Goal: Task Accomplishment & Management: Manage account settings

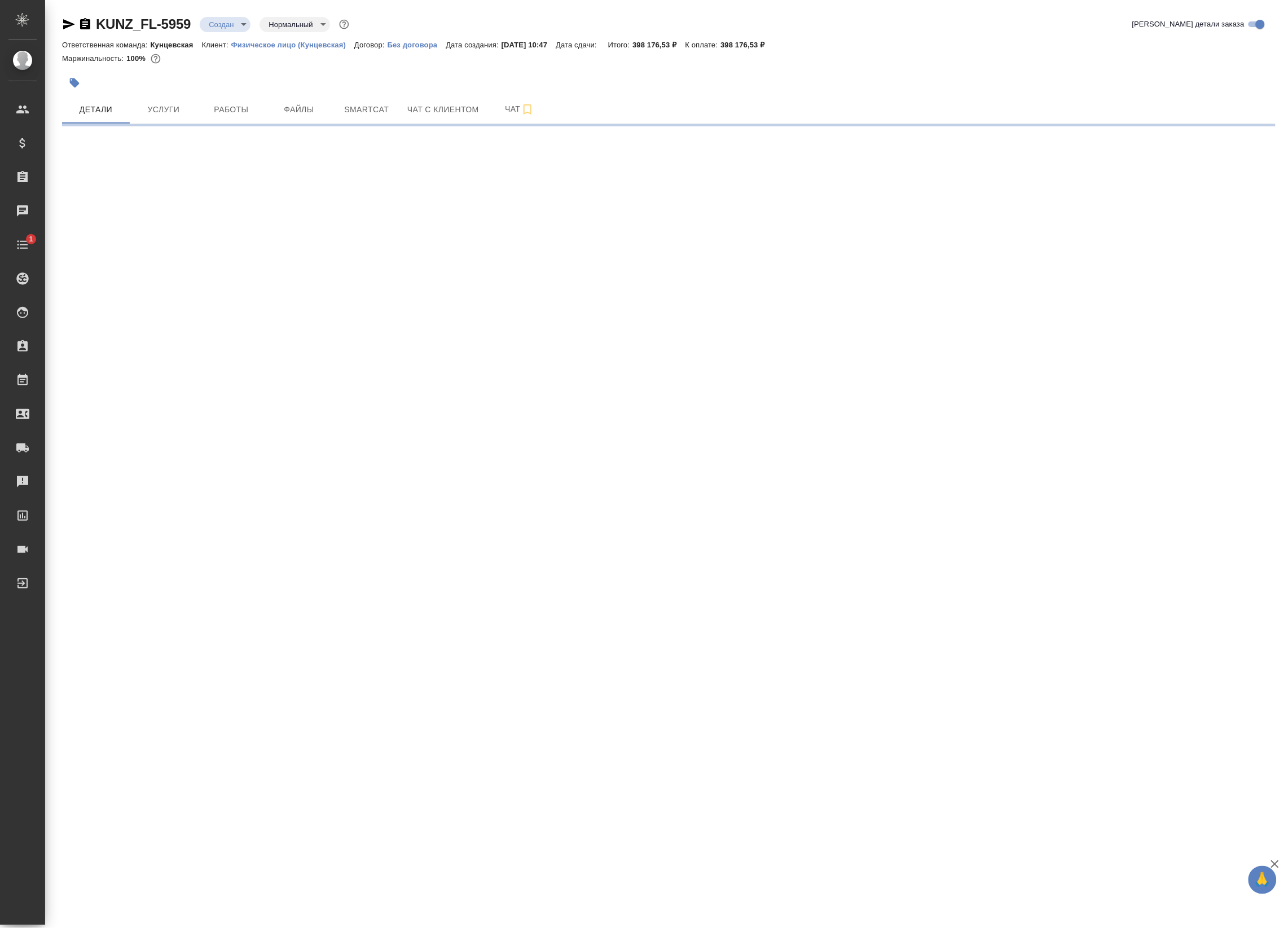
select select "RU"
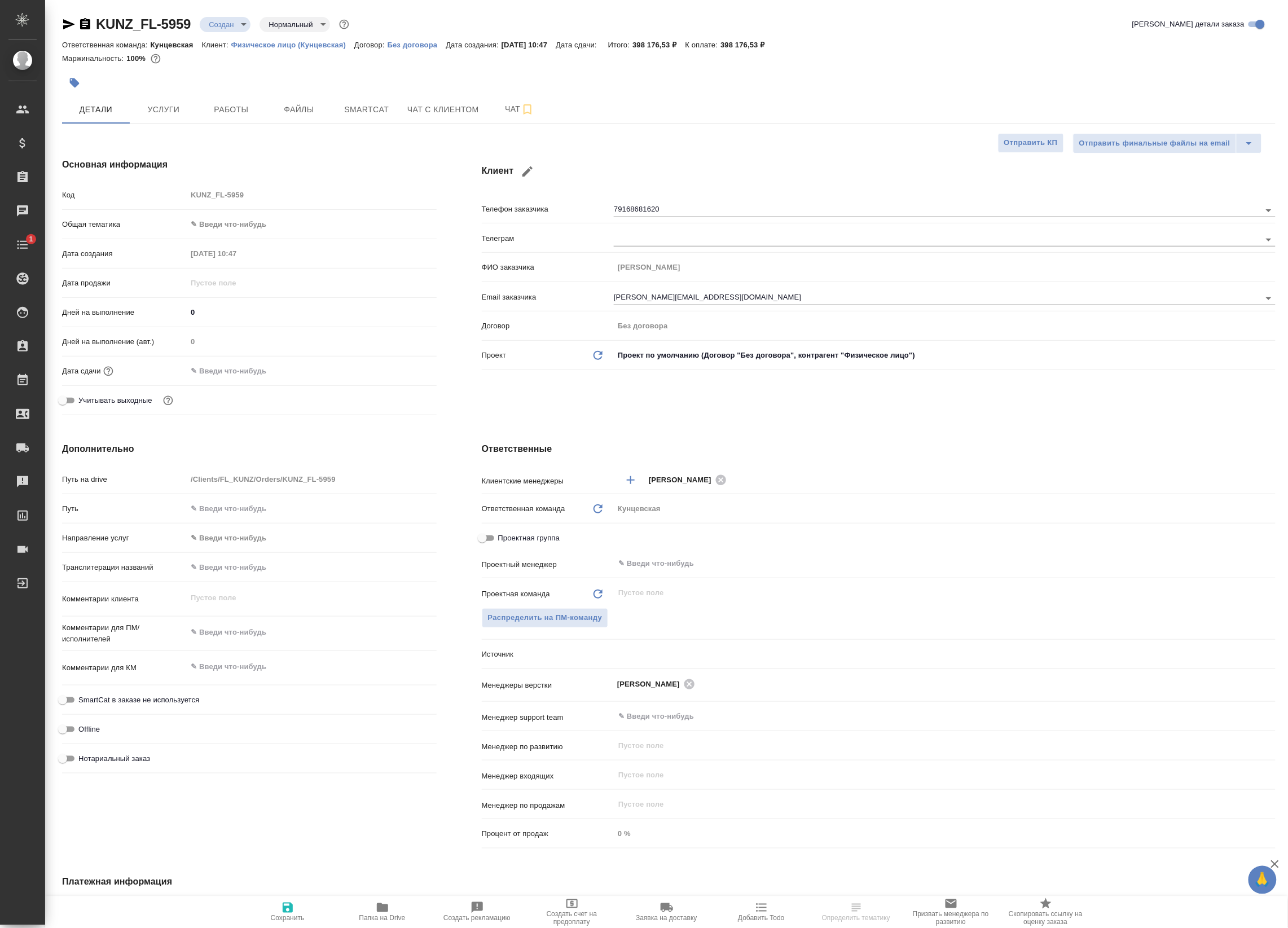
type textarea "x"
click at [233, 110] on span "Работы" at bounding box center [231, 110] width 54 height 14
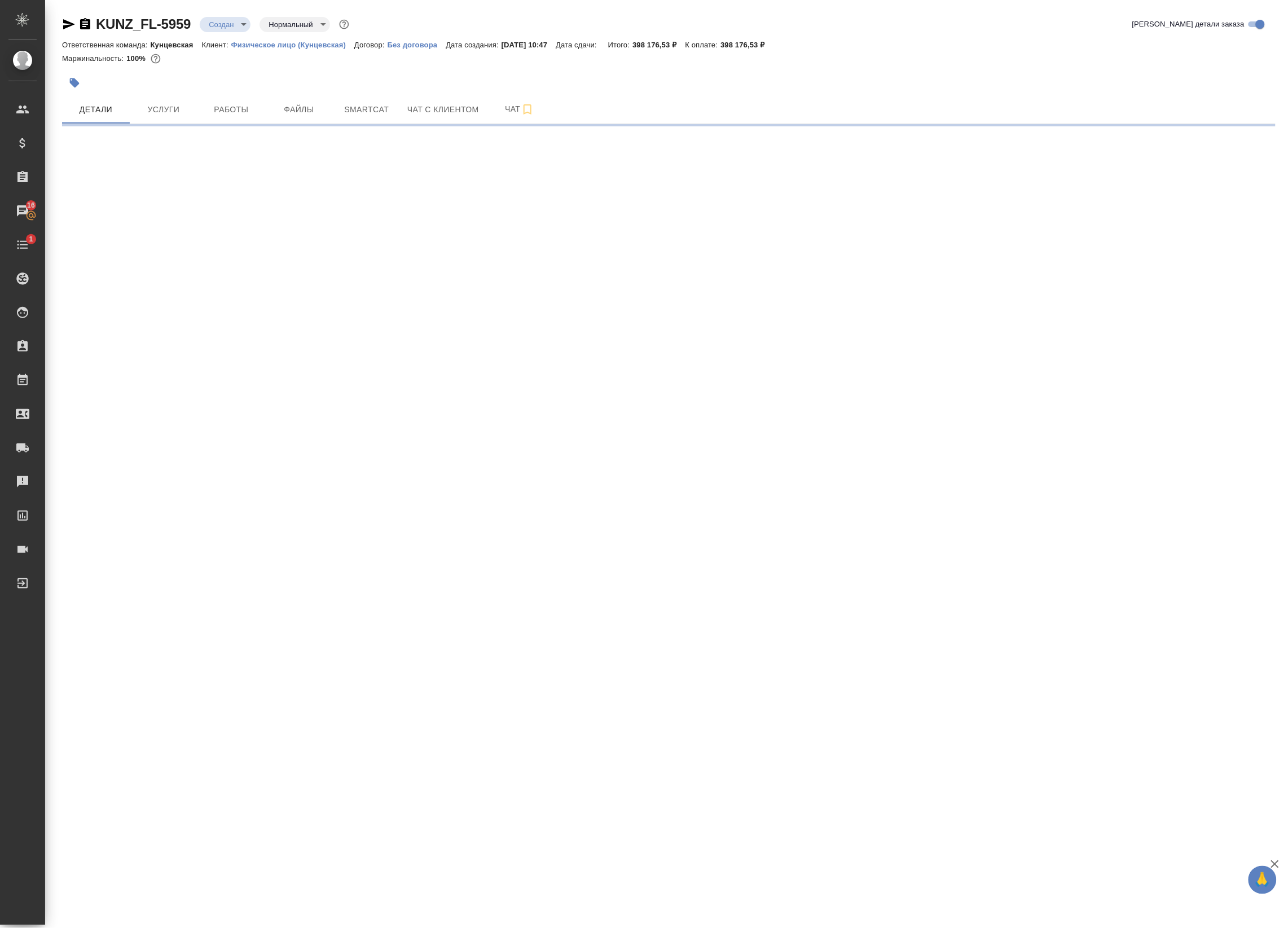
select select "RU"
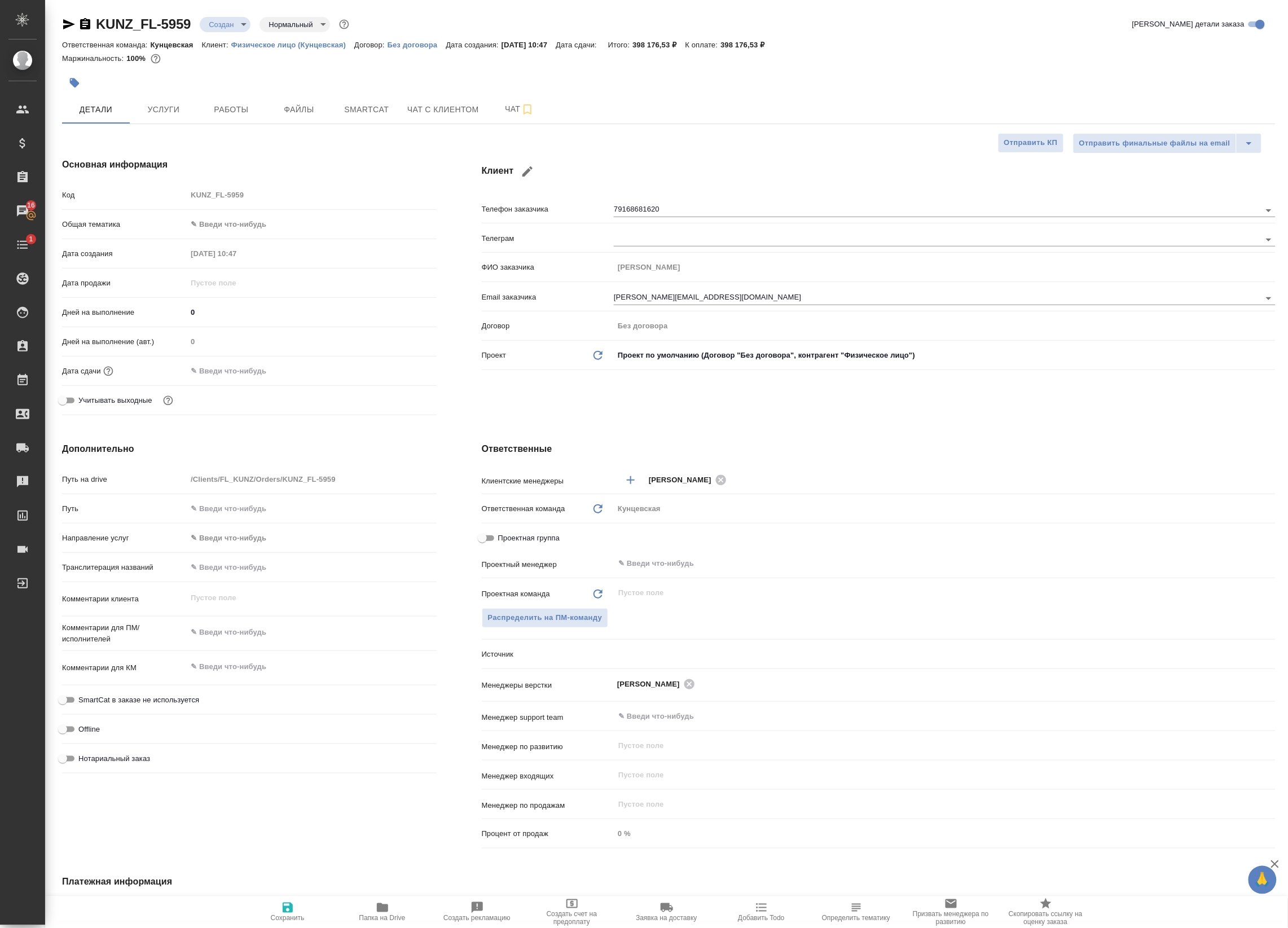
type textarea "x"
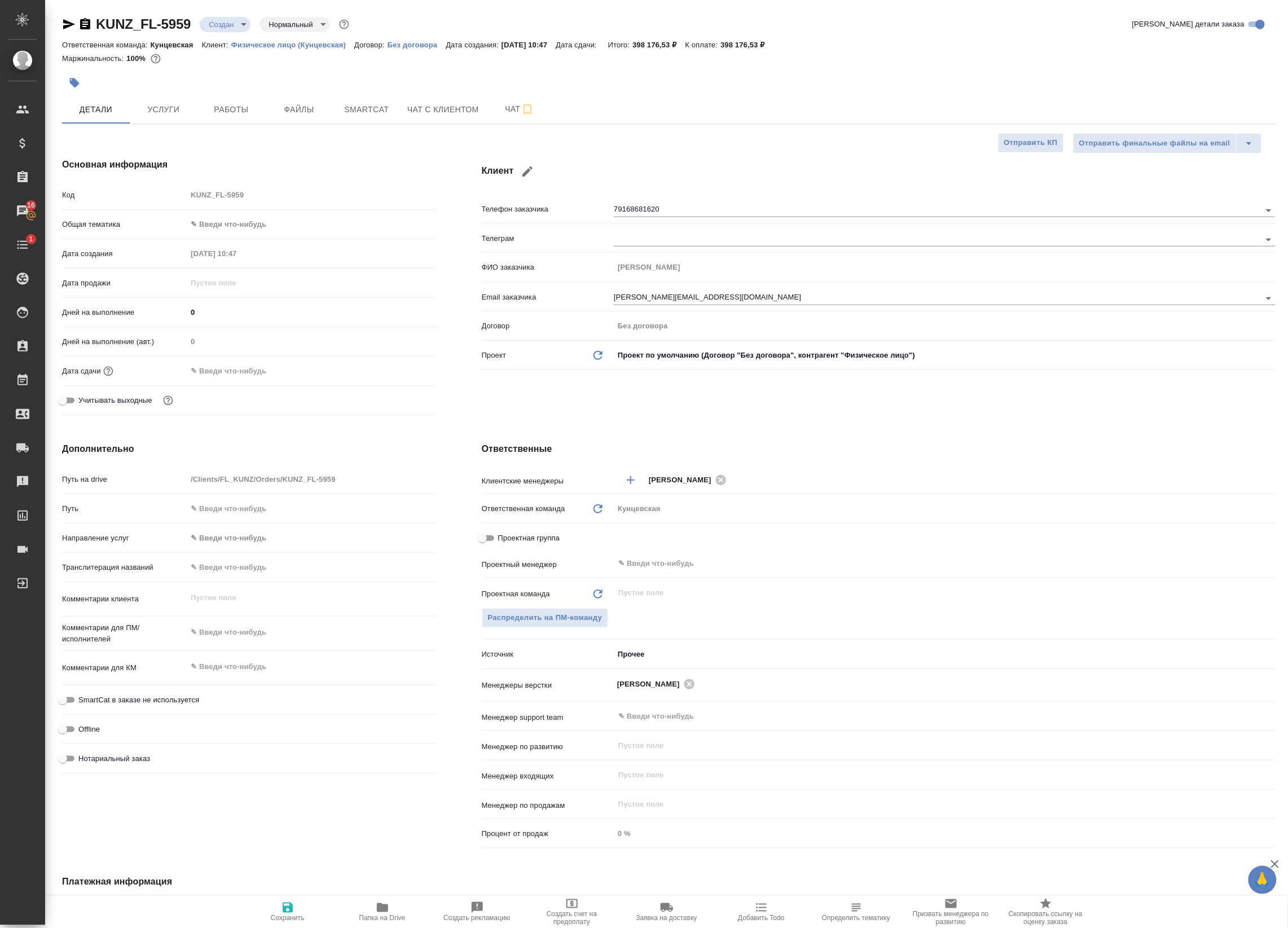
type textarea "x"
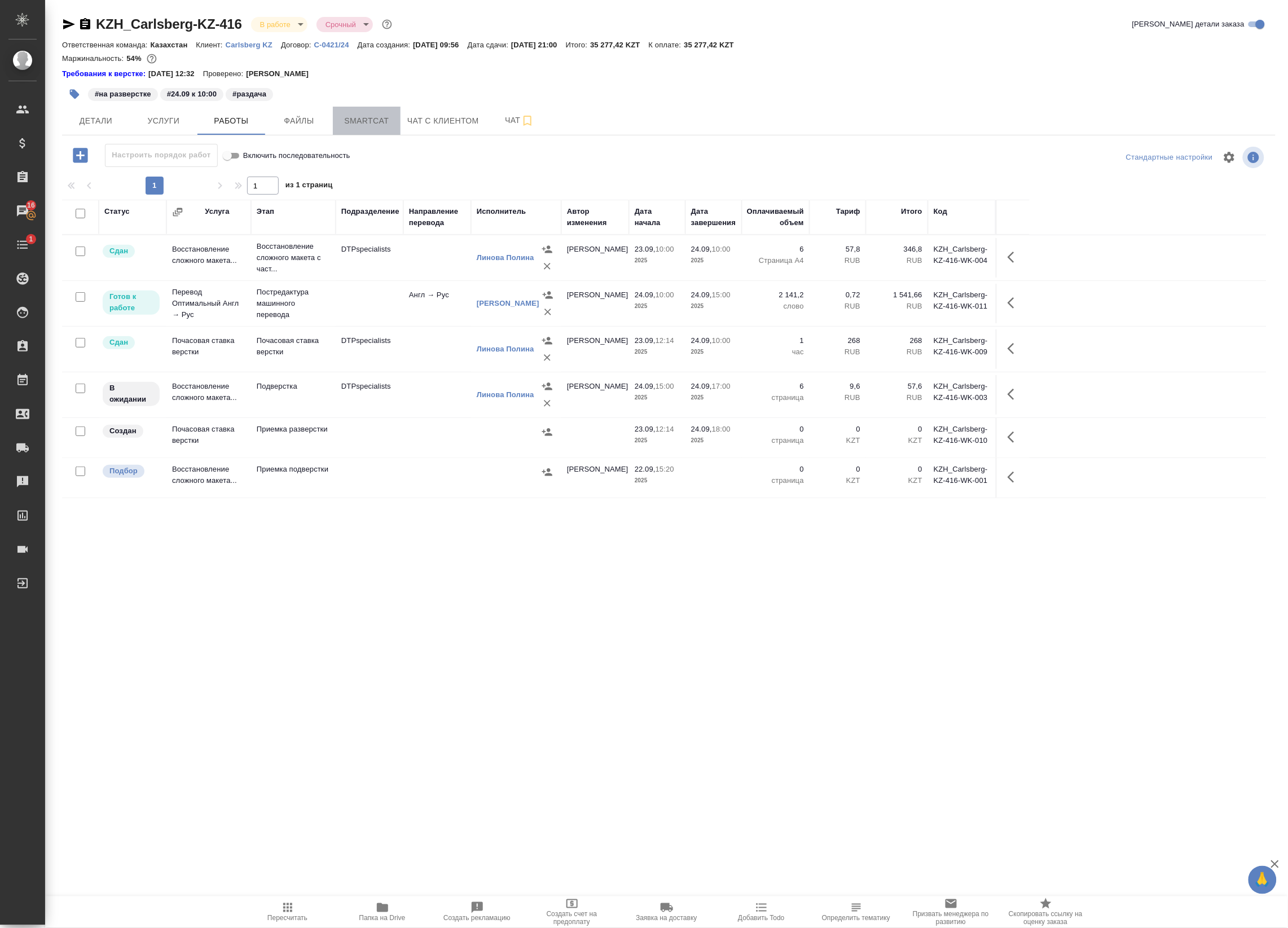
click at [378, 120] on span "Smartcat" at bounding box center [367, 121] width 54 height 14
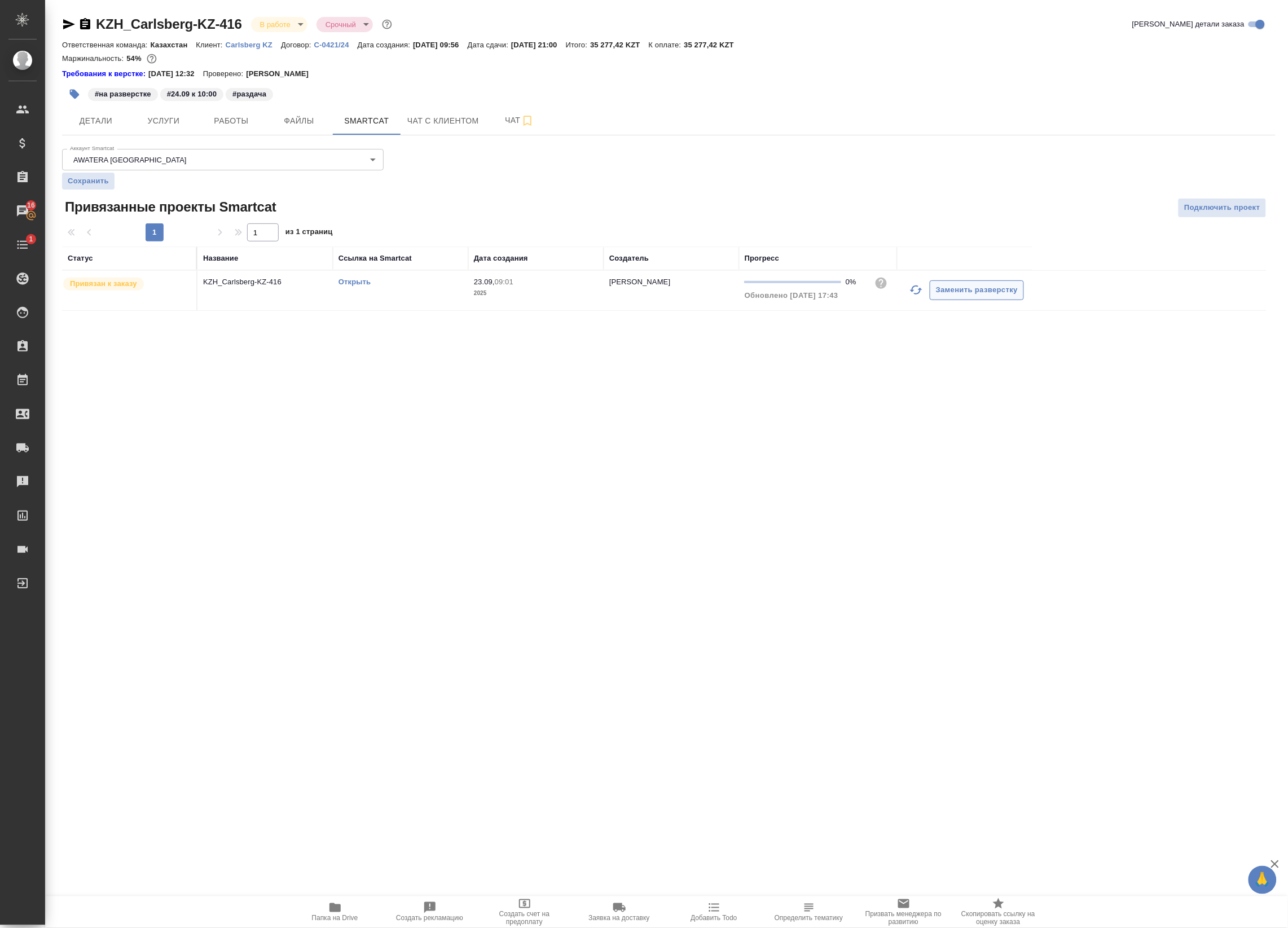
click at [917, 292] on icon "button" at bounding box center [916, 289] width 14 height 14
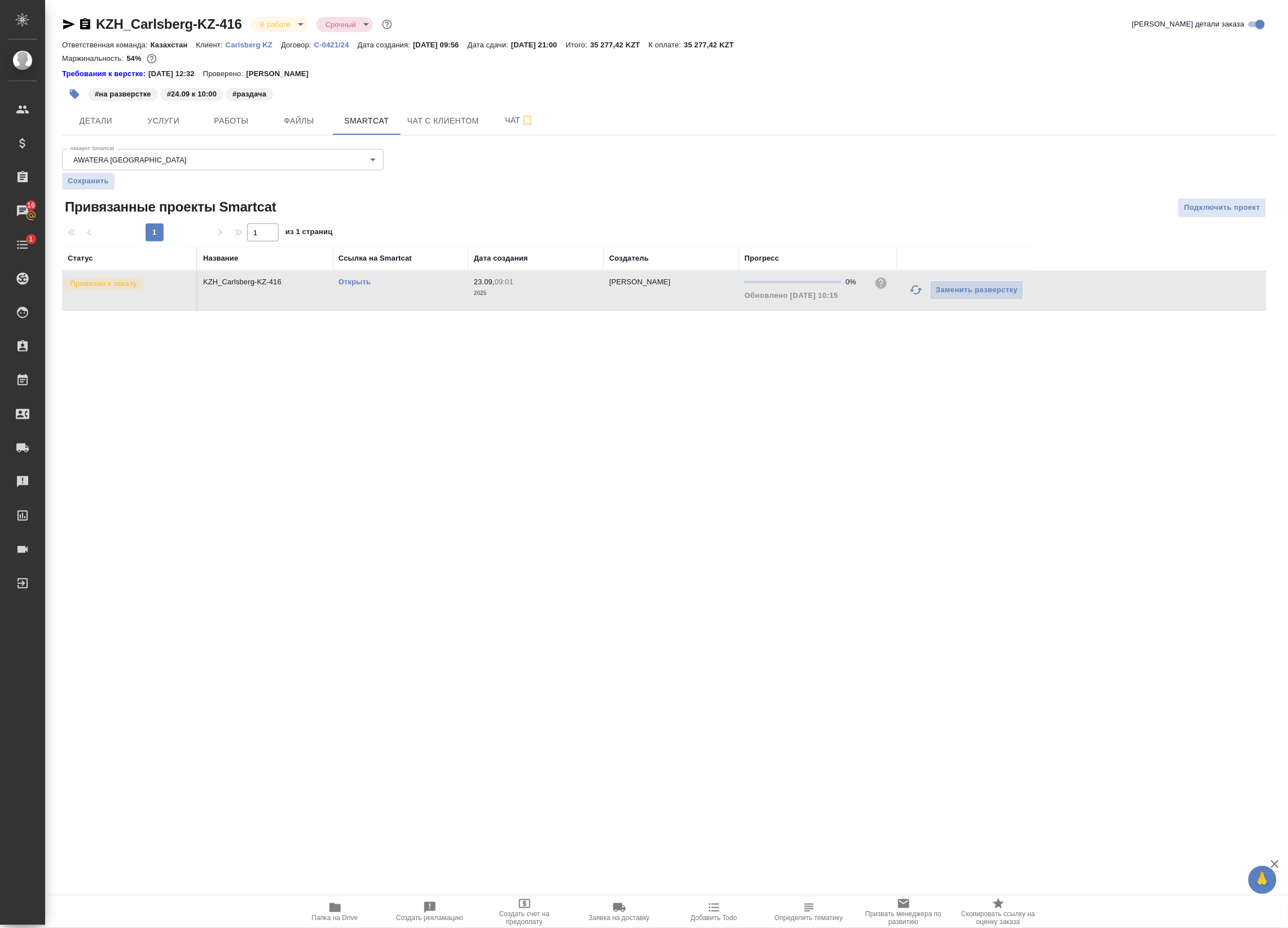
click at [914, 292] on icon "button" at bounding box center [916, 289] width 14 height 14
click at [221, 122] on span "Работы" at bounding box center [231, 121] width 54 height 14
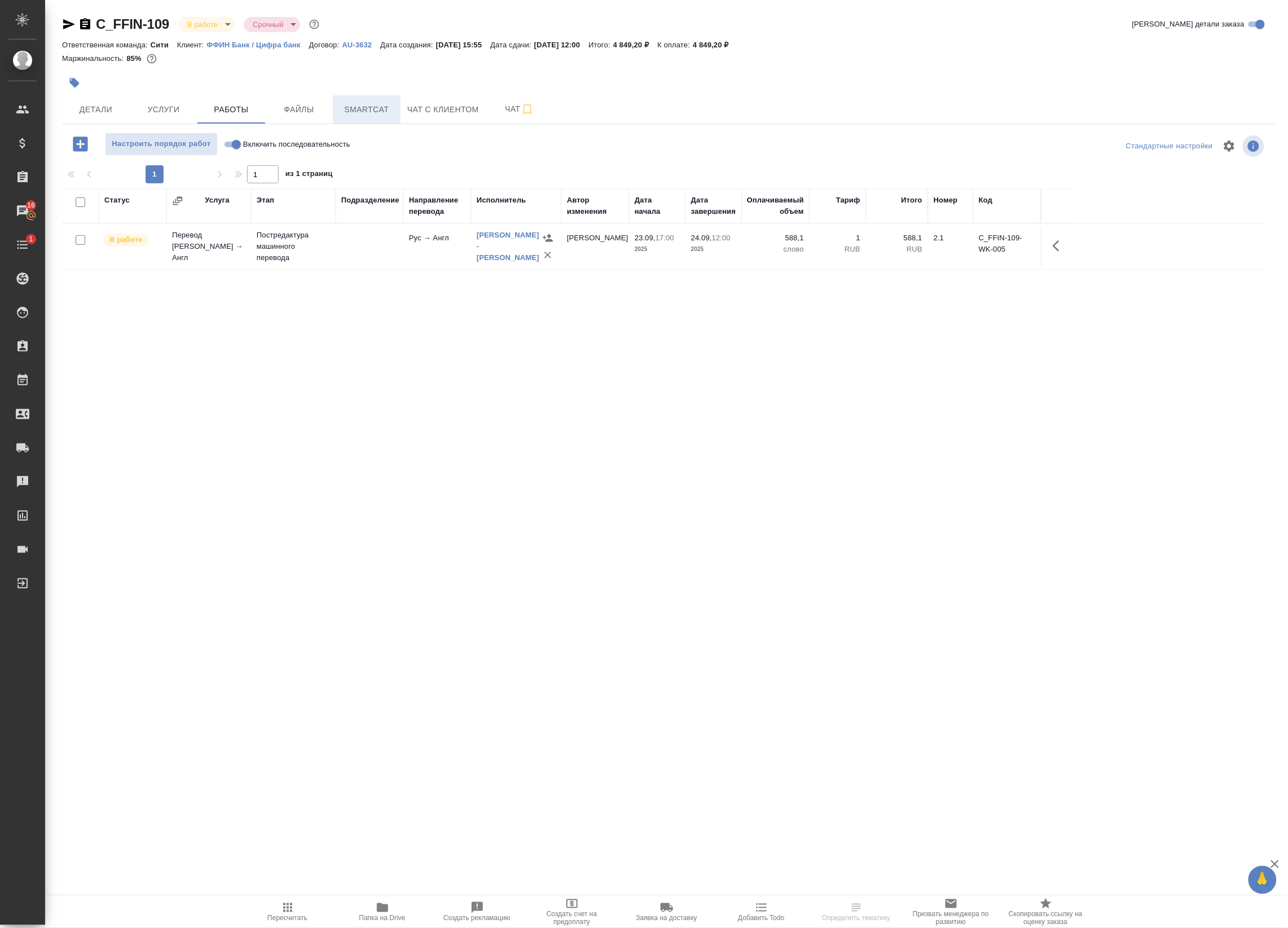
click at [356, 106] on span "Smartcat" at bounding box center [367, 110] width 54 height 14
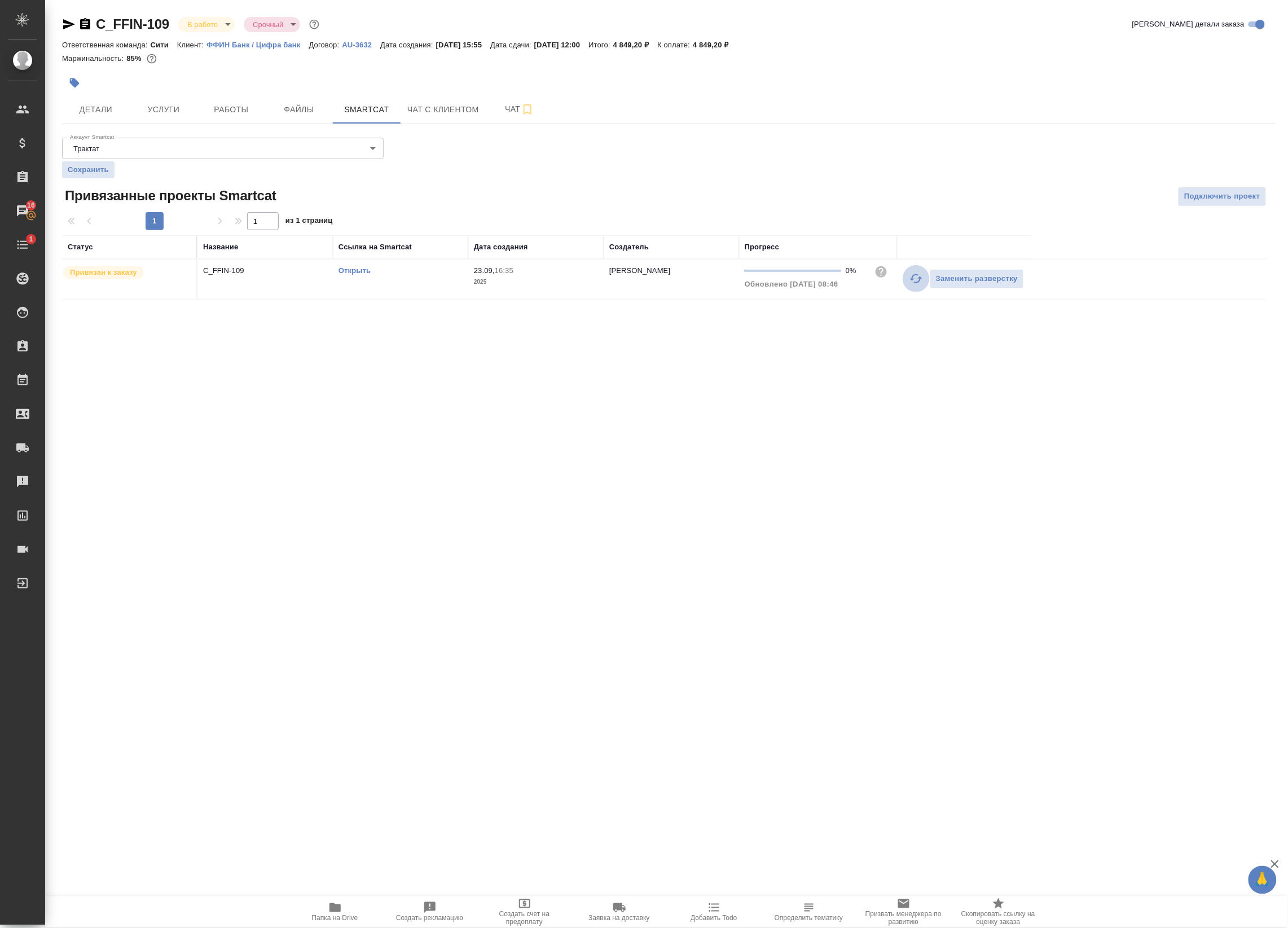
click at [916, 280] on icon "button" at bounding box center [916, 278] width 14 height 14
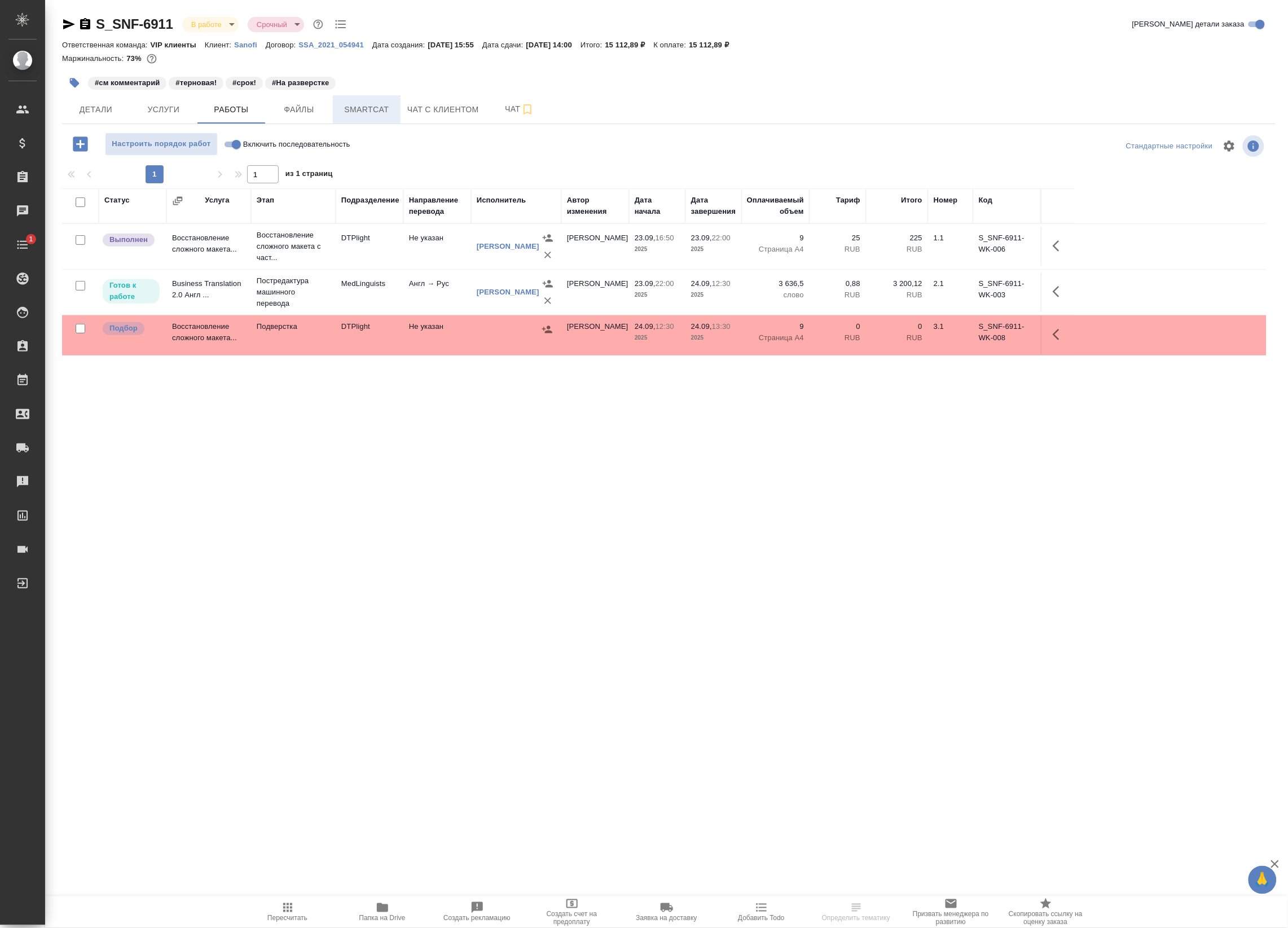
click at [391, 109] on span "Smartcat" at bounding box center [367, 110] width 54 height 14
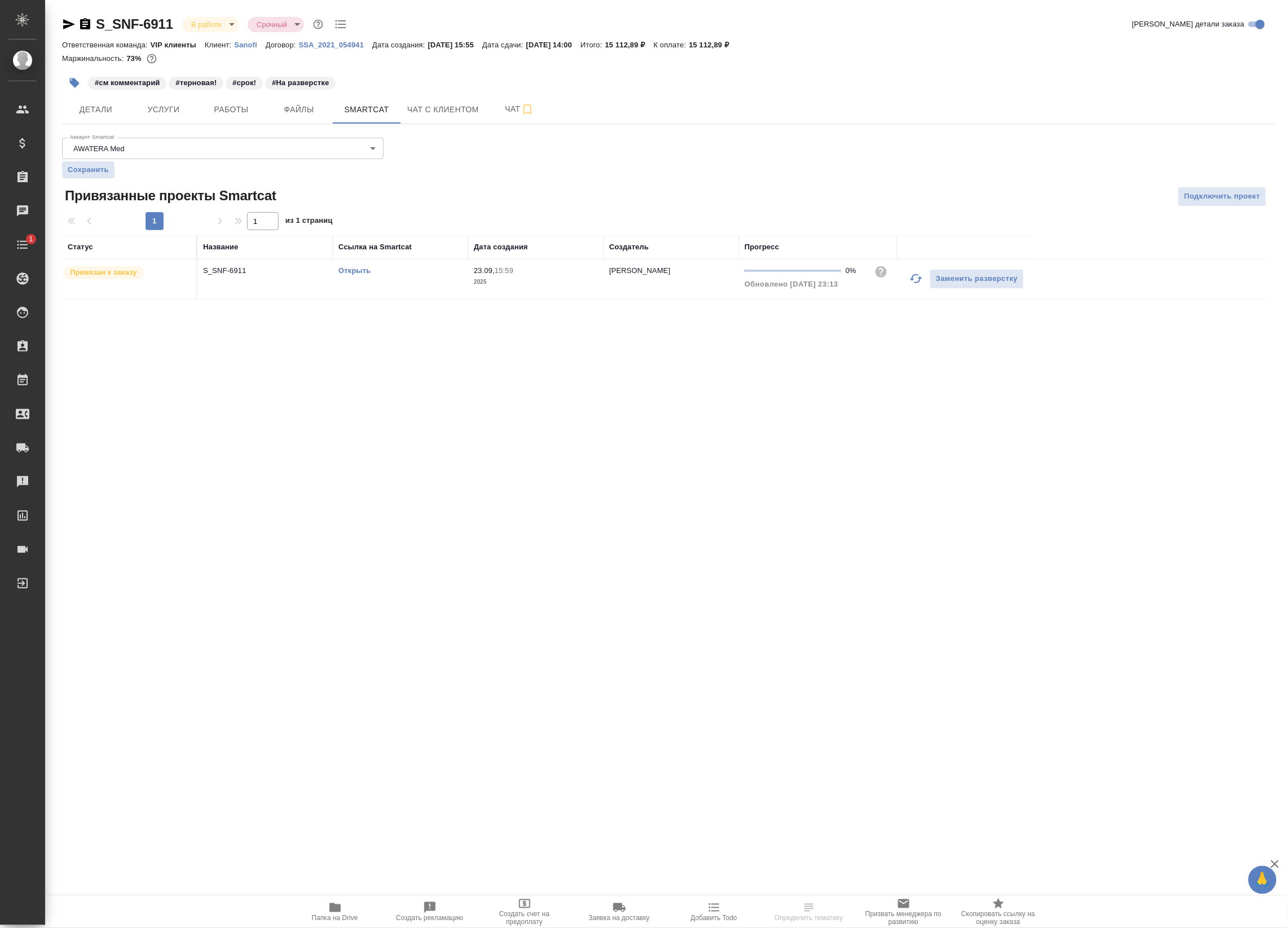
click at [910, 280] on icon "button" at bounding box center [916, 278] width 12 height 9
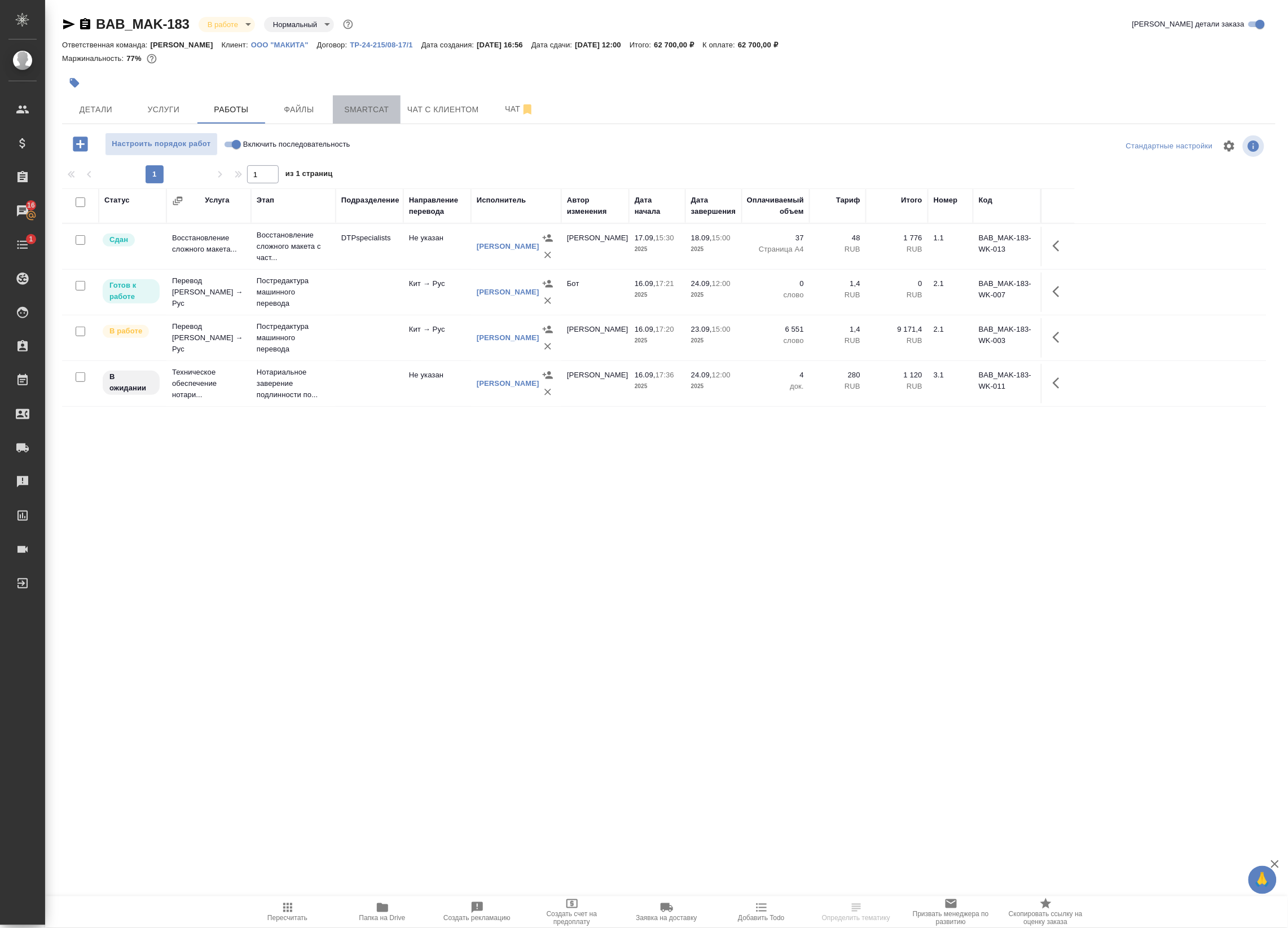
click at [369, 101] on button "Smartcat" at bounding box center [366, 110] width 68 height 28
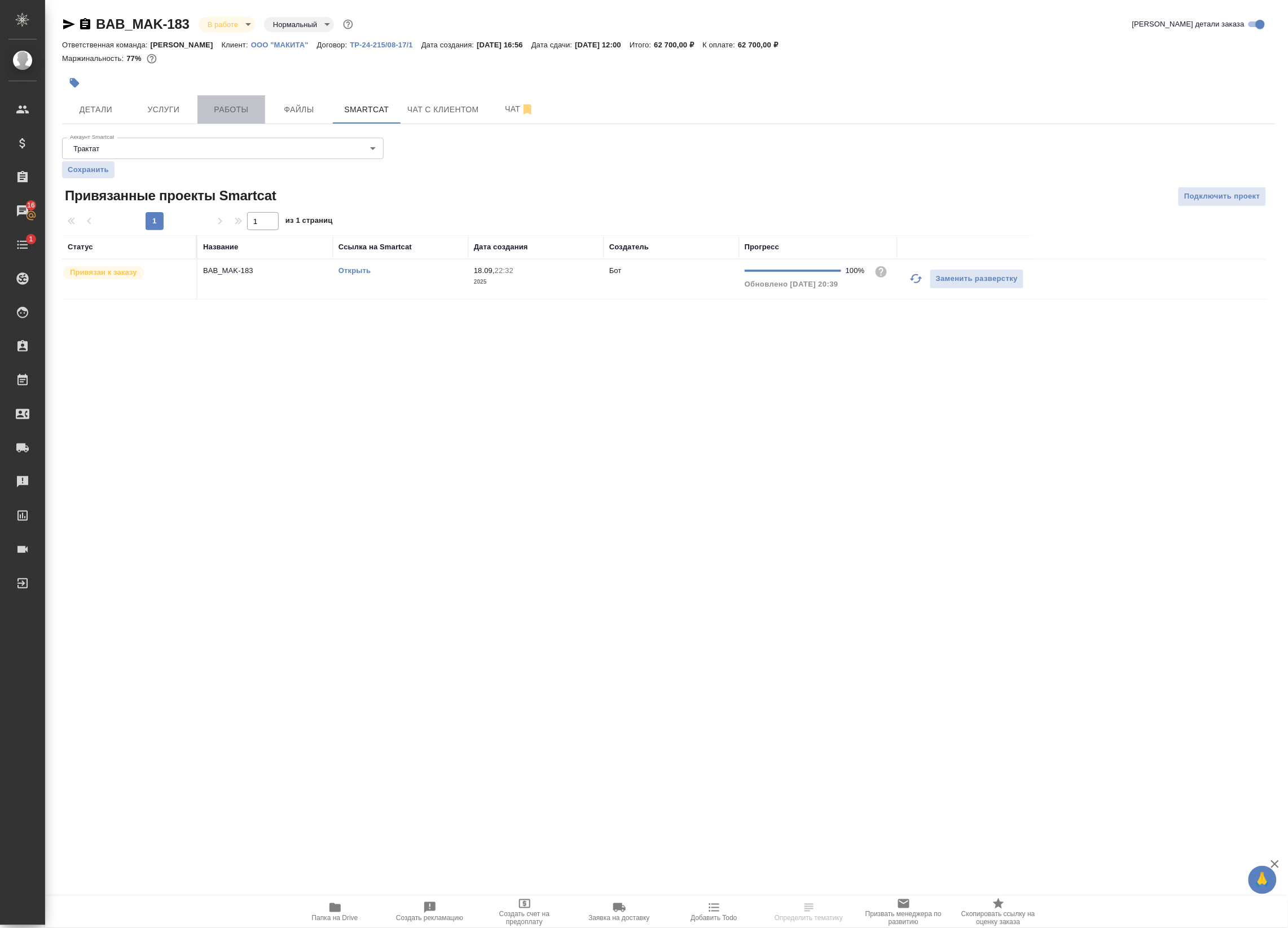
click at [206, 104] on span "Работы" at bounding box center [231, 110] width 54 height 14
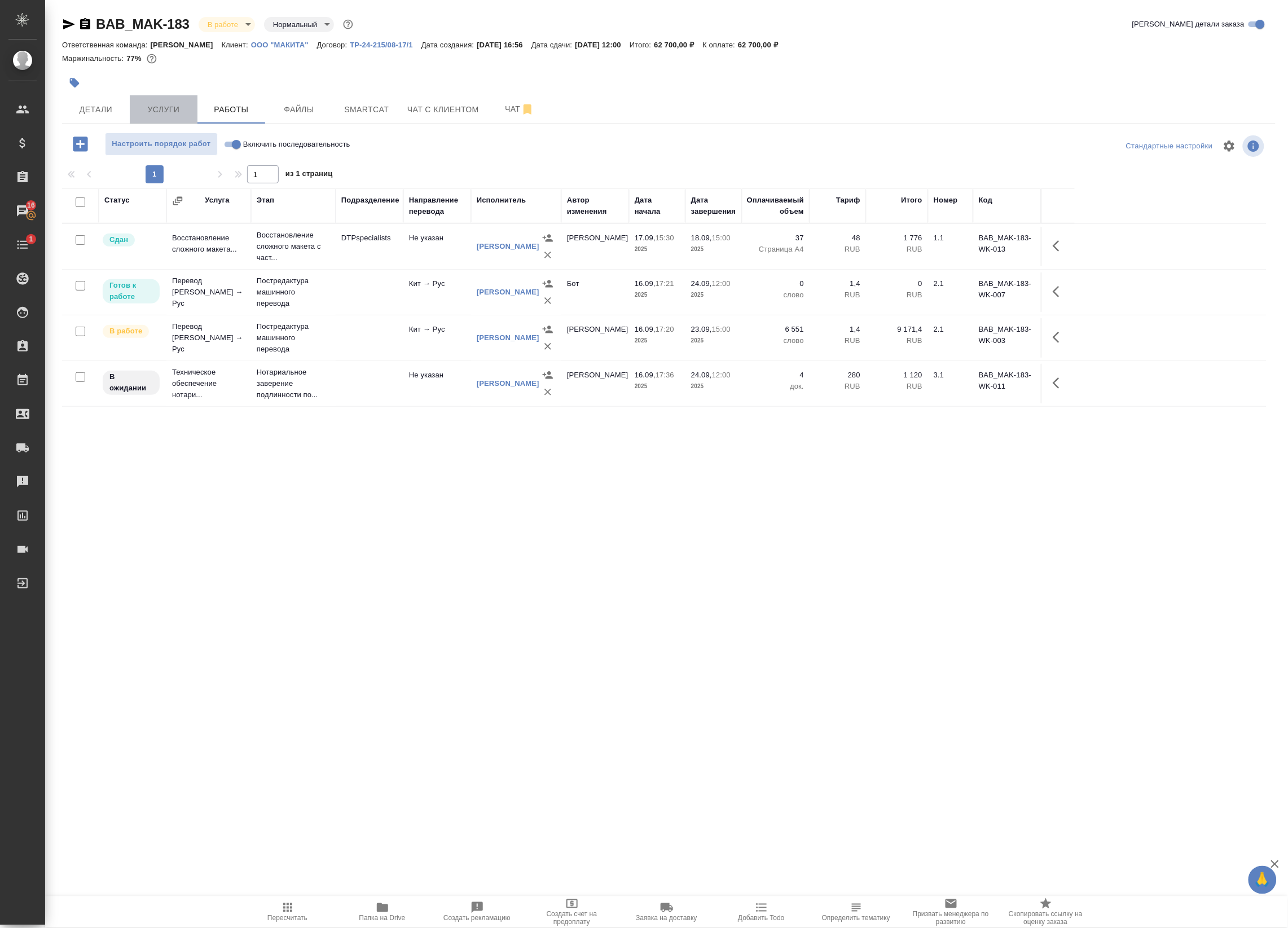
click at [162, 108] on span "Услуги" at bounding box center [164, 110] width 54 height 14
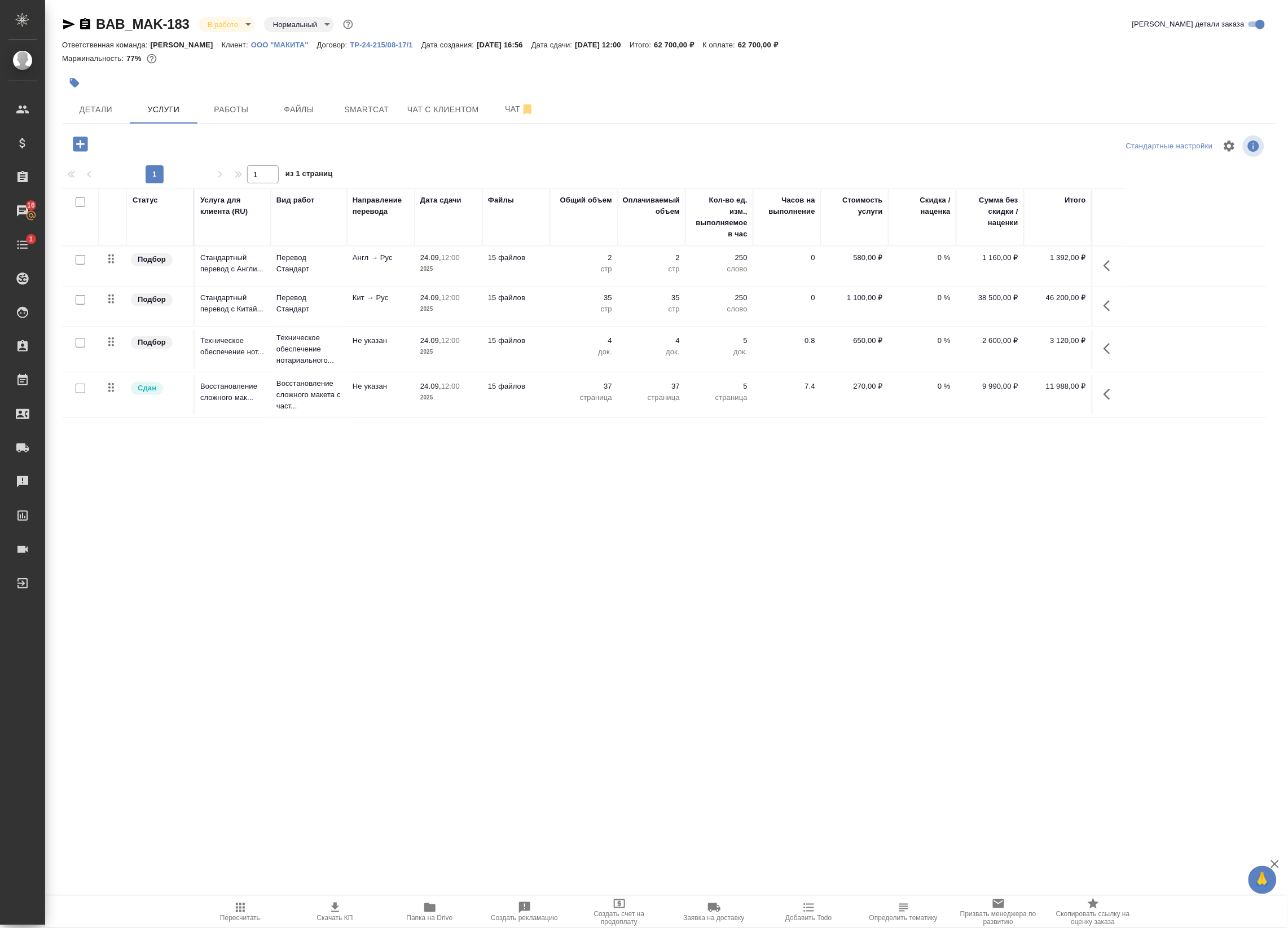
click at [79, 260] on input "checkbox" at bounding box center [80, 260] width 10 height 10
checkbox input "true"
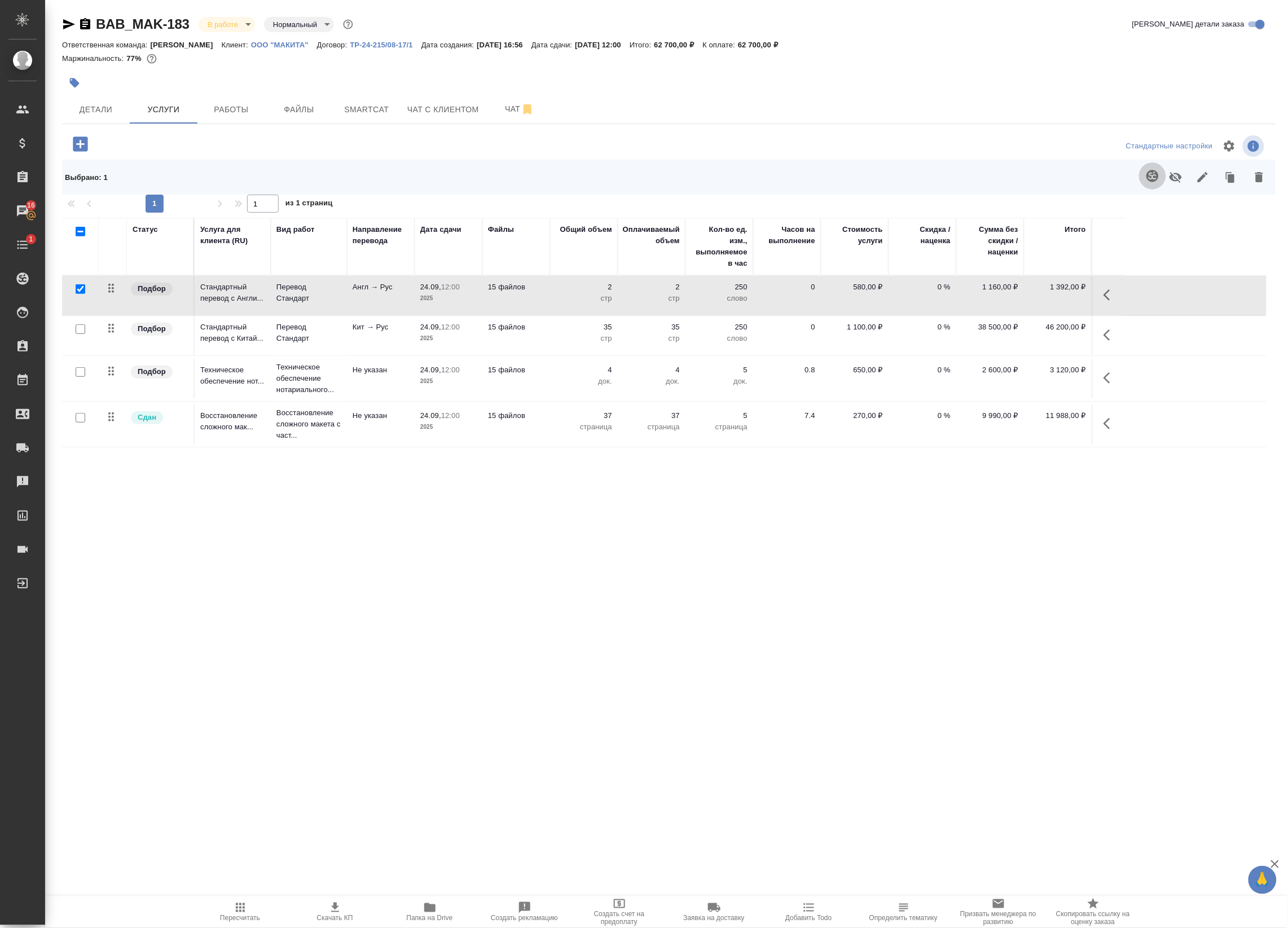
click at [1148, 175] on icon "button" at bounding box center [1152, 175] width 12 height 12
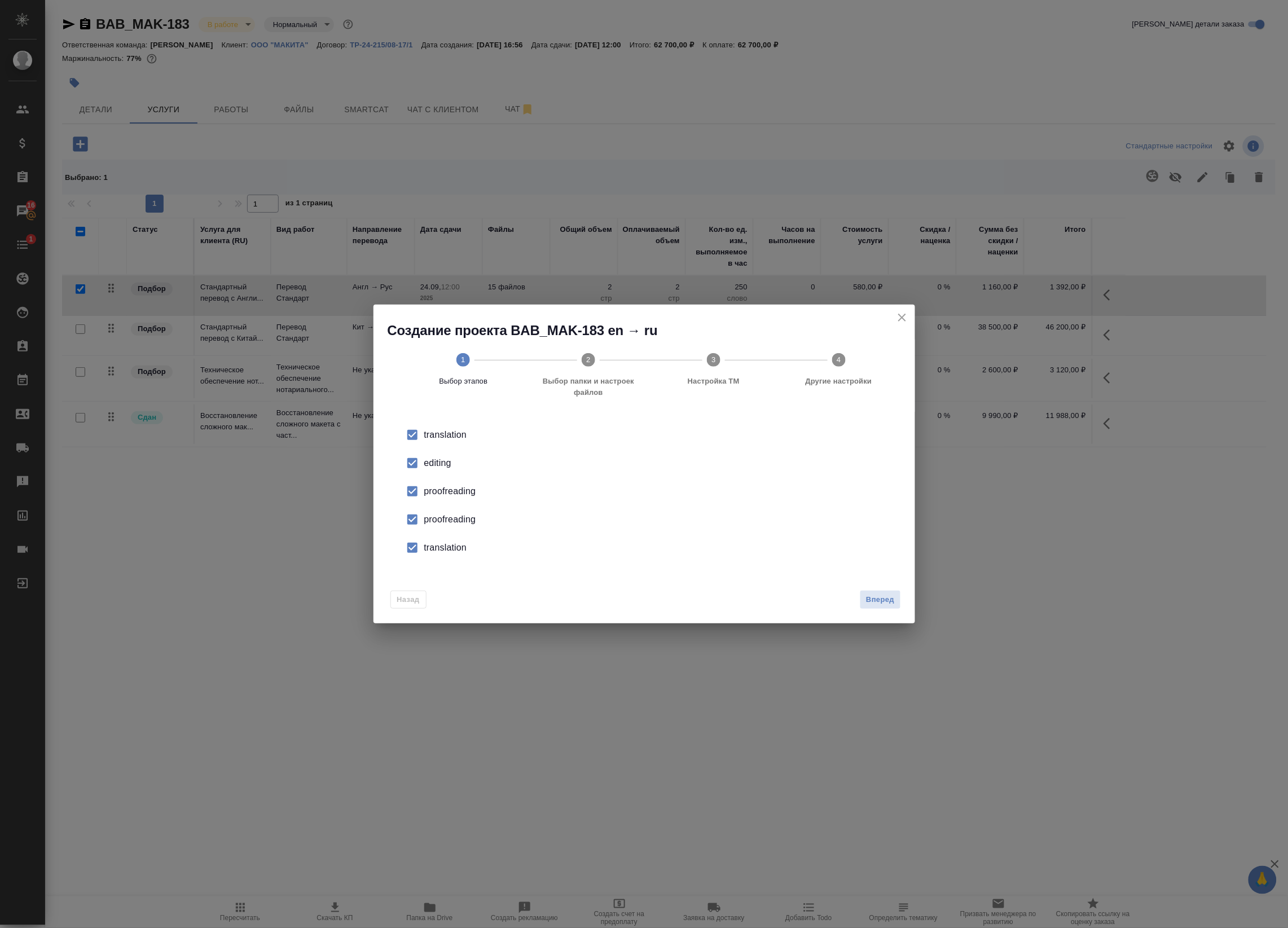
click at [409, 460] on input "checkbox" at bounding box center [412, 463] width 24 height 24
click at [434, 501] on li "proofreading" at bounding box center [644, 492] width 505 height 28
click at [437, 526] on li "proofreading" at bounding box center [644, 519] width 505 height 28
click at [441, 553] on div "translation" at bounding box center [656, 548] width 464 height 14
click at [875, 604] on span "Вперед" at bounding box center [880, 600] width 28 height 13
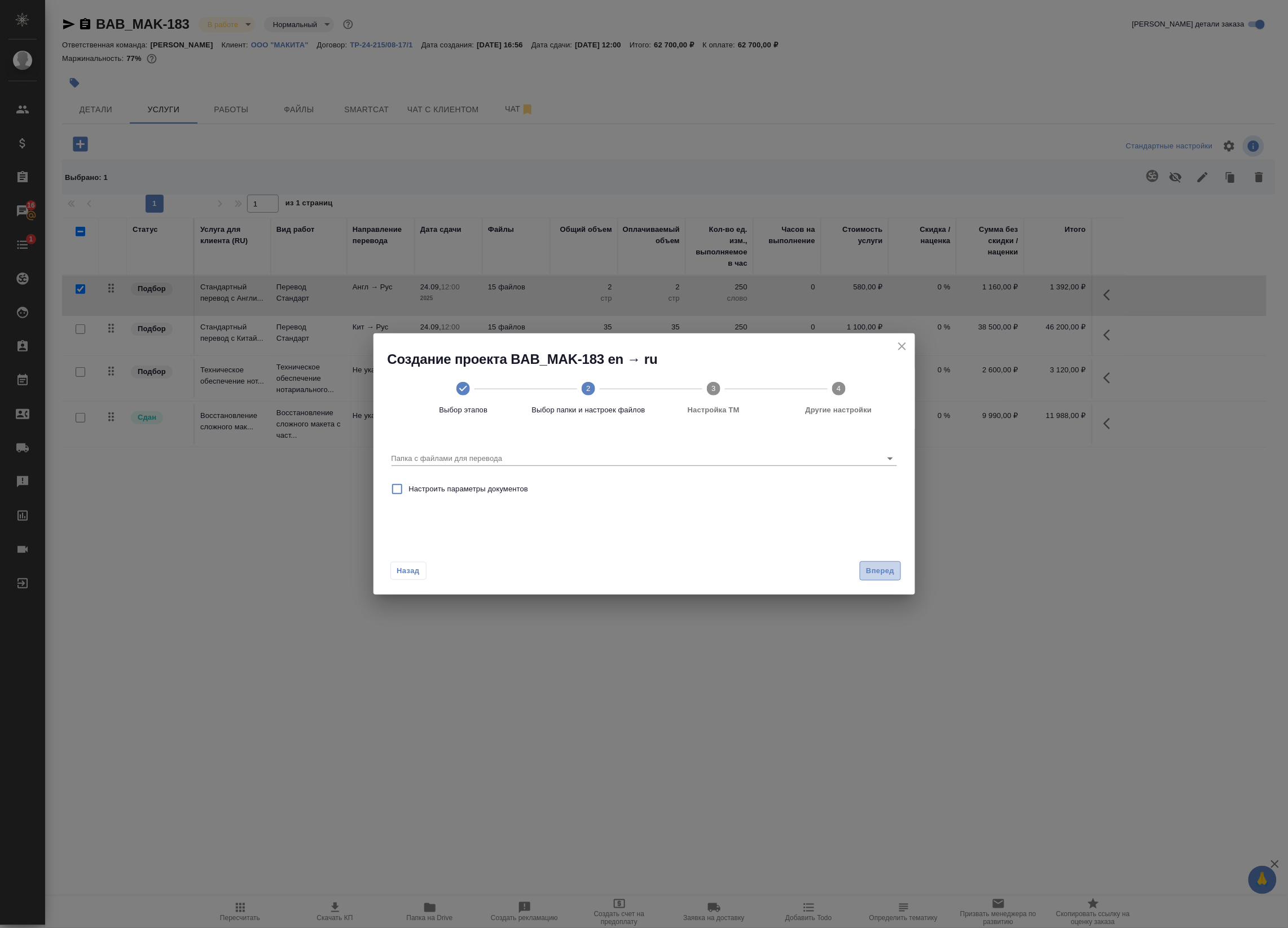
click at [876, 567] on span "Вперед" at bounding box center [880, 571] width 28 height 13
click at [672, 455] on input "Папка с файлами для перевода" at bounding box center [626, 458] width 469 height 14
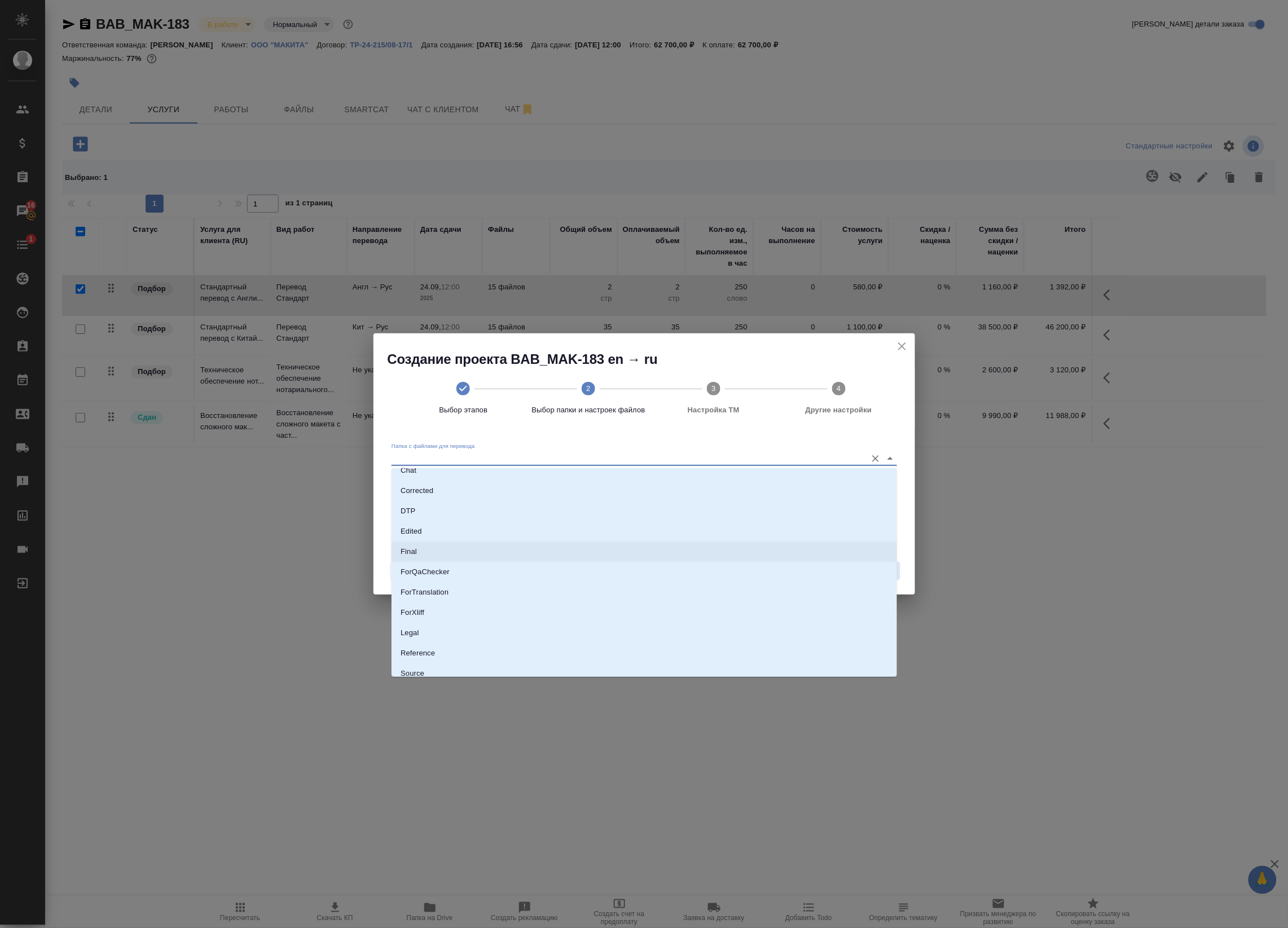
scroll to position [29, 0]
click at [472, 525] on li "DTP" at bounding box center [644, 534] width 505 height 21
type input "DTP"
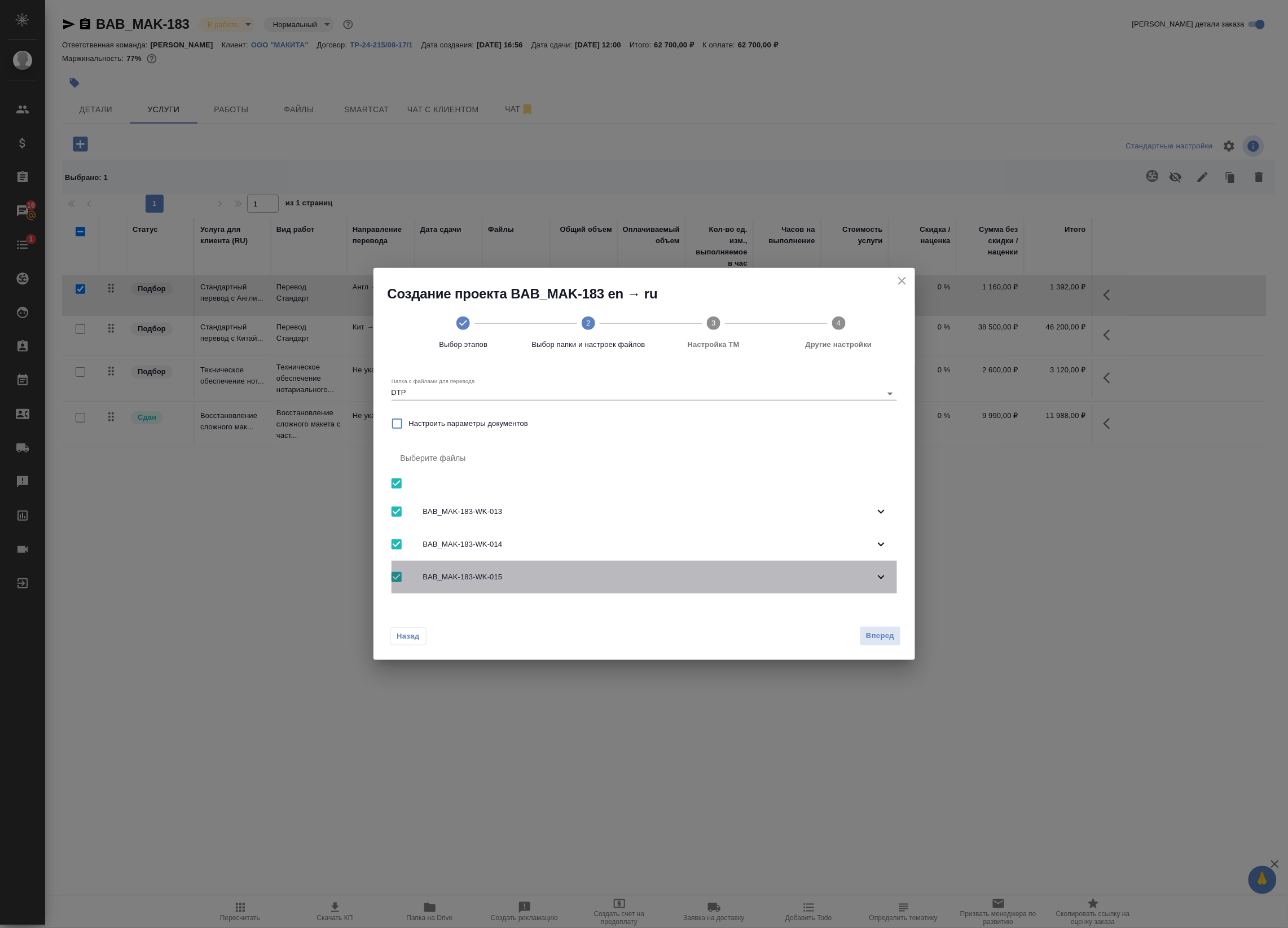
drag, startPoint x: 881, startPoint y: 577, endPoint x: 872, endPoint y: 575, distance: 9.2
click at [880, 578] on icon at bounding box center [881, 577] width 7 height 4
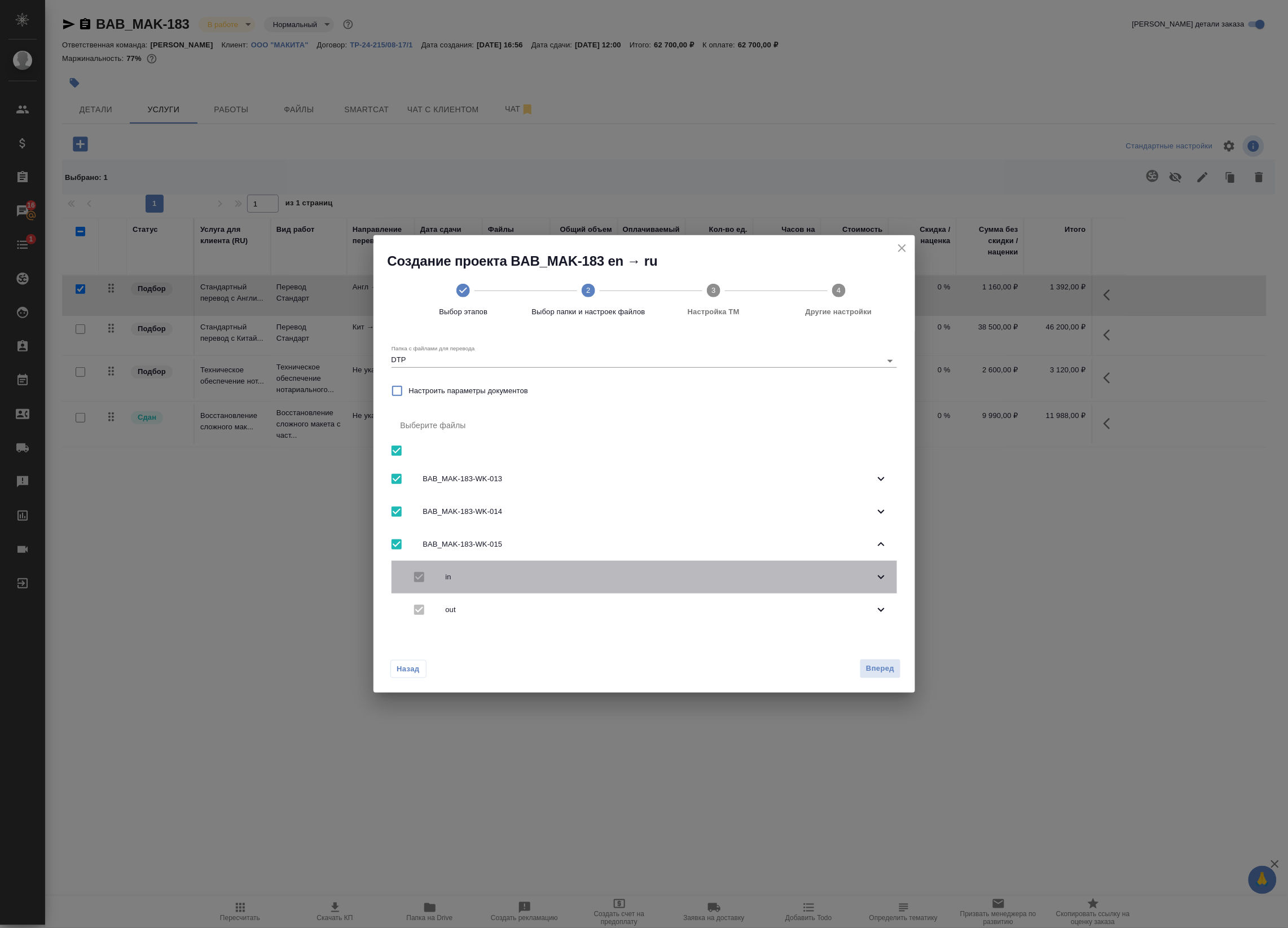
click at [878, 574] on icon at bounding box center [881, 577] width 14 height 14
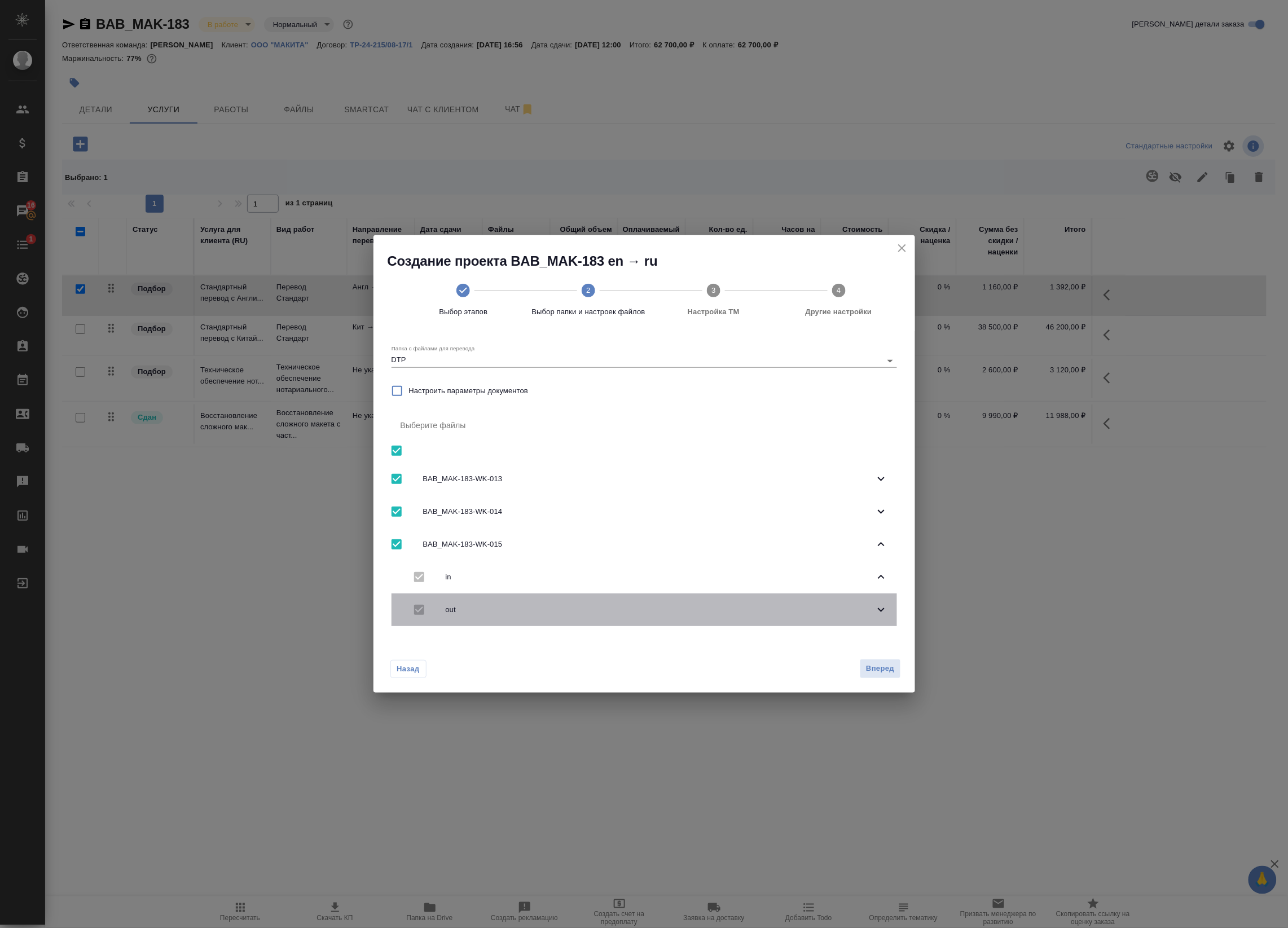
drag, startPoint x: 880, startPoint y: 607, endPoint x: 875, endPoint y: 591, distance: 16.8
click at [879, 607] on icon at bounding box center [881, 610] width 14 height 14
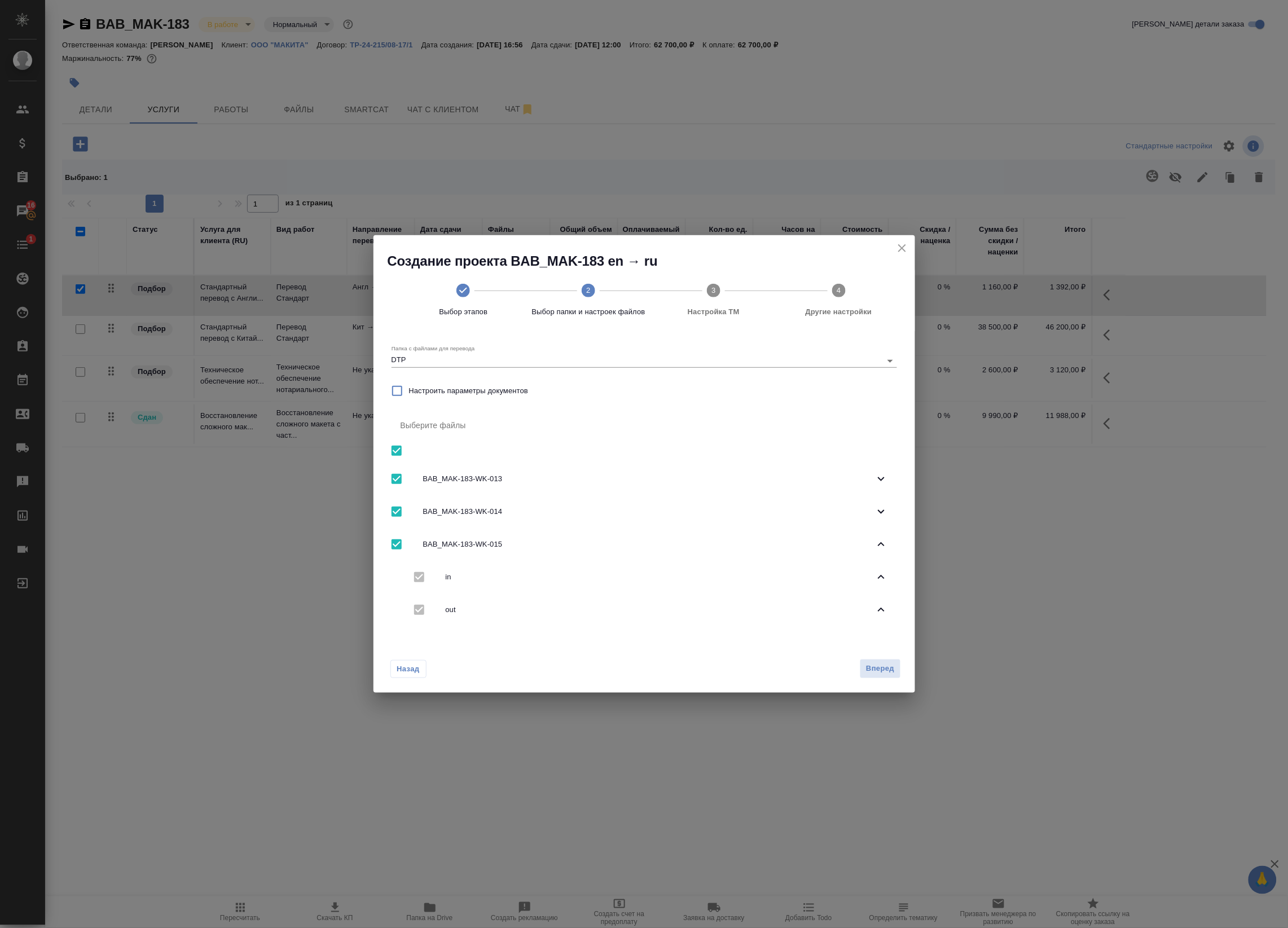
click at [876, 546] on icon at bounding box center [881, 544] width 14 height 14
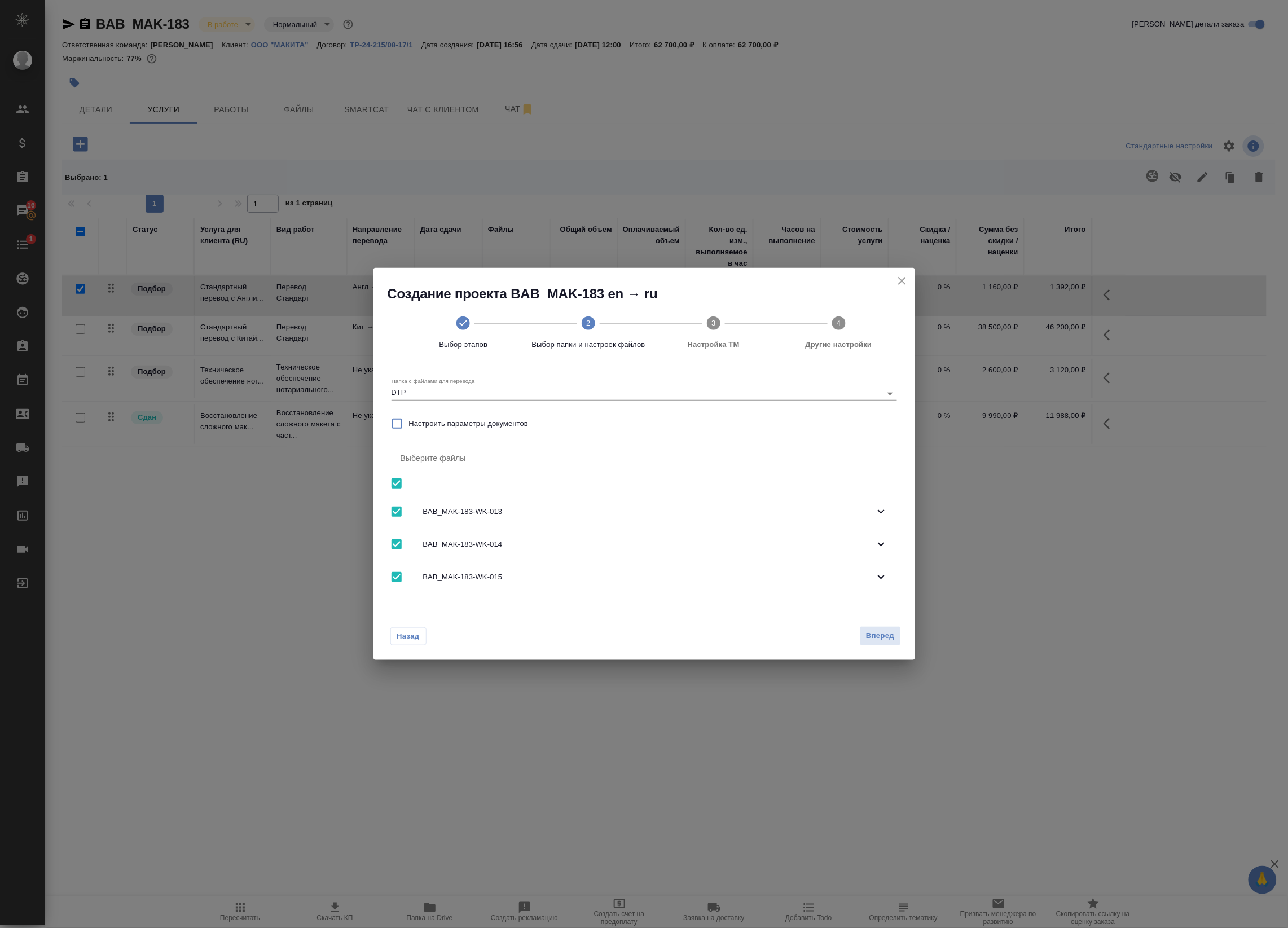
click at [399, 483] on input "checkbox" at bounding box center [396, 483] width 24 height 24
checkbox input "false"
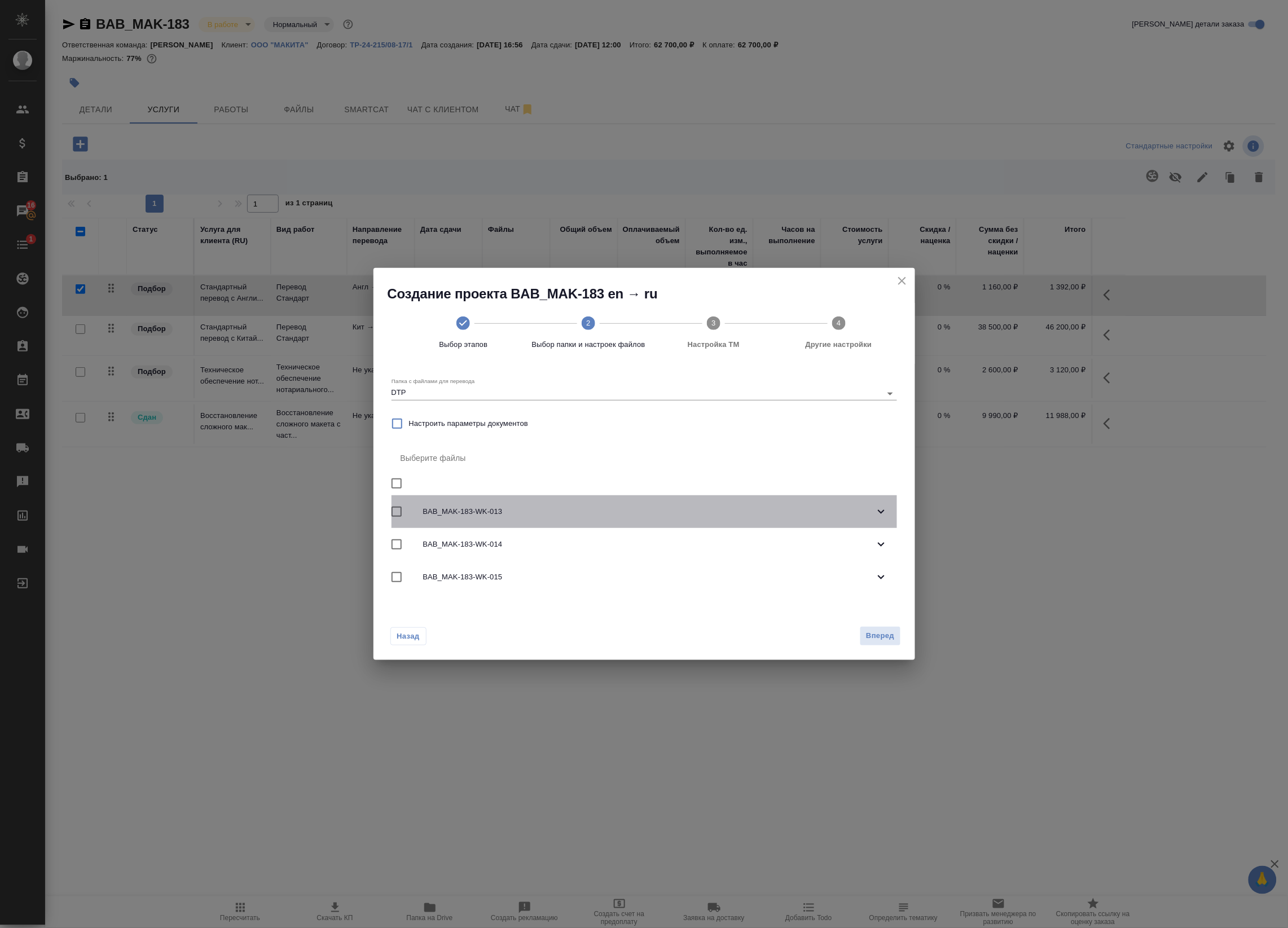
click at [889, 517] on div "BAB_MAK-183-WK-013" at bounding box center [644, 512] width 505 height 33
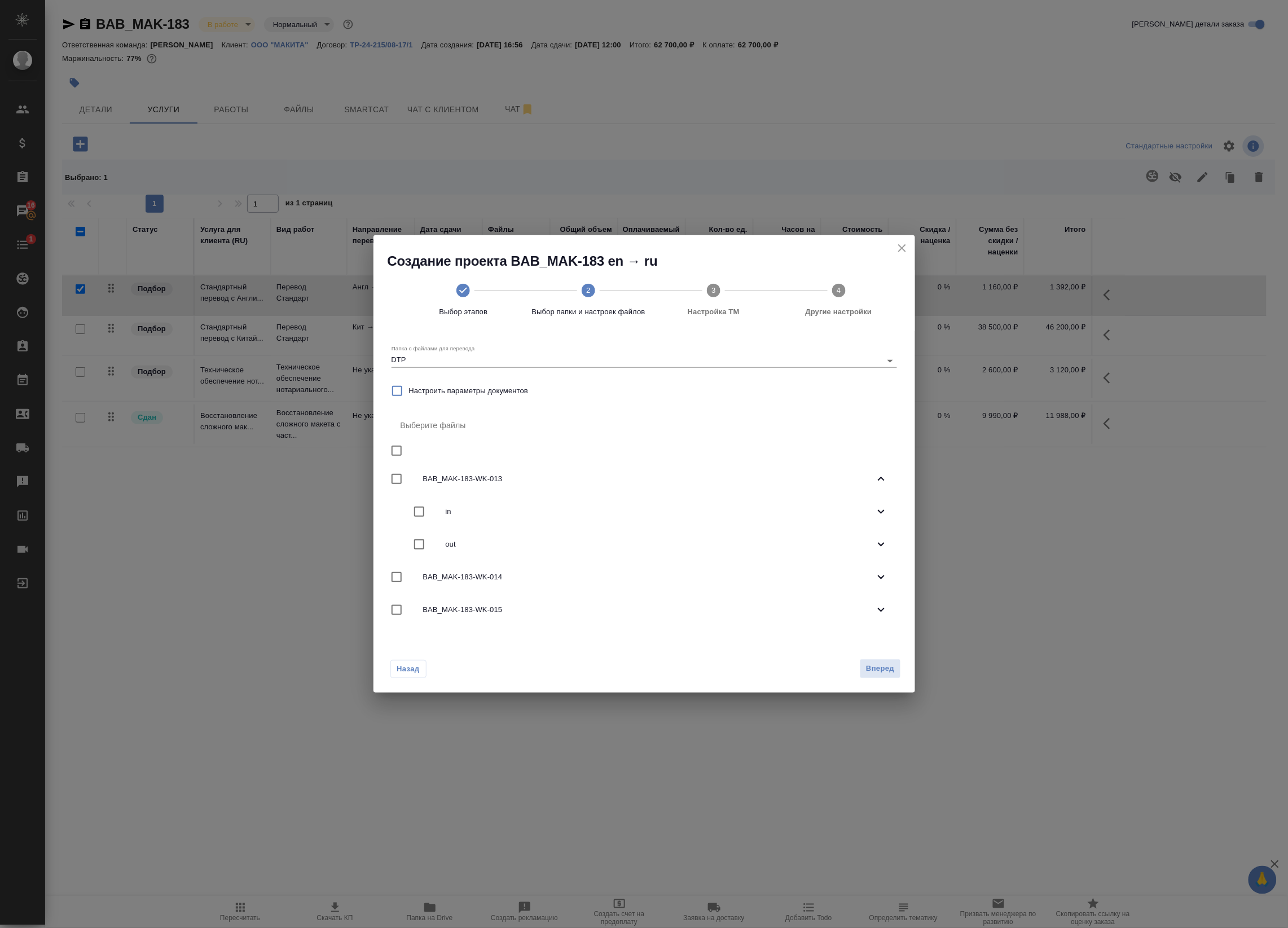
click at [880, 537] on div "out" at bounding box center [644, 544] width 505 height 33
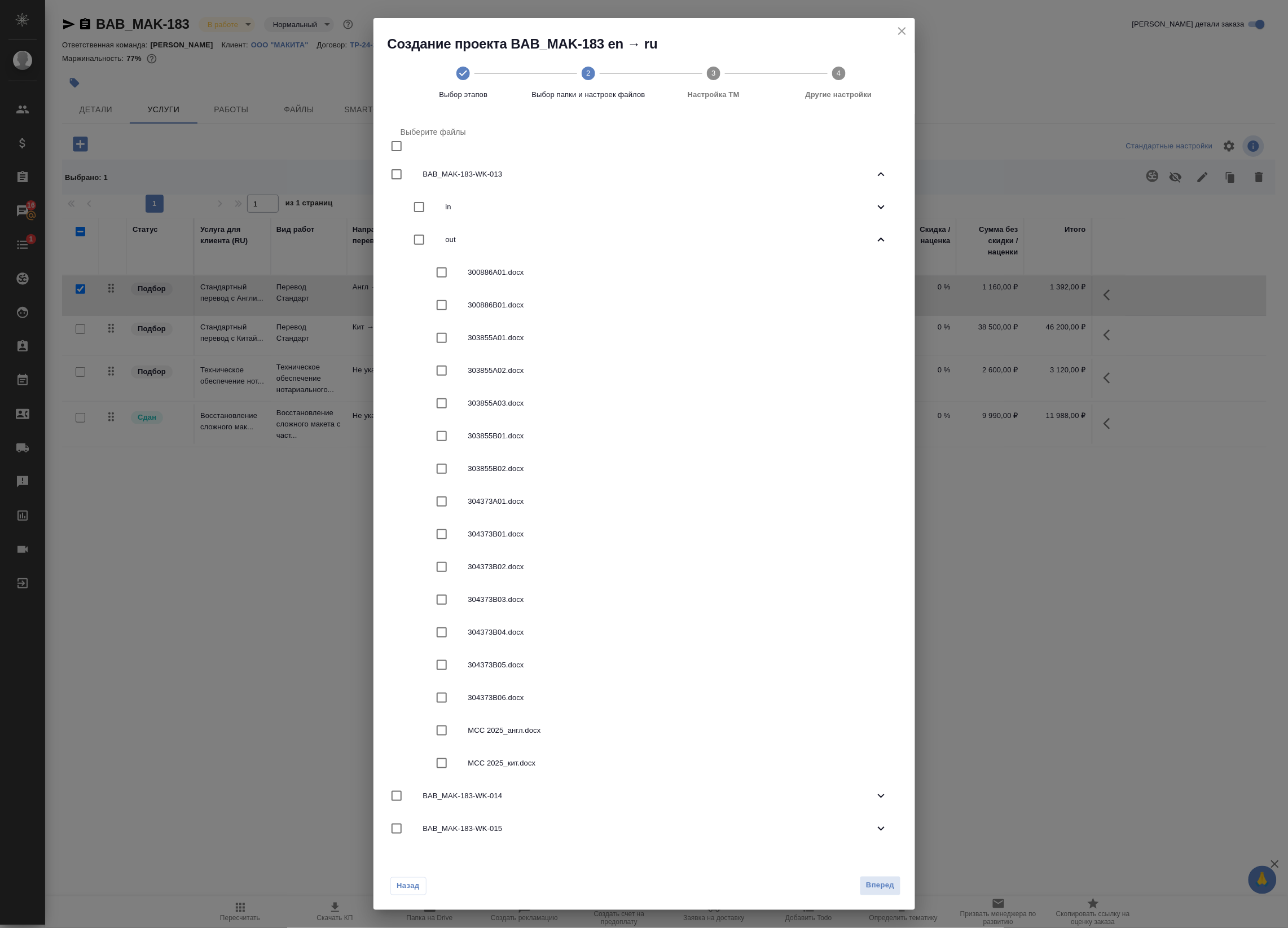
scroll to position [88, 0]
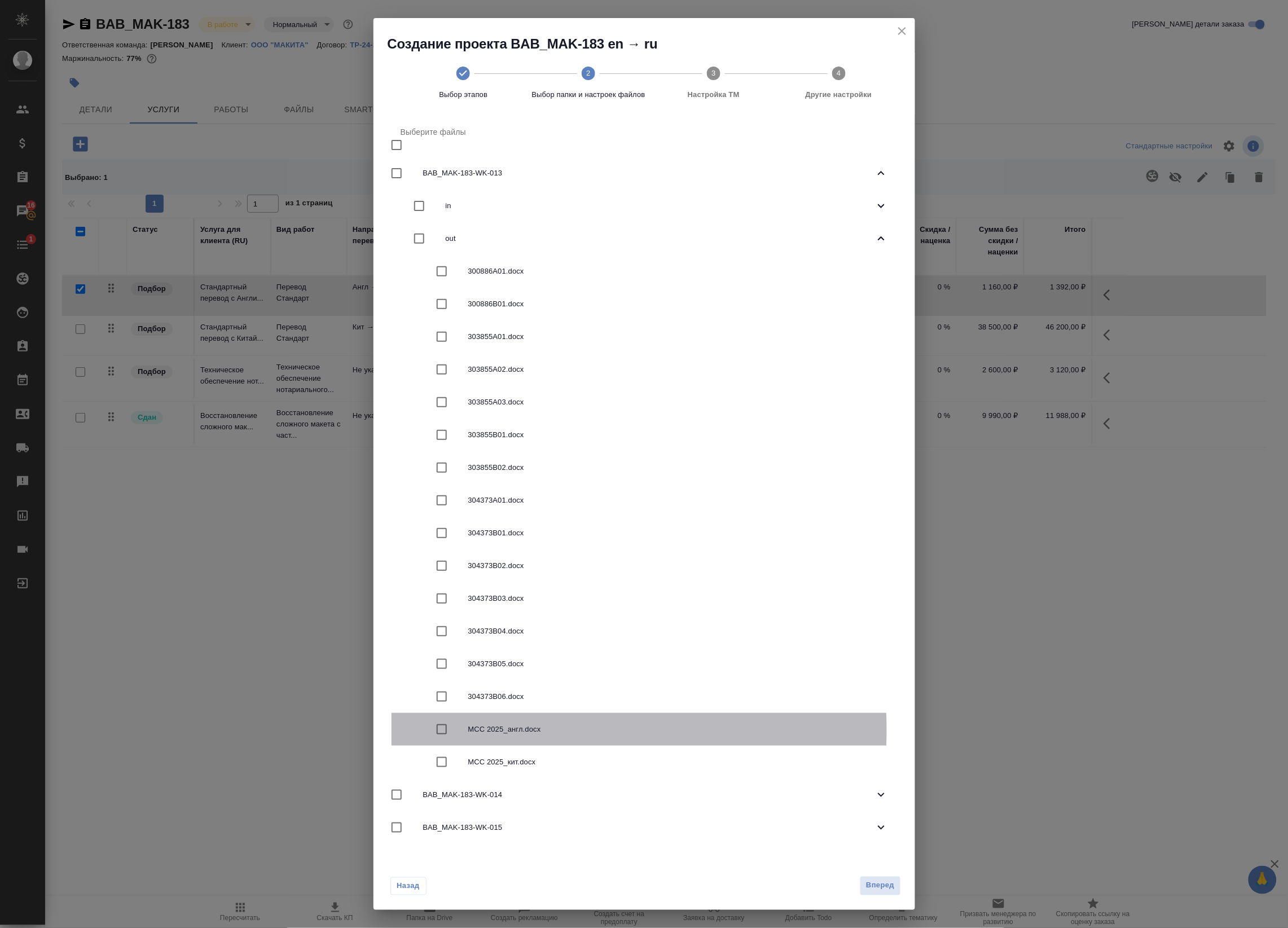
click at [443, 729] on input "checkbox" at bounding box center [441, 730] width 24 height 24
checkbox input "true"
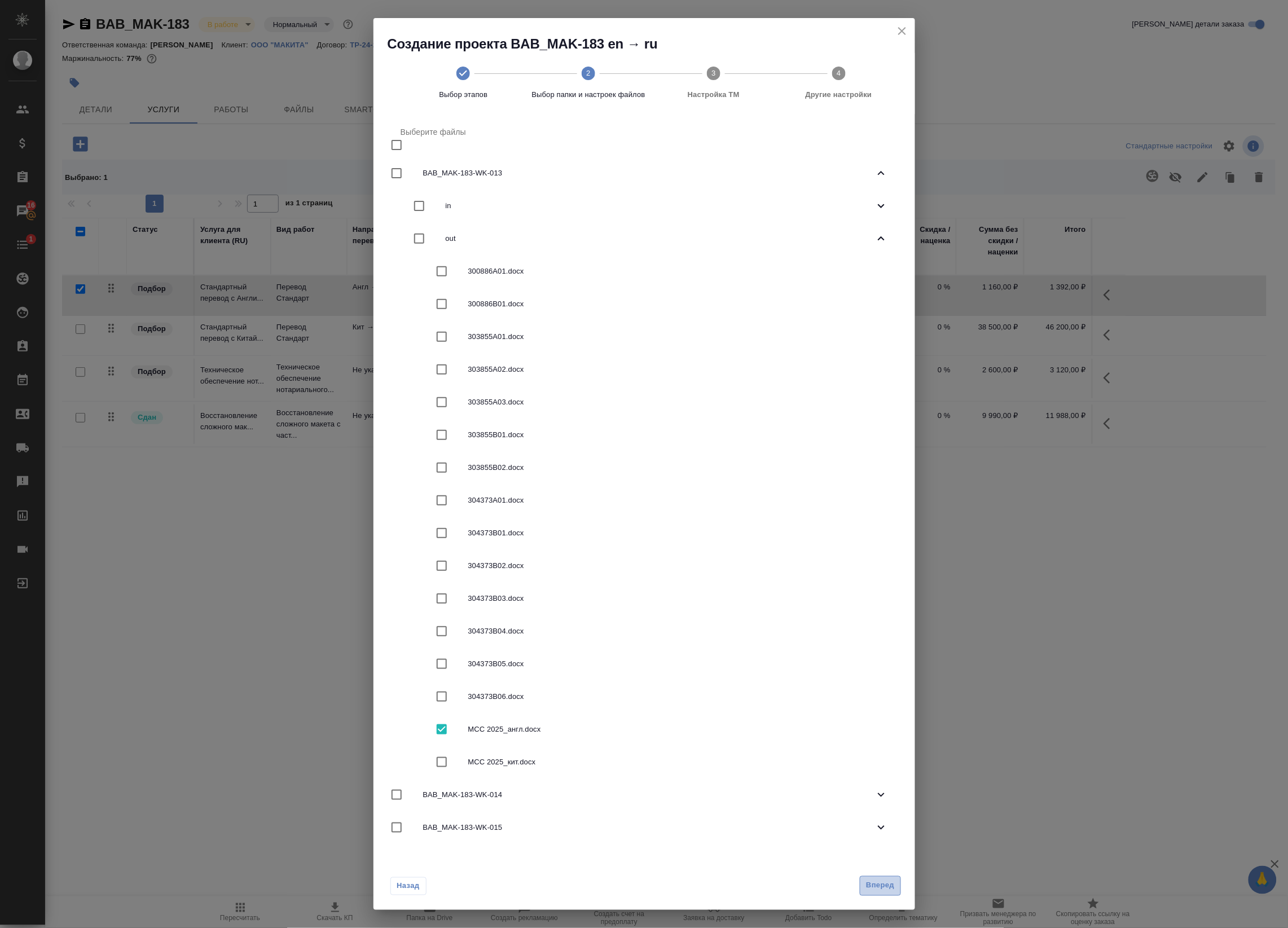
click at [881, 884] on span "Вперед" at bounding box center [880, 886] width 28 height 13
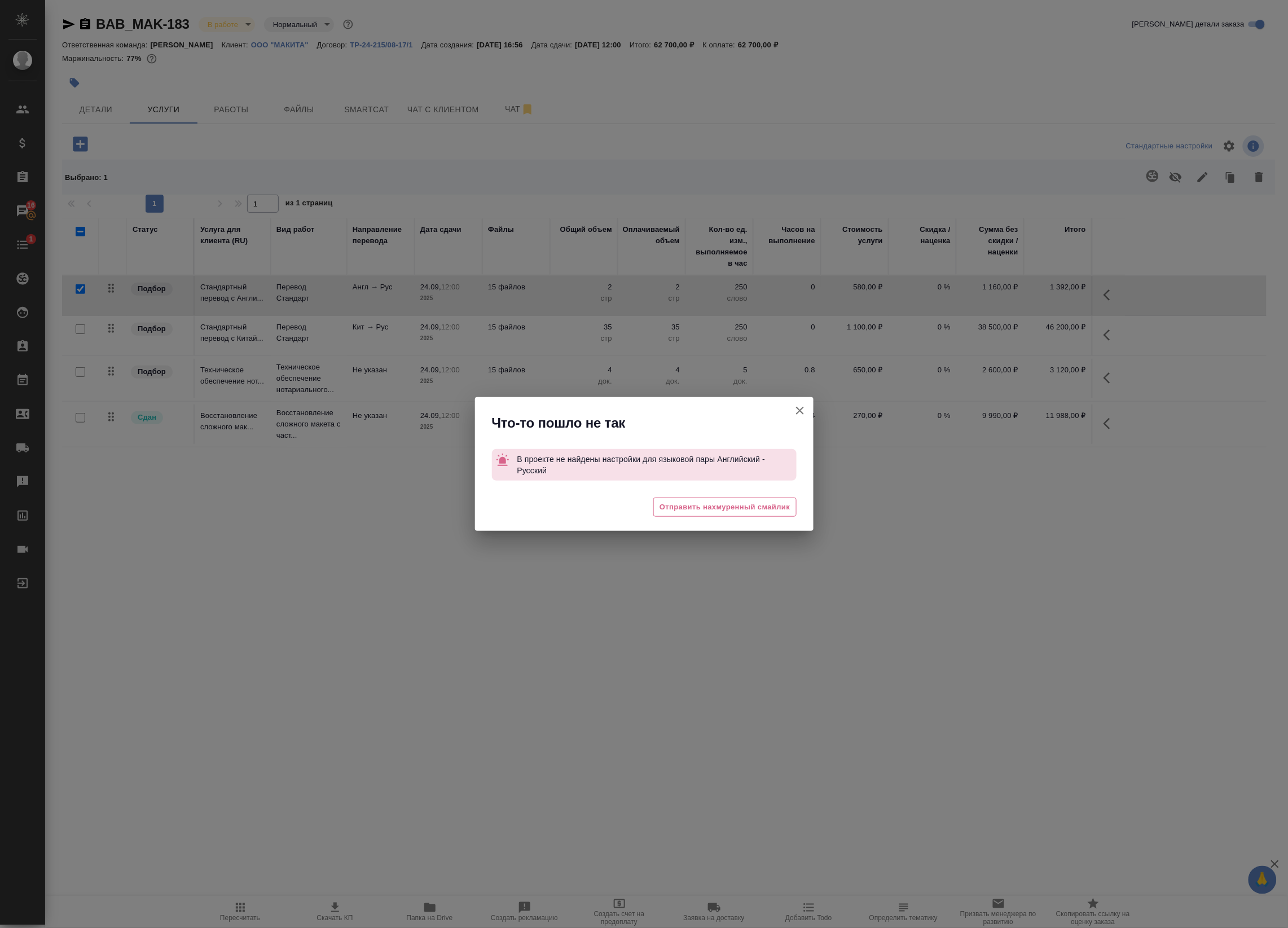
click at [797, 412] on icon "button" at bounding box center [800, 411] width 14 height 14
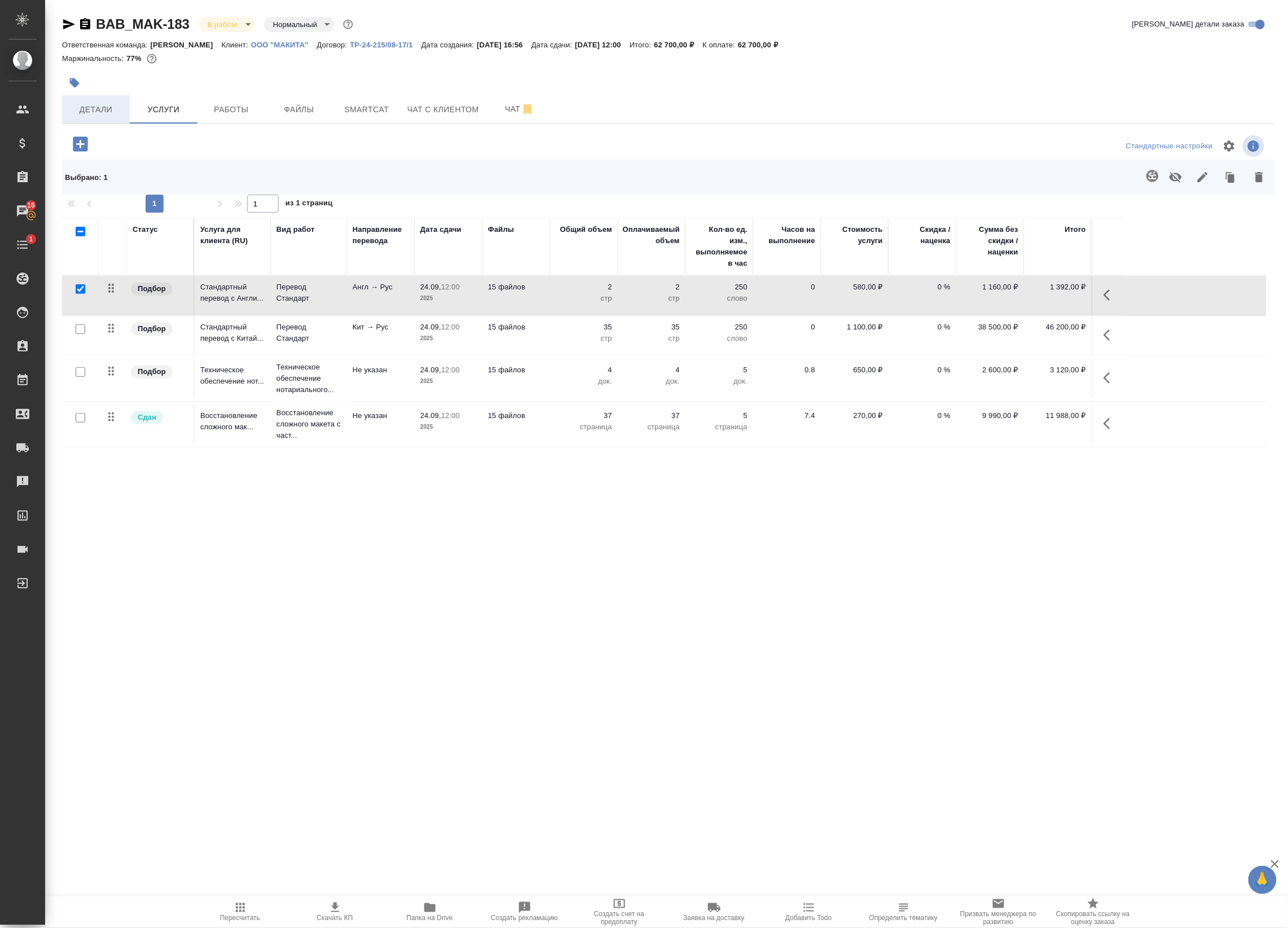
click at [96, 102] on span "Детали" at bounding box center [96, 110] width 54 height 14
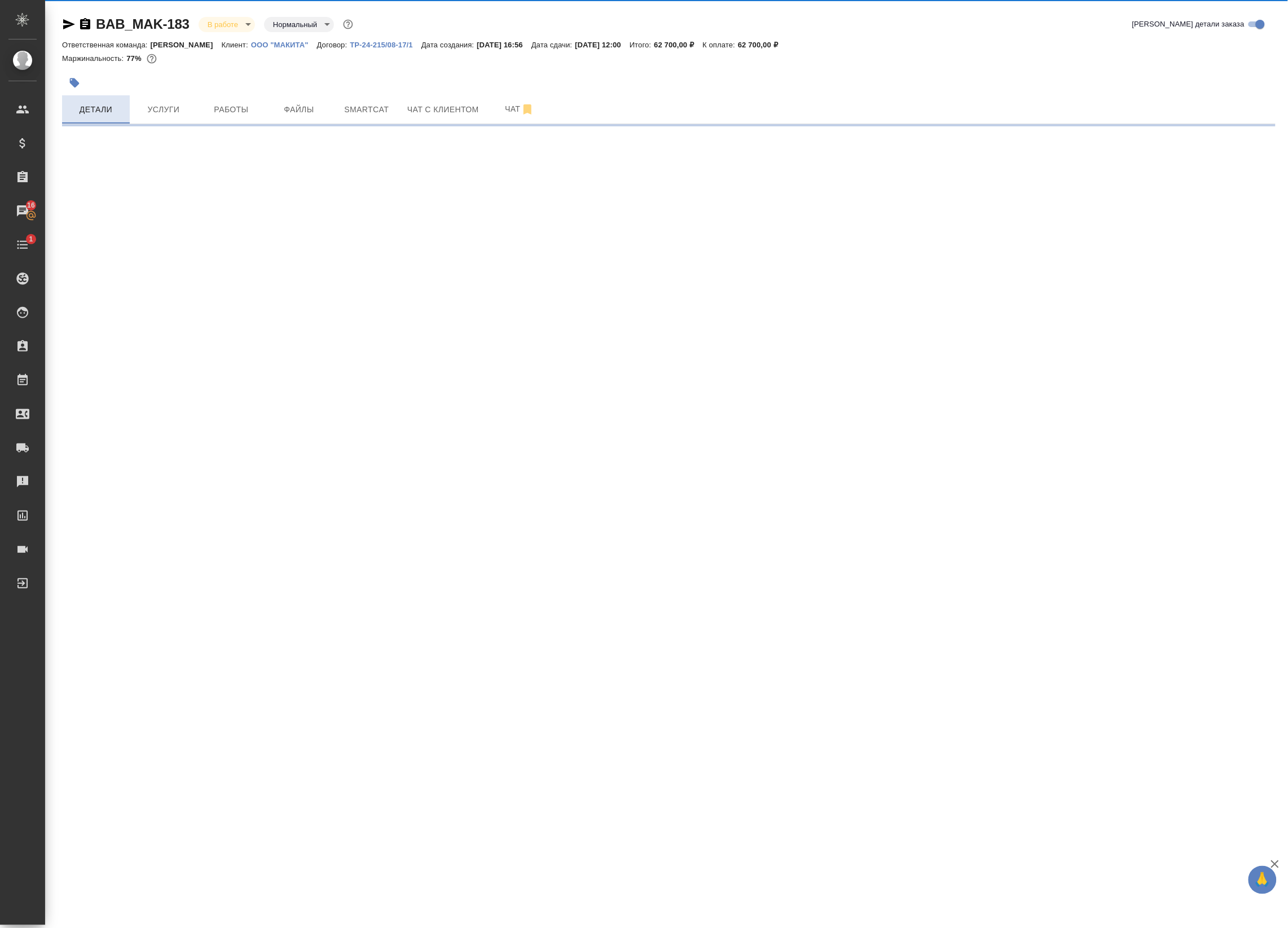
select select "RU"
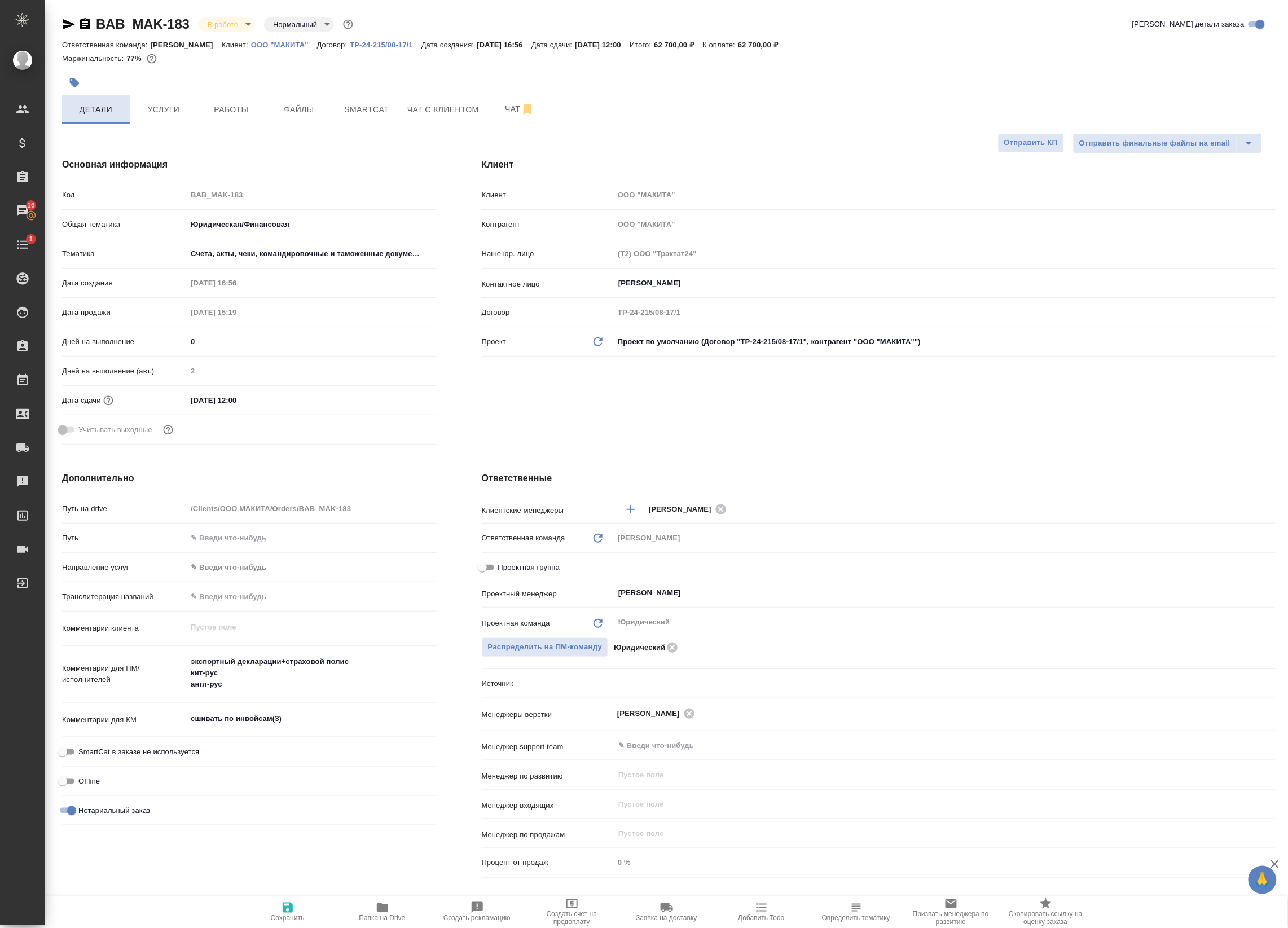
type textarea "x"
click at [373, 115] on span "Smartcat" at bounding box center [367, 110] width 54 height 14
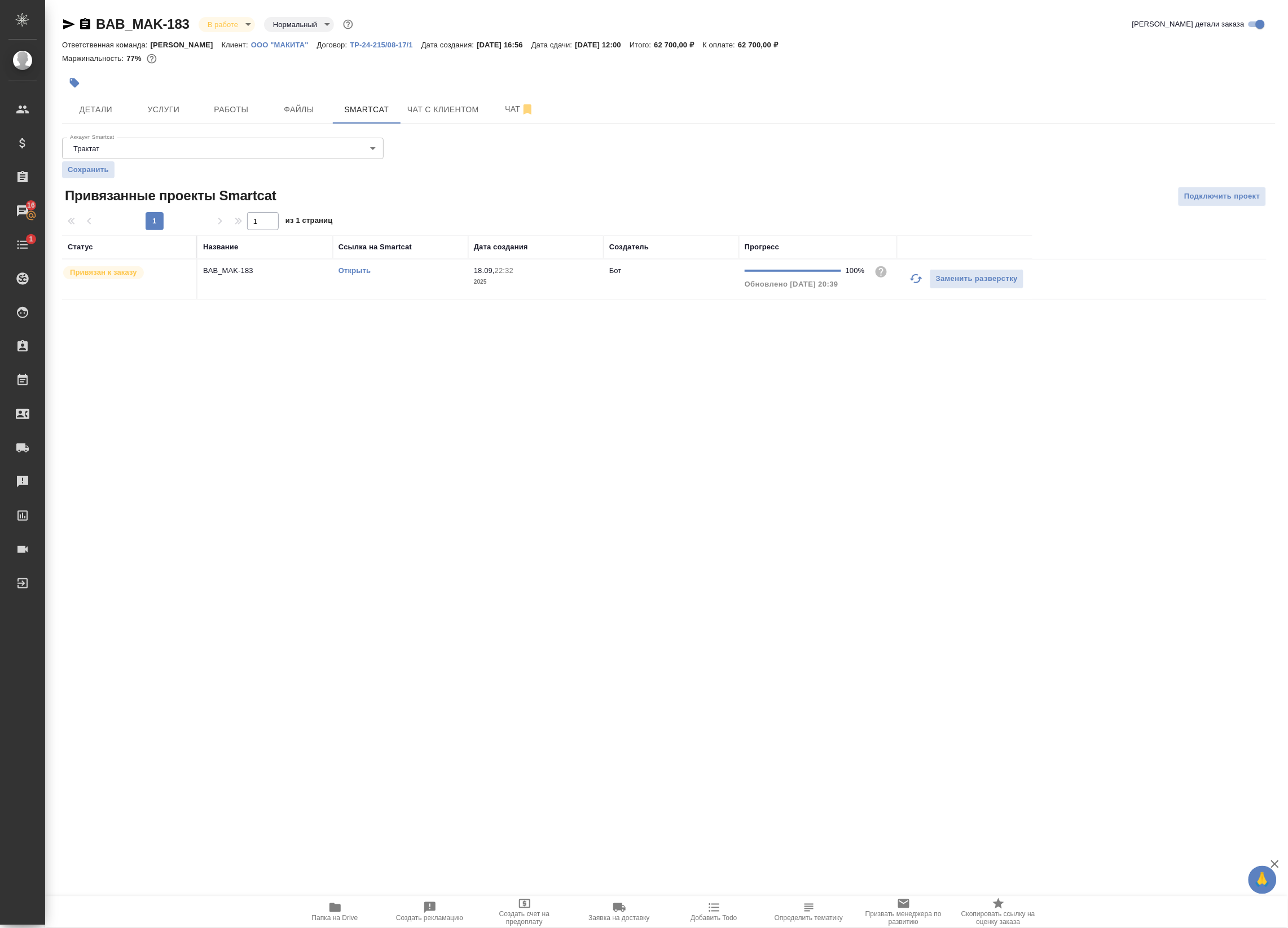
click at [362, 274] on link "Открыть" at bounding box center [354, 270] width 32 height 8
click at [84, 23] on icon "button" at bounding box center [85, 24] width 10 height 12
click at [202, 102] on button "Работы" at bounding box center [231, 110] width 68 height 28
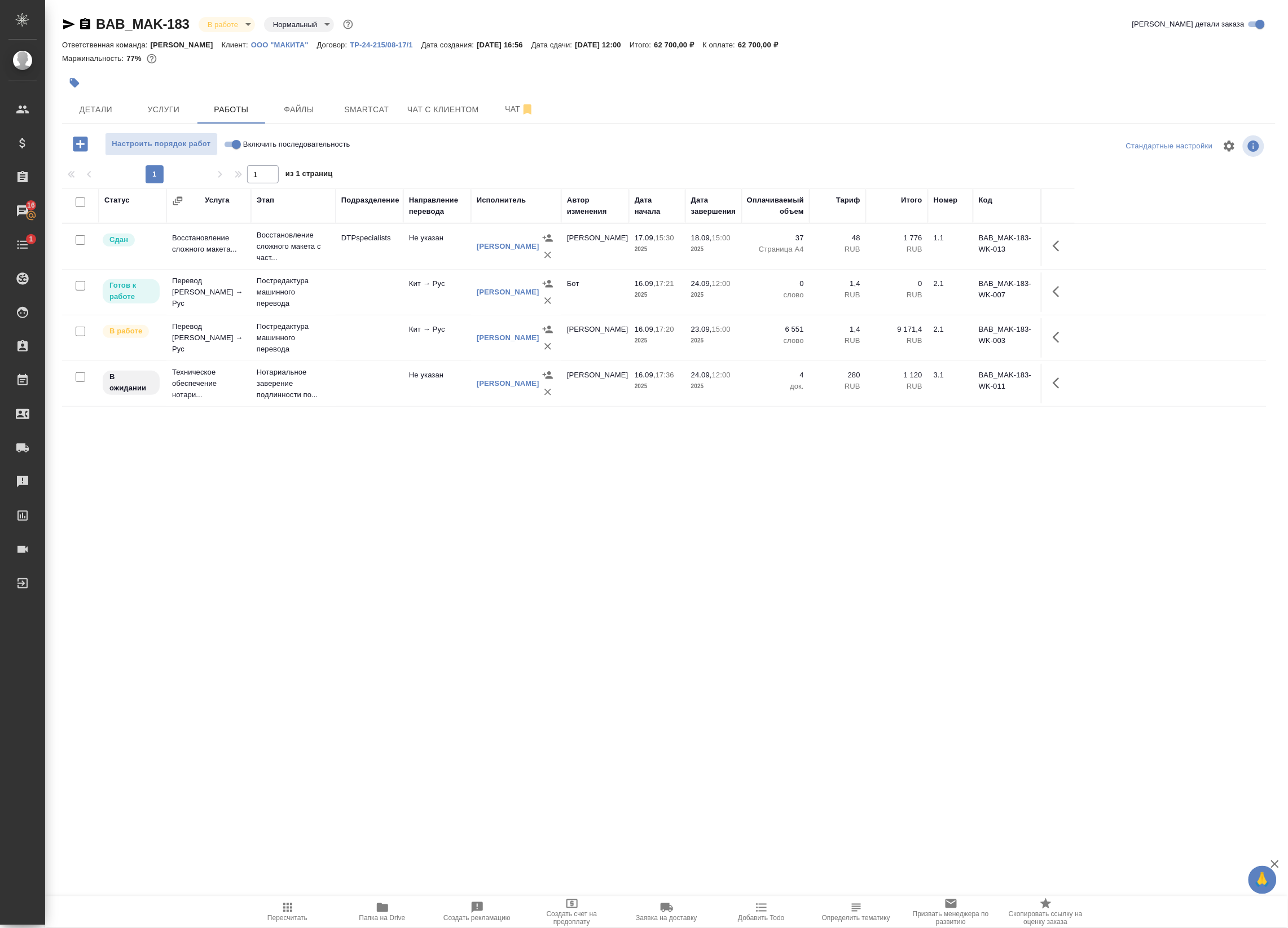
click at [79, 142] on icon "button" at bounding box center [80, 144] width 20 height 20
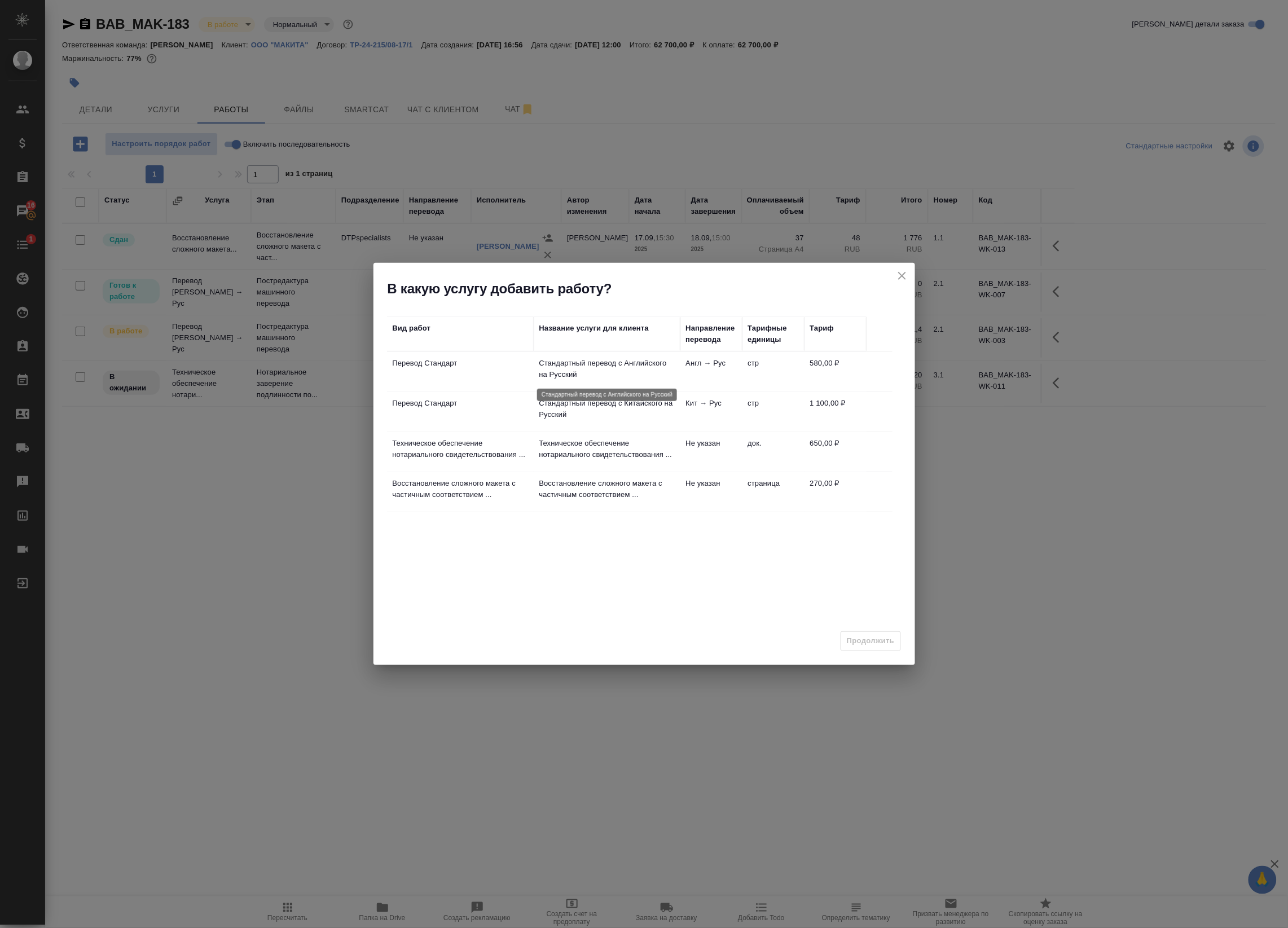
click at [587, 369] on p "Стандартный перевод с Английского на Русский" at bounding box center [607, 369] width 135 height 23
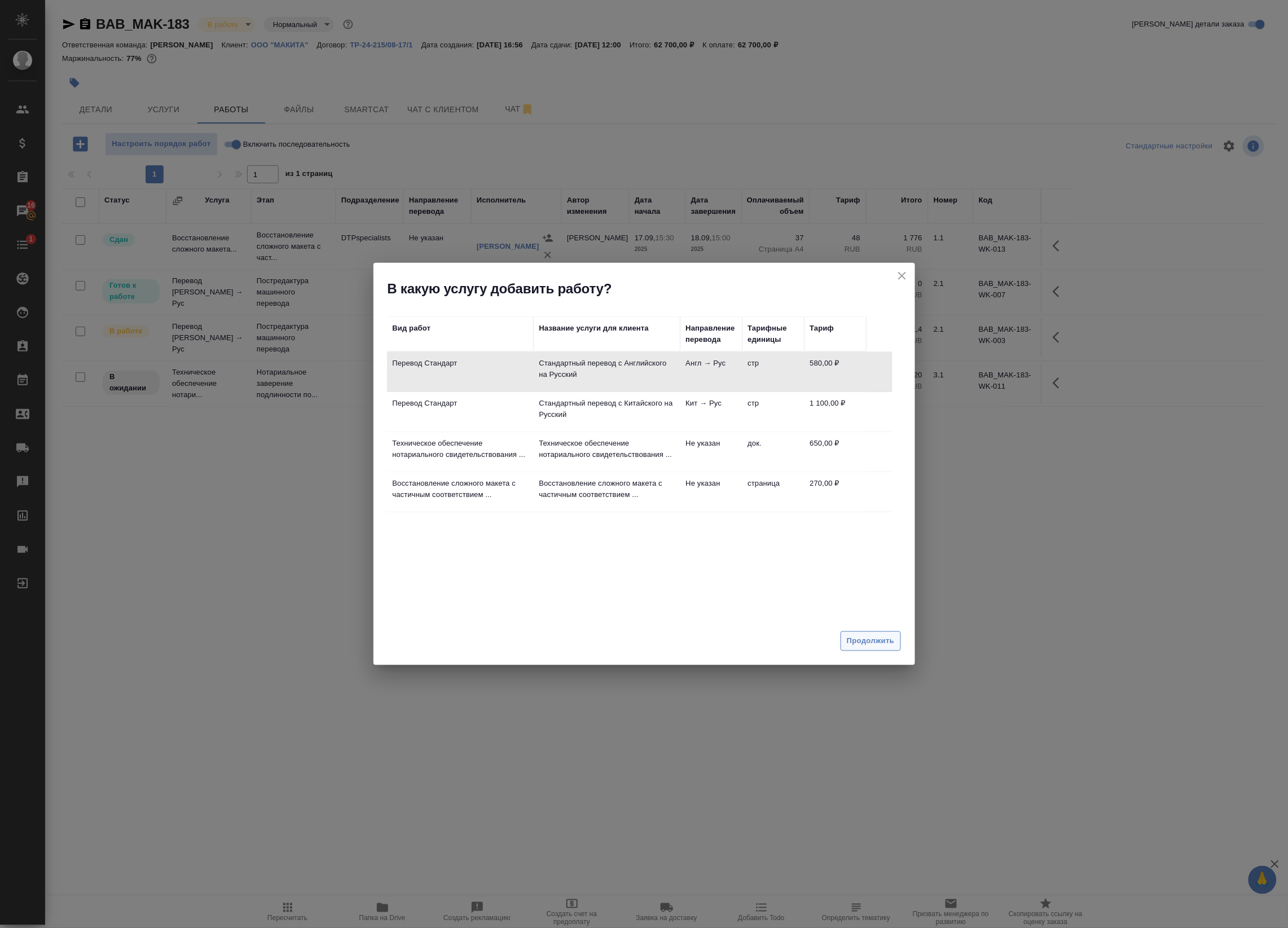
click at [865, 647] on span "Продолжить" at bounding box center [870, 641] width 48 height 13
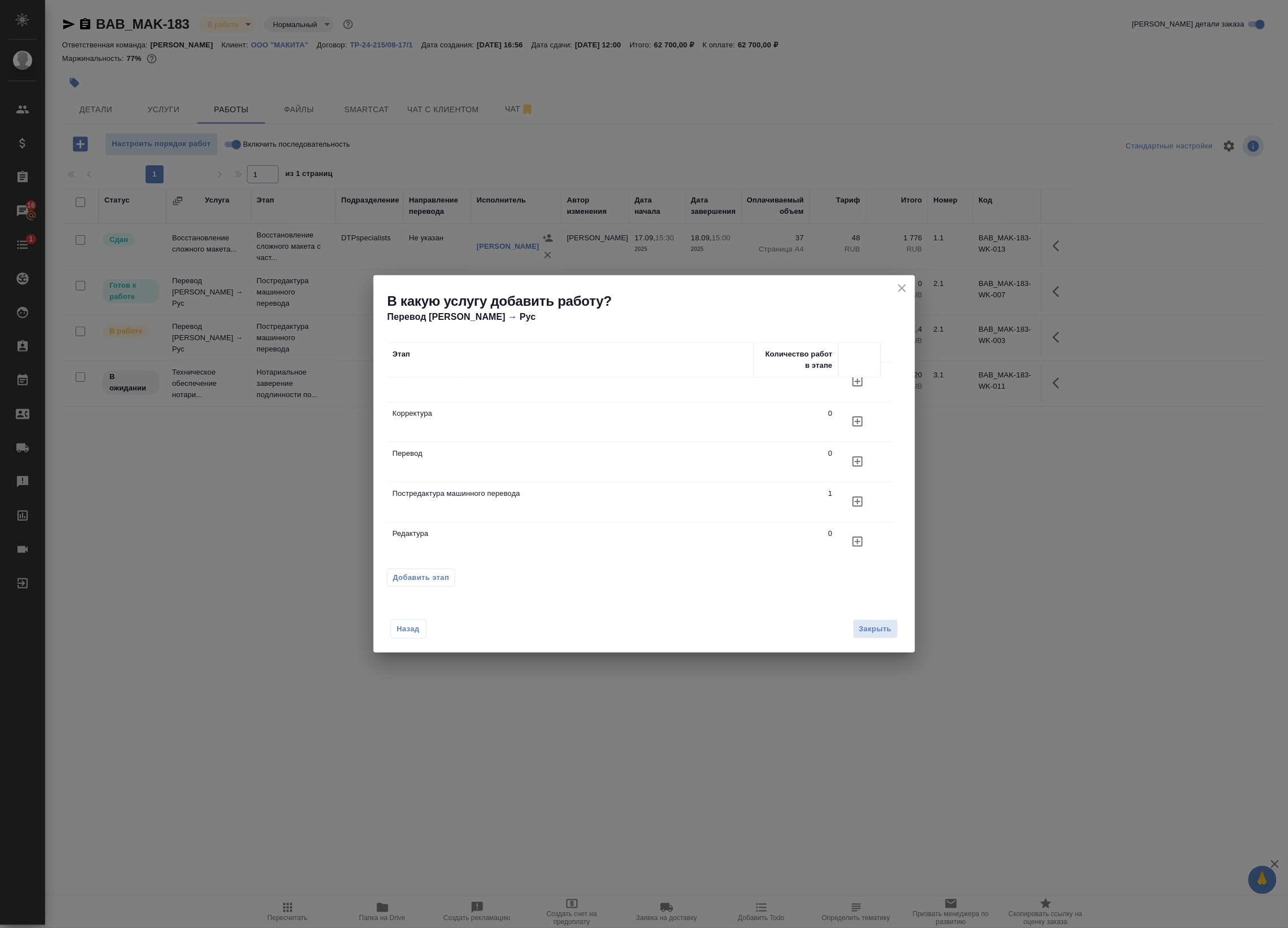
scroll to position [20, 0]
click at [552, 496] on td "Постредактура машинного перевода" at bounding box center [570, 499] width 367 height 39
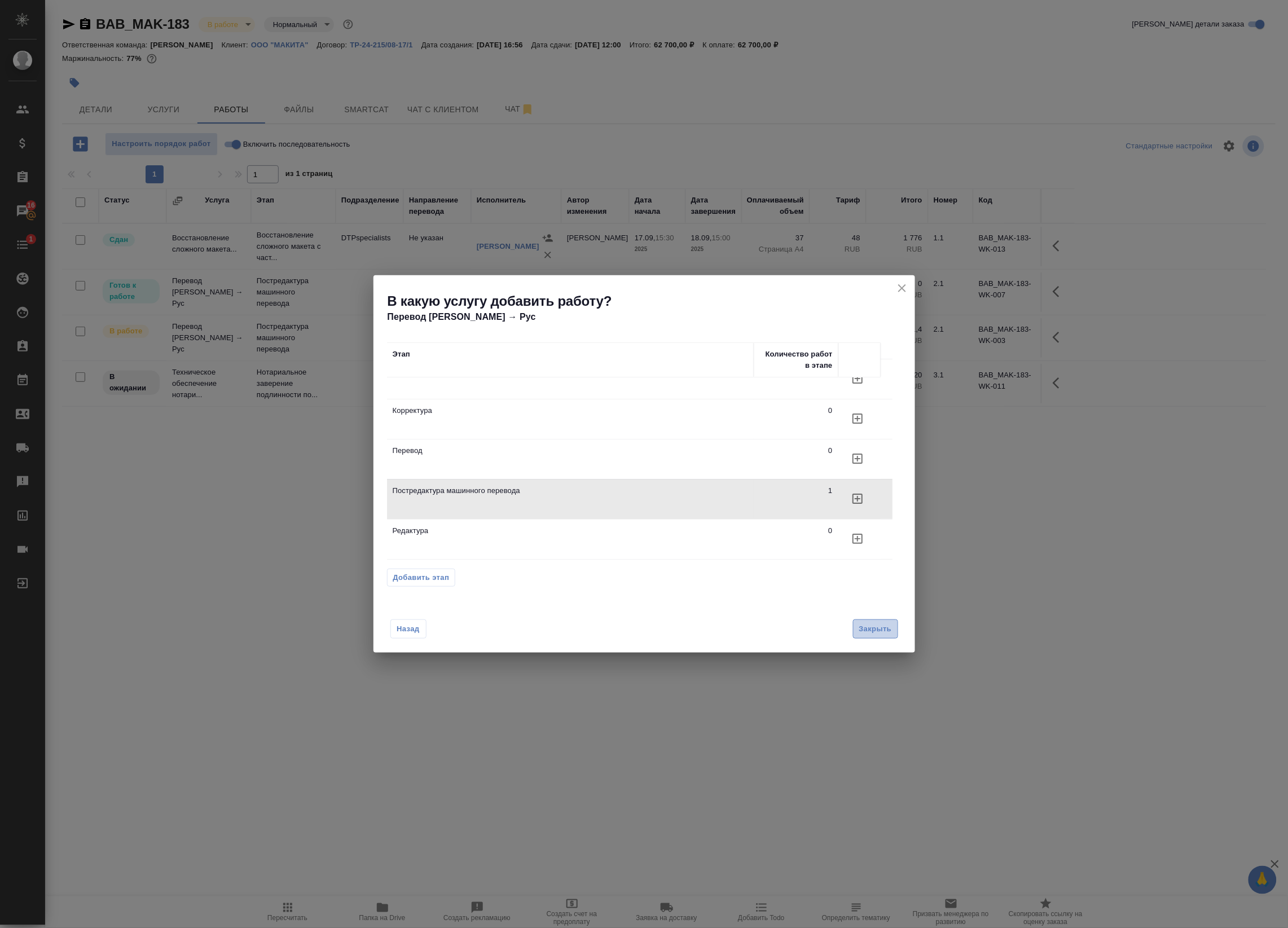
click at [889, 626] on span "Закрыть" at bounding box center [875, 629] width 33 height 13
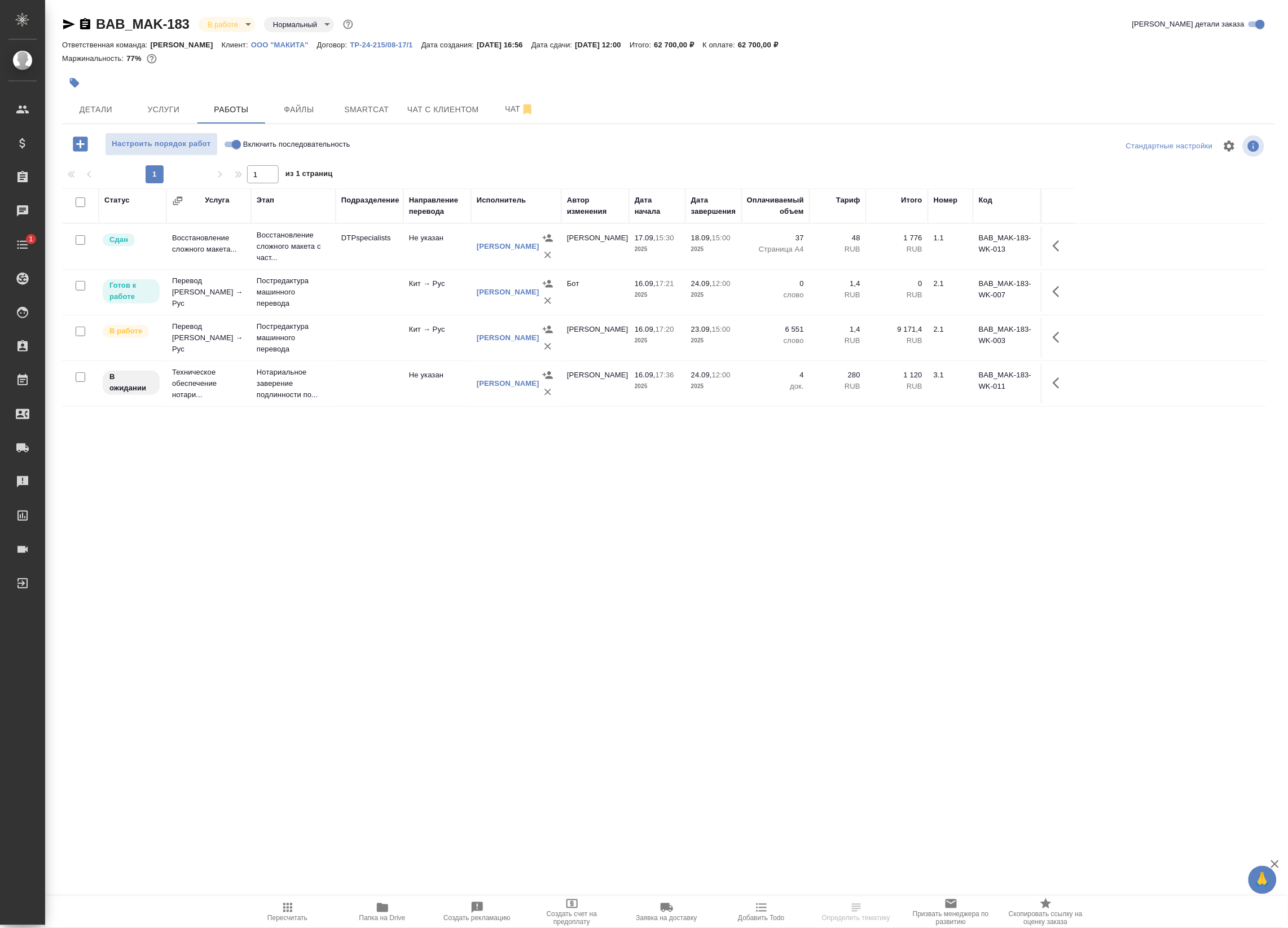
click at [86, 140] on icon "button" at bounding box center [80, 144] width 15 height 15
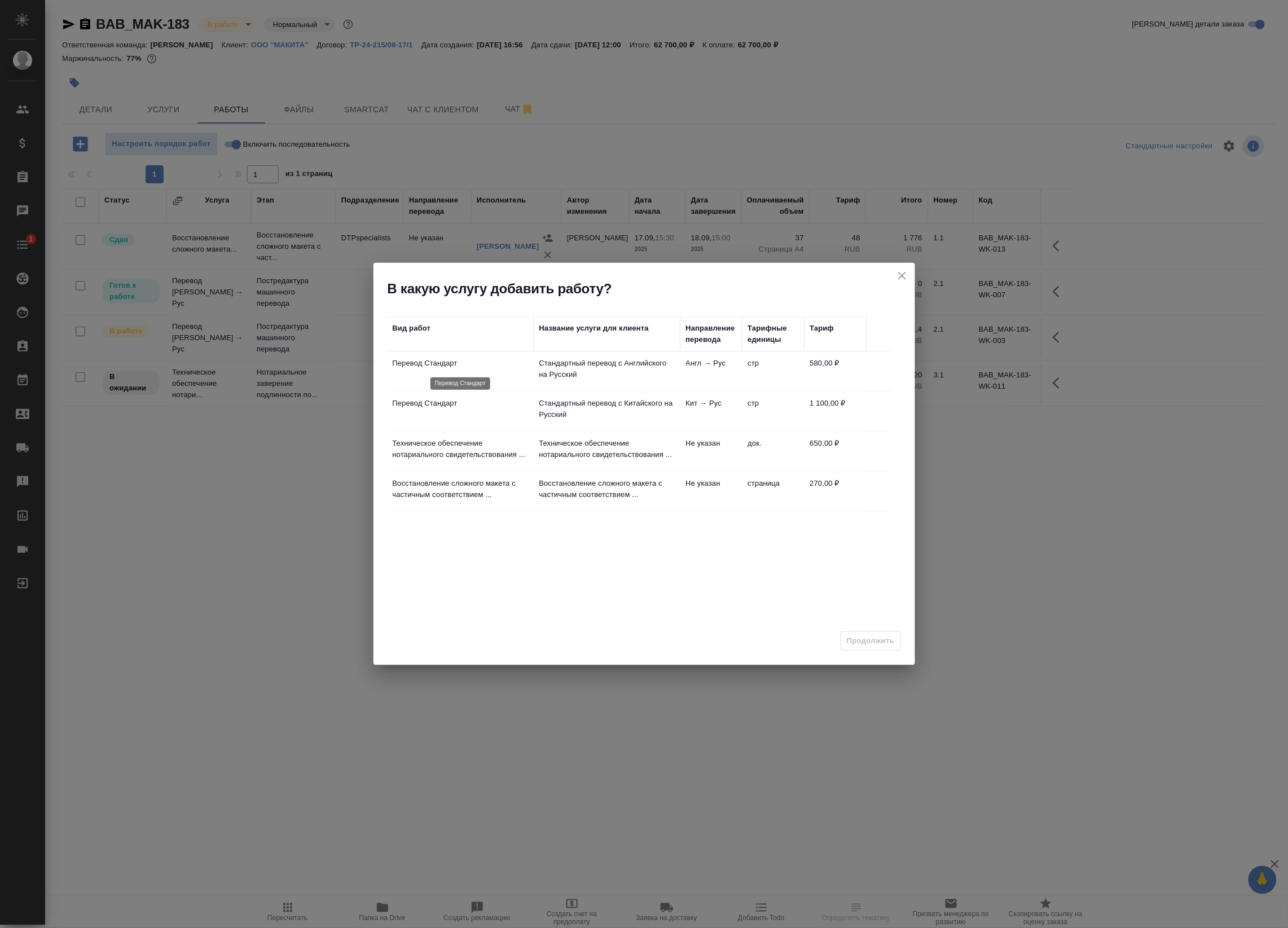
click at [502, 368] on p "Перевод Стандарт" at bounding box center [460, 363] width 135 height 12
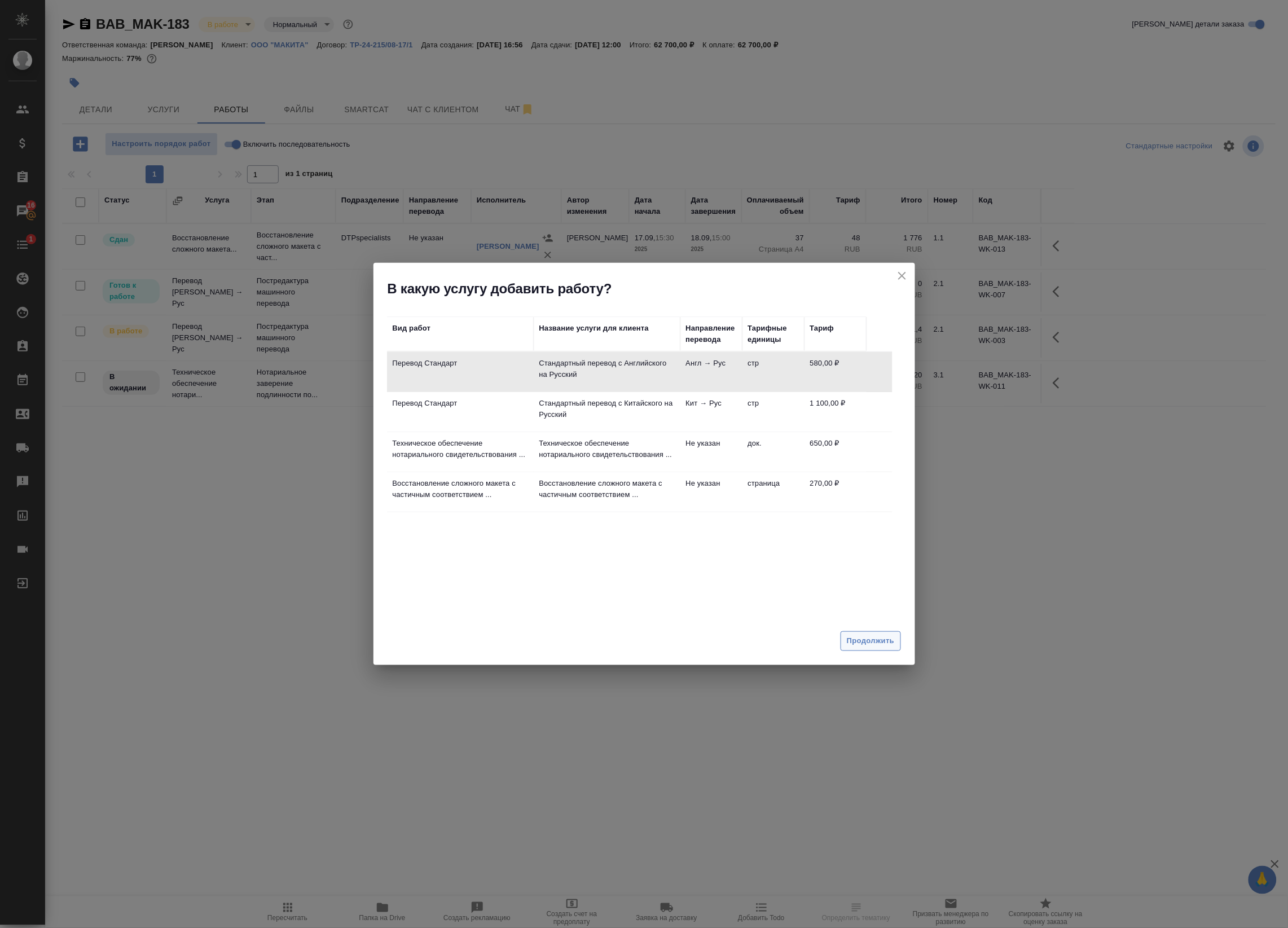
click at [862, 638] on span "Продолжить" at bounding box center [870, 641] width 48 height 13
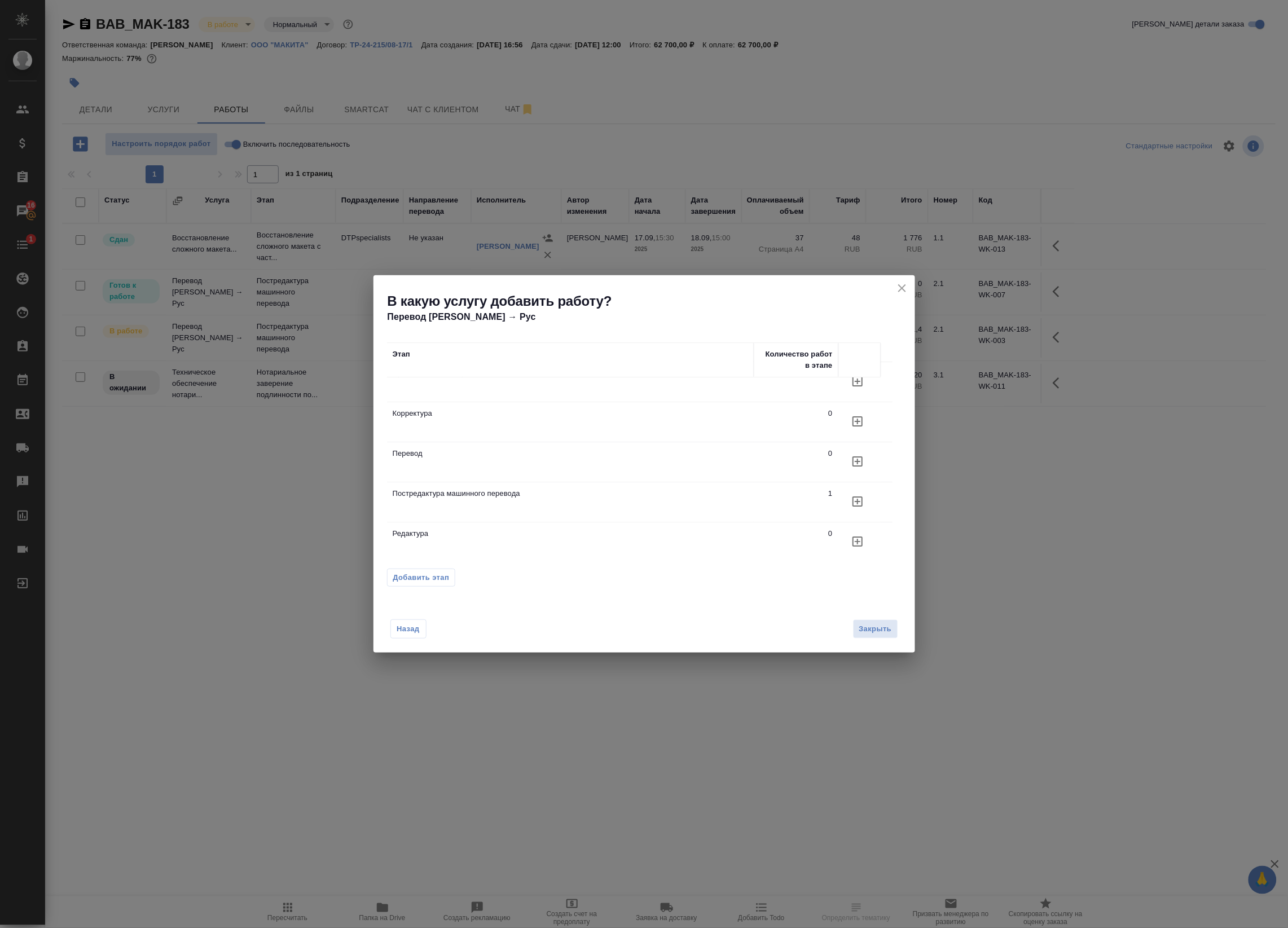
scroll to position [20, 0]
click at [863, 498] on button "button" at bounding box center [858, 499] width 27 height 27
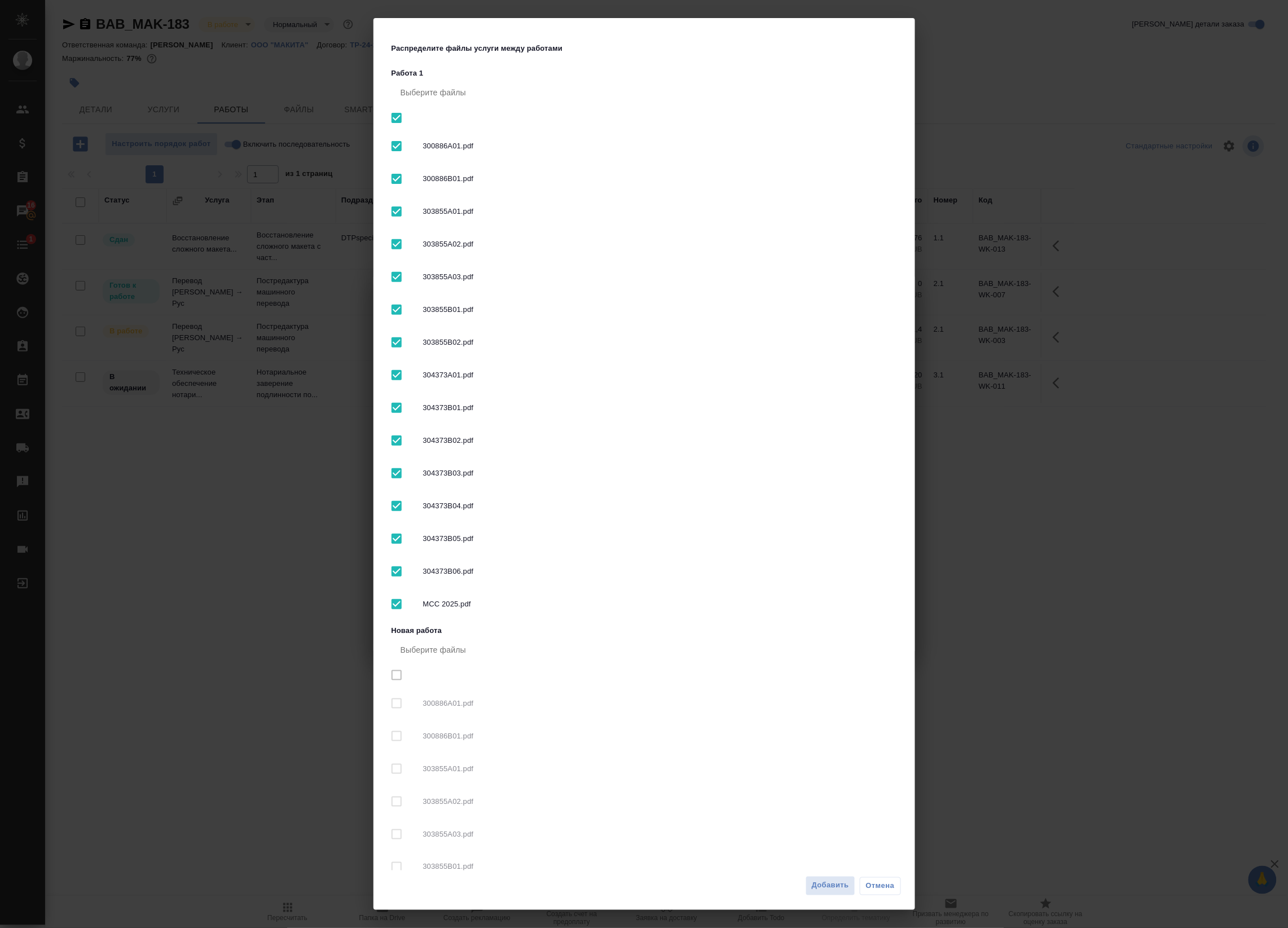
checkbox input "true"
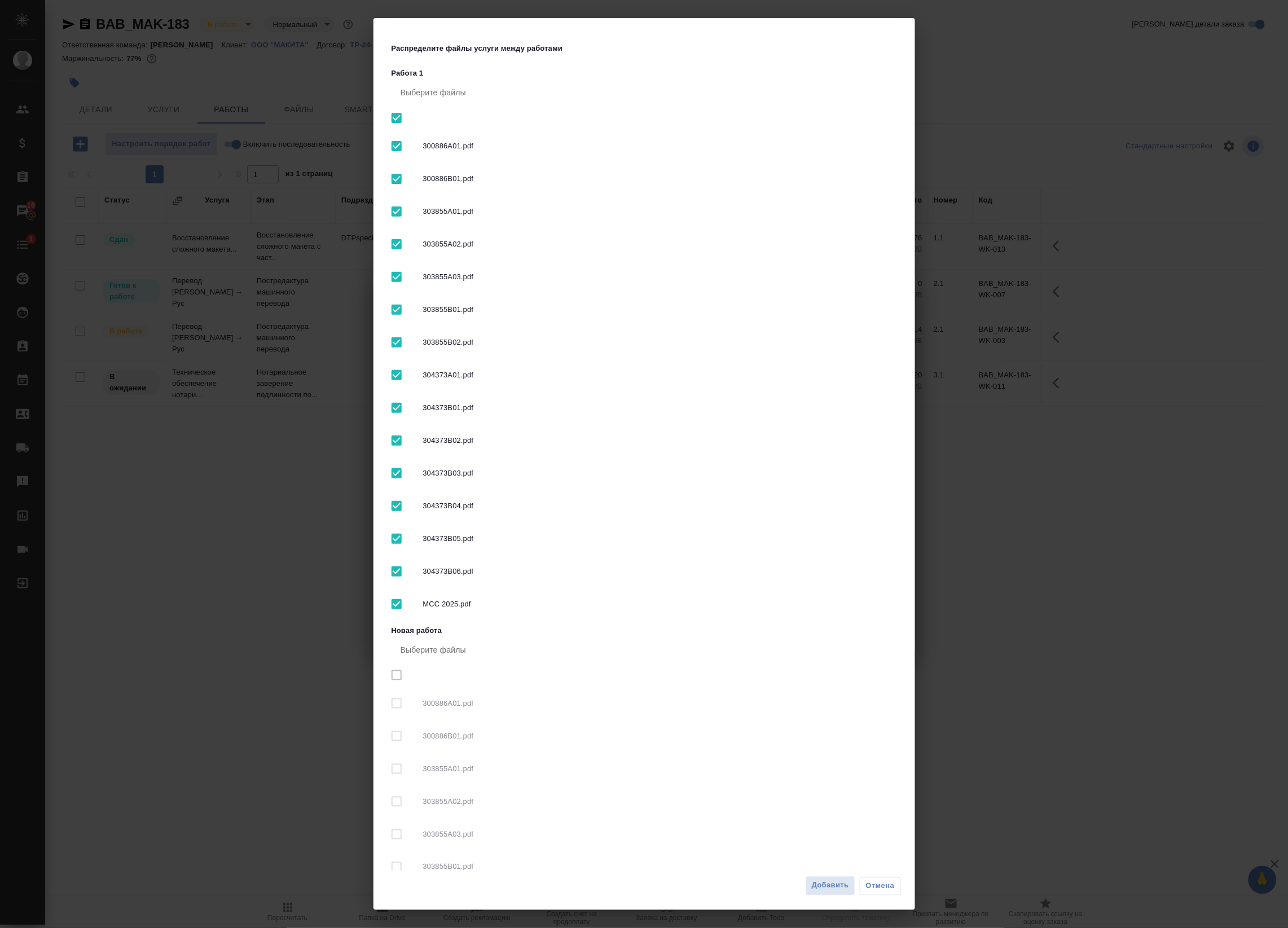
checkbox input "true"
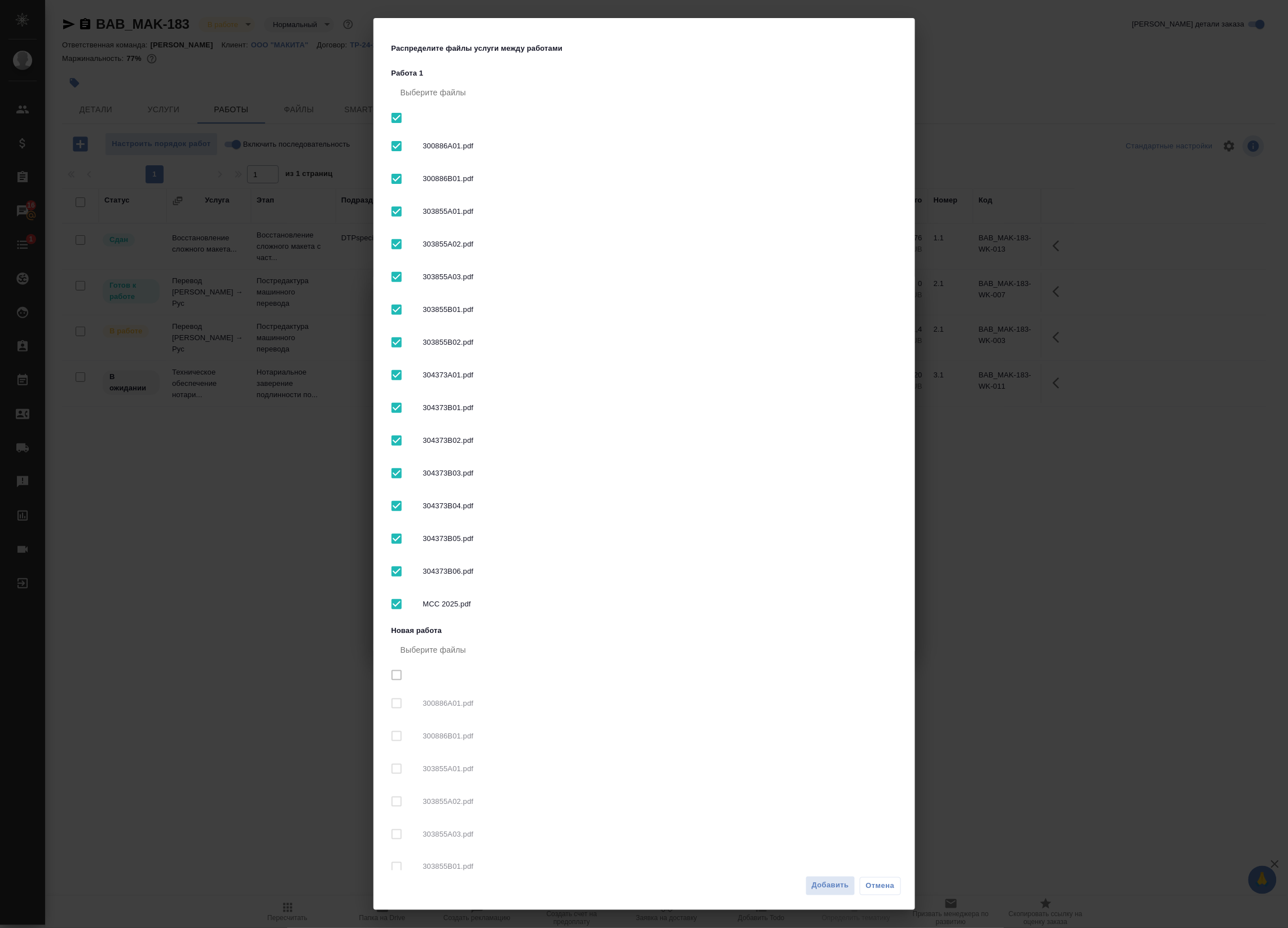
checkbox input "true"
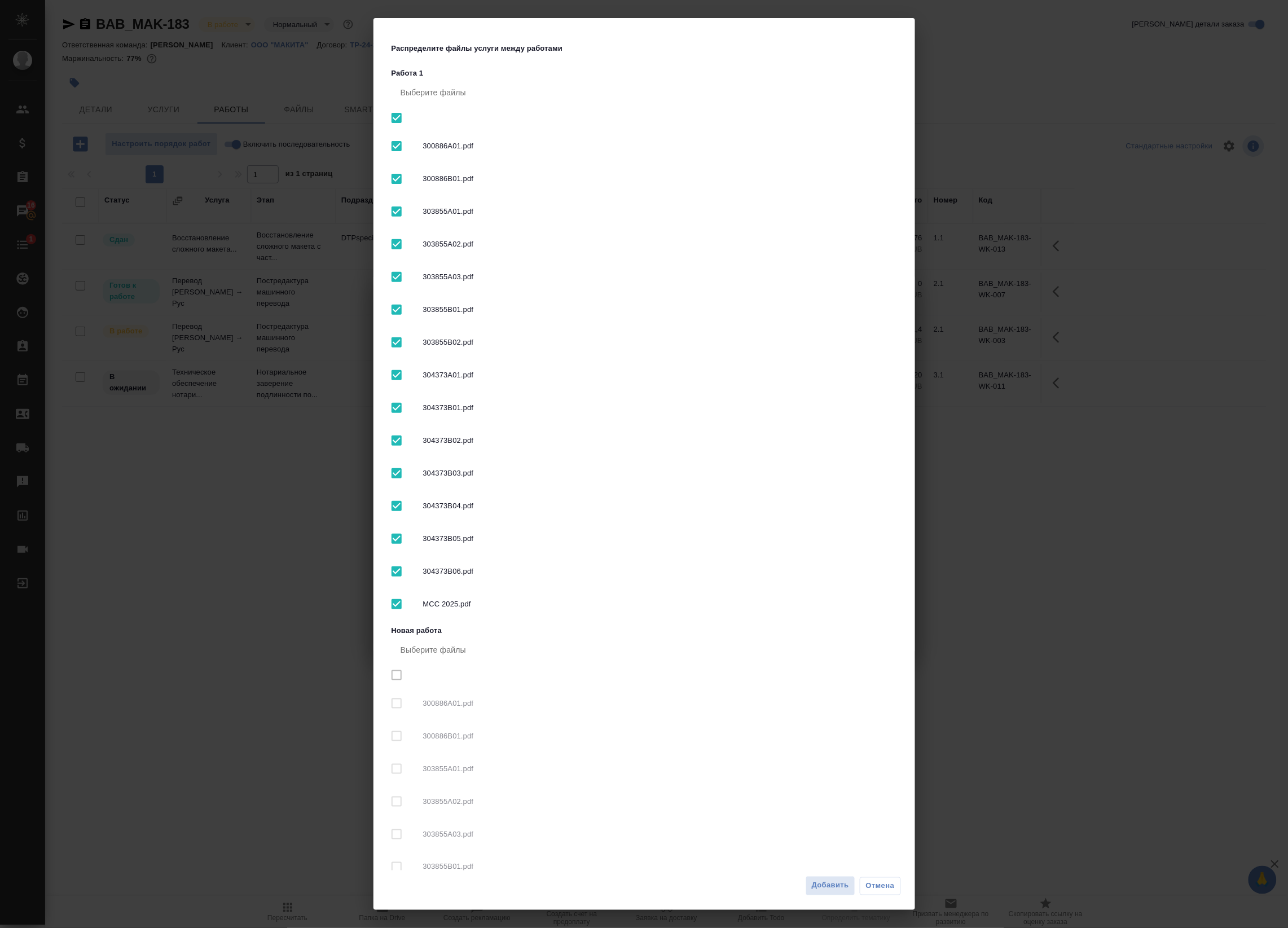
checkbox input "true"
click at [396, 116] on input "checkbox" at bounding box center [396, 118] width 24 height 24
checkbox input "false"
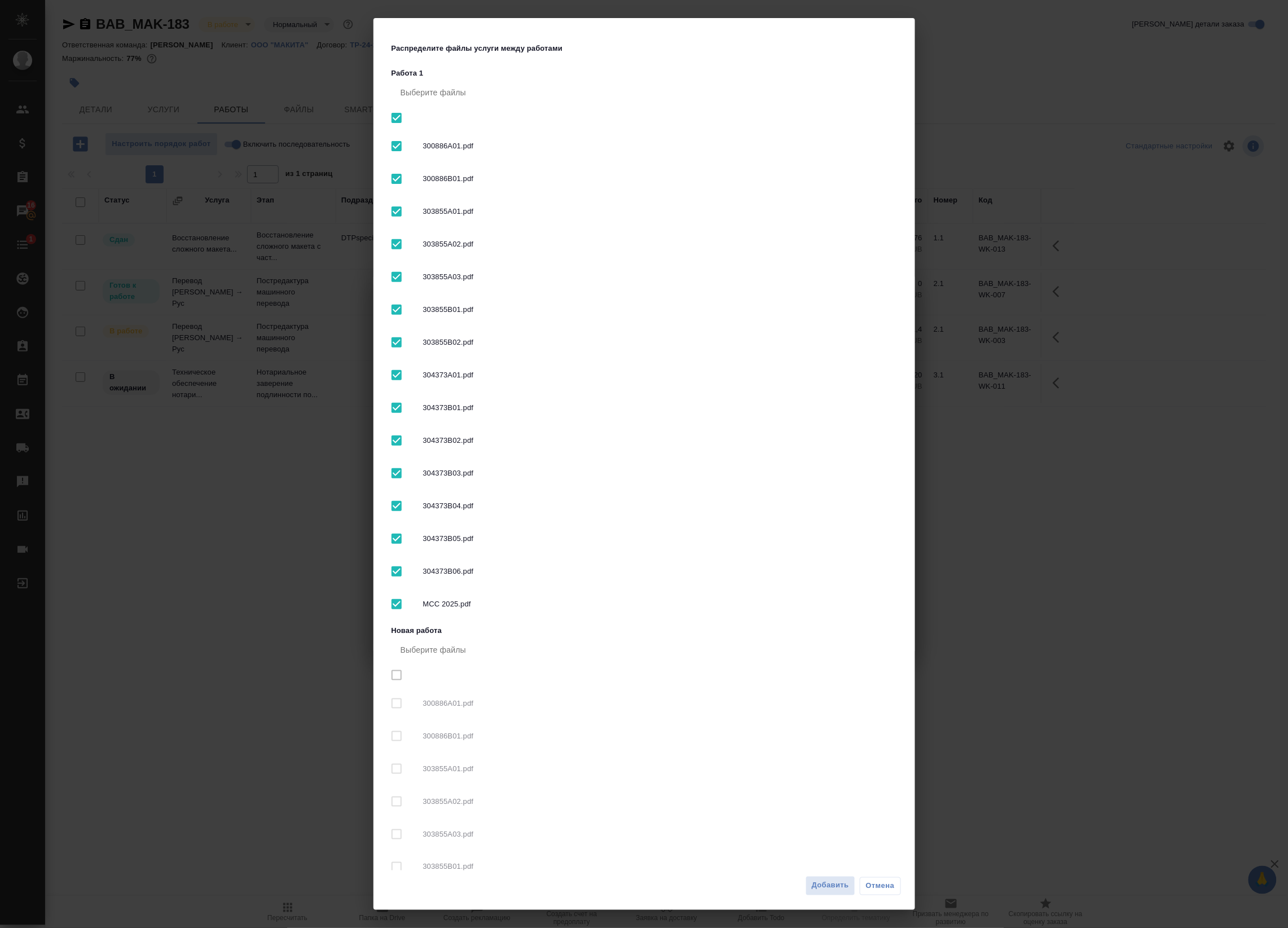
checkbox input "false"
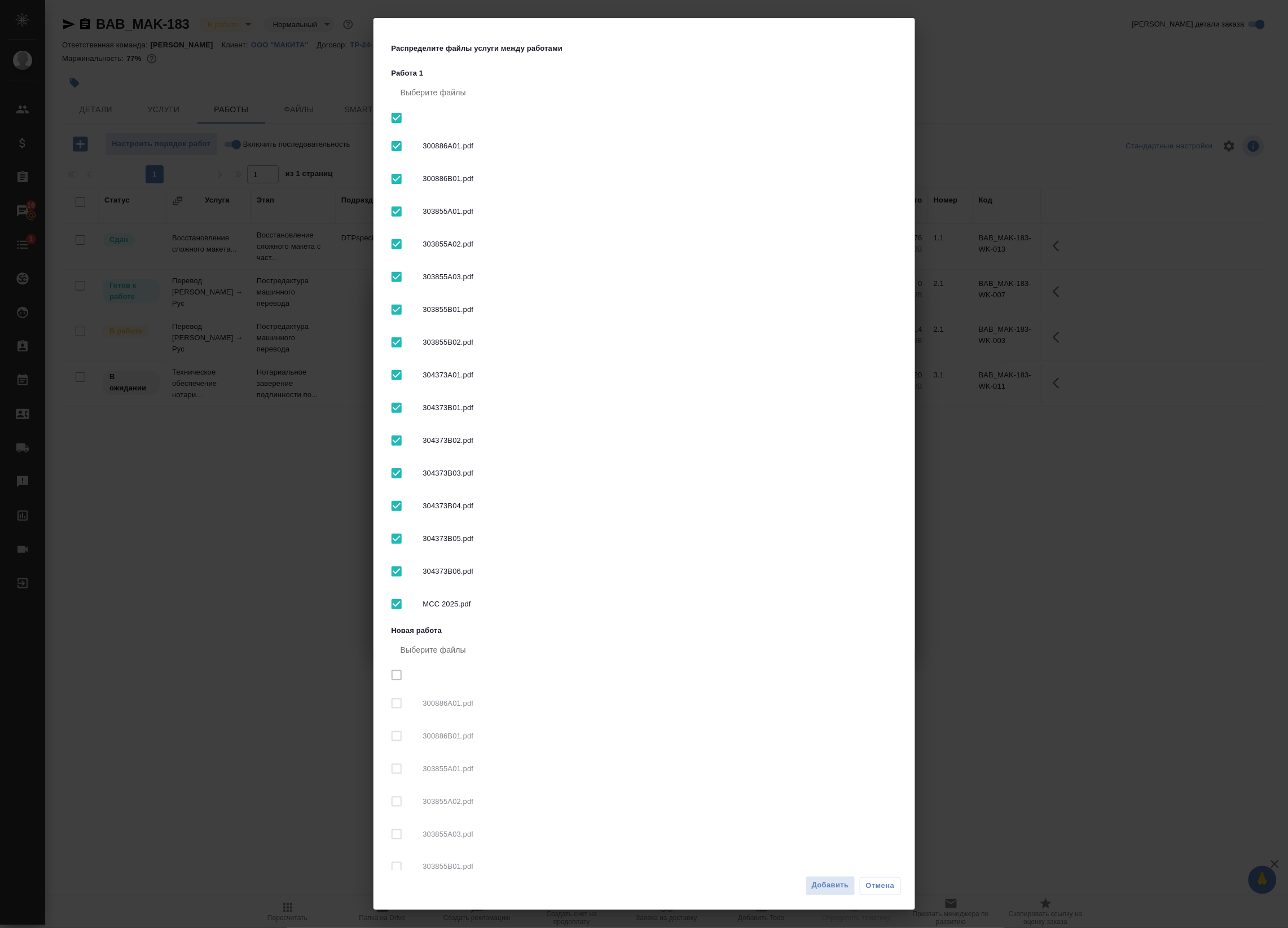
checkbox input "false"
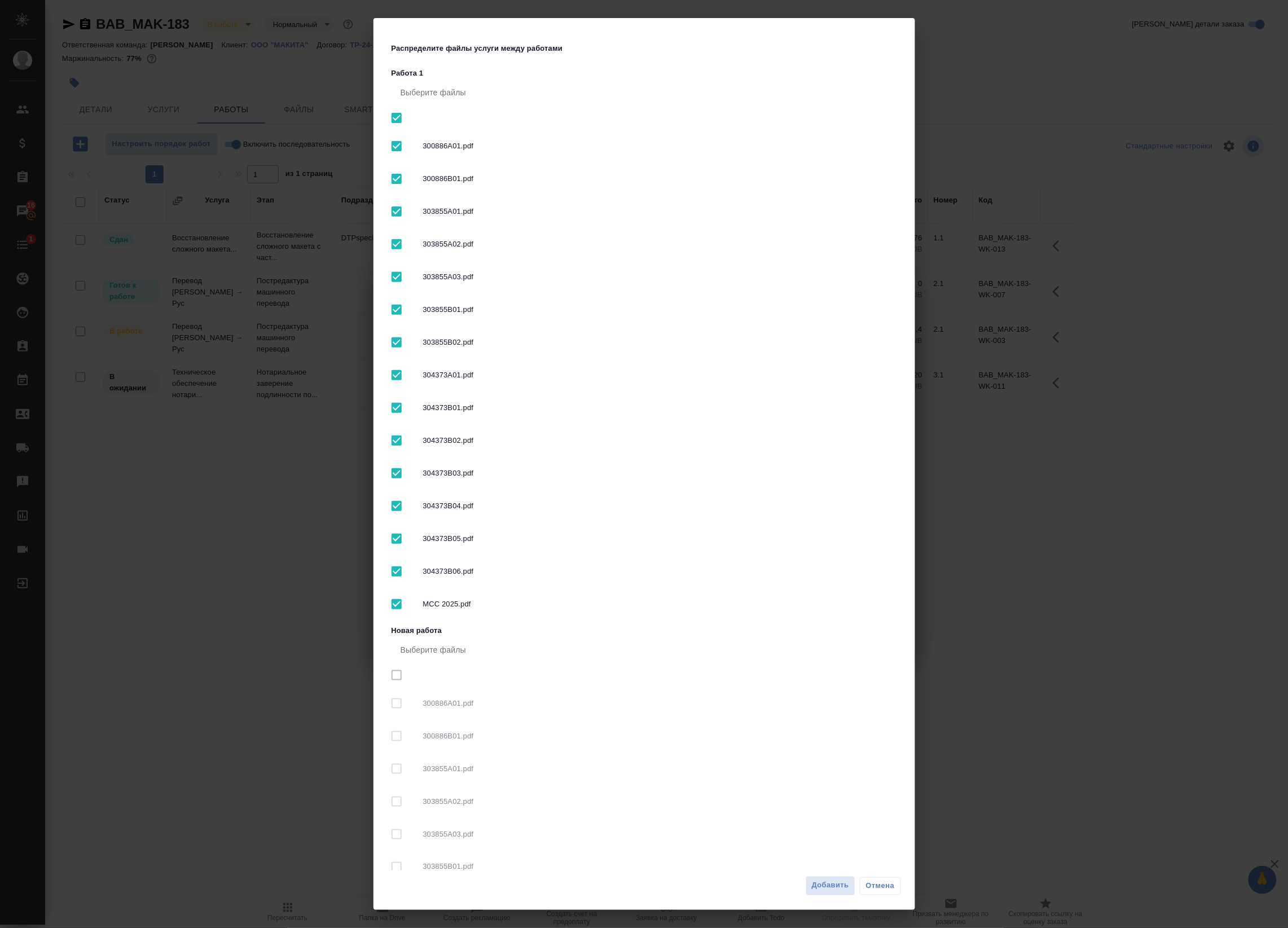
checkbox input "false"
click at [846, 889] on span "Добавить" at bounding box center [831, 886] width 37 height 13
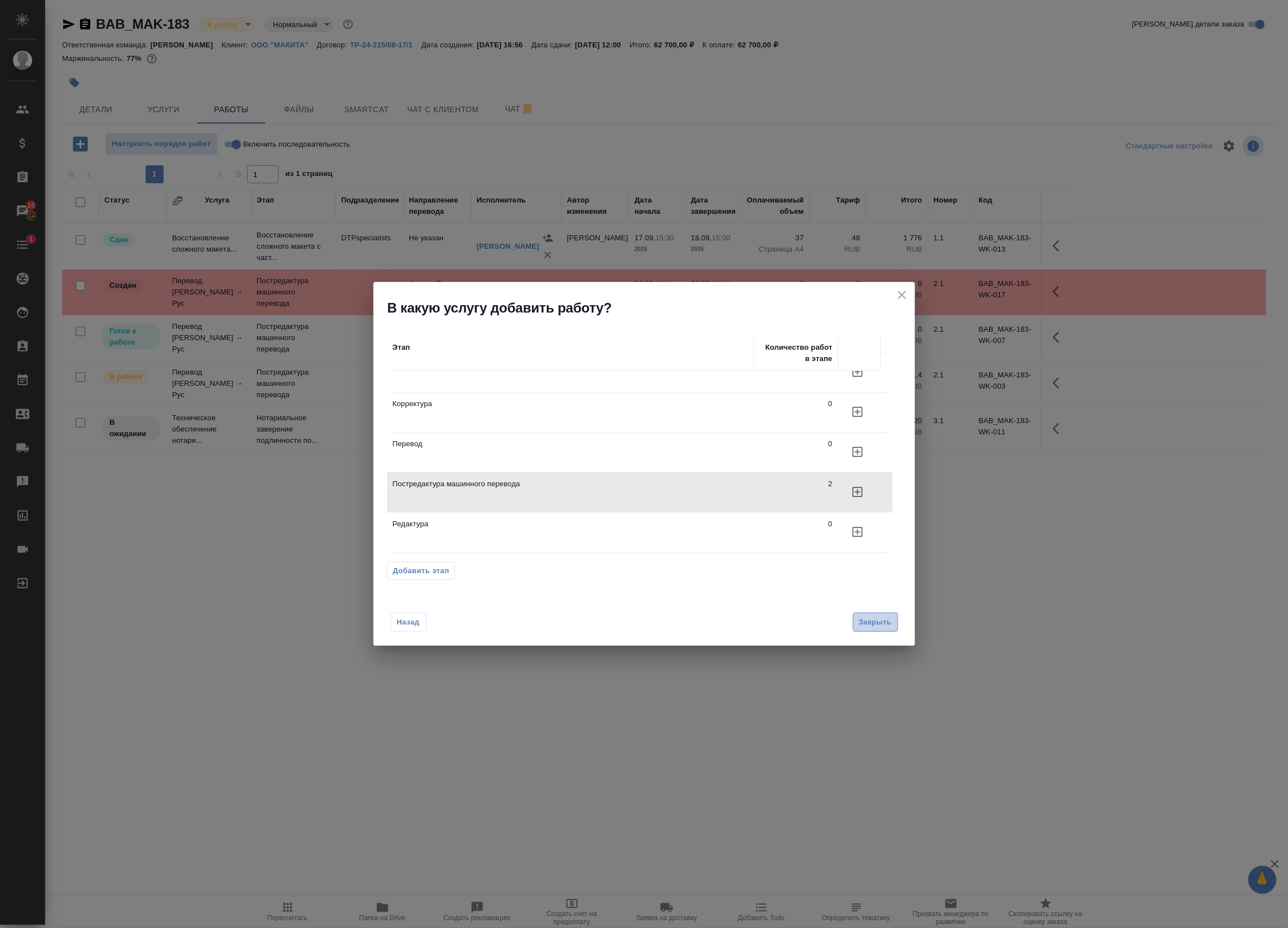
click at [874, 623] on span "Закрыть" at bounding box center [875, 623] width 33 height 13
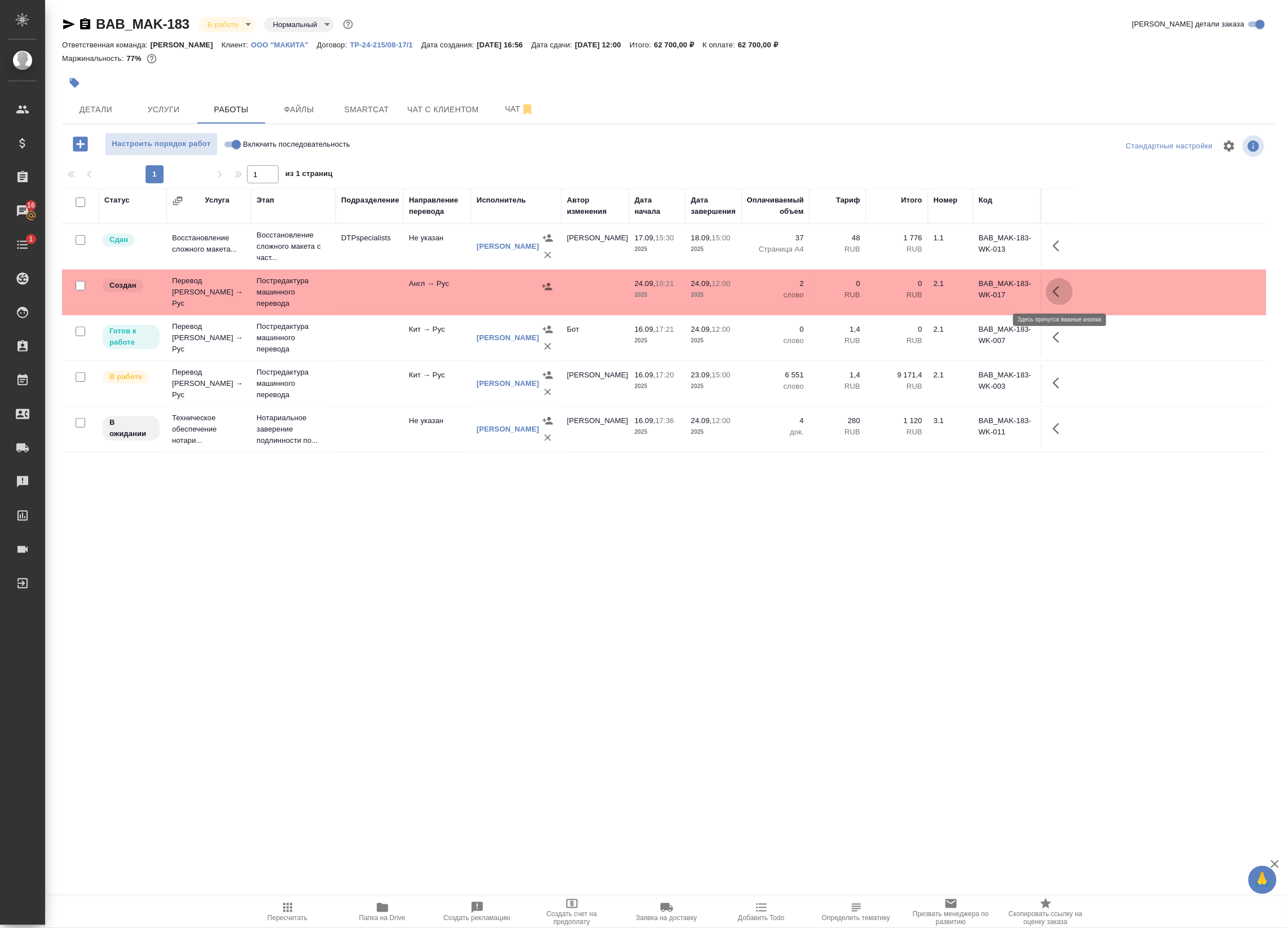
click at [1064, 286] on button "button" at bounding box center [1059, 292] width 27 height 27
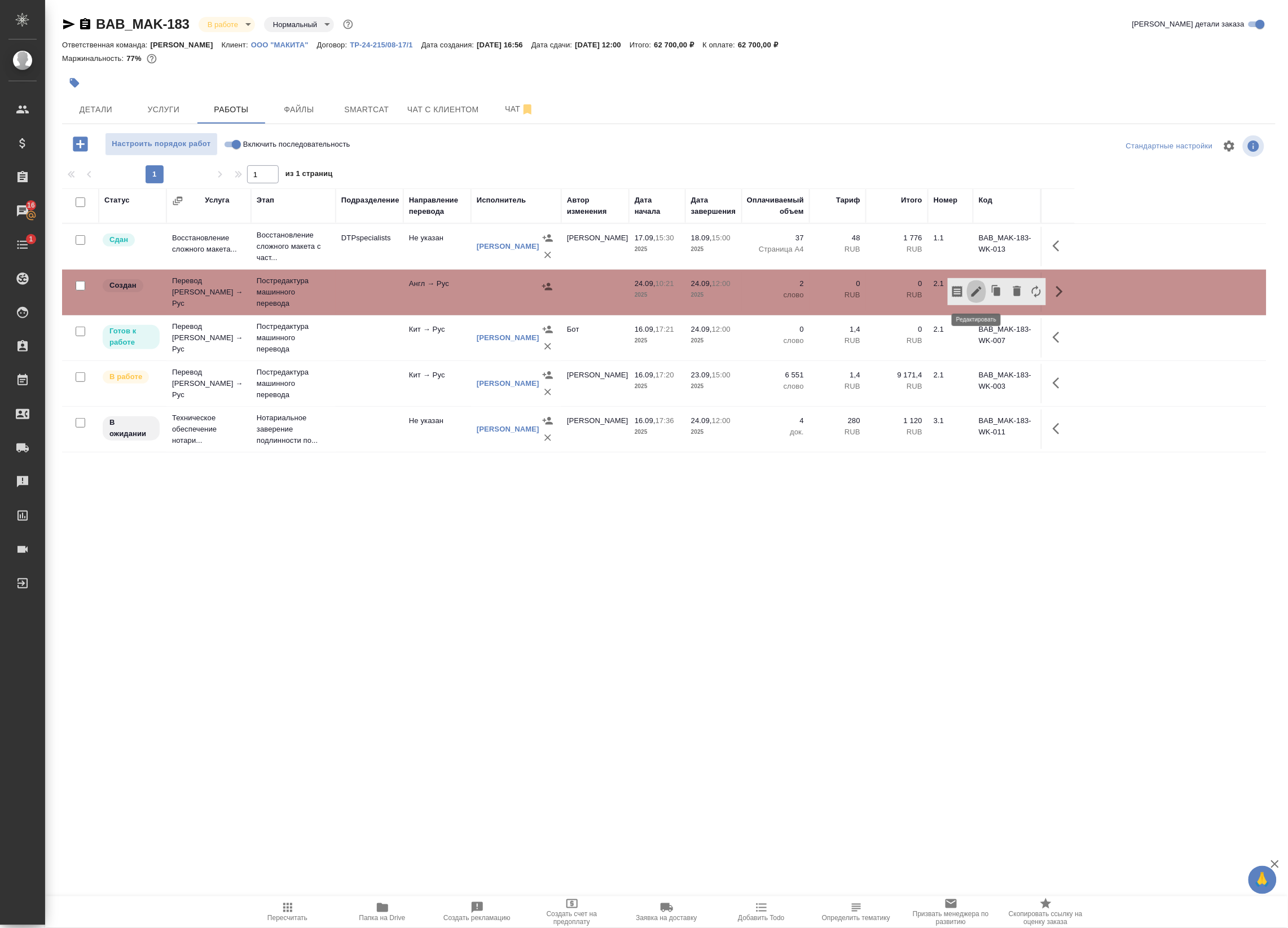
click at [977, 291] on icon "button" at bounding box center [976, 292] width 10 height 10
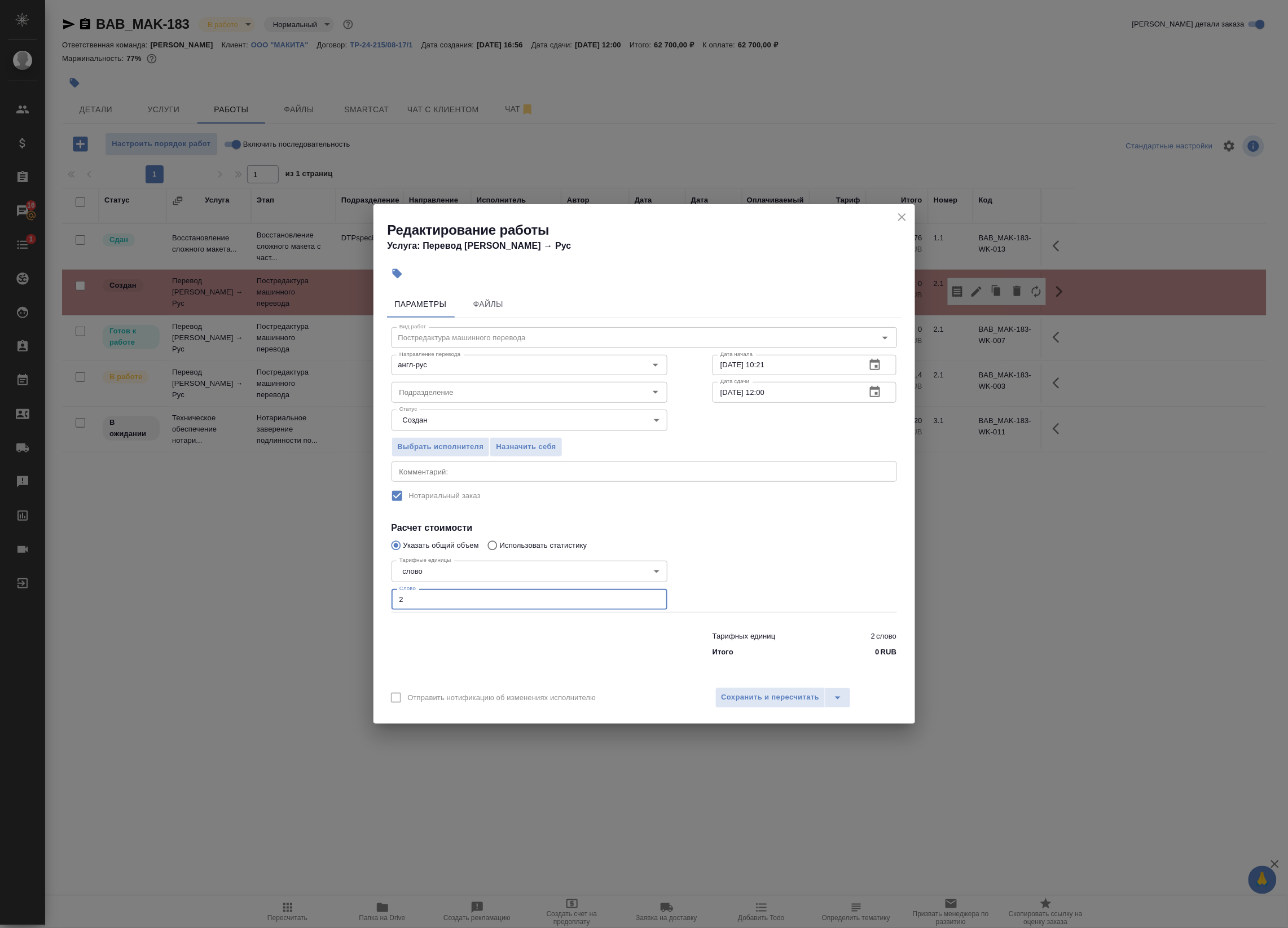
drag, startPoint x: 382, startPoint y: 596, endPoint x: 296, endPoint y: 598, distance: 86.0
click at [296, 598] on div "Редактирование работы Услуга: Перевод Стандарт Англ → Рус Параметры Файлы Вид р…" at bounding box center [644, 464] width 1288 height 928
click at [408, 591] on input "2" at bounding box center [530, 599] width 276 height 21
paste input "583"
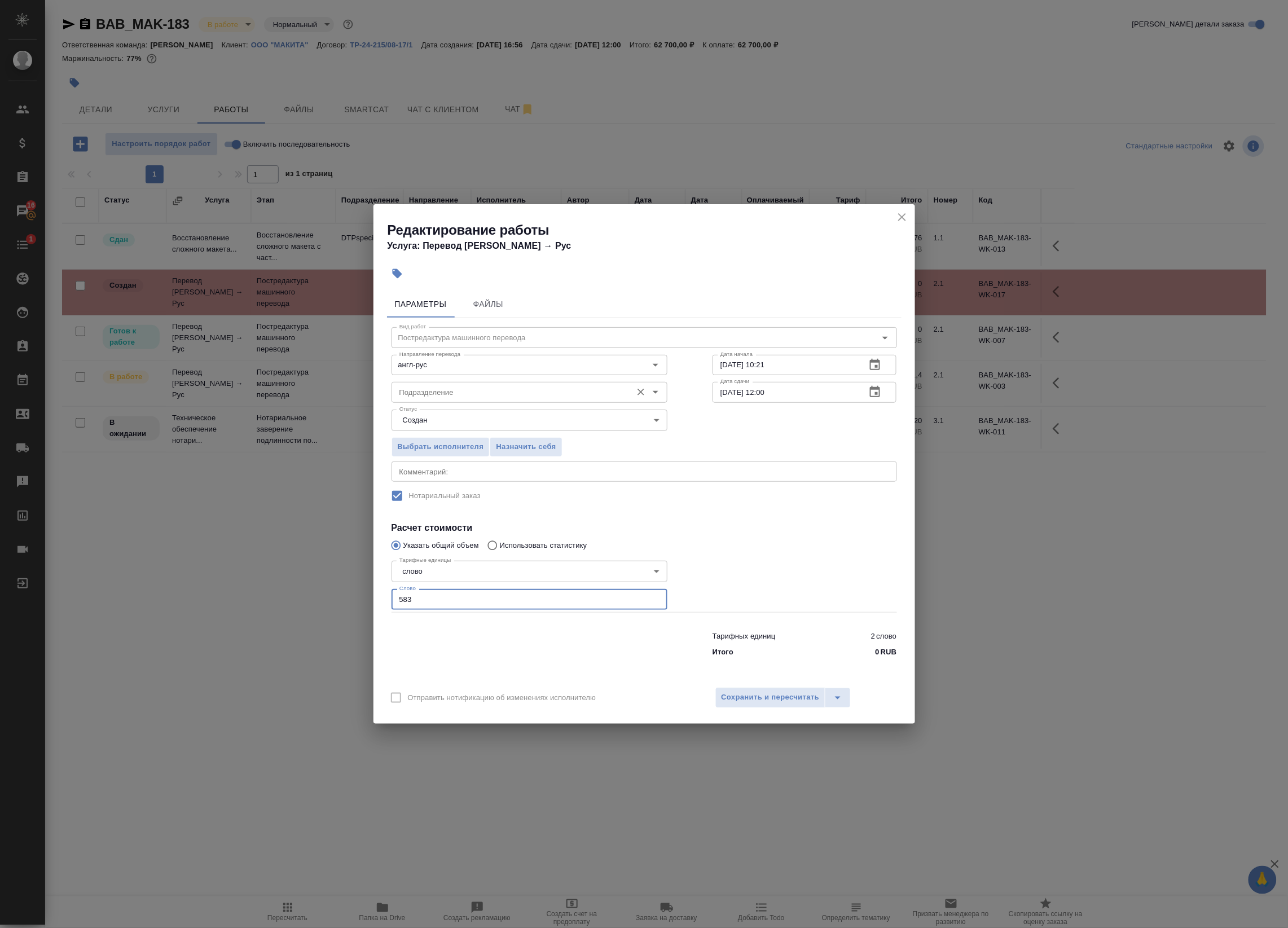
type input "583"
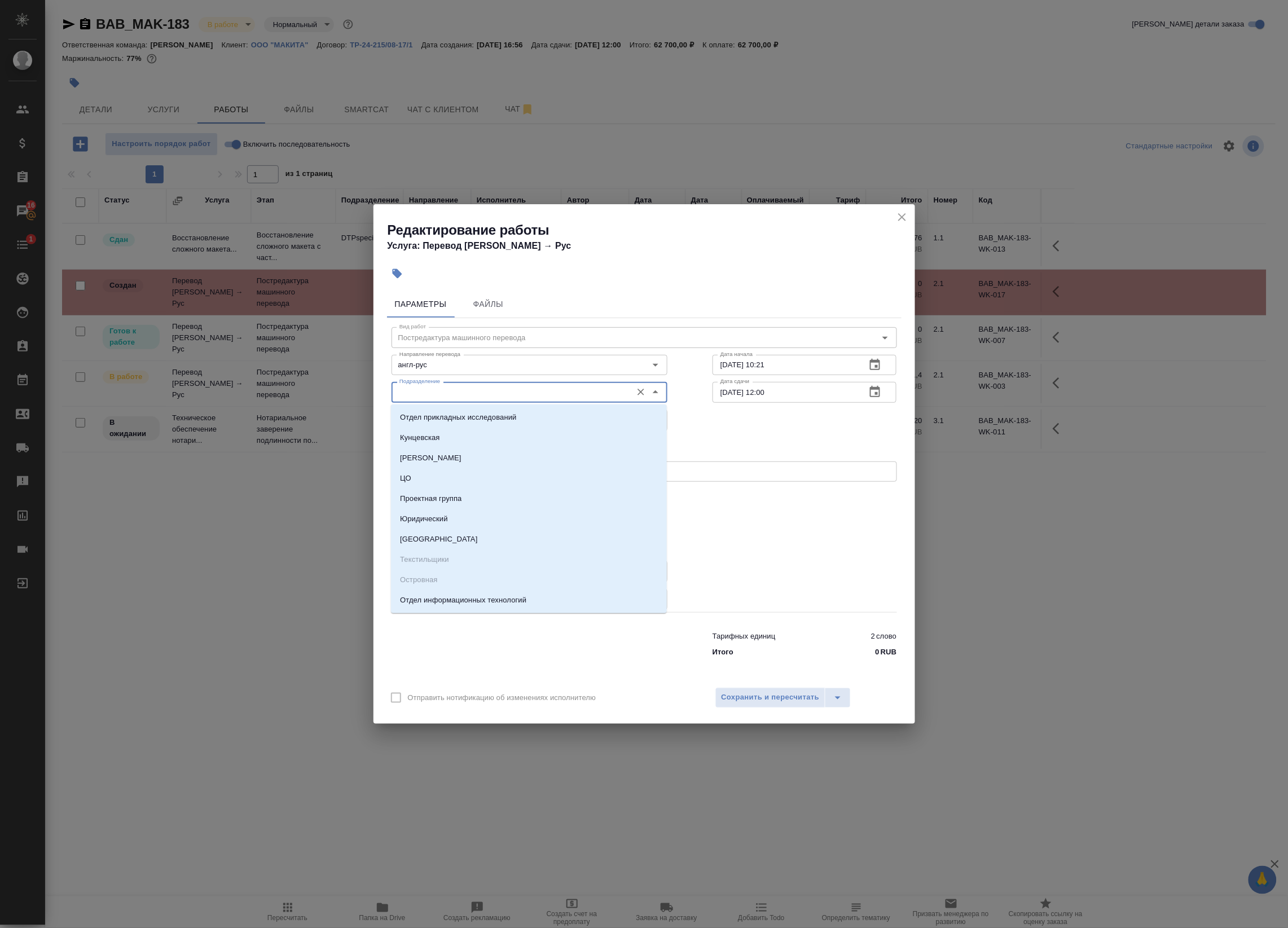
click at [514, 385] on input "Подразделение" at bounding box center [510, 392] width 231 height 14
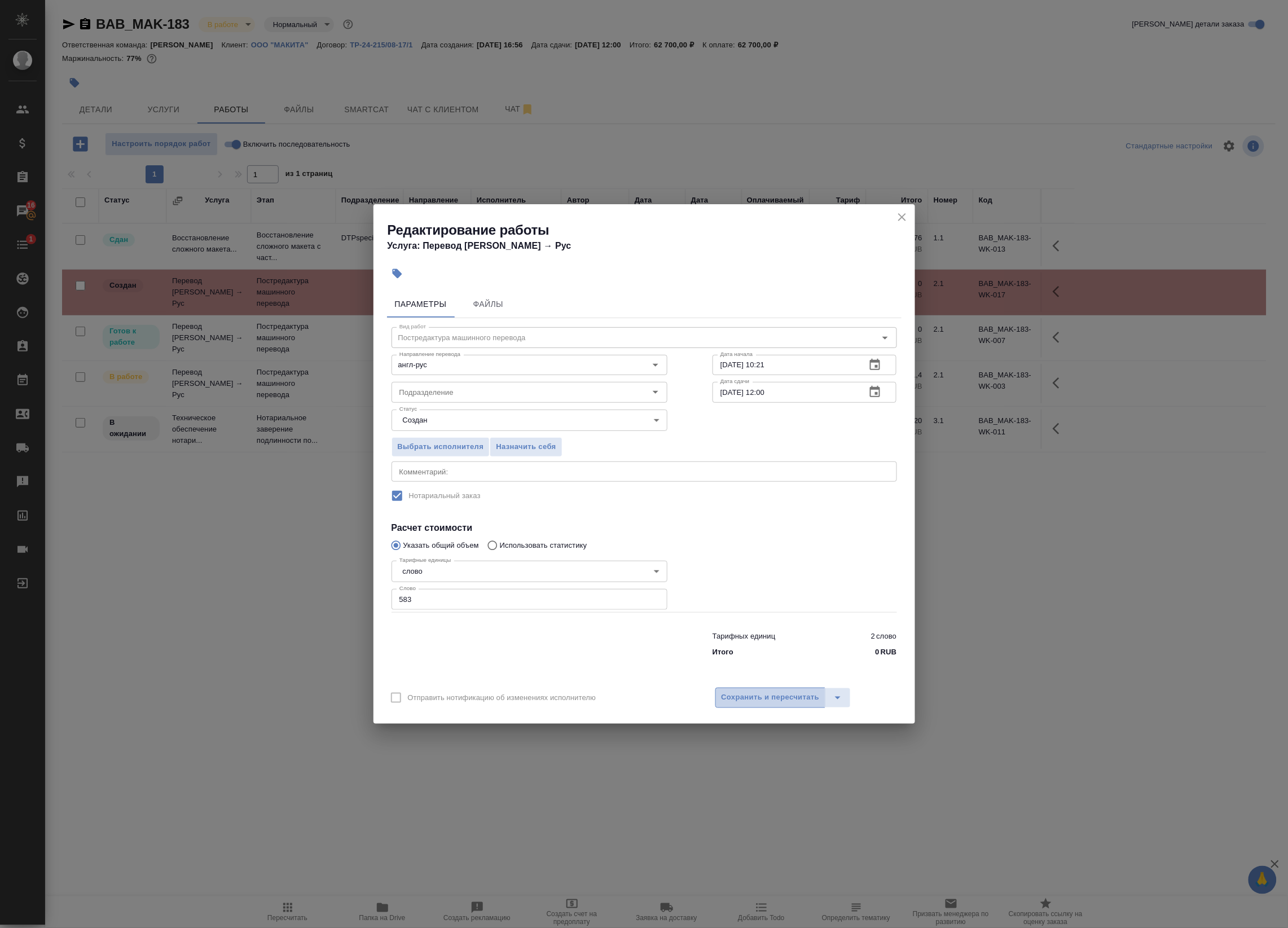
drag, startPoint x: 791, startPoint y: 688, endPoint x: 793, endPoint y: 694, distance: 6.3
click at [791, 690] on button "Сохранить и пересчитать" at bounding box center [771, 698] width 111 height 21
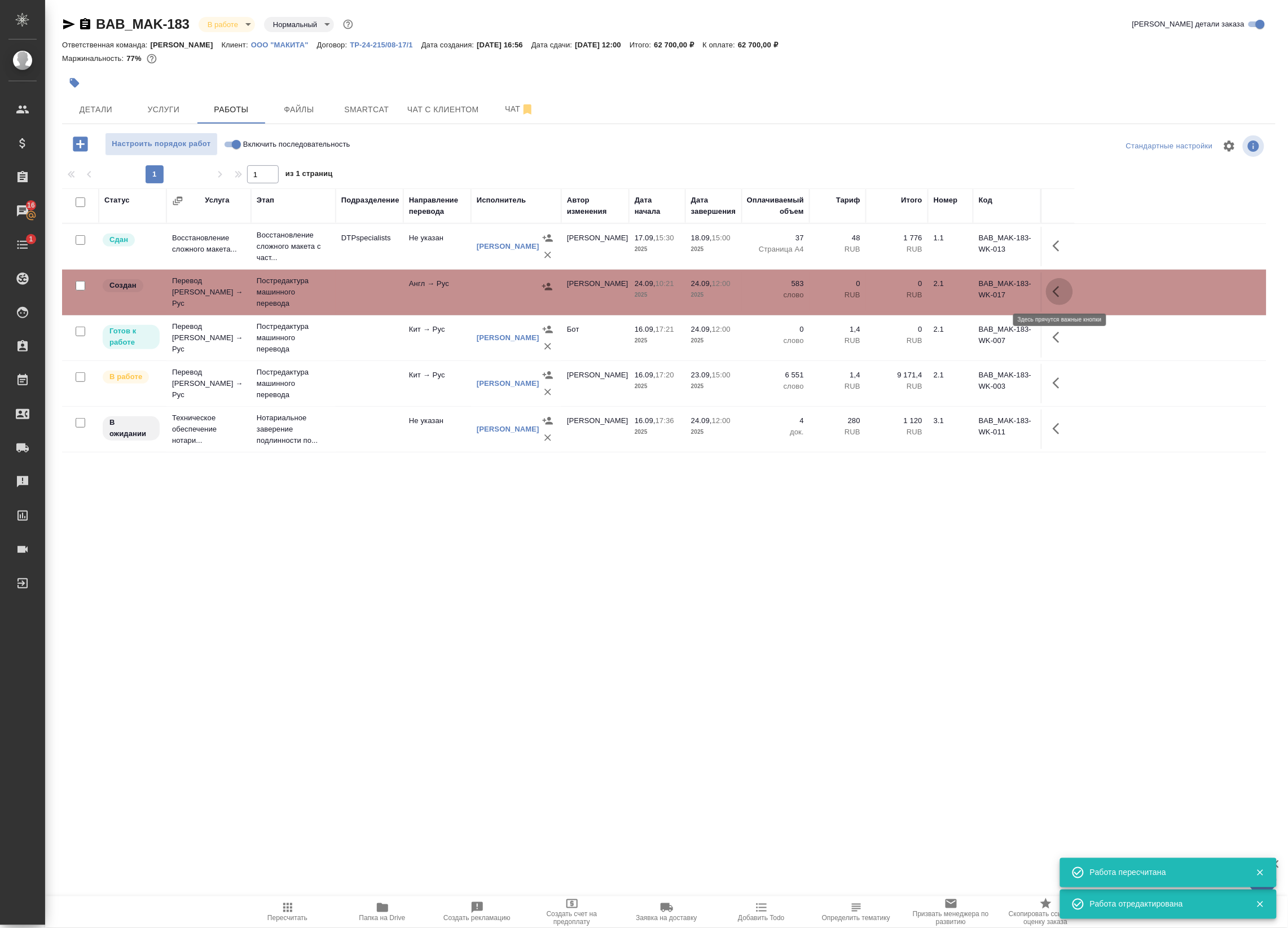
click at [1055, 289] on icon "button" at bounding box center [1059, 291] width 14 height 14
click at [982, 292] on icon "button" at bounding box center [976, 291] width 14 height 14
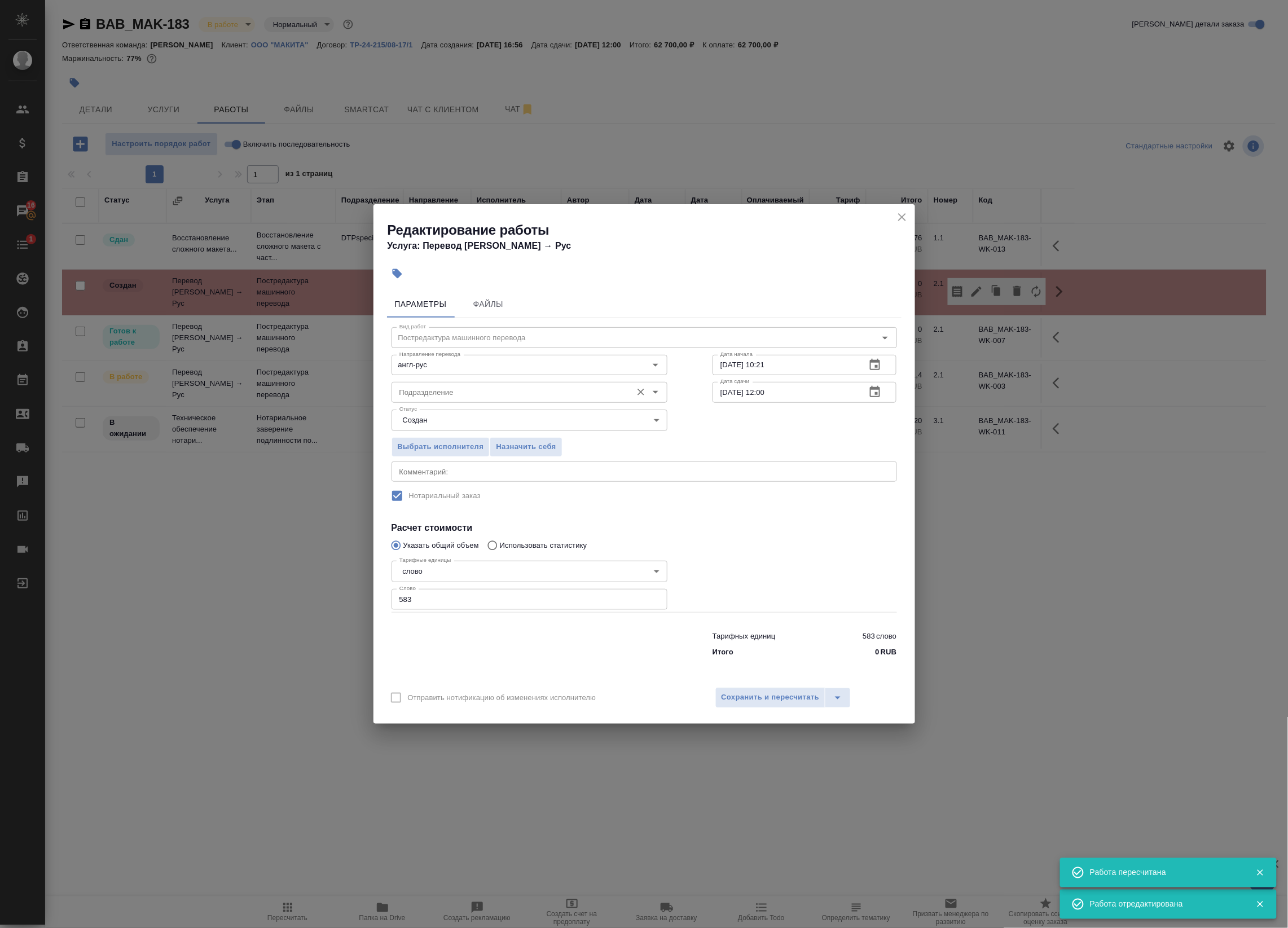
click at [447, 396] on input "Подразделение" at bounding box center [510, 392] width 231 height 14
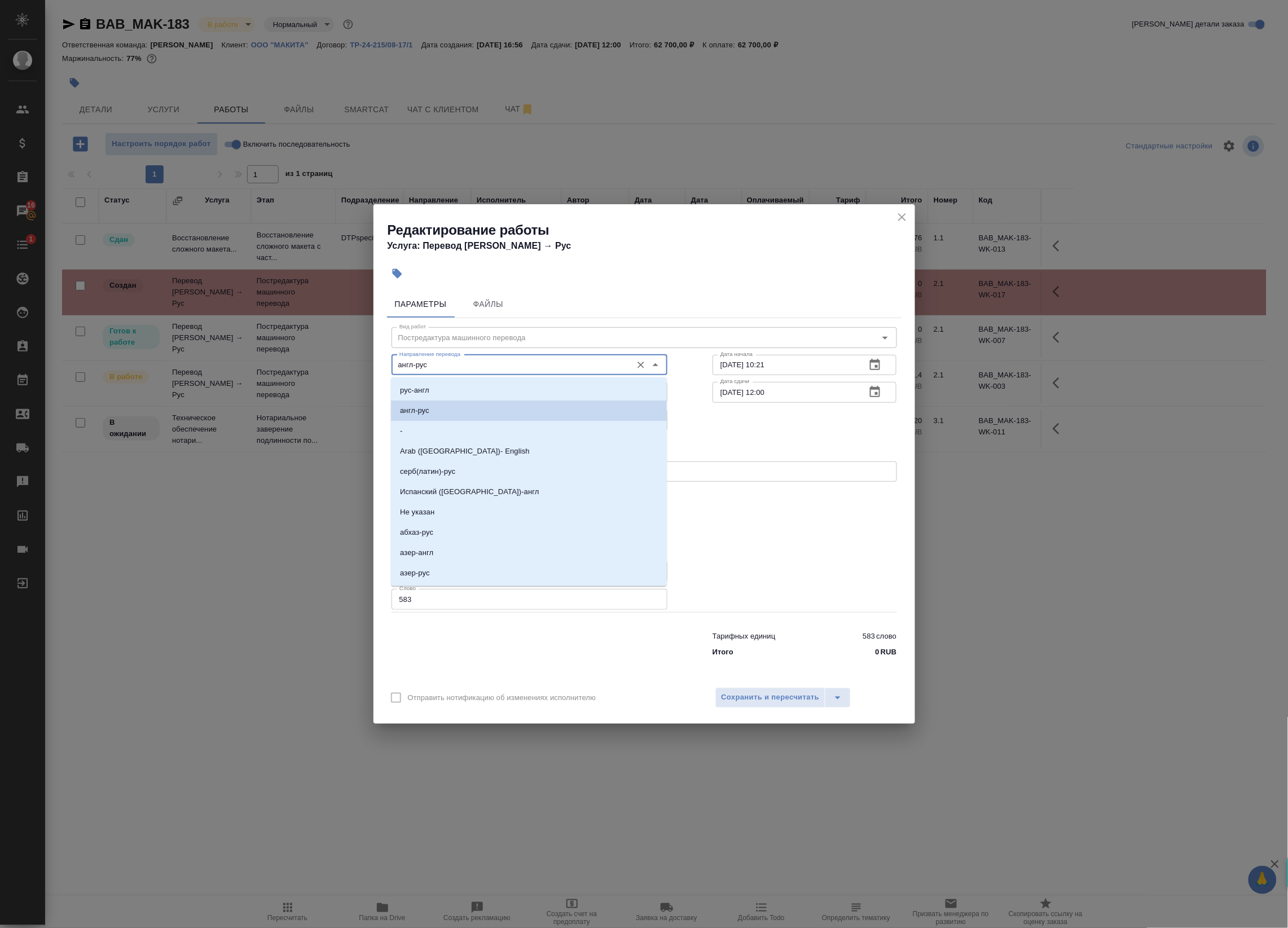
click at [436, 369] on input "англ-рус" at bounding box center [510, 365] width 231 height 14
drag, startPoint x: 722, startPoint y: 424, endPoint x: 706, endPoint y: 421, distance: 16.3
click at [722, 424] on div "Выбрать исполнителя Назначить себя" at bounding box center [644, 445] width 550 height 69
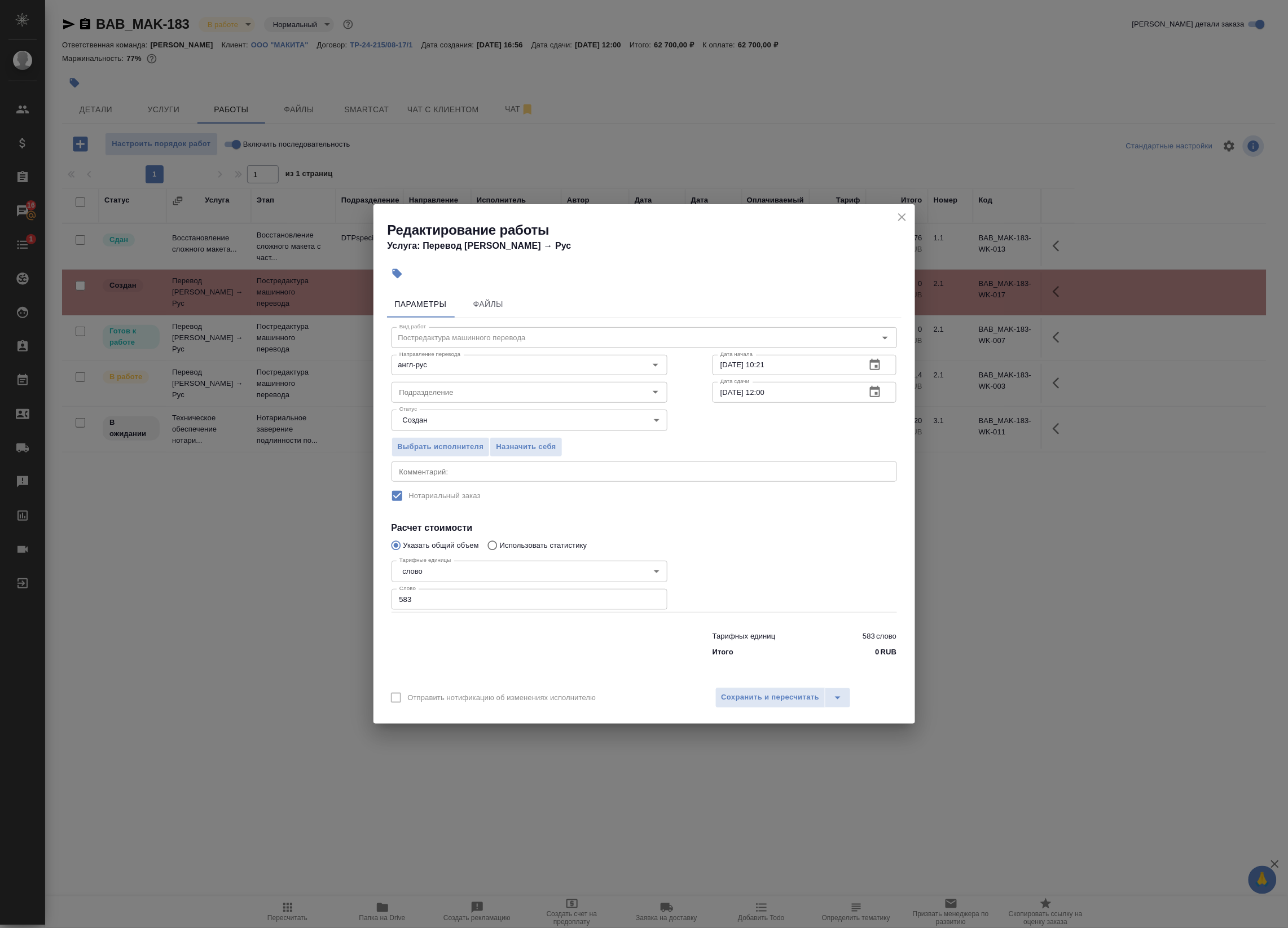
click at [551, 418] on body "🙏 .cls-1 fill:#fff; AWATERA Badanyan Artak Клиенты Спецификации Заказы 16 Чаты …" at bounding box center [644, 464] width 1288 height 928
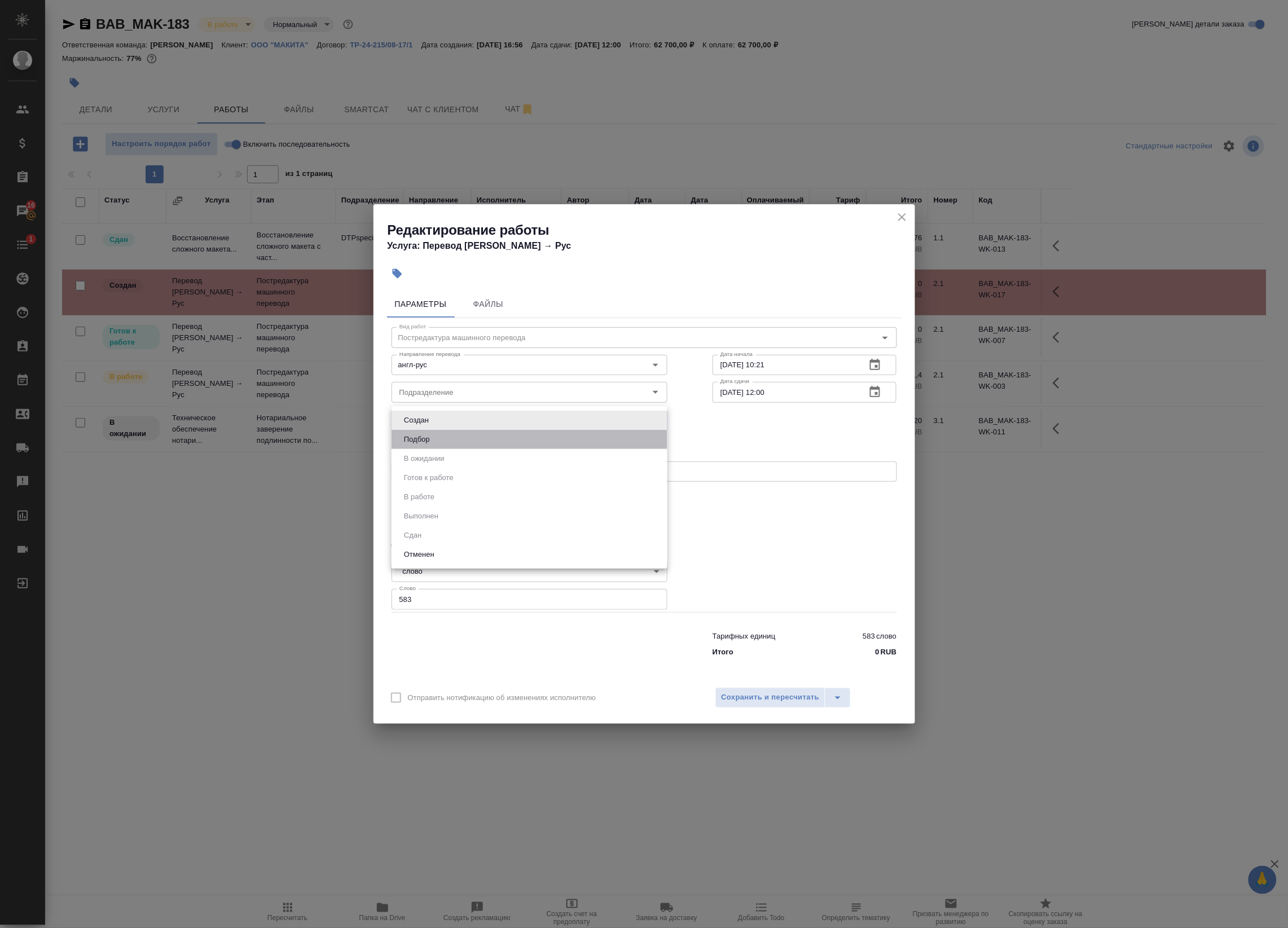
click at [452, 445] on li "Подбор" at bounding box center [530, 440] width 276 height 19
type input "recruiting"
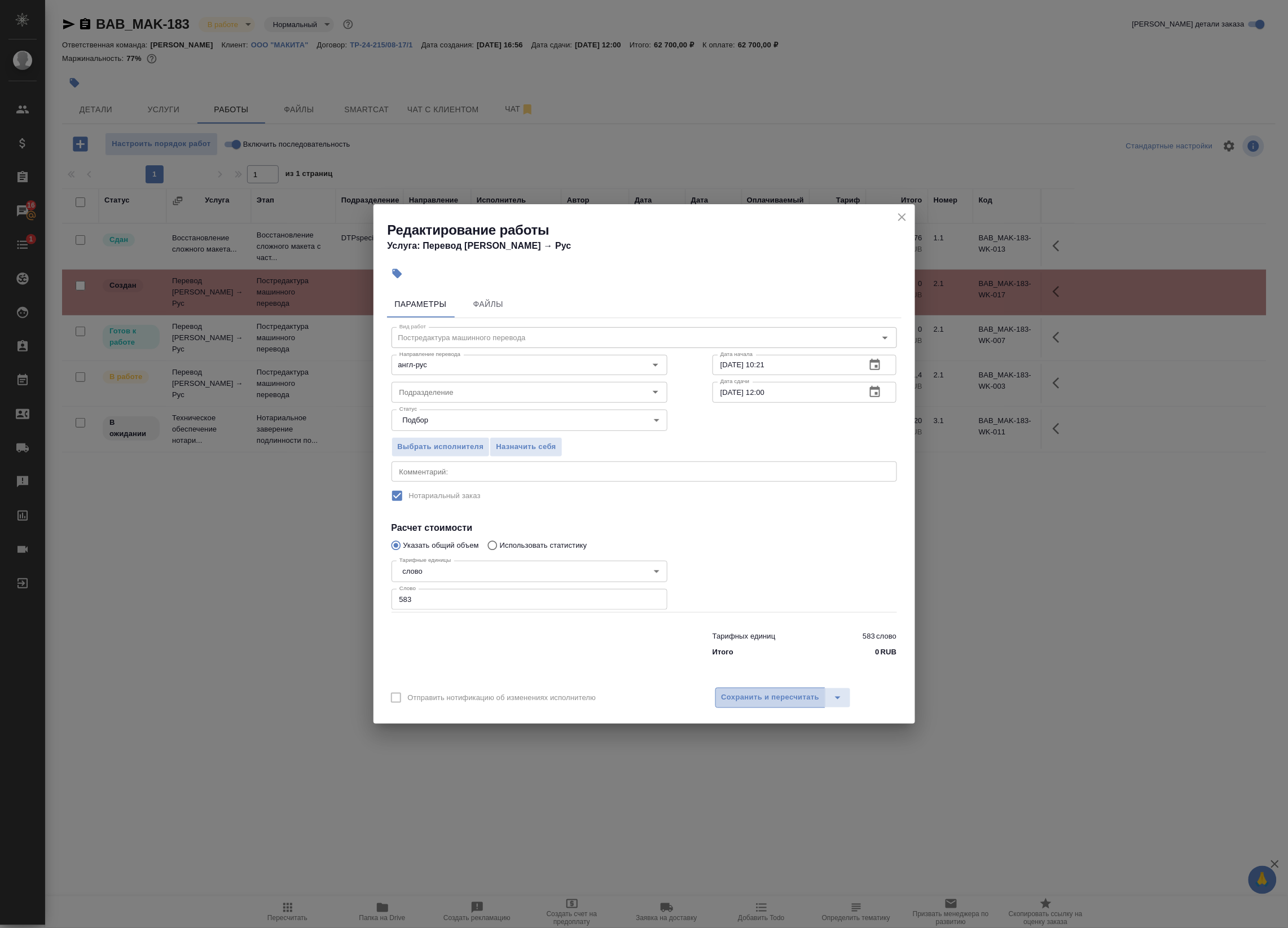
click at [757, 701] on span "Сохранить и пересчитать" at bounding box center [771, 697] width 98 height 13
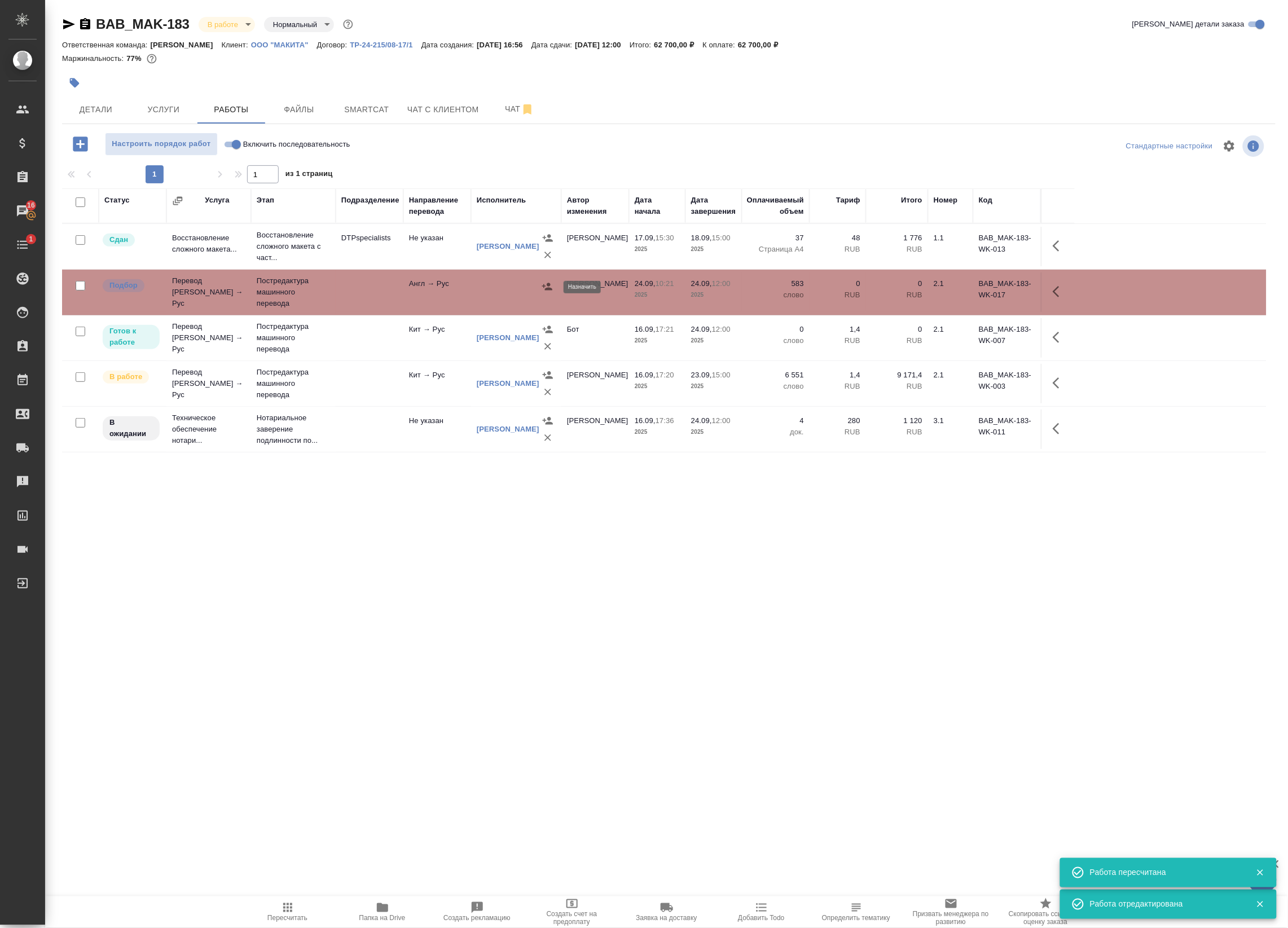
click at [549, 285] on icon "button" at bounding box center [547, 286] width 10 height 7
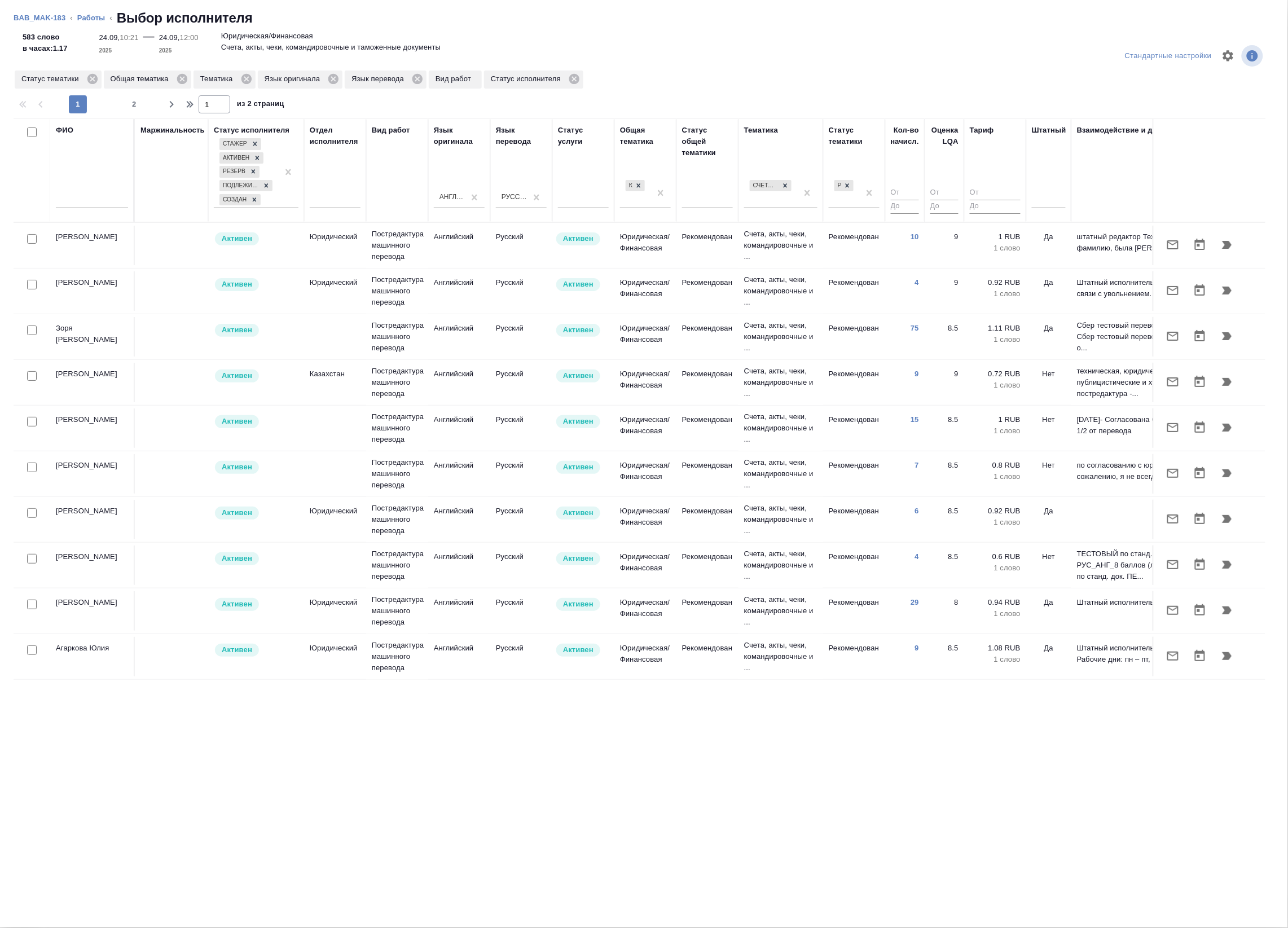
click at [95, 23] on li "Работы" at bounding box center [91, 18] width 28 height 12
click at [93, 18] on link "Работы" at bounding box center [91, 17] width 28 height 8
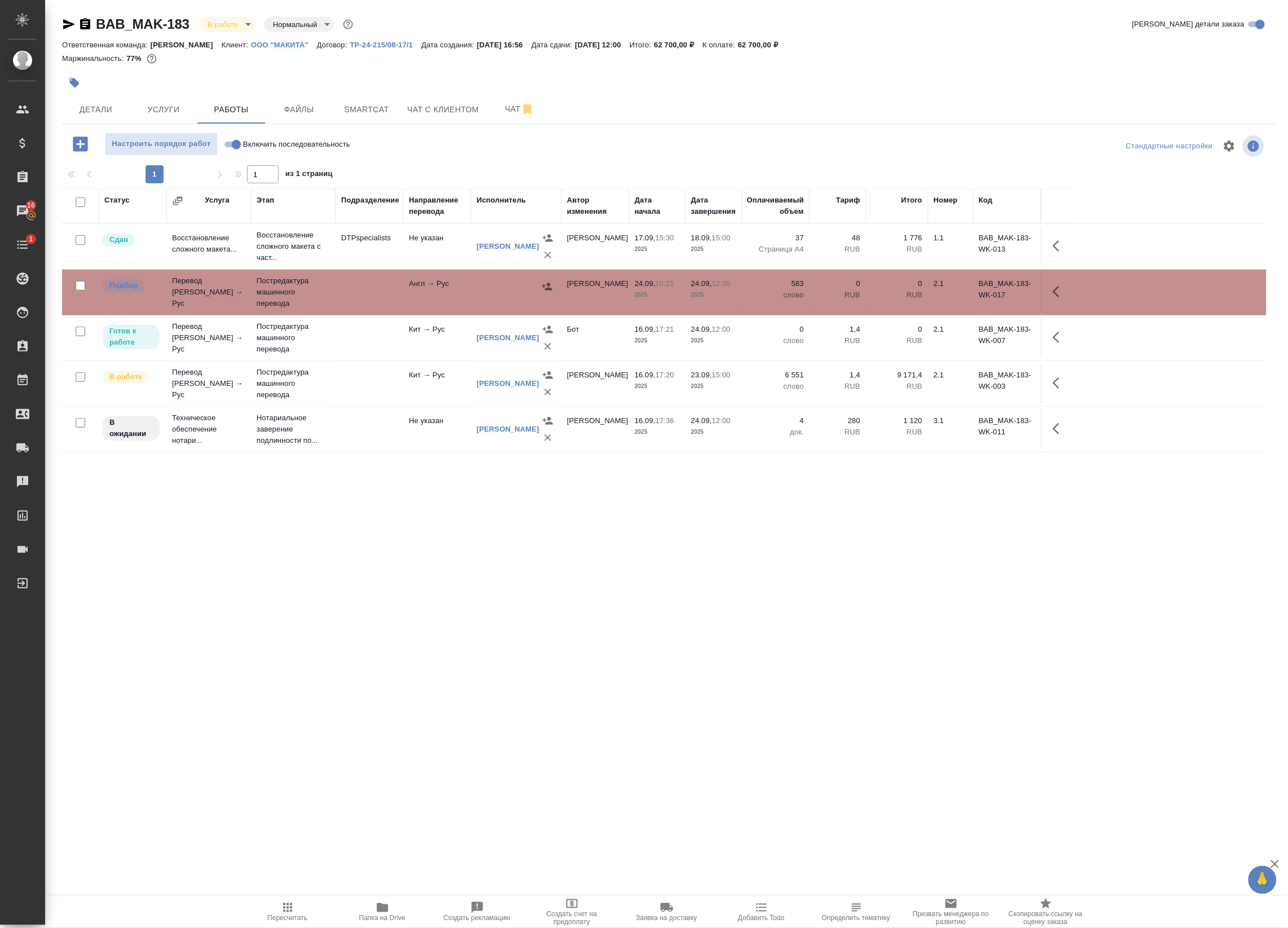
click at [1059, 289] on icon "button" at bounding box center [1059, 291] width 14 height 14
click at [398, 913] on span "Папка на Drive" at bounding box center [382, 911] width 81 height 21
drag, startPoint x: 1057, startPoint y: 287, endPoint x: 1047, endPoint y: 289, distance: 10.2
click at [1056, 287] on icon "button" at bounding box center [1059, 291] width 14 height 14
click at [983, 292] on button "button" at bounding box center [976, 292] width 19 height 27
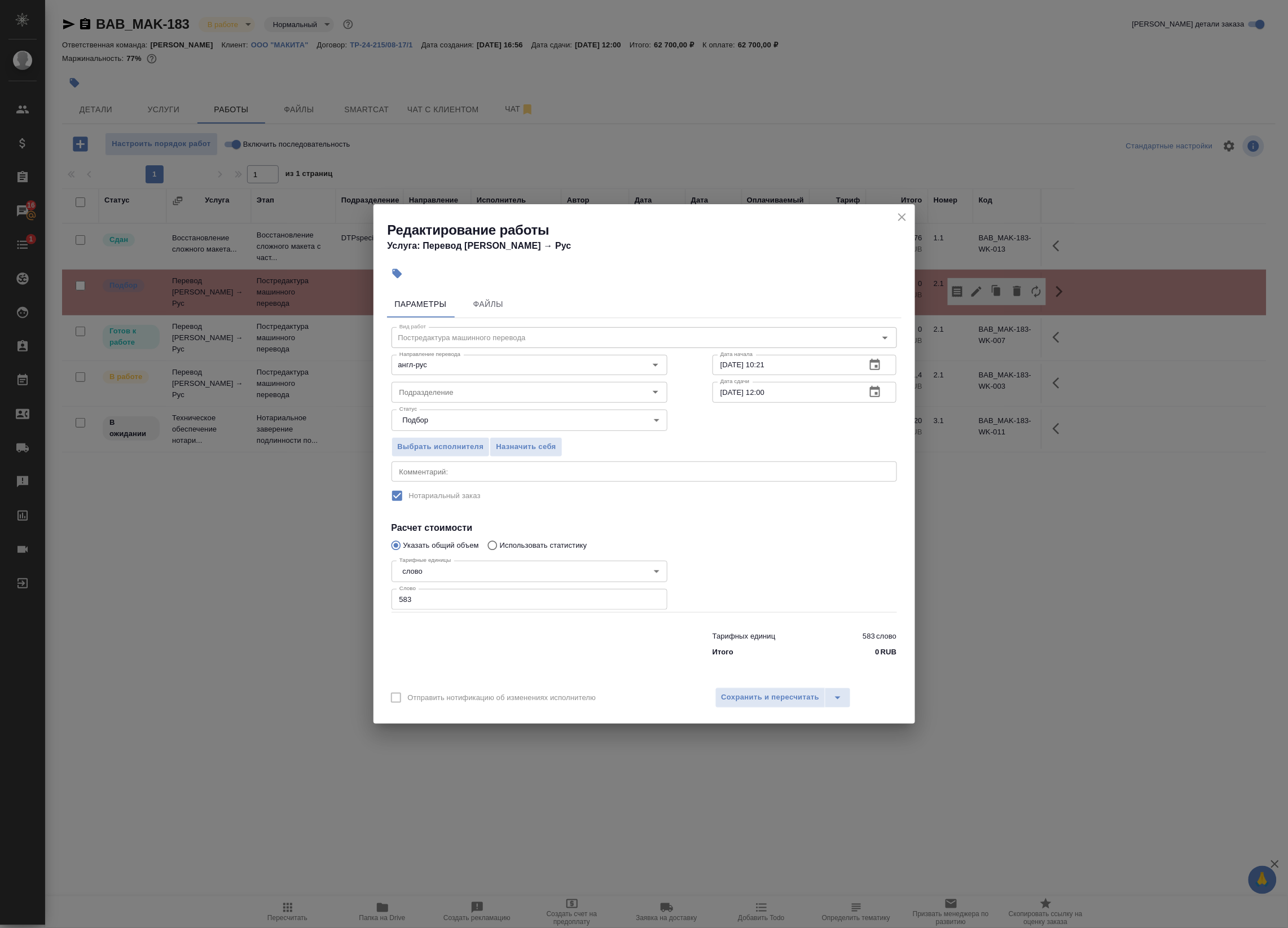
drag, startPoint x: 573, startPoint y: 466, endPoint x: 574, endPoint y: 475, distance: 9.1
click at [573, 469] on div "x Комментарий:" at bounding box center [644, 472] width 505 height 21
click at [574, 476] on div "x Комментарий:" at bounding box center [644, 472] width 505 height 21
paste textarea "https://drive.awatera.com/s/aWDAfnSrdCPcsW9"
type textarea "Оригинал для сверки :https://drive.awatera.com/s/aWDAfnSrdCPcsW9"
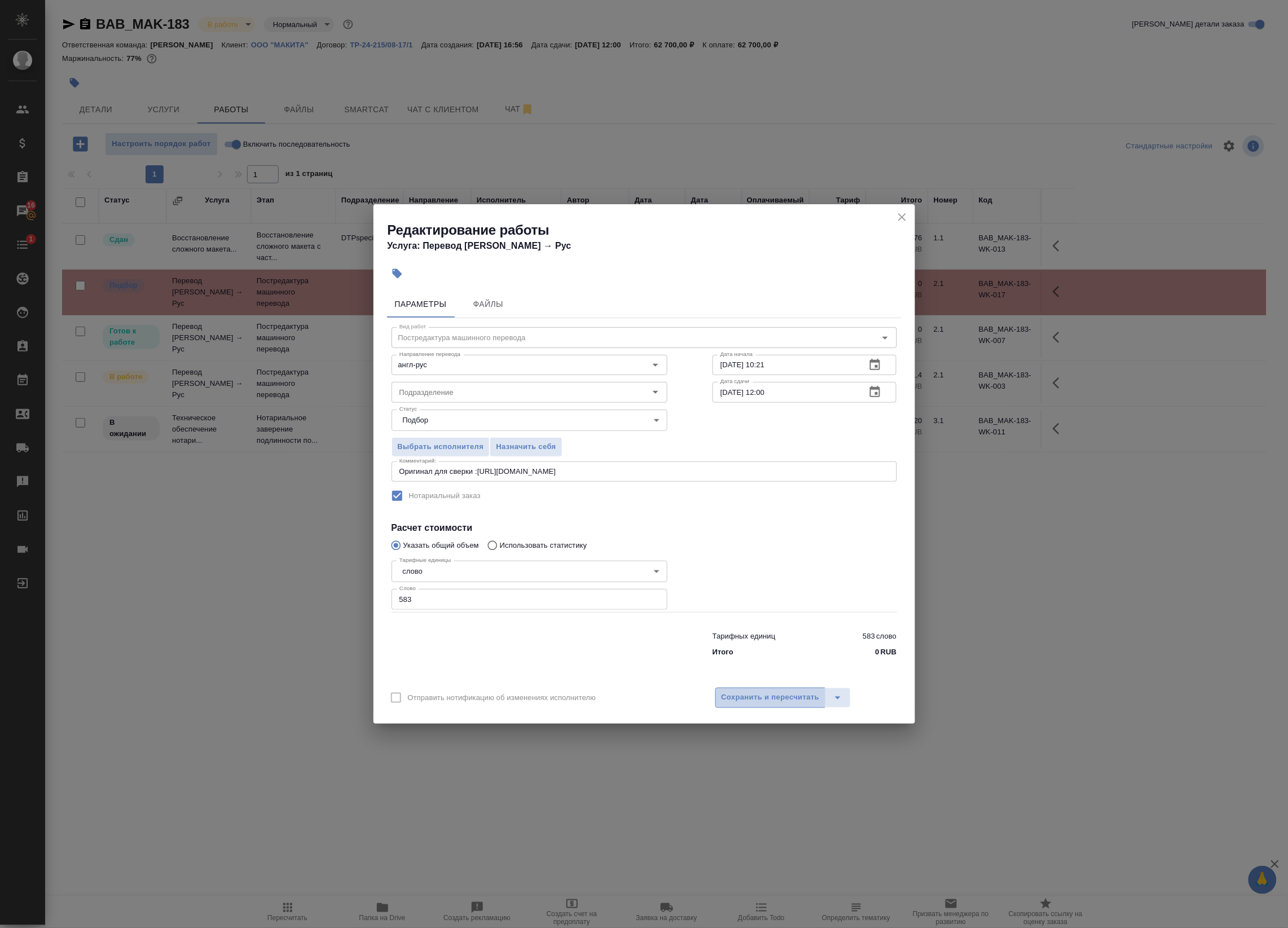
click at [742, 694] on span "Сохранить и пересчитать" at bounding box center [771, 697] width 98 height 13
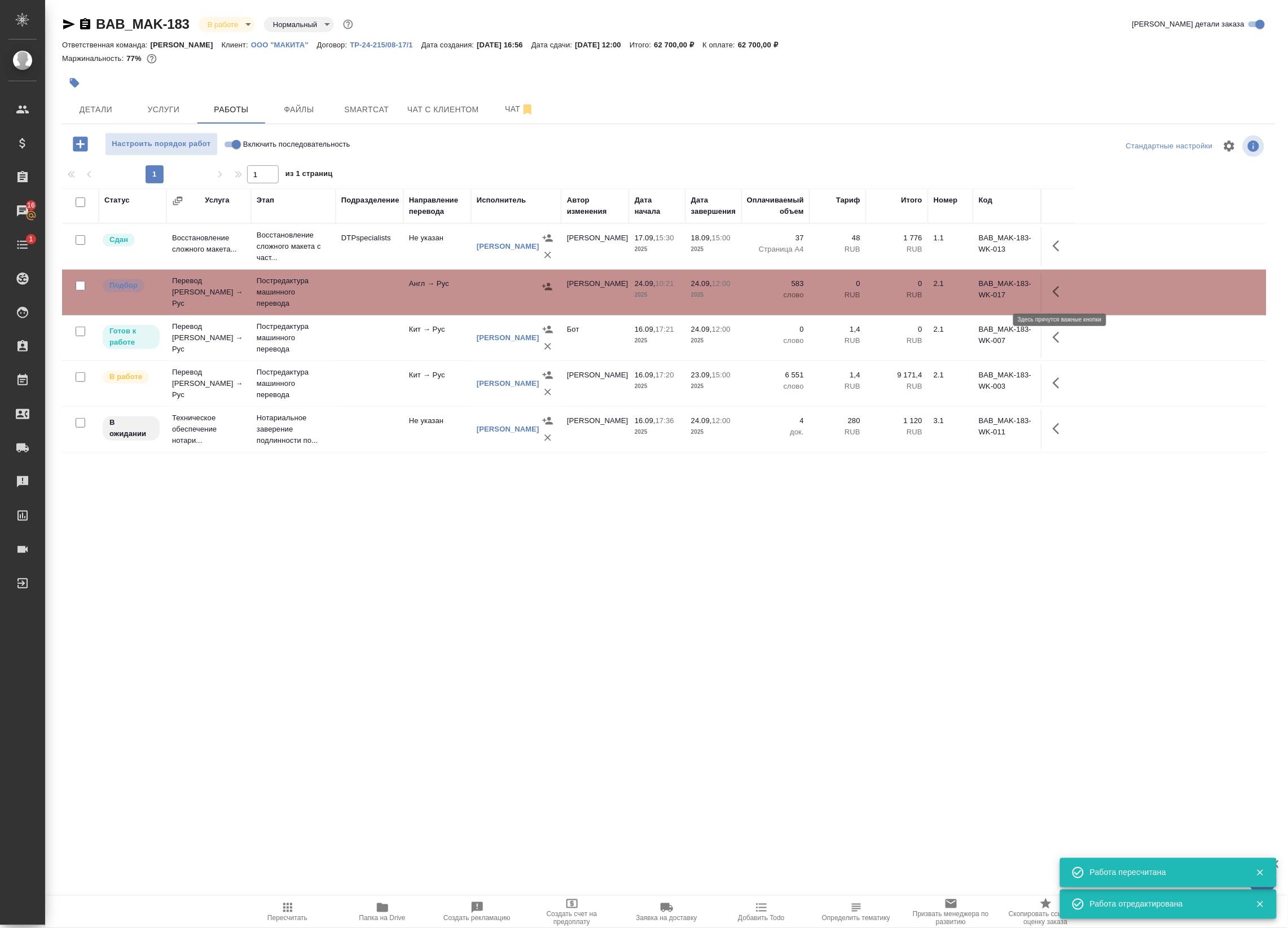
click at [1057, 291] on icon "button" at bounding box center [1059, 291] width 14 height 14
click at [961, 291] on icon "button" at bounding box center [957, 292] width 10 height 12
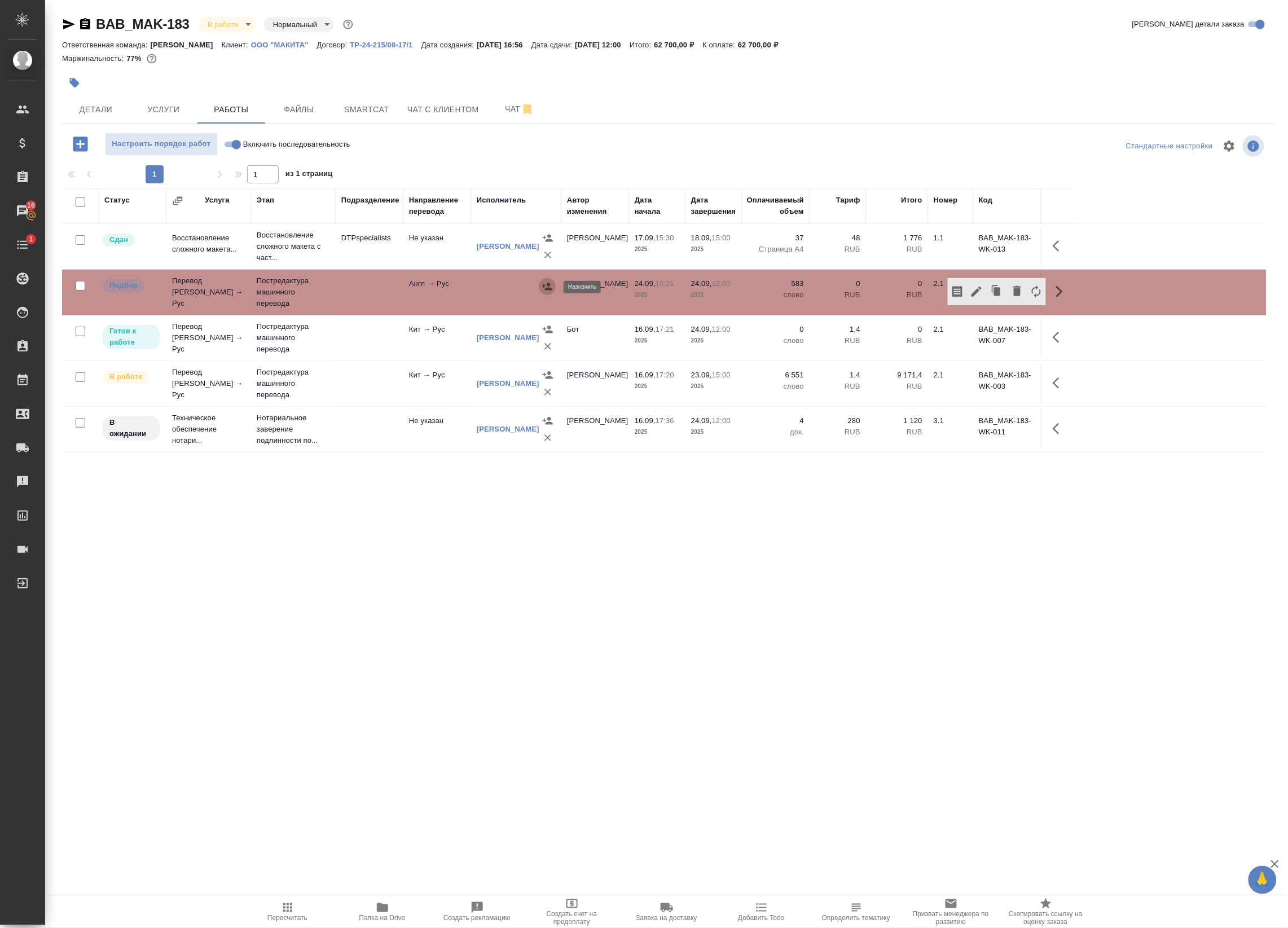
click at [547, 287] on icon "button" at bounding box center [547, 287] width 12 height 12
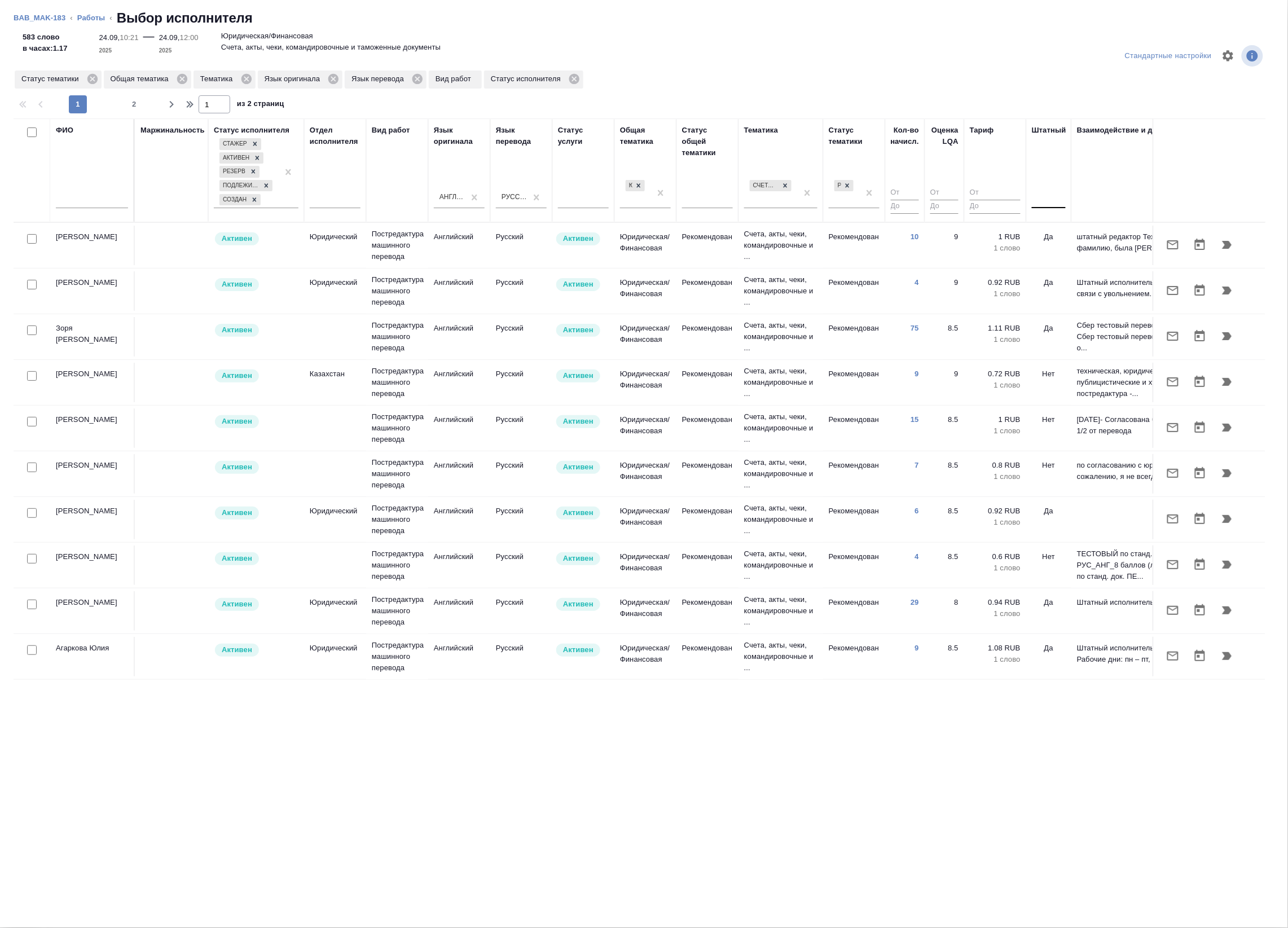
click at [1061, 204] on div at bounding box center [1048, 197] width 34 height 16
click at [1059, 229] on div "Нет" at bounding box center [1116, 233] width 169 height 21
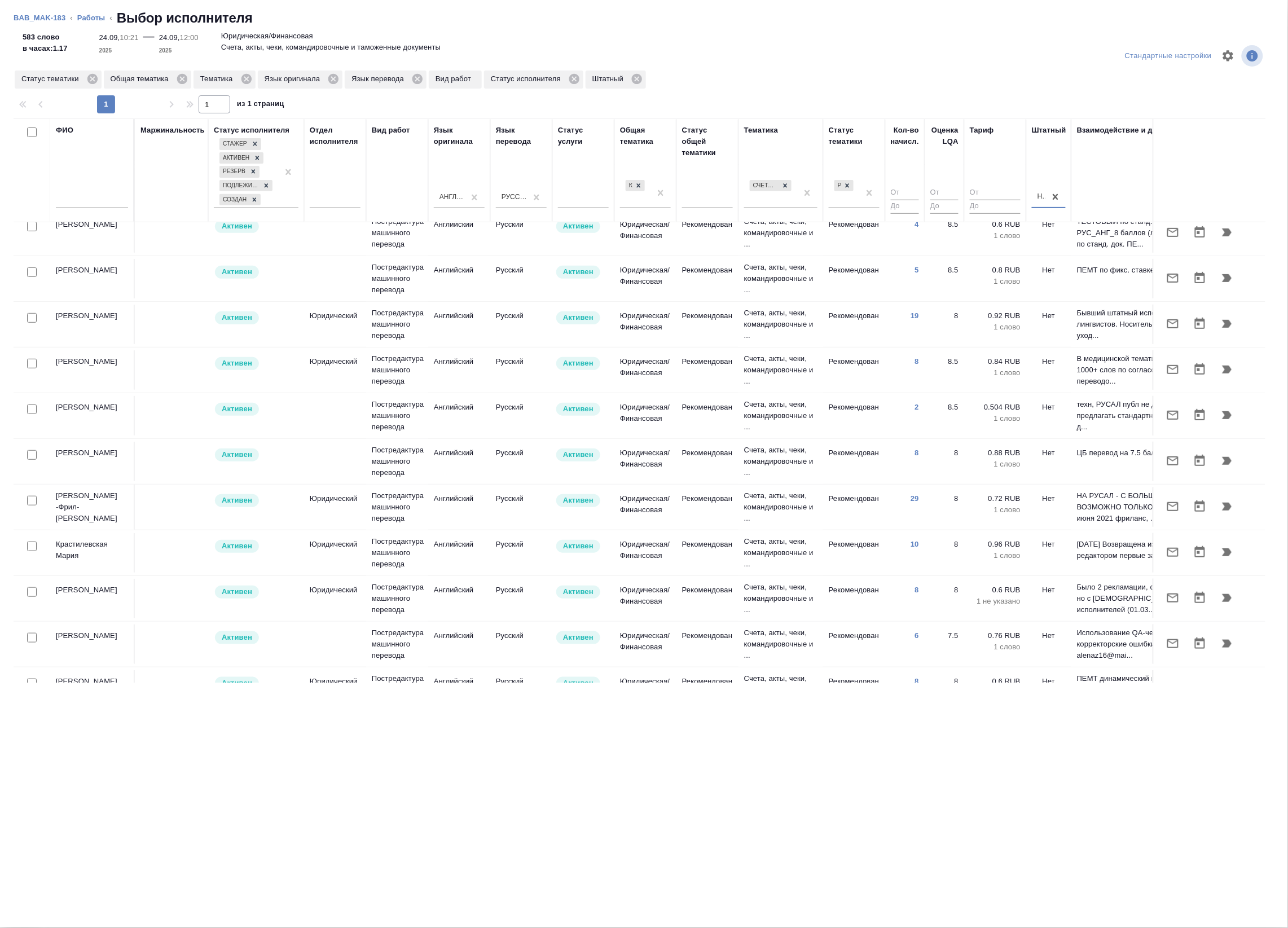
scroll to position [282, 0]
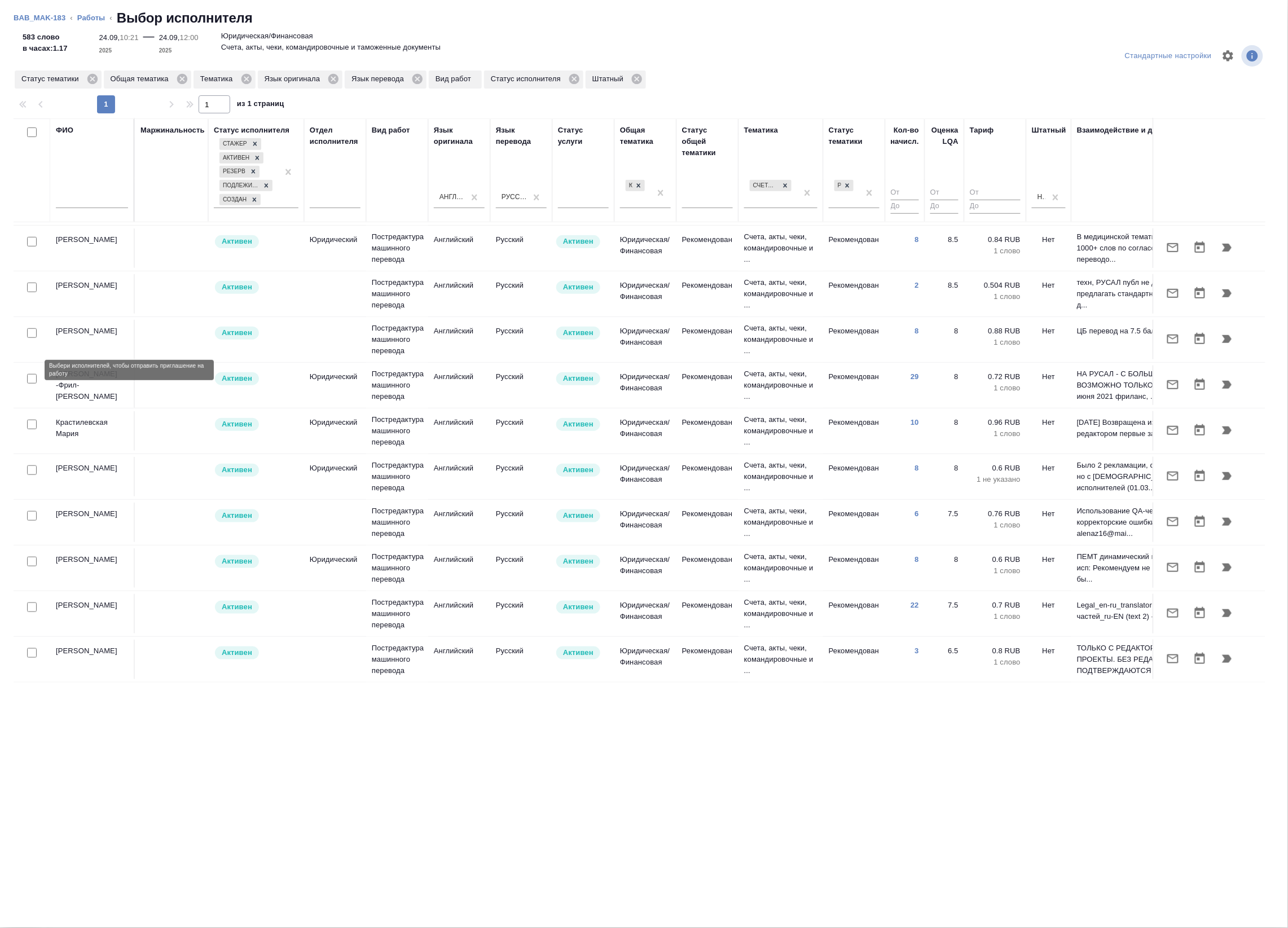
click at [30, 374] on input "checkbox" at bounding box center [32, 378] width 10 height 10
checkbox input "true"
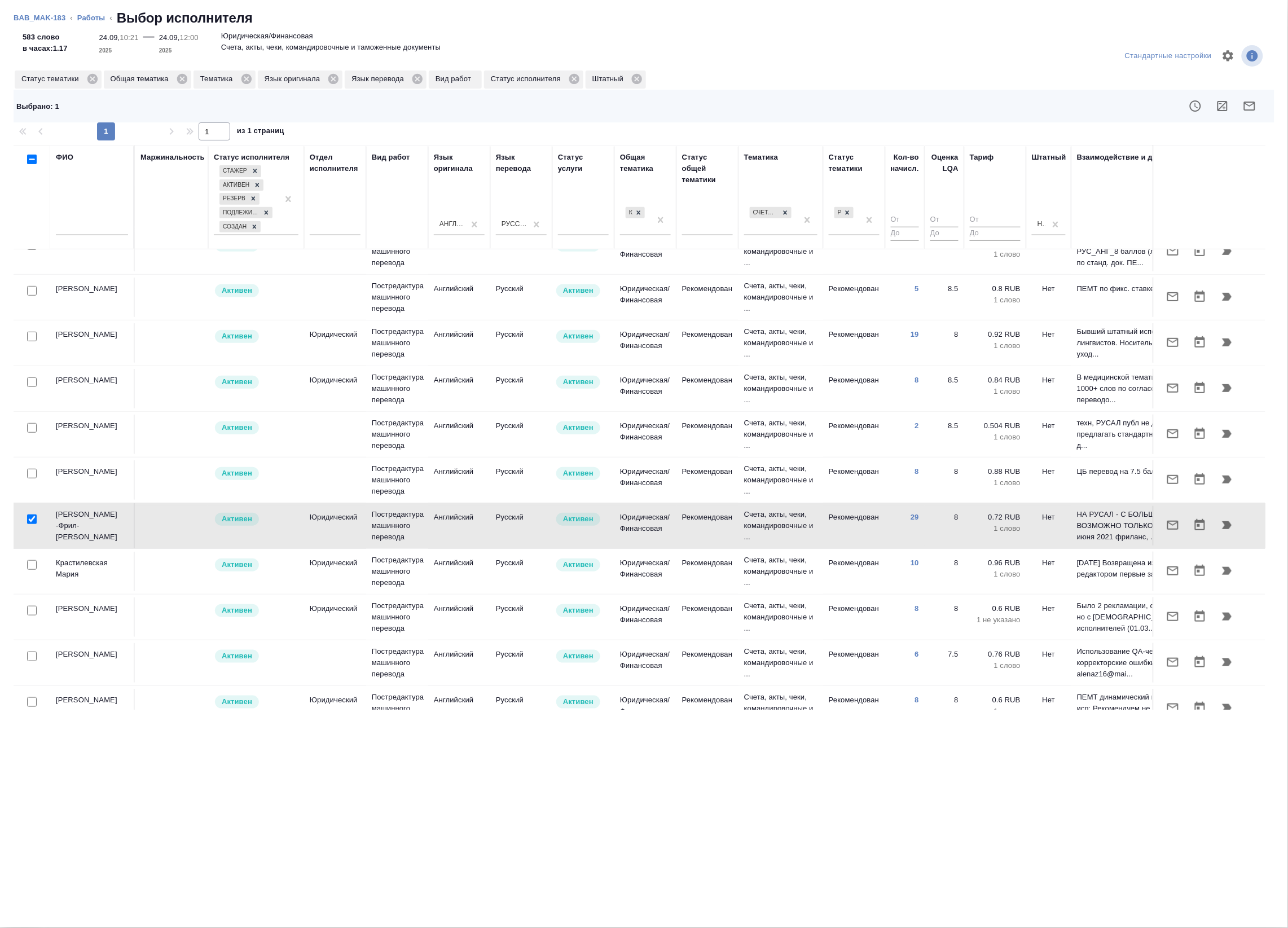
scroll to position [0, 0]
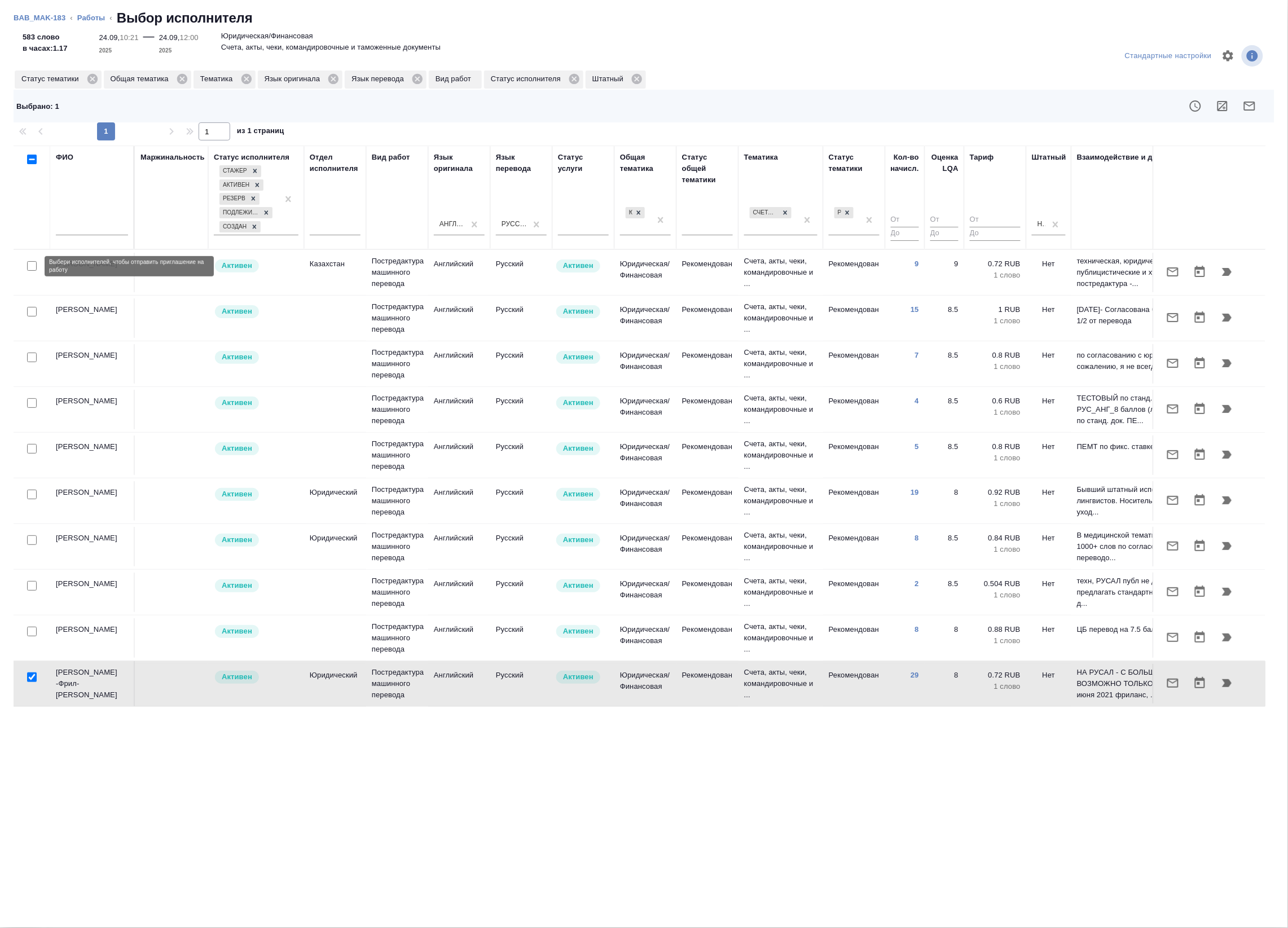
click at [34, 266] on input "checkbox" at bounding box center [32, 266] width 10 height 10
checkbox input "true"
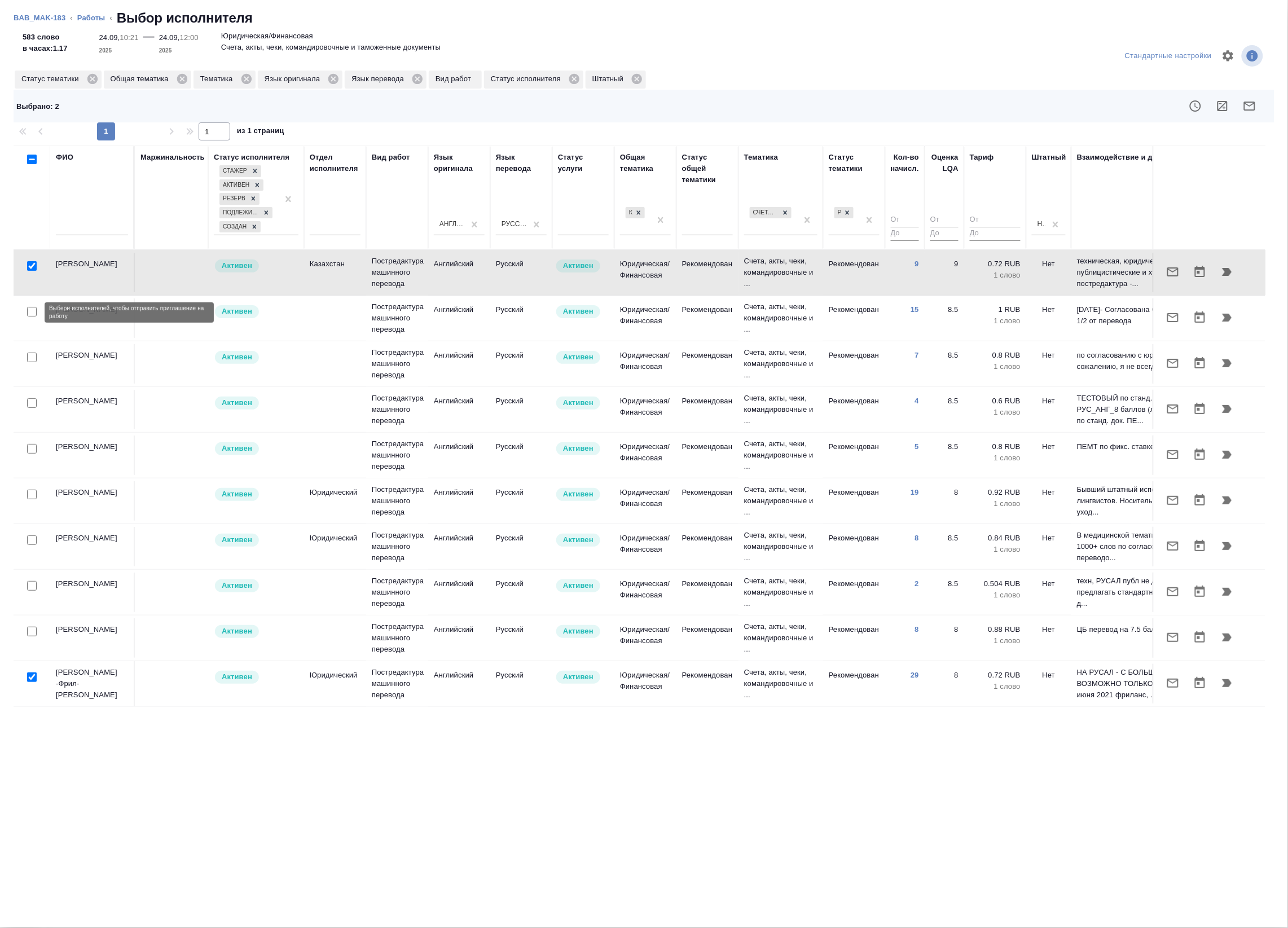
click at [32, 314] on input "checkbox" at bounding box center [32, 311] width 10 height 10
checkbox input "true"
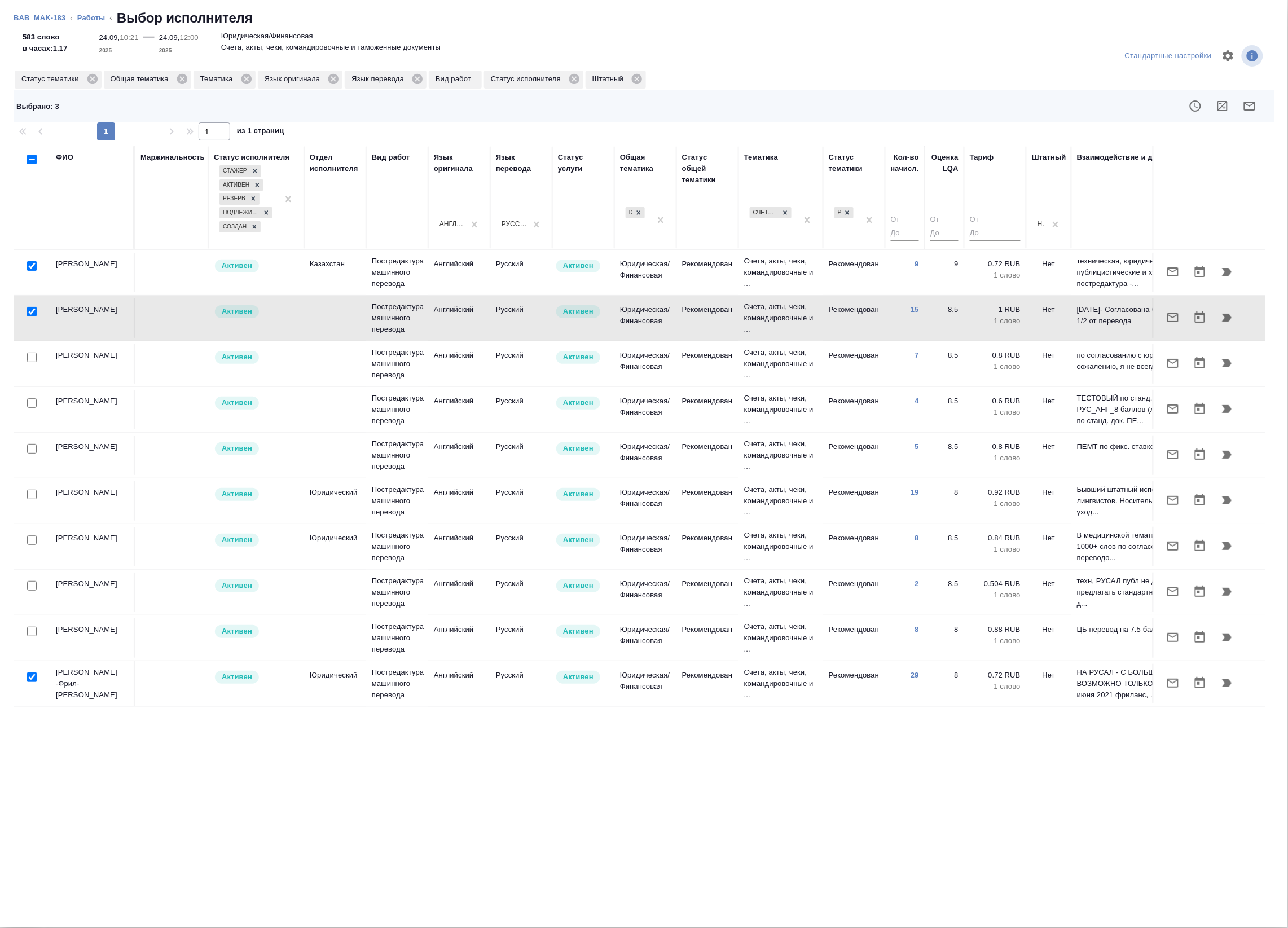
click at [37, 356] on div at bounding box center [32, 358] width 25 height 16
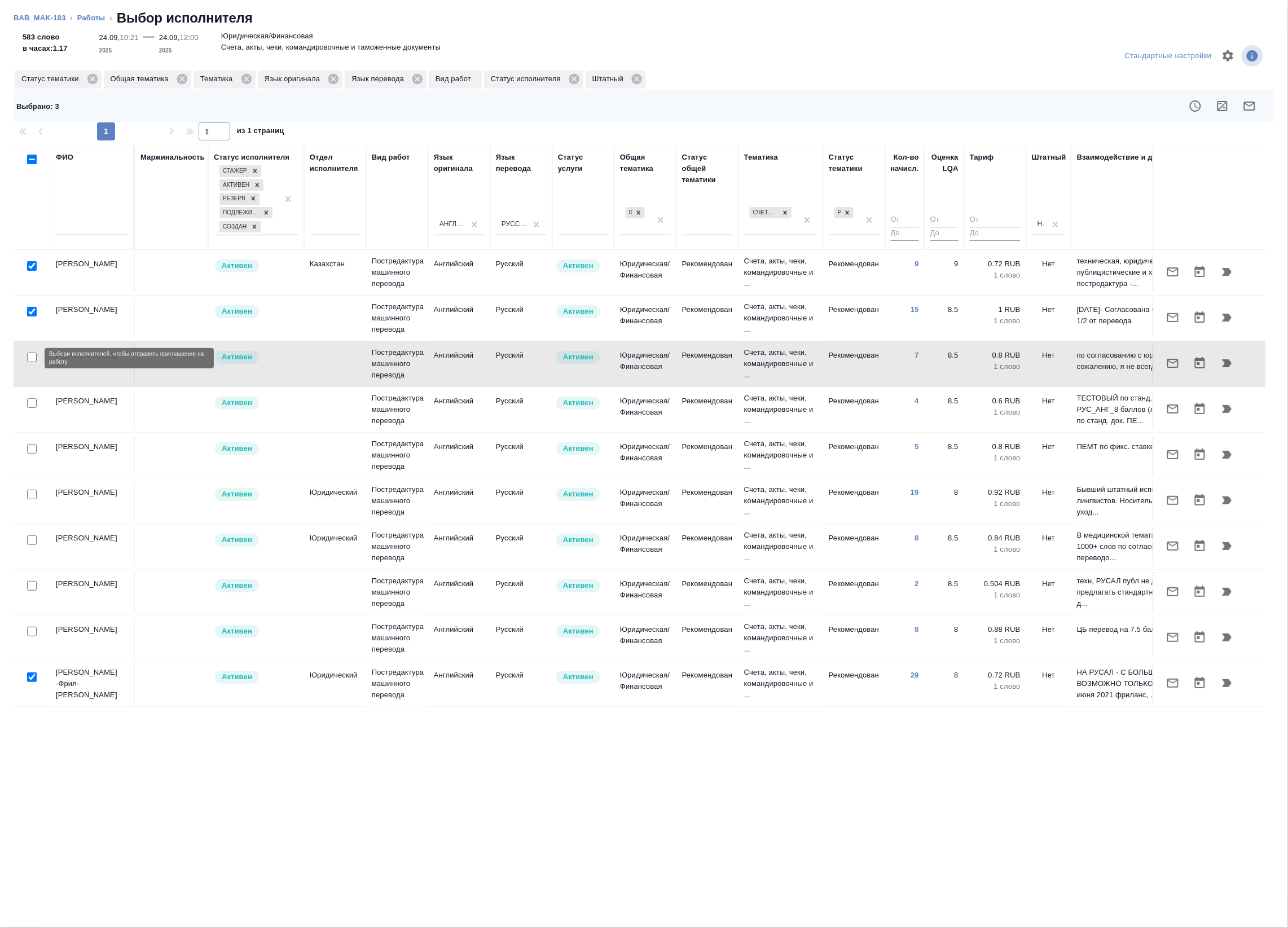
click at [27, 357] on input "checkbox" at bounding box center [32, 357] width 10 height 10
checkbox input "true"
click at [32, 314] on input "checkbox" at bounding box center [32, 311] width 10 height 10
checkbox input "false"
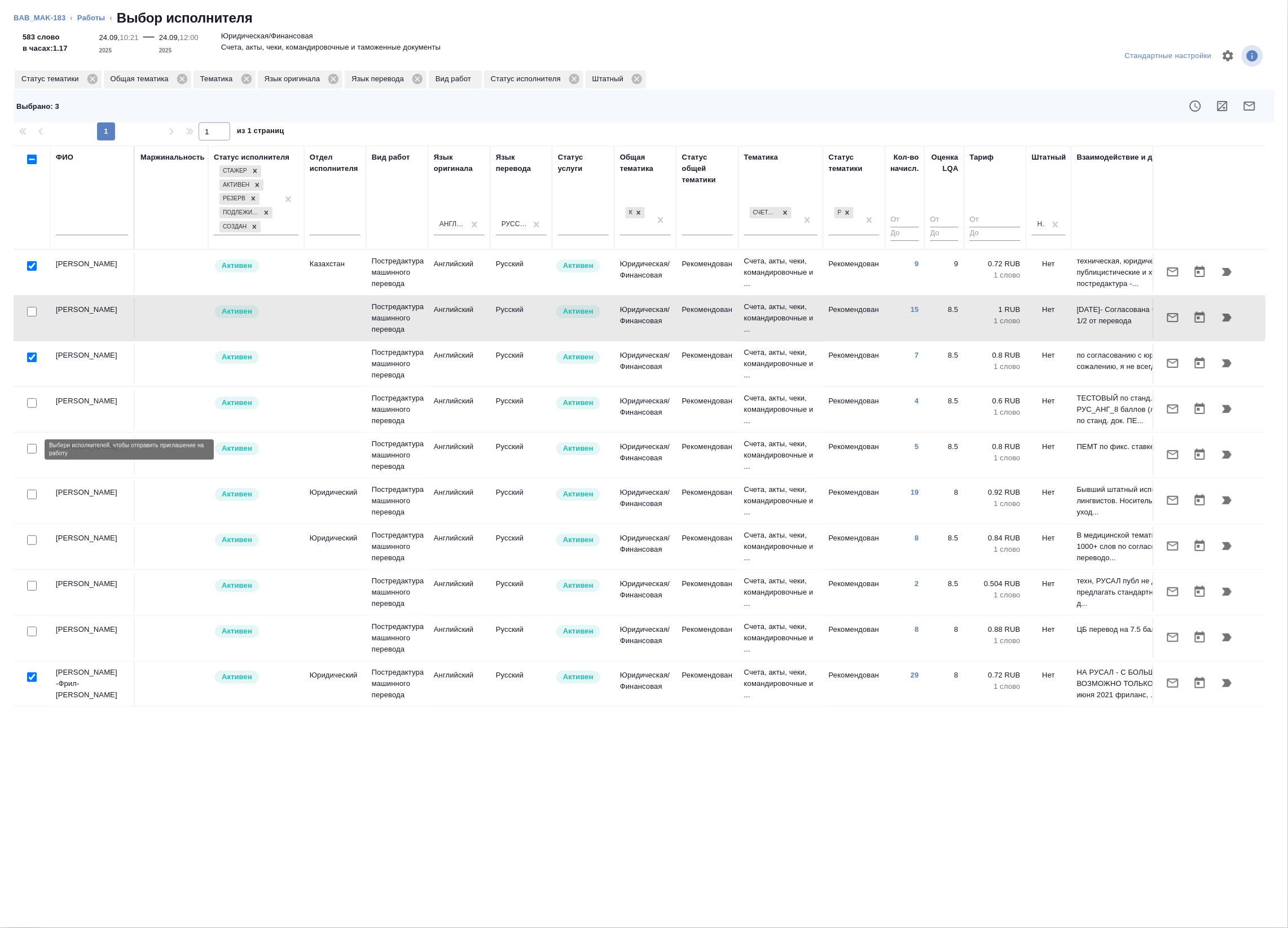
click at [31, 449] on input "checkbox" at bounding box center [32, 449] width 10 height 10
checkbox input "true"
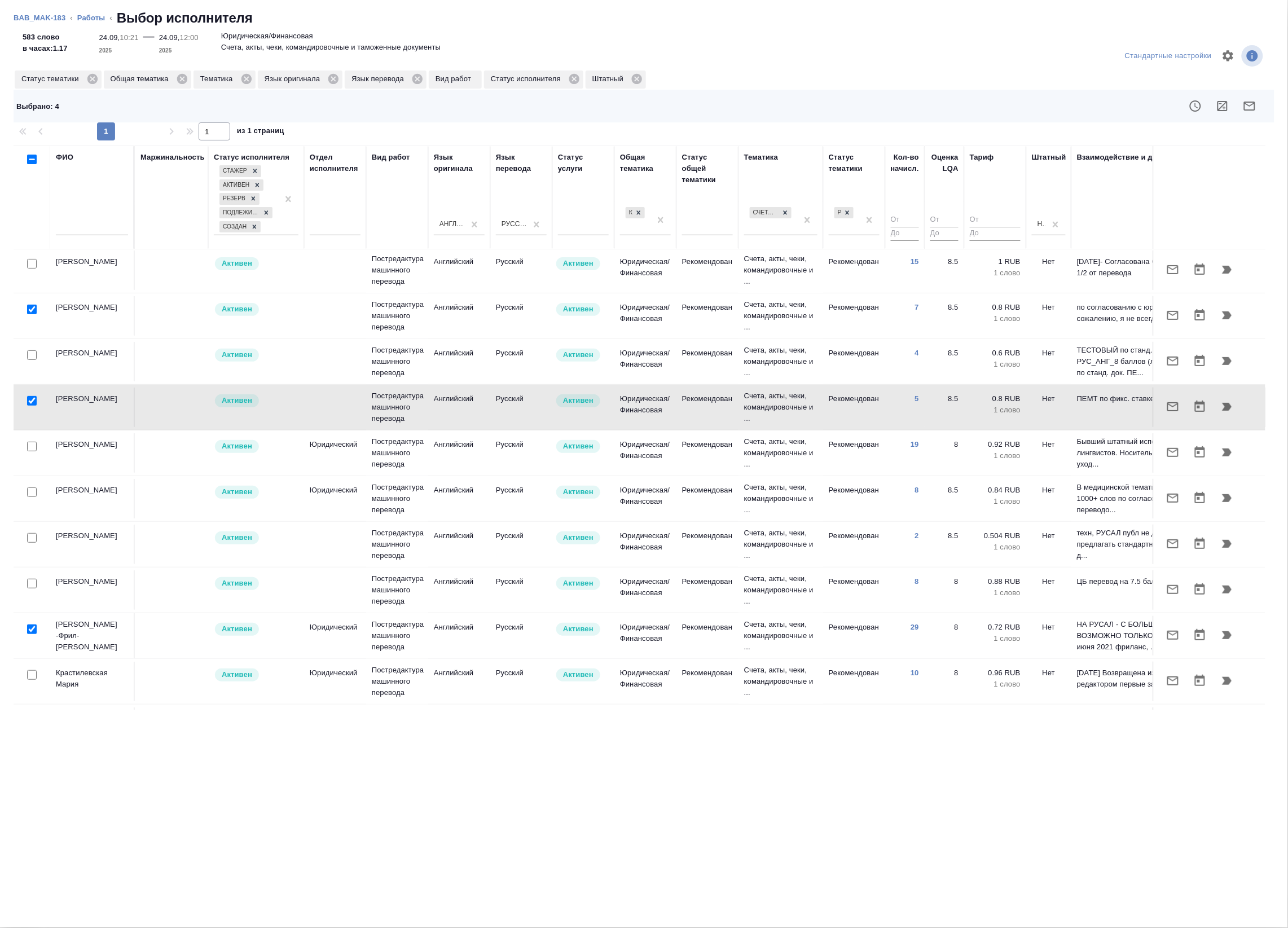
scroll to position [70, 0]
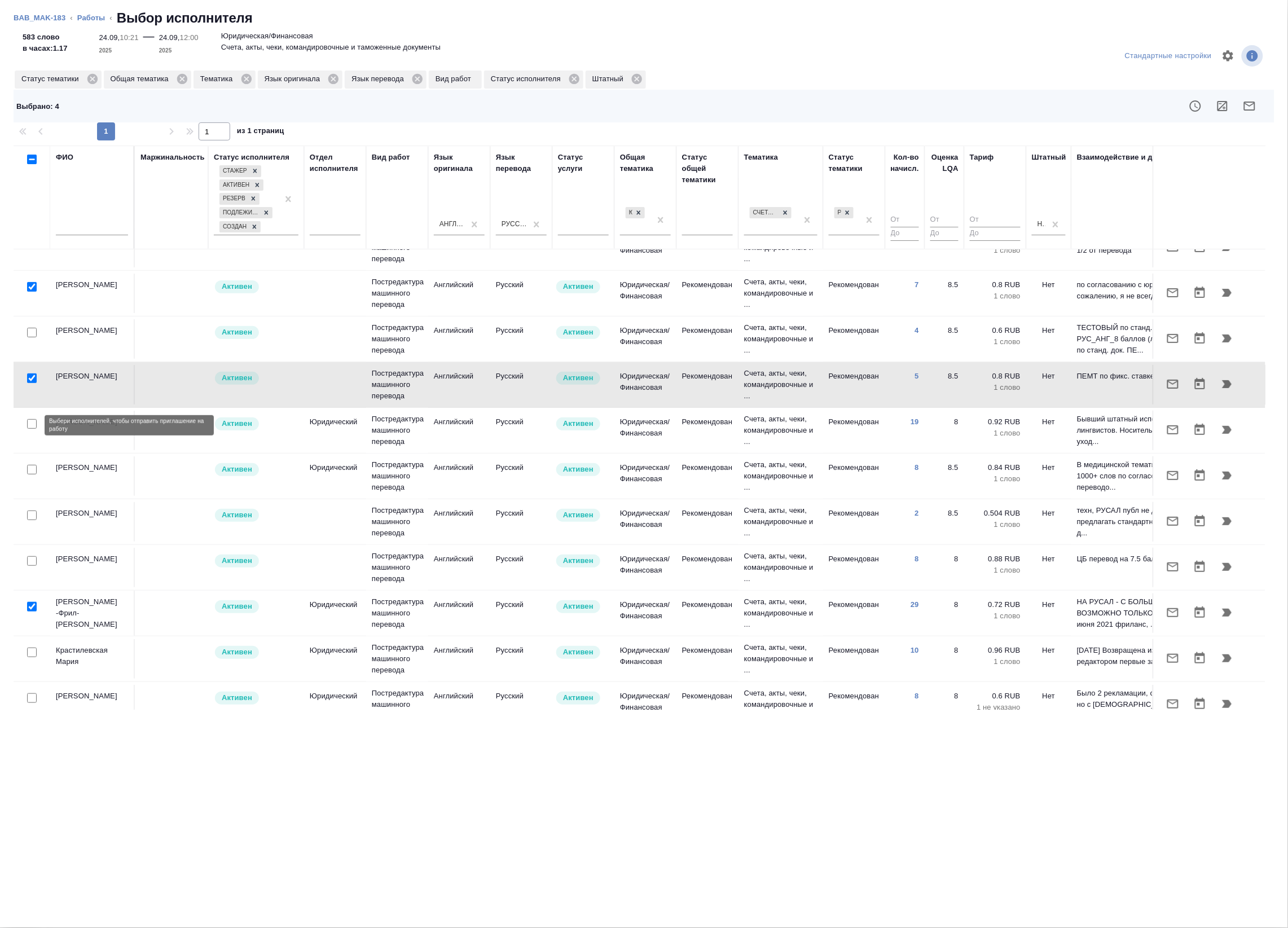
click at [32, 424] on input "checkbox" at bounding box center [32, 423] width 10 height 10
checkbox input "true"
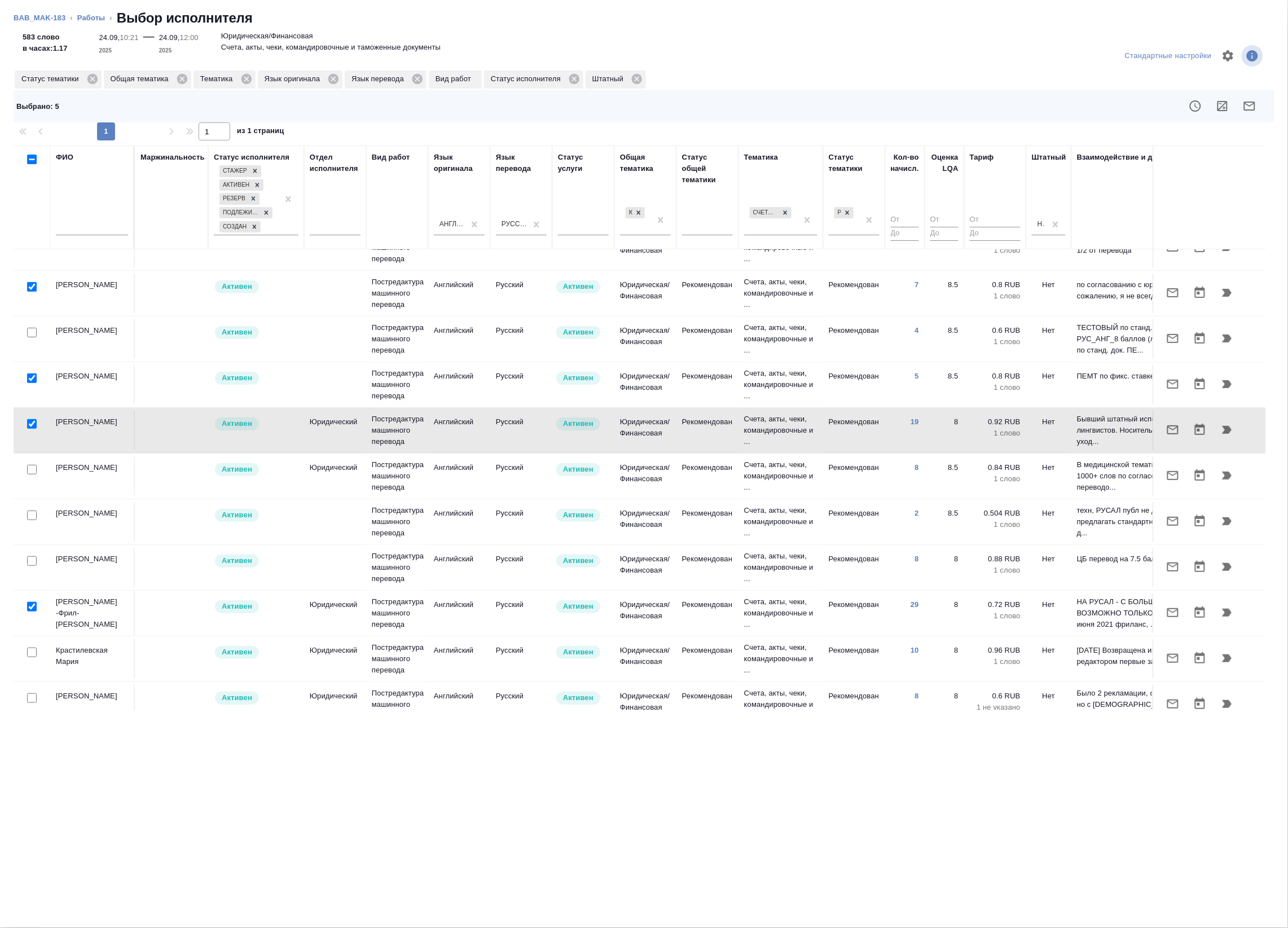
scroll to position [141, 0]
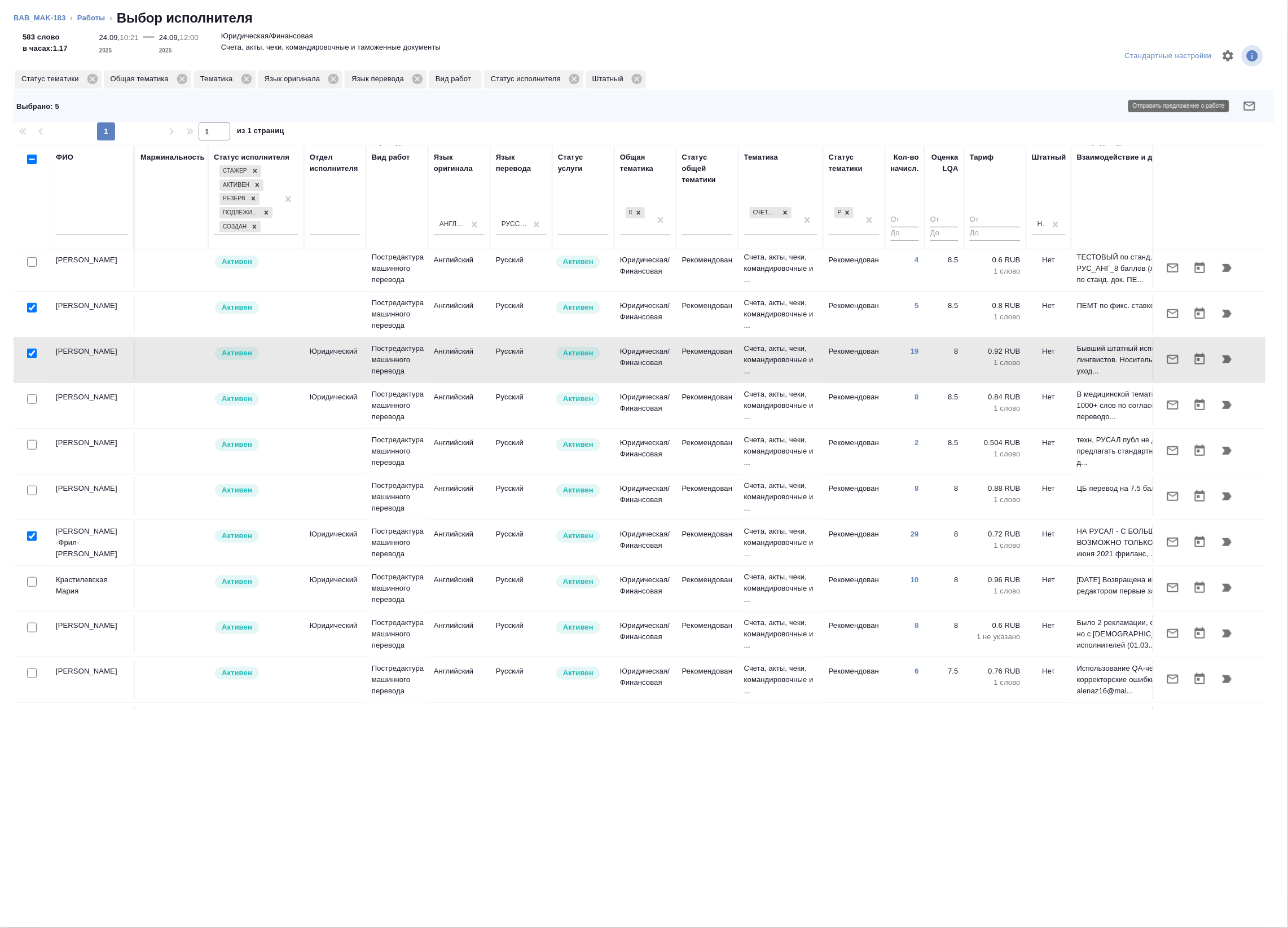
click at [1247, 103] on icon "button" at bounding box center [1249, 106] width 14 height 14
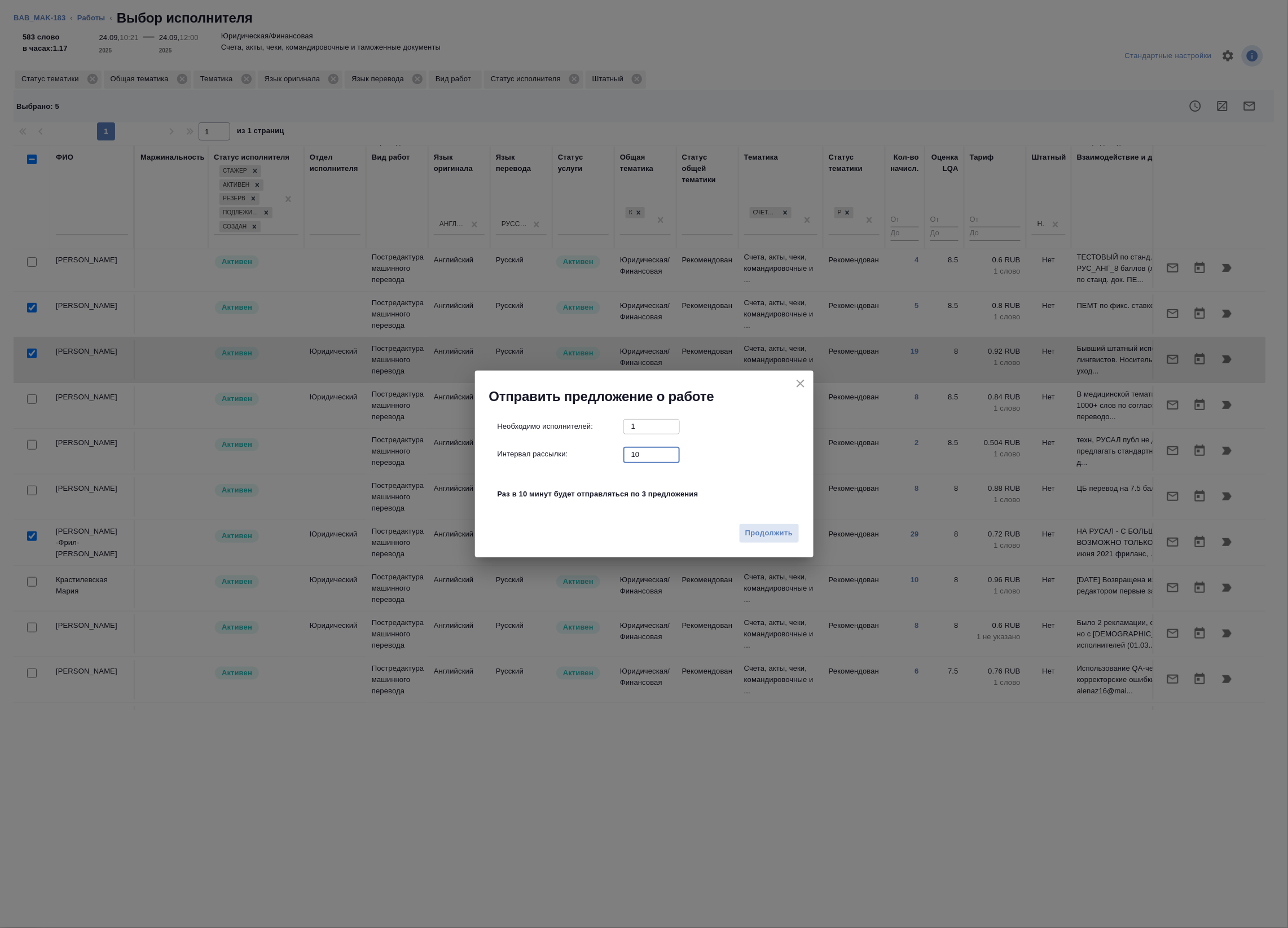
drag, startPoint x: 651, startPoint y: 456, endPoint x: 537, endPoint y: 443, distance: 114.7
click at [541, 446] on div "Необходимо исполнителей: 1 ​ Интервал рассылки: 10 ​ Раз в 10 минут будет отпра…" at bounding box center [648, 466] width 302 height 94
type input "0"
click at [749, 523] on button "Продолжить" at bounding box center [769, 533] width 60 height 20
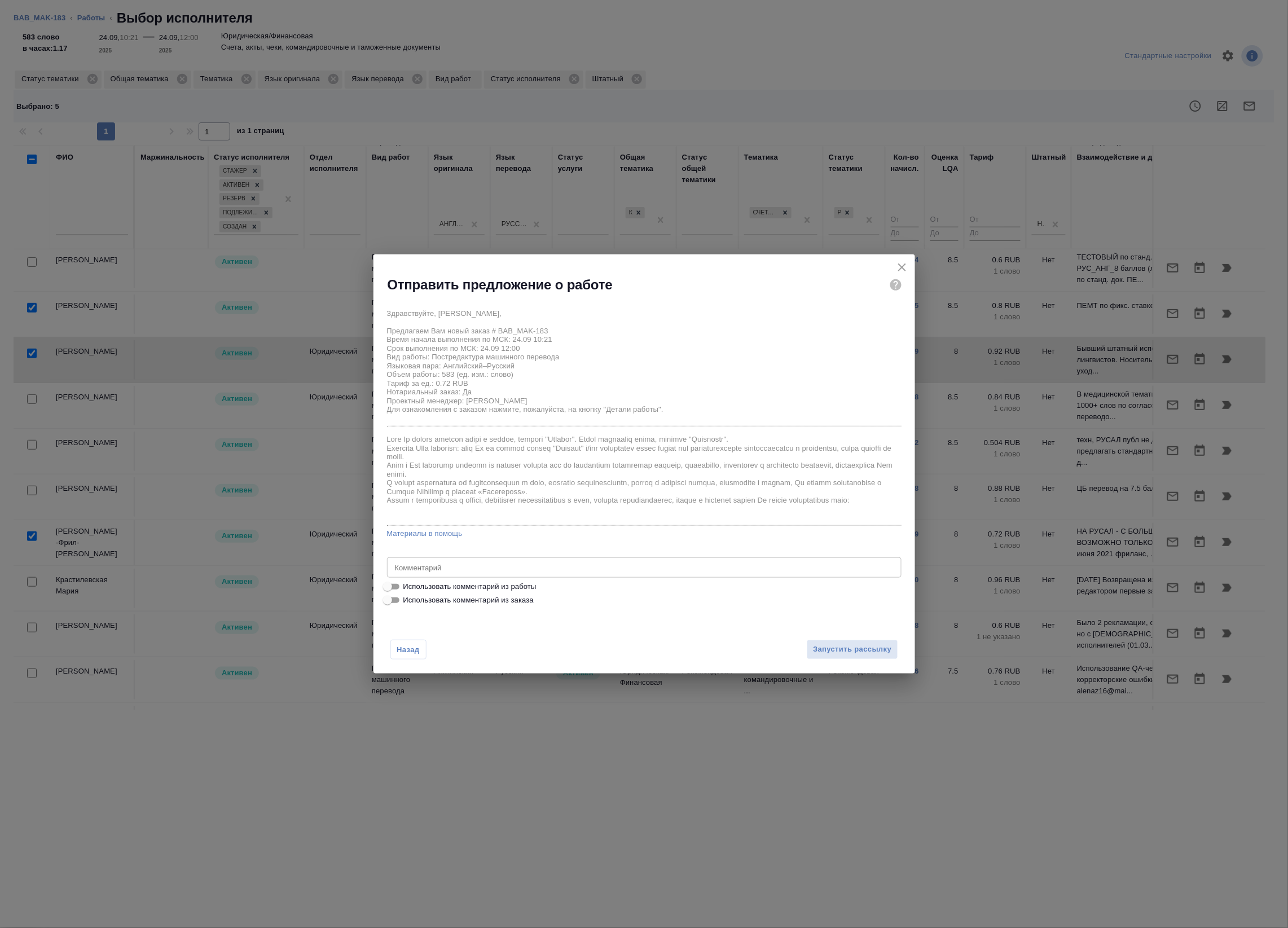
click at [477, 585] on span "Использовать комментарий из работы" at bounding box center [470, 587] width 133 height 12
click at [408, 585] on input "Использовать комментарий из работы" at bounding box center [387, 586] width 41 height 14
checkbox input "true"
type textarea "Оригинал для сверки :https://drive.awatera.com/s/aWDAfnSrdCPcsW9"
click at [852, 652] on span "Запустить рассылку" at bounding box center [852, 650] width 79 height 13
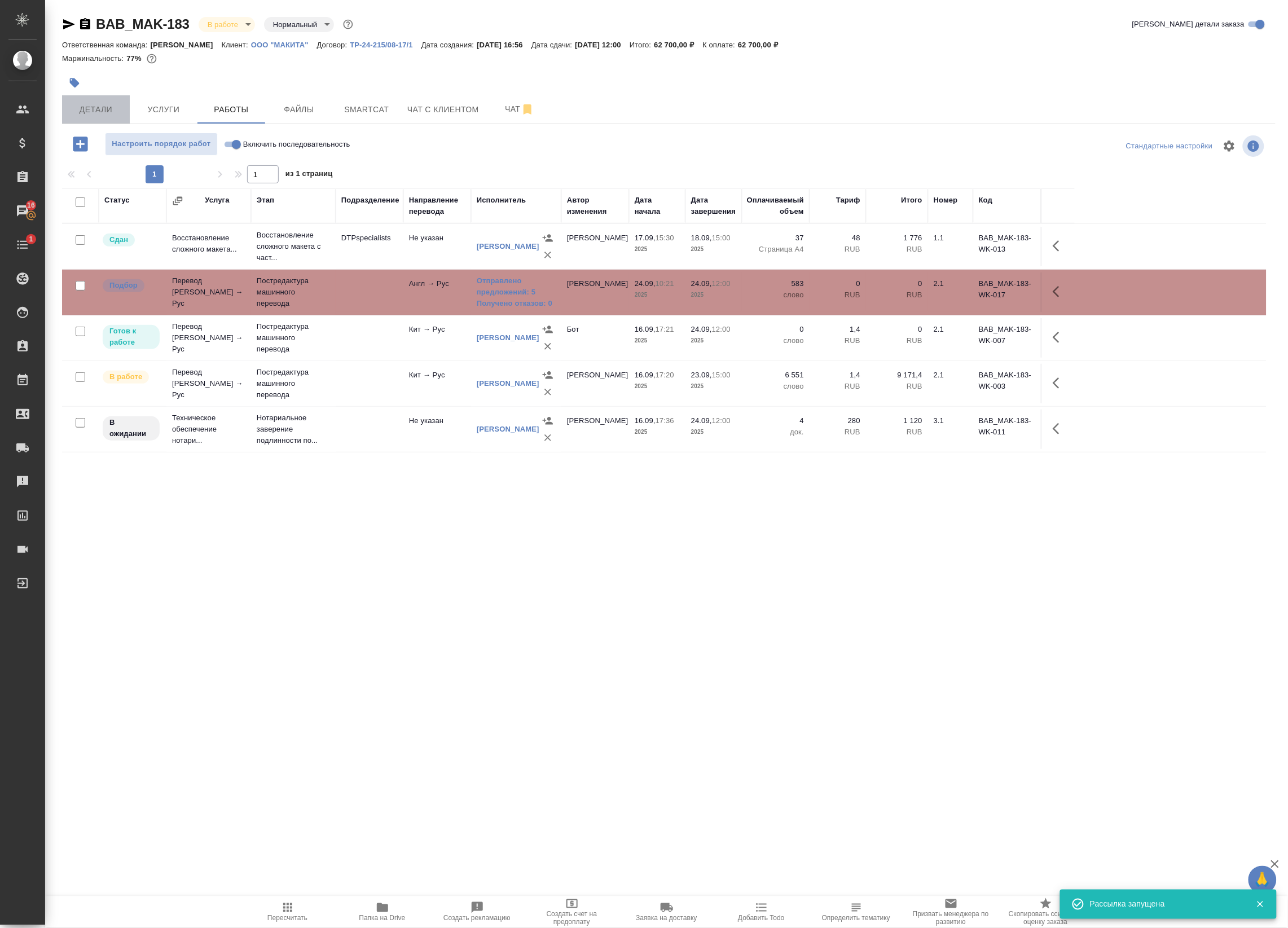
click at [114, 120] on button "Детали" at bounding box center [95, 110] width 68 height 28
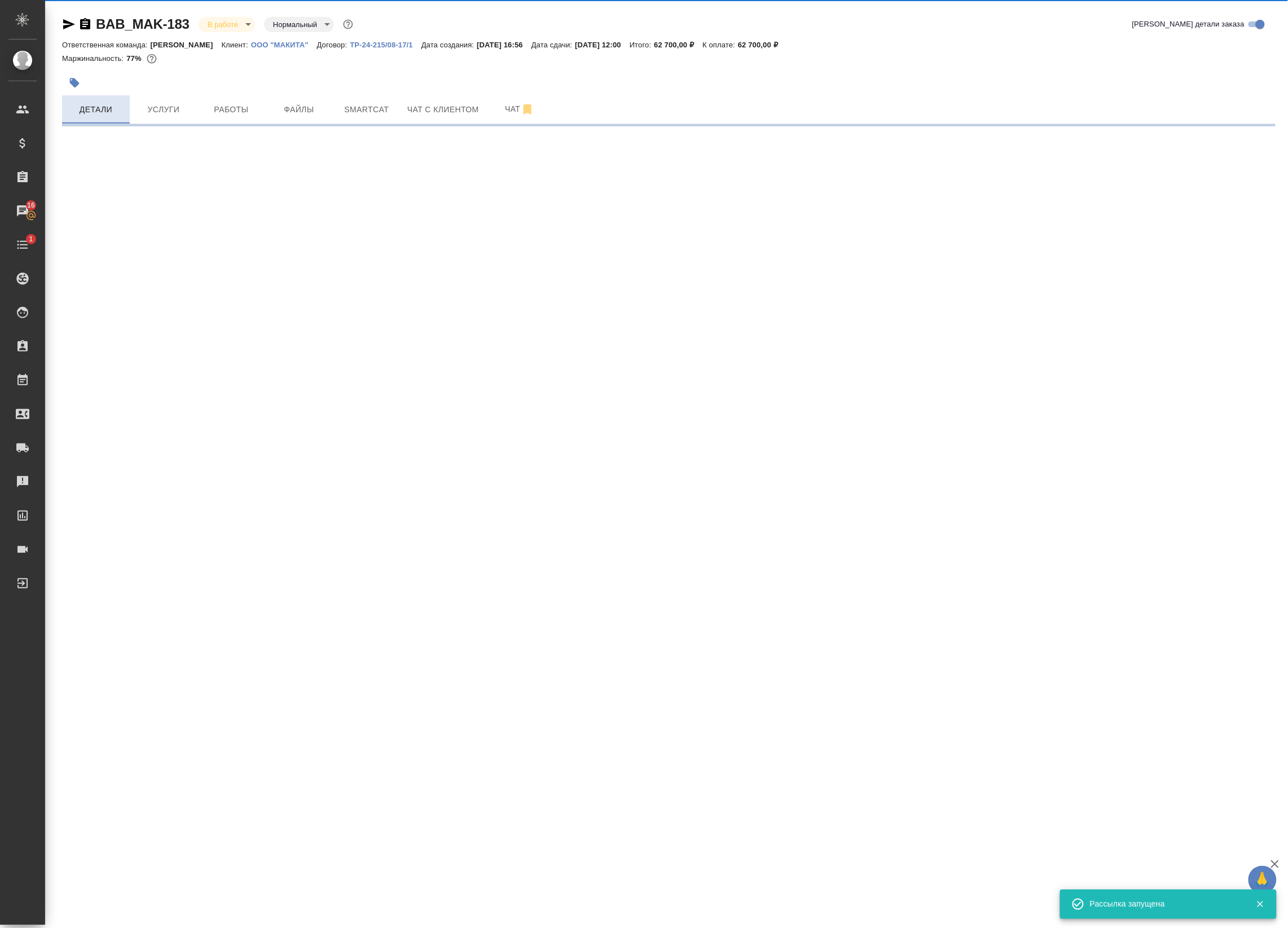
select select "RU"
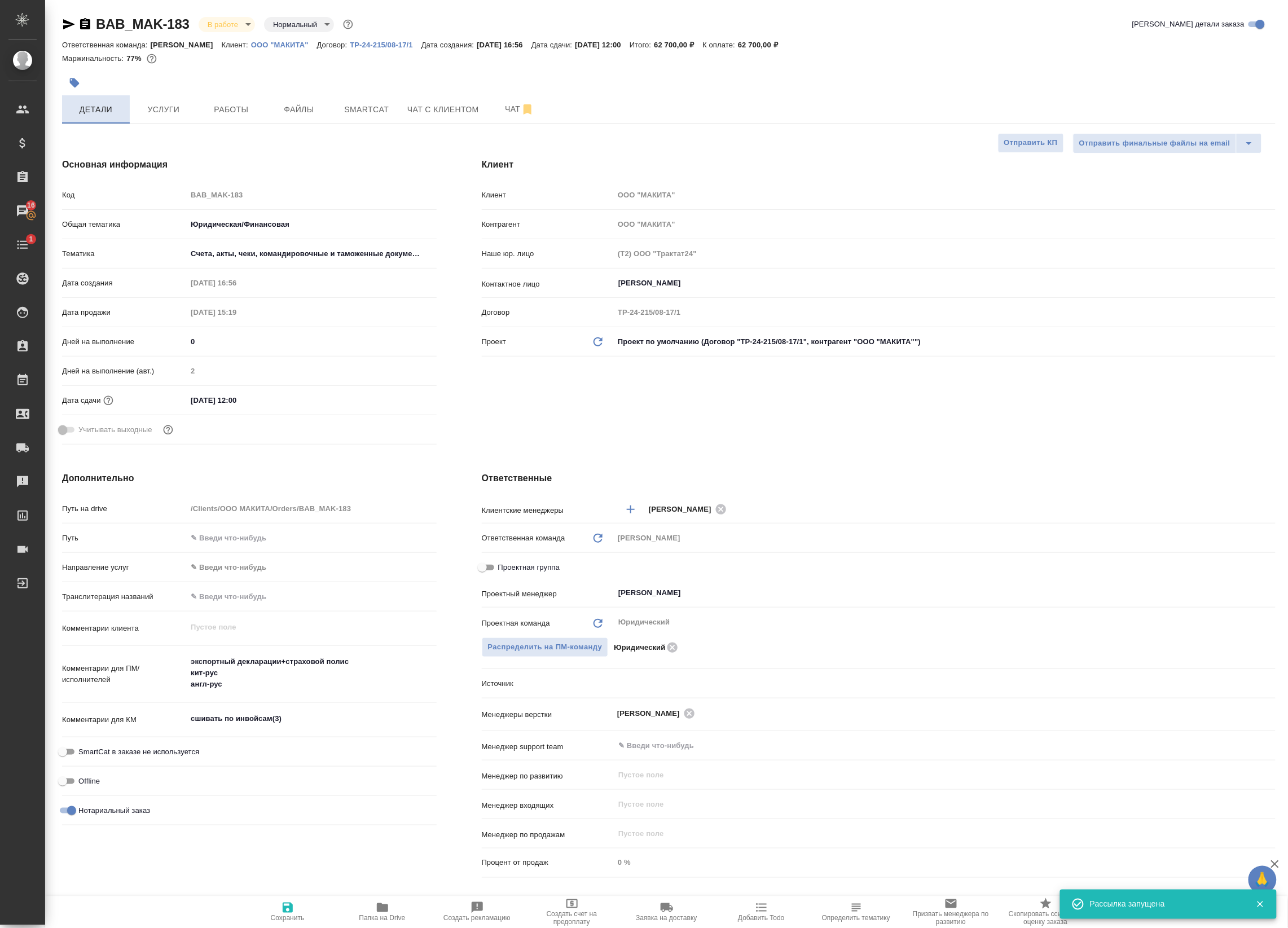
type textarea "x"
click at [209, 104] on span "Работы" at bounding box center [231, 110] width 54 height 14
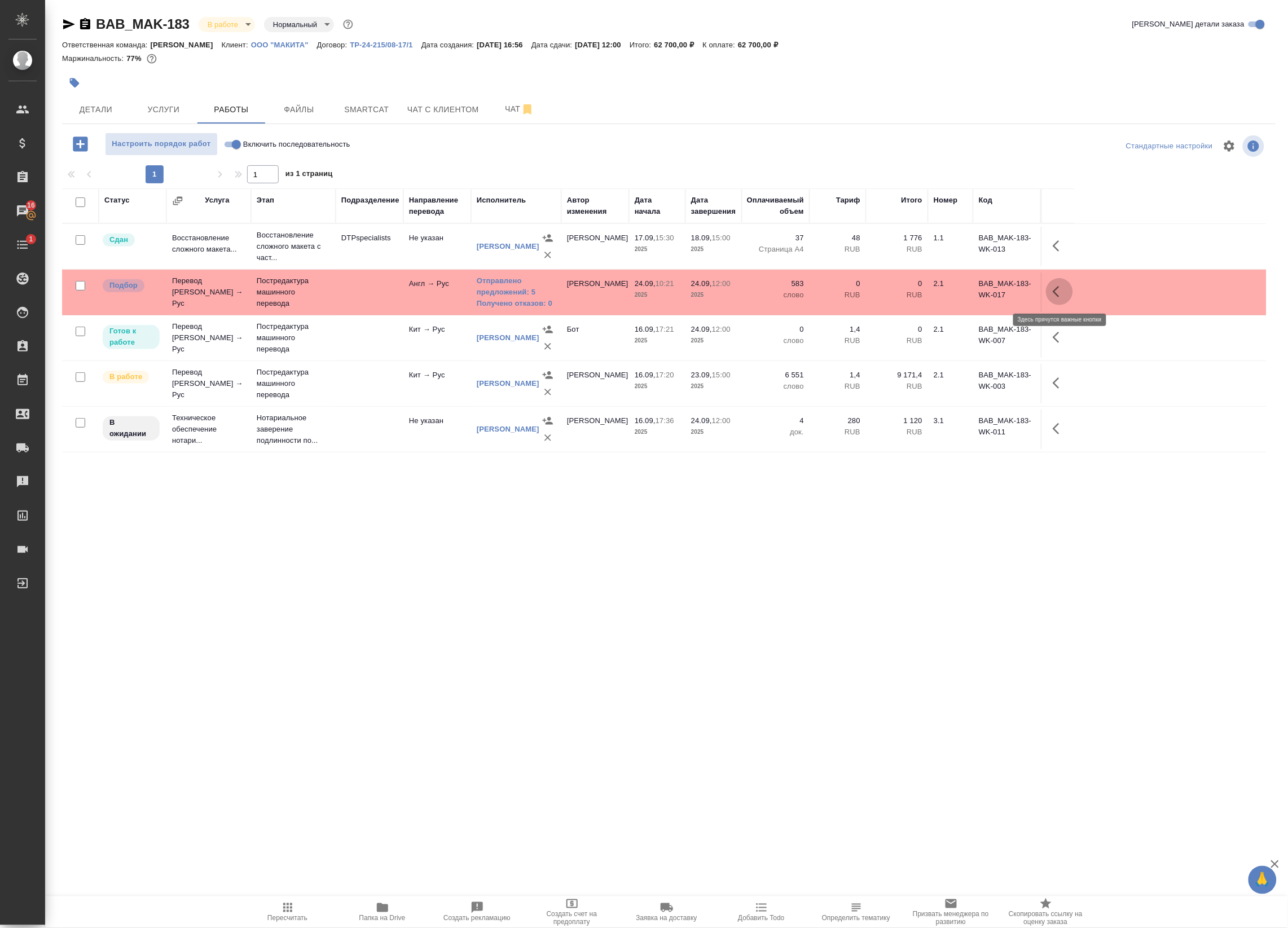
click at [1059, 285] on icon "button" at bounding box center [1059, 291] width 14 height 14
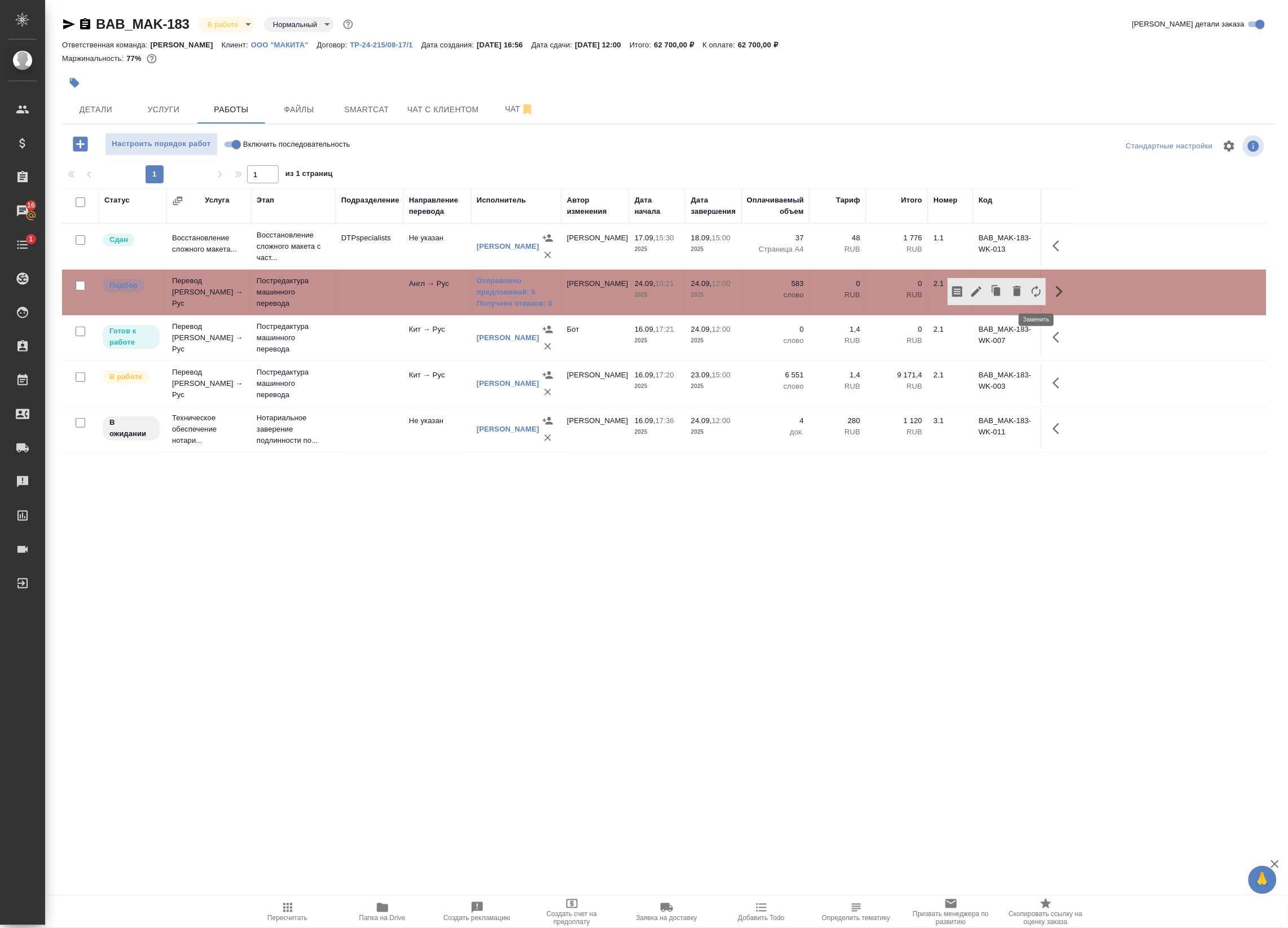
click at [1030, 289] on icon "button" at bounding box center [1036, 291] width 14 height 14
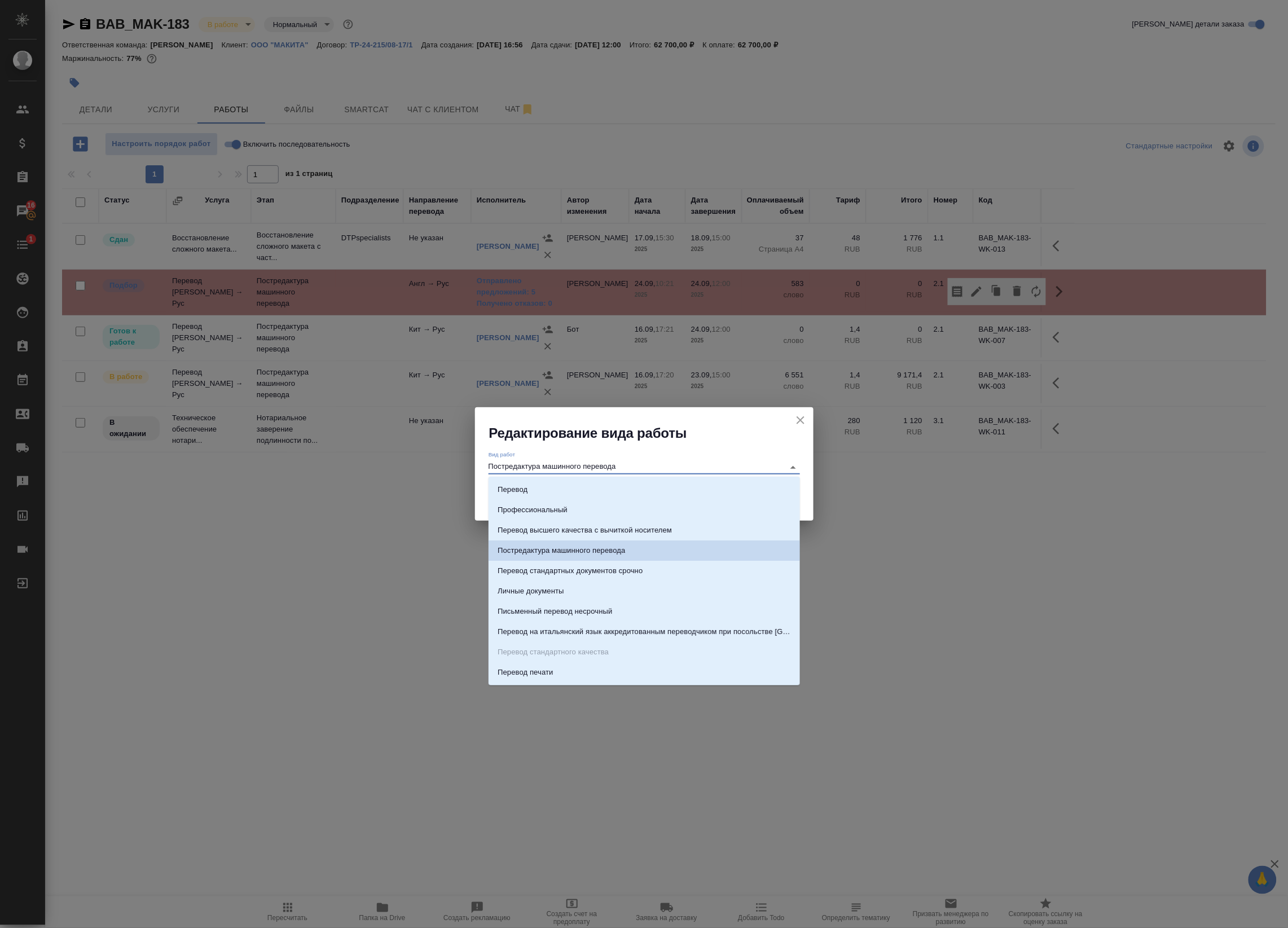
click at [709, 461] on input "Постредактура машинного перевода" at bounding box center [633, 467] width 290 height 14
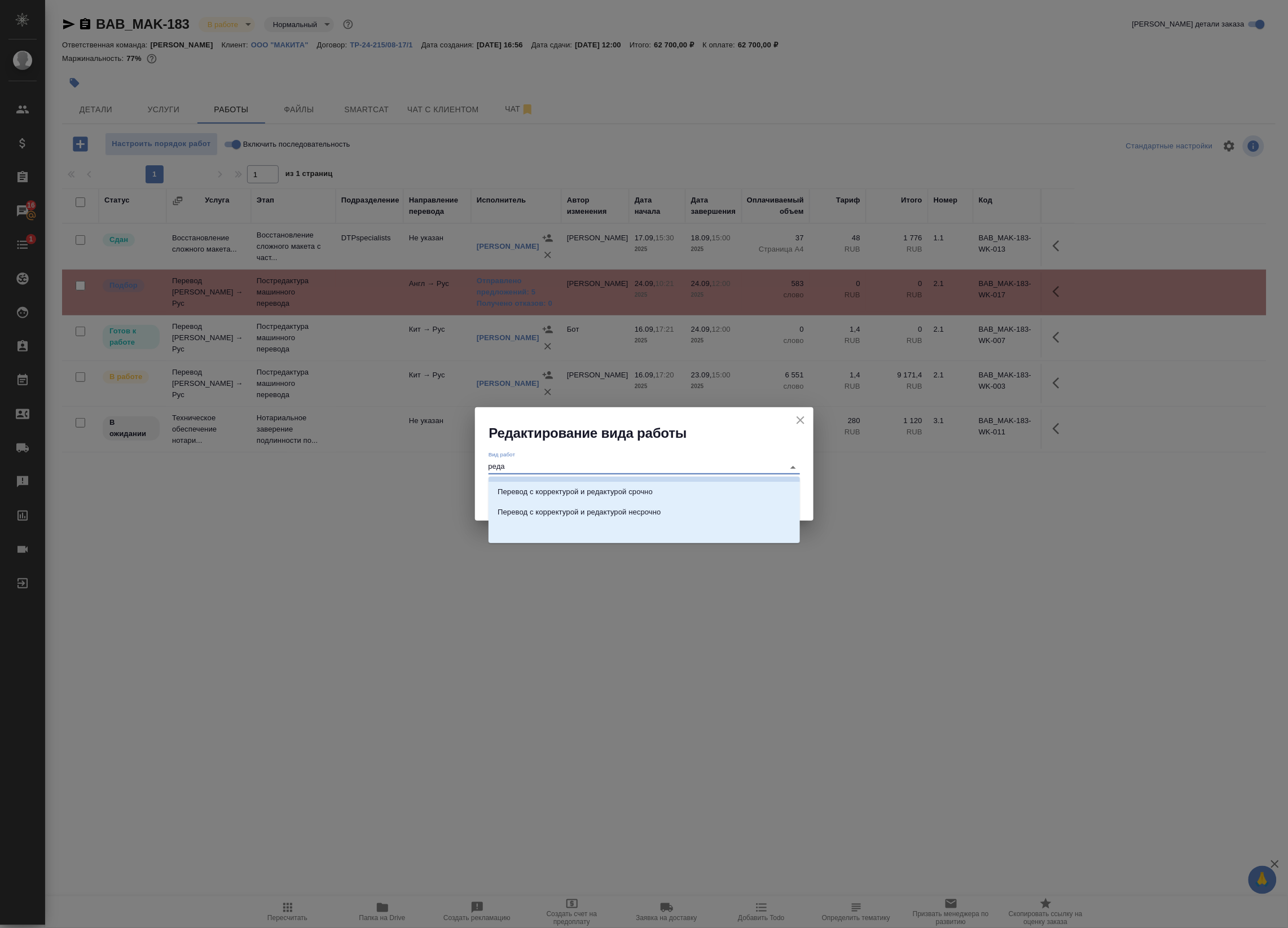
scroll to position [3, 0]
type input "редак"
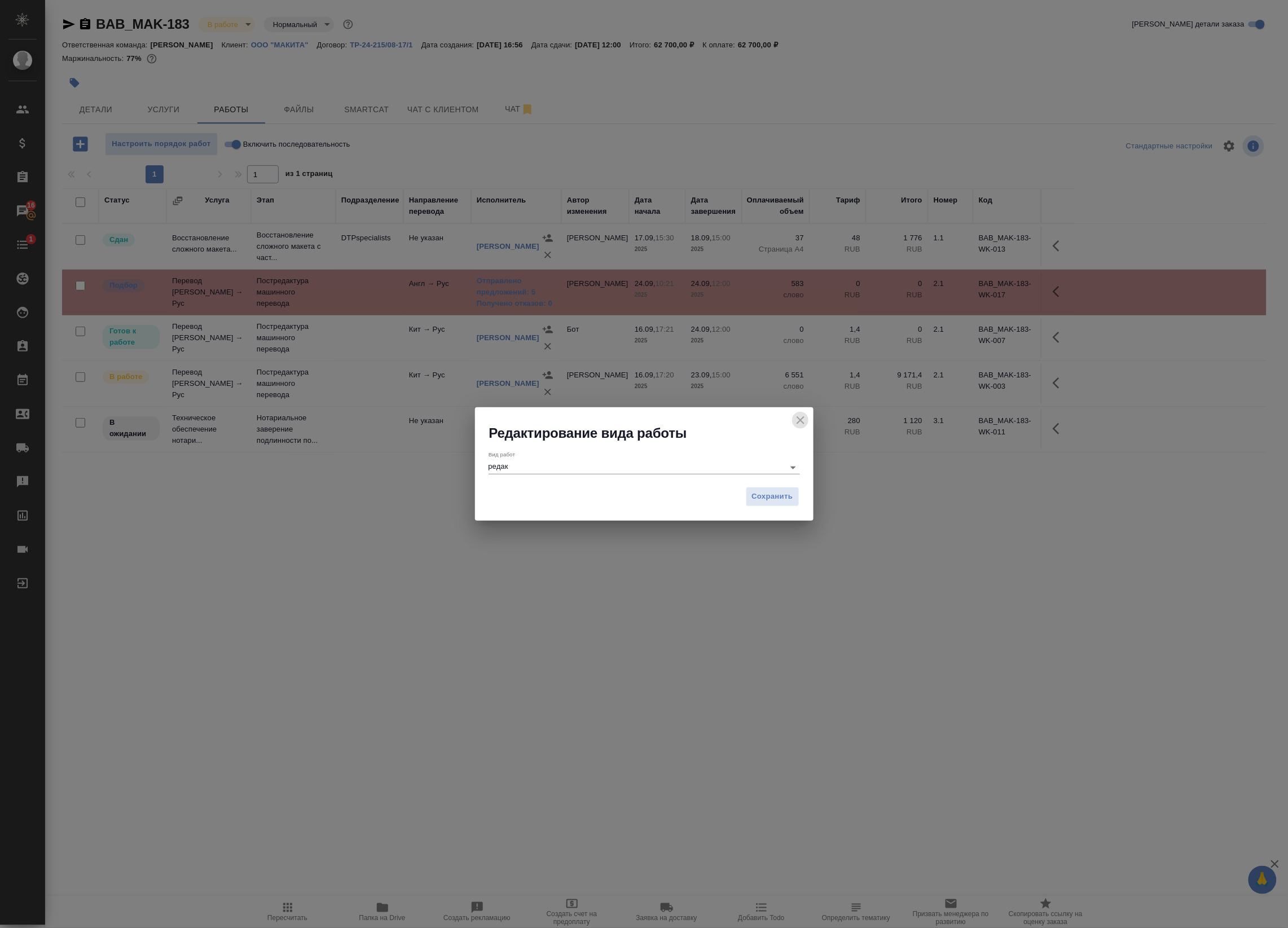
click at [803, 416] on icon "close" at bounding box center [800, 420] width 8 height 8
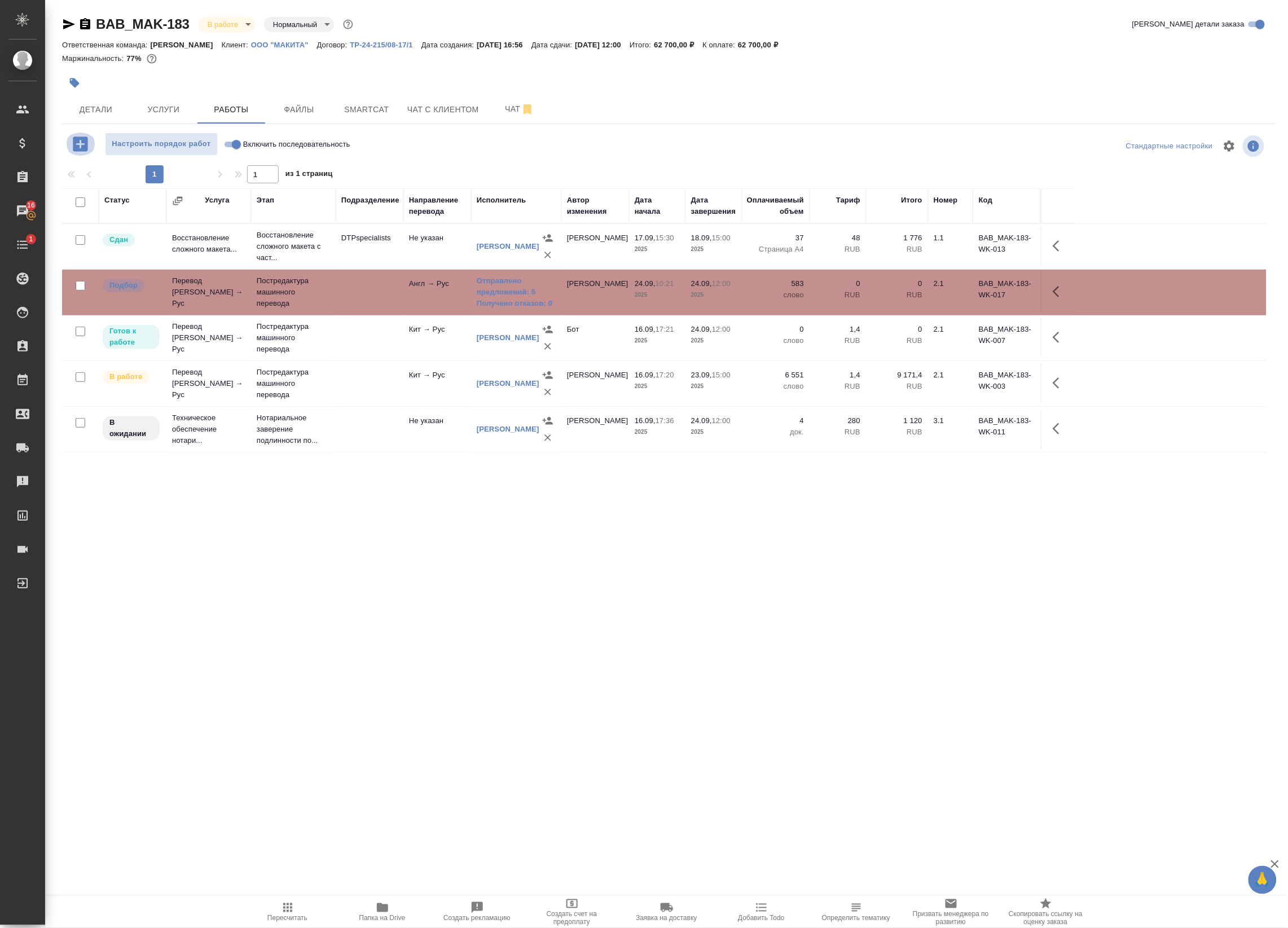
click at [81, 144] on icon "button" at bounding box center [80, 144] width 20 height 20
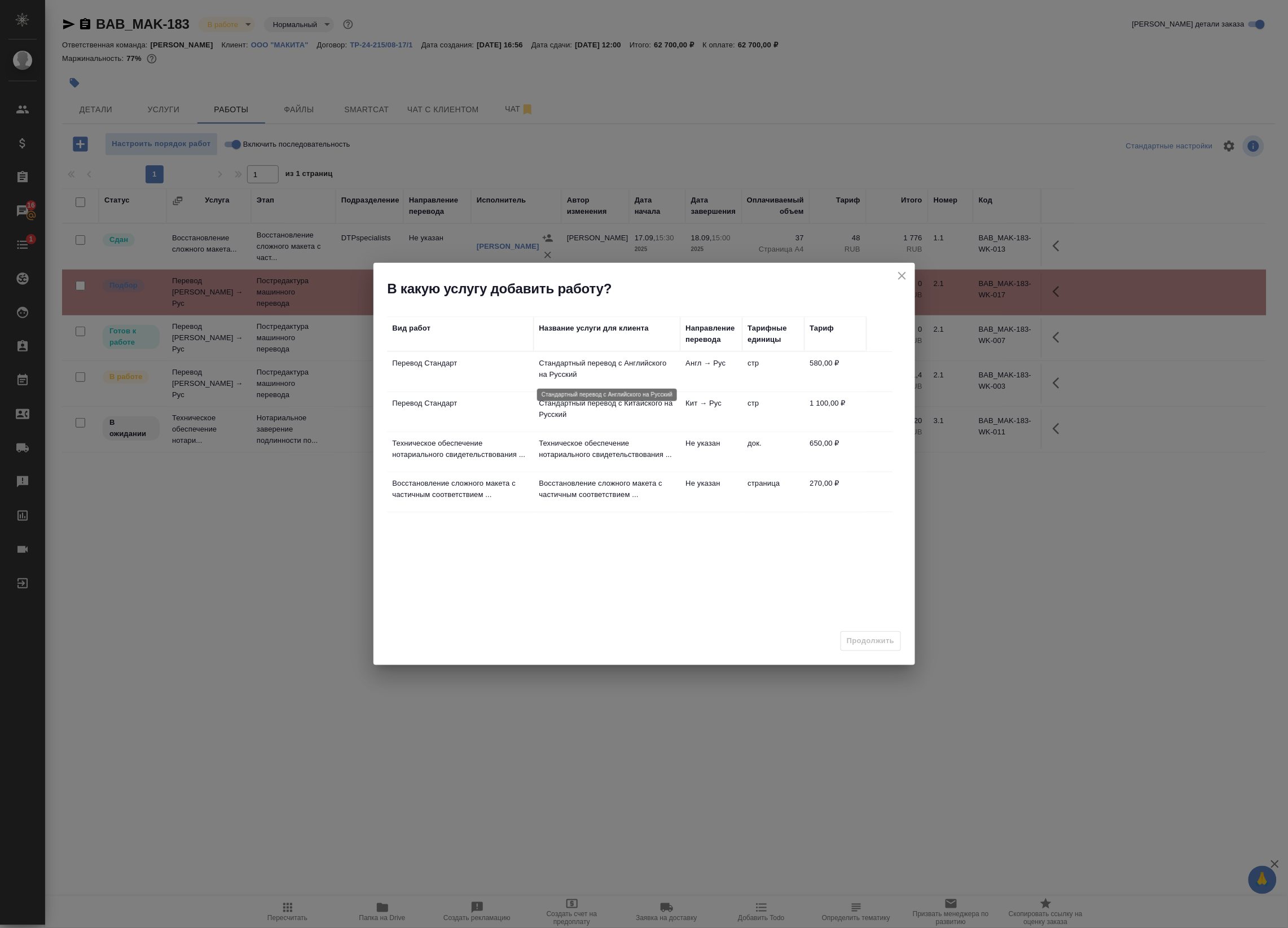
click at [598, 375] on p "Стандартный перевод с Английского на Русский" at bounding box center [607, 369] width 135 height 23
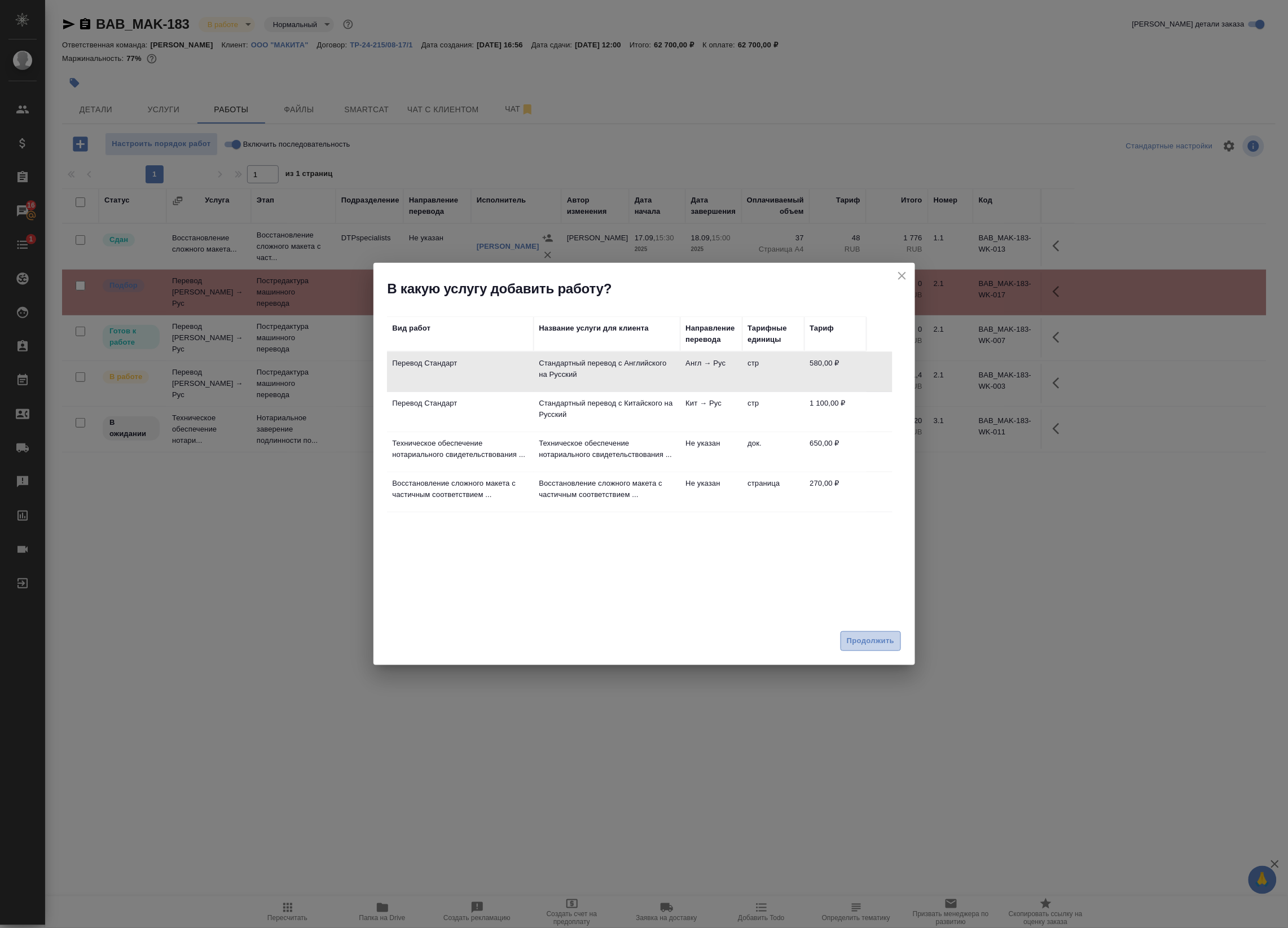
click at [853, 633] on button "Продолжить" at bounding box center [870, 641] width 60 height 20
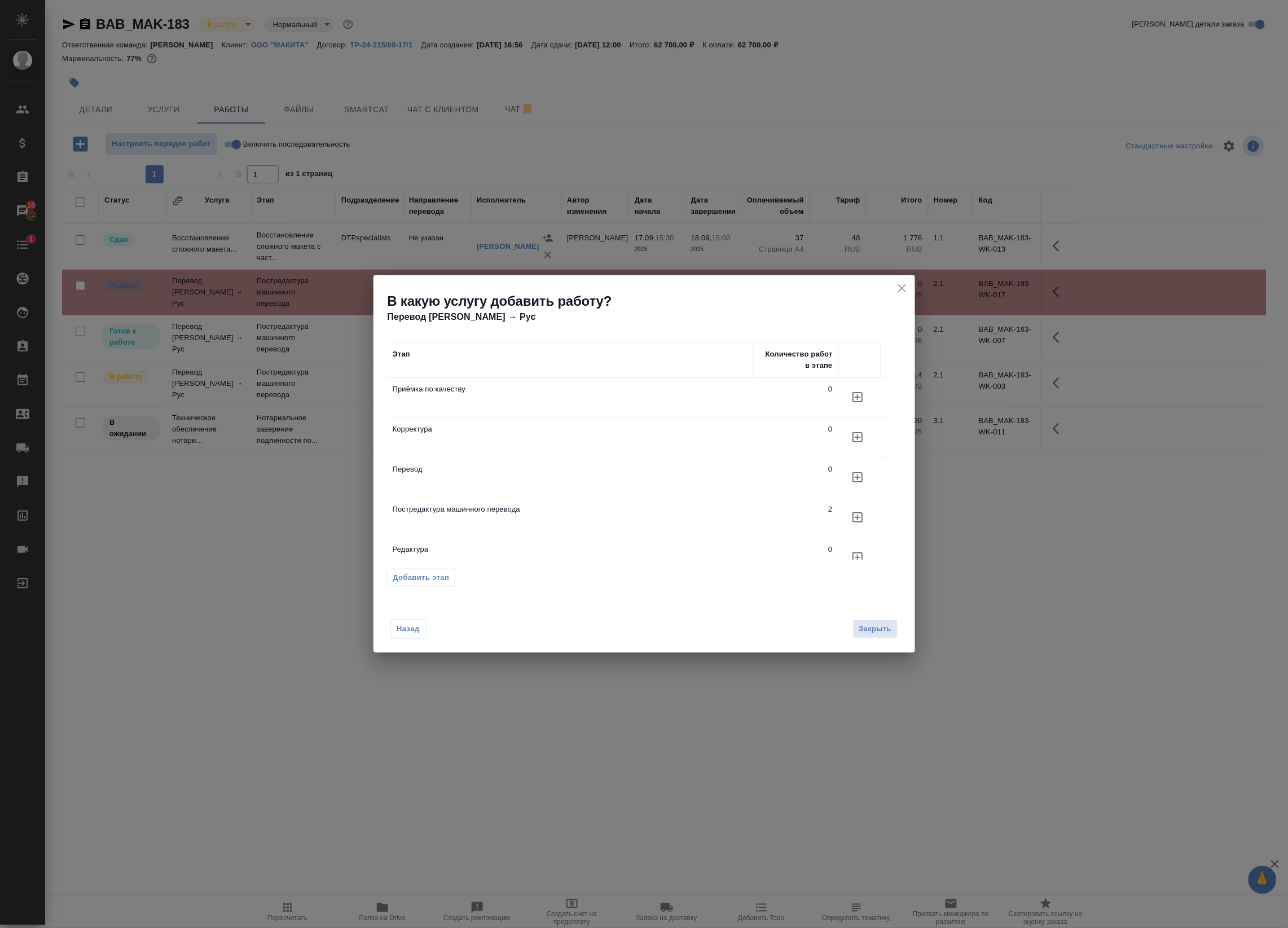
scroll to position [20, 0]
click at [854, 535] on icon "button" at bounding box center [857, 539] width 14 height 14
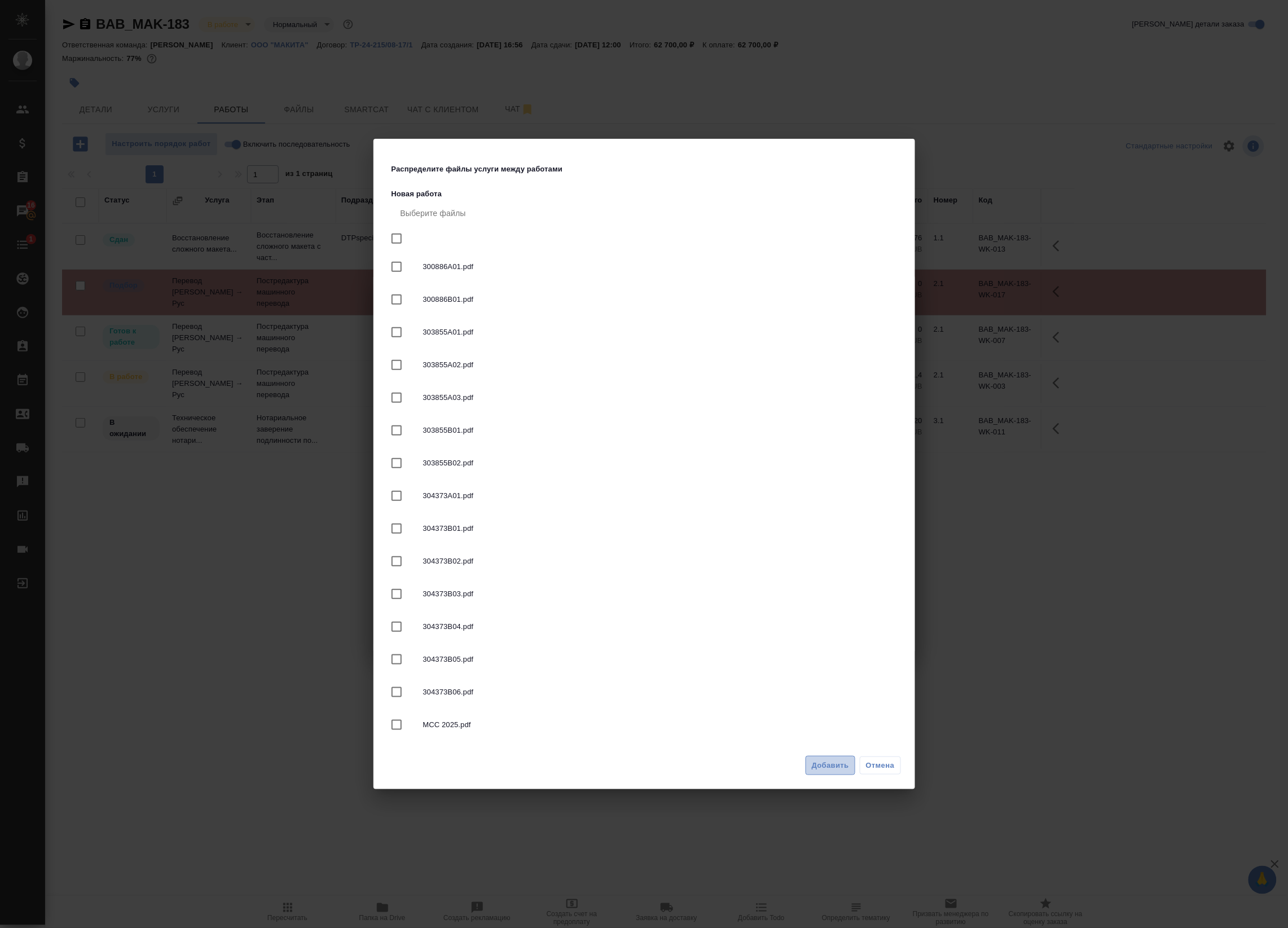
click at [829, 768] on span "Добавить" at bounding box center [831, 766] width 37 height 13
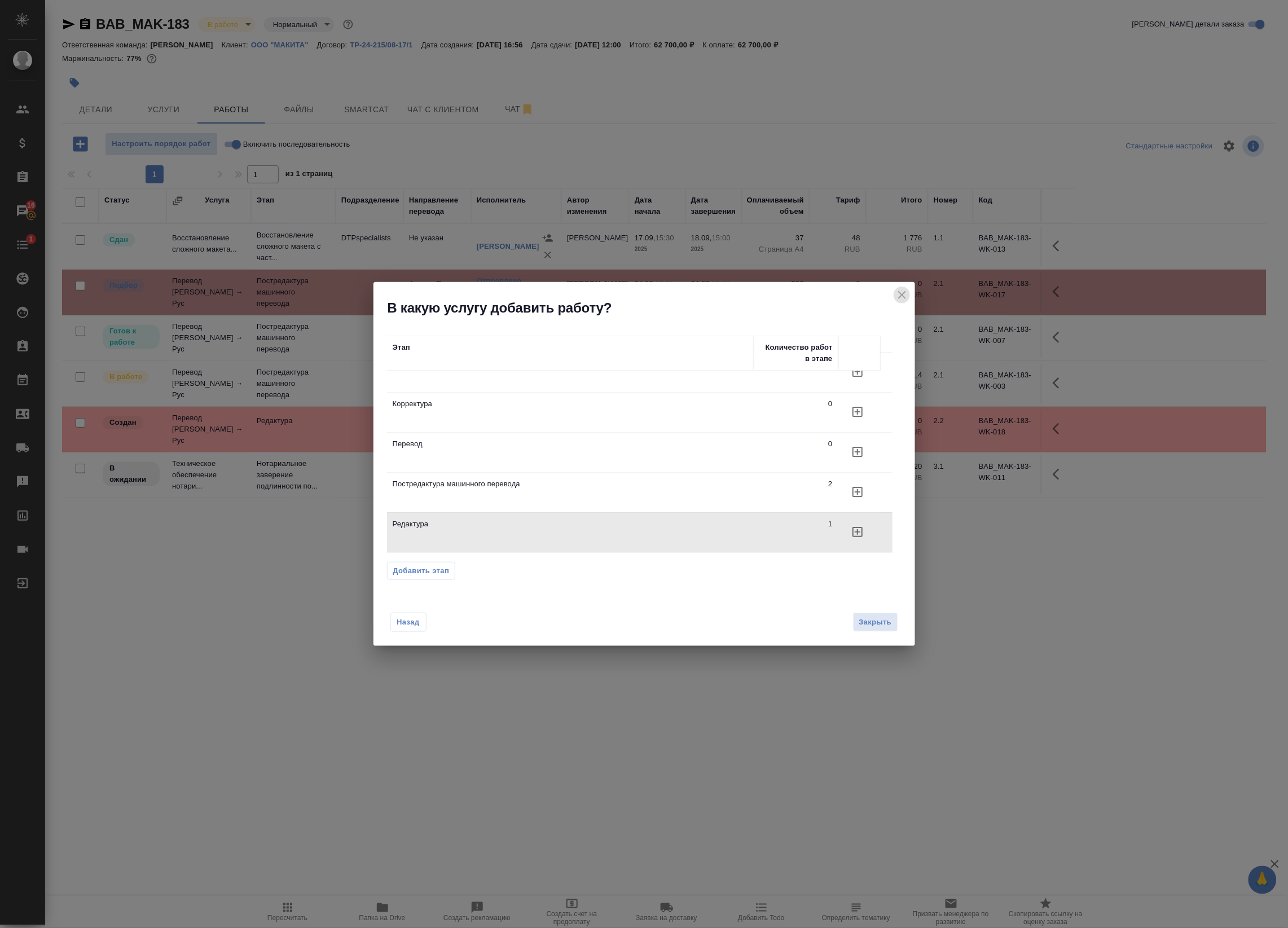
click at [900, 292] on icon "close" at bounding box center [901, 295] width 14 height 14
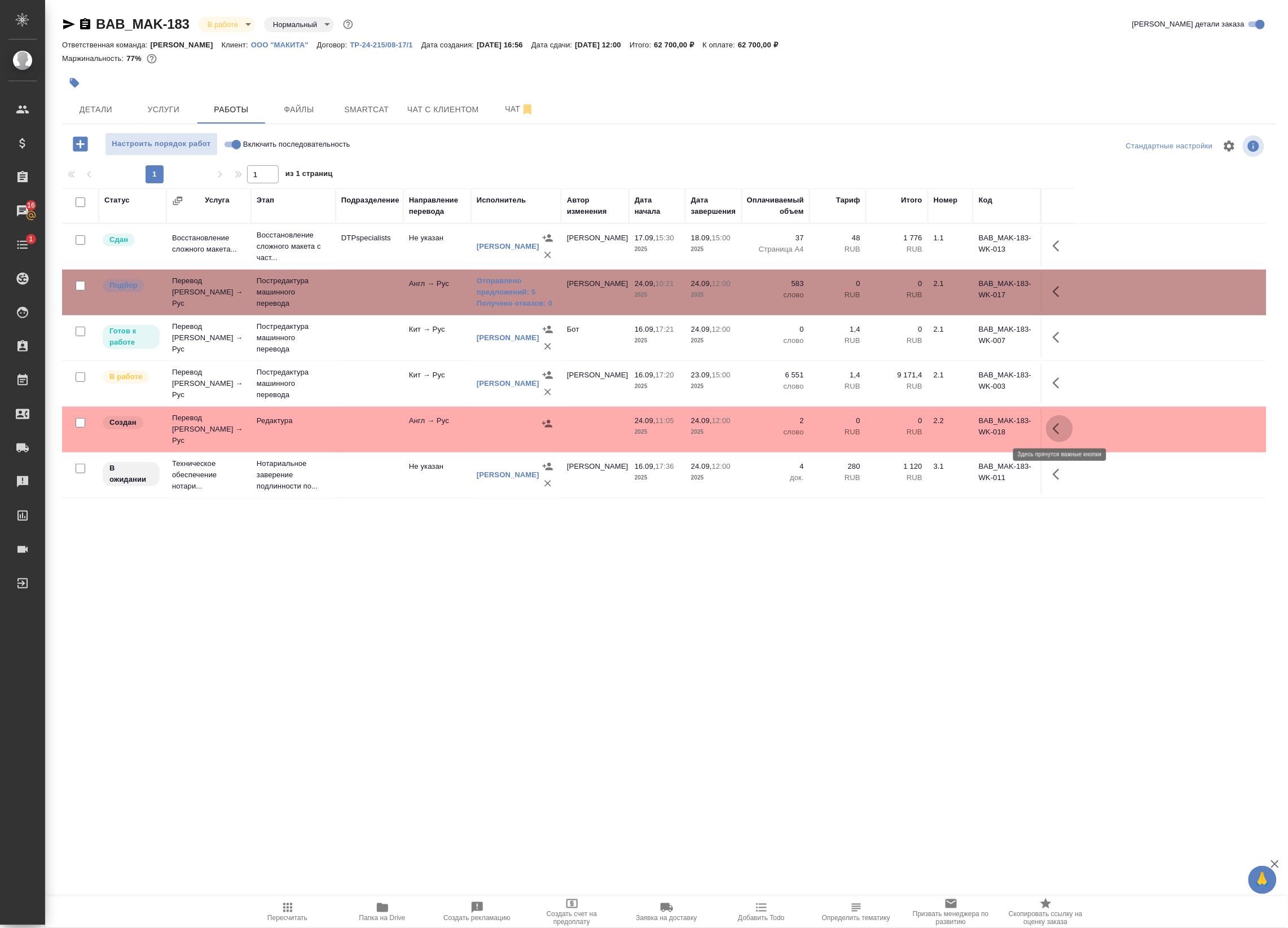
click at [1057, 422] on icon "button" at bounding box center [1059, 429] width 14 height 14
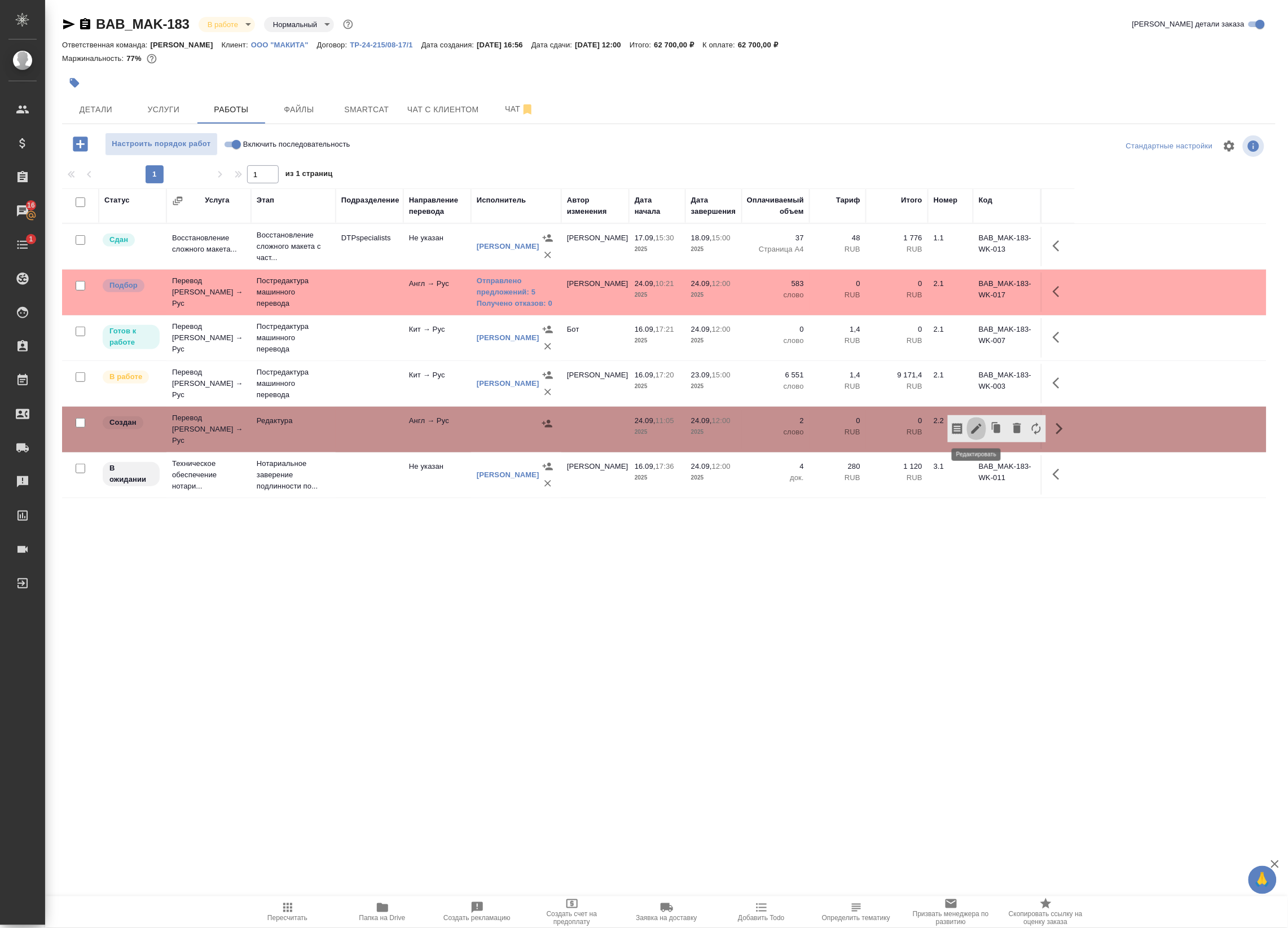
click at [976, 432] on icon "button" at bounding box center [976, 429] width 14 height 14
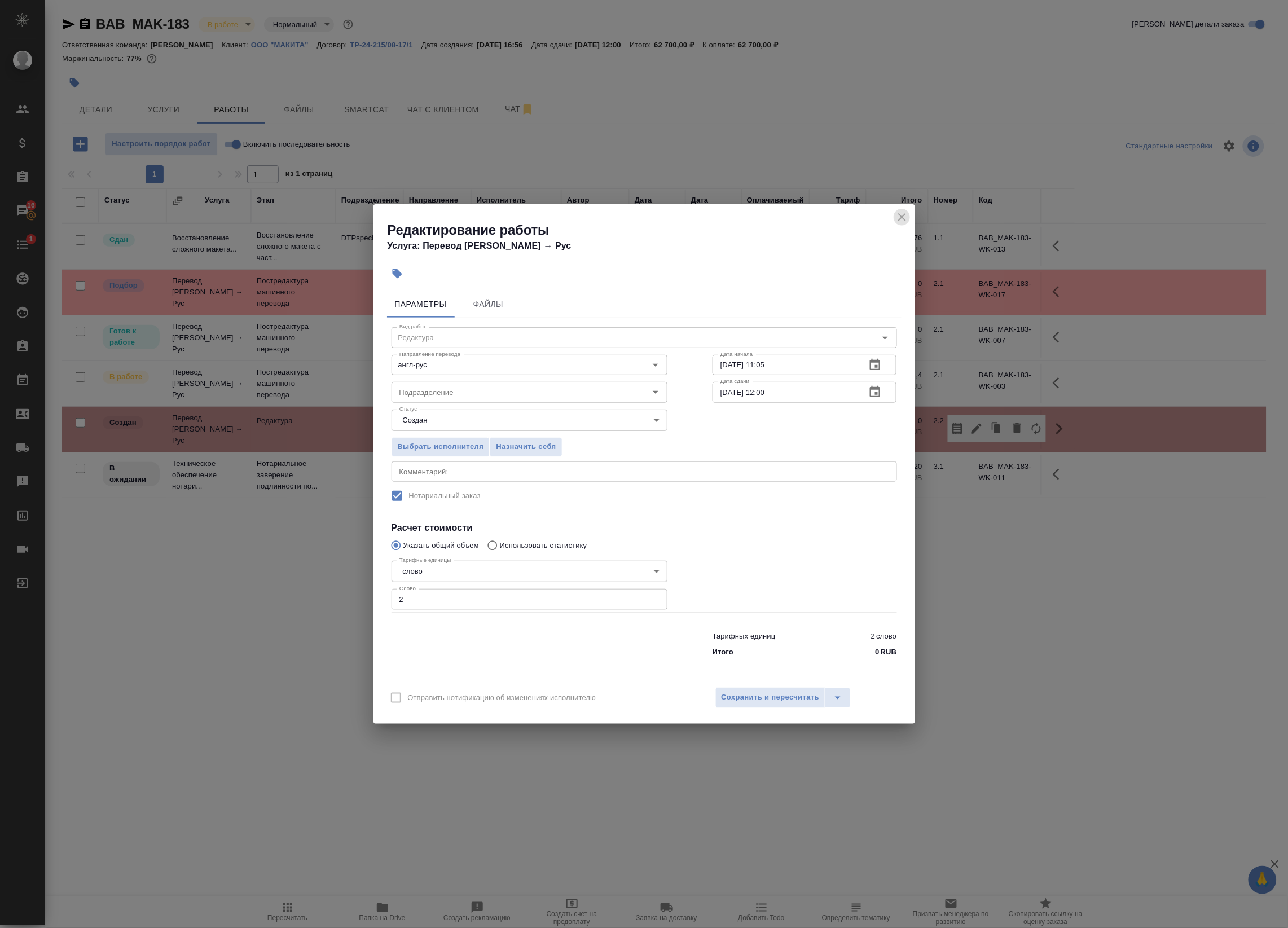
click at [900, 220] on icon "close" at bounding box center [901, 217] width 14 height 14
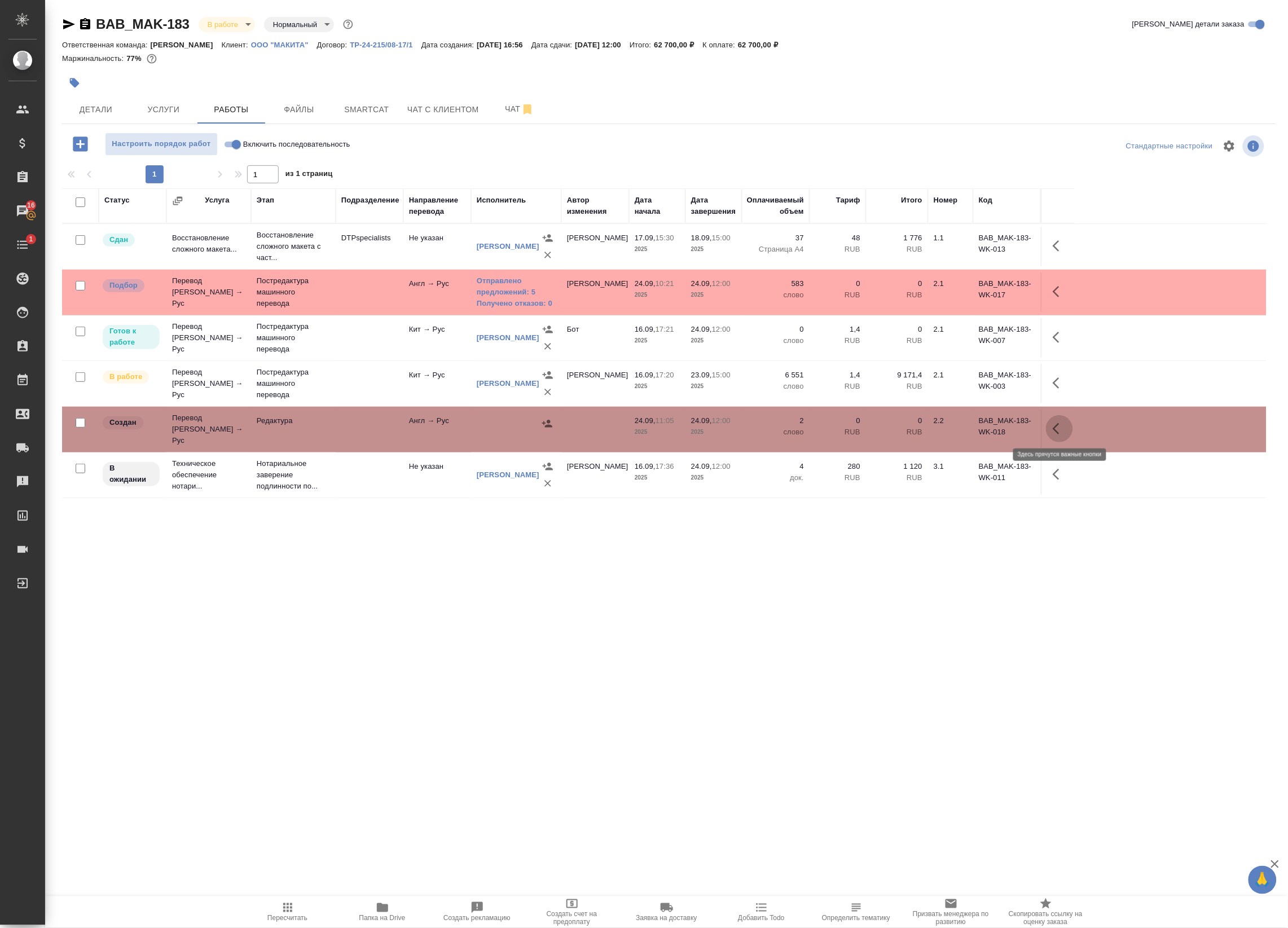
click at [1061, 426] on icon "button" at bounding box center [1059, 429] width 14 height 14
click at [981, 425] on icon "button" at bounding box center [976, 429] width 14 height 14
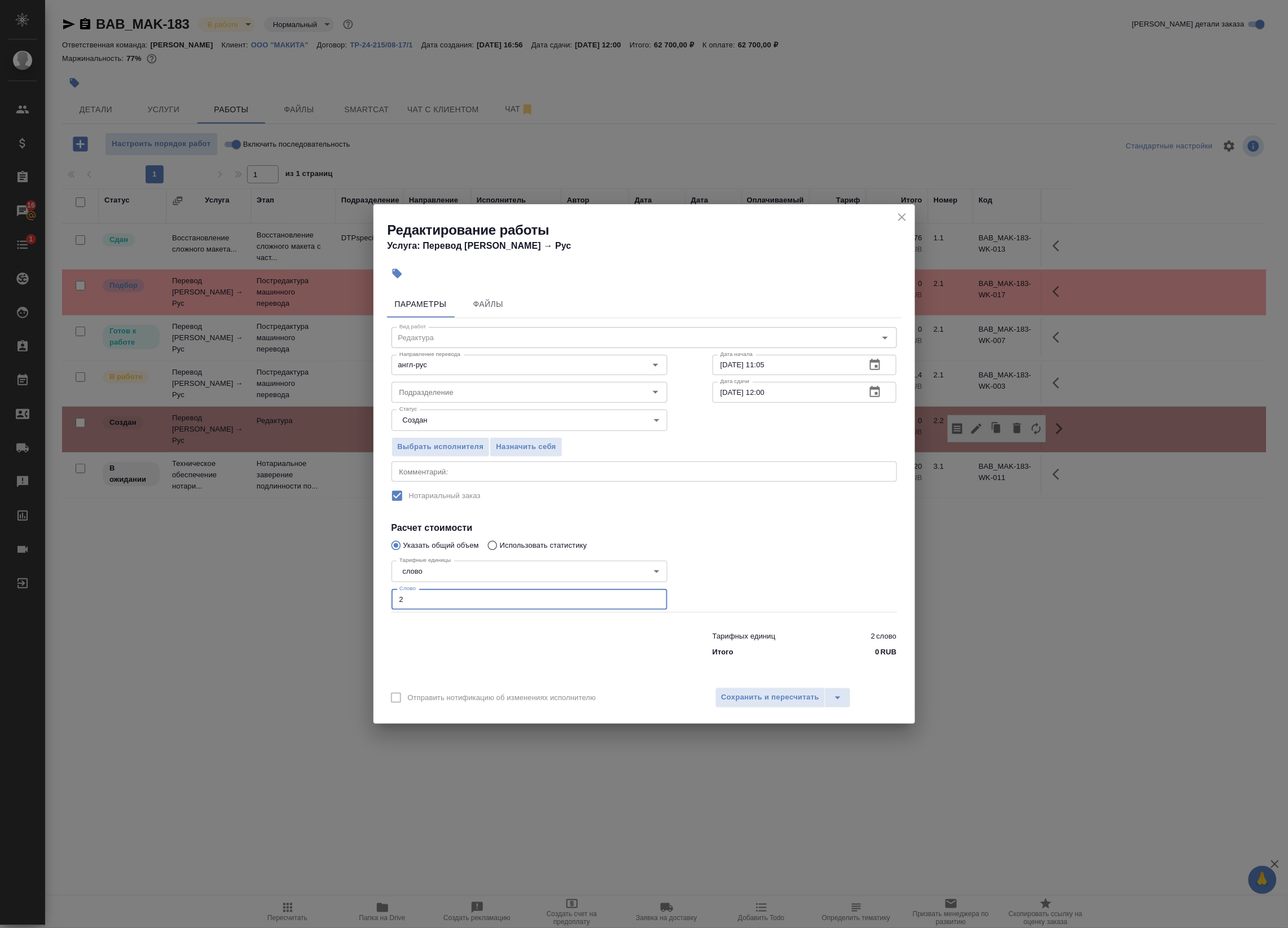
click at [532, 605] on input "2" at bounding box center [530, 599] width 276 height 21
paste input "604"
type input "604"
click at [731, 689] on button "Сохранить и пересчитать" at bounding box center [771, 698] width 111 height 21
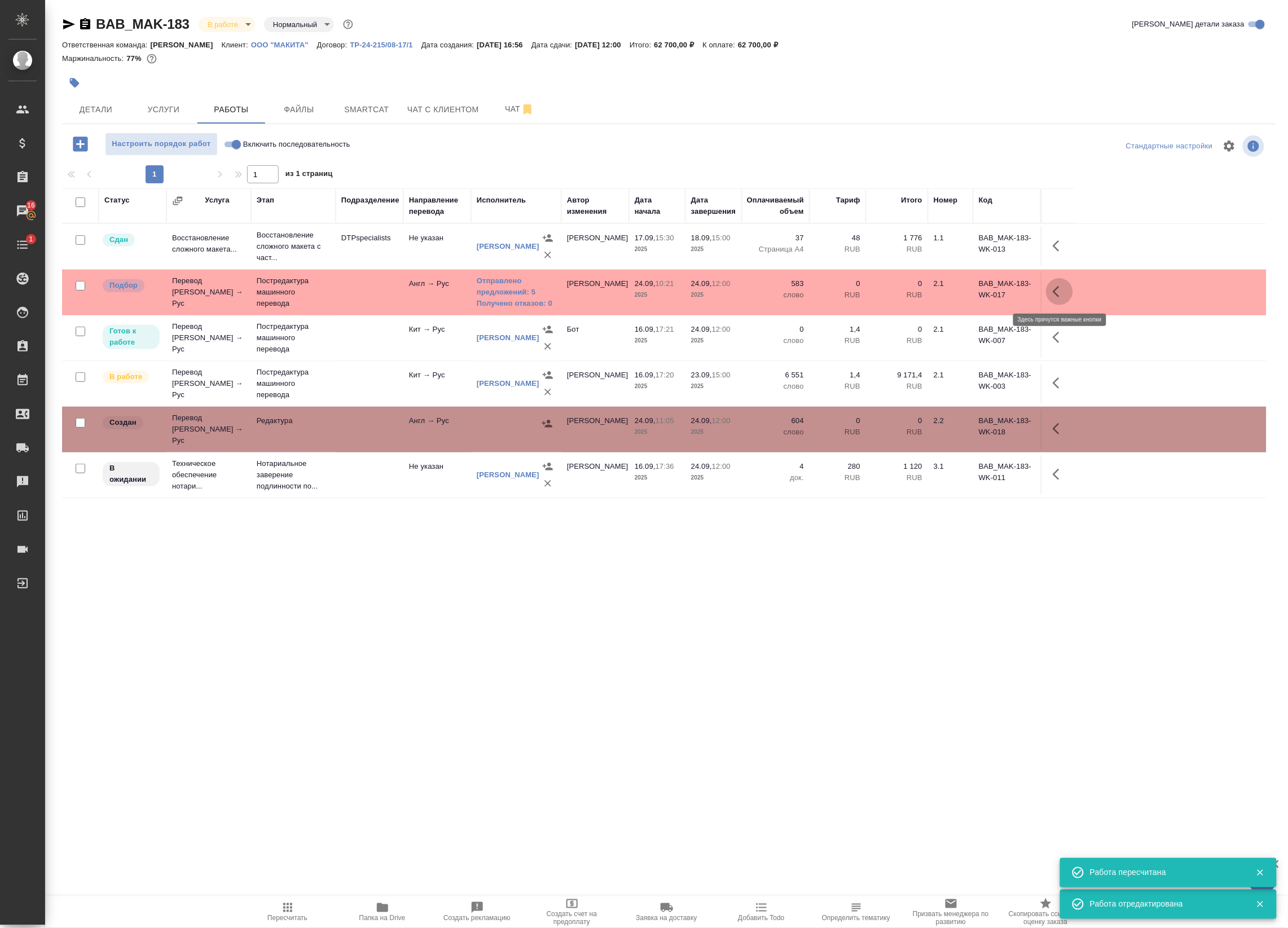
click at [1059, 300] on button "button" at bounding box center [1059, 292] width 27 height 27
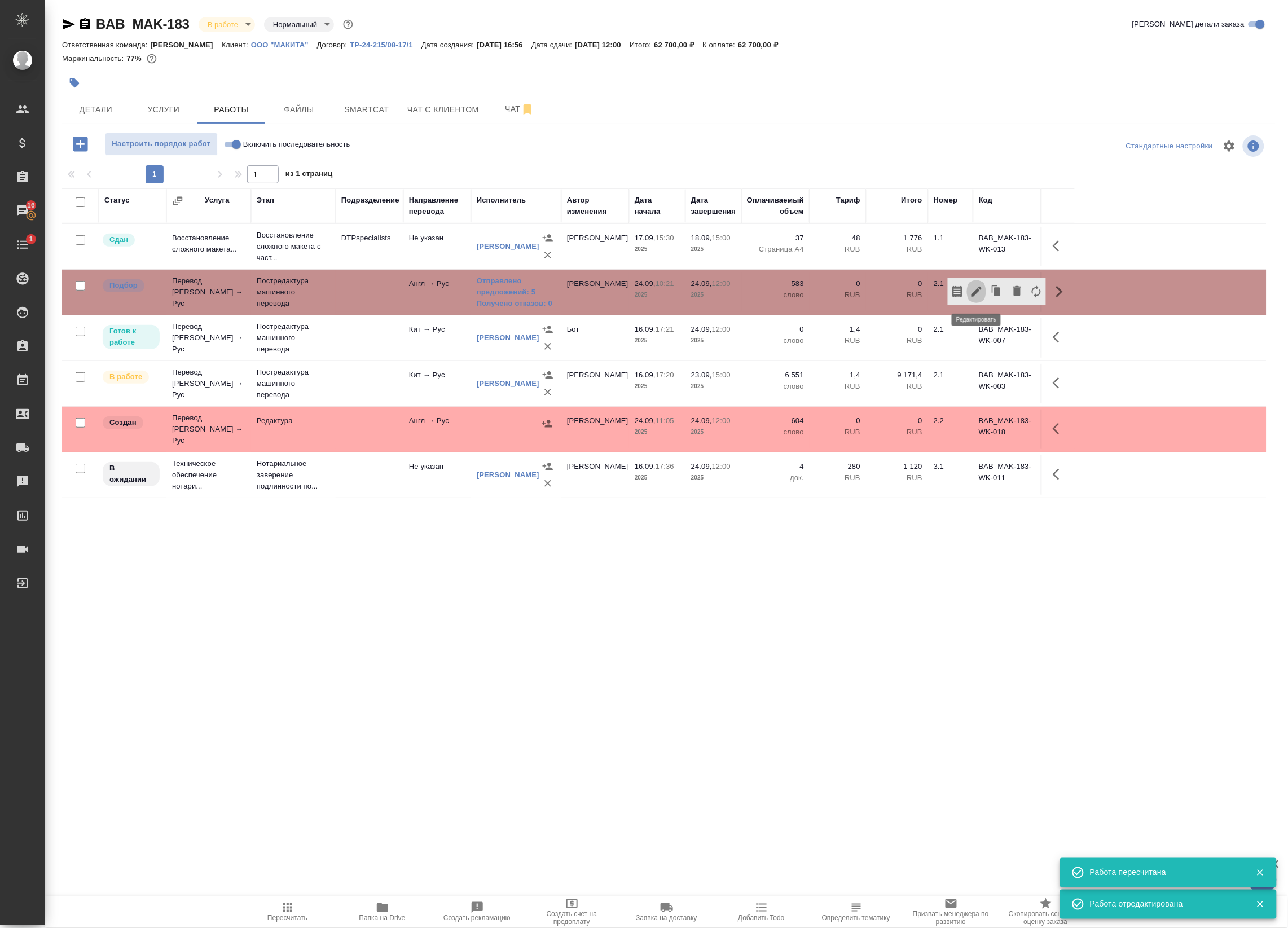
click at [979, 294] on icon "button" at bounding box center [976, 291] width 14 height 14
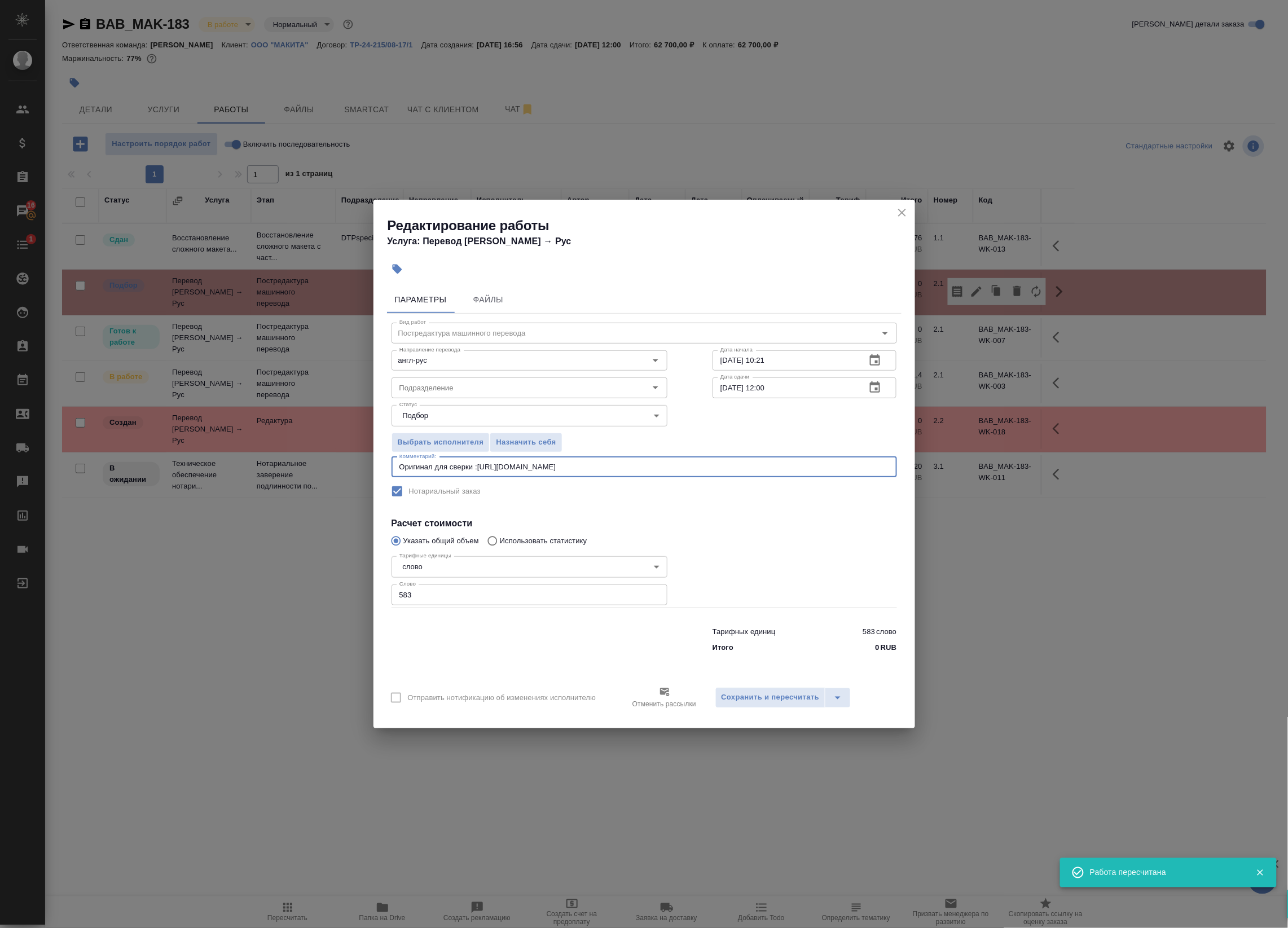
click at [595, 469] on textarea "Оригинал для сверки :https://drive.awatera.com/s/aWDAfnSrdCPcsW9" at bounding box center [644, 467] width 490 height 8
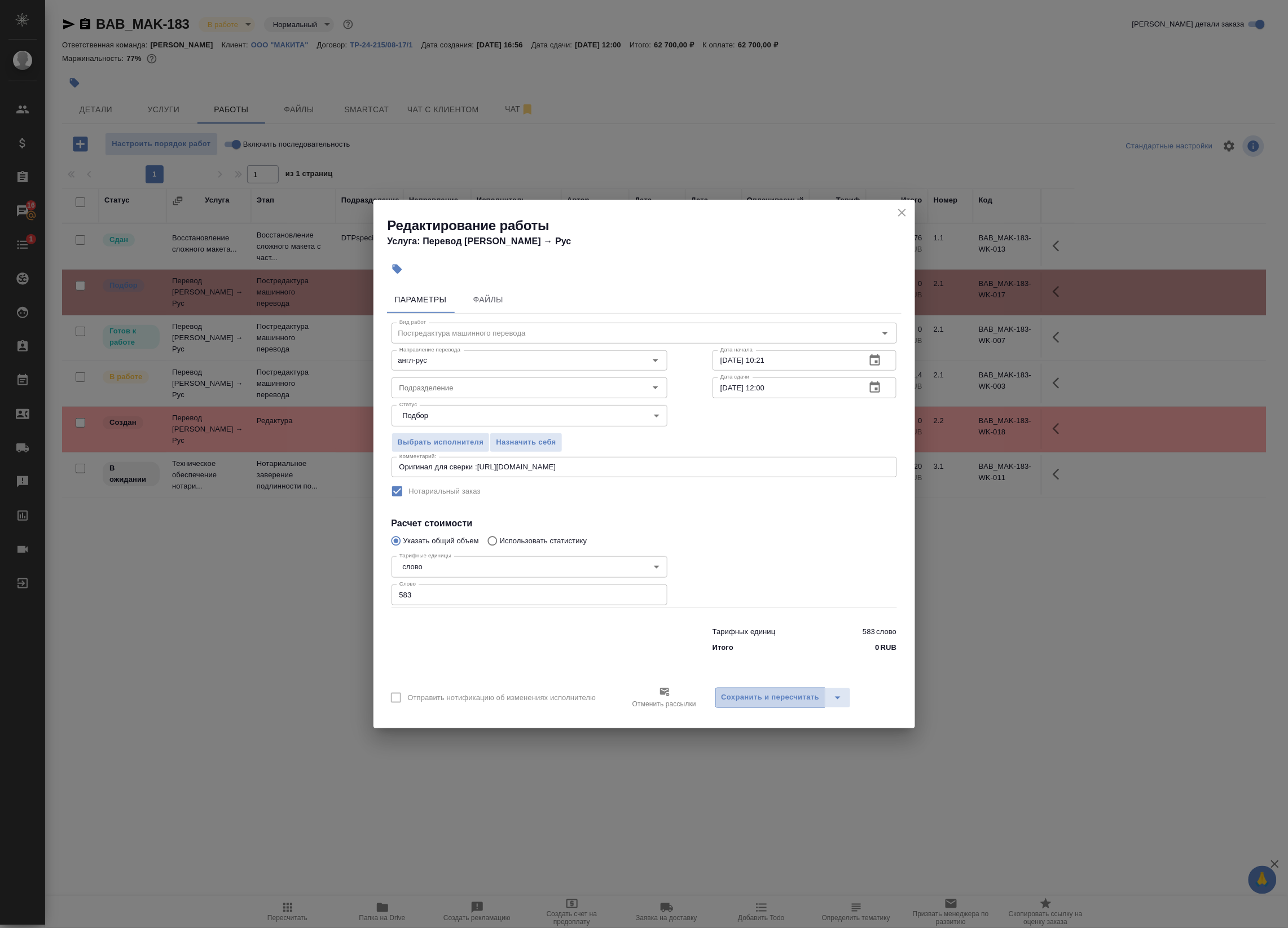
click at [776, 706] on button "Сохранить и пересчитать" at bounding box center [771, 698] width 111 height 21
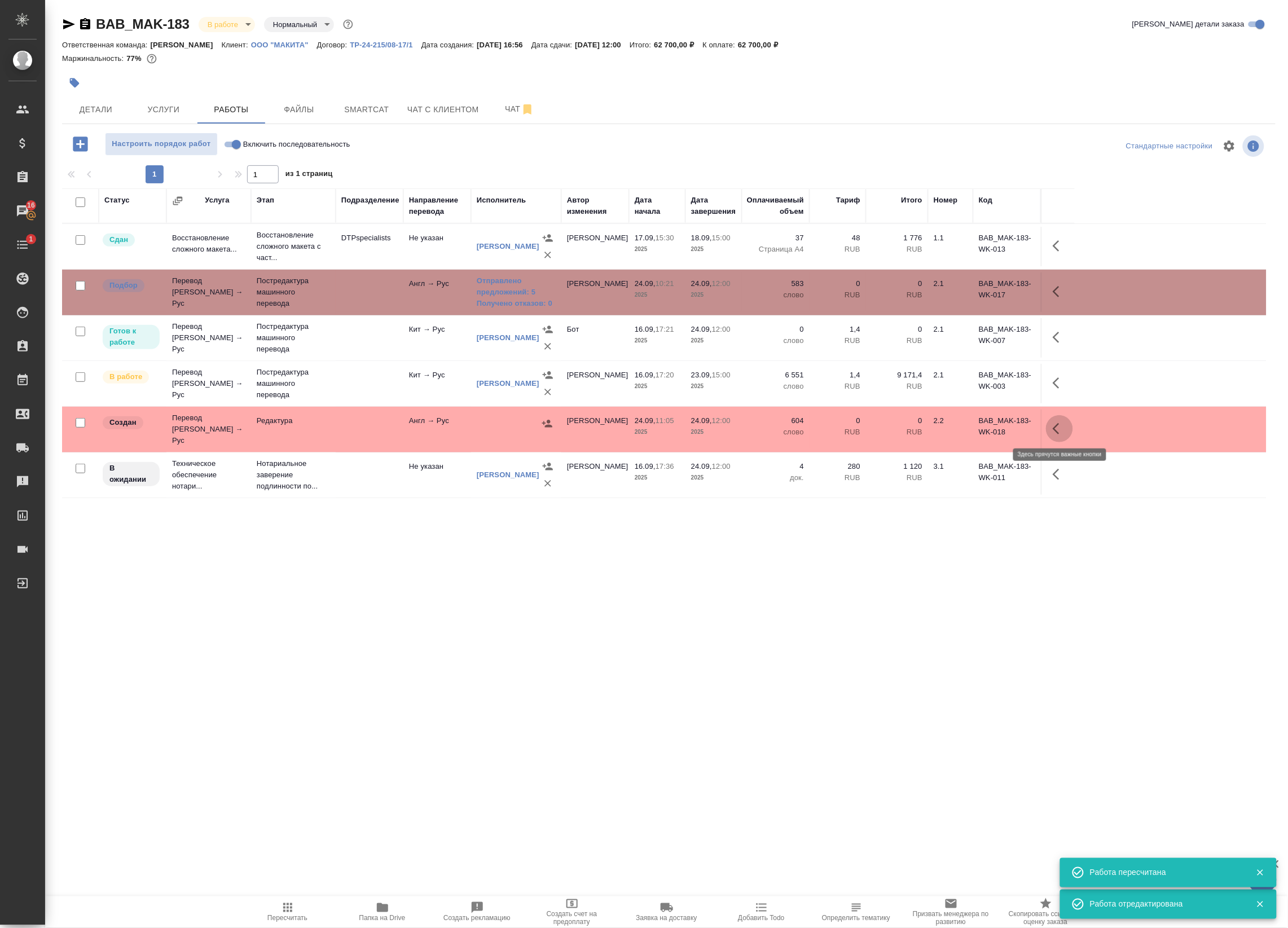
click at [1061, 427] on icon "button" at bounding box center [1059, 429] width 14 height 14
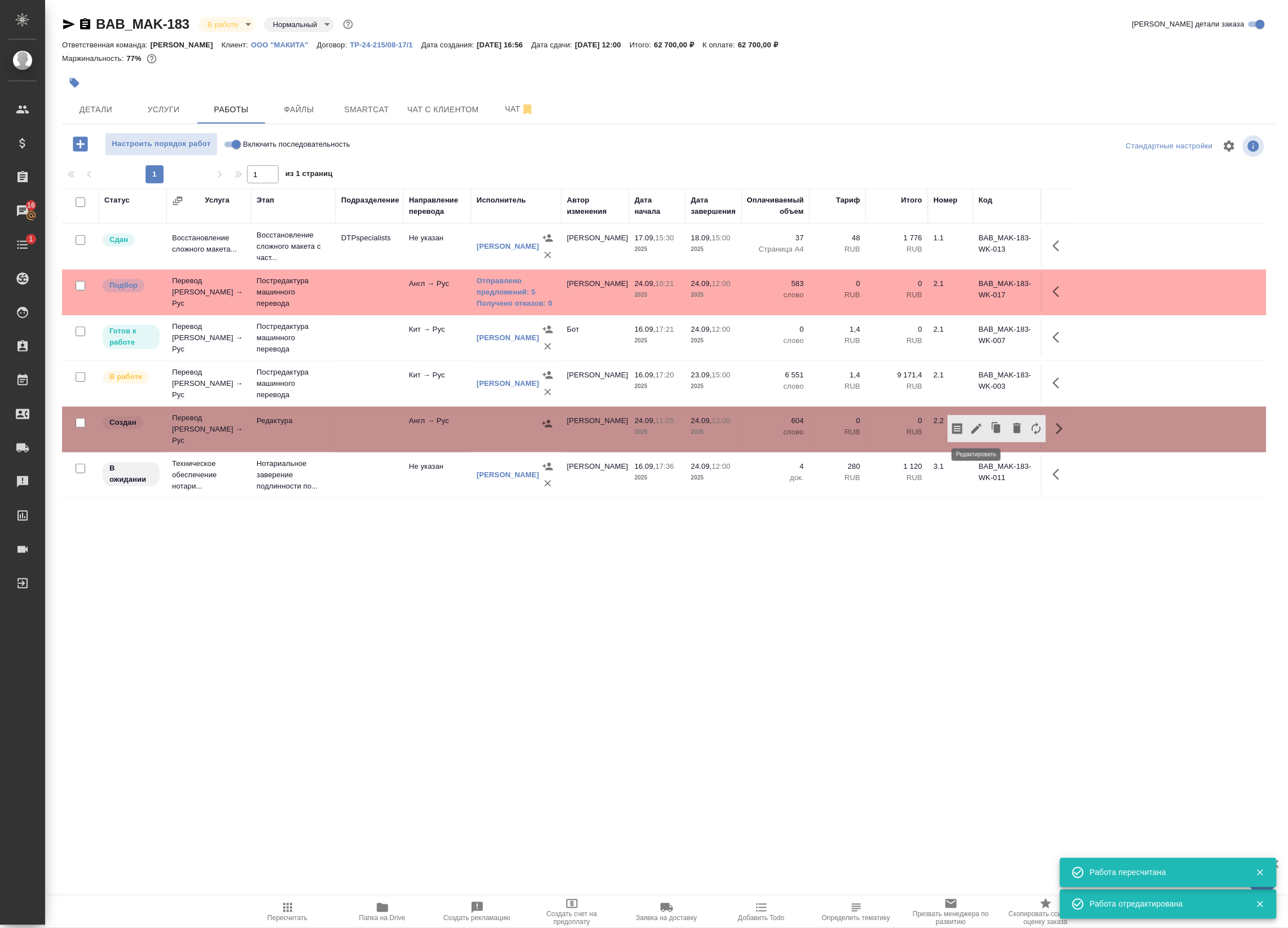
click at [980, 428] on icon "button" at bounding box center [976, 429] width 14 height 14
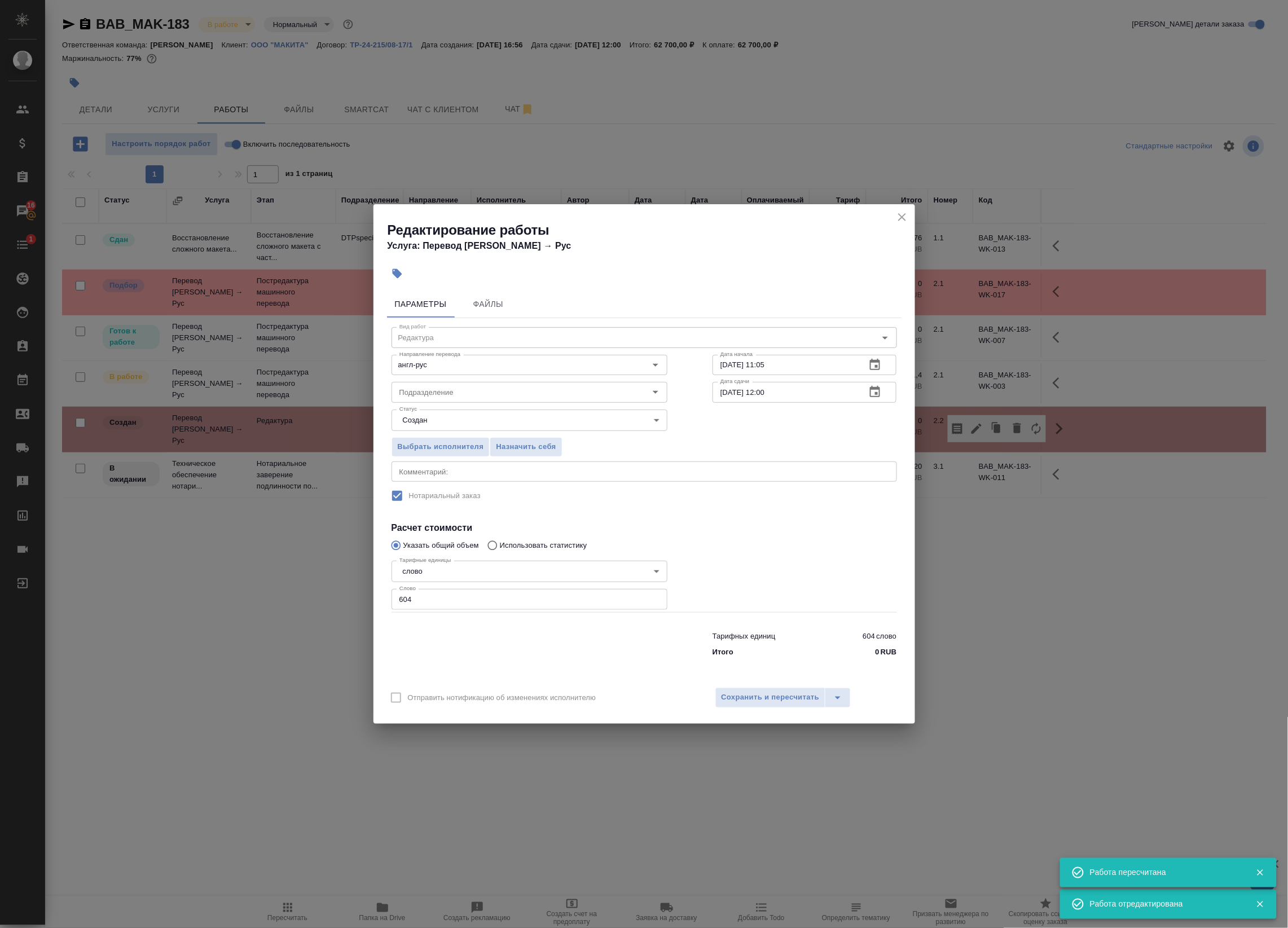
click at [606, 464] on div "x Комментарий:" at bounding box center [644, 472] width 505 height 21
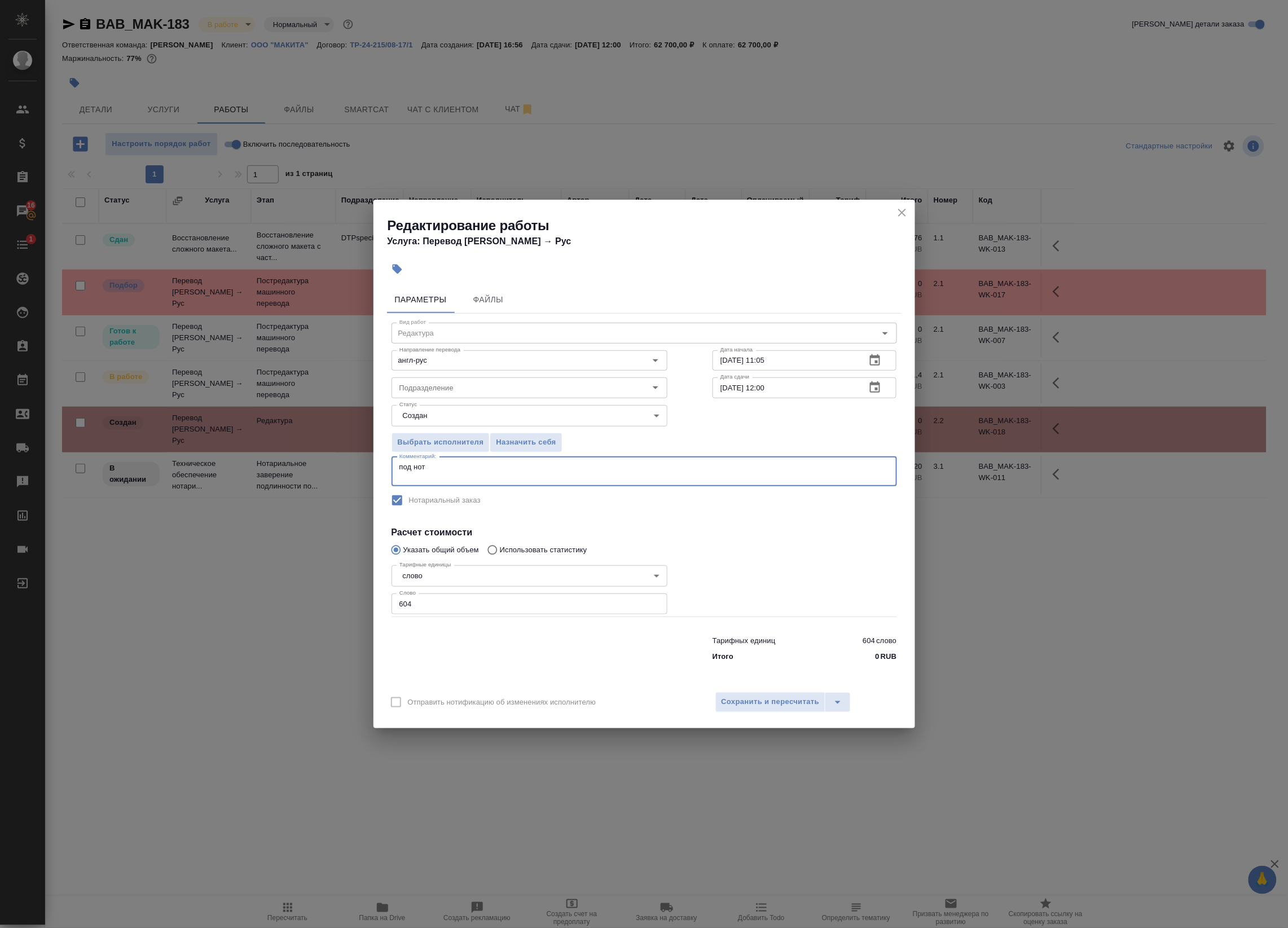
paste textarea "Оригинал для сверки :https://drive.awatera.com/s/aWDAfnSrdCPcsW9"
type textarea "под нот Оригинал для сверки :https://drive.awatera.com/s/aWDAfnSrdCPcsW9"
click at [779, 707] on span "Сохранить и пересчитать" at bounding box center [771, 702] width 98 height 13
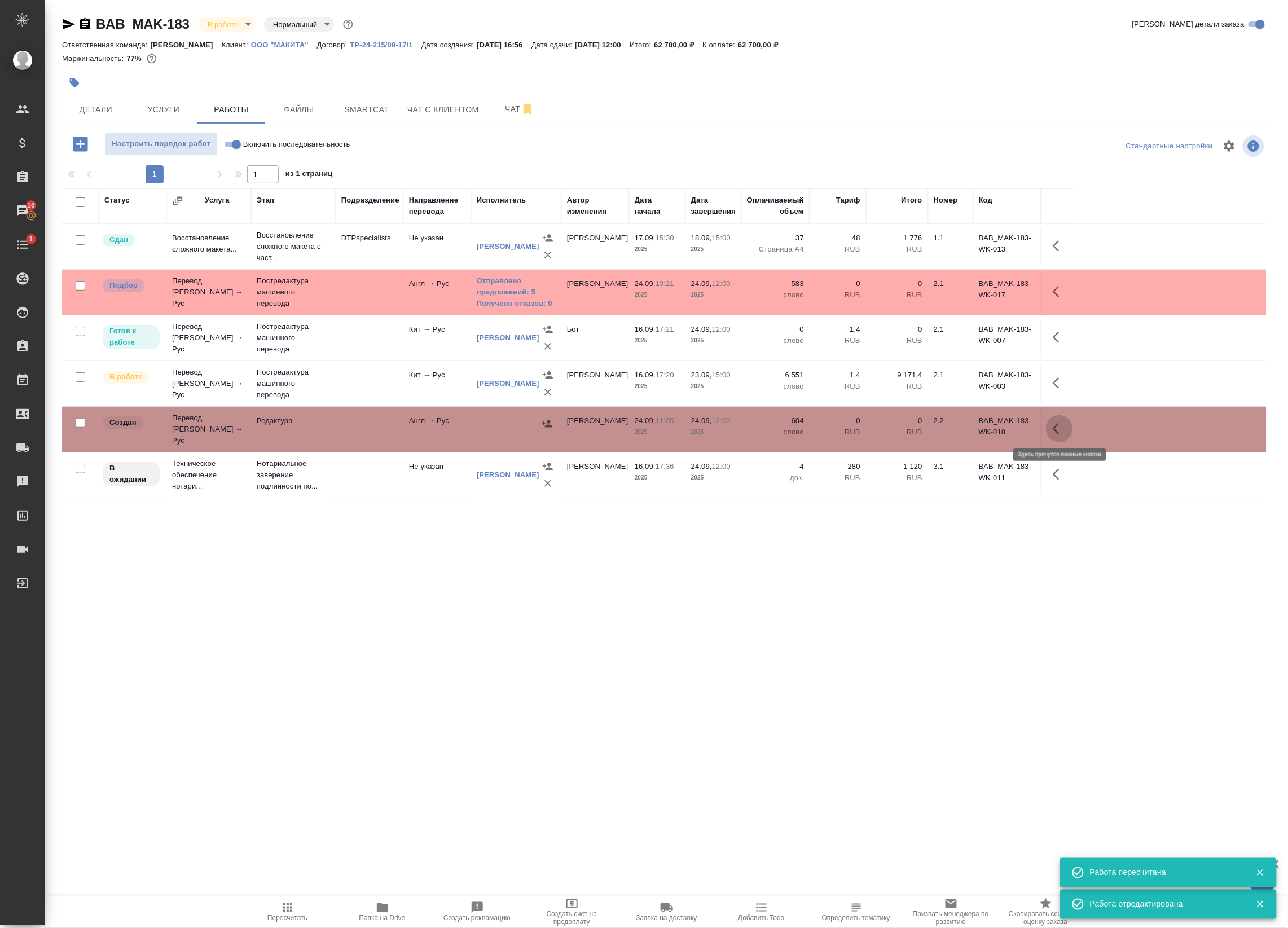
click at [1059, 424] on icon "button" at bounding box center [1059, 429] width 14 height 14
click at [979, 425] on icon "button" at bounding box center [976, 429] width 10 height 10
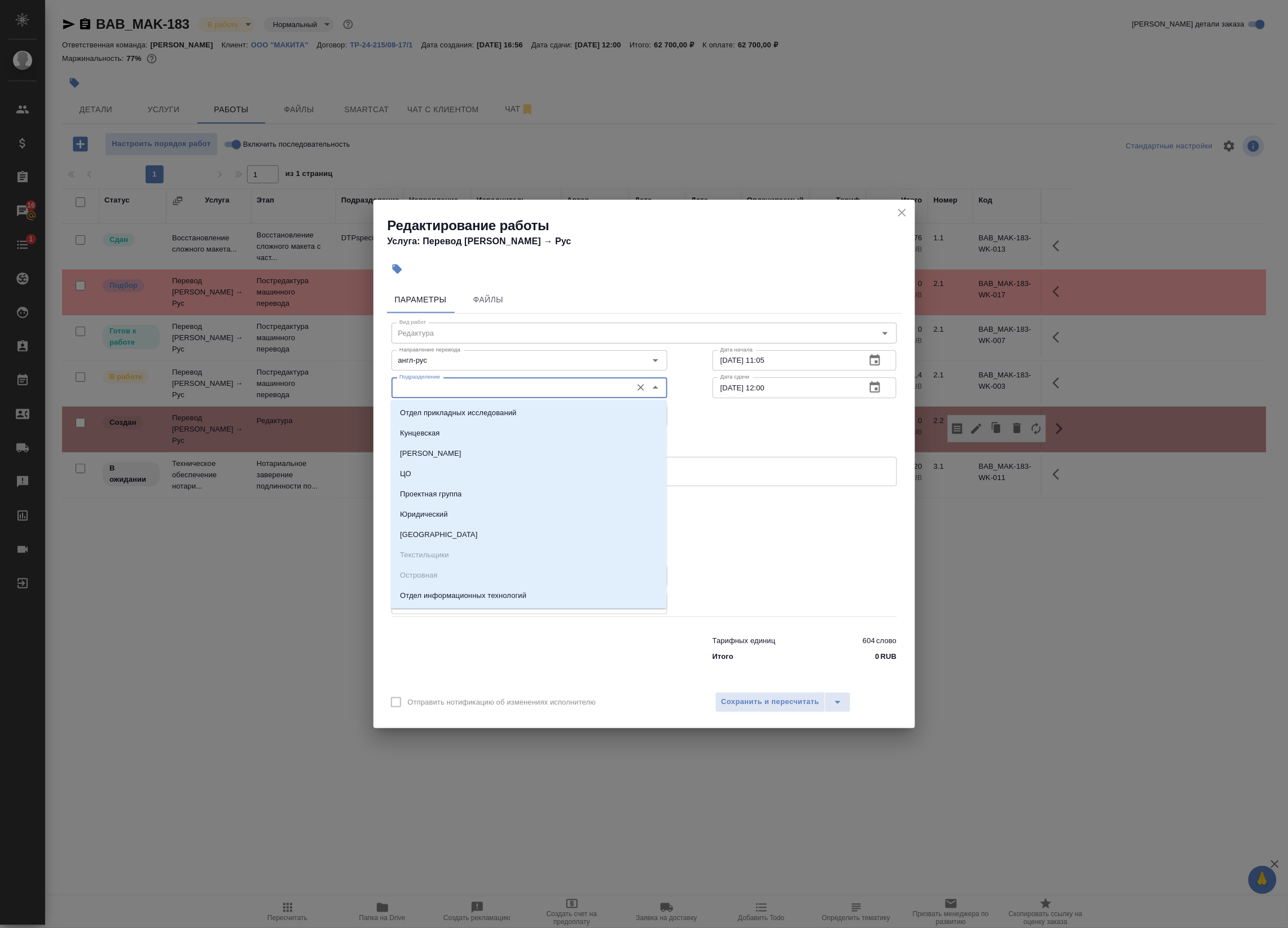
click at [591, 383] on input "Подразделение" at bounding box center [510, 387] width 231 height 14
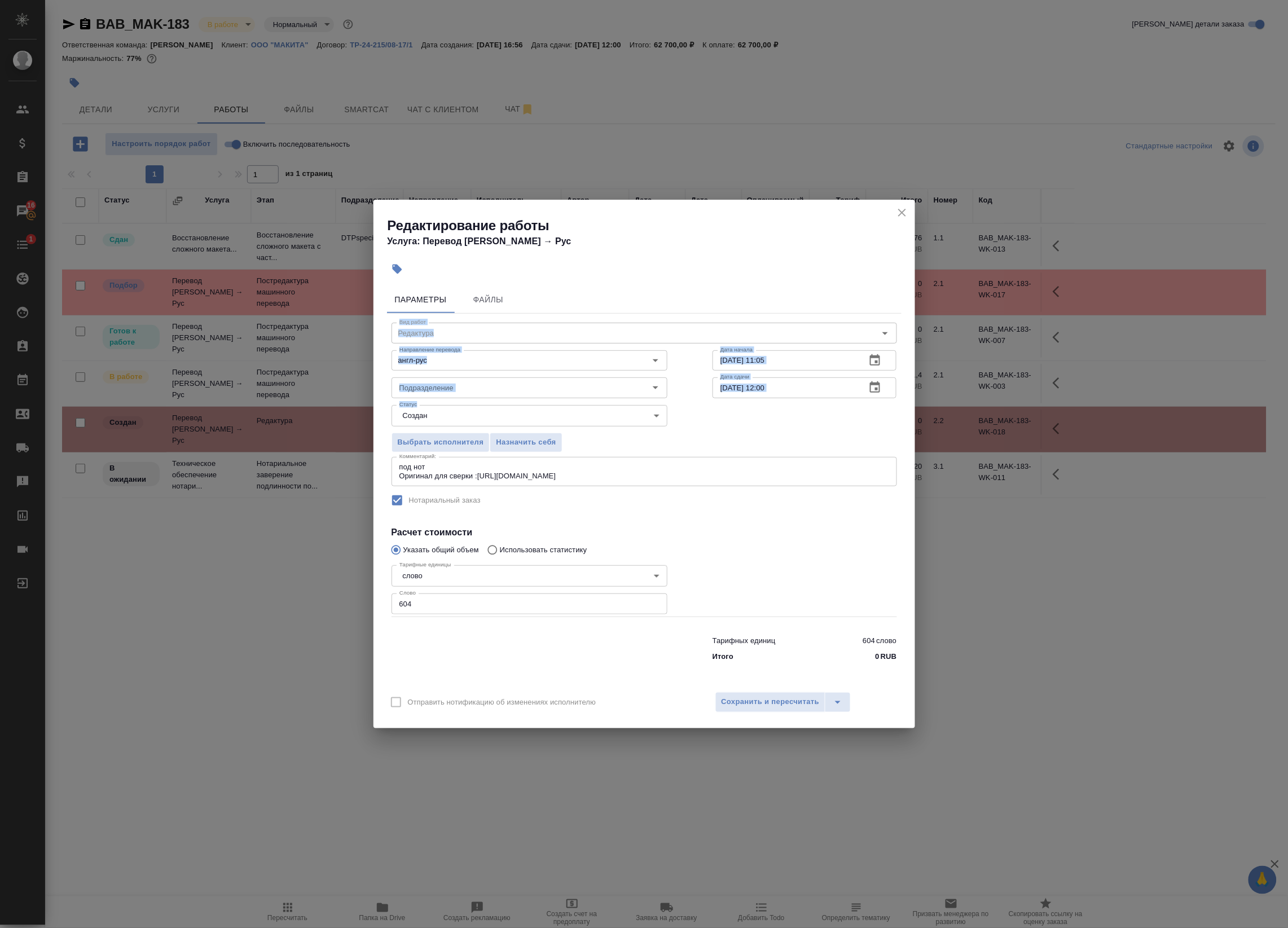
drag, startPoint x: 616, startPoint y: 300, endPoint x: 555, endPoint y: 424, distance: 138.2
click at [555, 424] on div "Параметры Файлы Вид работ Редактура Вид работ Направление перевода англ-рус Нап…" at bounding box center [644, 483] width 541 height 403
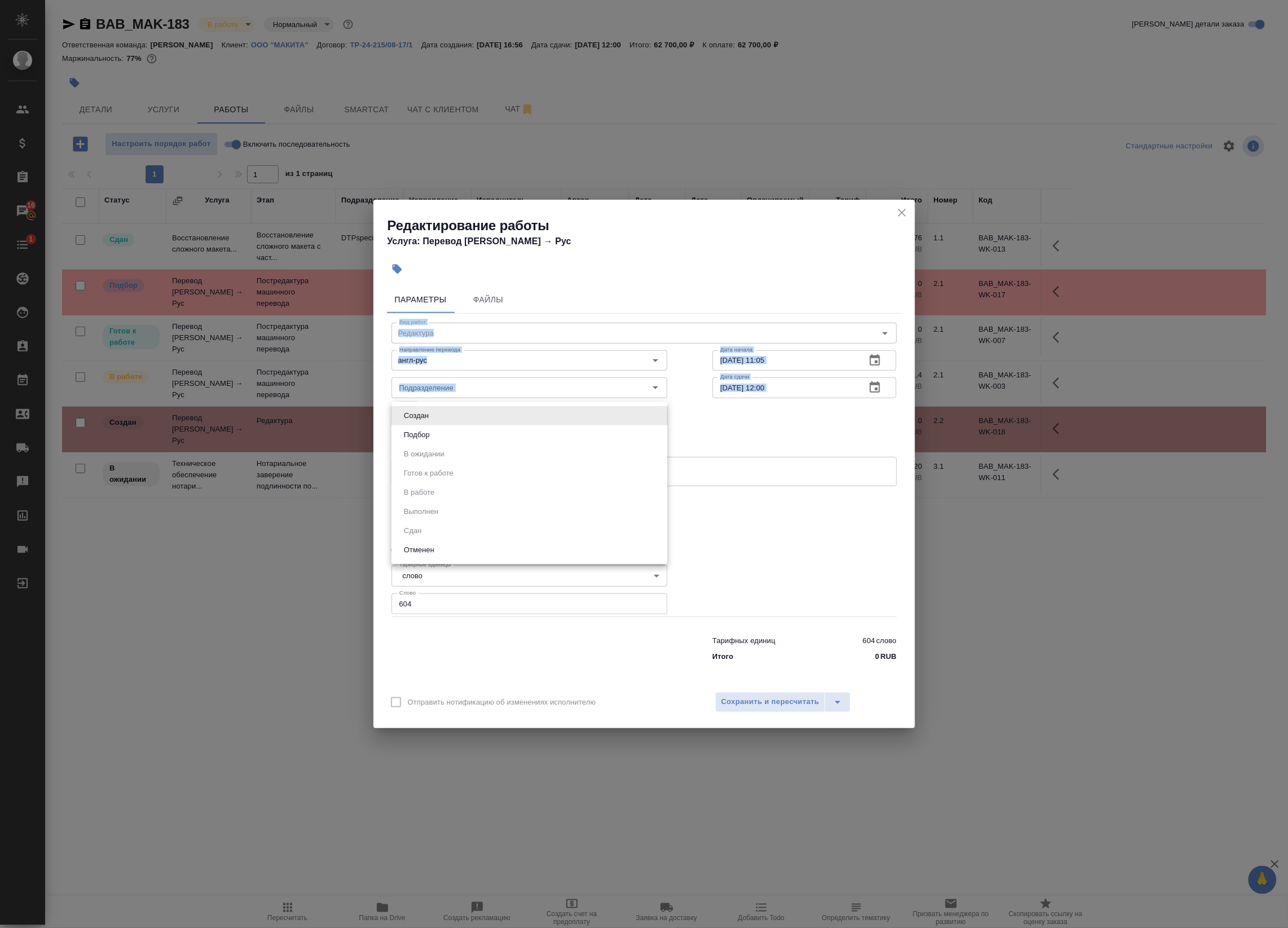
click at [555, 413] on body "🙏 .cls-1 fill:#fff; AWATERA Badanyan Artak Клиенты Спецификации Заказы 16 Чаты …" at bounding box center [644, 464] width 1288 height 928
click at [555, 413] on li "Создан" at bounding box center [530, 416] width 276 height 19
drag, startPoint x: 555, startPoint y: 413, endPoint x: 518, endPoint y: 438, distance: 44.7
click at [518, 438] on body "🙏 .cls-1 fill:#fff; AWATERA Badanyan Artak Клиенты Спецификации Заказы 16 Чаты …" at bounding box center [644, 464] width 1288 height 928
click at [518, 438] on li "Подбор" at bounding box center [530, 435] width 276 height 19
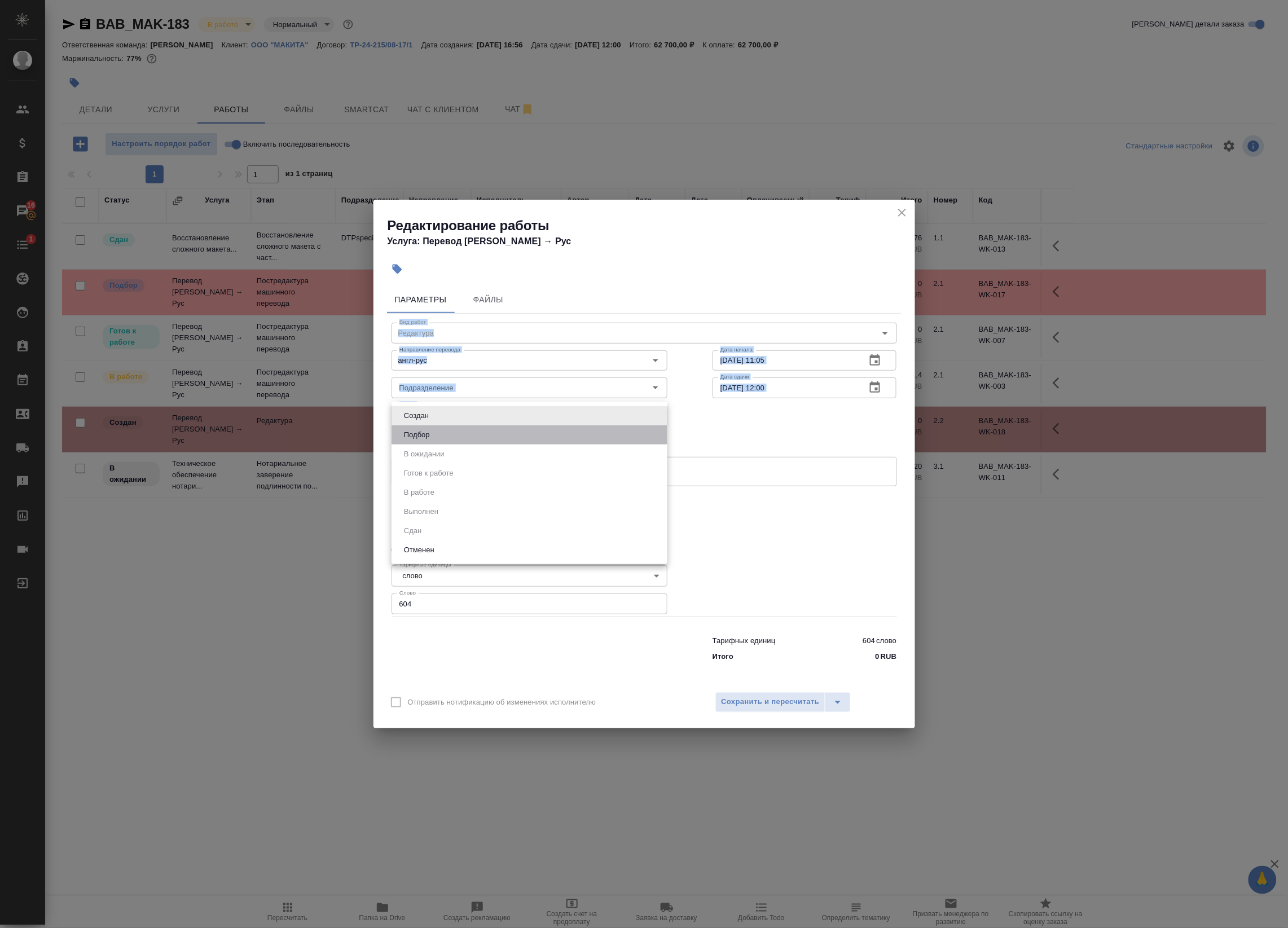
type input "recruiting"
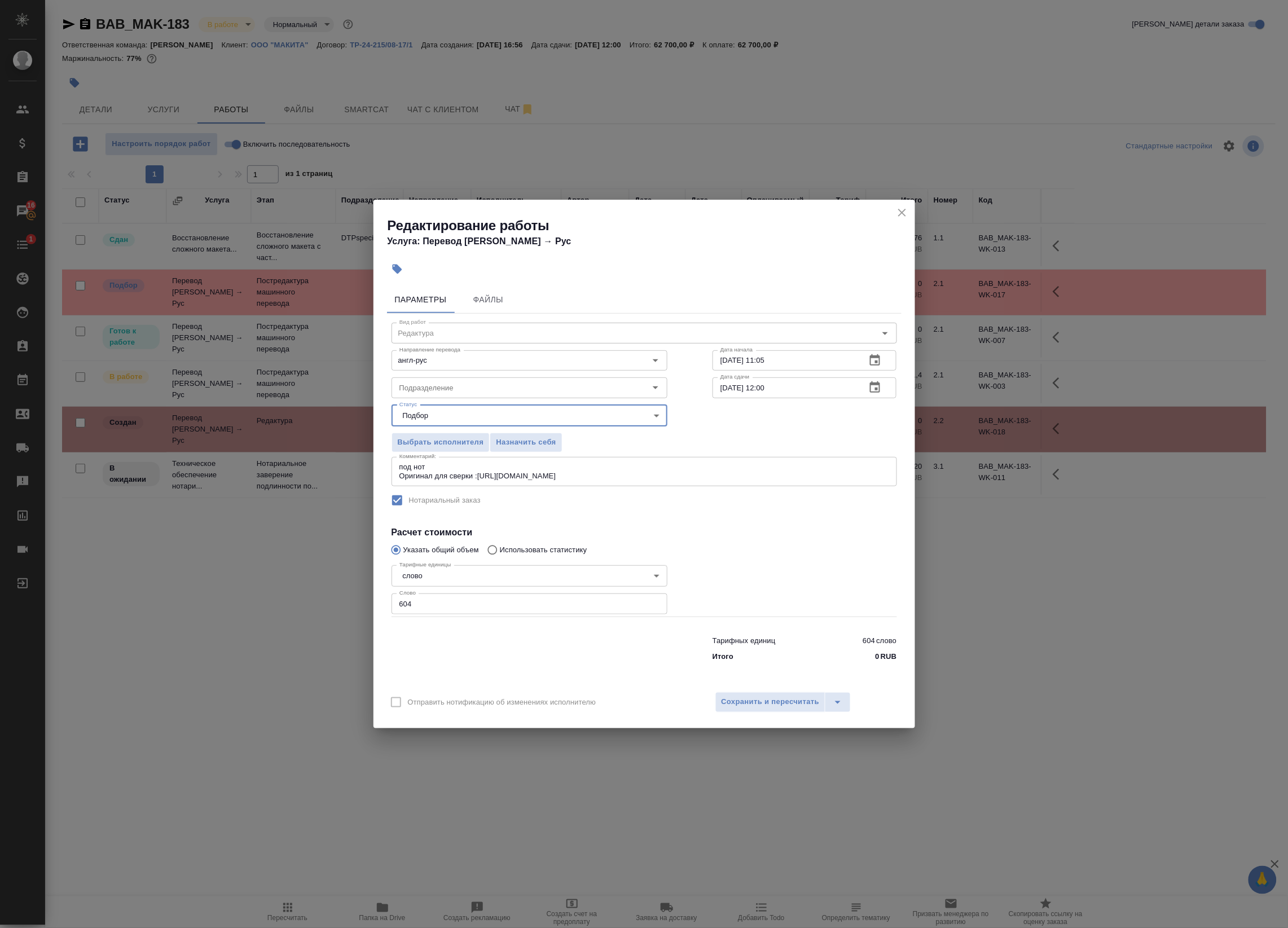
click at [727, 500] on label "Нотариальный заказ" at bounding box center [637, 500] width 503 height 24
click at [778, 698] on span "Сохранить и пересчитать" at bounding box center [771, 702] width 98 height 13
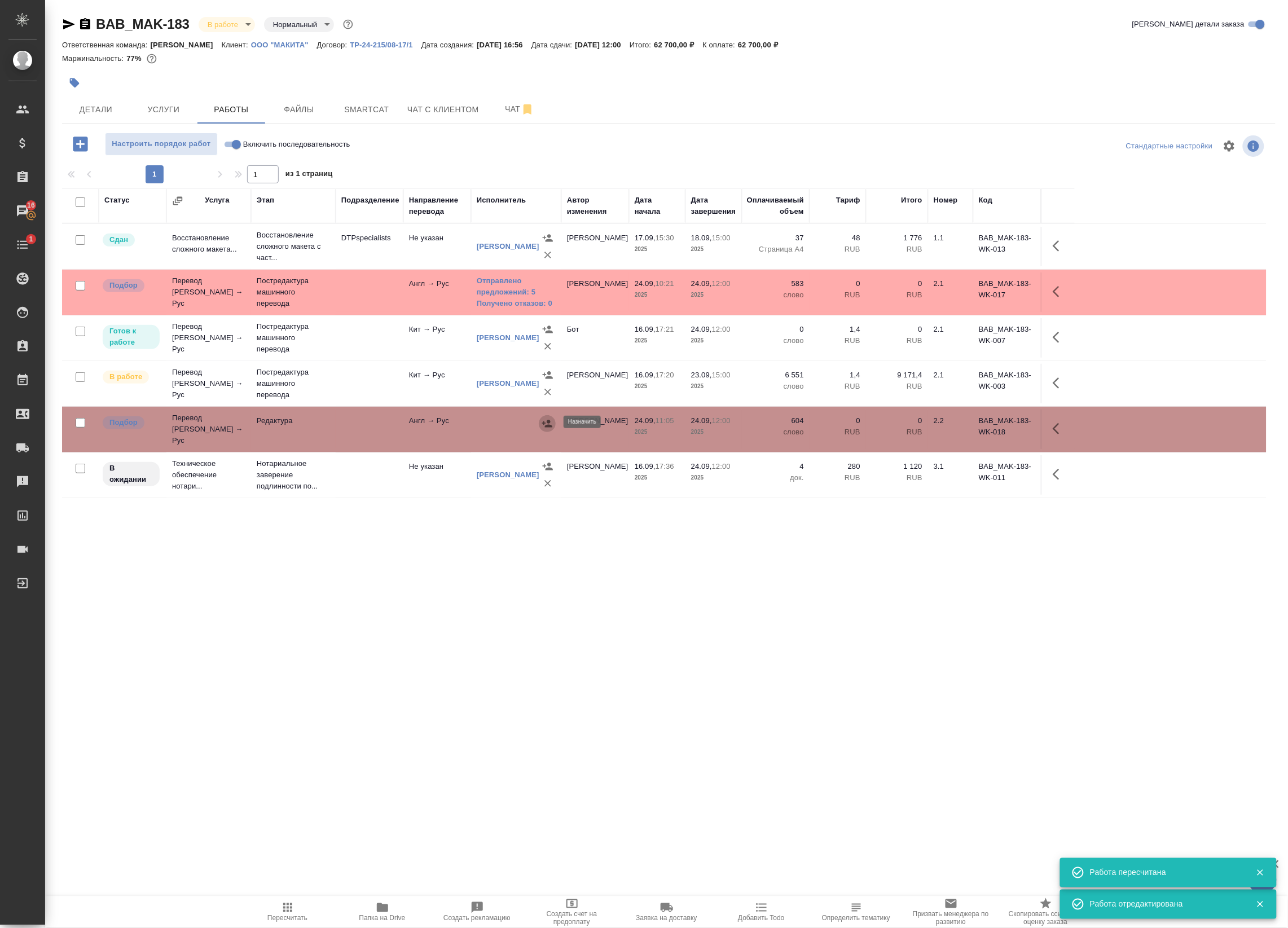
click at [550, 420] on icon "button" at bounding box center [547, 423] width 10 height 7
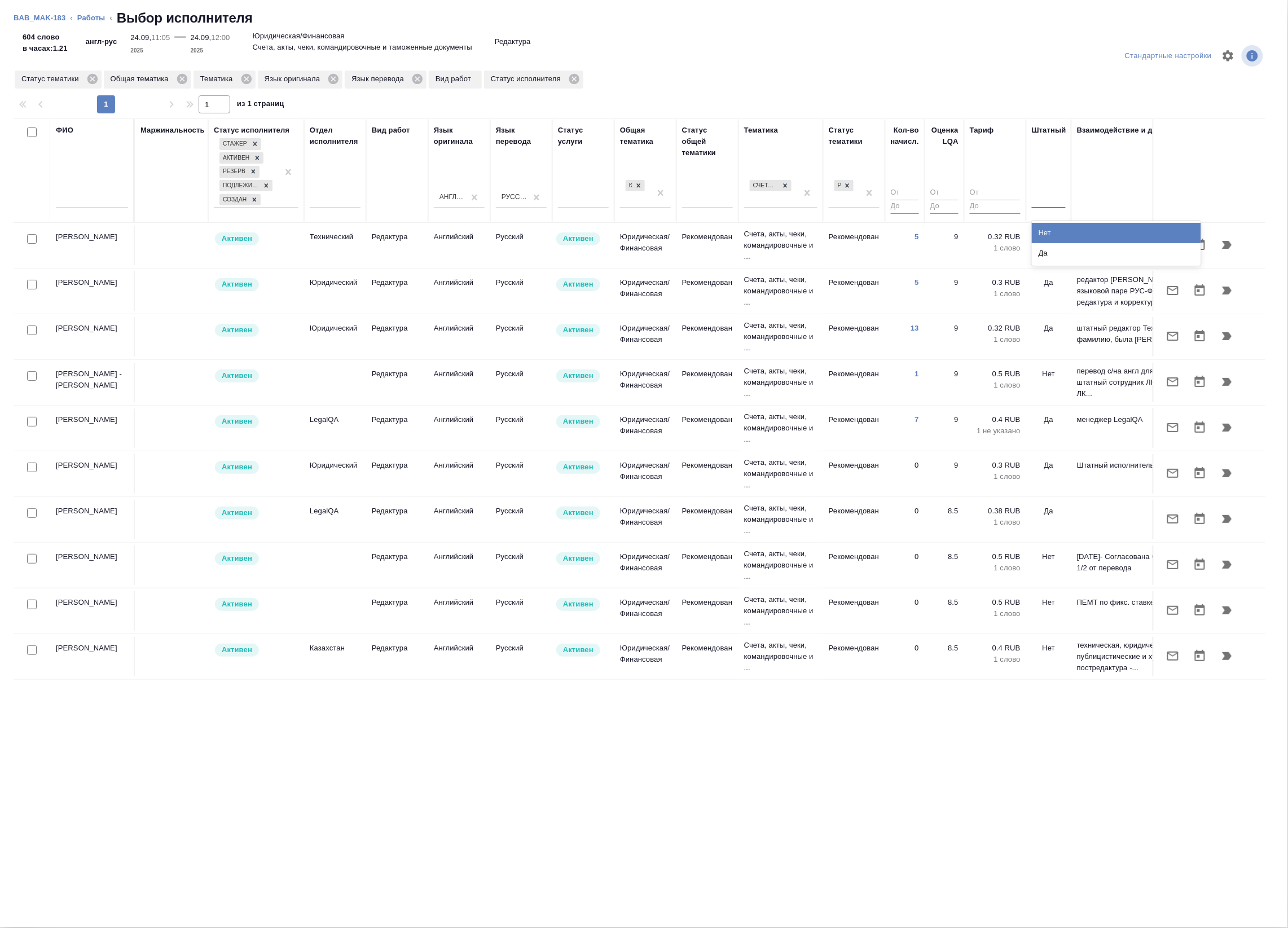
click at [1053, 198] on div at bounding box center [1048, 197] width 34 height 16
click at [1061, 232] on div "Нет" at bounding box center [1116, 233] width 169 height 21
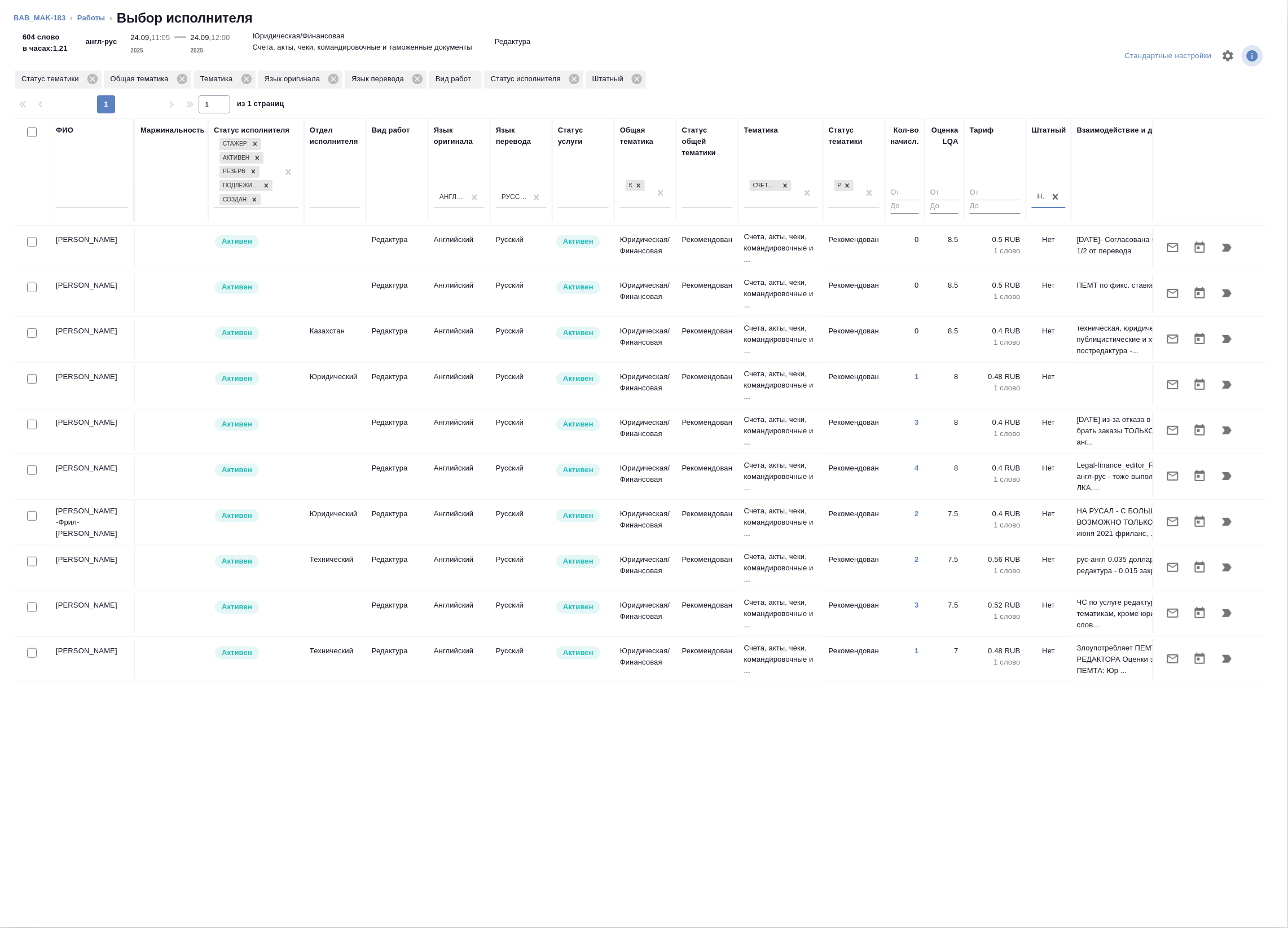
scroll to position [0, 0]
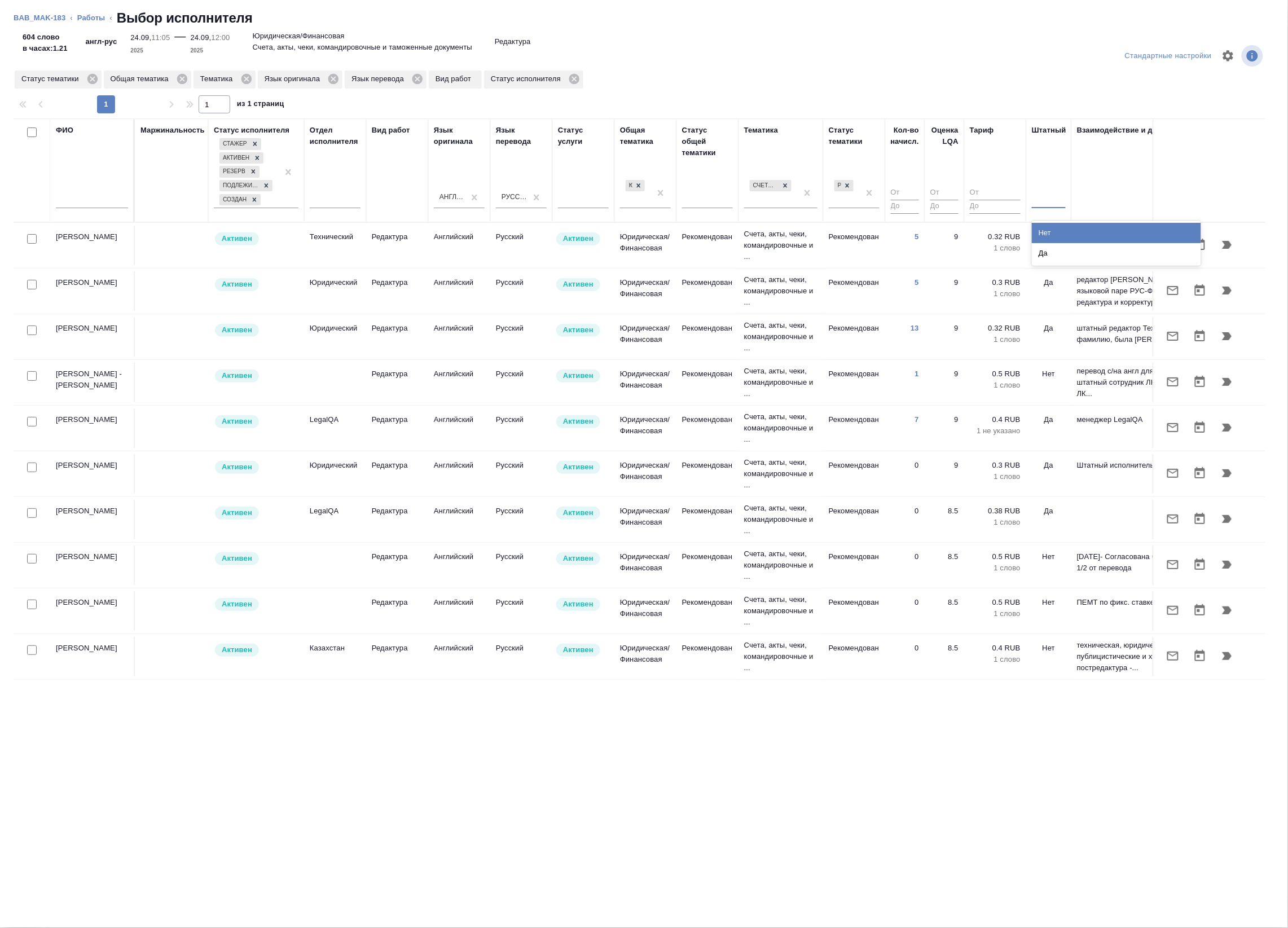
click at [1045, 190] on div at bounding box center [1048, 197] width 34 height 16
click at [1067, 250] on div "Да" at bounding box center [1116, 253] width 169 height 21
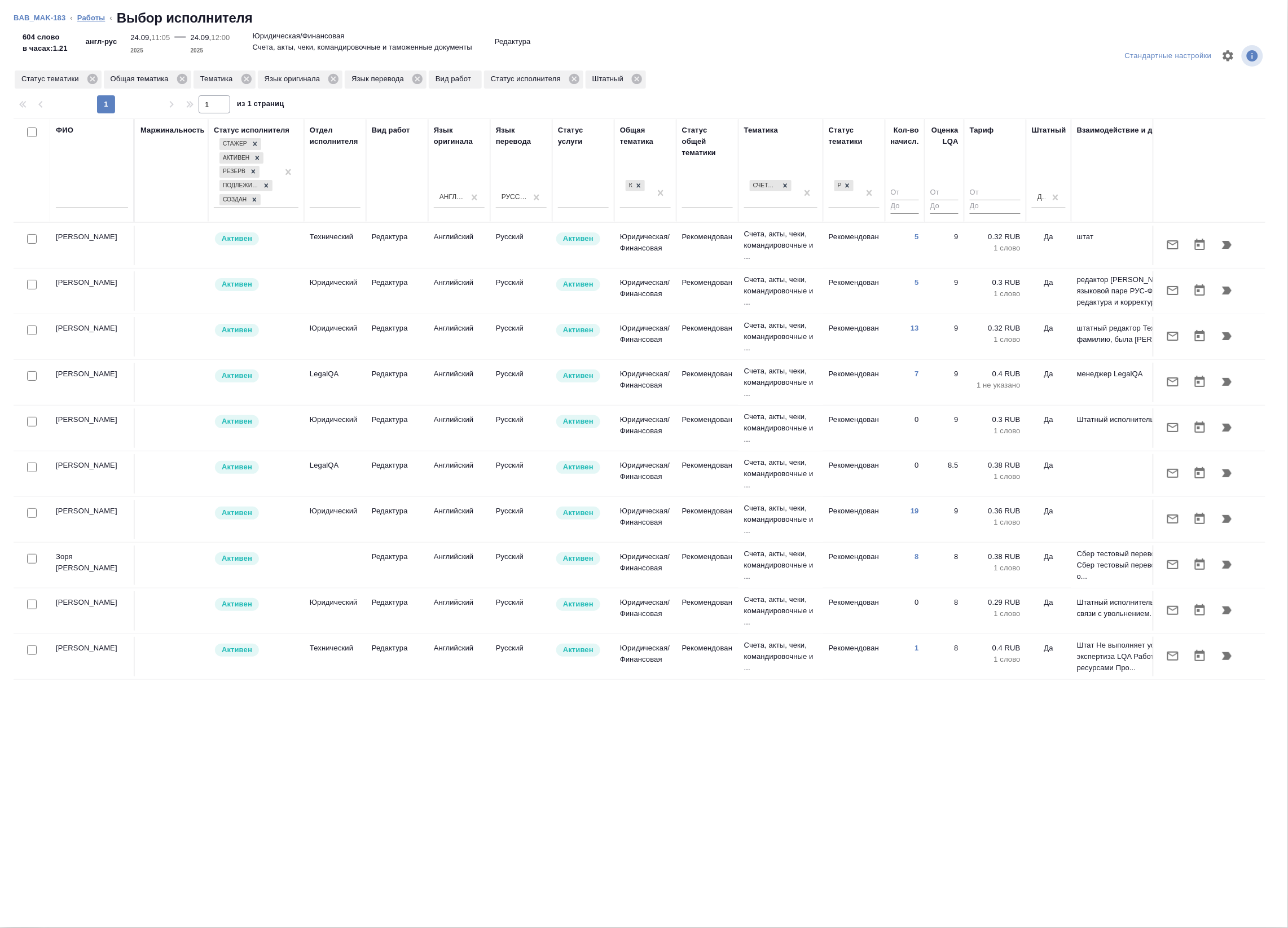
click at [84, 15] on link "Работы" at bounding box center [91, 17] width 28 height 8
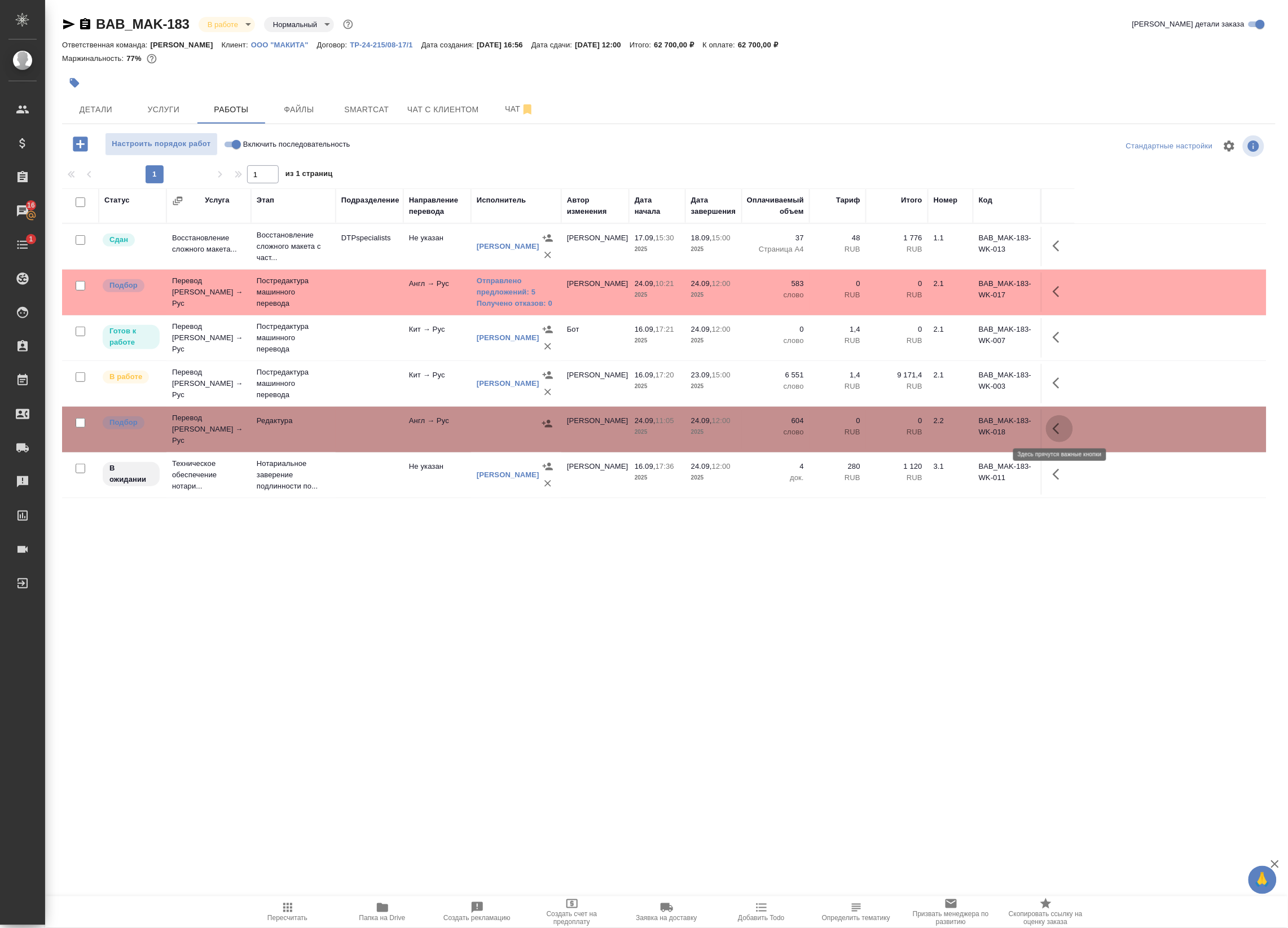
click at [1061, 423] on icon "button" at bounding box center [1059, 429] width 14 height 14
click at [956, 426] on icon "button" at bounding box center [957, 429] width 10 height 12
click at [550, 419] on icon "button" at bounding box center [547, 424] width 12 height 12
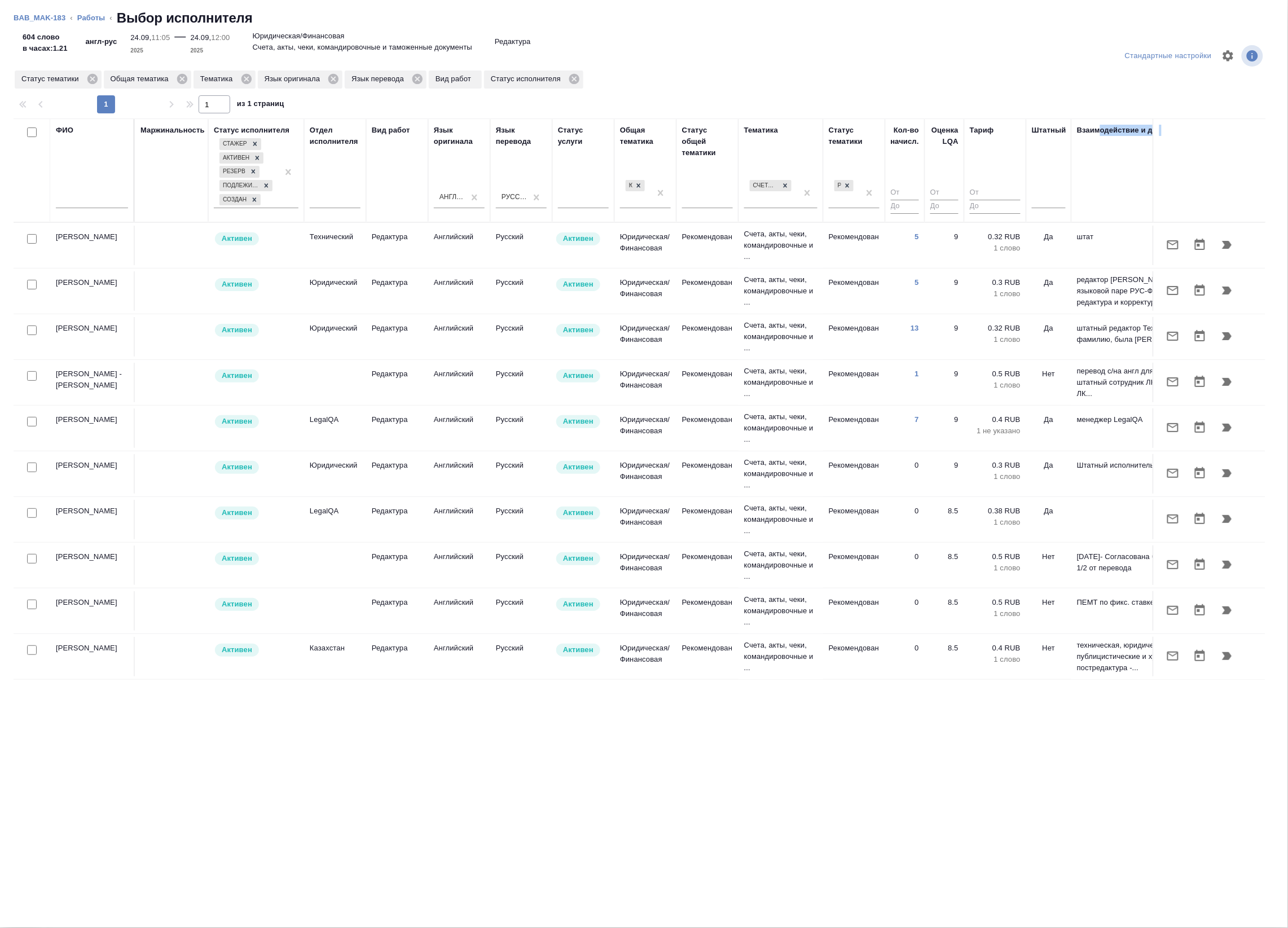
drag, startPoint x: 1148, startPoint y: 202, endPoint x: 1101, endPoint y: 207, distance: 47.3
click at [1101, 207] on tr "ФИО Маржинальность Статус исполнителя Стажер Активен Резерв Подлежит внедрению …" at bounding box center [697, 170] width 1368 height 104
click at [99, 19] on link "Работы" at bounding box center [91, 17] width 28 height 8
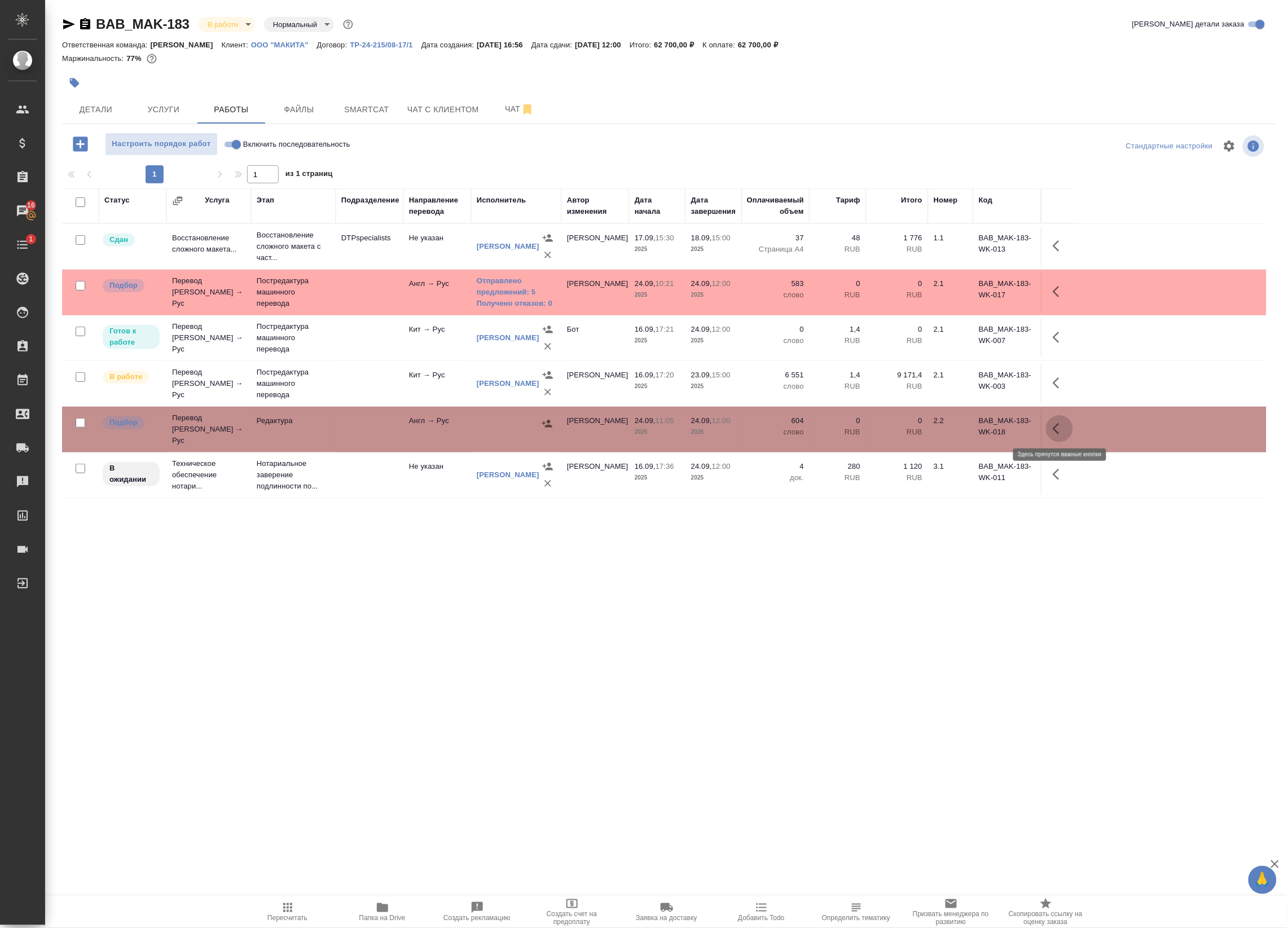
click at [1061, 426] on icon "button" at bounding box center [1059, 429] width 14 height 14
click at [956, 423] on icon "button" at bounding box center [957, 429] width 10 height 12
copy tr "одействие и доп. информация"
click at [76, 287] on input "checkbox" at bounding box center [80, 285] width 10 height 10
checkbox input "true"
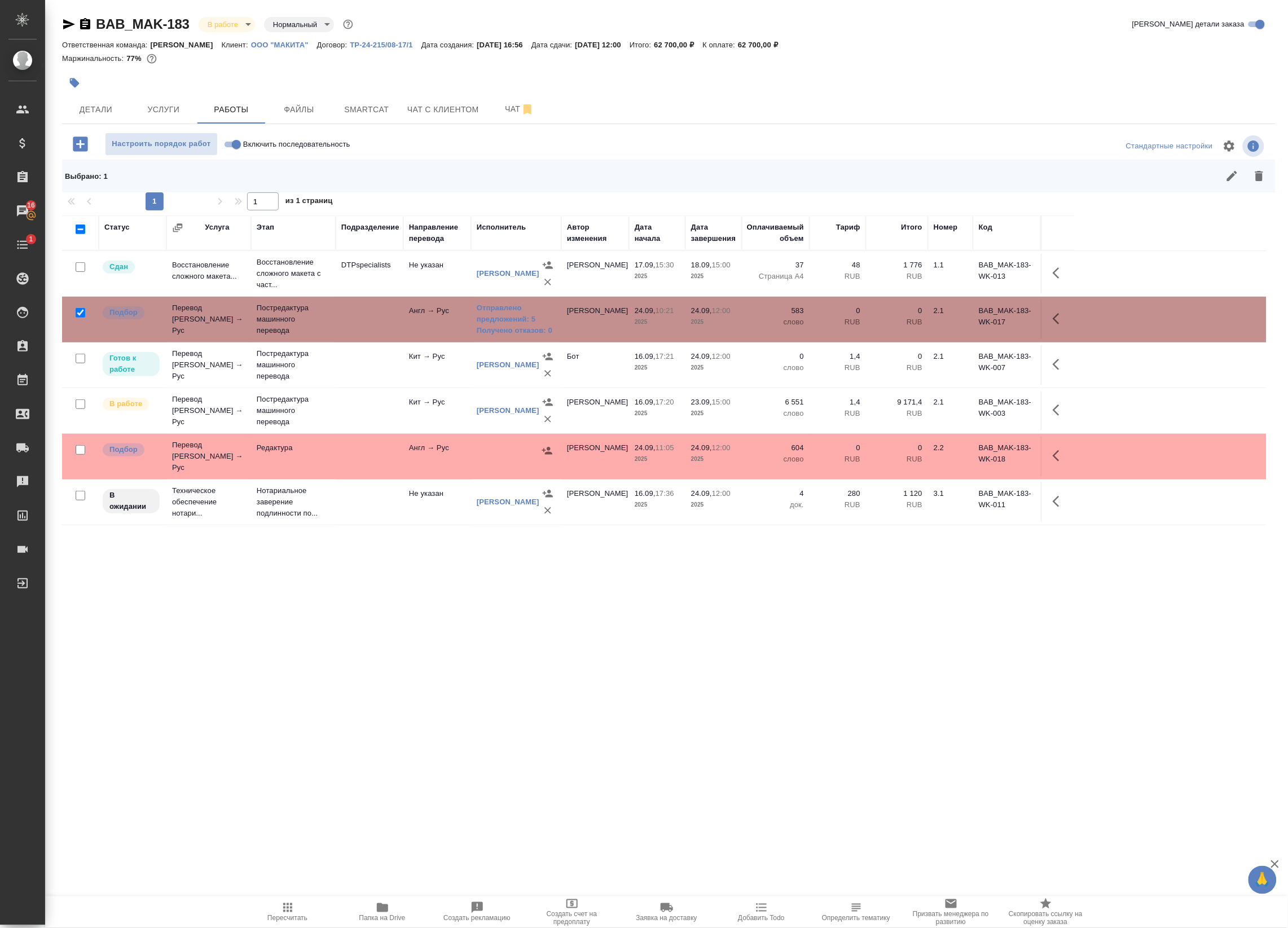
click at [76, 445] on input "checkbox" at bounding box center [80, 450] width 10 height 10
checkbox input "true"
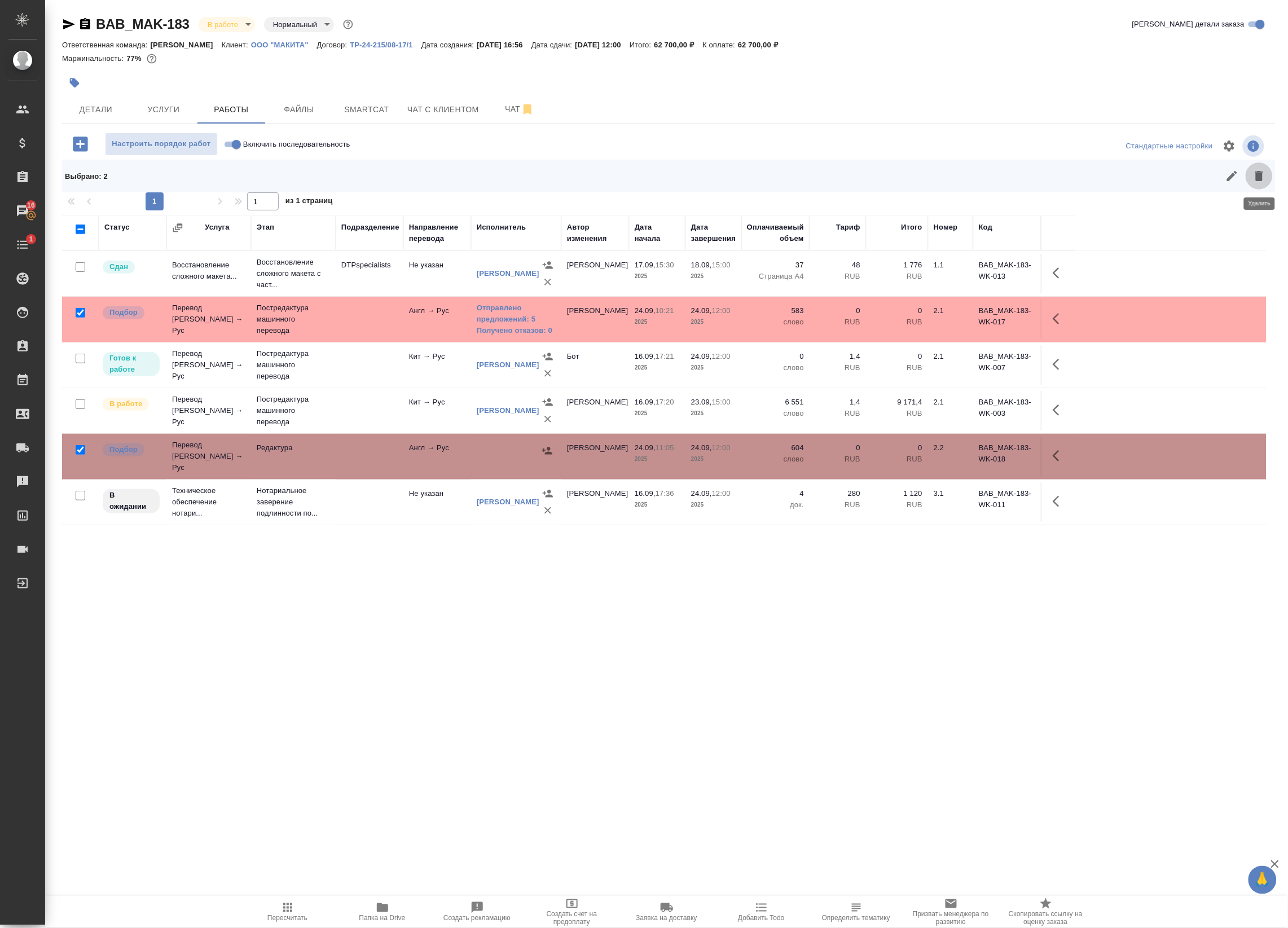
click at [1265, 175] on icon "button" at bounding box center [1258, 176] width 14 height 14
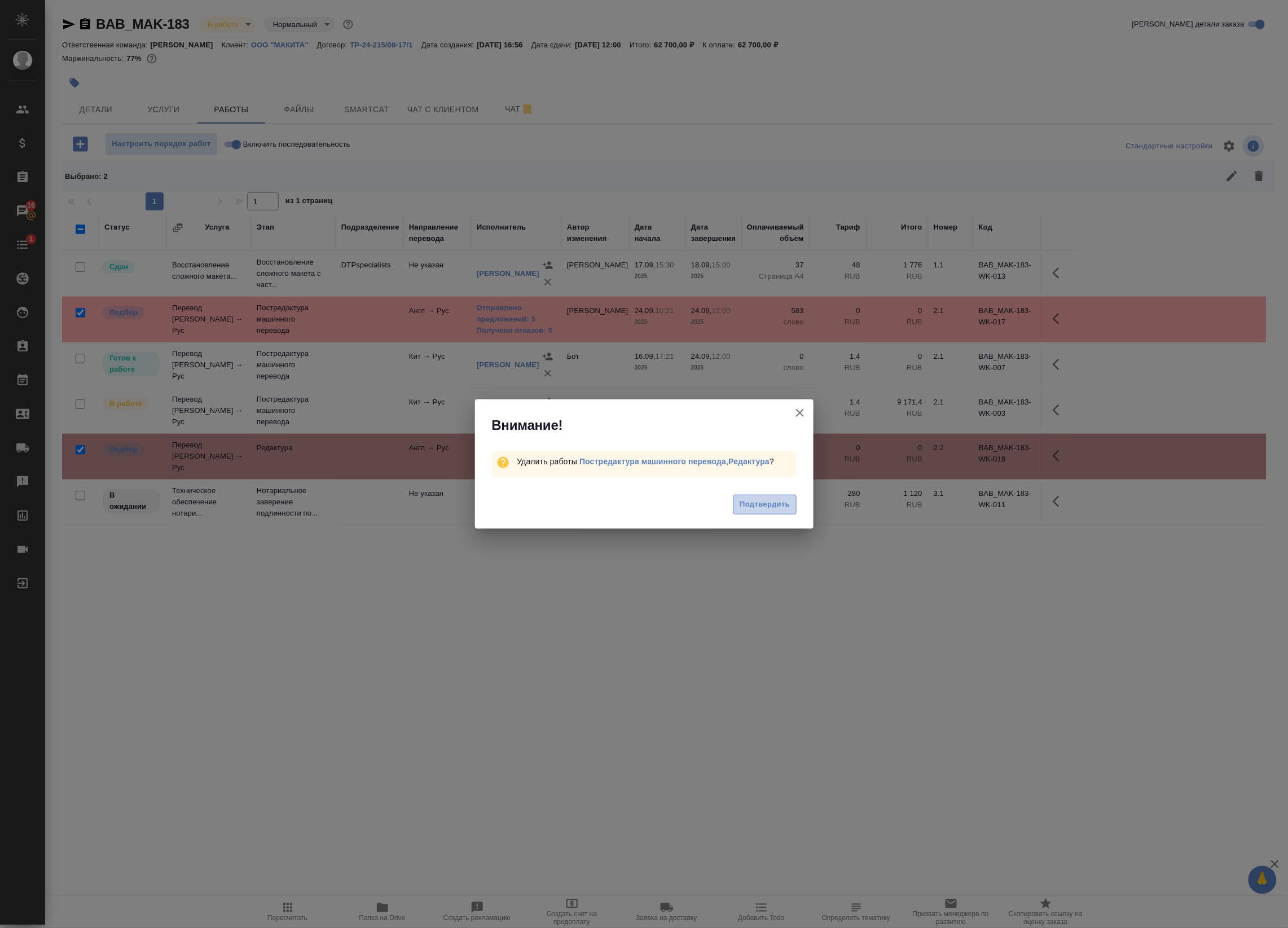
click at [773, 497] on button "Подтвердить" at bounding box center [764, 505] width 62 height 20
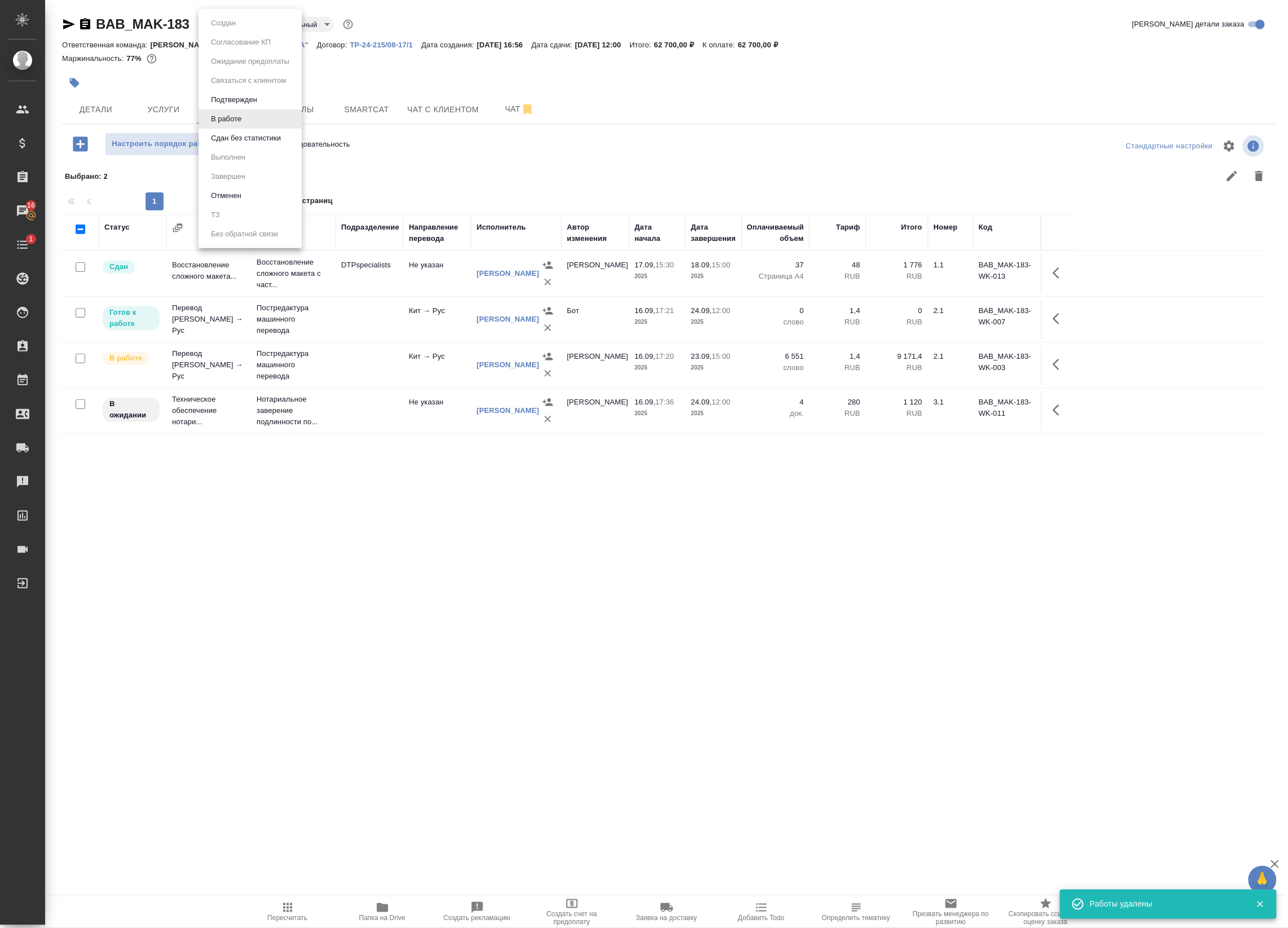
click at [223, 20] on body "🙏 .cls-1 fill:#fff; AWATERA Badanyan Artak Клиенты Спецификации Заказы 16 Чаты …" at bounding box center [644, 464] width 1288 height 928
click at [256, 142] on button "Сдан без статистики" at bounding box center [245, 138] width 77 height 12
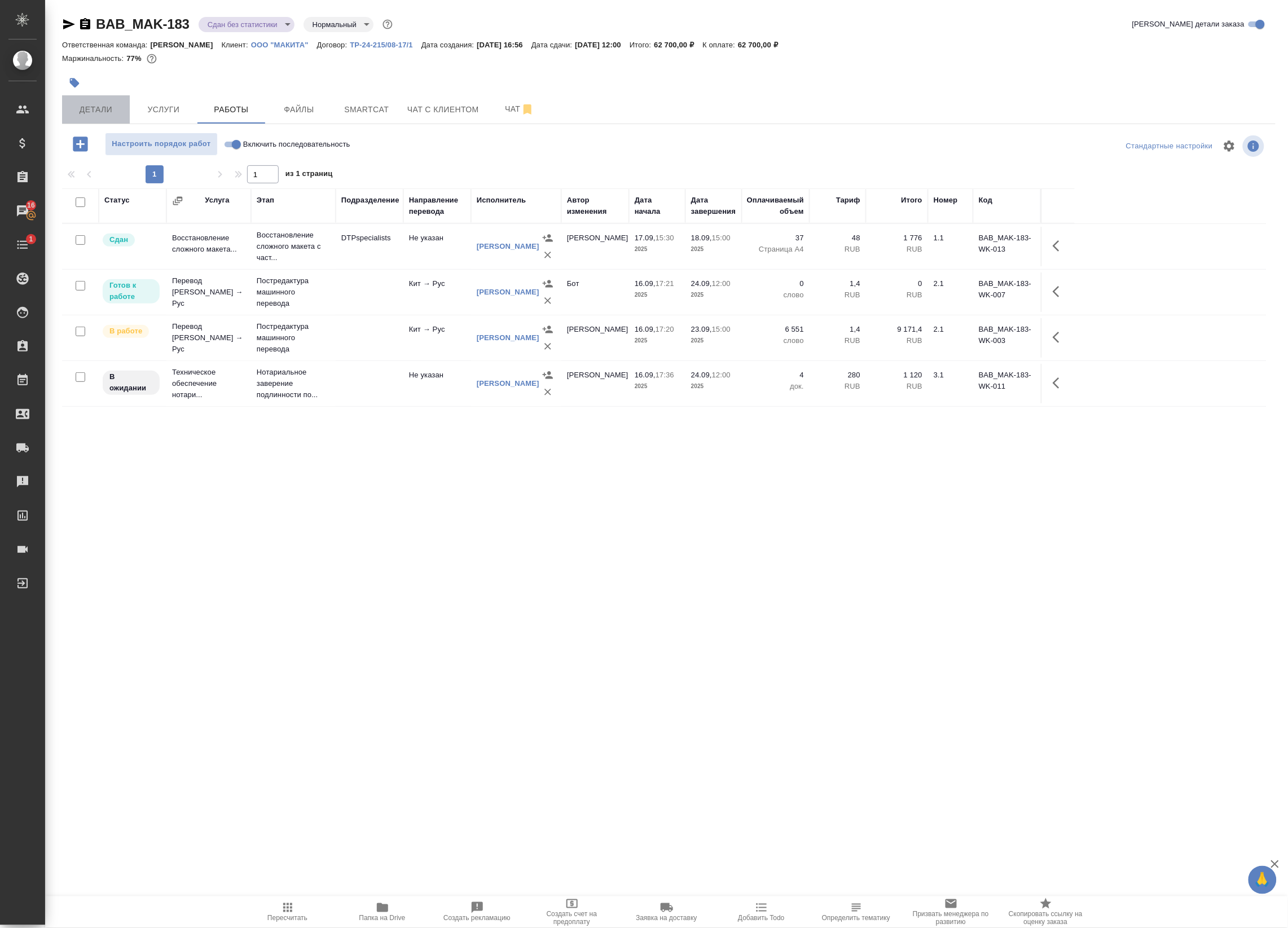
click at [106, 115] on span "Детали" at bounding box center [96, 110] width 54 height 14
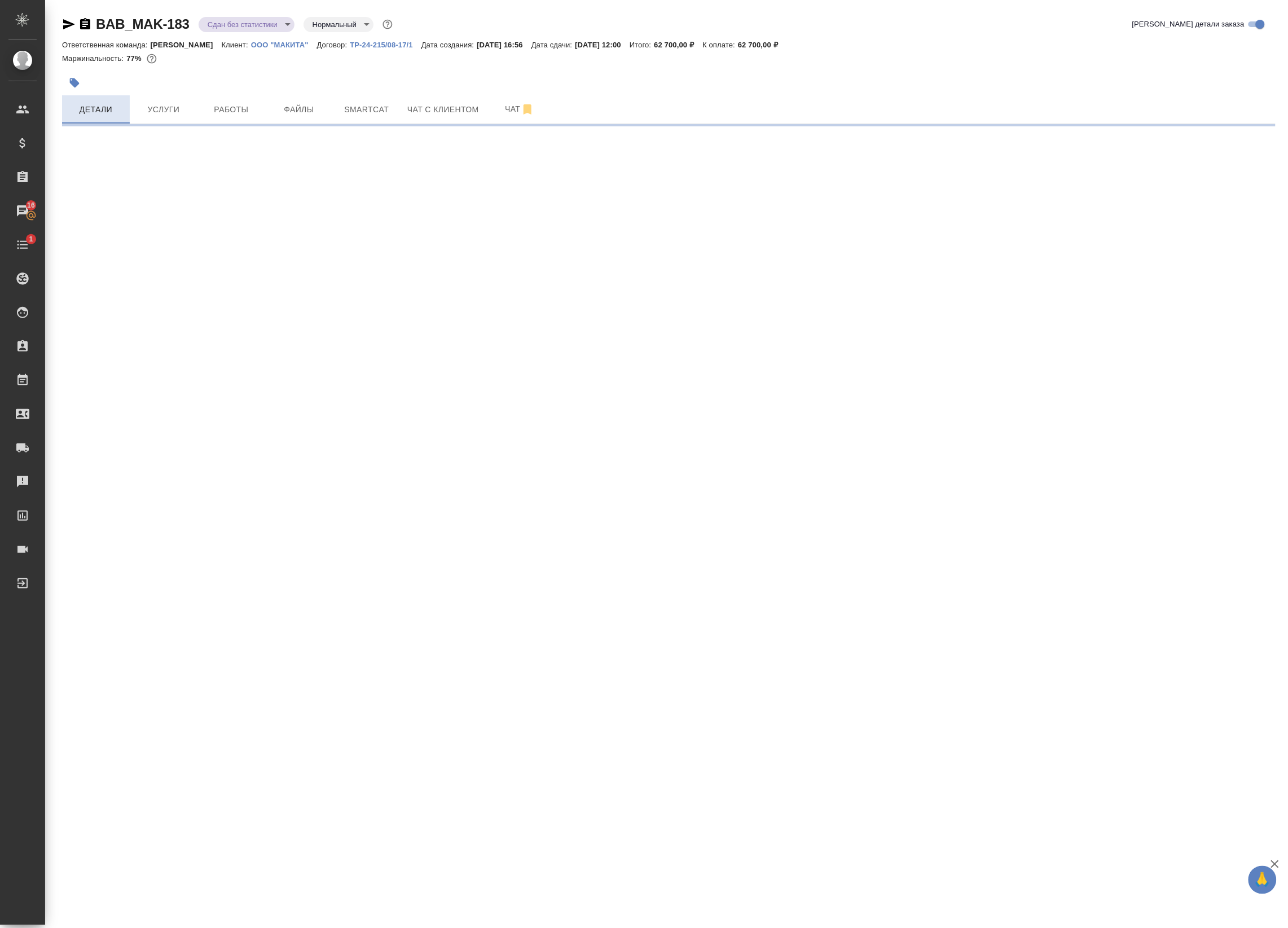
select select "RU"
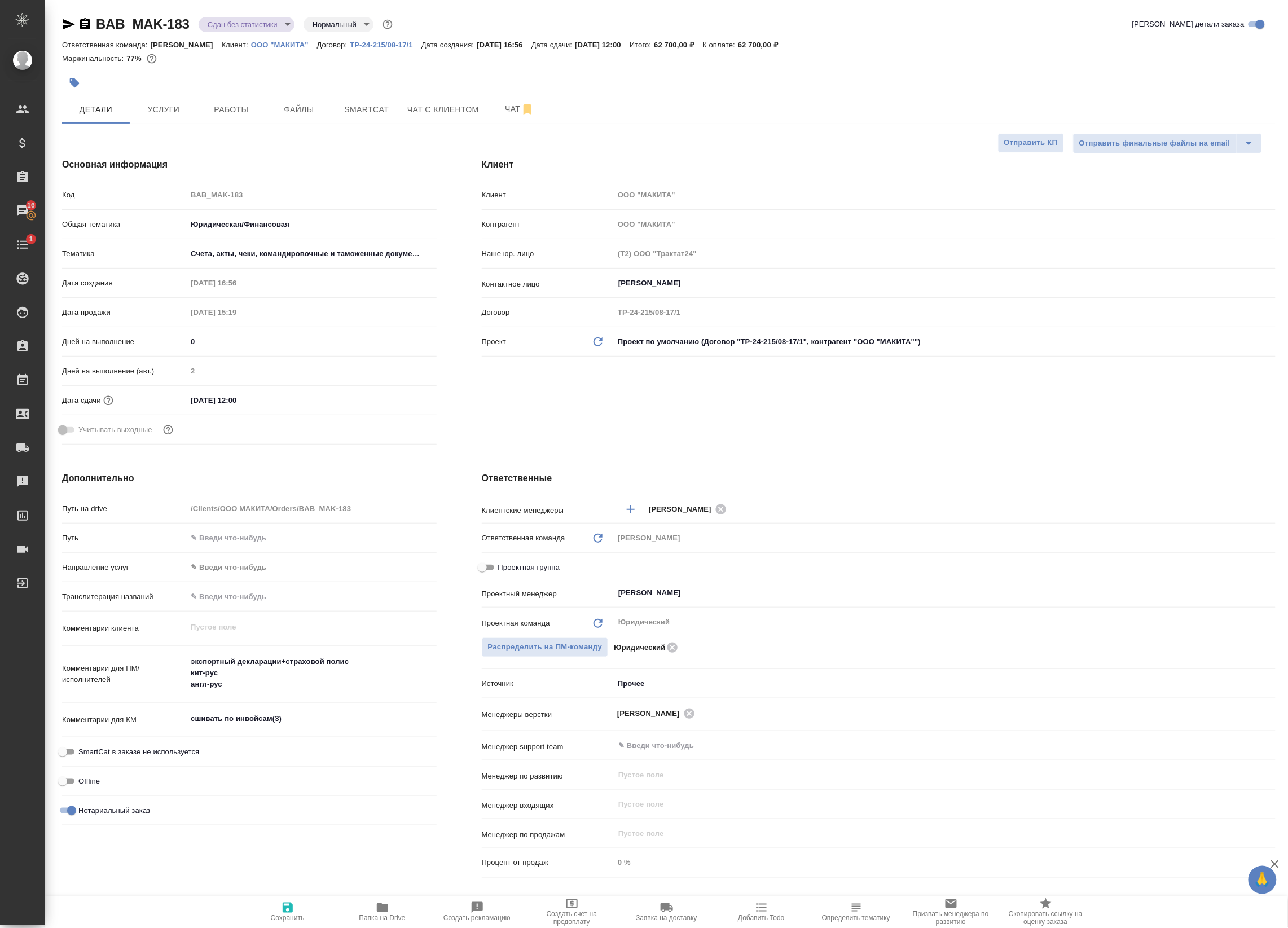
type textarea "x"
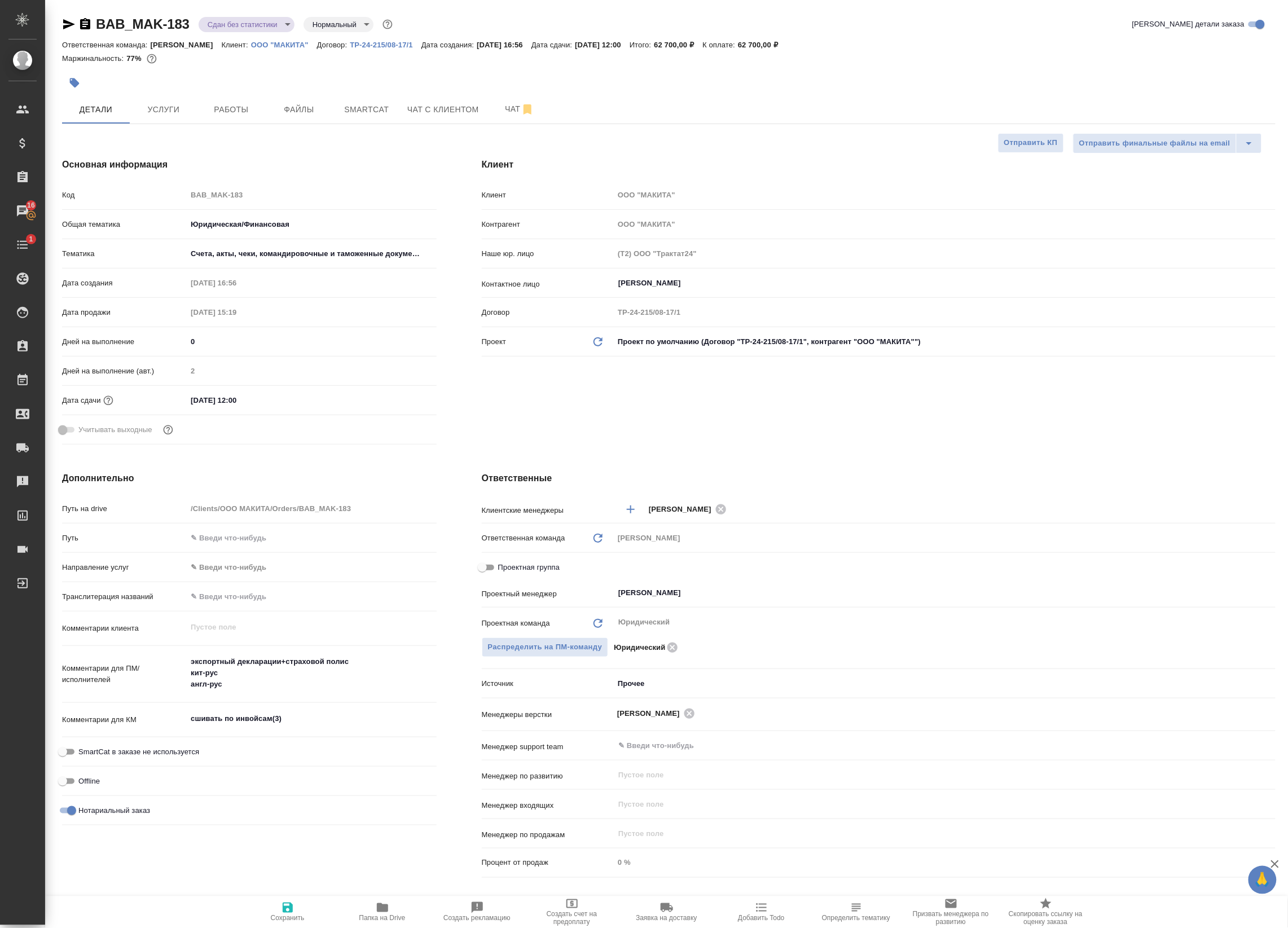
type textarea "x"
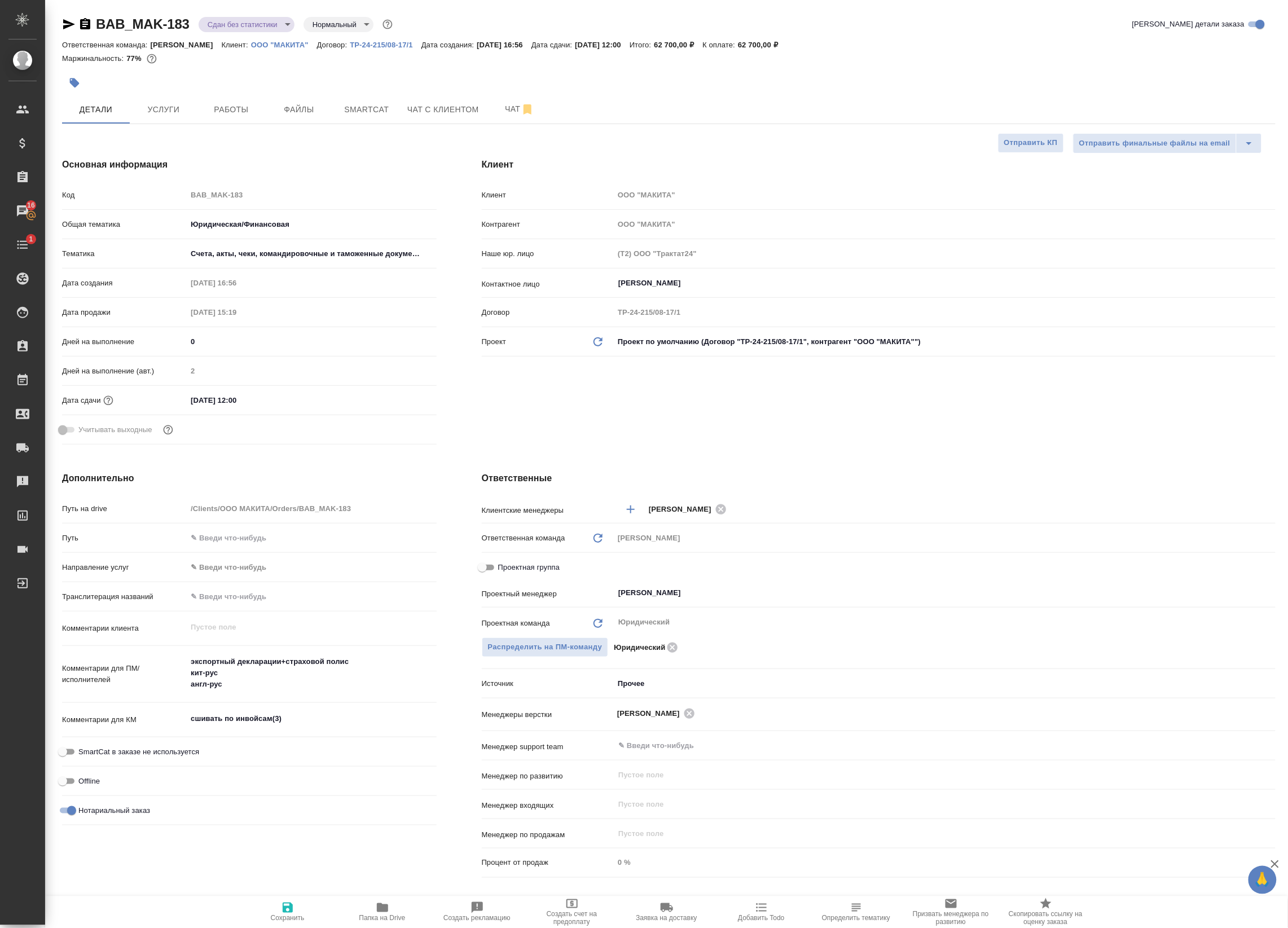
type textarea "x"
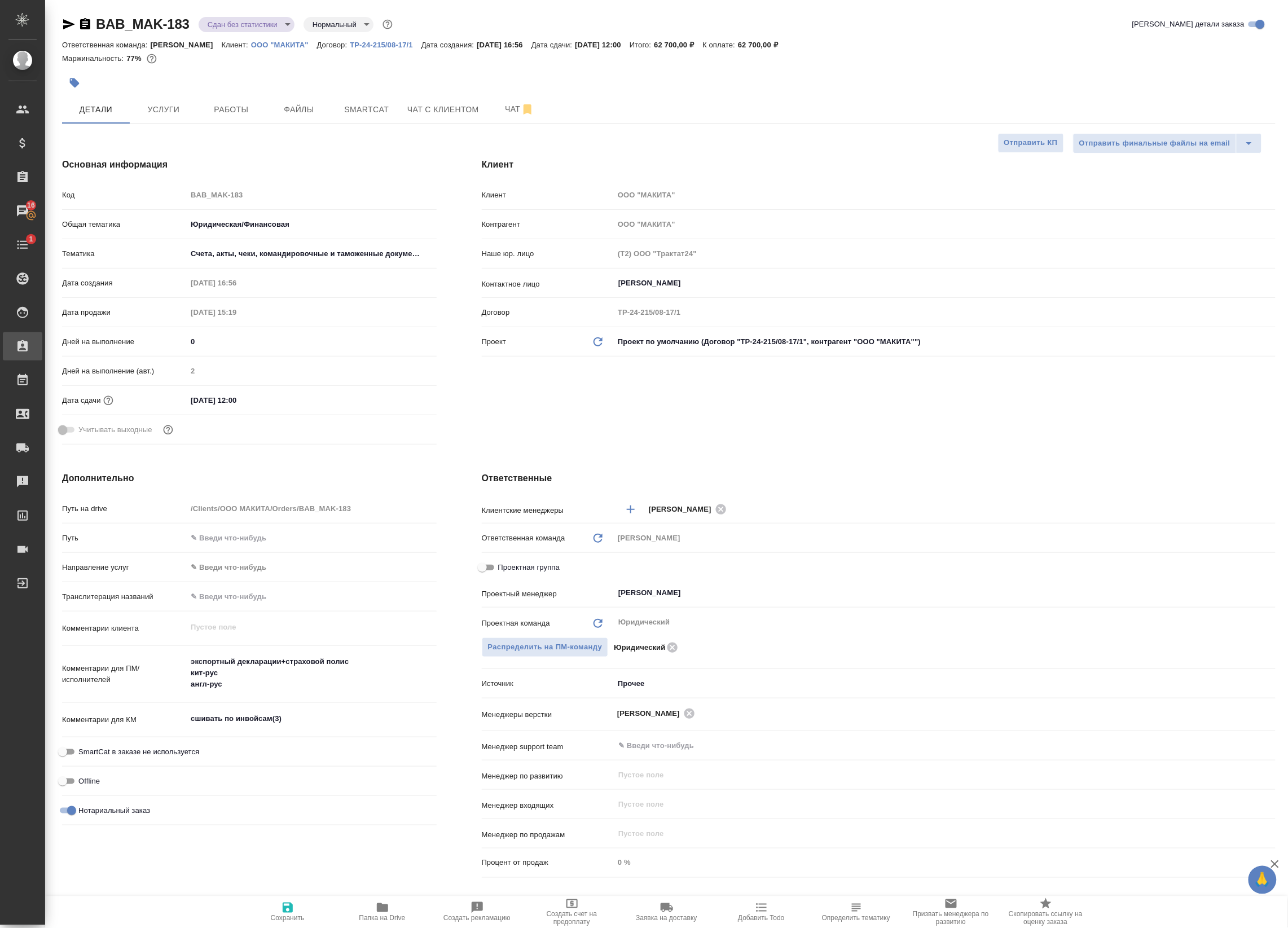
type textarea "x"
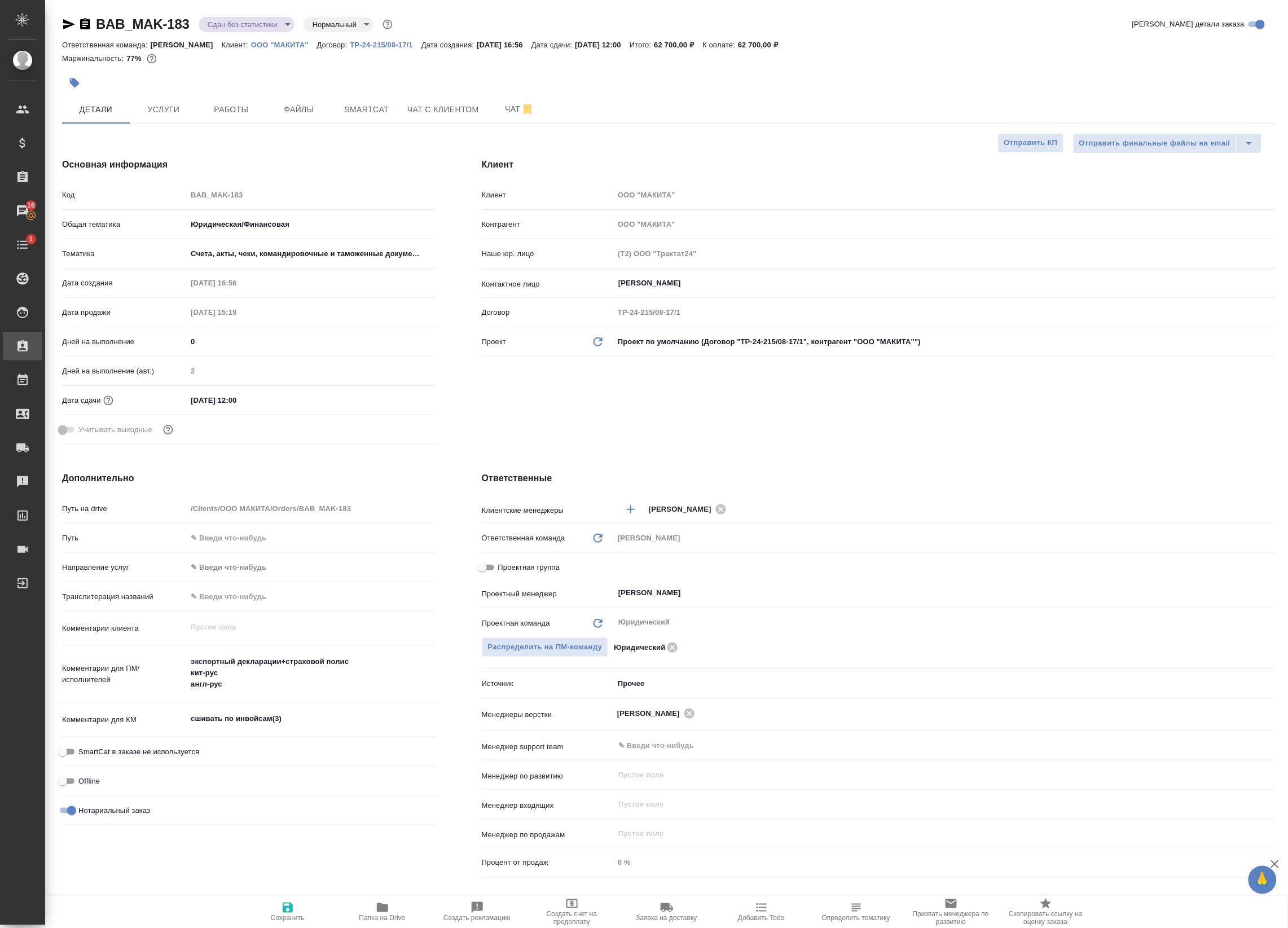
type textarea "x"
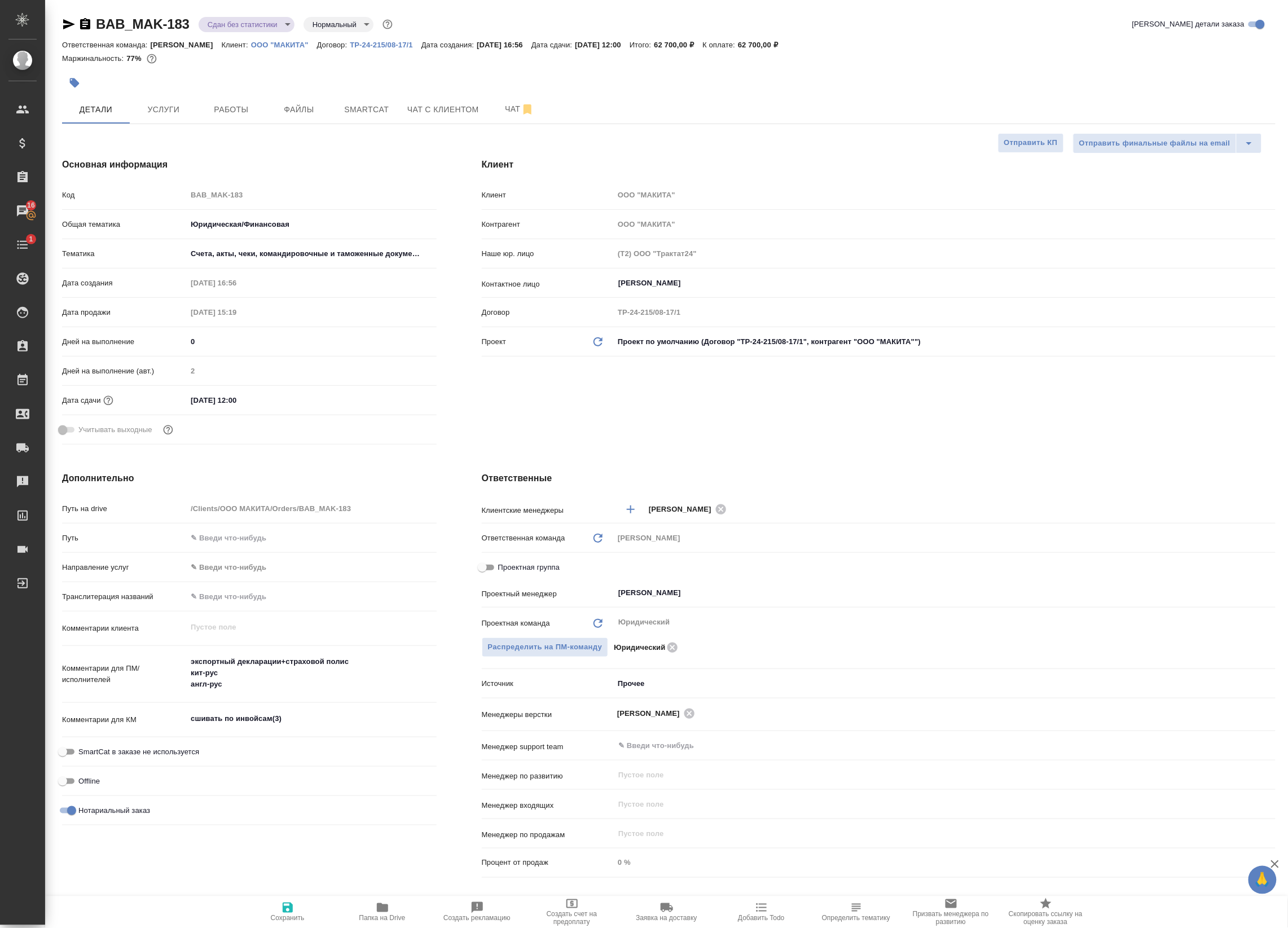
type textarea "x"
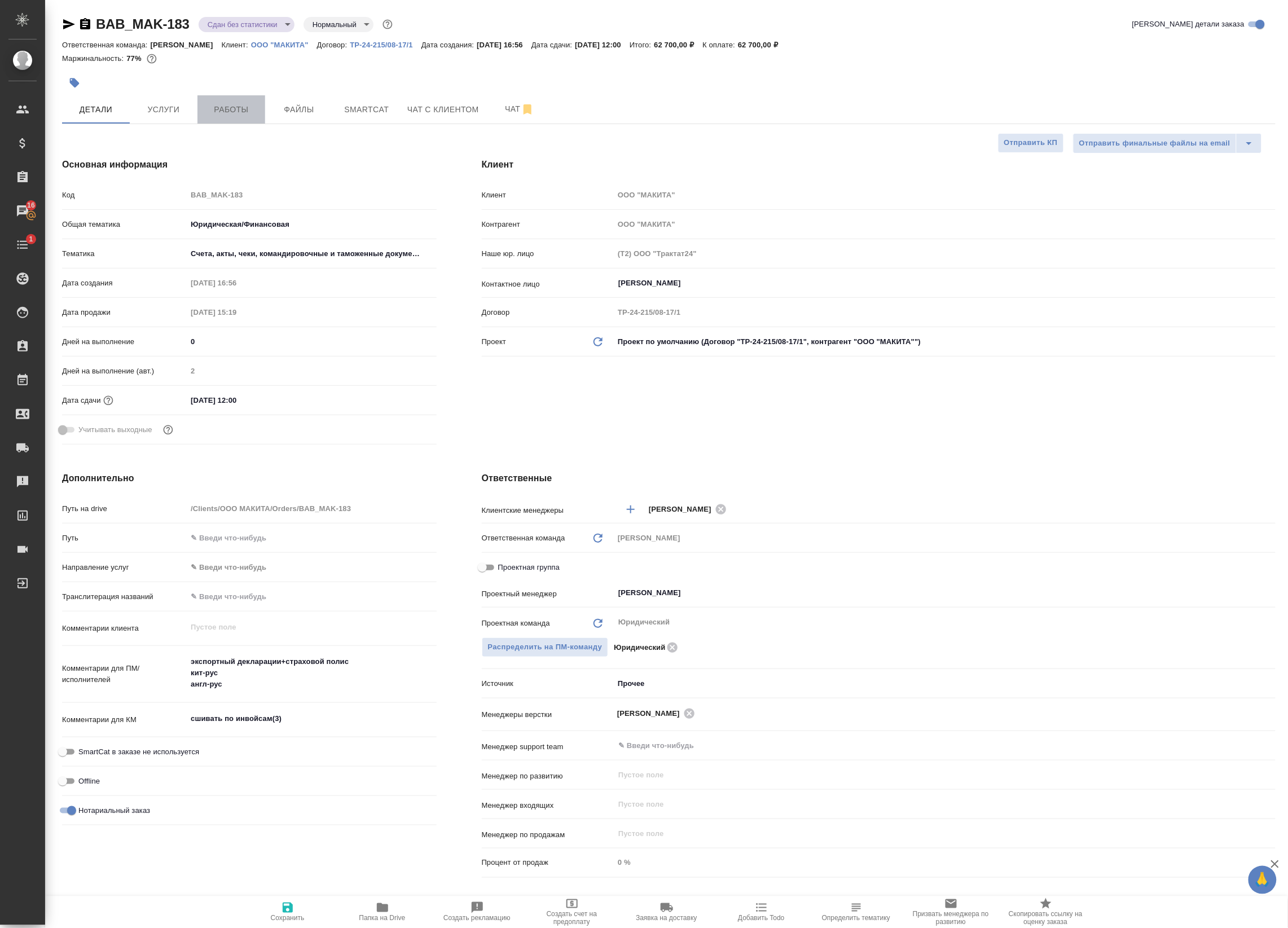
click at [221, 122] on button "Работы" at bounding box center [231, 110] width 68 height 28
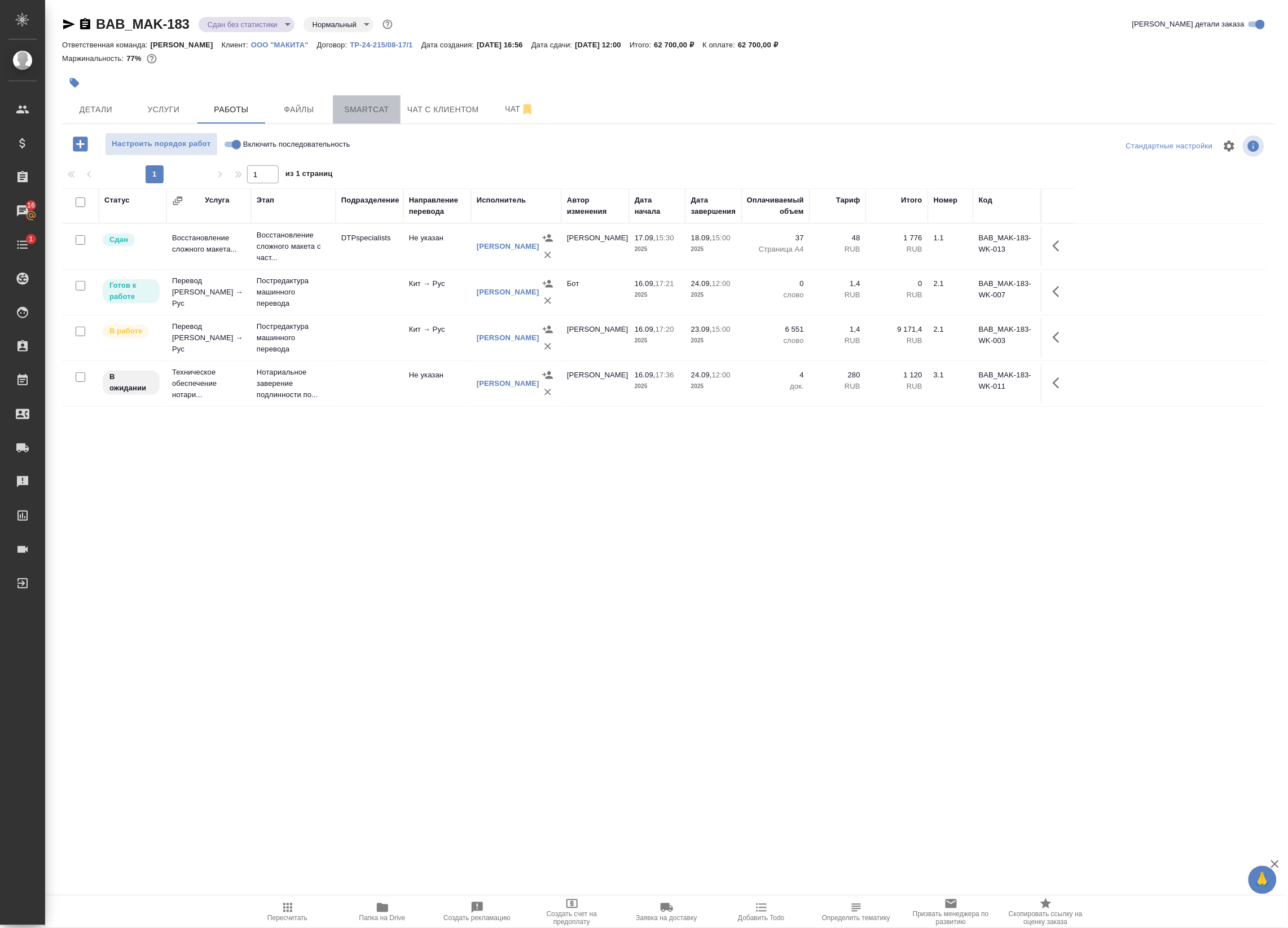
click at [361, 111] on span "Smartcat" at bounding box center [367, 110] width 54 height 14
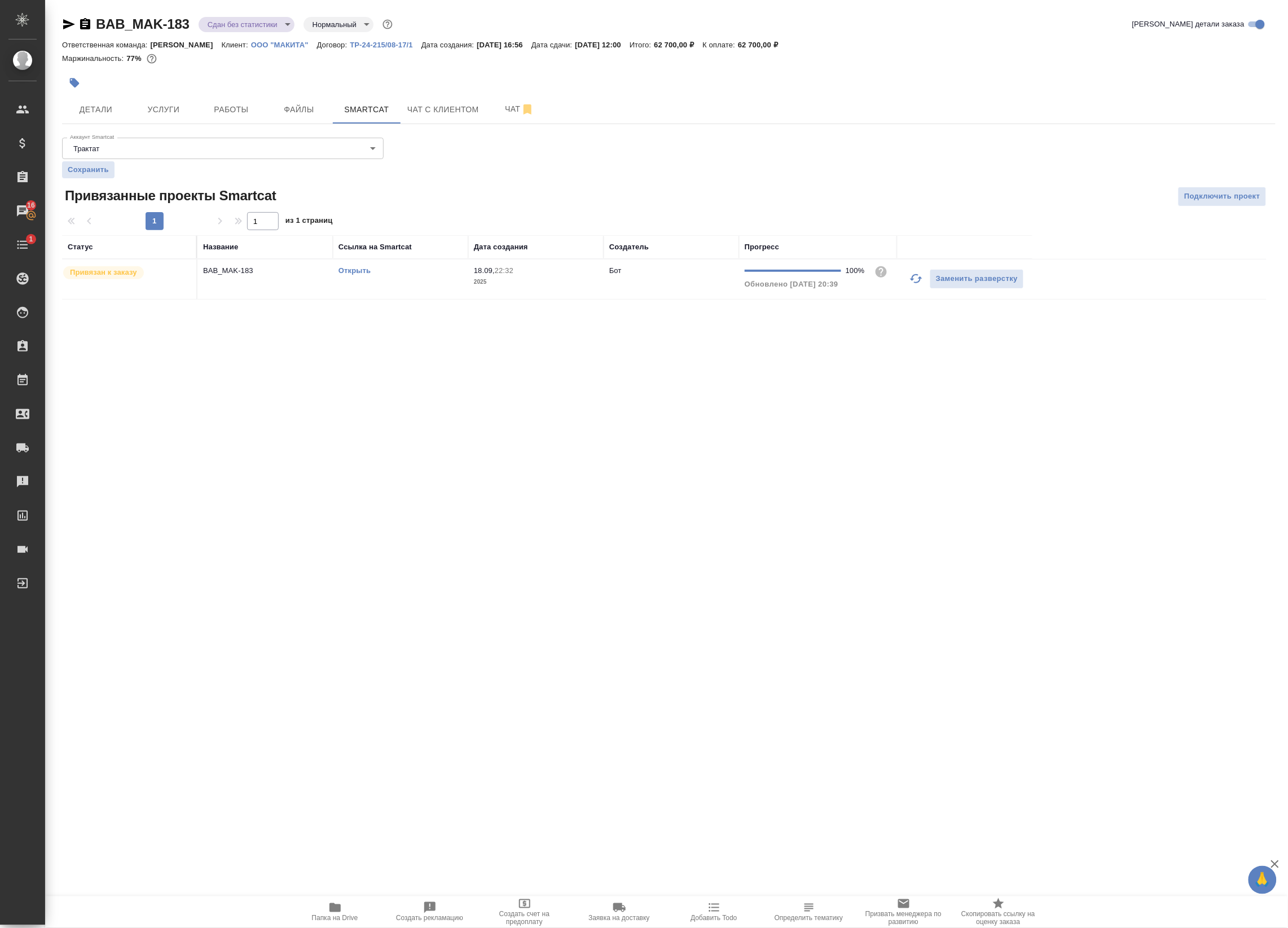
click at [314, 278] on td "BAB_MAK-183" at bounding box center [265, 279] width 135 height 39
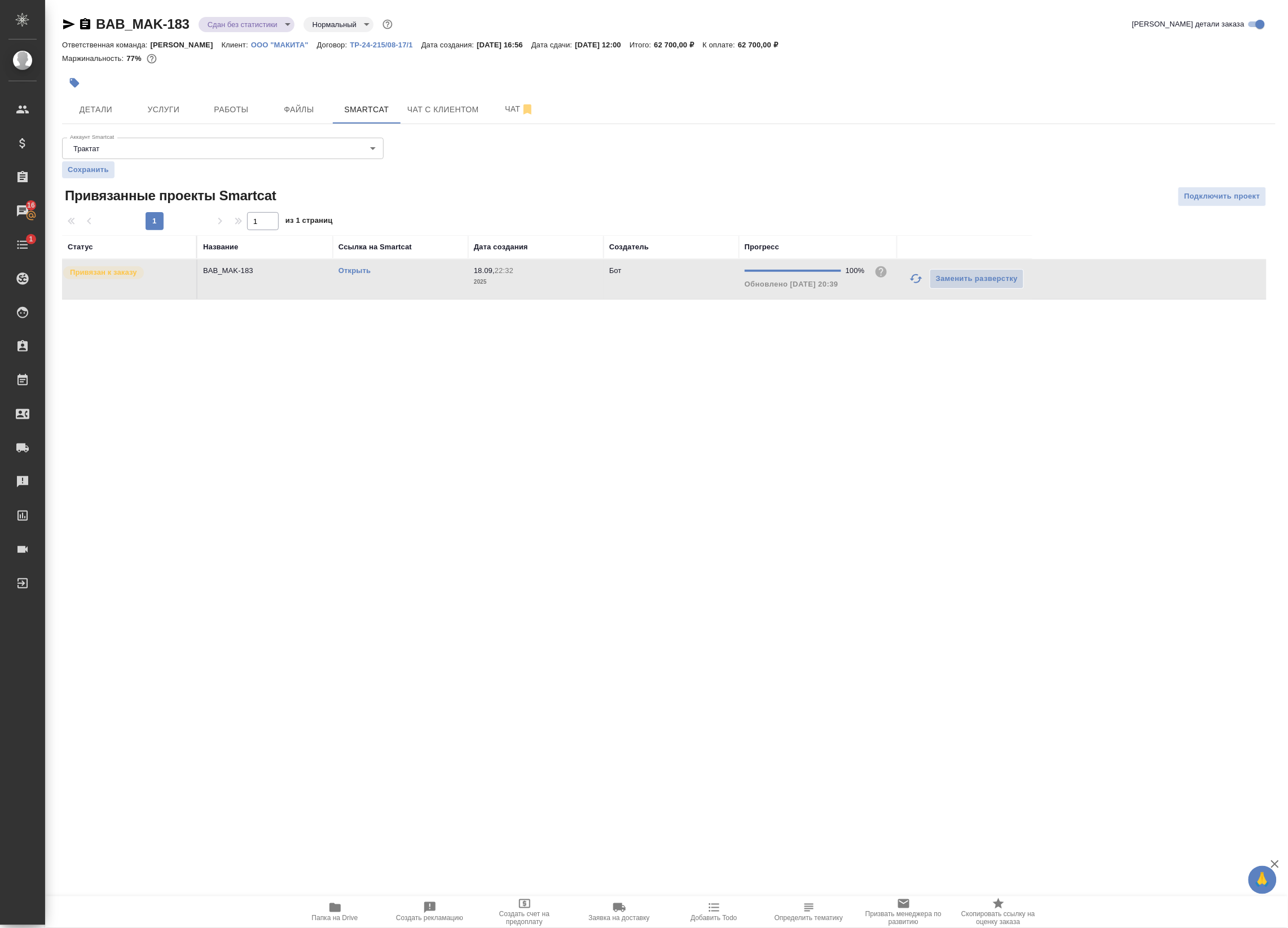
click at [314, 278] on td "BAB_MAK-183" at bounding box center [265, 279] width 135 height 39
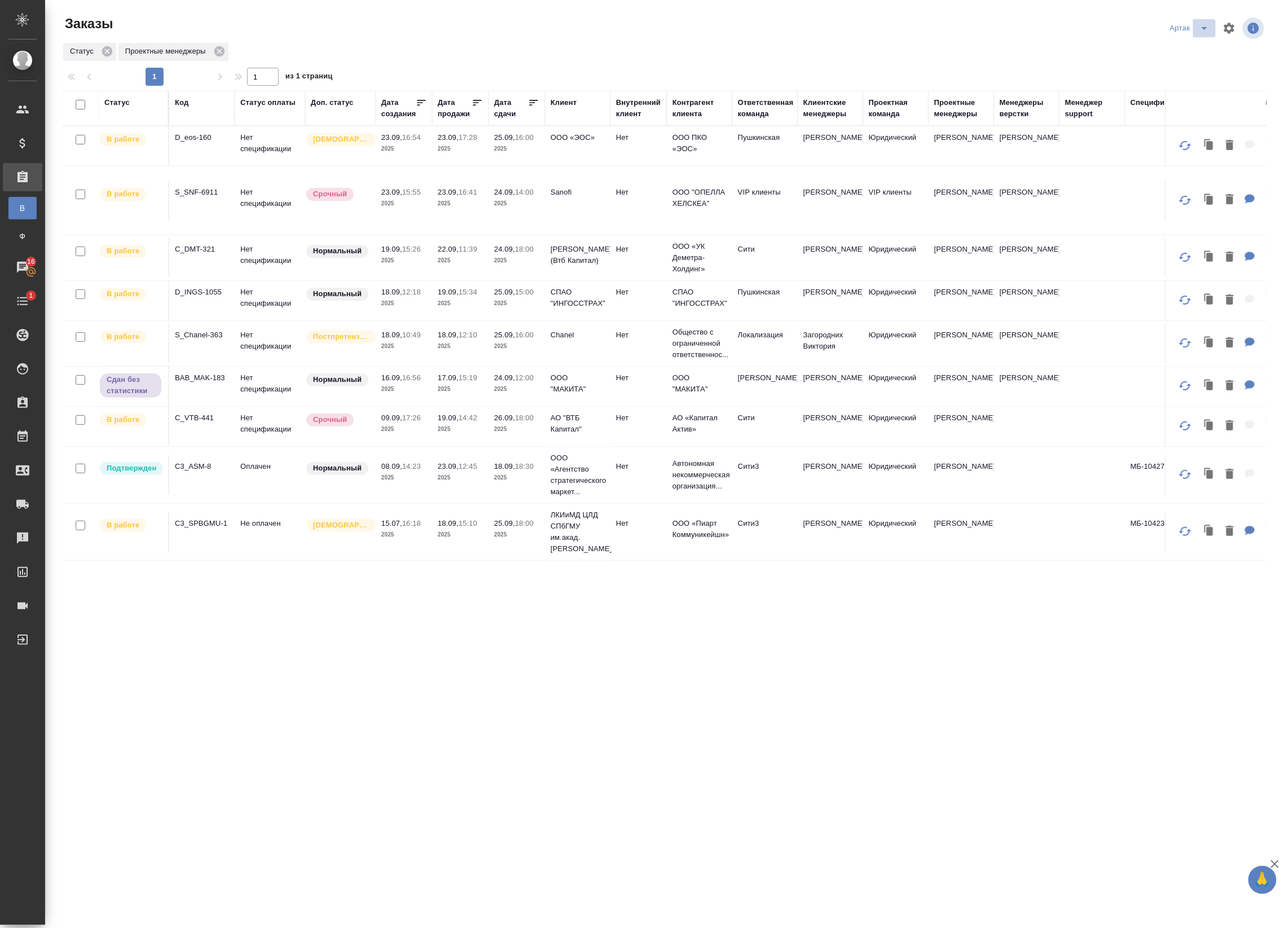
click at [1197, 25] on icon "split button" at bounding box center [1204, 28] width 14 height 14
click at [1197, 46] on li "leagal" at bounding box center [1191, 51] width 48 height 18
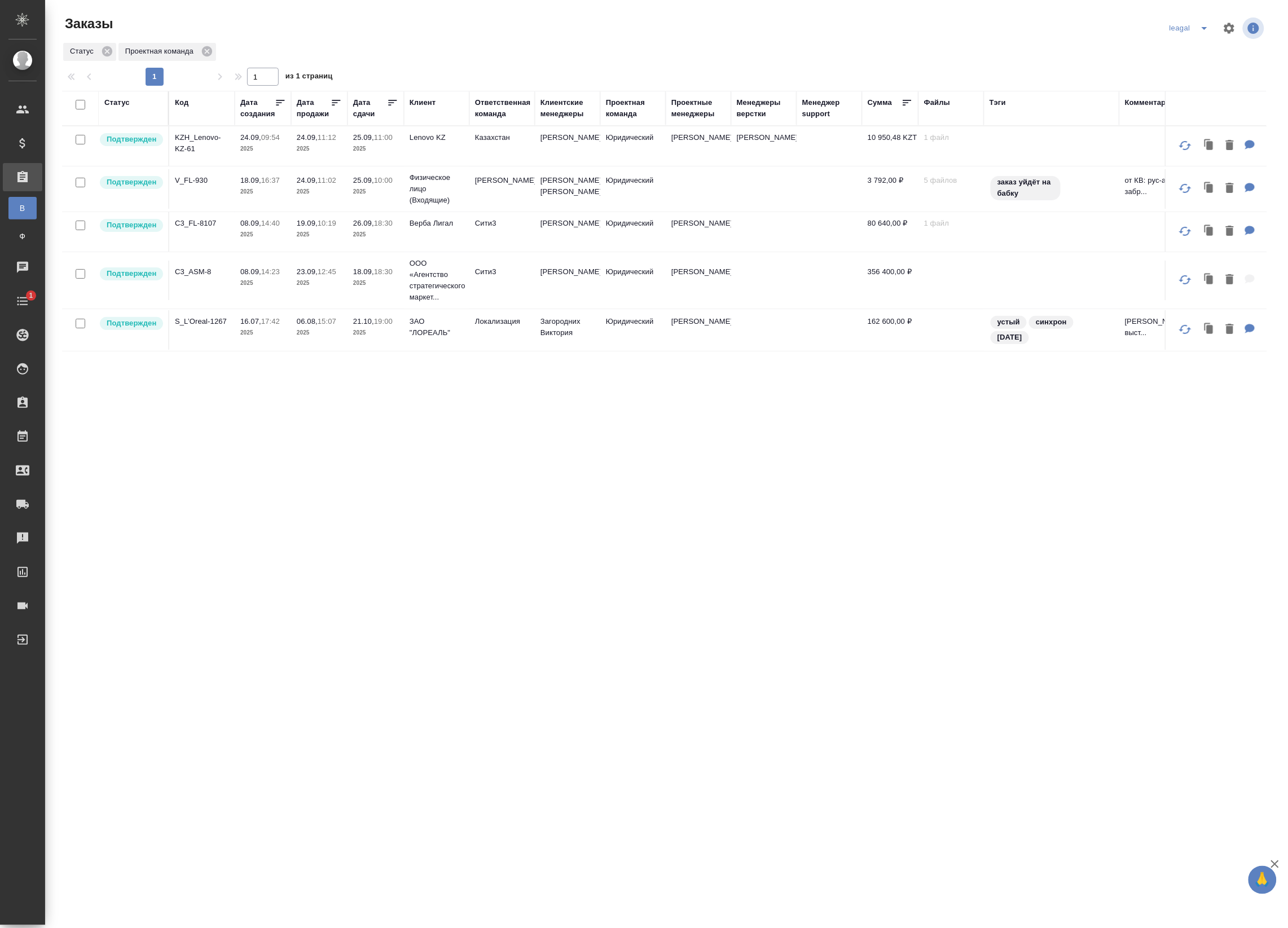
click at [736, 193] on td at bounding box center [764, 189] width 66 height 39
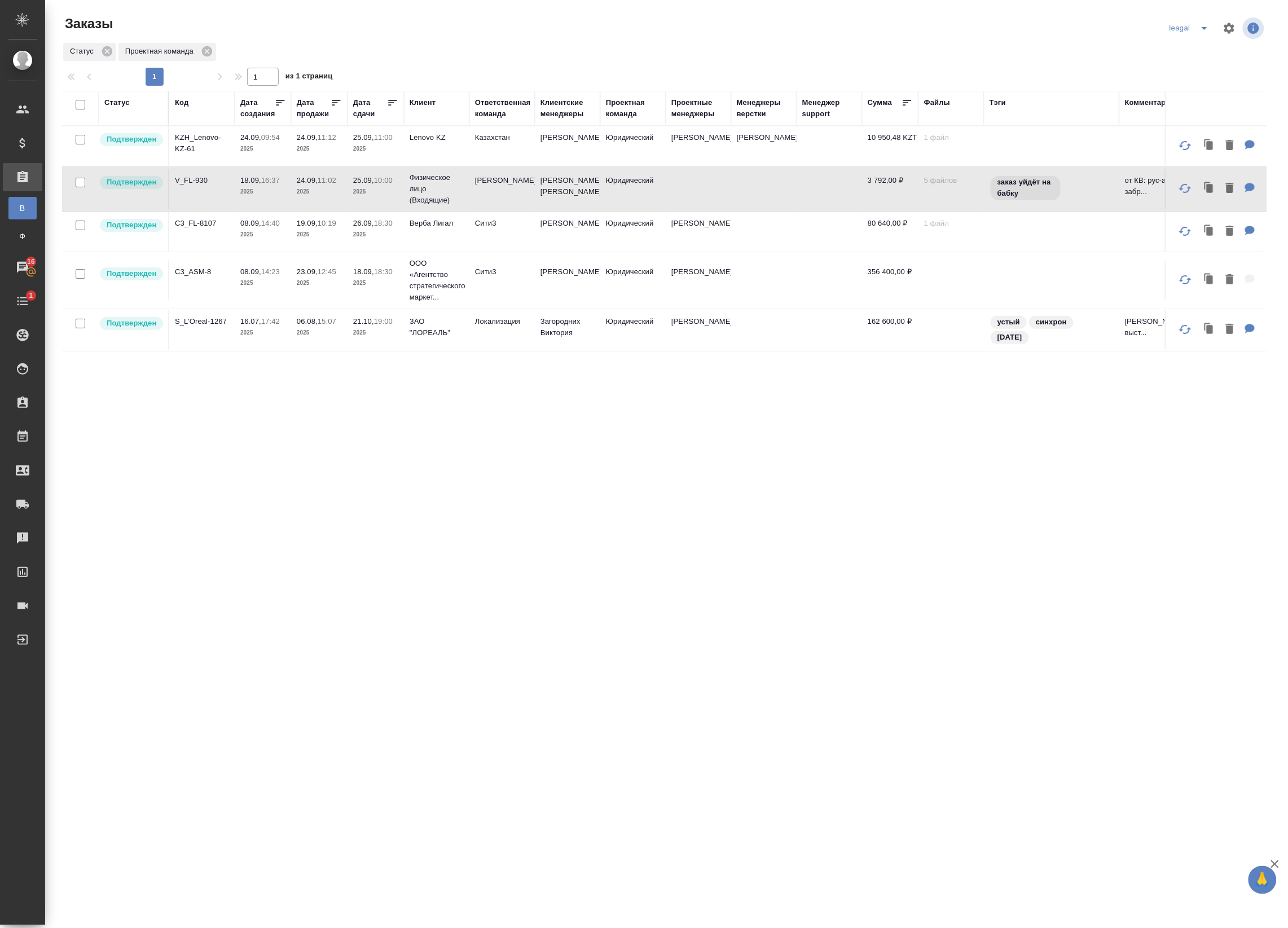
click at [736, 193] on td at bounding box center [764, 189] width 66 height 39
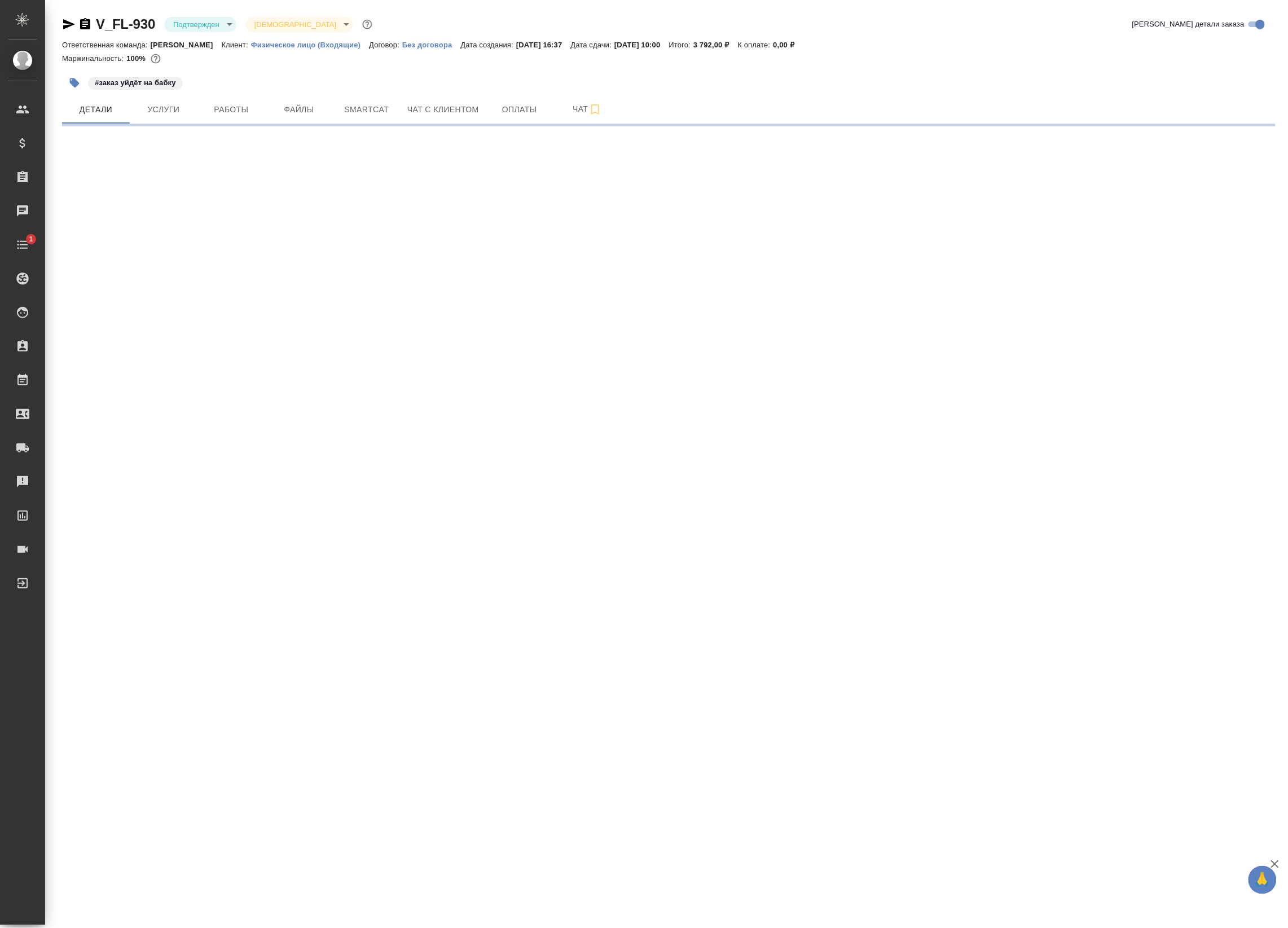
select select "RU"
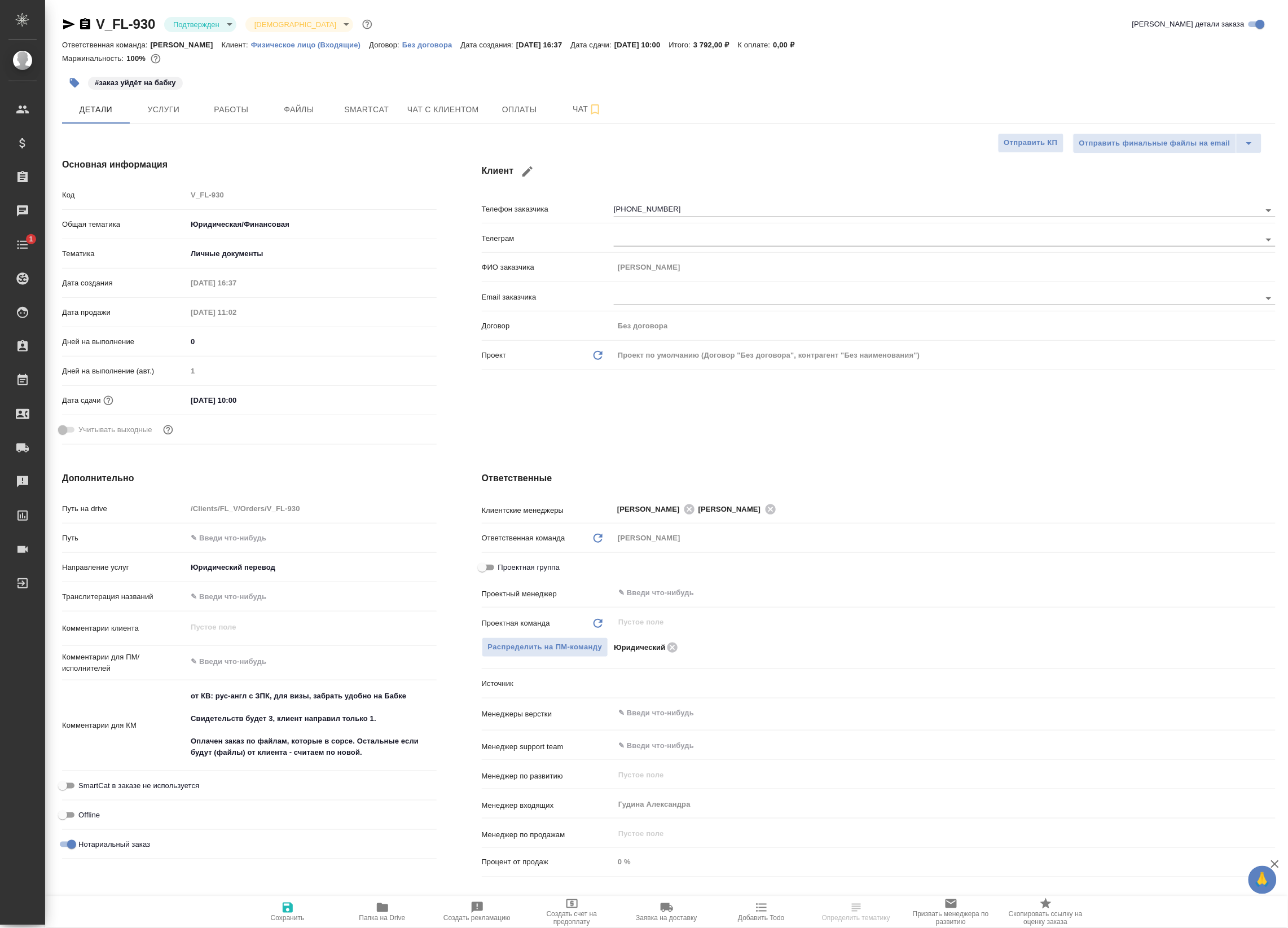
type textarea "x"
click at [249, 109] on span "Работы" at bounding box center [231, 110] width 54 height 14
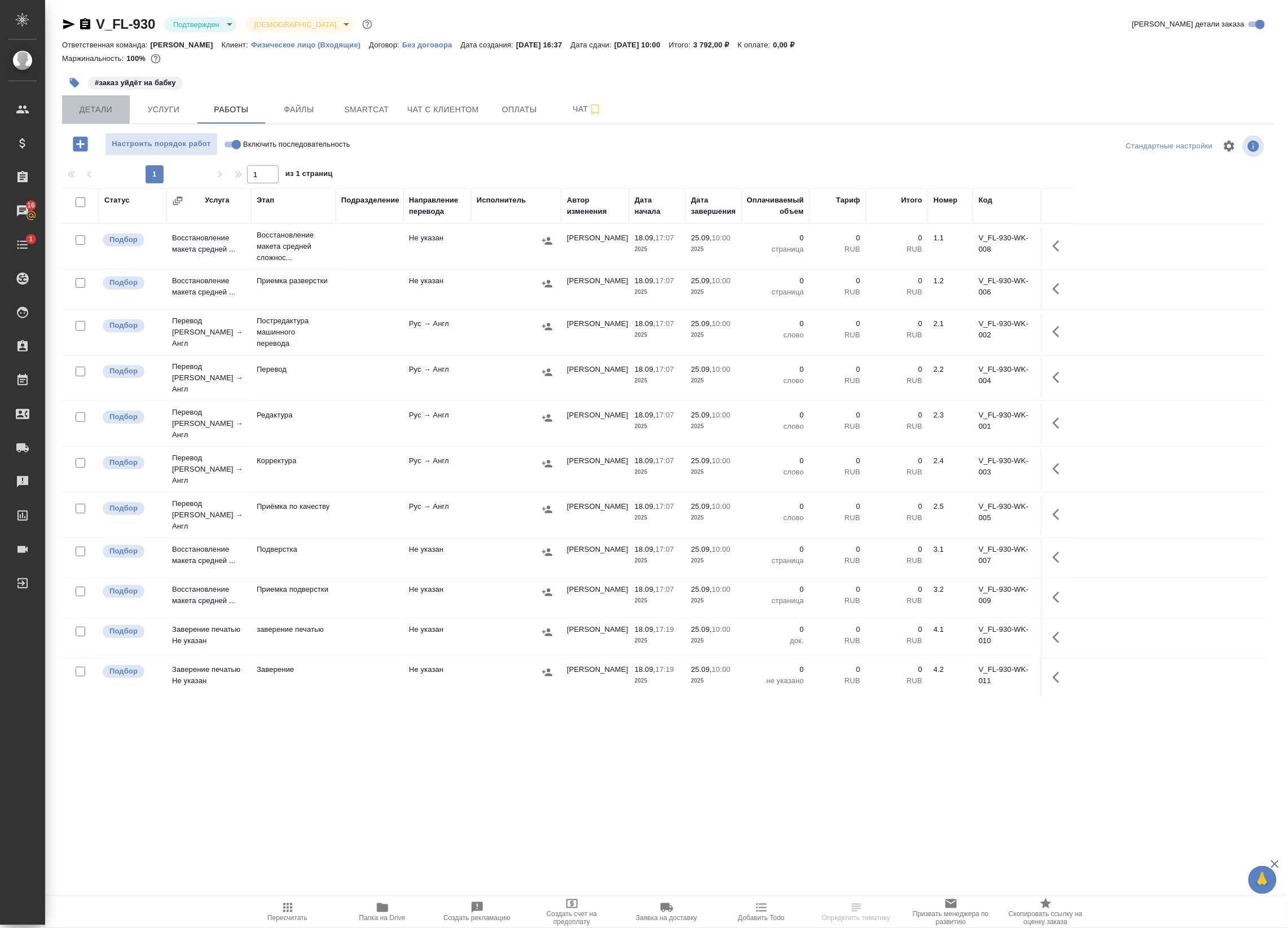
click at [122, 108] on span "Детали" at bounding box center [96, 110] width 54 height 14
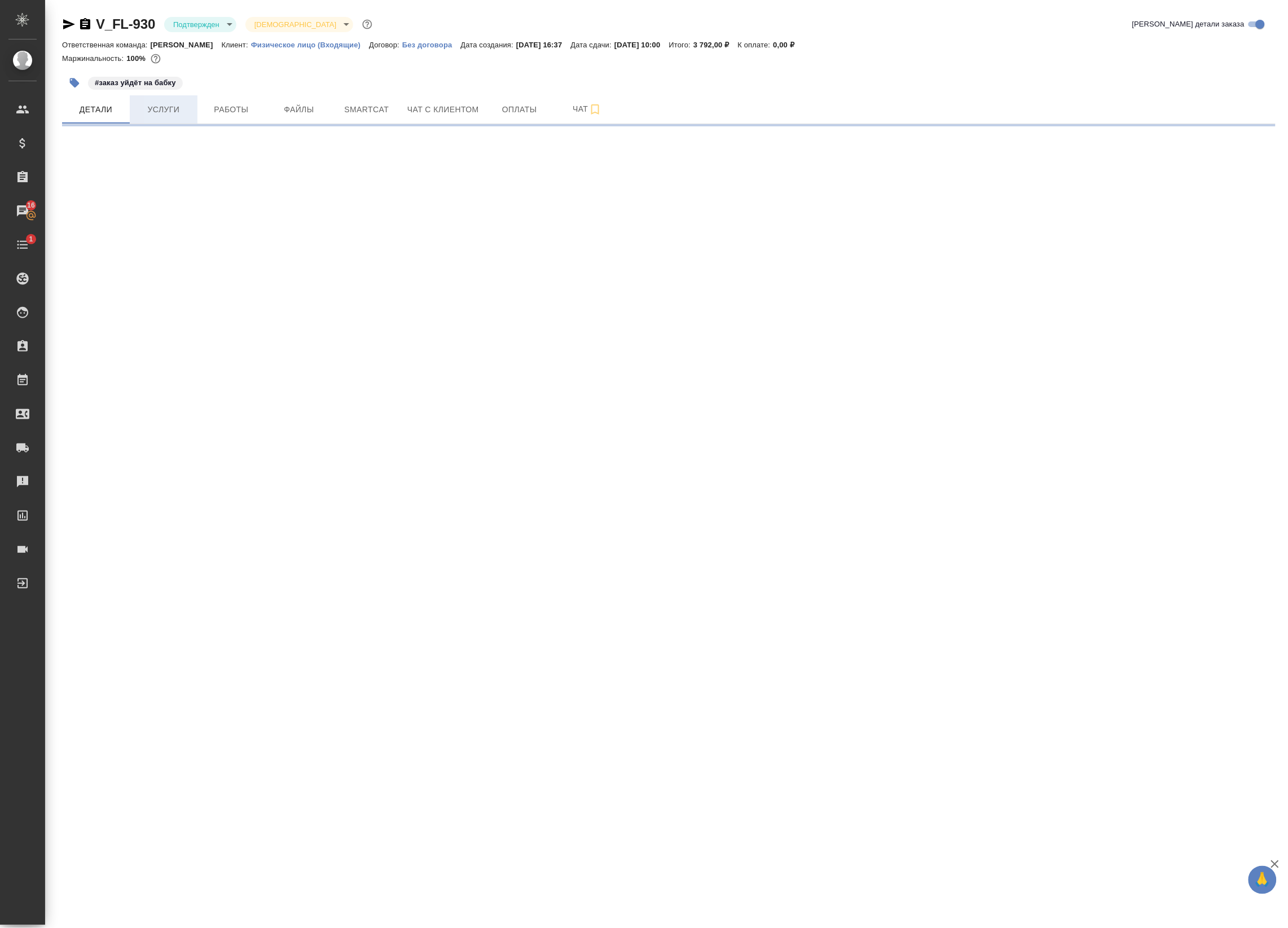
select select "RU"
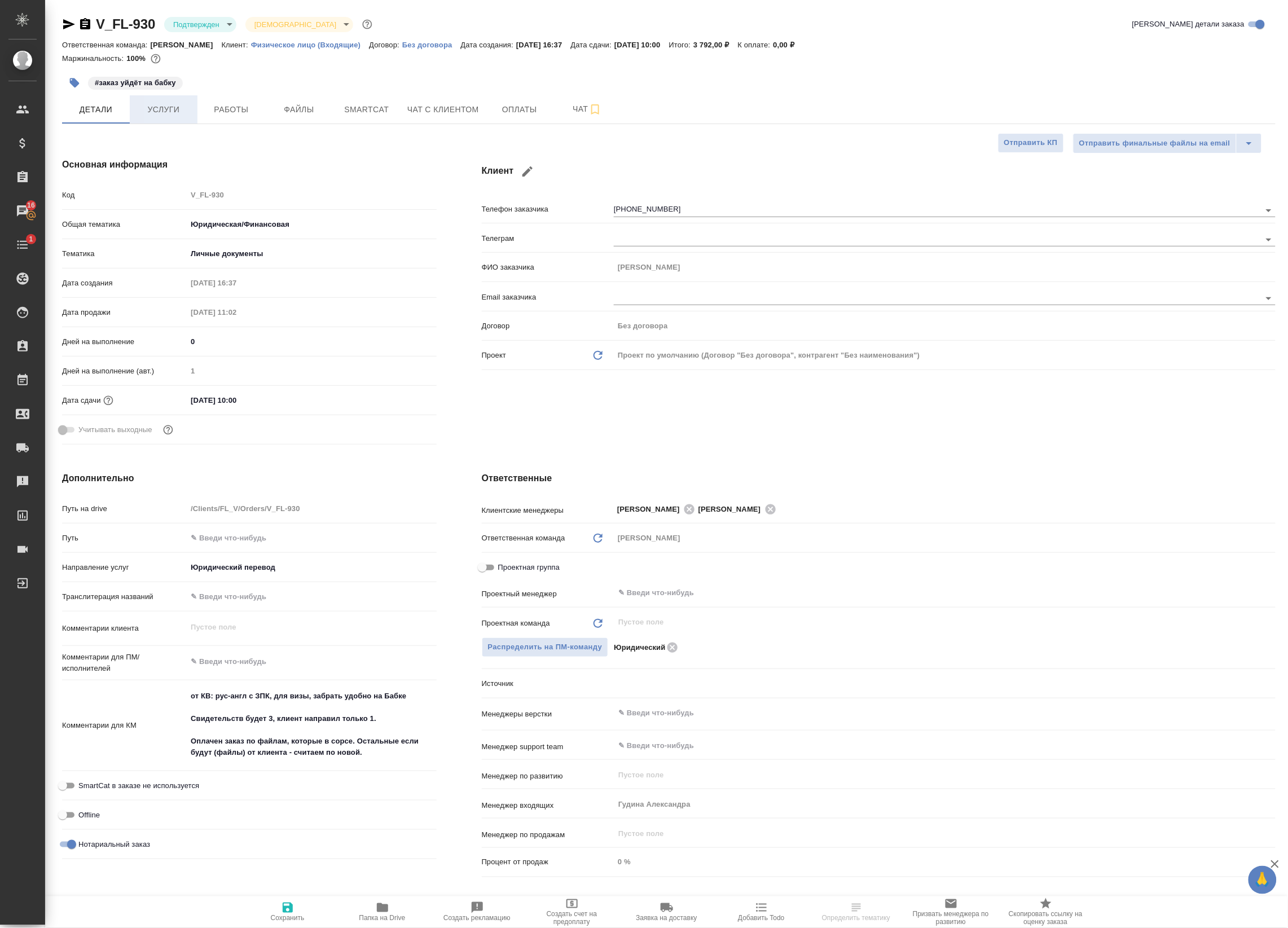
type textarea "x"
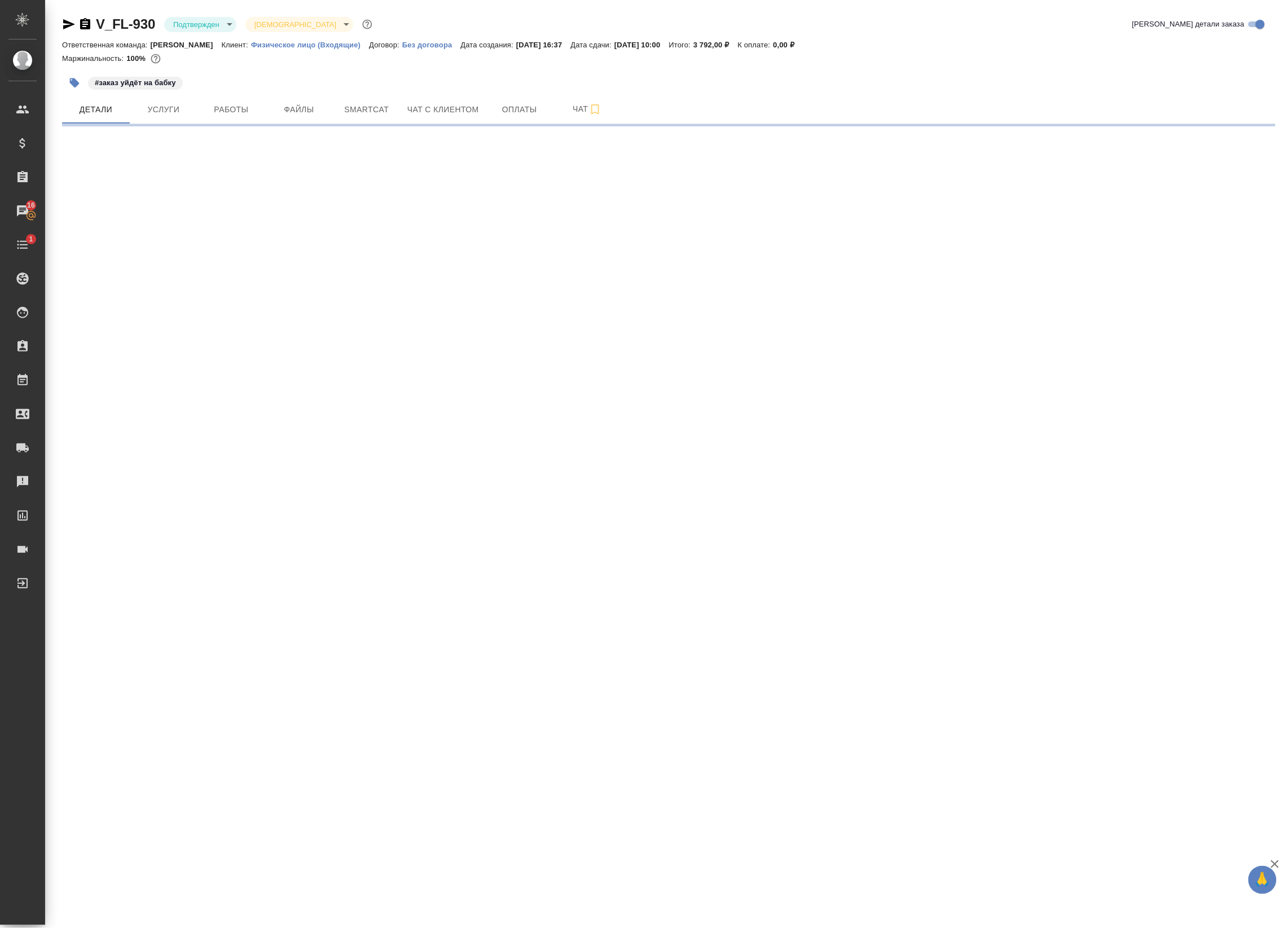
click at [671, 586] on div ".cls-1 fill:#fff; AWATERA Badanyan Artak Клиенты Спецификации Заказы 16 Чаты 1 …" at bounding box center [644, 464] width 1288 height 928
select select "RU"
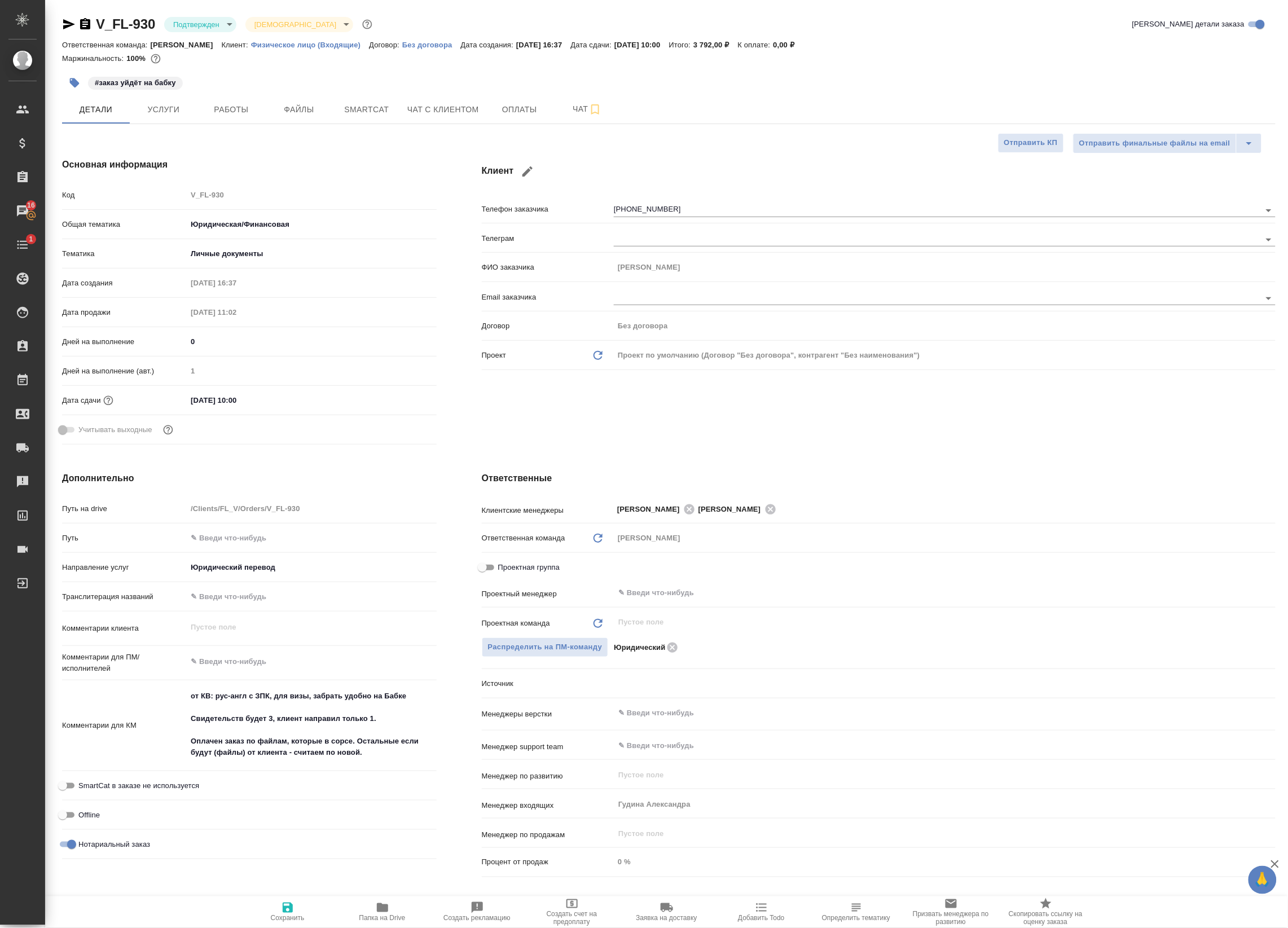
type textarea "x"
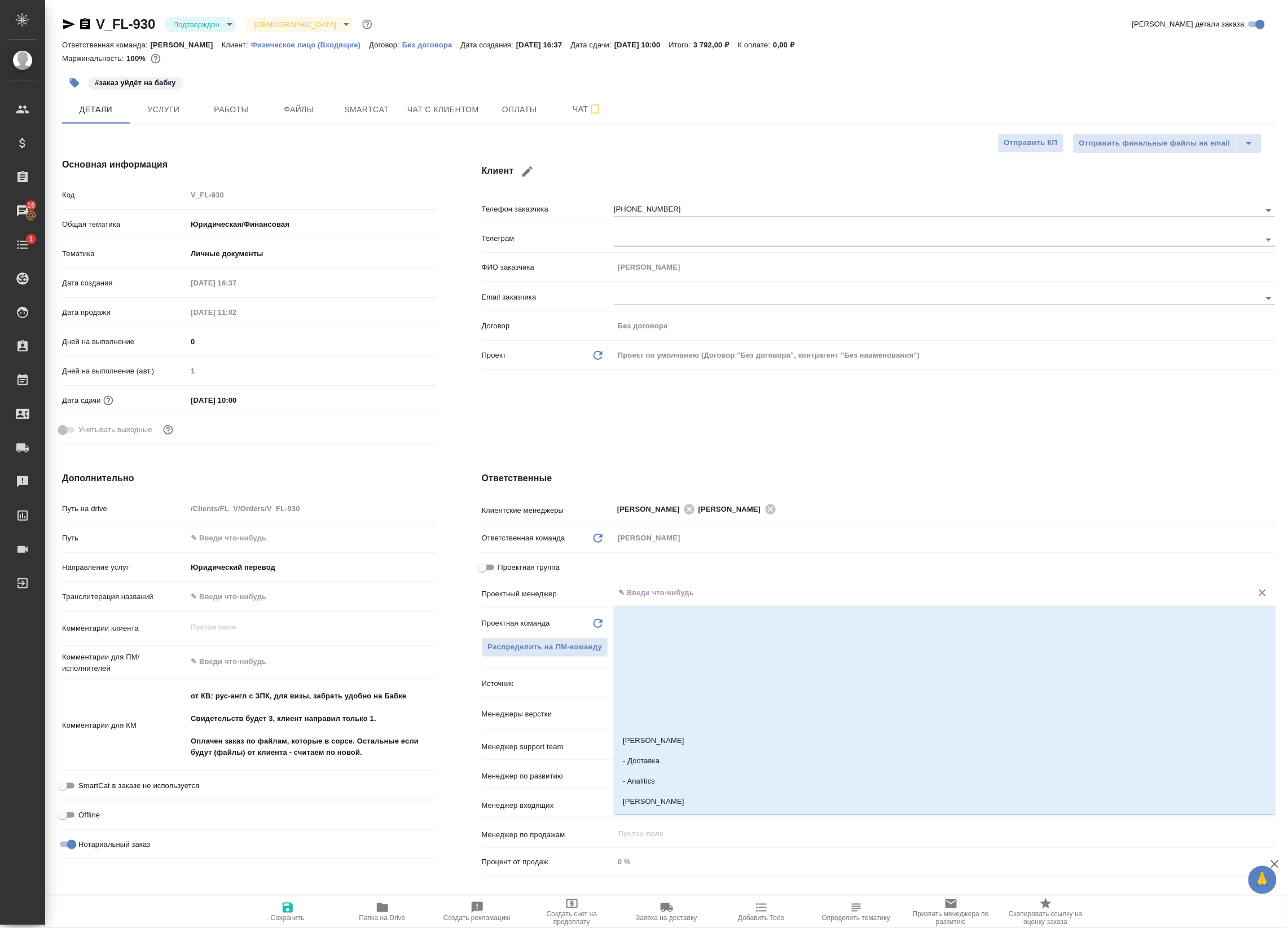
click at [671, 586] on input "text" at bounding box center [926, 593] width 617 height 14
type input "бад"
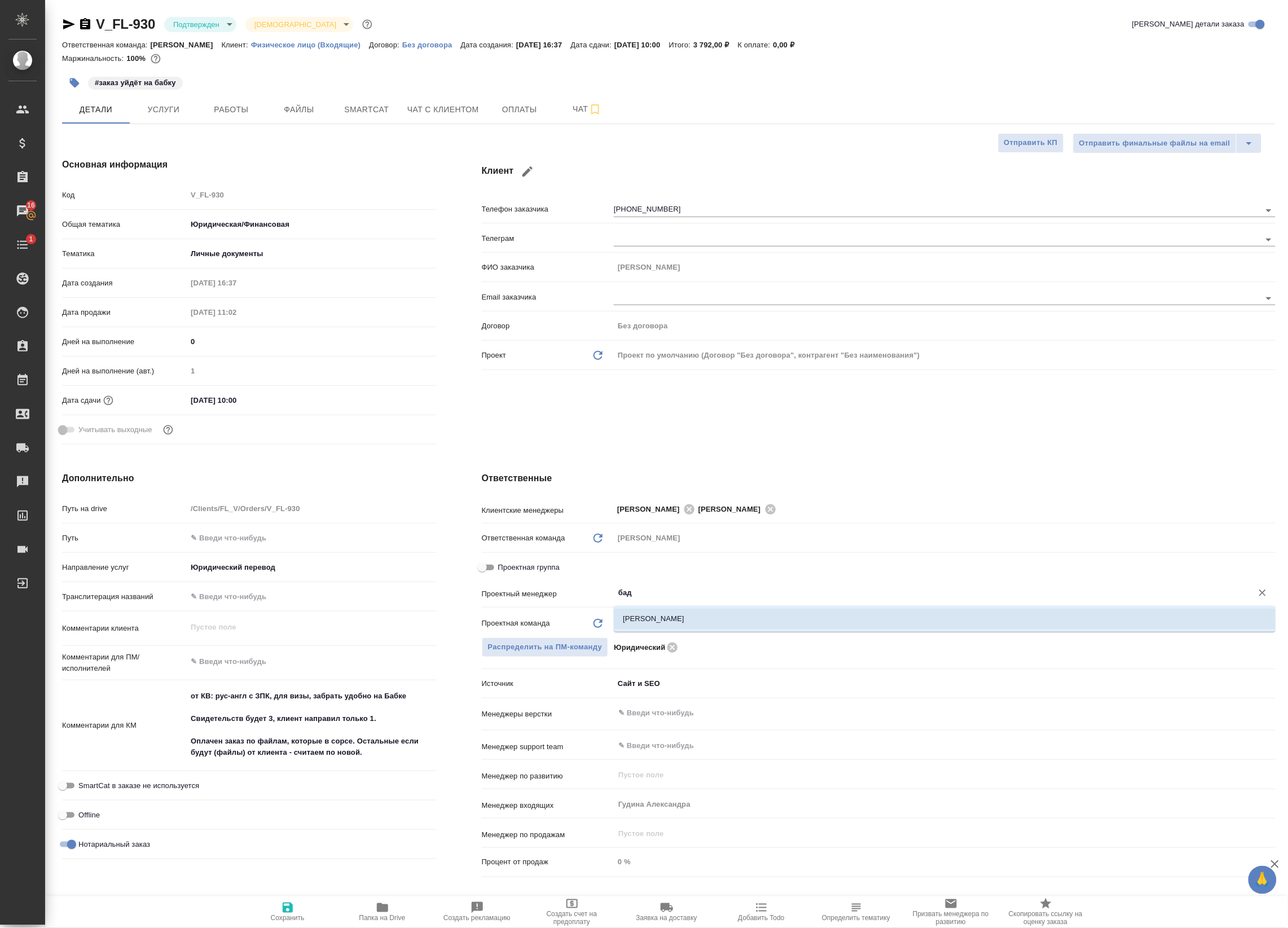
click at [658, 626] on li "[PERSON_NAME]" at bounding box center [944, 619] width 662 height 21
type textarea "x"
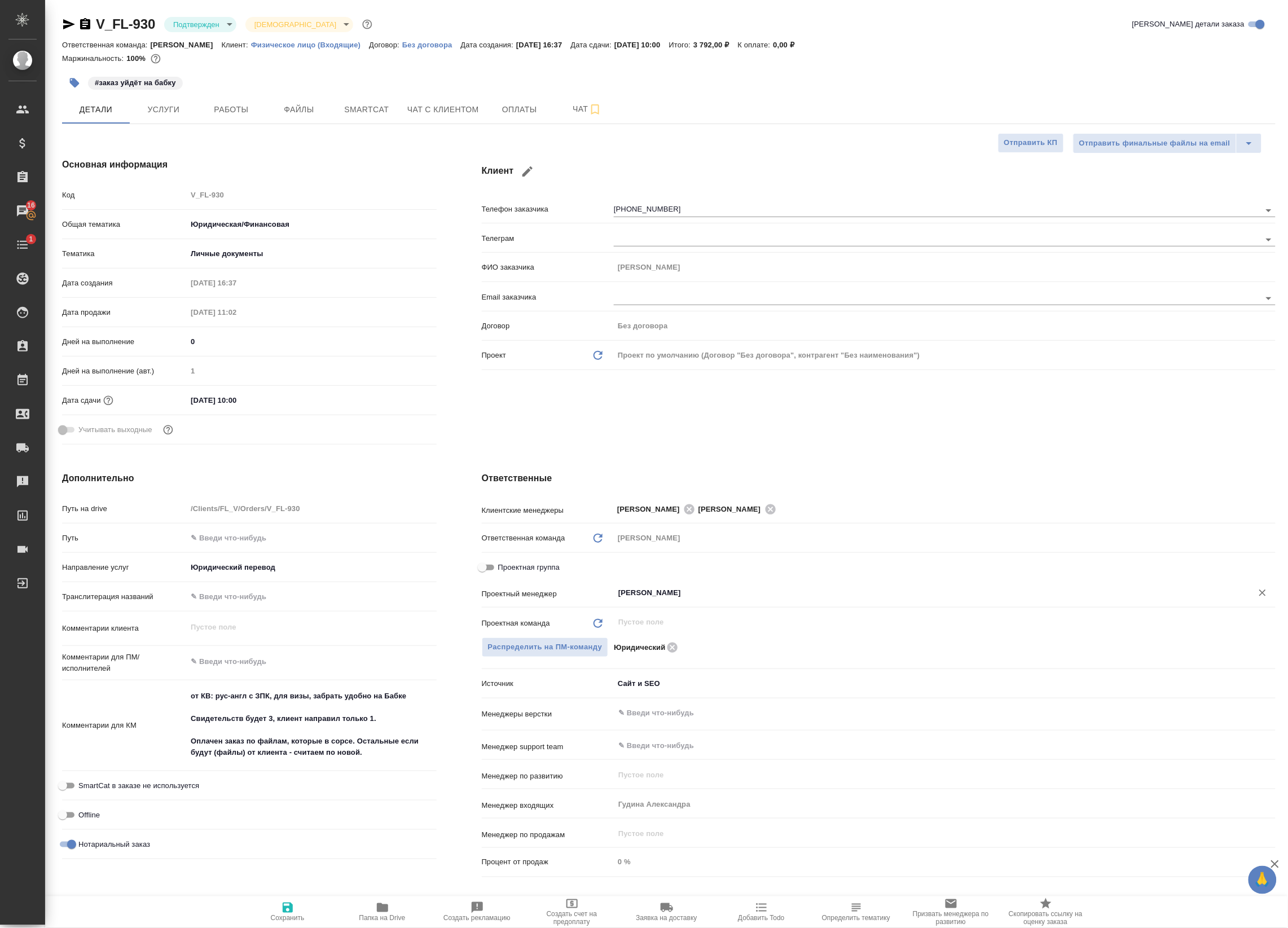
type input "[PERSON_NAME]"
click at [280, 920] on span "Сохранить" at bounding box center [287, 918] width 34 height 8
type textarea "x"
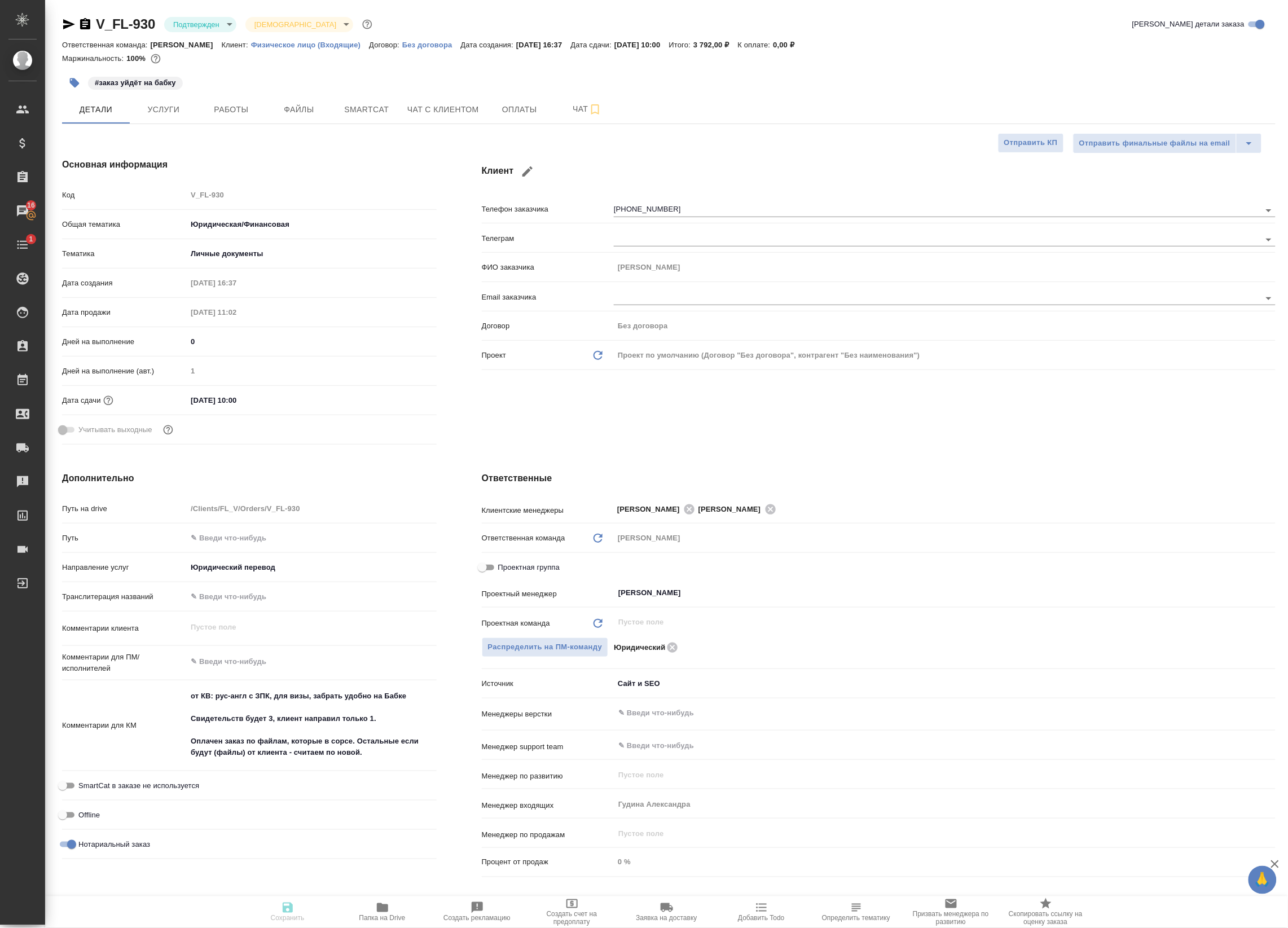
type textarea "x"
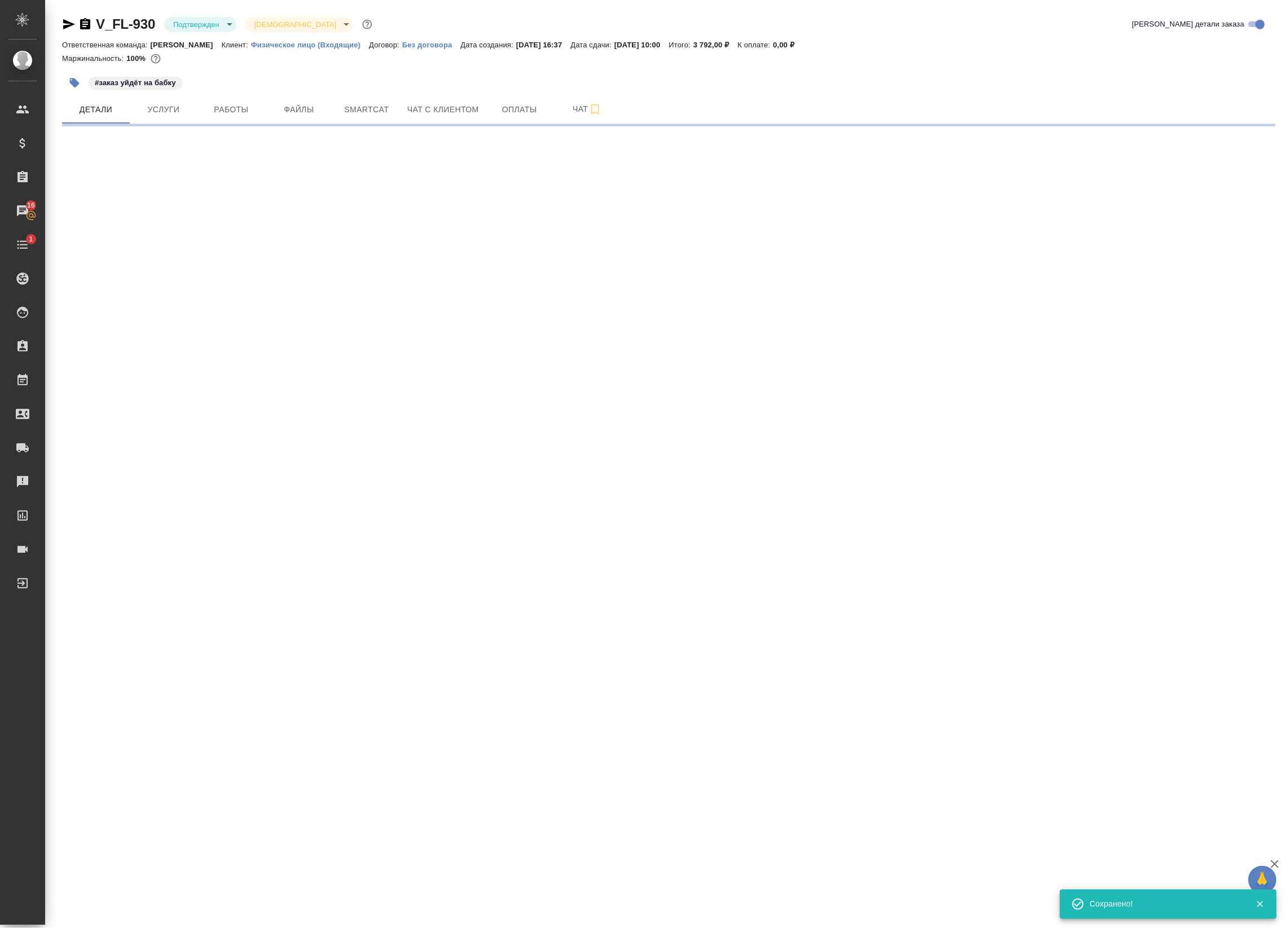
select select "RU"
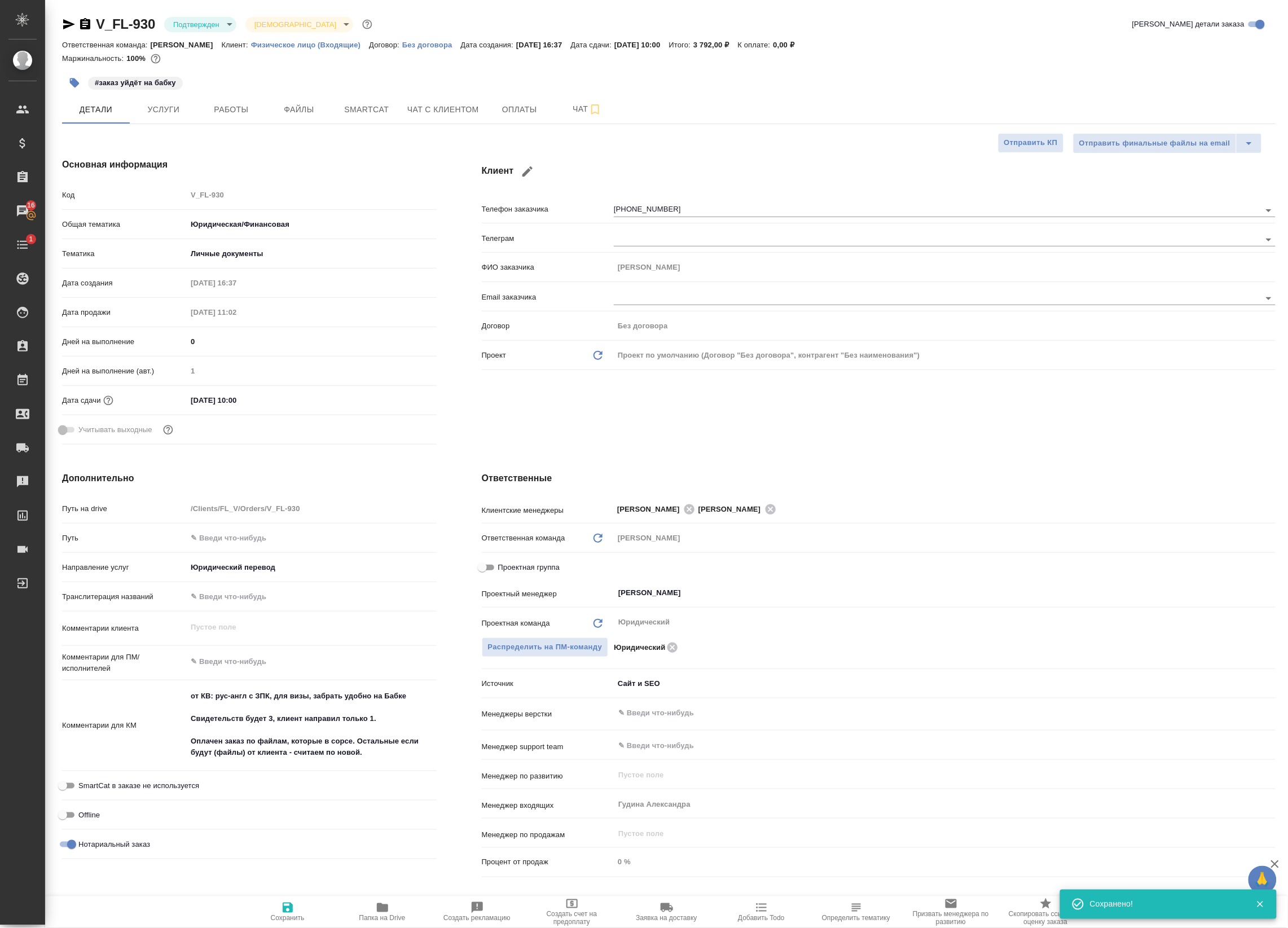
type textarea "x"
click at [218, 18] on div "V_FL-930 Подтвержден confirmed Святая троица holyTrinity" at bounding box center [218, 24] width 312 height 18
click at [218, 18] on body "🙏 .cls-1 fill:#fff; AWATERA Badanyan Artak Клиенты Спецификации Заказы 16 Чаты …" at bounding box center [644, 464] width 1288 height 928
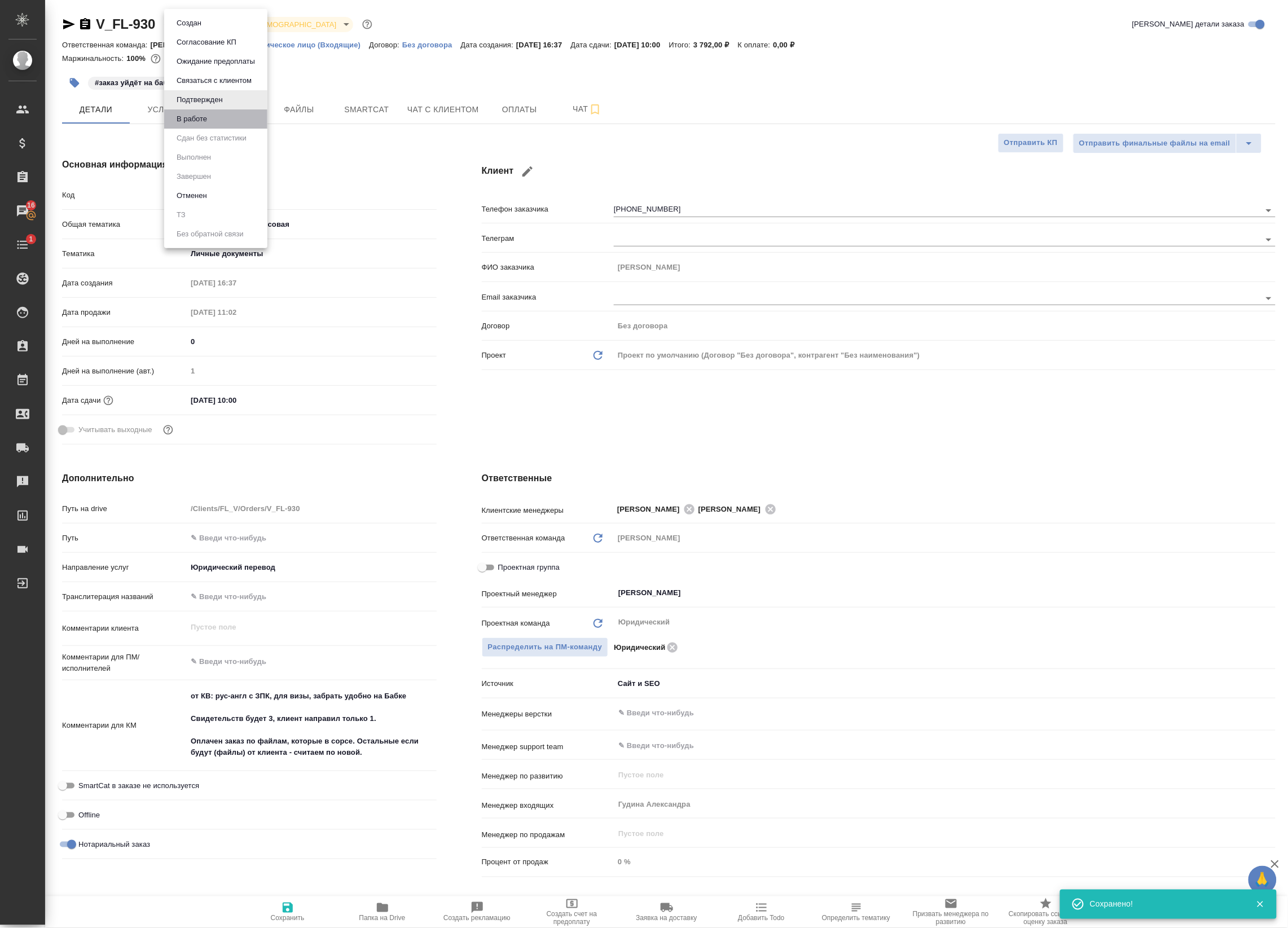
click at [209, 111] on li "В работе" at bounding box center [216, 119] width 103 height 19
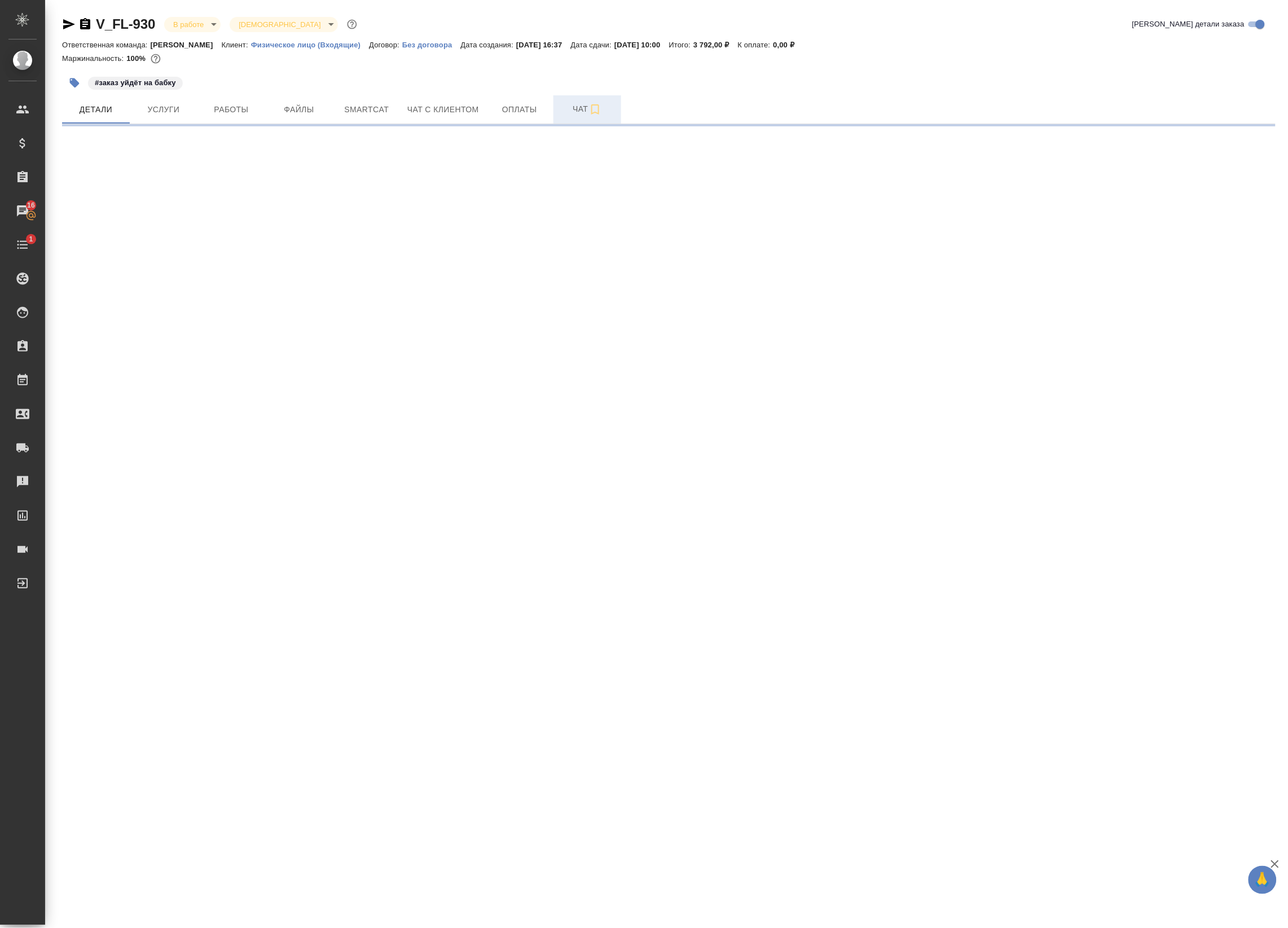
select select "RU"
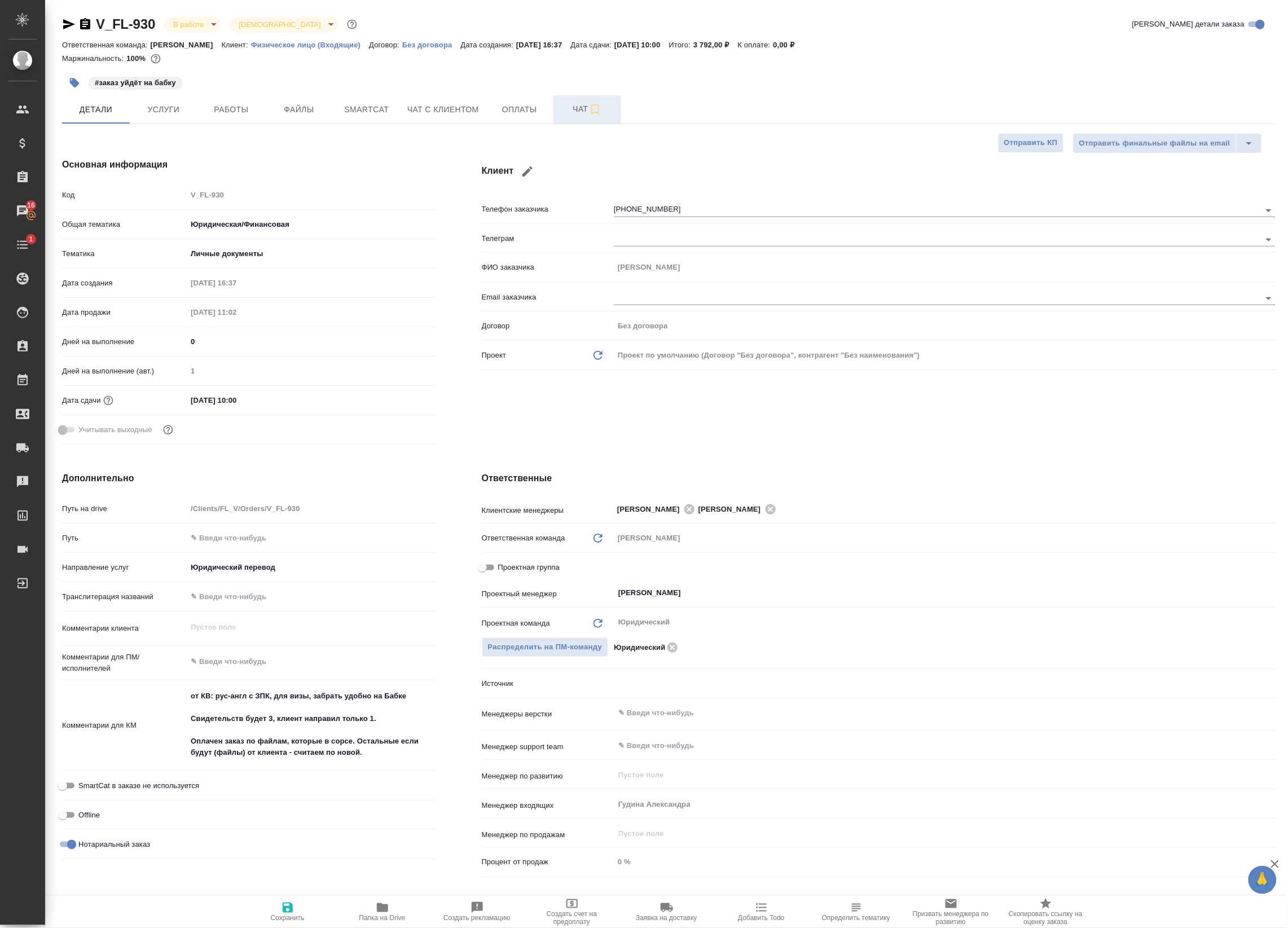
type textarea "x"
click at [560, 111] on span "Чат" at bounding box center [587, 109] width 54 height 14
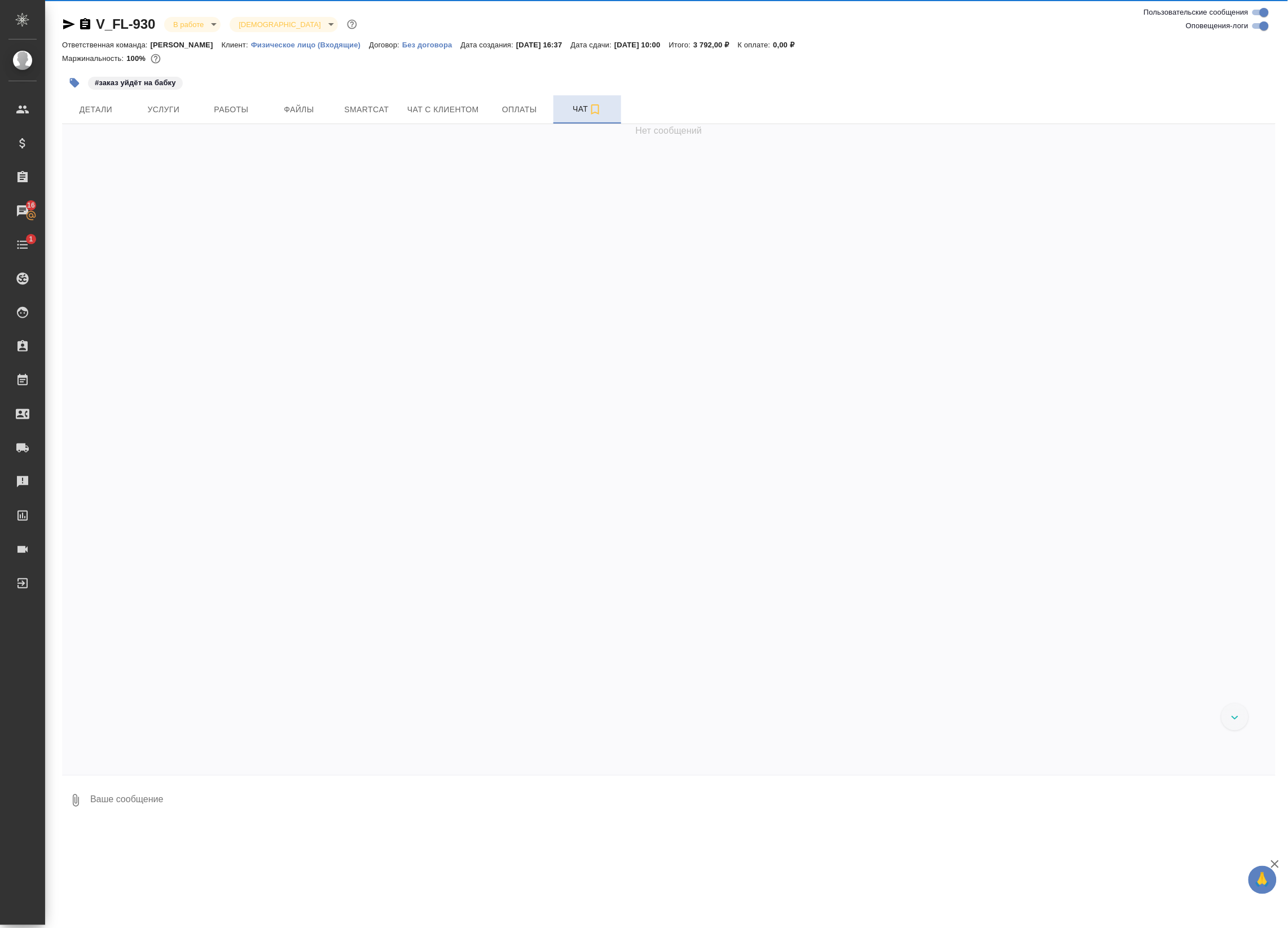
scroll to position [447, 0]
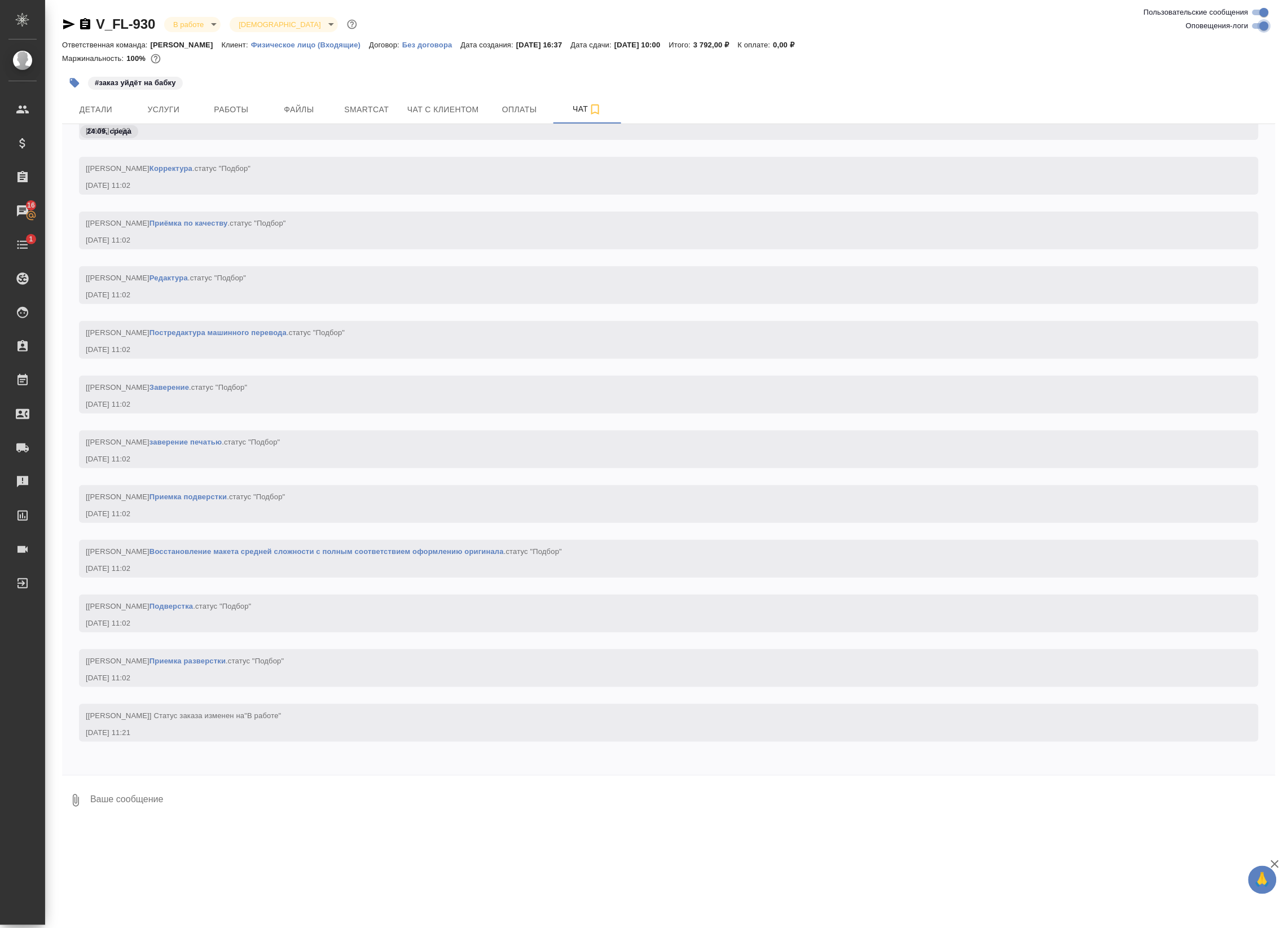
click at [1259, 30] on input "Оповещения-логи" at bounding box center [1264, 26] width 41 height 14
checkbox input "false"
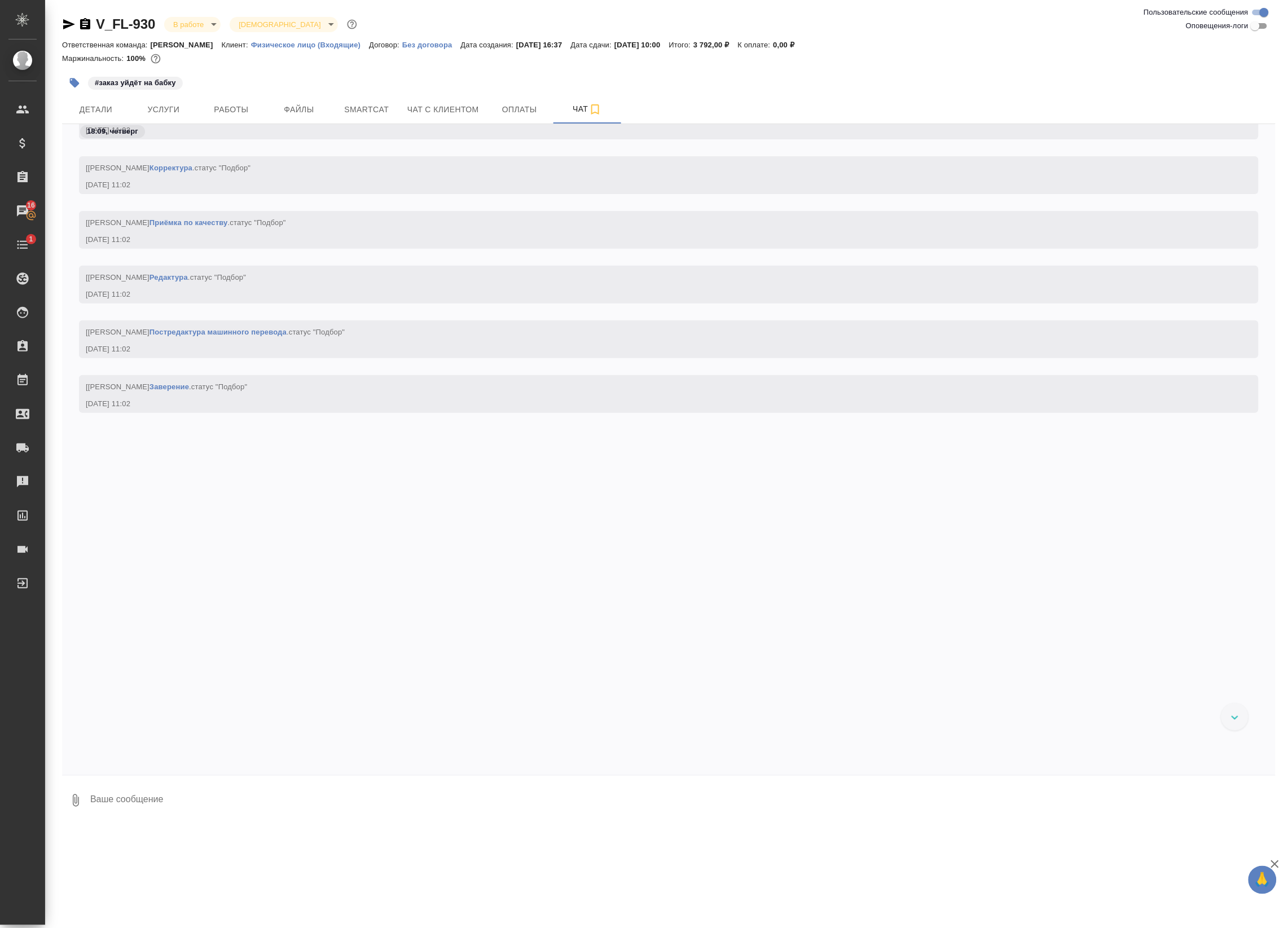
scroll to position [0, 0]
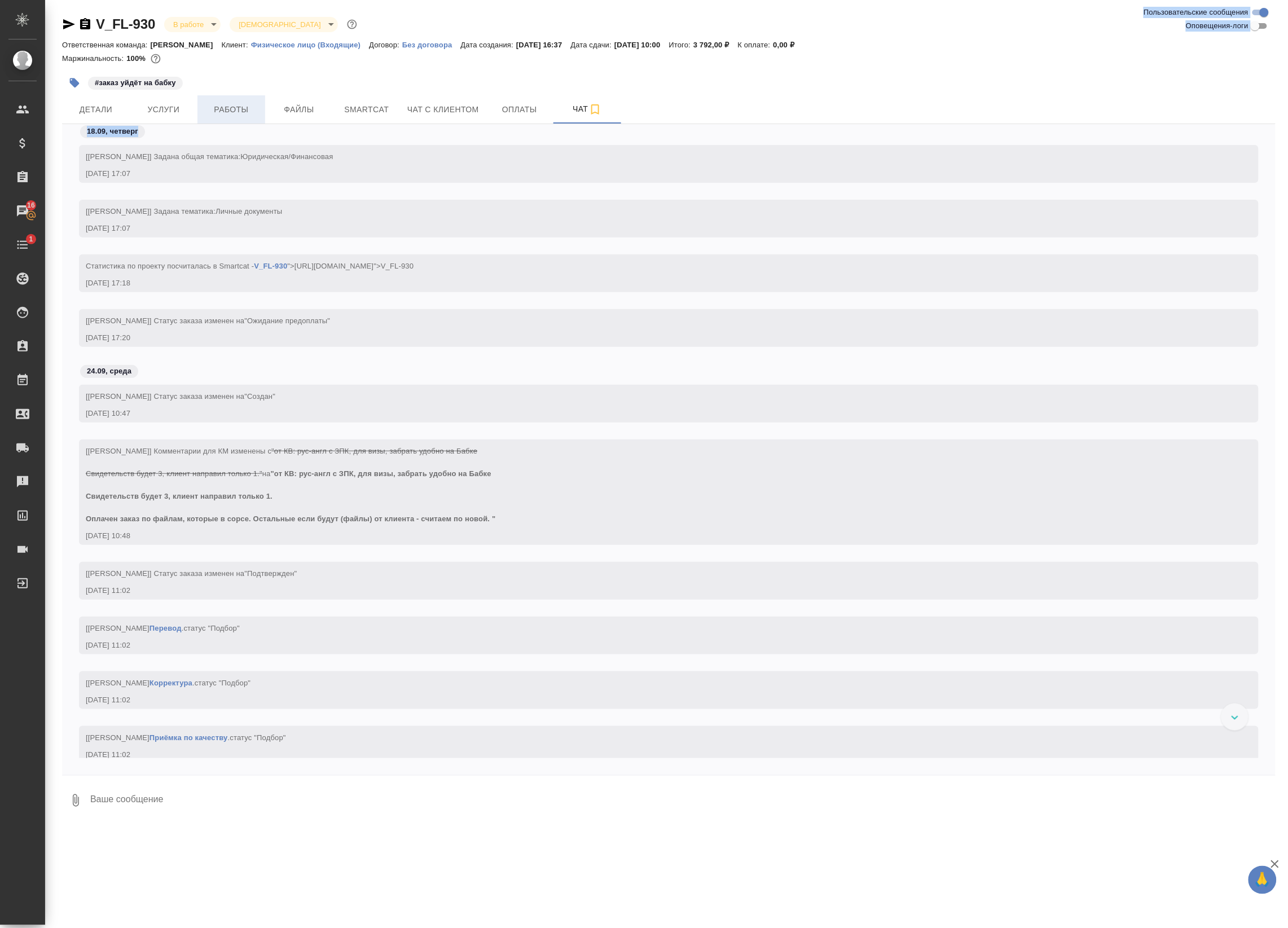
drag, startPoint x: 236, startPoint y: 129, endPoint x: 229, endPoint y: 115, distance: 15.7
click at [229, 115] on div "V_FL-930 В работе inProgress Святая троица holyTrinity Ответственная команда: Б…" at bounding box center [669, 413] width 1226 height 826
click at [229, 115] on span "Работы" at bounding box center [231, 110] width 54 height 14
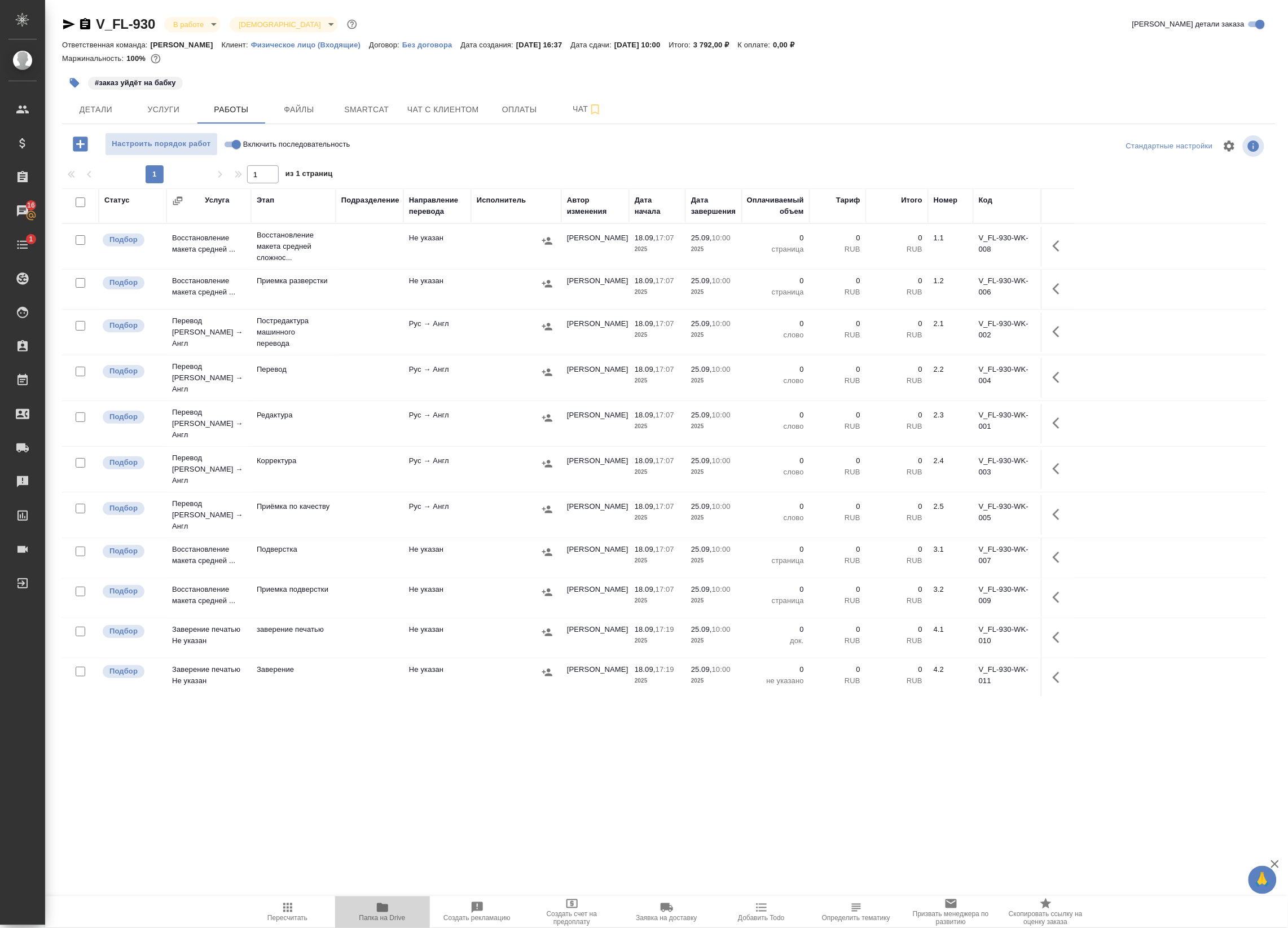
click at [383, 909] on icon "button" at bounding box center [383, 908] width 12 height 9
click at [108, 111] on span "Детали" at bounding box center [96, 110] width 54 height 14
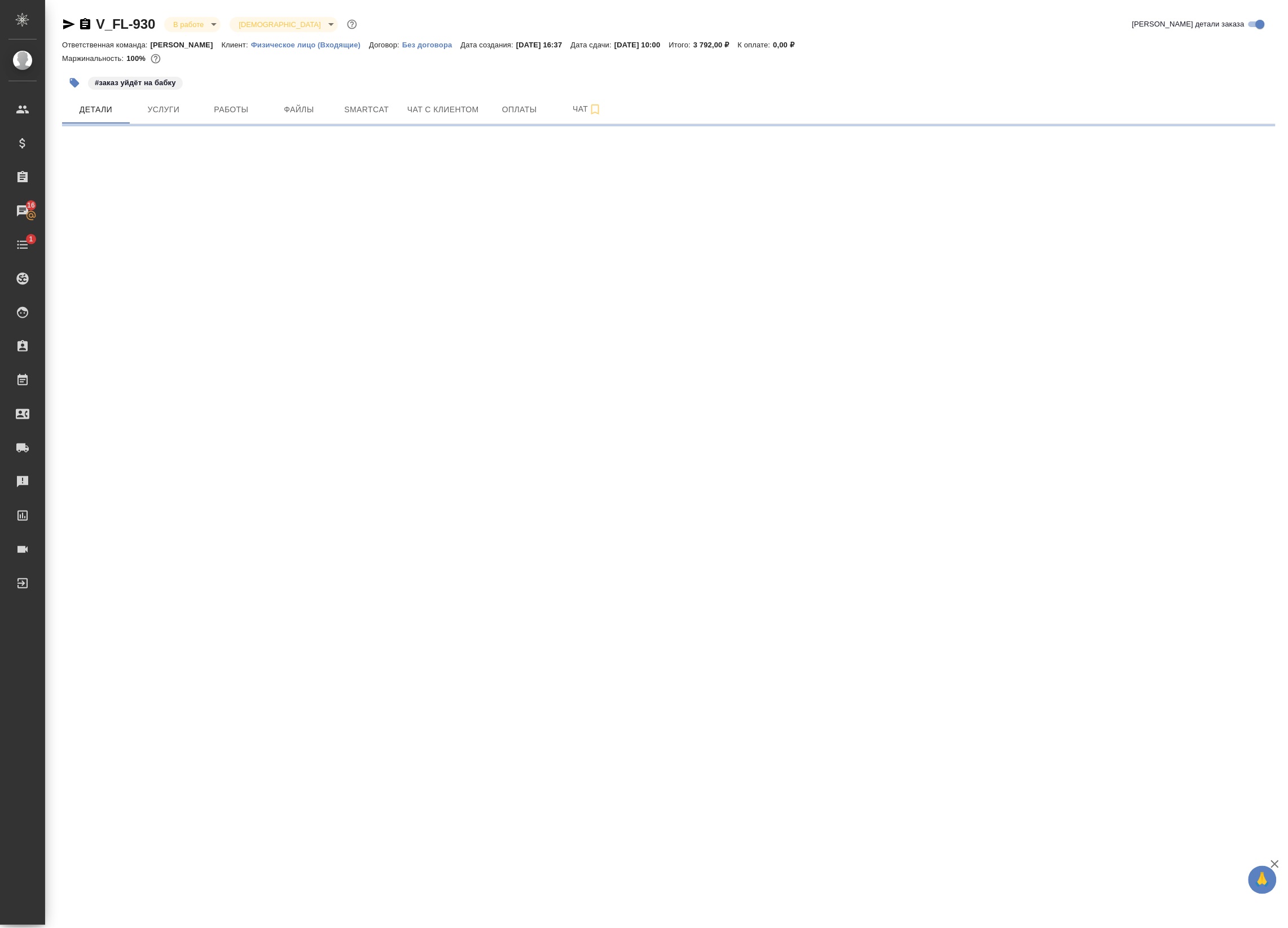
select select "RU"
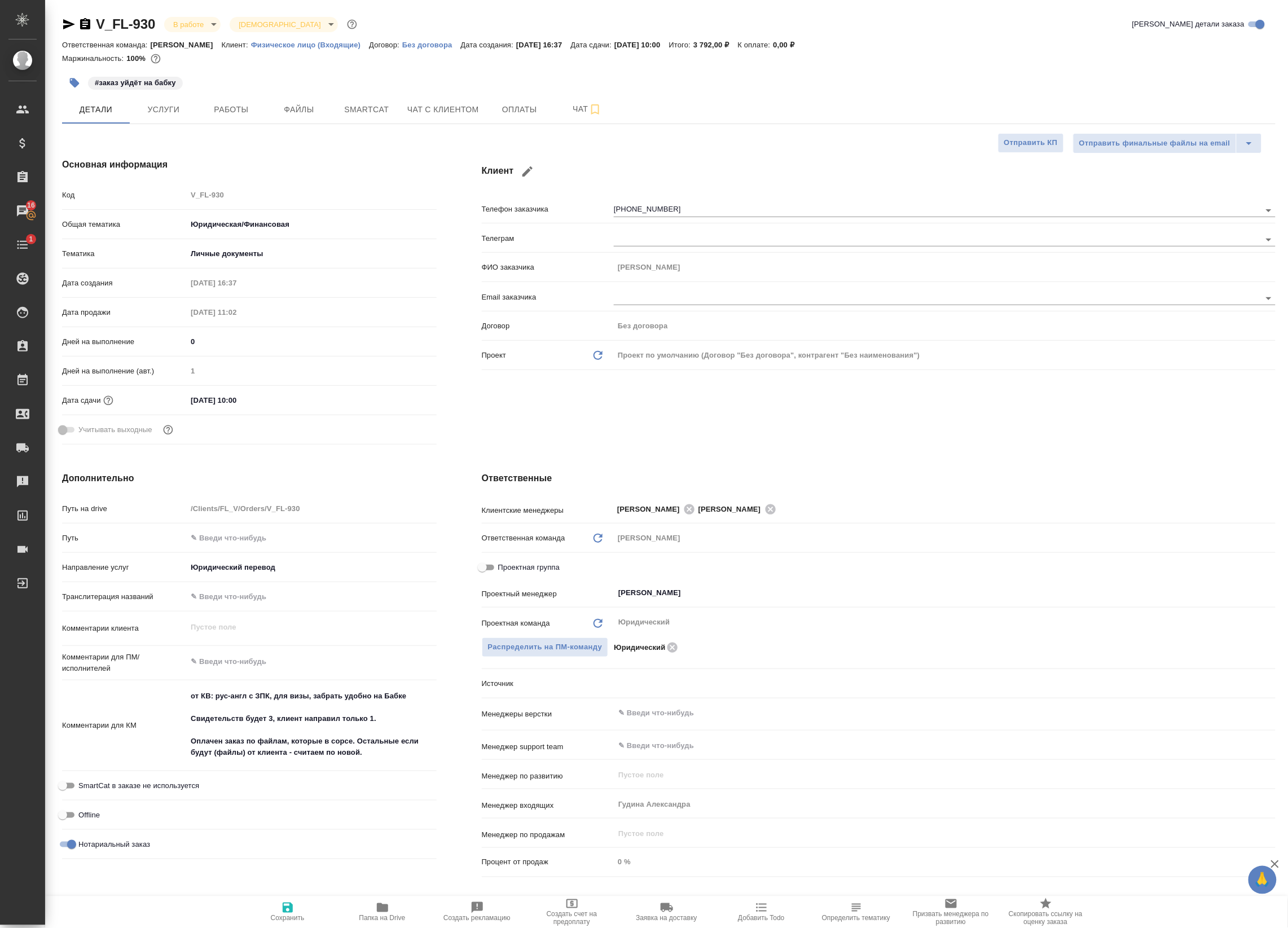
type textarea "x"
click at [234, 113] on span "Работы" at bounding box center [231, 110] width 54 height 14
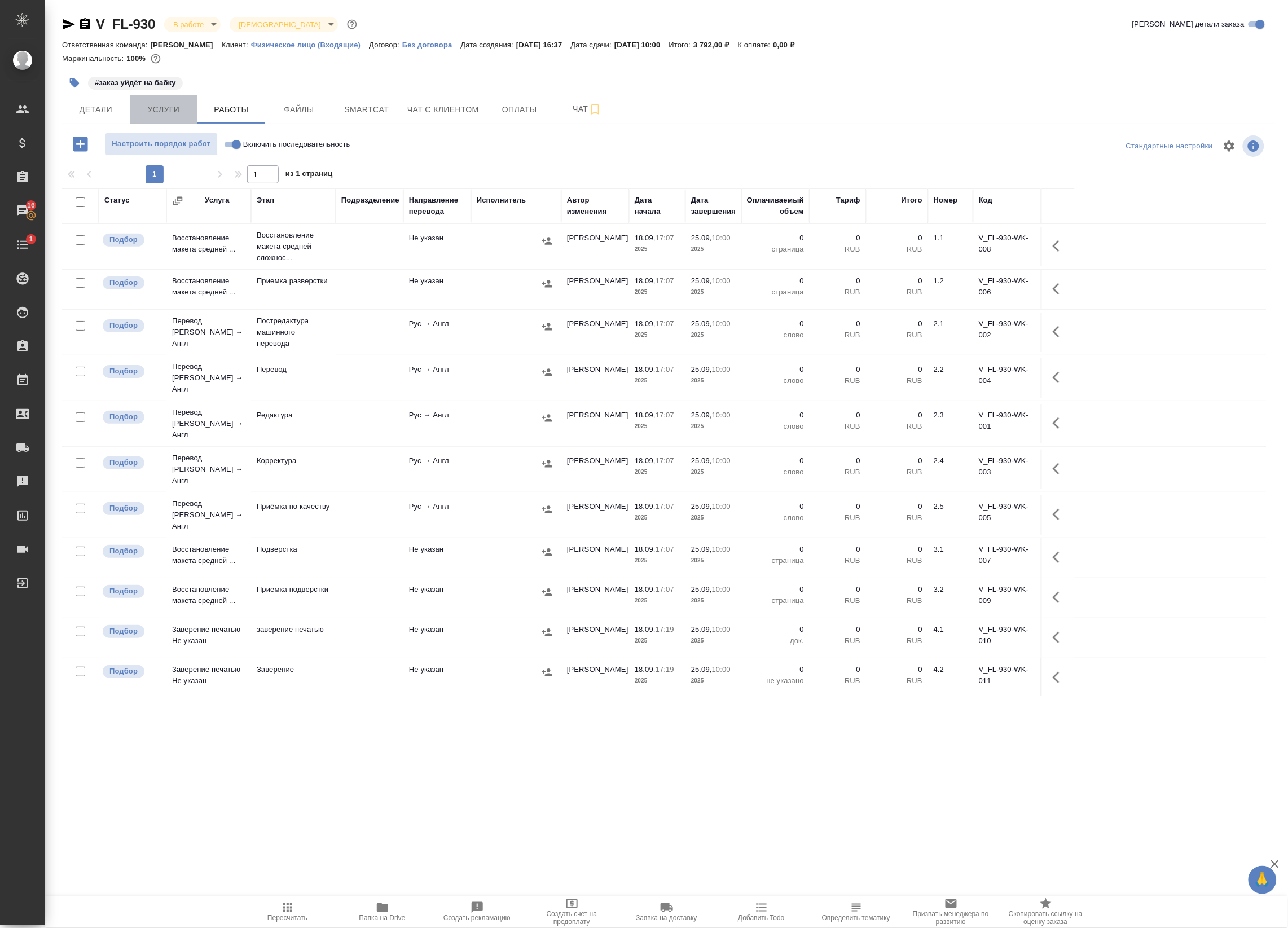
click at [172, 108] on span "Услуги" at bounding box center [164, 110] width 54 height 14
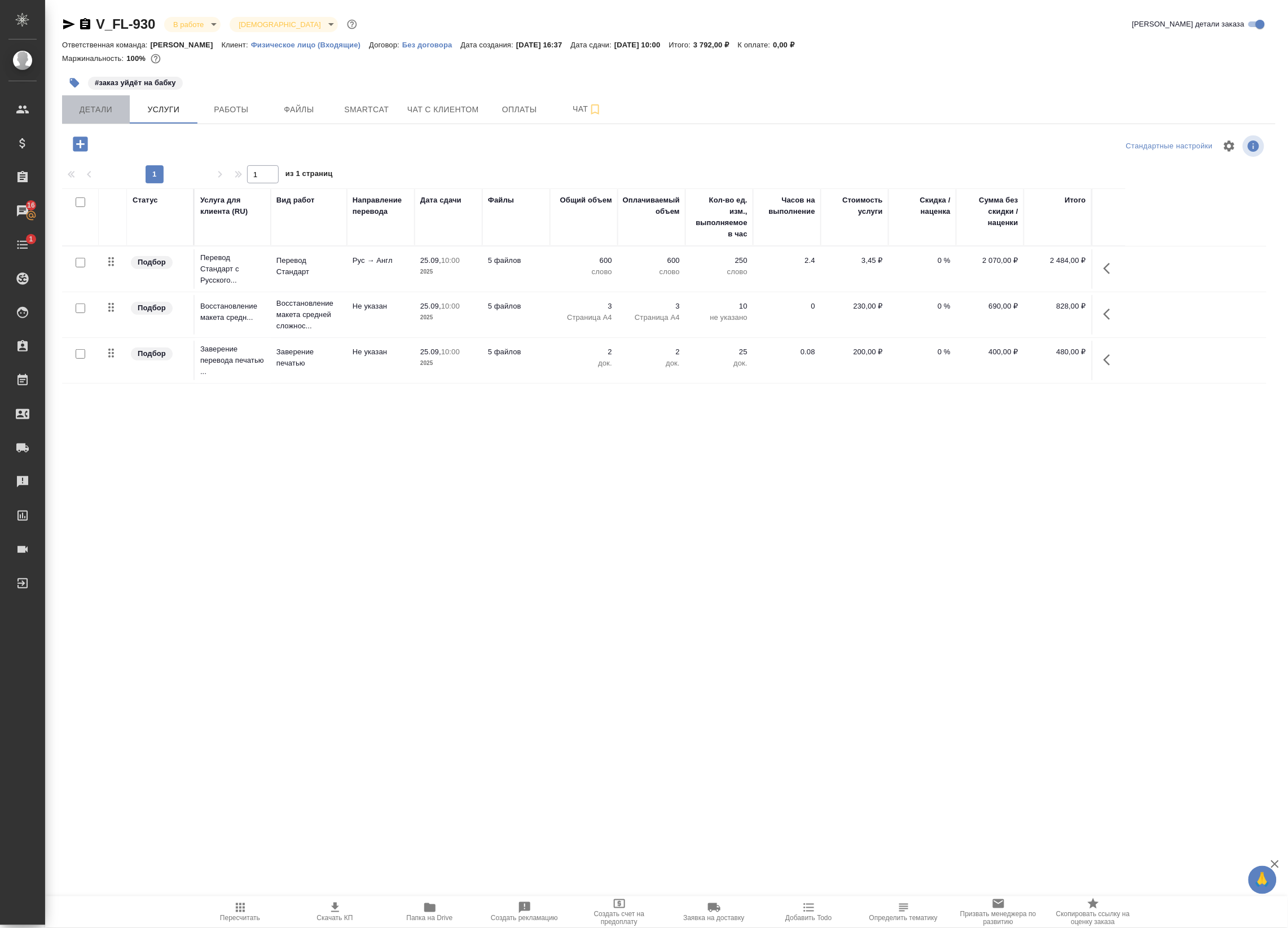
click at [108, 107] on span "Детали" at bounding box center [96, 110] width 54 height 14
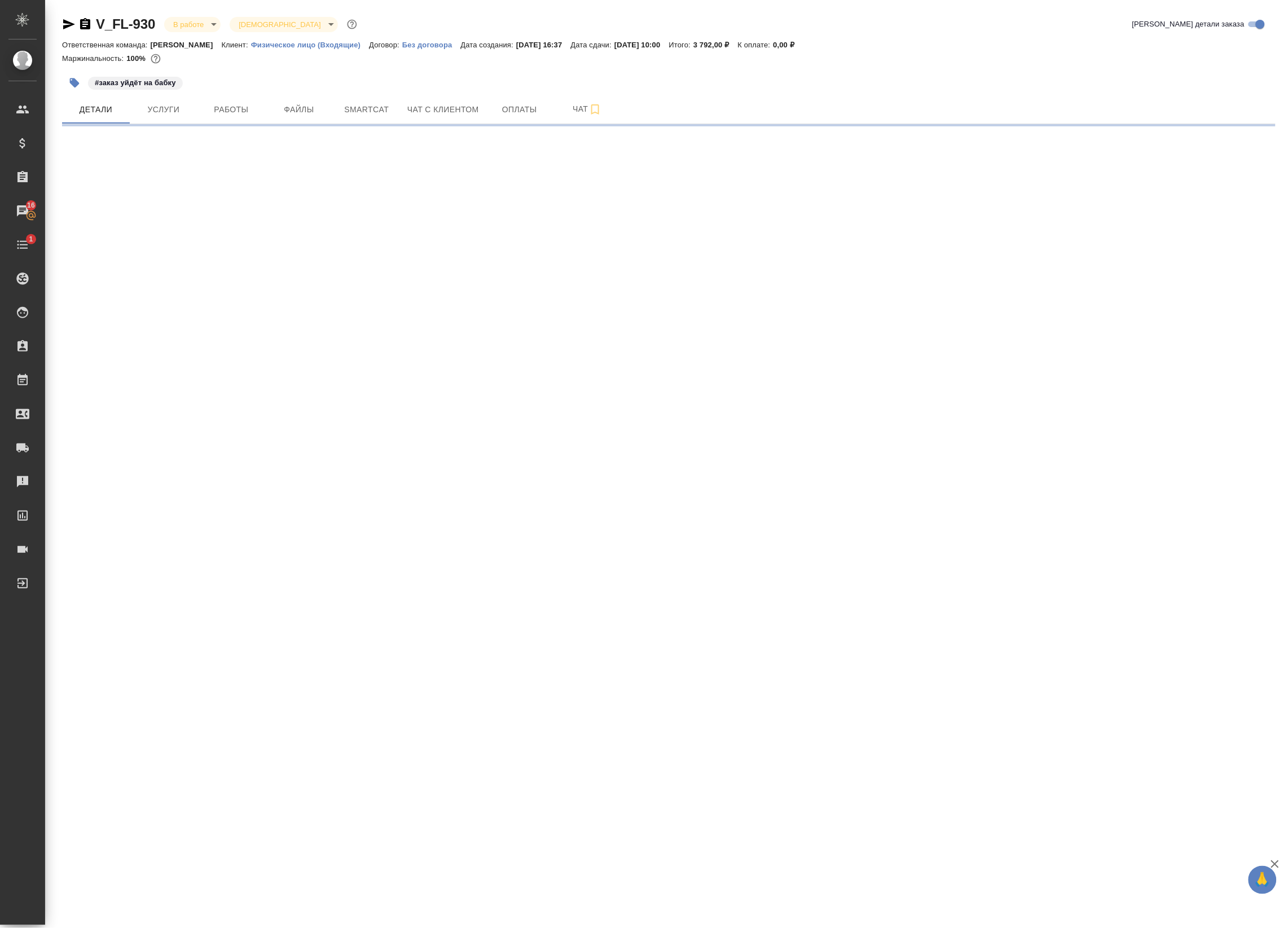
click at [207, 23] on body "🙏 .cls-1 fill:#fff; AWATERA Badanyan Artak Клиенты Спецификации Заказы 16 Чаты …" at bounding box center [644, 464] width 1288 height 928
select select "RU"
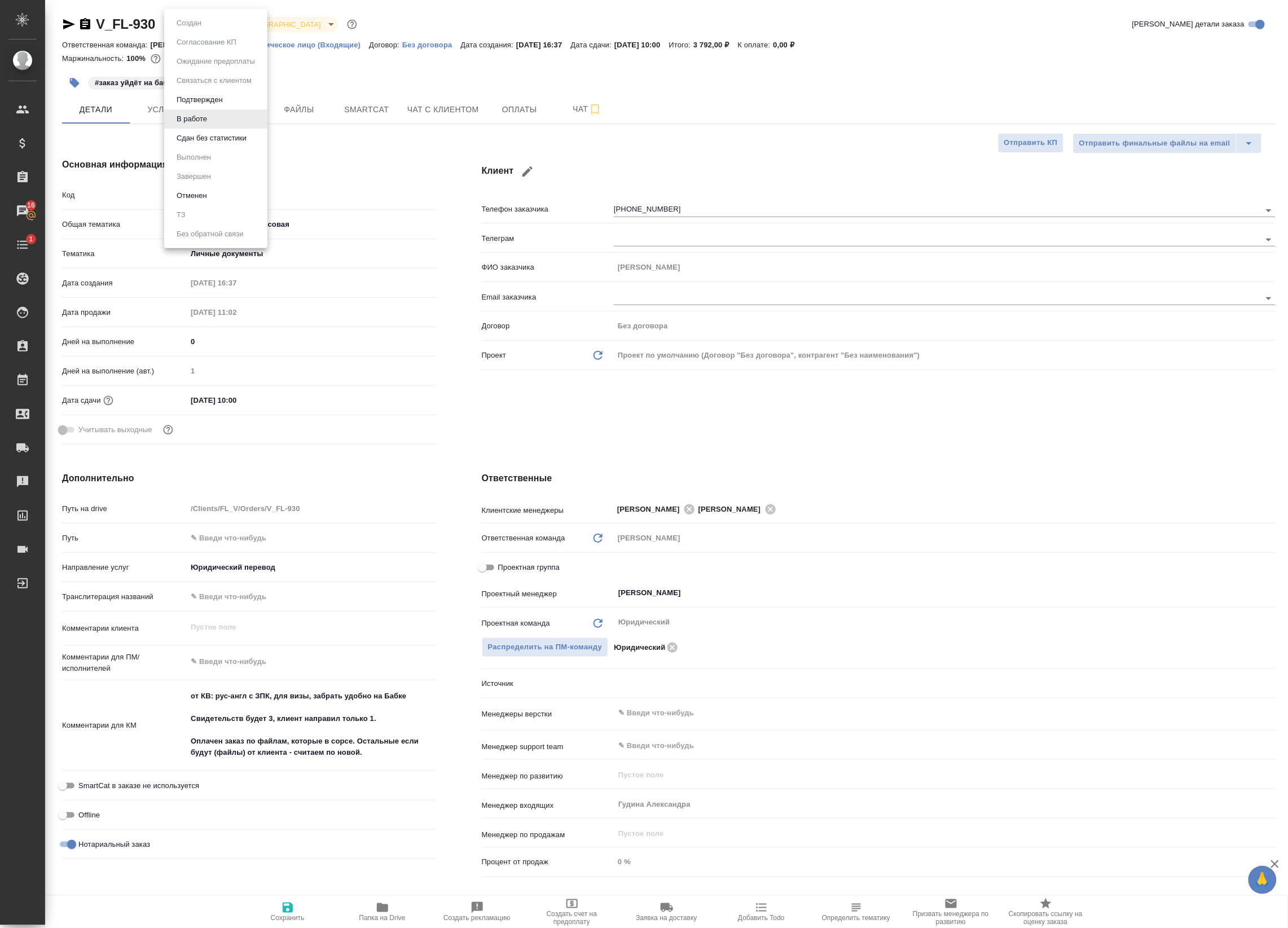
type textarea "x"
click at [221, 102] on button "Подтвержден" at bounding box center [200, 99] width 53 height 12
click at [187, 26] on body "🙏 .cls-1 fill:#fff; AWATERA Badanyan Artak Клиенты Спецификации Заказы 16 Чаты …" at bounding box center [644, 464] width 1288 height 928
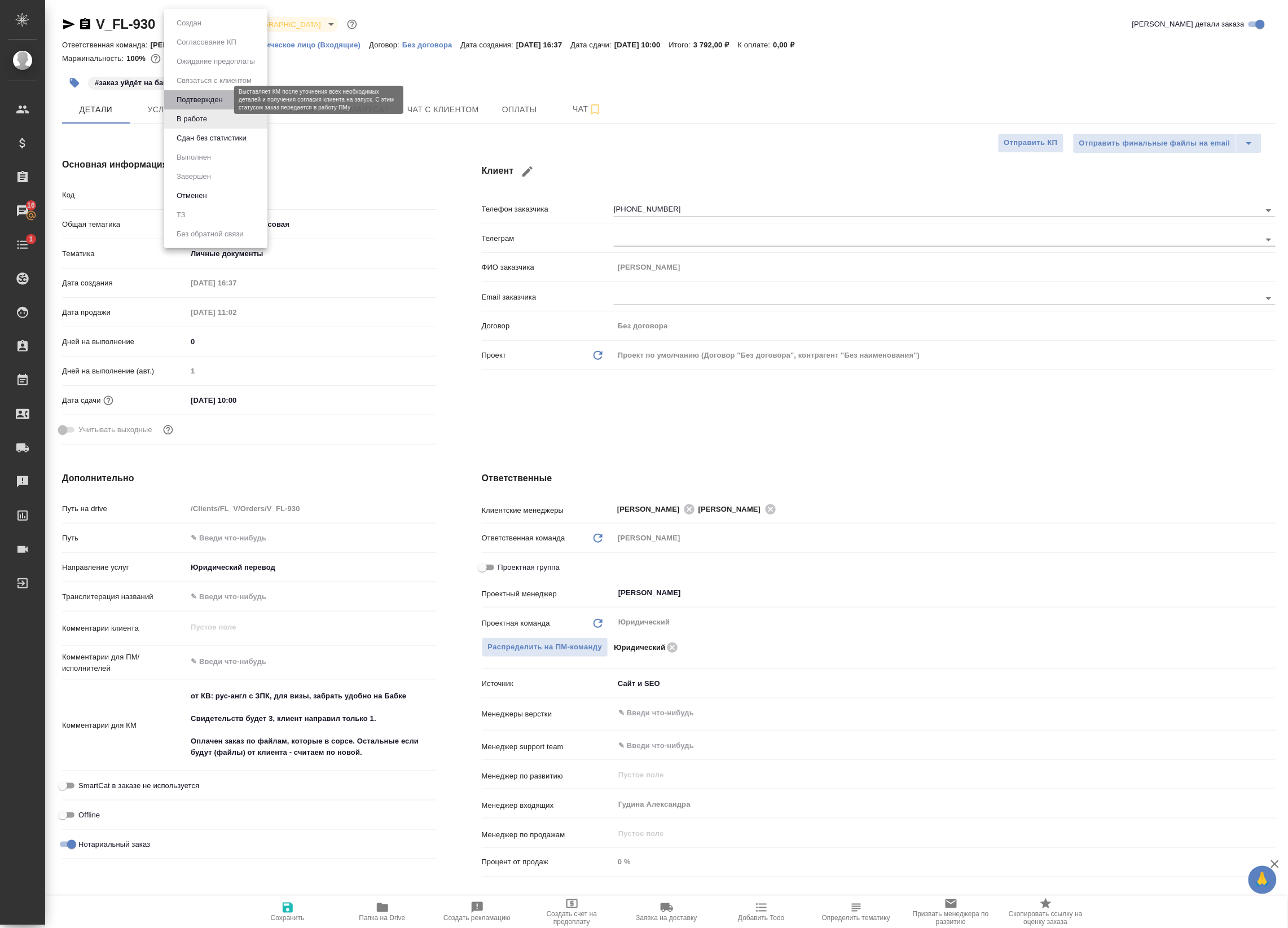
click at [198, 101] on button "Подтвержден" at bounding box center [200, 99] width 53 height 12
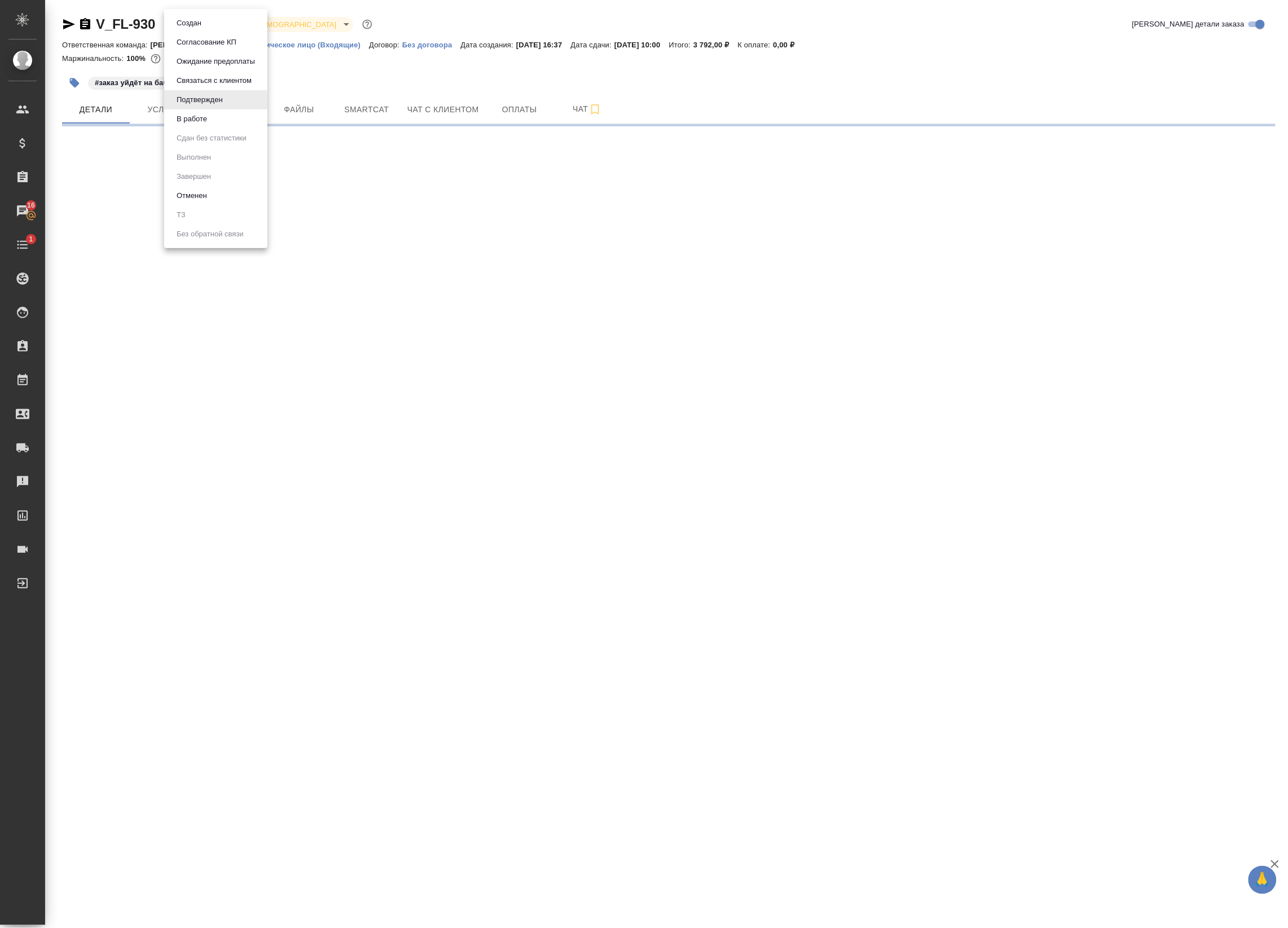
click at [215, 30] on body "🙏 .cls-1 fill:#fff; AWATERA Badanyan Artak Клиенты Спецификации Заказы 16 Чаты …" at bounding box center [644, 464] width 1288 height 928
select select "RU"
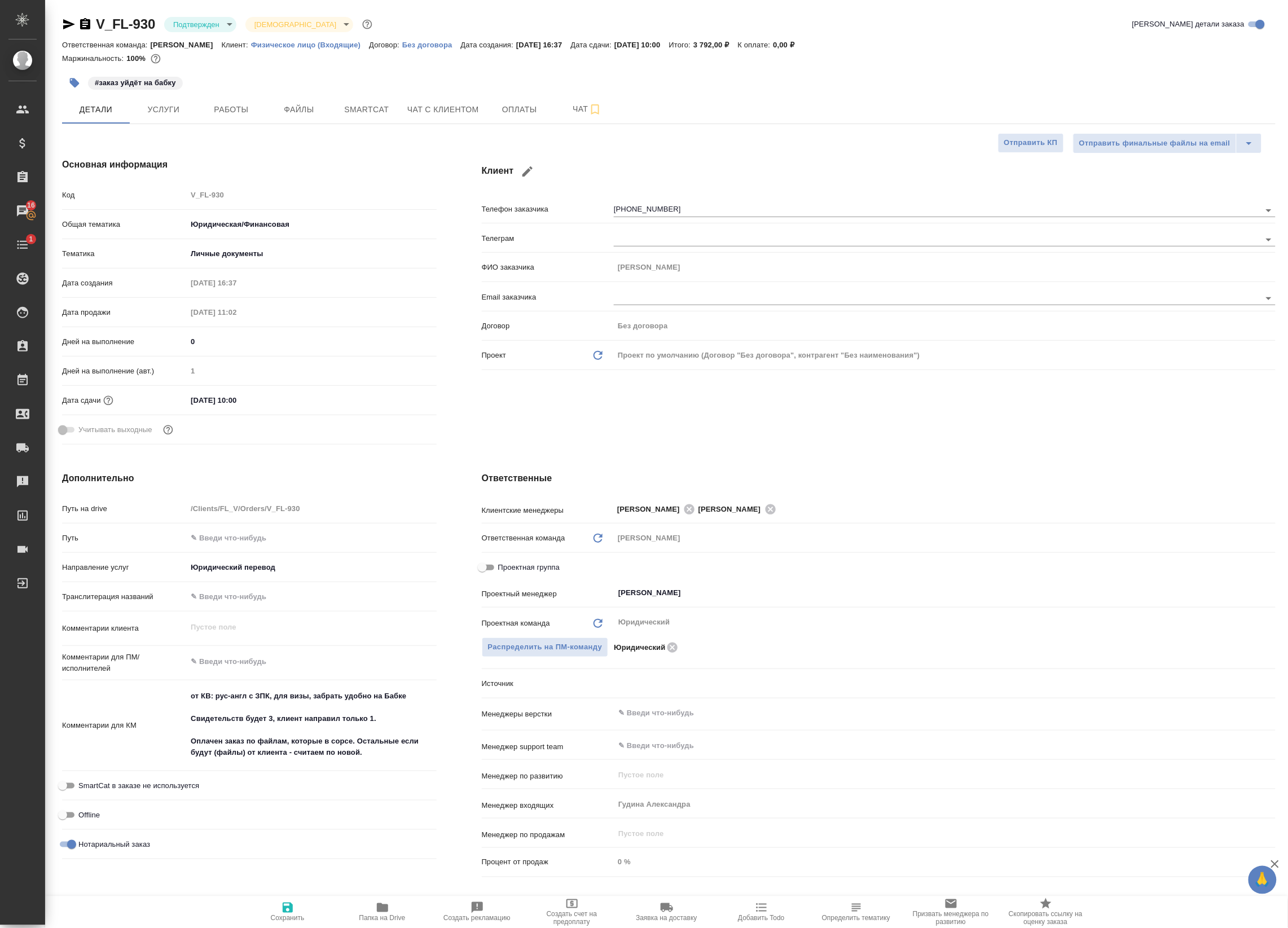
type textarea "x"
click at [215, 30] on body "🙏 .cls-1 fill:#fff; AWATERA Badanyan Artak Клиенты Спецификации Заказы 16 Чаты …" at bounding box center [644, 464] width 1288 height 928
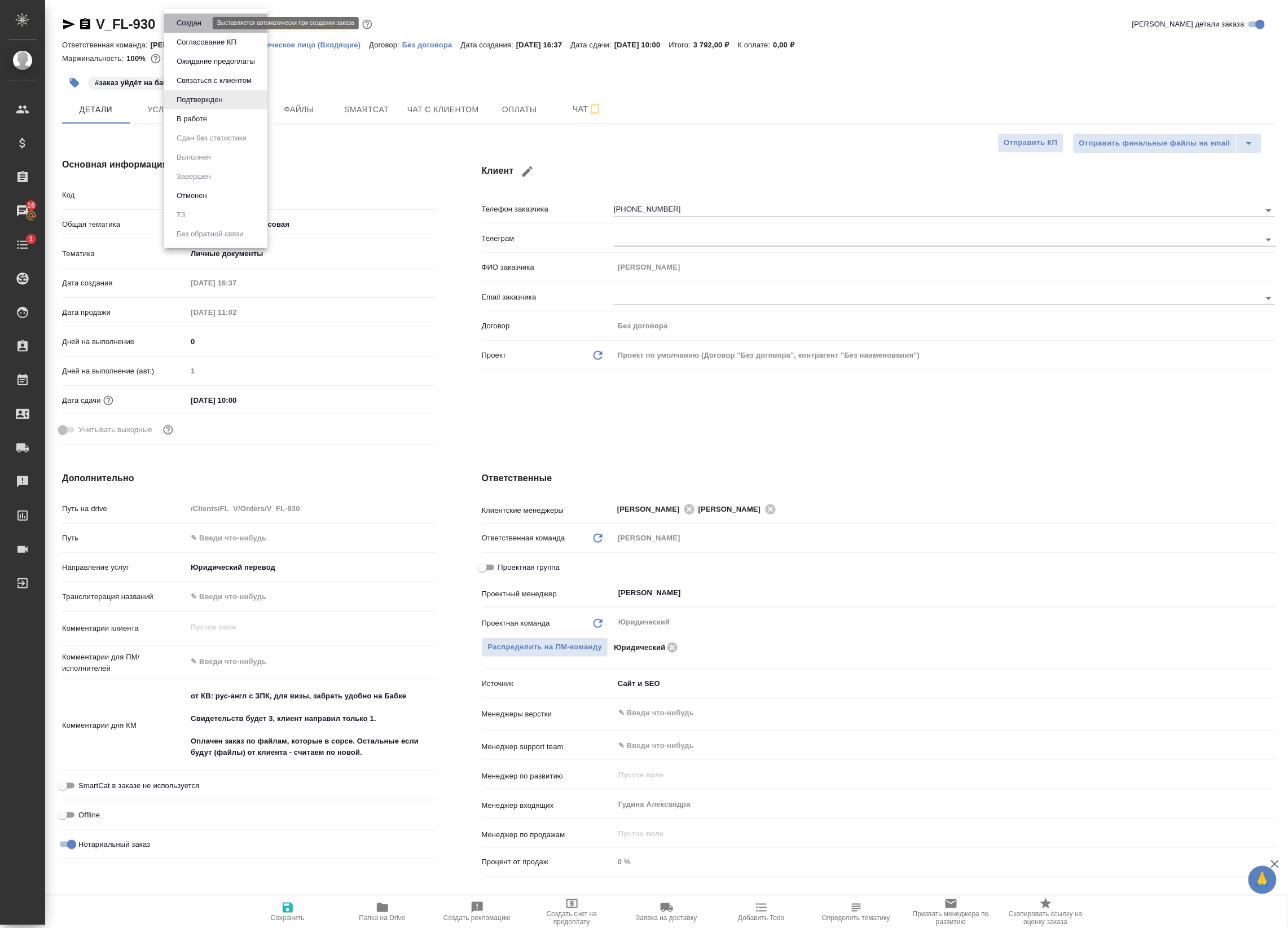
click at [203, 21] on button "Создан" at bounding box center [189, 23] width 32 height 12
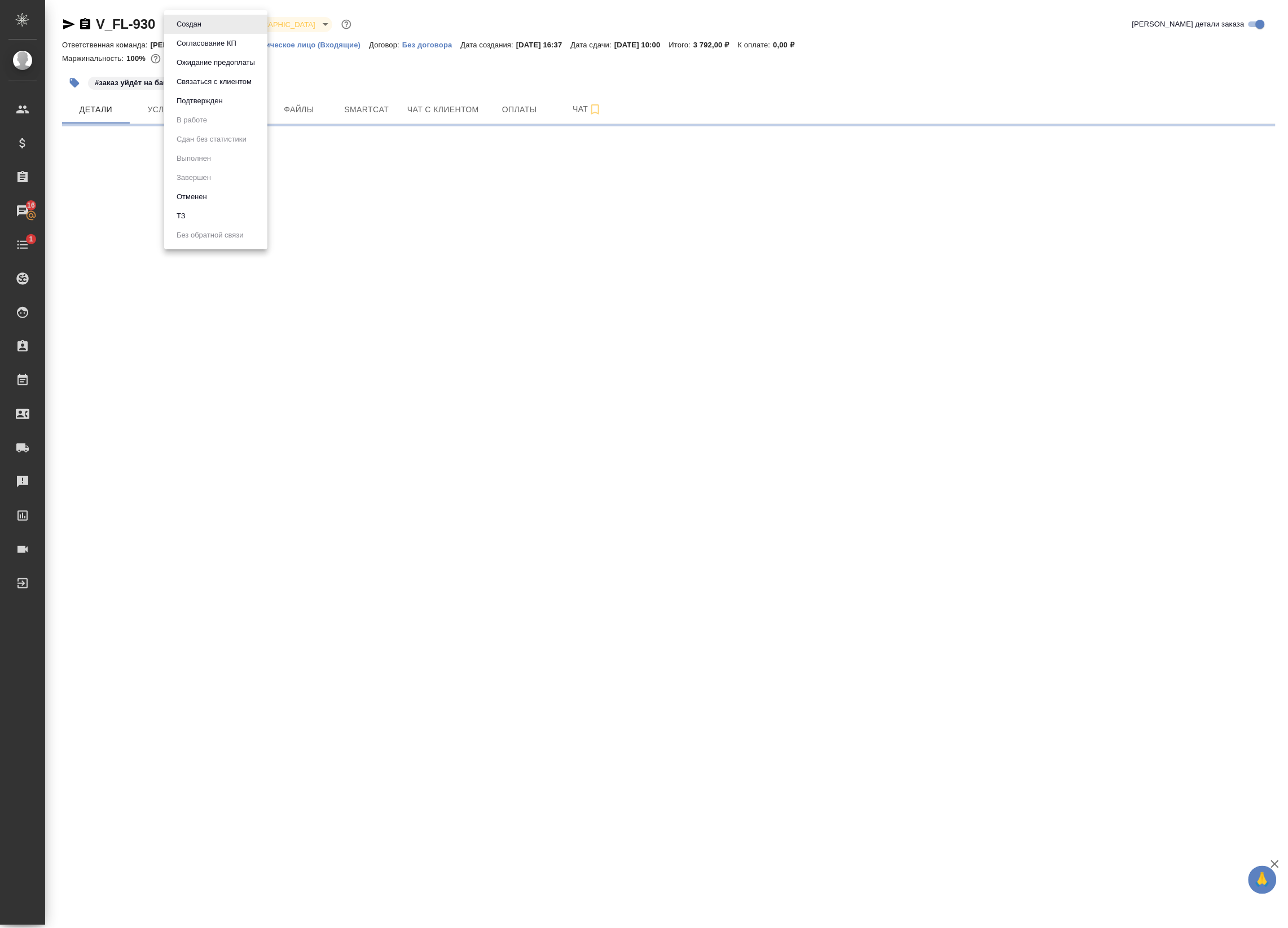
click at [203, 21] on body "🙏 .cls-1 fill:#fff; AWATERA Badanyan Artak Клиенты Спецификации Заказы 16 Чаты …" at bounding box center [644, 464] width 1288 height 928
select select "RU"
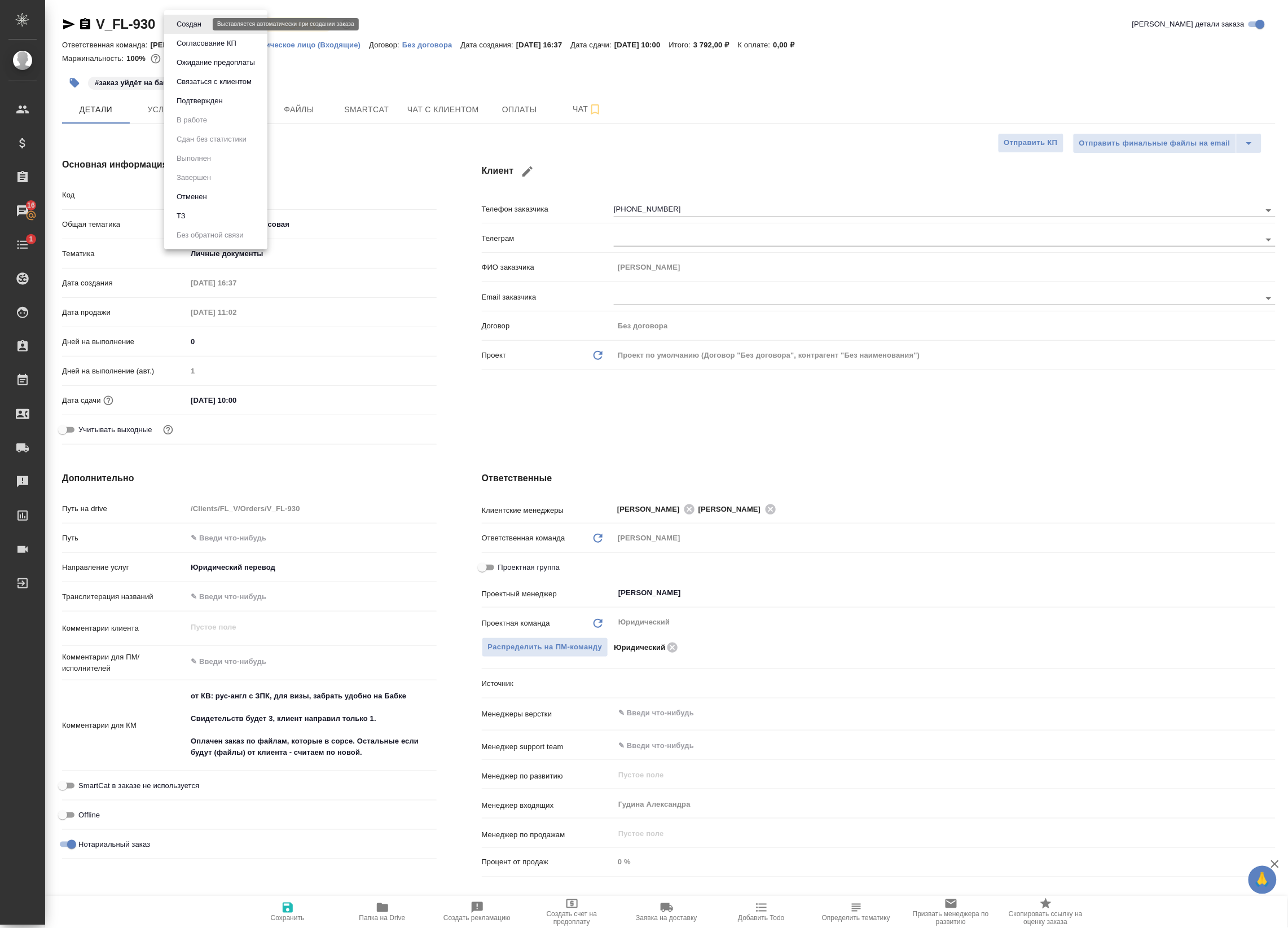
type textarea "x"
click at [219, 209] on li "ТЗ" at bounding box center [216, 216] width 103 height 19
type textarea "x"
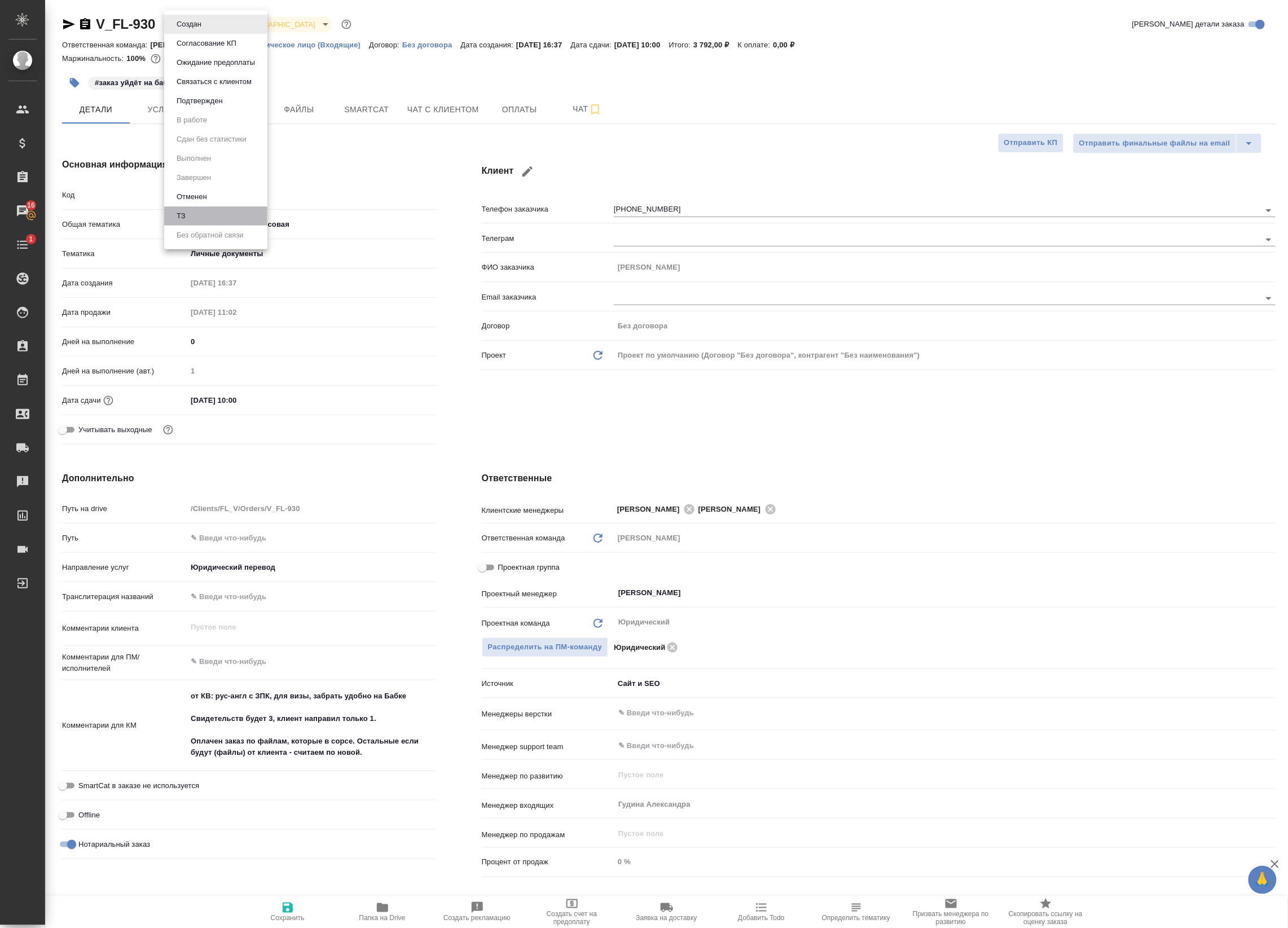
type textarea "x"
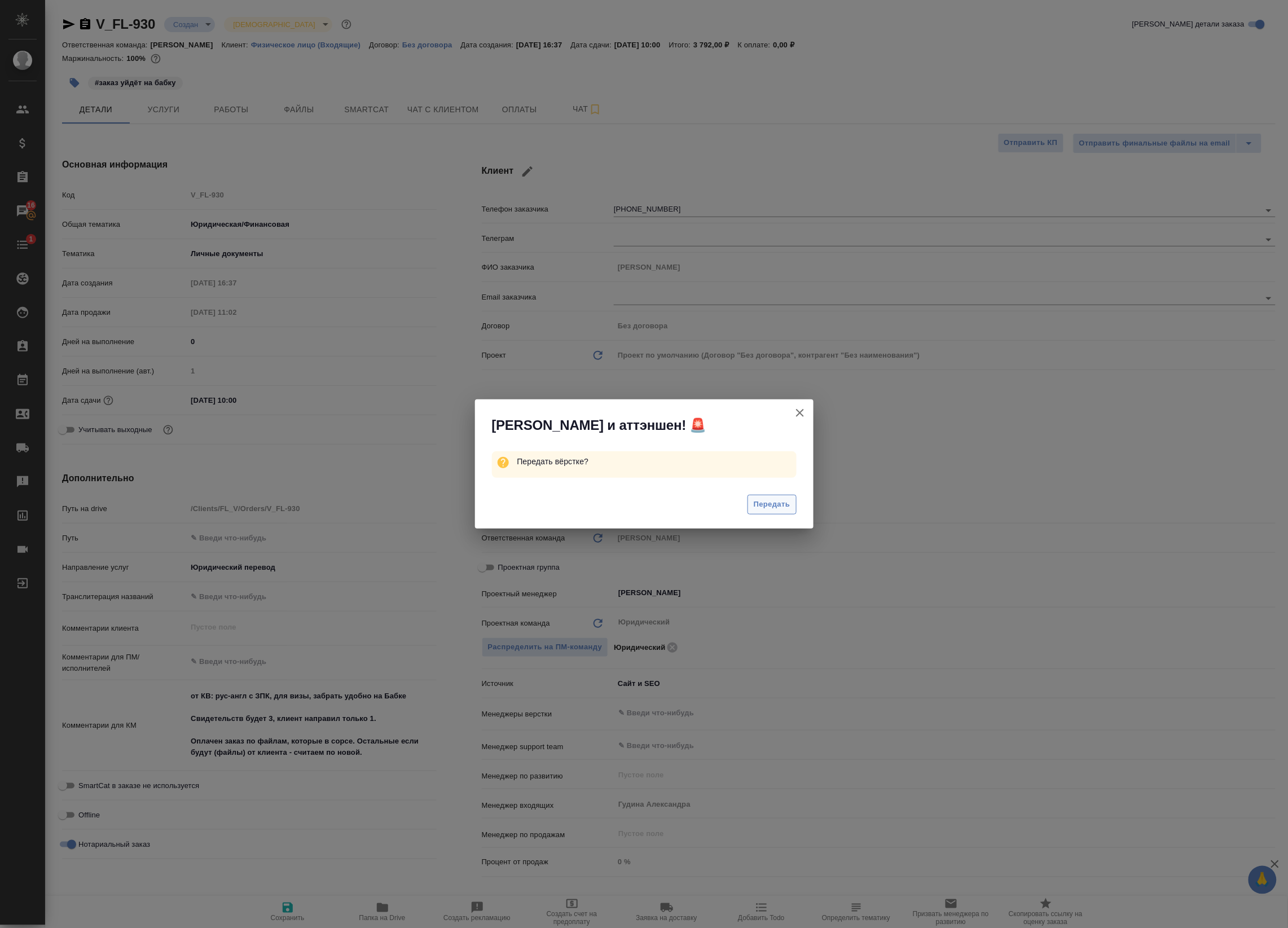
drag, startPoint x: 800, startPoint y: 512, endPoint x: 773, endPoint y: 508, distance: 27.3
click at [773, 508] on div "Передать" at bounding box center [644, 506] width 338 height 45
click at [773, 508] on span "Передать" at bounding box center [772, 505] width 37 height 13
type textarea "x"
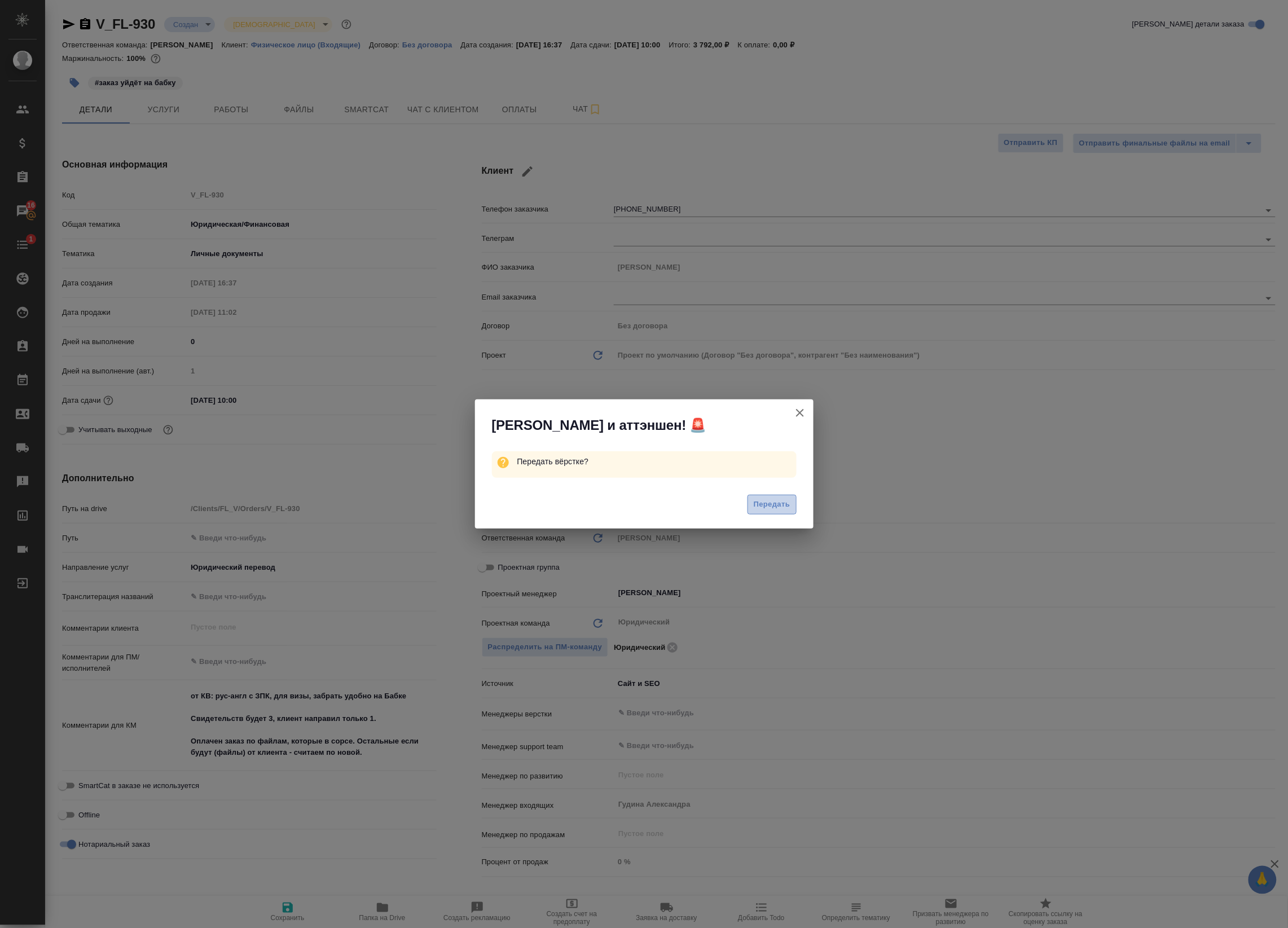
type textarea "x"
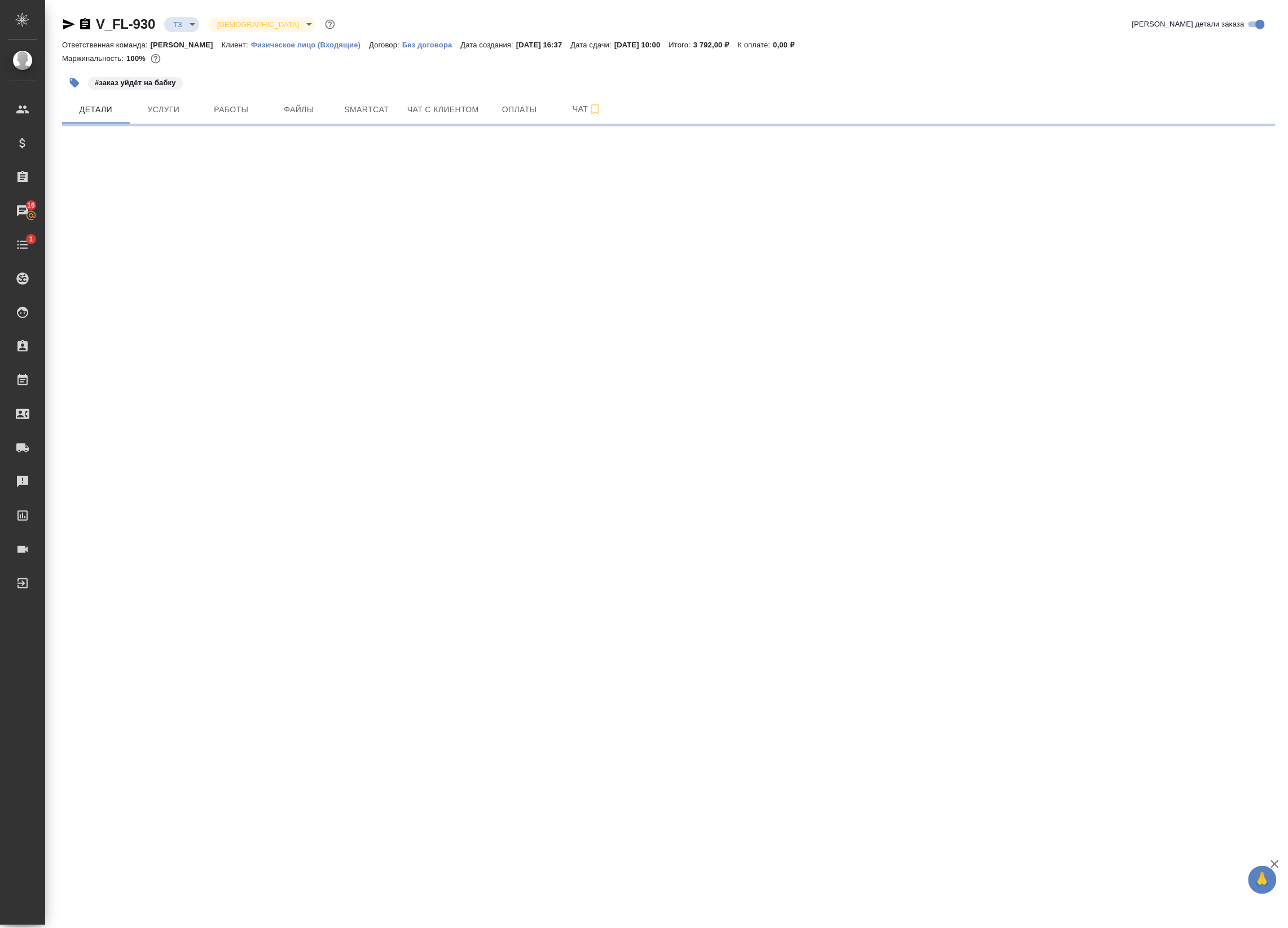
select select "RU"
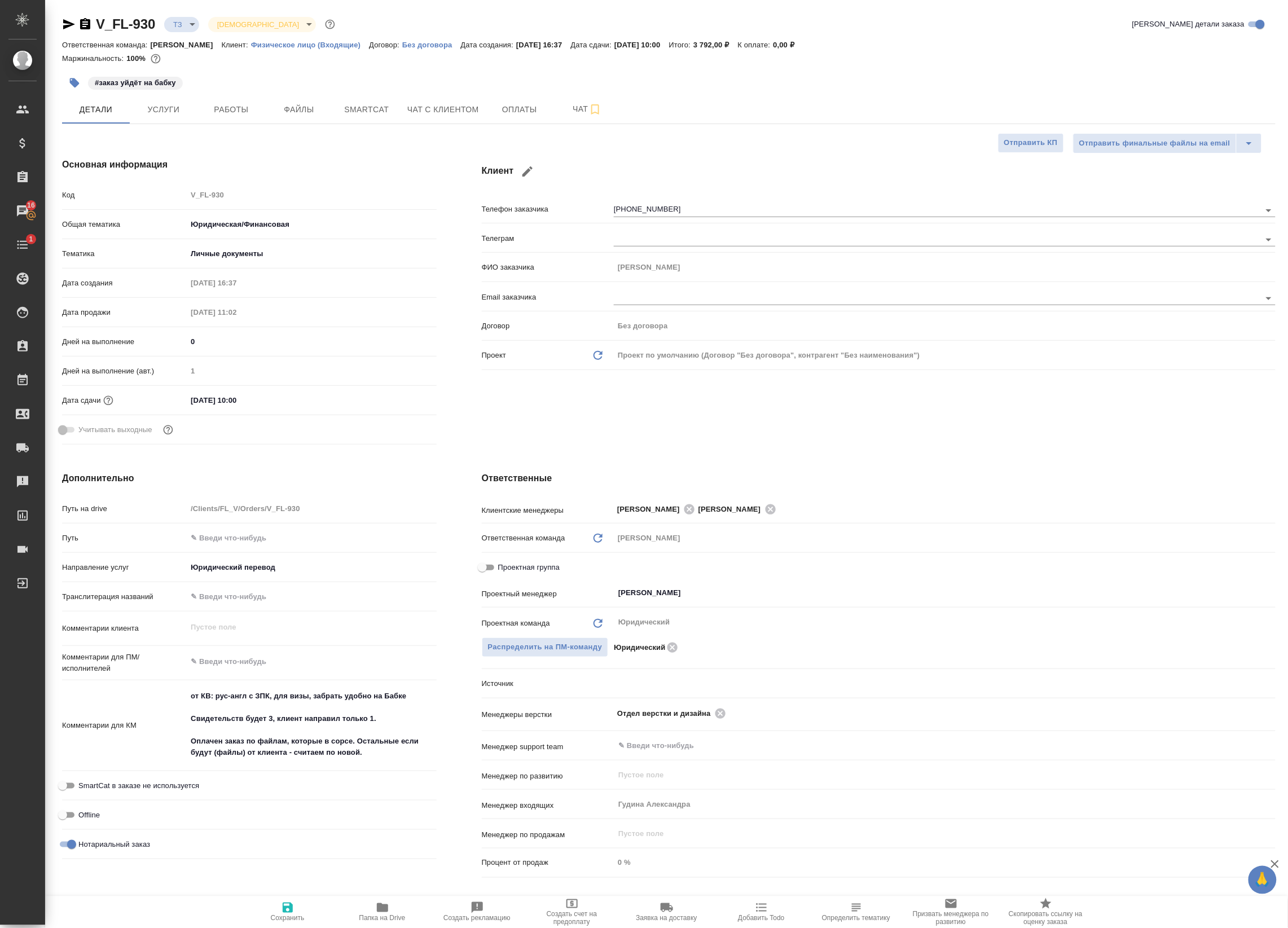
type textarea "x"
click at [229, 108] on span "Работы" at bounding box center [231, 110] width 54 height 14
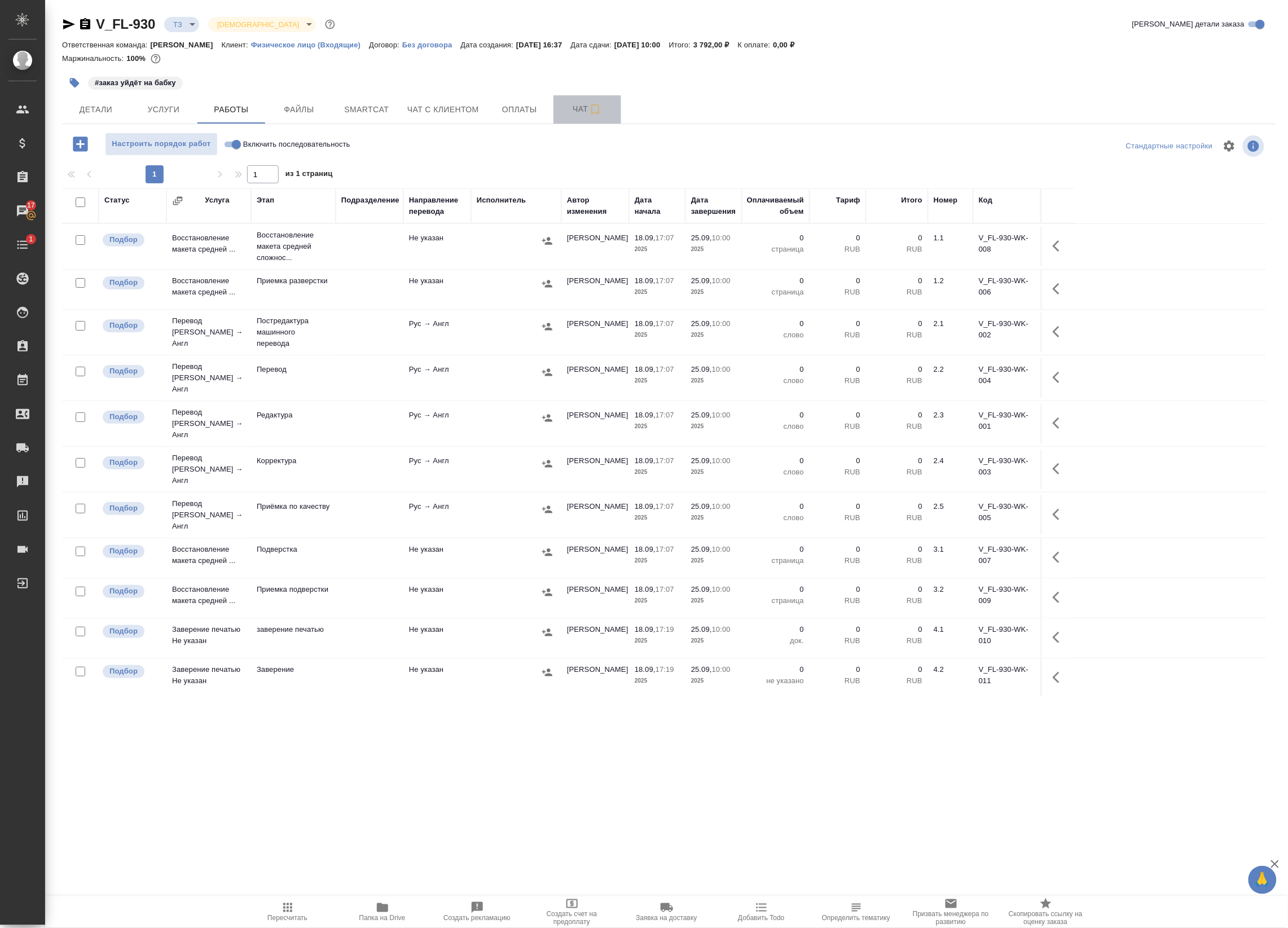
click at [586, 97] on button "Чат" at bounding box center [587, 110] width 68 height 28
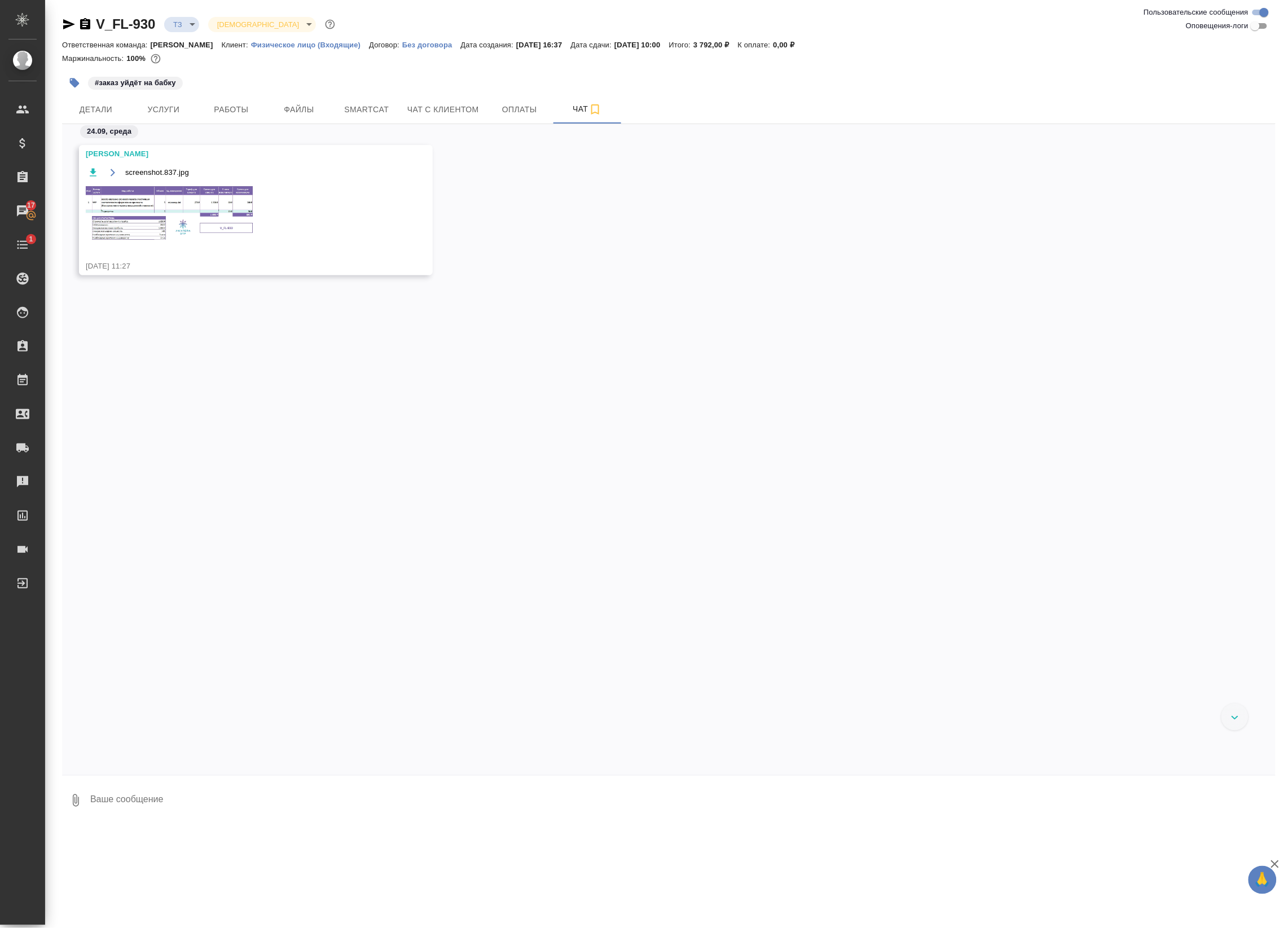
click at [189, 206] on img at bounding box center [170, 213] width 169 height 56
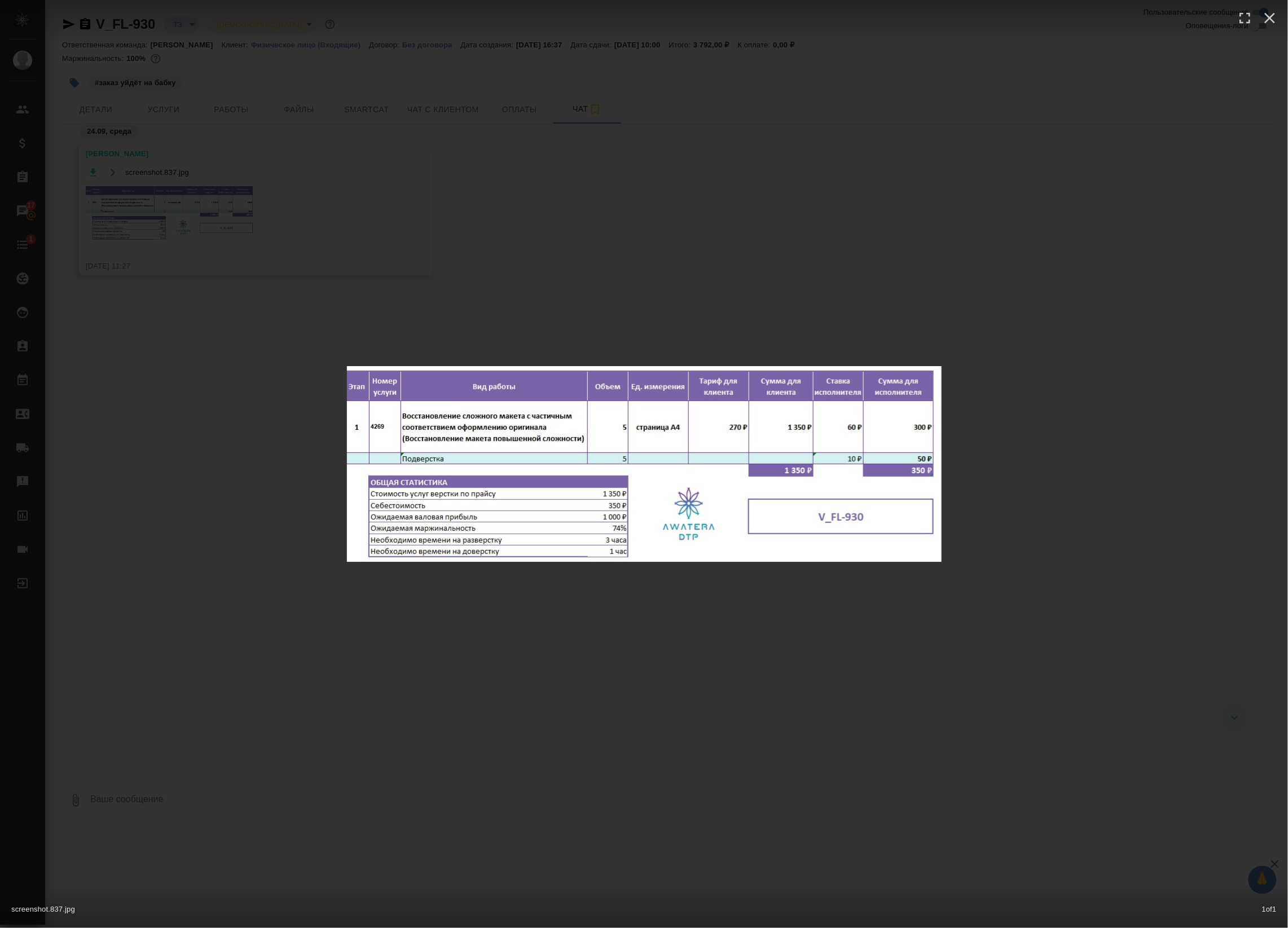
click at [308, 240] on div "screenshot.837.jpg 1 of 1" at bounding box center [644, 464] width 1288 height 928
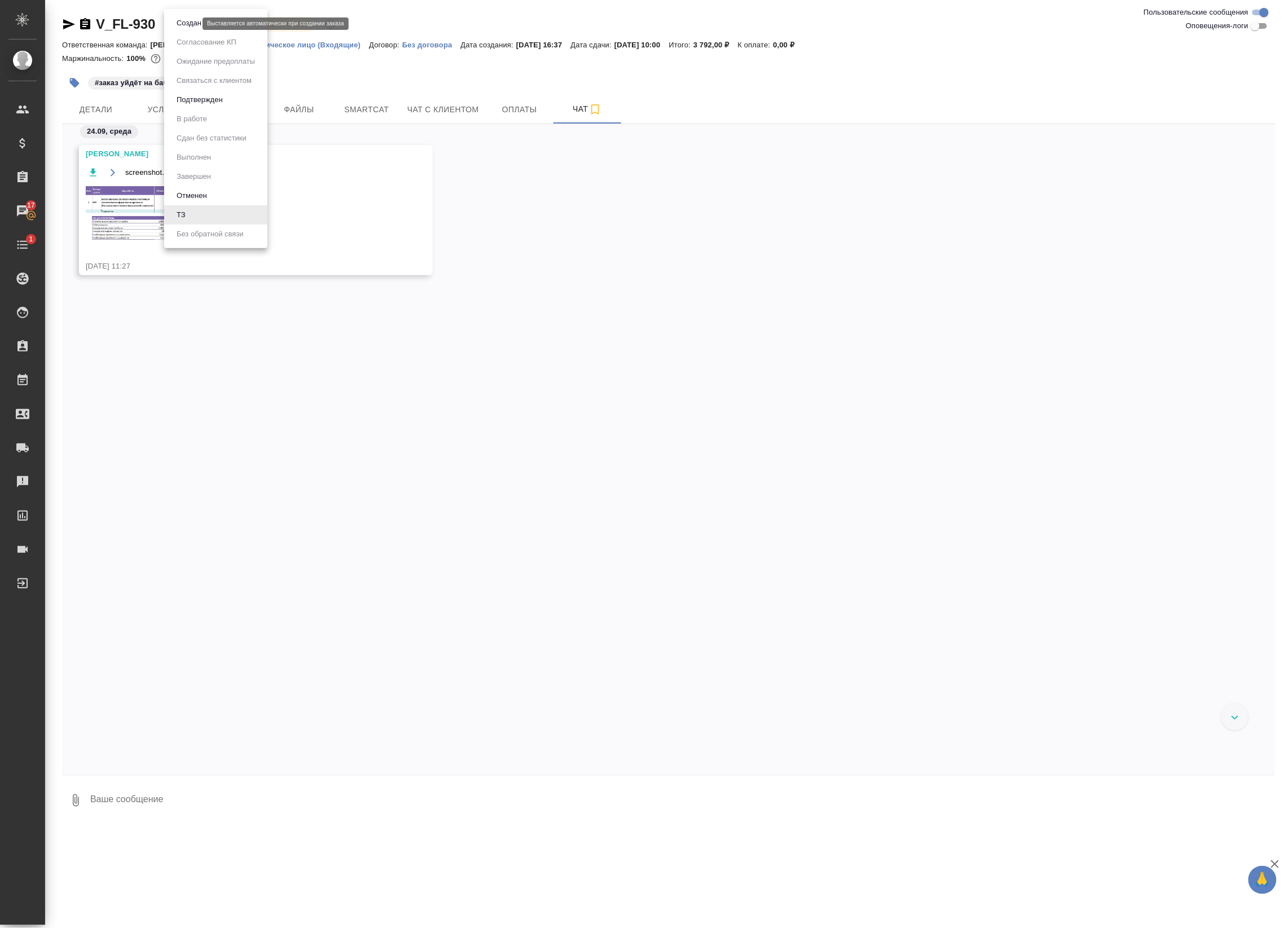
click at [178, 20] on body "🙏 .cls-1 fill:#fff; AWATERA Badanyan Artak Клиенты Спецификации Заказы 17 Чаты …" at bounding box center [644, 464] width 1288 height 928
click at [202, 105] on button "Подтвержден" at bounding box center [200, 99] width 53 height 12
click at [184, 26] on body "🙏 .cls-1 fill:#fff; AWATERA Badanyan Artak Клиенты Спецификации Заказы 17 Чаты …" at bounding box center [644, 464] width 1288 height 928
click at [206, 99] on button "Подтвержден" at bounding box center [200, 99] width 53 height 12
click at [190, 26] on body "🙏 .cls-1 fill:#fff; AWATERA Badanyan Artak Клиенты Спецификации Заказы 17 Чаты …" at bounding box center [644, 464] width 1288 height 928
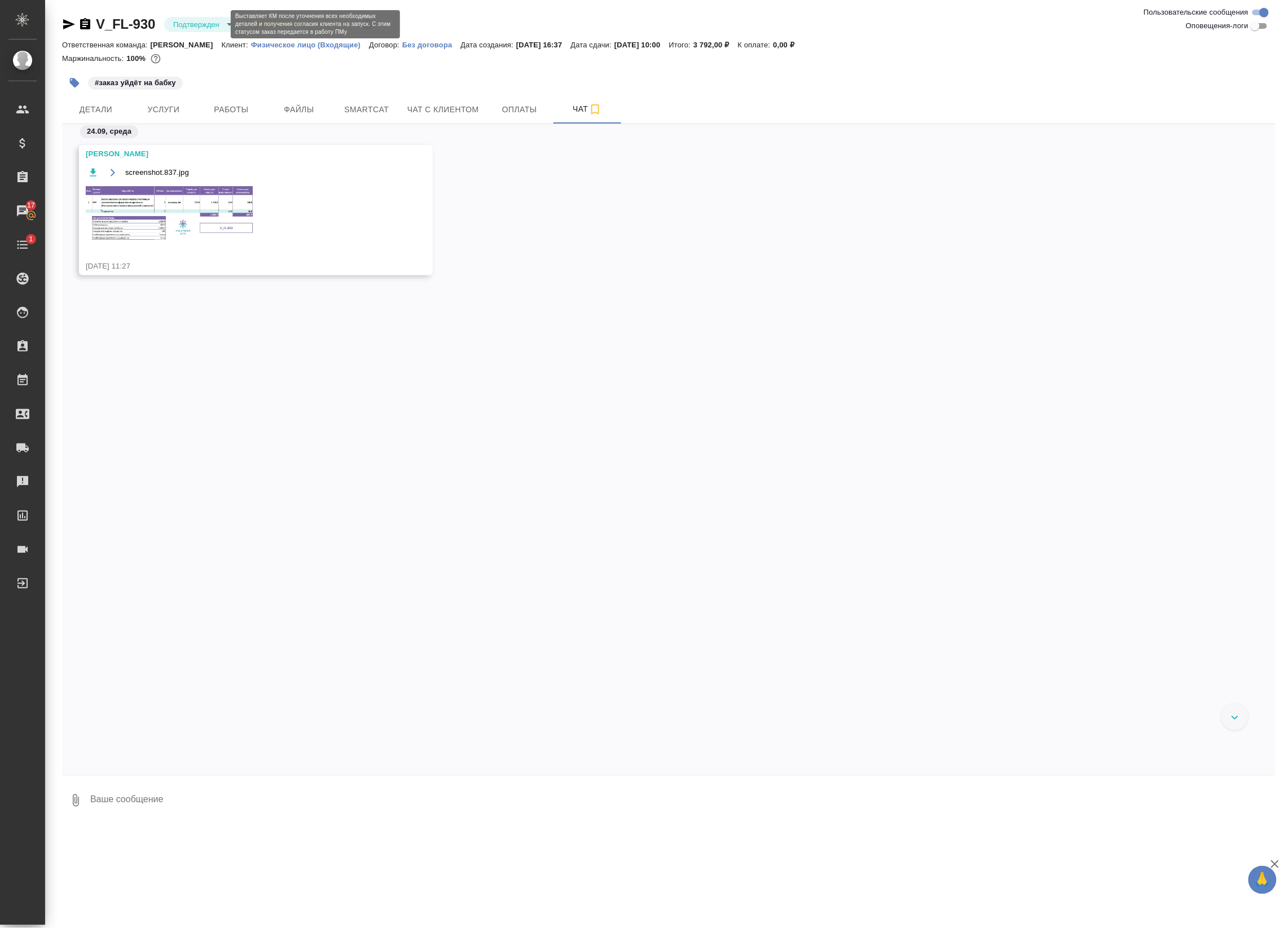
click at [195, 23] on body "🙏 .cls-1 fill:#fff; AWATERA Badanyan Artak Клиенты Спецификации Заказы 17 Чаты …" at bounding box center [644, 464] width 1288 height 928
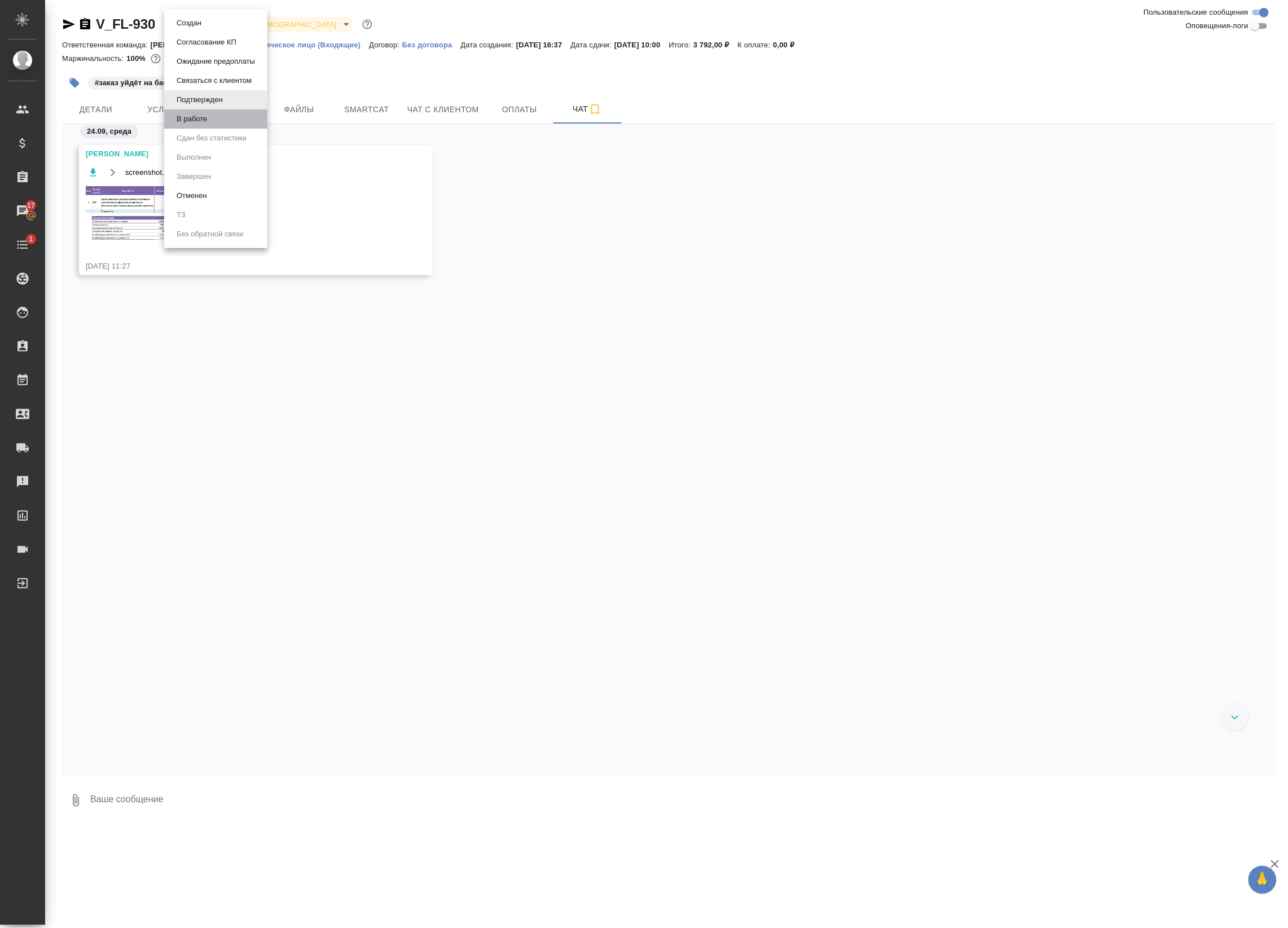
click at [224, 114] on li "В работе" at bounding box center [216, 119] width 103 height 19
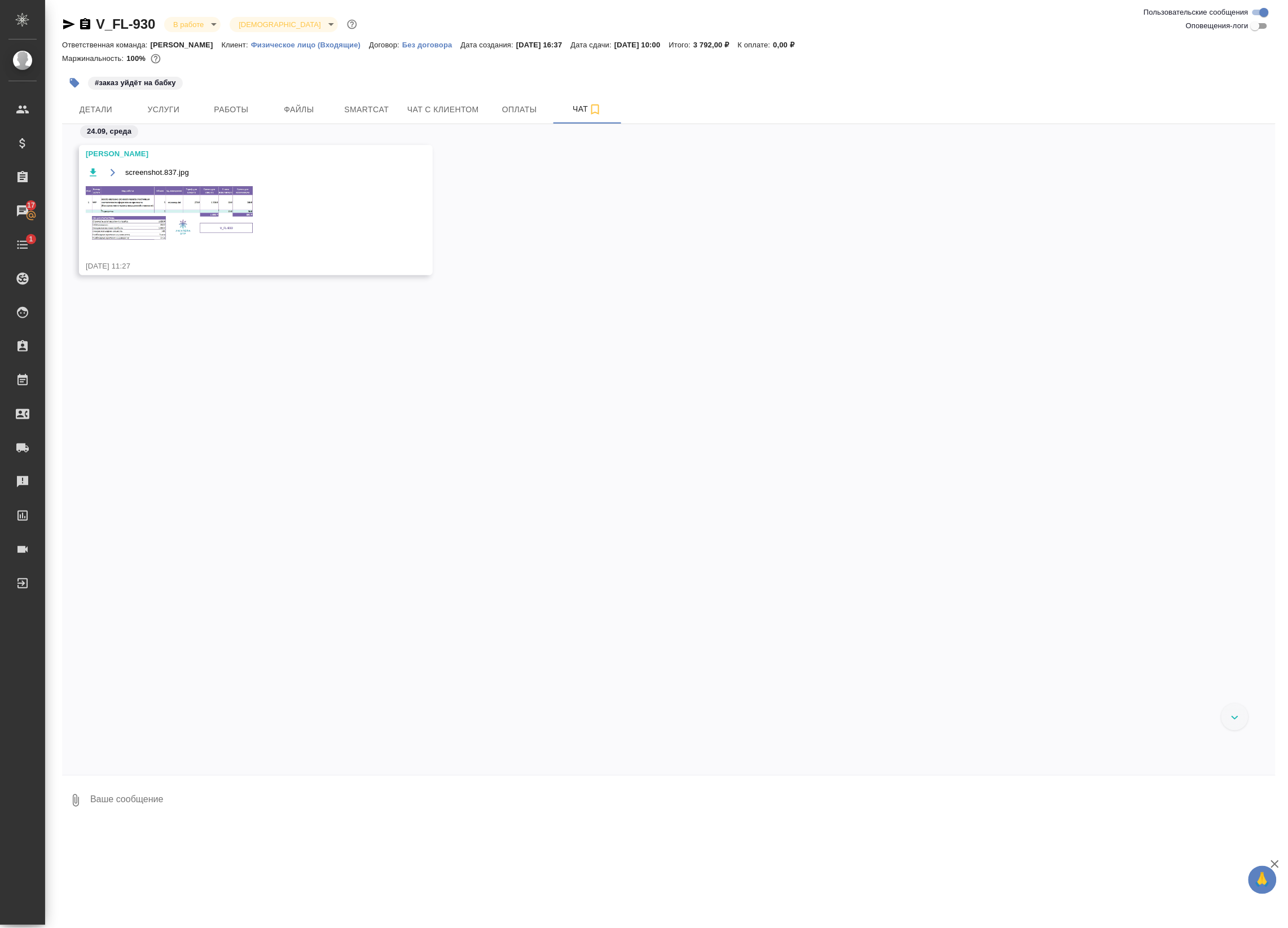
click at [238, 187] on img at bounding box center [170, 213] width 169 height 56
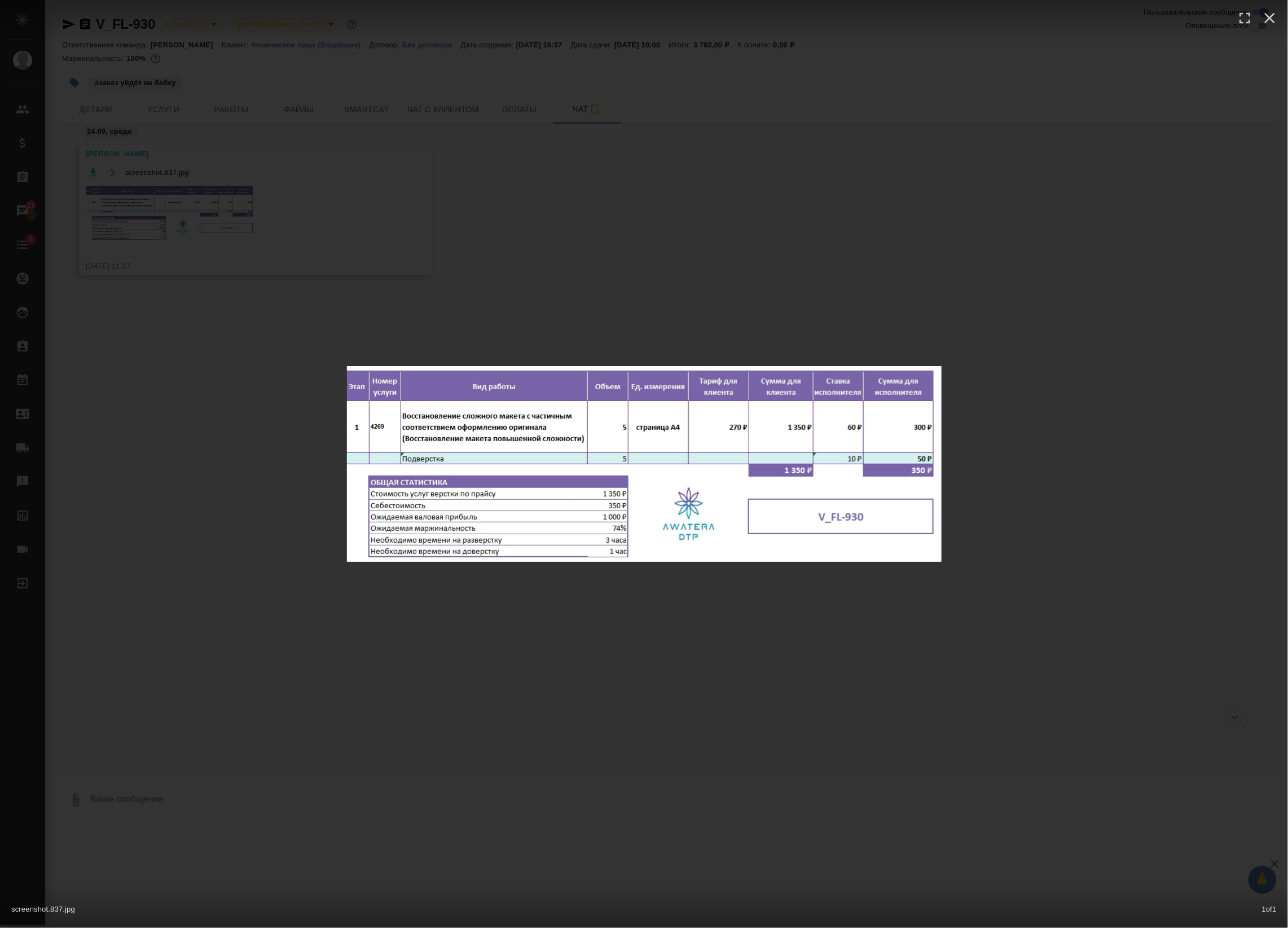
click at [383, 227] on div "screenshot.837.jpg 1 of 1" at bounding box center [644, 464] width 1288 height 928
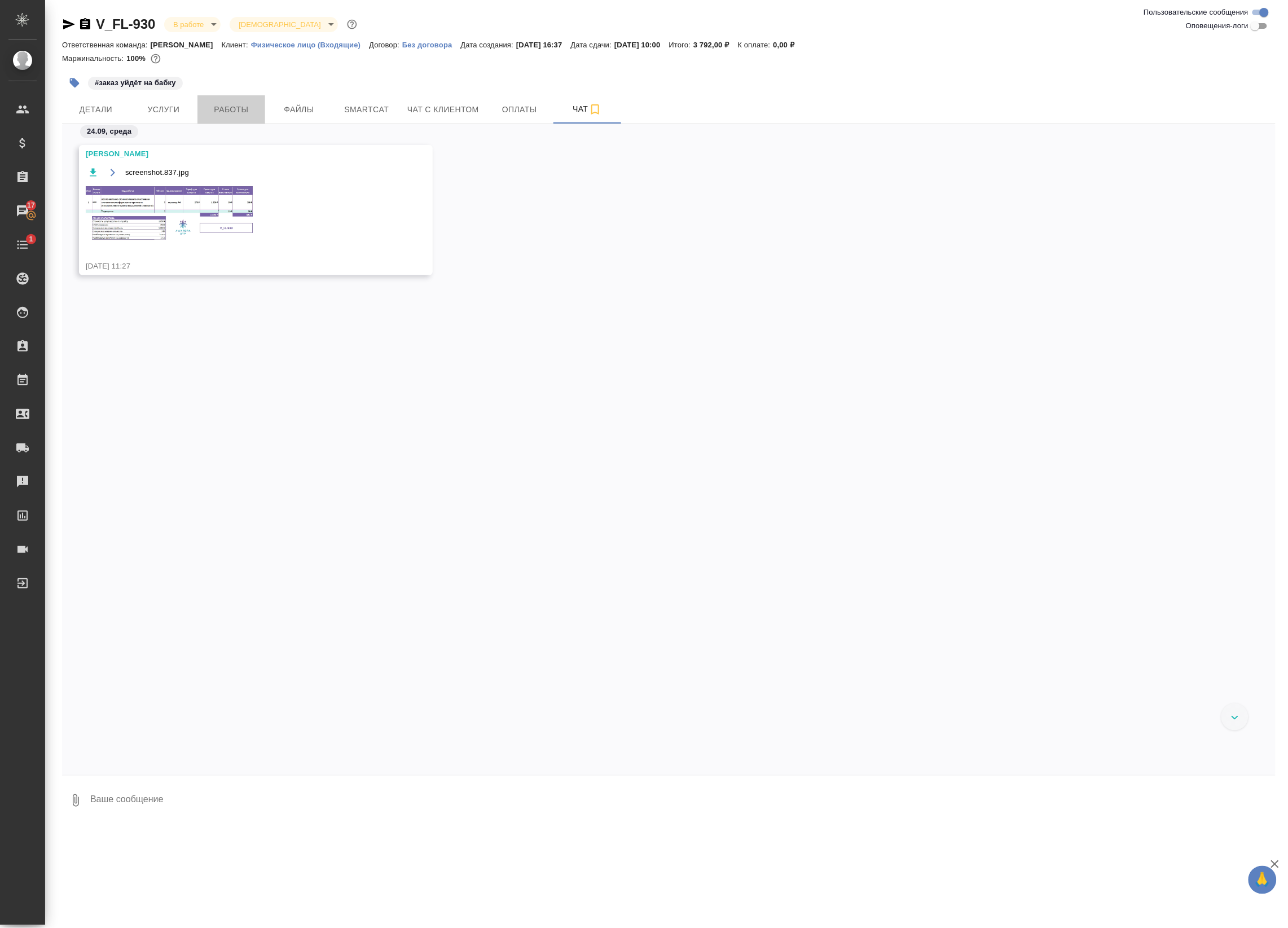
click at [249, 116] on span "Работы" at bounding box center [231, 110] width 54 height 14
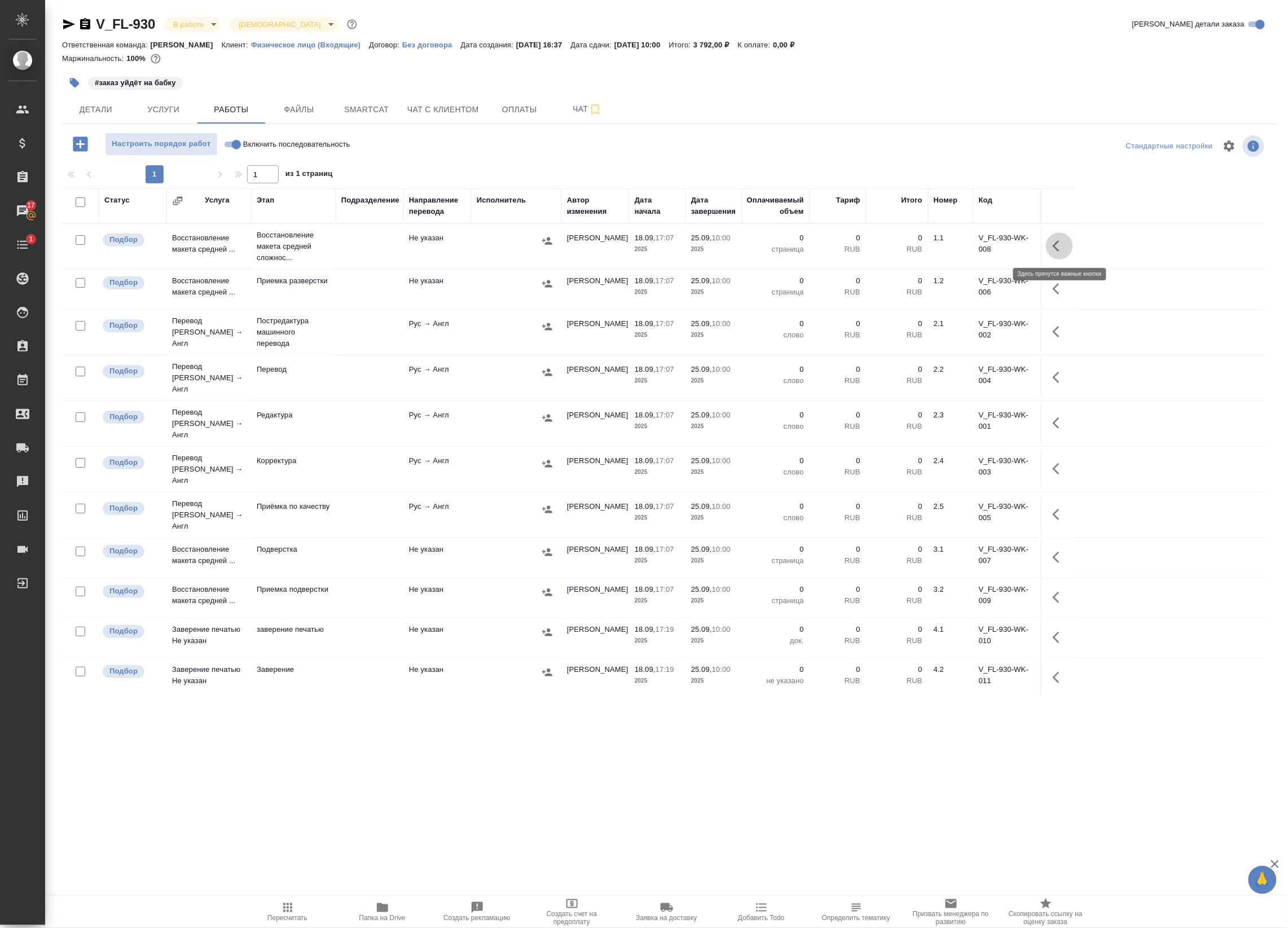
click at [1058, 247] on icon "button" at bounding box center [1059, 246] width 14 height 14
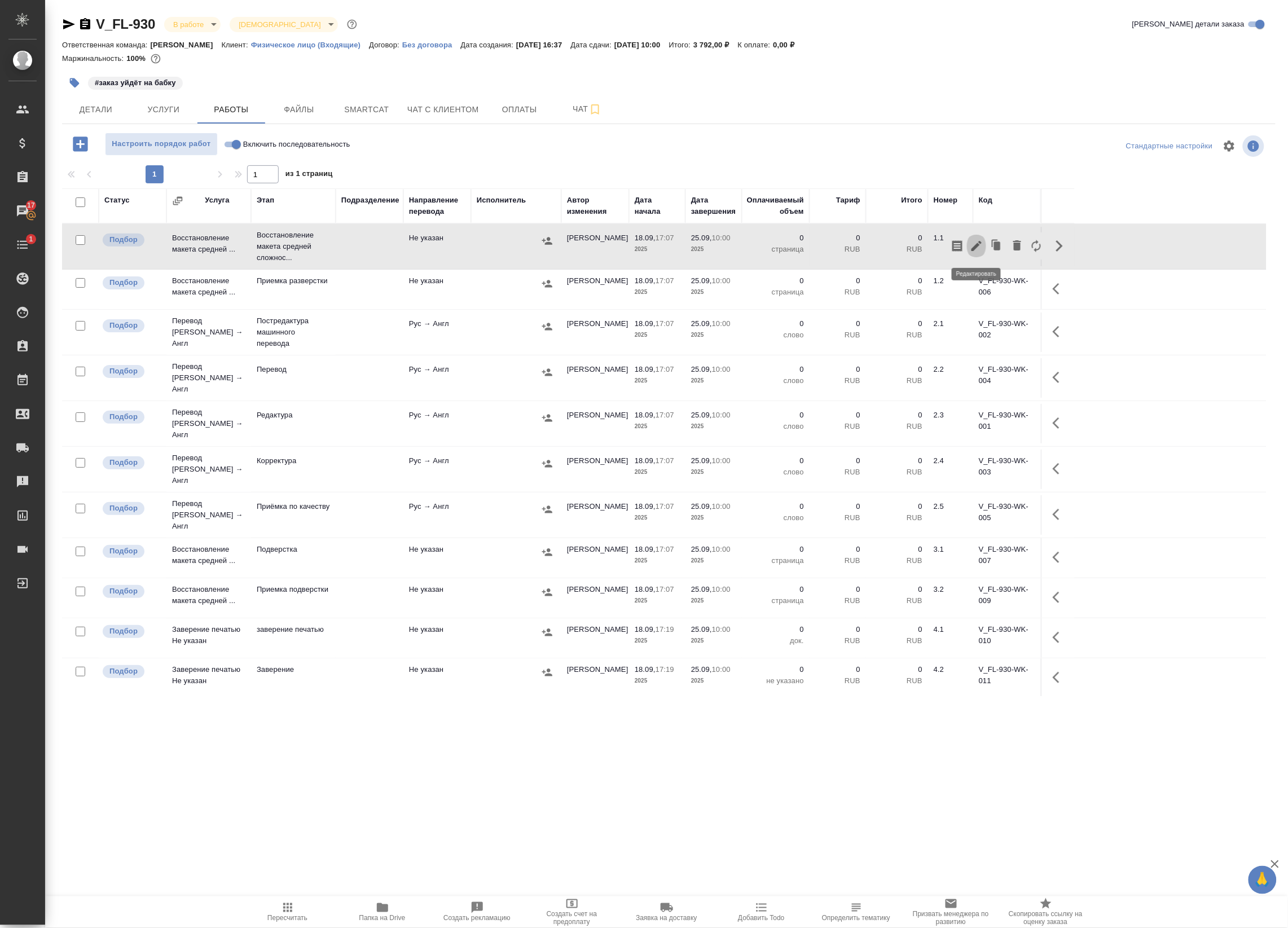
click at [980, 246] on icon "button" at bounding box center [976, 246] width 14 height 14
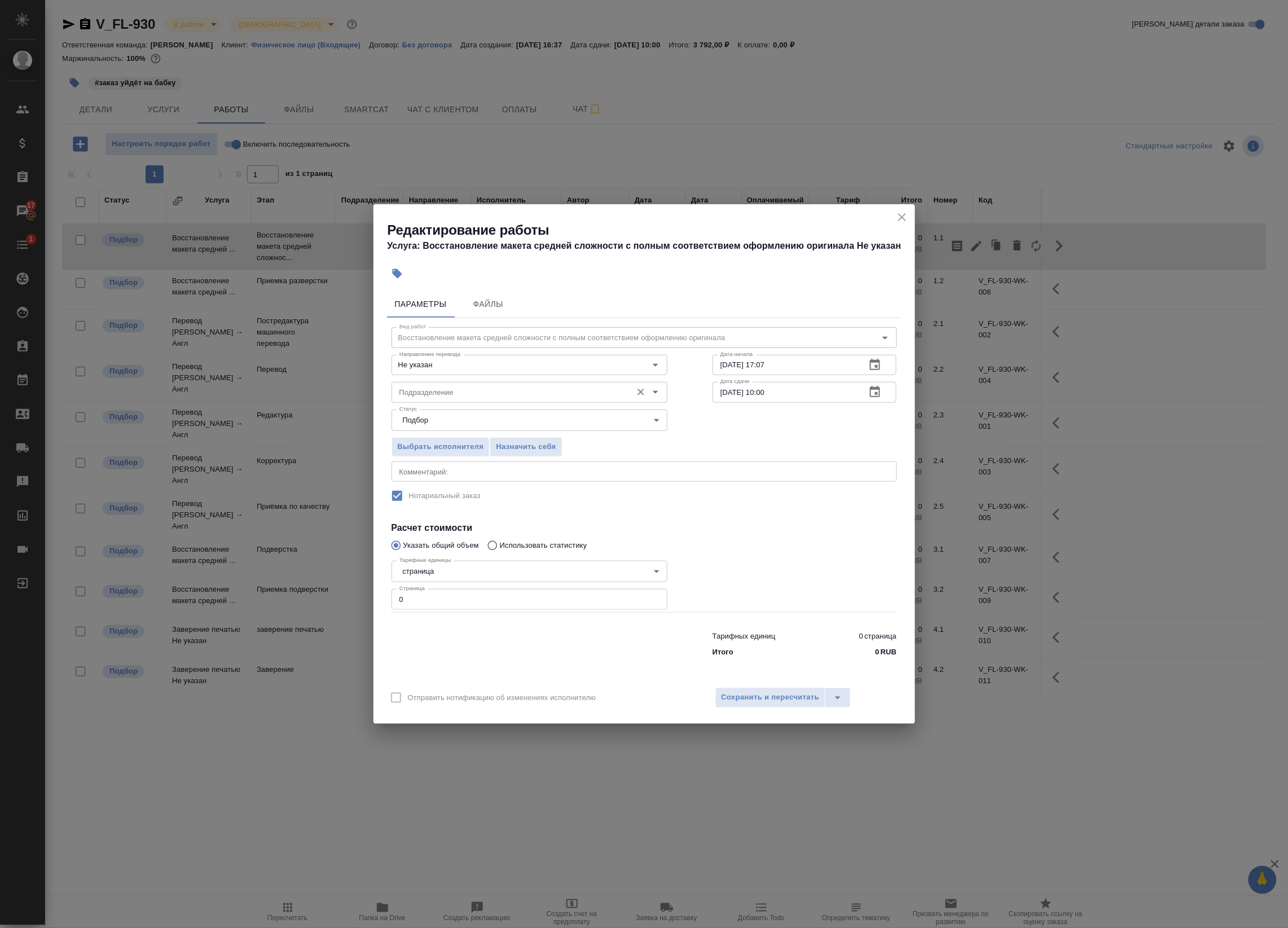
click at [496, 399] on div "Подразделение" at bounding box center [530, 392] width 276 height 21
click at [496, 416] on li "Верстки и дизайна" at bounding box center [529, 418] width 276 height 21
type input "Верстки и дизайна"
click at [486, 591] on input "0" at bounding box center [530, 599] width 276 height 21
type input "0"
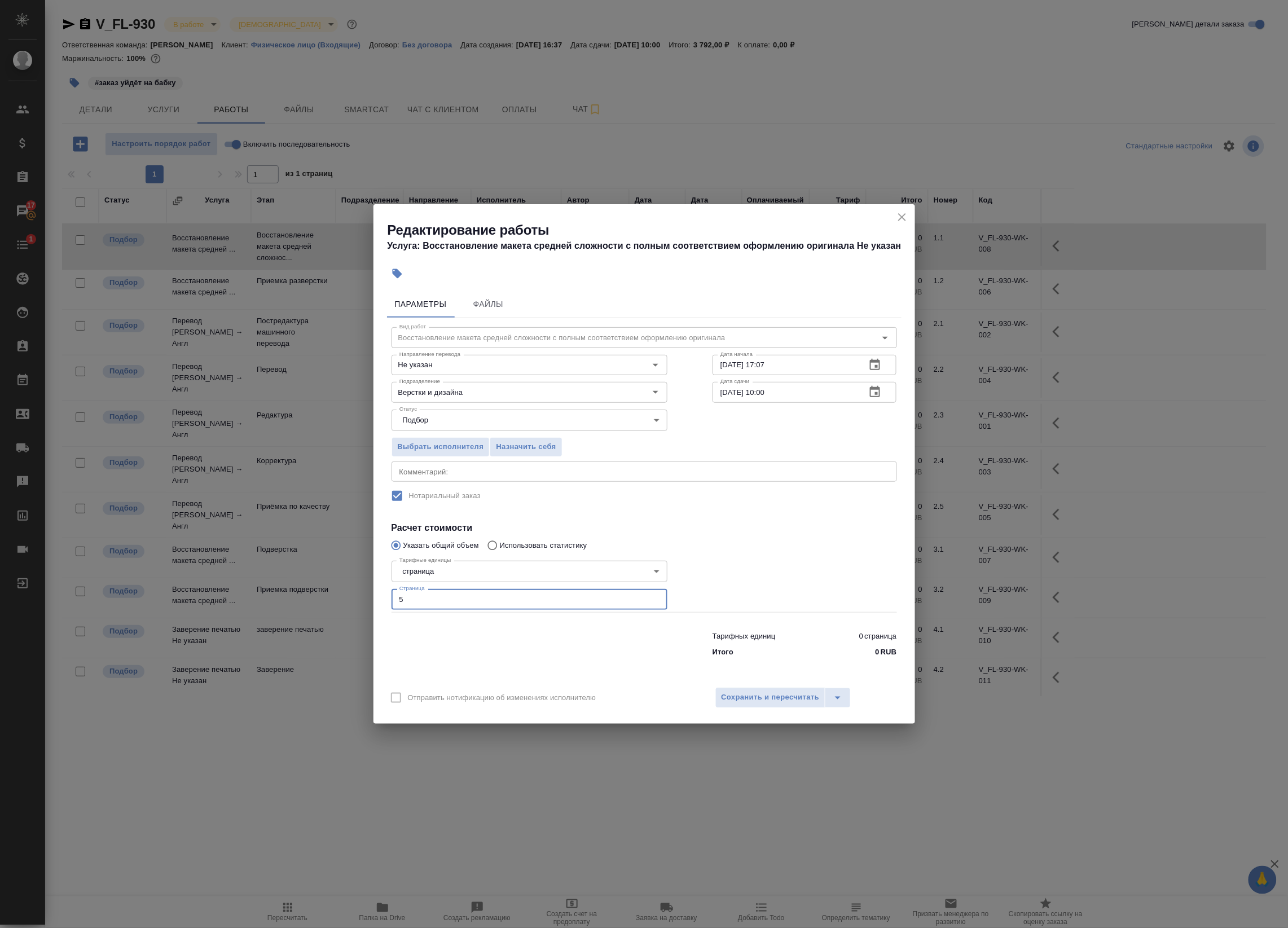
type input "5"
click at [476, 472] on textarea at bounding box center [644, 471] width 490 height 8
click at [881, 392] on icon "button" at bounding box center [874, 392] width 14 height 14
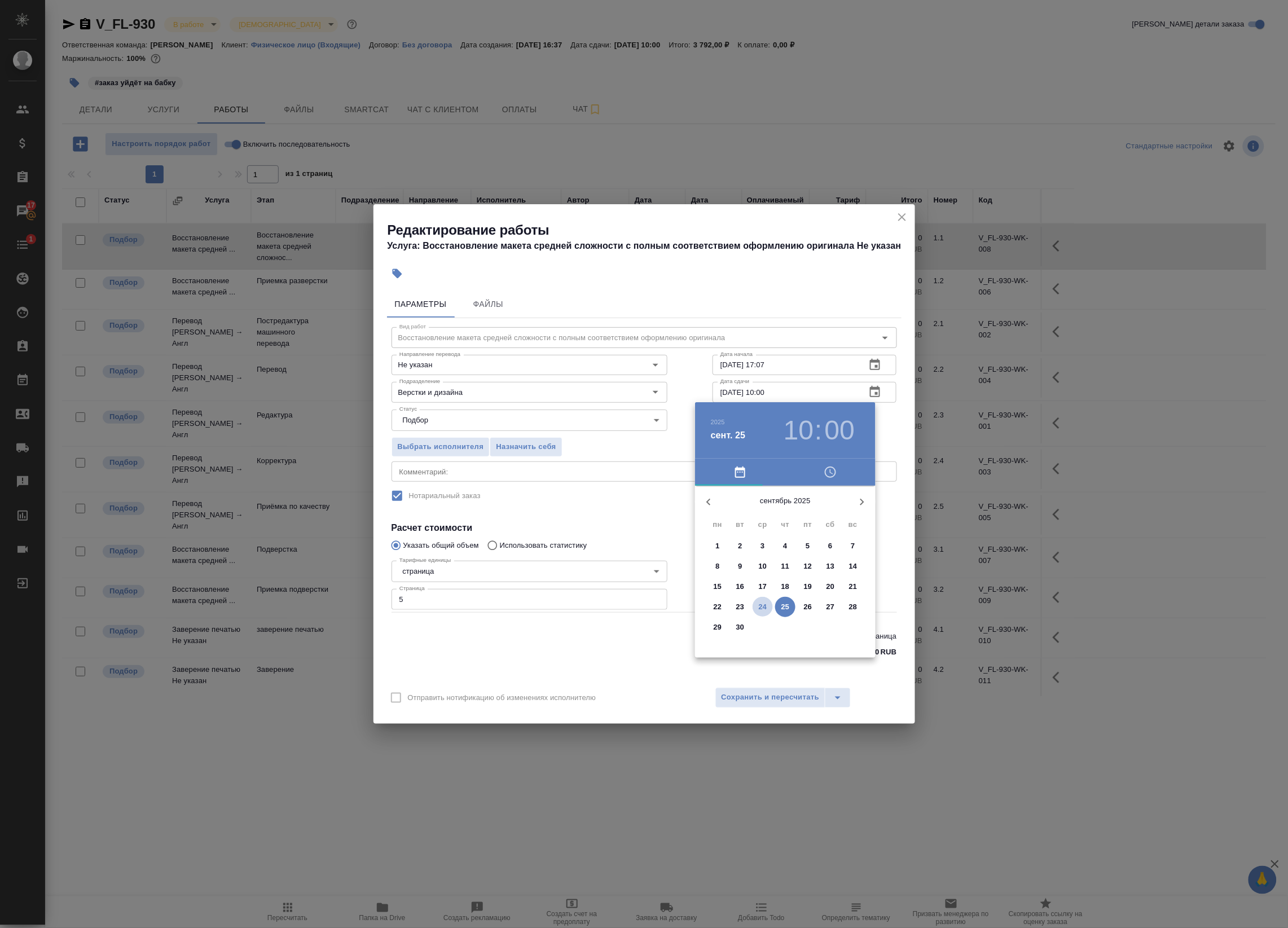
click at [767, 599] on button "24" at bounding box center [763, 607] width 21 height 21
click at [822, 552] on div at bounding box center [785, 574] width 147 height 147
click at [787, 632] on div at bounding box center [785, 574] width 147 height 147
type input "24.09.2025 14:30"
click at [896, 540] on div at bounding box center [644, 464] width 1288 height 928
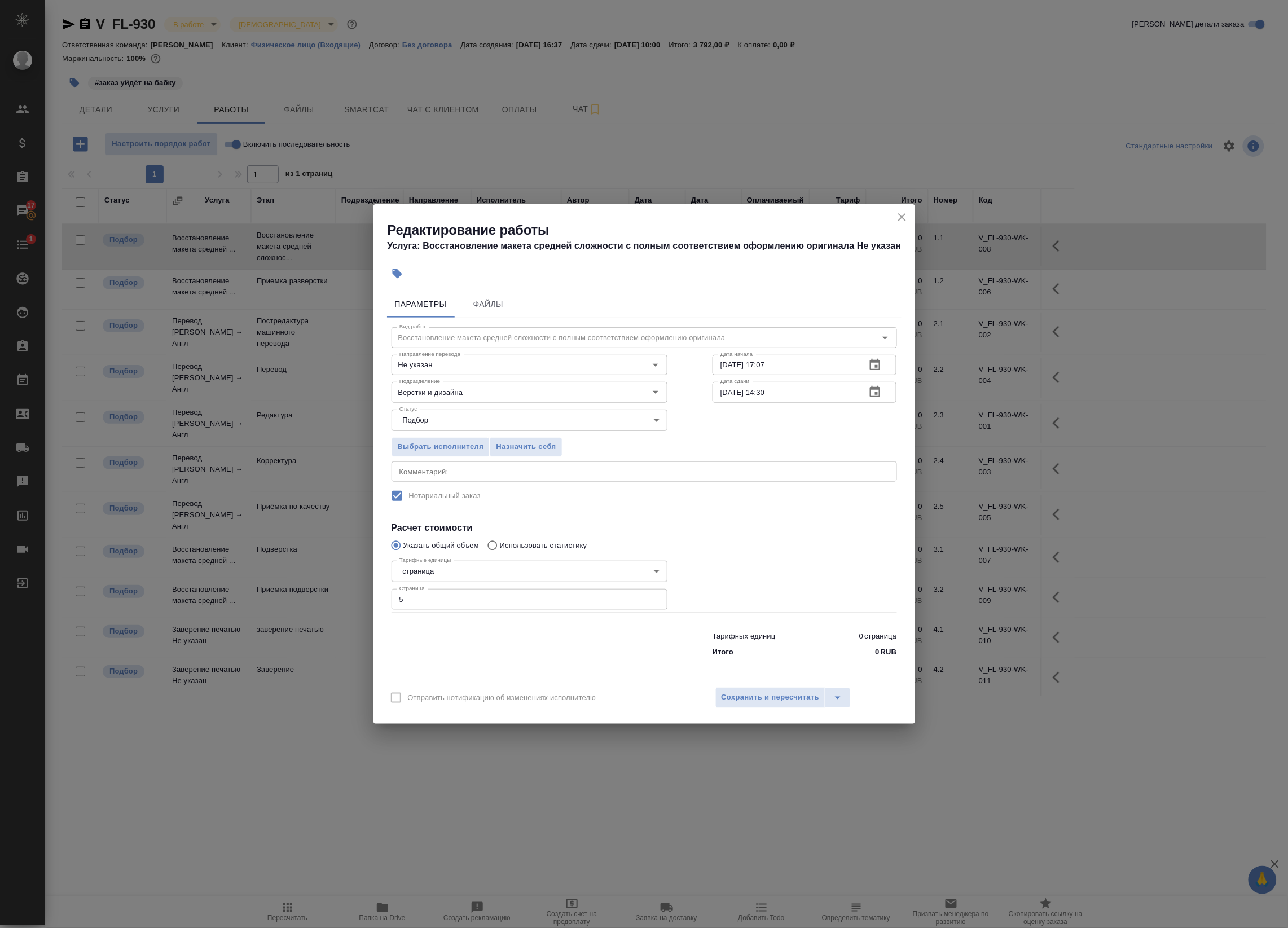
click at [553, 464] on div "x Комментарий:" at bounding box center [644, 472] width 505 height 21
type textarea "под нот"
click at [760, 695] on span "Сохранить и пересчитать" at bounding box center [771, 697] width 98 height 13
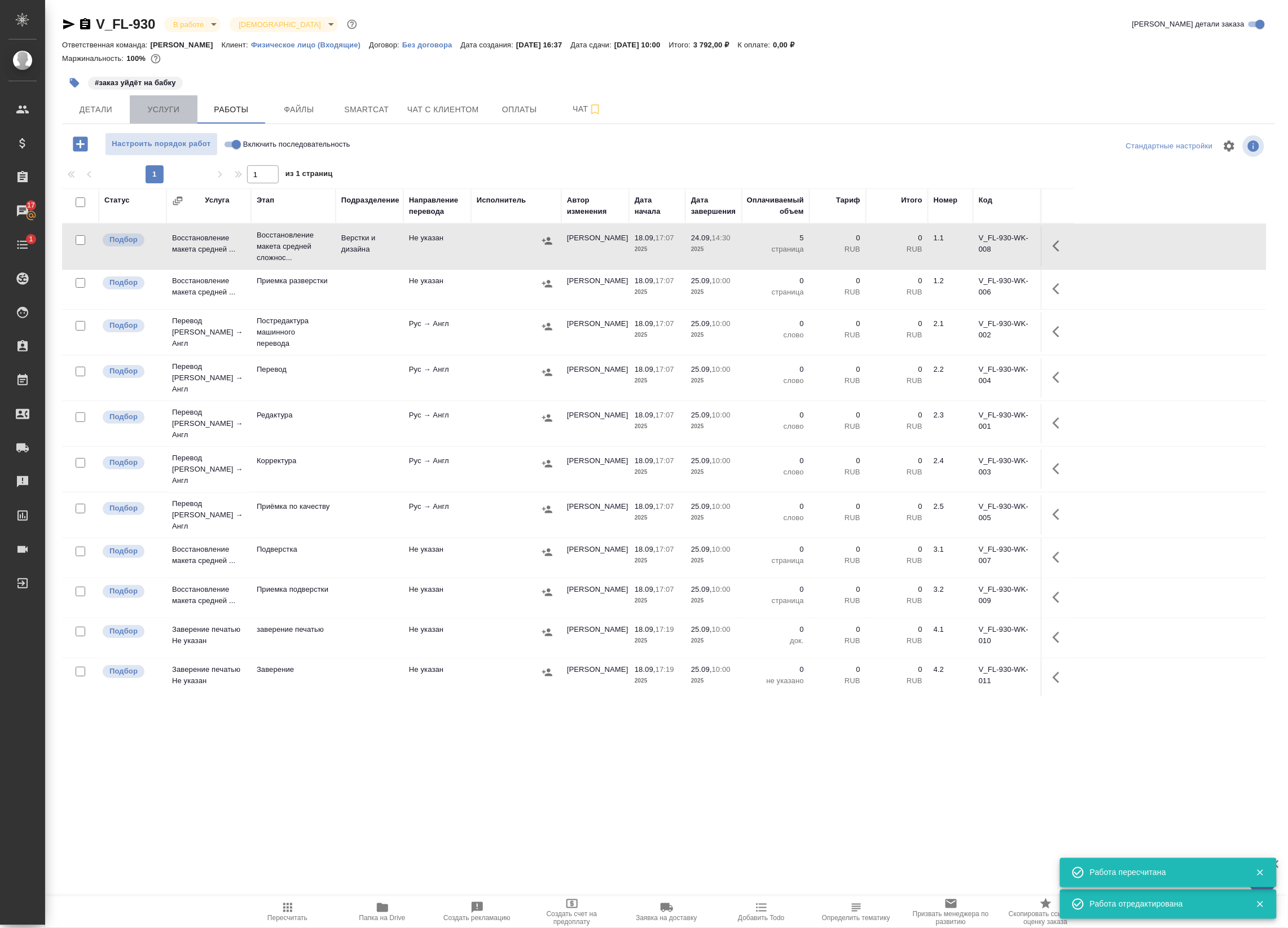
click at [176, 115] on span "Услуги" at bounding box center [164, 110] width 54 height 14
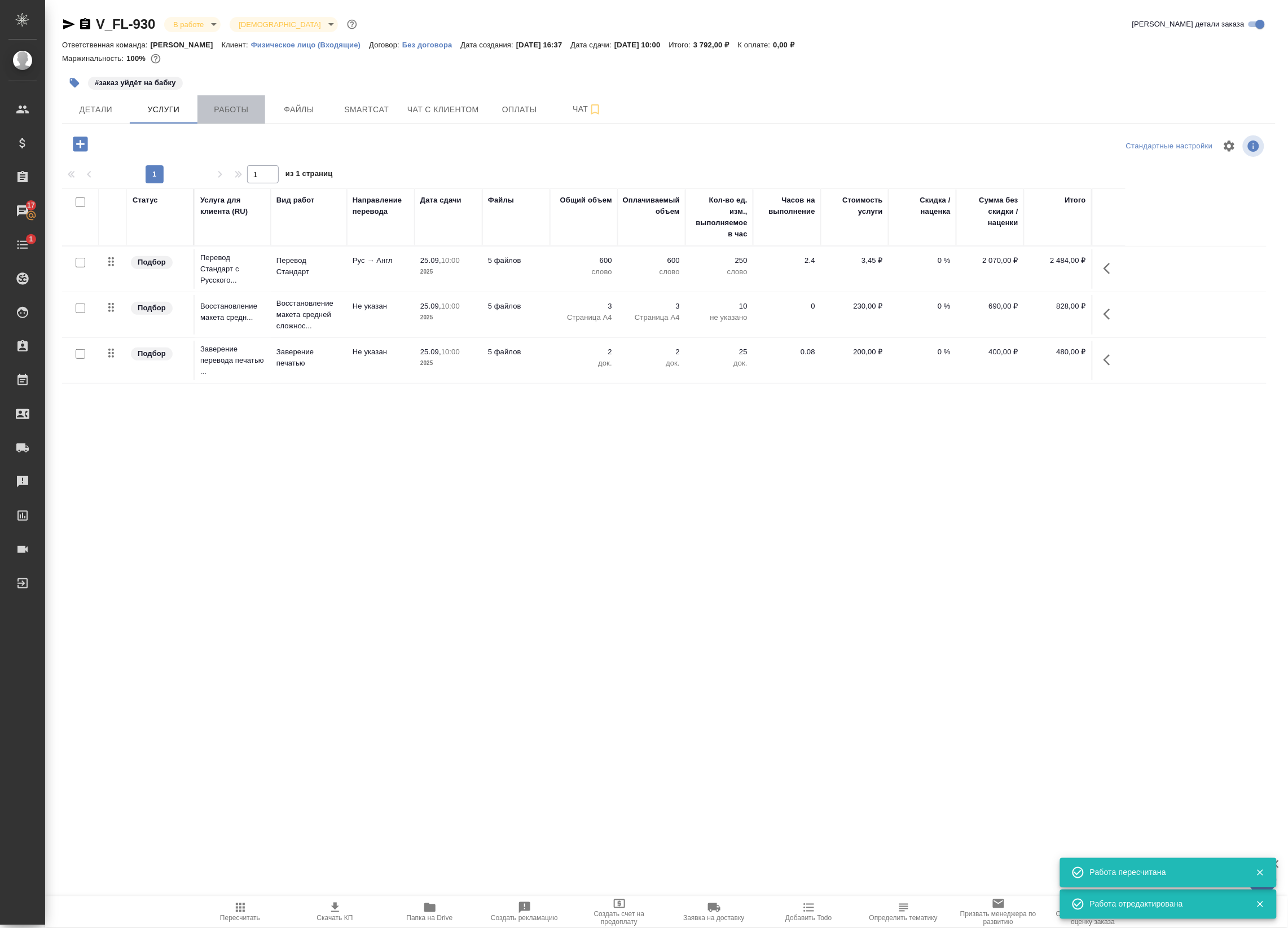
click at [234, 113] on span "Работы" at bounding box center [231, 110] width 54 height 14
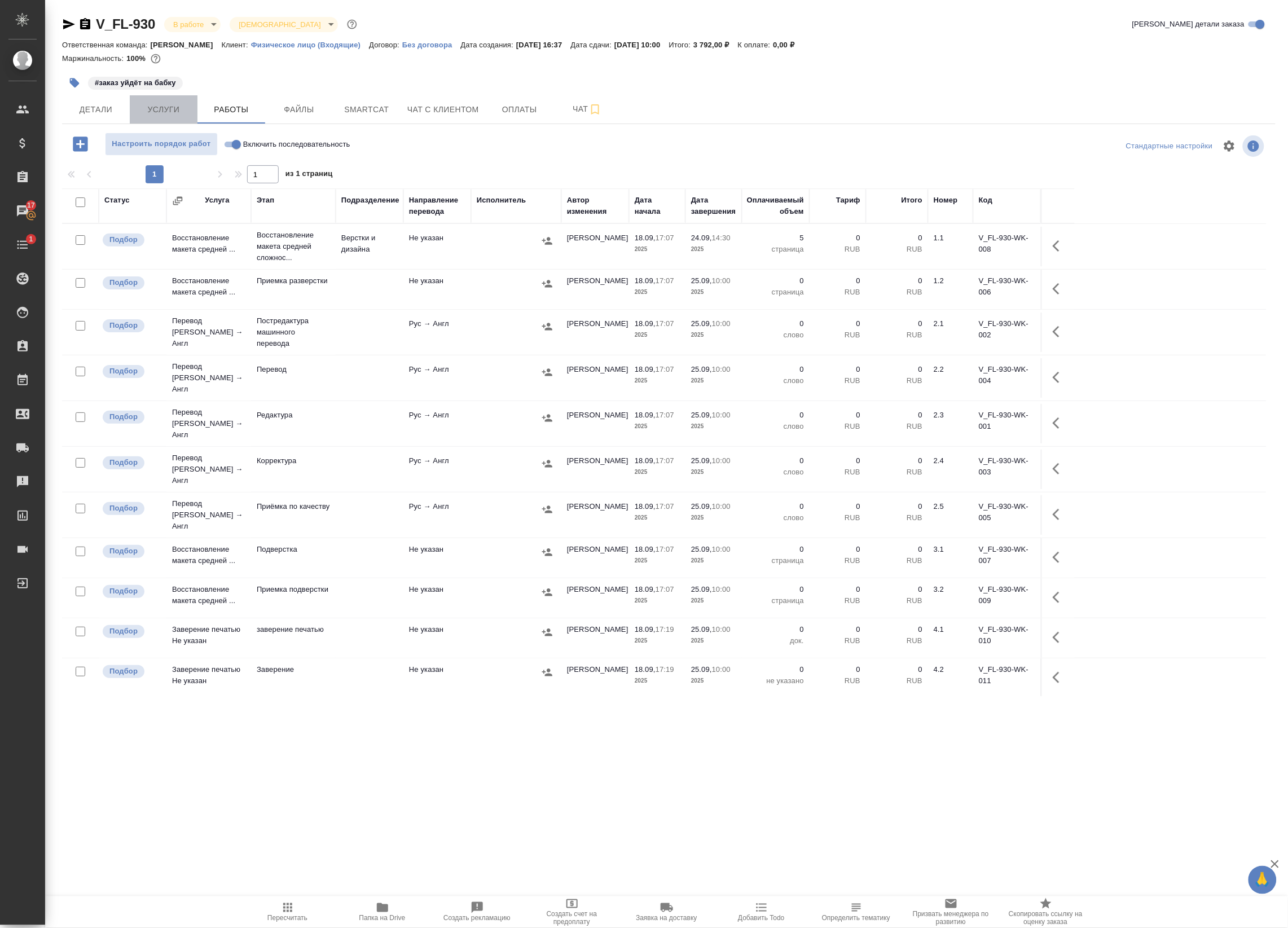
click at [168, 113] on span "Услуги" at bounding box center [164, 110] width 54 height 14
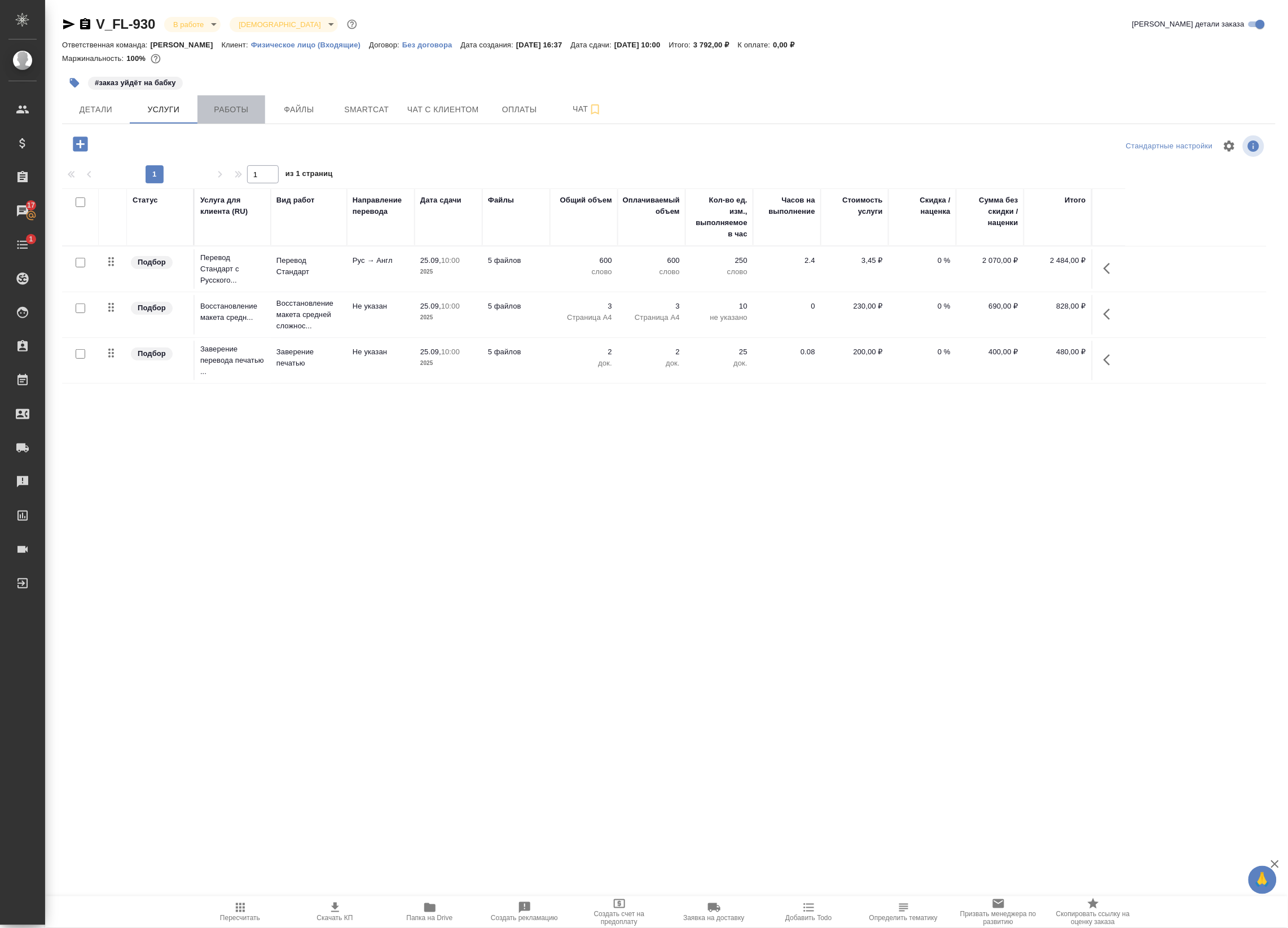
click at [254, 100] on button "Работы" at bounding box center [231, 110] width 68 height 28
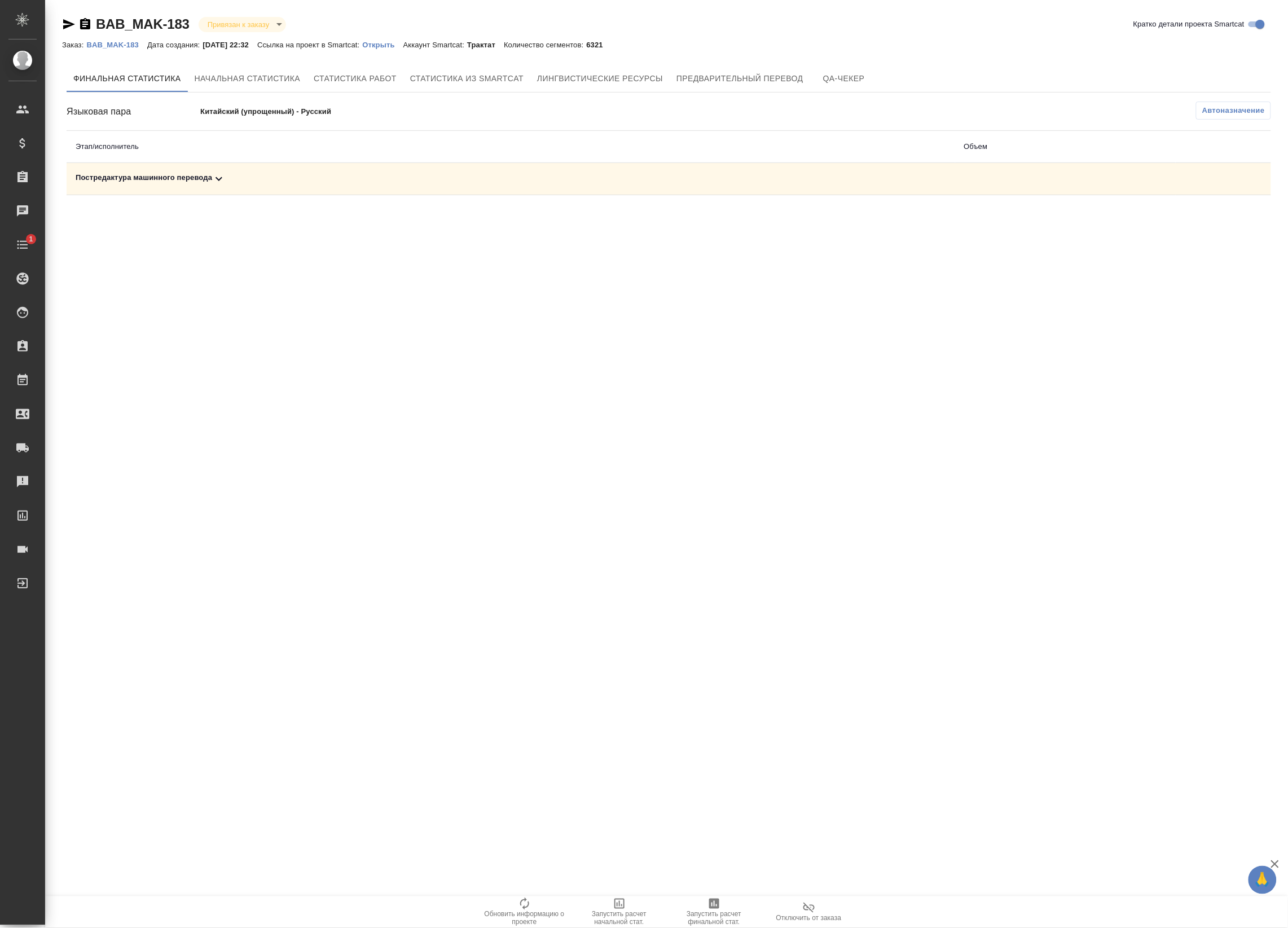
click at [606, 193] on td "Постредактура машинного перевода" at bounding box center [510, 179] width 889 height 32
click at [624, 179] on div "Постредактура машинного перевода" at bounding box center [510, 179] width 870 height 14
click at [1234, 110] on span "Автоназначение" at bounding box center [1233, 111] width 62 height 12
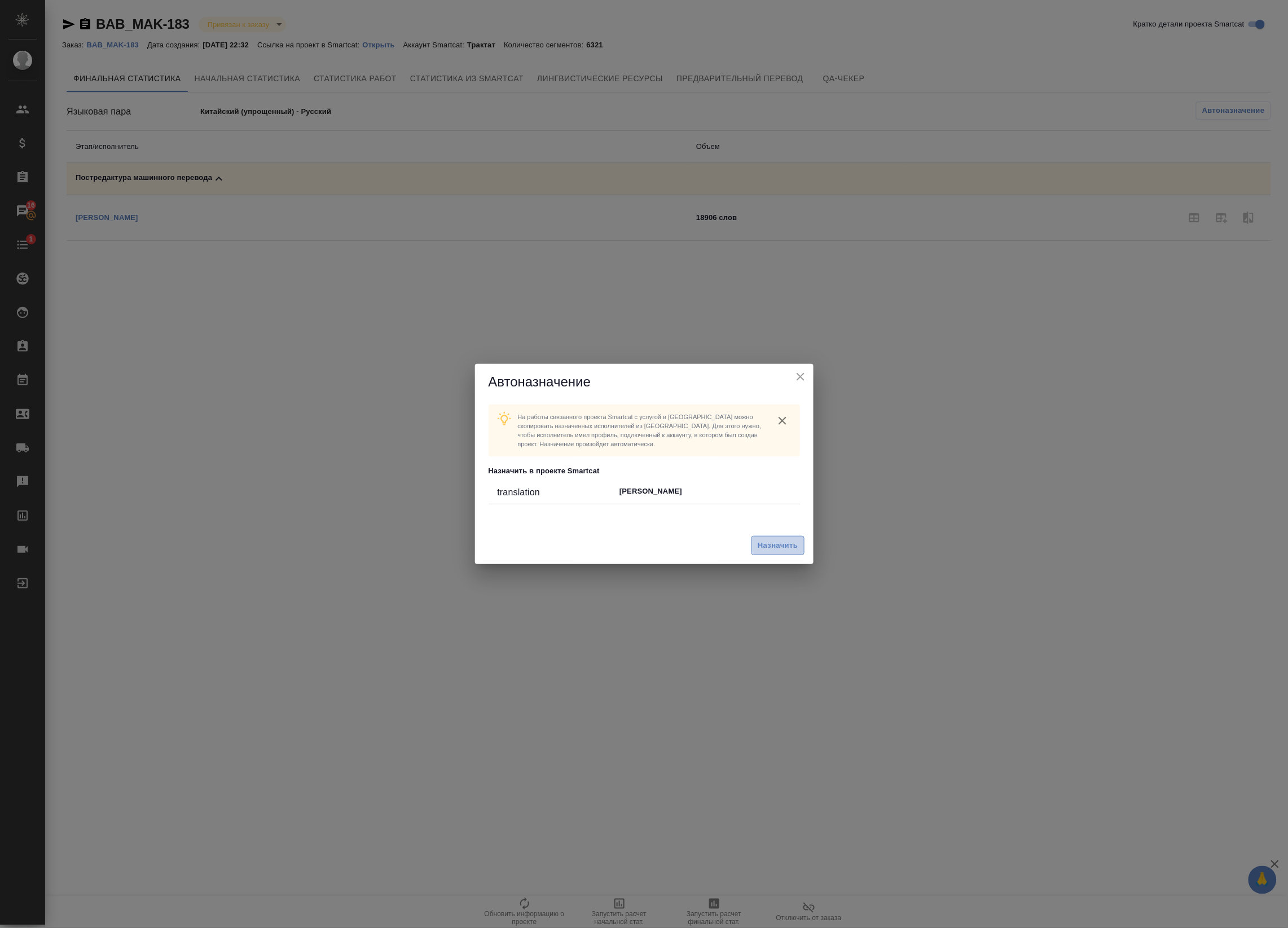
click at [759, 543] on span "Назначить" at bounding box center [778, 546] width 40 height 13
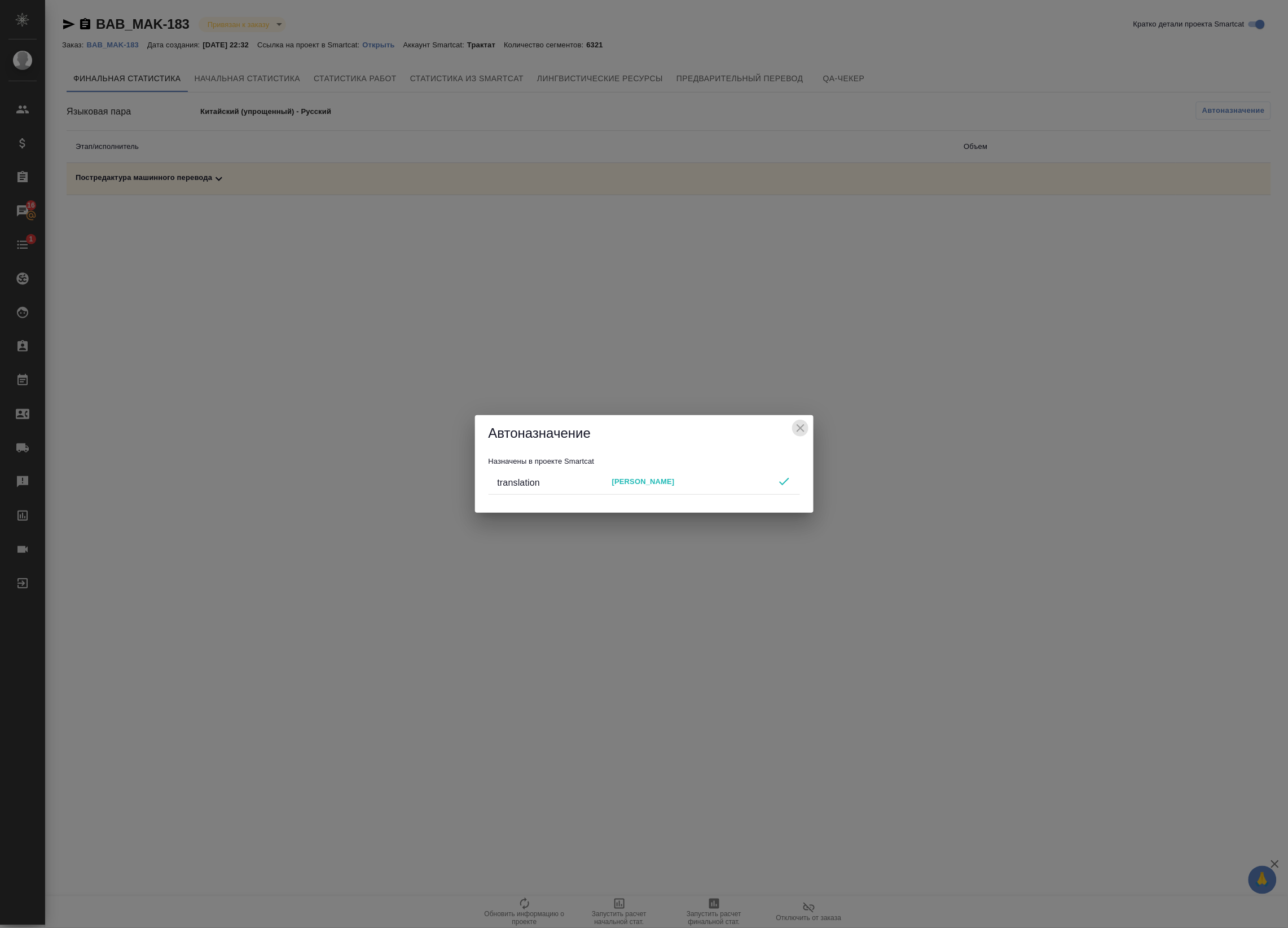
click at [798, 434] on icon "close" at bounding box center [800, 428] width 14 height 14
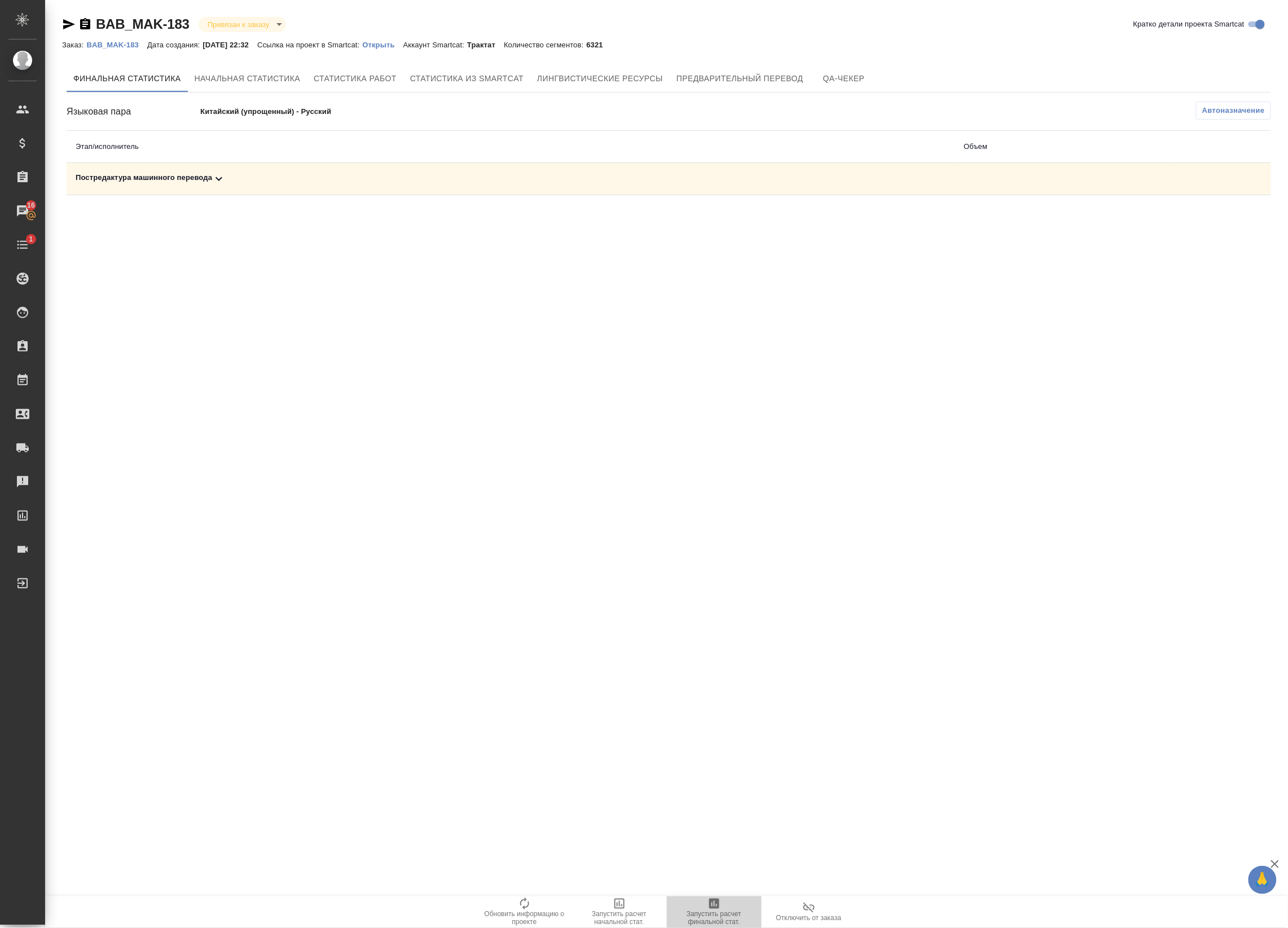
click at [715, 903] on icon "button" at bounding box center [714, 904] width 10 height 10
click at [461, 170] on td "Постредактура машинного перевода" at bounding box center [510, 179] width 889 height 32
click at [447, 184] on div "Постредактура машинного перевода" at bounding box center [510, 179] width 870 height 14
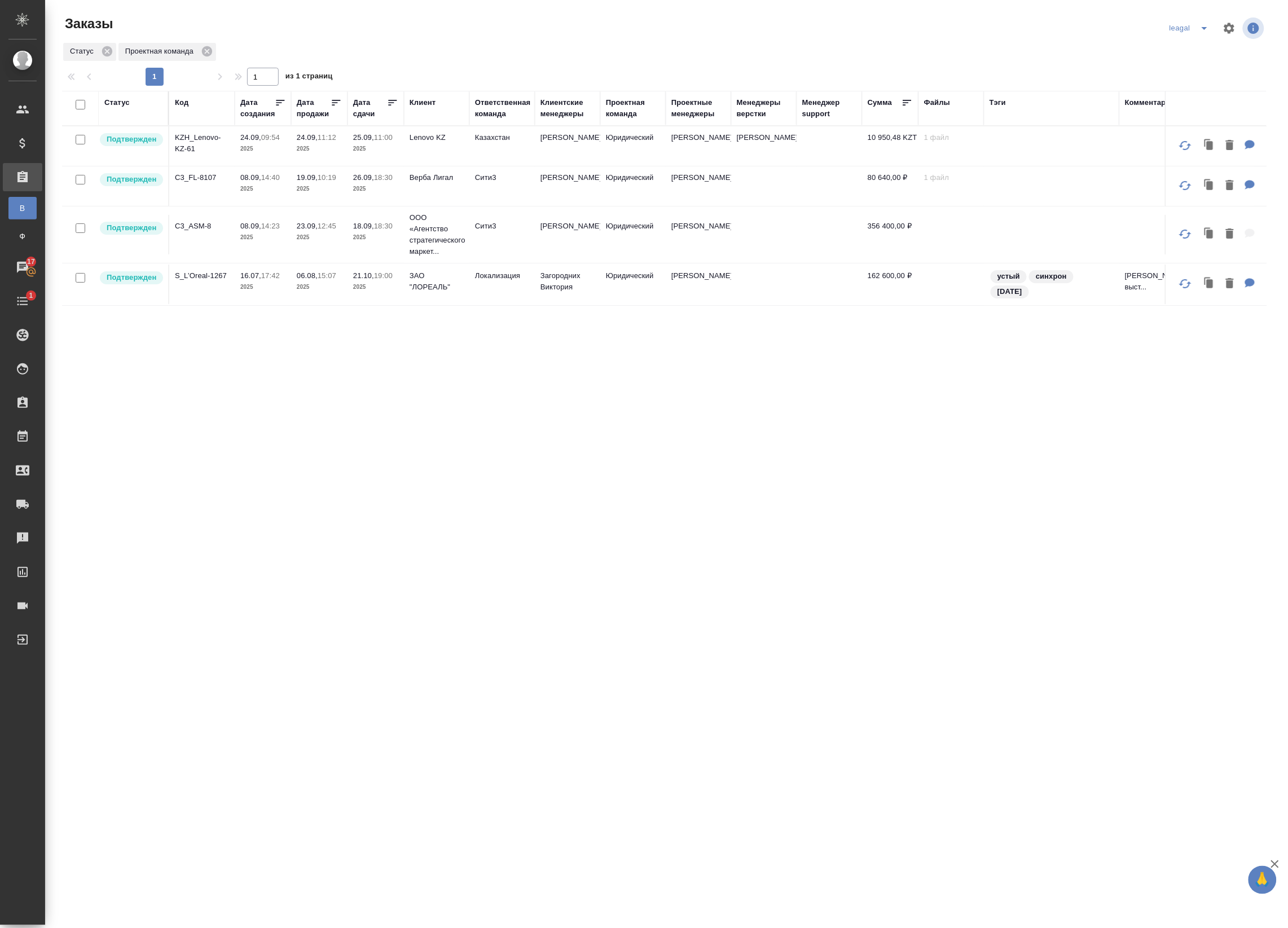
click at [254, 150] on p "2025" at bounding box center [263, 149] width 45 height 12
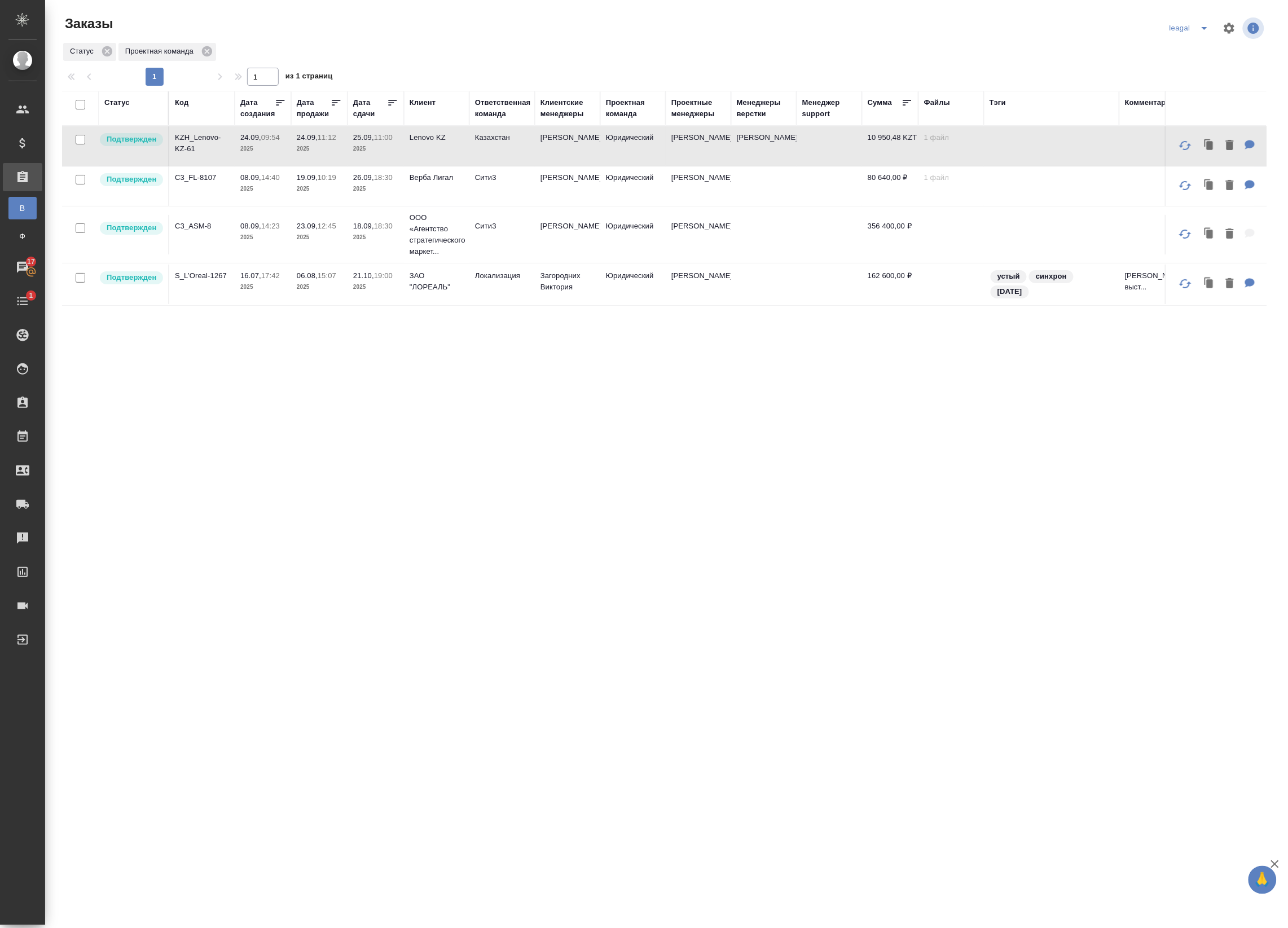
click at [254, 150] on p "2025" at bounding box center [263, 149] width 45 height 12
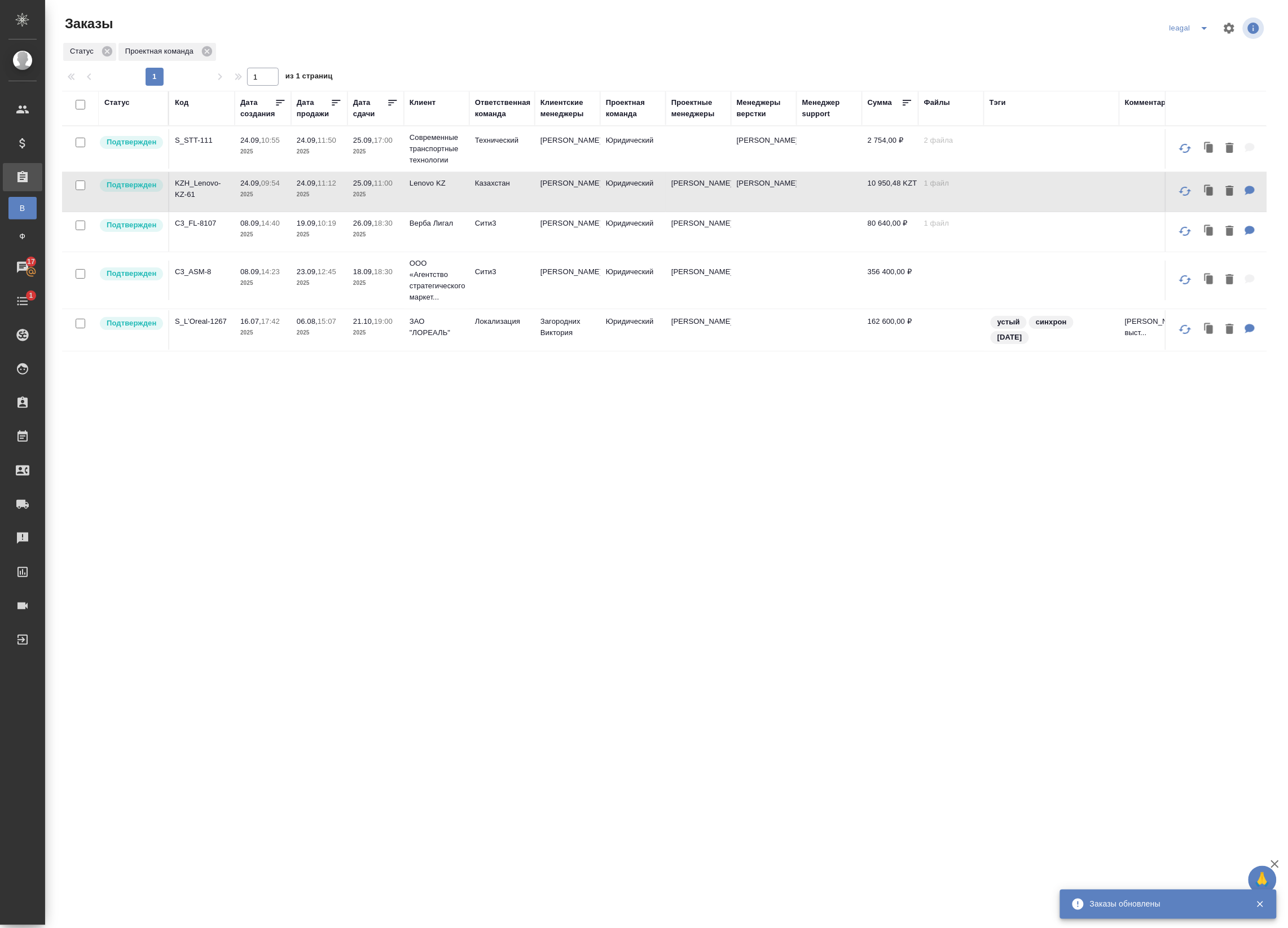
click at [566, 161] on td "[PERSON_NAME]" at bounding box center [568, 148] width 66 height 39
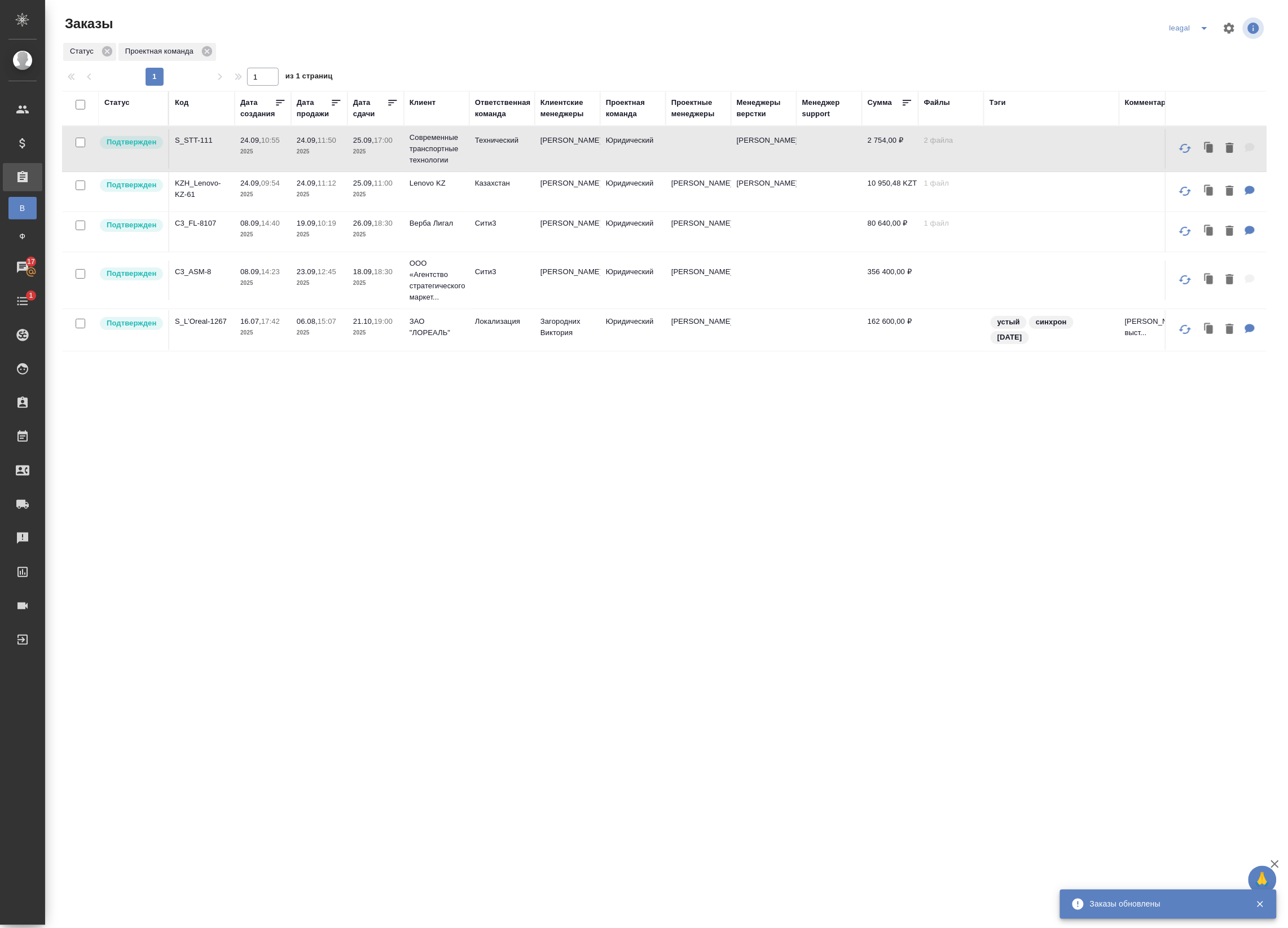
click at [604, 148] on td "Юридический" at bounding box center [633, 148] width 66 height 39
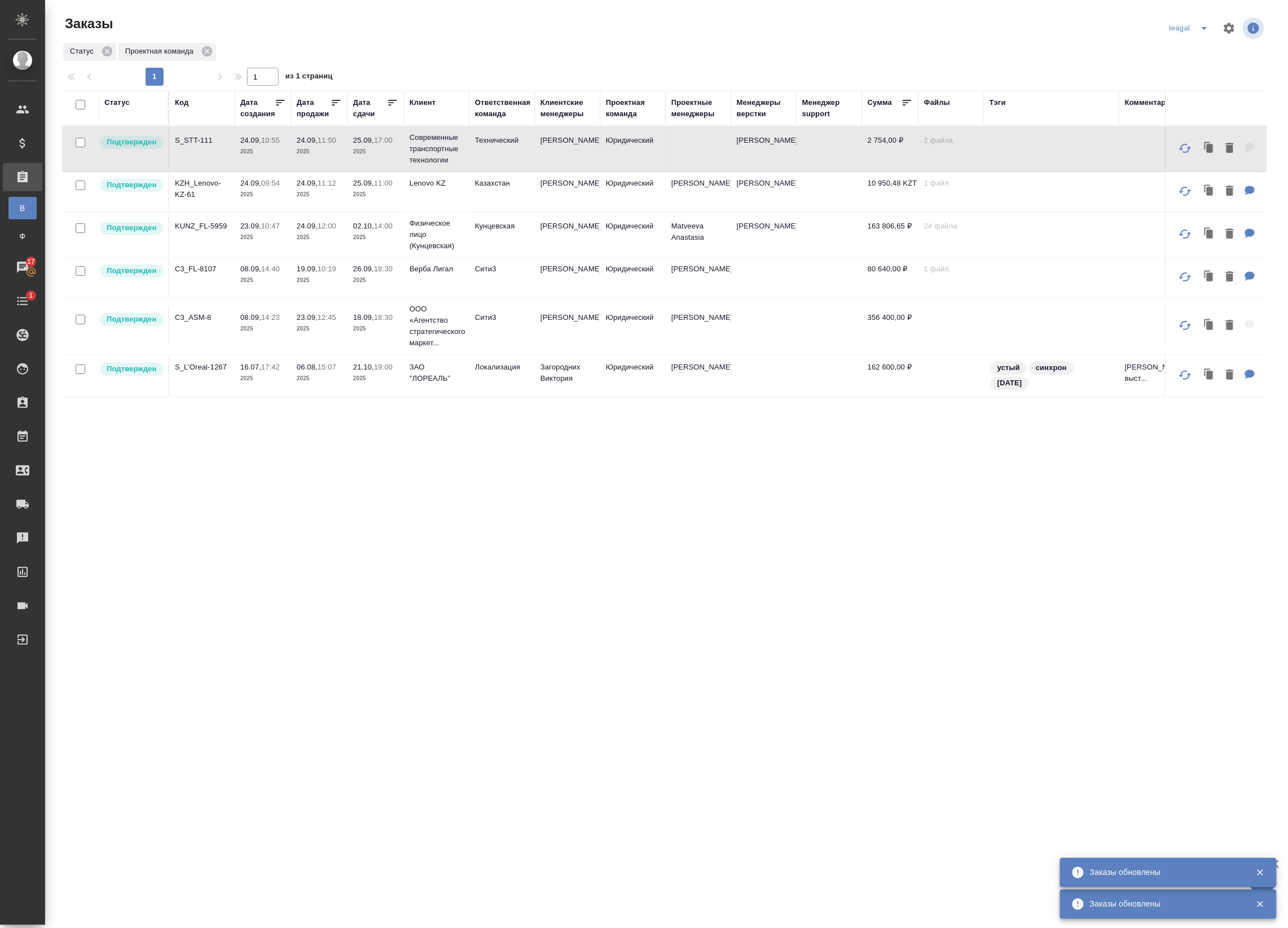
click at [619, 150] on td "Юридический" at bounding box center [633, 148] width 66 height 39
click at [635, 195] on td "Юридический" at bounding box center [633, 191] width 66 height 39
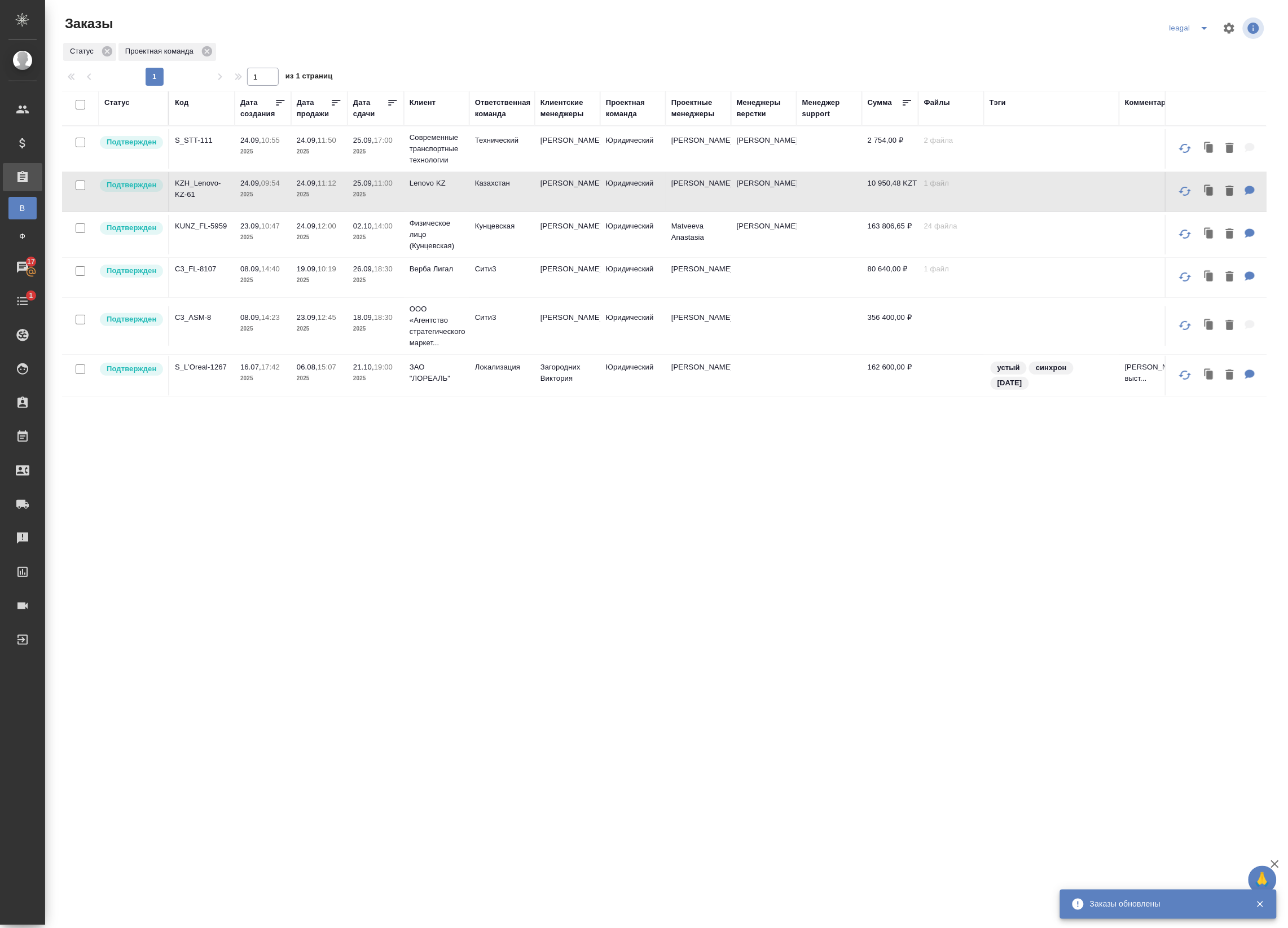
click at [658, 242] on td "Юридический" at bounding box center [633, 235] width 66 height 39
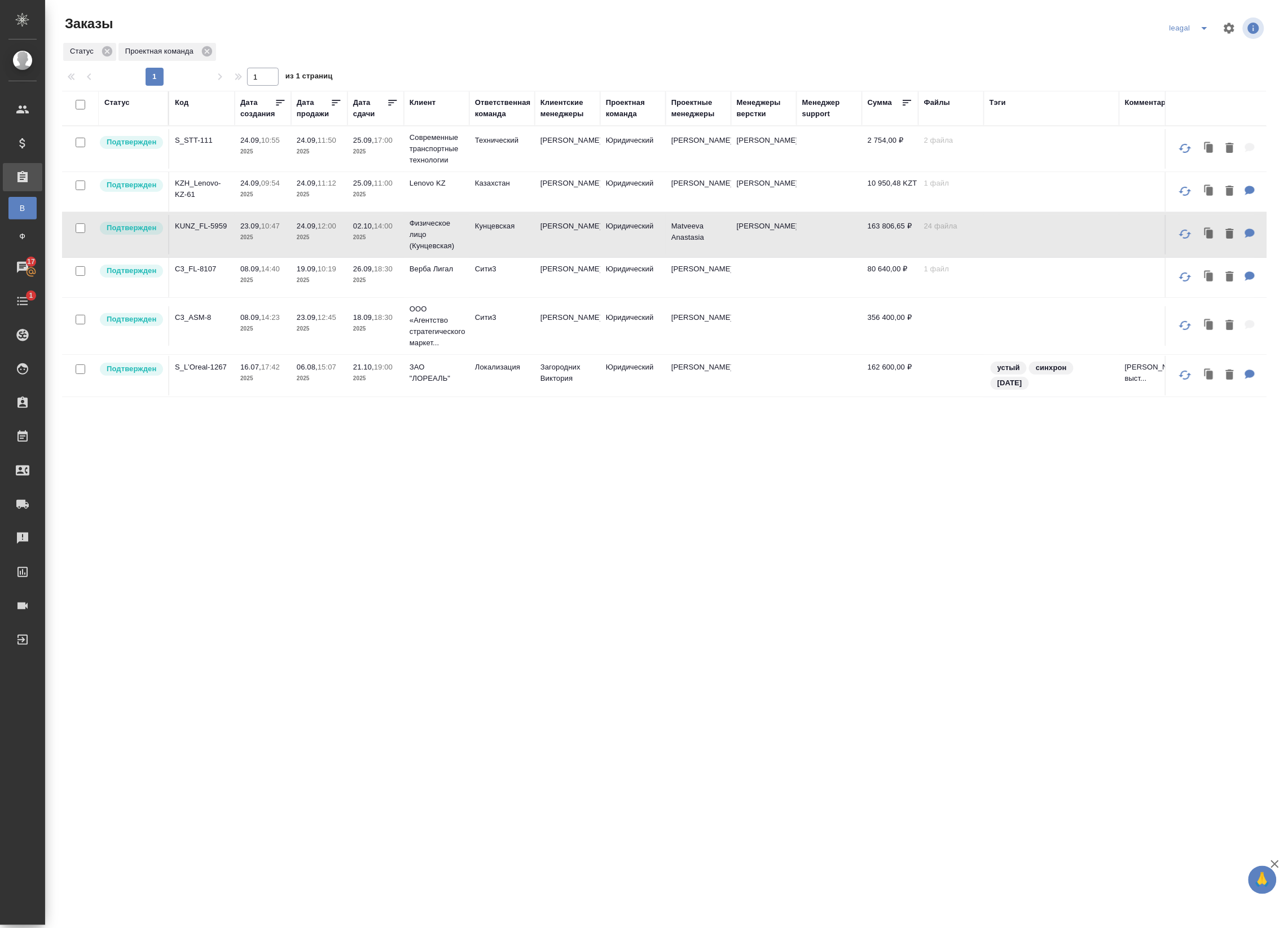
click at [633, 279] on td "Юридический" at bounding box center [633, 277] width 66 height 39
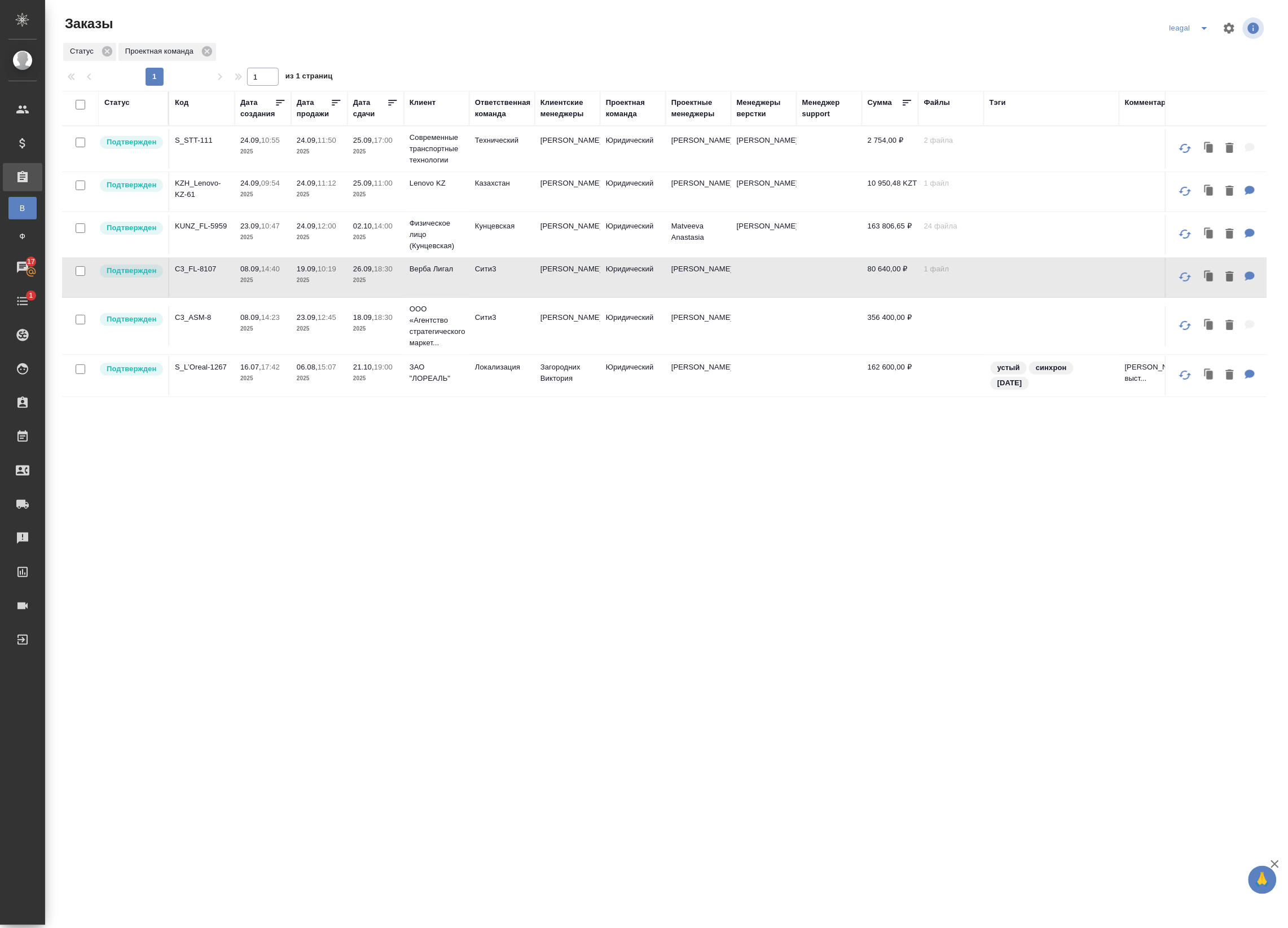
click at [668, 232] on td "Matveeva Anastasia" at bounding box center [698, 235] width 66 height 39
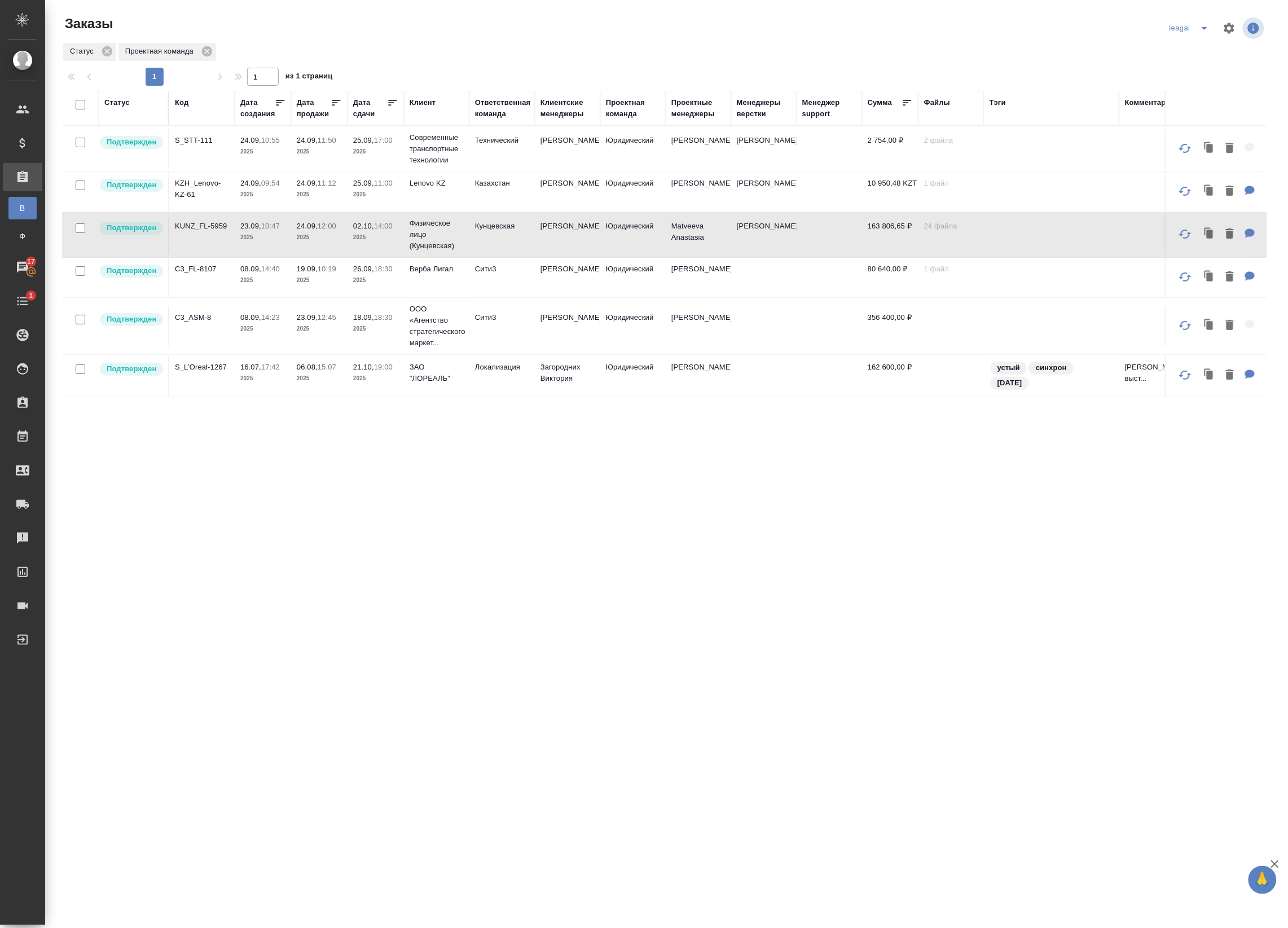
click at [606, 264] on td "Юридический" at bounding box center [633, 277] width 66 height 39
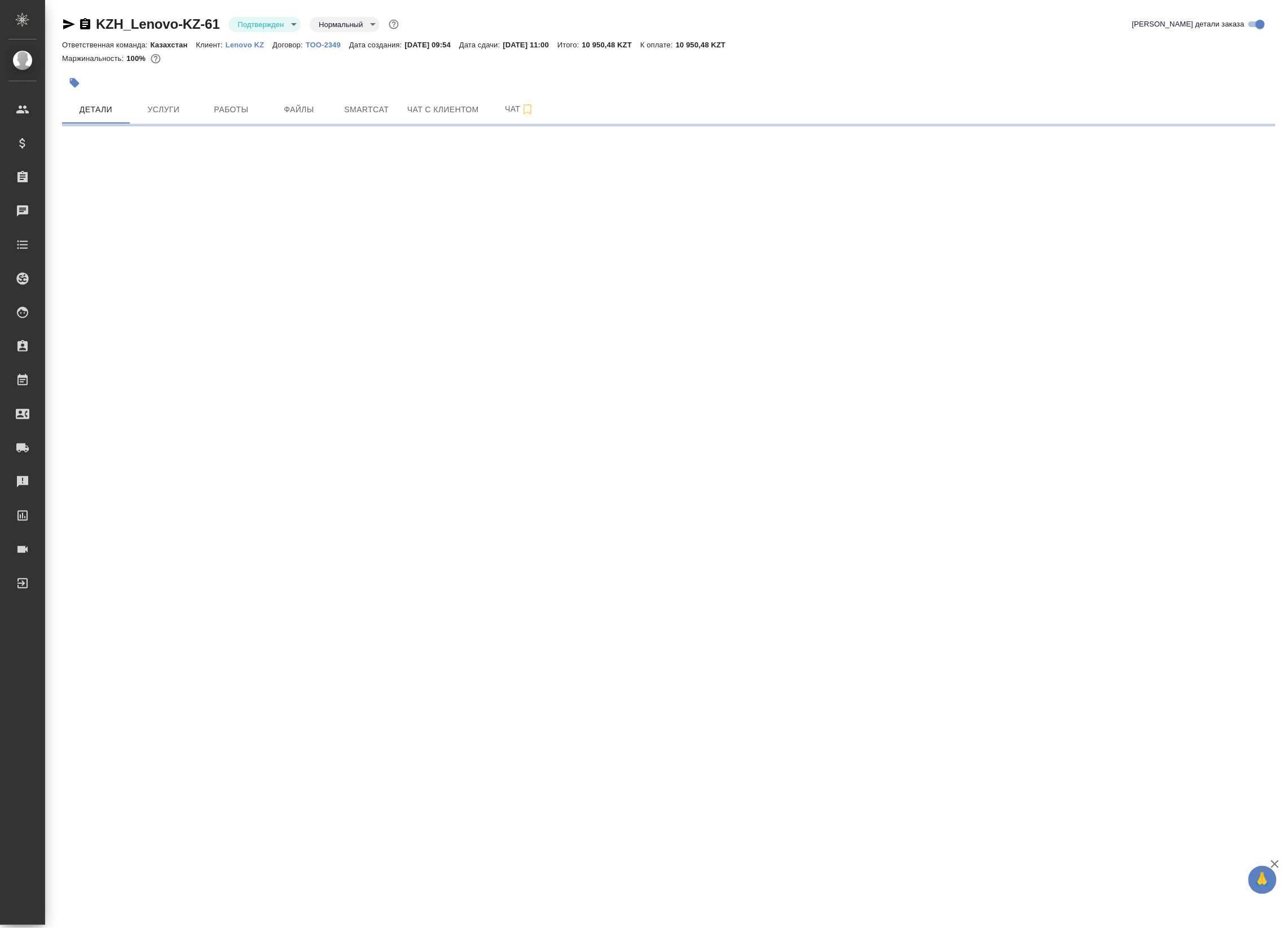
select select "RU"
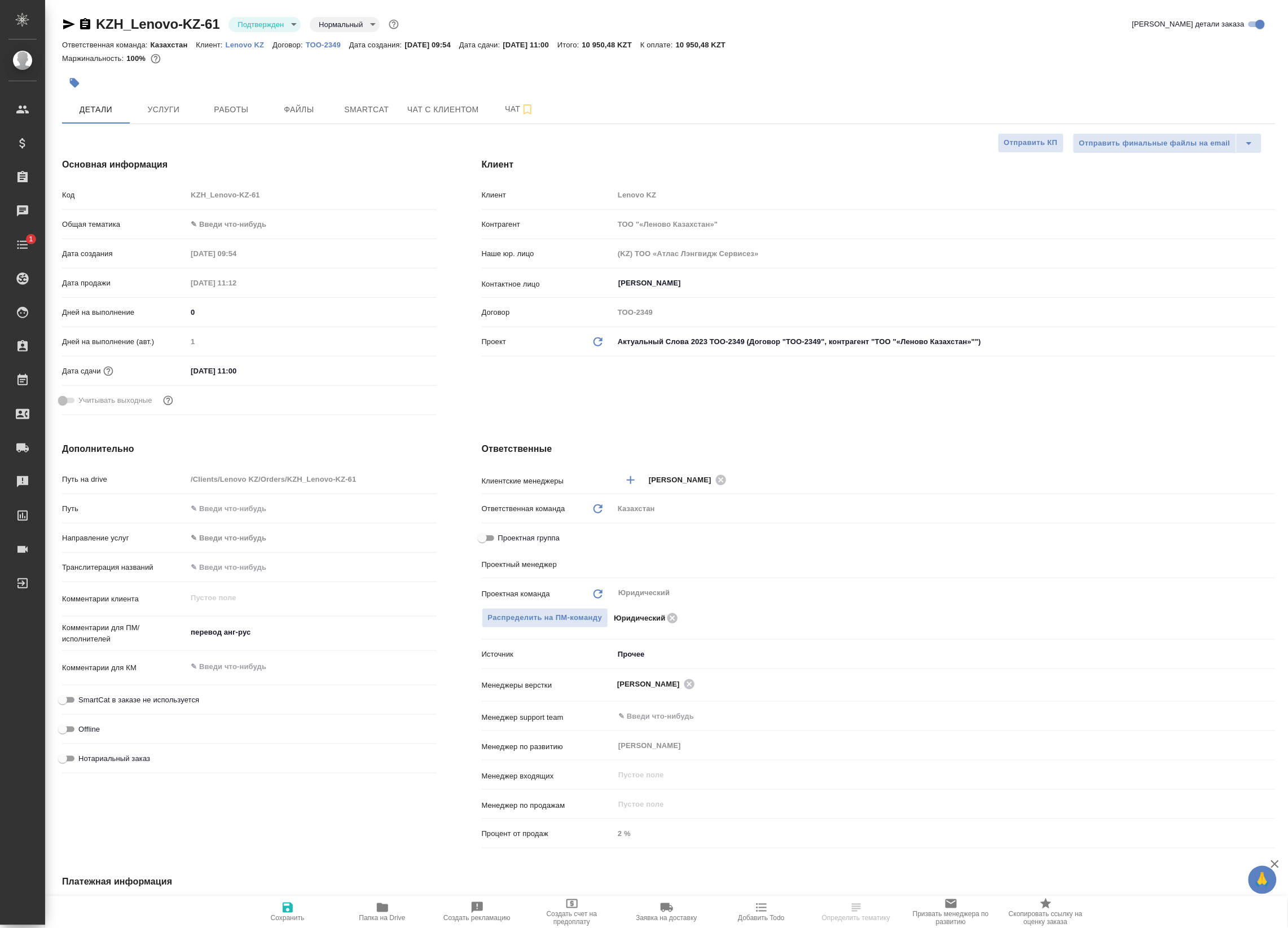
type textarea "x"
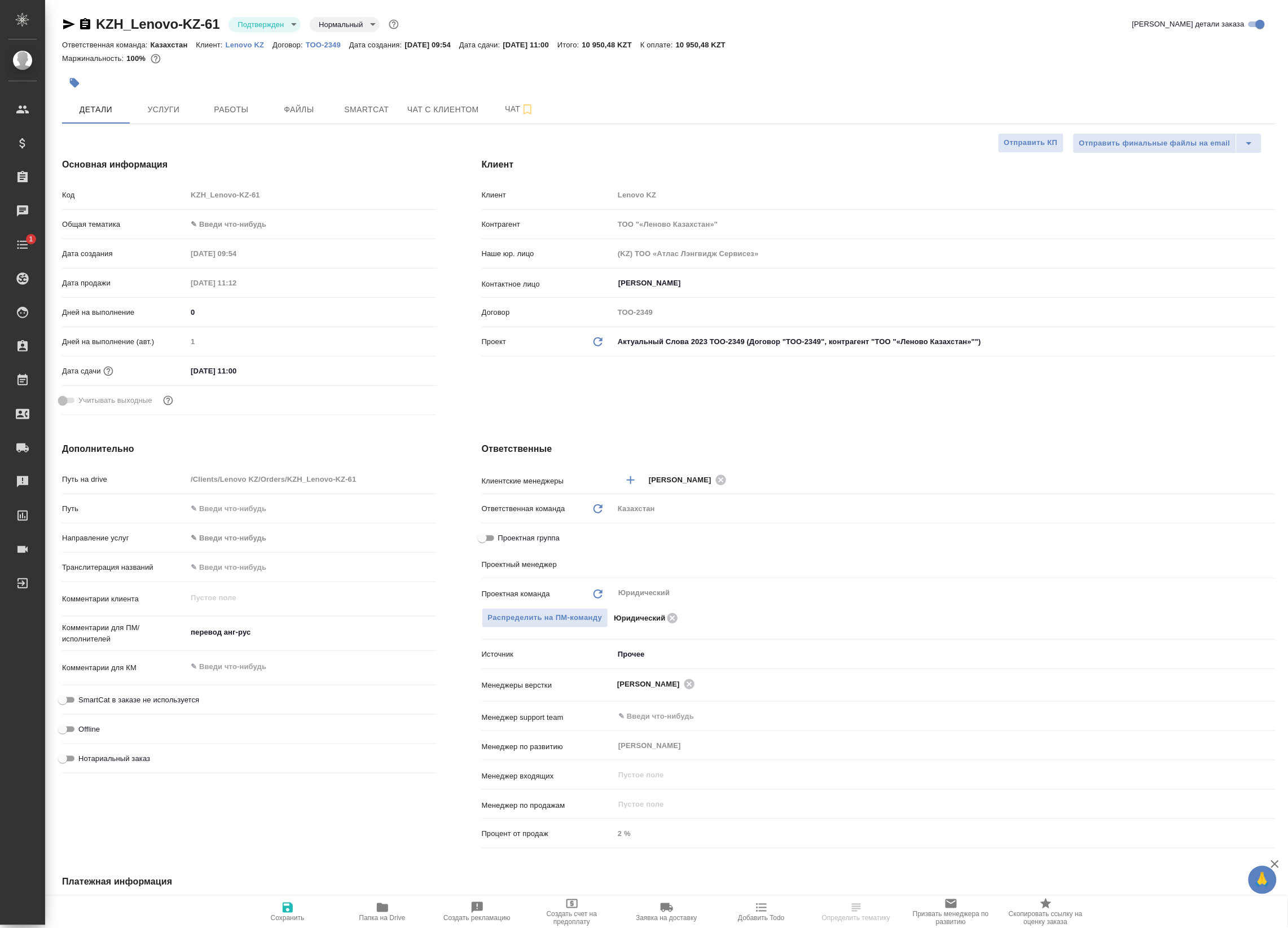
type textarea "x"
click at [510, 102] on span "Чат" at bounding box center [519, 109] width 54 height 14
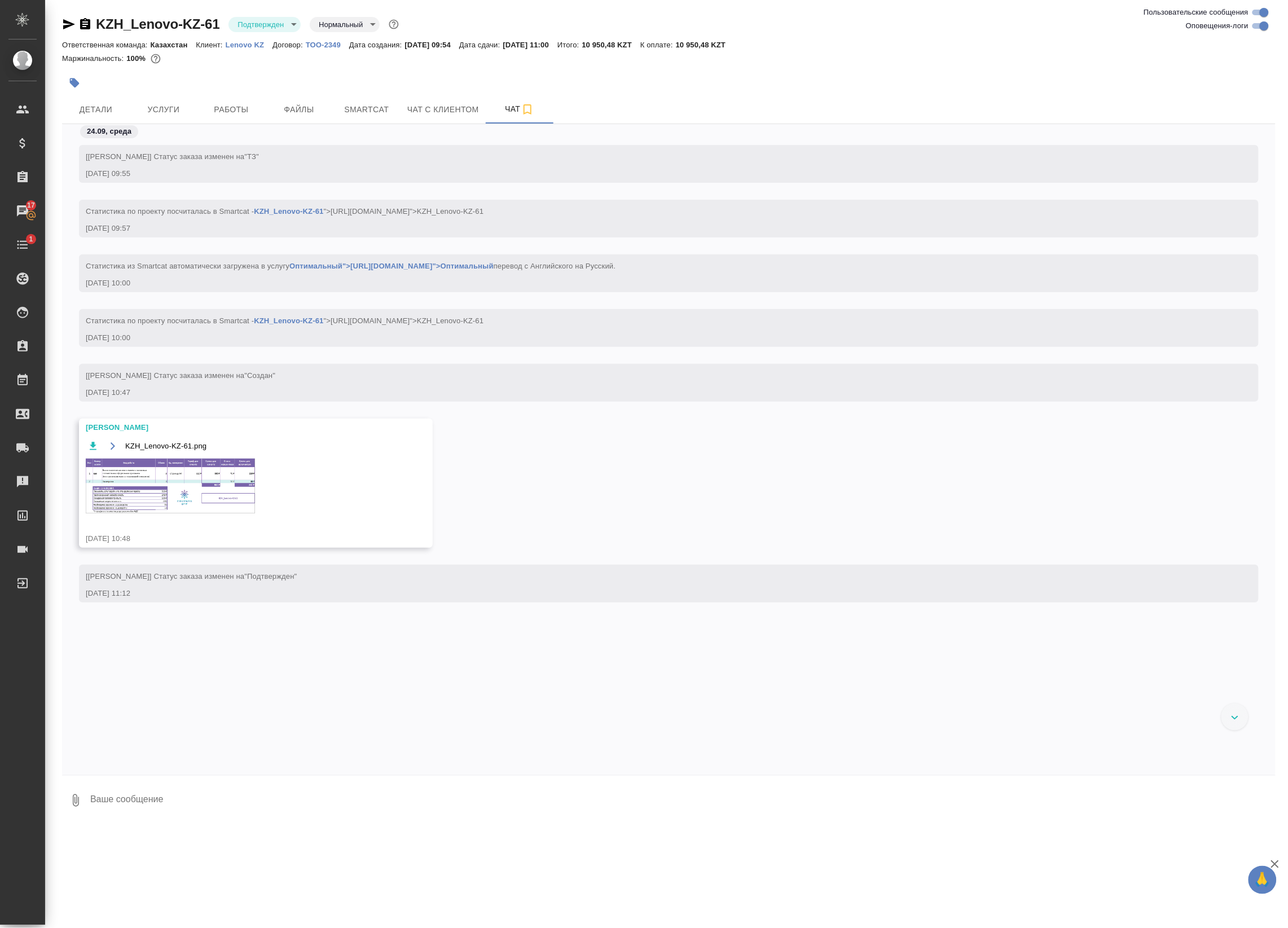
click at [195, 514] on img at bounding box center [170, 486] width 169 height 55
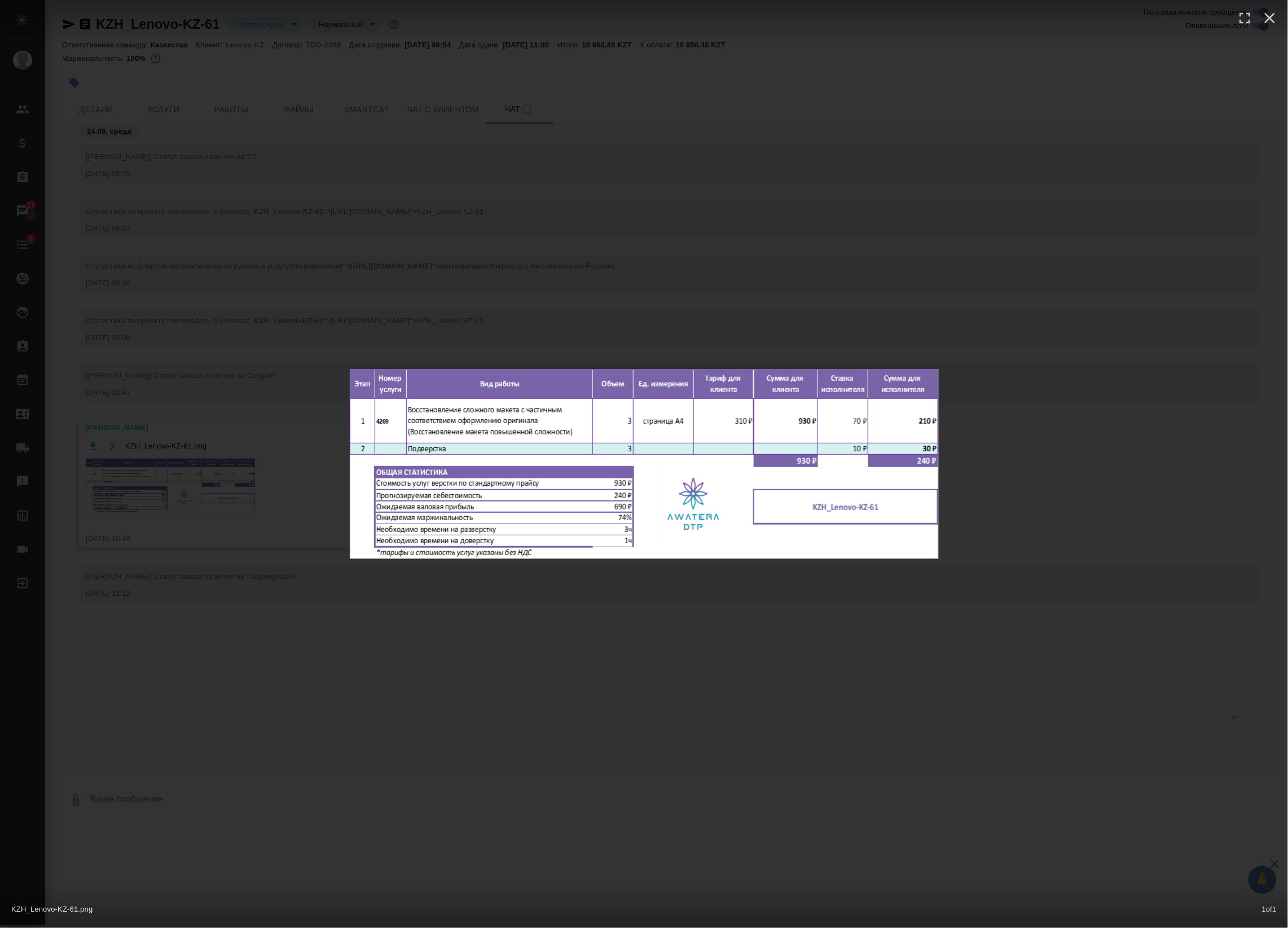
click at [195, 514] on div "KZH_Lenovo-KZ-61.png 1 of 1" at bounding box center [644, 464] width 1288 height 928
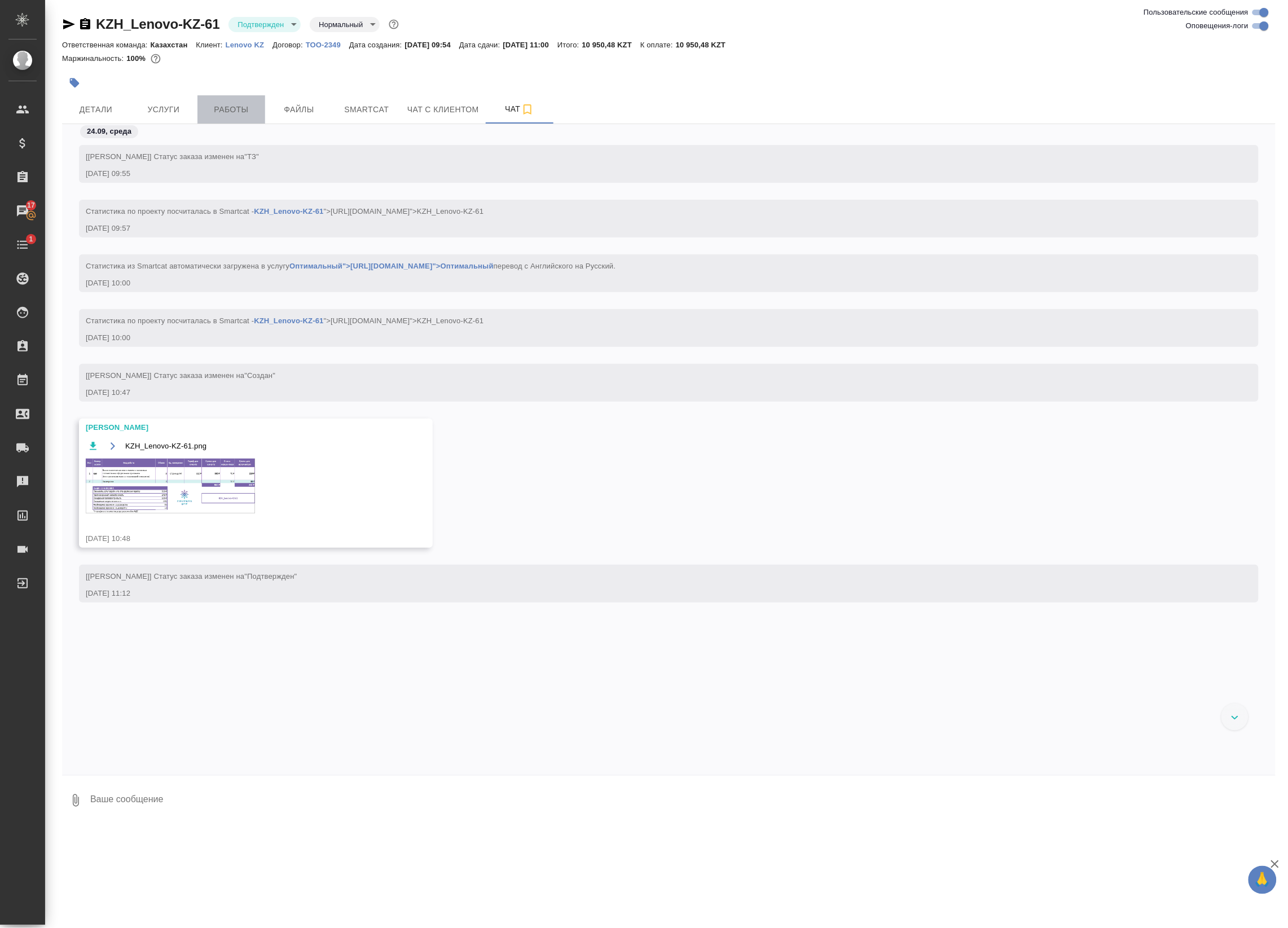
click at [242, 116] on span "Работы" at bounding box center [231, 110] width 54 height 14
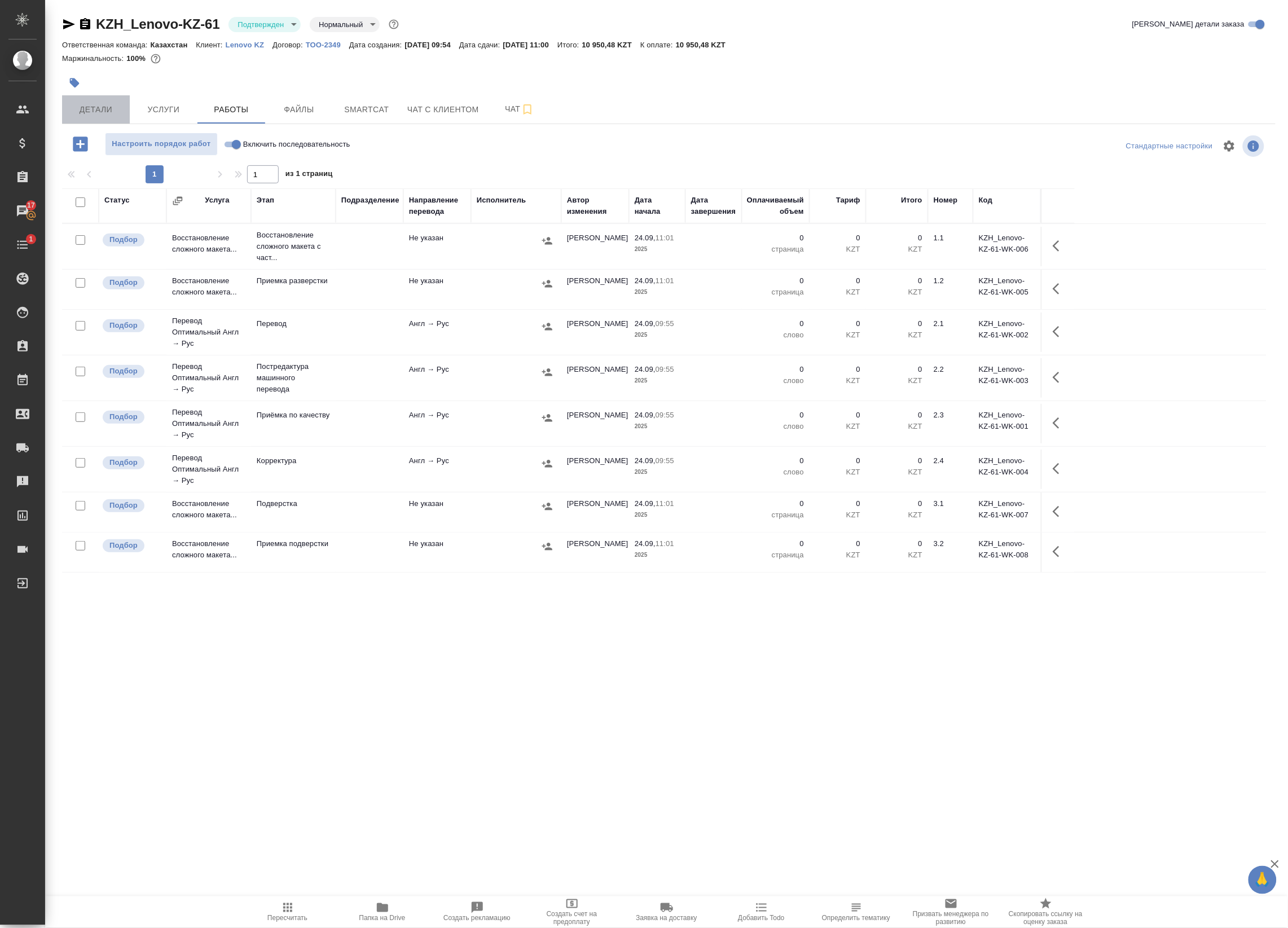
click at [81, 106] on span "Детали" at bounding box center [96, 110] width 54 height 14
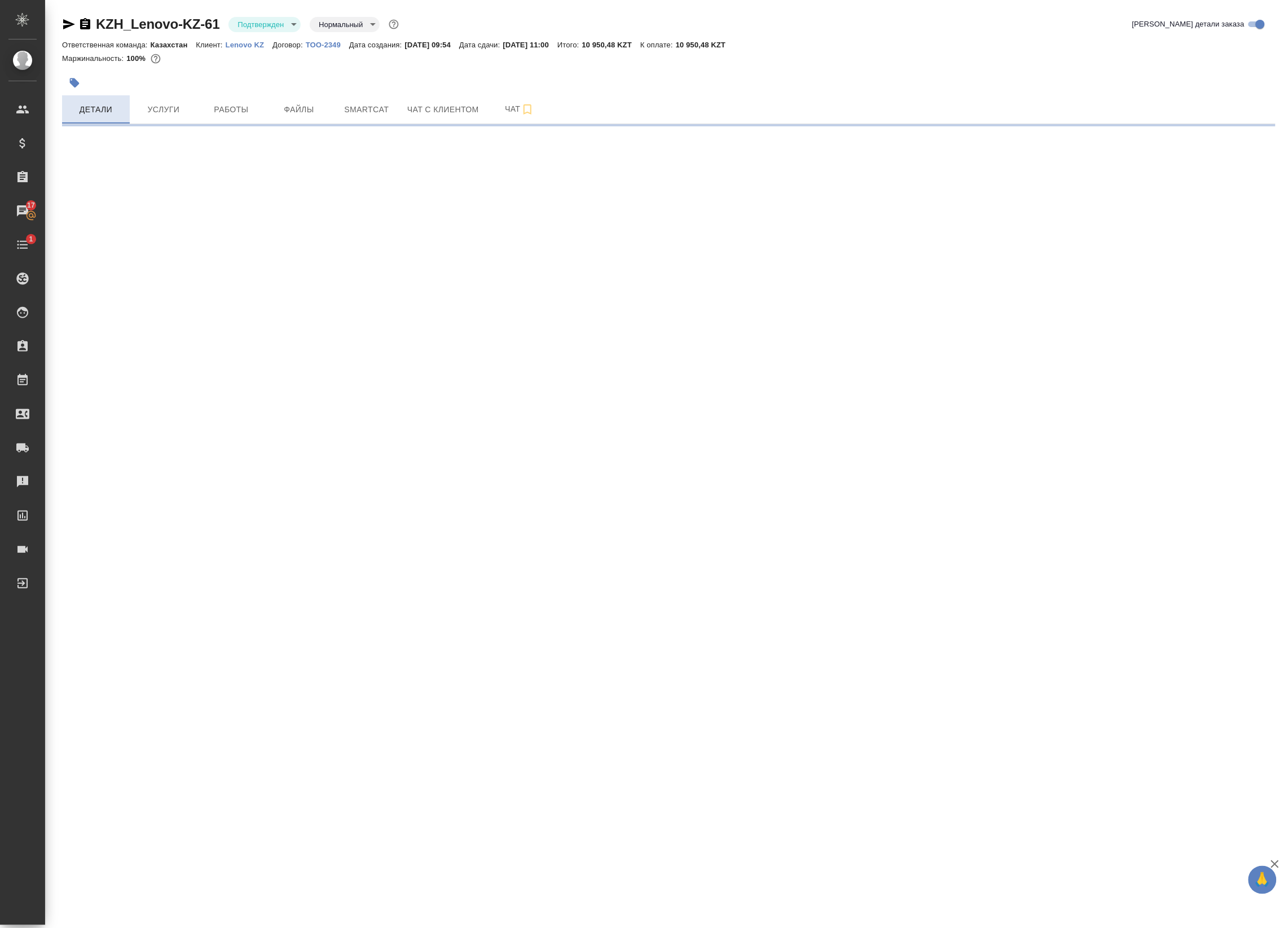
select select "RU"
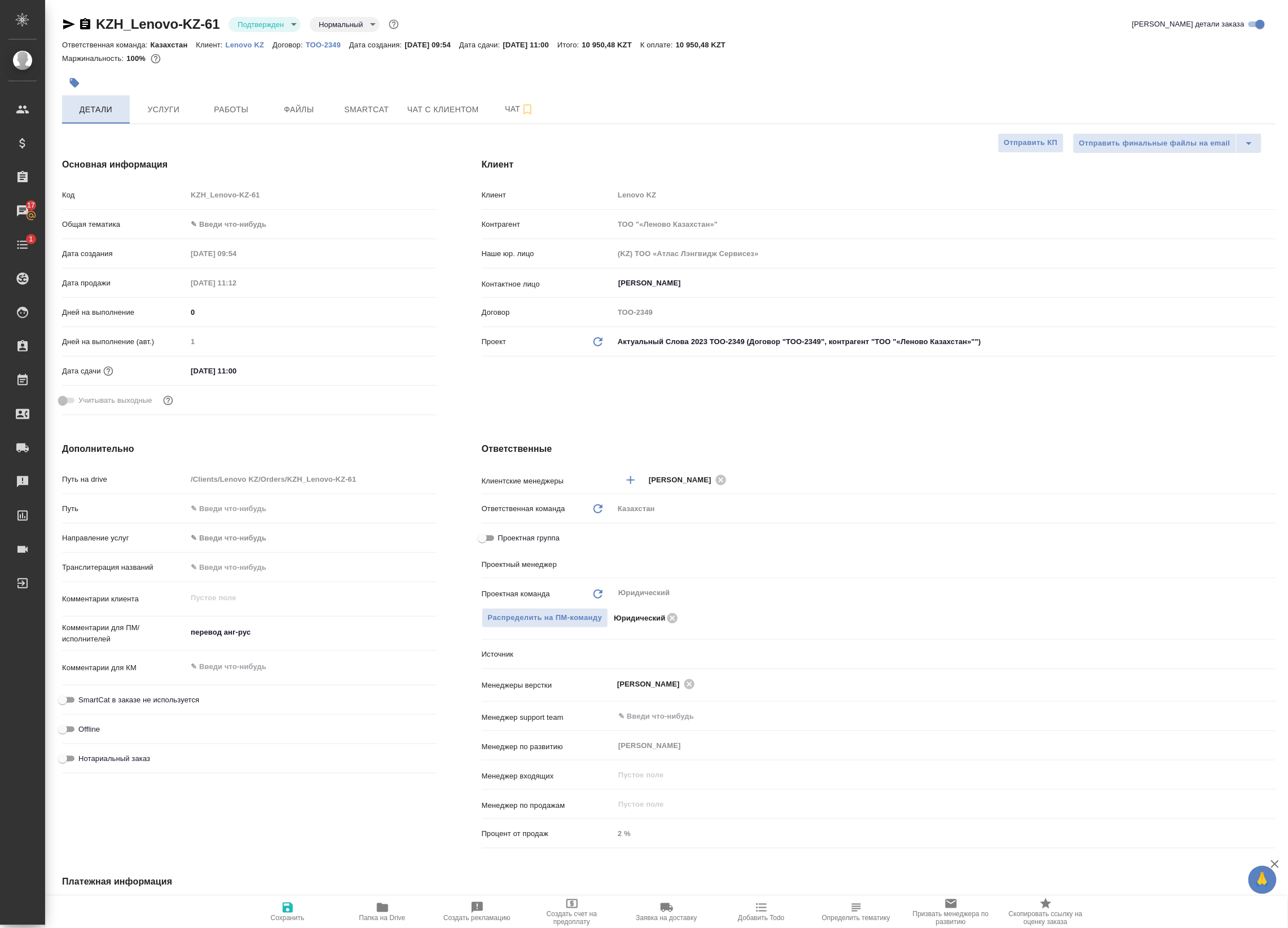
type textarea "x"
click at [162, 102] on button "Услуги" at bounding box center [163, 110] width 68 height 28
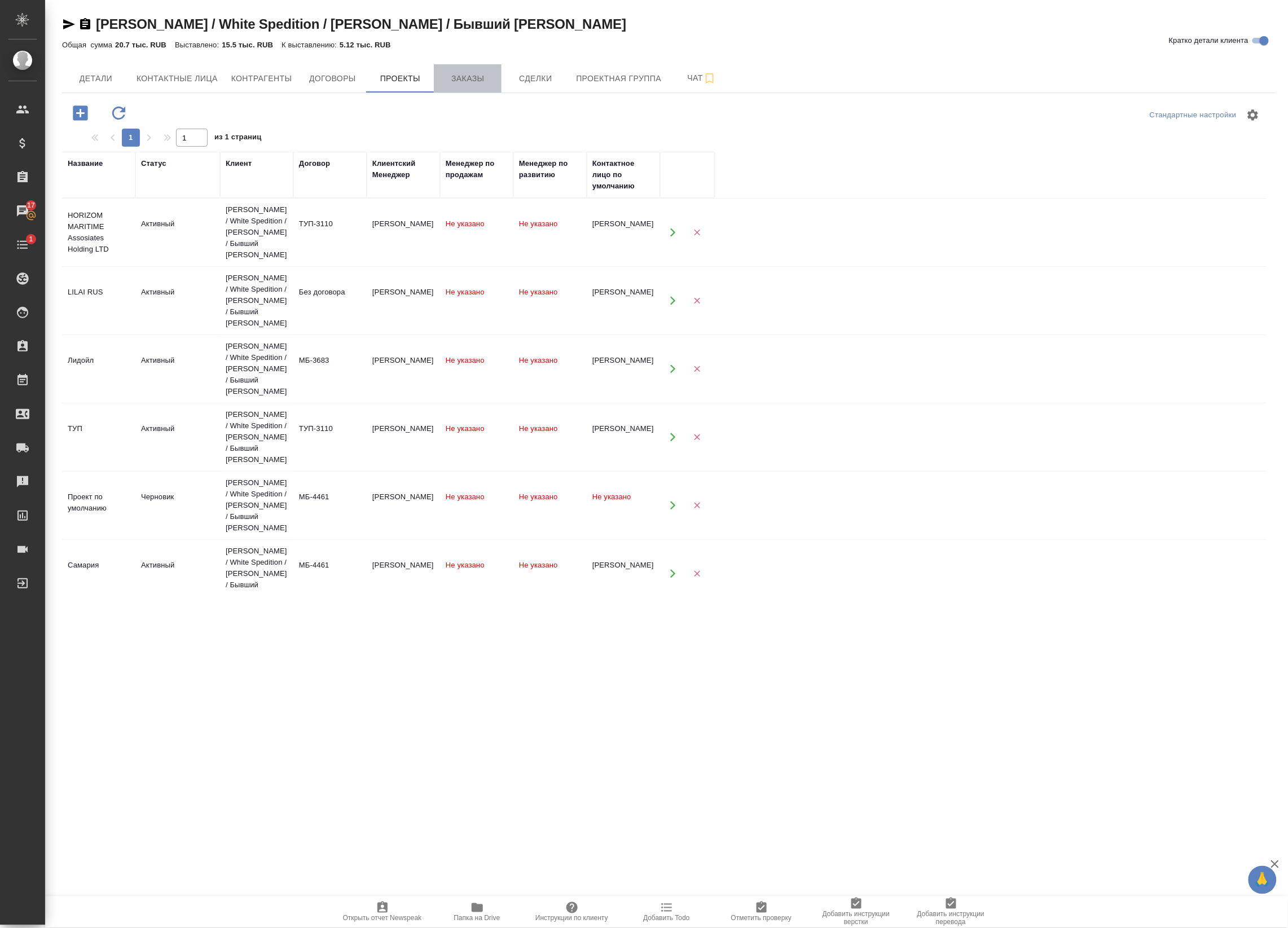
click at [468, 91] on button "Заказы" at bounding box center [467, 79] width 68 height 28
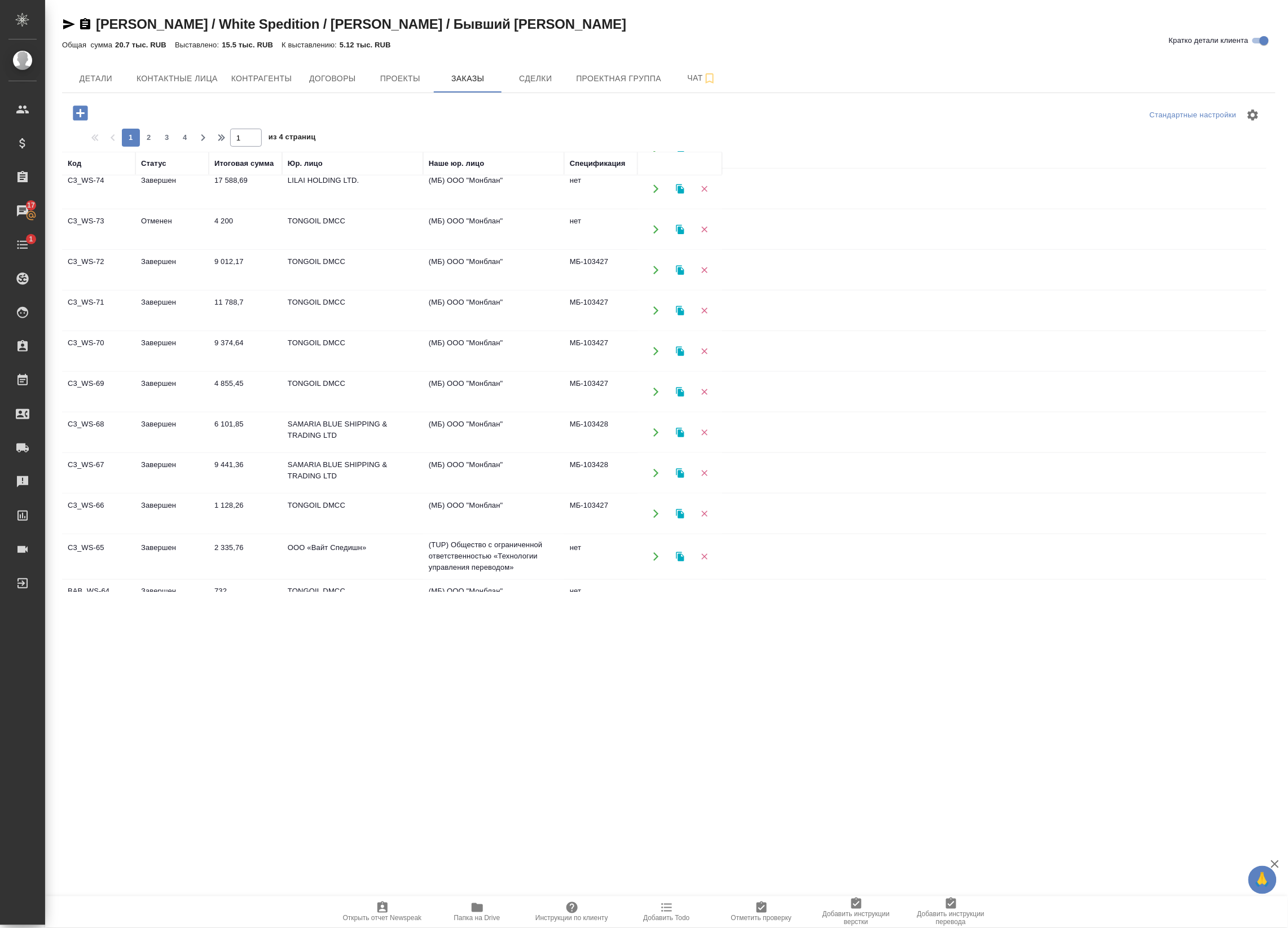
scroll to position [535, 0]
click at [405, 520] on td "ООО «Вайт Спедишн»" at bounding box center [352, 516] width 141 height 39
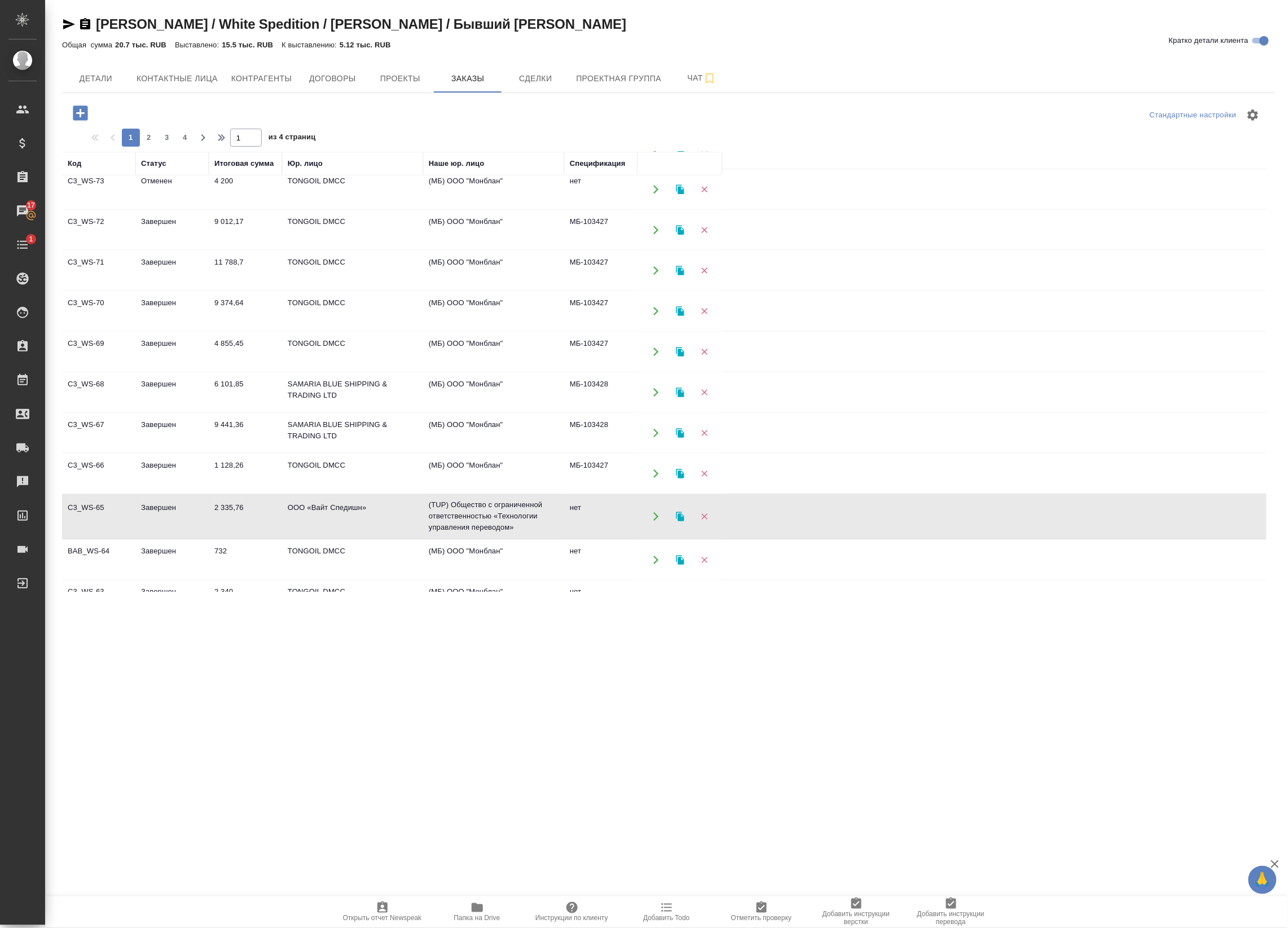
click at [405, 520] on td "ООО «Вайт Спедишн»" at bounding box center [352, 516] width 141 height 39
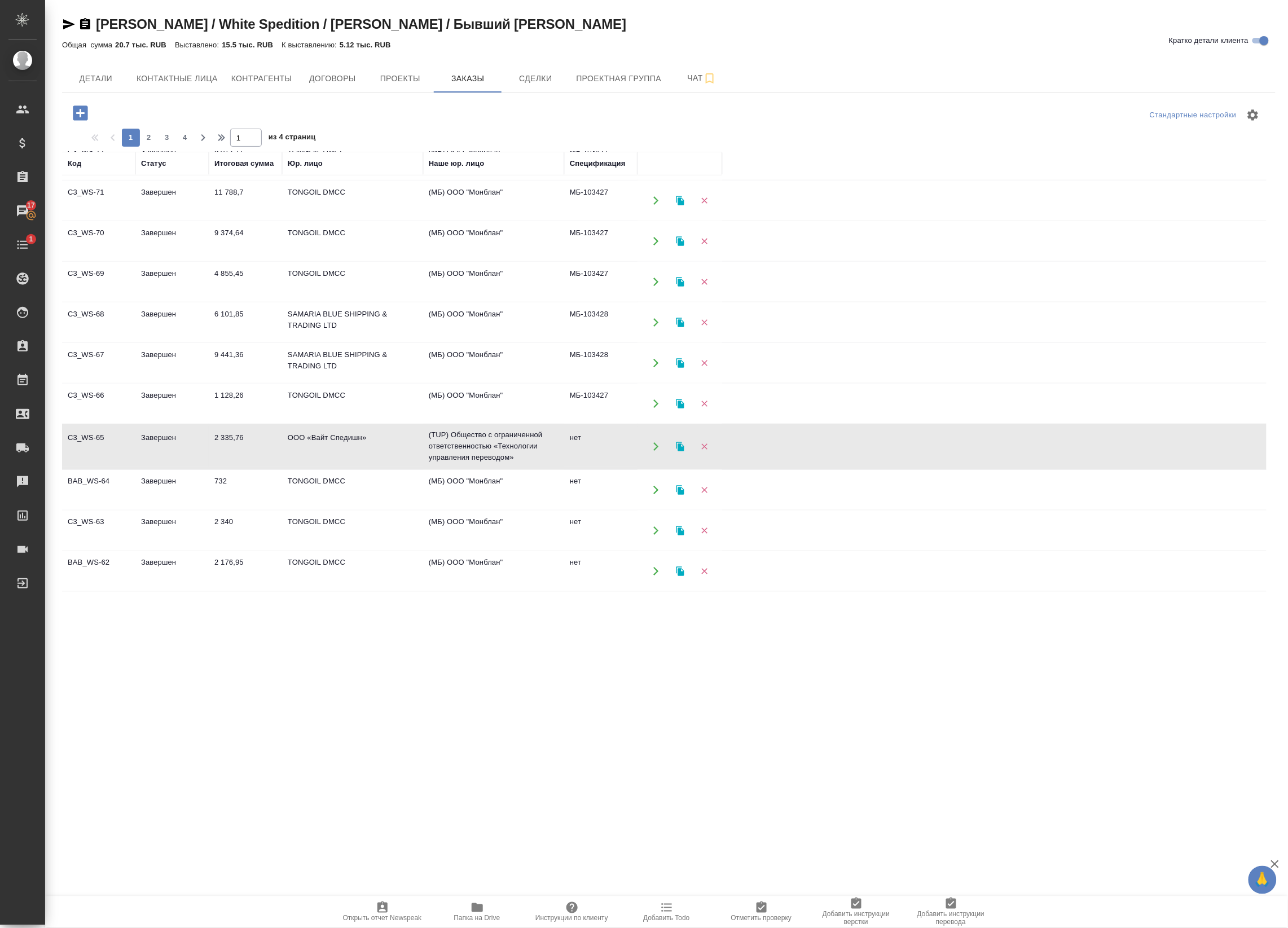
scroll to position [608, 0]
click at [413, 556] on td "TONGOIL DMCC" at bounding box center [352, 571] width 141 height 39
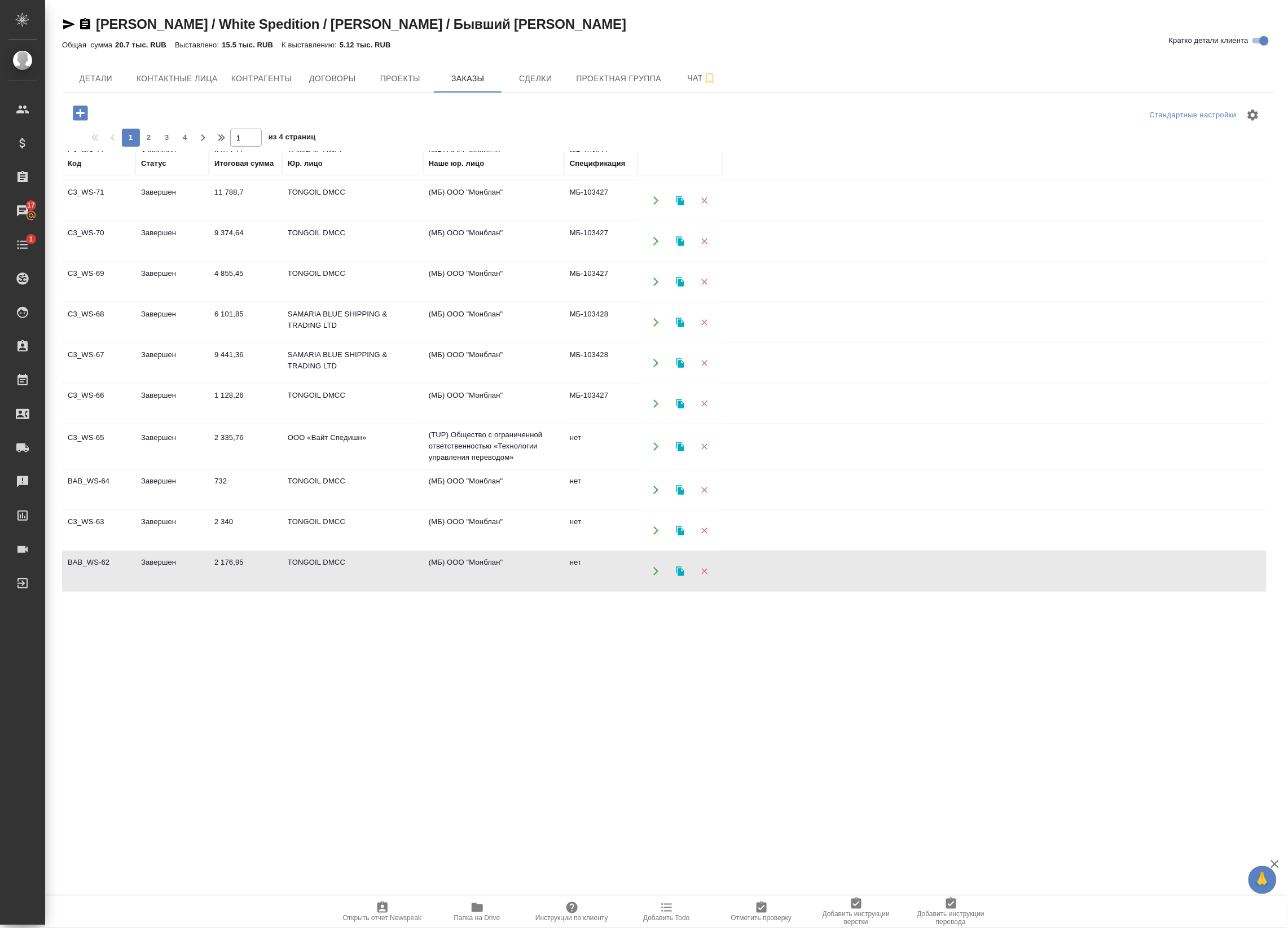
click at [413, 556] on td "TONGOIL DMCC" at bounding box center [352, 571] width 141 height 39
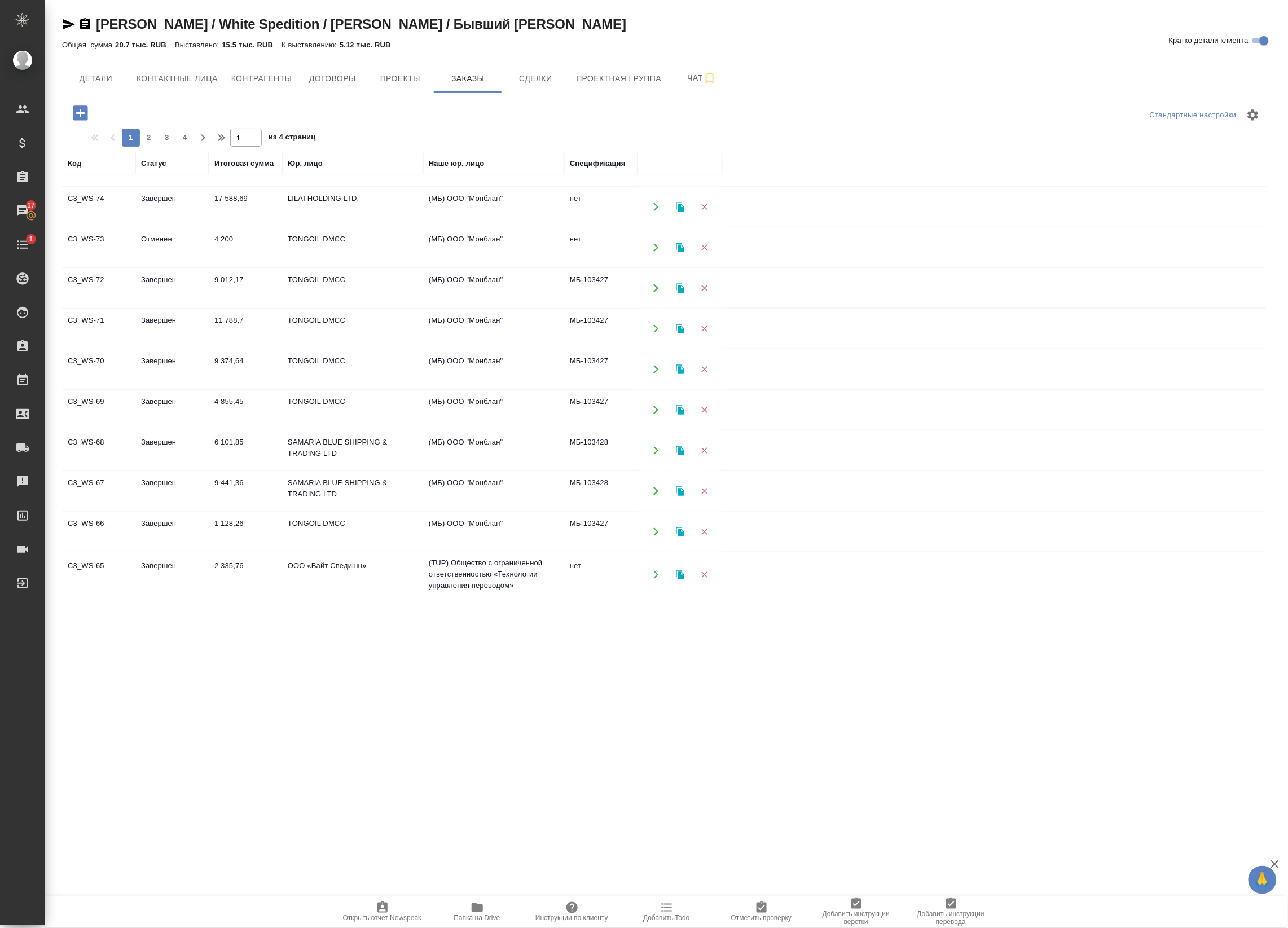
scroll to position [472, 0]
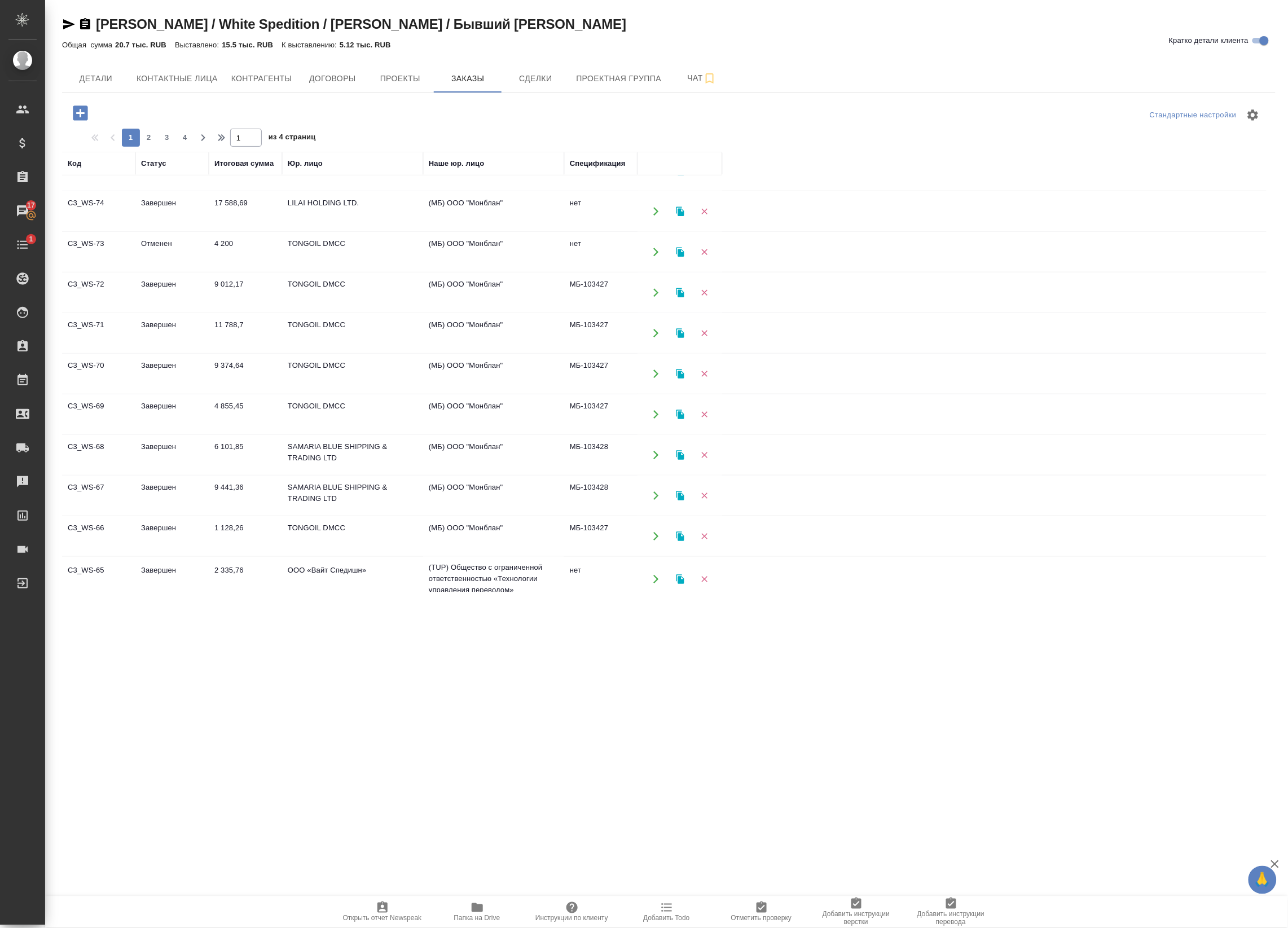
click at [332, 334] on td "TONGOIL DMCC" at bounding box center [352, 333] width 141 height 39
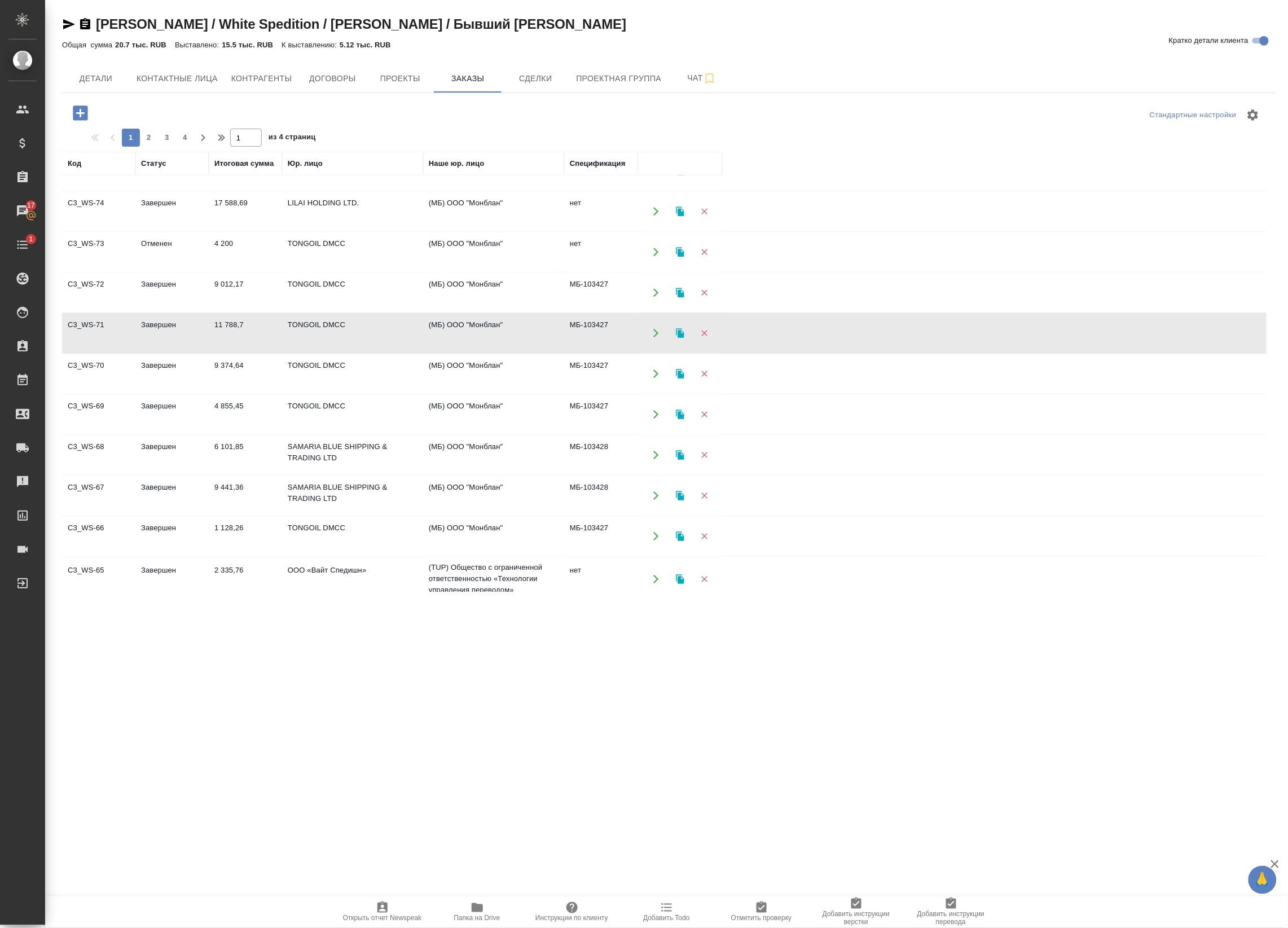
click at [332, 334] on td "TONGOIL DMCC" at bounding box center [352, 333] width 141 height 39
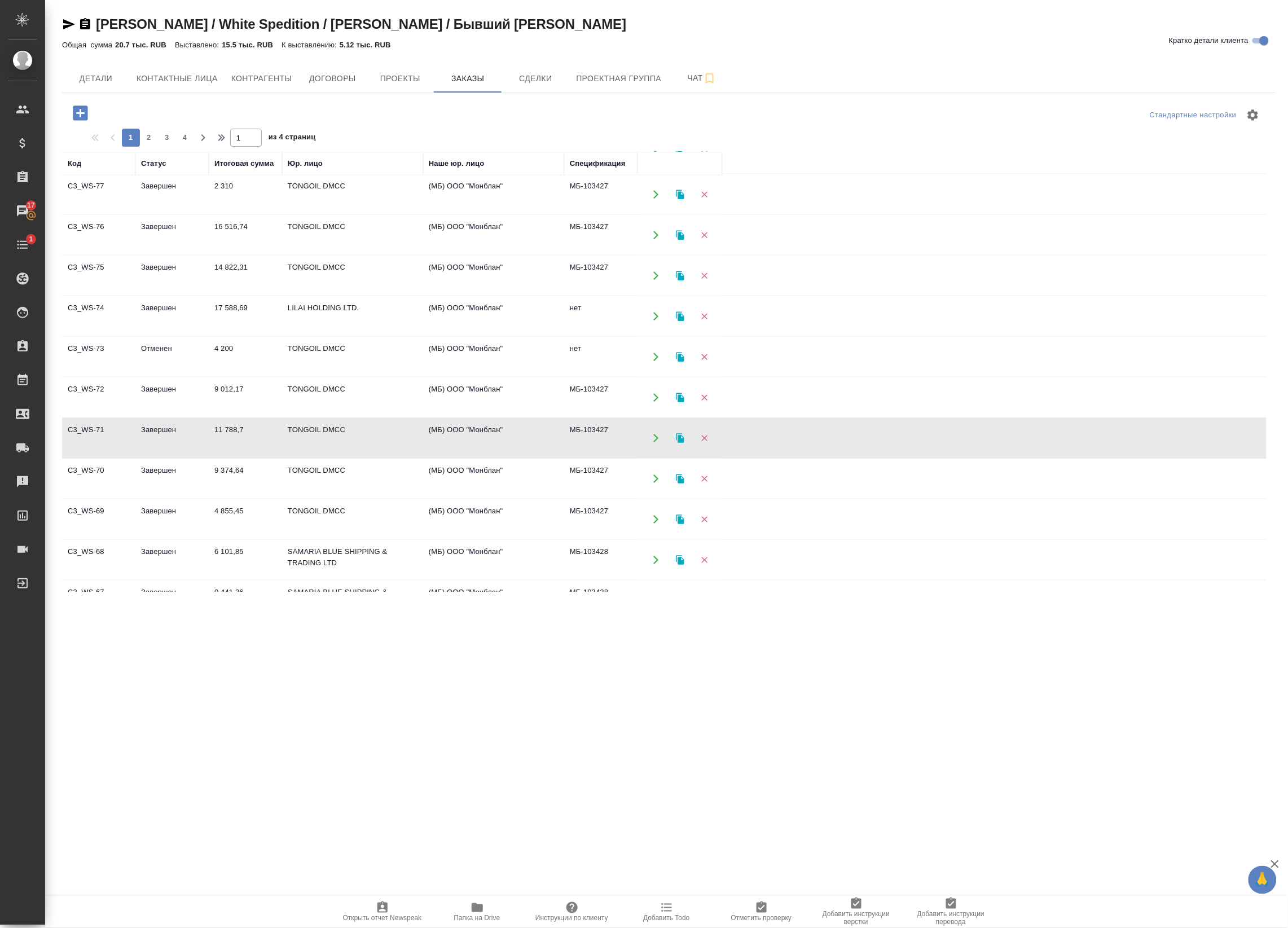
scroll to position [300, 0]
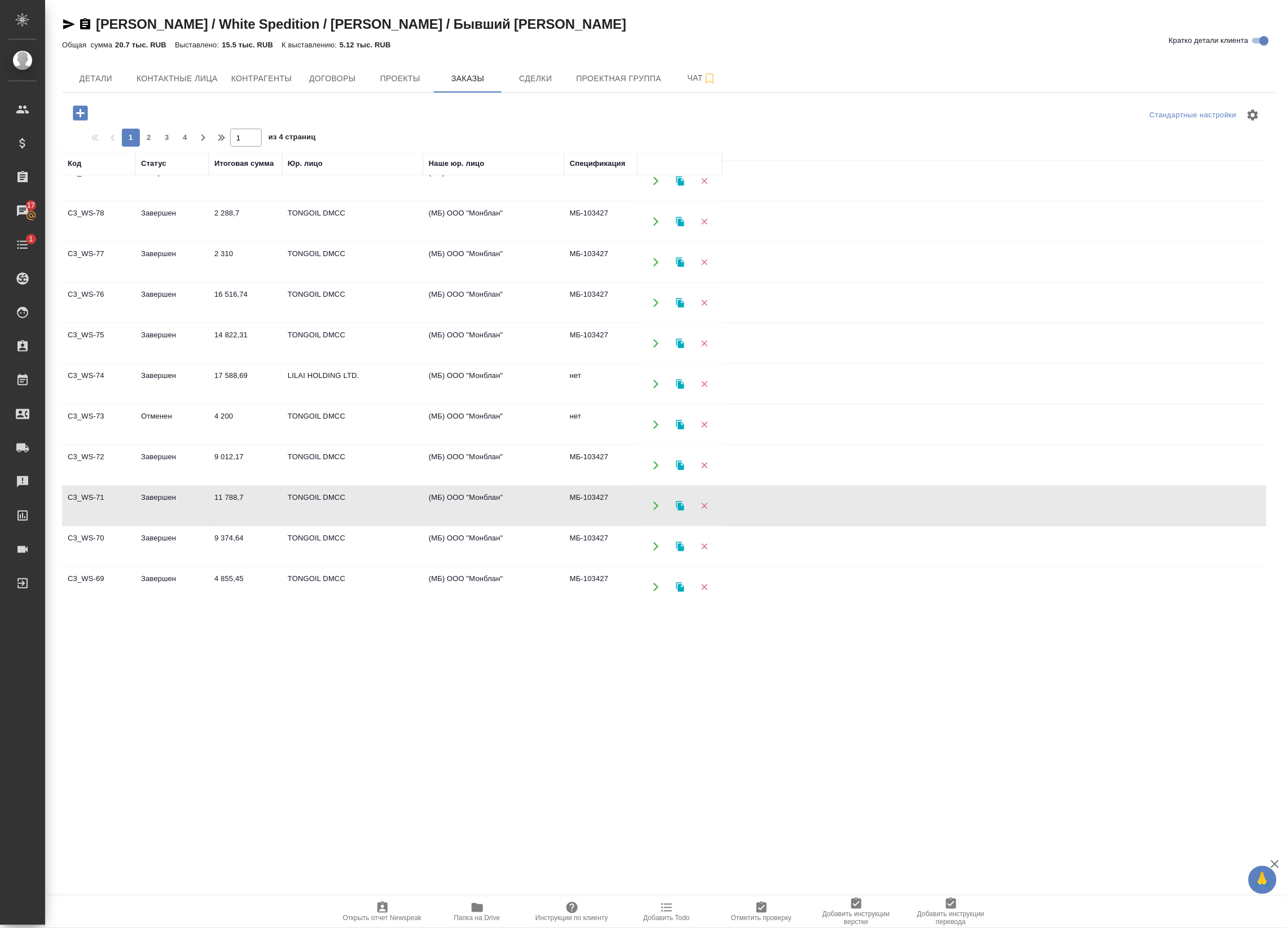
click at [346, 334] on td "TONGOIL DMCC" at bounding box center [352, 343] width 141 height 39
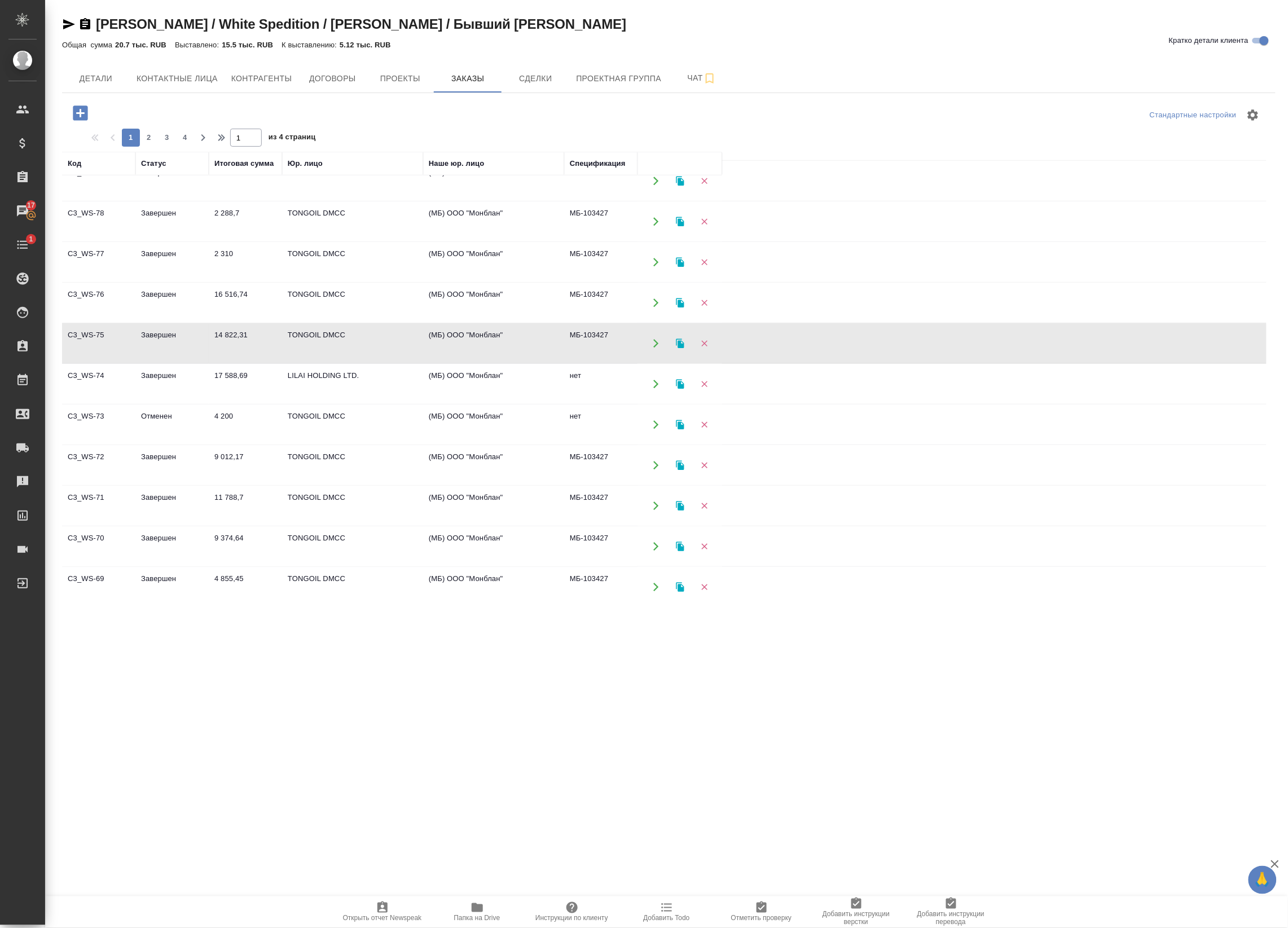
click at [346, 334] on td "TONGOIL DMCC" at bounding box center [352, 343] width 141 height 39
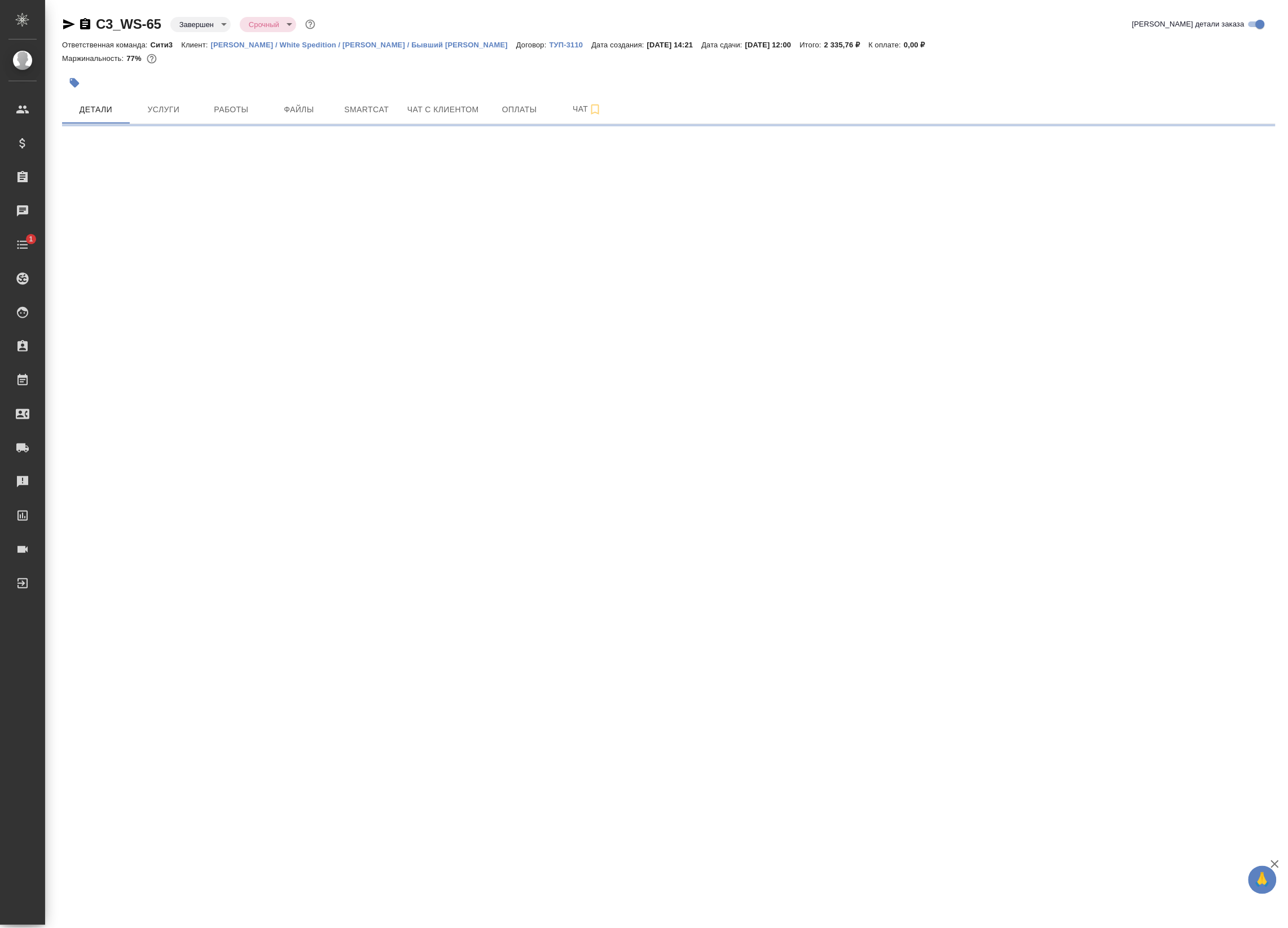
select select "RU"
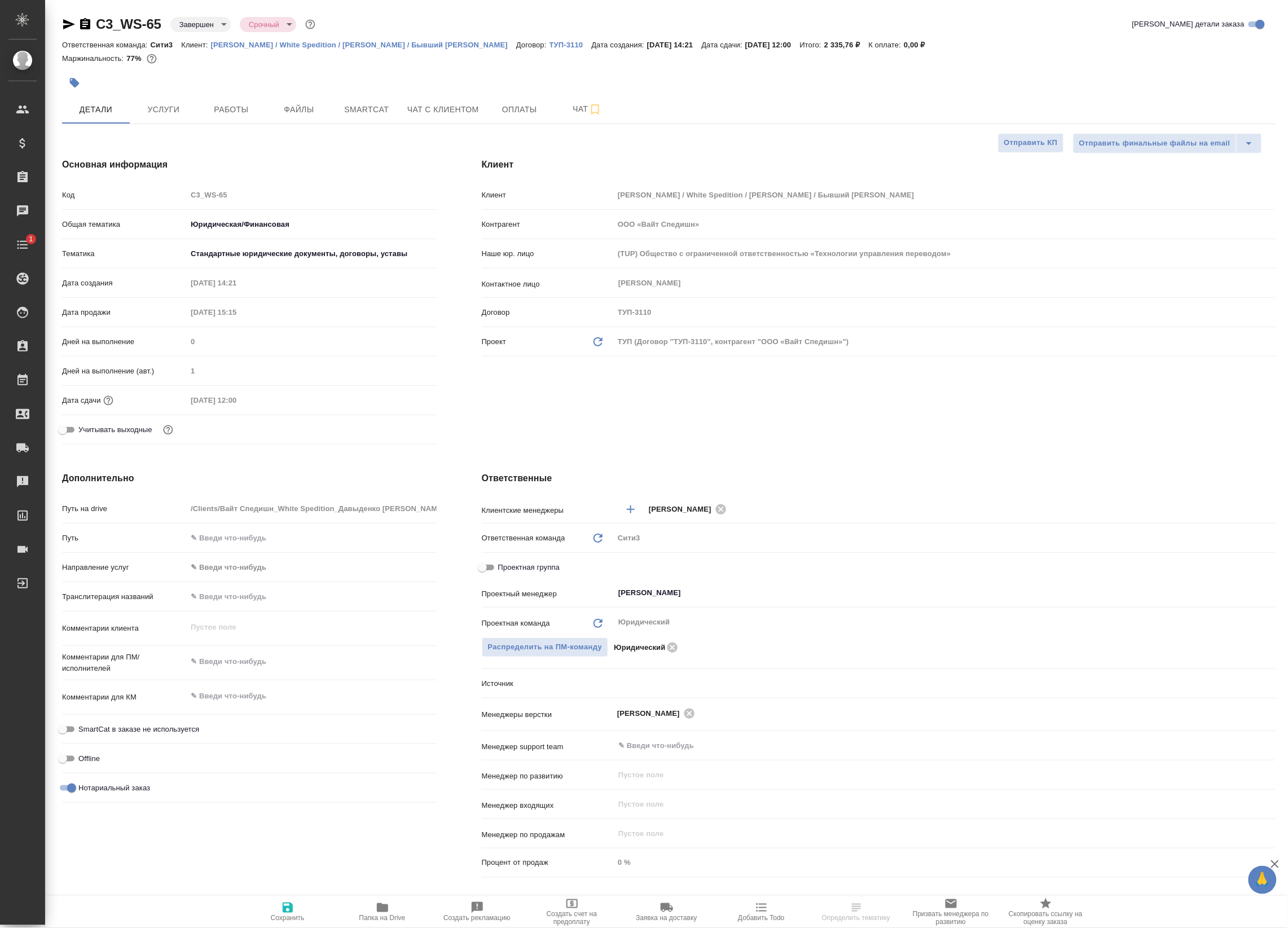
type textarea "x"
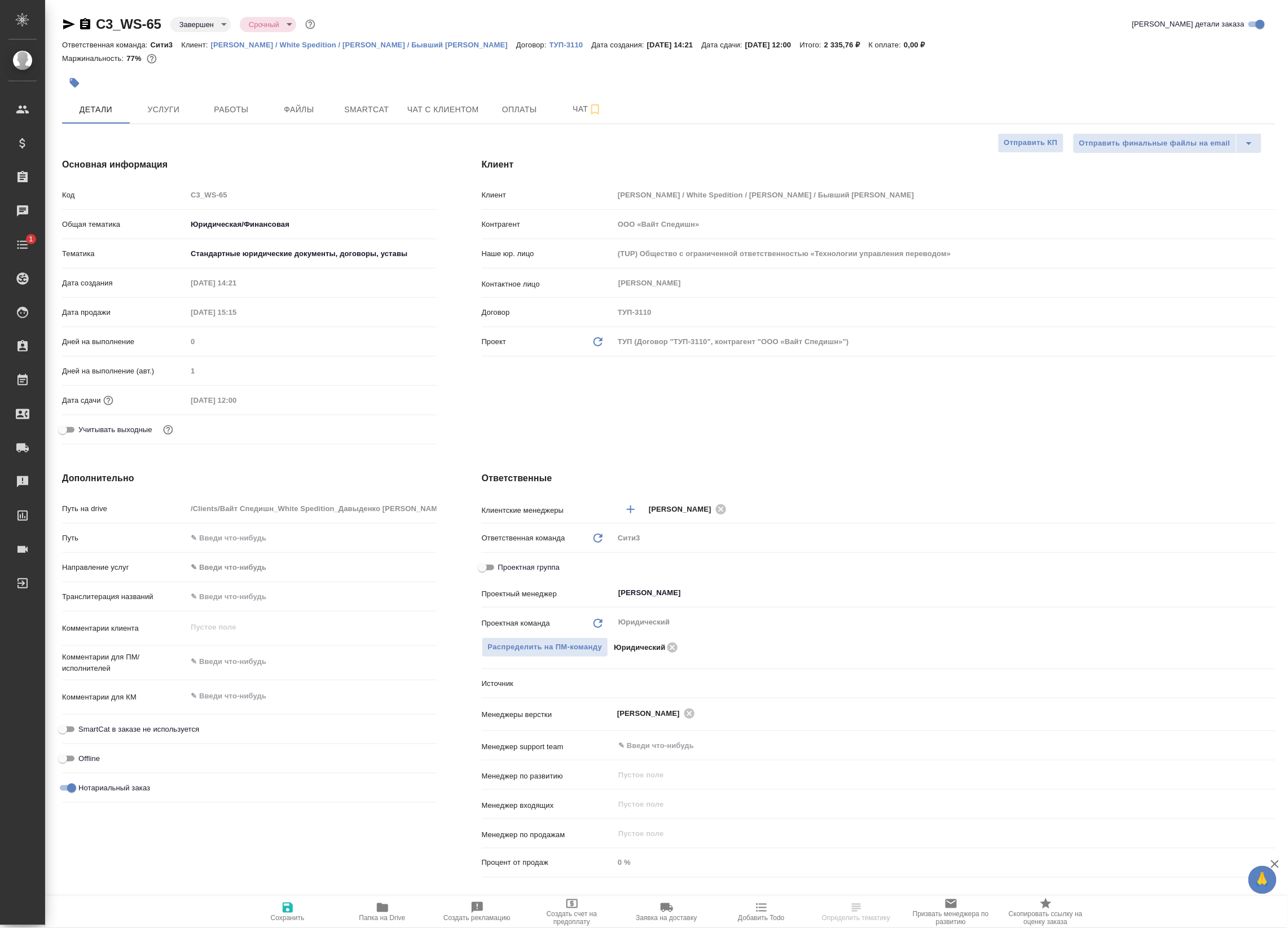
type textarea "x"
click at [374, 111] on span "Smartcat" at bounding box center [367, 110] width 54 height 14
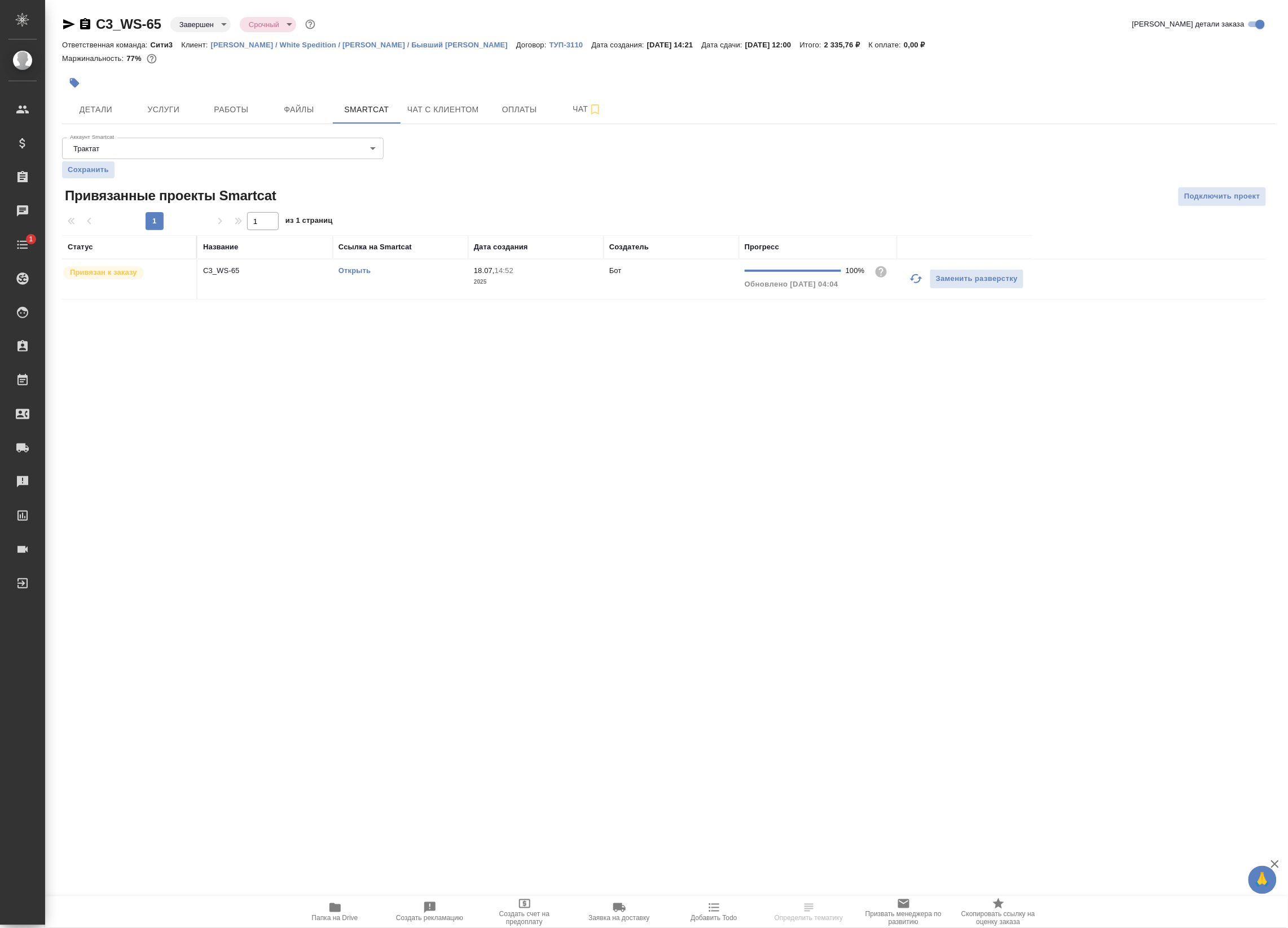
click at [365, 269] on link "Открыть" at bounding box center [354, 270] width 32 height 8
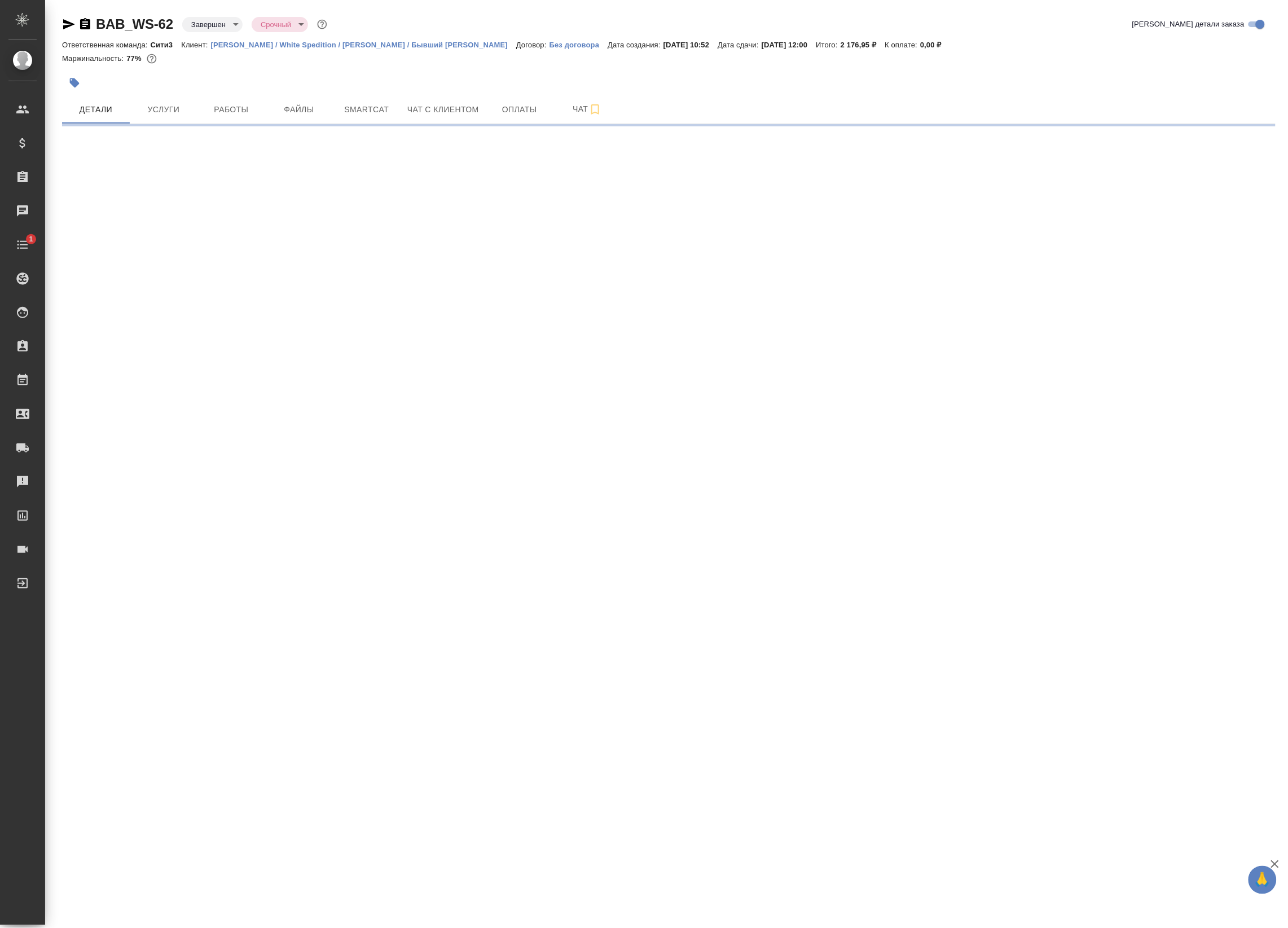
select select "RU"
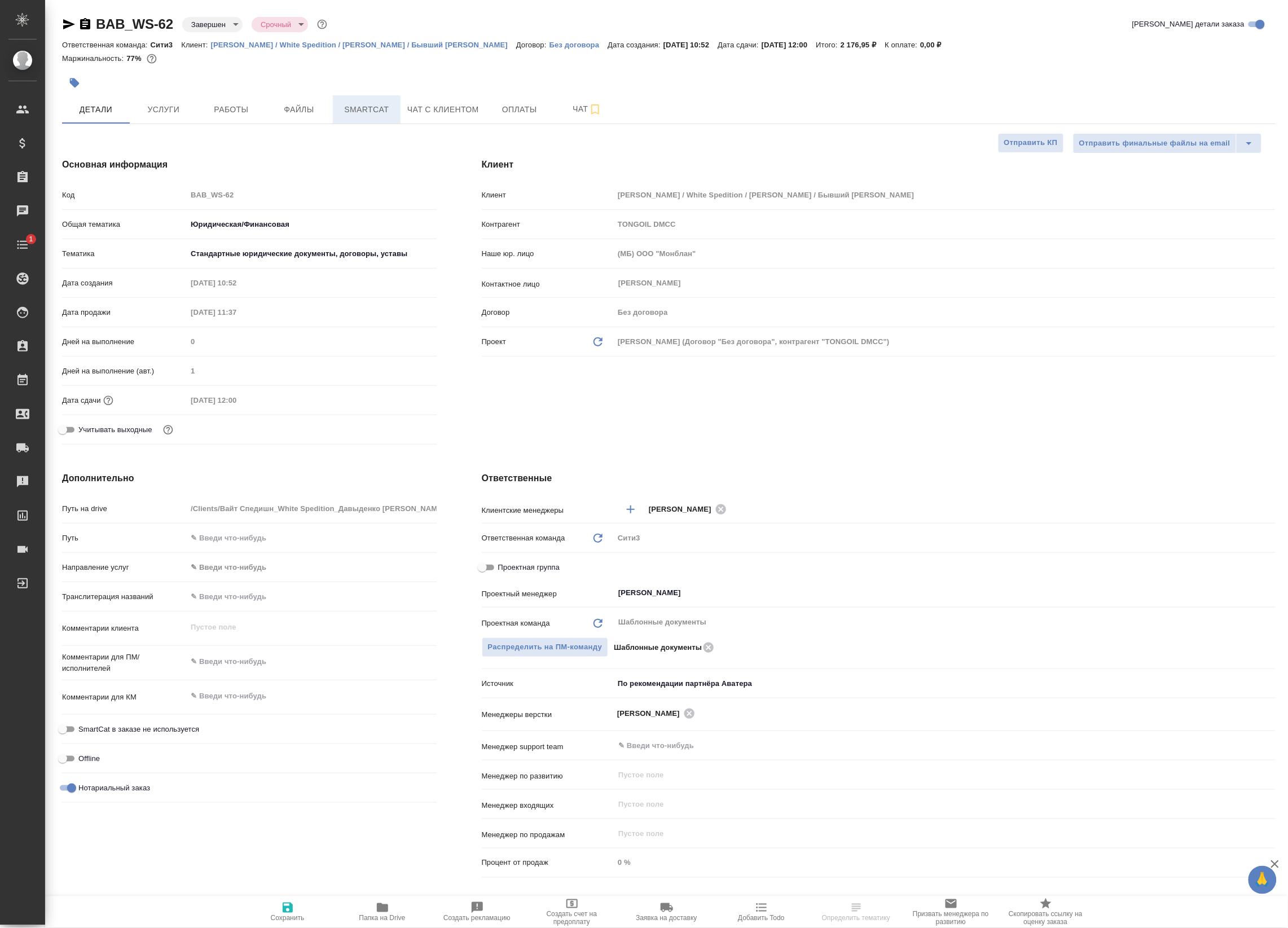
type textarea "x"
click at [377, 102] on span "Smartcat" at bounding box center [367, 110] width 54 height 14
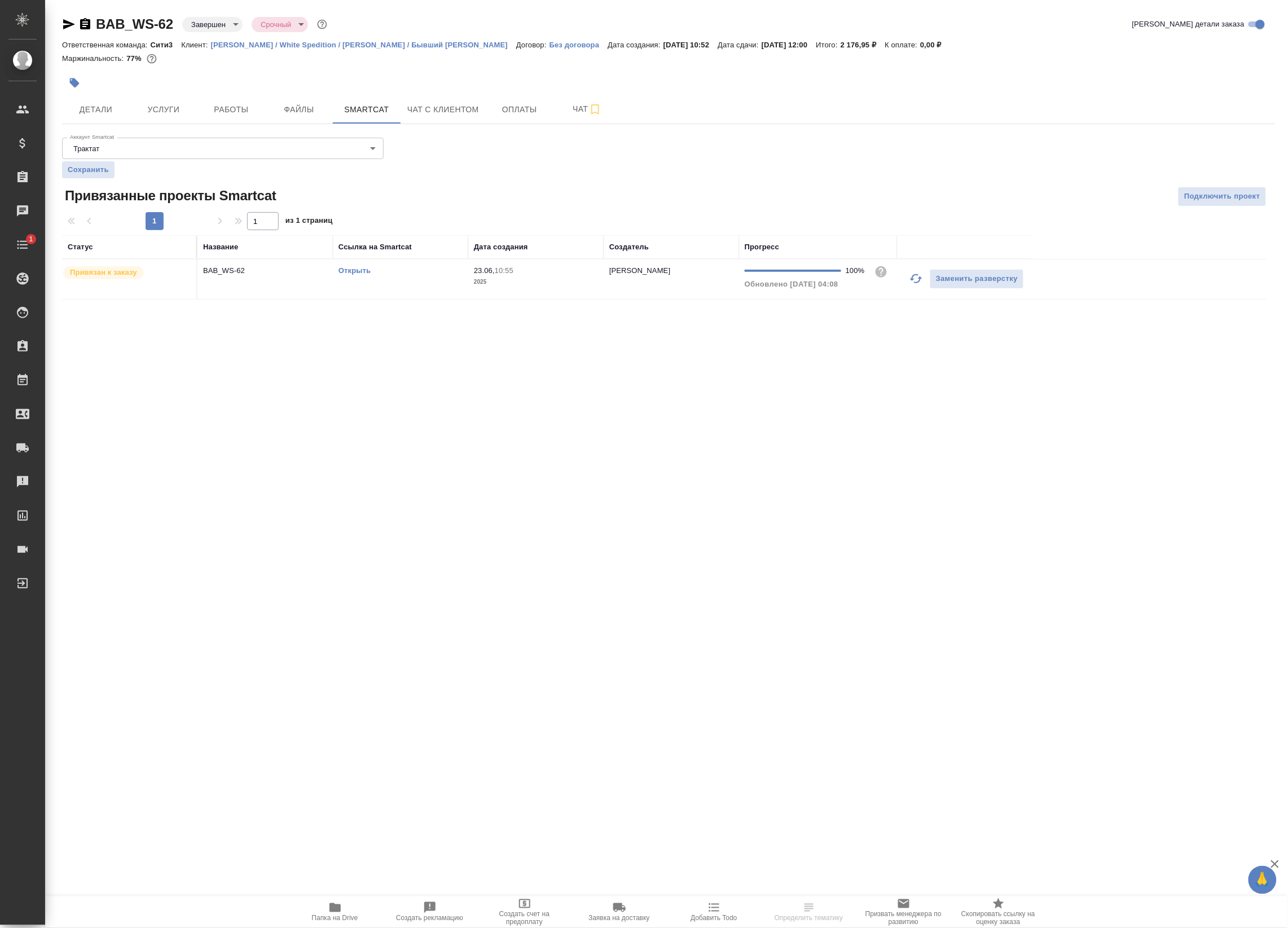
click at [356, 264] on td "Открыть" at bounding box center [400, 279] width 135 height 39
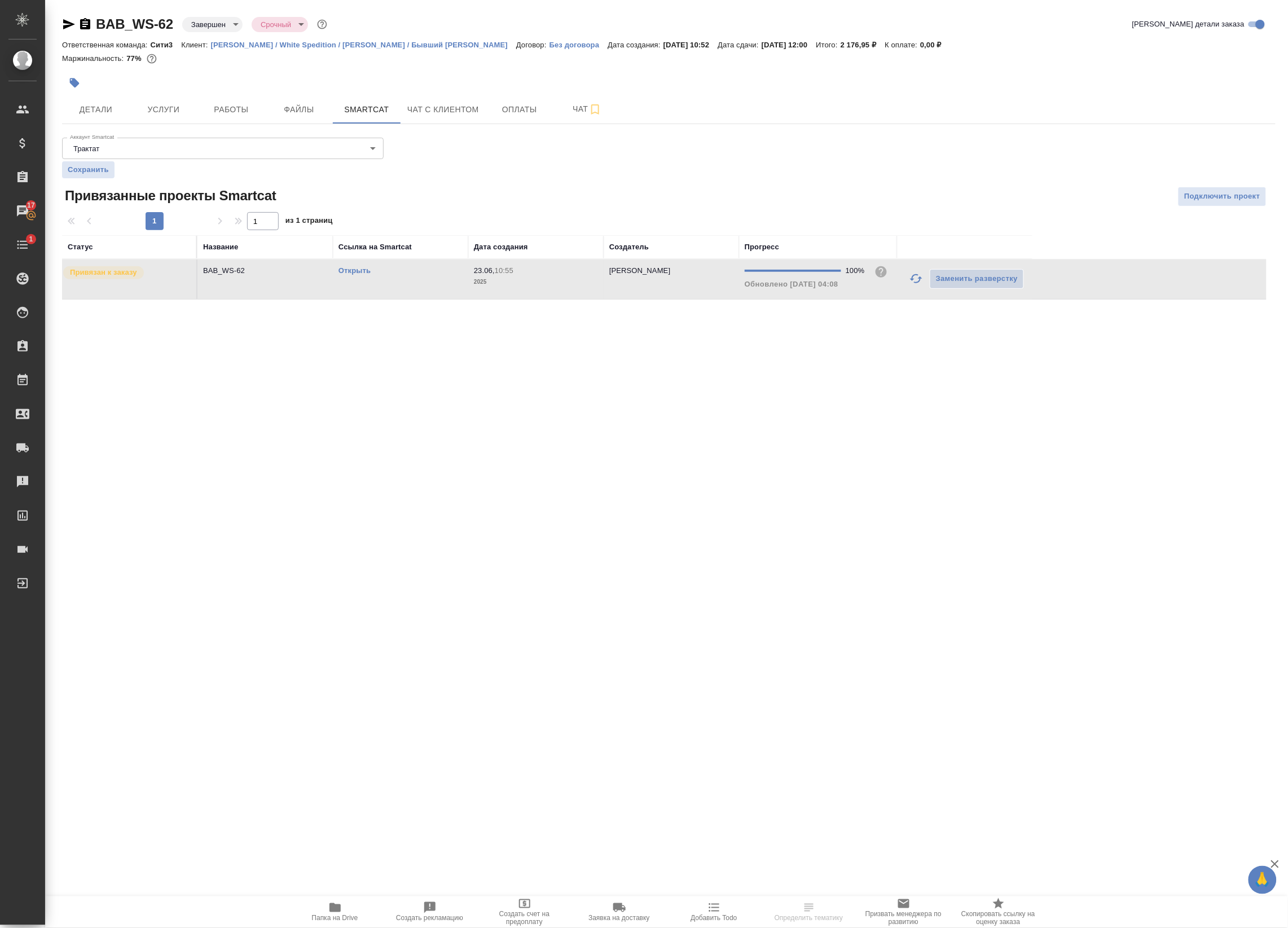
click at [358, 269] on link "Открыть" at bounding box center [354, 270] width 32 height 8
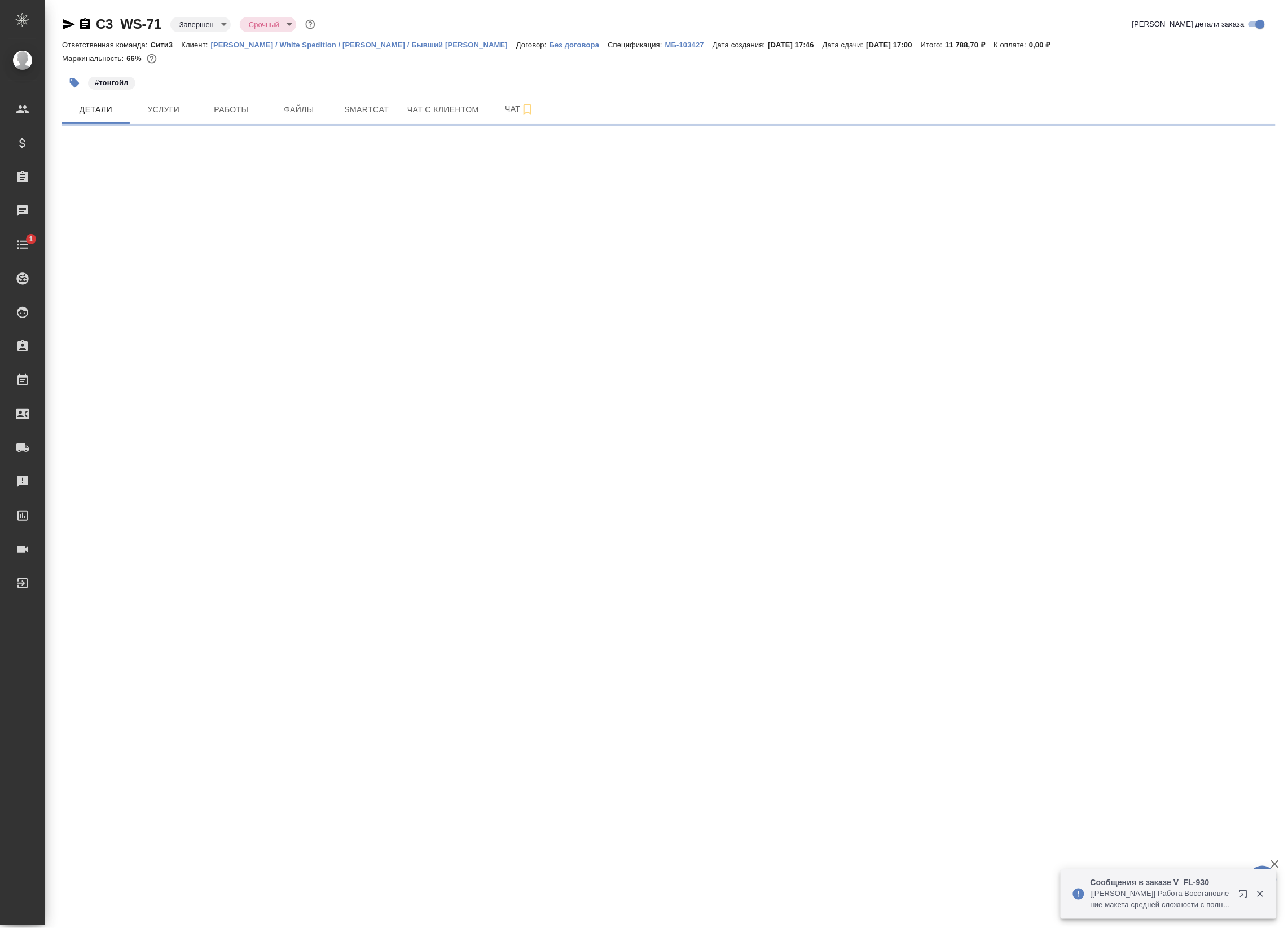
select select "RU"
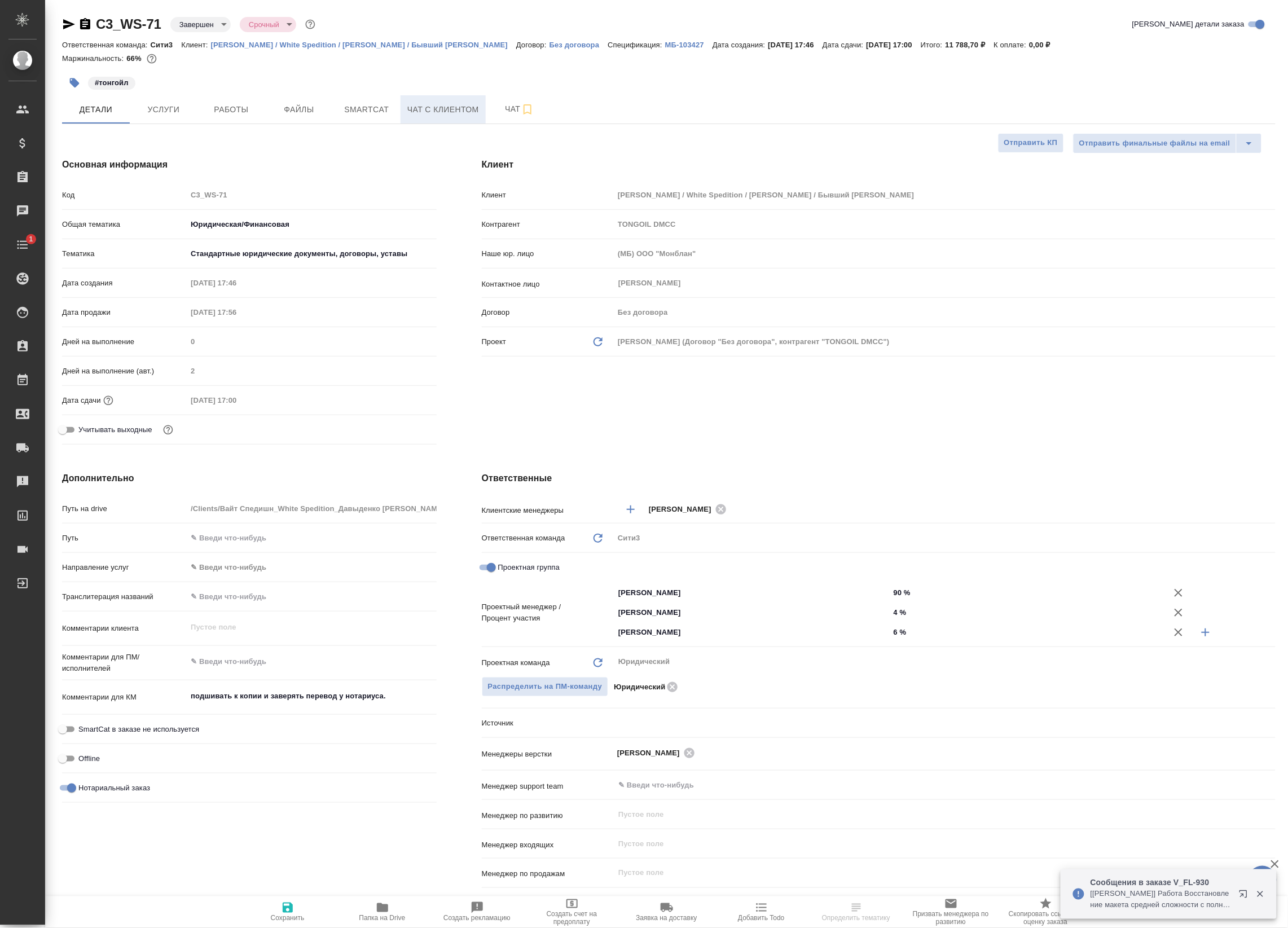
type textarea "x"
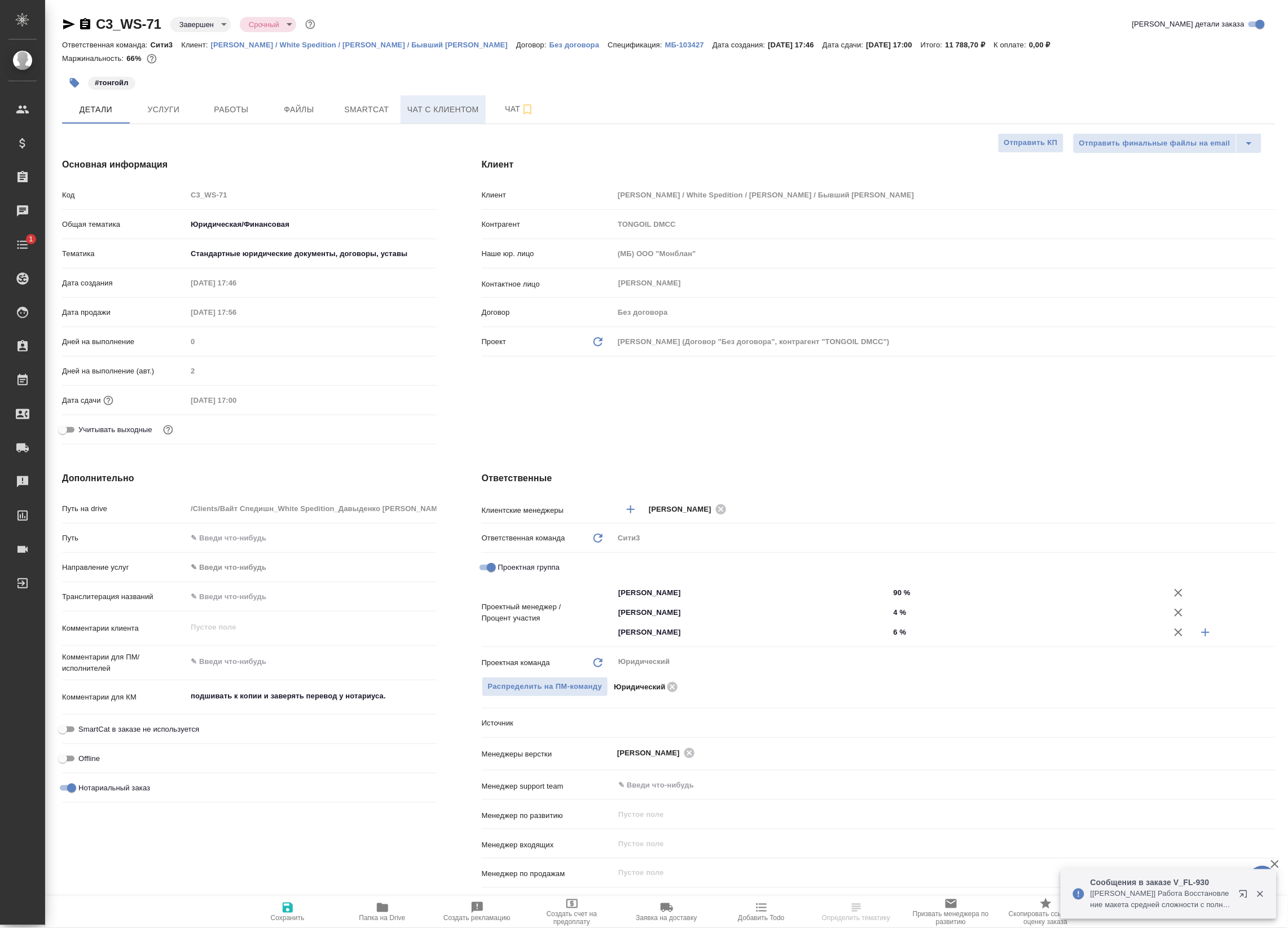
type textarea "x"
click at [361, 108] on span "Smartcat" at bounding box center [367, 110] width 54 height 14
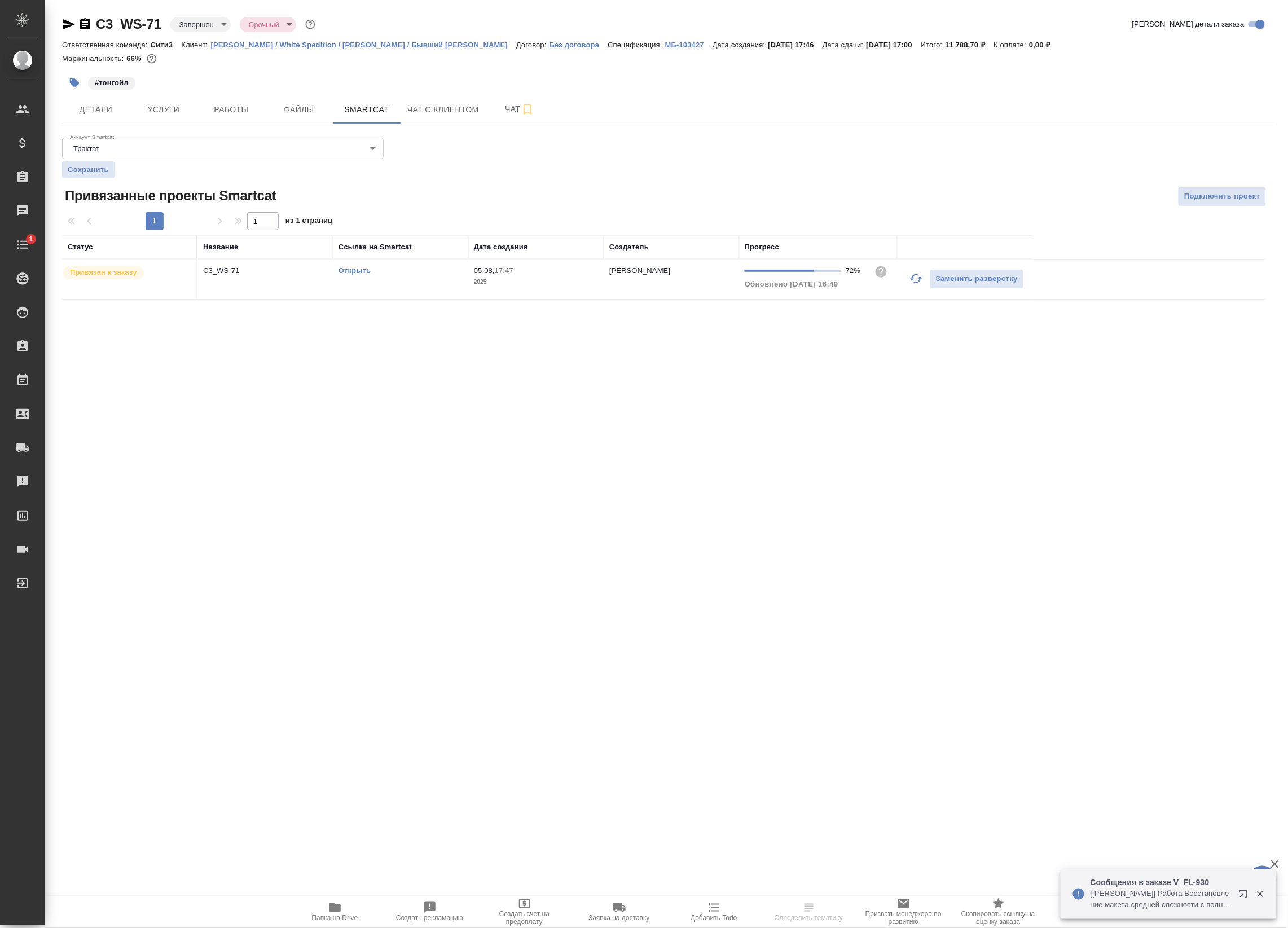
click at [347, 264] on td "Открыть" at bounding box center [400, 279] width 135 height 39
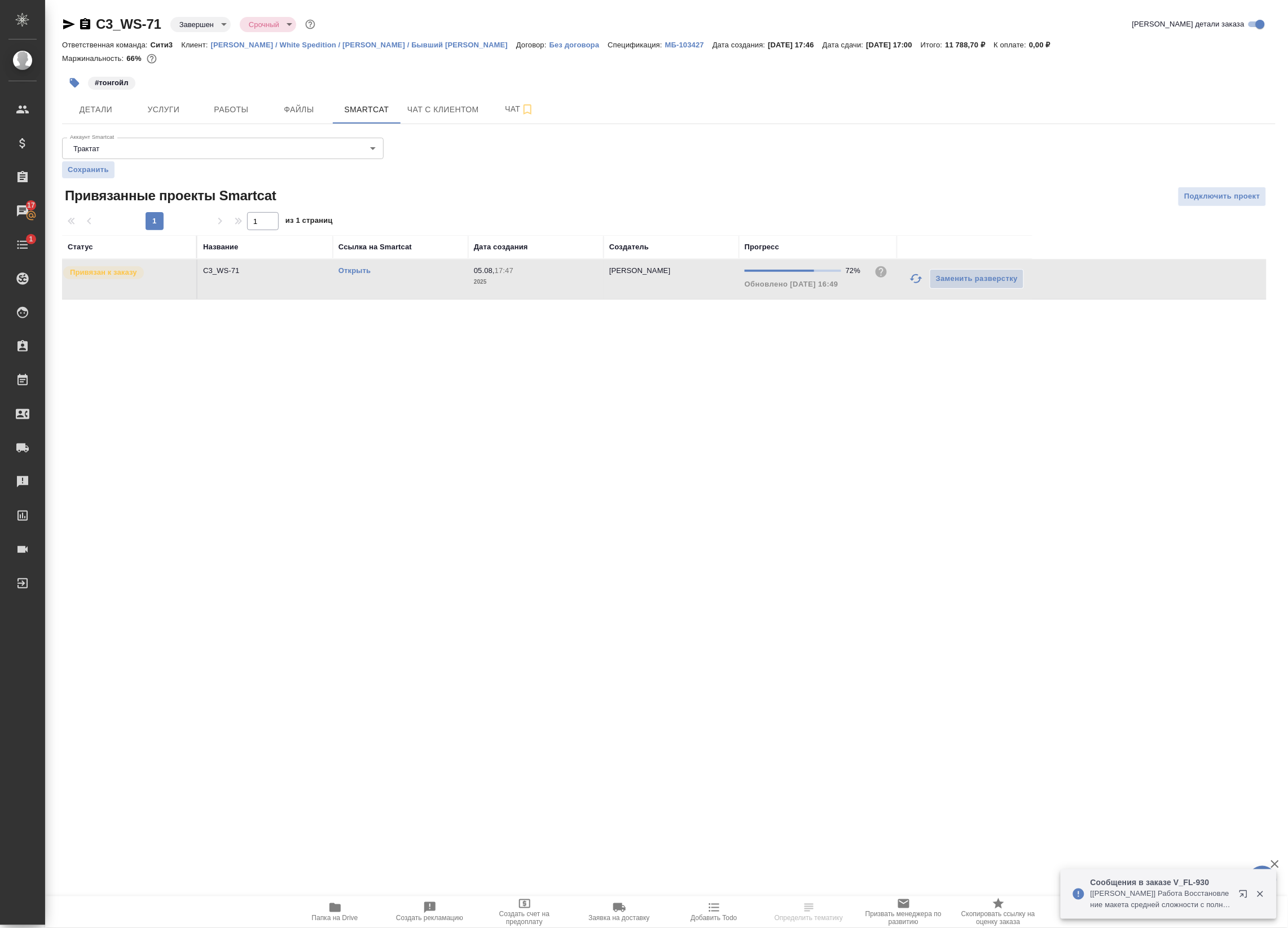
click at [360, 275] on link "Открыть" at bounding box center [354, 270] width 32 height 8
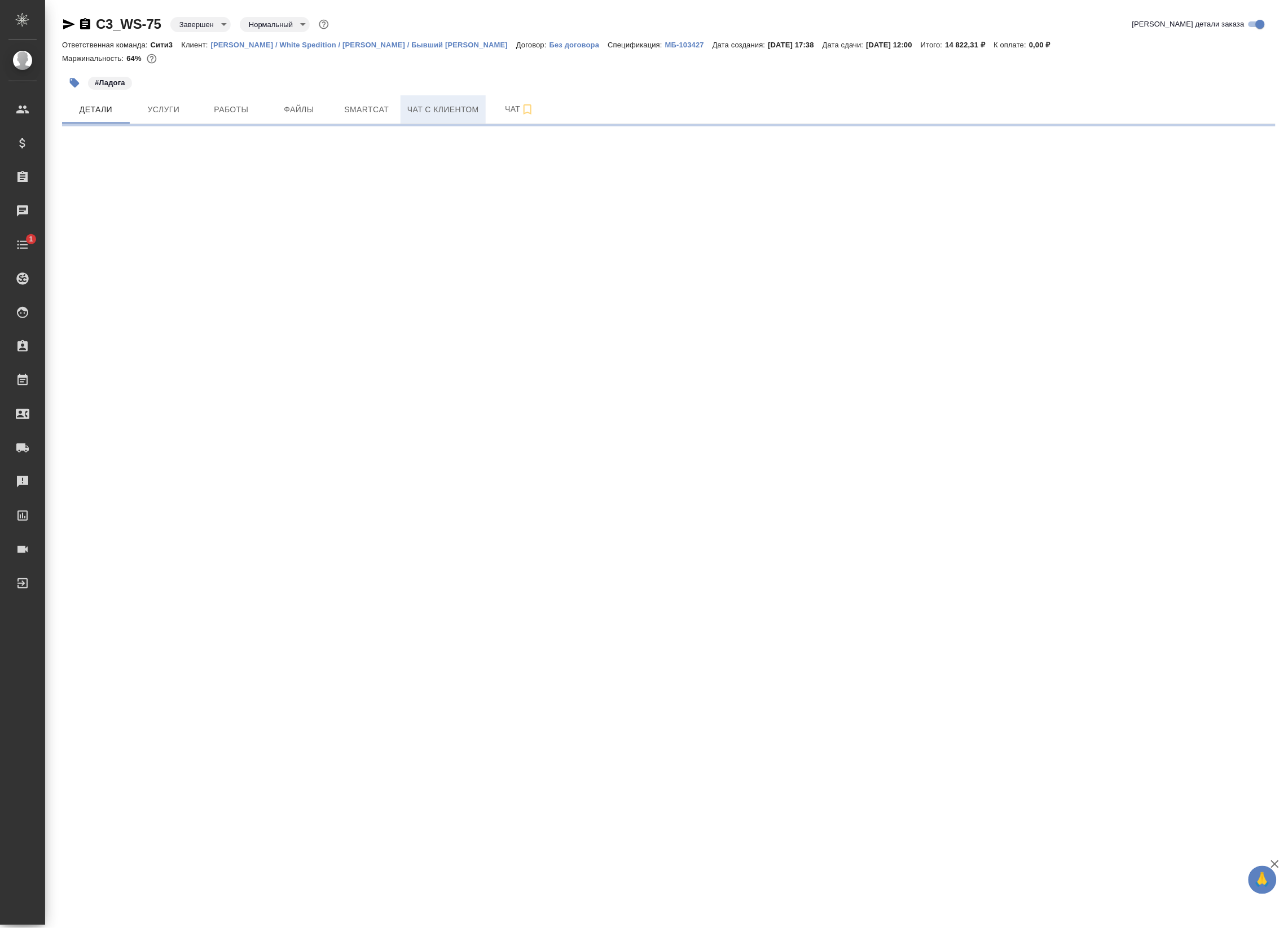
select select "RU"
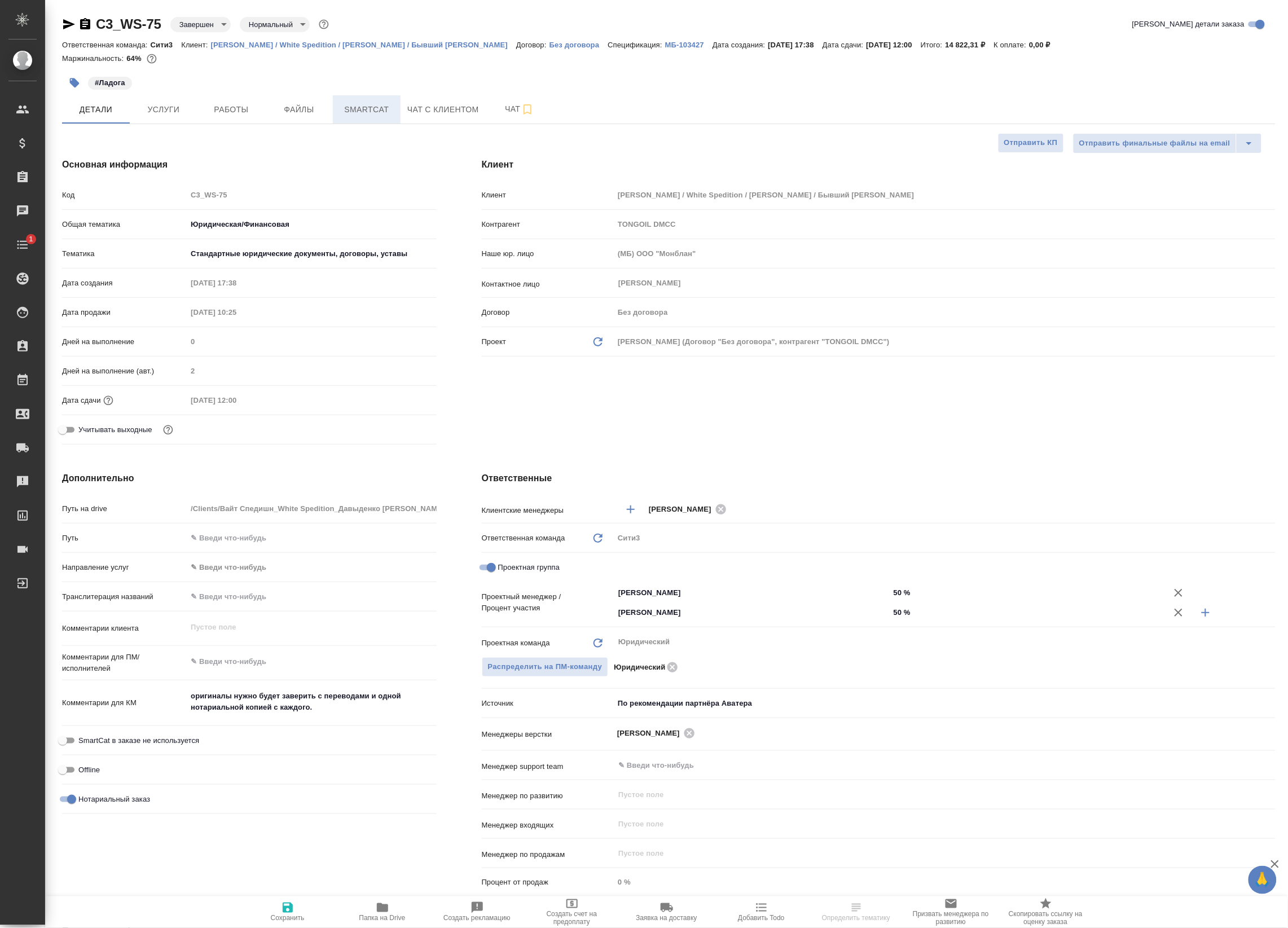
type textarea "x"
click at [376, 113] on span "Smartcat" at bounding box center [367, 110] width 54 height 14
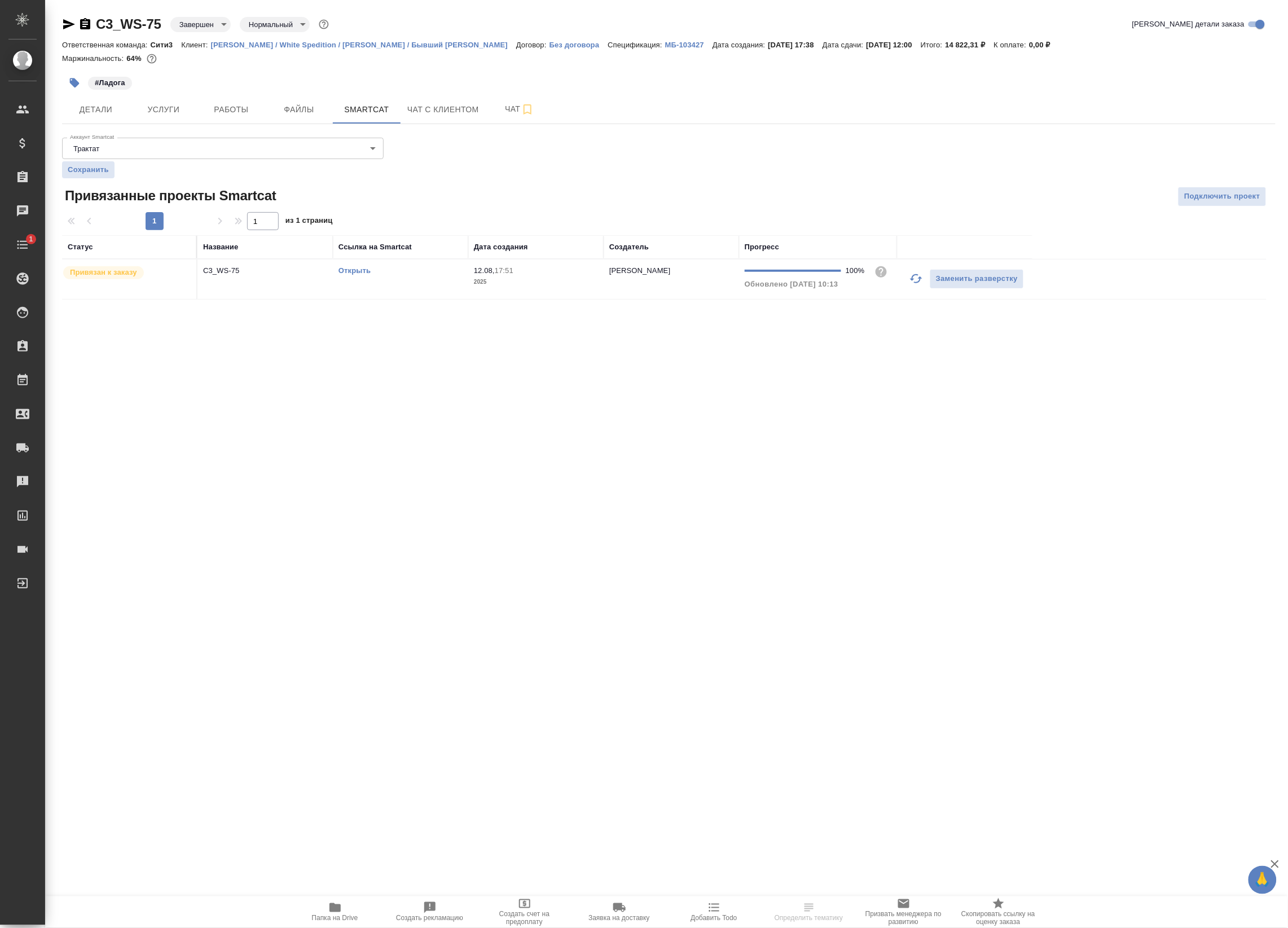
click at [350, 268] on link "Открыть" at bounding box center [354, 270] width 32 height 8
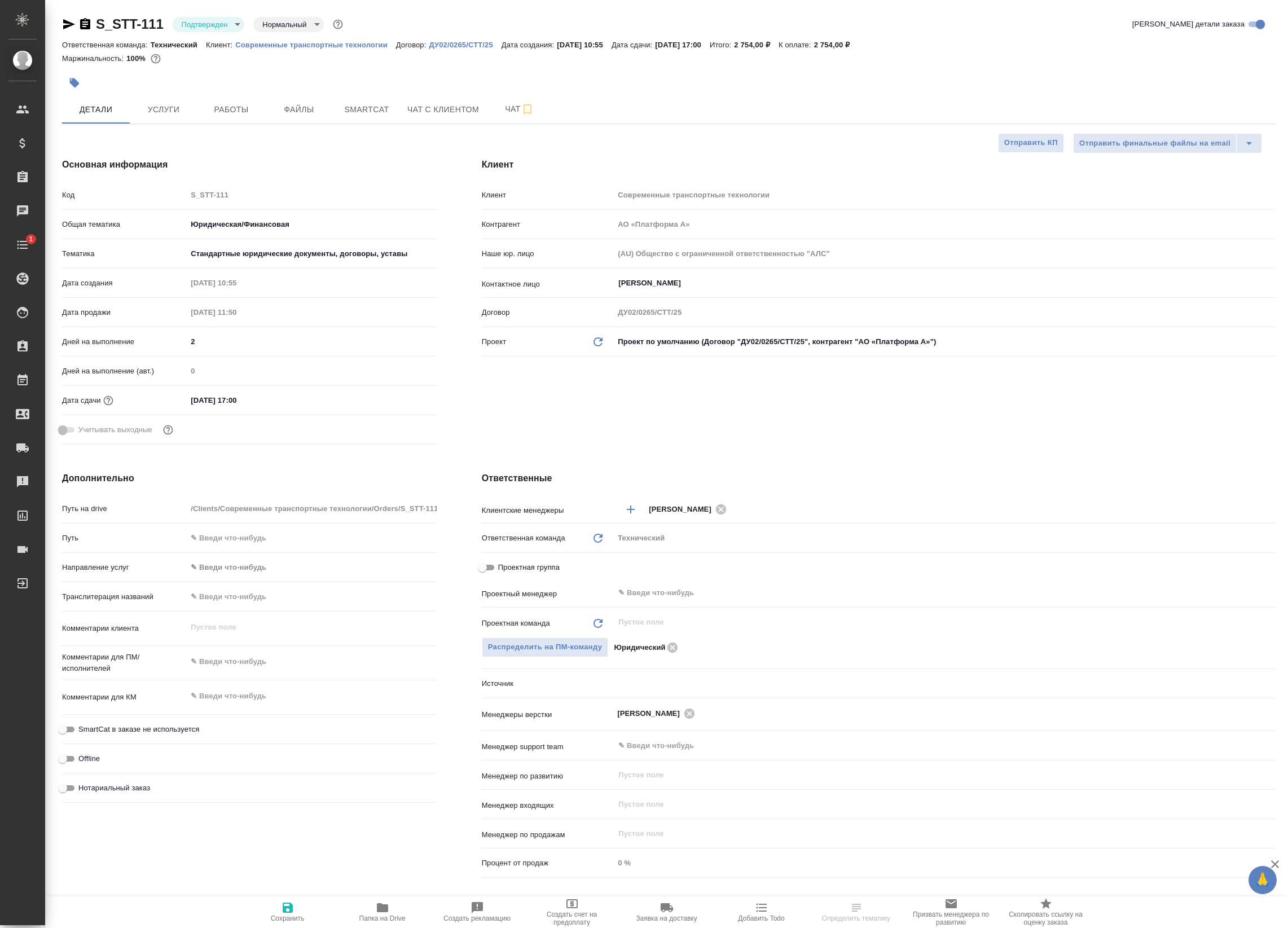
select select "RU"
click at [269, 46] on p "Современные транспортные технологии" at bounding box center [315, 44] width 160 height 8
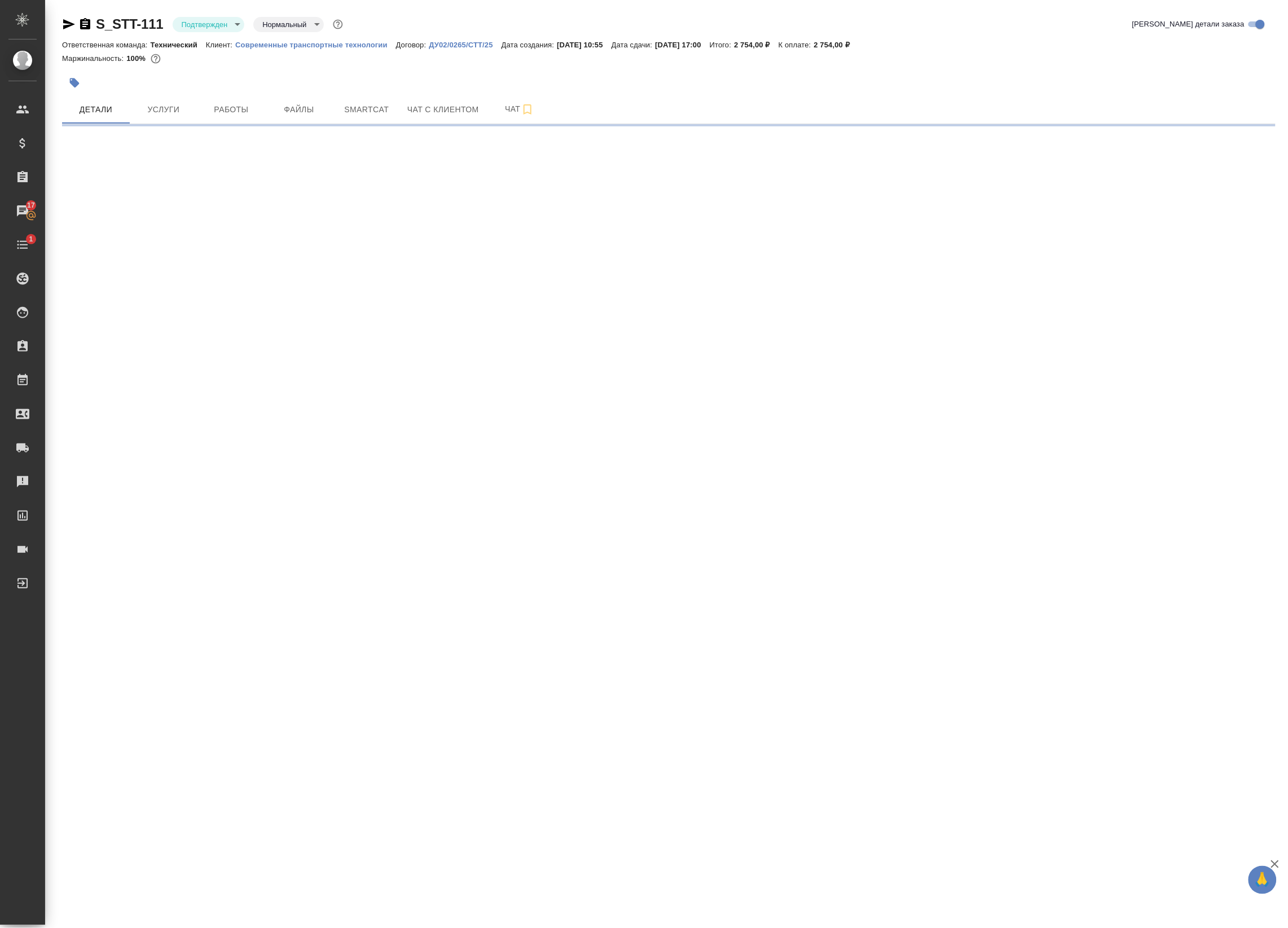
select select "RU"
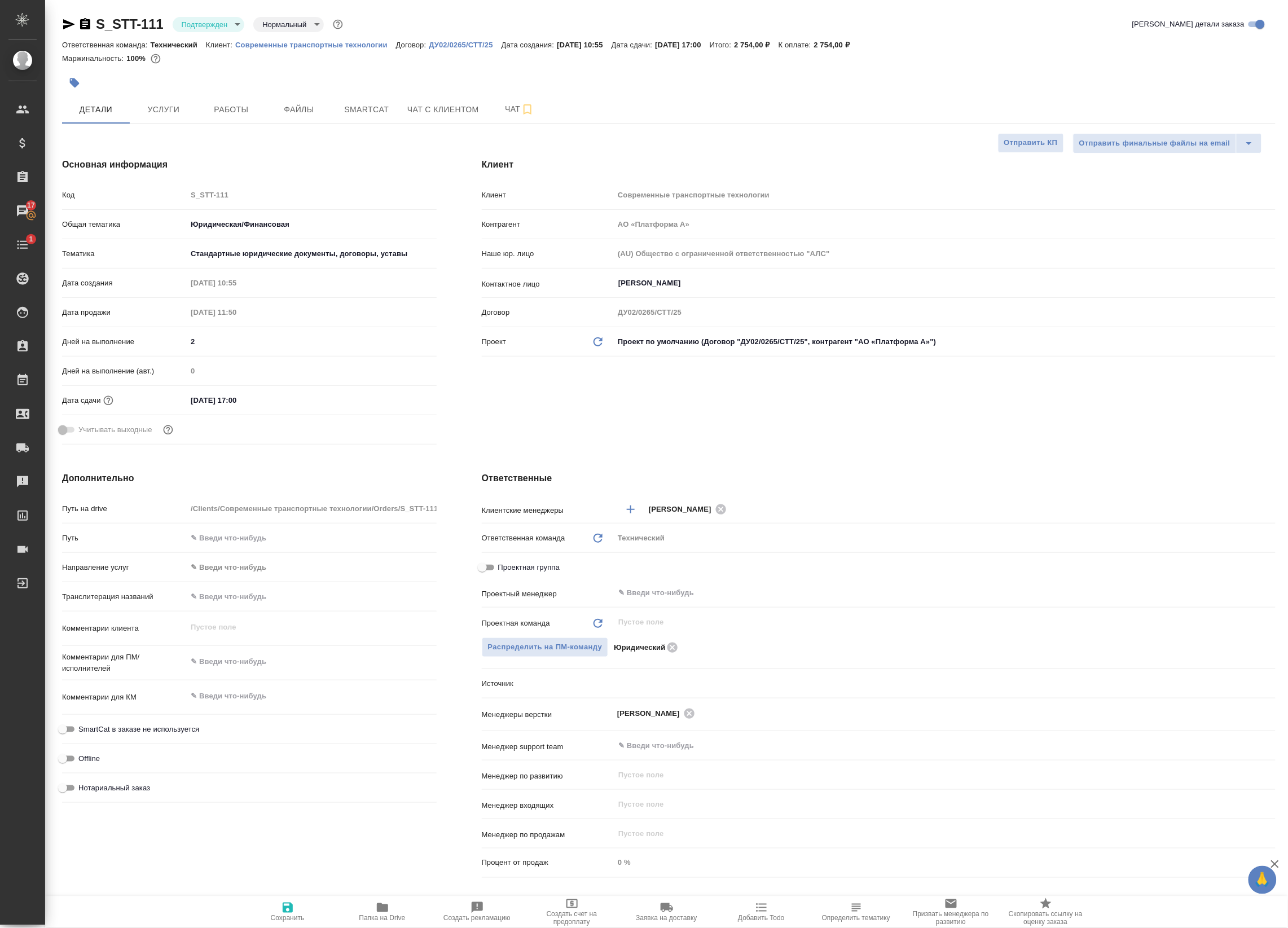
type textarea "x"
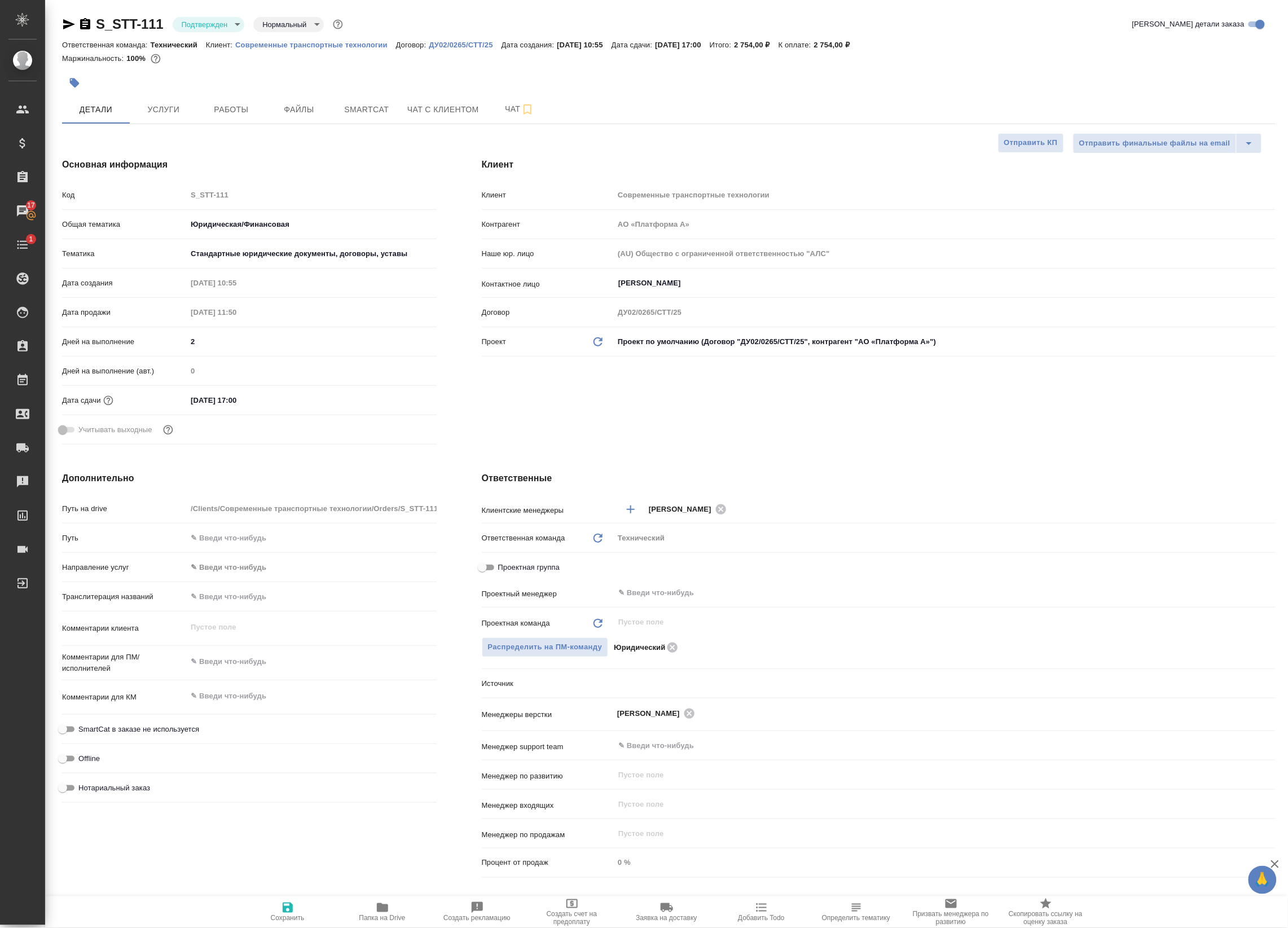
type textarea "x"
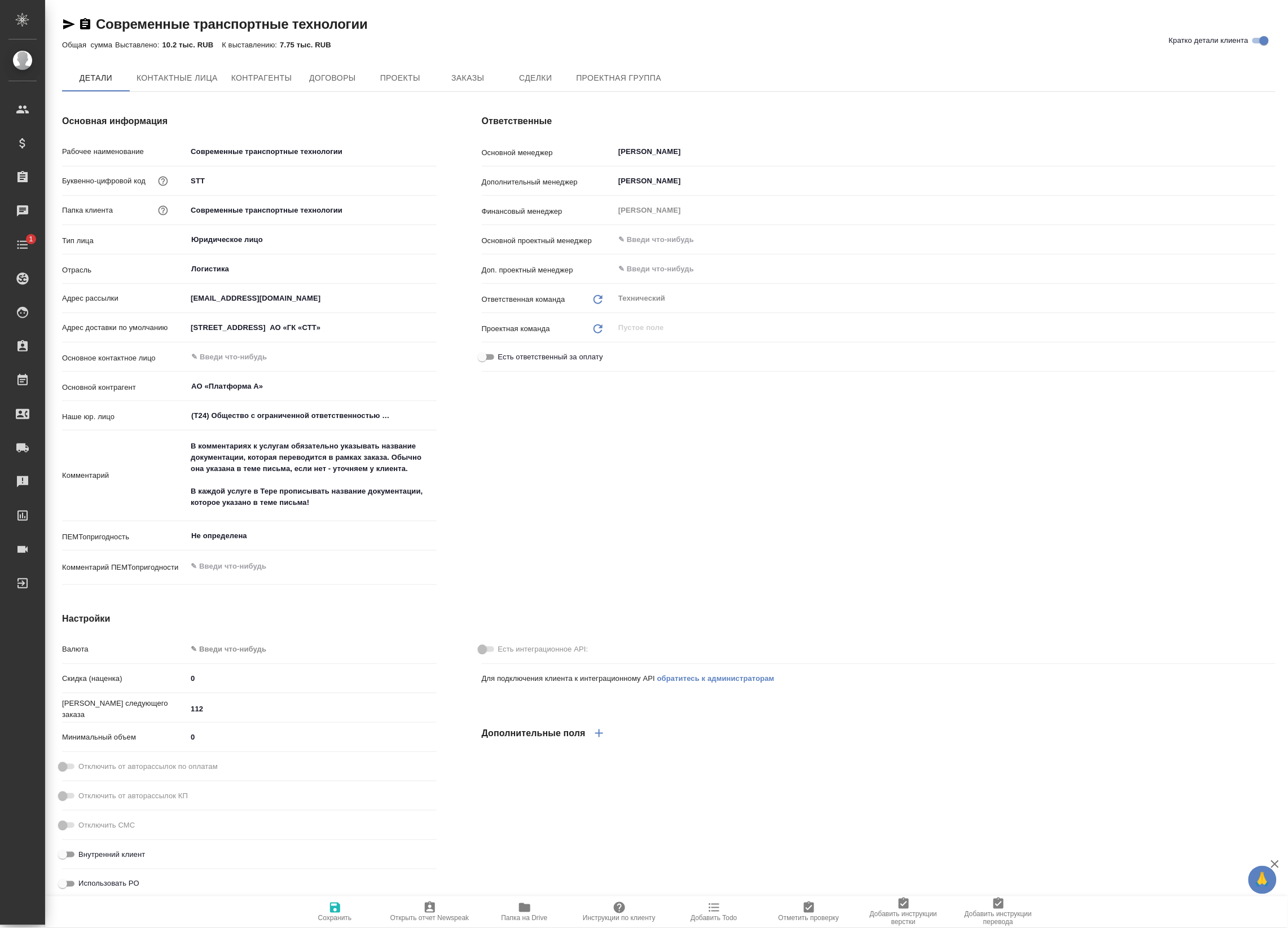
type textarea "x"
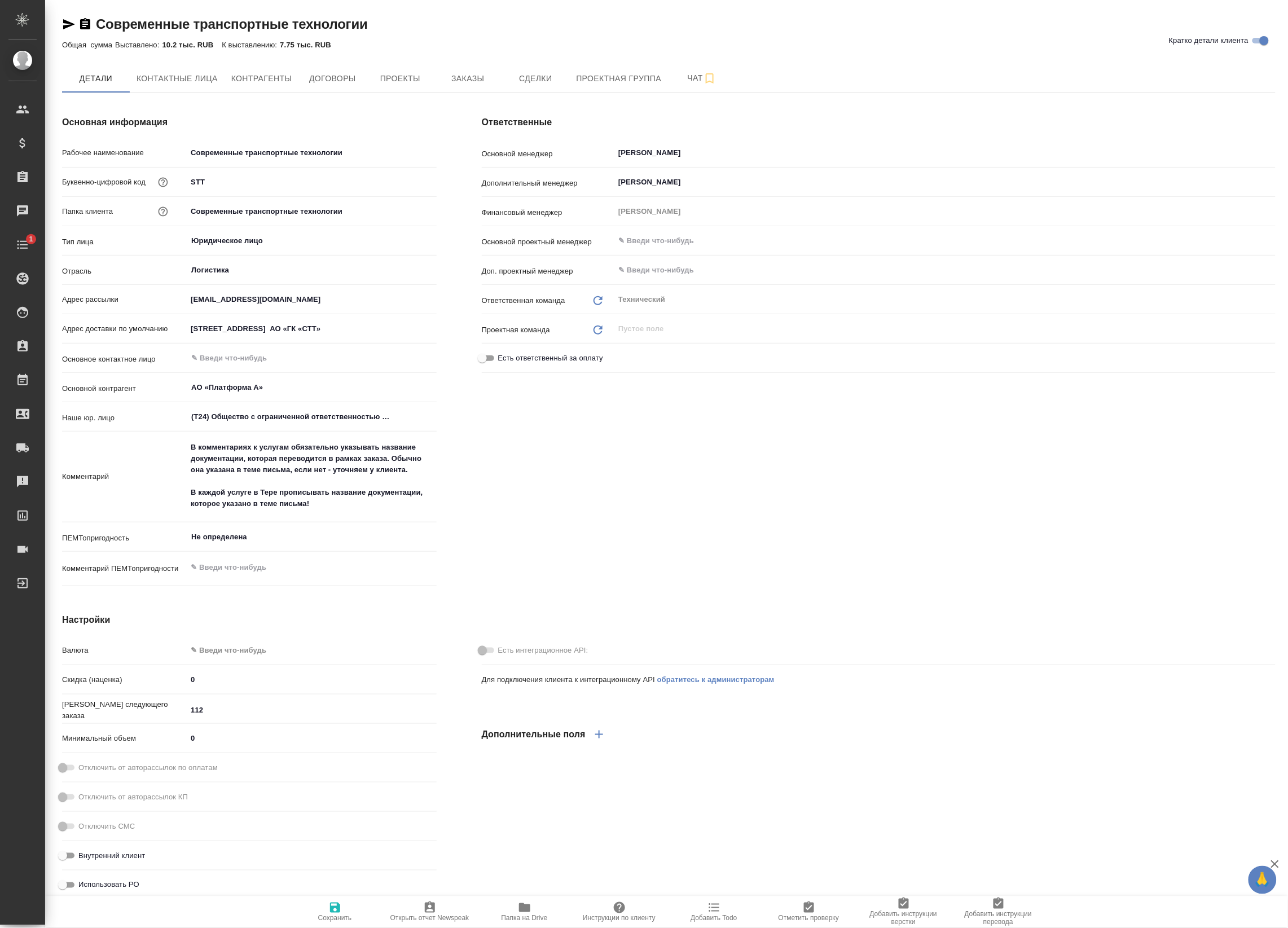
type textarea "x"
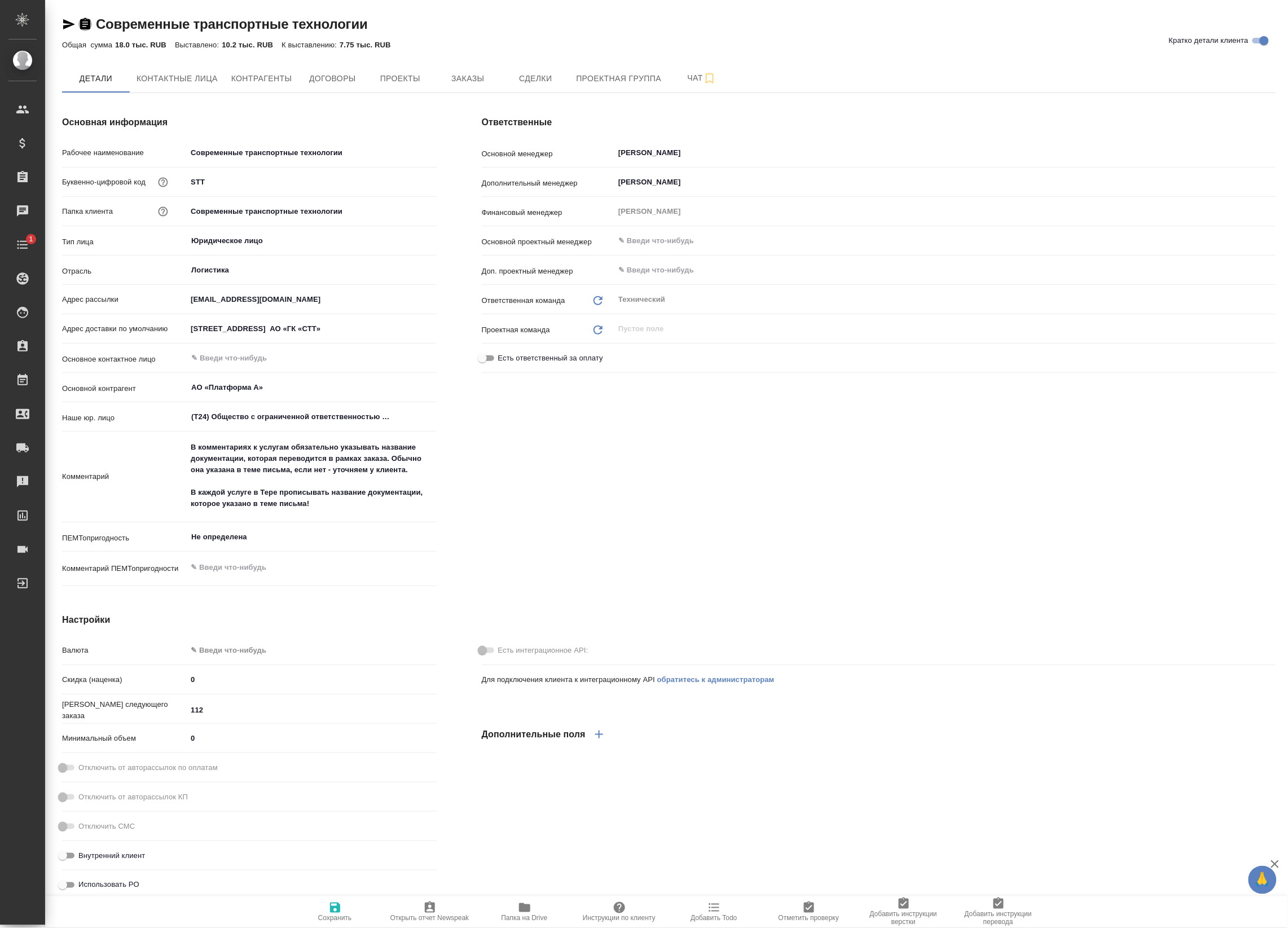
click at [89, 24] on icon "button" at bounding box center [85, 24] width 10 height 12
type textarea "x"
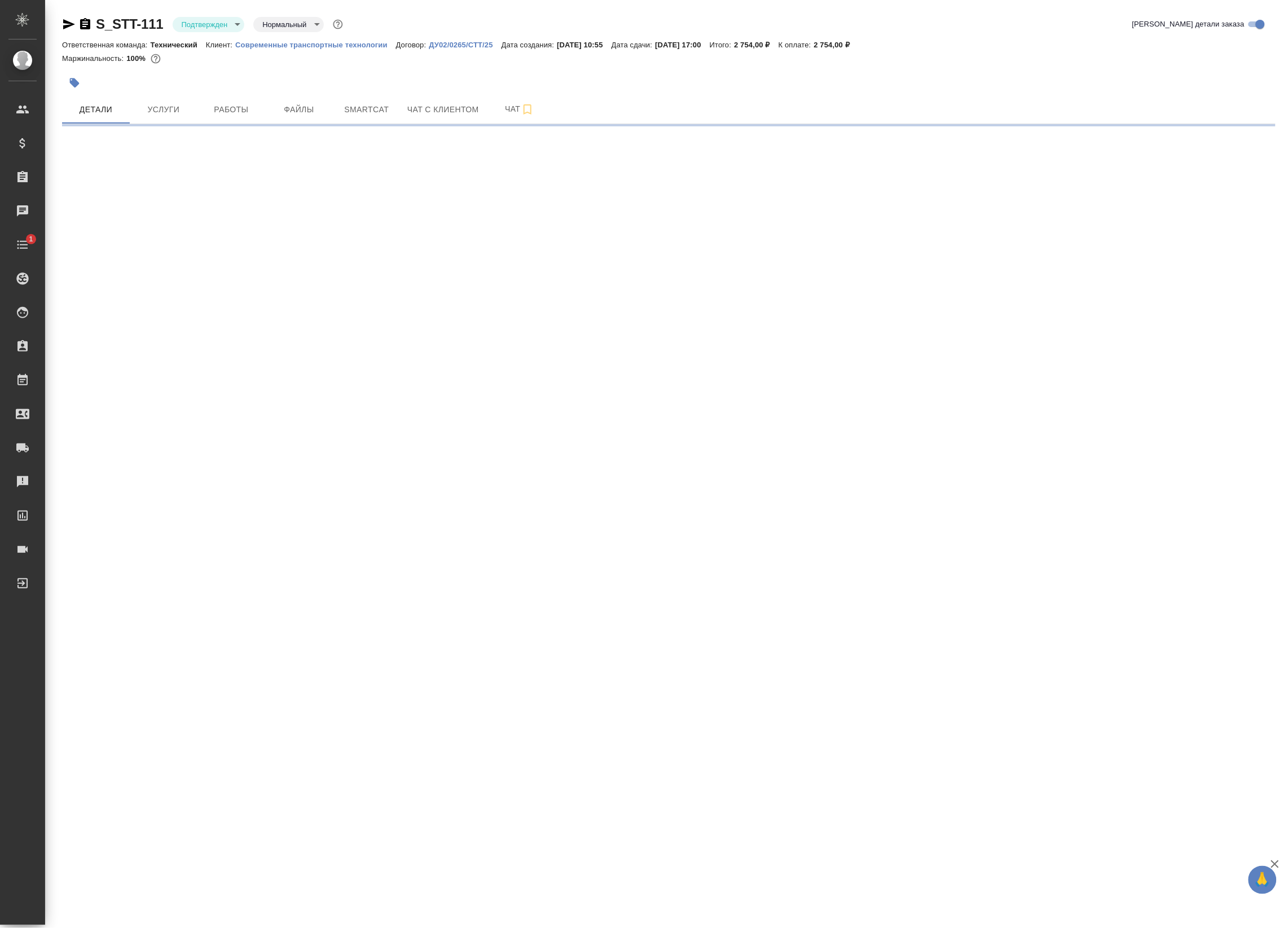
select select "RU"
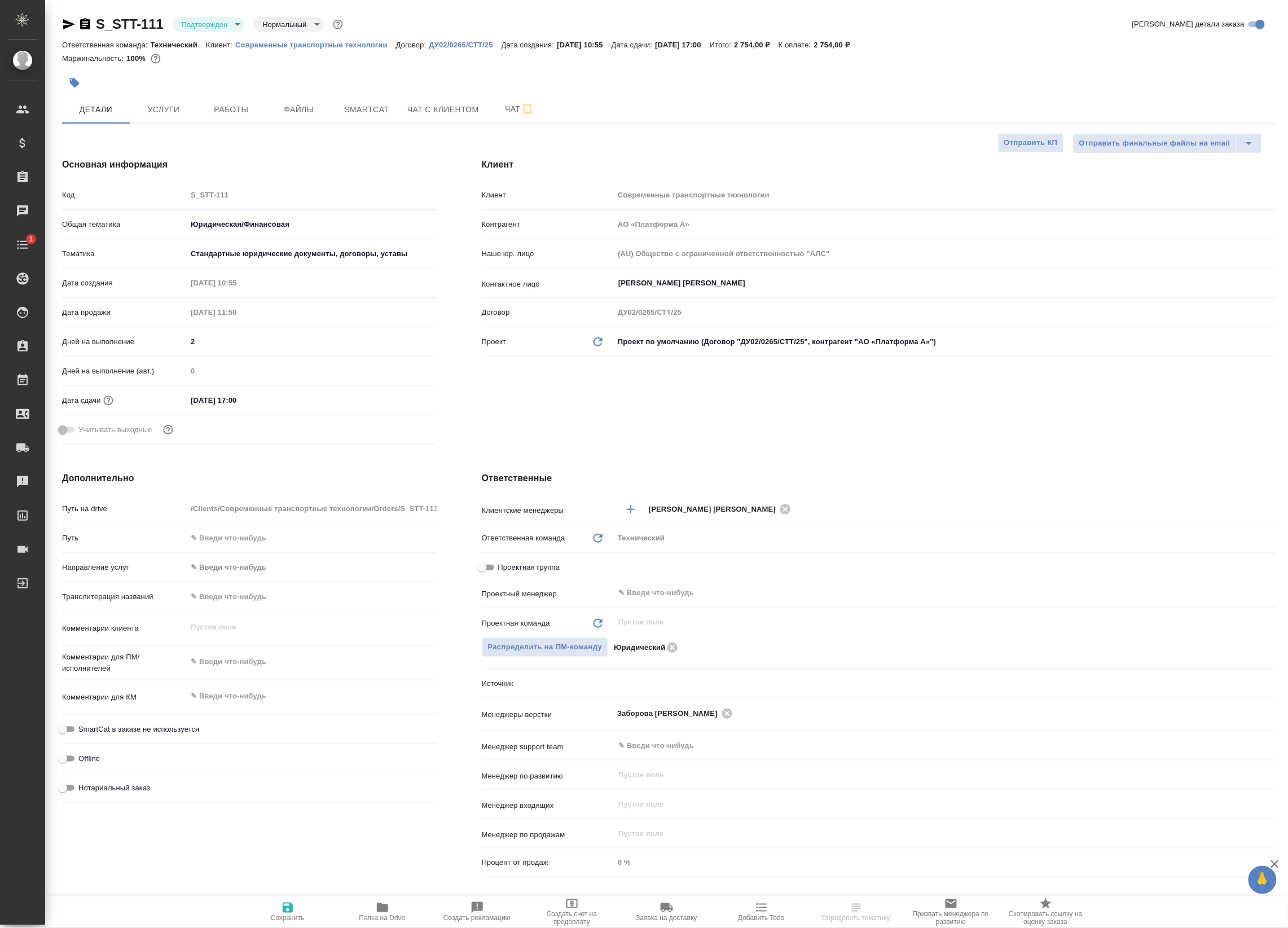
type textarea "x"
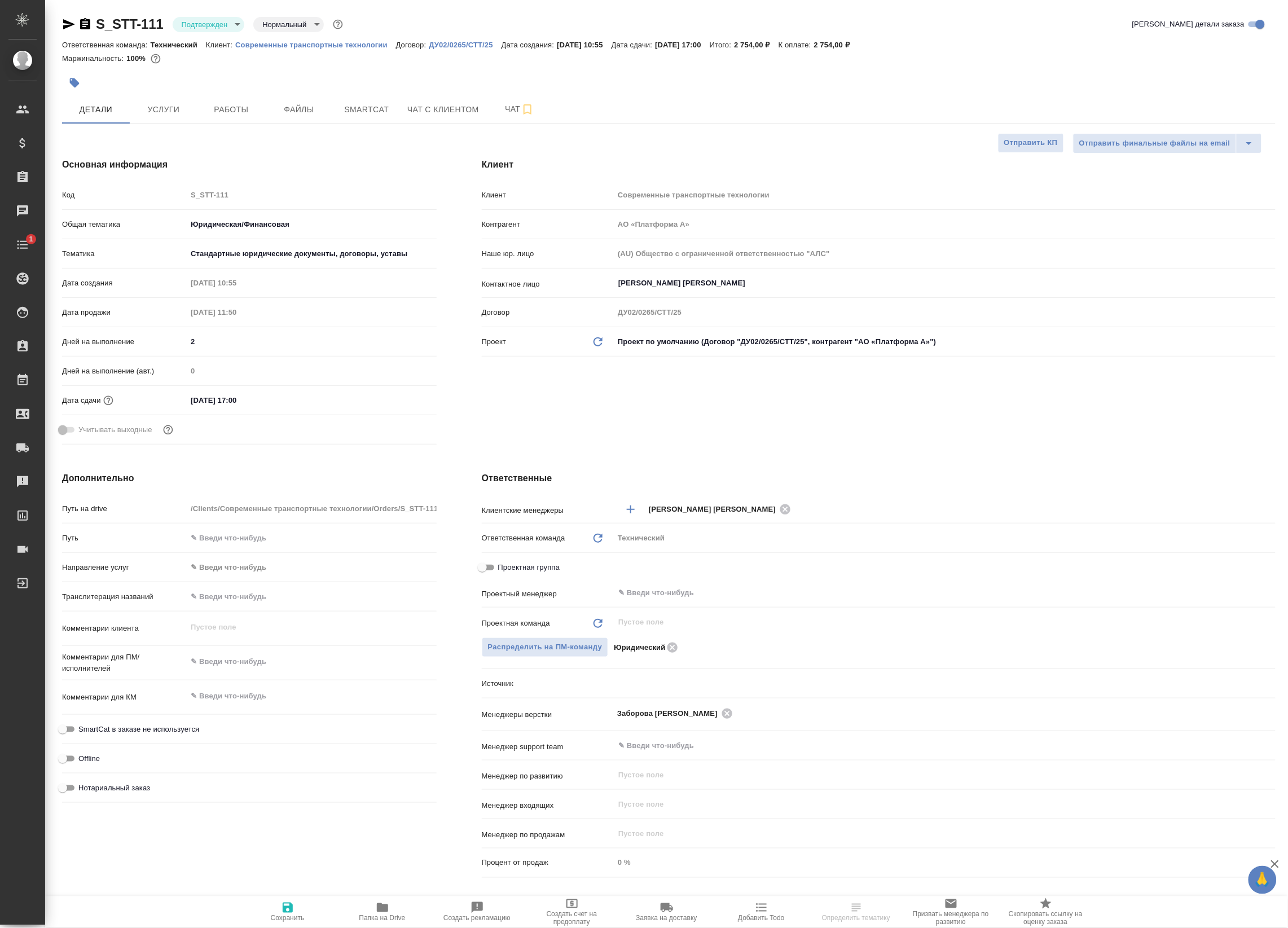
type textarea "x"
click at [664, 590] on input "text" at bounding box center [926, 593] width 617 height 14
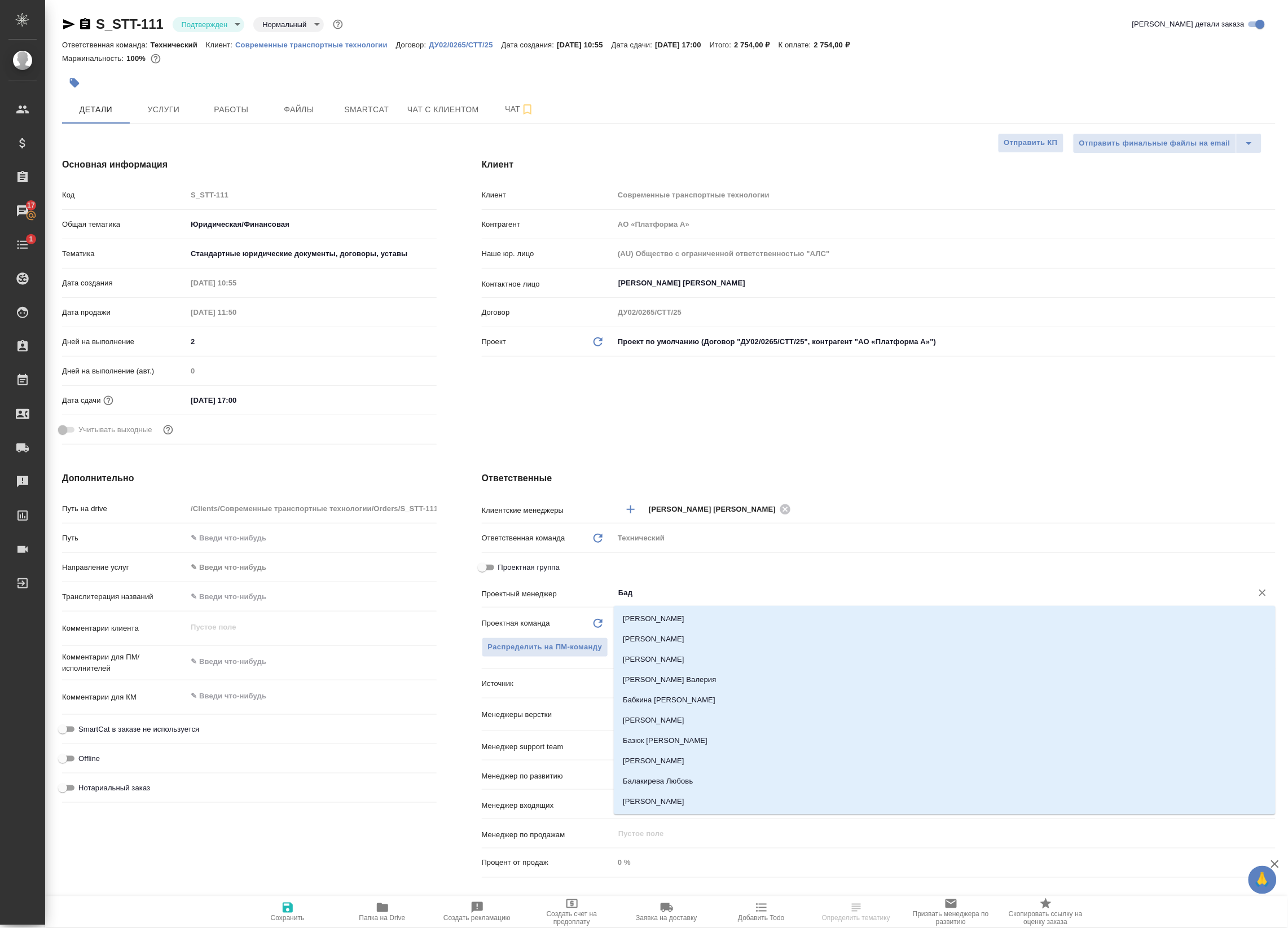
type input "Бада"
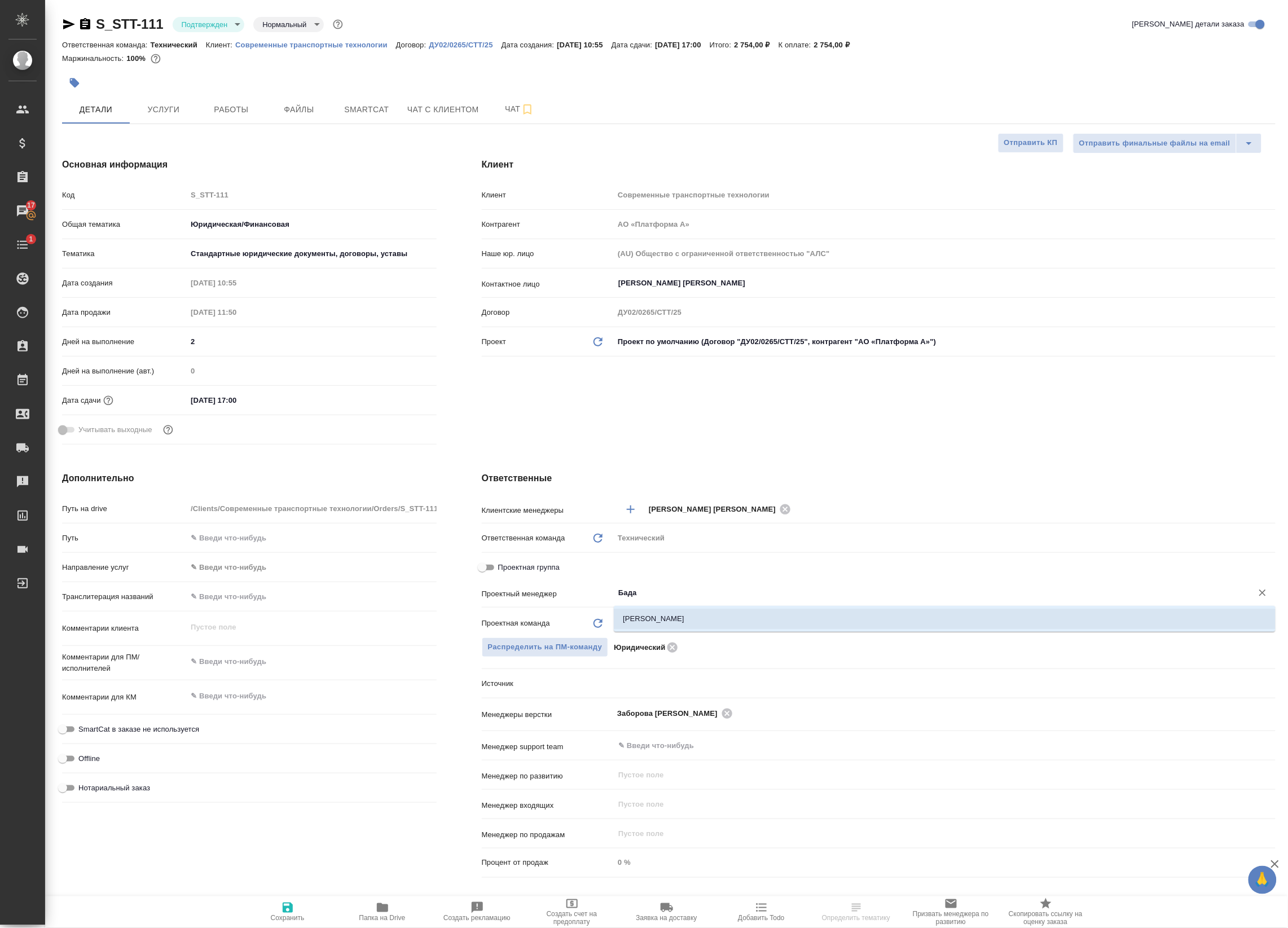
click at [671, 612] on li "[PERSON_NAME]" at bounding box center [944, 619] width 662 height 21
type textarea "x"
type input "[PERSON_NAME]"
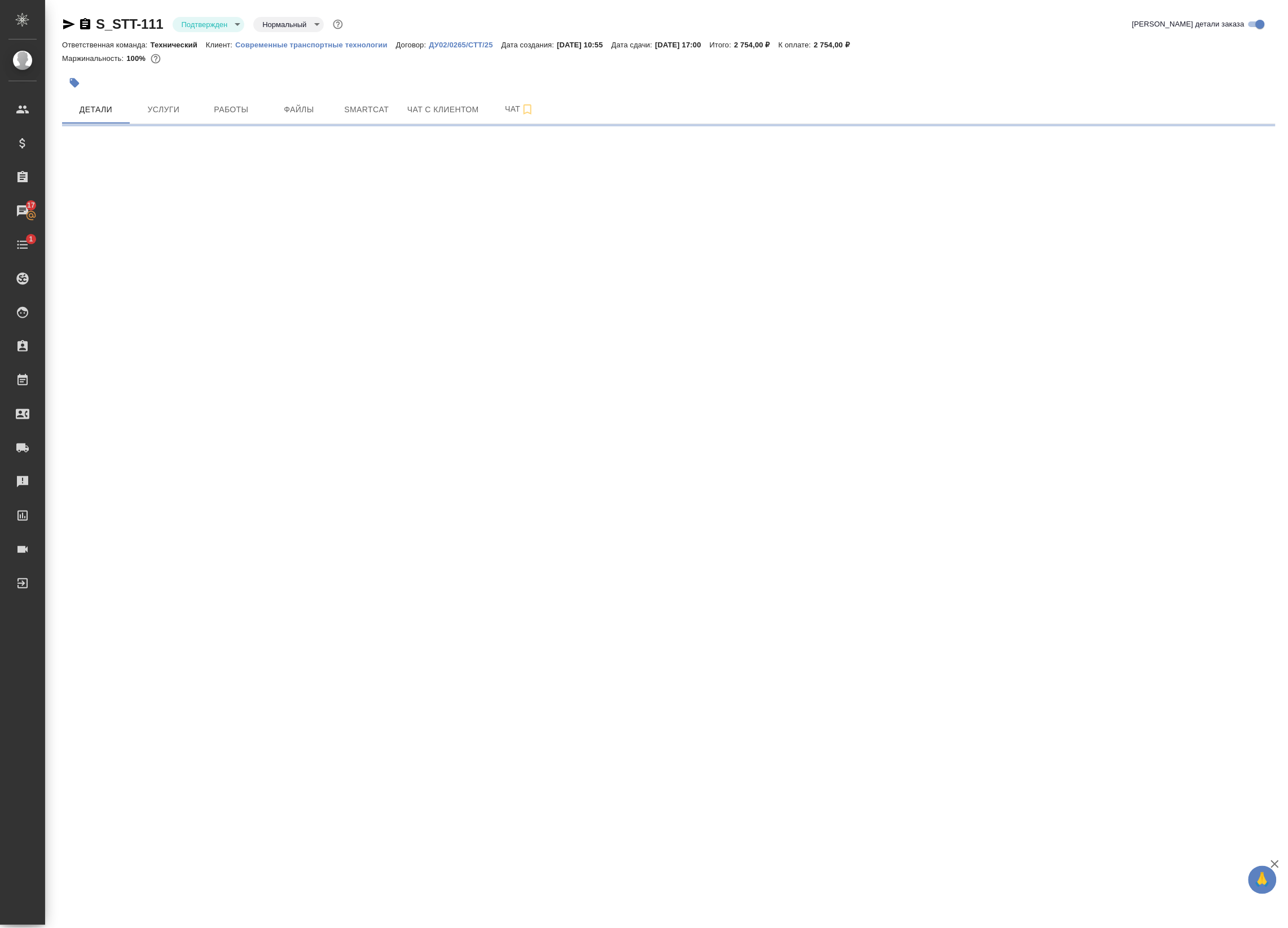
select select "RU"
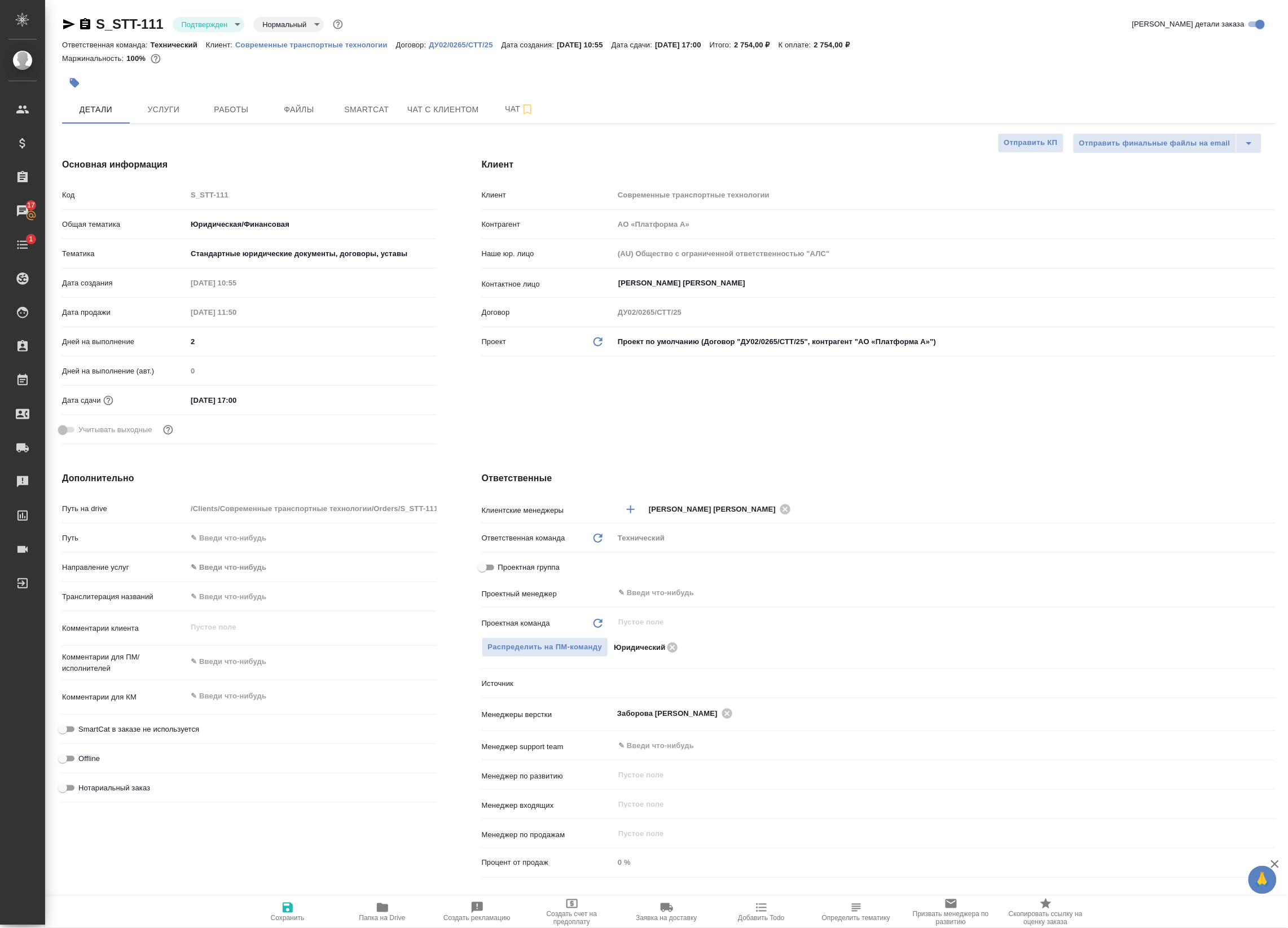
type textarea "x"
click at [293, 907] on icon "button" at bounding box center [287, 907] width 14 height 14
type textarea "x"
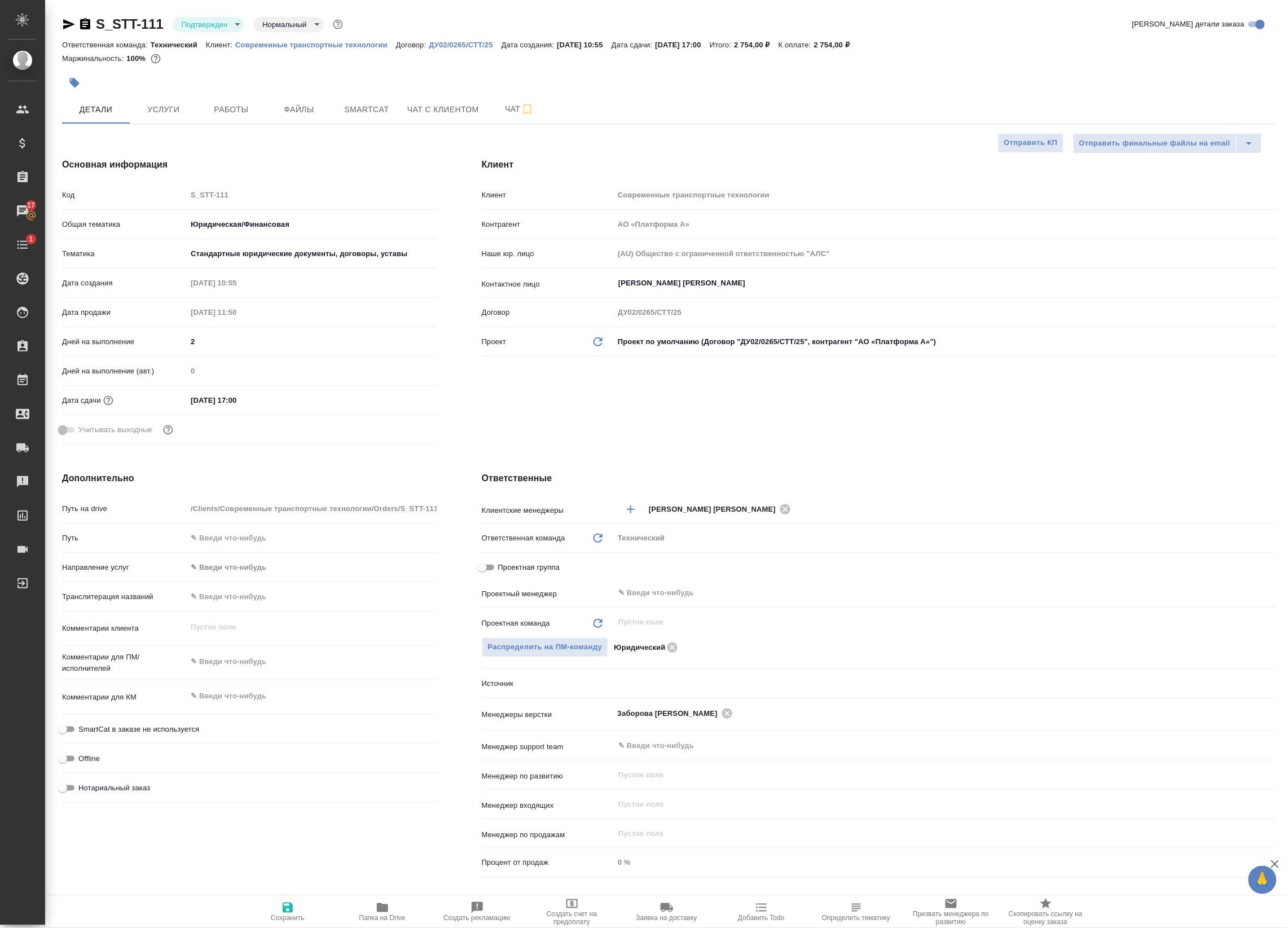
type textarea "x"
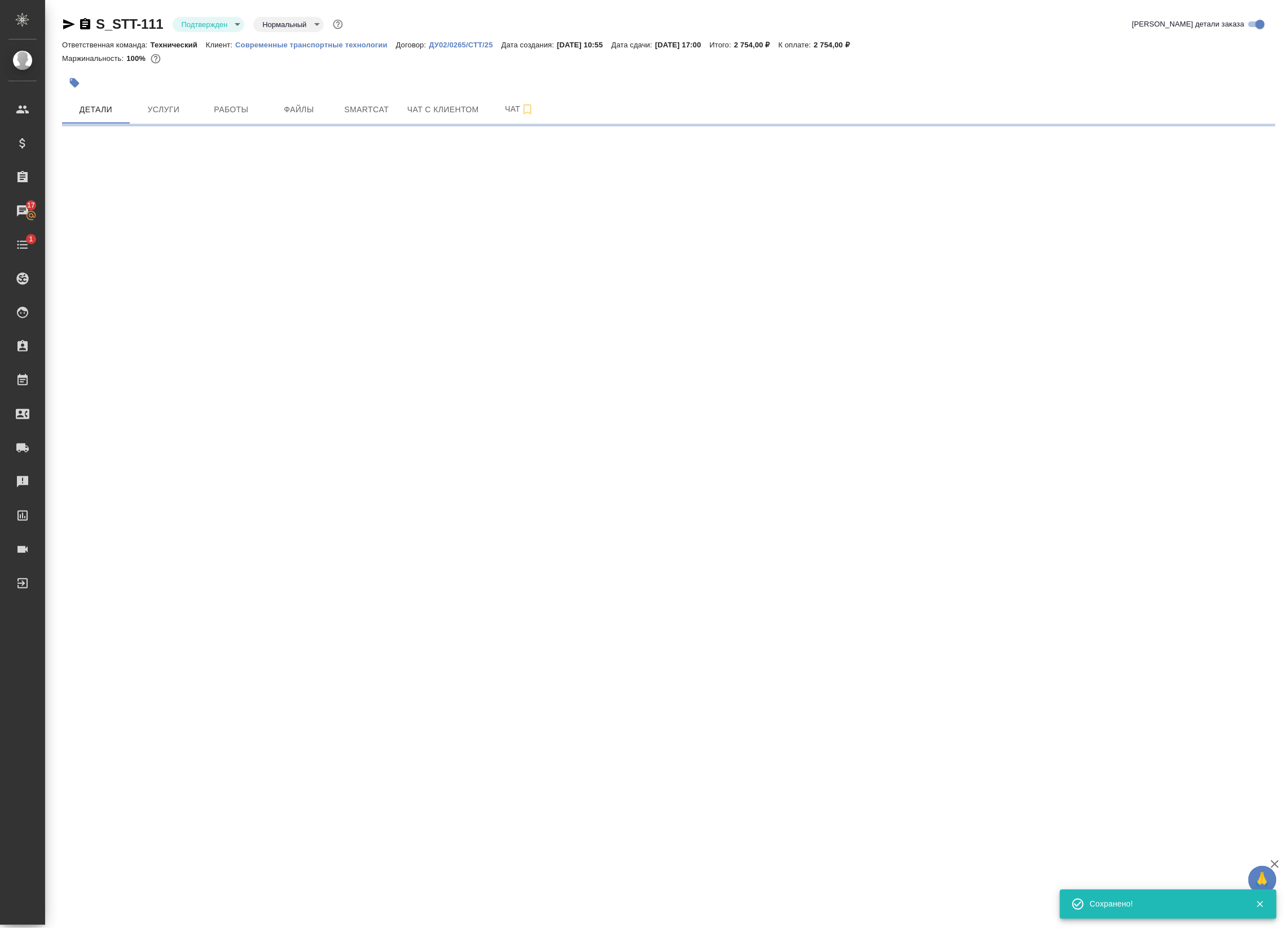
select select "RU"
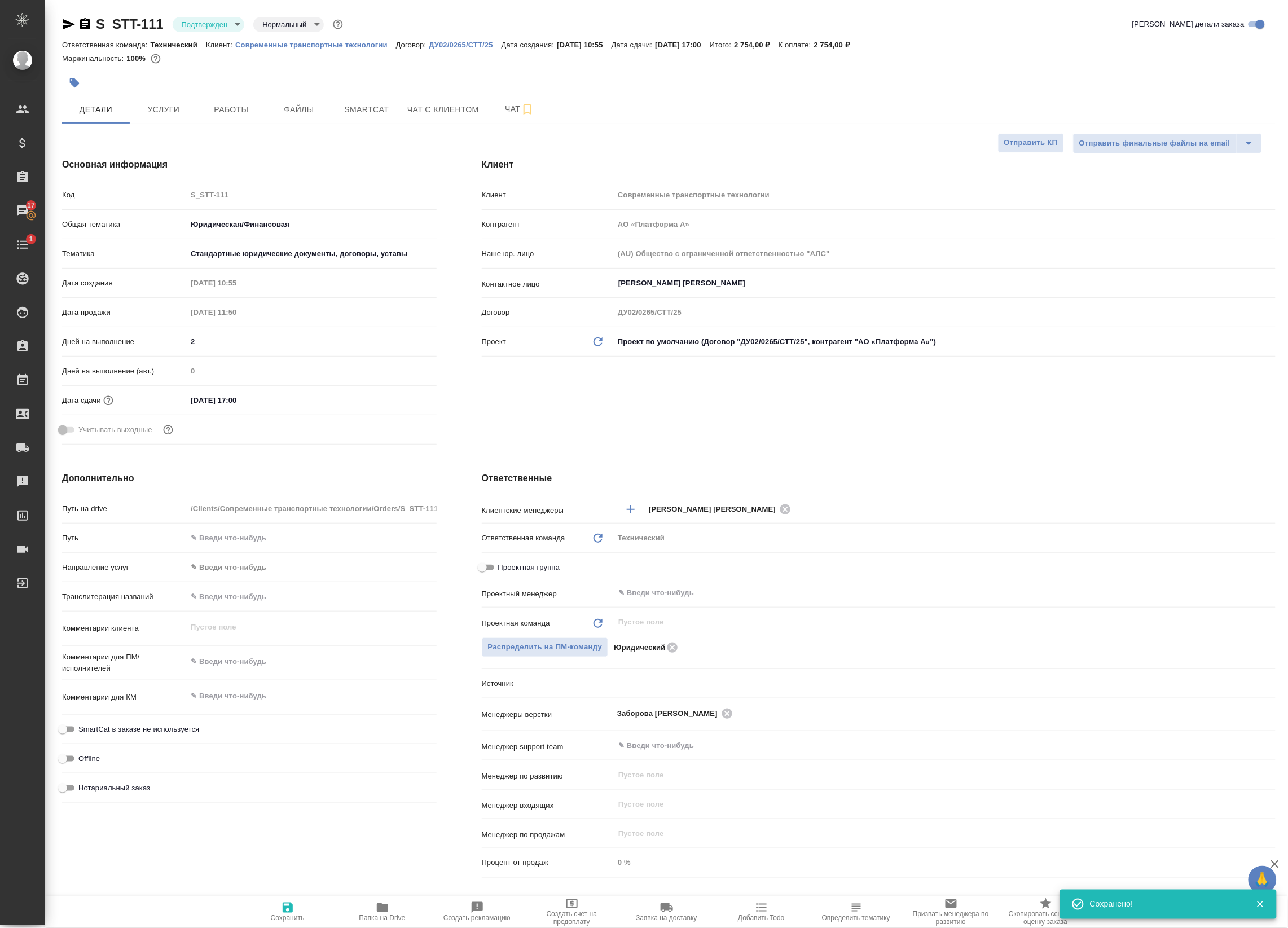
type textarea "x"
click at [663, 586] on input "text" at bounding box center [926, 593] width 617 height 14
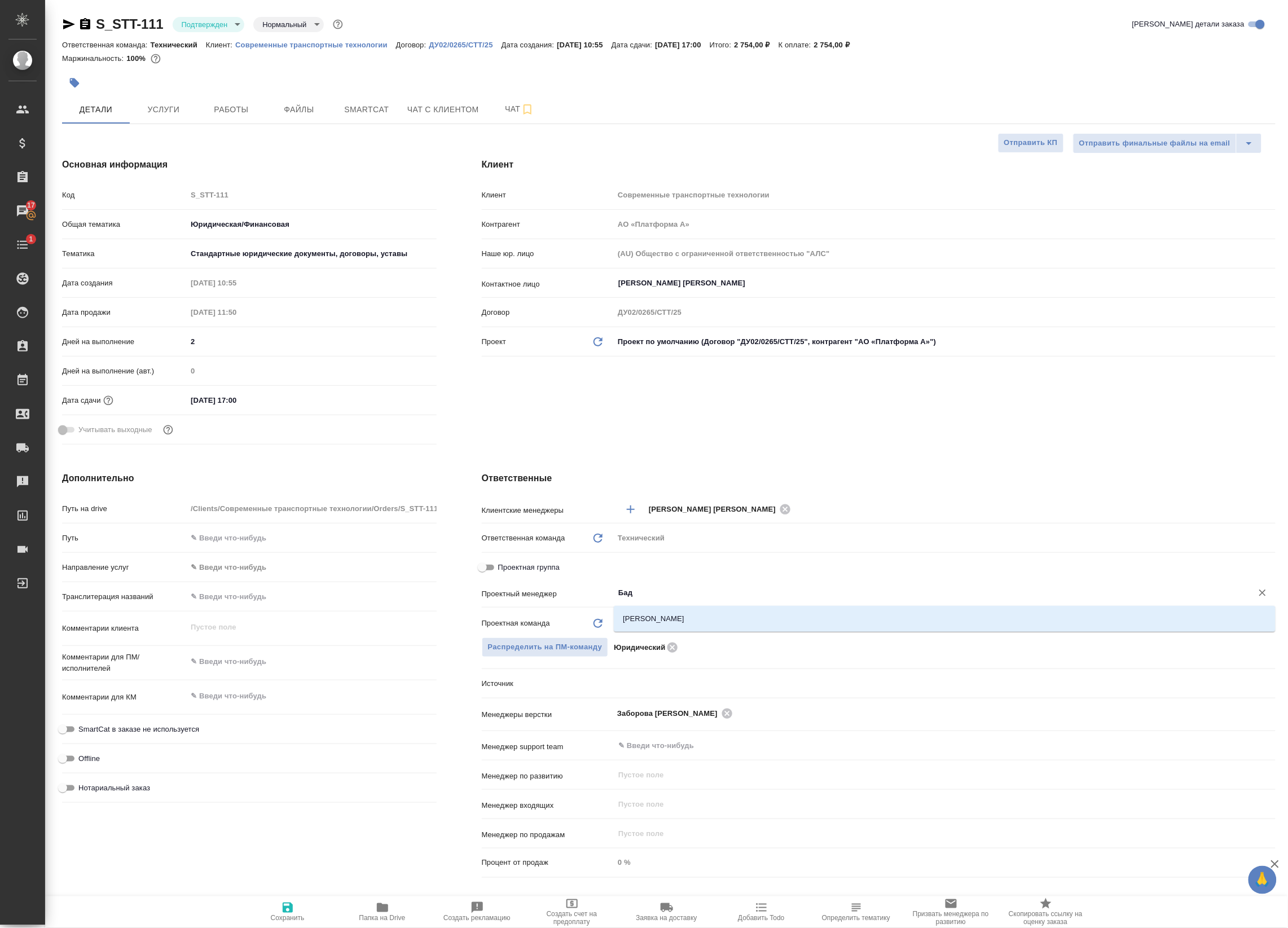
type input "Бада"
click at [639, 618] on li "[PERSON_NAME]" at bounding box center [944, 619] width 662 height 21
type textarea "x"
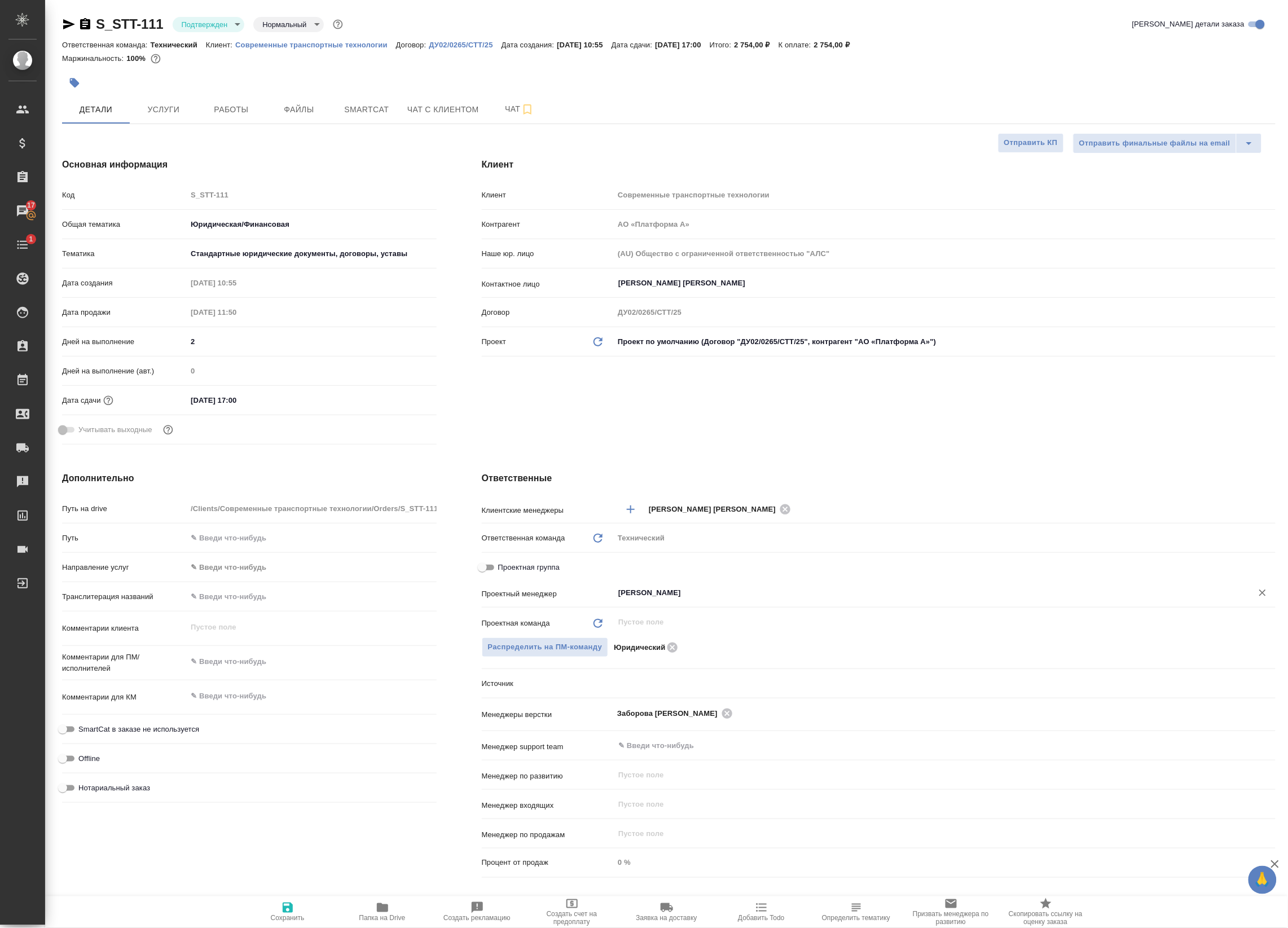
type input "[PERSON_NAME]"
click at [299, 907] on span "Сохранить" at bounding box center [287, 911] width 81 height 21
type textarea "x"
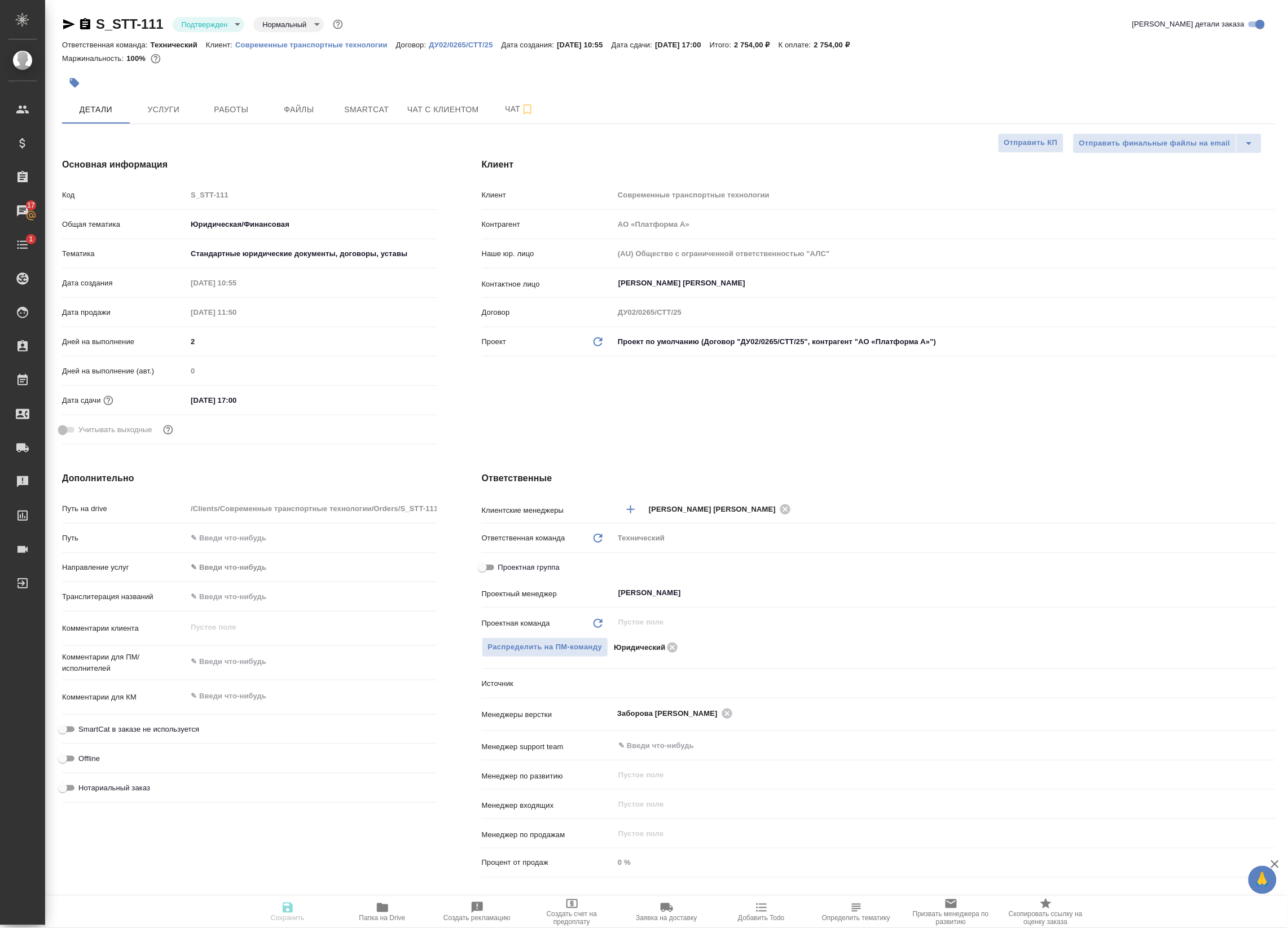
type textarea "x"
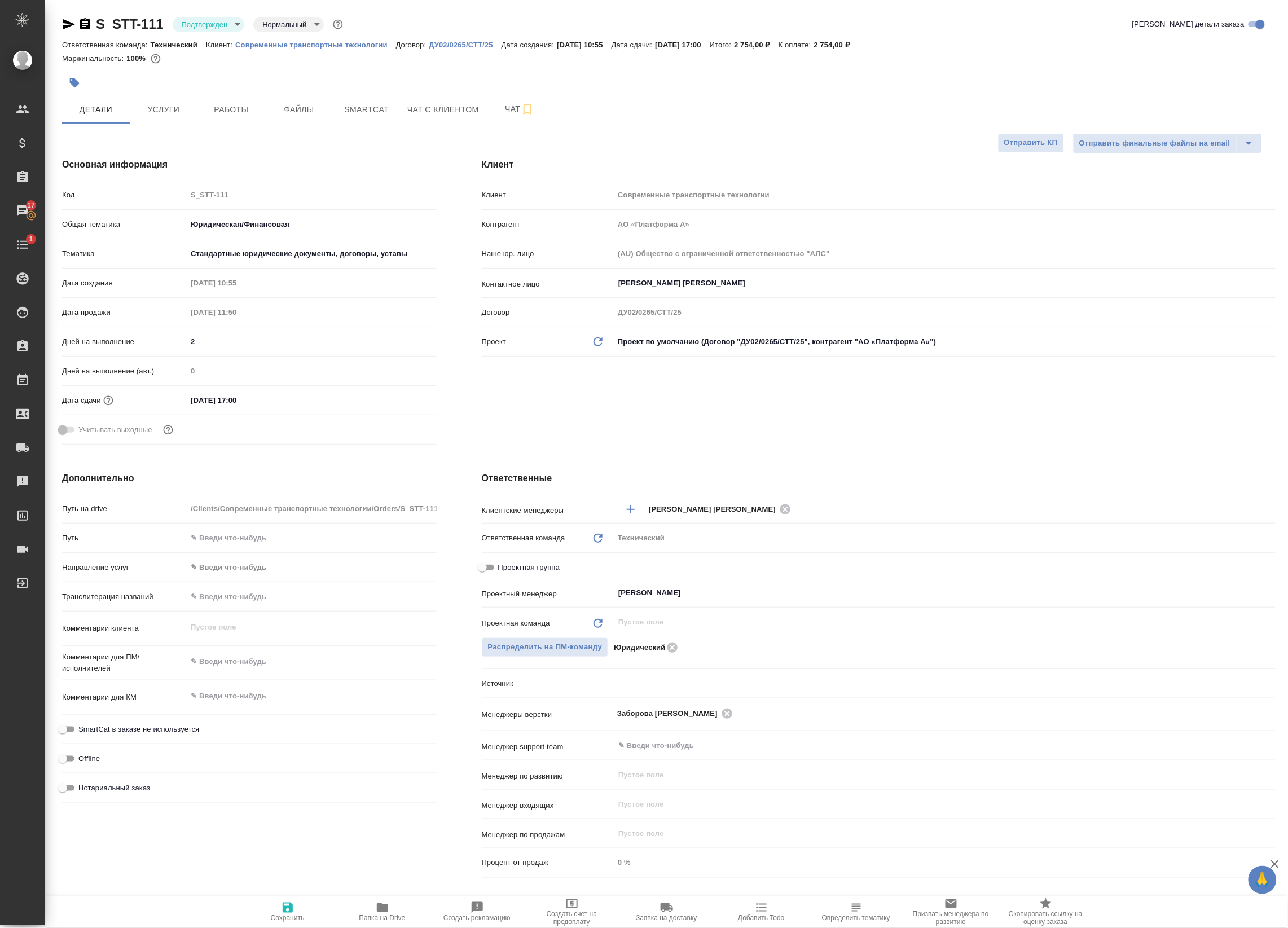
type textarea "x"
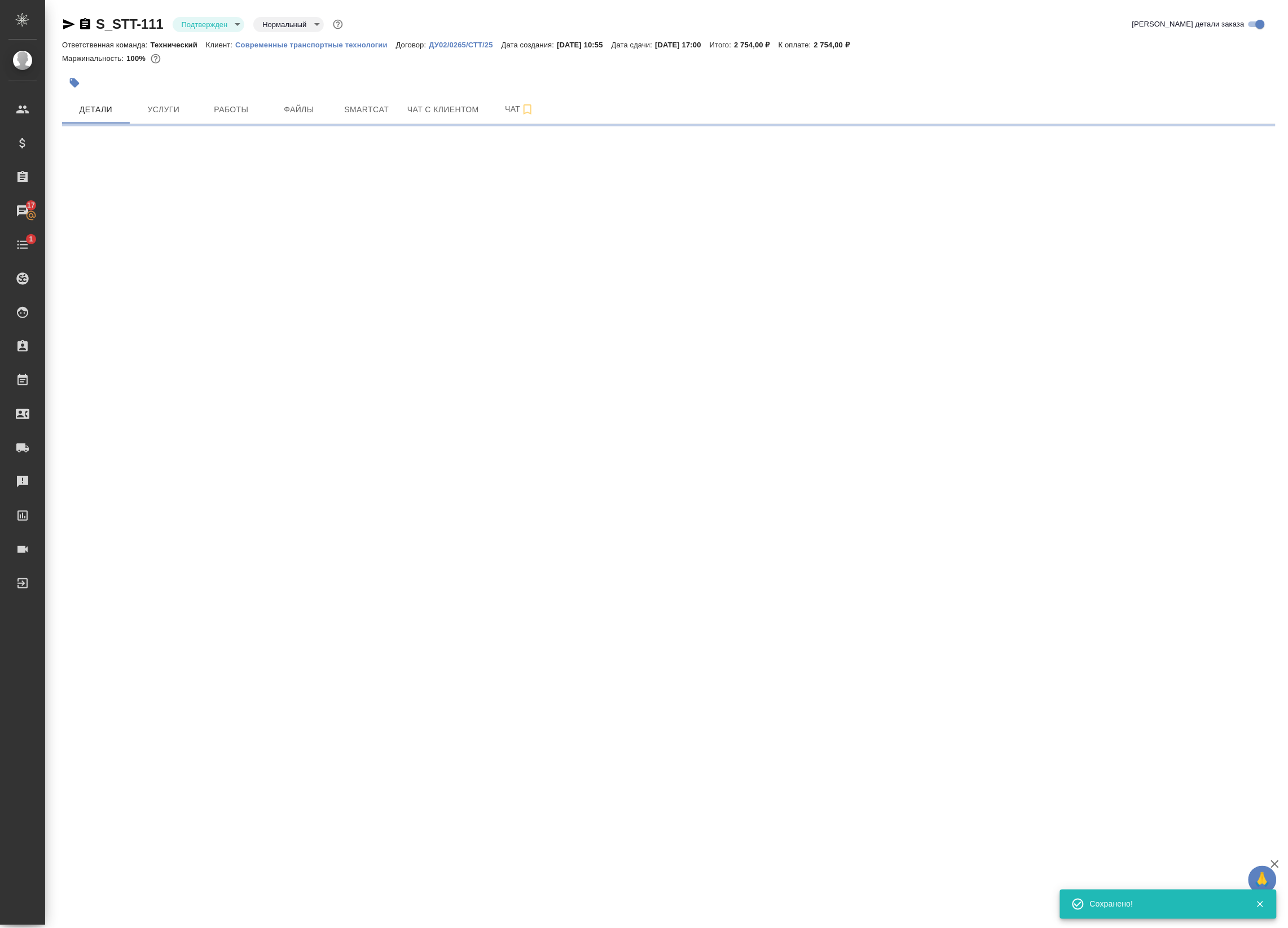
select select "RU"
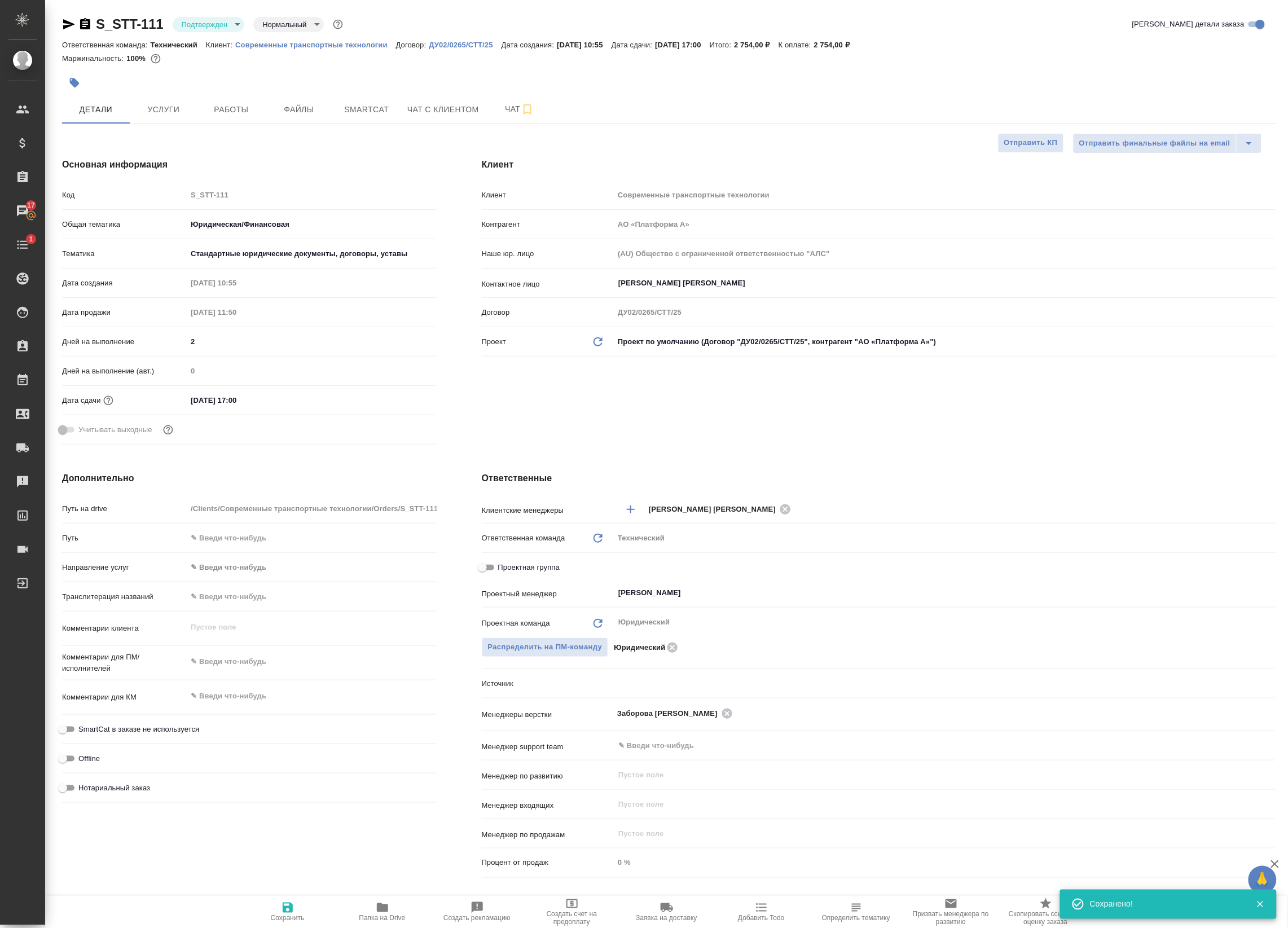
type textarea "x"
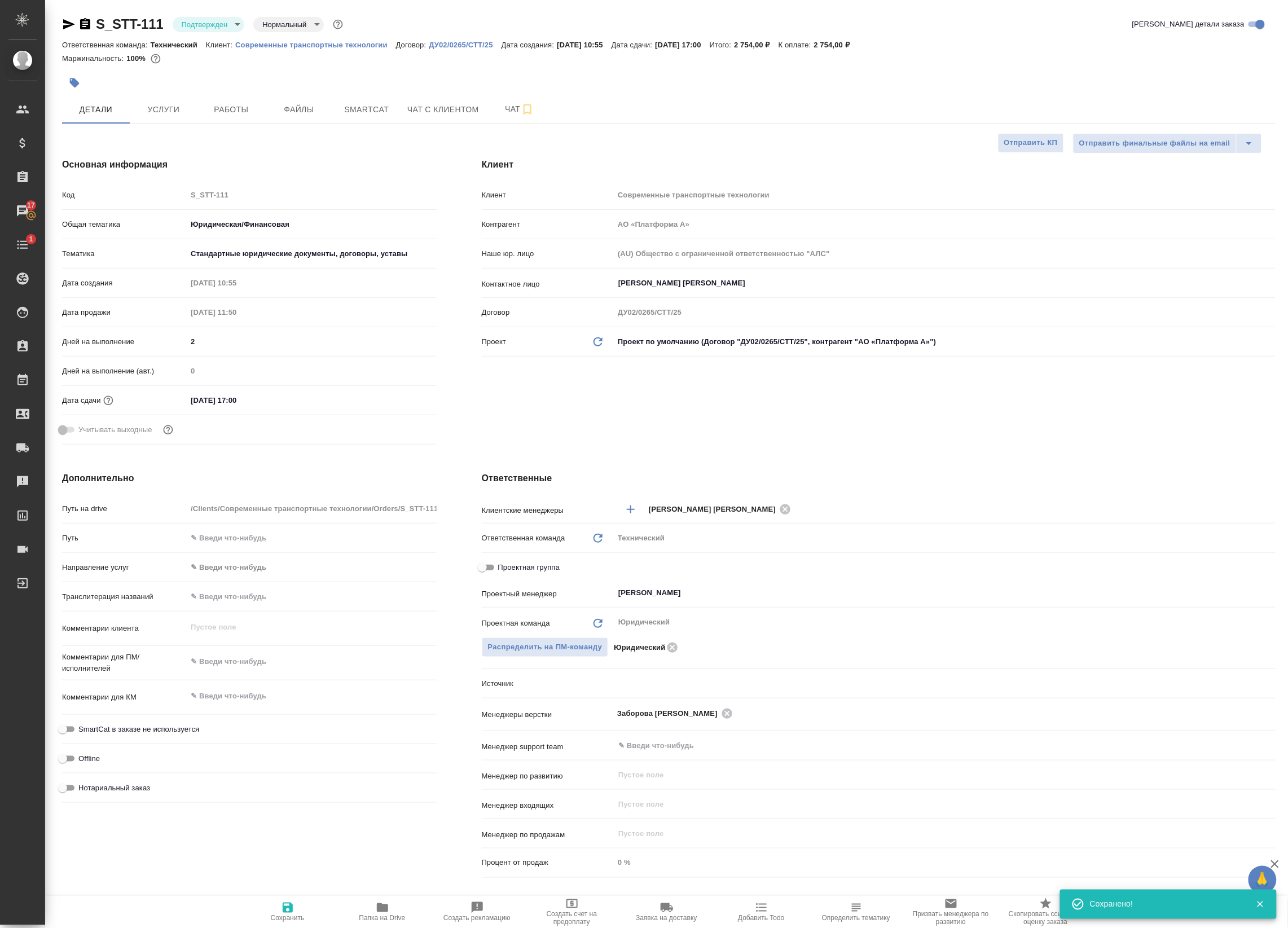
type textarea "x"
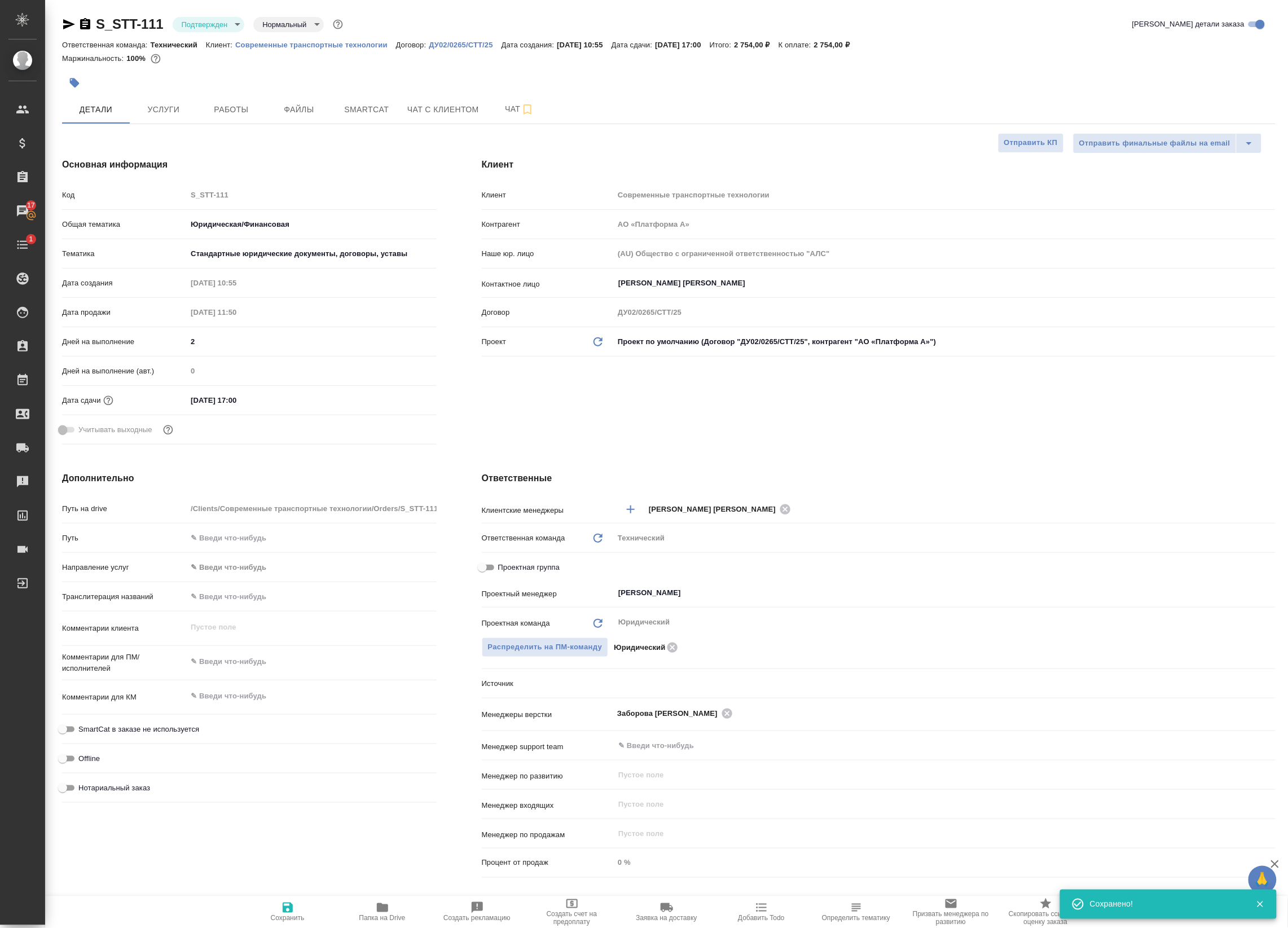
type textarea "x"
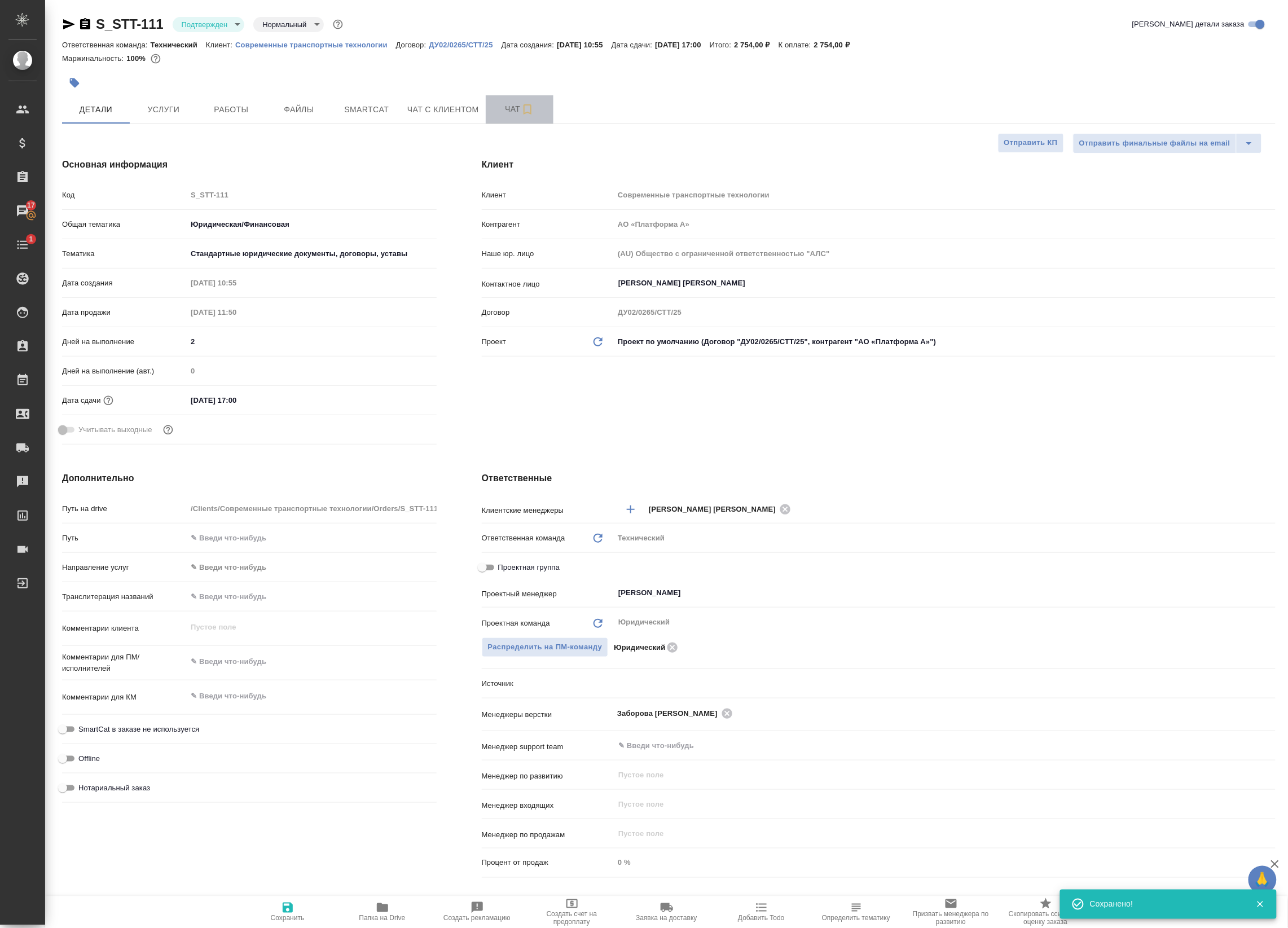
click at [523, 122] on button "Чат" at bounding box center [519, 110] width 68 height 28
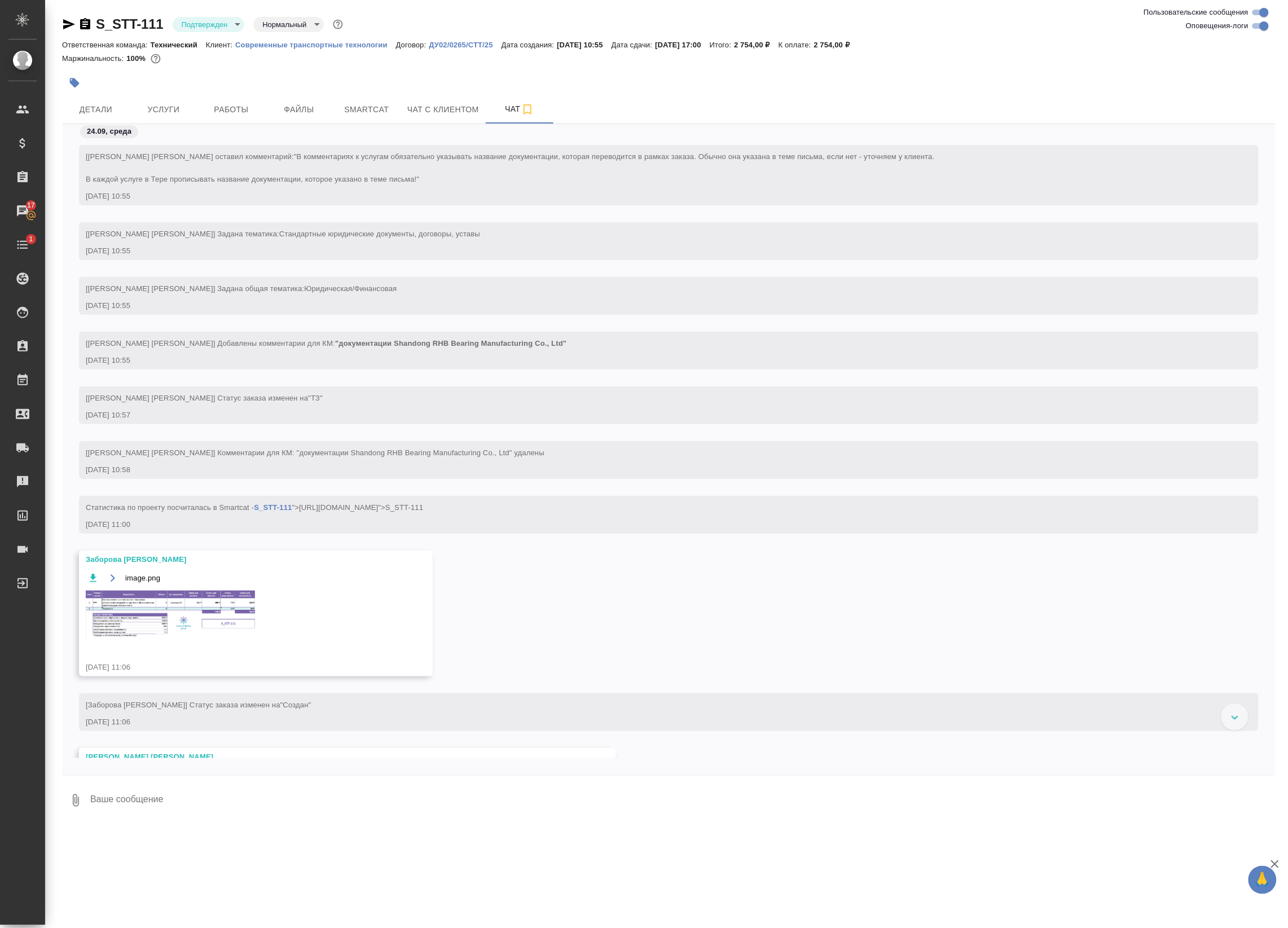
scroll to position [353, 0]
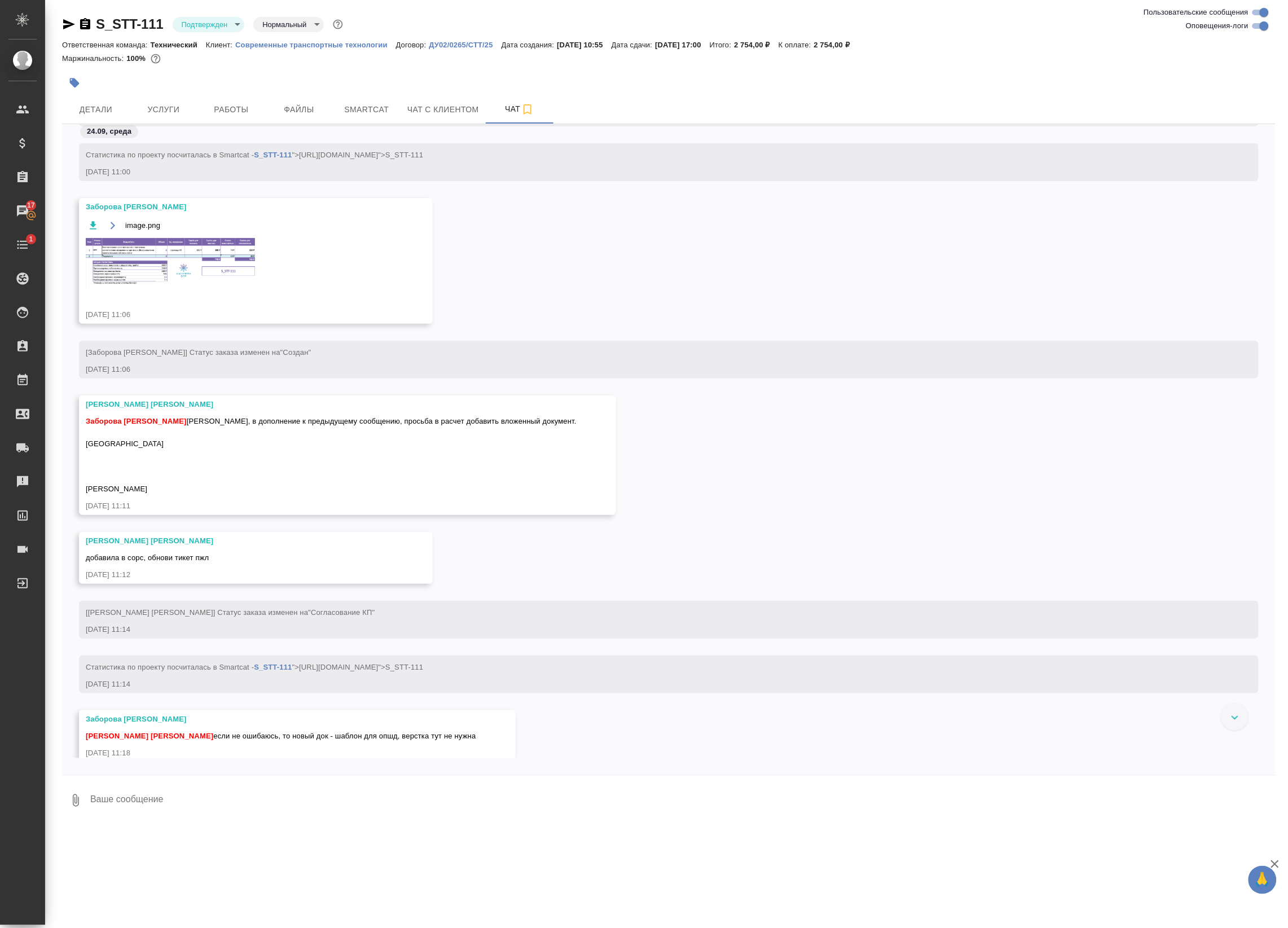
click at [157, 276] on img at bounding box center [170, 264] width 169 height 52
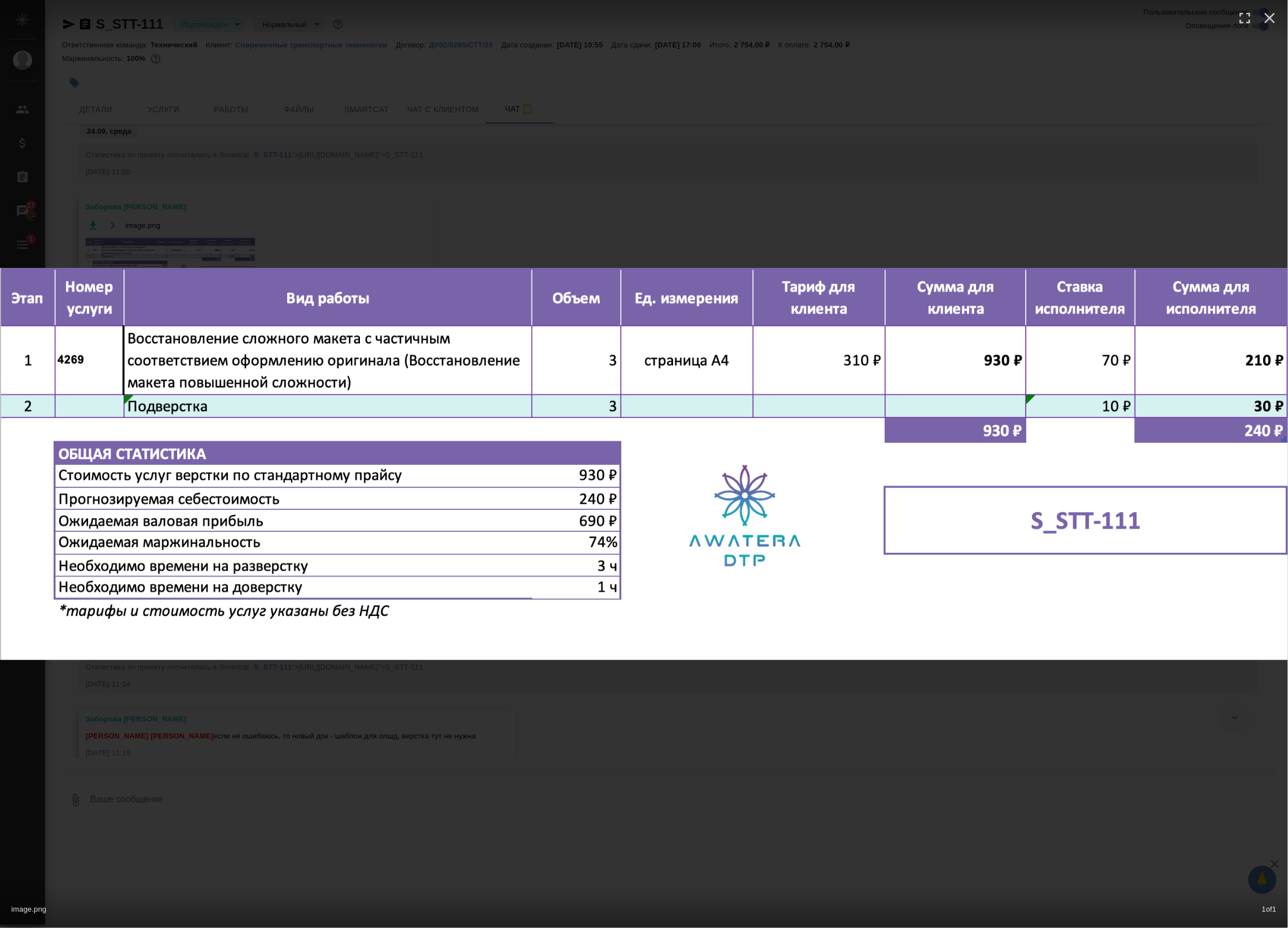
click at [514, 179] on div "image.png 1 of 1" at bounding box center [644, 464] width 1288 height 928
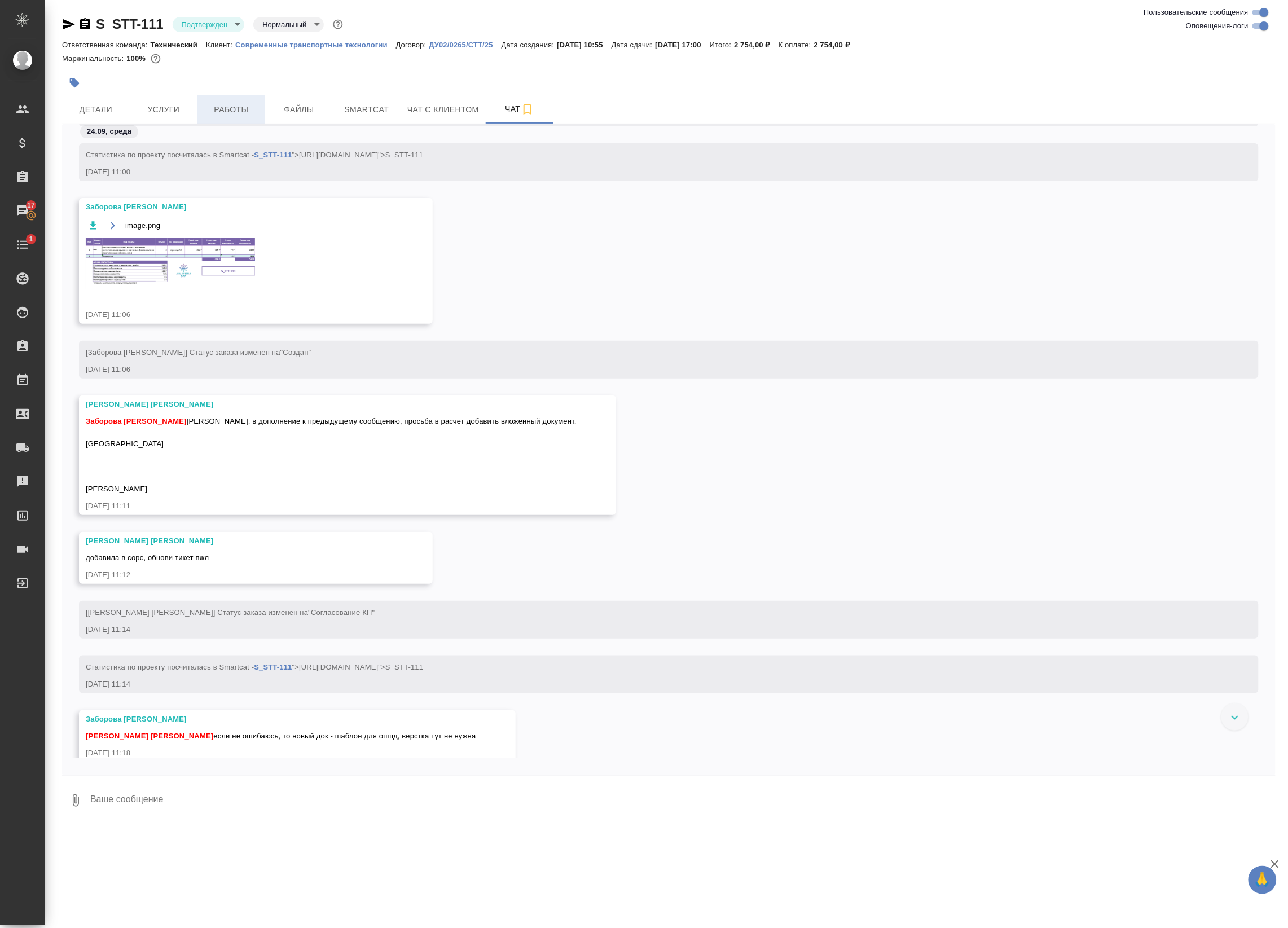
click at [262, 106] on button "Работы" at bounding box center [231, 110] width 68 height 28
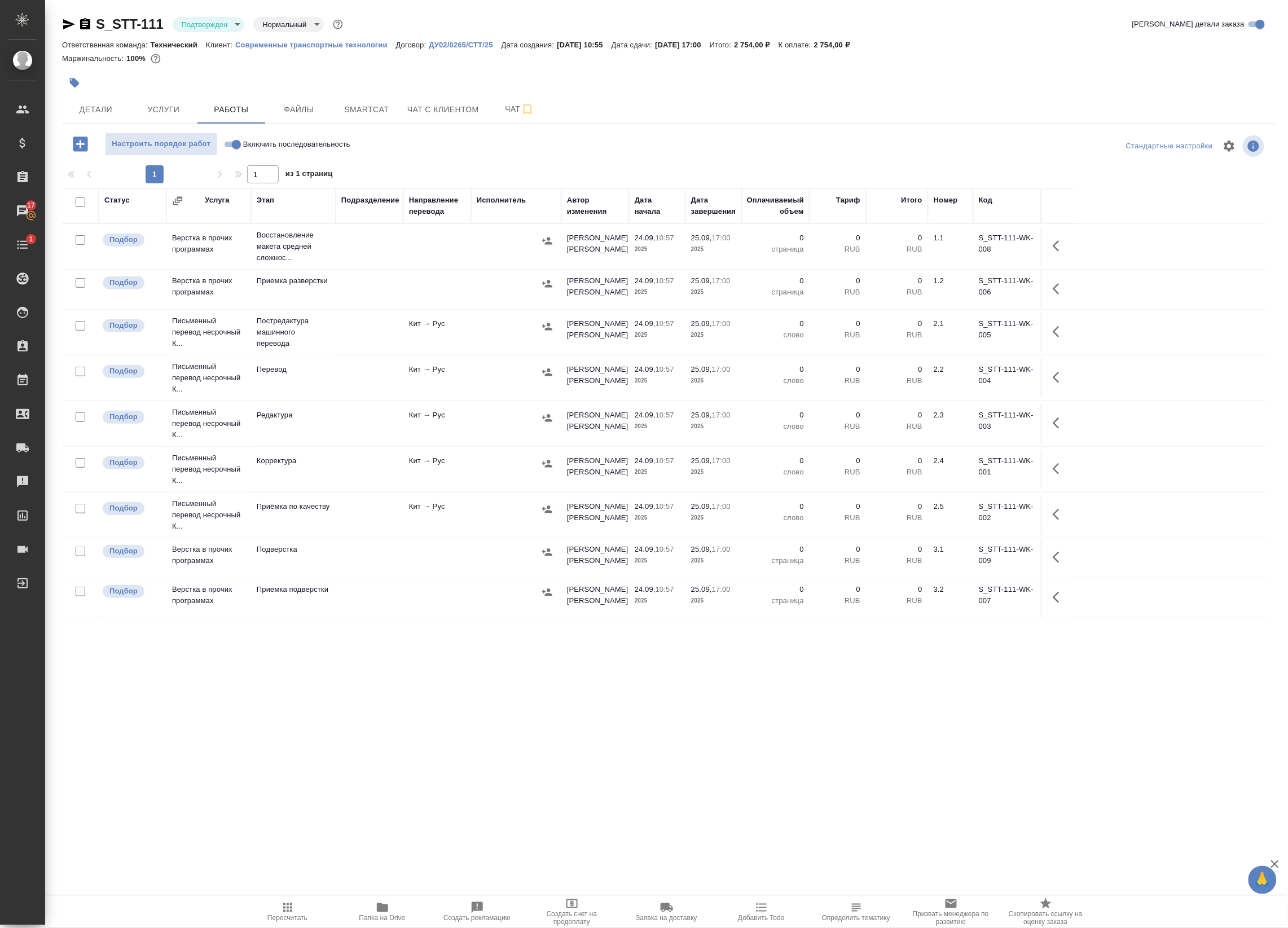
click at [390, 910] on span "Папка на Drive" at bounding box center [382, 911] width 81 height 21
click at [517, 97] on button "Чат" at bounding box center [519, 110] width 68 height 28
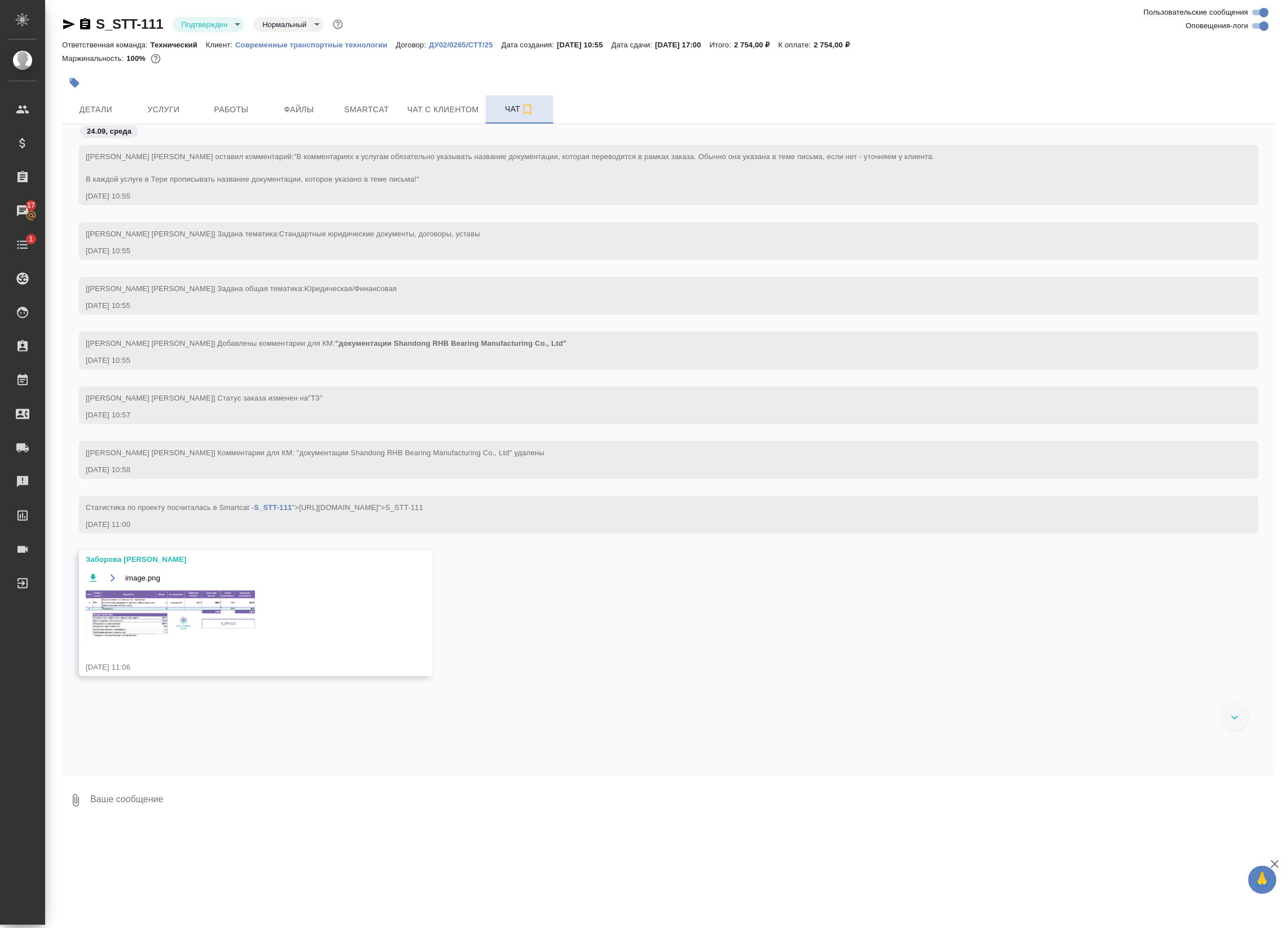
scroll to position [1085, 0]
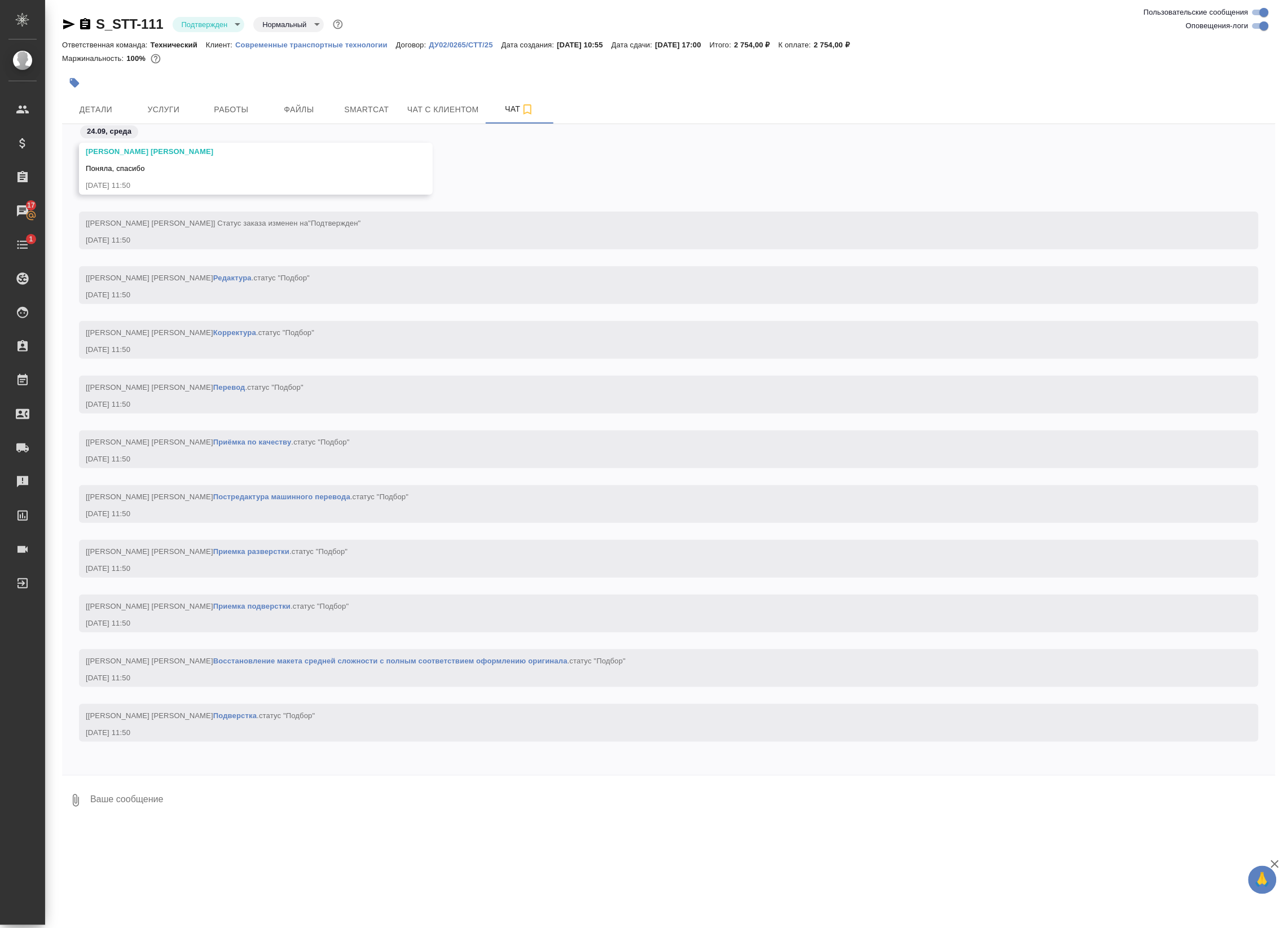
click at [1265, 21] on input "Оповещения-логи" at bounding box center [1264, 26] width 41 height 14
checkbox input "false"
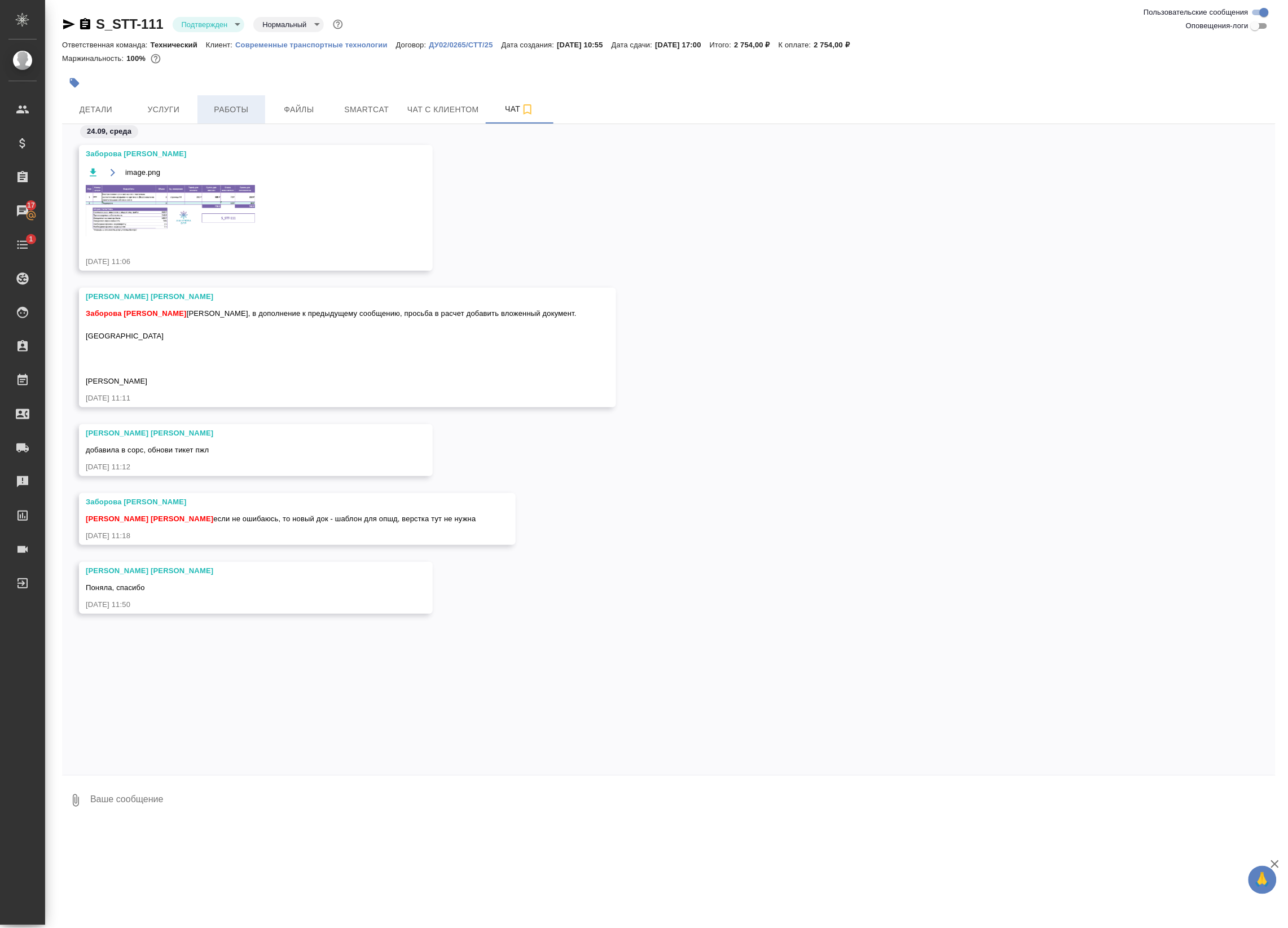
click at [248, 119] on button "Работы" at bounding box center [231, 110] width 68 height 28
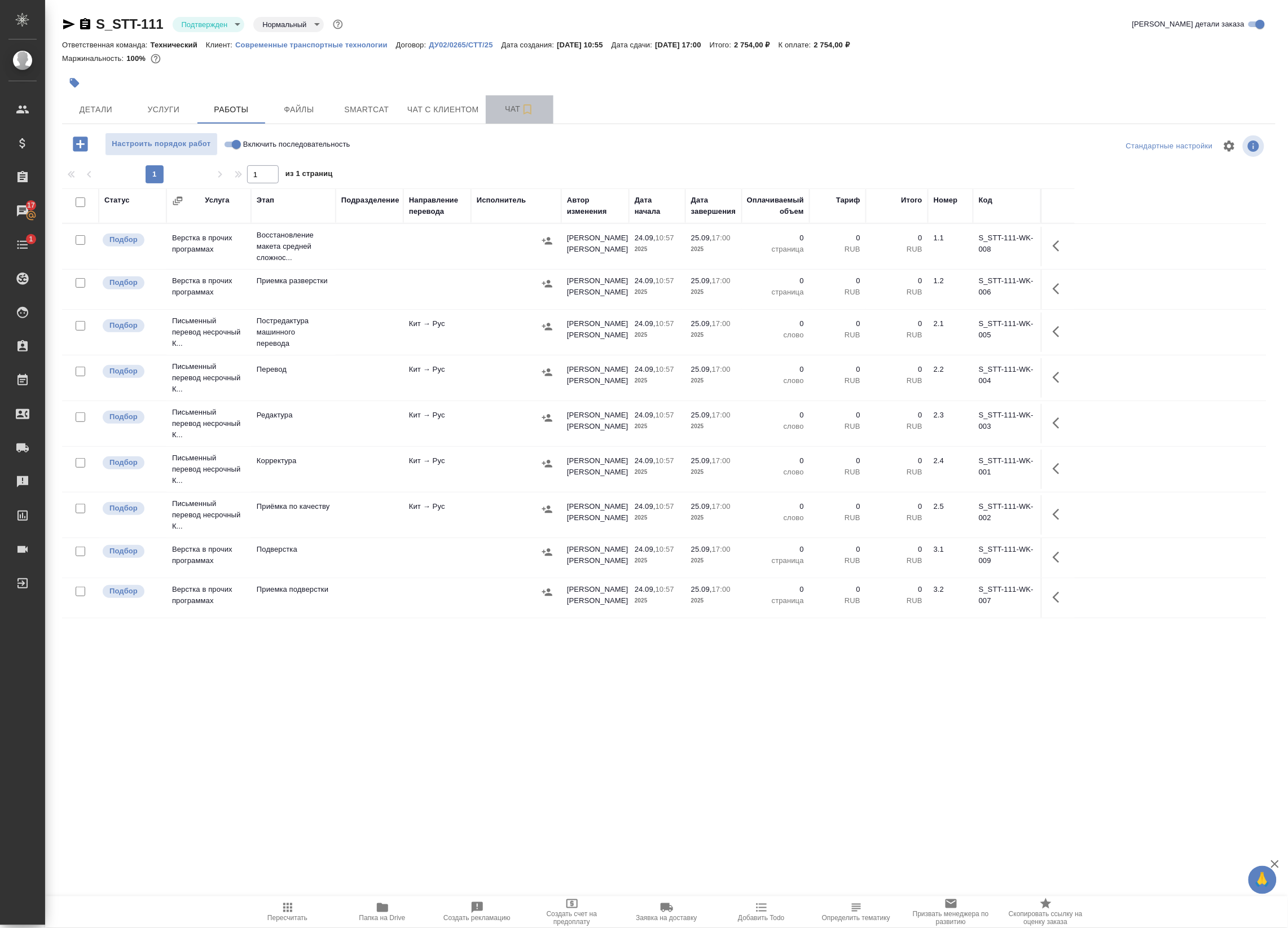
click at [509, 113] on span "Чат" at bounding box center [519, 109] width 54 height 14
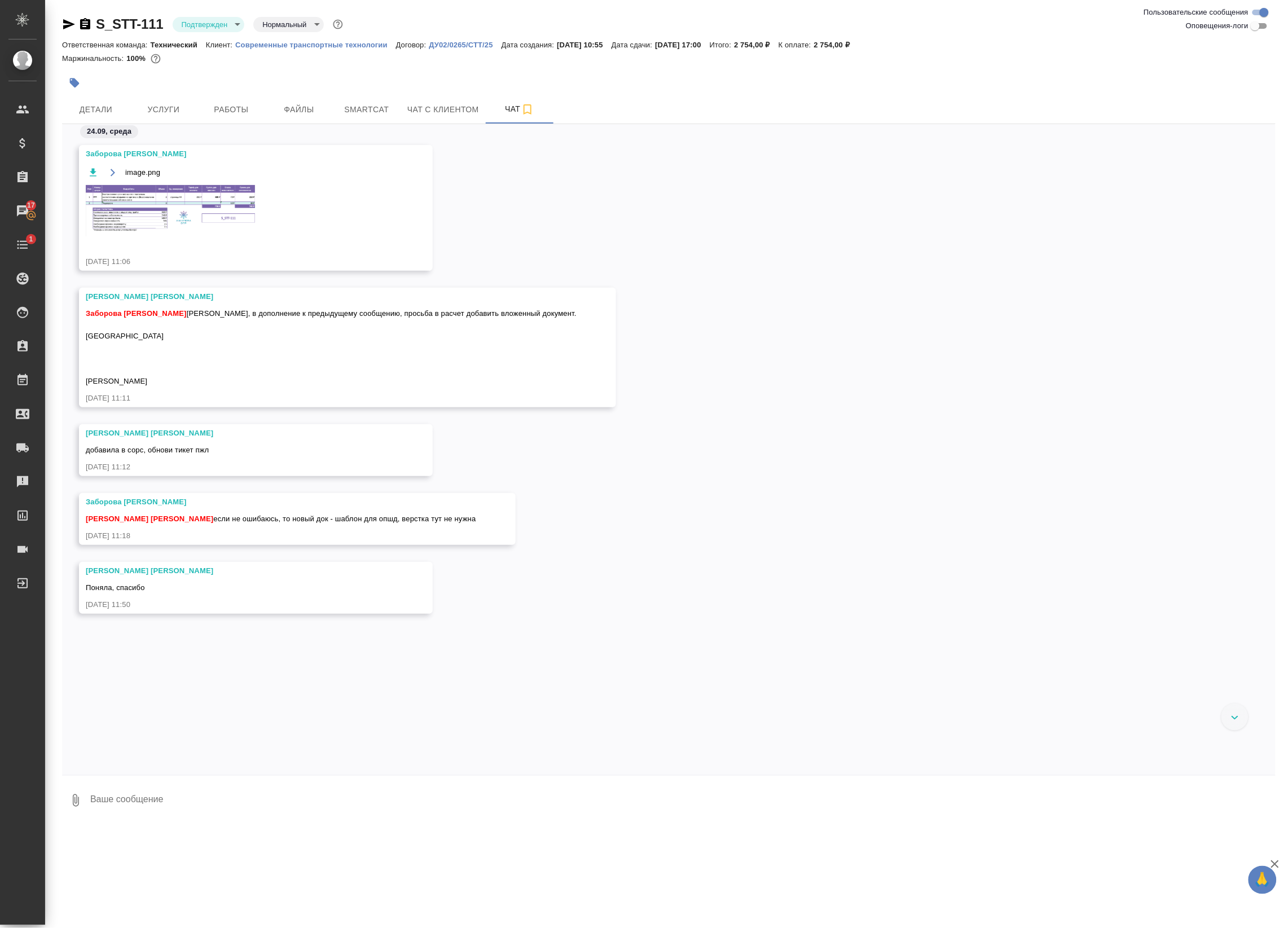
click at [166, 189] on img at bounding box center [170, 211] width 169 height 52
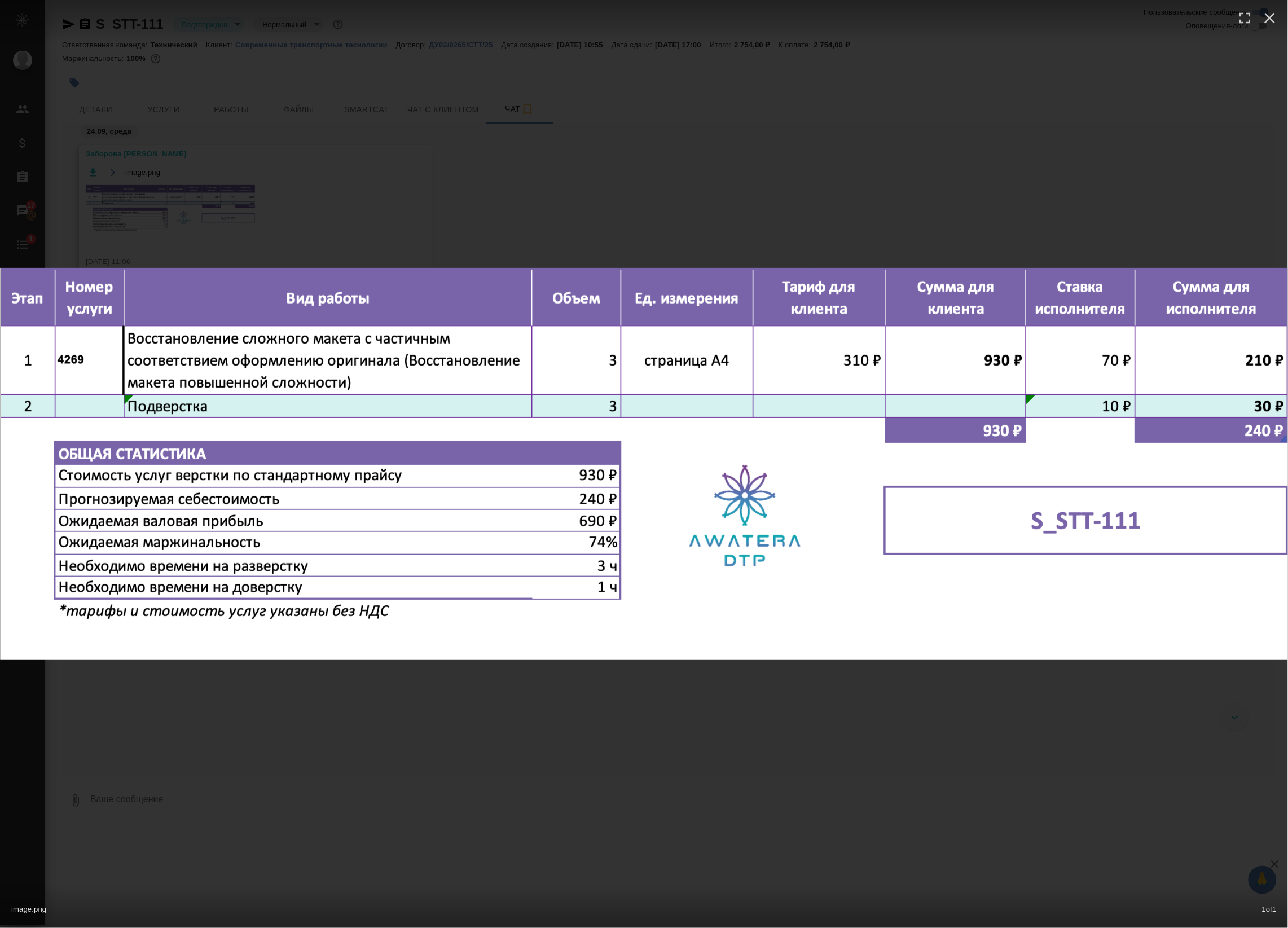
click at [396, 212] on div "image.png 1 of 1" at bounding box center [644, 464] width 1288 height 928
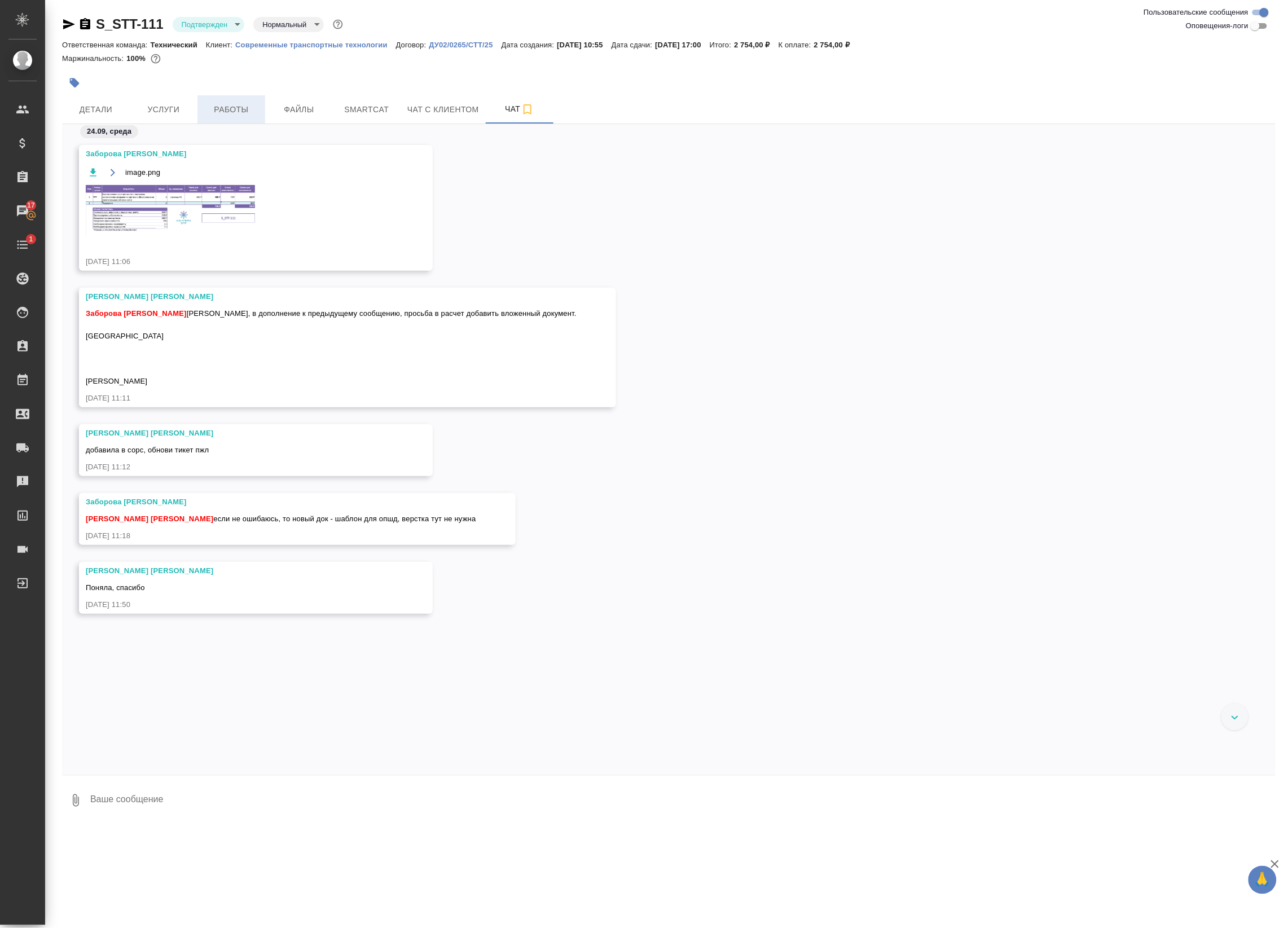
click at [252, 108] on span "Работы" at bounding box center [231, 110] width 54 height 14
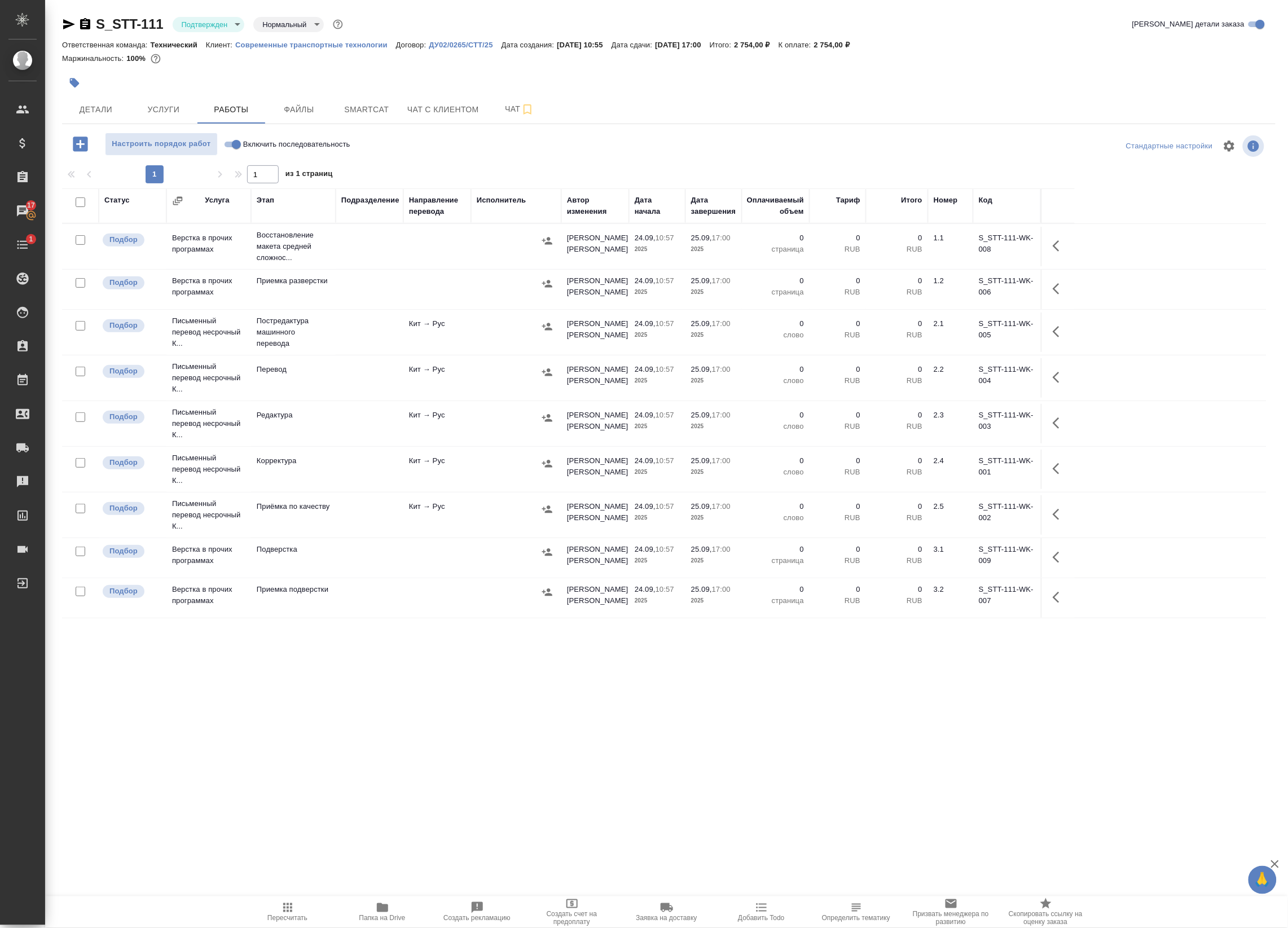
click at [477, 244] on div at bounding box center [516, 241] width 79 height 17
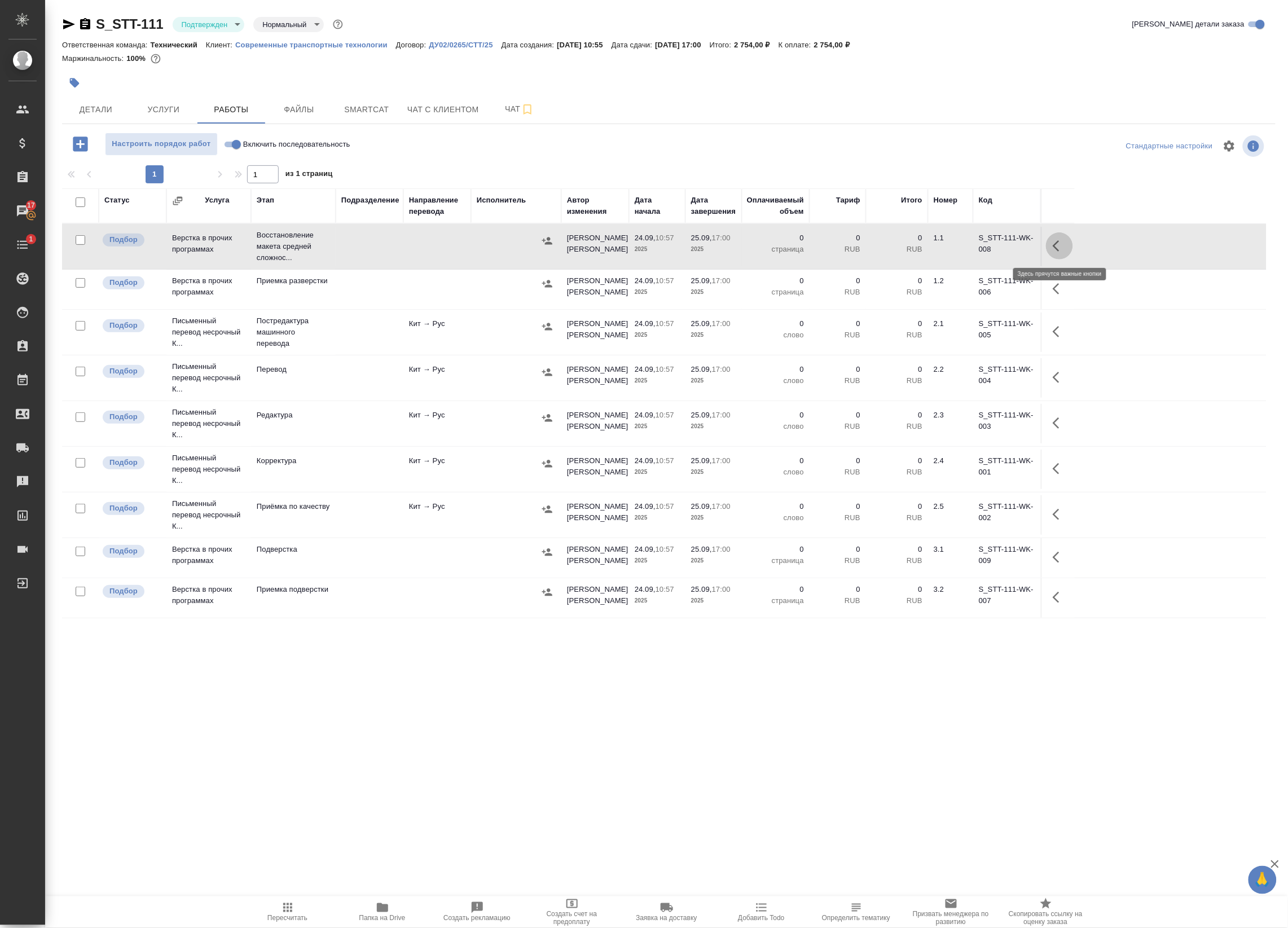
click at [1052, 253] on icon "button" at bounding box center [1059, 246] width 14 height 14
click at [980, 248] on icon "button" at bounding box center [976, 246] width 14 height 14
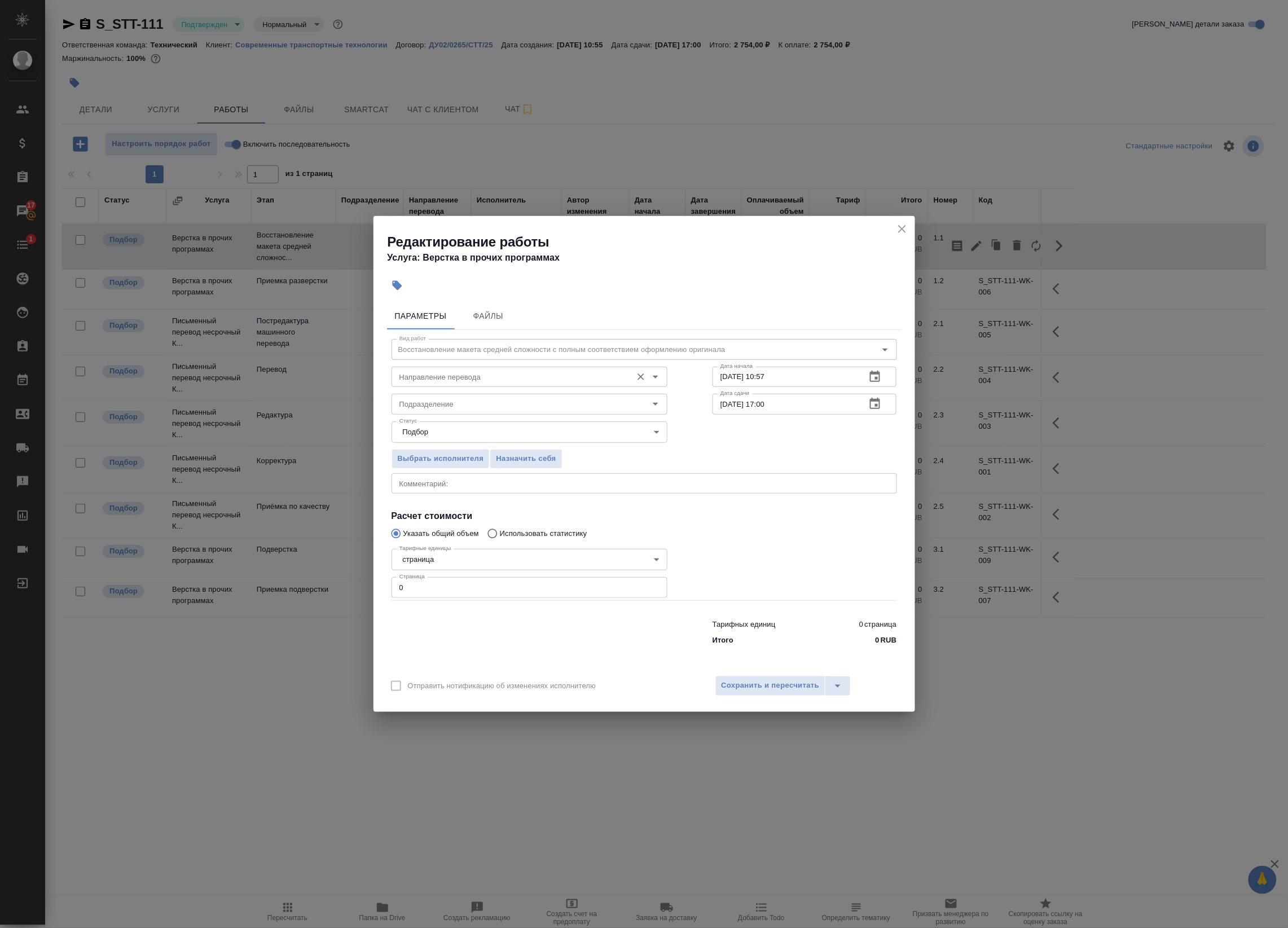
click at [494, 380] on input "Направление перевода" at bounding box center [510, 376] width 231 height 14
click at [464, 407] on li "кит-рус" at bounding box center [529, 402] width 276 height 21
type input "кит-рус"
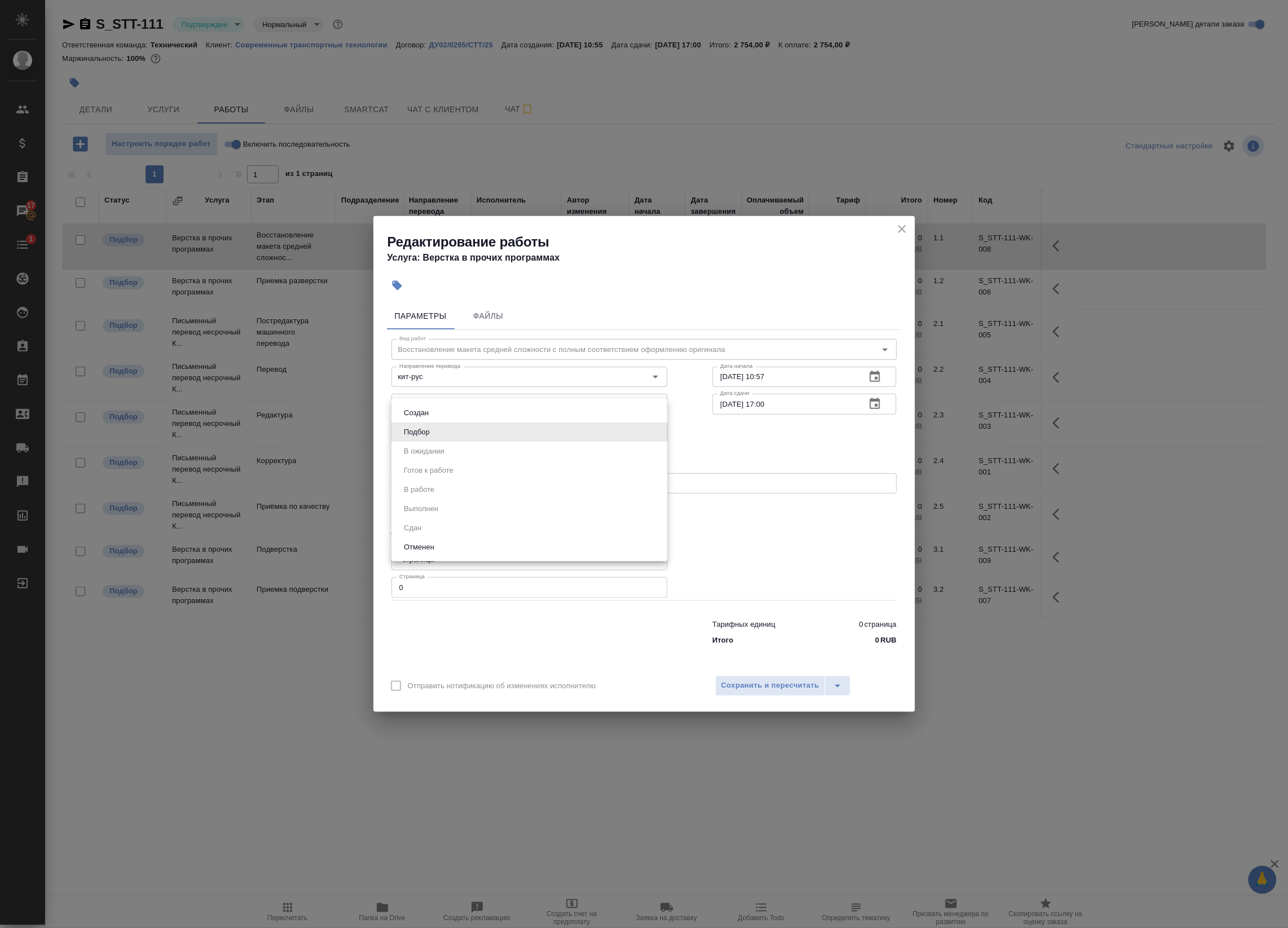
click at [476, 434] on body "🙏 .cls-1 fill:#fff; AWATERA Badanyan Artak Клиенты Спецификации Заказы 17 Чаты …" at bounding box center [644, 464] width 1288 height 928
click at [718, 443] on div at bounding box center [644, 464] width 1288 height 928
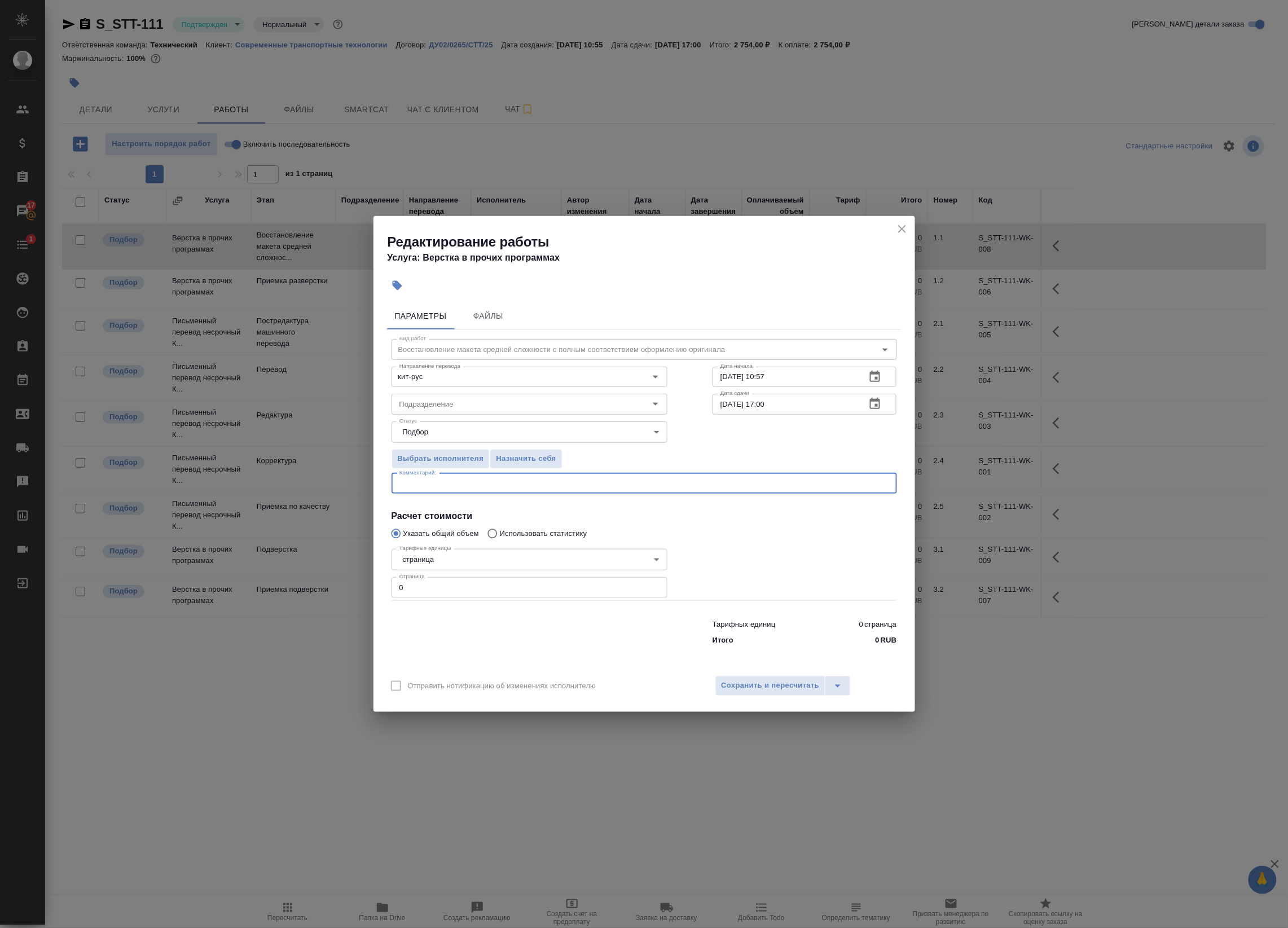
click at [483, 481] on textarea at bounding box center [644, 483] width 490 height 8
click at [455, 405] on input "Подразделение" at bounding box center [510, 403] width 231 height 14
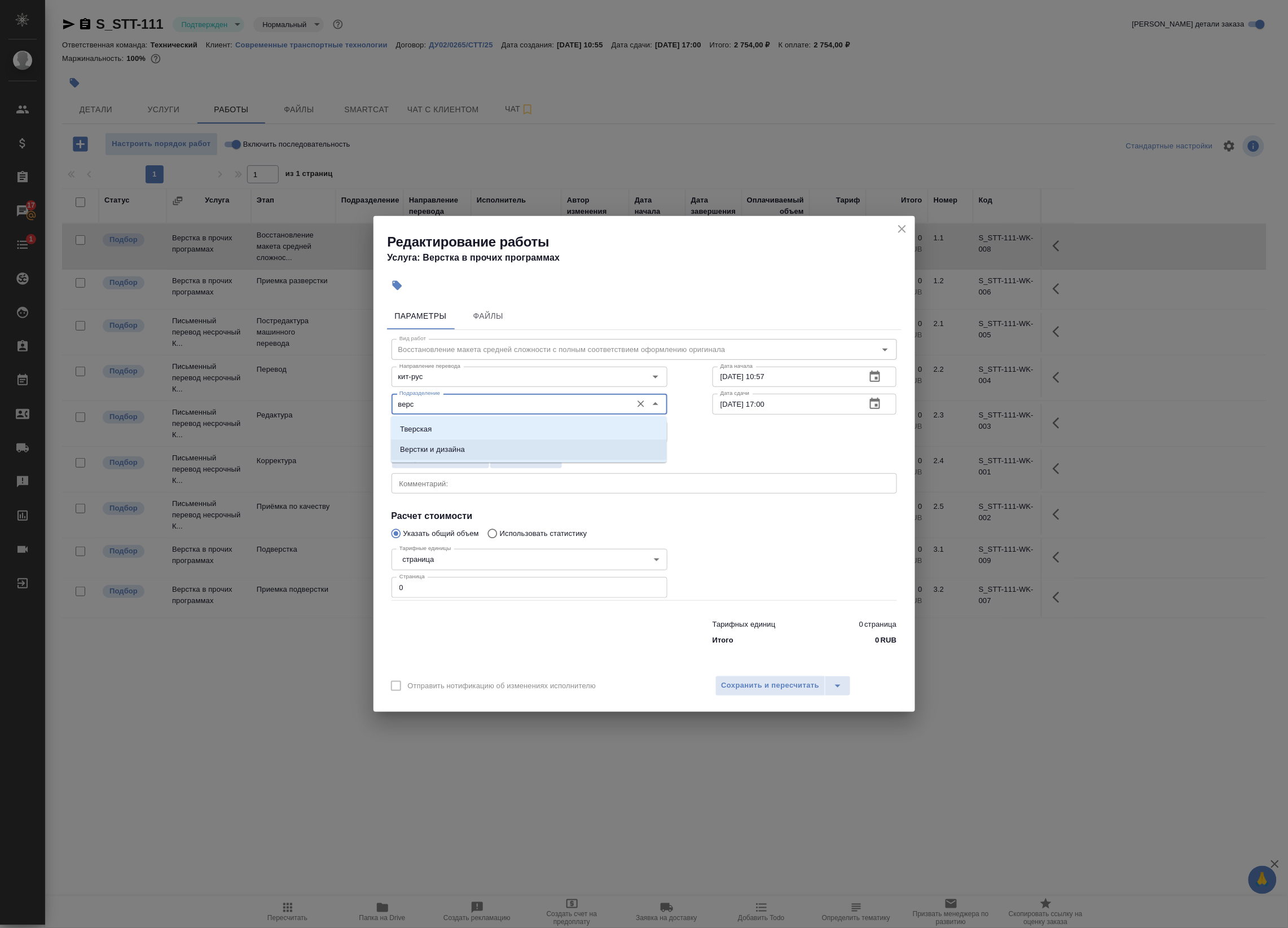
click at [460, 449] on p "Верстки и дизайна" at bounding box center [432, 450] width 65 height 12
type input "Верстки и дизайна"
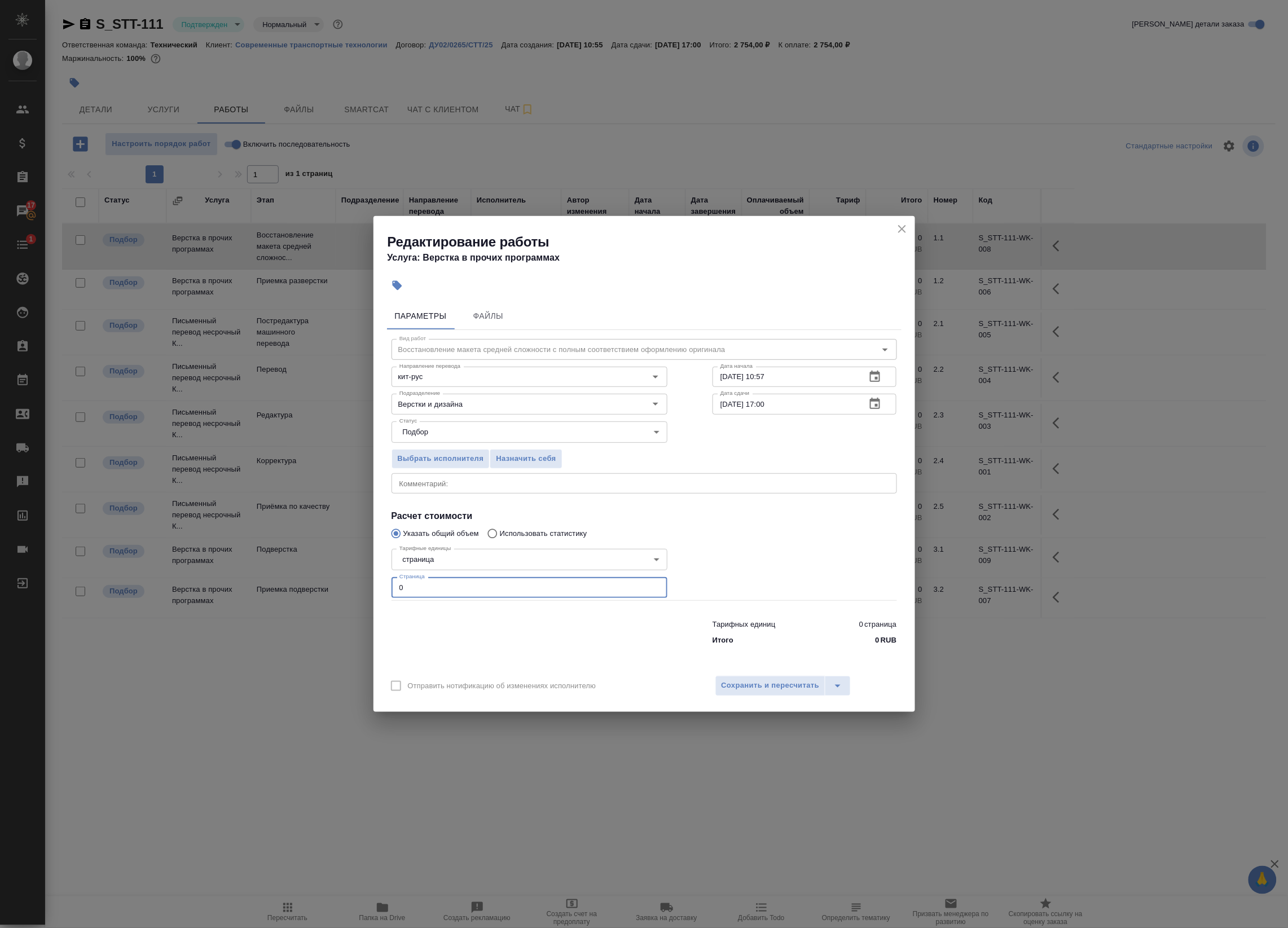
drag, startPoint x: 420, startPoint y: 586, endPoint x: 401, endPoint y: 579, distance: 20.2
click at [341, 582] on div "Редактирование работы Услуга: Верстка в прочих программах Параметры Файлы Вид р…" at bounding box center [644, 464] width 1288 height 928
type input "3"
click at [870, 399] on icon "button" at bounding box center [874, 403] width 14 height 14
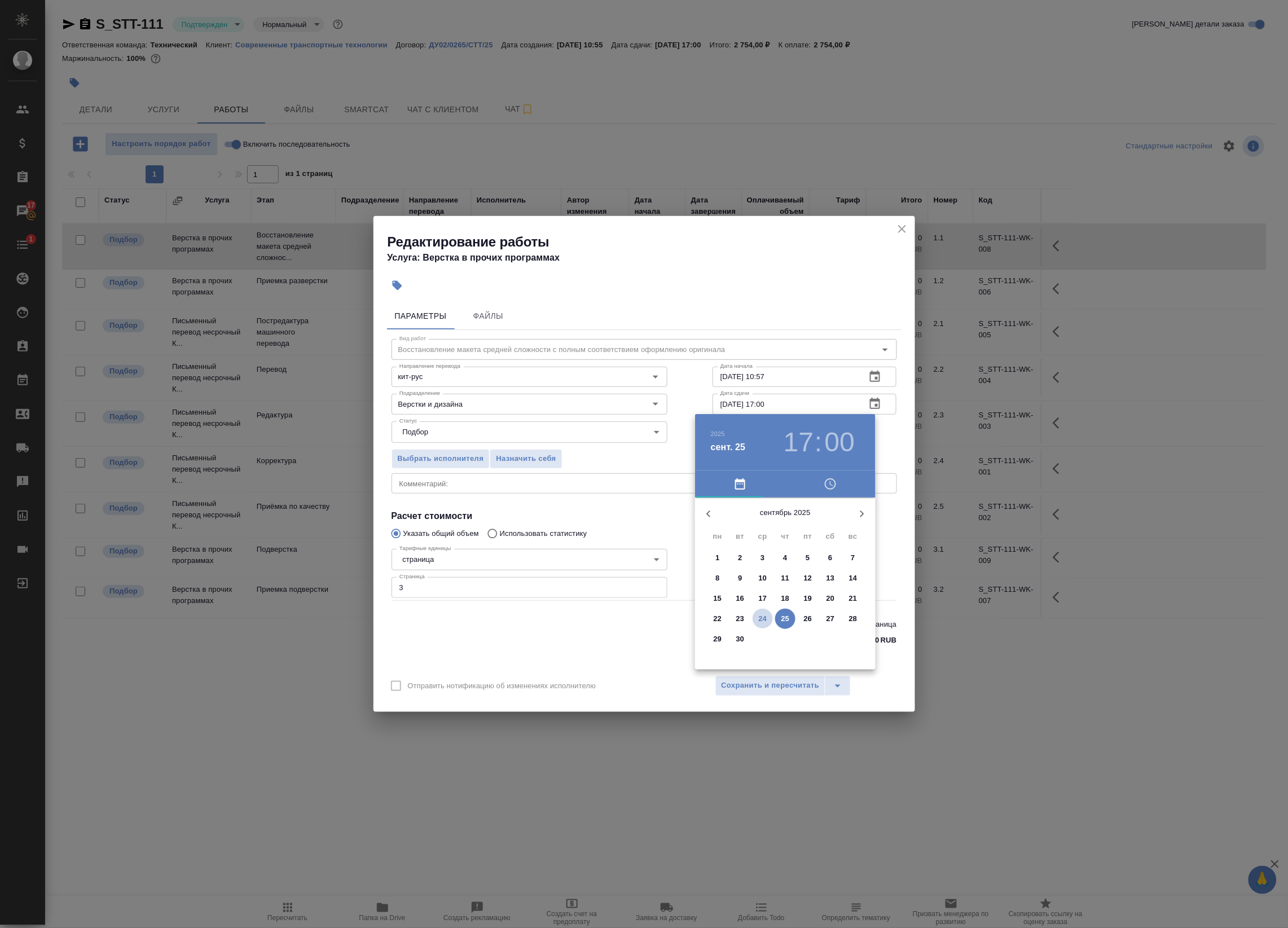
click at [757, 618] on span "24" at bounding box center [763, 619] width 21 height 12
click at [824, 585] on div at bounding box center [785, 586] width 147 height 147
type input "24.09.2025 15:00"
click at [903, 501] on div at bounding box center [644, 464] width 1288 height 928
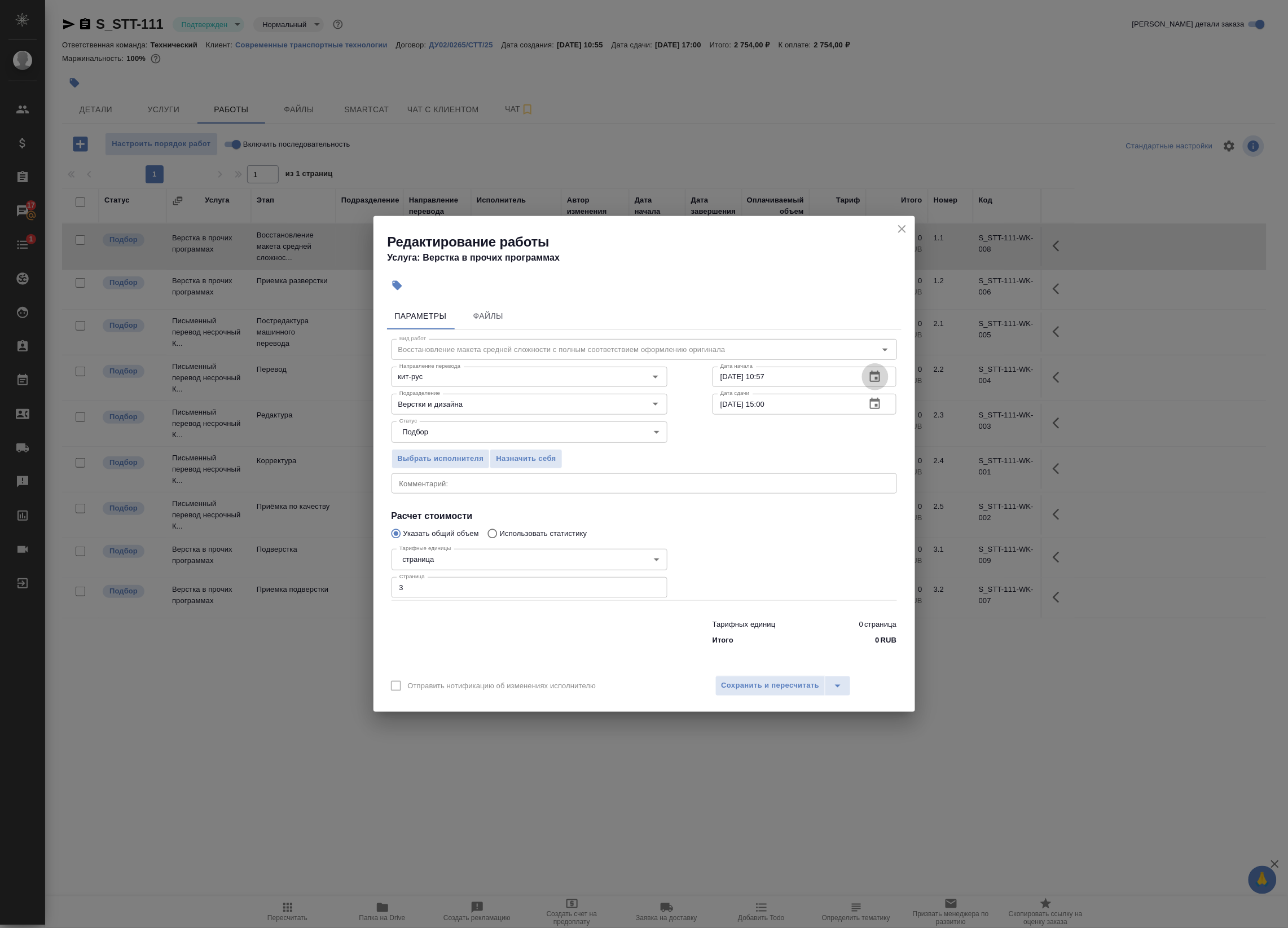
click at [878, 378] on icon "button" at bounding box center [875, 376] width 10 height 12
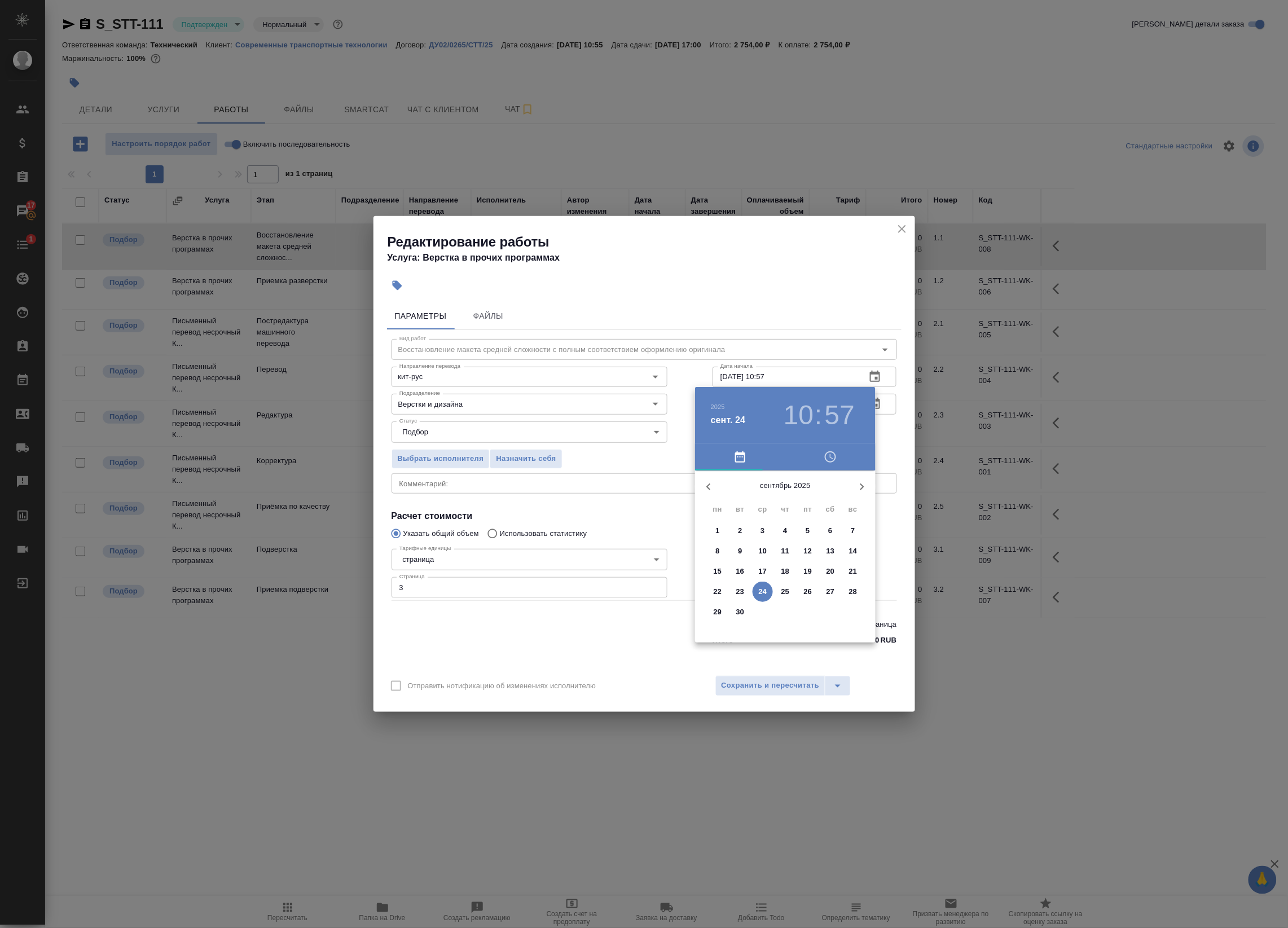
click at [807, 416] on h3 "10" at bounding box center [798, 415] width 30 height 32
click at [787, 492] on div at bounding box center [785, 559] width 147 height 147
drag, startPoint x: 787, startPoint y: 494, endPoint x: 802, endPoint y: 494, distance: 15.0
click at [787, 495] on div at bounding box center [785, 559] width 147 height 147
type input "[DATE] 12:00"
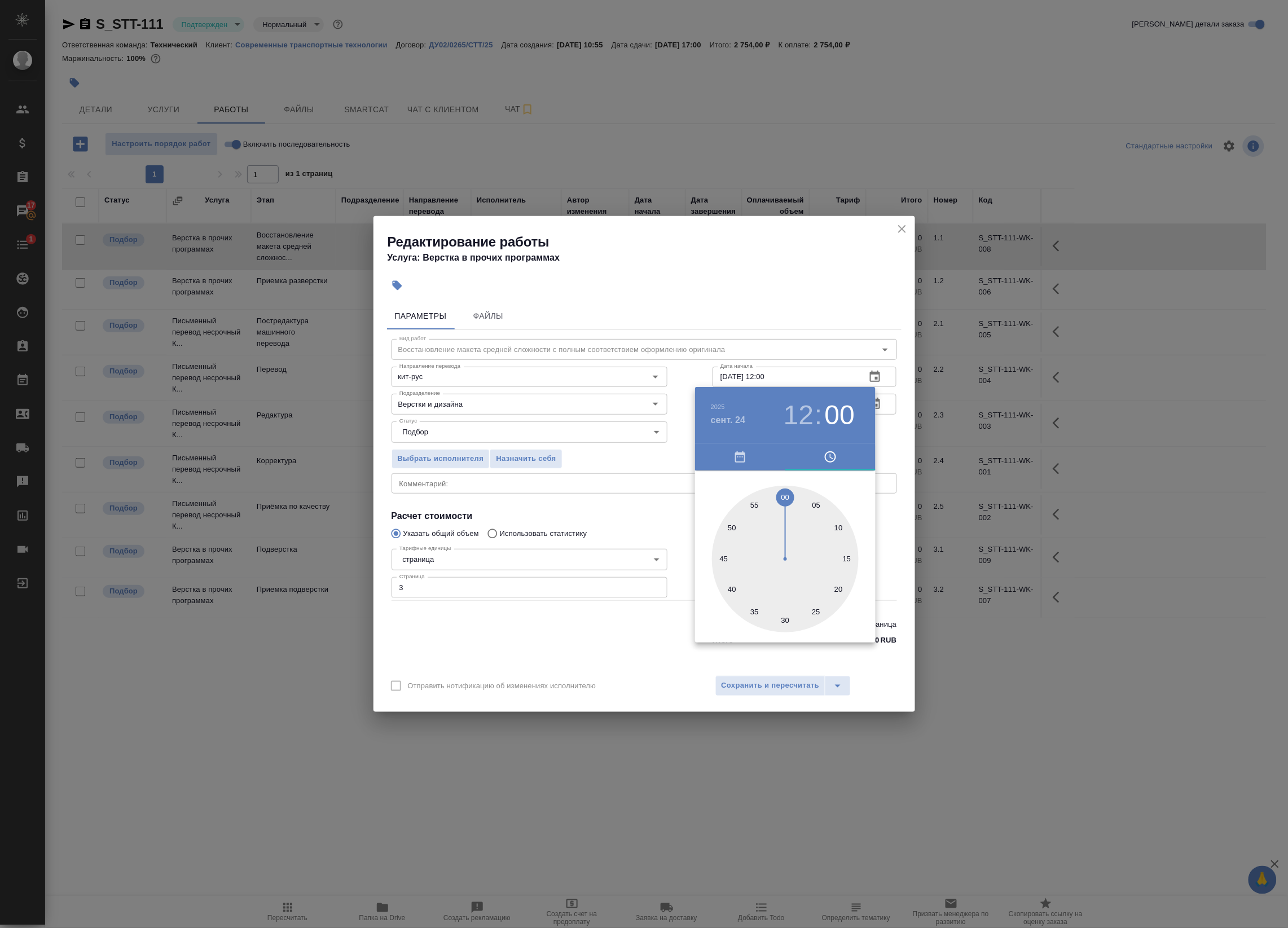
click at [898, 432] on div at bounding box center [644, 464] width 1288 height 928
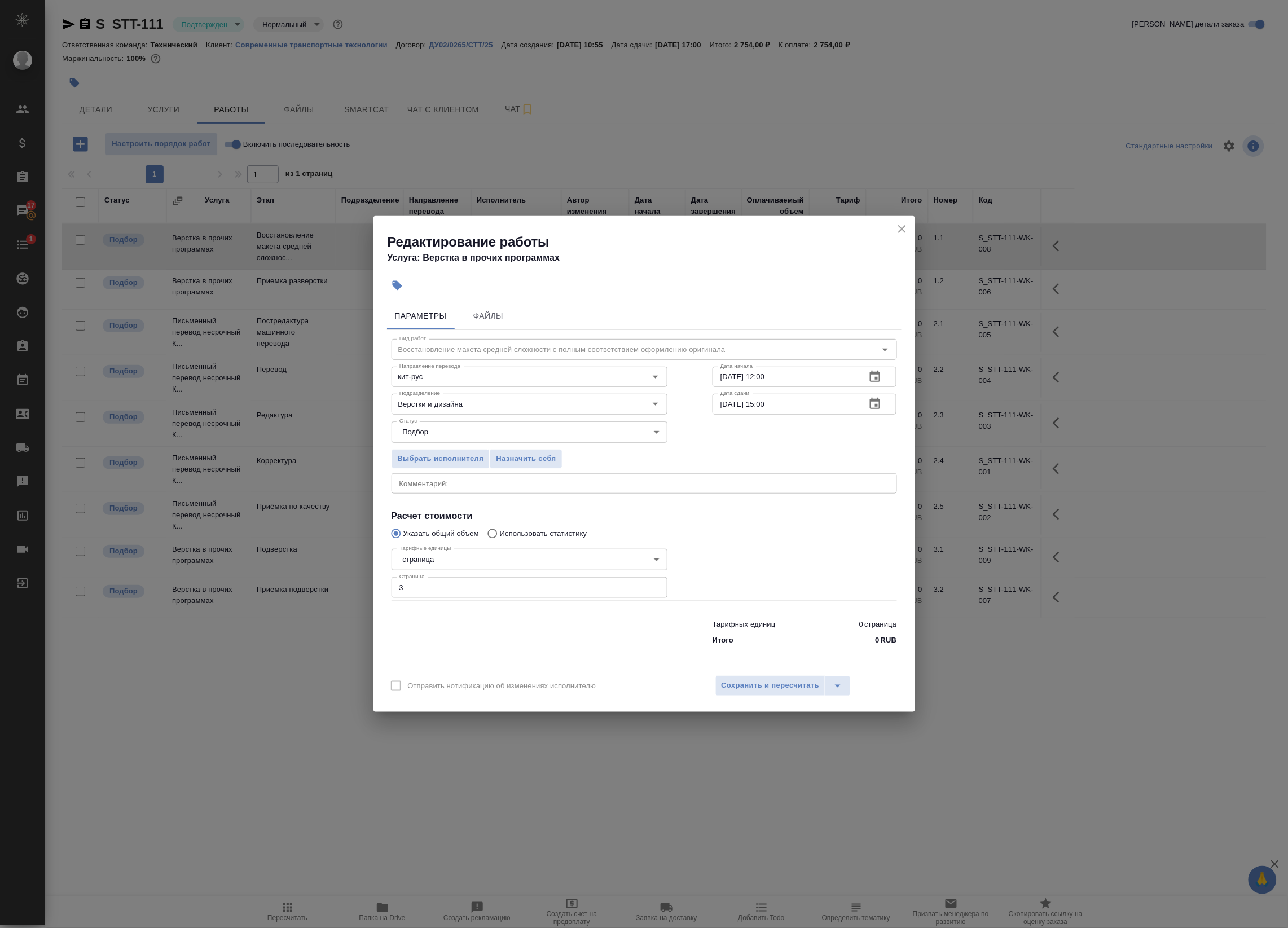
click at [794, 672] on div "Отправить нотификацию об изменениях исполнителю Сохранить и пересчитать" at bounding box center [644, 690] width 541 height 43
click at [802, 688] on span "Сохранить и пересчитать" at bounding box center [771, 686] width 98 height 13
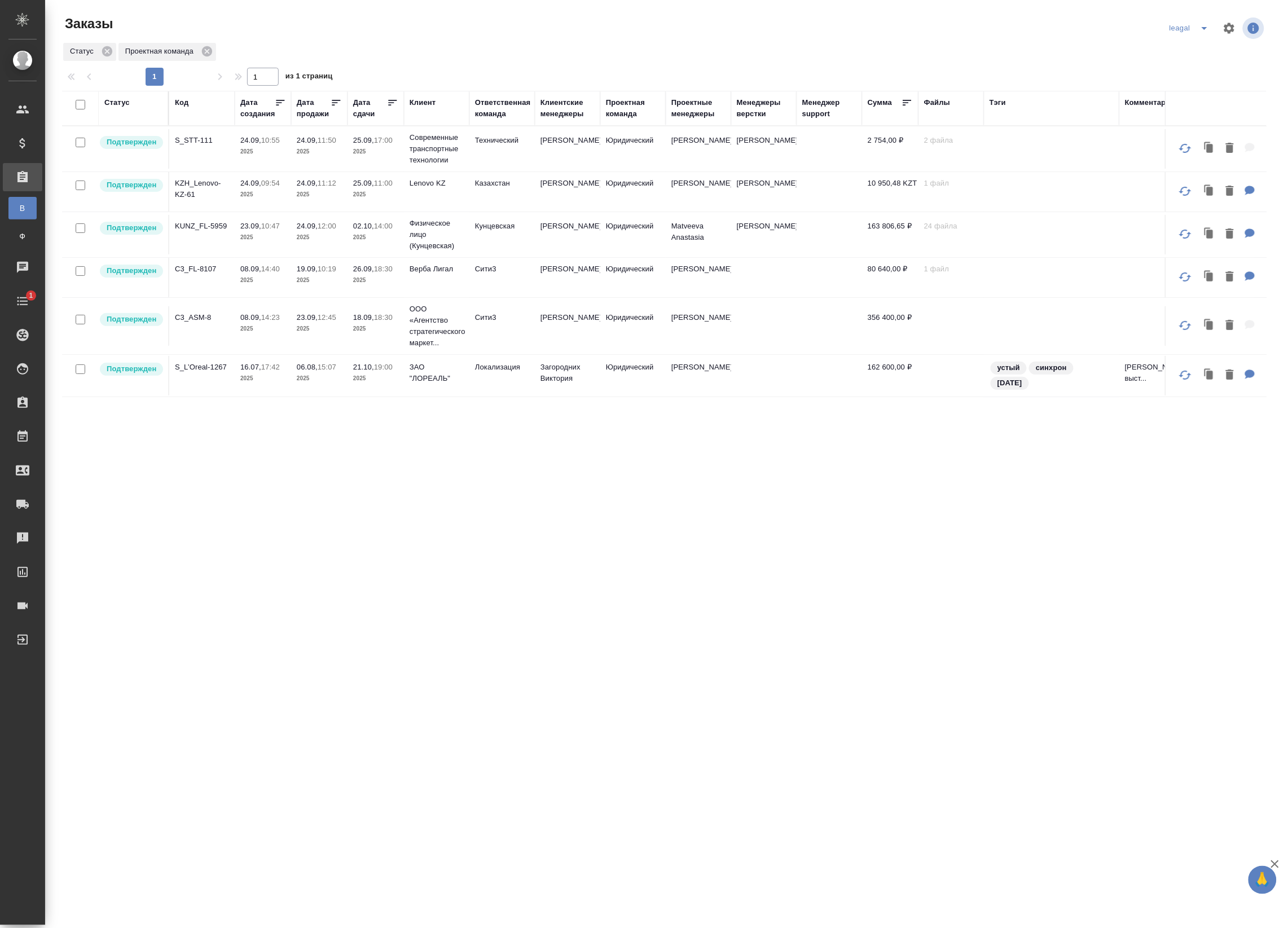
click at [607, 234] on td "Юридический" at bounding box center [633, 235] width 66 height 39
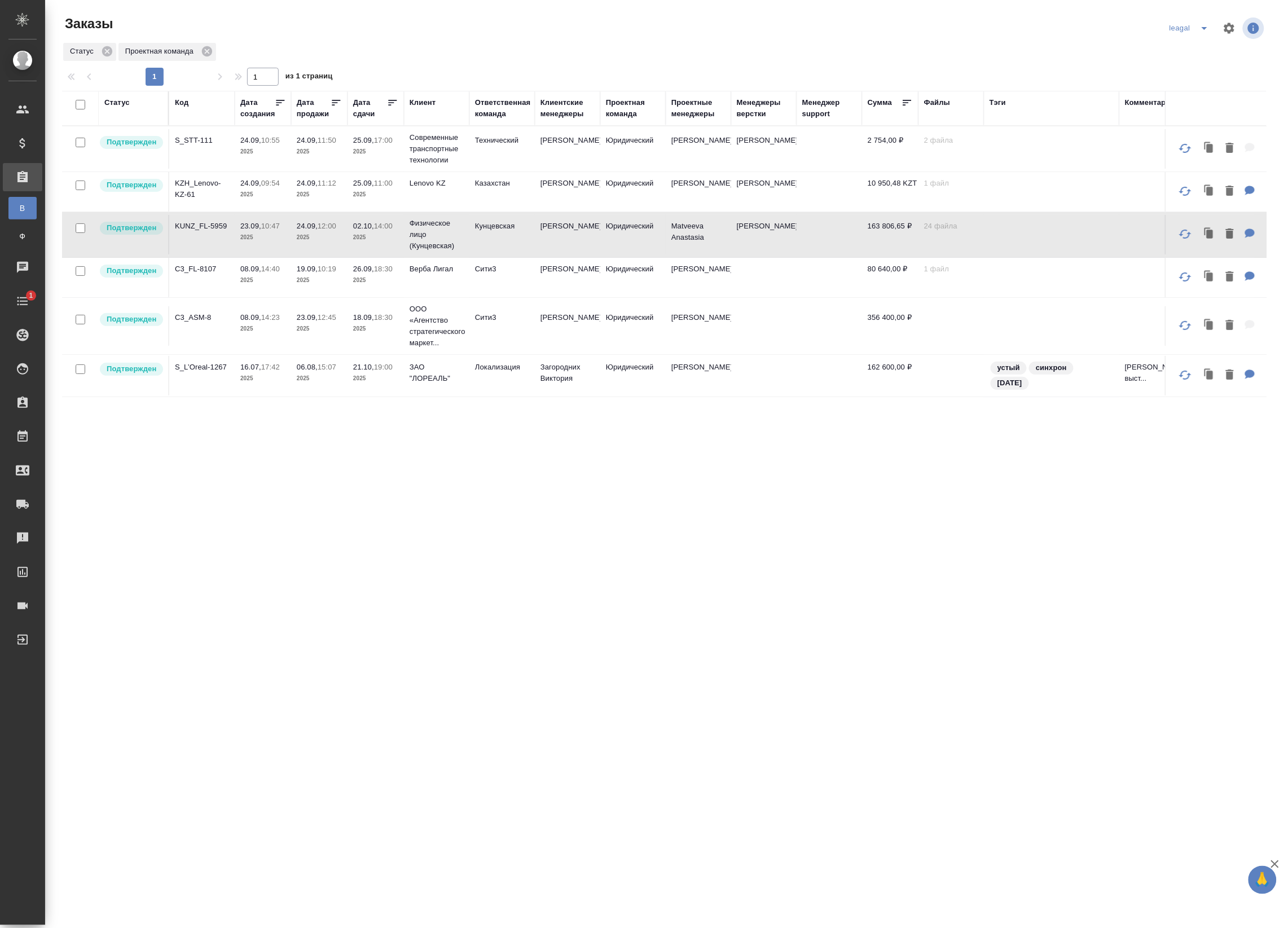
click at [587, 236] on td "[PERSON_NAME]" at bounding box center [568, 235] width 66 height 39
click at [283, 142] on span "24.09, 10:55" at bounding box center [263, 140] width 45 height 12
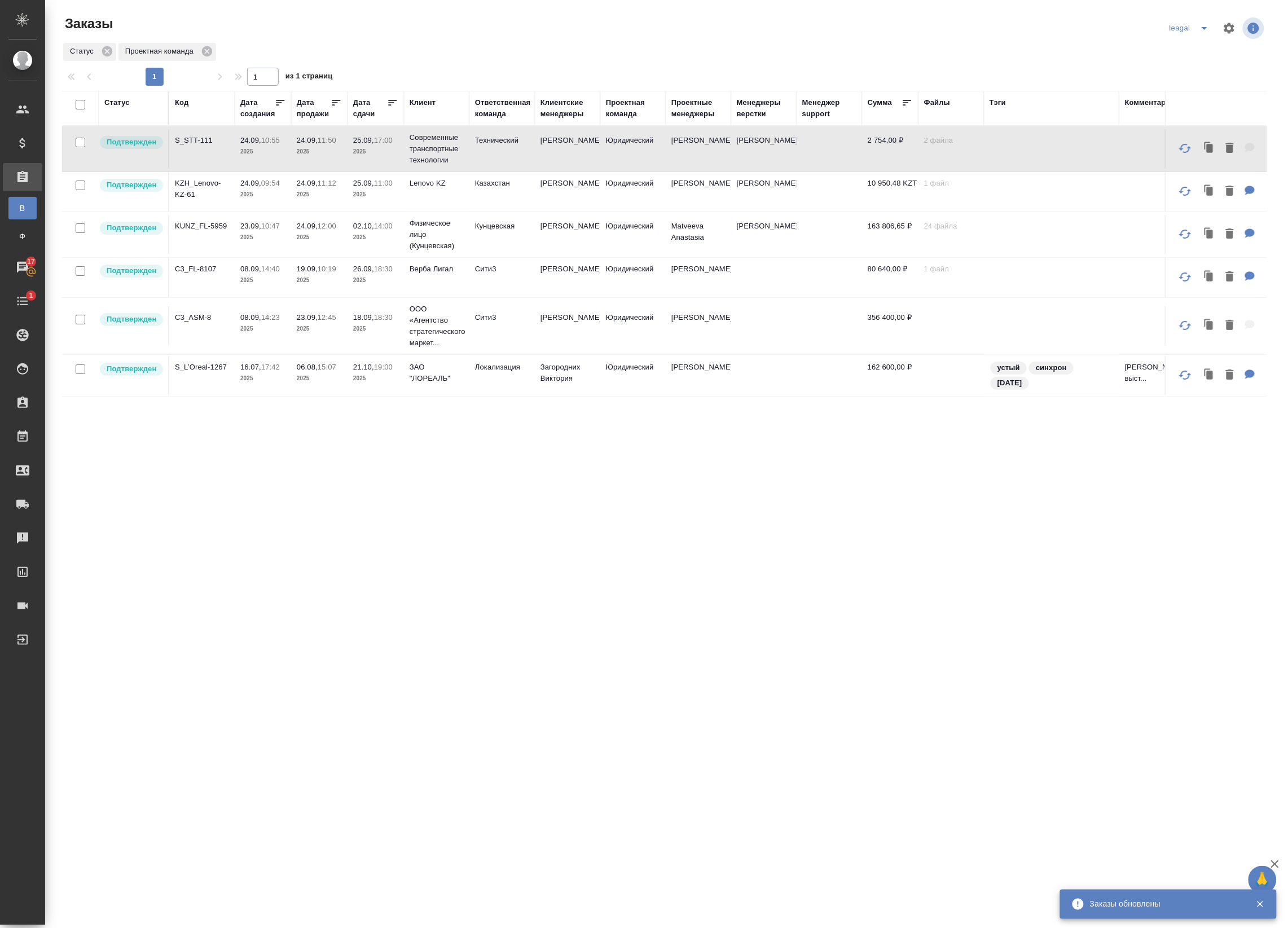
click at [283, 142] on span "24.09, 10:55" at bounding box center [263, 140] width 45 height 12
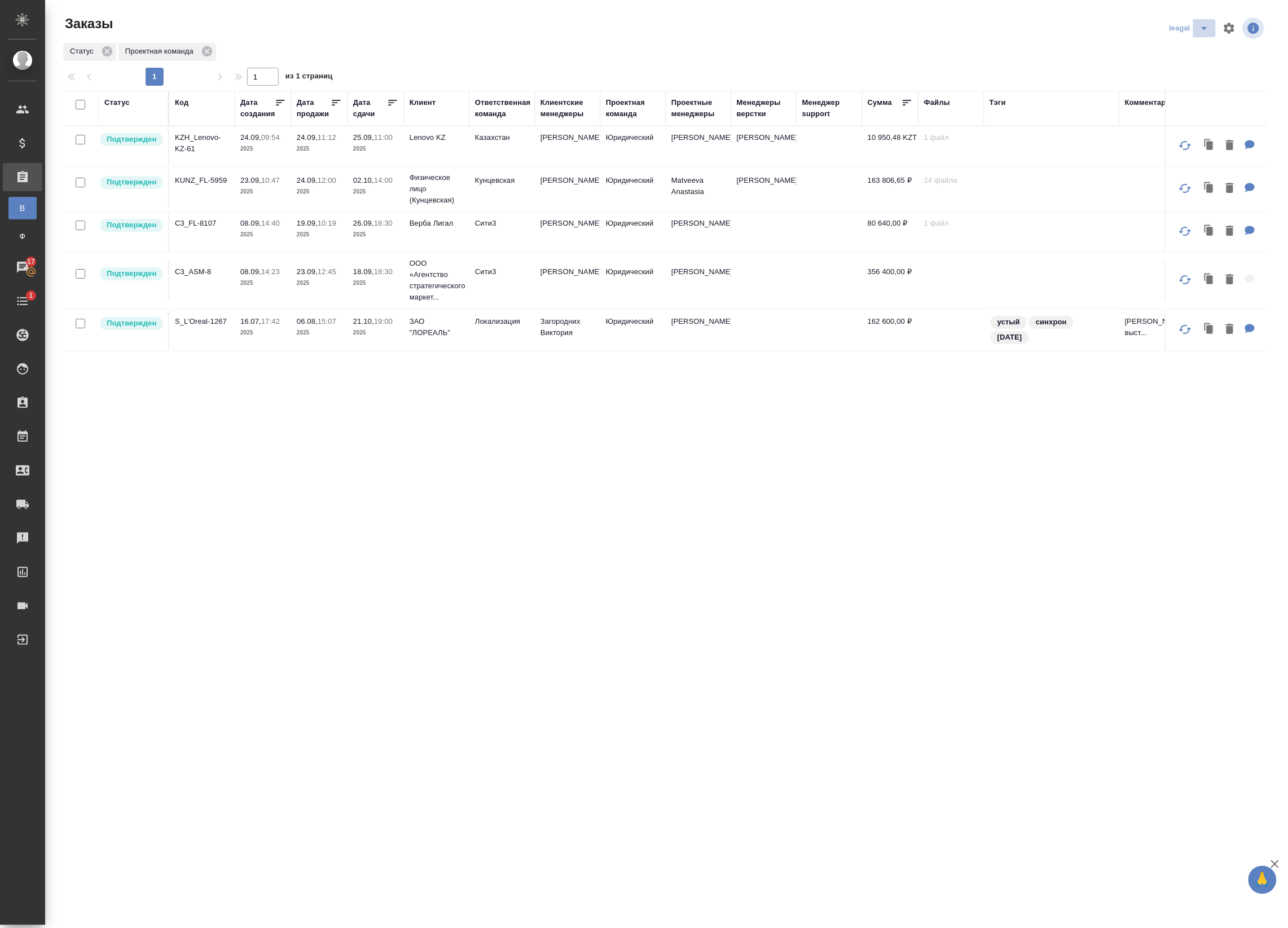
drag, startPoint x: 1199, startPoint y: 21, endPoint x: 1202, endPoint y: 33, distance: 12.4
click at [1200, 21] on icon "split button" at bounding box center [1204, 28] width 14 height 14
click at [1195, 55] on li "Артак" at bounding box center [1191, 51] width 49 height 18
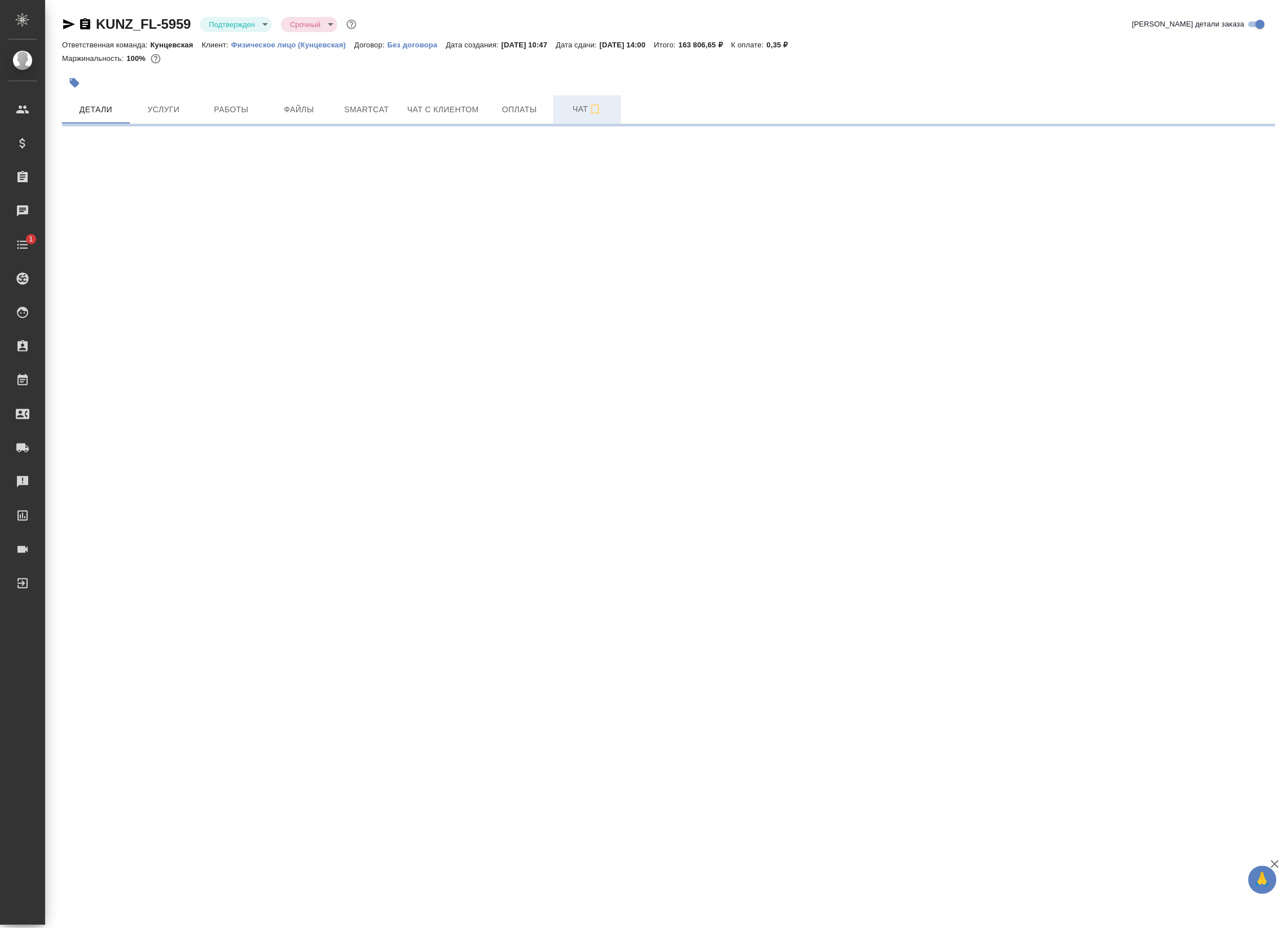
click at [572, 106] on span "Чат" at bounding box center [587, 109] width 54 height 14
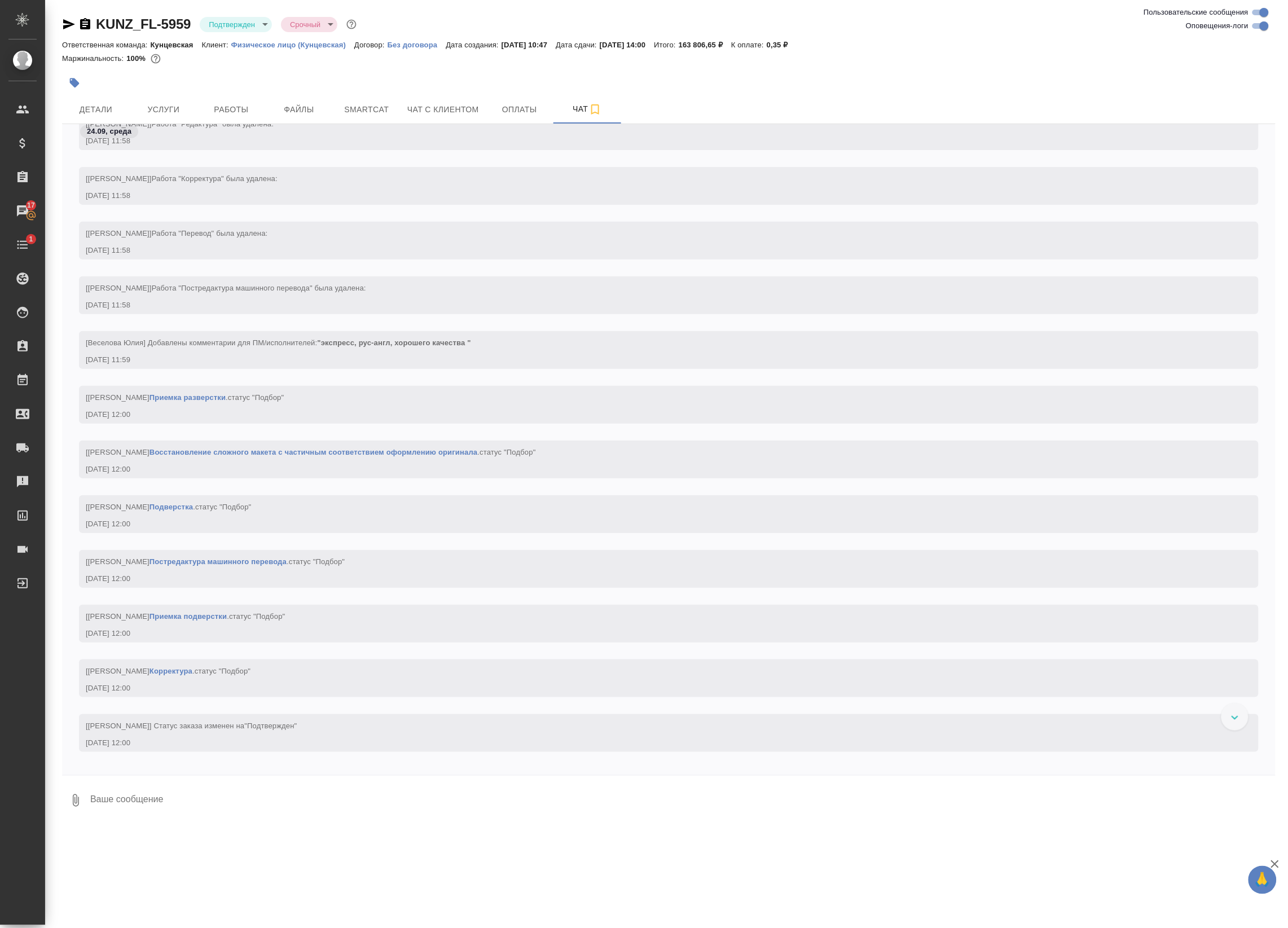
scroll to position [557, 0]
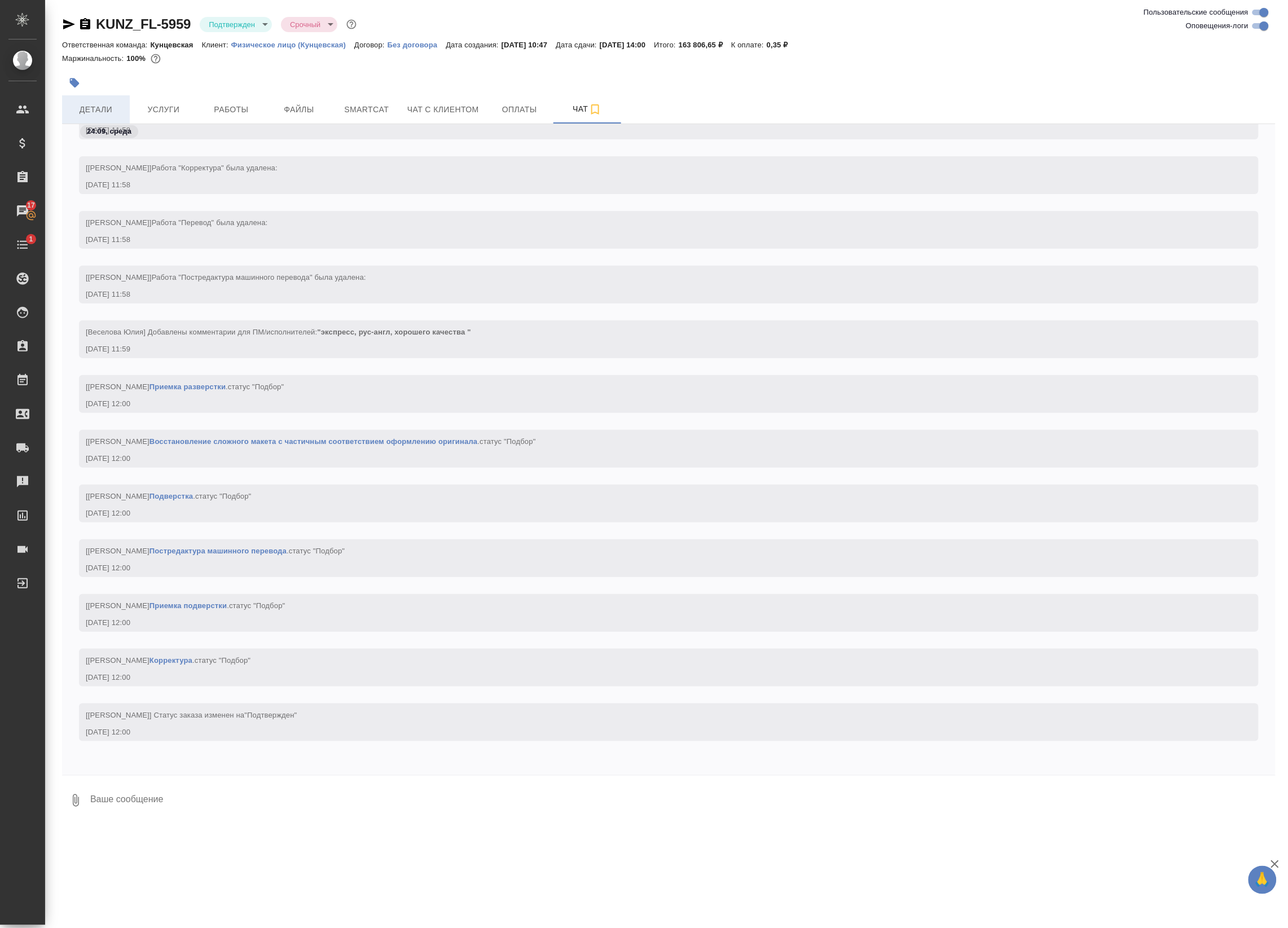
click at [101, 104] on span "Детали" at bounding box center [96, 110] width 54 height 14
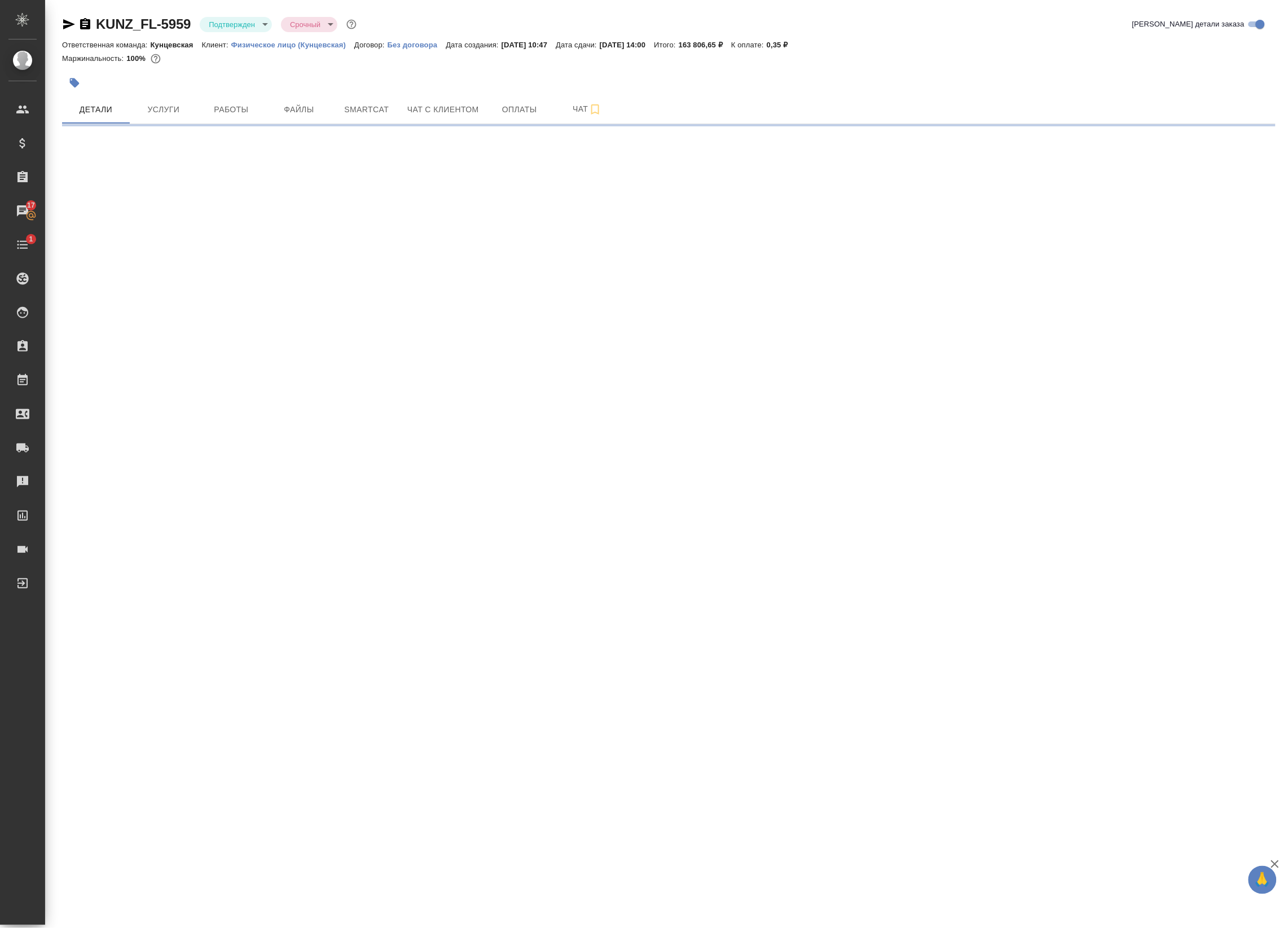
select select "RU"
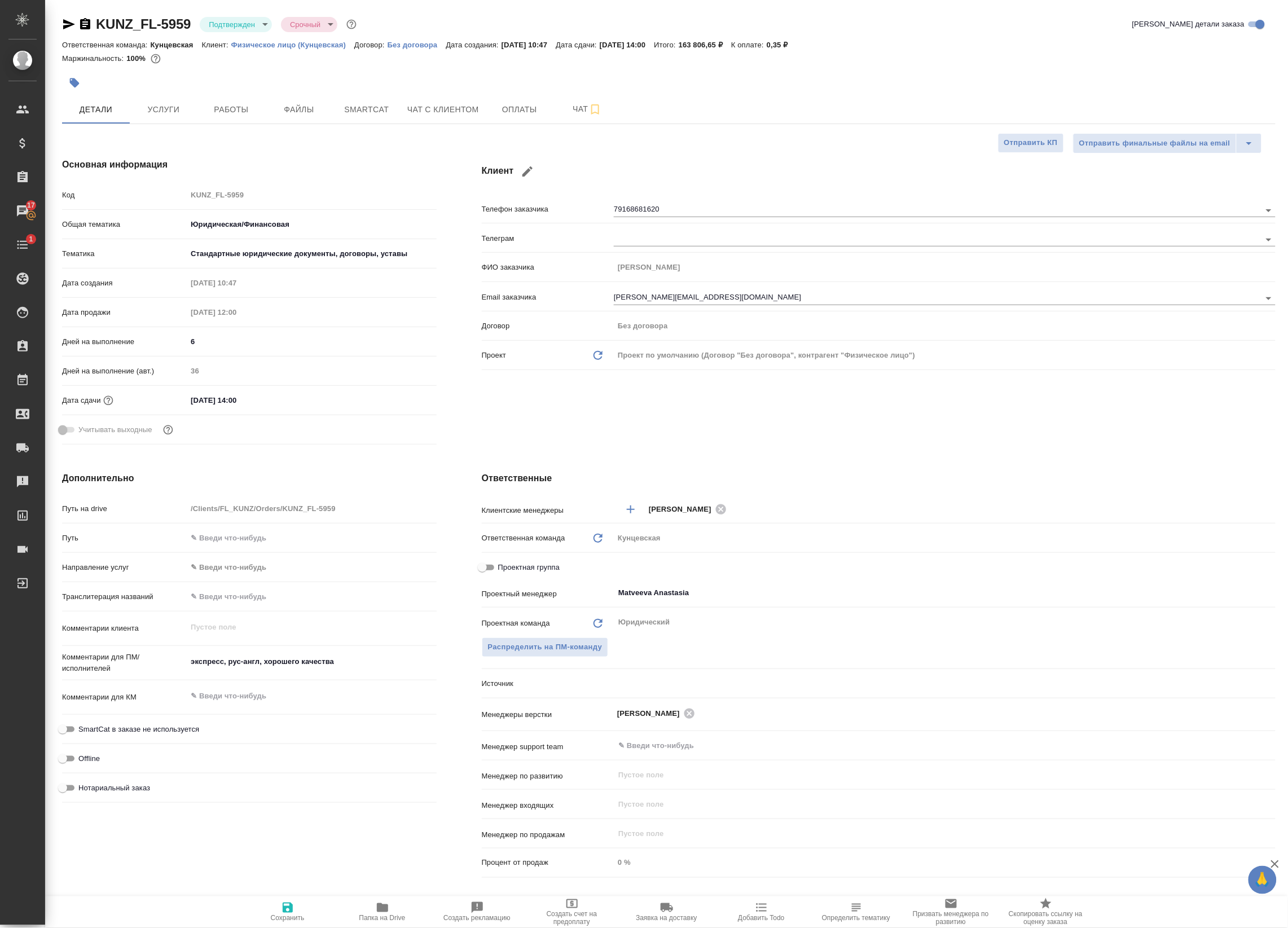
type textarea "x"
click at [70, 27] on icon "button" at bounding box center [68, 24] width 14 height 14
type textarea "x"
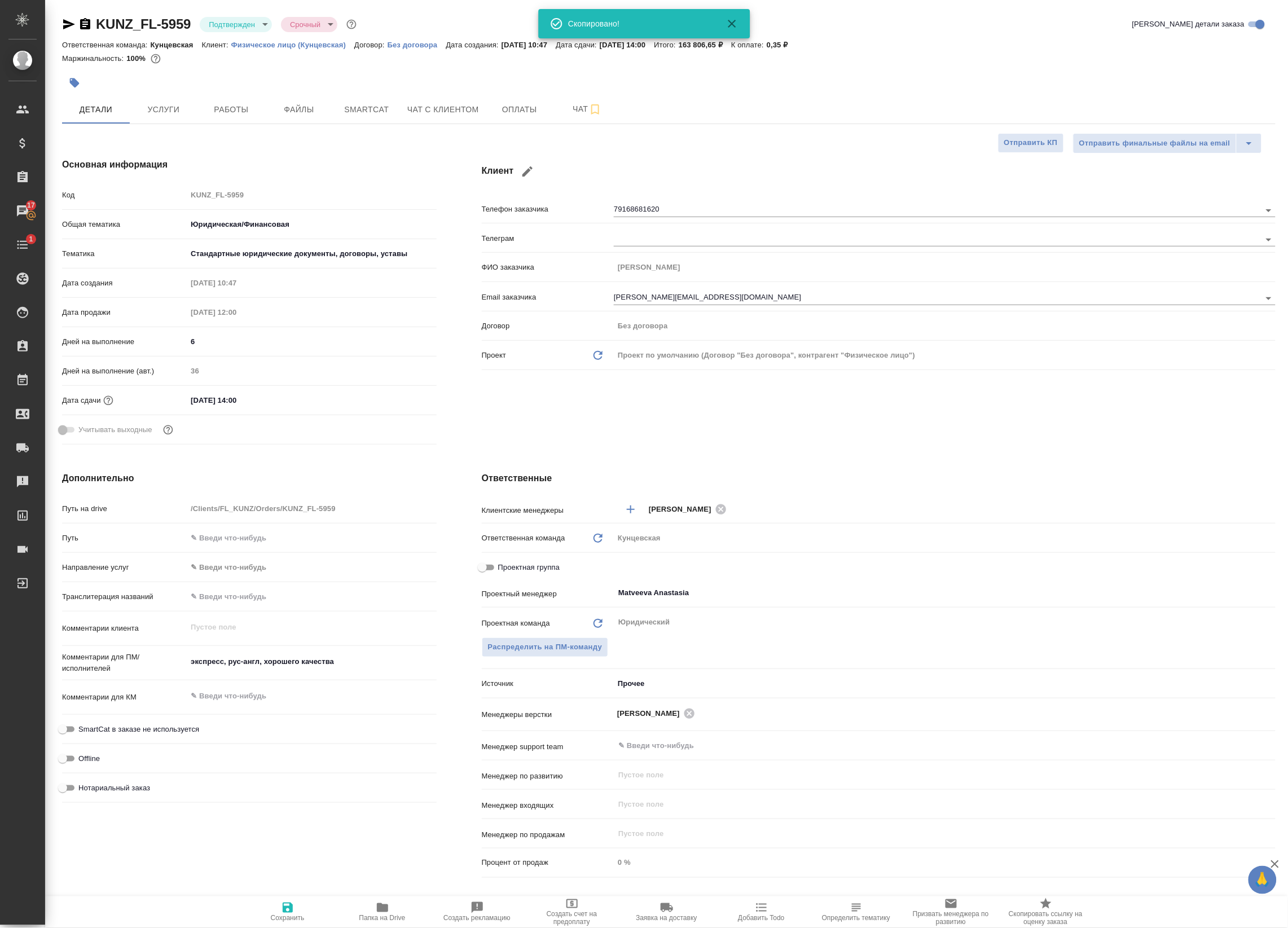
type textarea "x"
click at [567, 99] on button "Чат" at bounding box center [587, 110] width 68 height 28
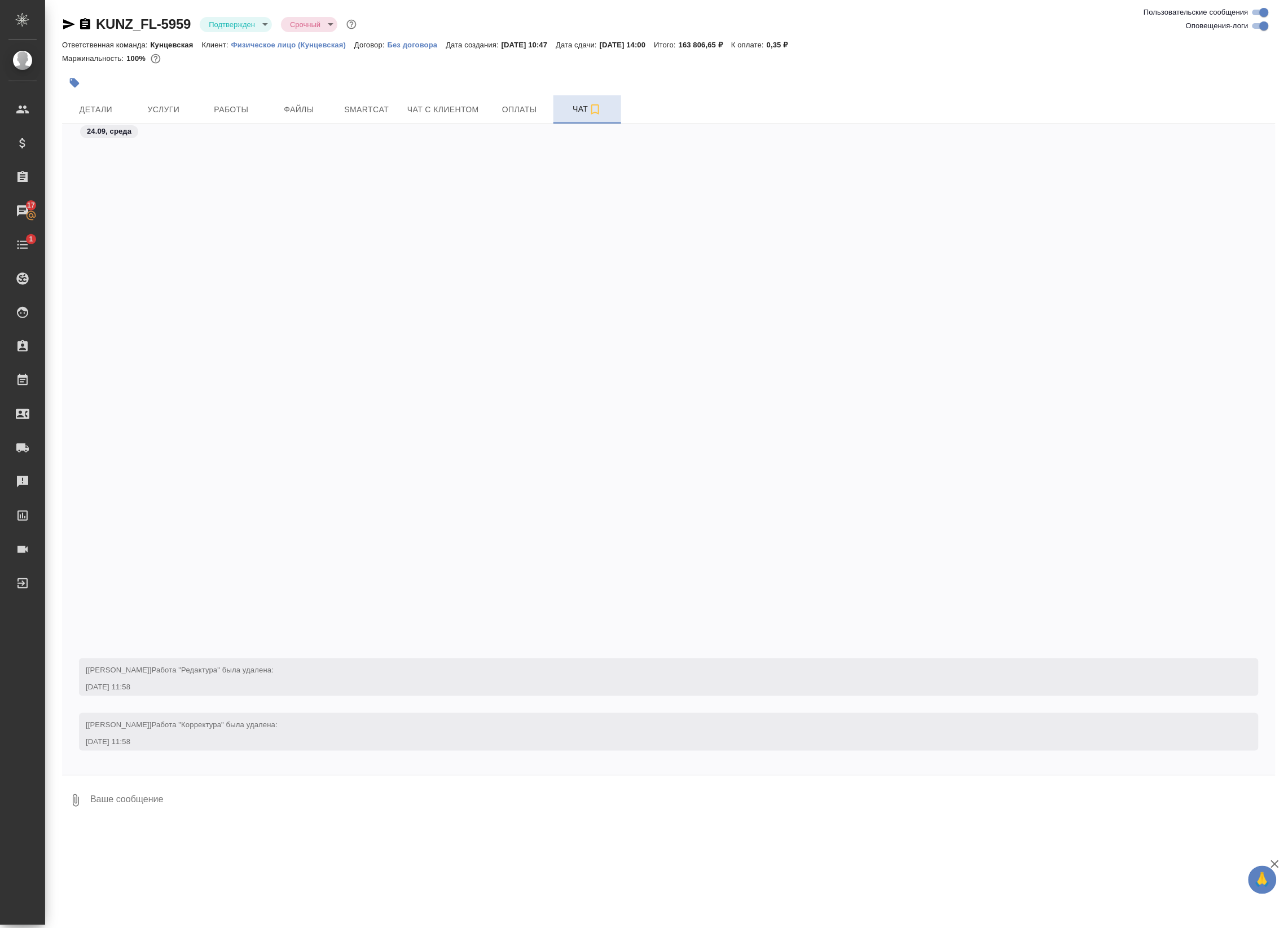
scroll to position [557, 0]
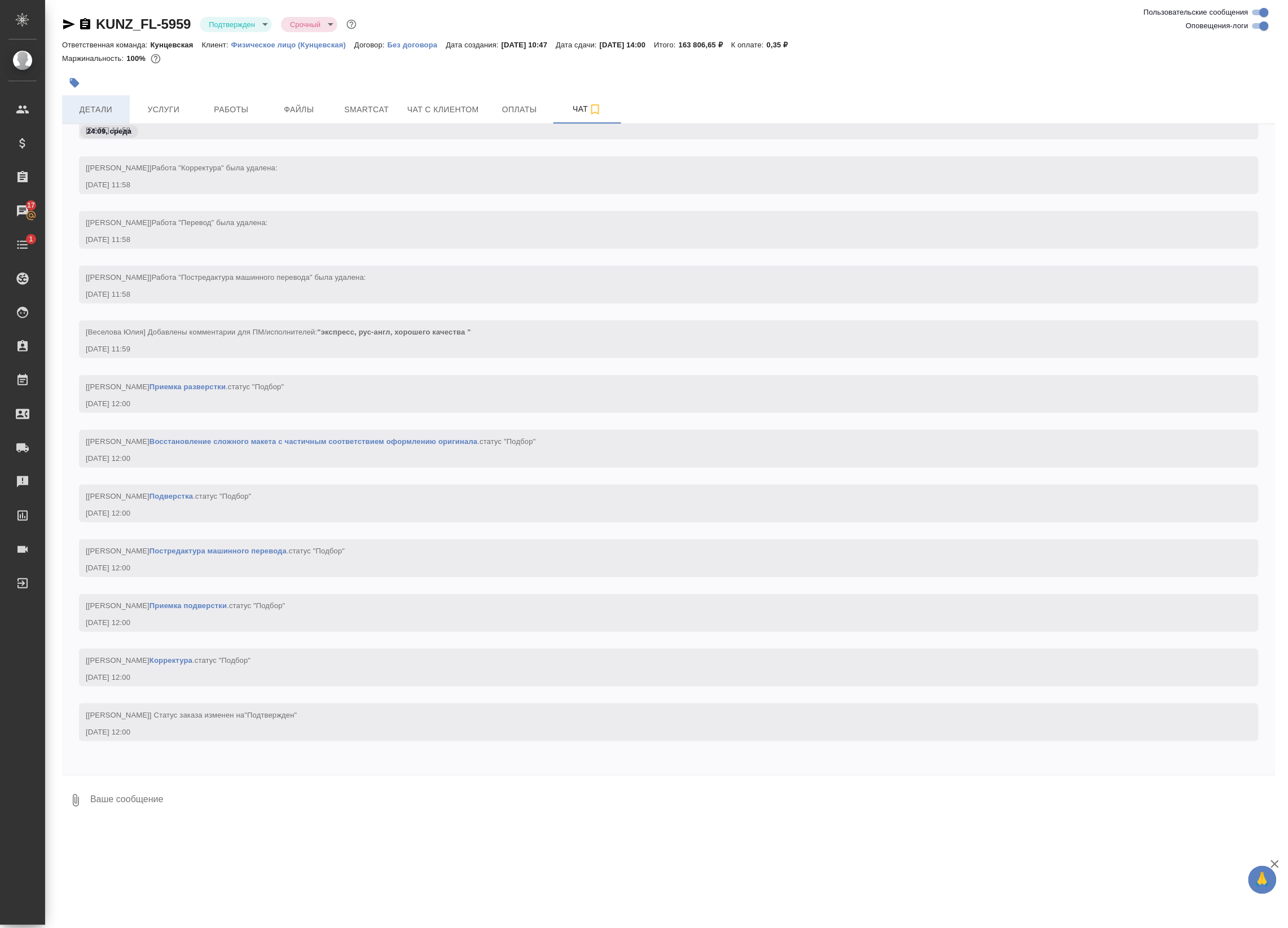
click at [90, 102] on button "Детали" at bounding box center [95, 110] width 68 height 28
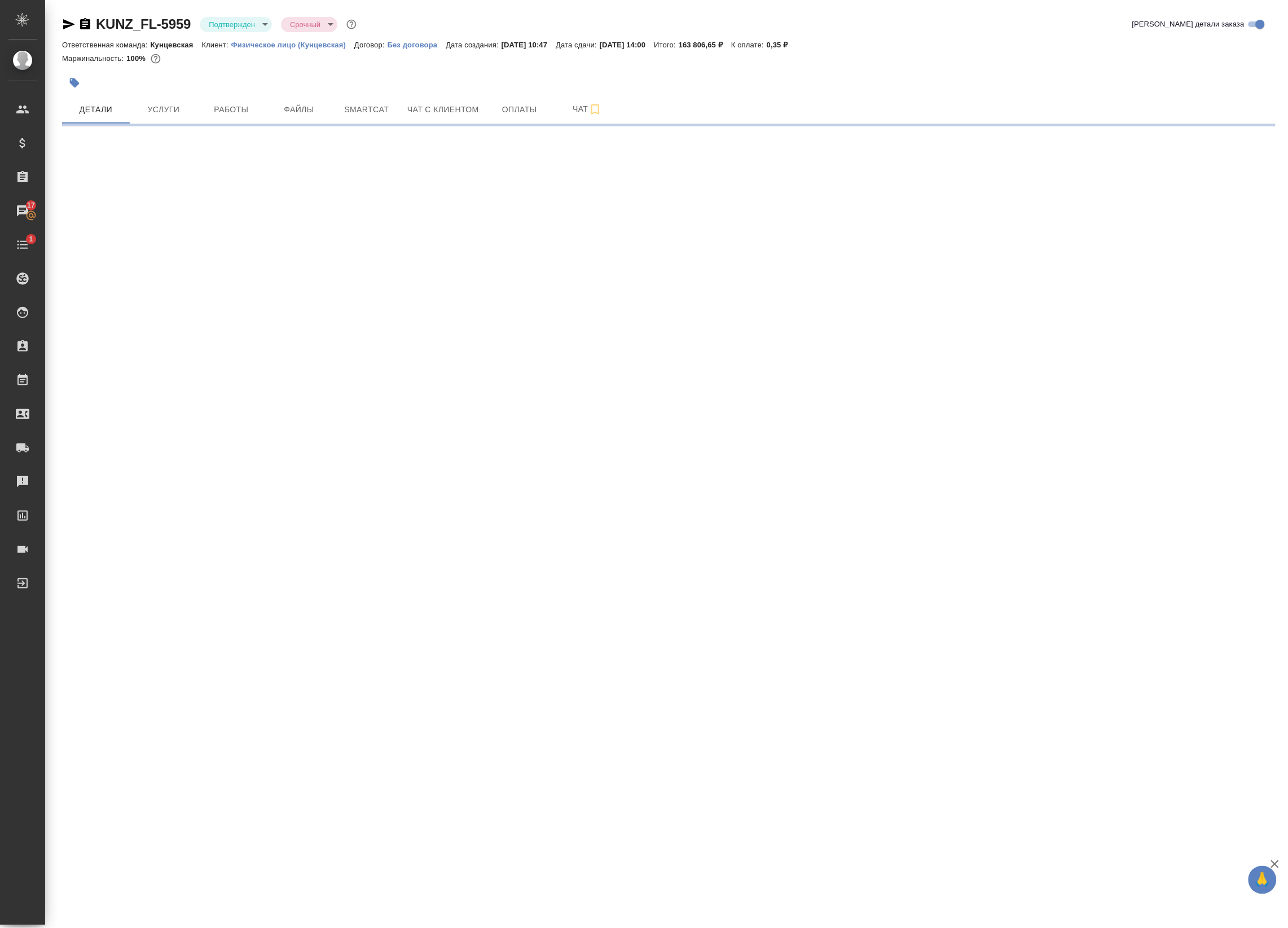
select select "RU"
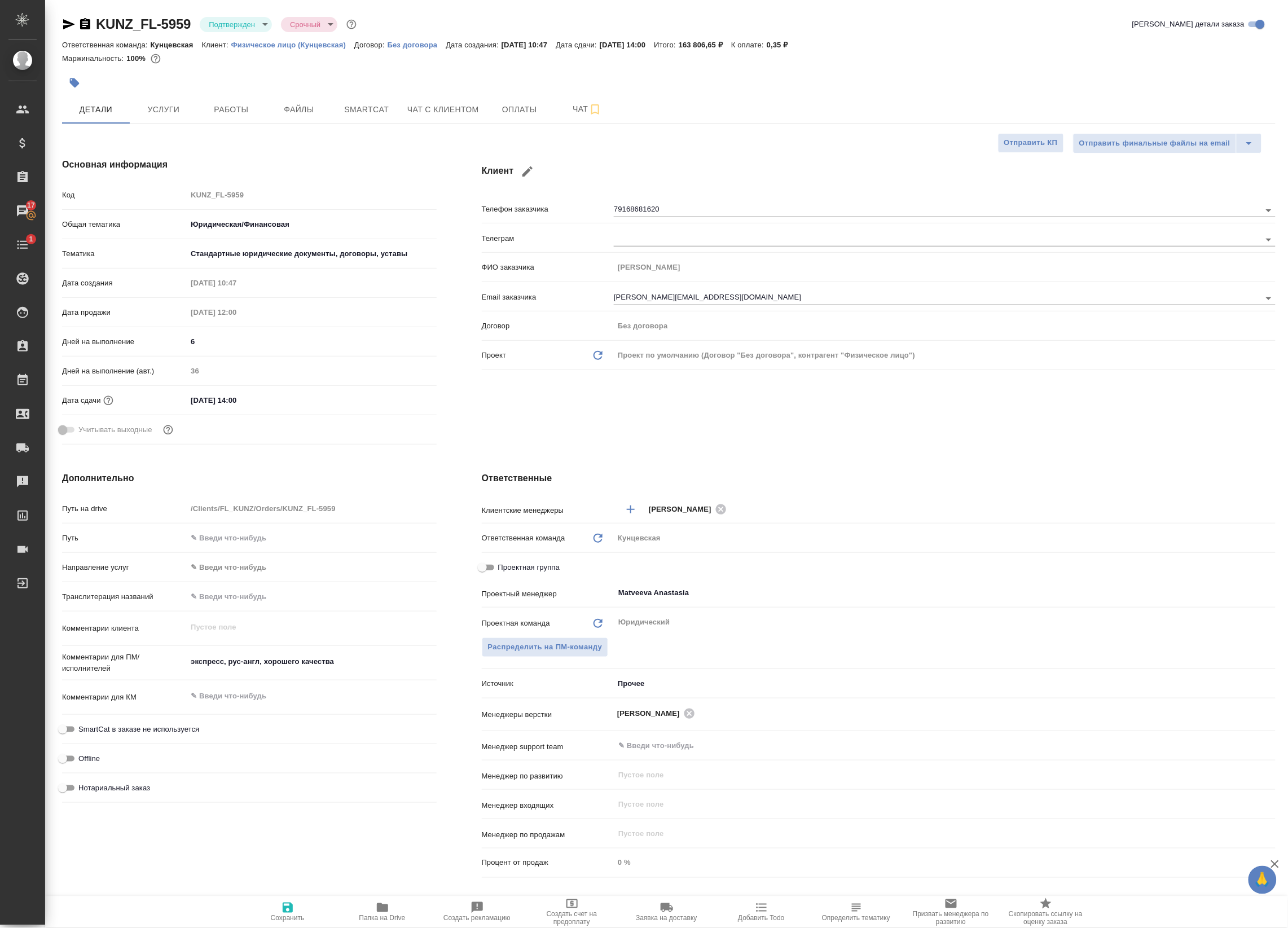
type textarea "x"
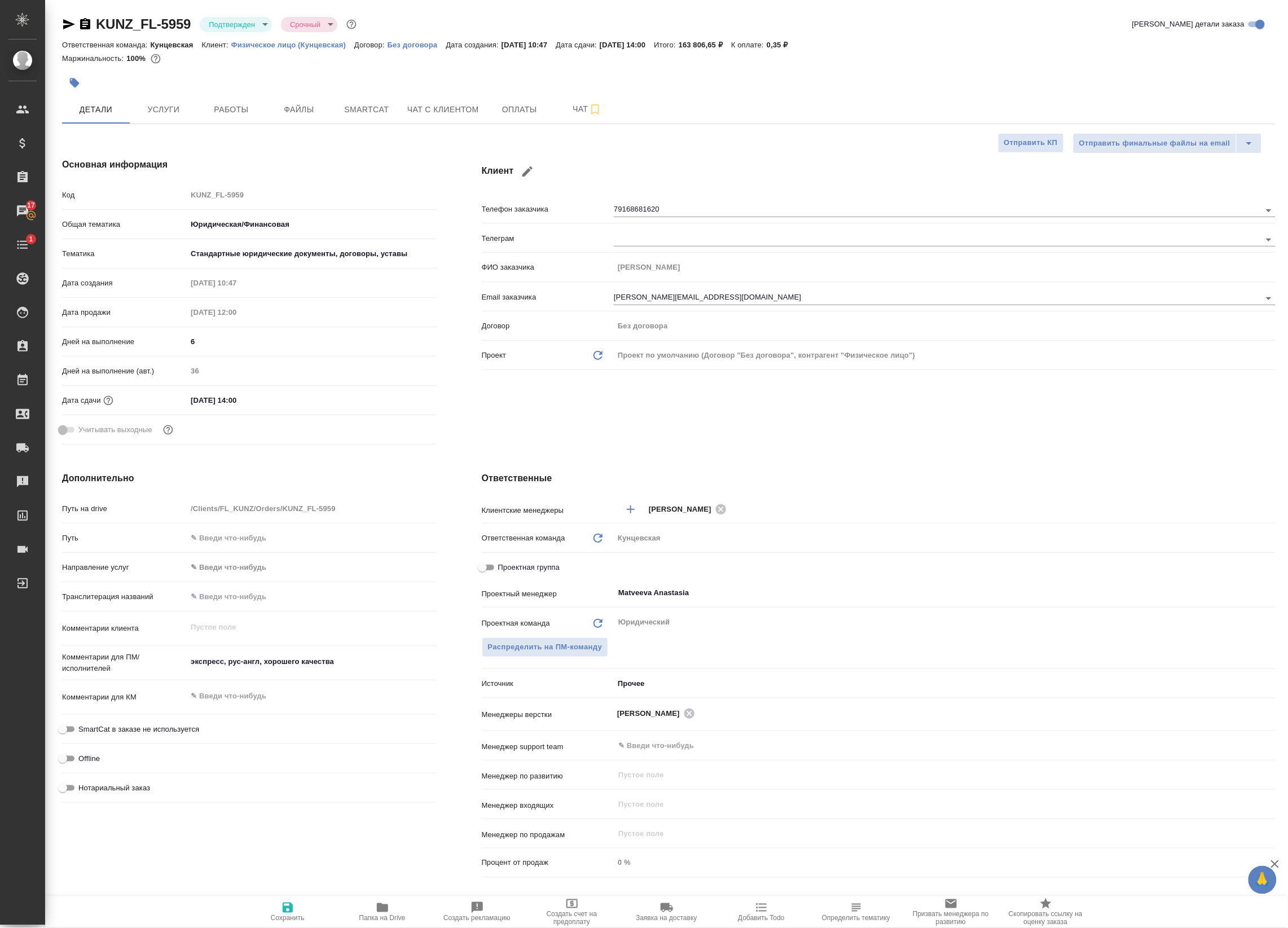
type textarea "x"
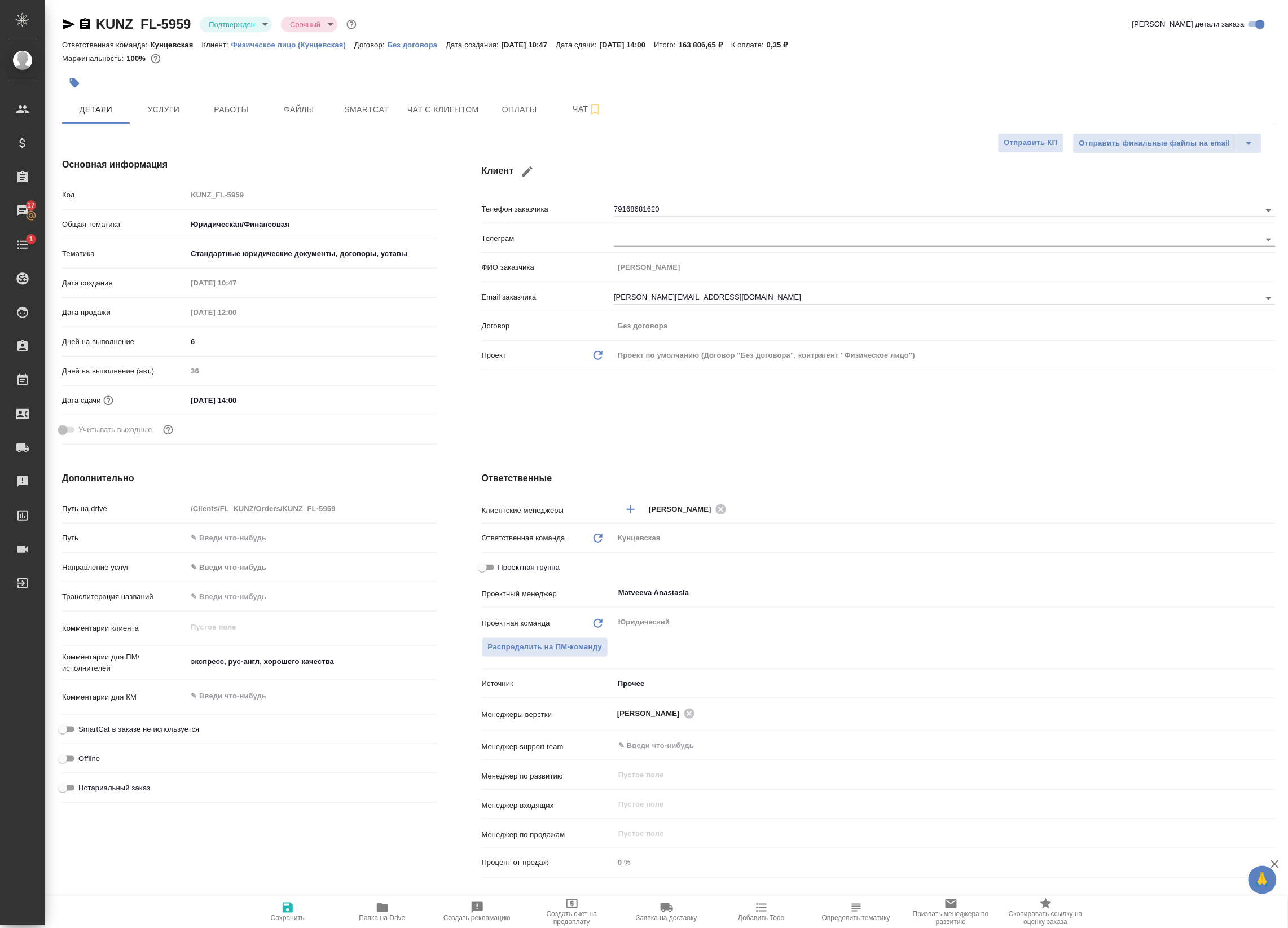
type textarea "x"
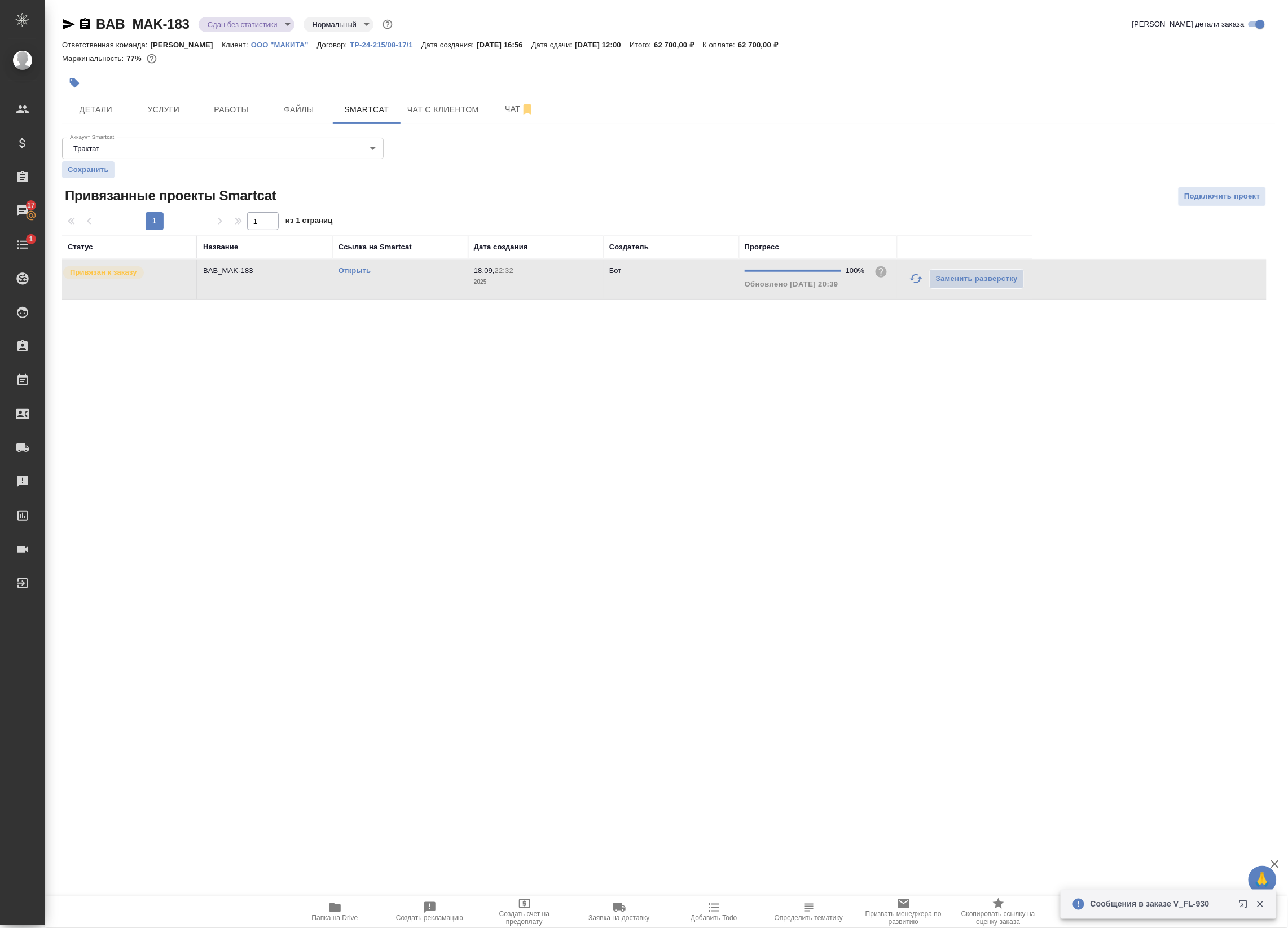
click at [258, 94] on div at bounding box center [466, 82] width 809 height 25
click at [240, 104] on span "Работы" at bounding box center [231, 110] width 54 height 14
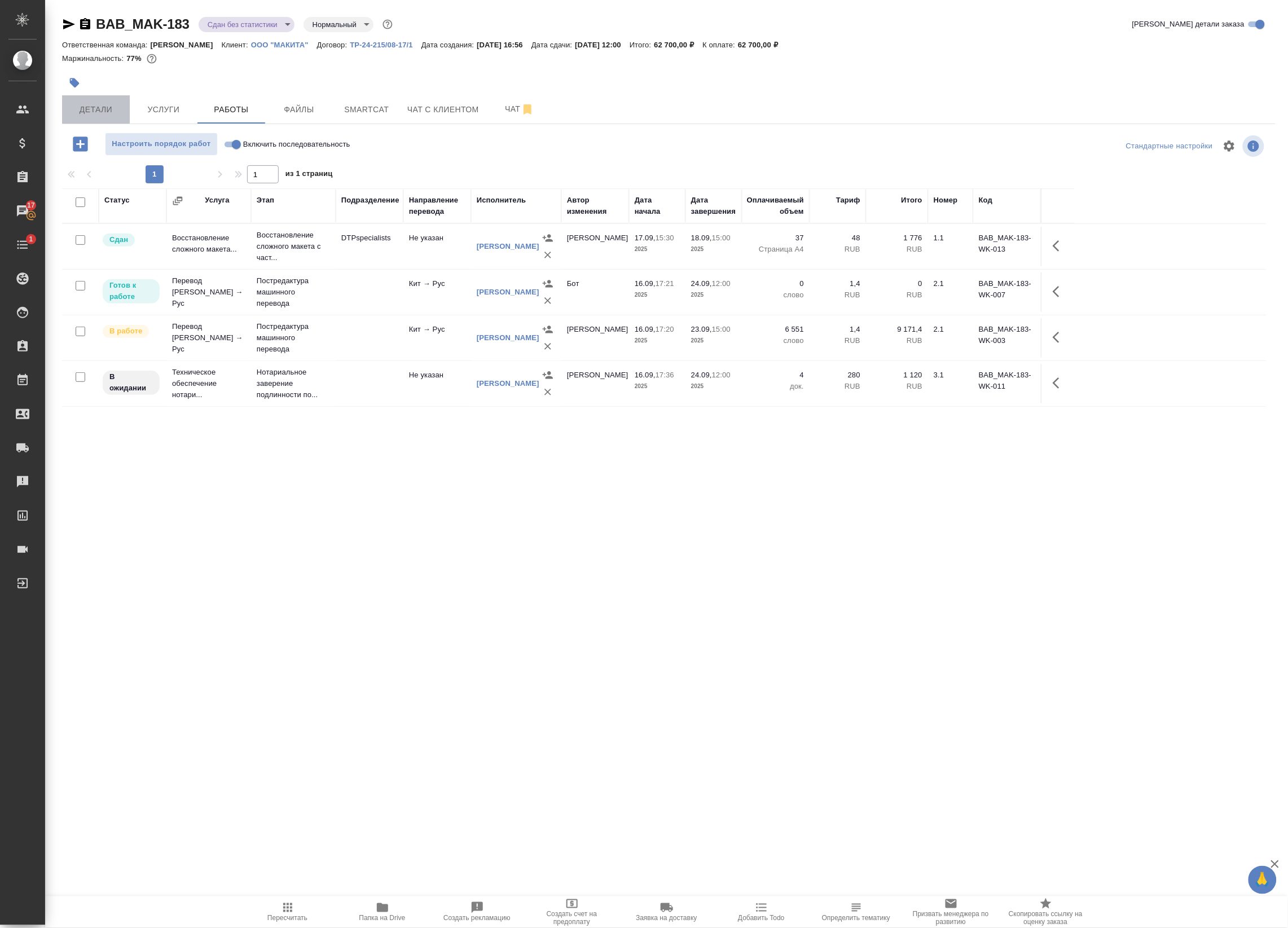
click at [86, 110] on span "Детали" at bounding box center [96, 110] width 54 height 14
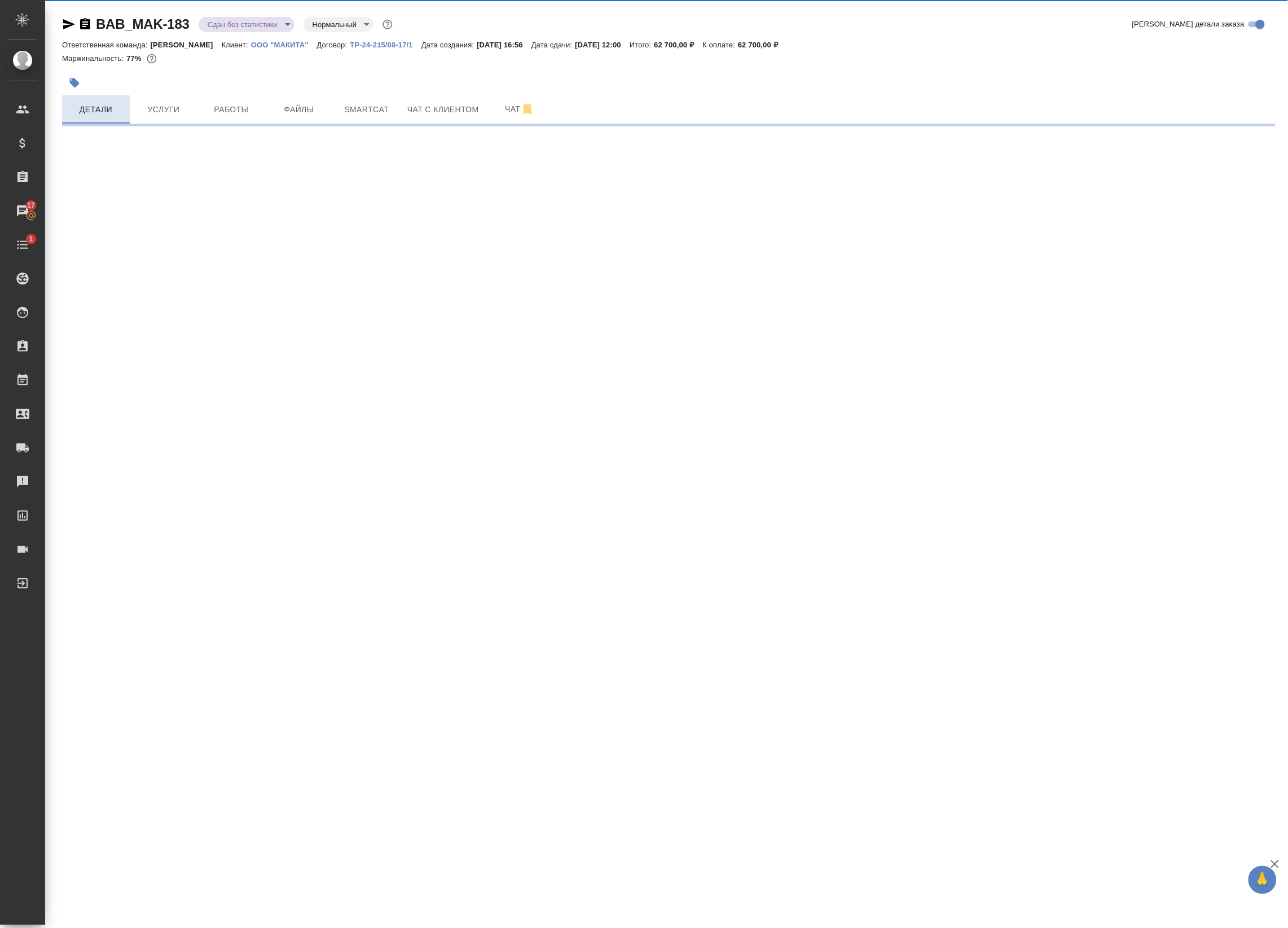
select select "RU"
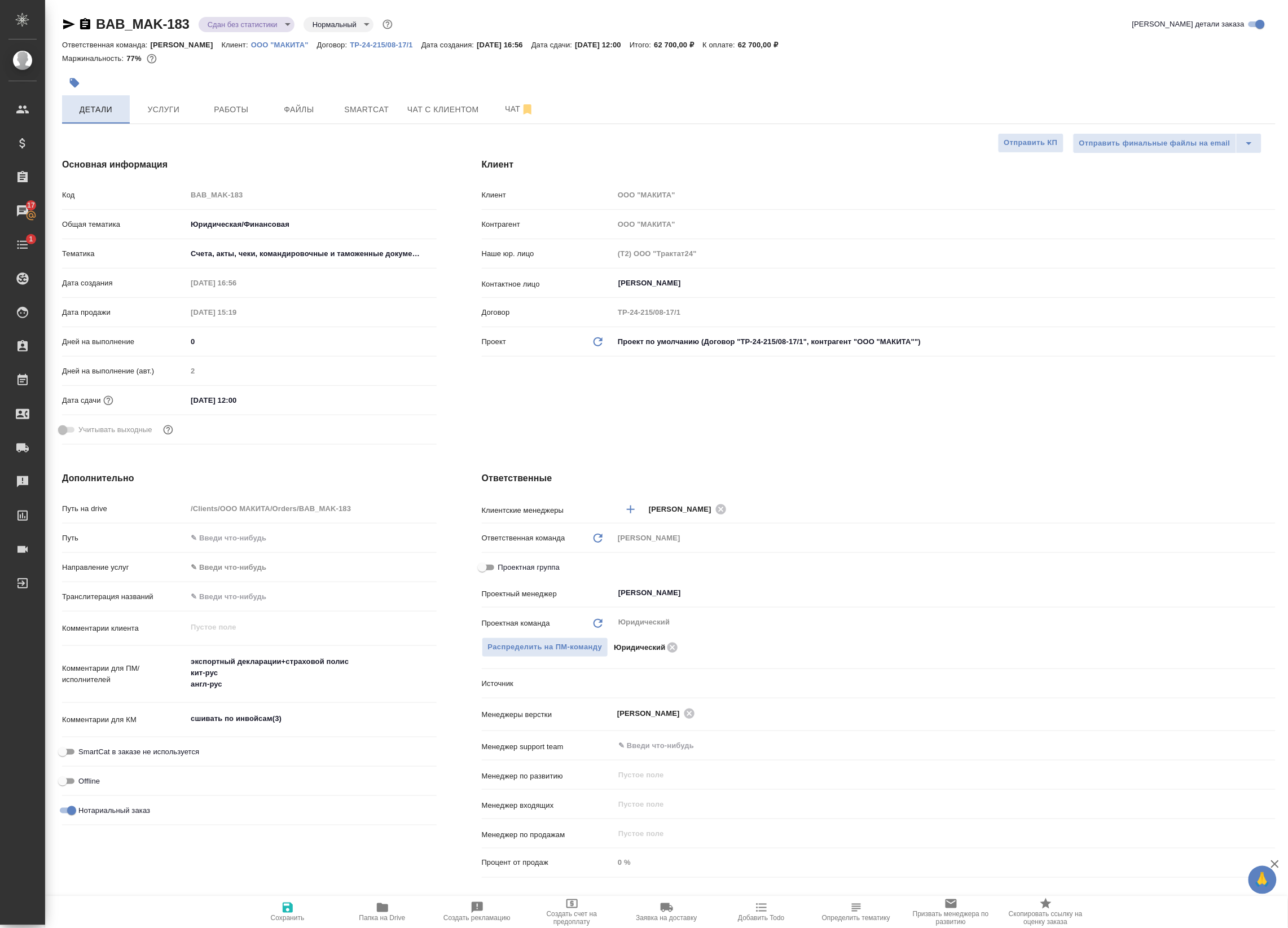
type textarea "x"
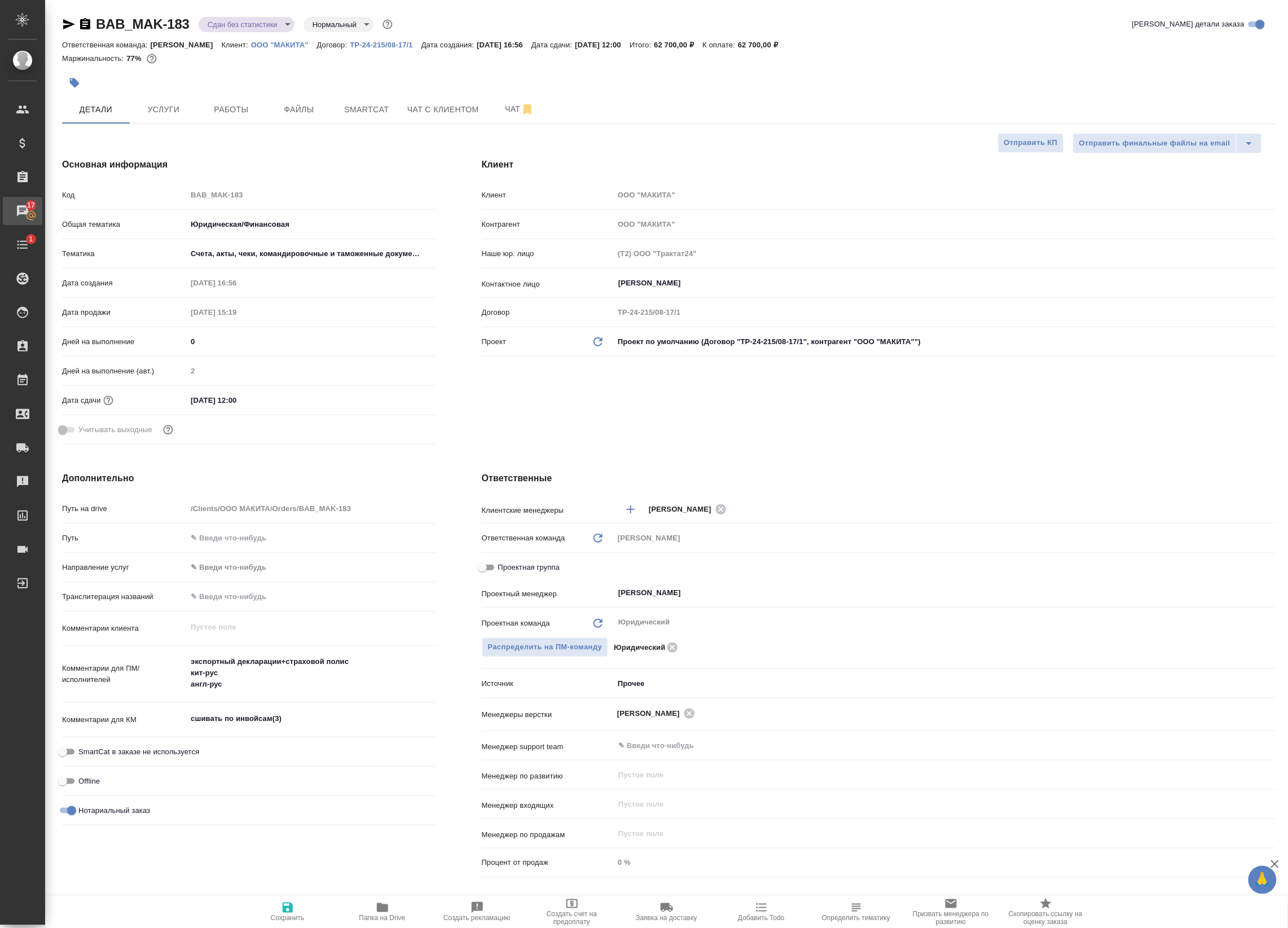
type textarea "x"
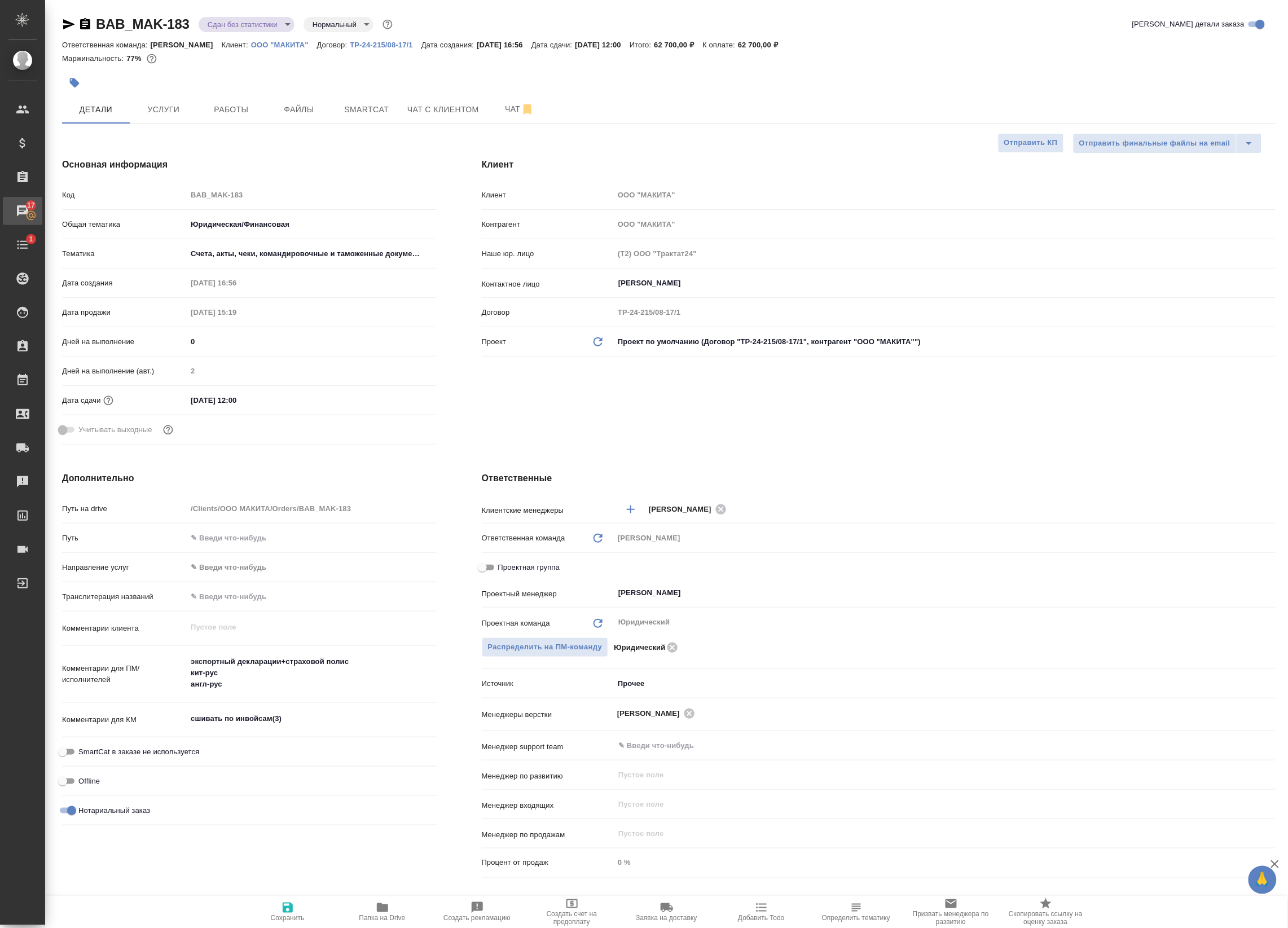
type textarea "x"
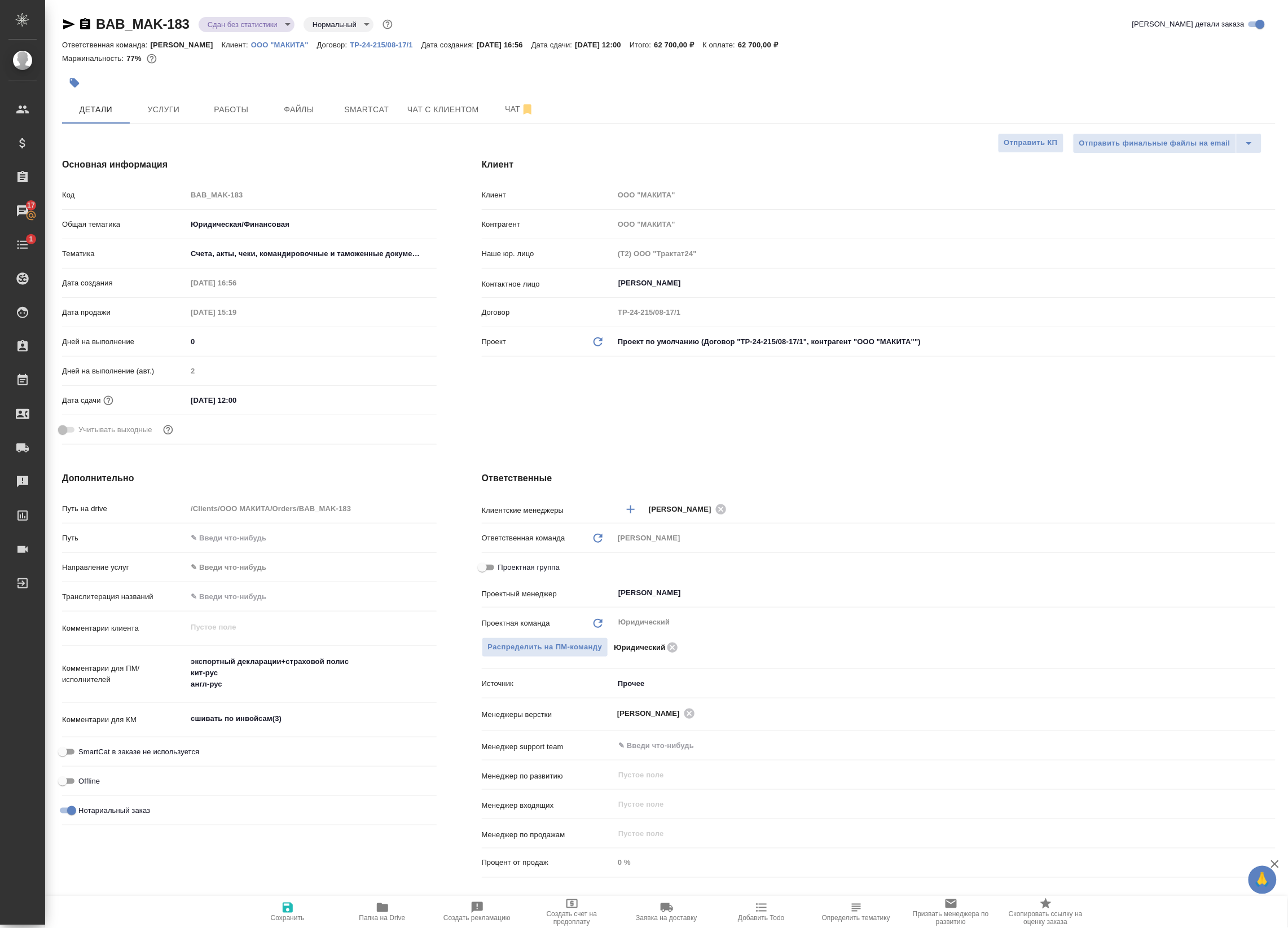
type textarea "x"
click at [227, 104] on span "Работы" at bounding box center [231, 110] width 54 height 14
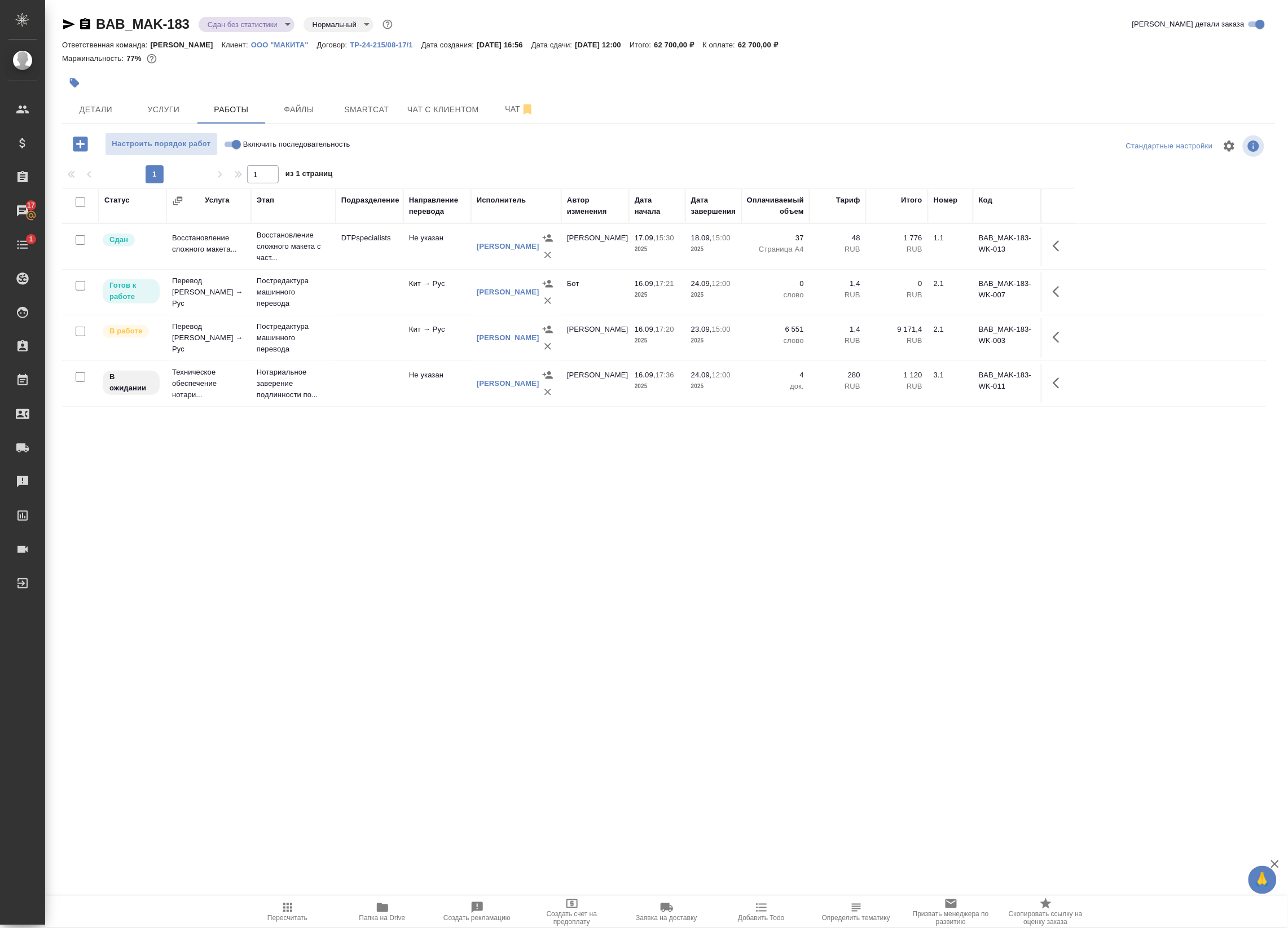
click at [292, 904] on icon "button" at bounding box center [287, 907] width 14 height 14
click at [1056, 289] on icon "button" at bounding box center [1055, 292] width 7 height 12
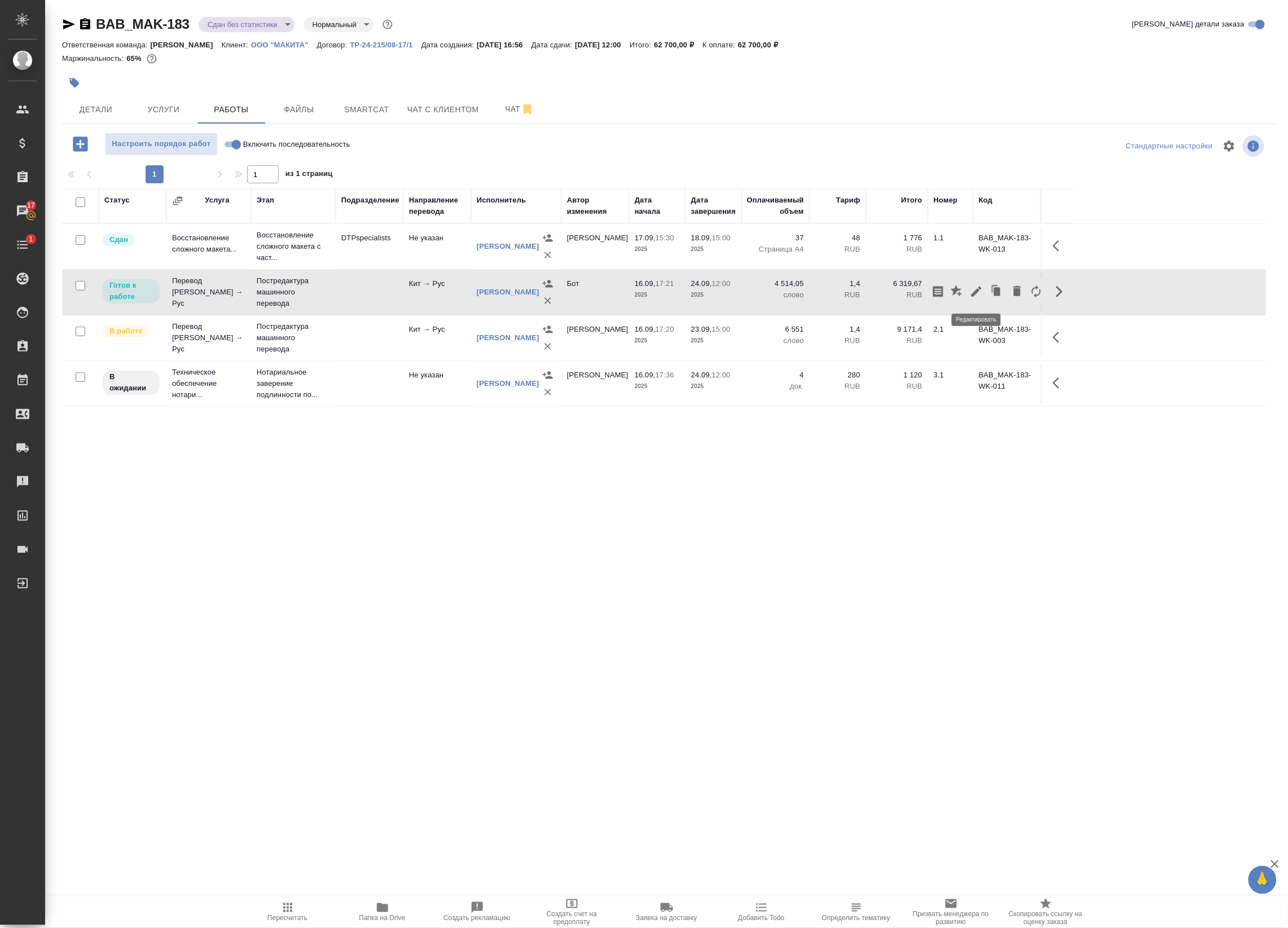
click at [976, 291] on icon "button" at bounding box center [976, 292] width 10 height 10
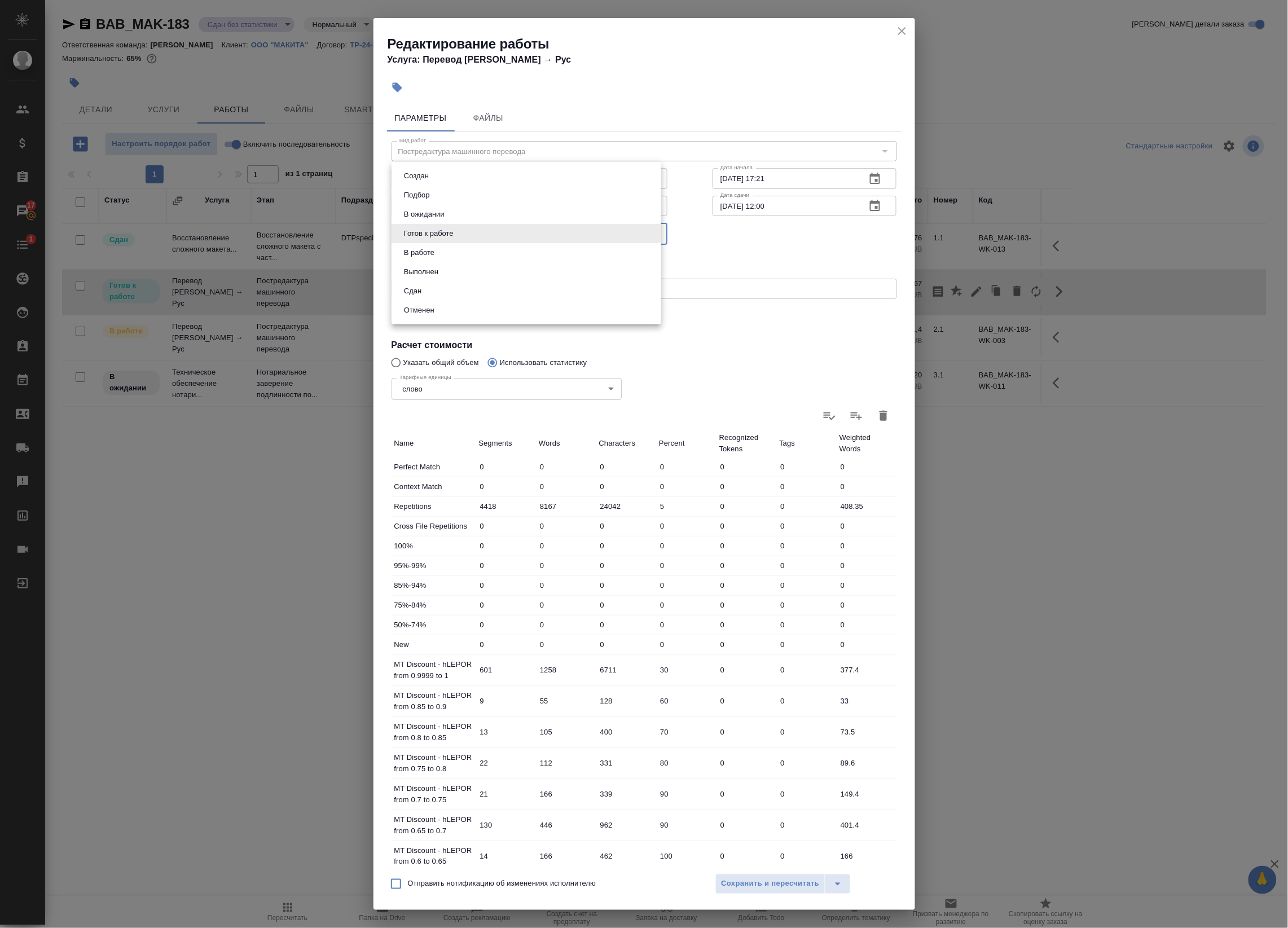
click at [427, 238] on body "🙏 .cls-1 fill:#fff; AWATERA Badanyan Artak Клиенты Спецификации Заказы 17 Чаты …" at bounding box center [644, 464] width 1288 height 928
click at [419, 288] on button "Сдан" at bounding box center [413, 291] width 24 height 12
type input "closed"
click at [780, 884] on span "Сохранить и пересчитать" at bounding box center [771, 884] width 98 height 13
click at [750, 885] on span "Сохранить и пересчитать" at bounding box center [771, 884] width 98 height 13
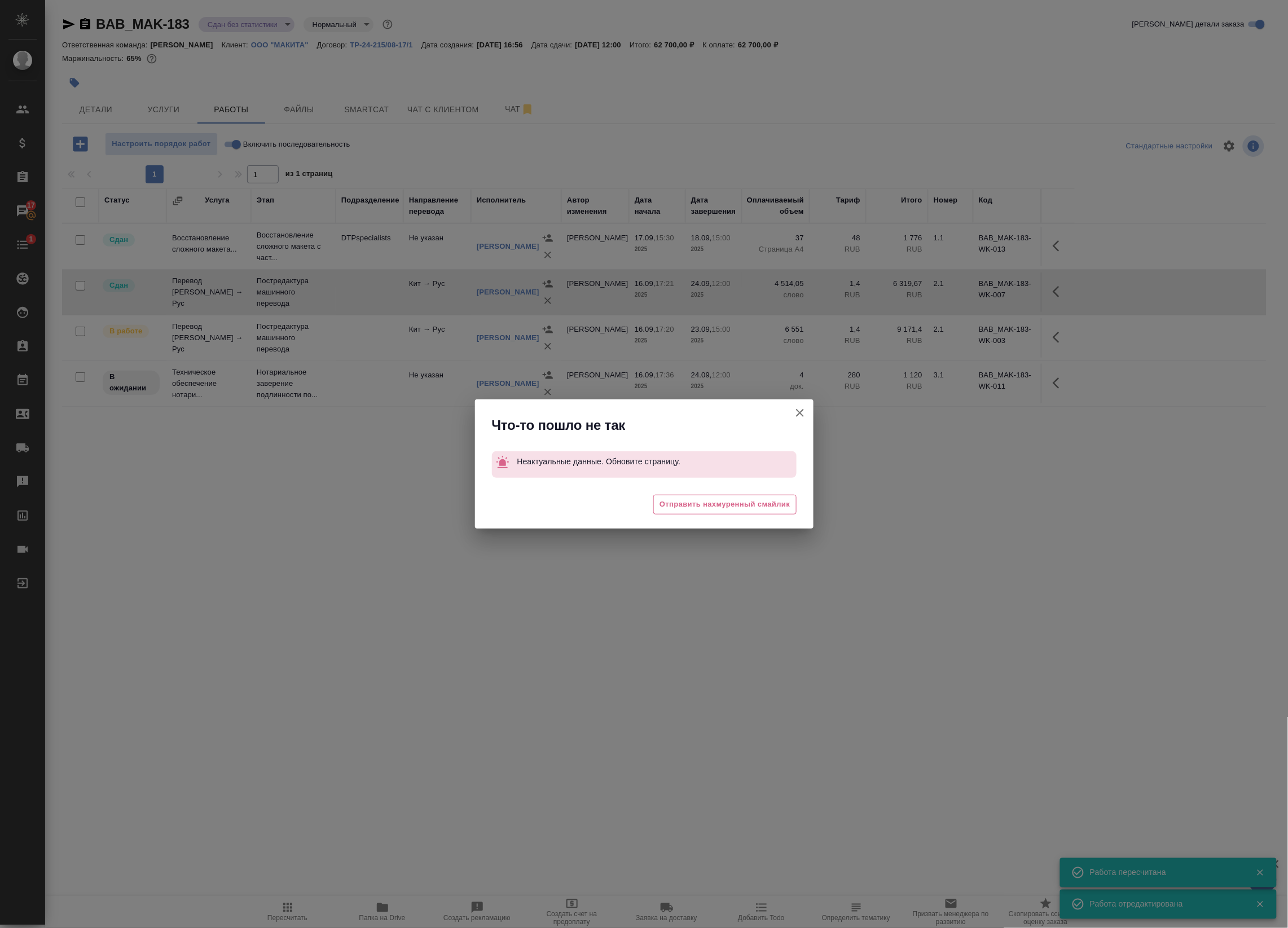
click at [807, 412] on button "Группировать работы по услугам" at bounding box center [800, 413] width 27 height 27
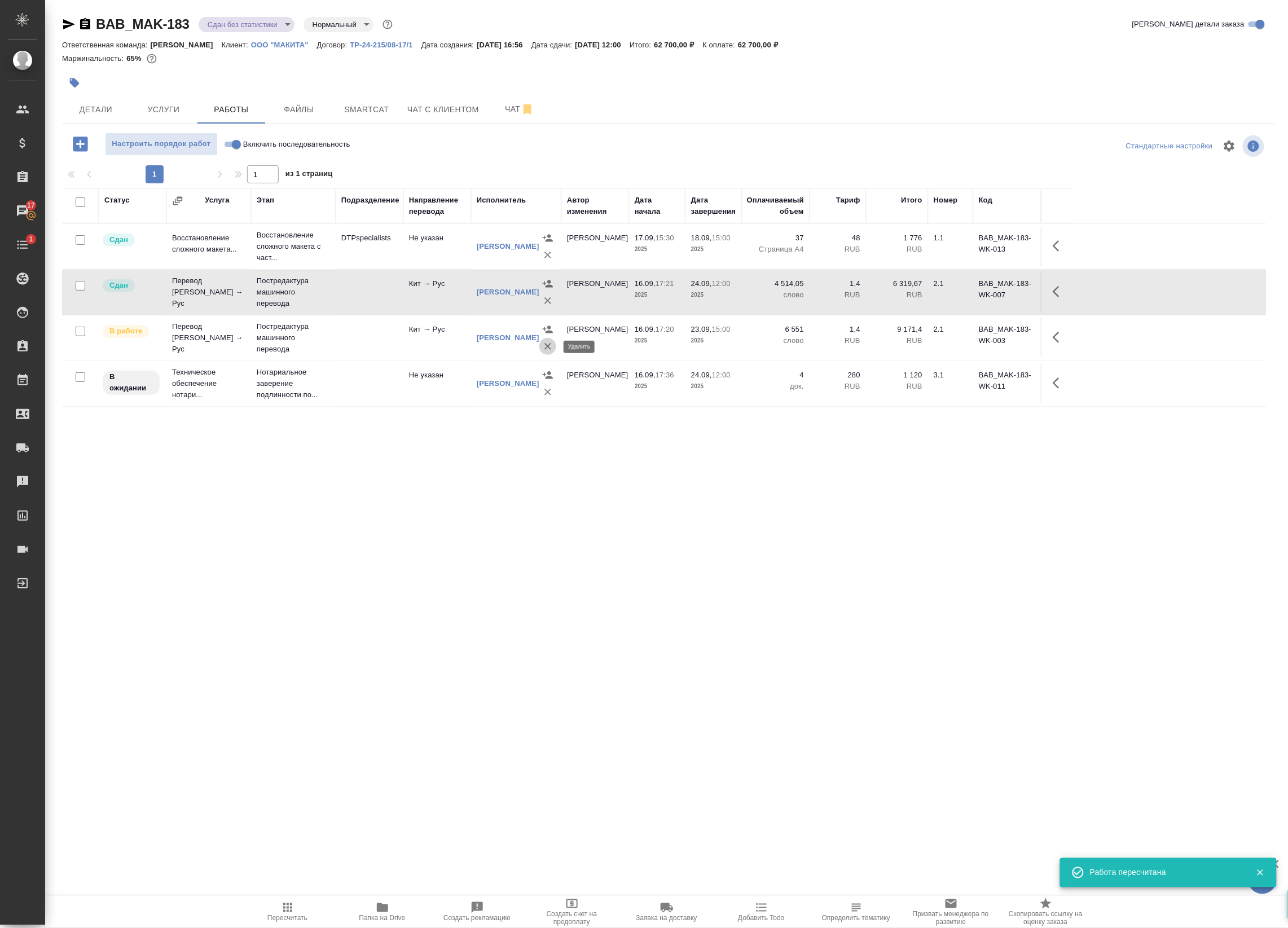
click at [547, 347] on icon "button" at bounding box center [548, 346] width 7 height 7
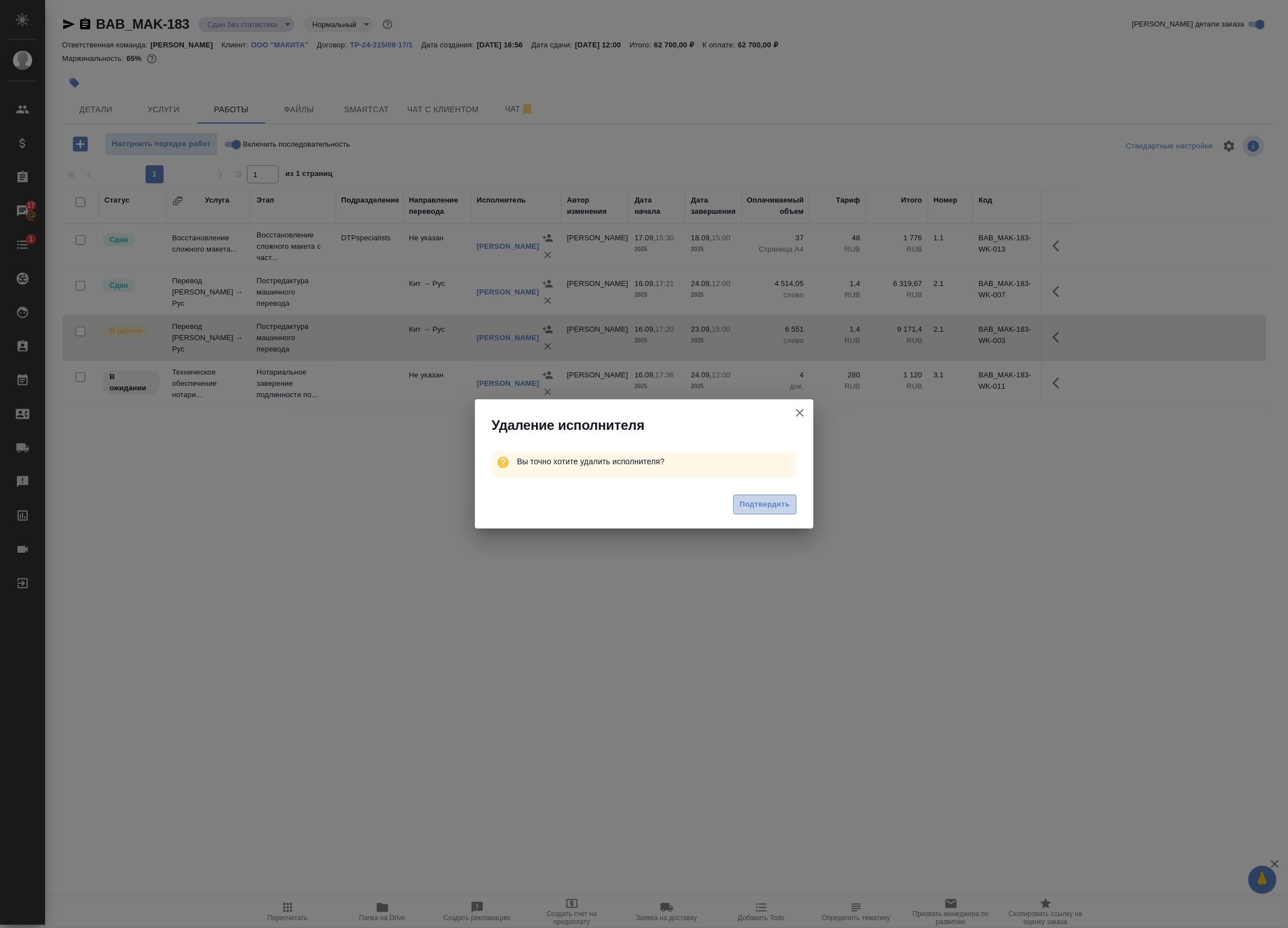
click at [773, 501] on span "Подтвердить" at bounding box center [765, 505] width 50 height 13
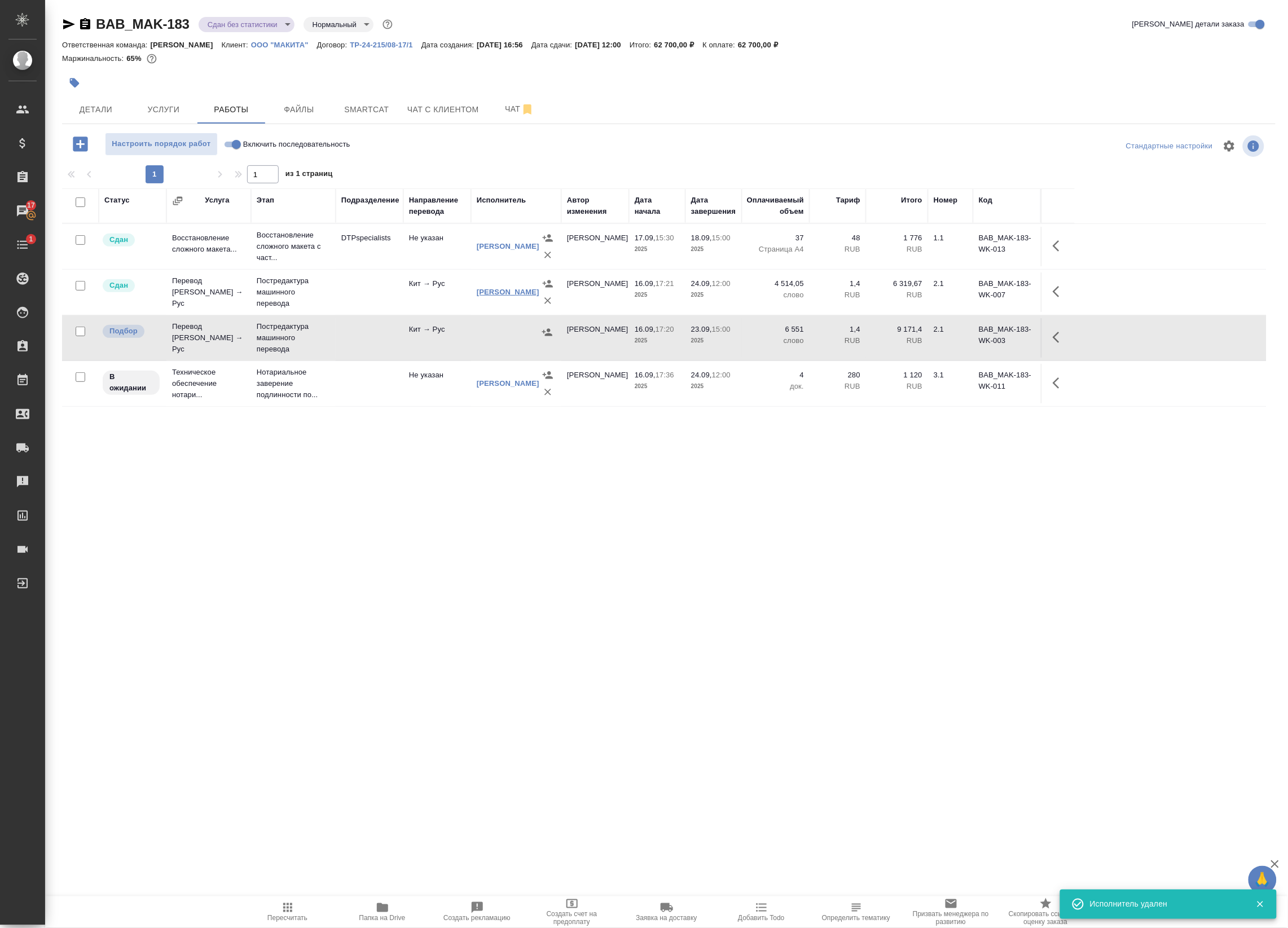
click at [499, 292] on link "[PERSON_NAME]" at bounding box center [508, 291] width 62 height 8
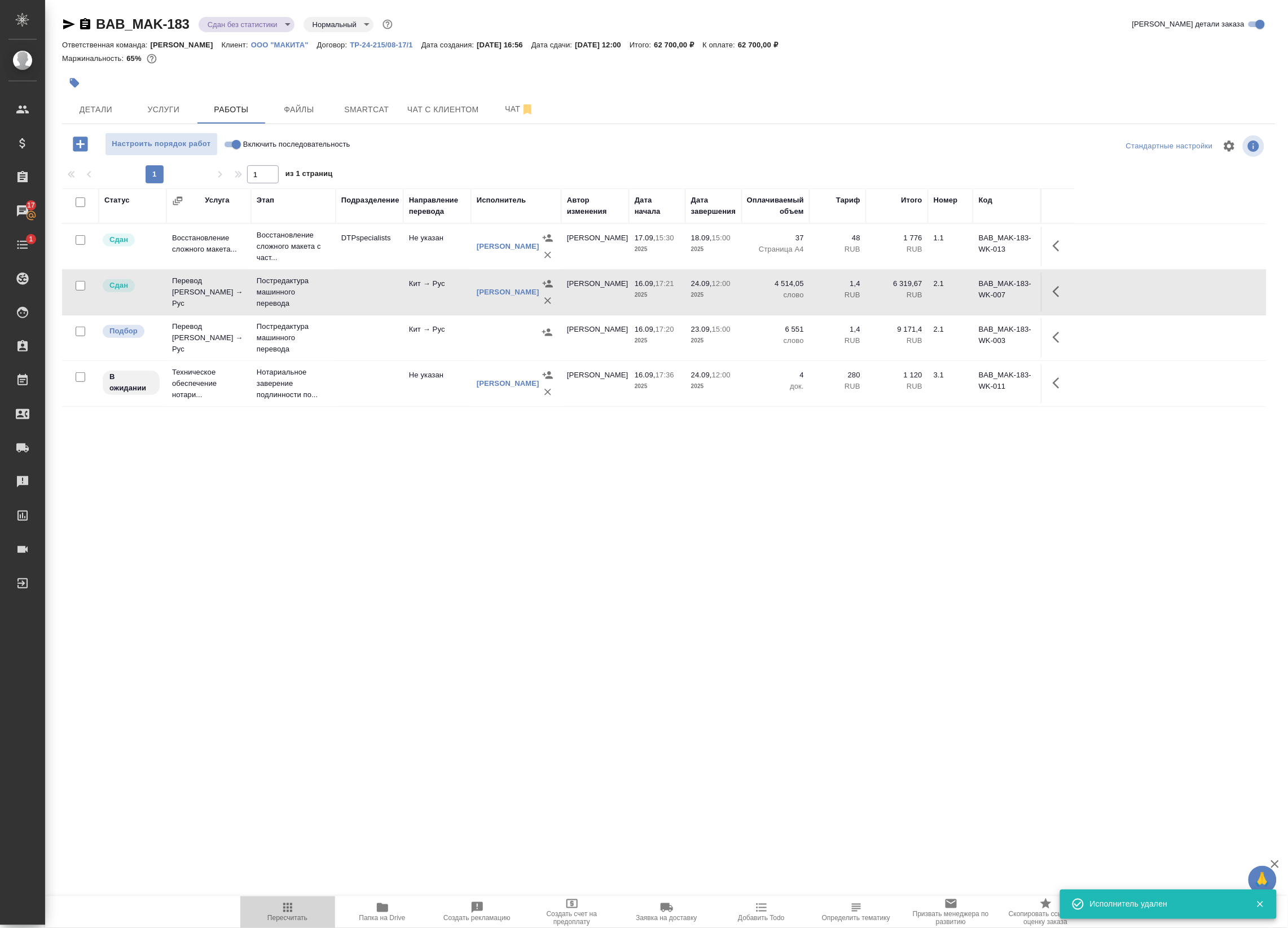
click at [296, 913] on span "Пересчитать" at bounding box center [287, 911] width 81 height 21
click at [81, 333] on input "checkbox" at bounding box center [80, 331] width 10 height 10
checkbox input "true"
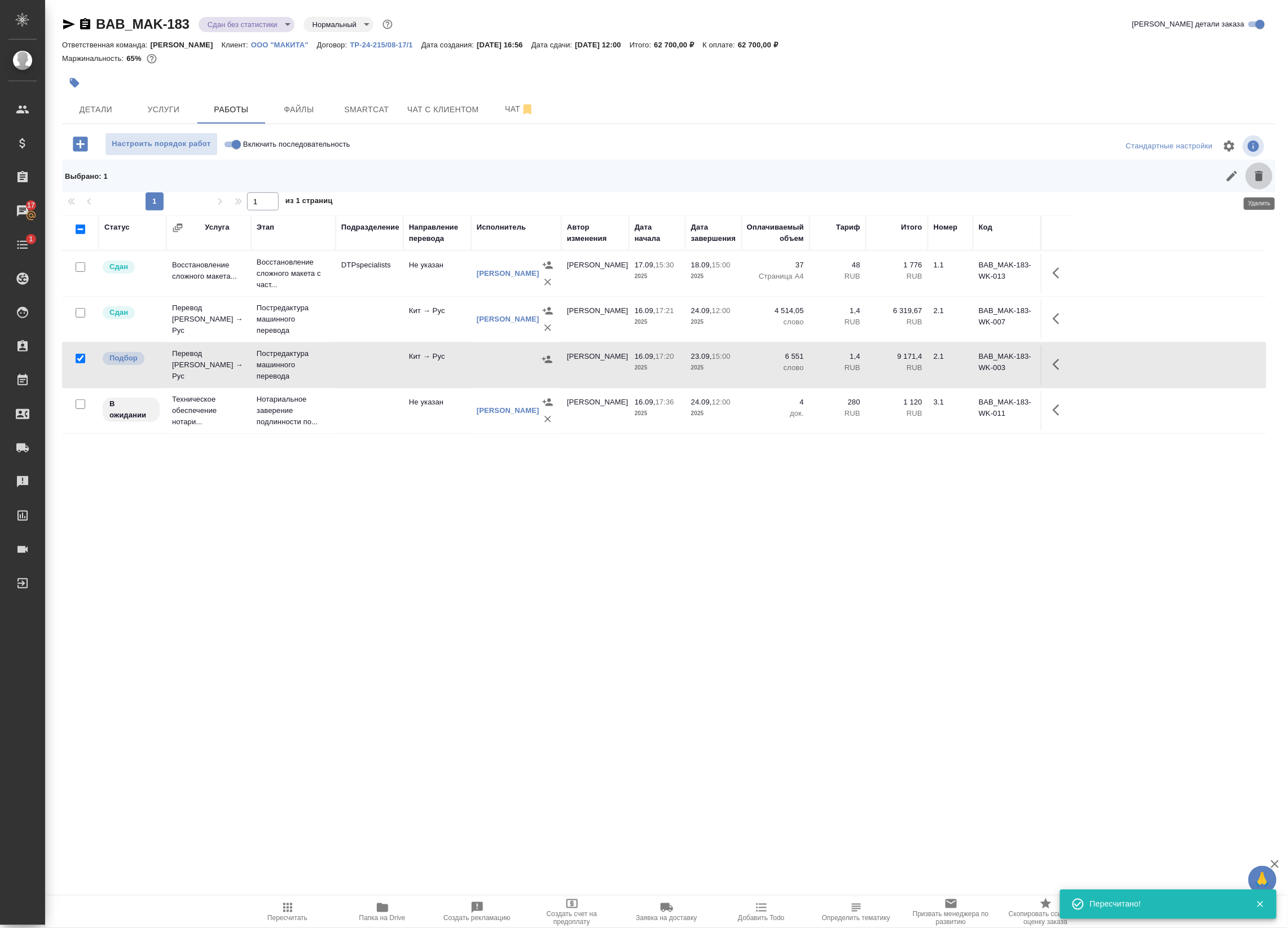
click at [1265, 170] on icon "button" at bounding box center [1258, 176] width 14 height 14
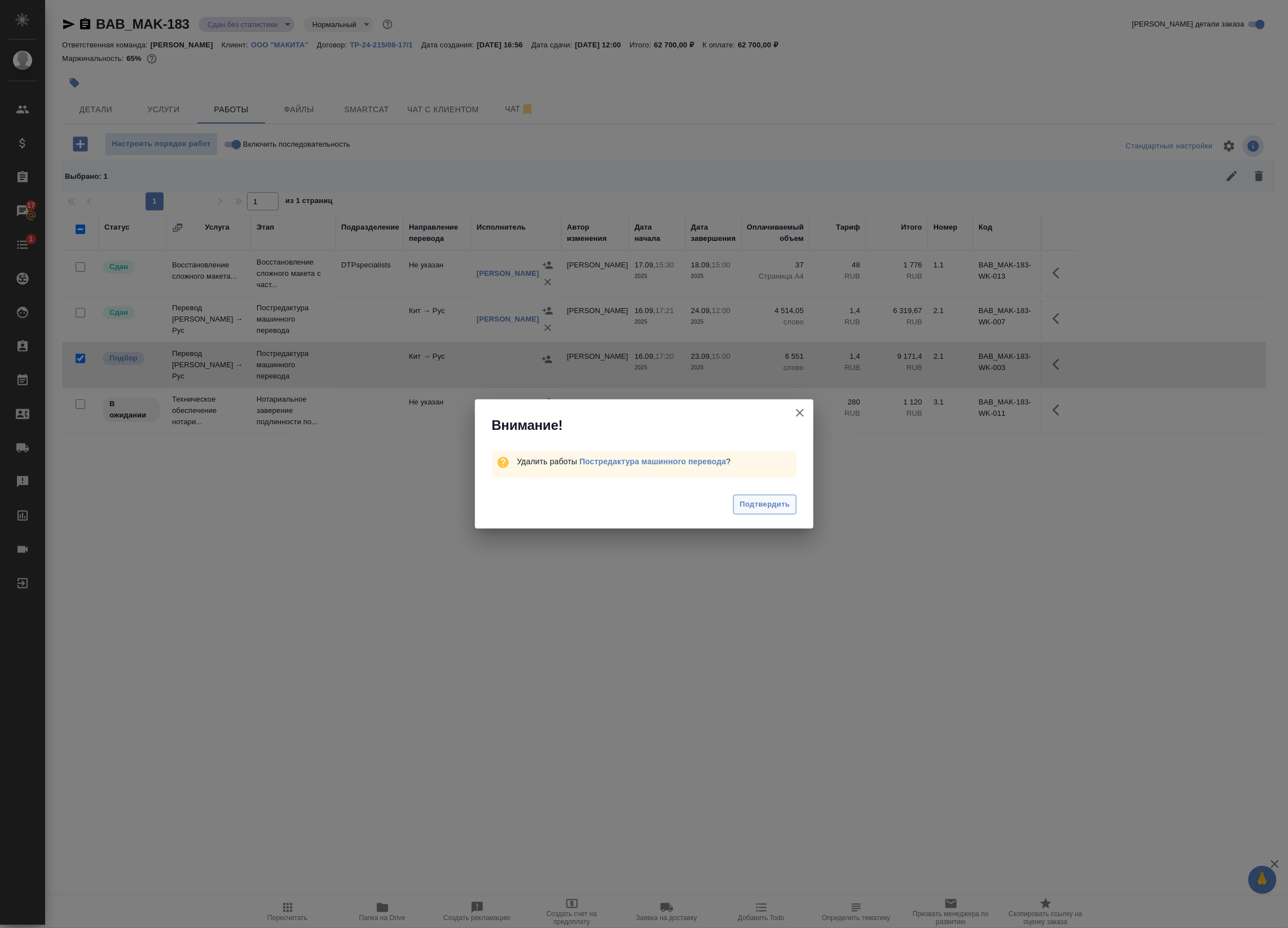
click at [785, 505] on span "Подтвердить" at bounding box center [765, 505] width 50 height 13
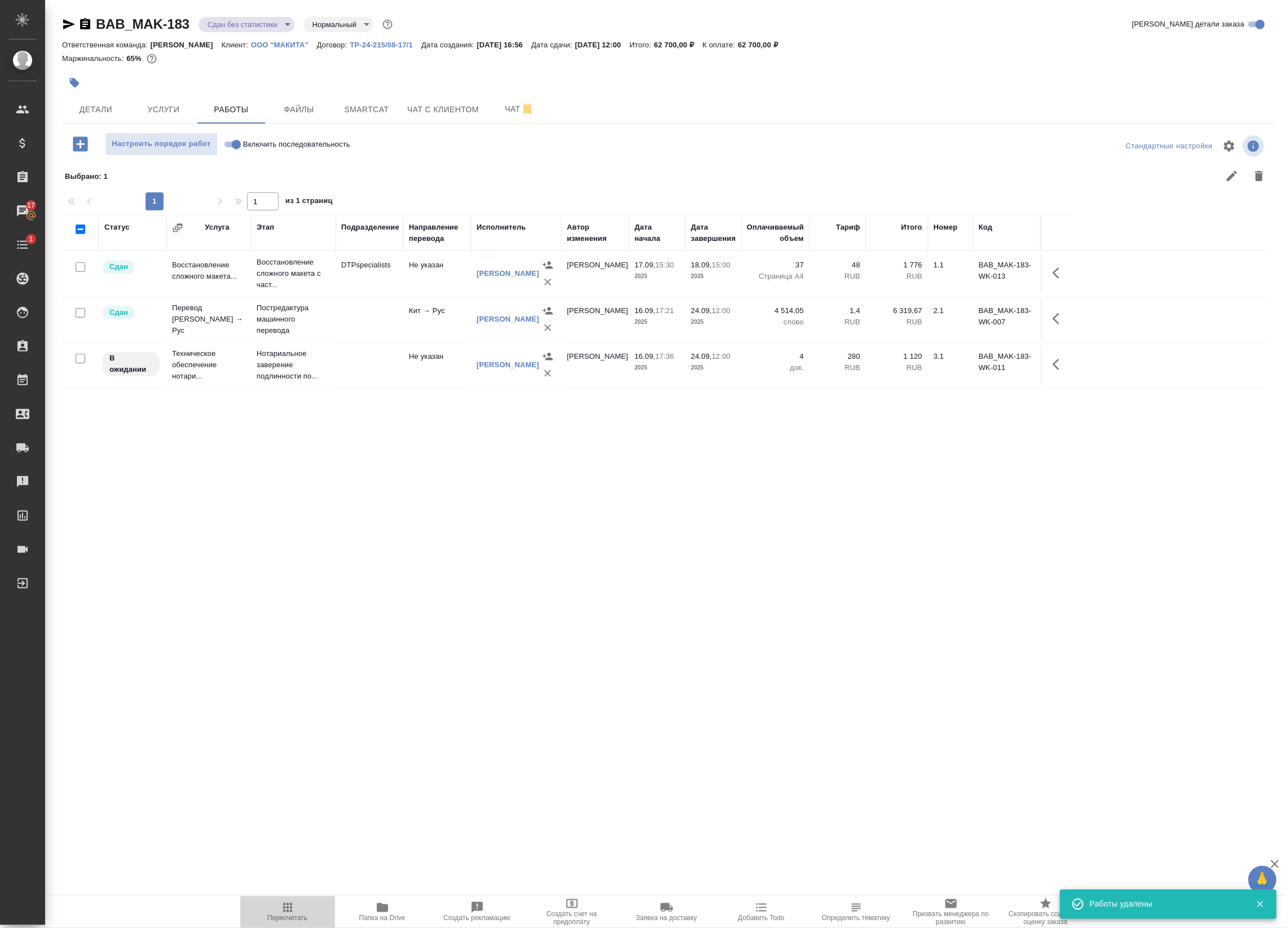
click at [299, 901] on span "Пересчитать" at bounding box center [287, 911] width 81 height 21
click at [83, 115] on span "Детали" at bounding box center [96, 110] width 54 height 14
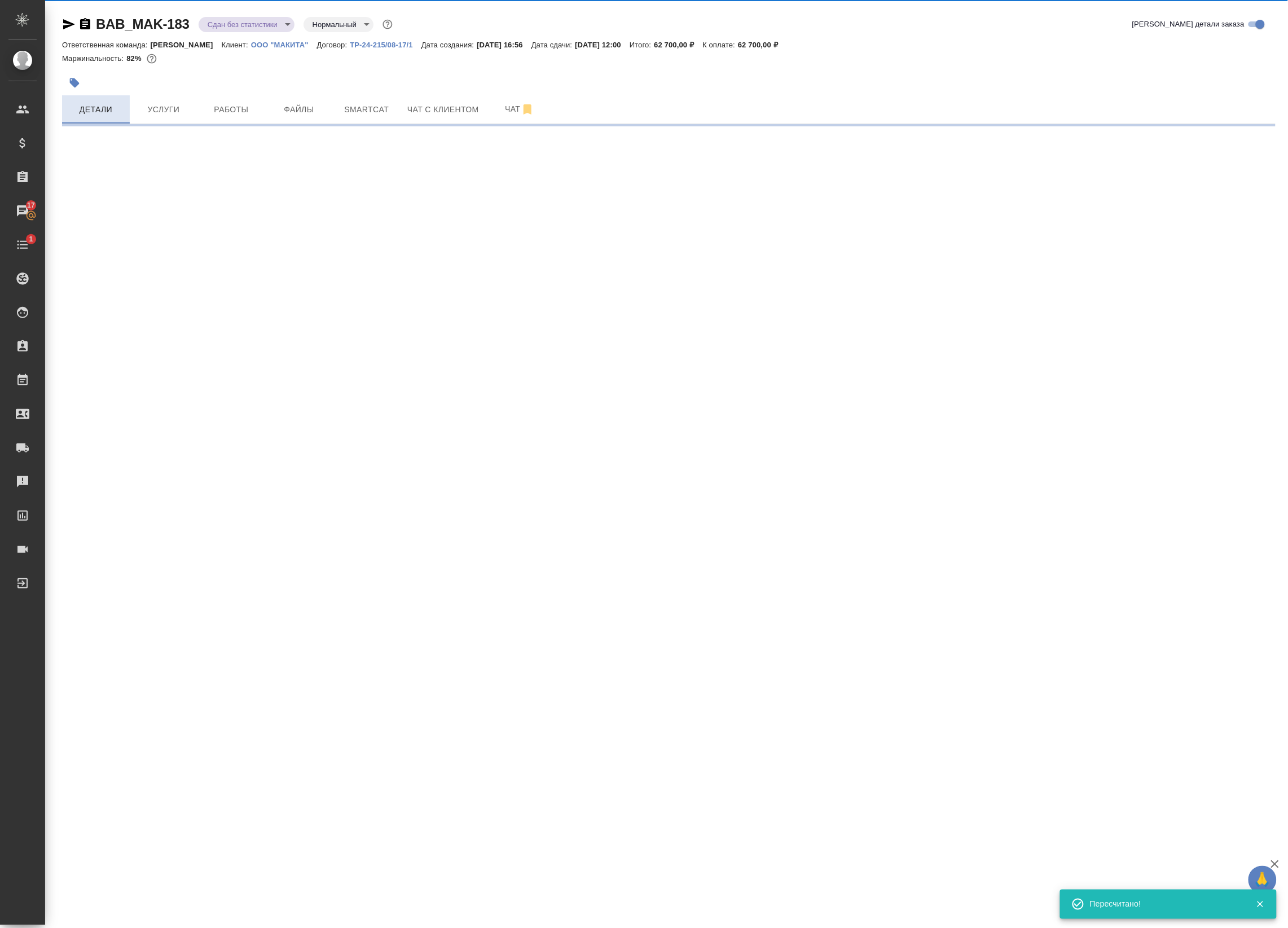
select select "RU"
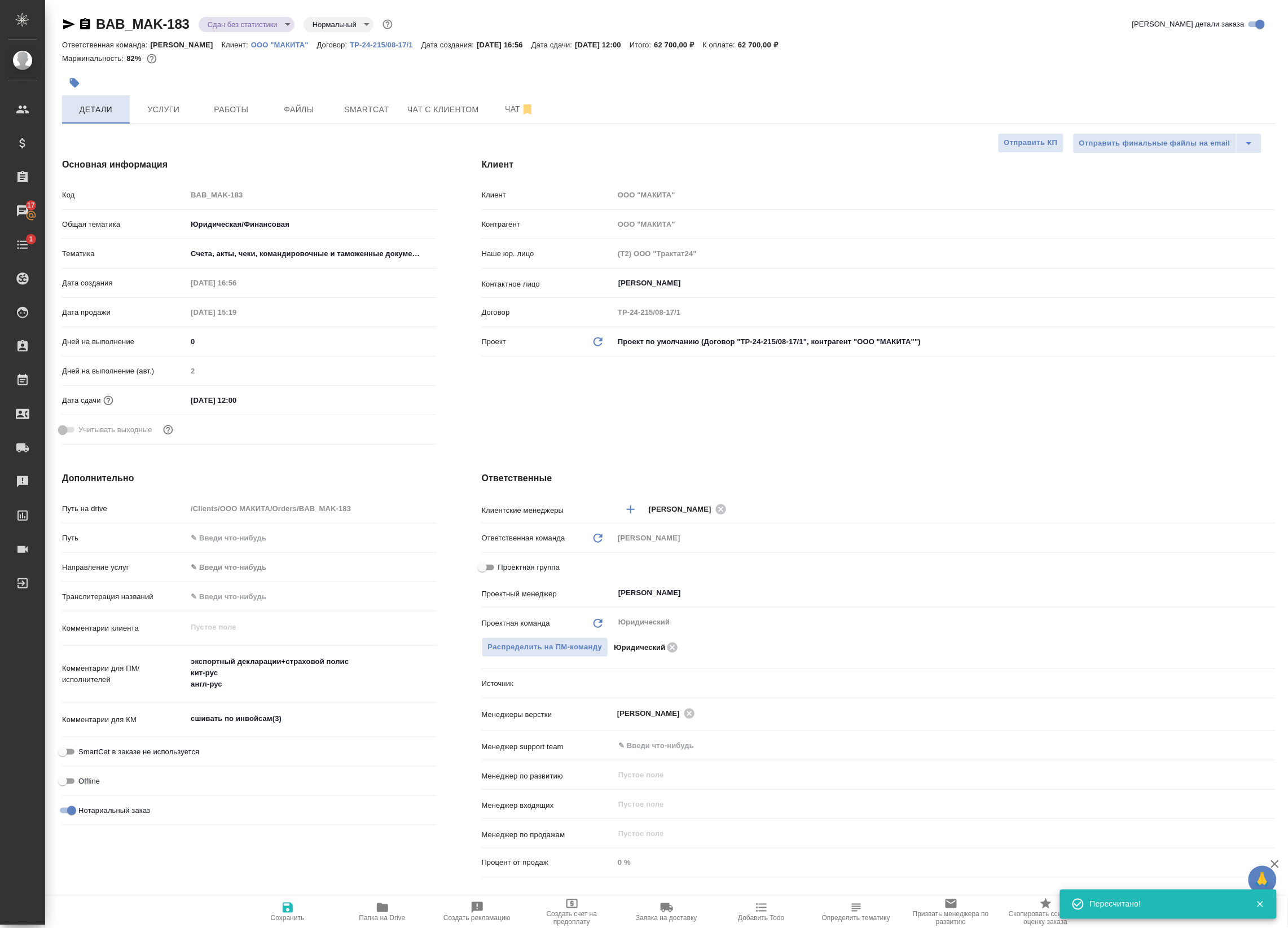
type textarea "x"
click at [74, 21] on icon "button" at bounding box center [68, 24] width 14 height 14
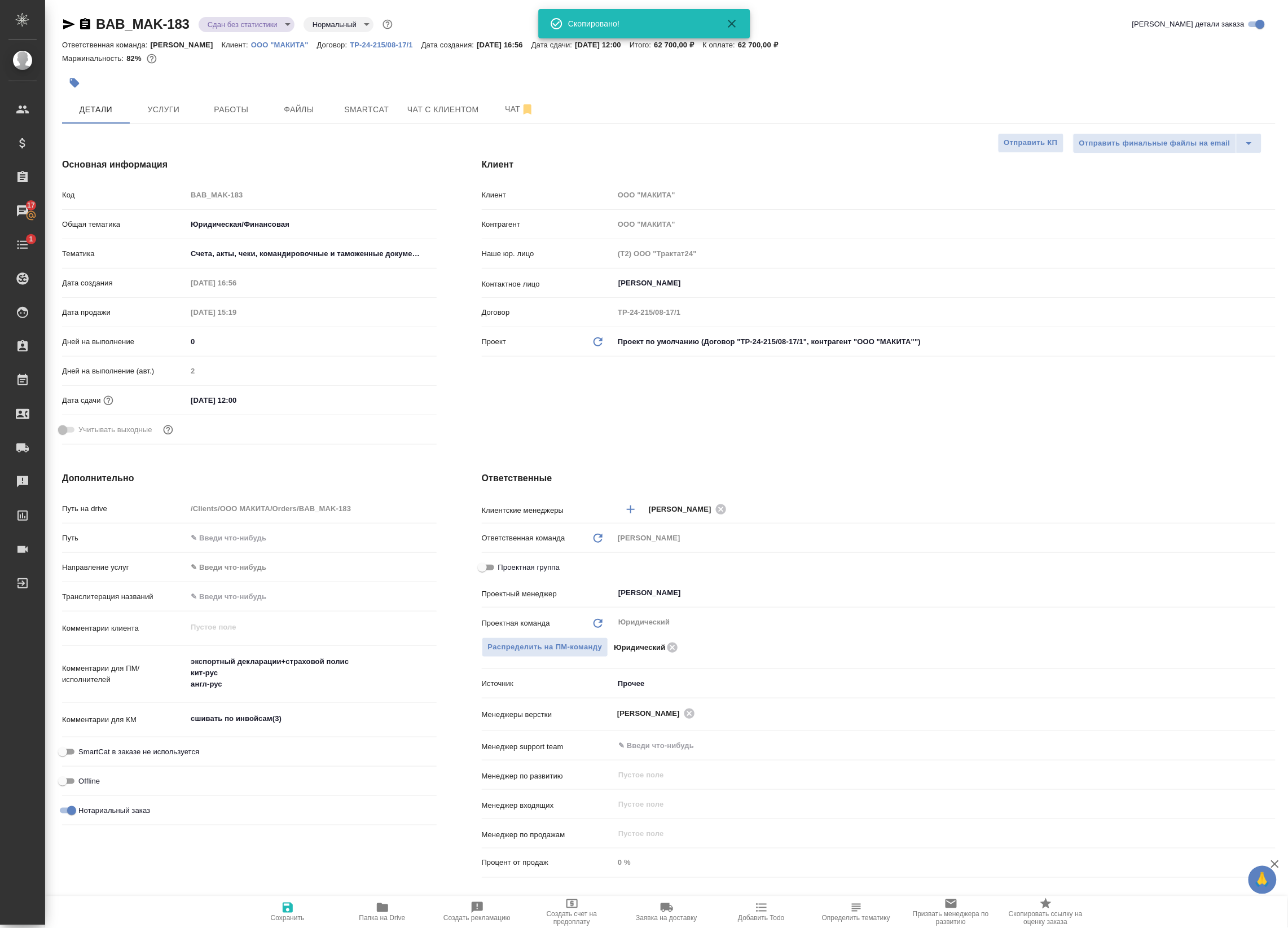
type textarea "x"
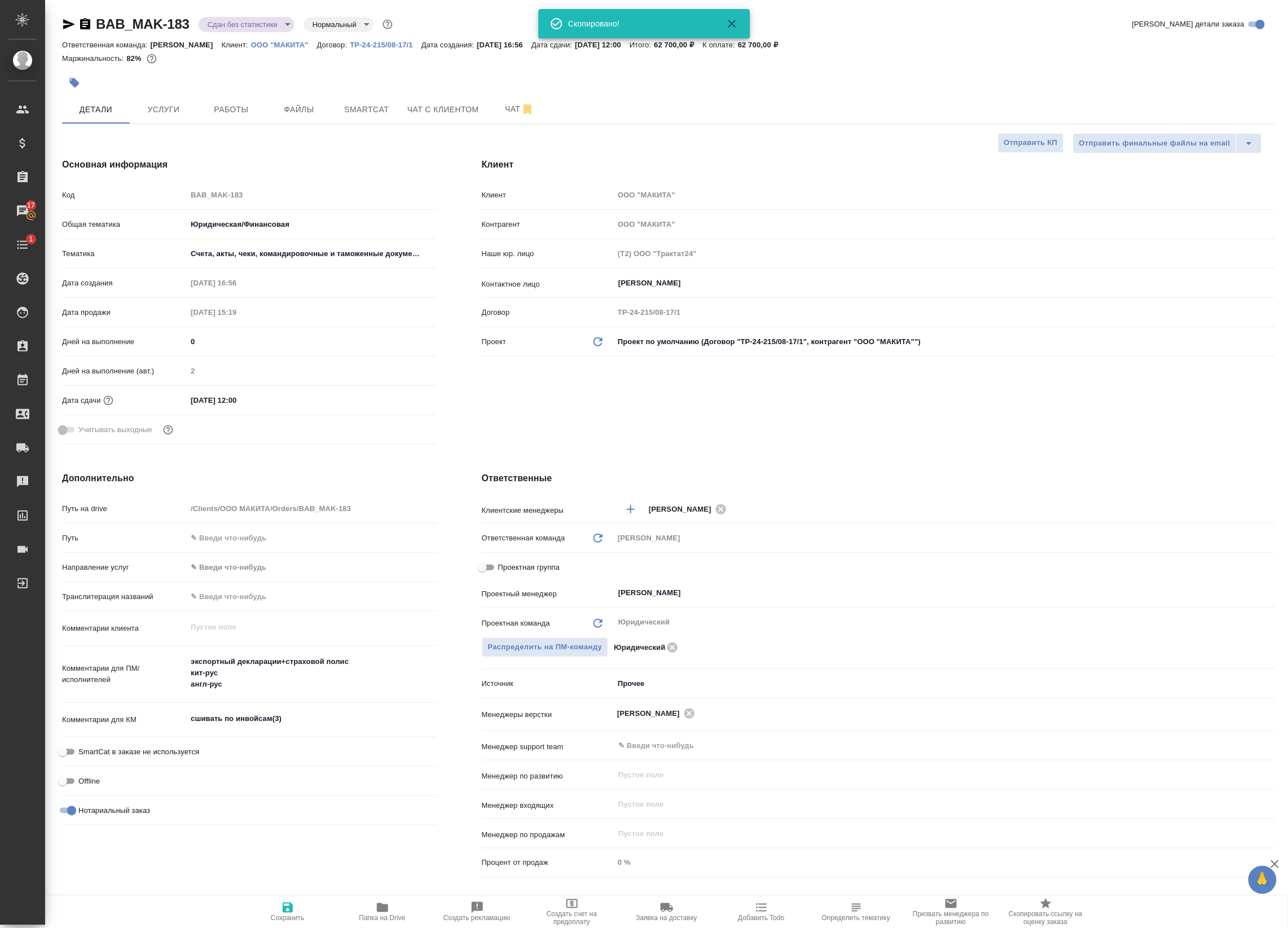
type textarea "x"
click at [220, 107] on span "Работы" at bounding box center [231, 110] width 54 height 14
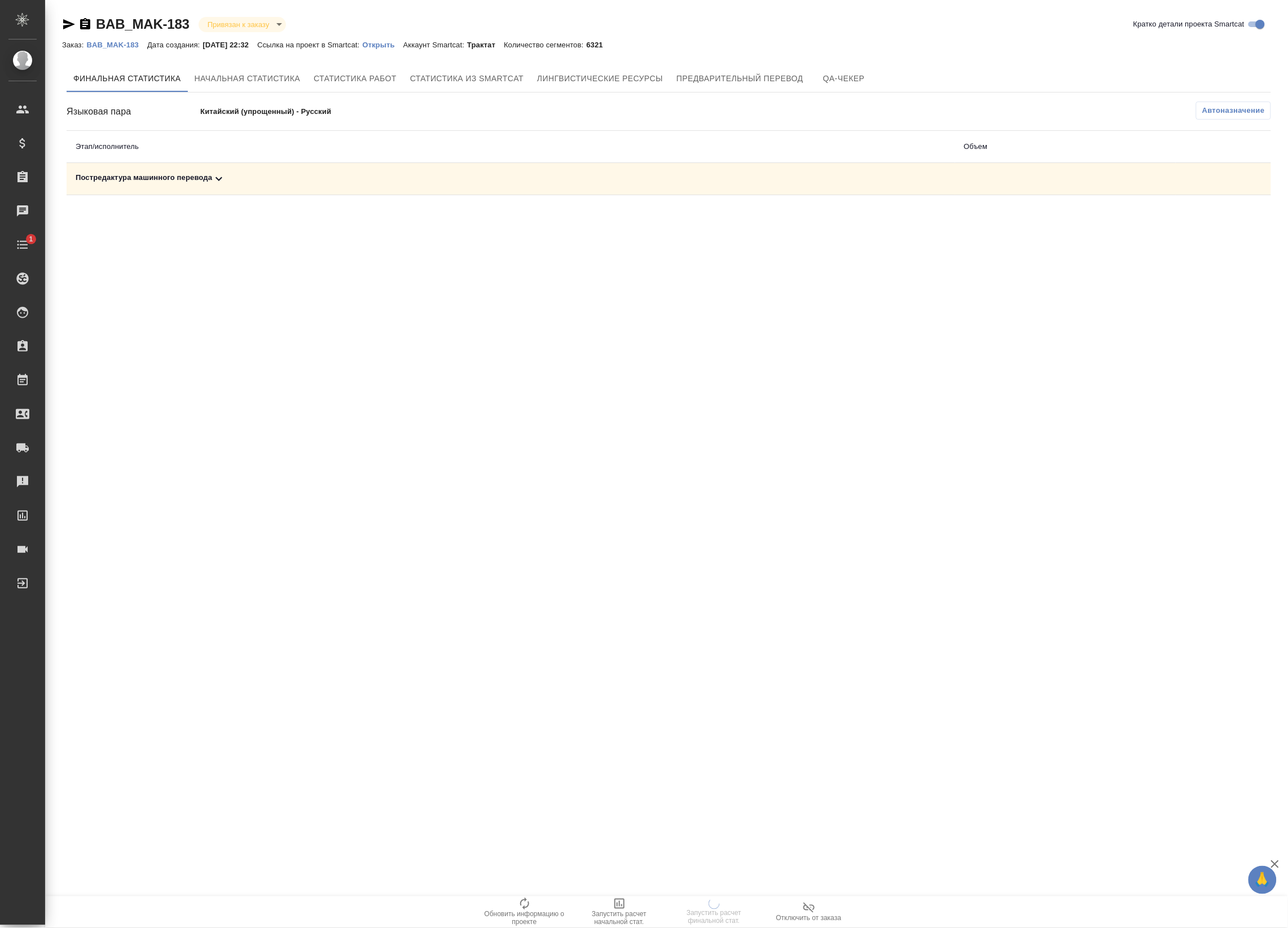
click at [482, 184] on div "Постредактура машинного перевода" at bounding box center [510, 179] width 870 height 14
click at [247, 182] on div "Постредактура машинного перевода" at bounding box center [510, 179] width 870 height 14
click at [1224, 218] on icon "button" at bounding box center [1221, 217] width 14 height 14
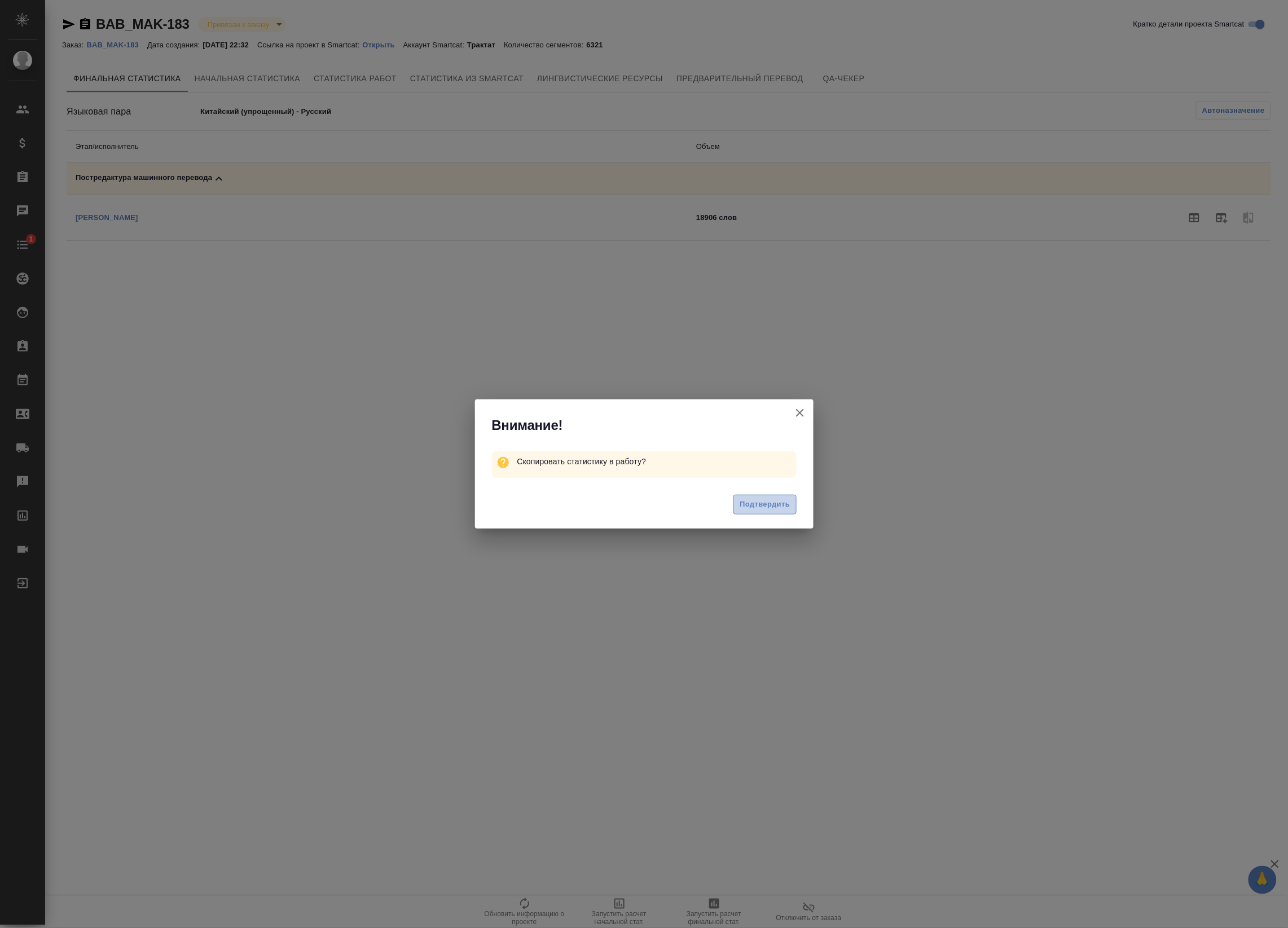
click at [776, 508] on span "Подтвердить" at bounding box center [765, 505] width 50 height 13
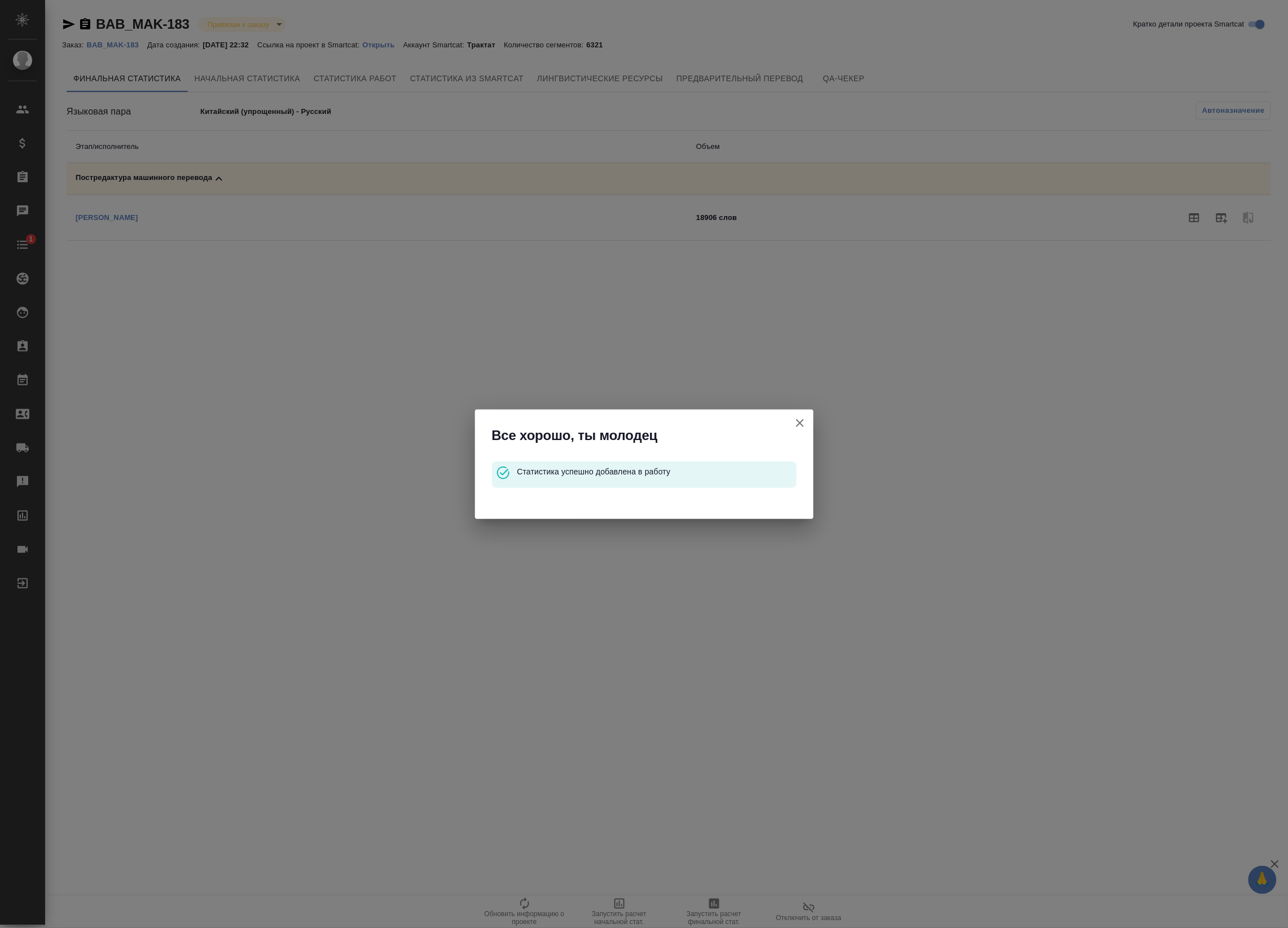
click at [795, 427] on icon "button" at bounding box center [800, 423] width 14 height 14
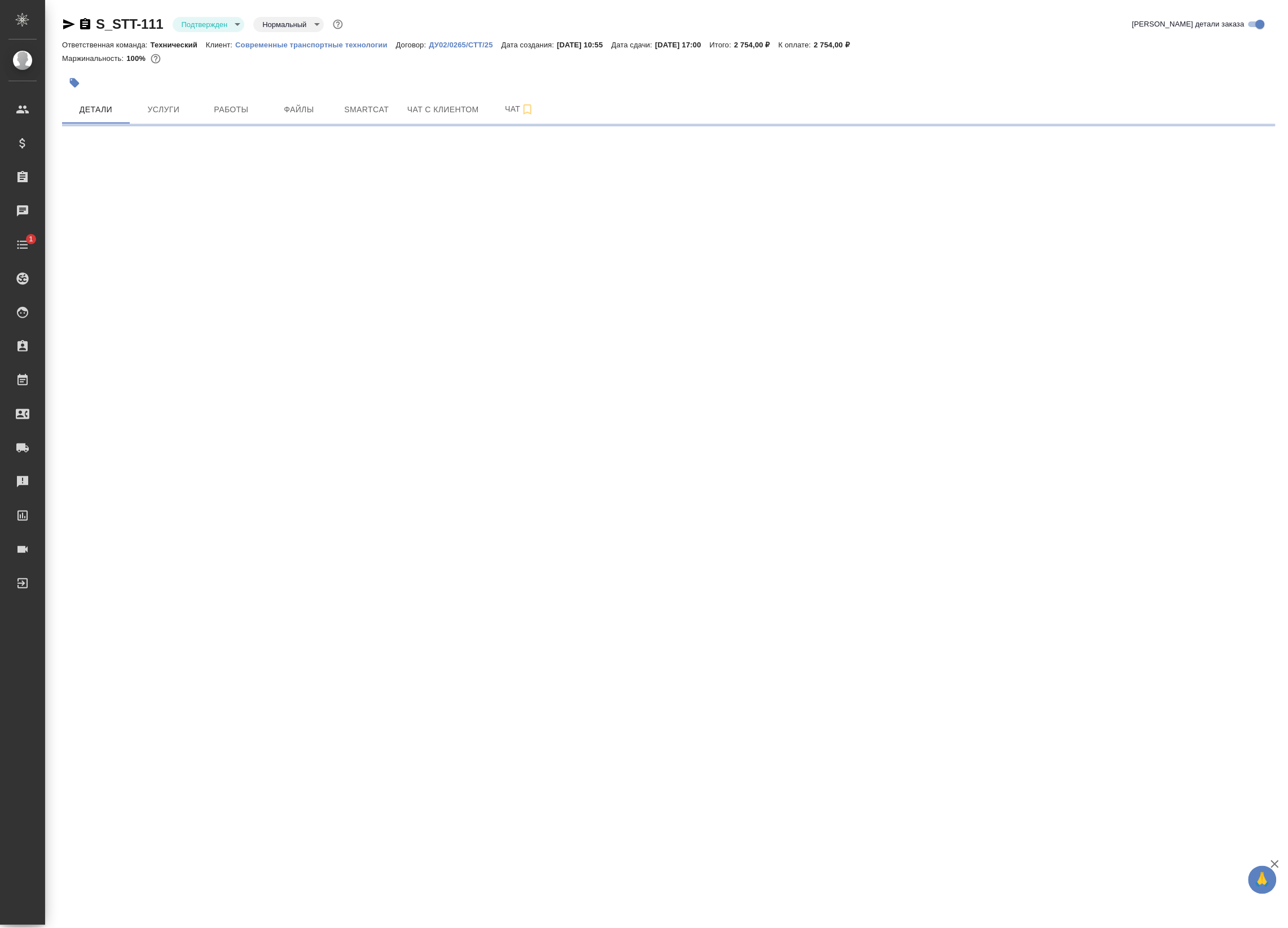
select select "RU"
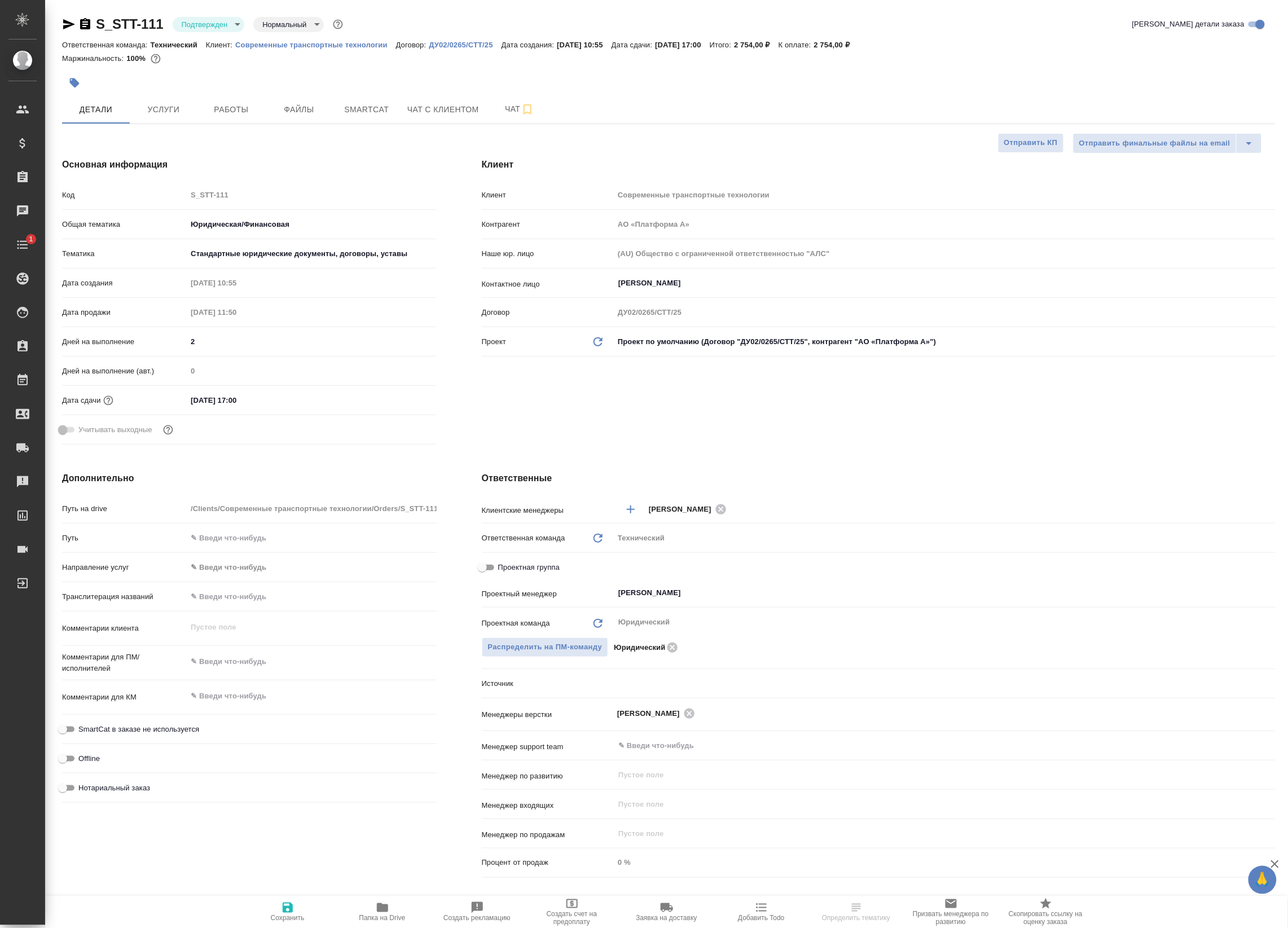
type textarea "x"
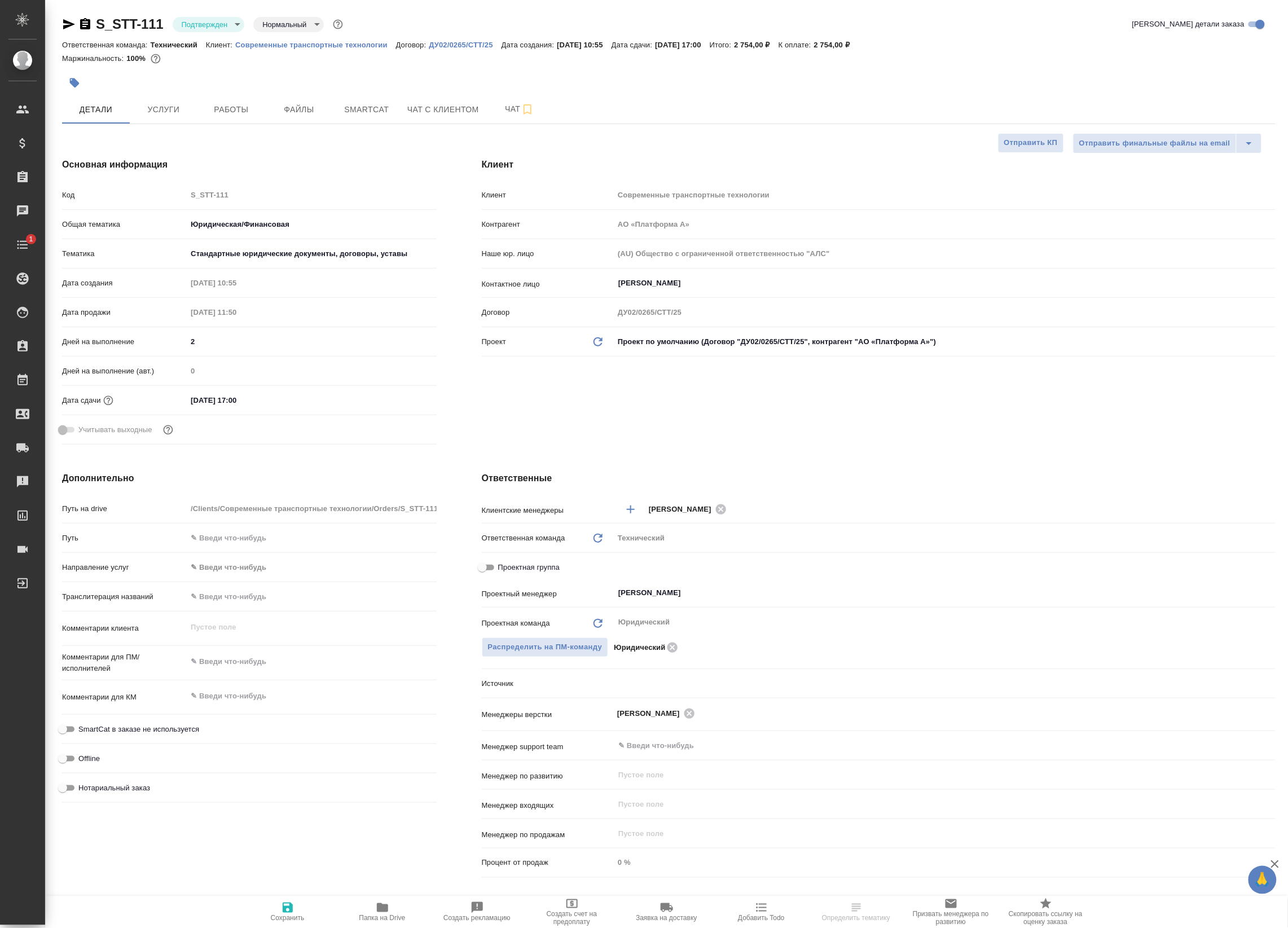
type textarea "x"
click at [181, 30] on body "🙏 .cls-1 fill:#fff; AWATERA Badanyan Artak Клиенты Спецификации Заказы Чаты 1 T…" at bounding box center [644, 464] width 1288 height 928
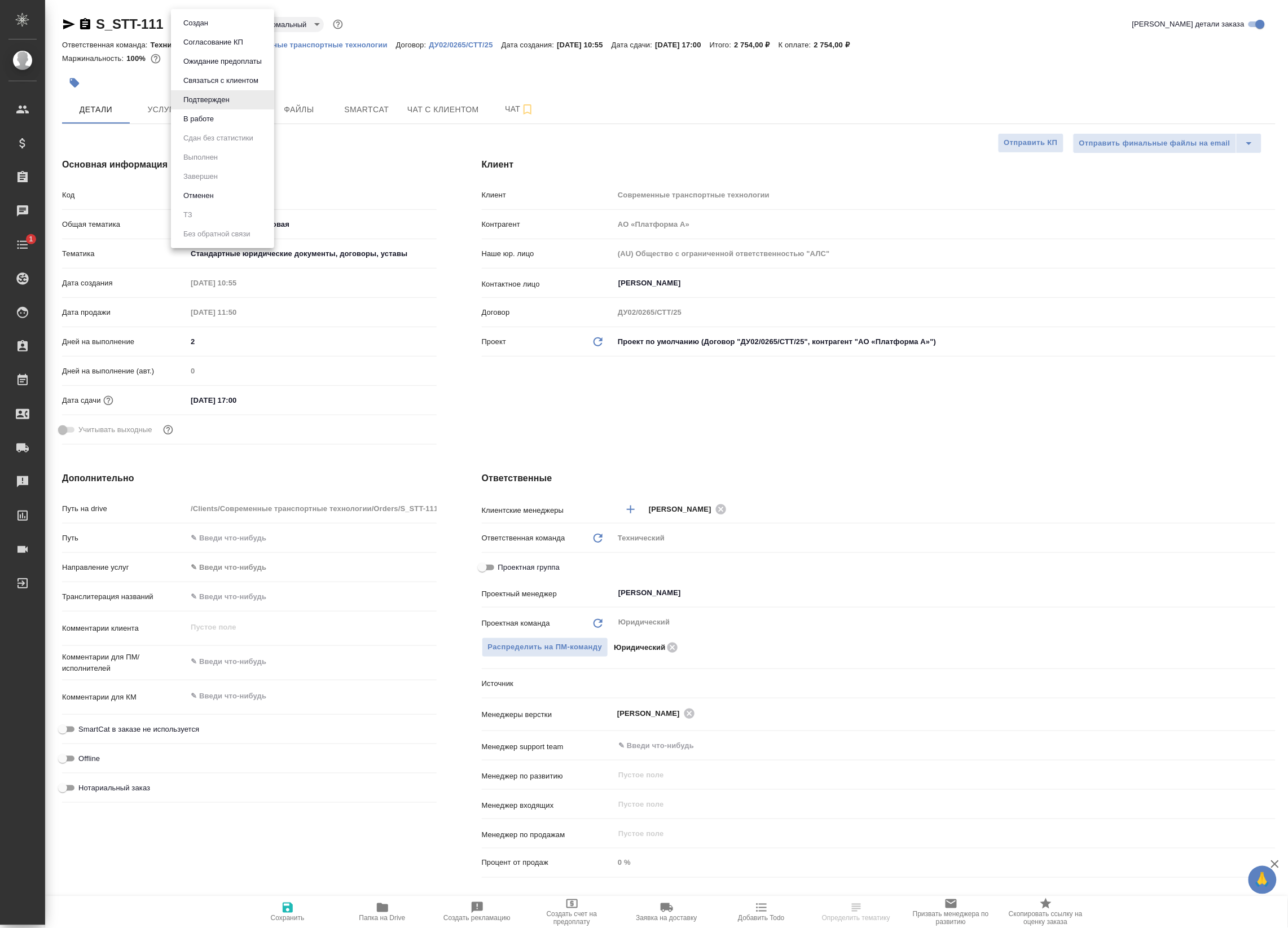
click at [193, 120] on button "В работе" at bounding box center [198, 119] width 37 height 12
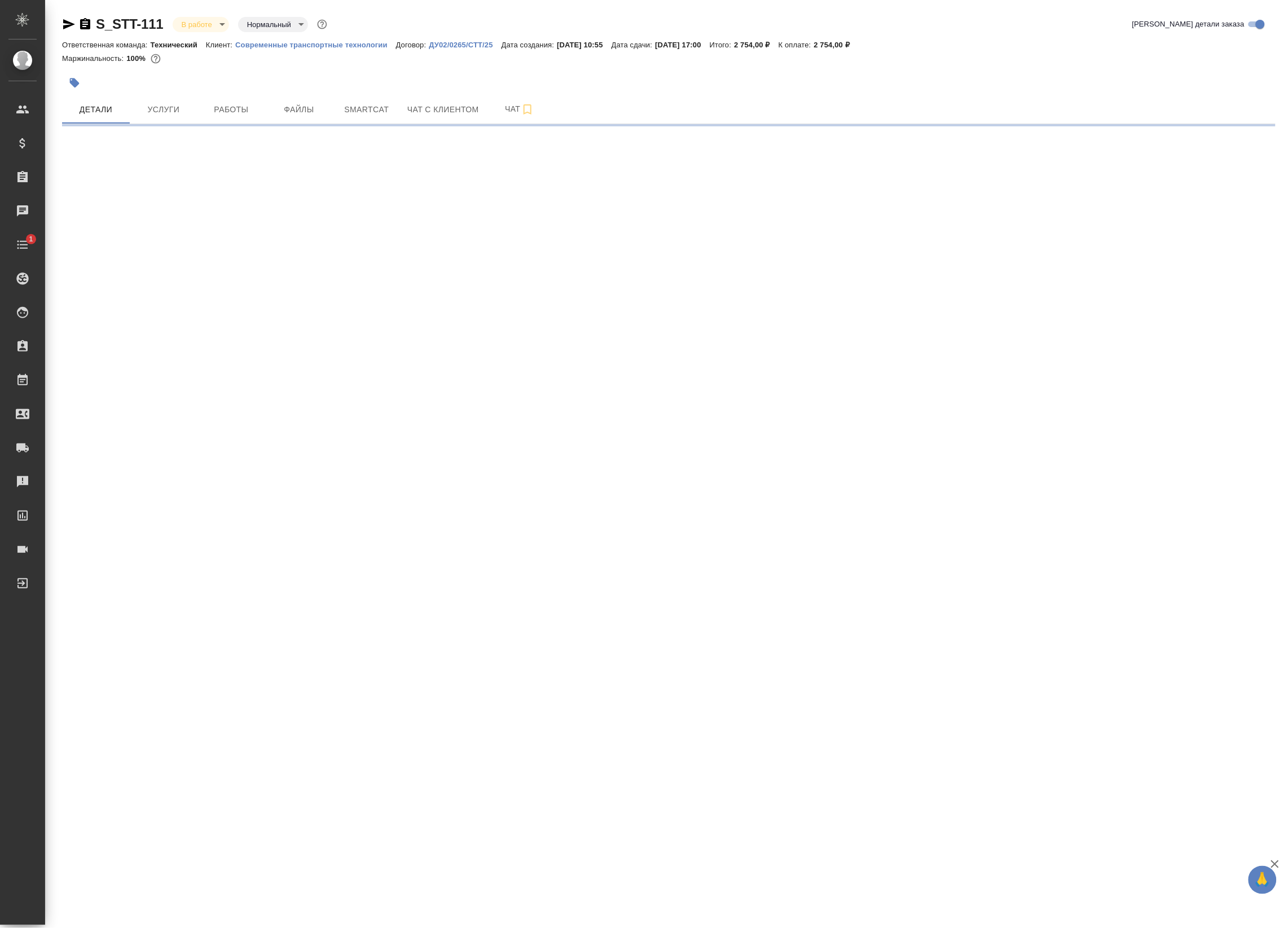
select select "RU"
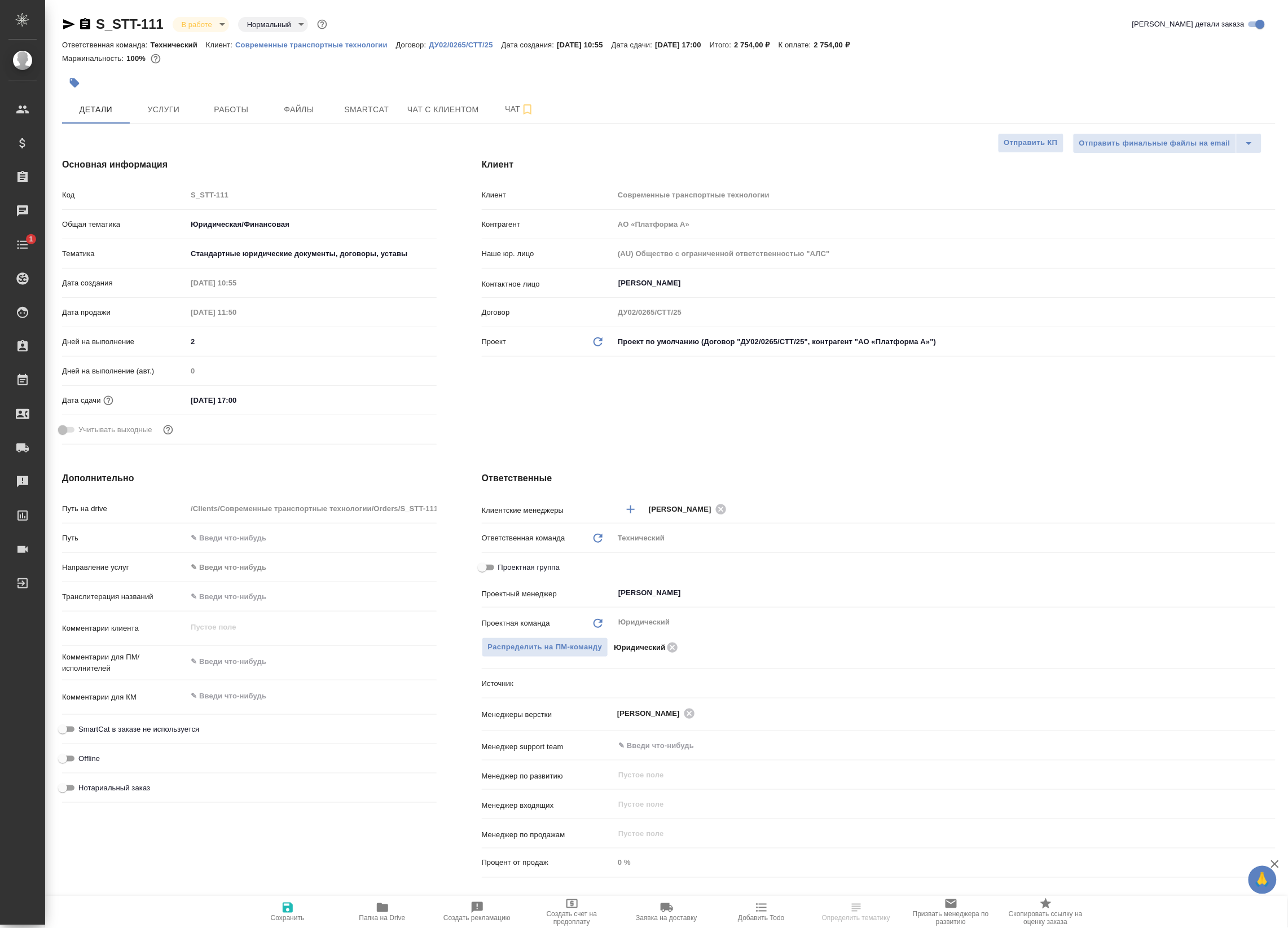
type textarea "x"
select select "RU"
type textarea "x"
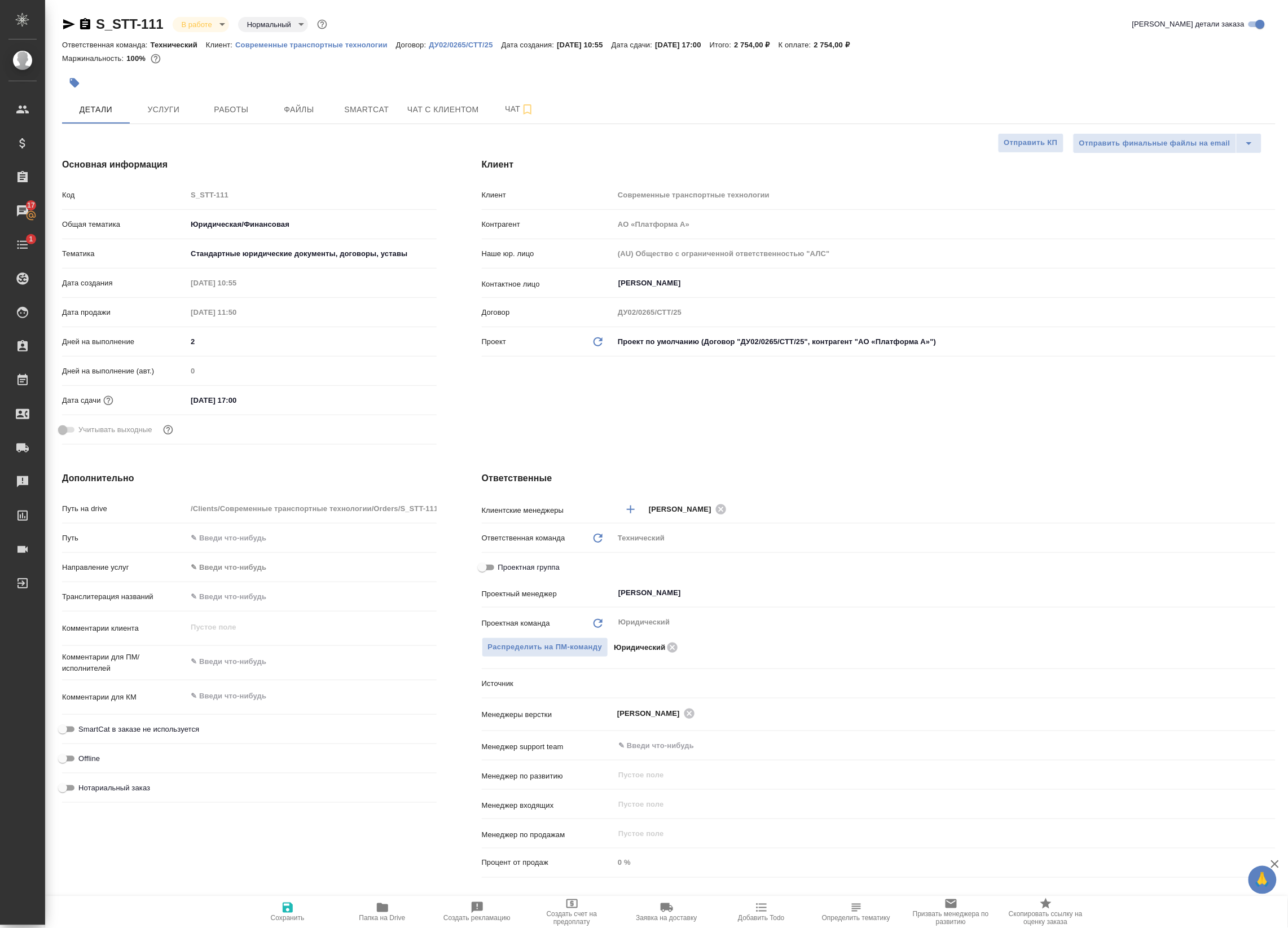
type textarea "x"
click at [217, 102] on button "Работы" at bounding box center [231, 110] width 68 height 28
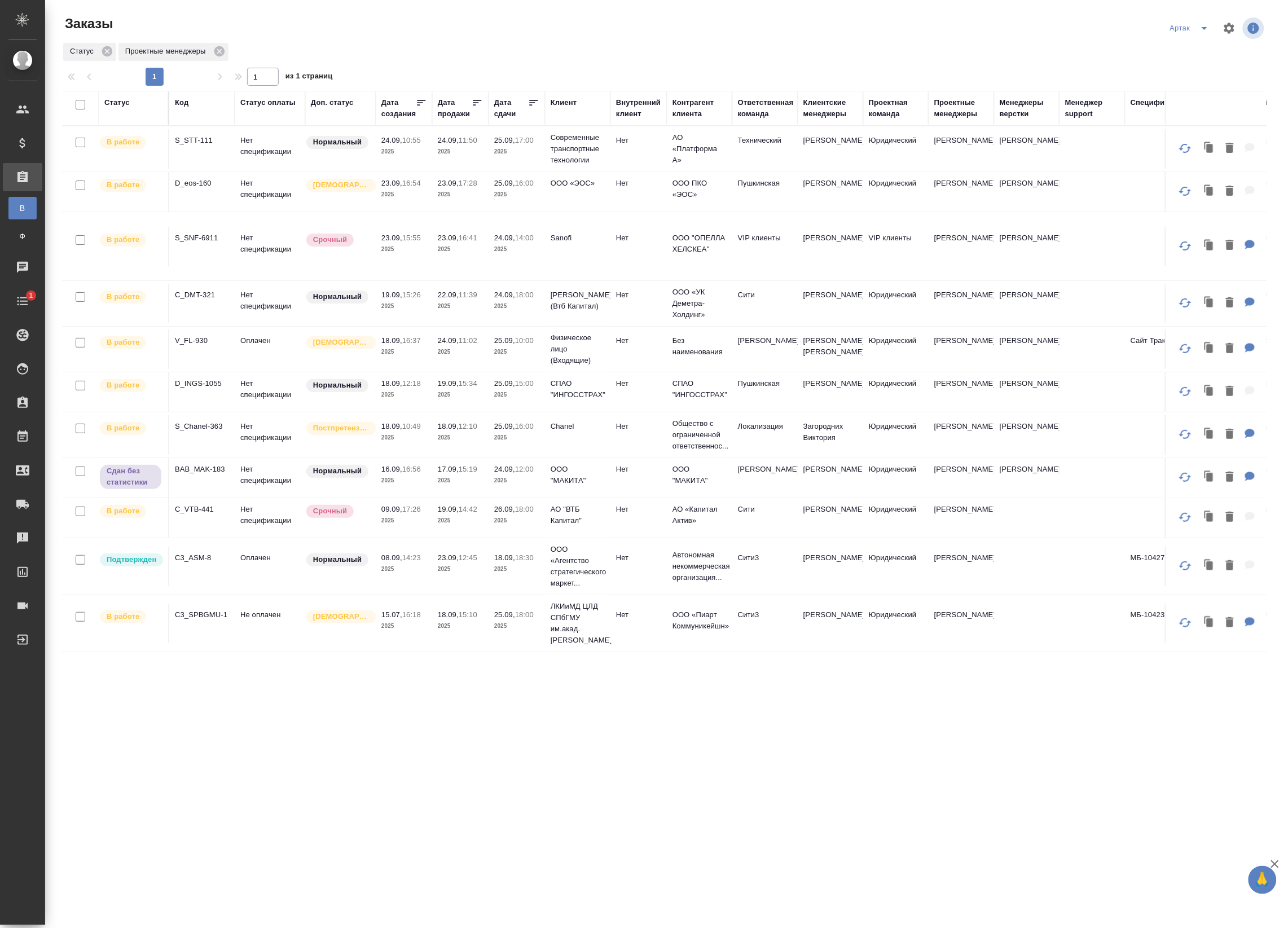
click at [434, 482] on td "17.09, 15:19 2025" at bounding box center [461, 478] width 57 height 39
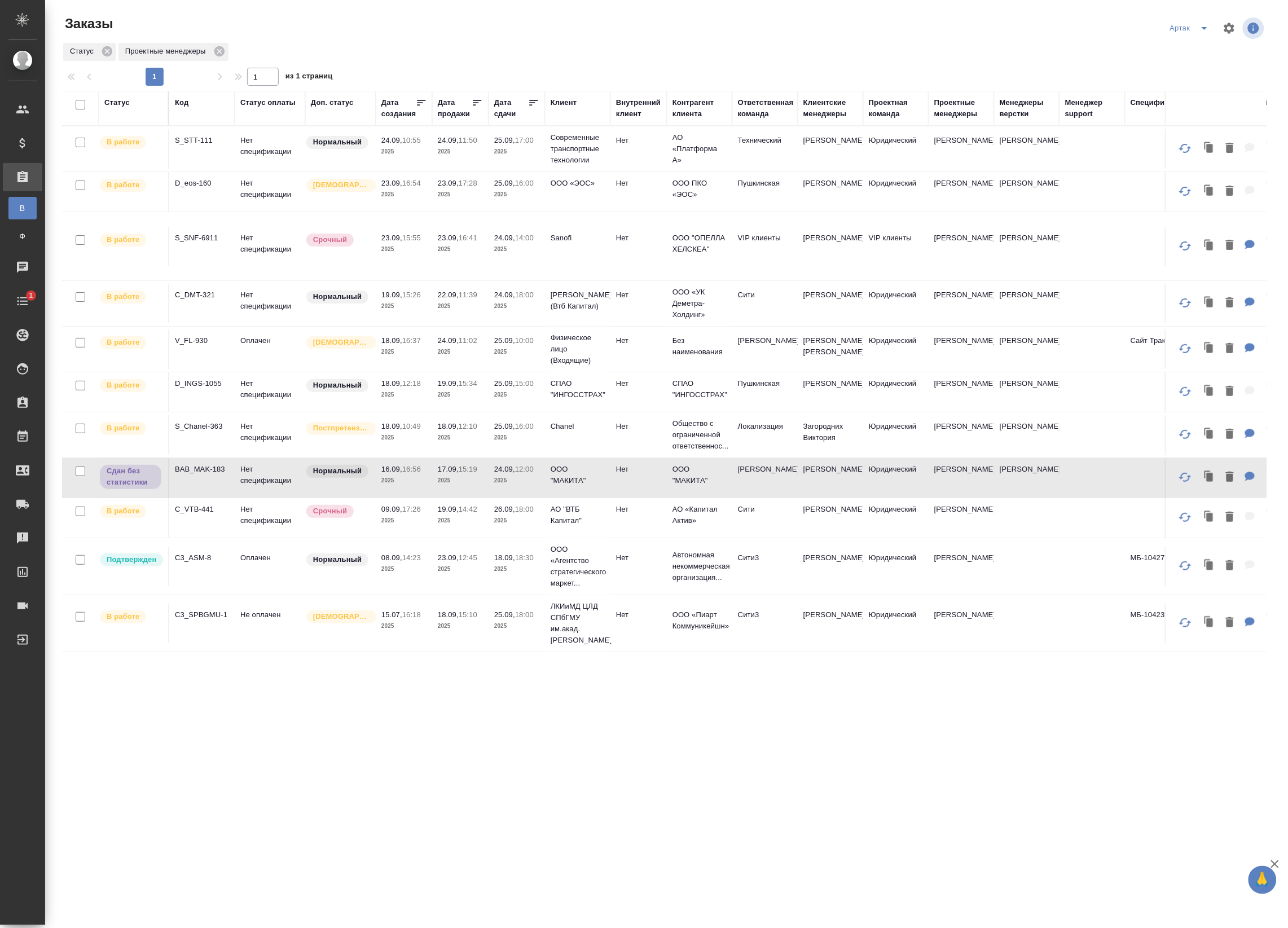
click at [437, 487] on p "2025" at bounding box center [460, 481] width 45 height 12
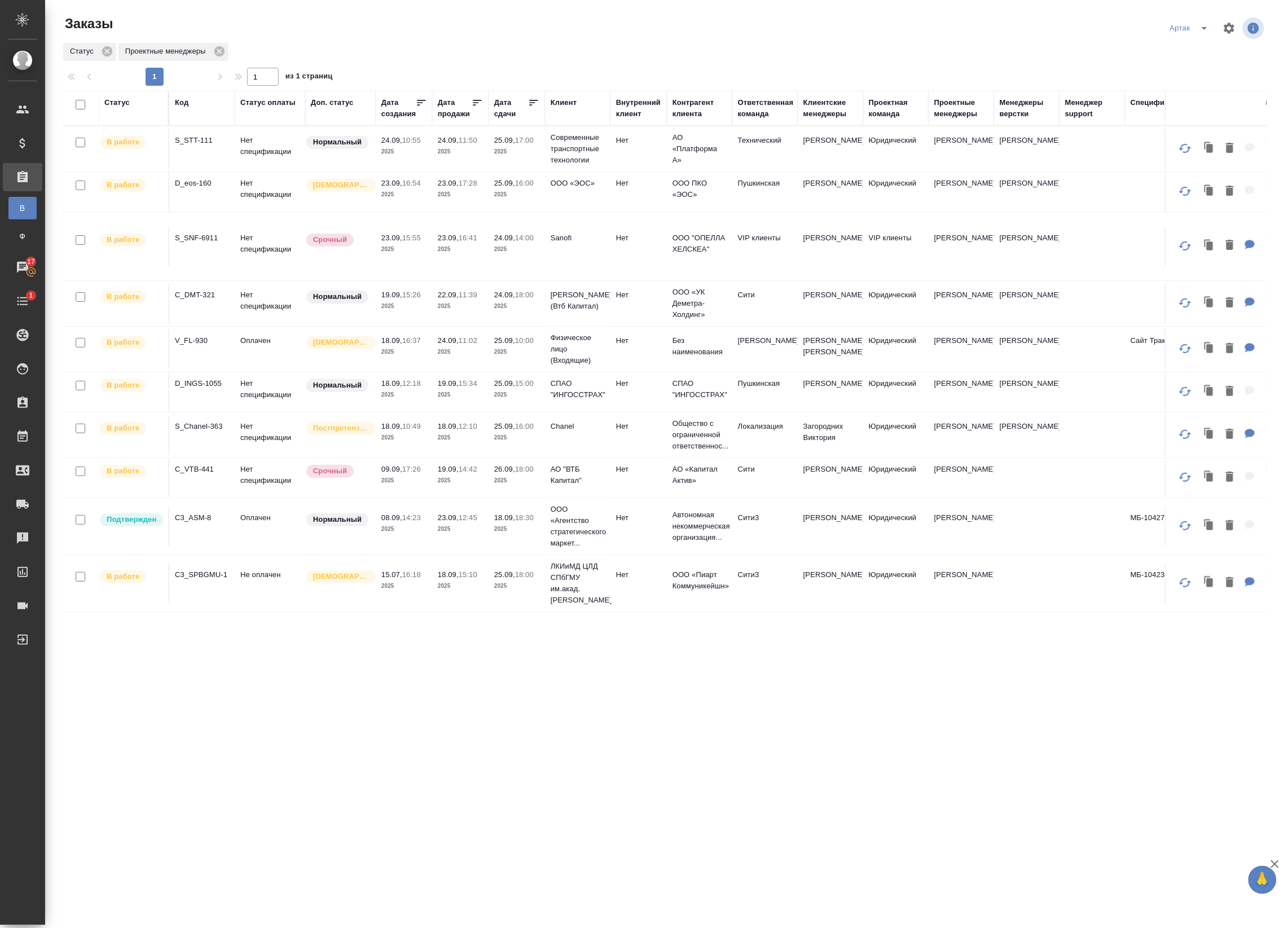
click at [302, 264] on td "Нет спецификации" at bounding box center [269, 246] width 70 height 39
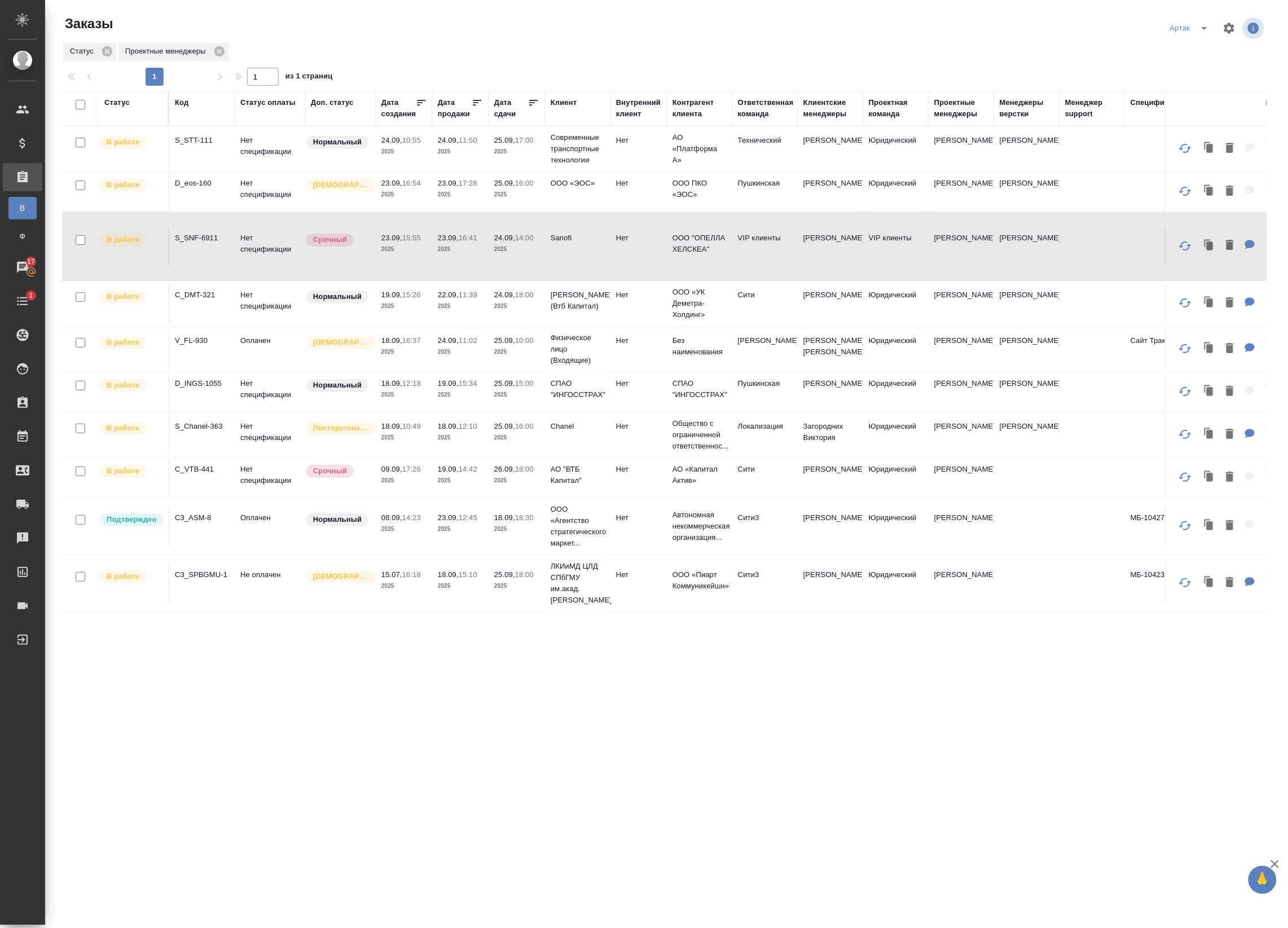
click at [371, 305] on td "Нормальный" at bounding box center [340, 303] width 70 height 39
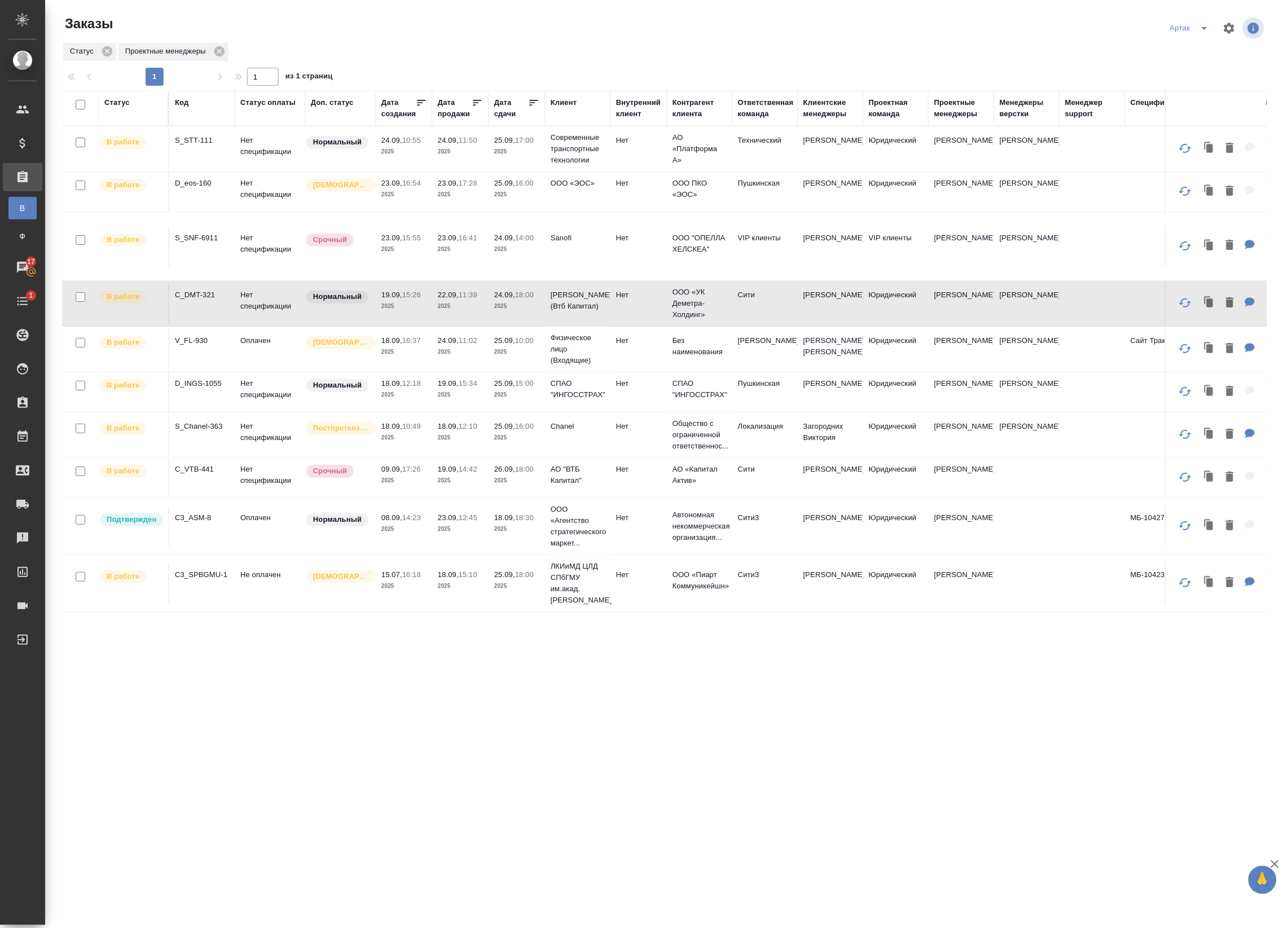
click at [399, 345] on p "18.09," at bounding box center [392, 340] width 21 height 8
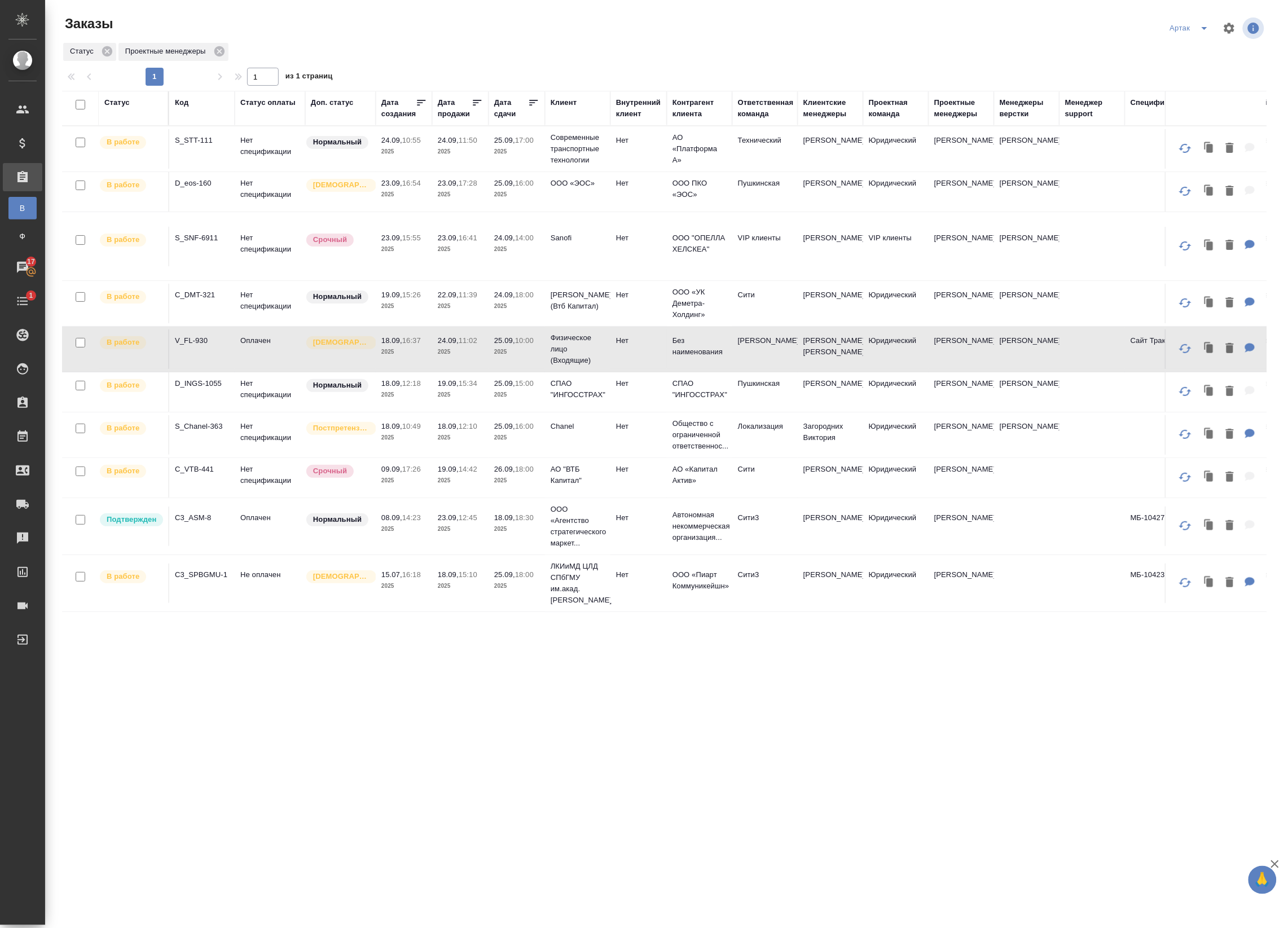
click at [410, 401] on p "2025" at bounding box center [404, 395] width 45 height 12
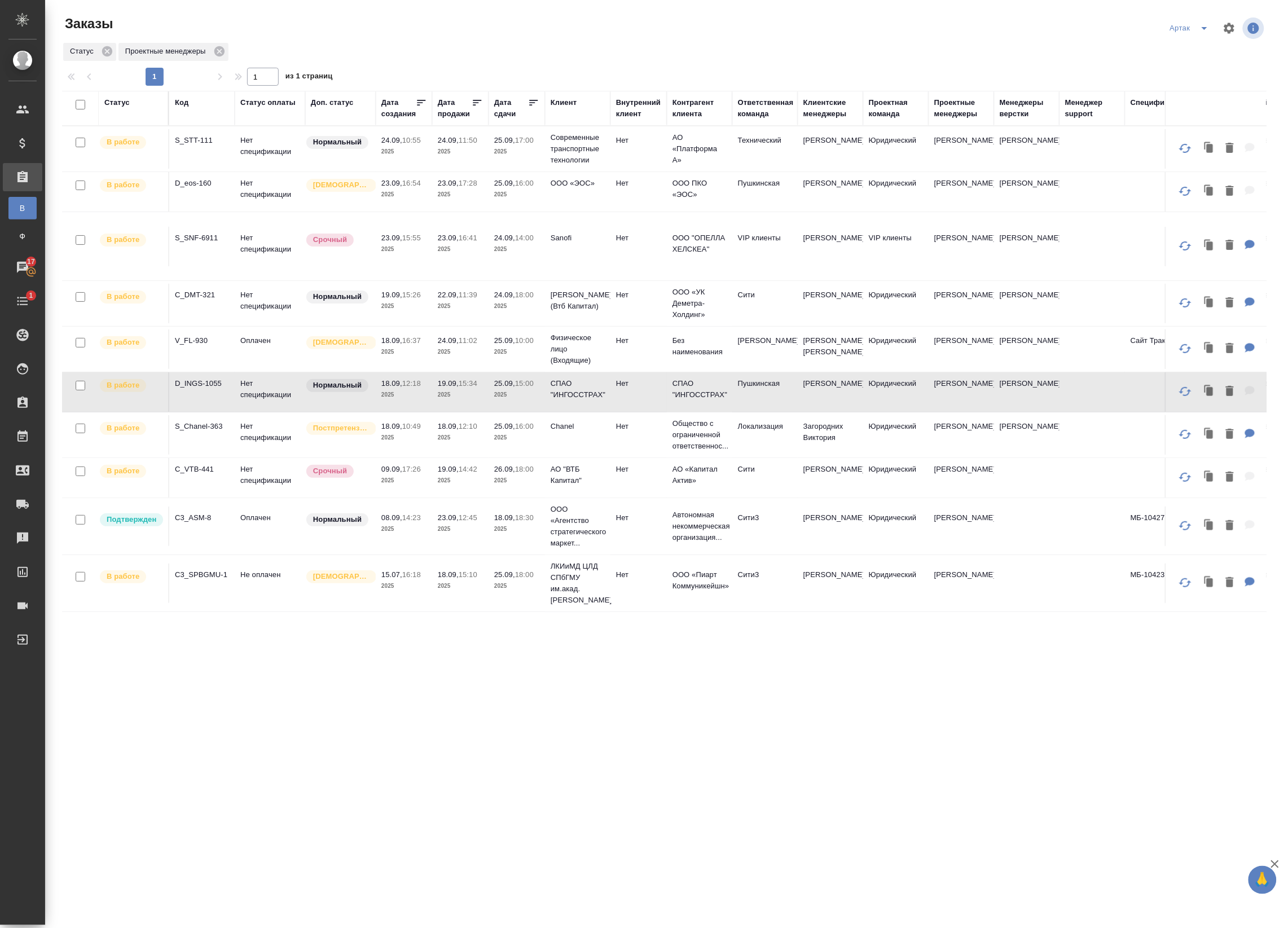
click at [421, 430] on p "10:49" at bounding box center [411, 426] width 19 height 8
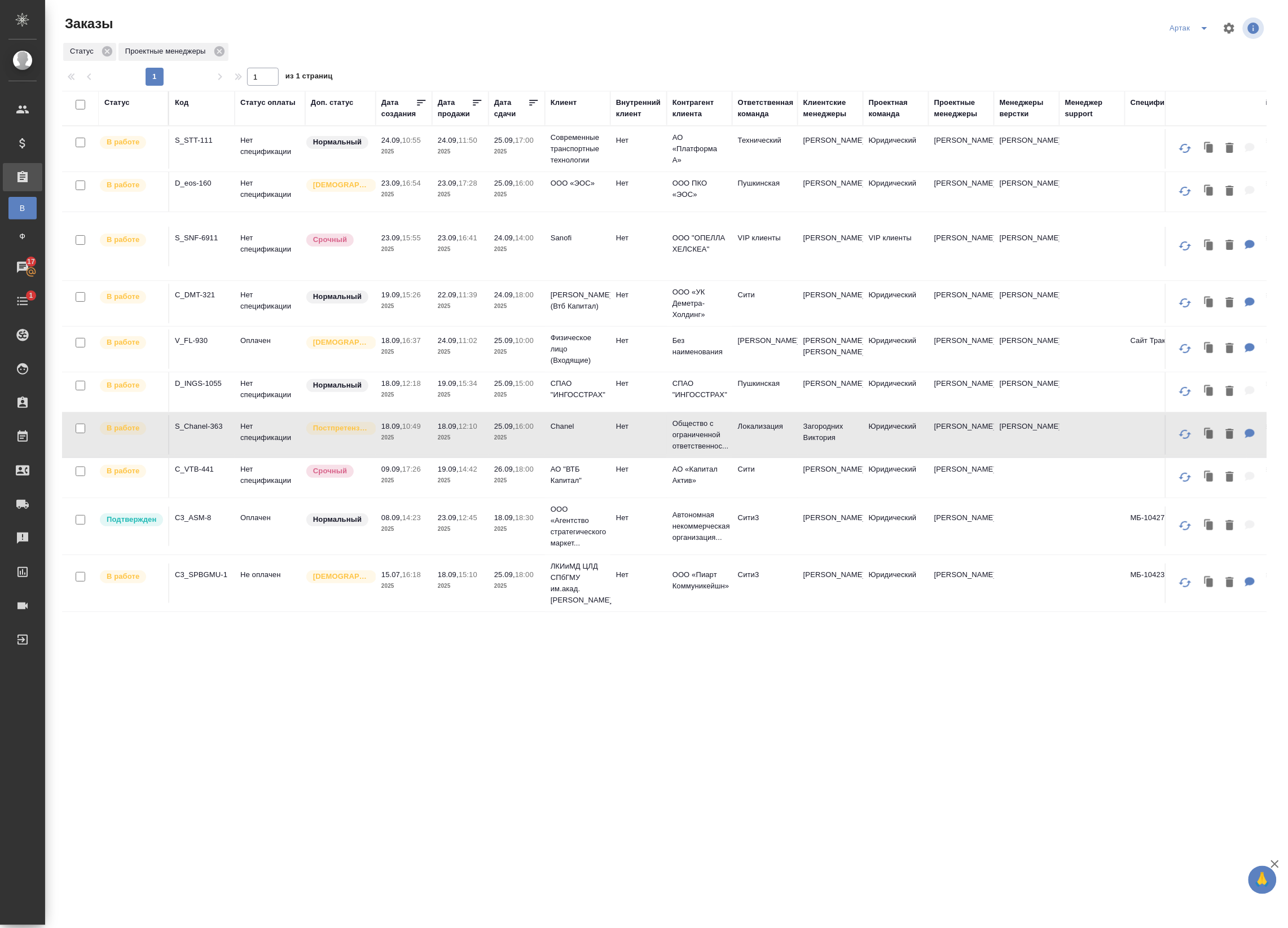
click at [430, 476] on td "09.09, 17:26 2025" at bounding box center [404, 478] width 57 height 39
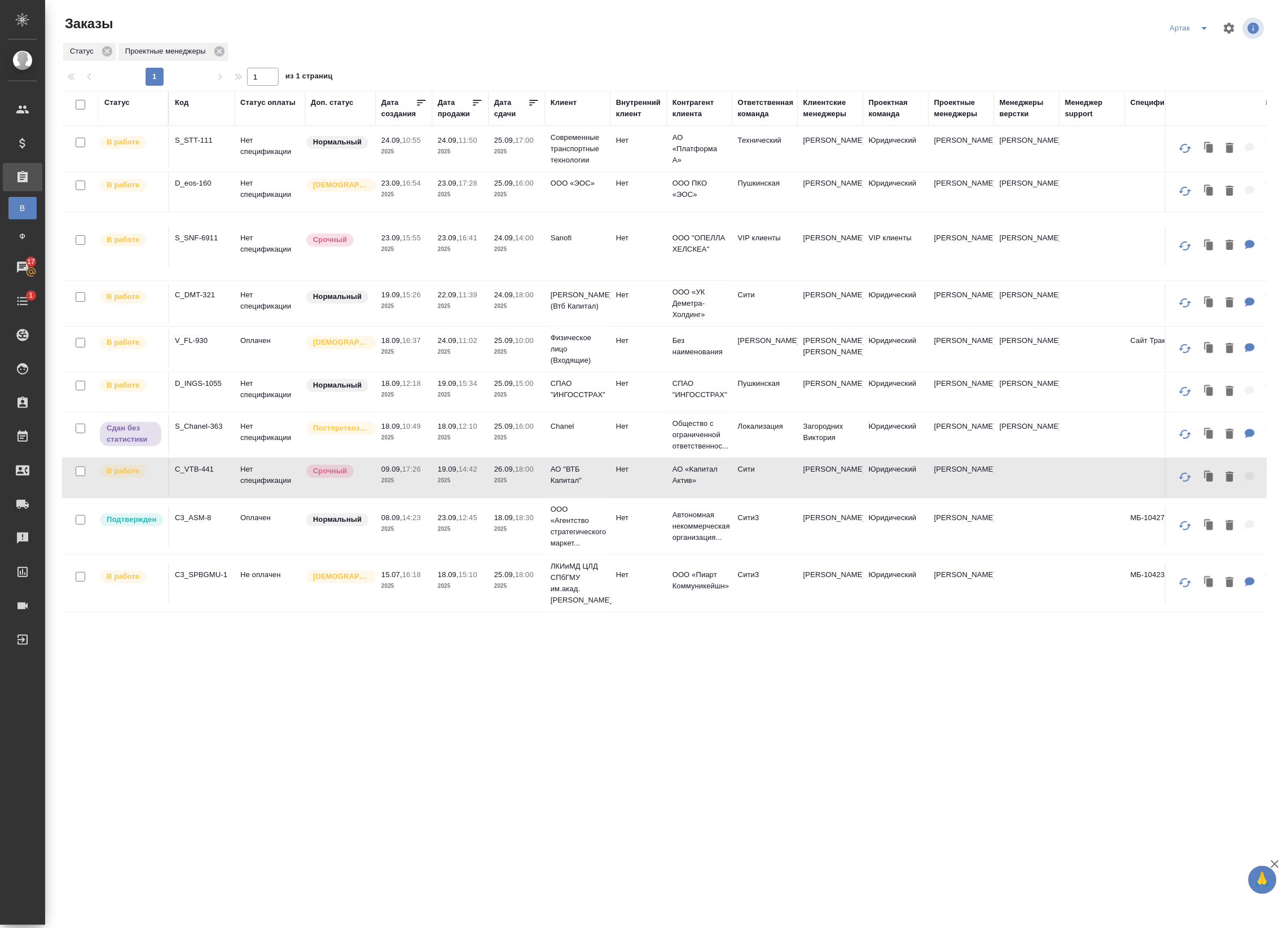
click at [79, 139] on input "checkbox" at bounding box center [80, 142] width 10 height 10
checkbox input "true"
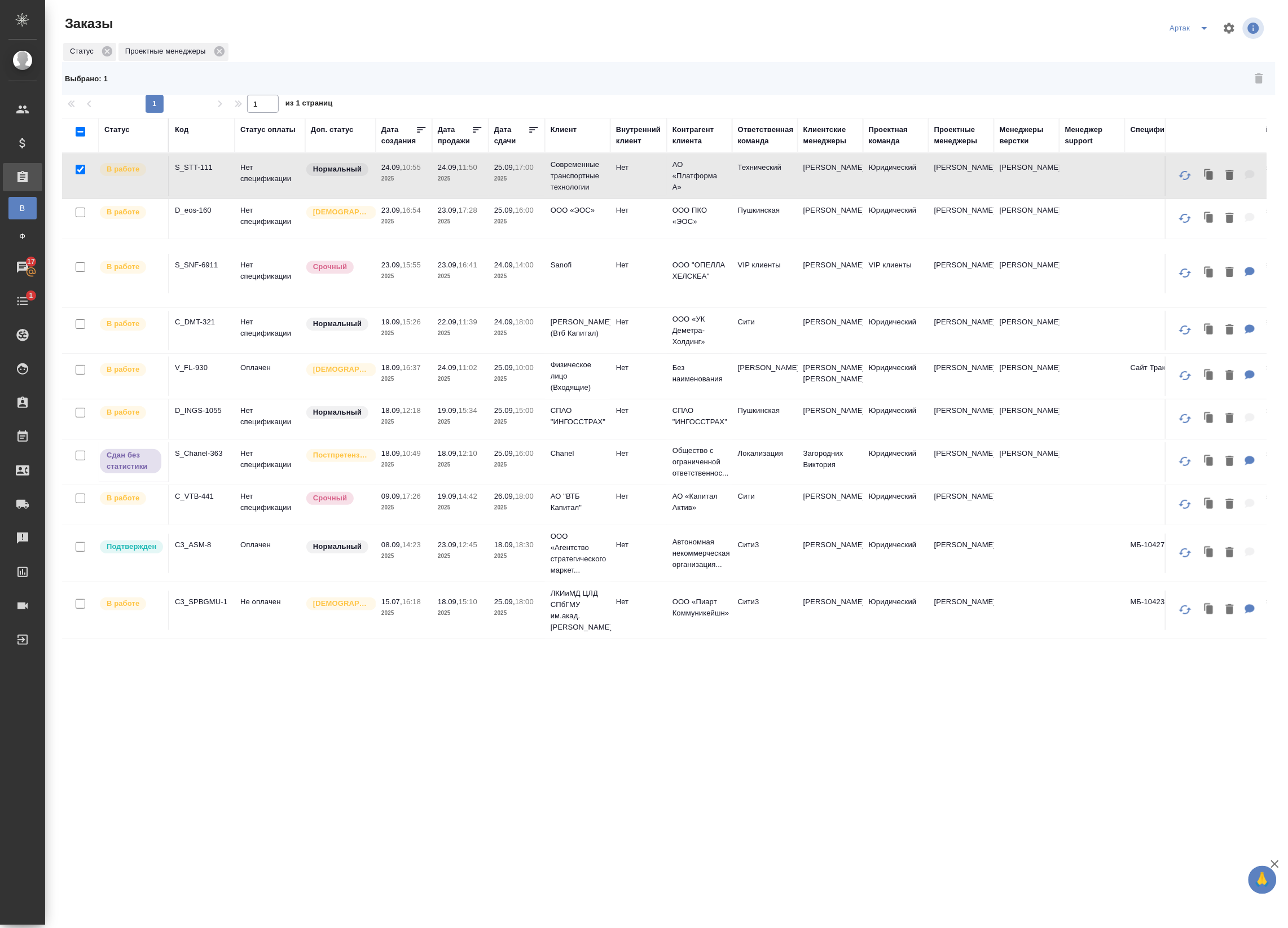
click at [82, 215] on input "checkbox" at bounding box center [80, 212] width 10 height 10
checkbox input "true"
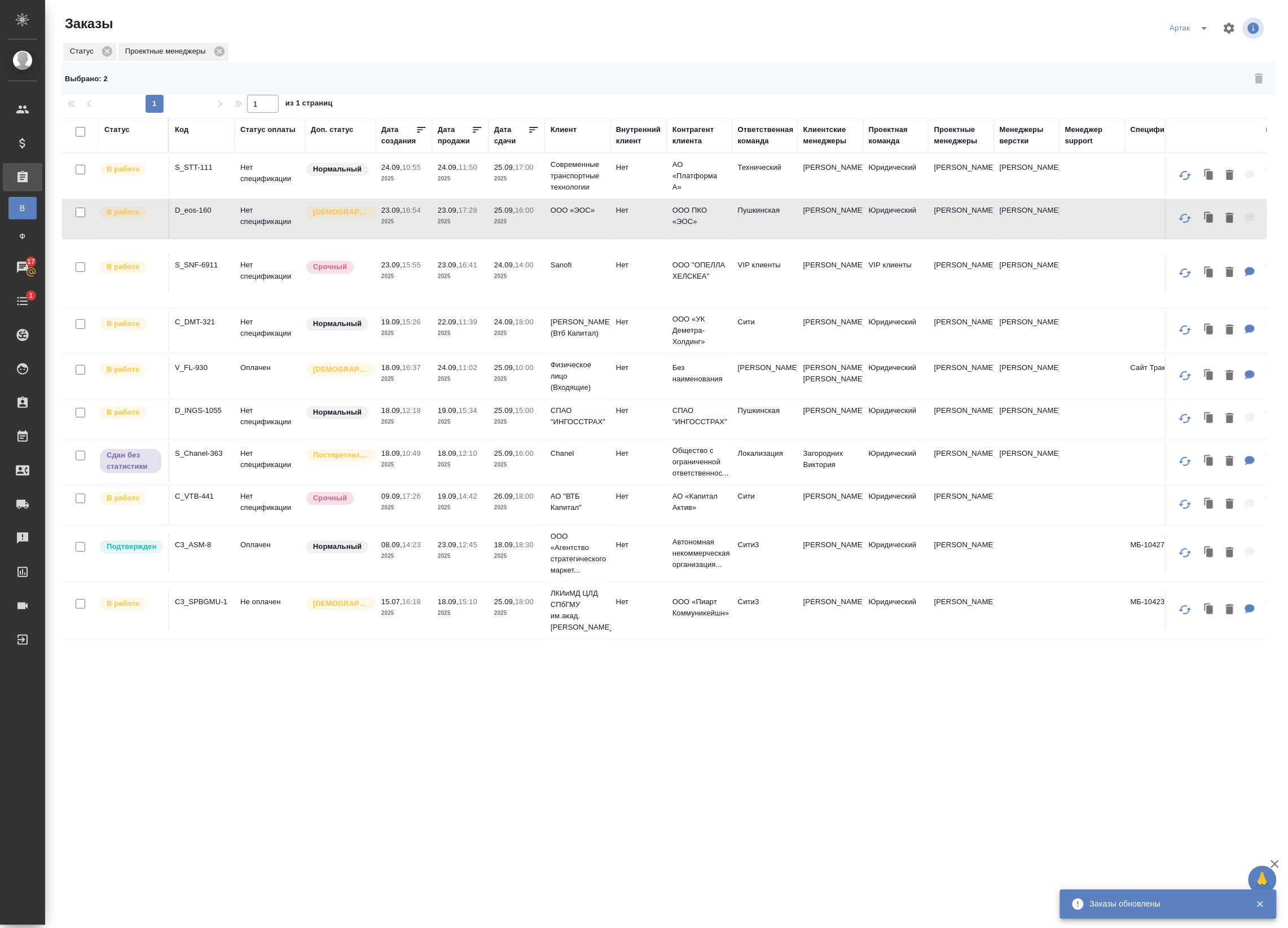
checkbox input "false"
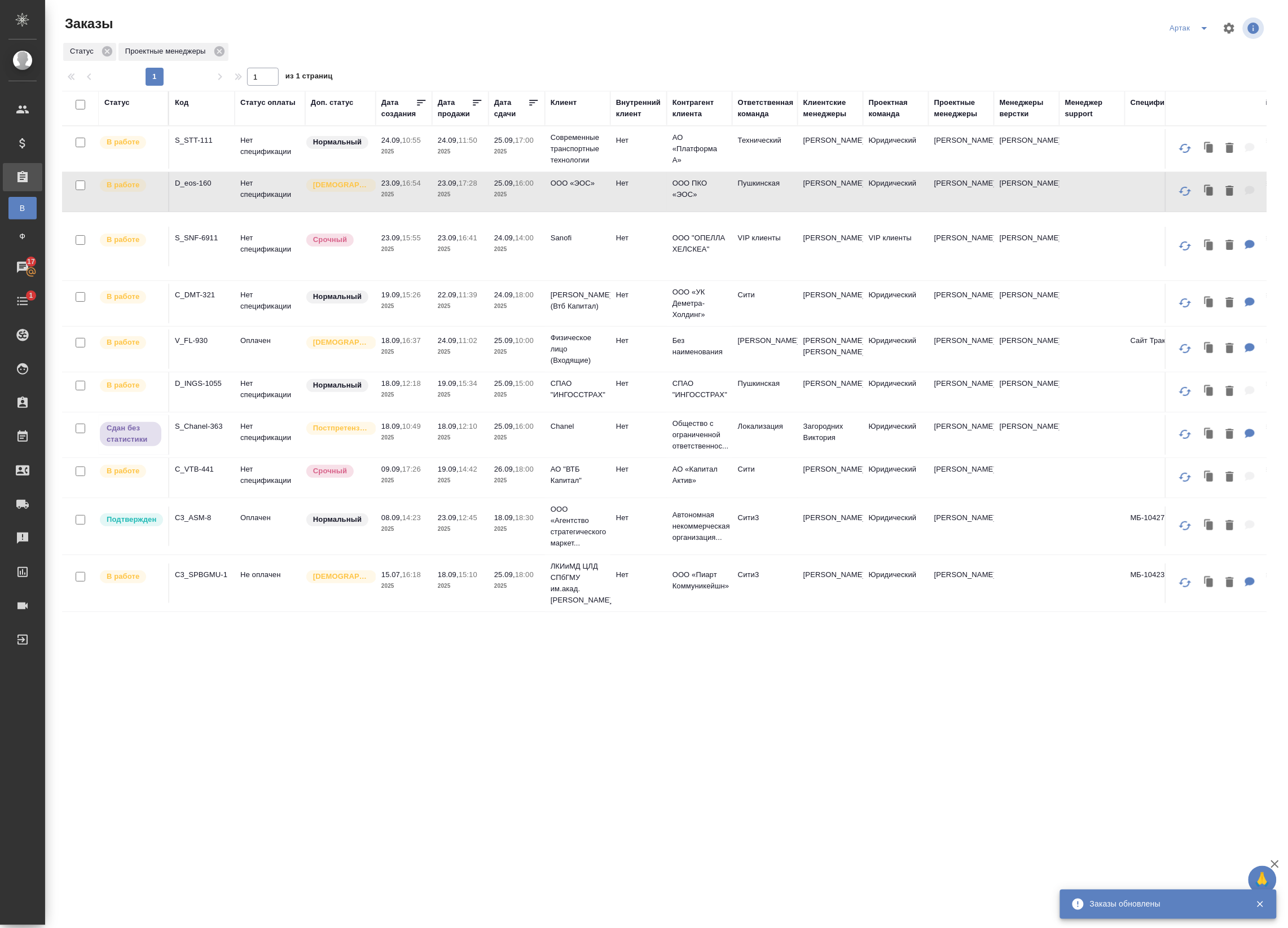
click at [415, 275] on tr "В работе S_SNF-6911 Нет спецификации Срочный 23.09, 15:55 2025 23.09, 16:41 202…" at bounding box center [873, 246] width 1622 height 69
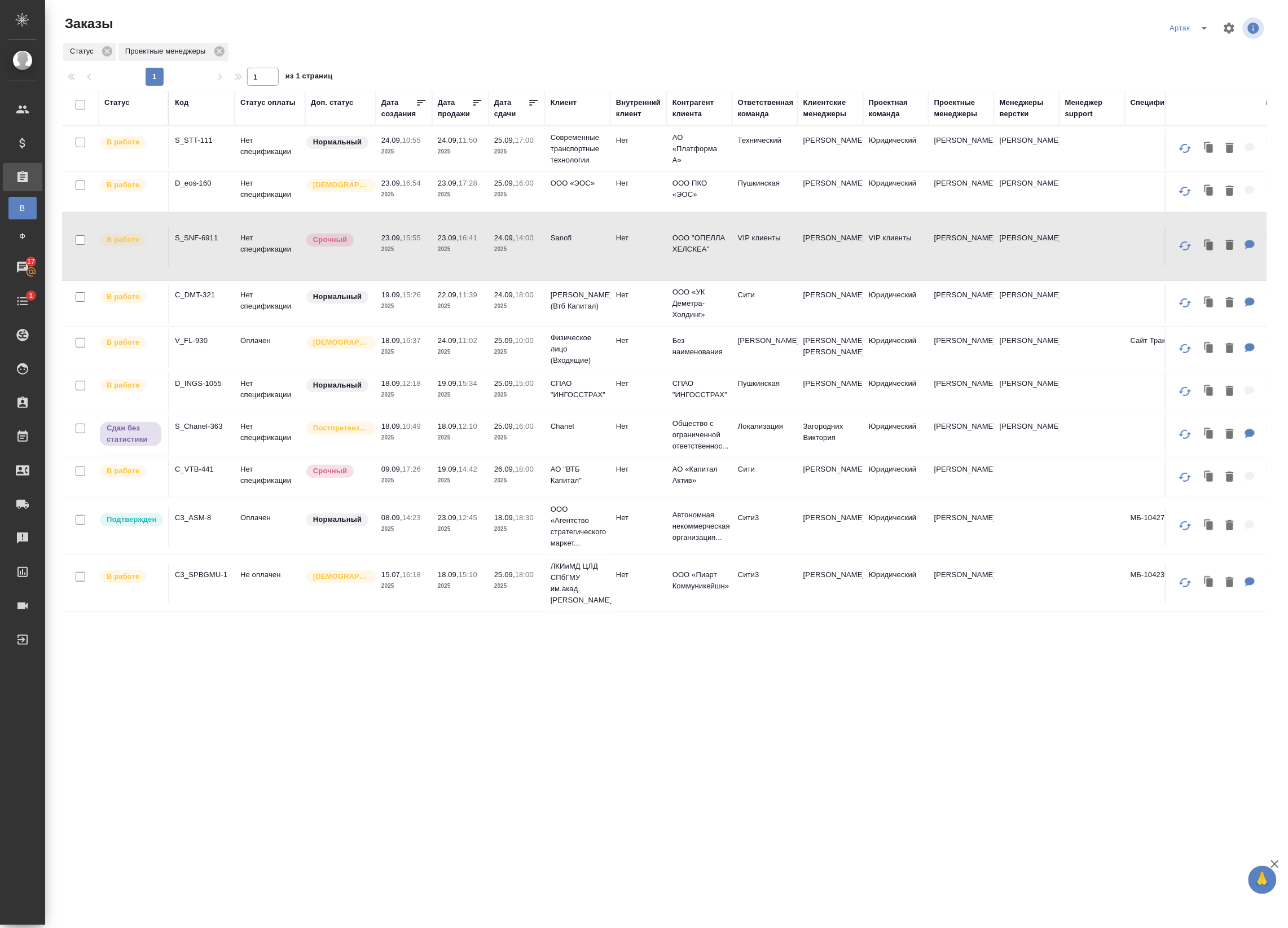
click at [441, 535] on p "2025" at bounding box center [460, 529] width 45 height 12
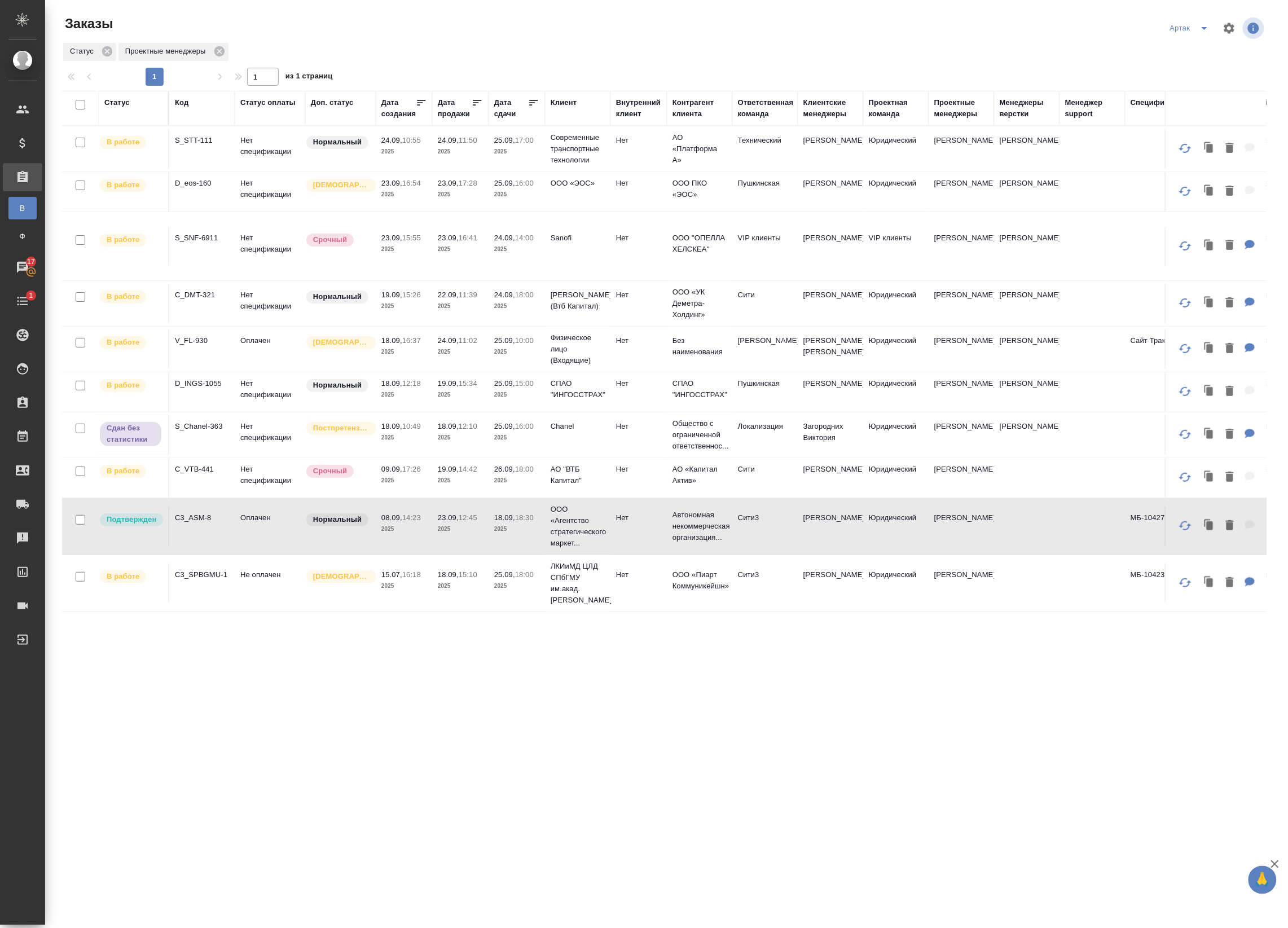
click at [441, 535] on p "2025" at bounding box center [460, 529] width 45 height 12
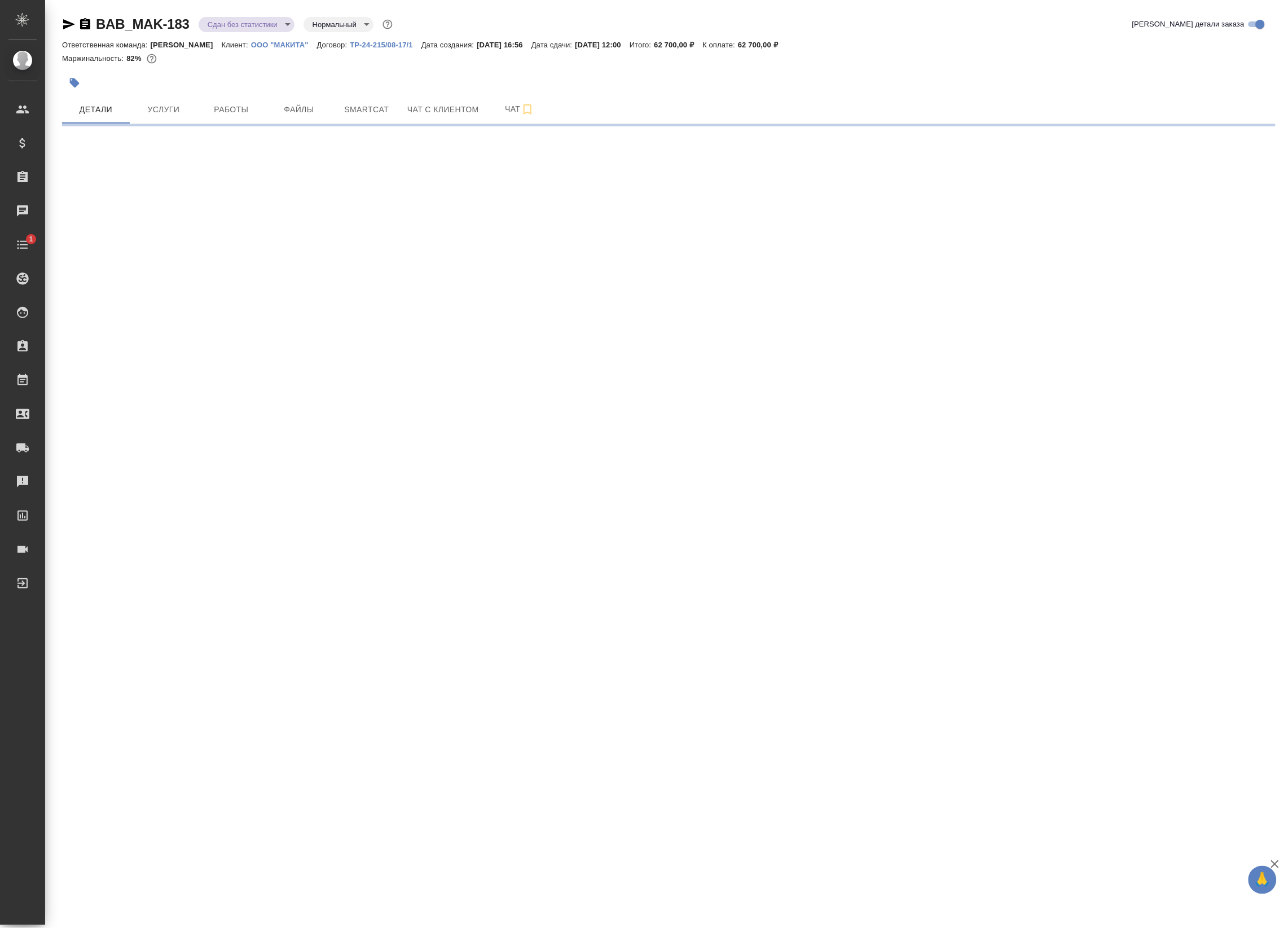
select select "RU"
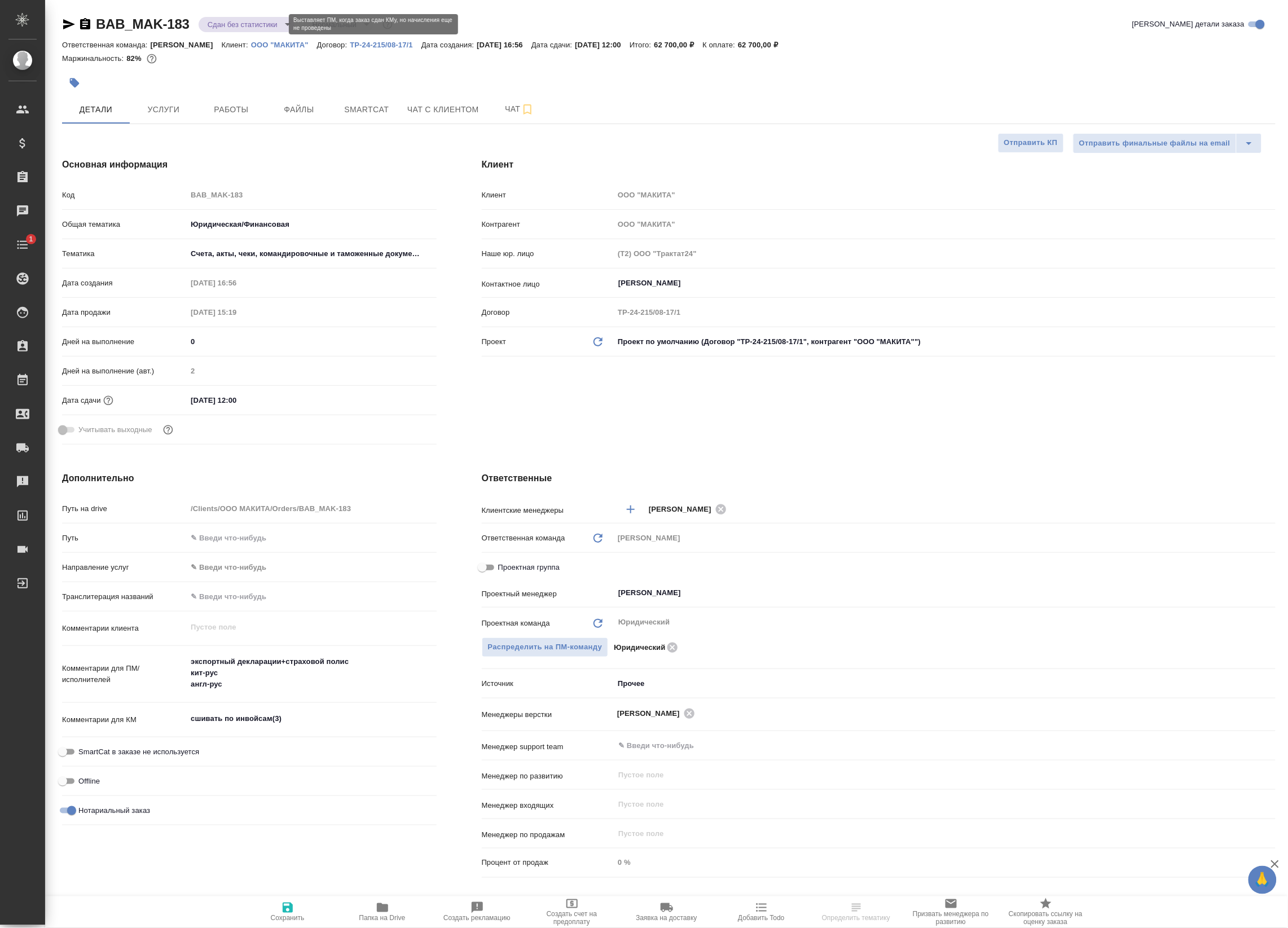
type textarea "x"
click at [258, 26] on body "🙏 .cls-1 fill:#fff; AWATERA Badanyan Artak Клиенты Спецификации Заказы Чаты 1 T…" at bounding box center [644, 464] width 1288 height 928
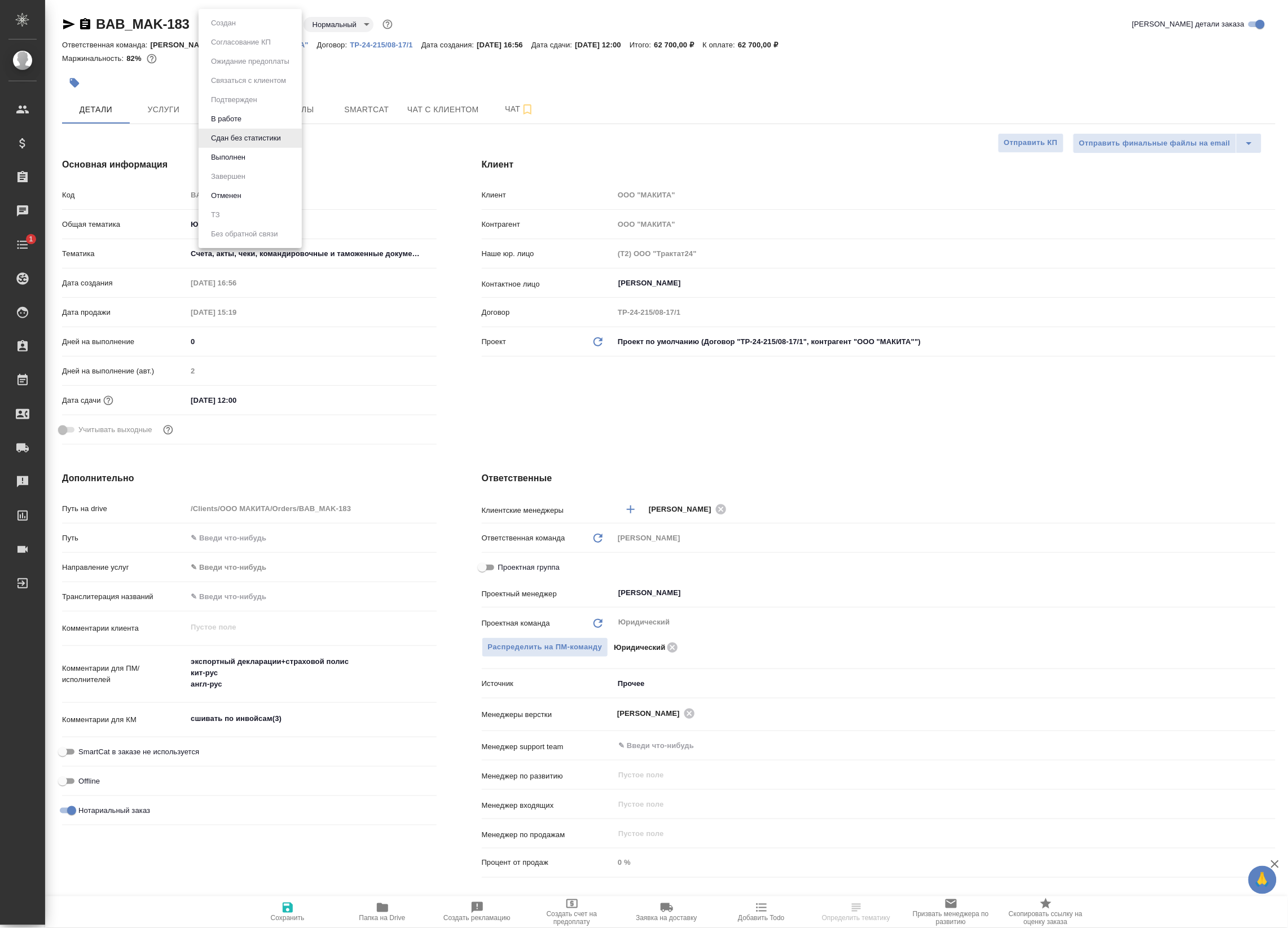
type textarea "x"
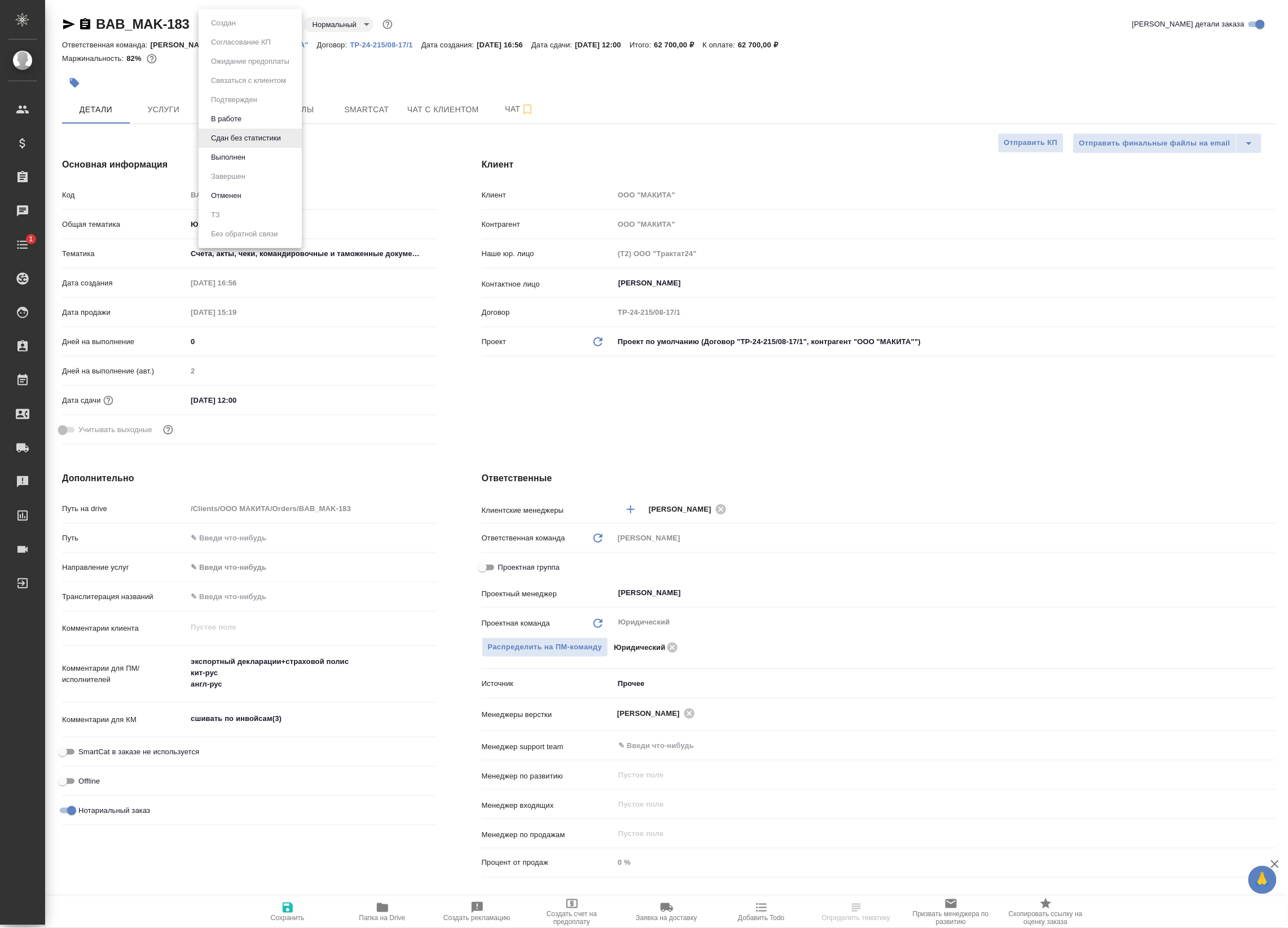
type textarea "x"
click at [245, 156] on button "Выполнен" at bounding box center [228, 157] width 41 height 12
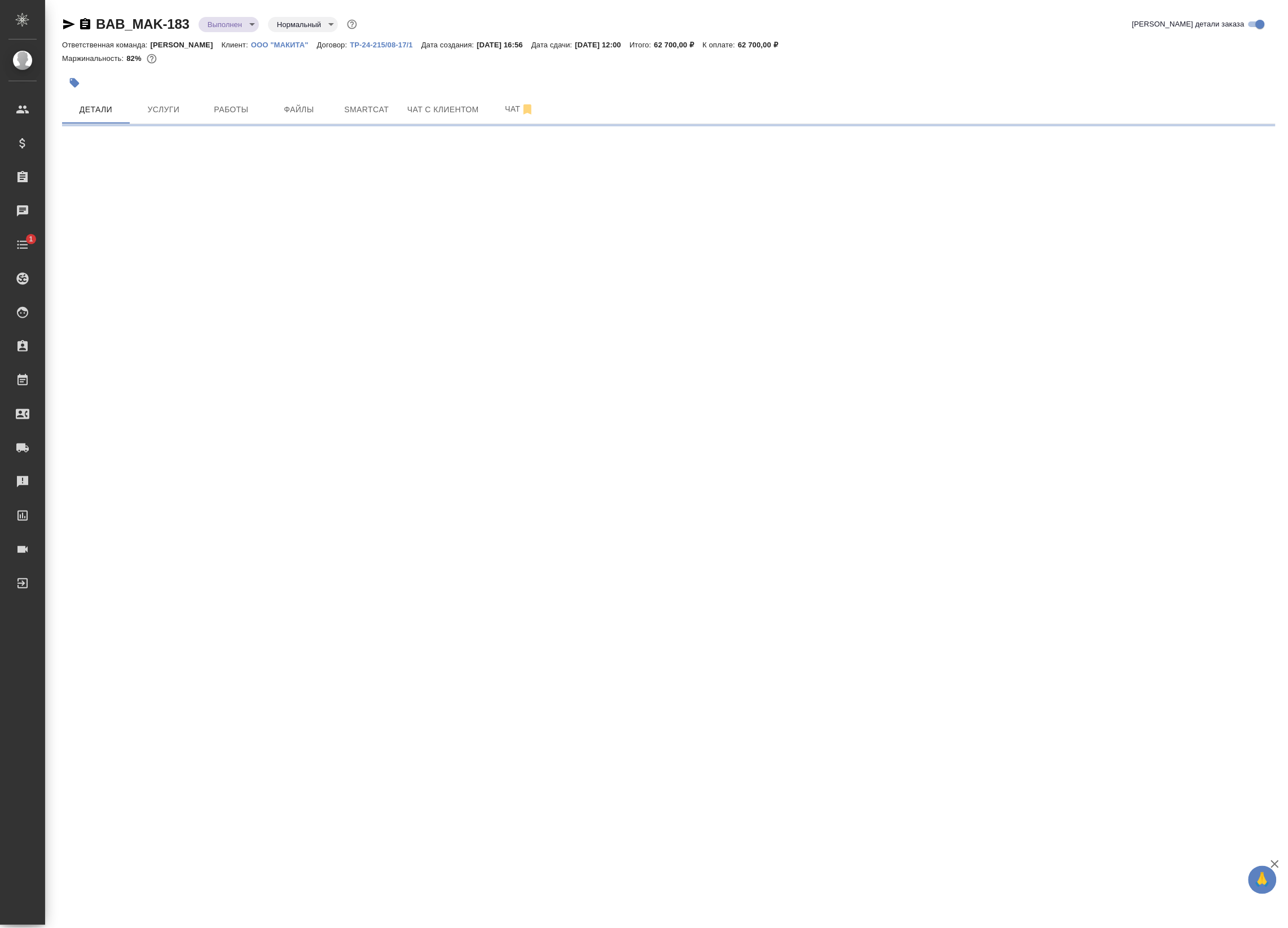
select select "RU"
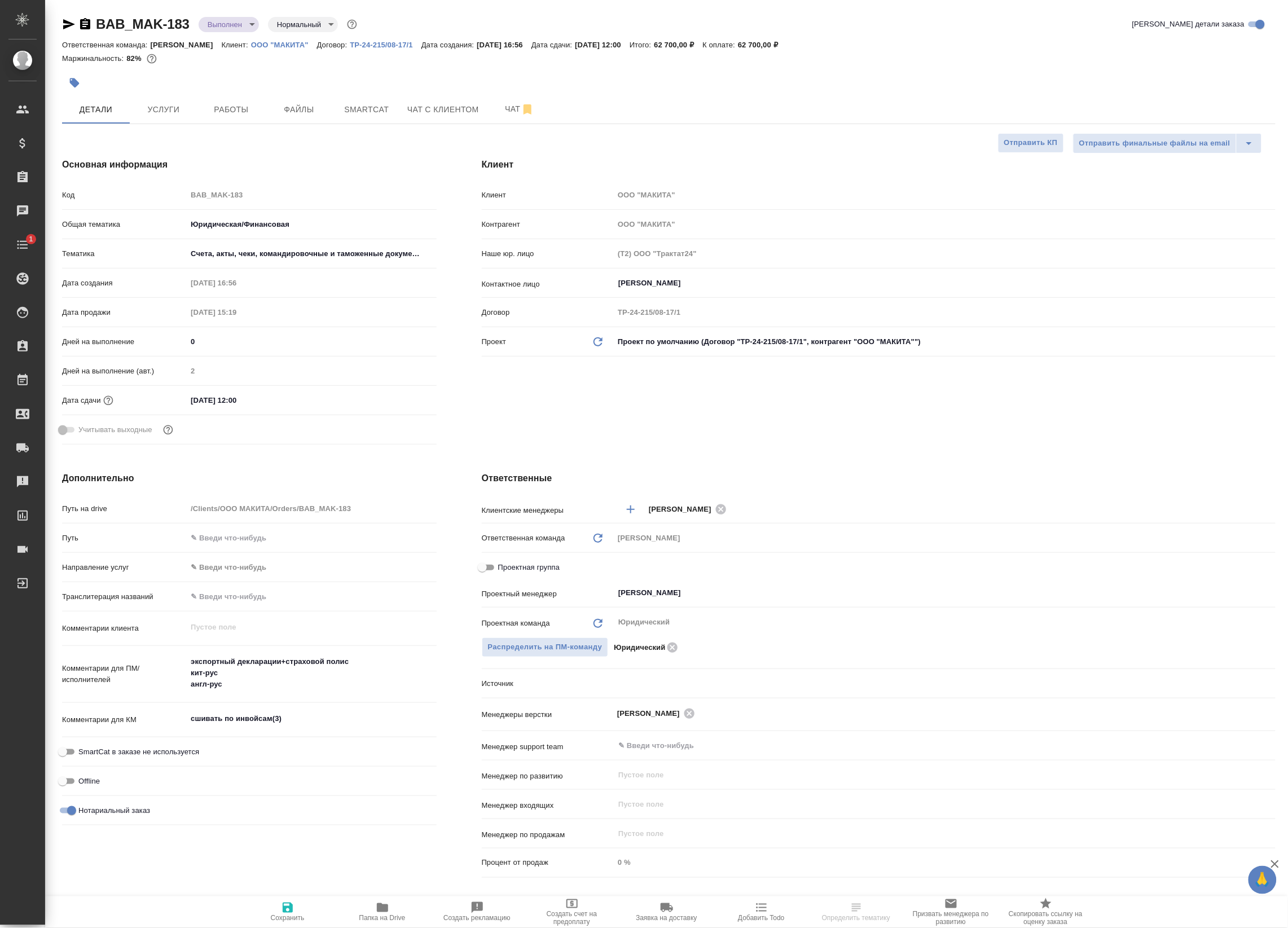
type textarea "x"
click at [220, 105] on span "Работы" at bounding box center [231, 110] width 54 height 14
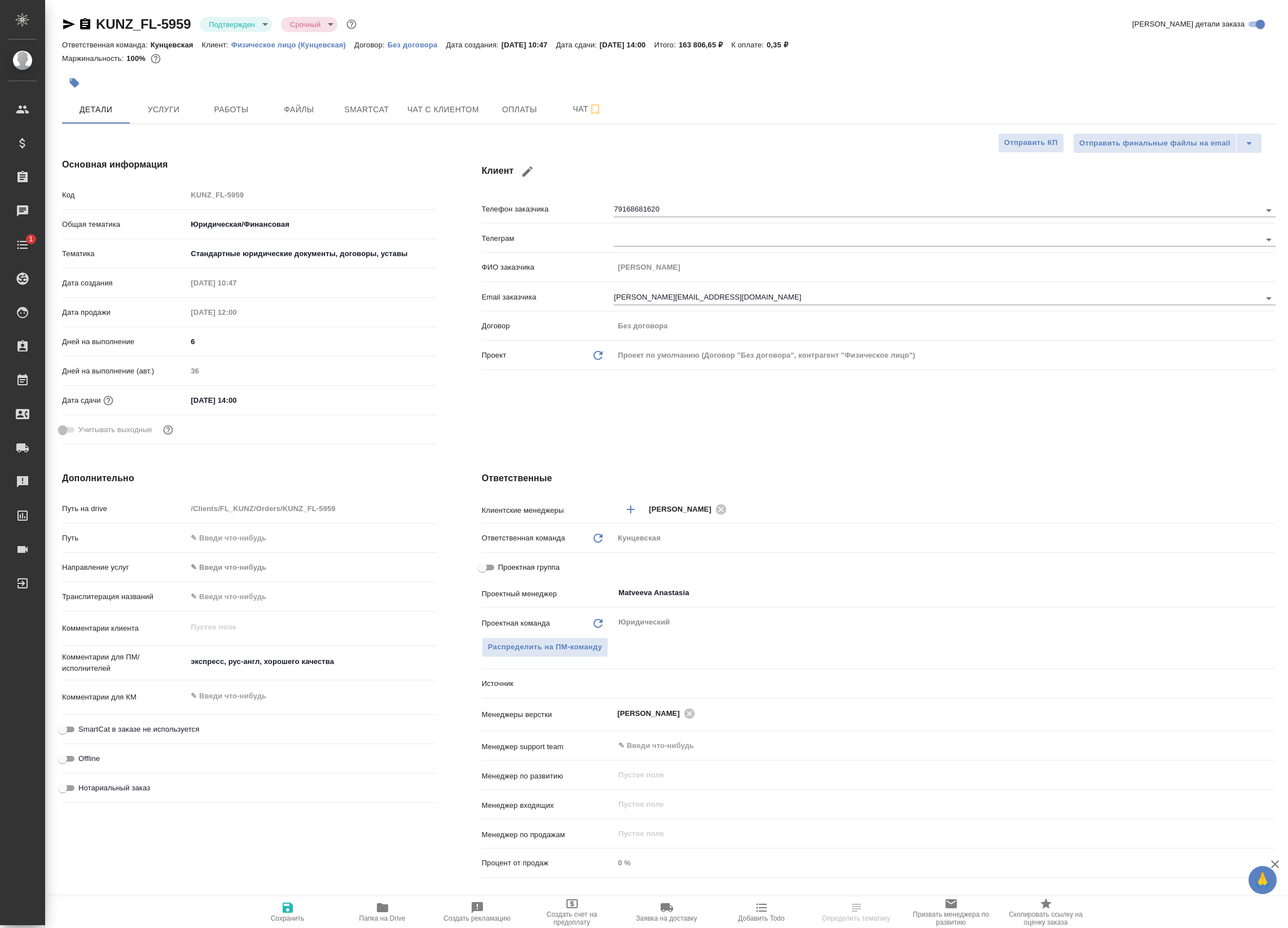
select select "RU"
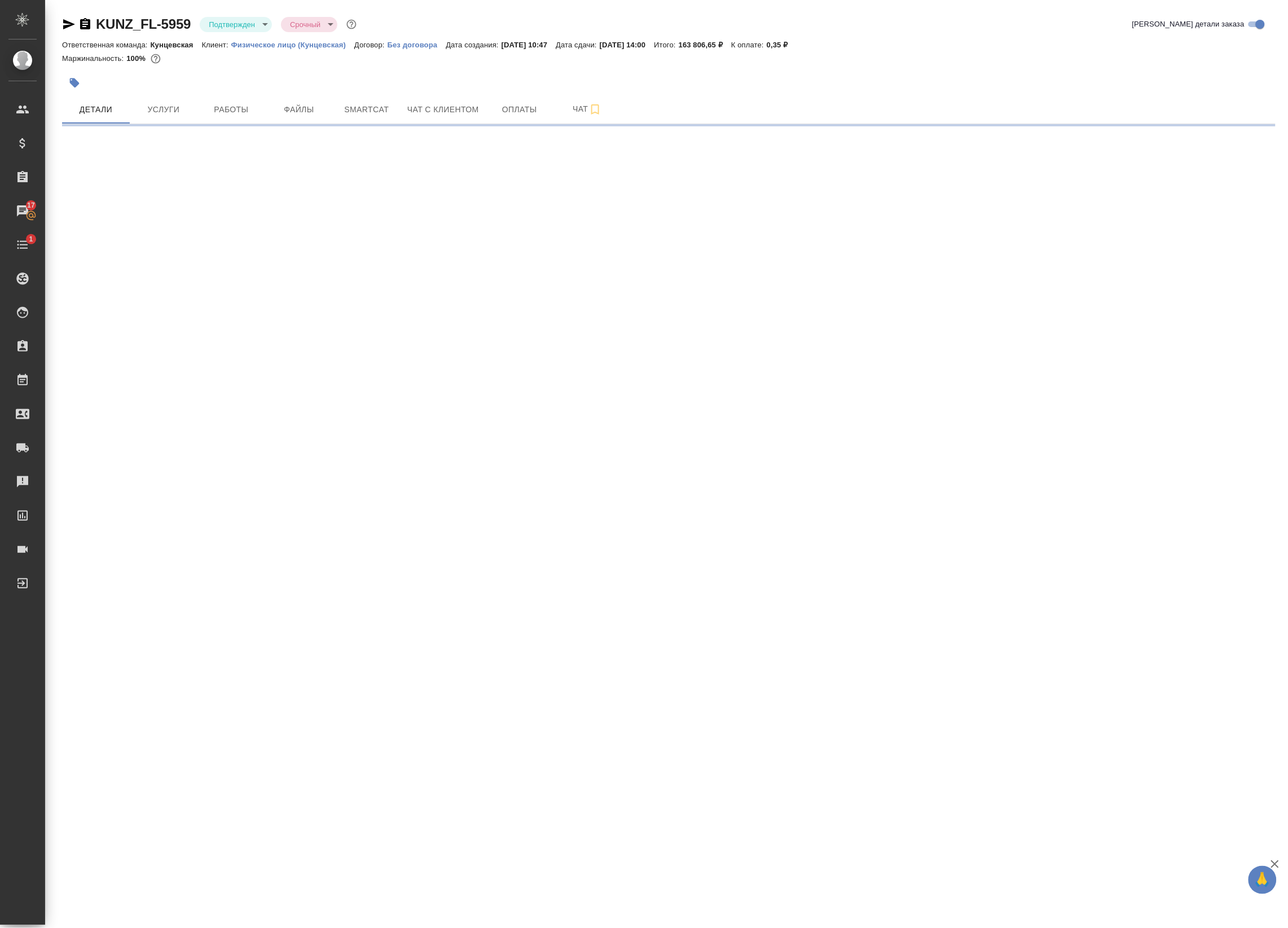
select select "RU"
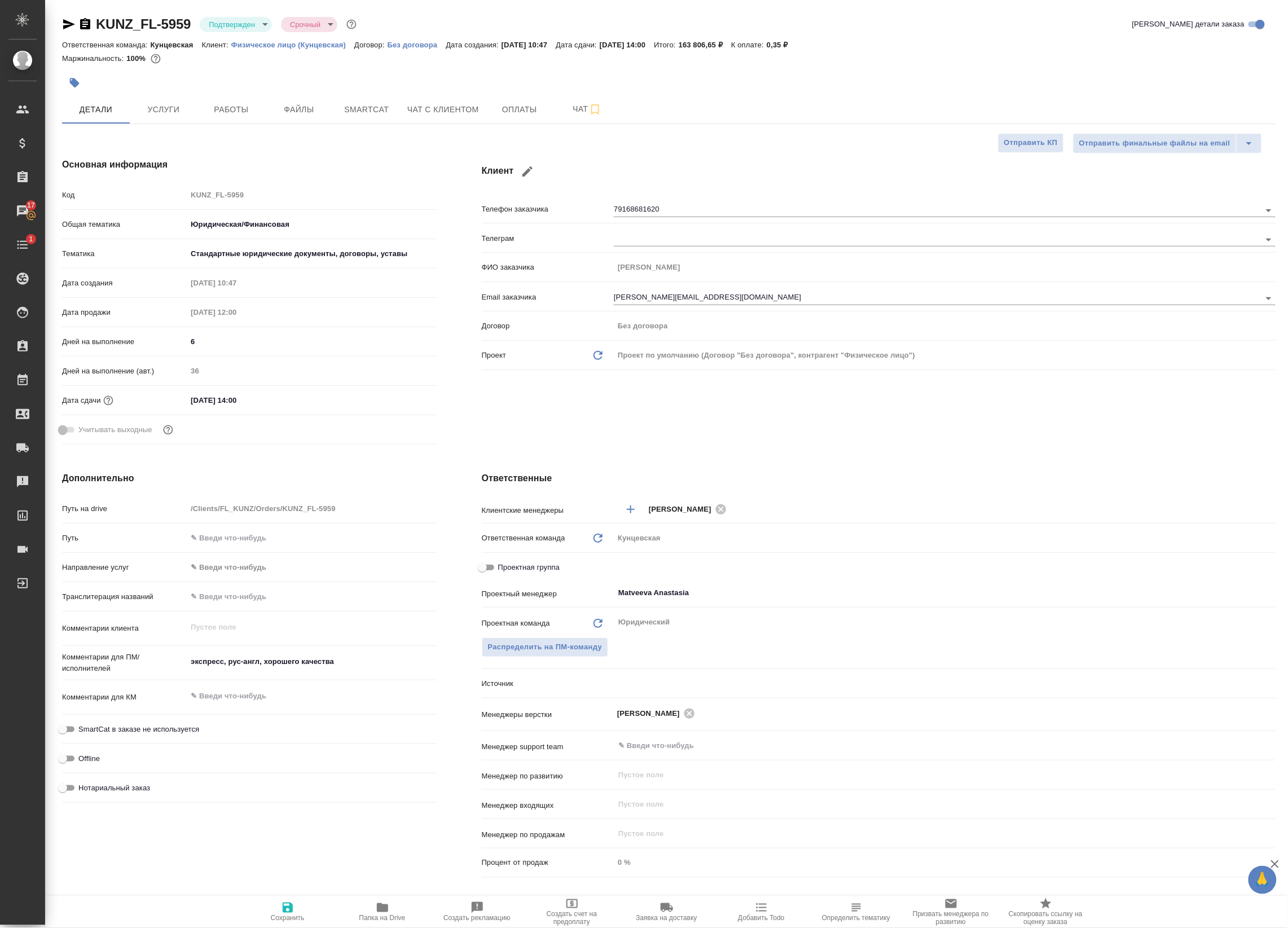
type textarea "x"
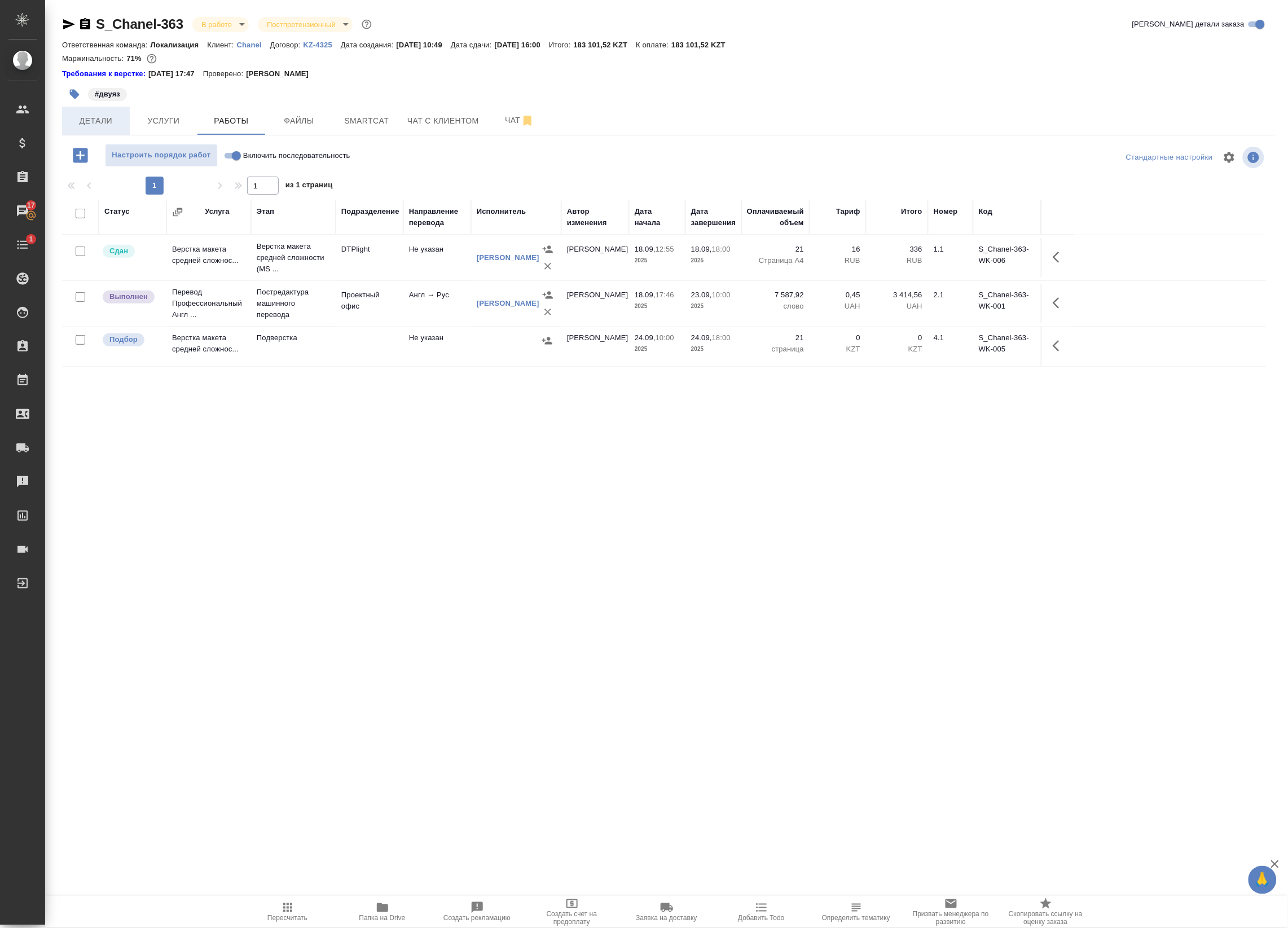
click at [110, 124] on span "Детали" at bounding box center [96, 121] width 54 height 14
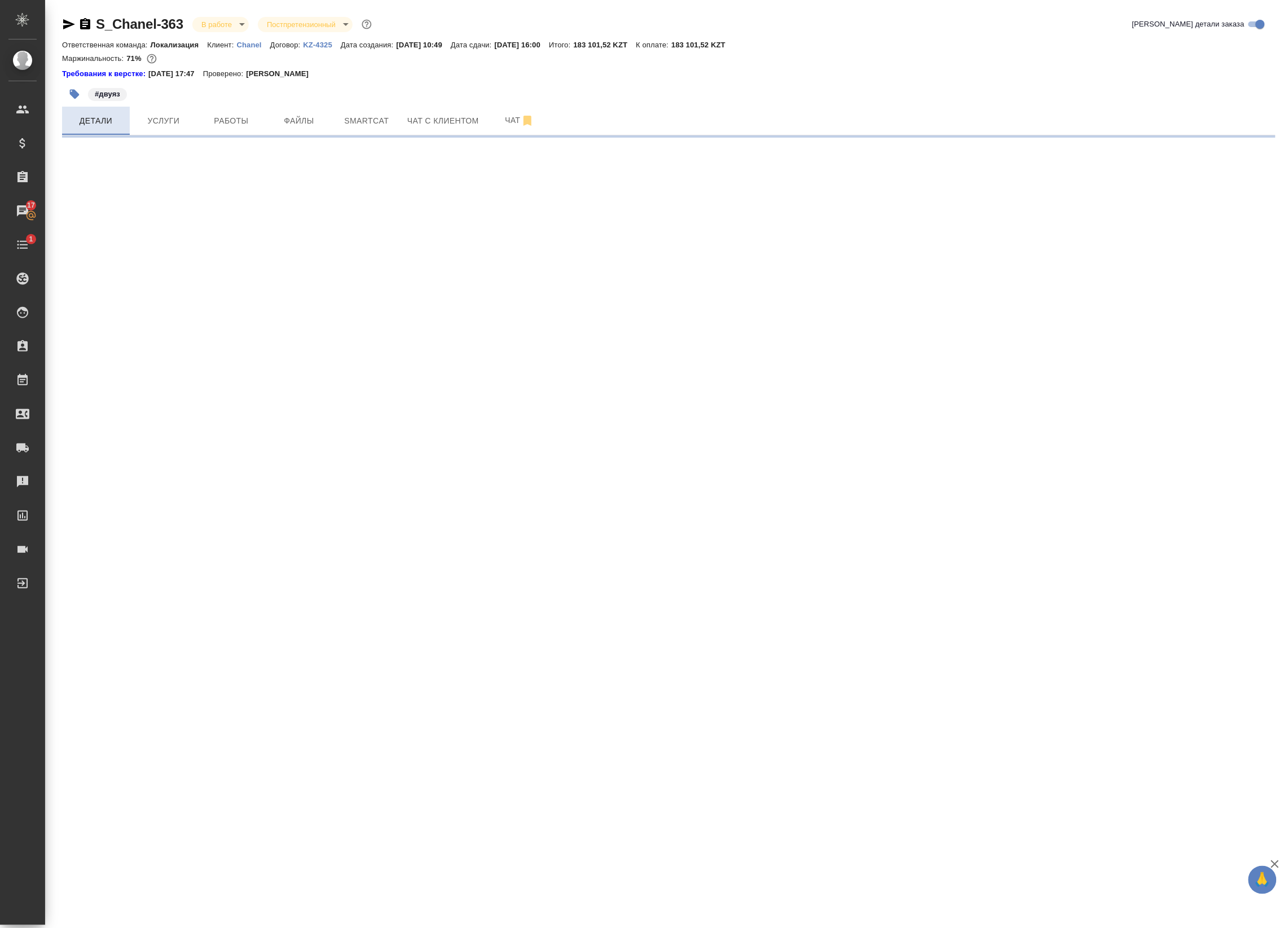
select select "RU"
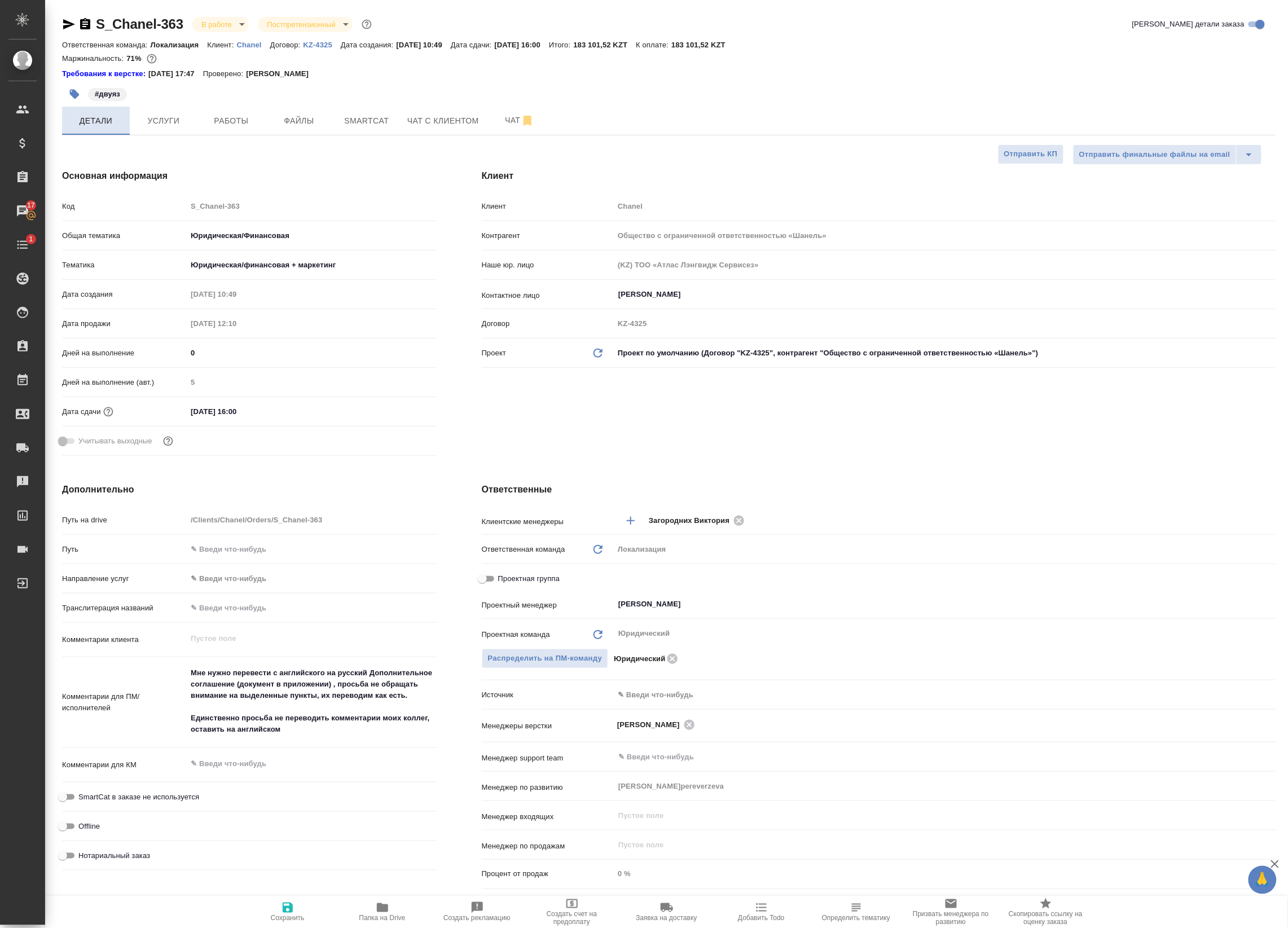
type textarea "x"
click at [243, 26] on body "🙏 .cls-1 fill:#fff; AWATERA Badanyan Artak Клиенты Спецификации Заказы 17 Чаты …" at bounding box center [644, 464] width 1288 height 928
click at [249, 137] on button "Сдан без статистики" at bounding box center [240, 138] width 77 height 12
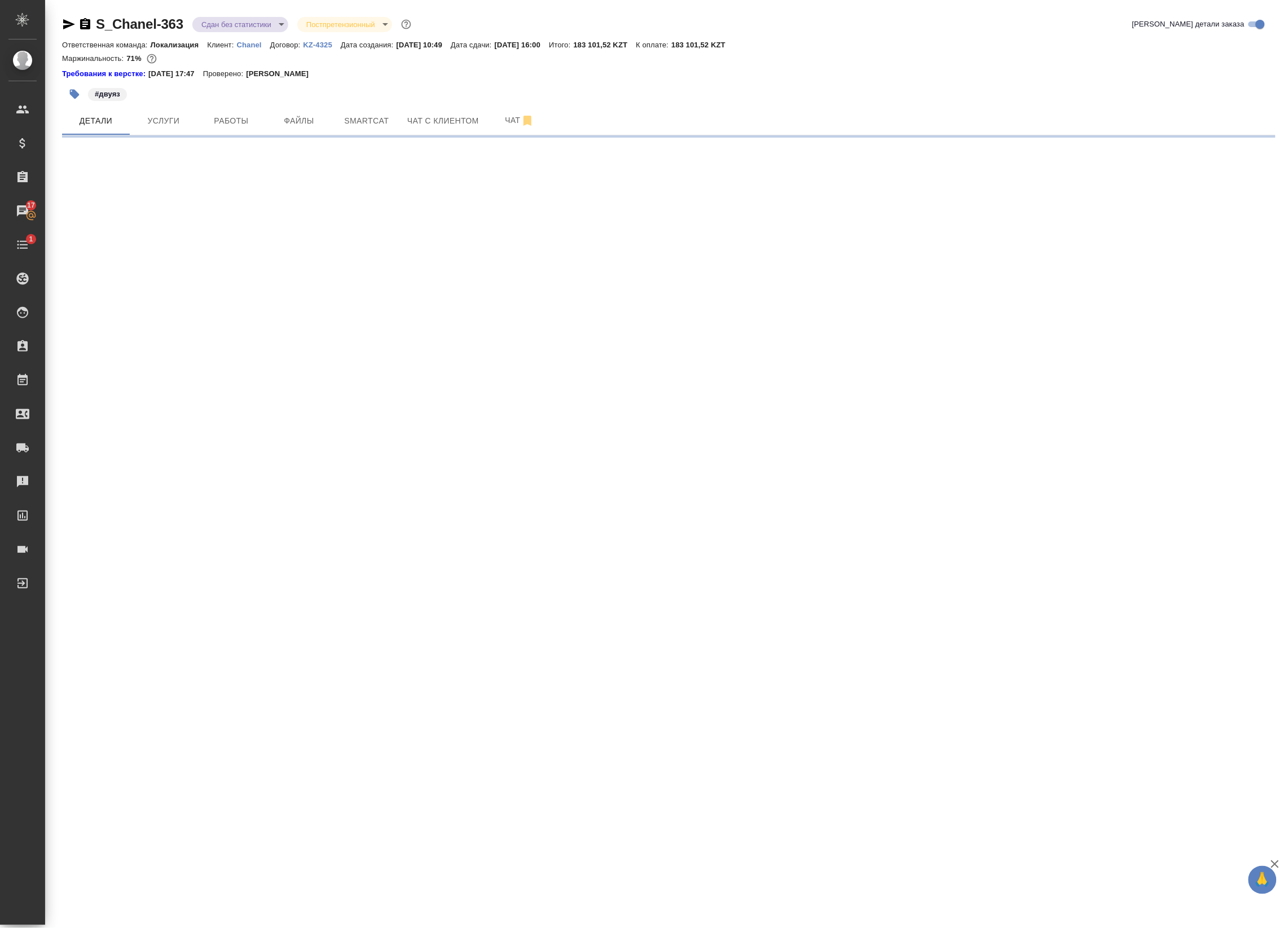
select select "RU"
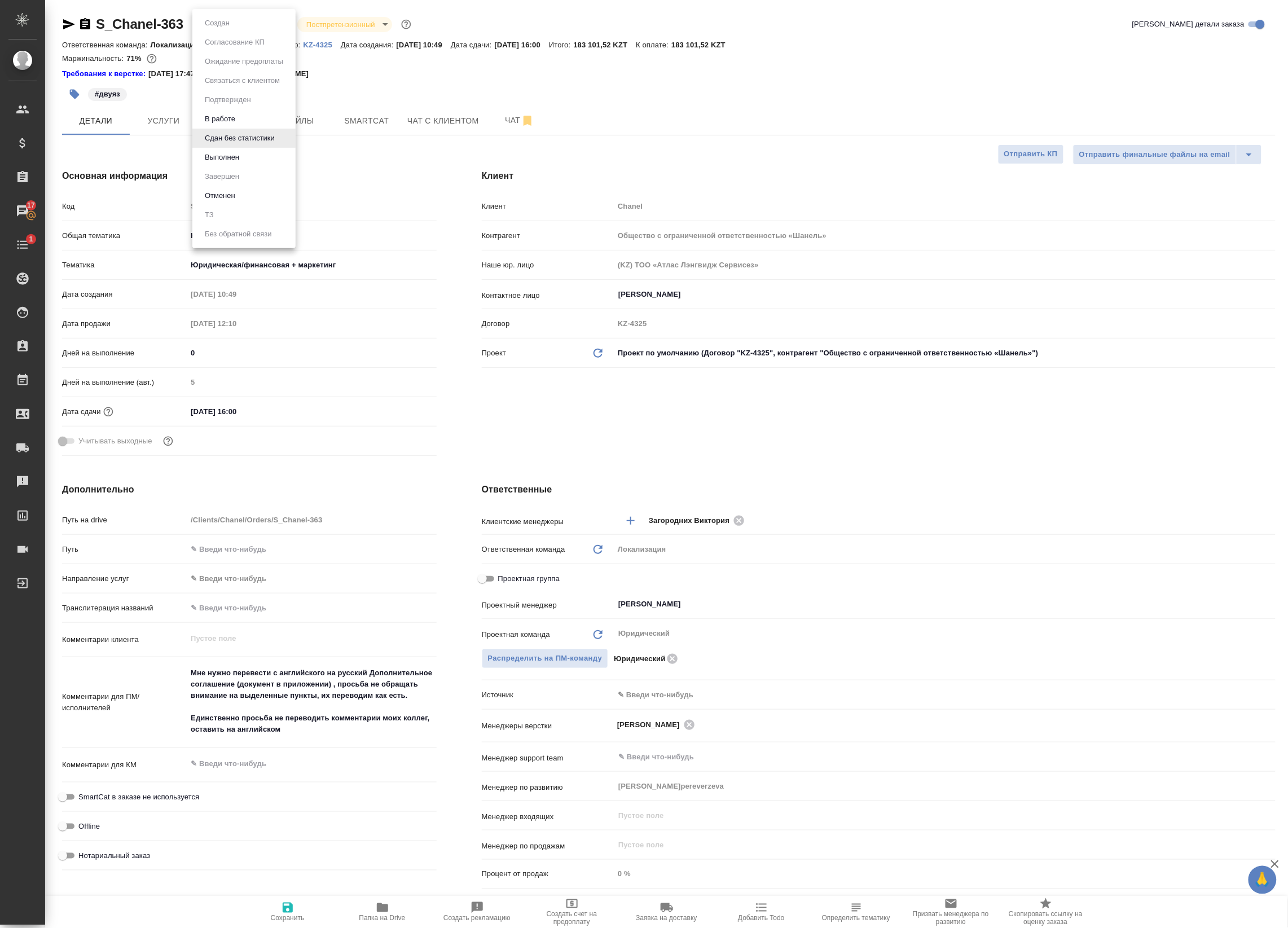
click at [229, 30] on body "🙏 .cls-1 fill:#fff; AWATERA Badanyan Artak Клиенты Спецификации Заказы 17 Чаты …" at bounding box center [644, 464] width 1288 height 928
type textarea "x"
click at [147, 124] on div at bounding box center [644, 464] width 1288 height 928
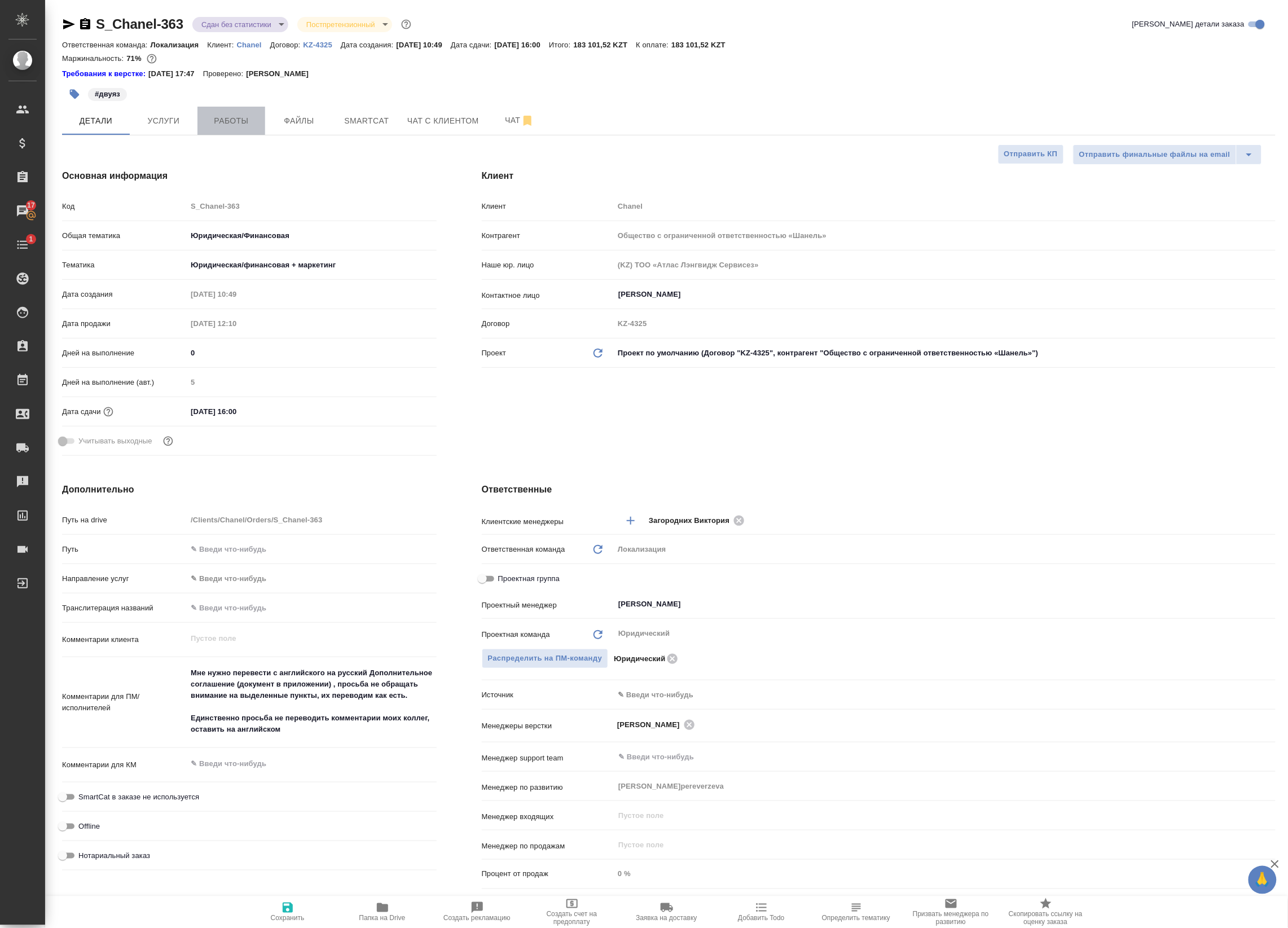
click at [224, 121] on span "Работы" at bounding box center [231, 121] width 54 height 14
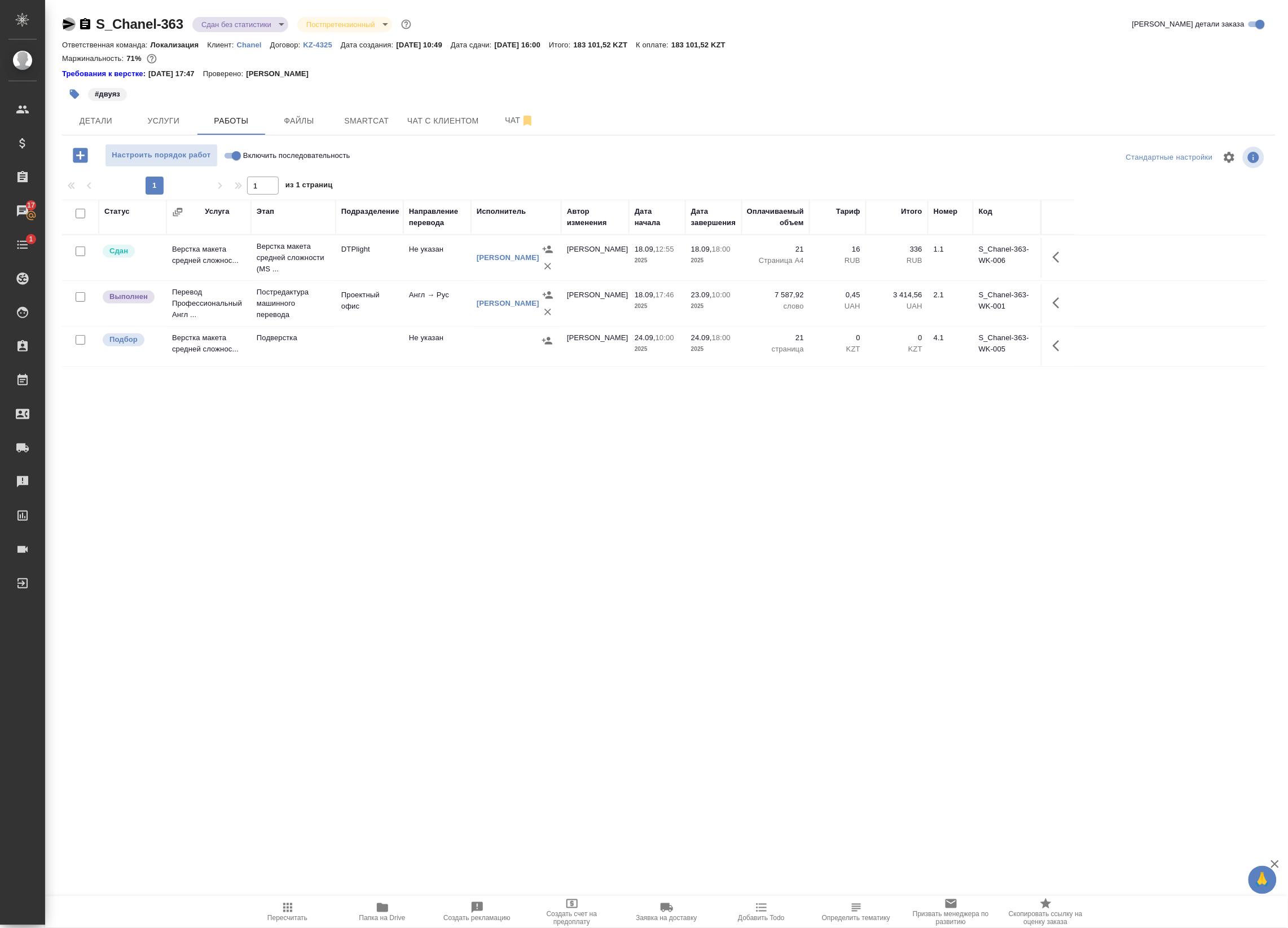
click at [64, 24] on icon "button" at bounding box center [68, 24] width 14 height 14
click at [86, 133] on button "Детали" at bounding box center [95, 121] width 68 height 28
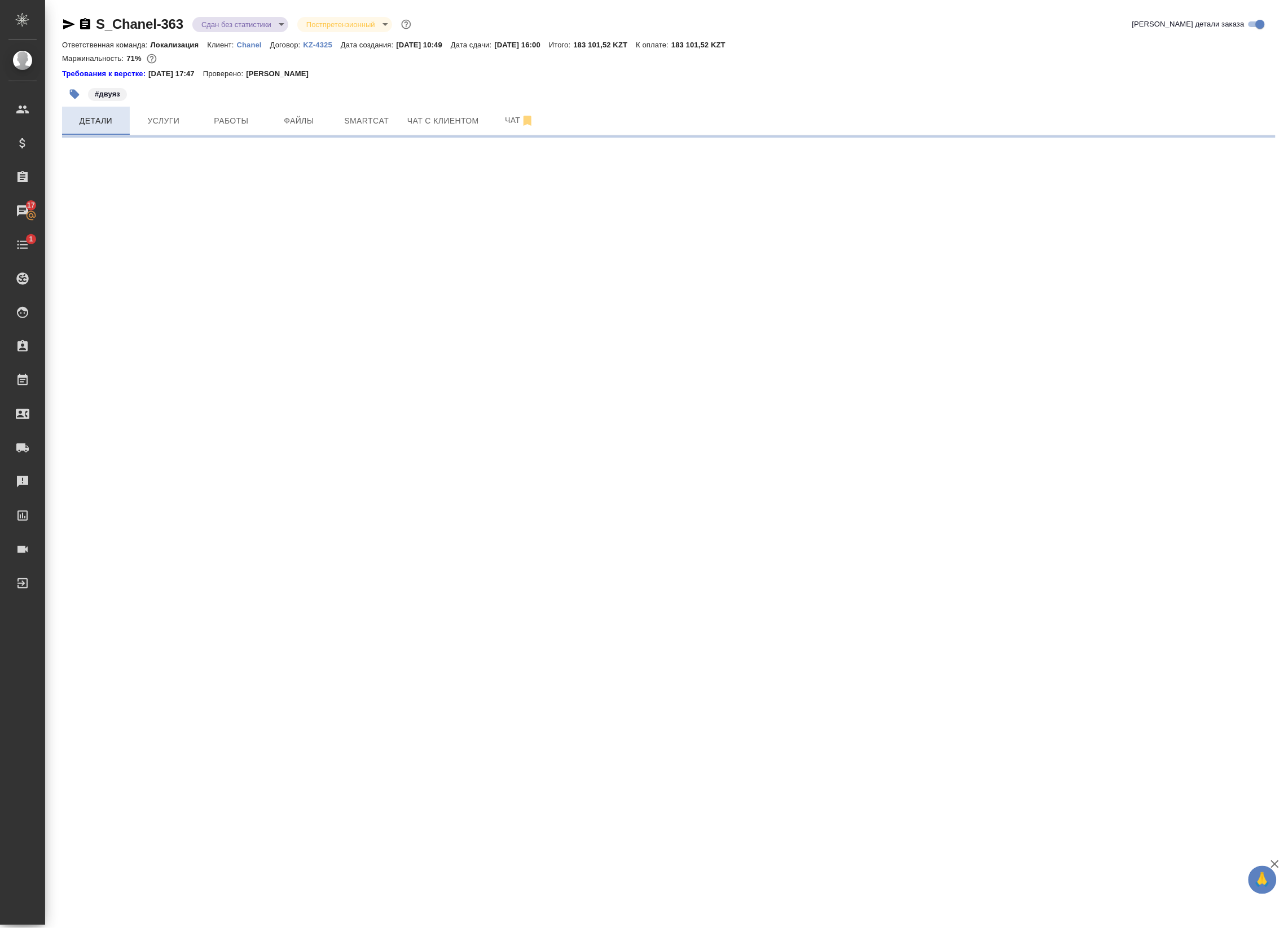
select select "RU"
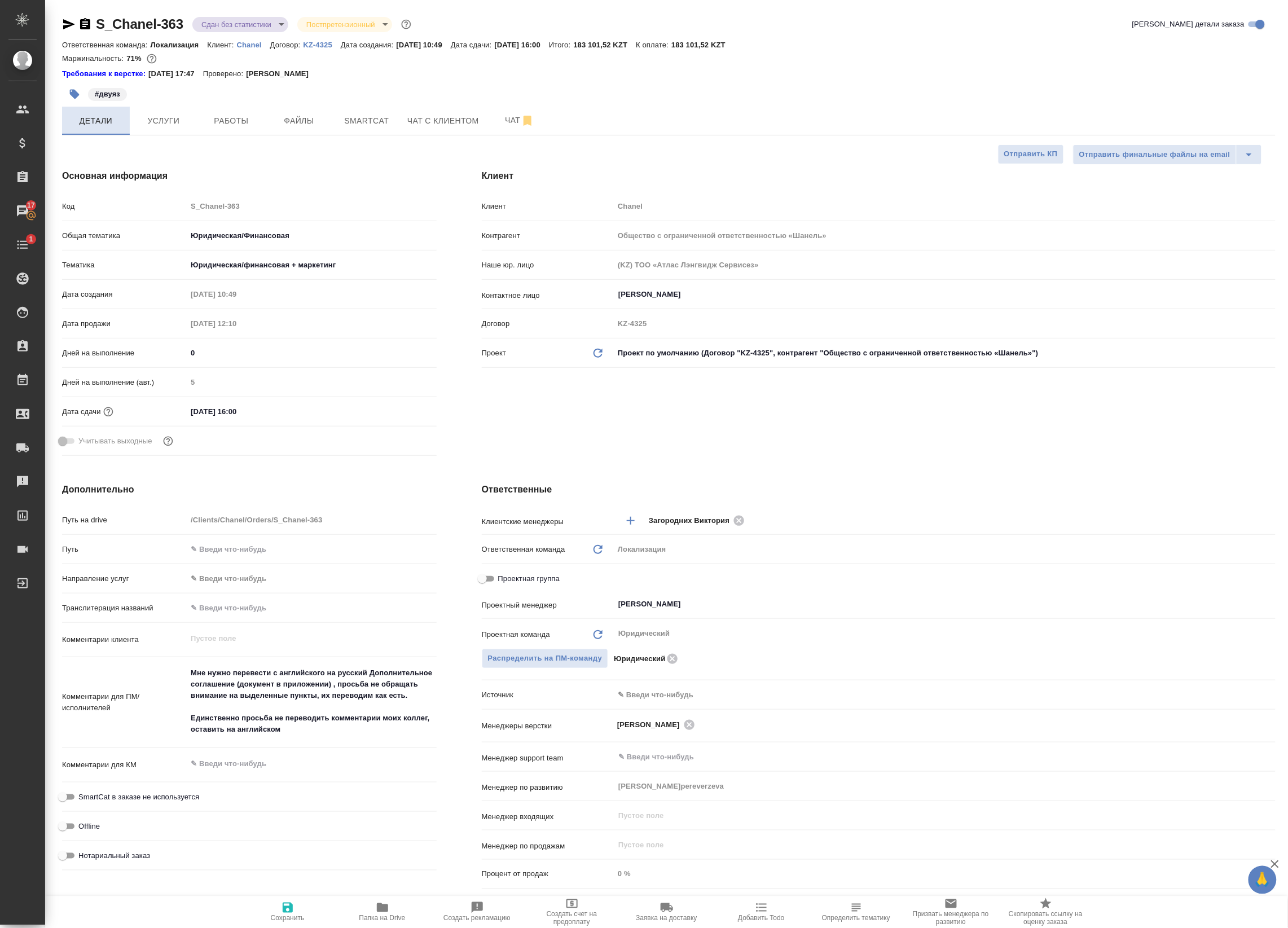
type textarea "x"
click at [169, 125] on span "Услуги" at bounding box center [164, 121] width 54 height 14
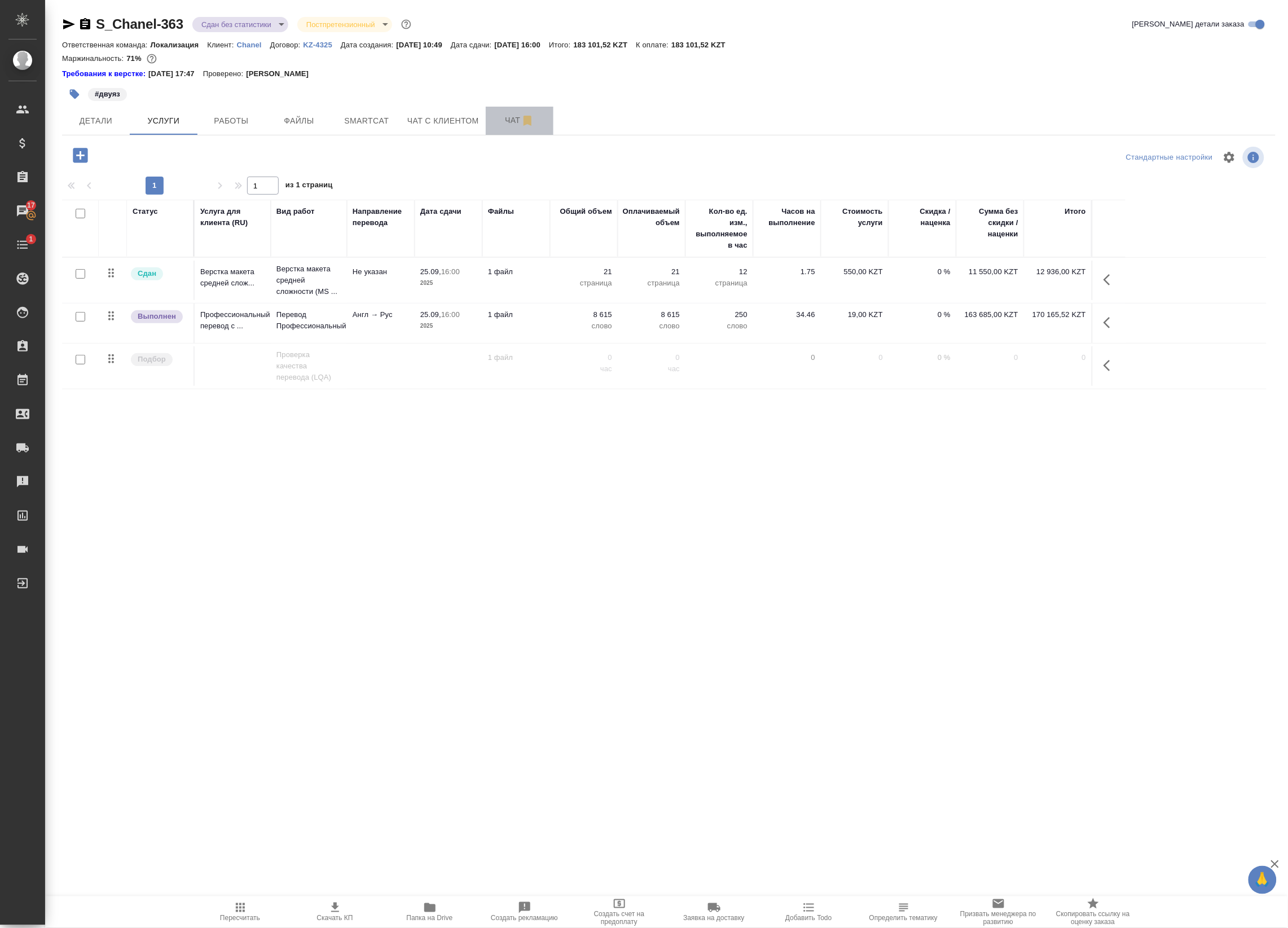
click at [514, 124] on span "Чат" at bounding box center [519, 121] width 54 height 14
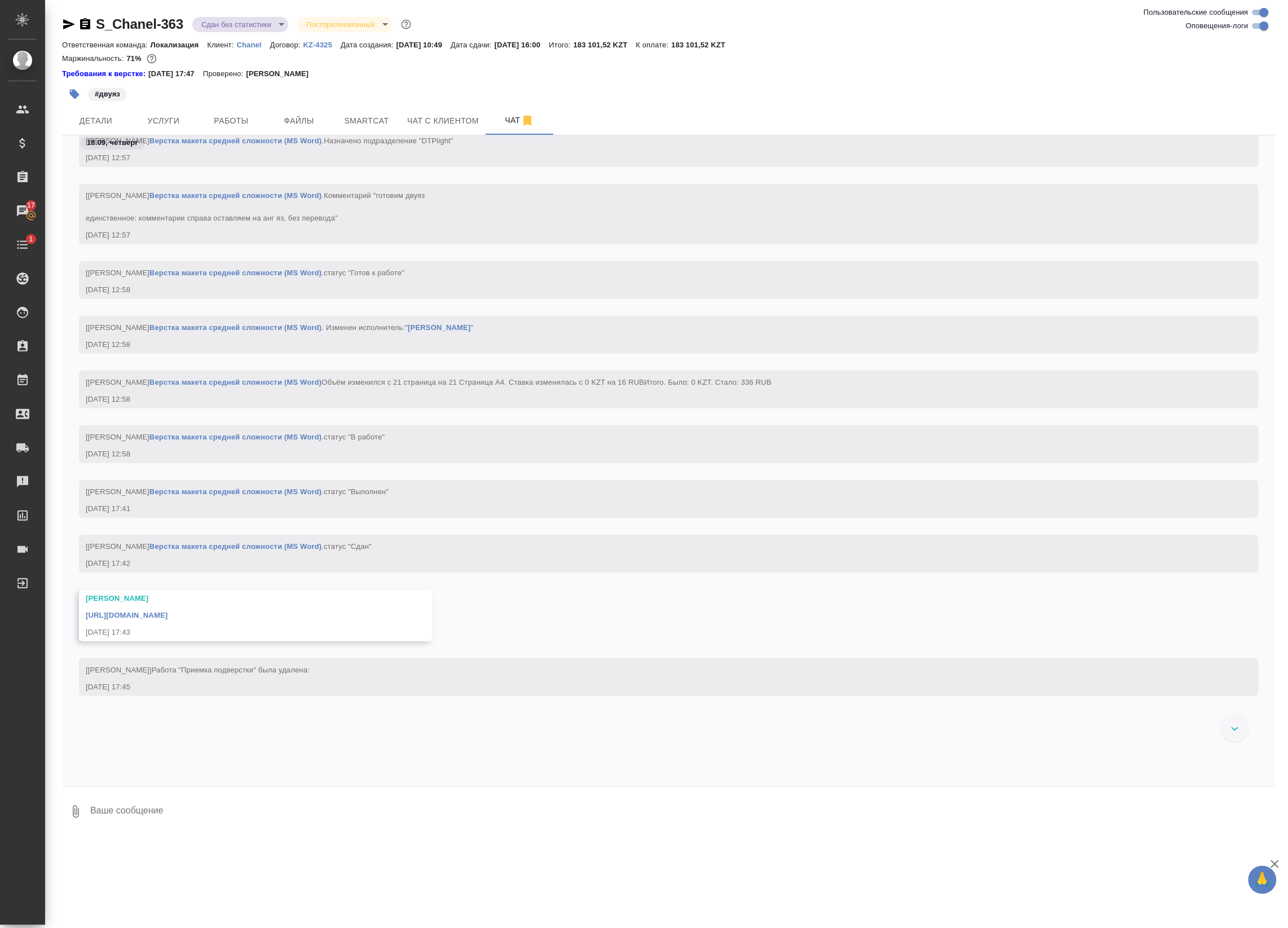
scroll to position [1595, 0]
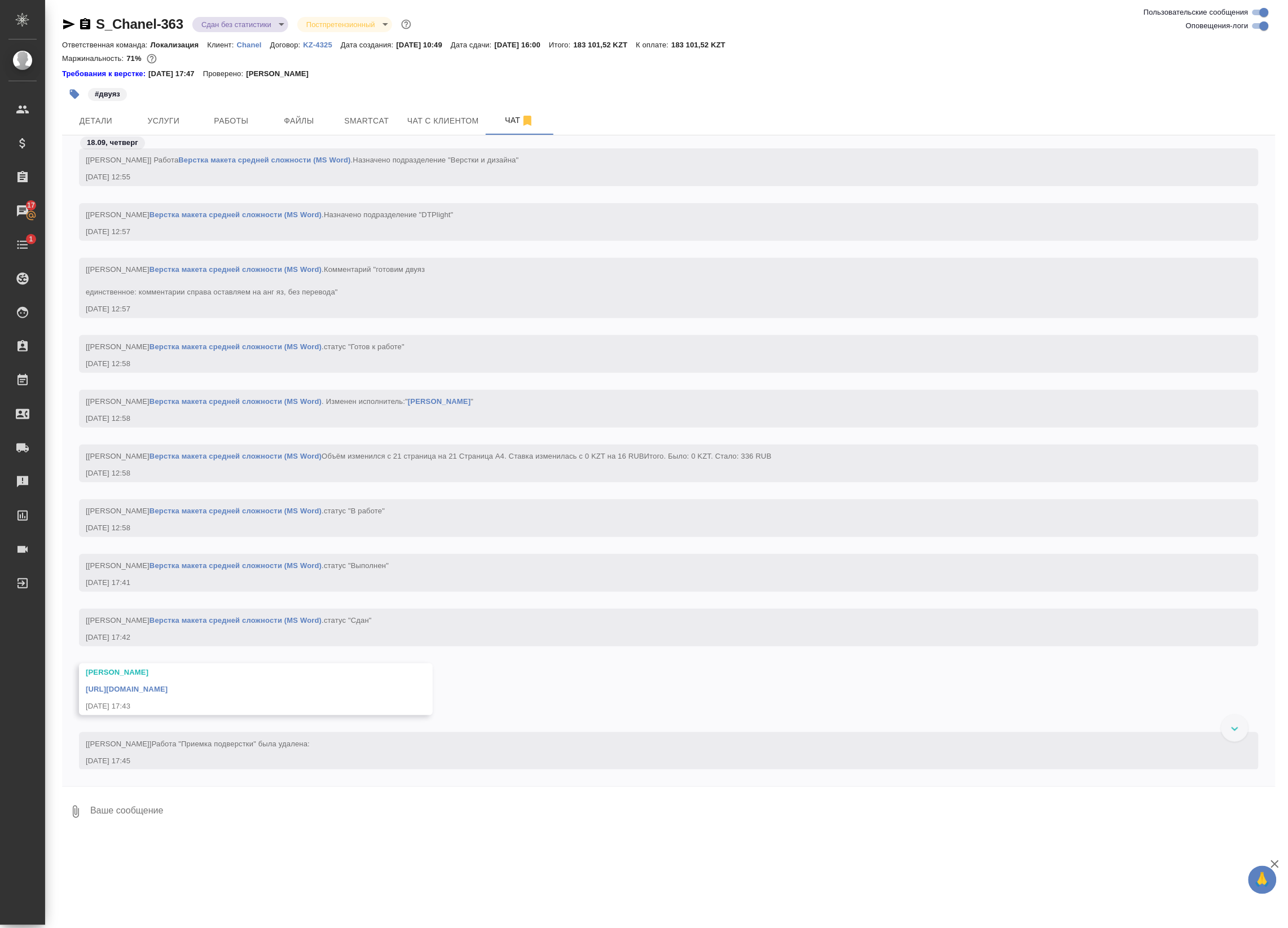
click at [1262, 26] on input "Оповещения-логи" at bounding box center [1264, 26] width 41 height 14
checkbox input "false"
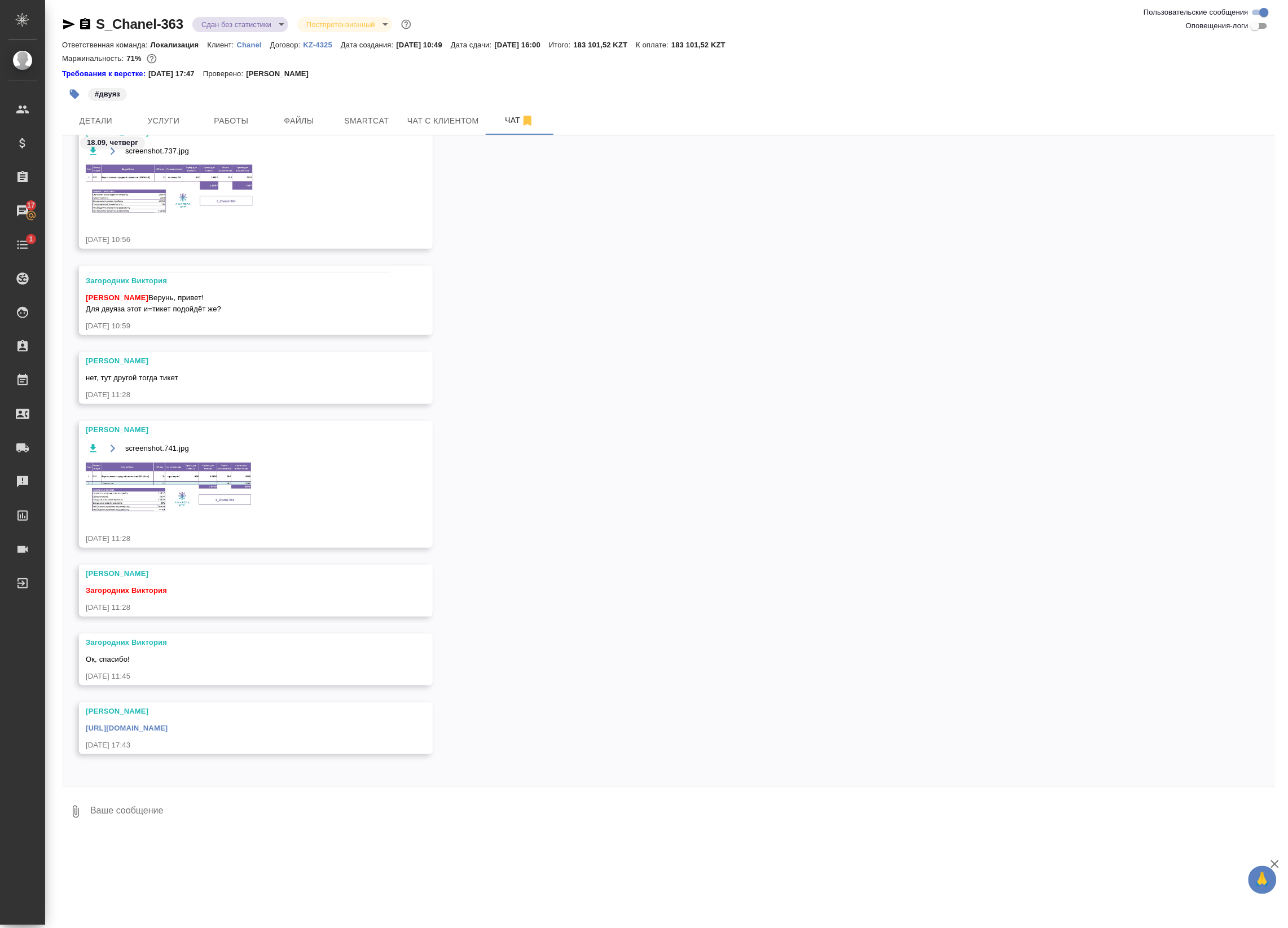
scroll to position [46, 0]
click at [226, 497] on img at bounding box center [170, 485] width 169 height 52
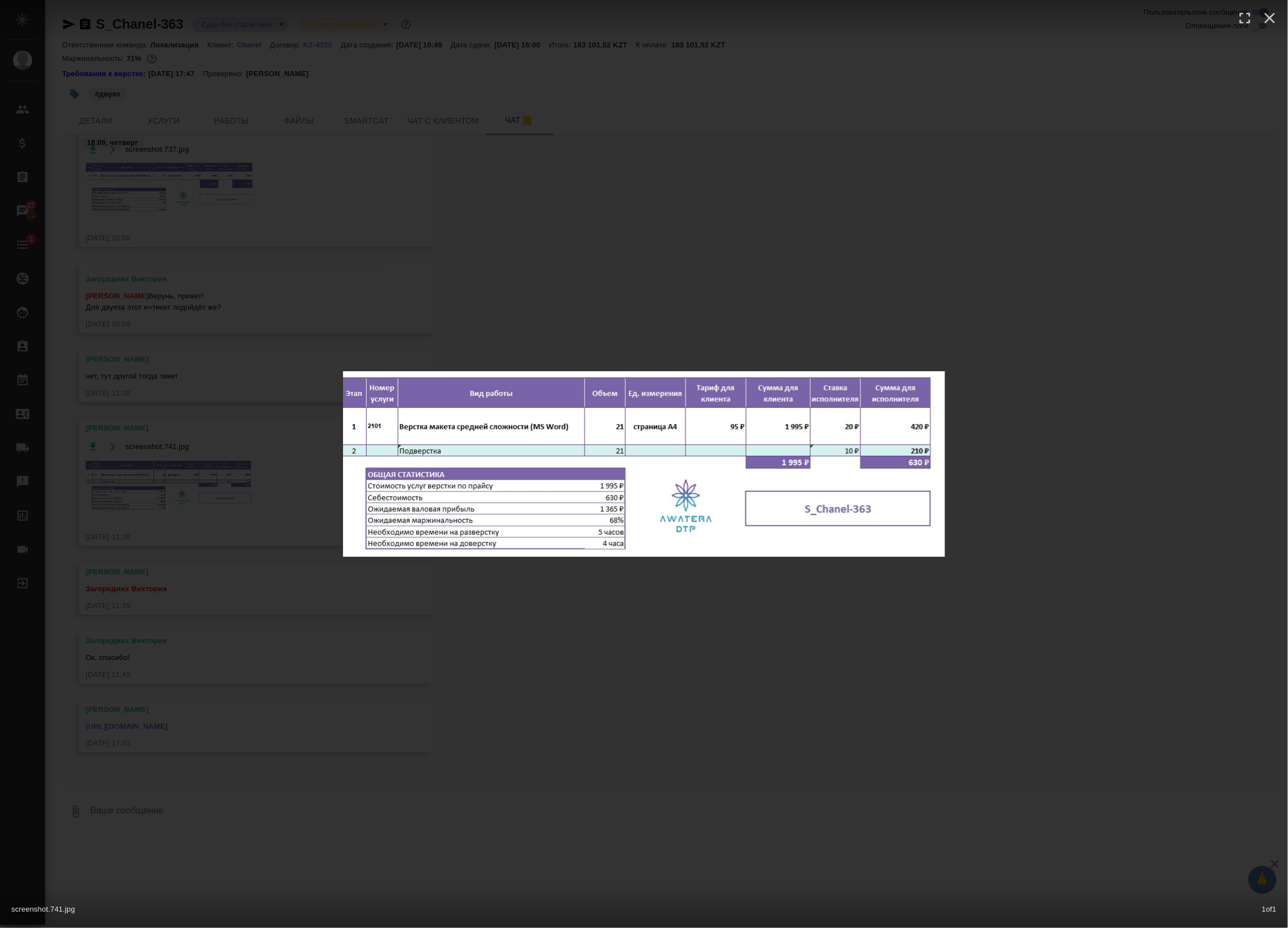
click at [274, 477] on div "screenshot.741.jpg 1 of 1" at bounding box center [644, 464] width 1288 height 928
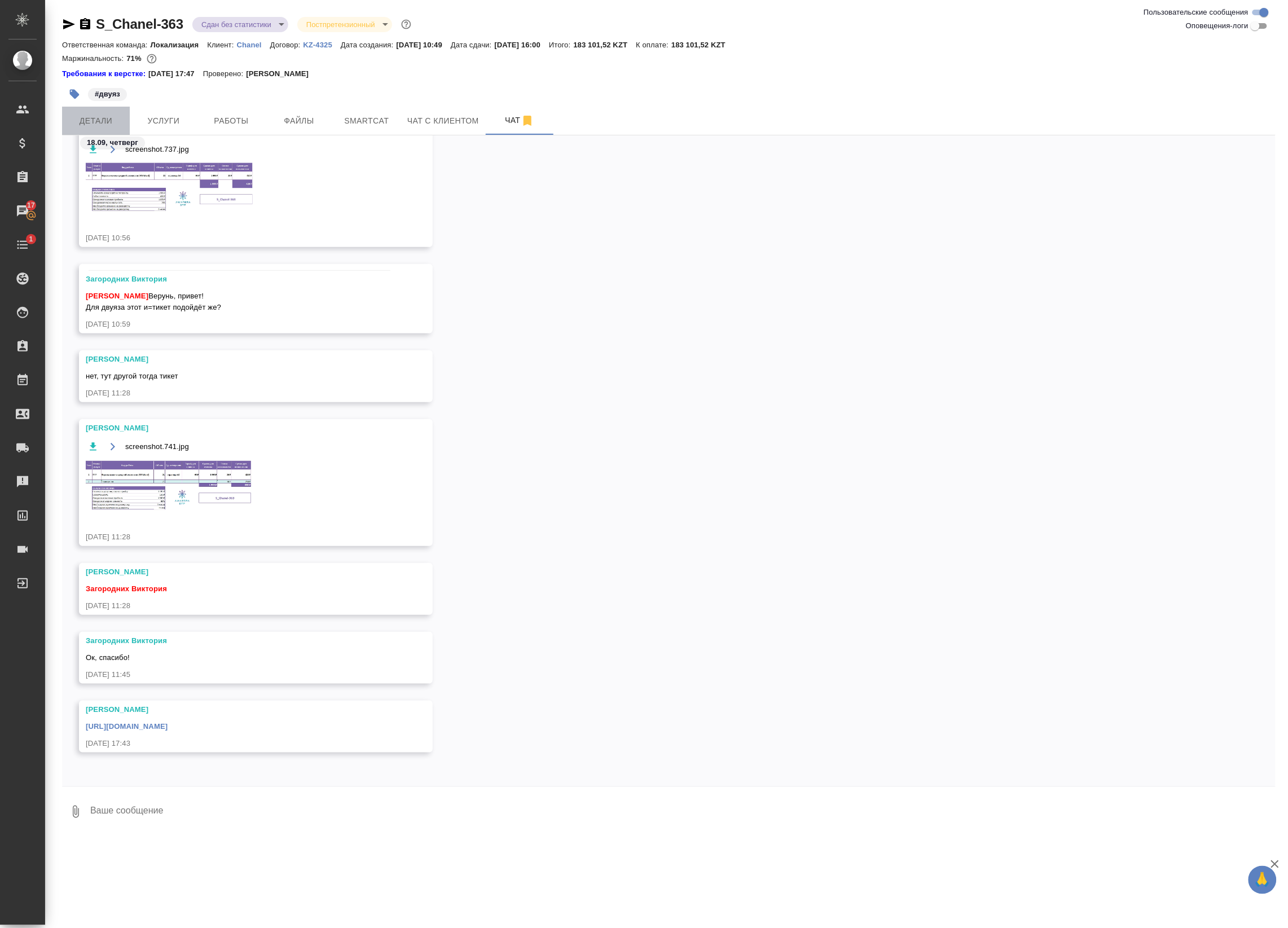
click at [115, 117] on span "Детали" at bounding box center [96, 121] width 54 height 14
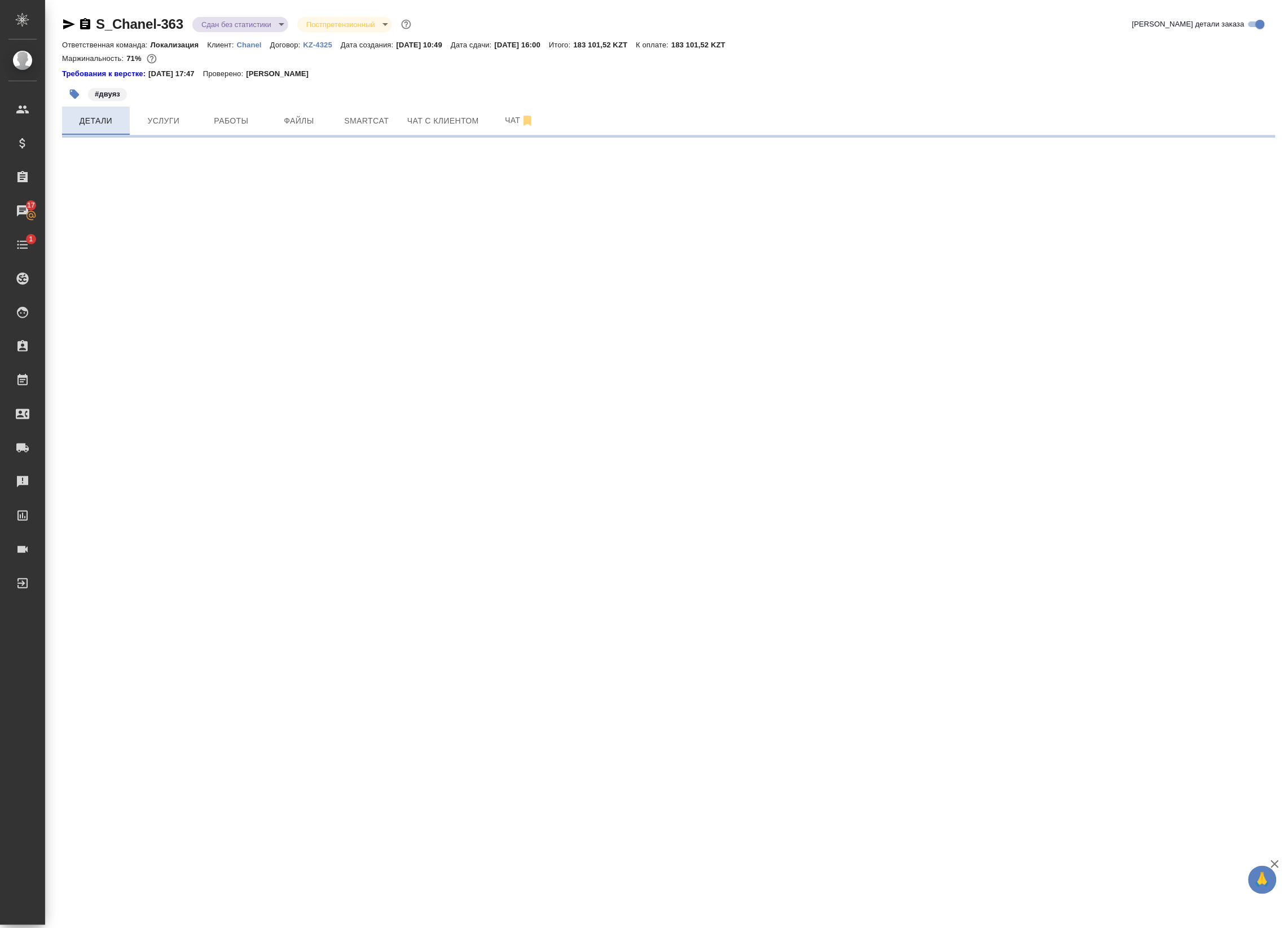
select select "RU"
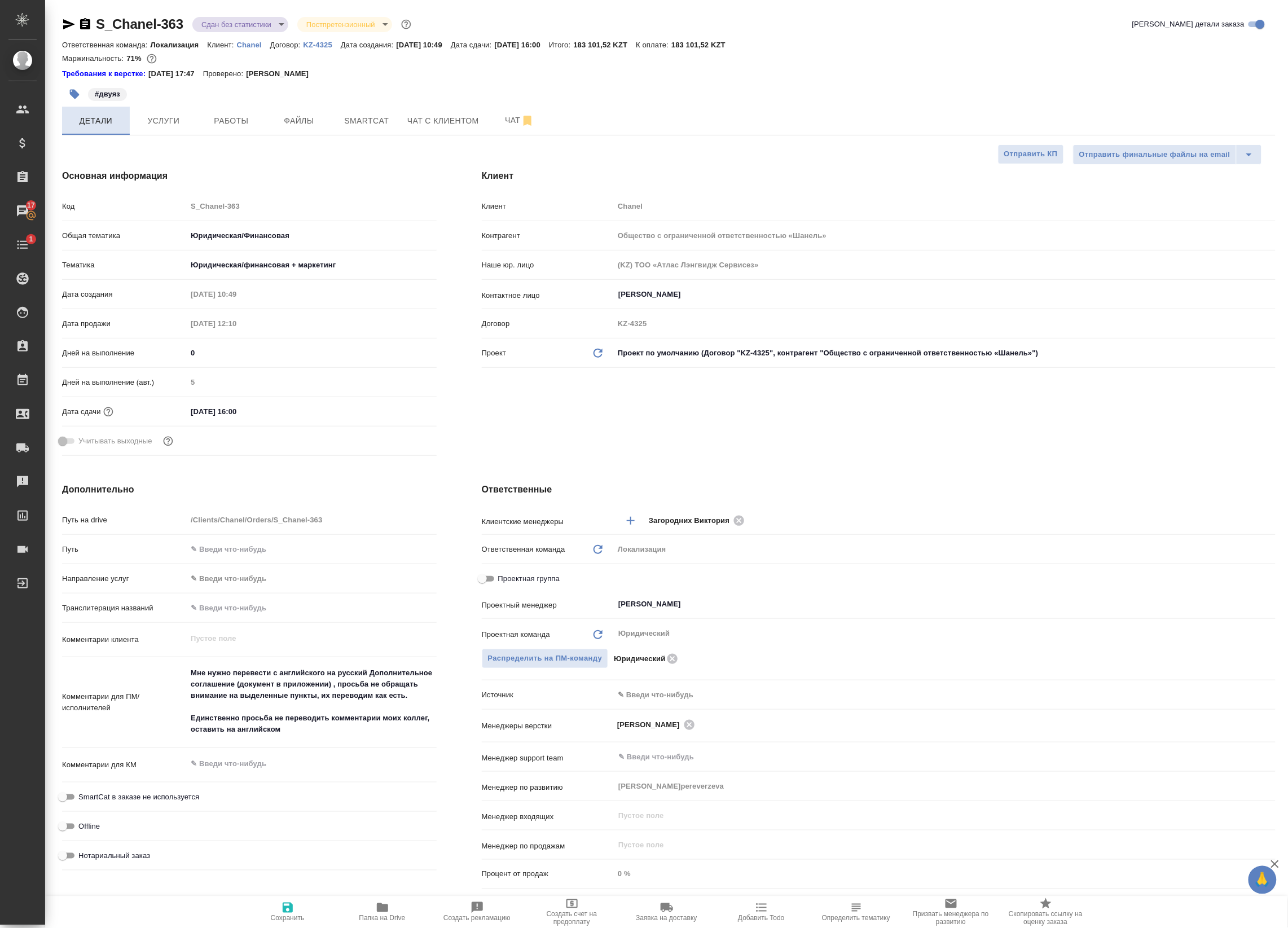
type textarea "x"
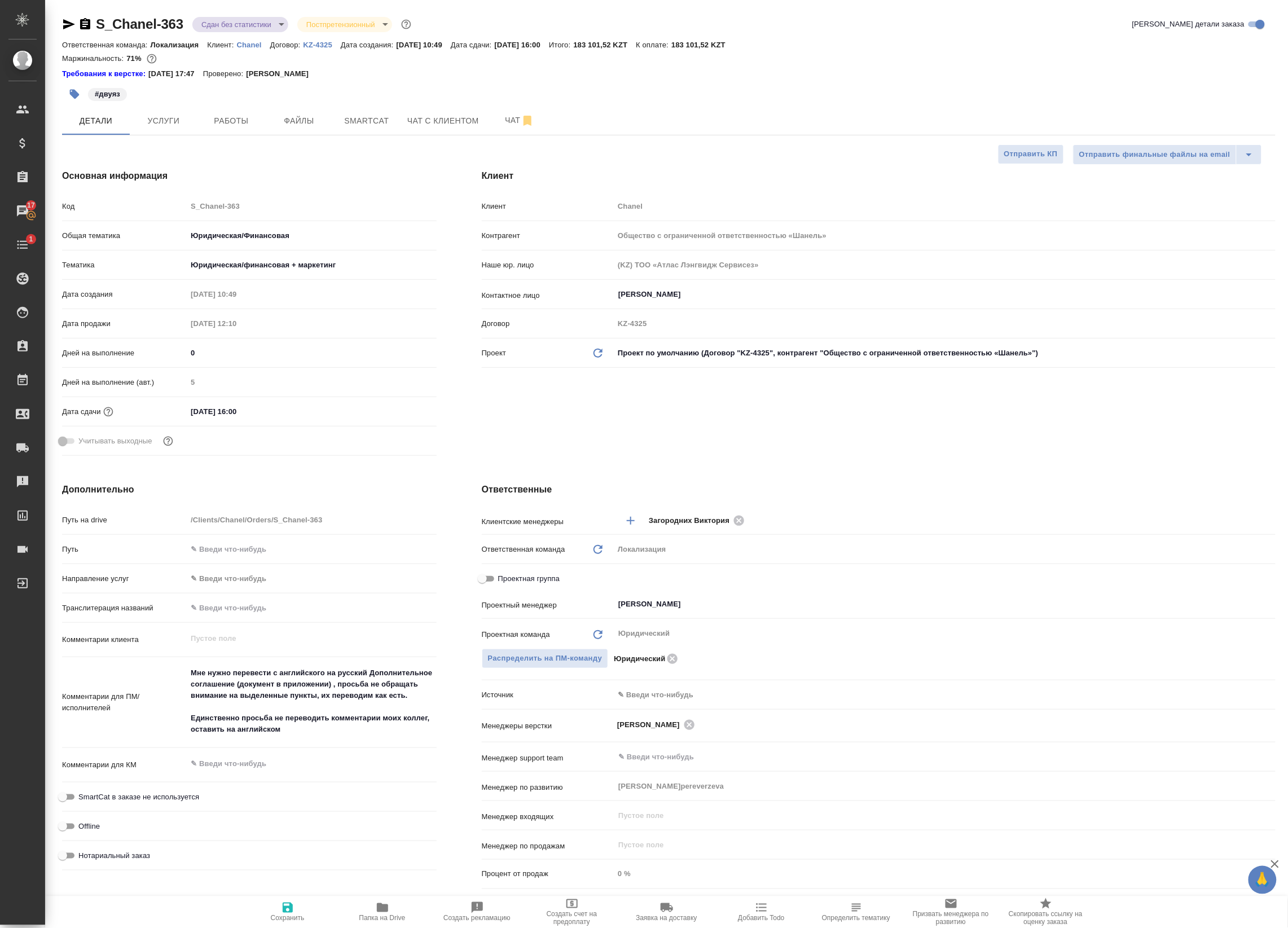
type textarea "x"
click at [242, 122] on span "Работы" at bounding box center [231, 121] width 54 height 14
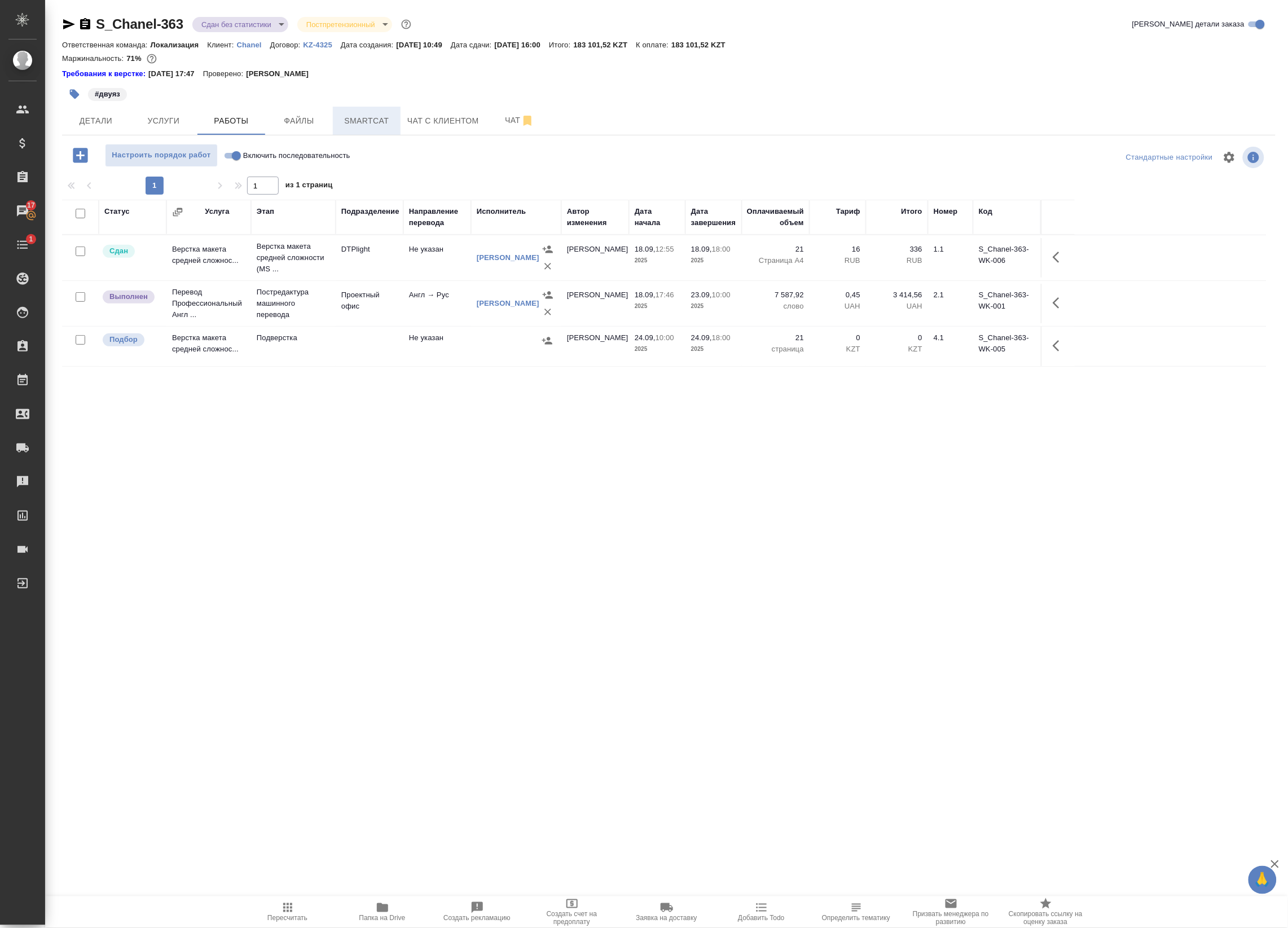
click at [365, 111] on button "Smartcat" at bounding box center [366, 121] width 68 height 28
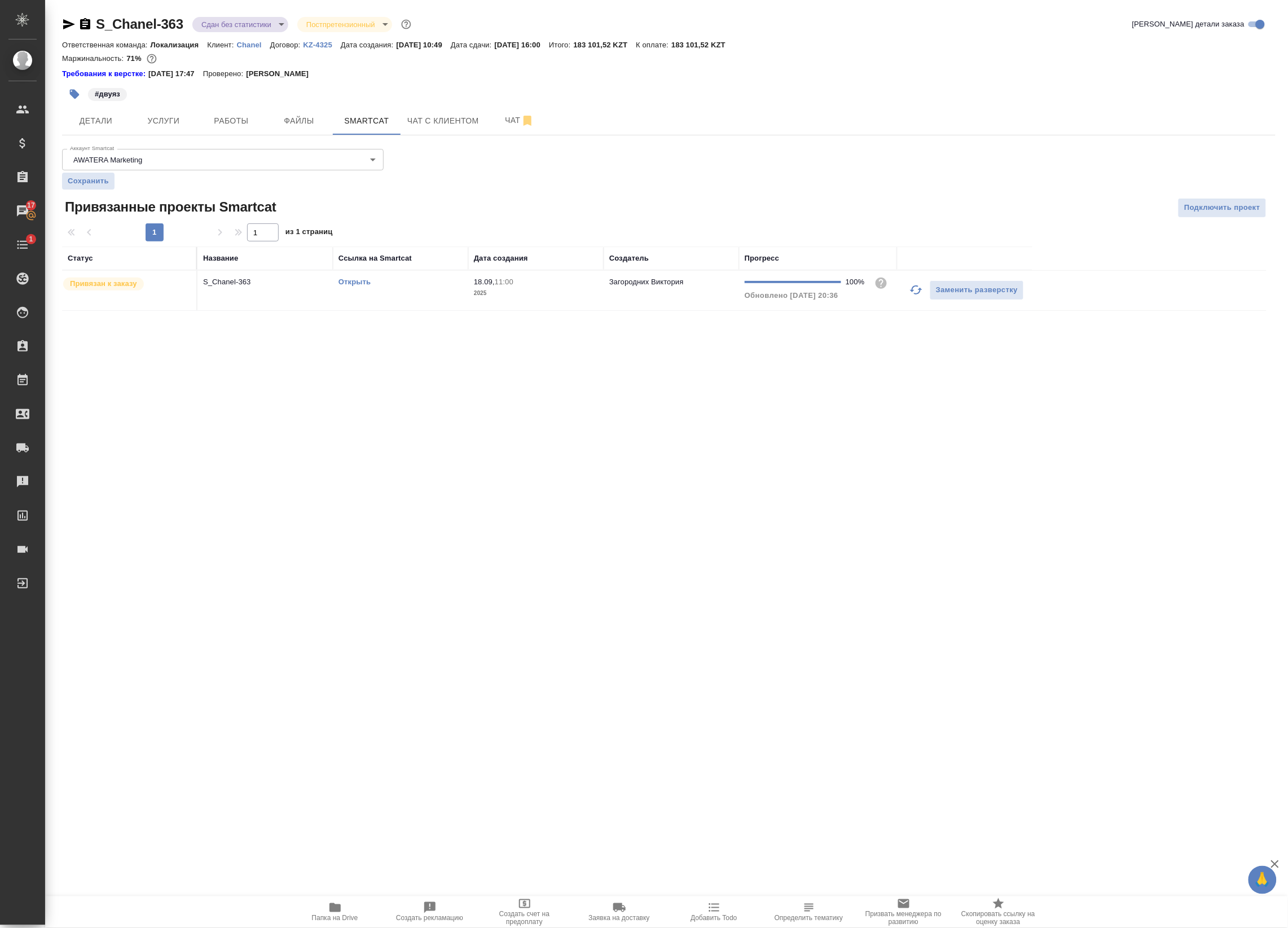
click at [352, 913] on span "Папка на Drive" at bounding box center [335, 911] width 81 height 21
click at [106, 120] on span "Детали" at bounding box center [96, 121] width 54 height 14
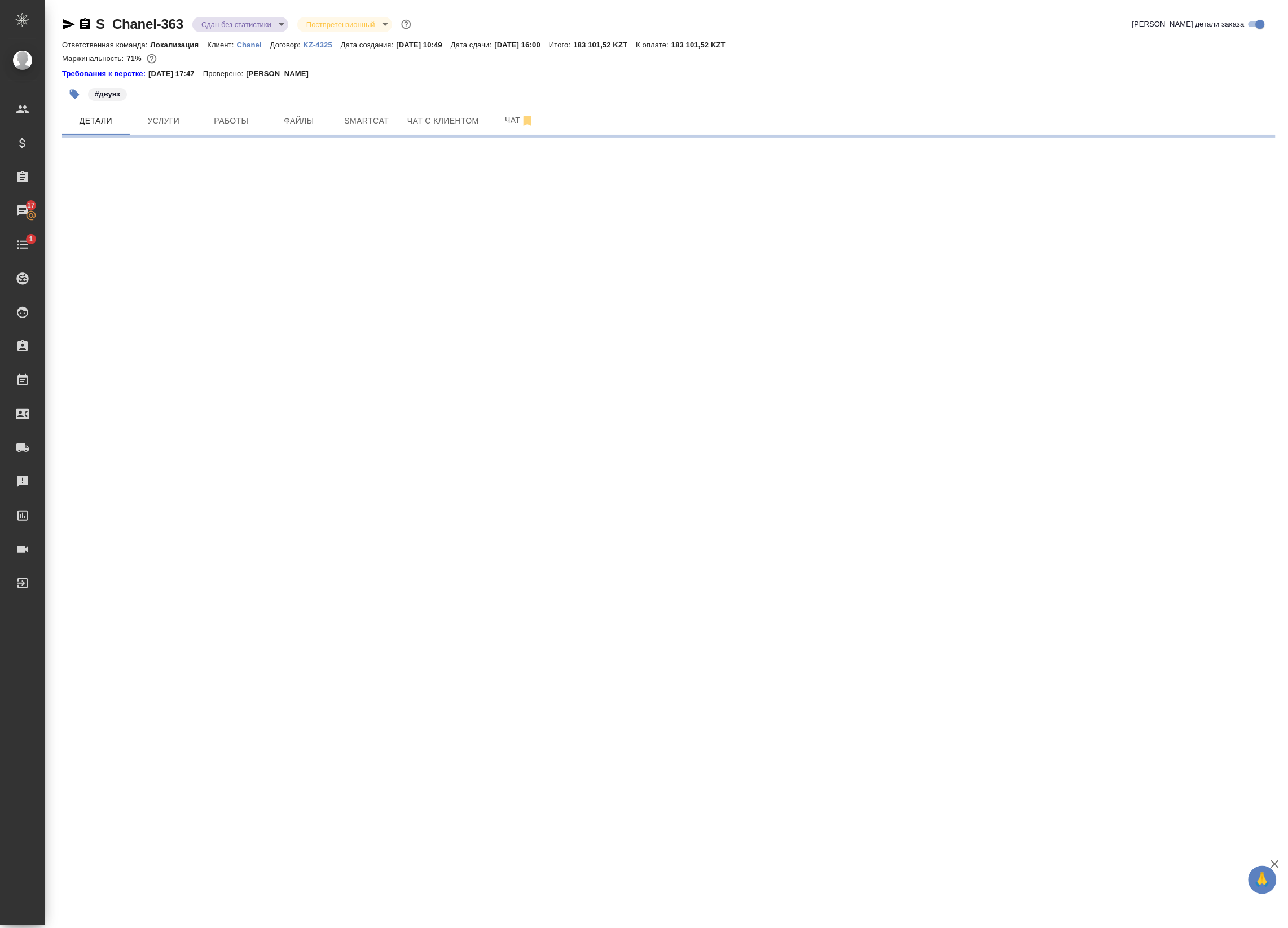
select select "RU"
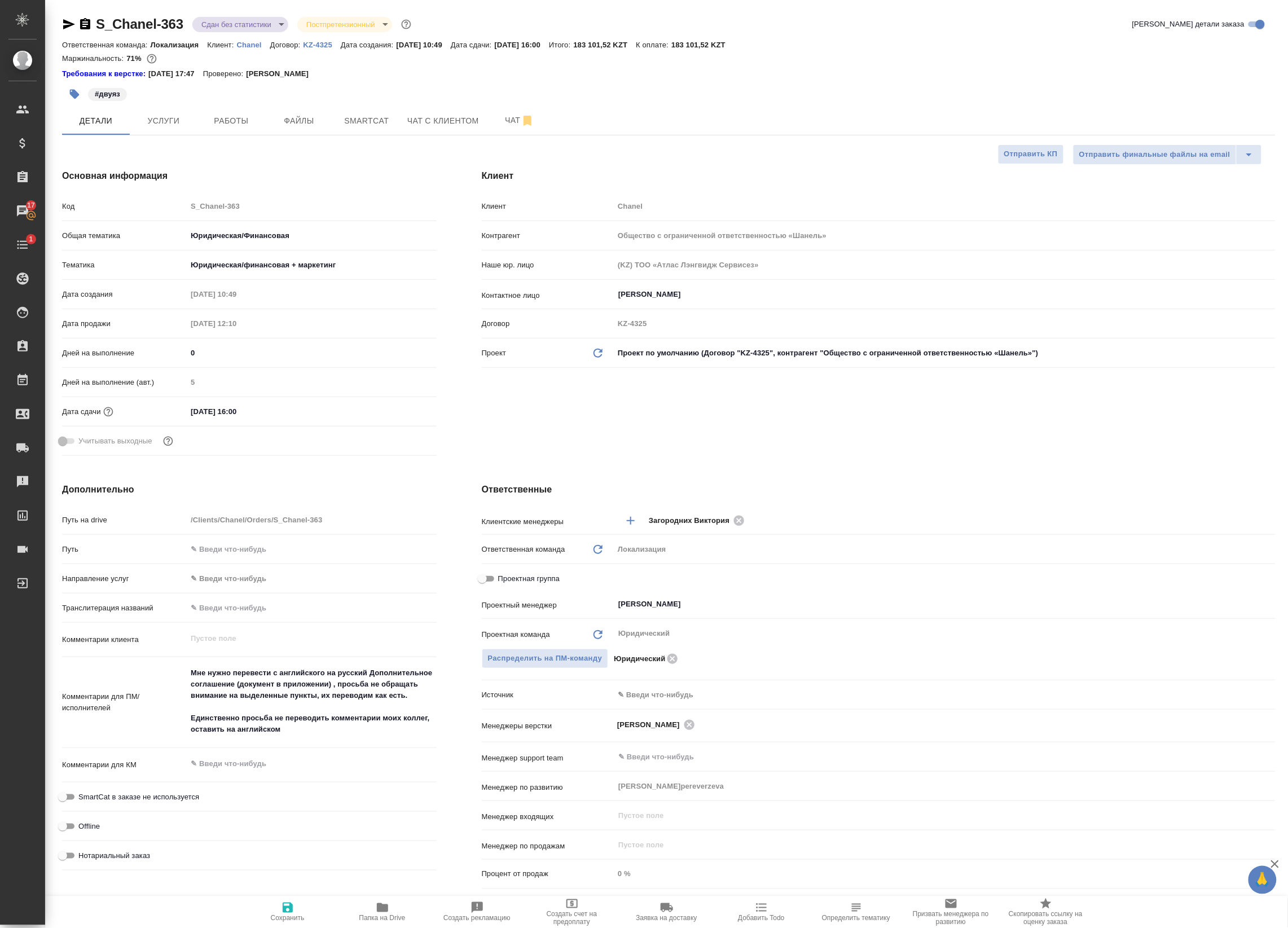
type textarea "x"
click at [199, 127] on button "Работы" at bounding box center [231, 121] width 68 height 28
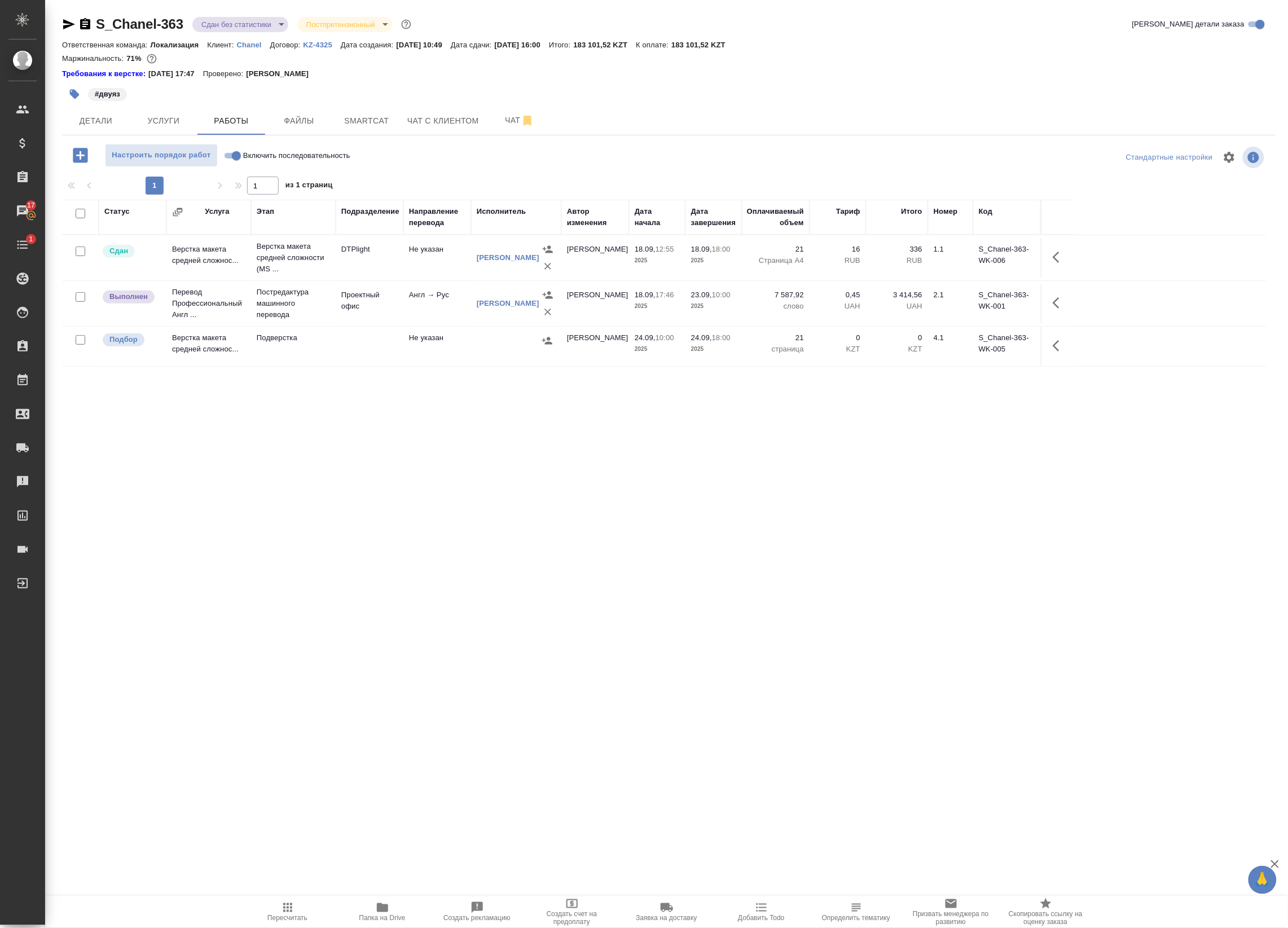
click at [82, 342] on input "checkbox" at bounding box center [80, 340] width 10 height 10
checkbox input "true"
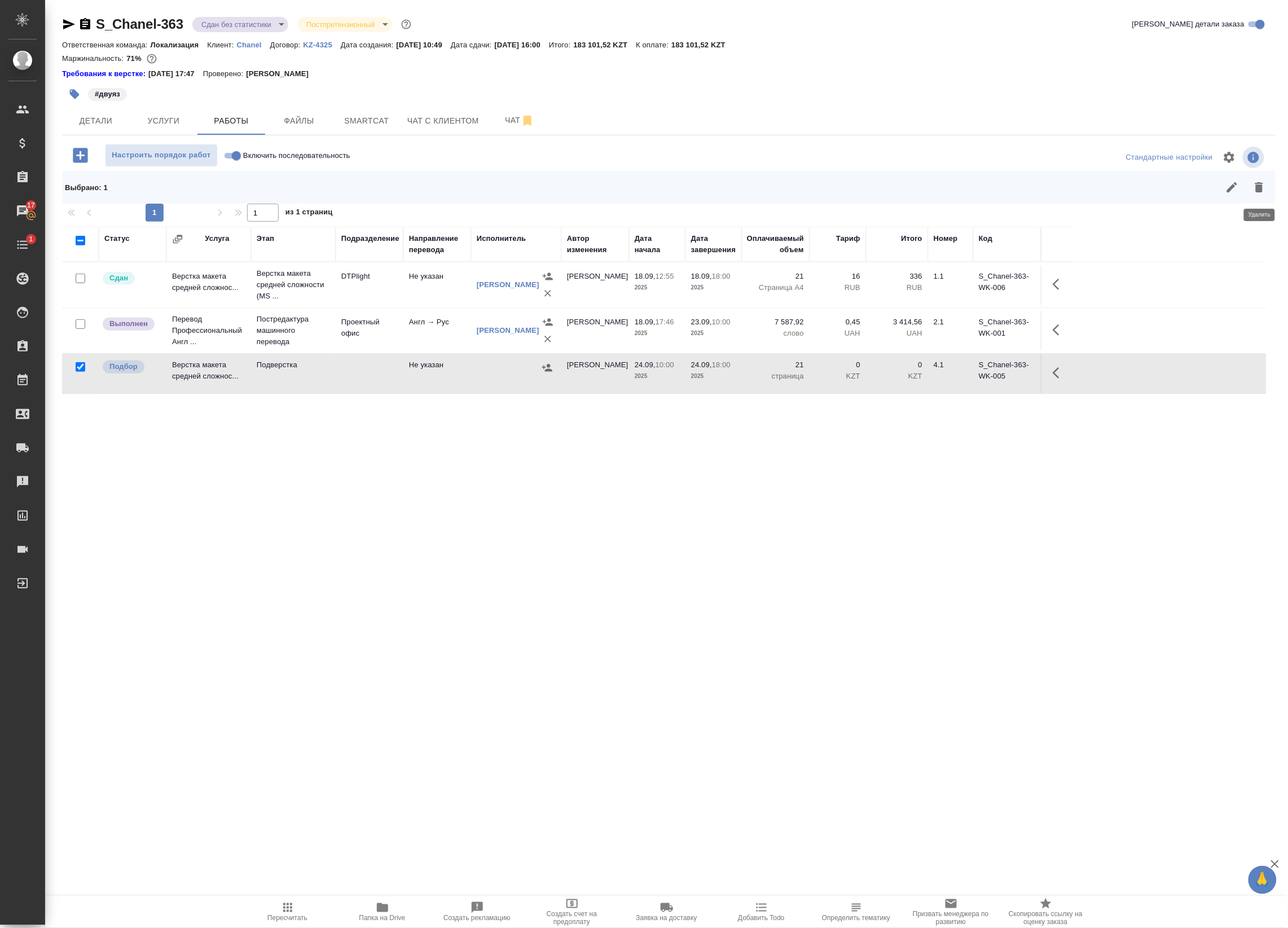
click at [1265, 187] on icon "button" at bounding box center [1258, 187] width 14 height 14
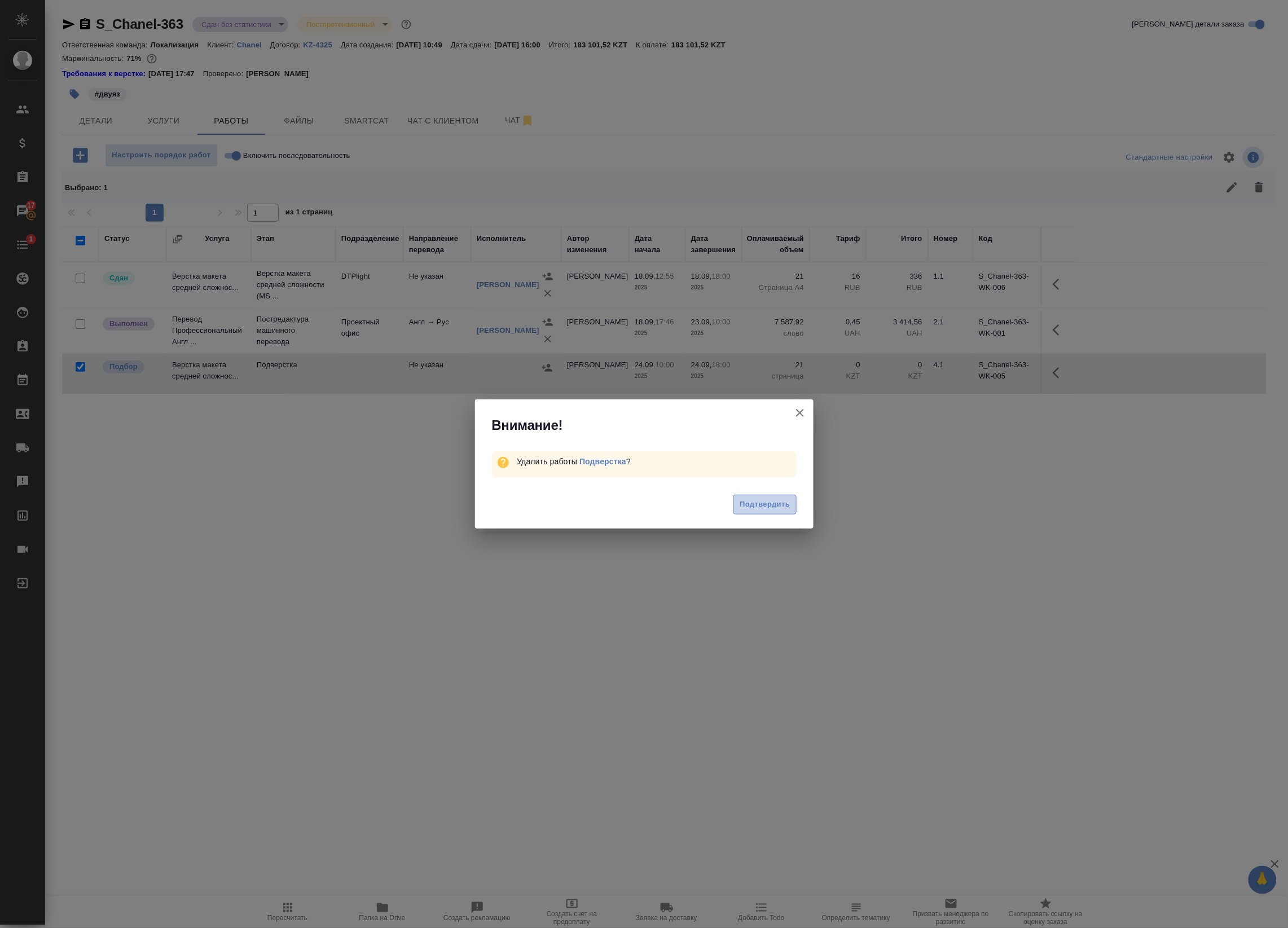
click at [777, 505] on span "Подтвердить" at bounding box center [765, 505] width 50 height 13
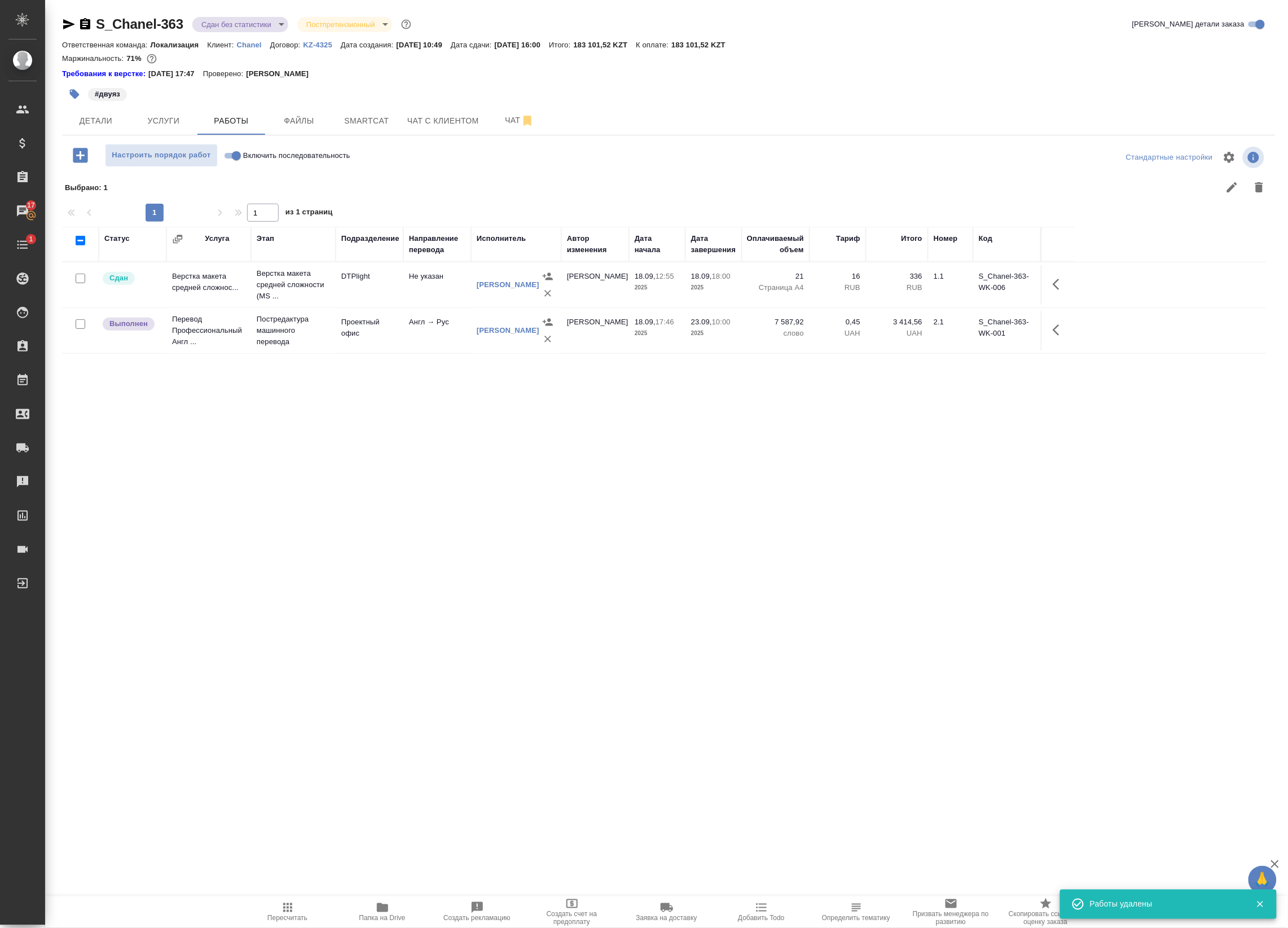
click at [255, 26] on body "🙏 .cls-1 fill:#fff; AWATERA Badanyan Artak Клиенты Спецификации Заказы 17 Чаты …" at bounding box center [644, 464] width 1288 height 928
click at [146, 10] on div at bounding box center [644, 464] width 1288 height 928
click at [72, 21] on icon "button" at bounding box center [68, 24] width 14 height 14
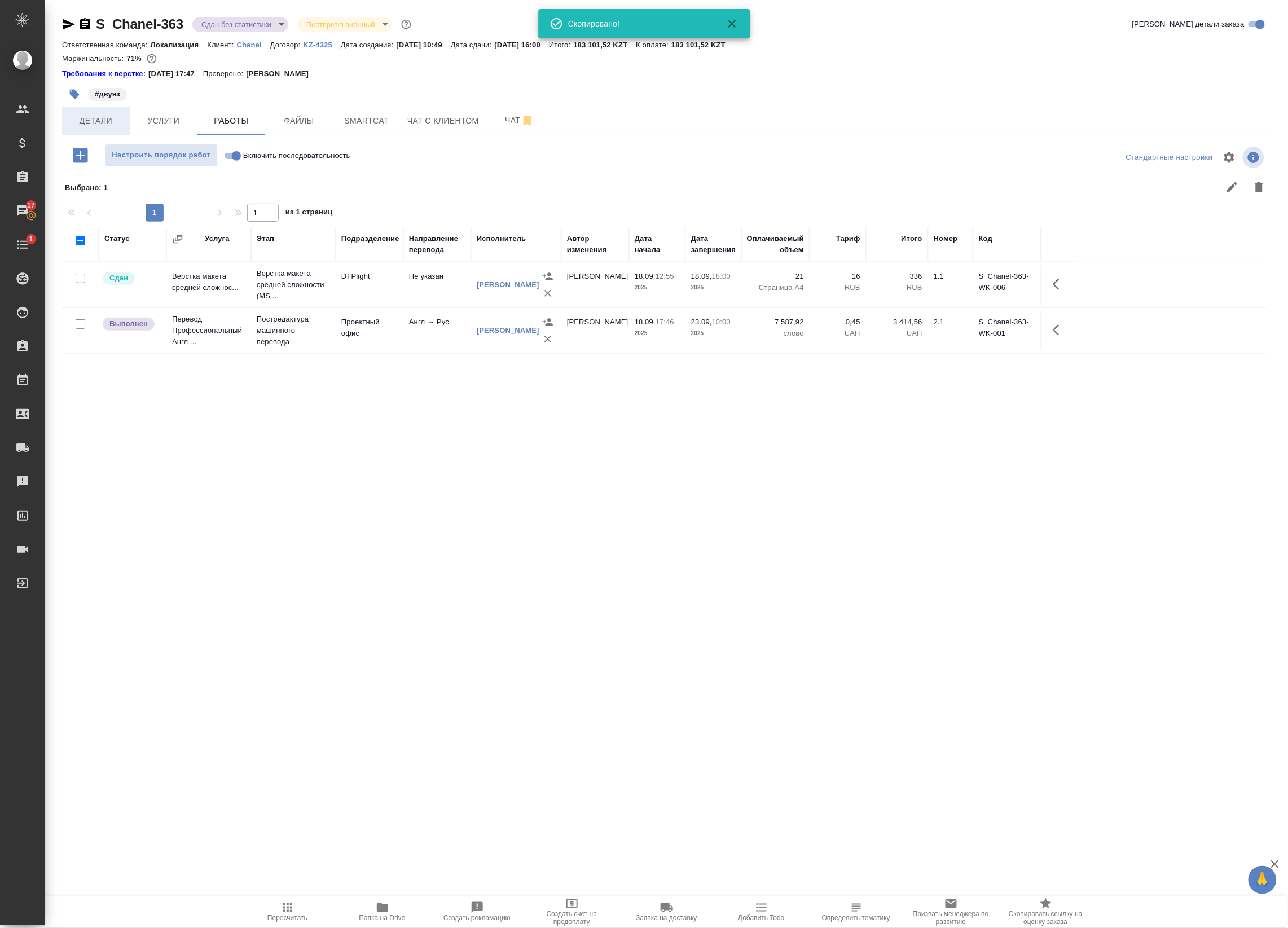
click at [93, 107] on button "Детали" at bounding box center [95, 121] width 68 height 28
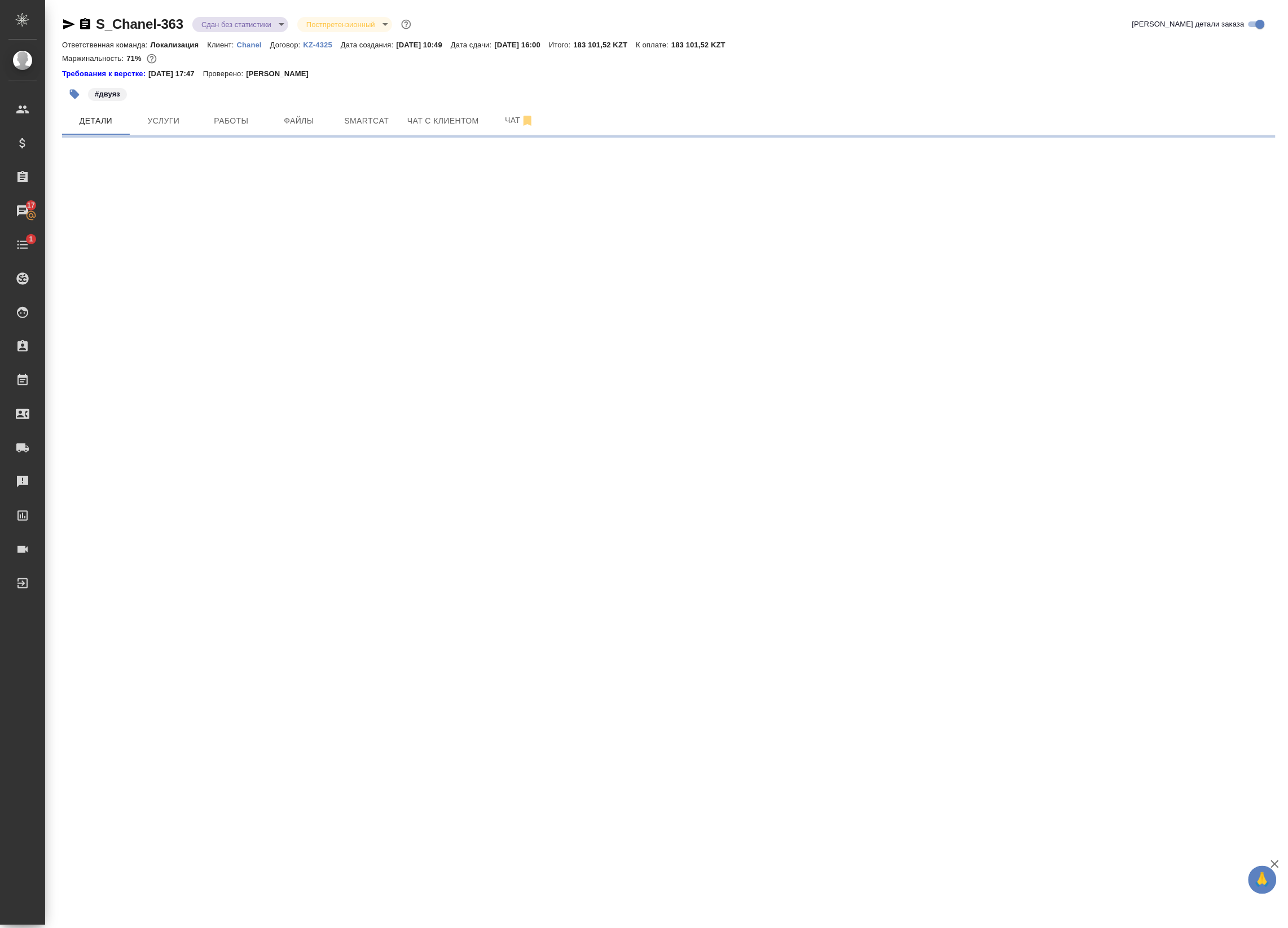
select select "RU"
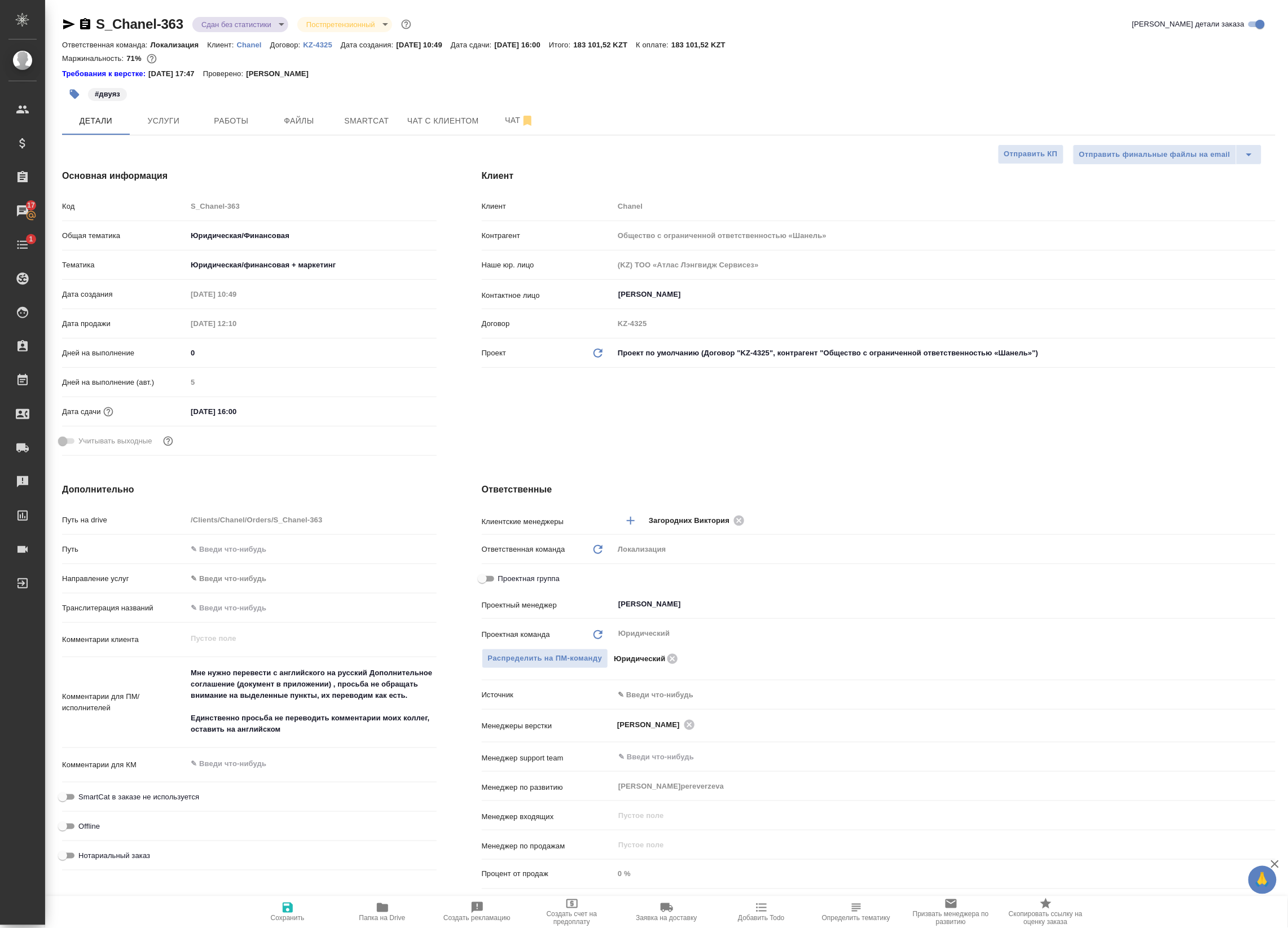
type textarea "x"
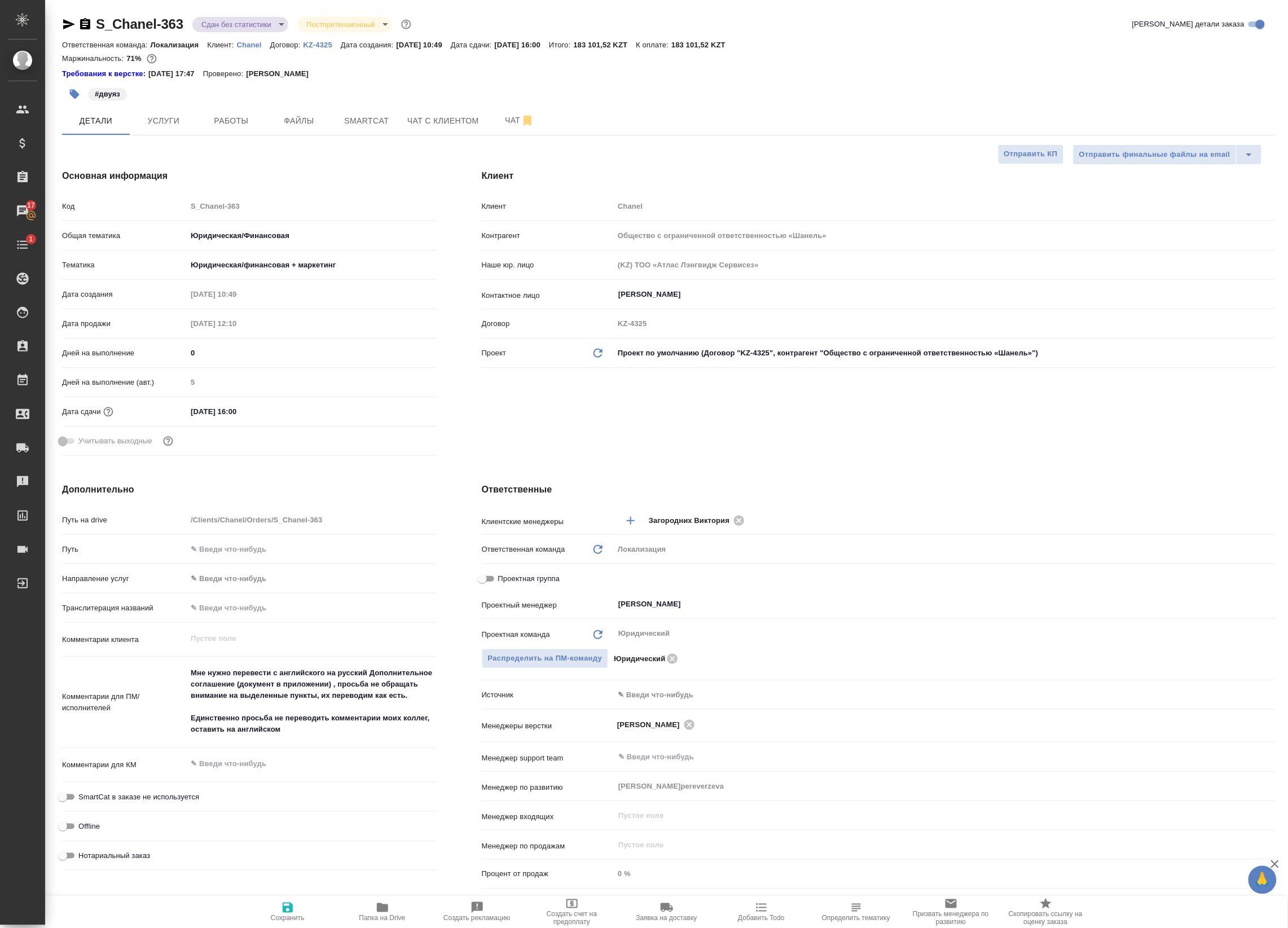
type textarea "x"
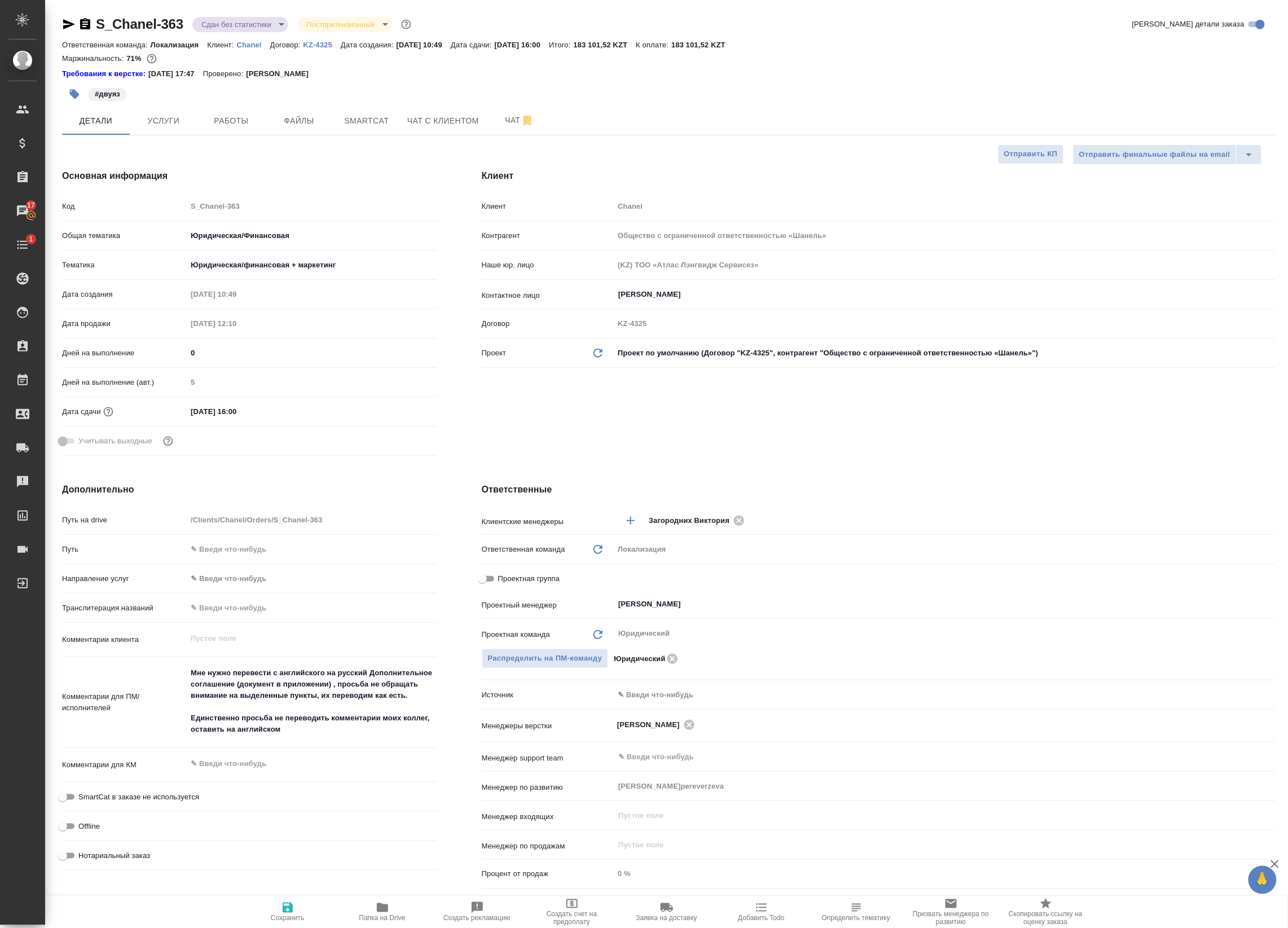
type textarea "x"
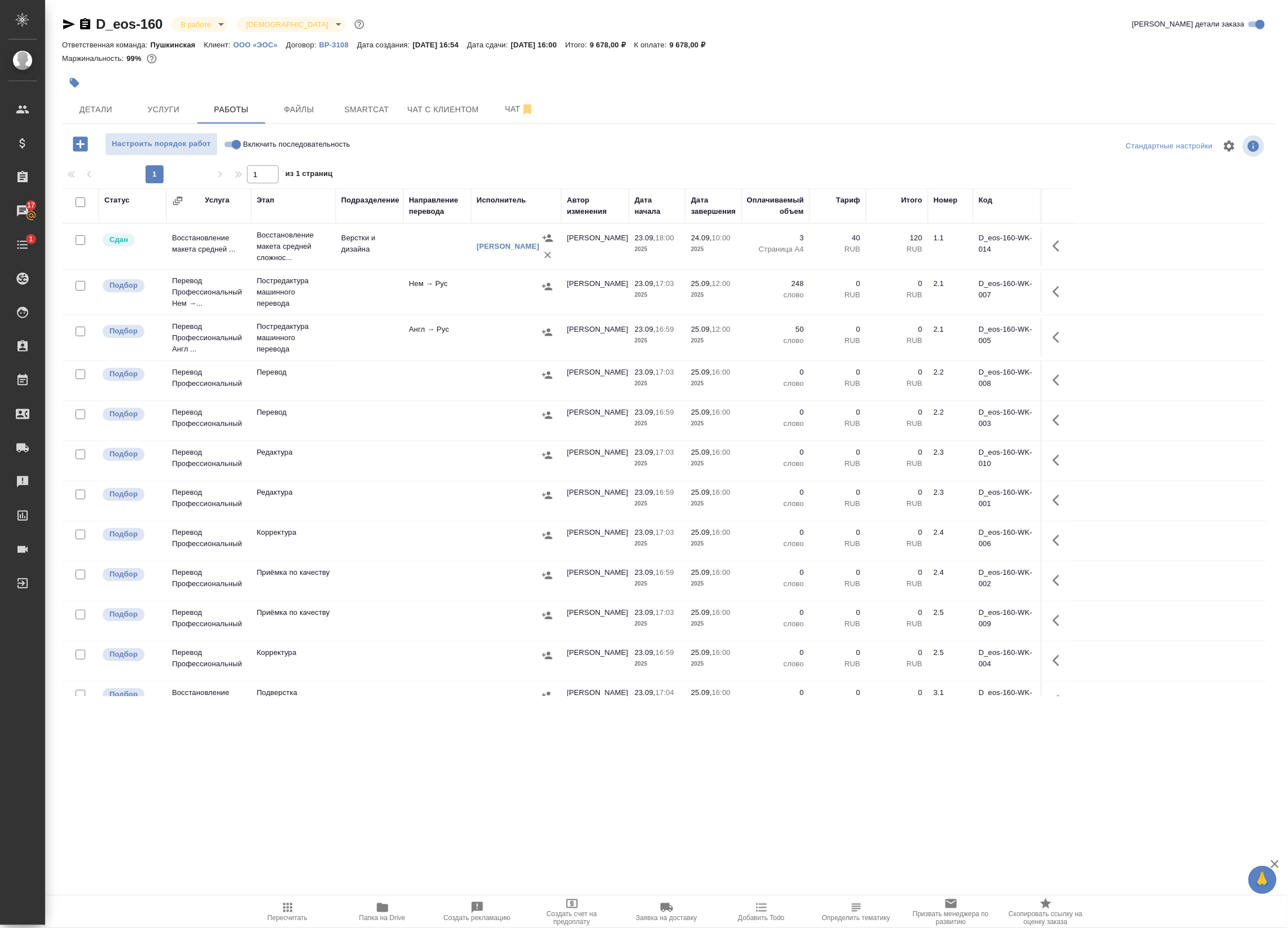
click at [499, 293] on div at bounding box center [516, 287] width 79 height 17
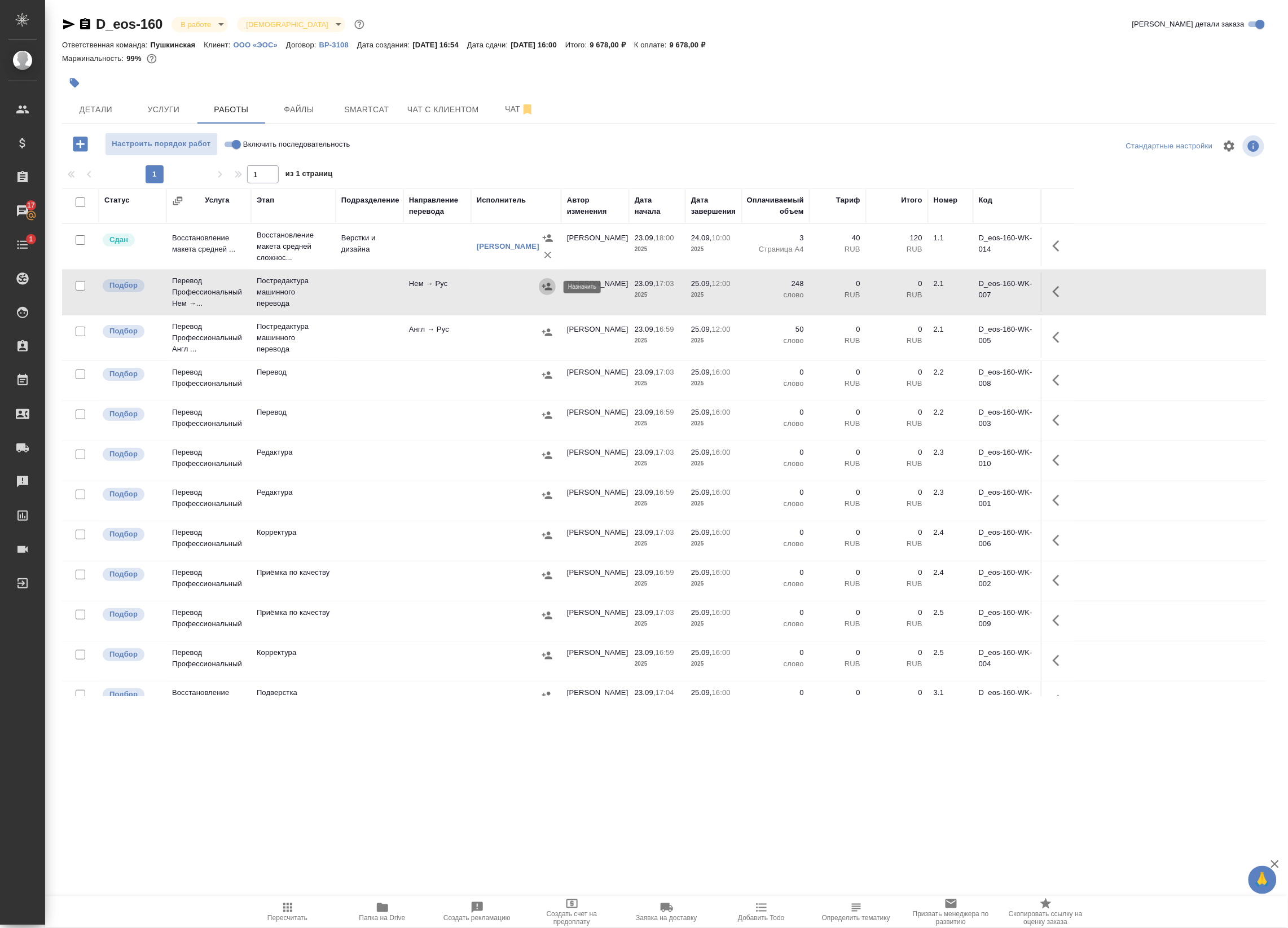
click at [549, 284] on icon "button" at bounding box center [547, 286] width 10 height 7
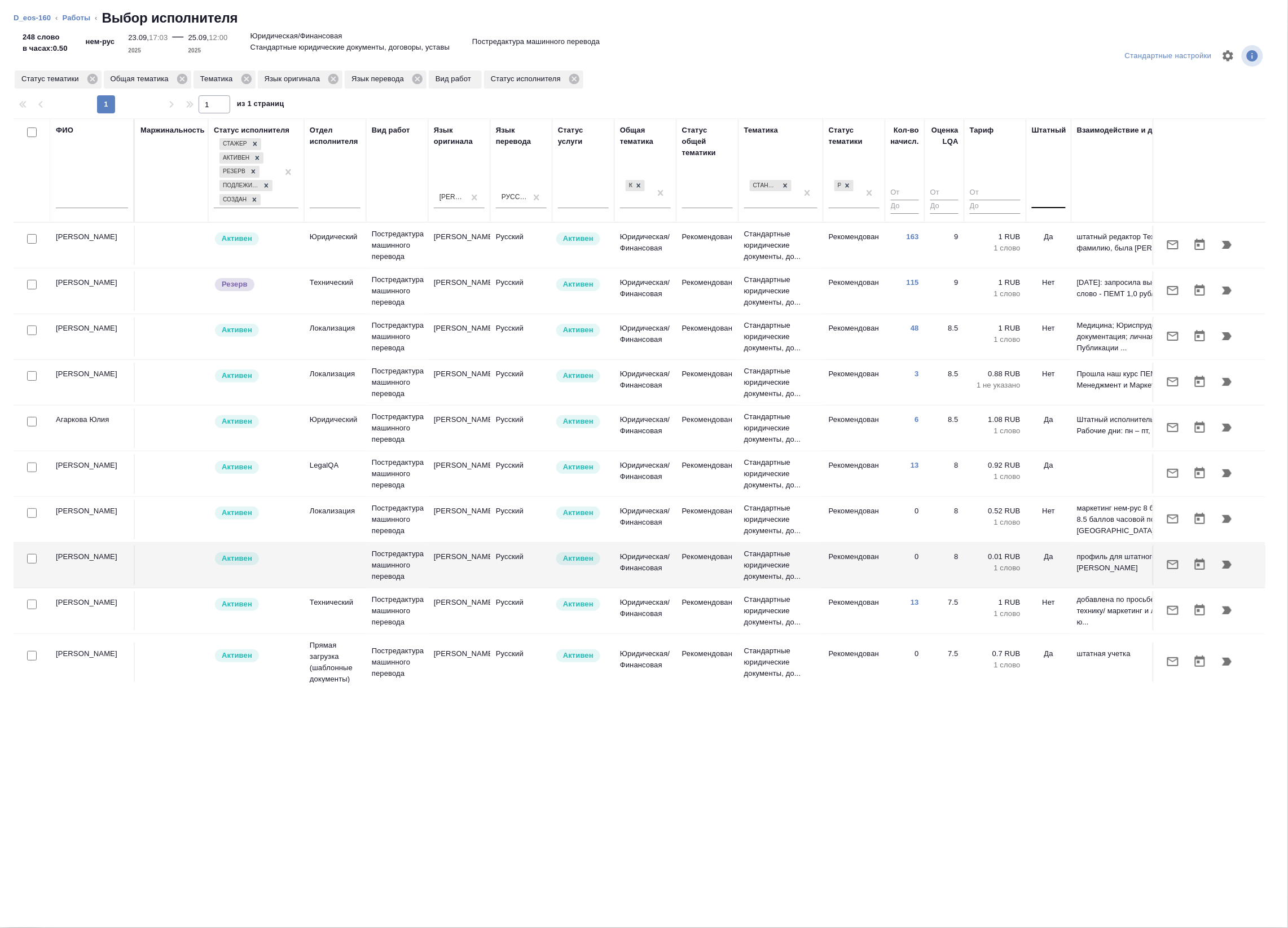
click at [1048, 204] on div at bounding box center [1048, 197] width 34 height 16
click at [1055, 236] on div "Нет" at bounding box center [1116, 233] width 169 height 21
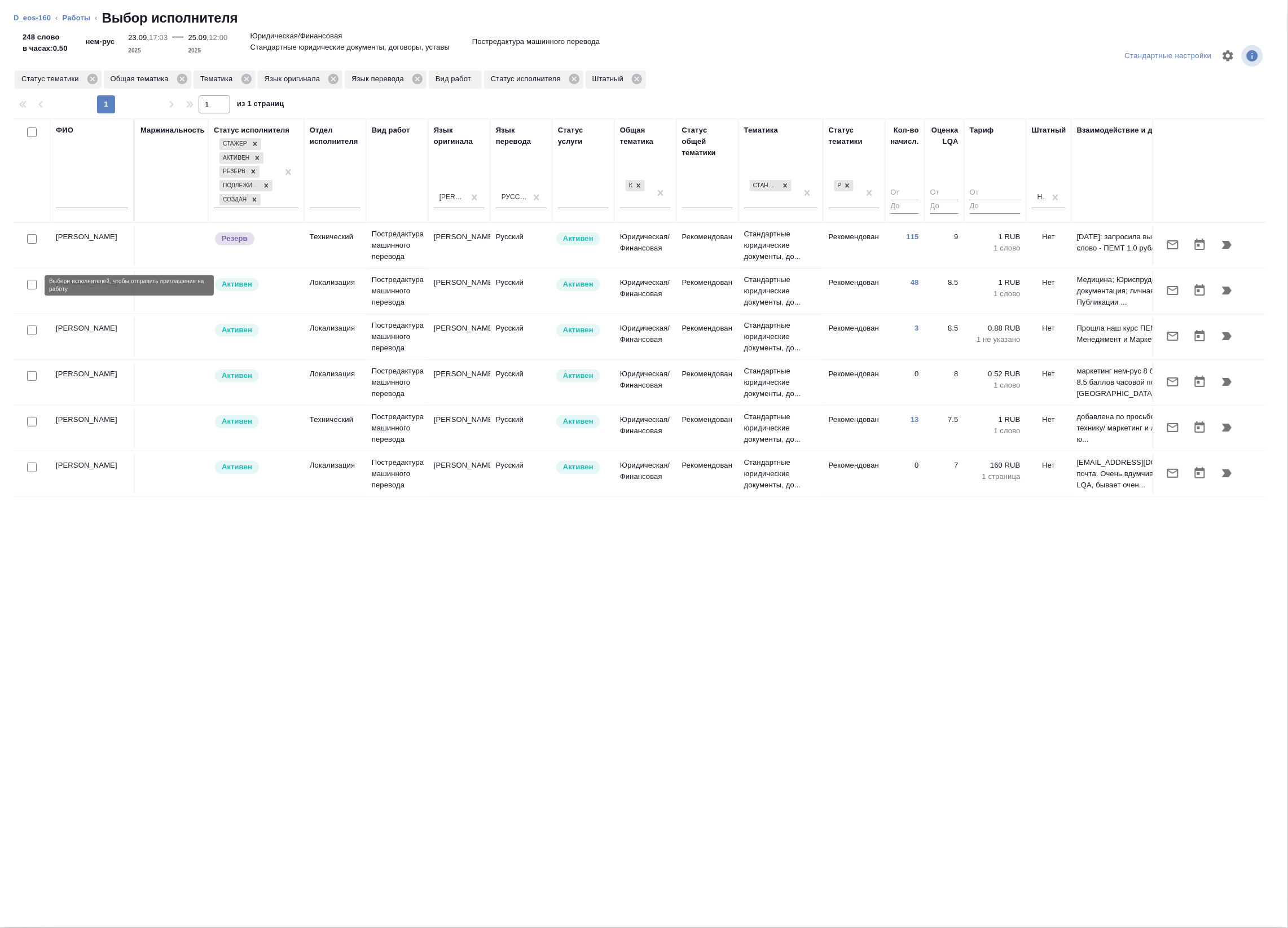
click at [32, 286] on input "checkbox" at bounding box center [32, 284] width 10 height 10
checkbox input "true"
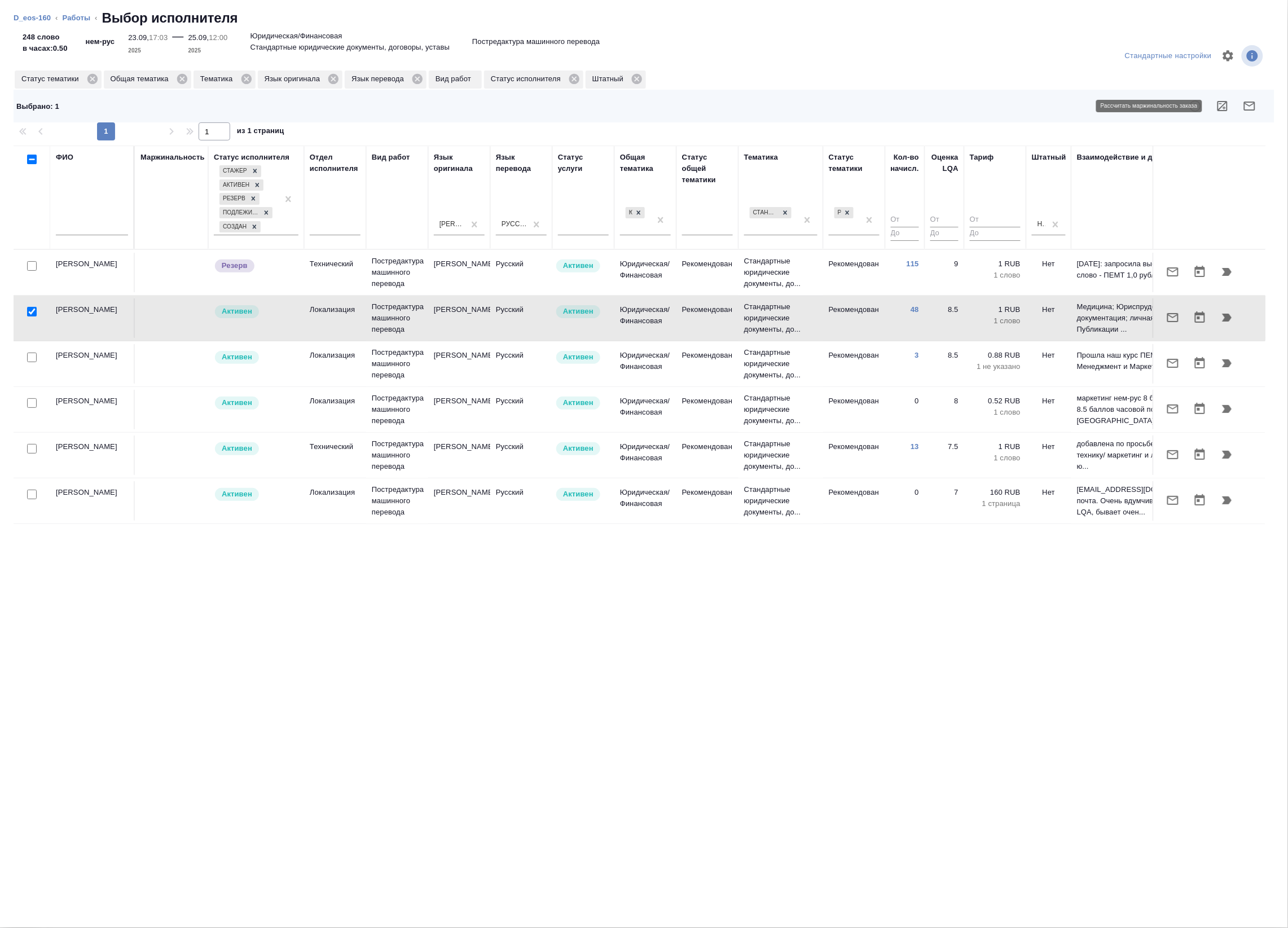
click at [1225, 102] on icon "button" at bounding box center [1222, 106] width 10 height 10
click at [30, 356] on input "checkbox" at bounding box center [32, 357] width 10 height 10
checkbox input "true"
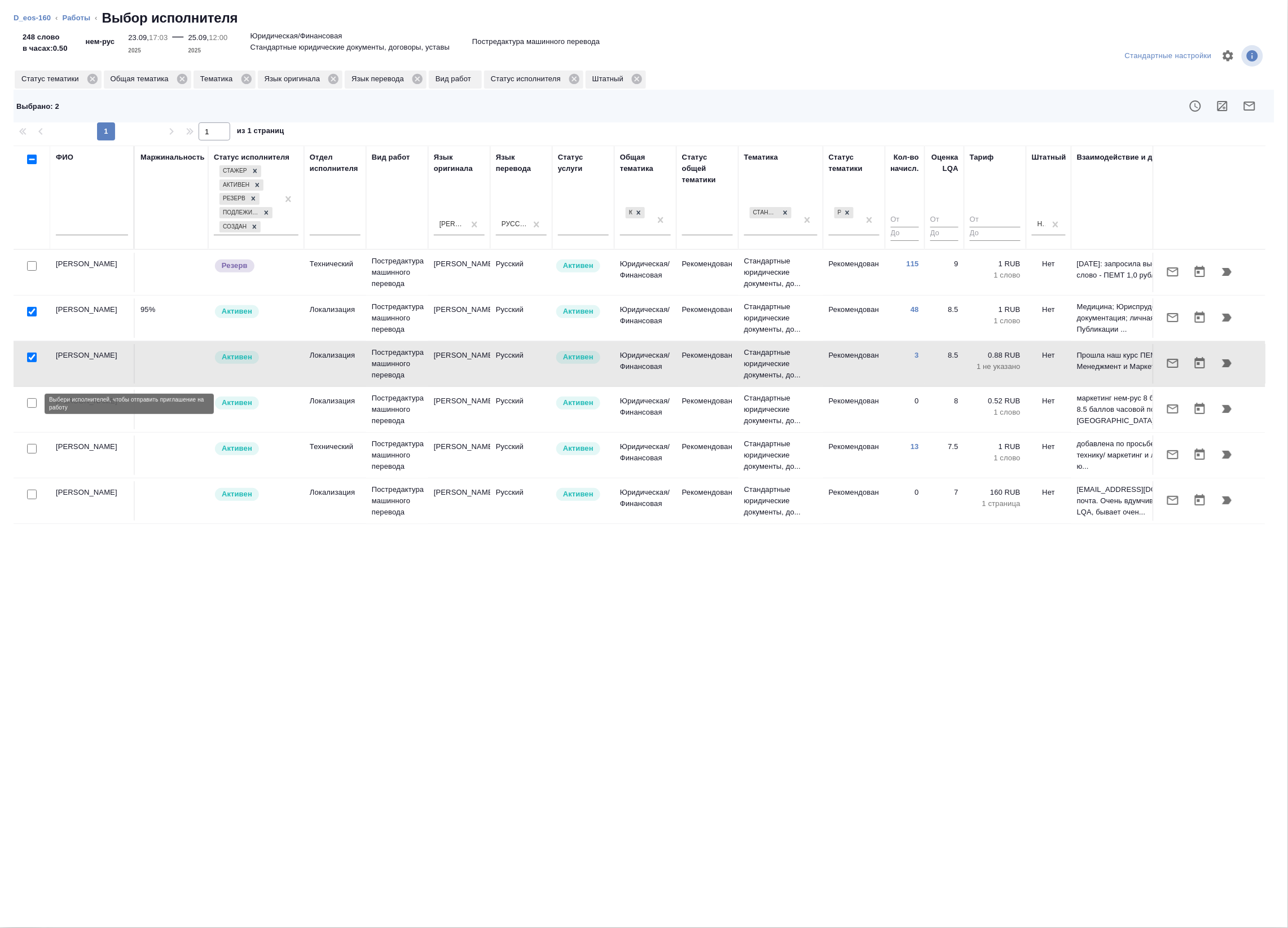
click at [30, 404] on input "checkbox" at bounding box center [32, 403] width 10 height 10
checkbox input "true"
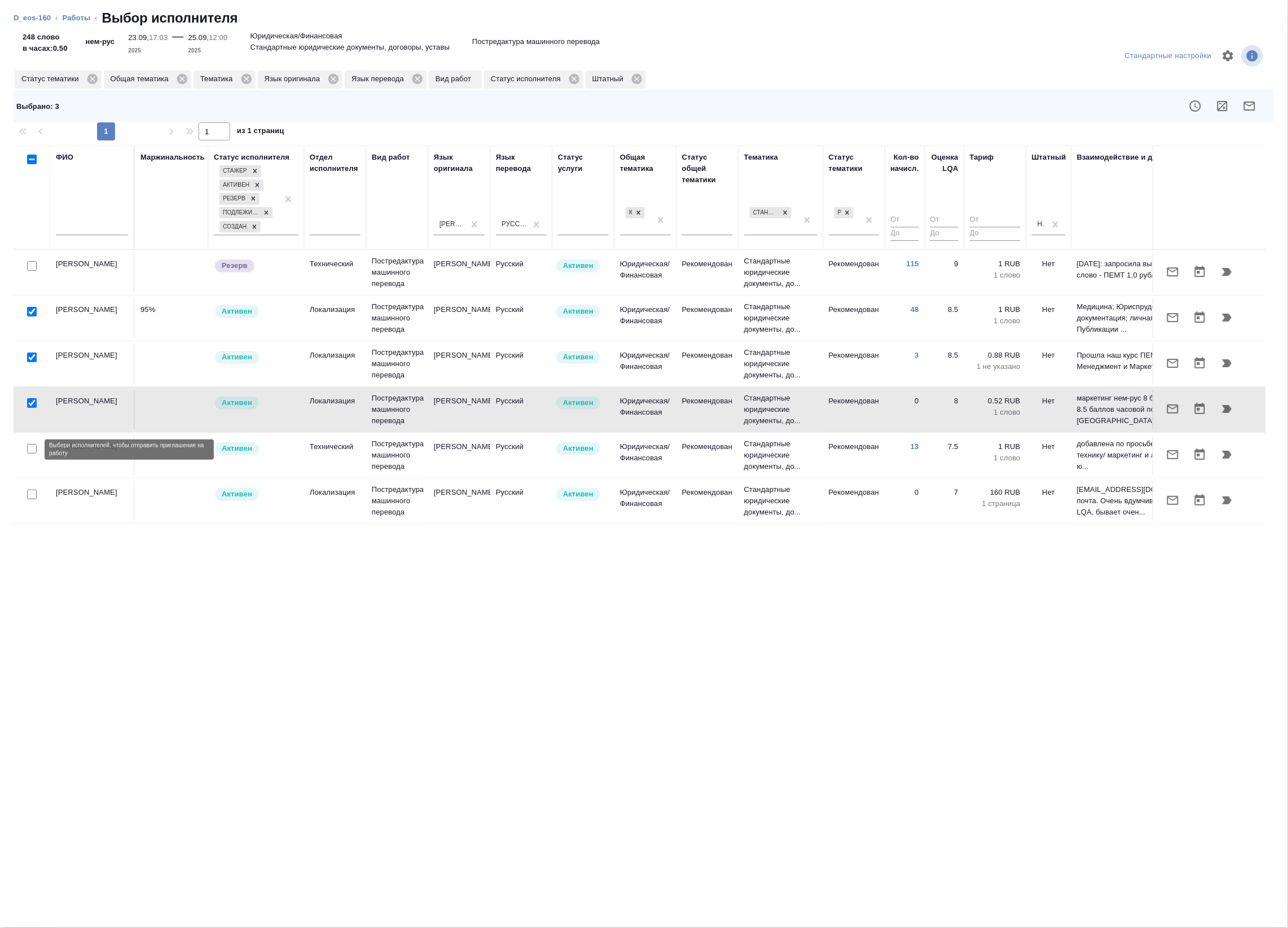
click at [31, 449] on input "checkbox" at bounding box center [32, 449] width 10 height 10
checkbox input "true"
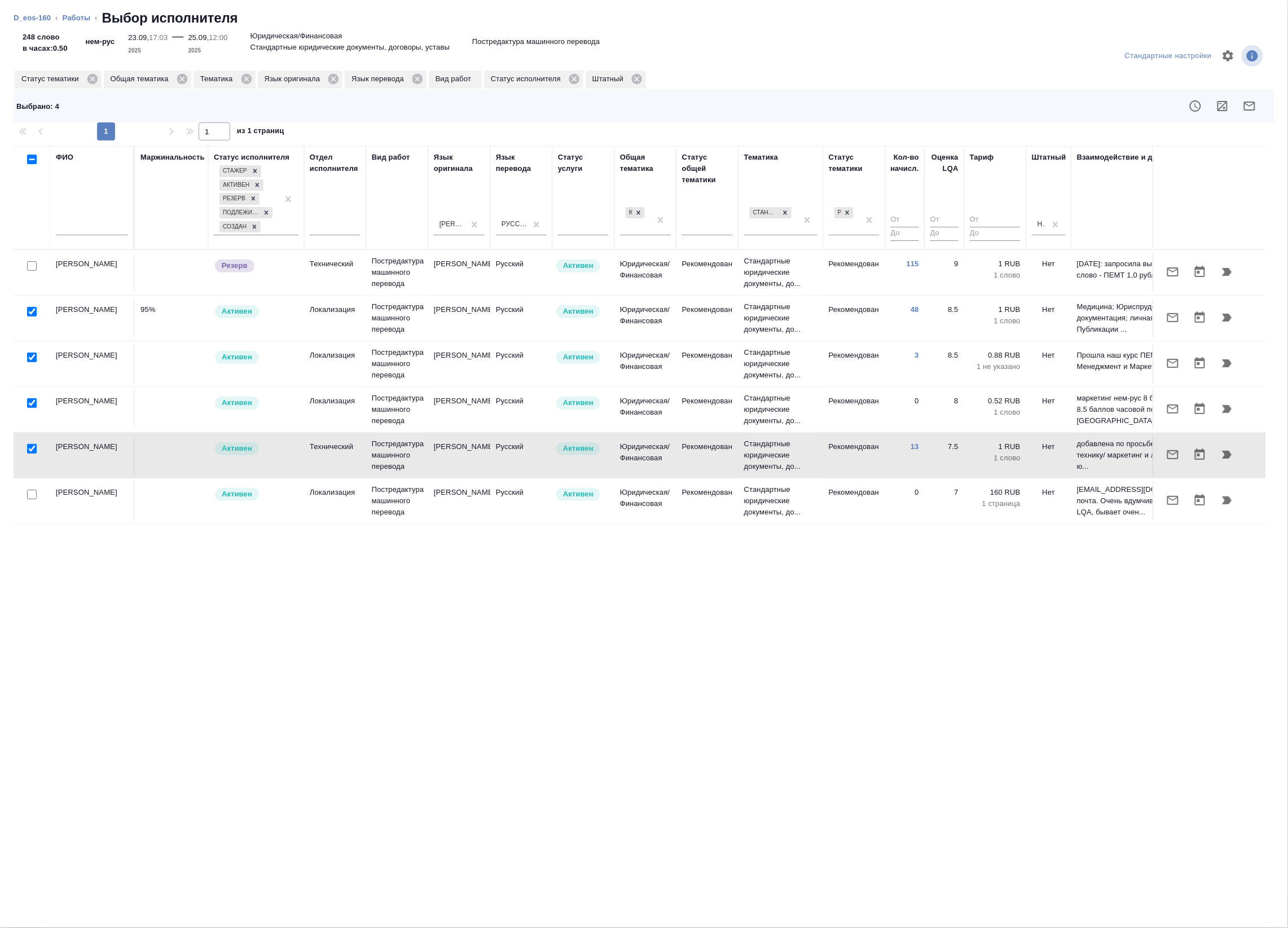
click at [27, 311] on input "checkbox" at bounding box center [32, 311] width 10 height 10
checkbox input "false"
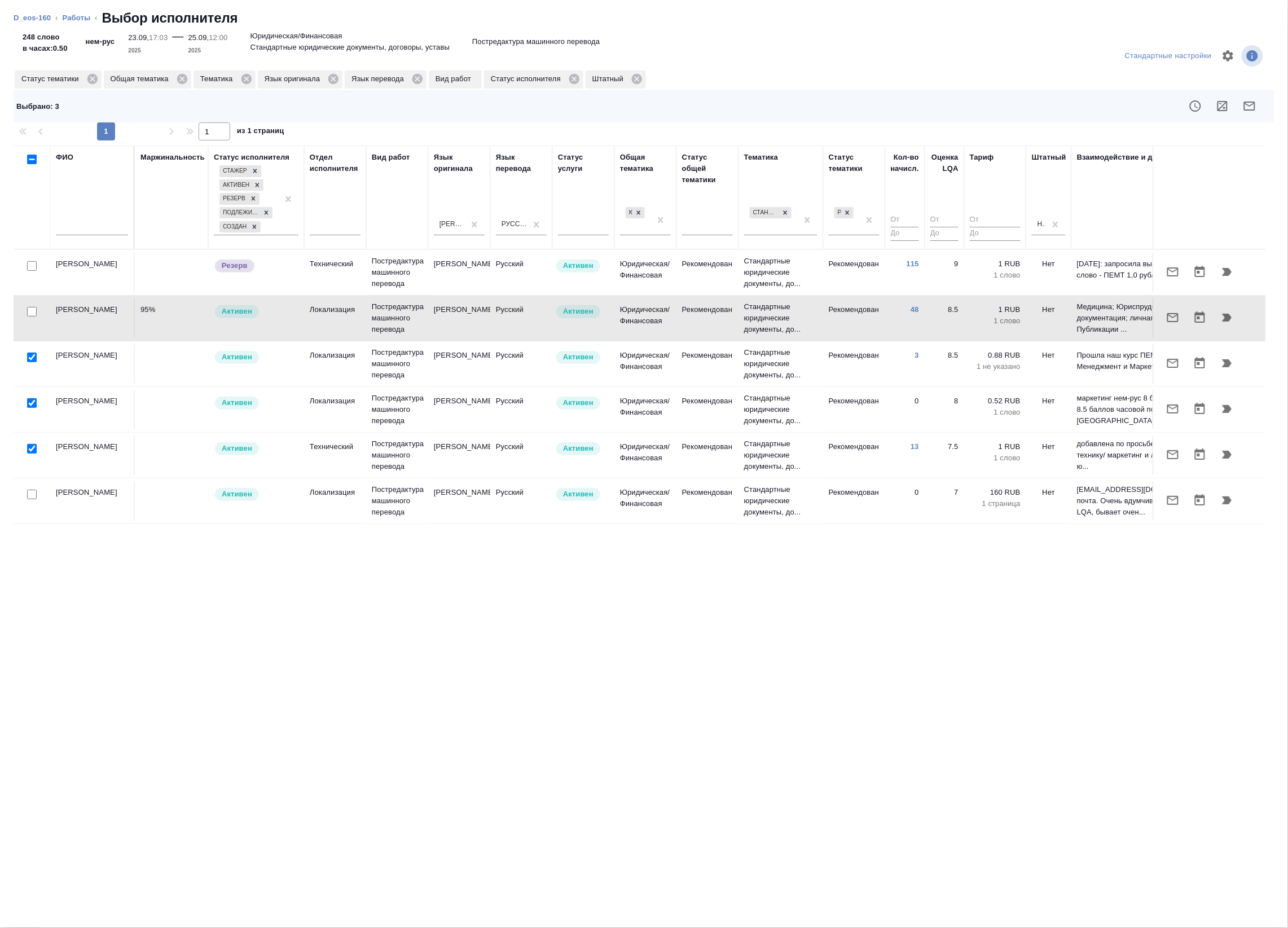
click at [35, 362] on input "checkbox" at bounding box center [32, 357] width 10 height 10
checkbox input "false"
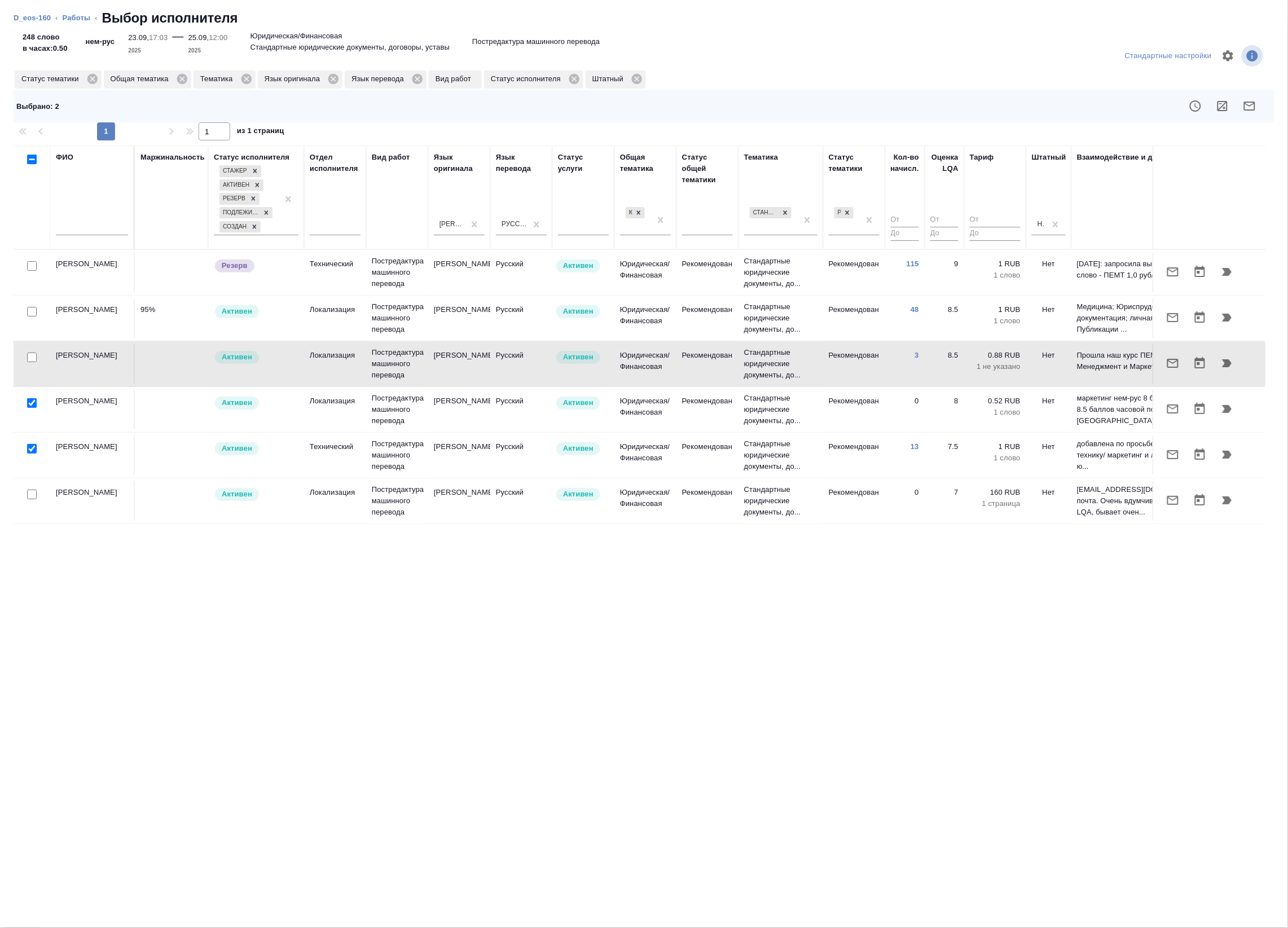
click at [37, 452] on div at bounding box center [32, 449] width 25 height 16
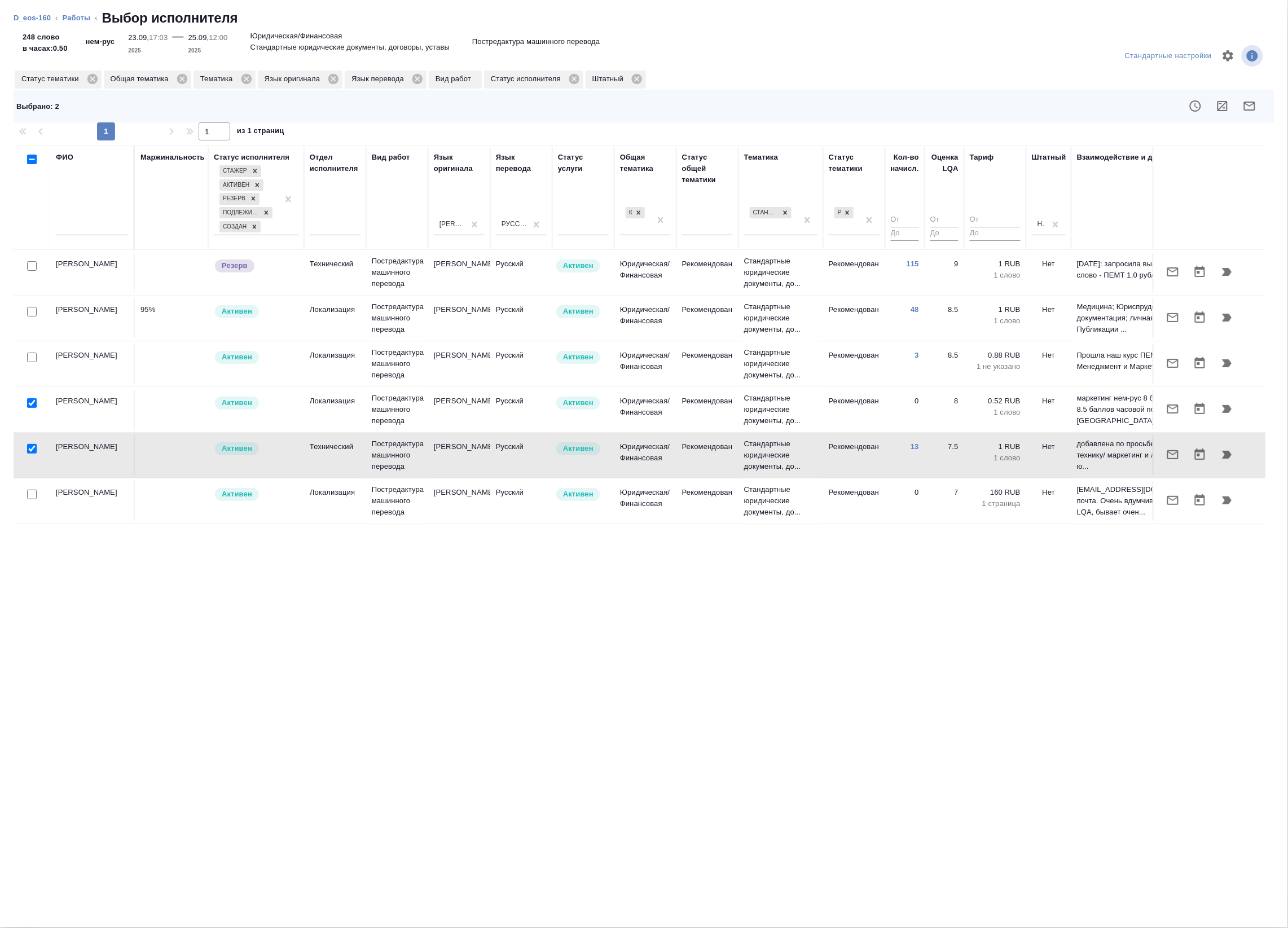
click at [30, 451] on input "checkbox" at bounding box center [32, 449] width 10 height 10
checkbox input "false"
click at [26, 353] on div at bounding box center [32, 358] width 25 height 16
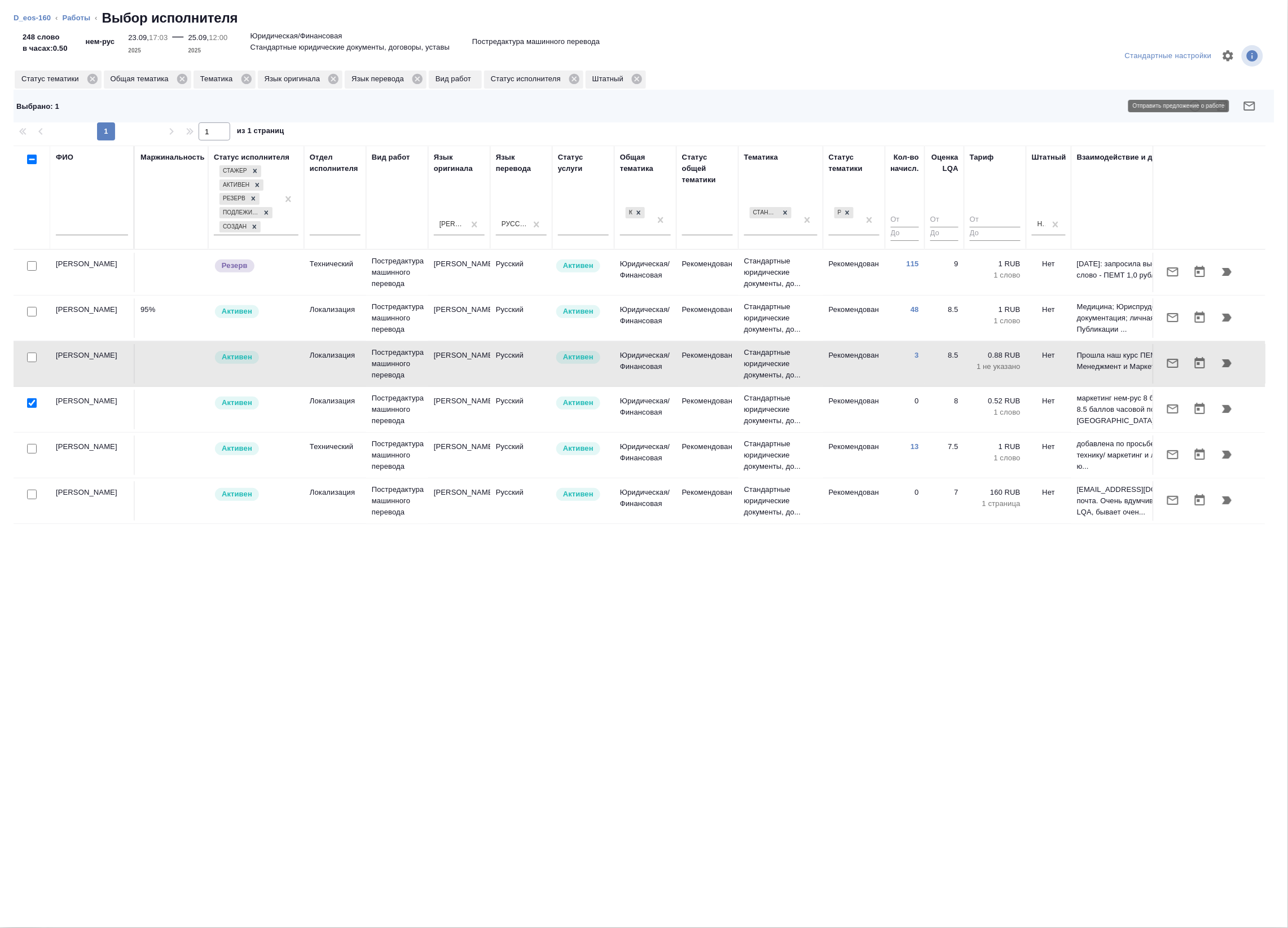
click at [1248, 104] on icon "button" at bounding box center [1249, 106] width 14 height 14
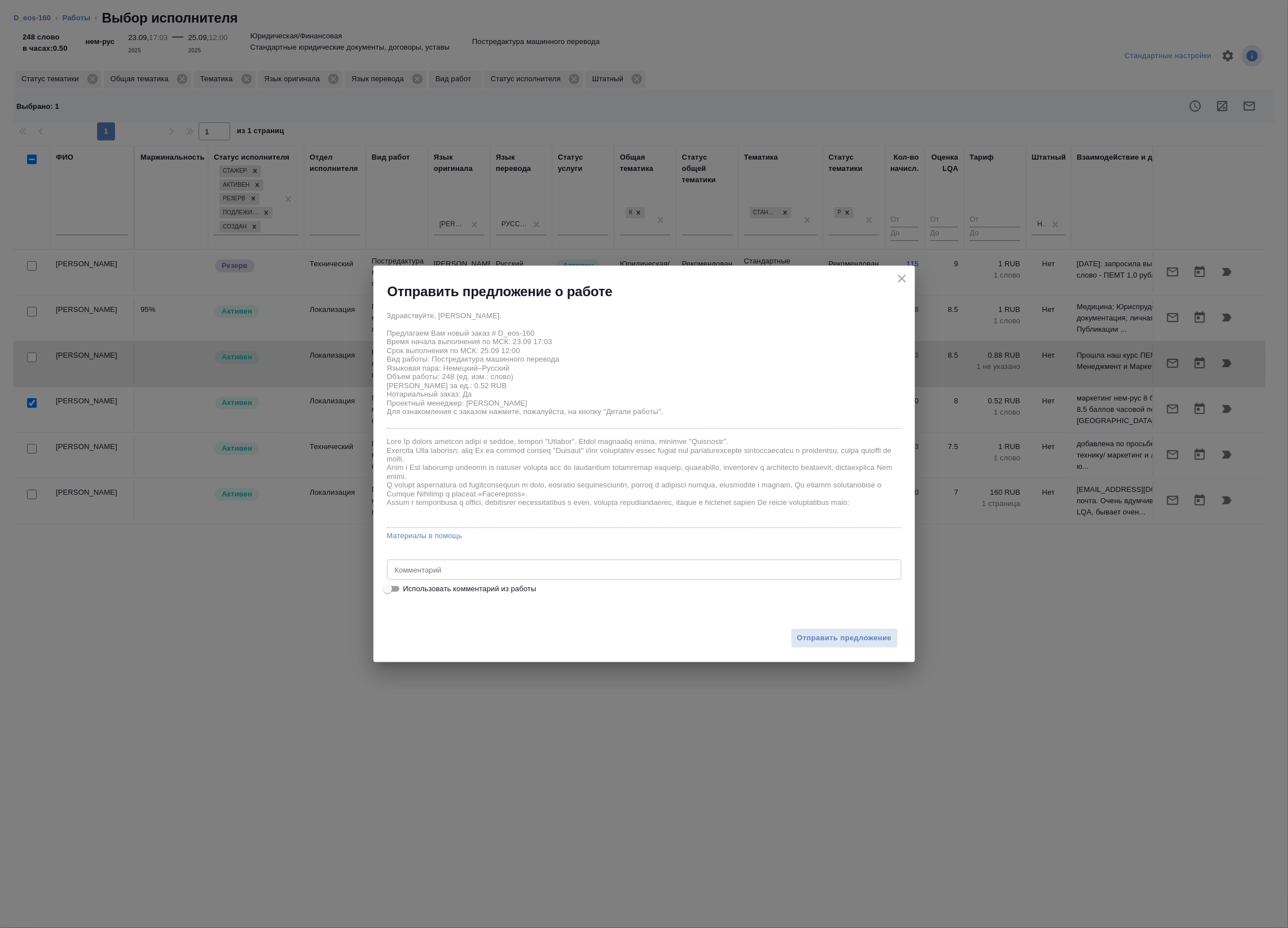
click at [510, 587] on span "Использовать комментарий из работы" at bounding box center [470, 589] width 133 height 12
click at [408, 587] on input "Использовать комментарий из работы" at bounding box center [387, 588] width 41 height 14
checkbox input "true"
type textarea "под нот оригинал для сверки: [URL][DOMAIN_NAME]"
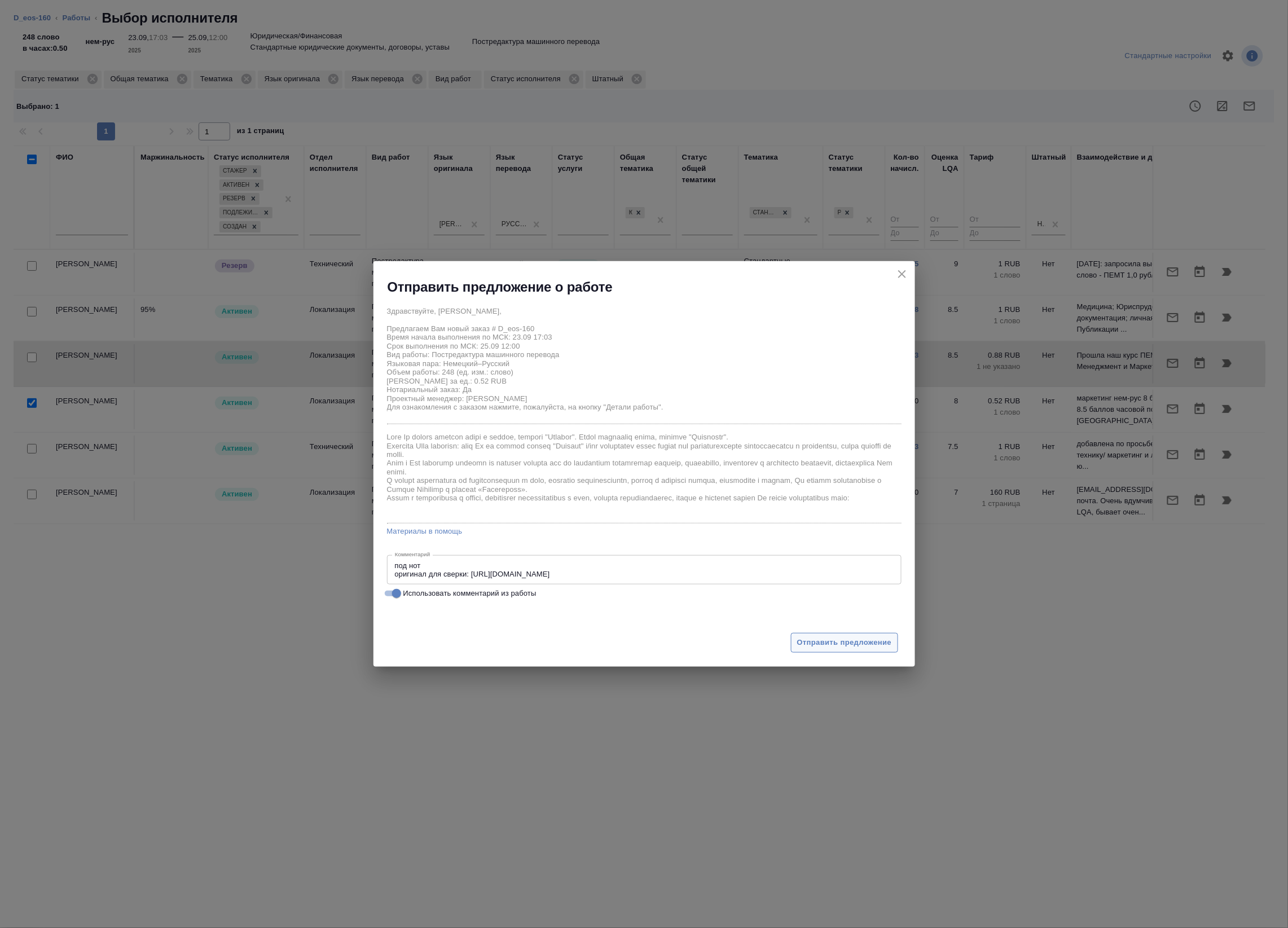
click at [847, 646] on span "Отправить предложение" at bounding box center [844, 643] width 95 height 13
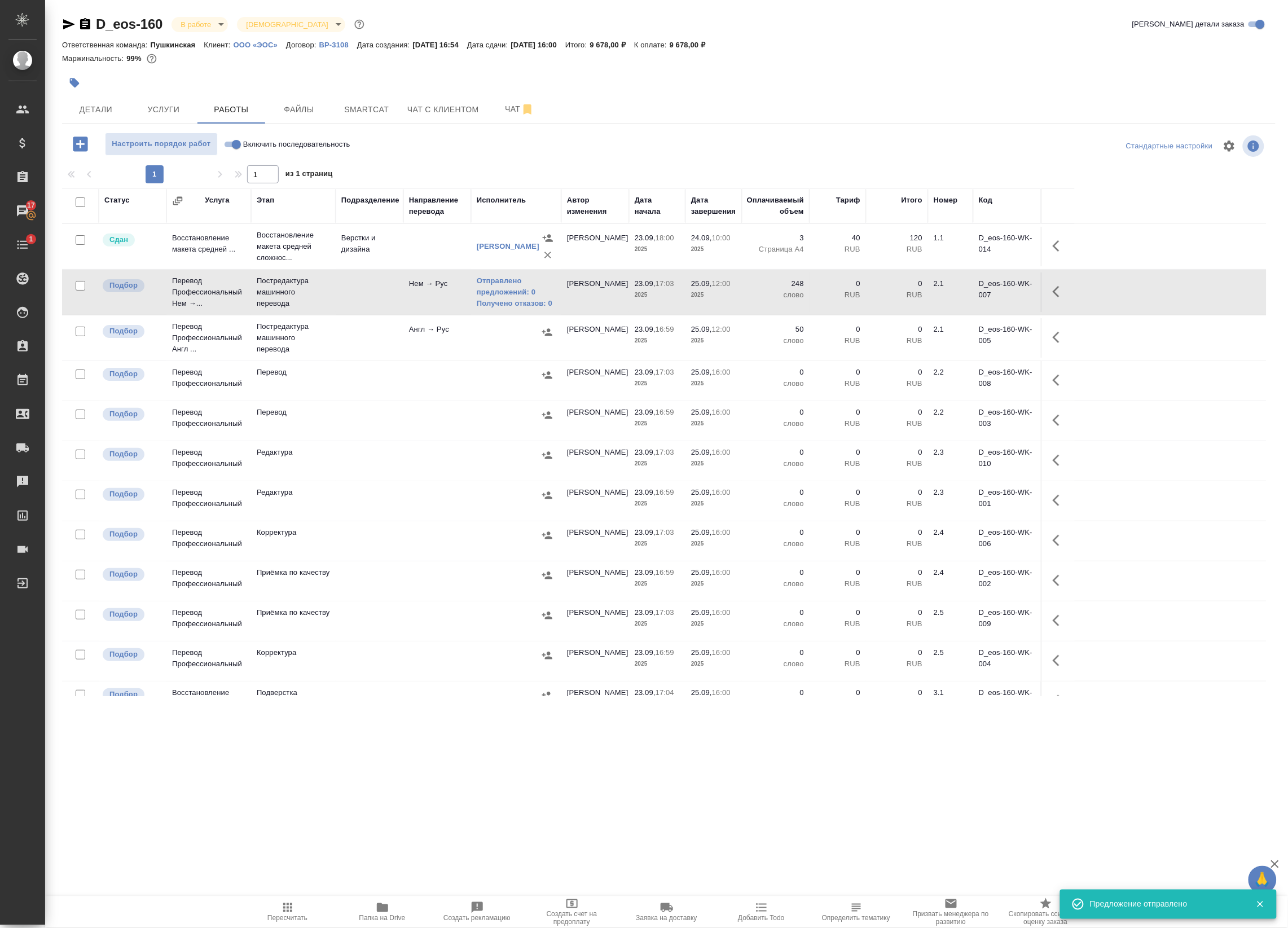
click at [547, 332] on icon "button" at bounding box center [547, 331] width 10 height 7
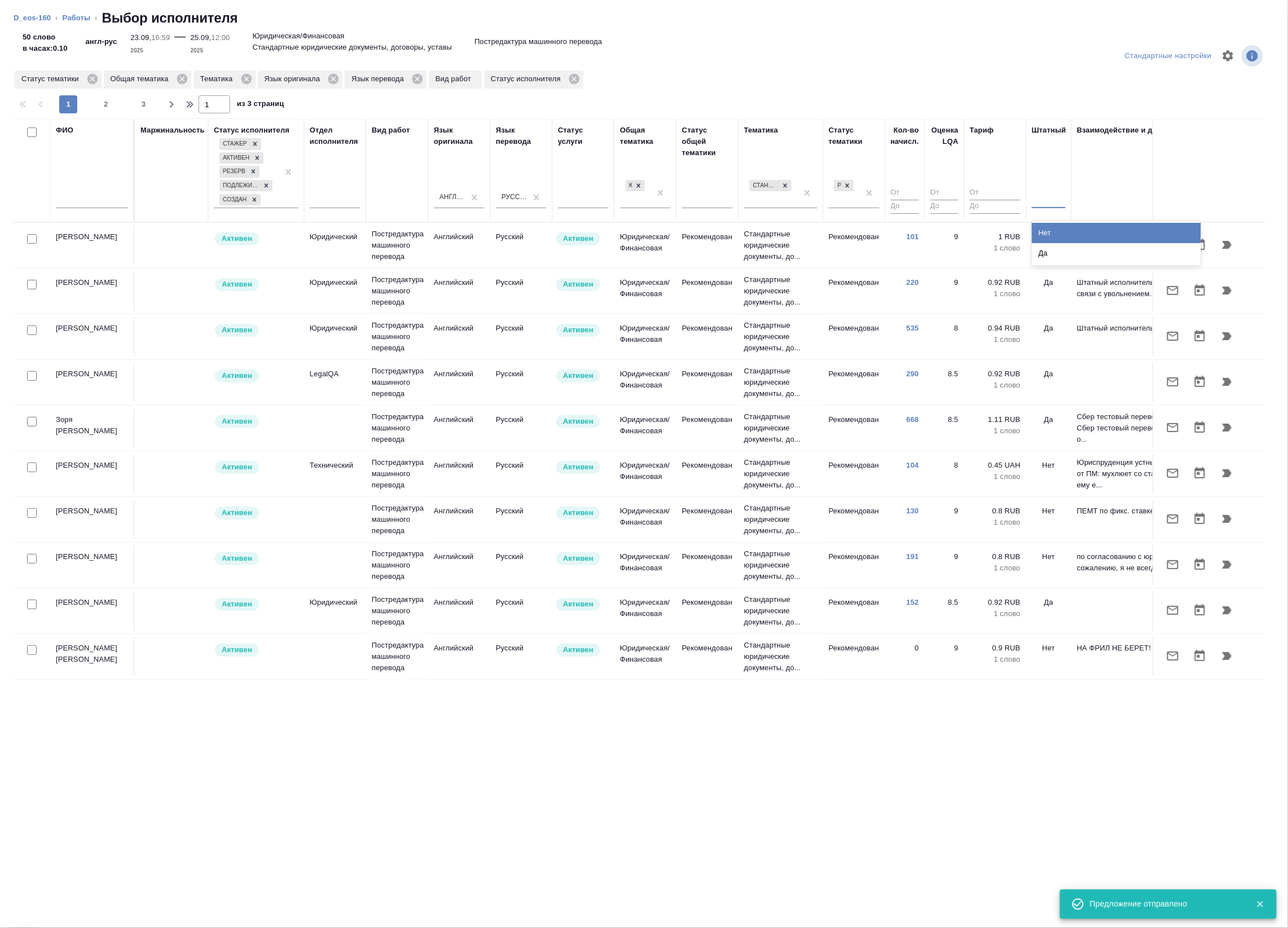
click at [1055, 200] on div at bounding box center [1048, 197] width 34 height 16
click at [1051, 230] on div "Нет" at bounding box center [1116, 233] width 169 height 21
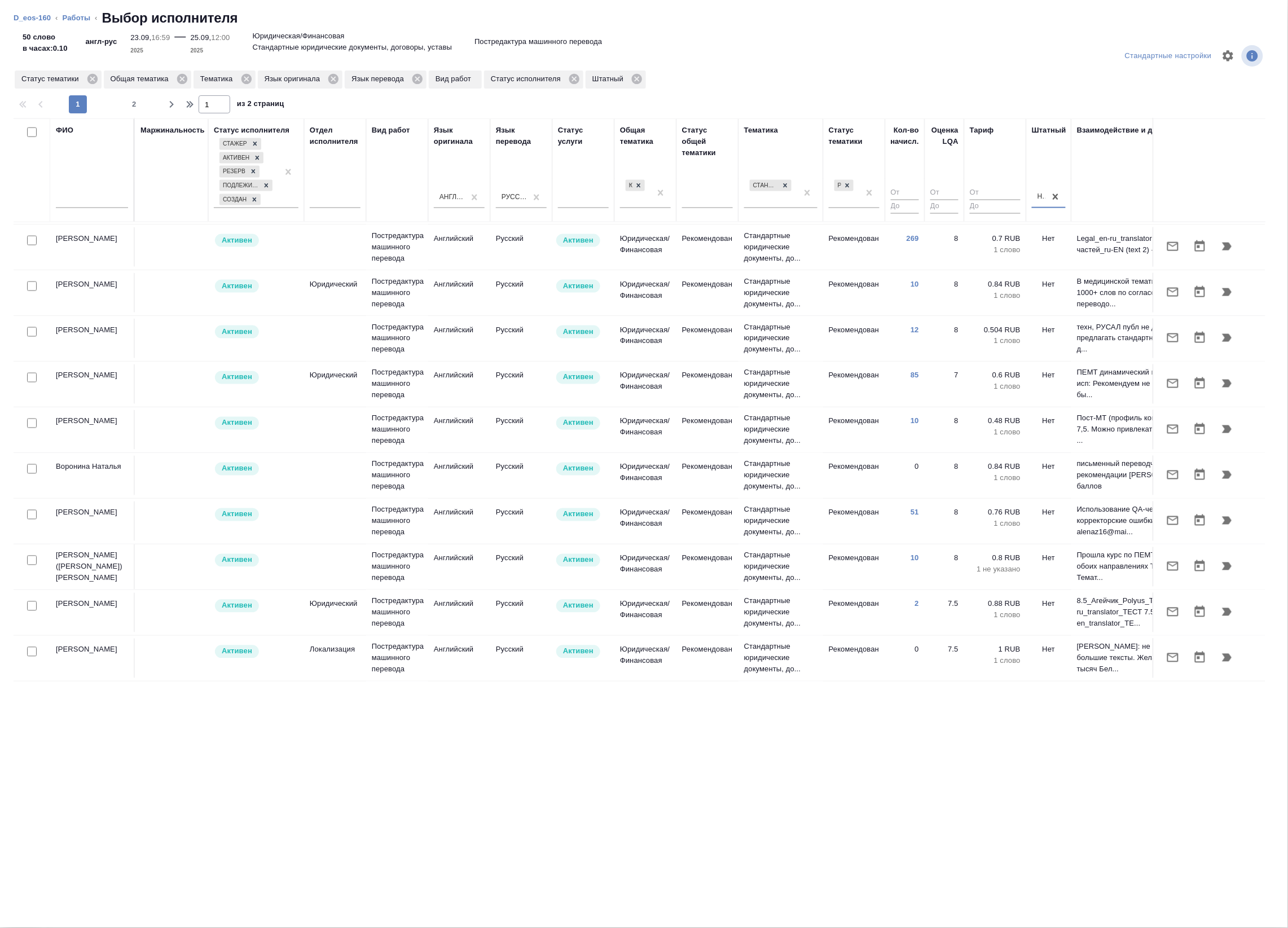
scroll to position [697, 0]
drag, startPoint x: 517, startPoint y: 684, endPoint x: 541, endPoint y: 682, distance: 24.1
click at [540, 684] on div "Стандартные настройки Статус тематики Общая тематика Тематика Язык оригинала Яз…" at bounding box center [644, 481] width 1288 height 894
drag, startPoint x: 564, startPoint y: 672, endPoint x: 638, endPoint y: 668, distance: 74.1
click at [633, 668] on tr "[PERSON_NAME] Постредактура машинного перевода Английский Русский Не активен Юр…" at bounding box center [697, 659] width 1368 height 46
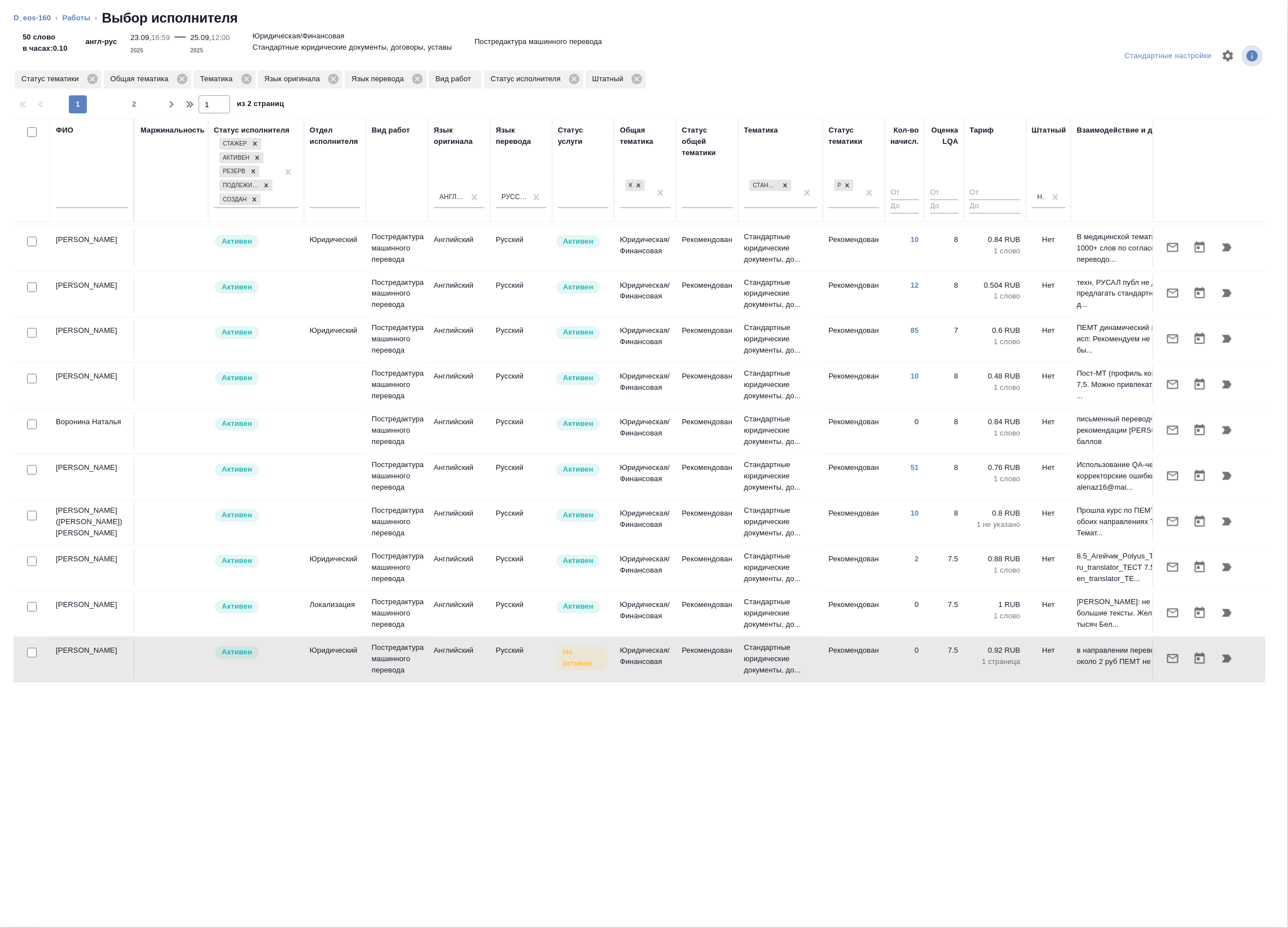
drag, startPoint x: 638, startPoint y: 668, endPoint x: 641, endPoint y: 678, distance: 10.4
click at [639, 668] on tr "[PERSON_NAME] Постредактура машинного перевода Английский Русский Не активен Юр…" at bounding box center [697, 659] width 1368 height 46
click at [30, 603] on input "checkbox" at bounding box center [32, 607] width 10 height 10
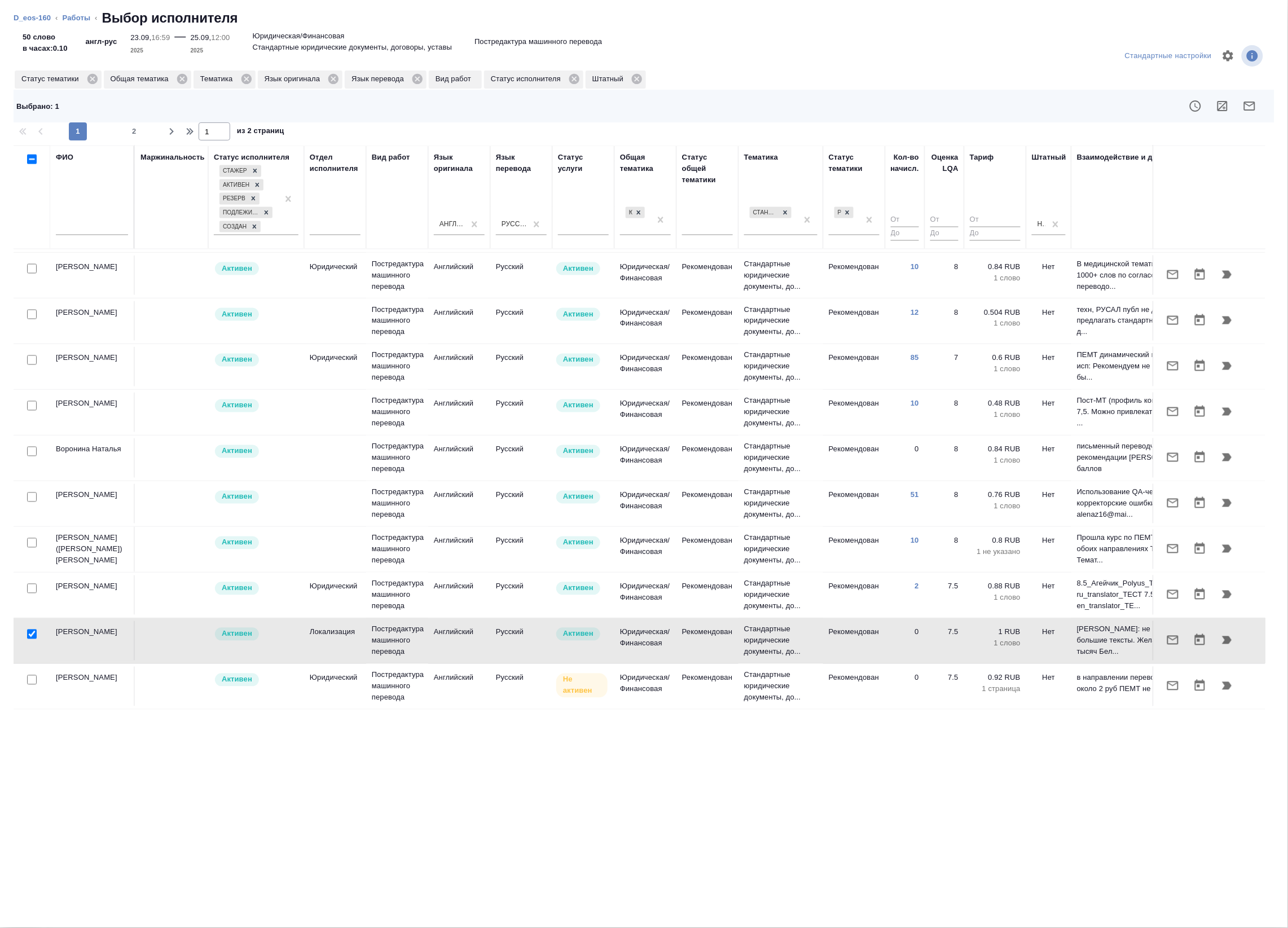
click at [29, 630] on input "checkbox" at bounding box center [32, 634] width 10 height 10
checkbox input "false"
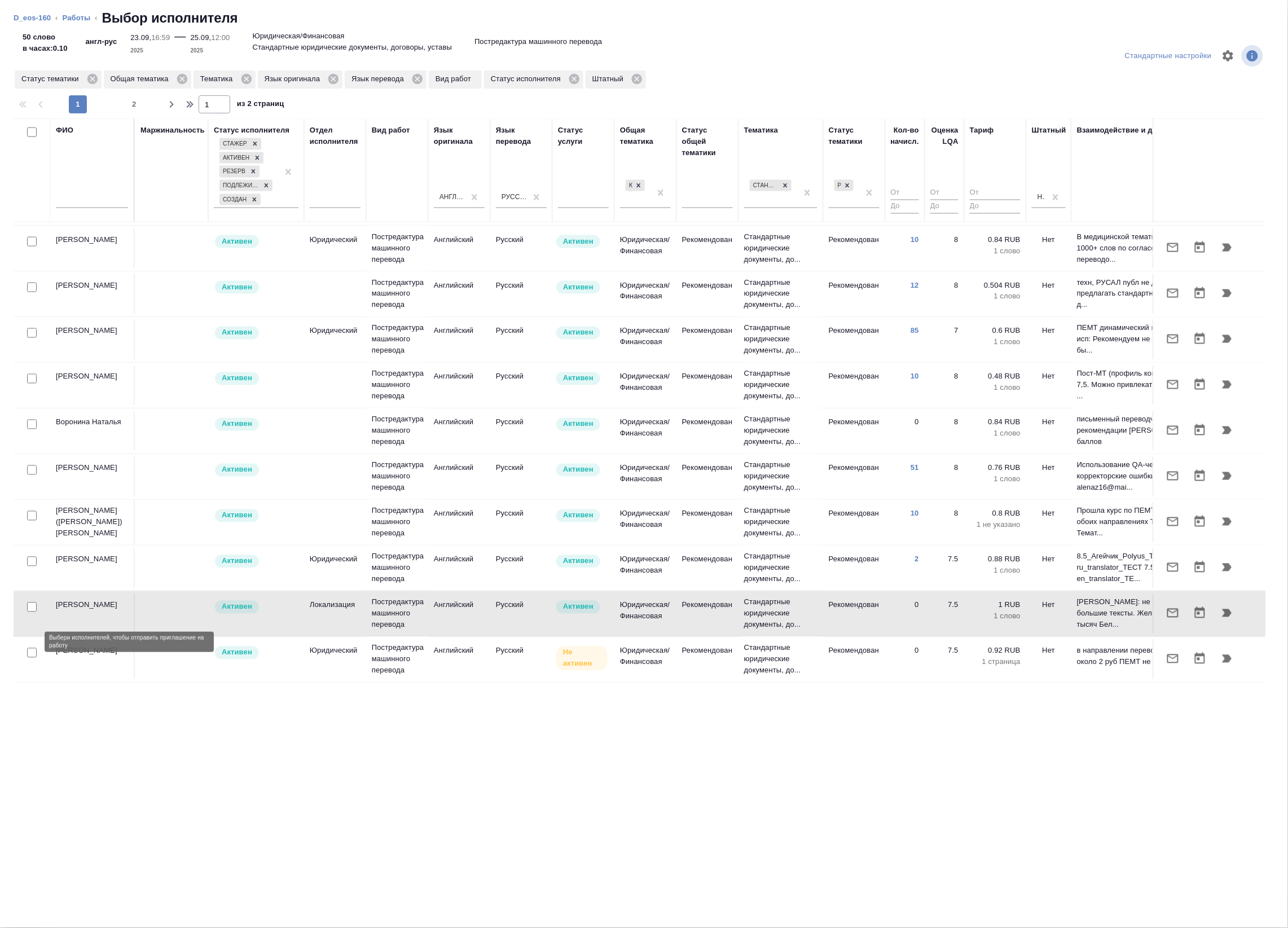
click at [30, 648] on input "checkbox" at bounding box center [32, 653] width 10 height 10
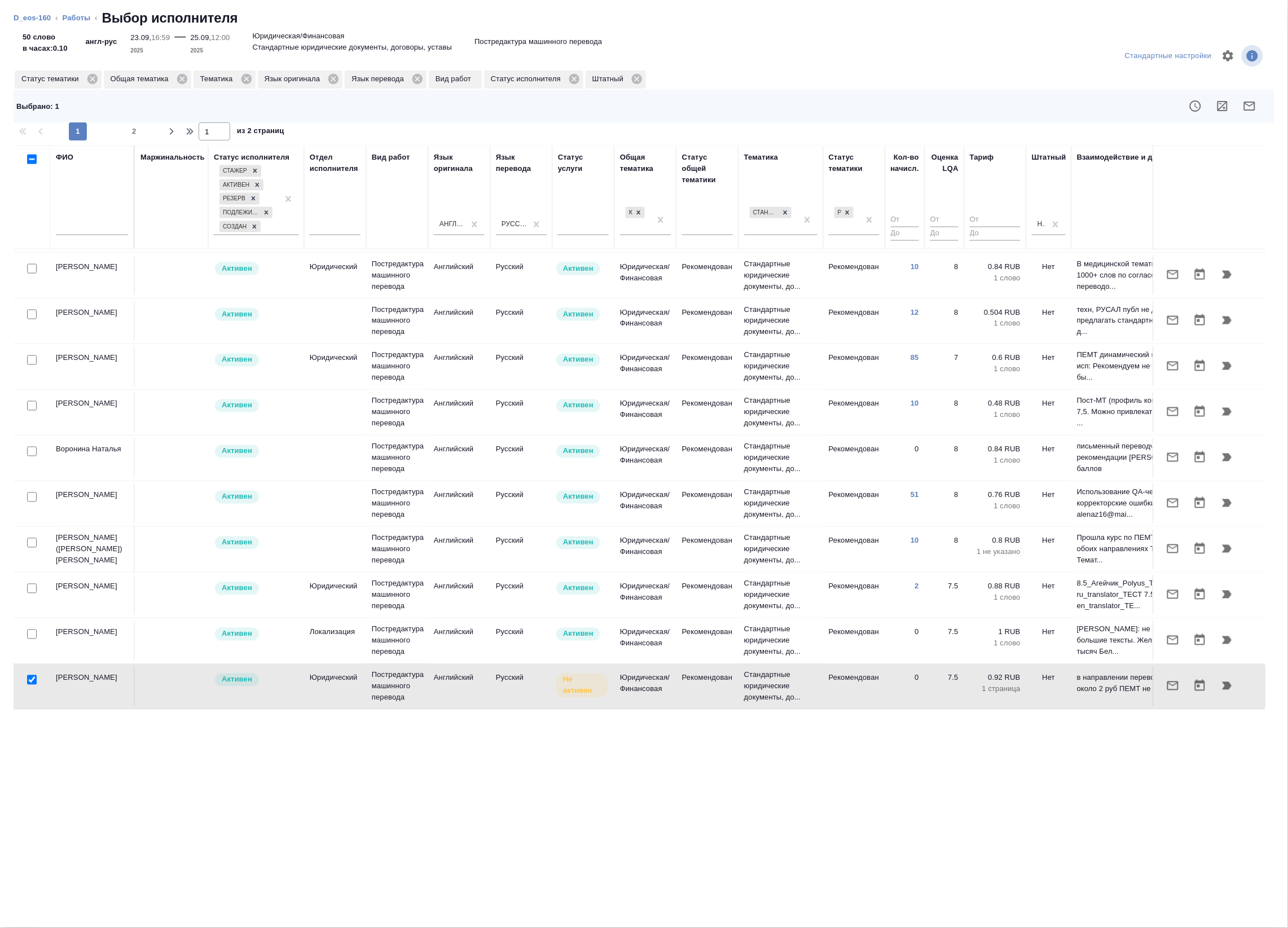
click at [30, 675] on input "checkbox" at bounding box center [32, 680] width 10 height 10
checkbox input "false"
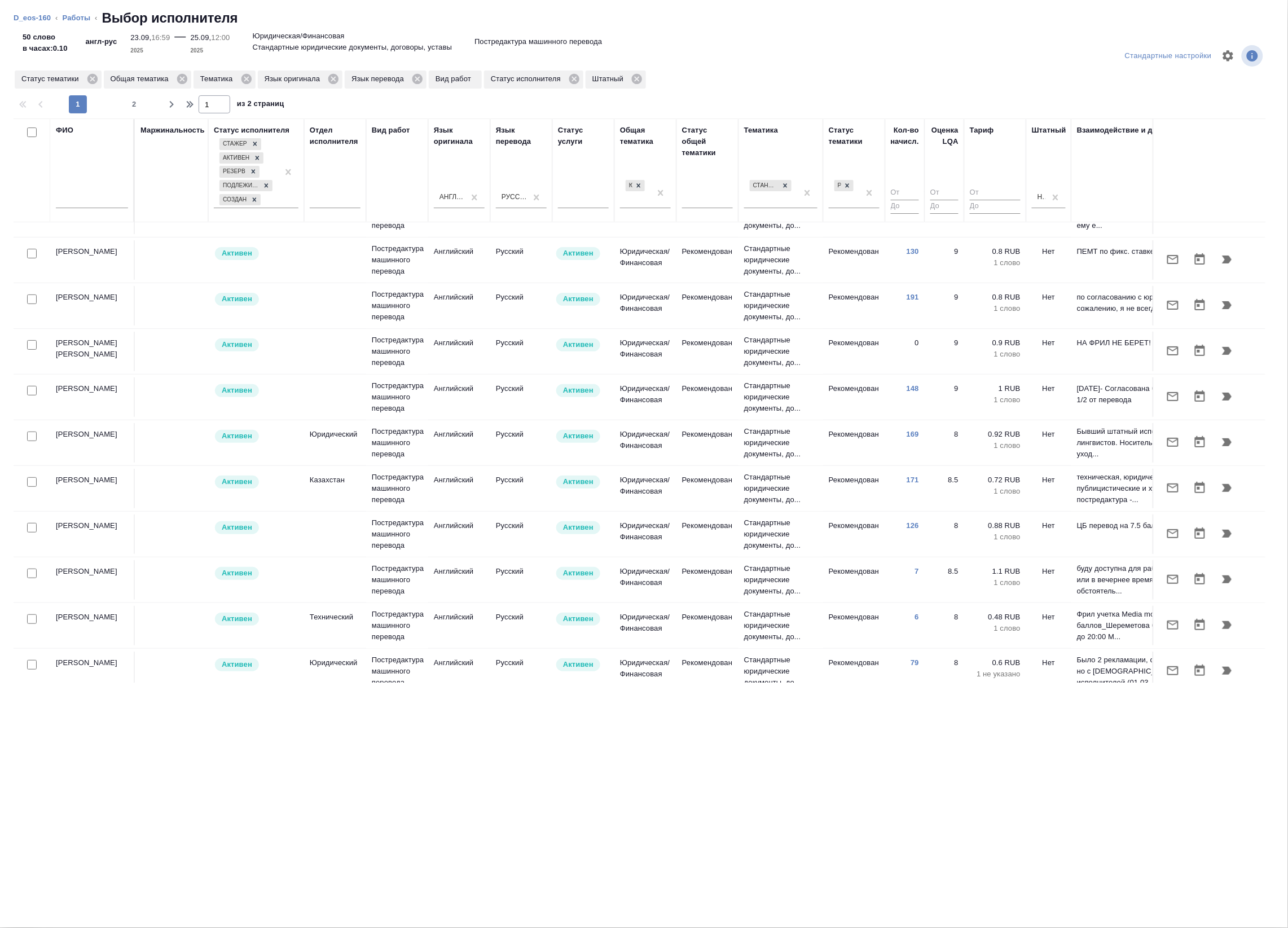
scroll to position [0, 0]
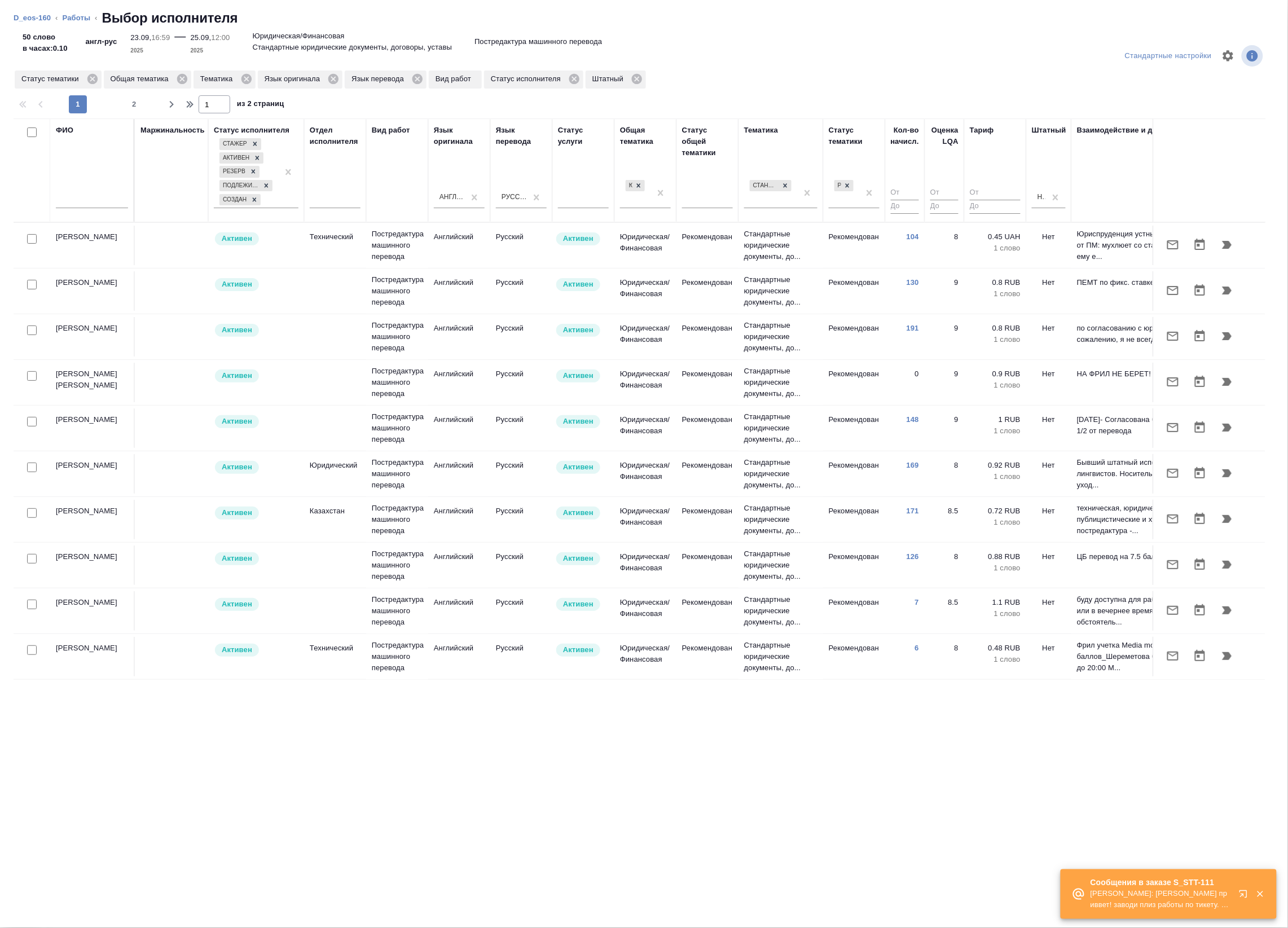
drag, startPoint x: 29, startPoint y: 244, endPoint x: 29, endPoint y: 292, distance: 48.0
click at [29, 243] on input "checkbox" at bounding box center [32, 238] width 10 height 10
checkbox input "true"
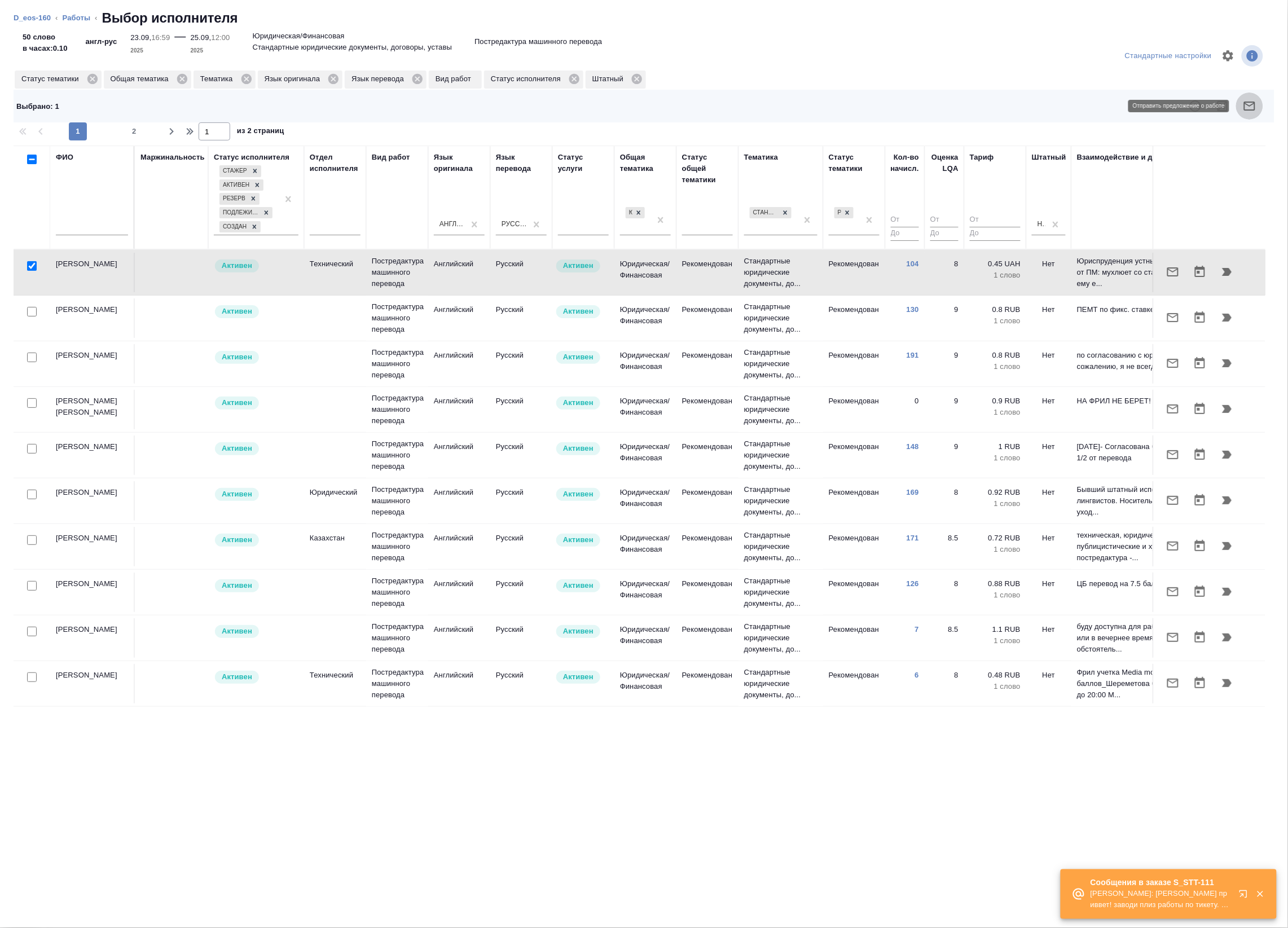
click at [1247, 102] on icon "button" at bounding box center [1249, 106] width 14 height 14
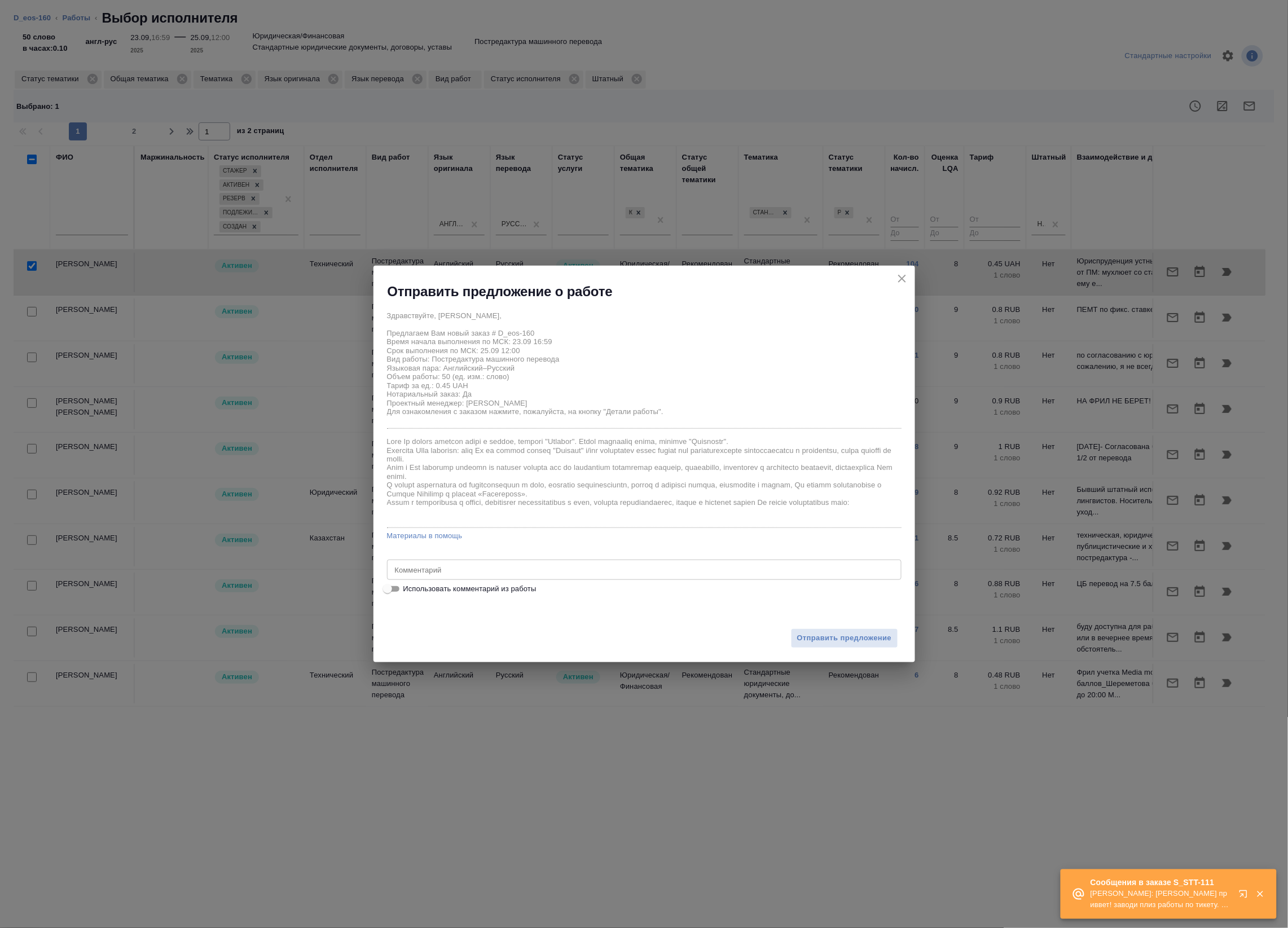
click at [528, 593] on span "Использовать комментарий из работы" at bounding box center [470, 589] width 133 height 12
click at [408, 593] on input "Использовать комментарий из работы" at bounding box center [387, 588] width 41 height 14
checkbox input "true"
type textarea "под нот оригинал для сверки: https://drive.awatera.com/s/dyga7dZjsJ2aXRJ"
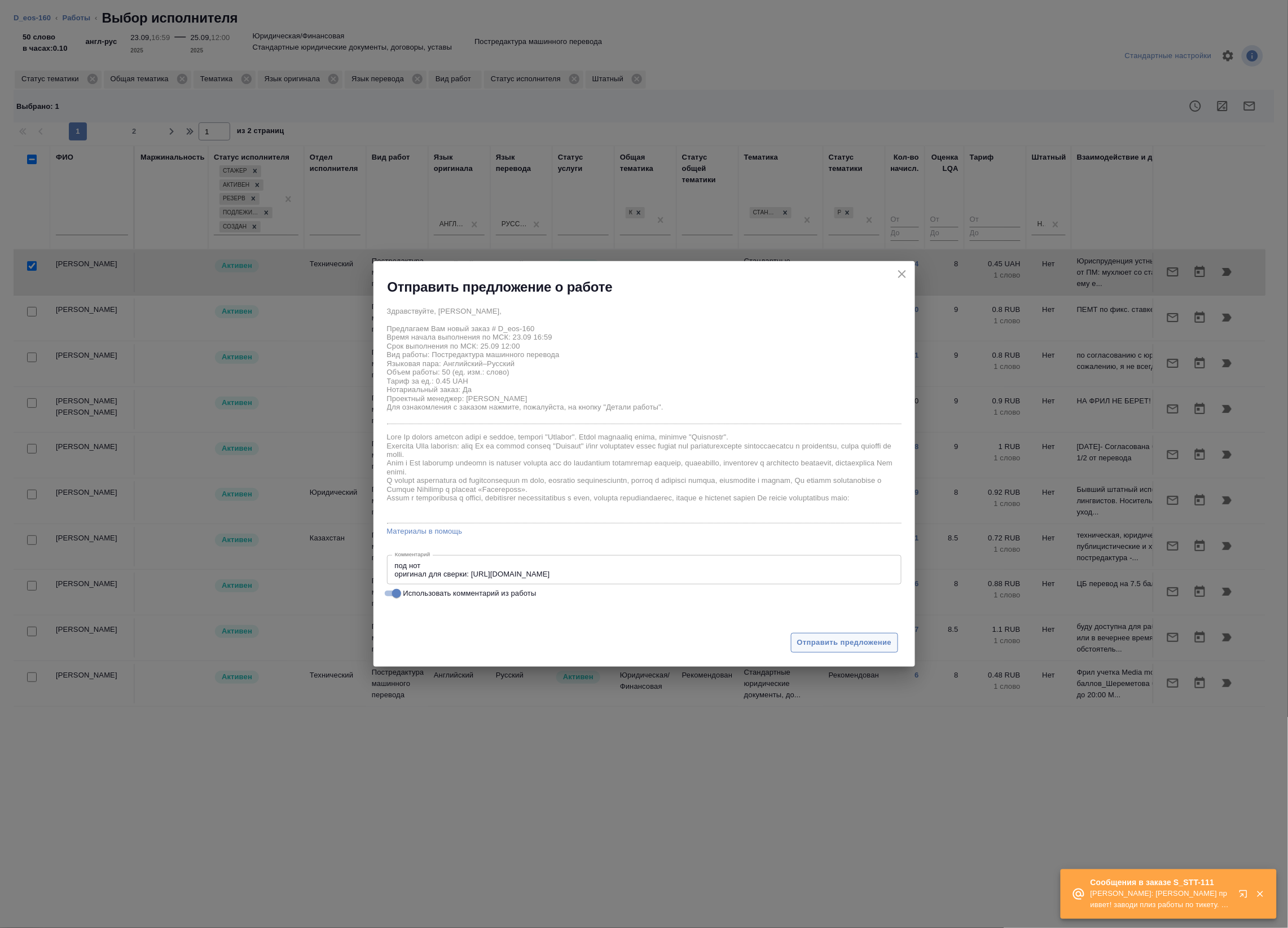
click at [829, 641] on span "Отправить предложение" at bounding box center [844, 643] width 95 height 13
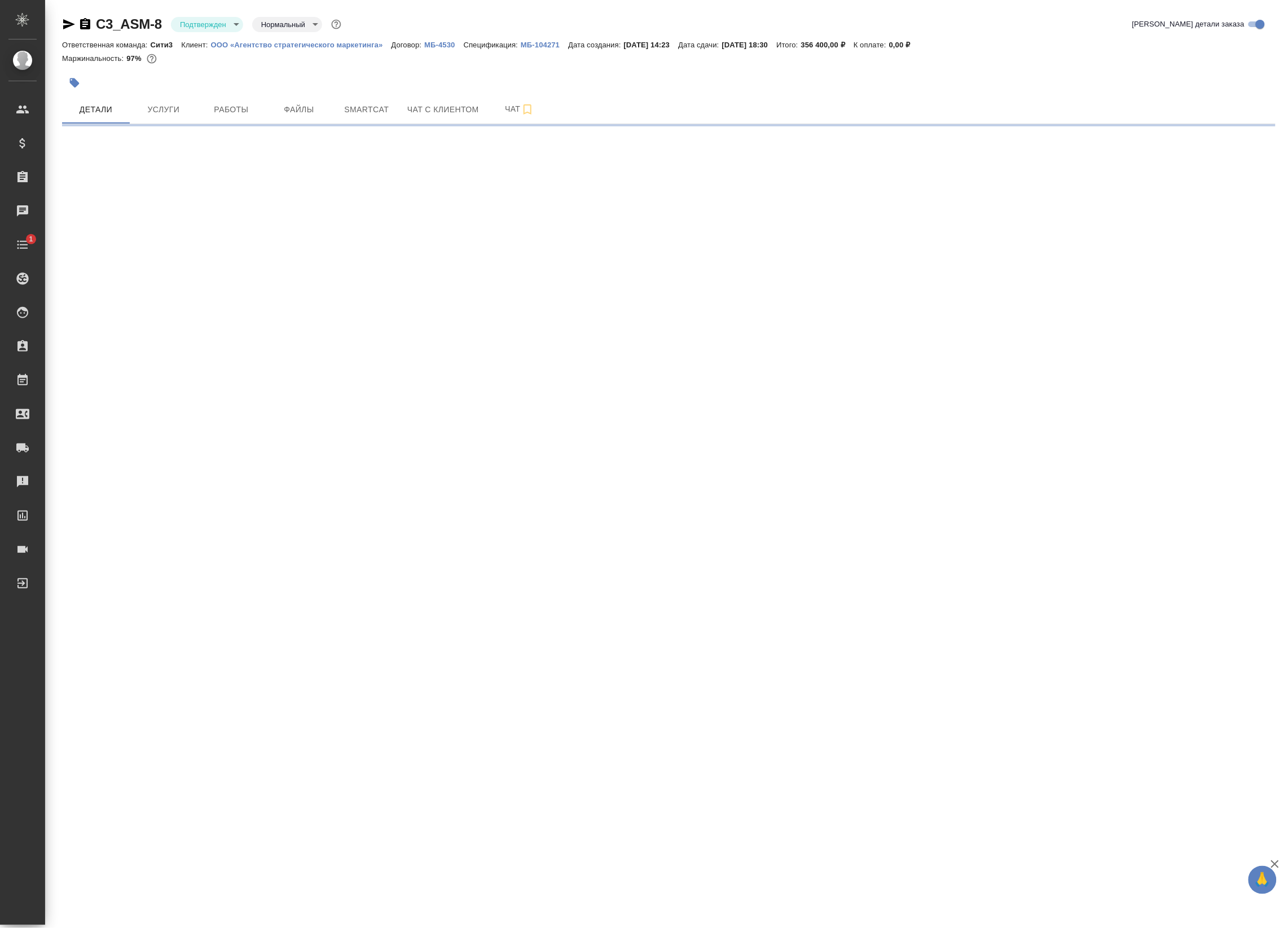
select select "RU"
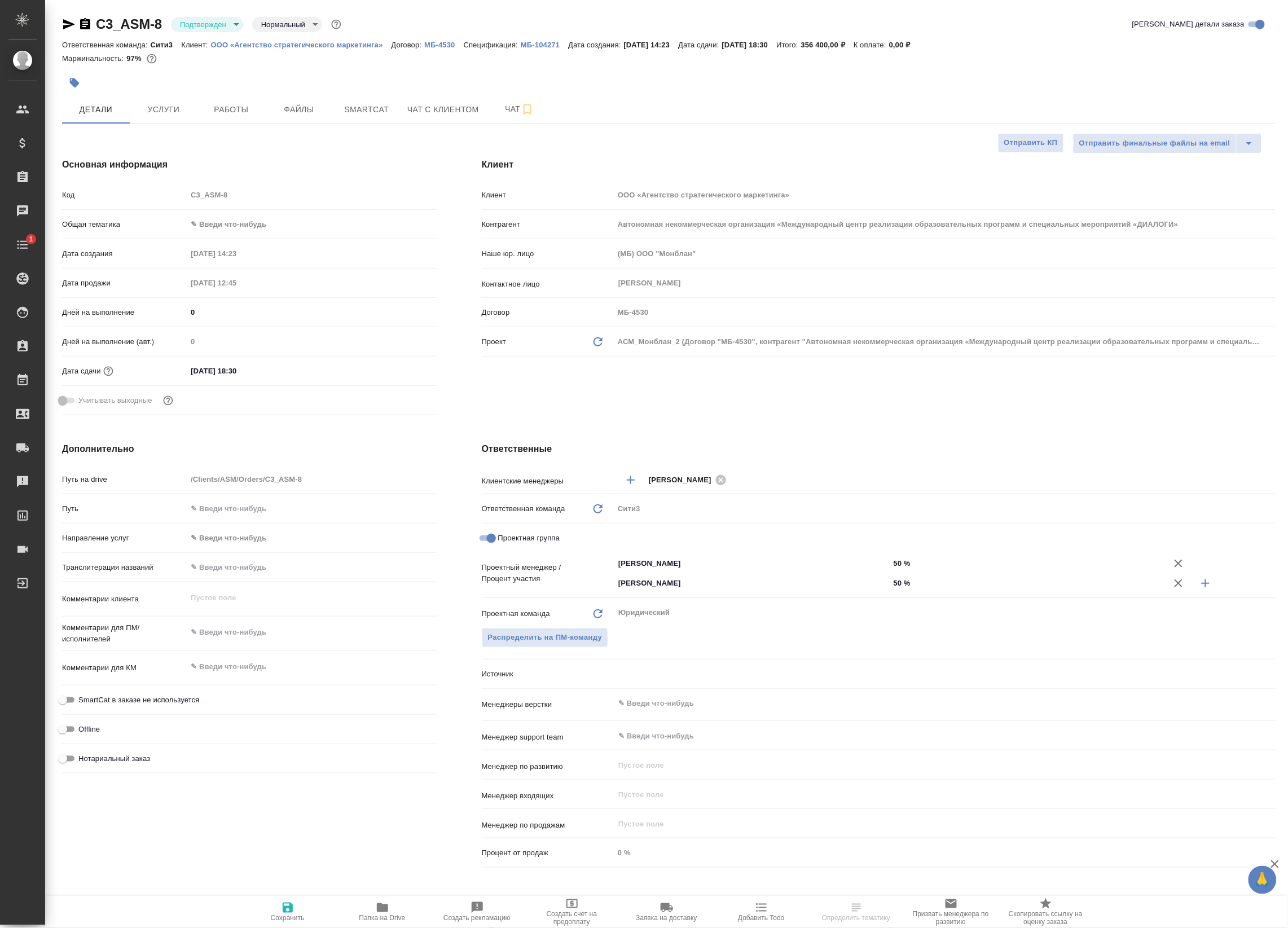
type textarea "x"
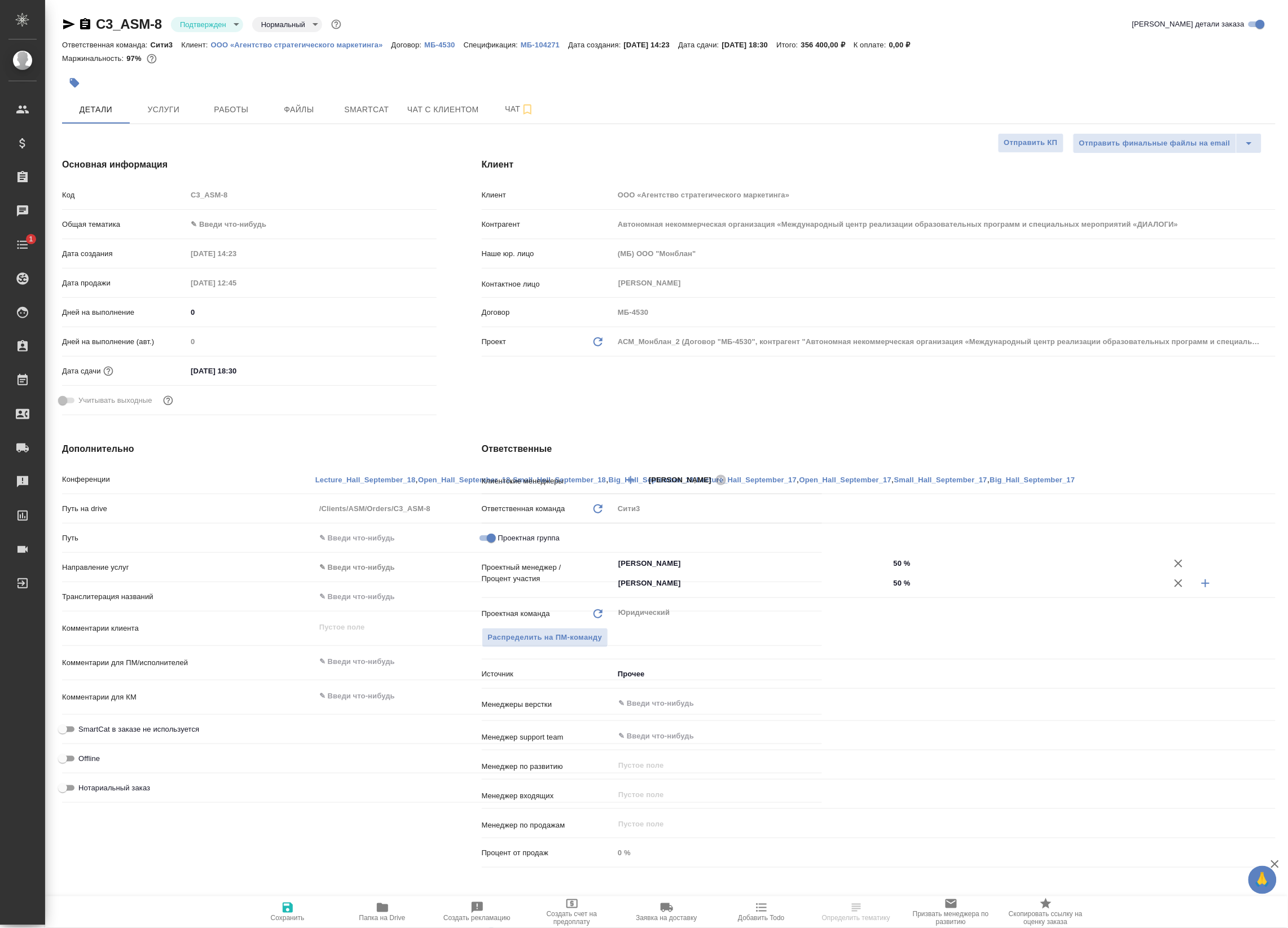
type textarea "x"
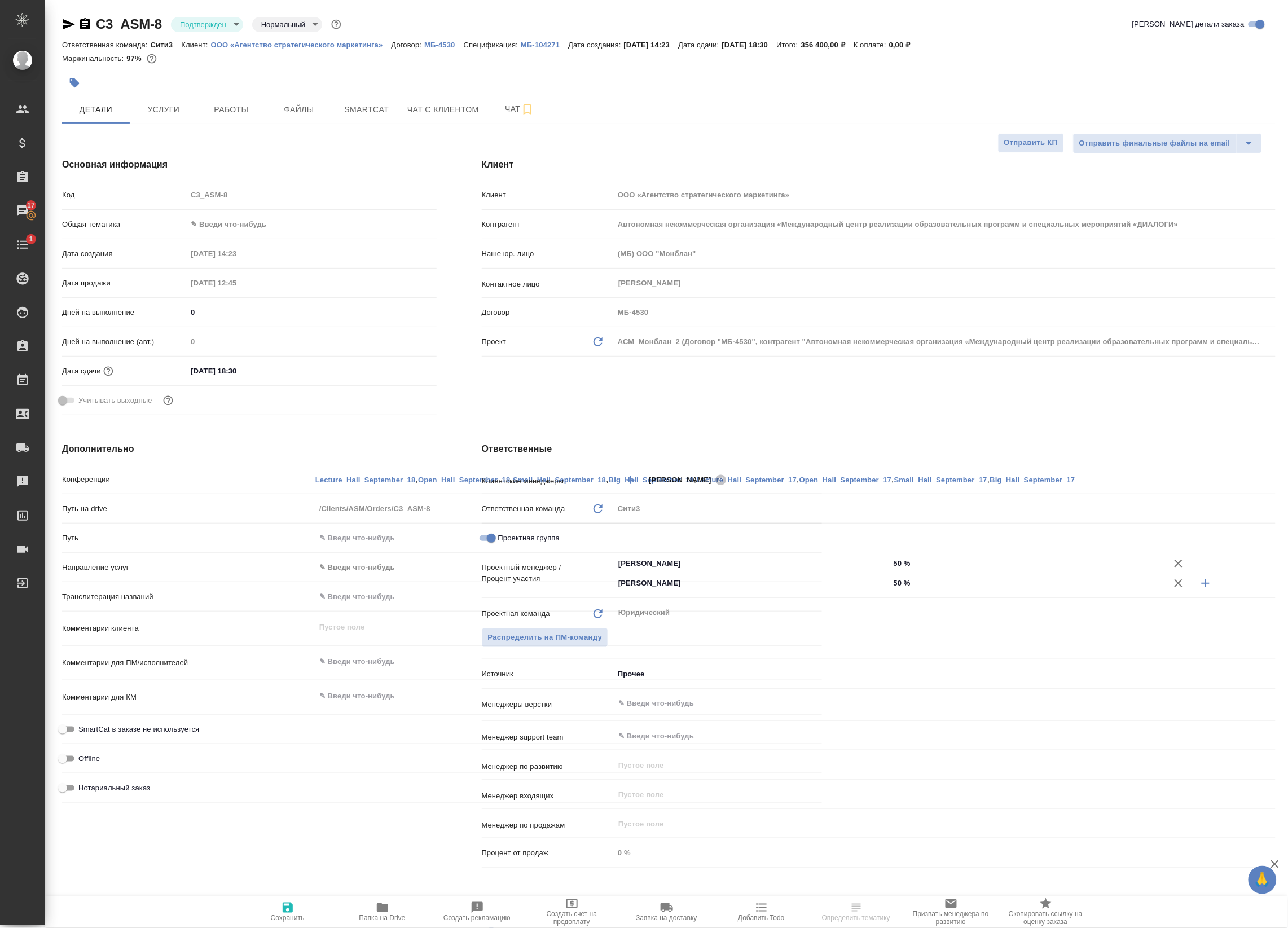
type textarea "x"
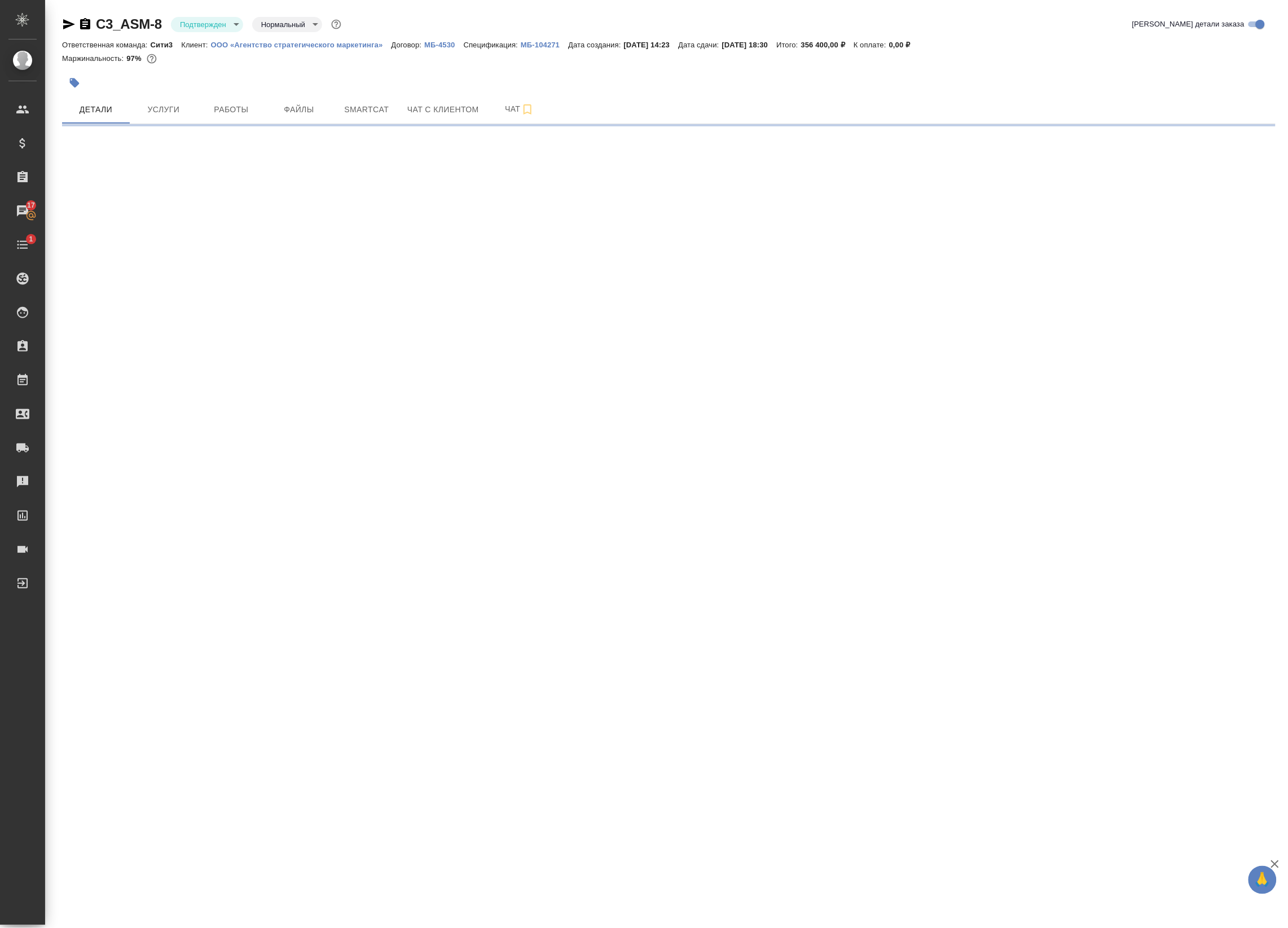
select select "RU"
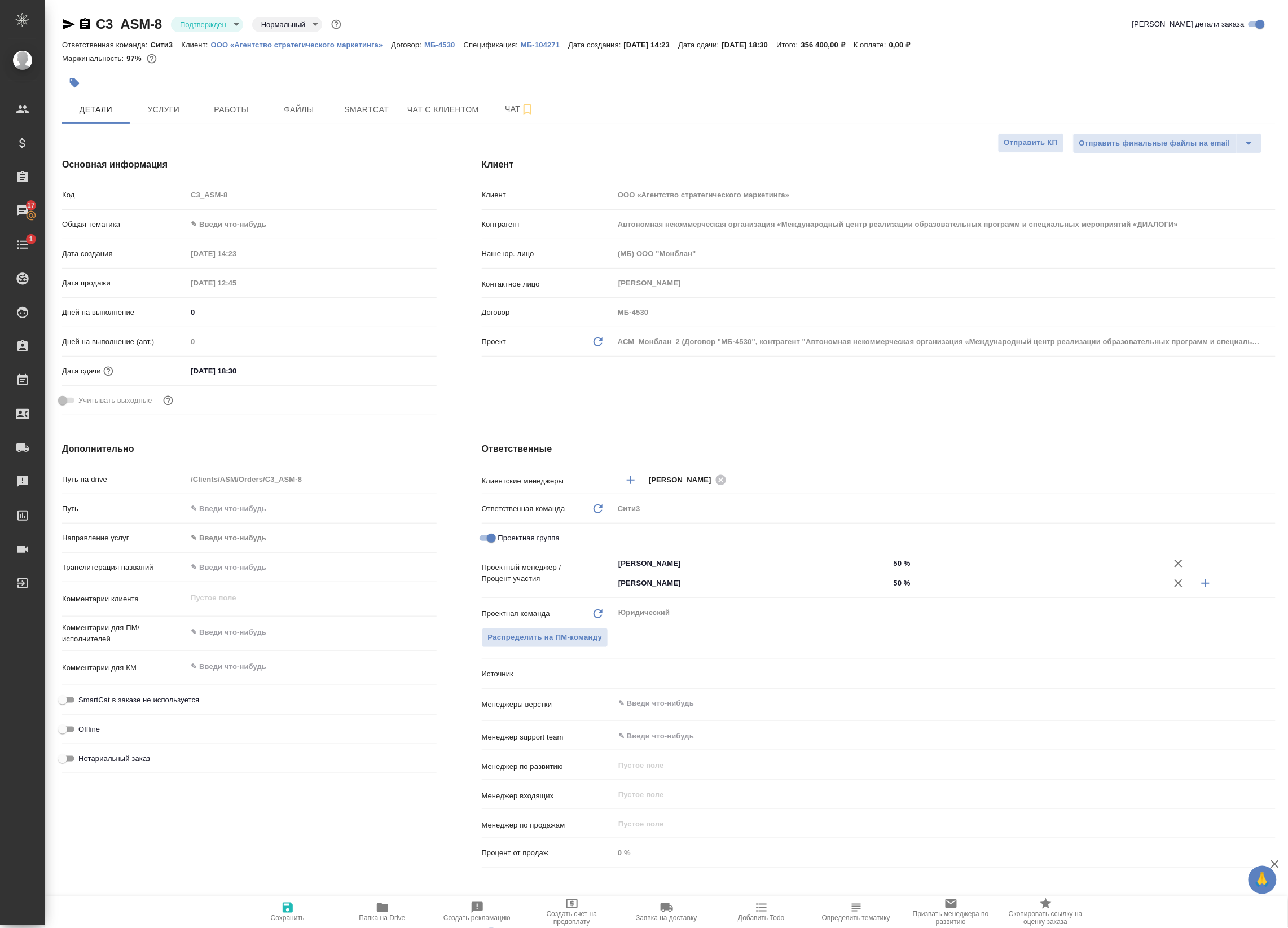
type textarea "x"
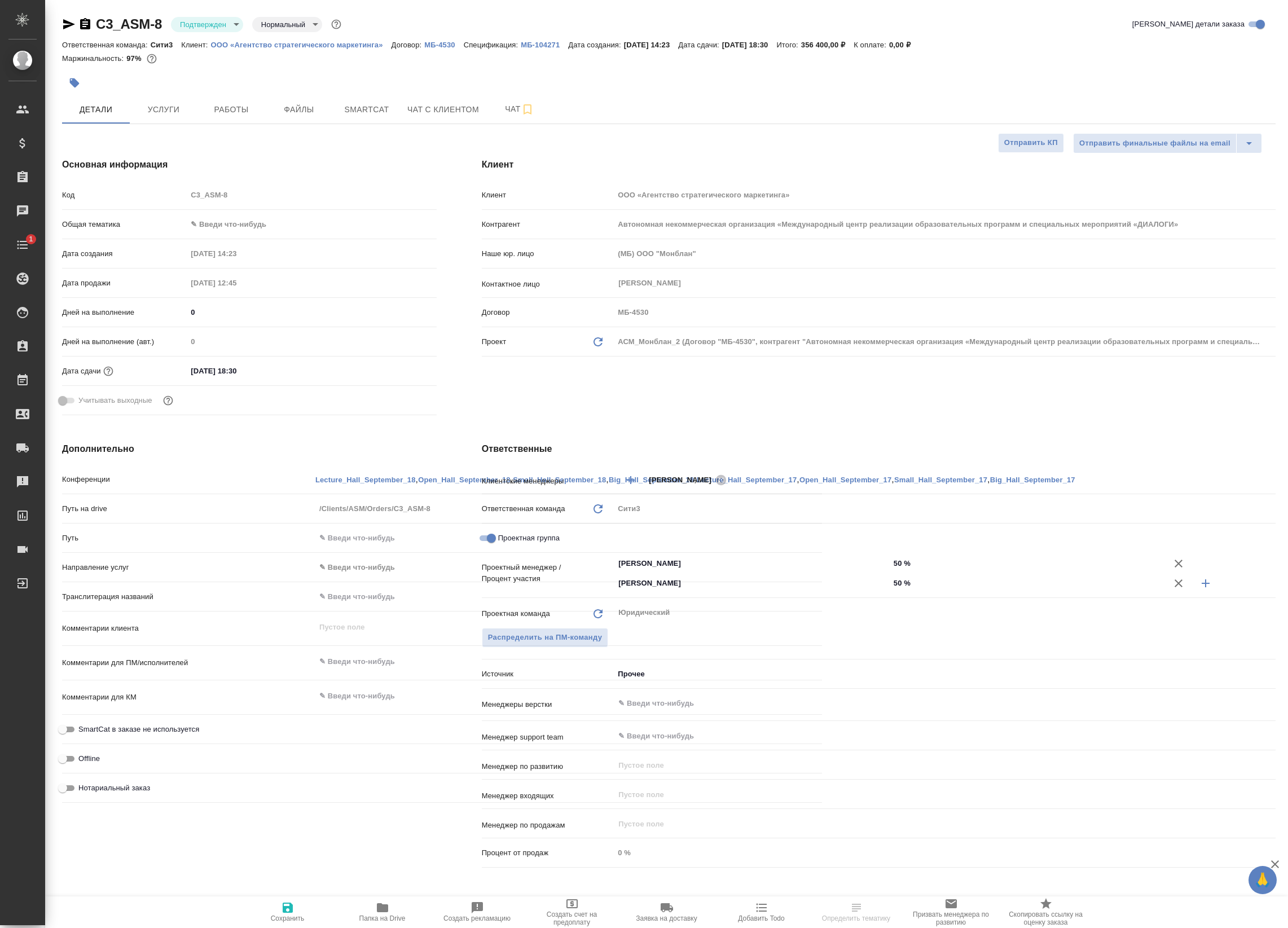
select select "RU"
click at [203, 101] on button "Работы" at bounding box center [231, 110] width 68 height 28
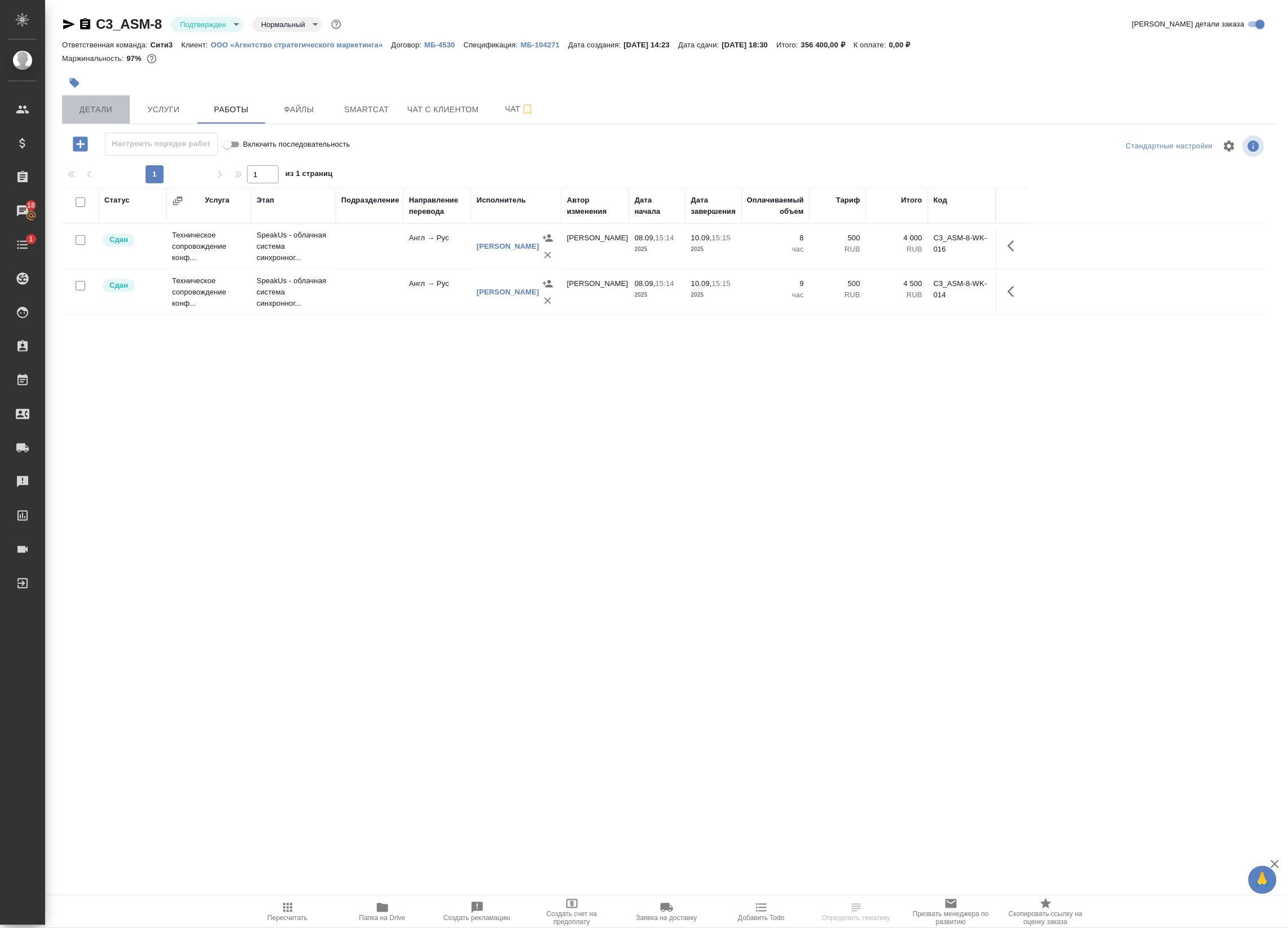
click at [111, 102] on span "Детали" at bounding box center [96, 110] width 54 height 14
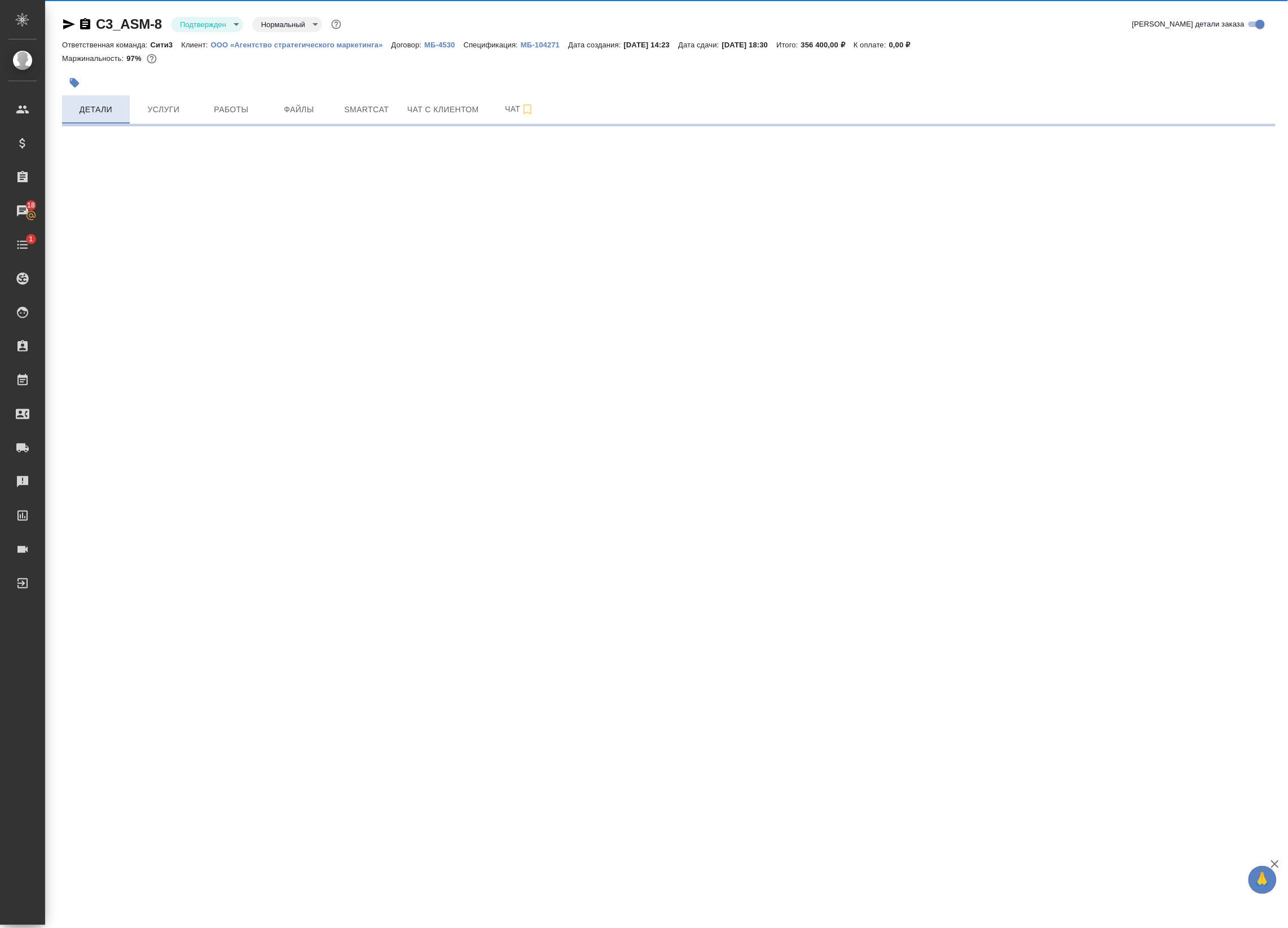
select select "RU"
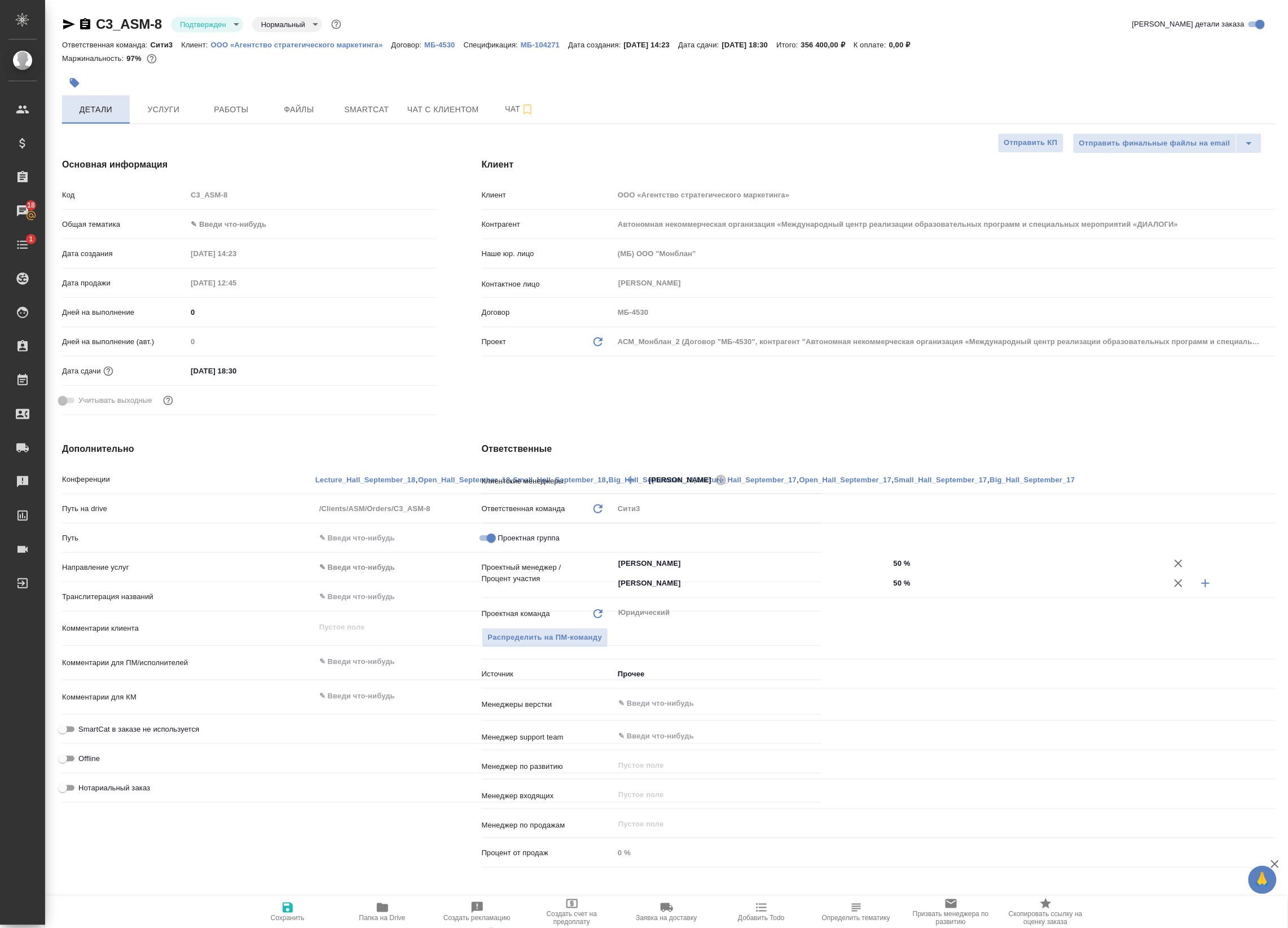
type textarea "x"
click at [165, 113] on span "Услуги" at bounding box center [164, 110] width 54 height 14
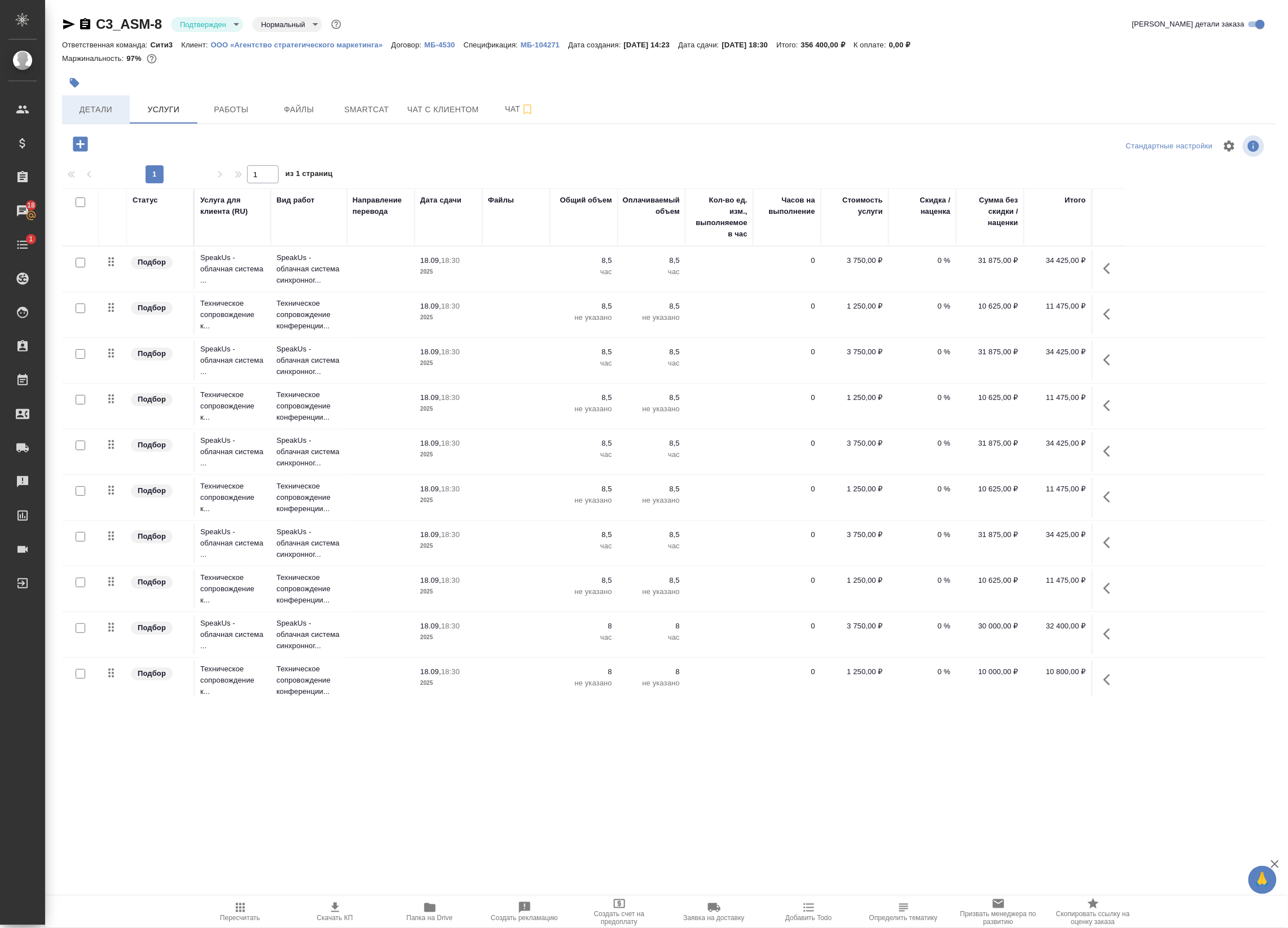
click at [97, 109] on span "Детали" at bounding box center [96, 110] width 54 height 14
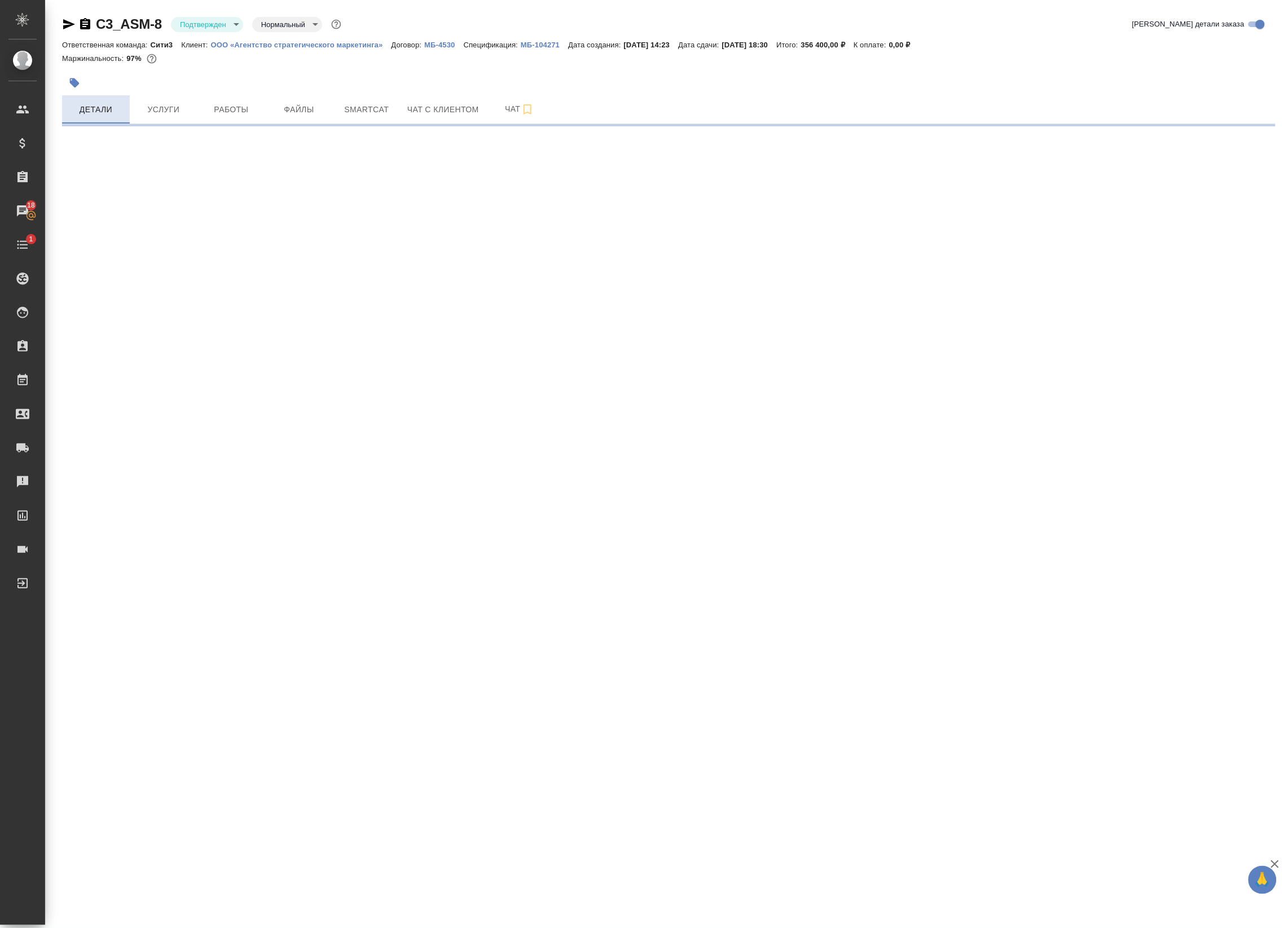
select select "RU"
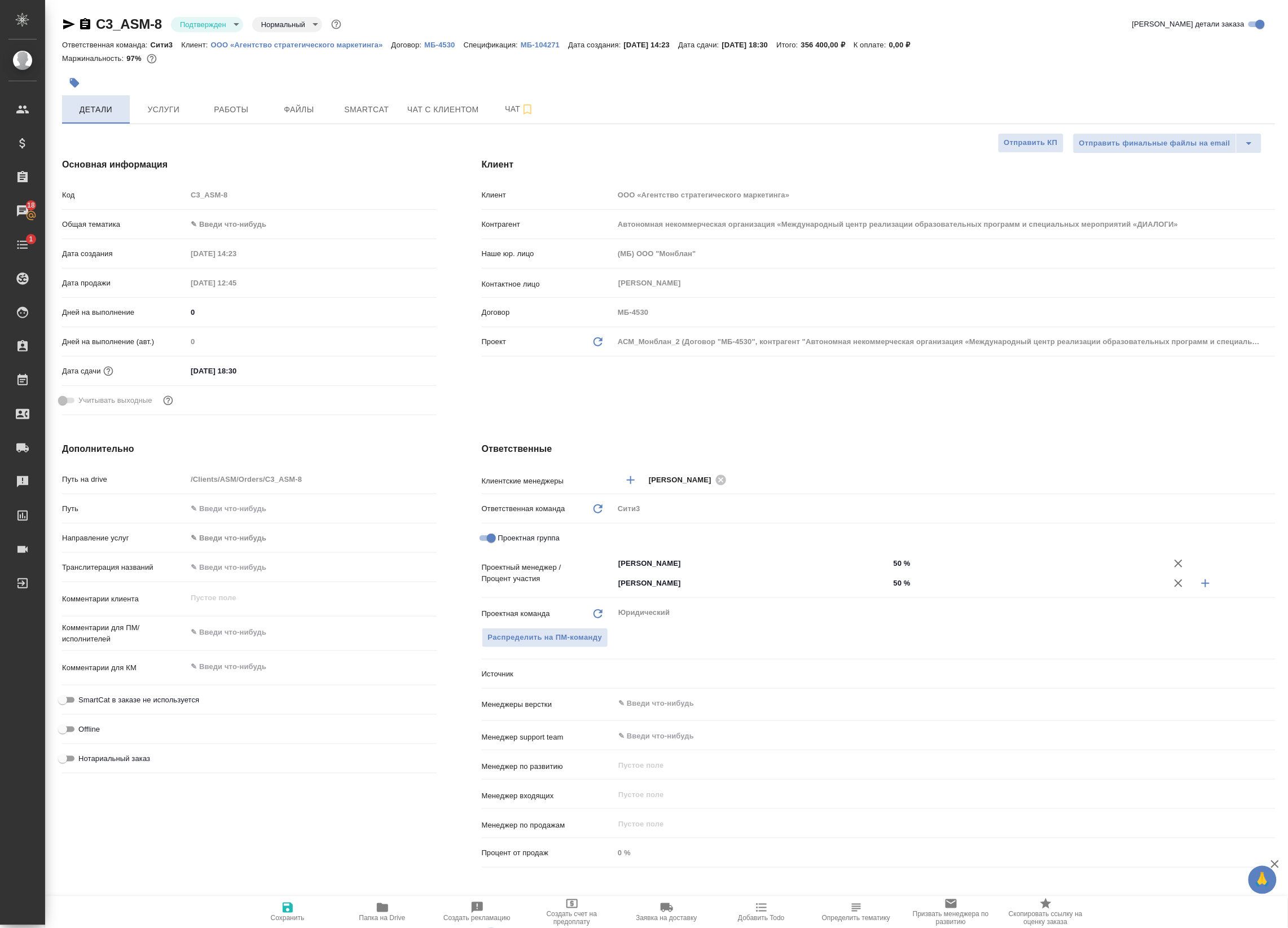
type textarea "x"
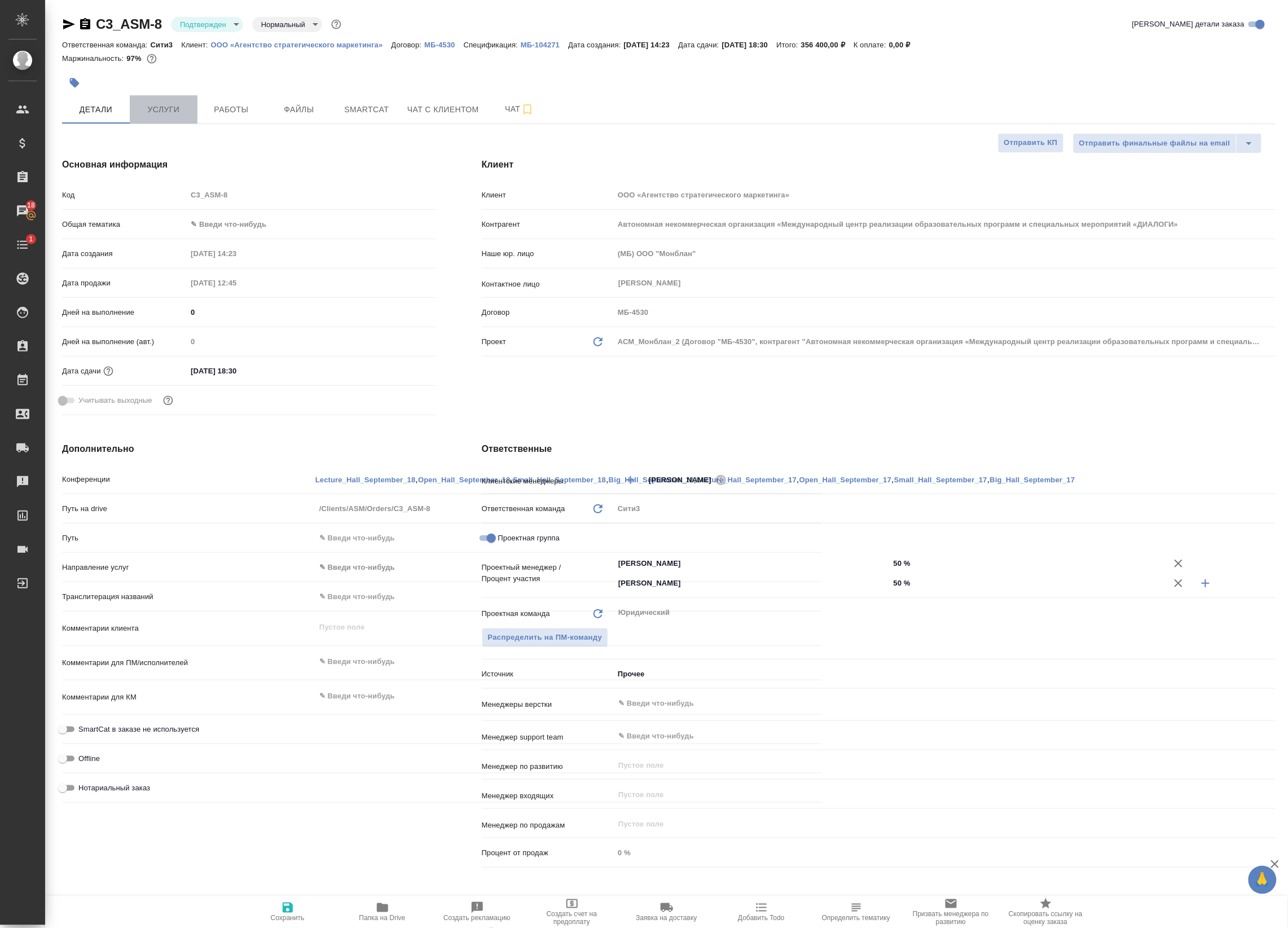
click at [155, 113] on span "Услуги" at bounding box center [164, 110] width 54 height 14
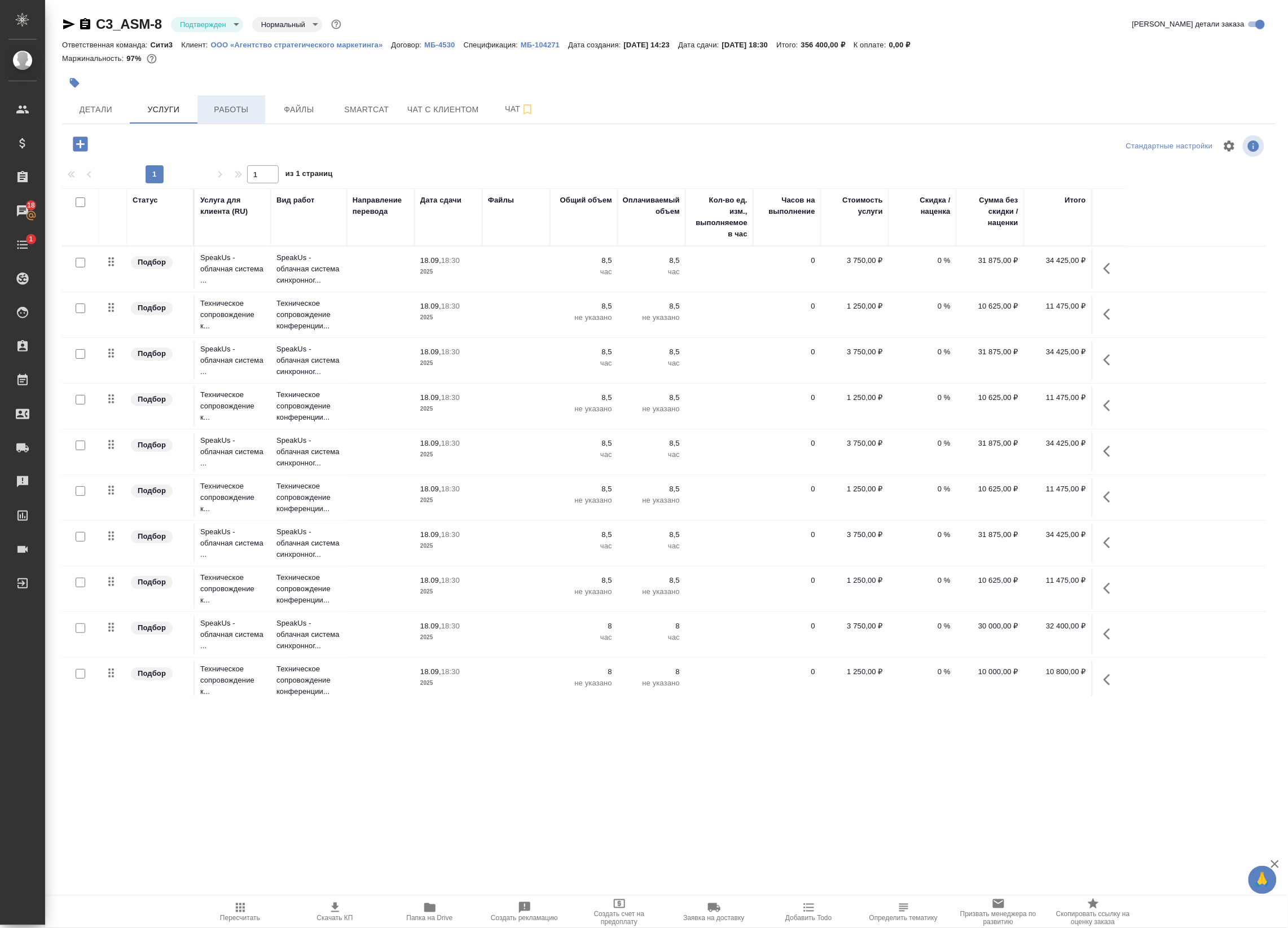
click at [224, 105] on span "Работы" at bounding box center [231, 110] width 54 height 14
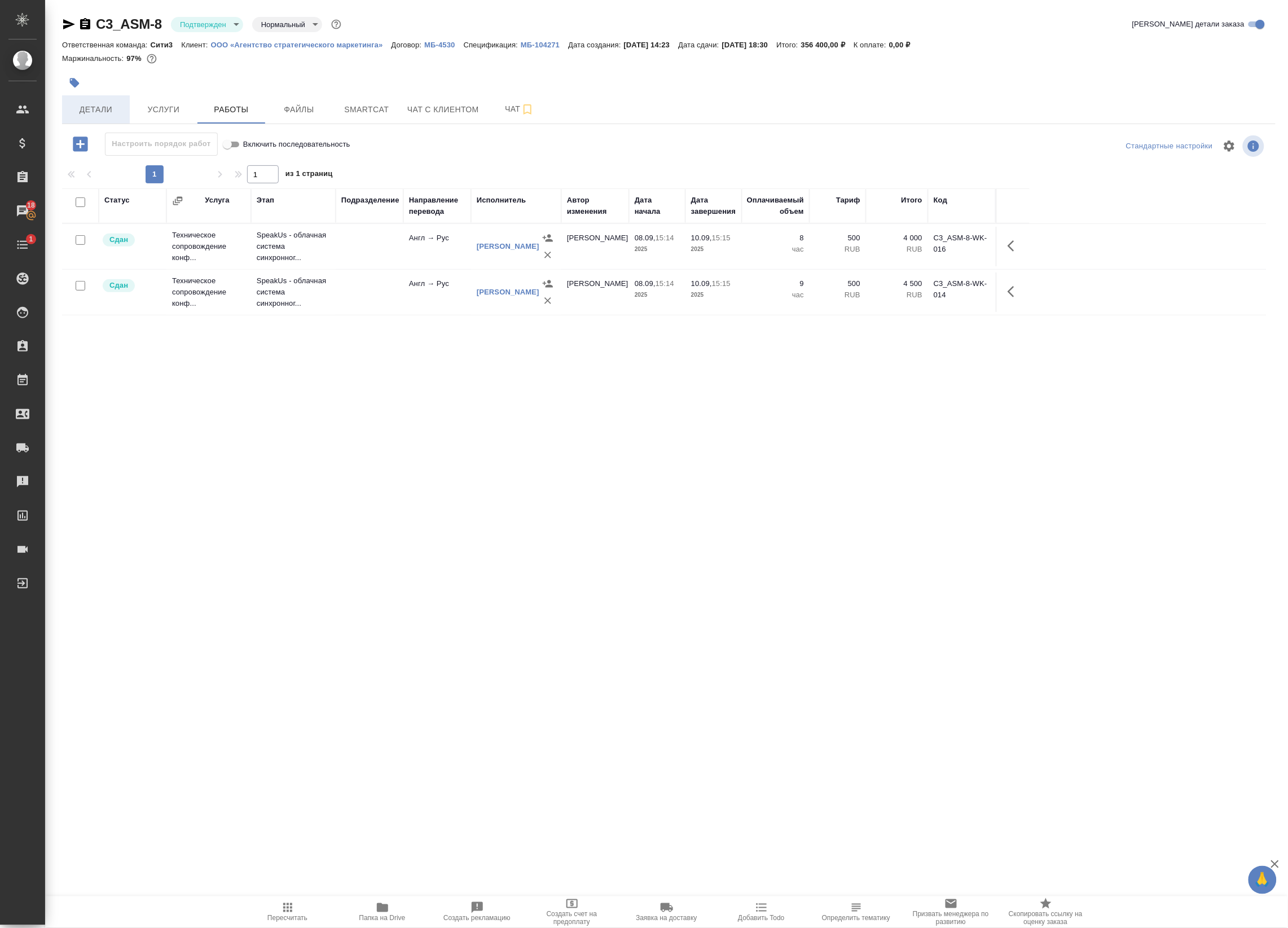
click at [120, 102] on span "Детали" at bounding box center [96, 110] width 54 height 14
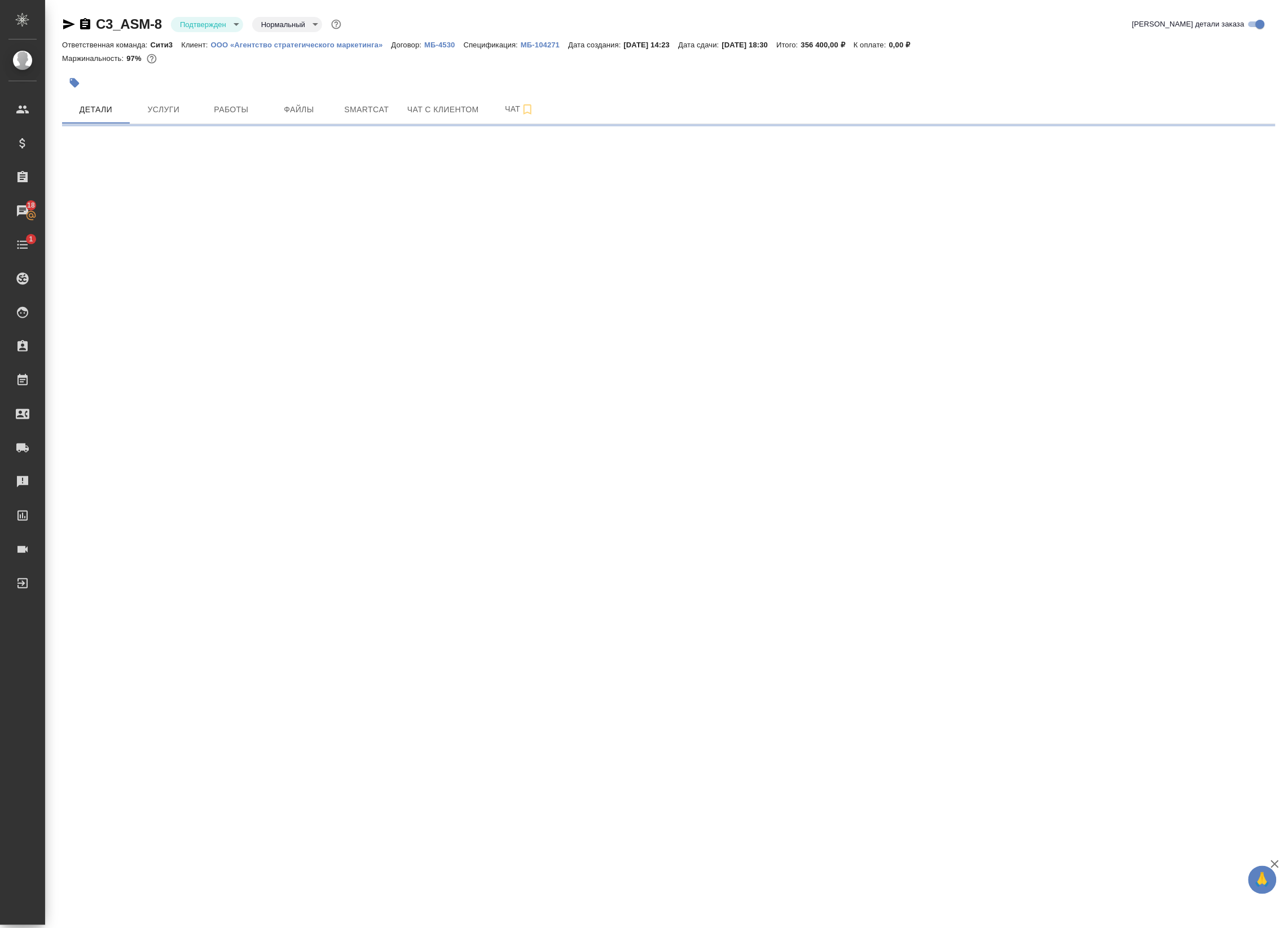
select select "RU"
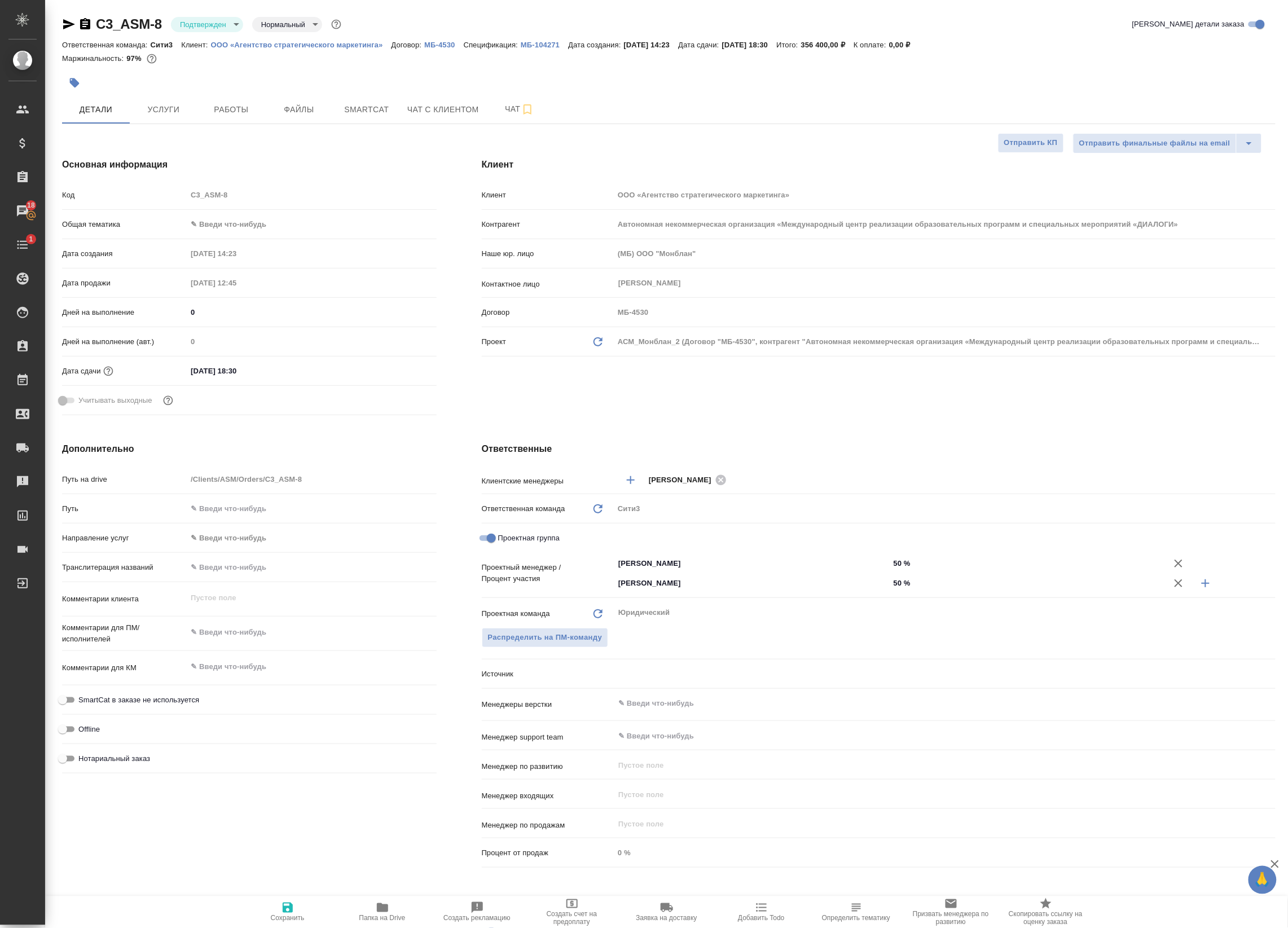
type textarea "x"
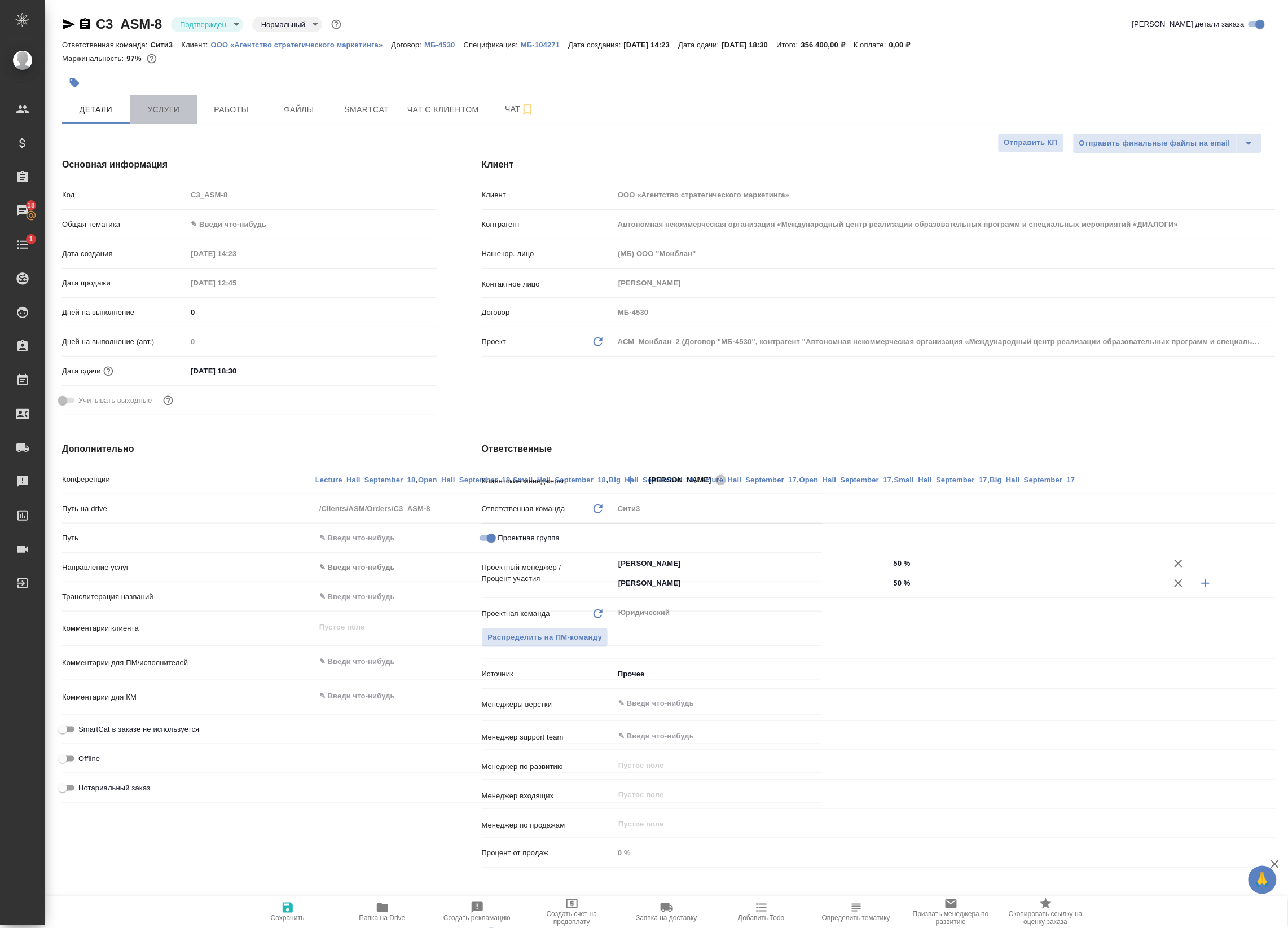
click at [169, 103] on span "Услуги" at bounding box center [164, 110] width 54 height 14
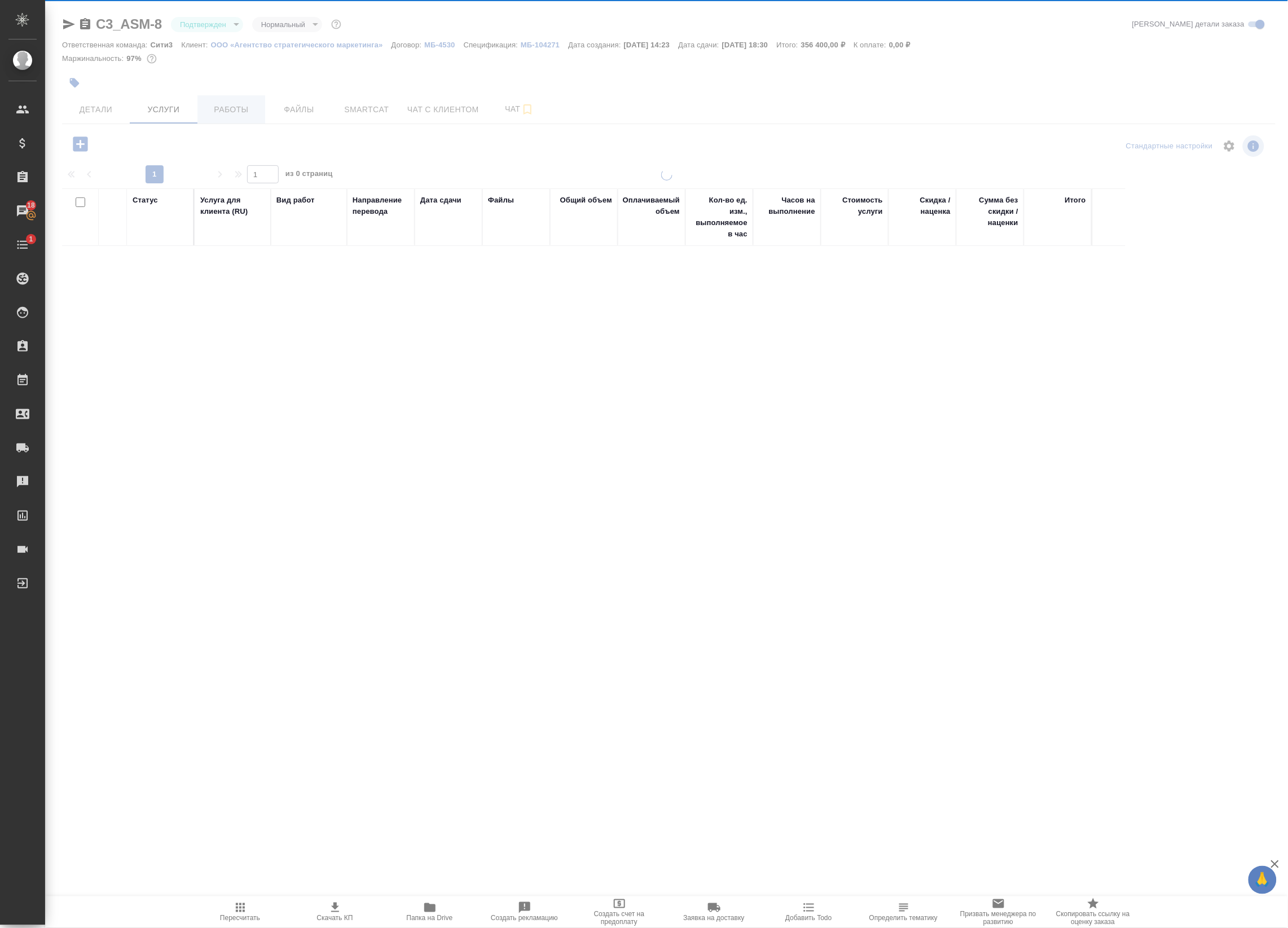
click at [226, 108] on div at bounding box center [666, 362] width 1243 height 725
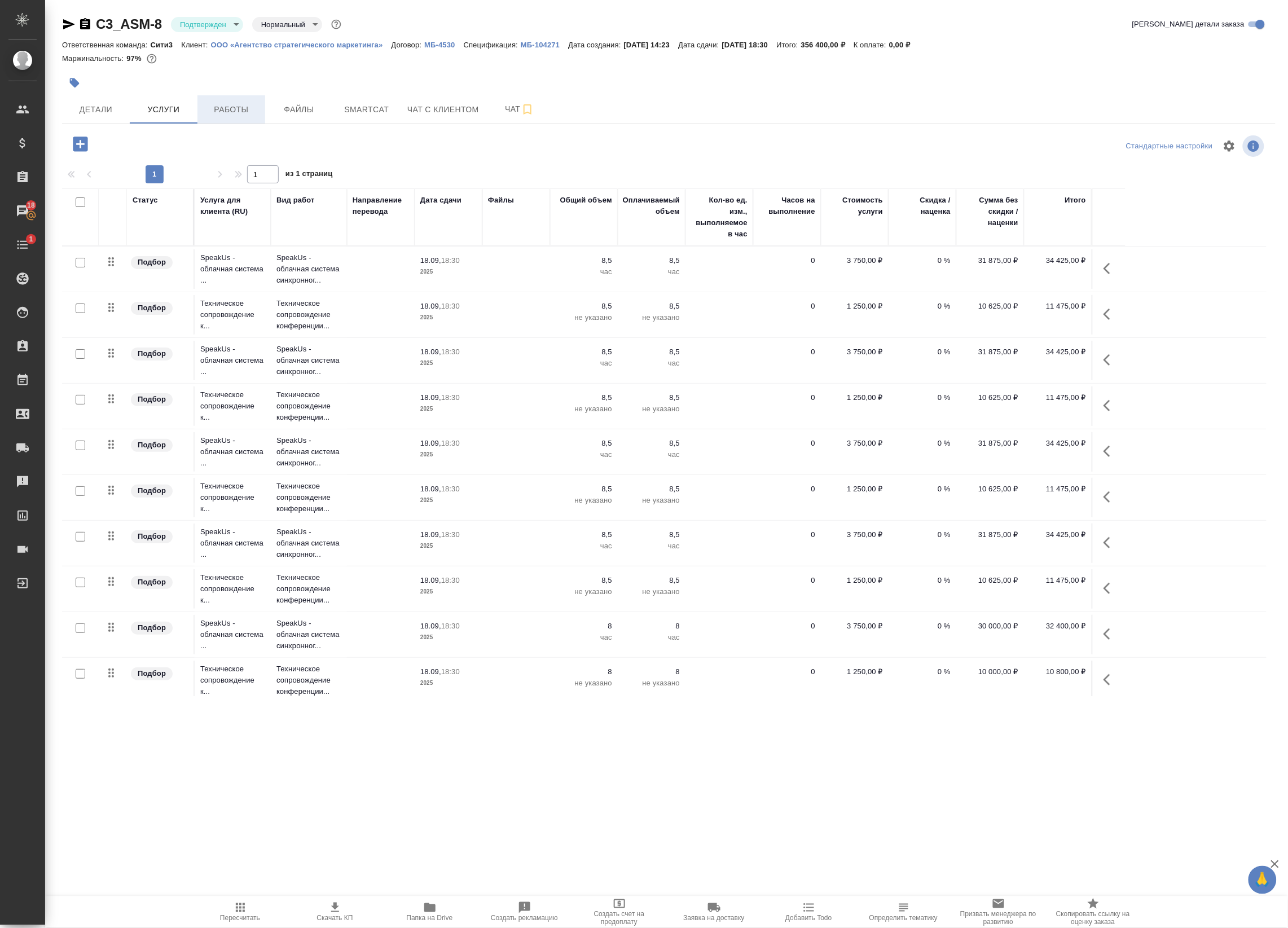
click at [260, 106] on button "Работы" at bounding box center [231, 110] width 68 height 28
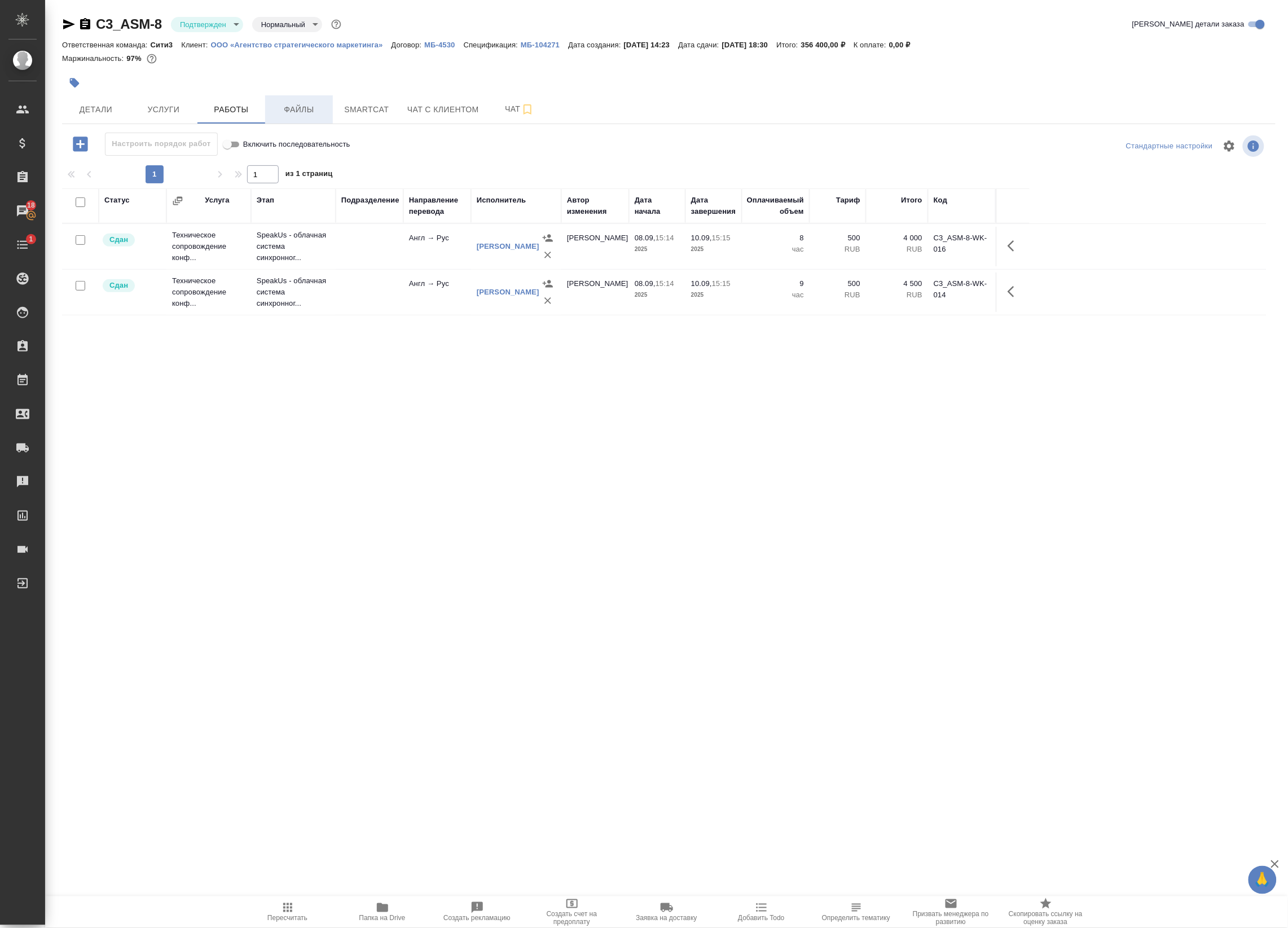
click at [296, 104] on span "Файлы" at bounding box center [299, 110] width 54 height 14
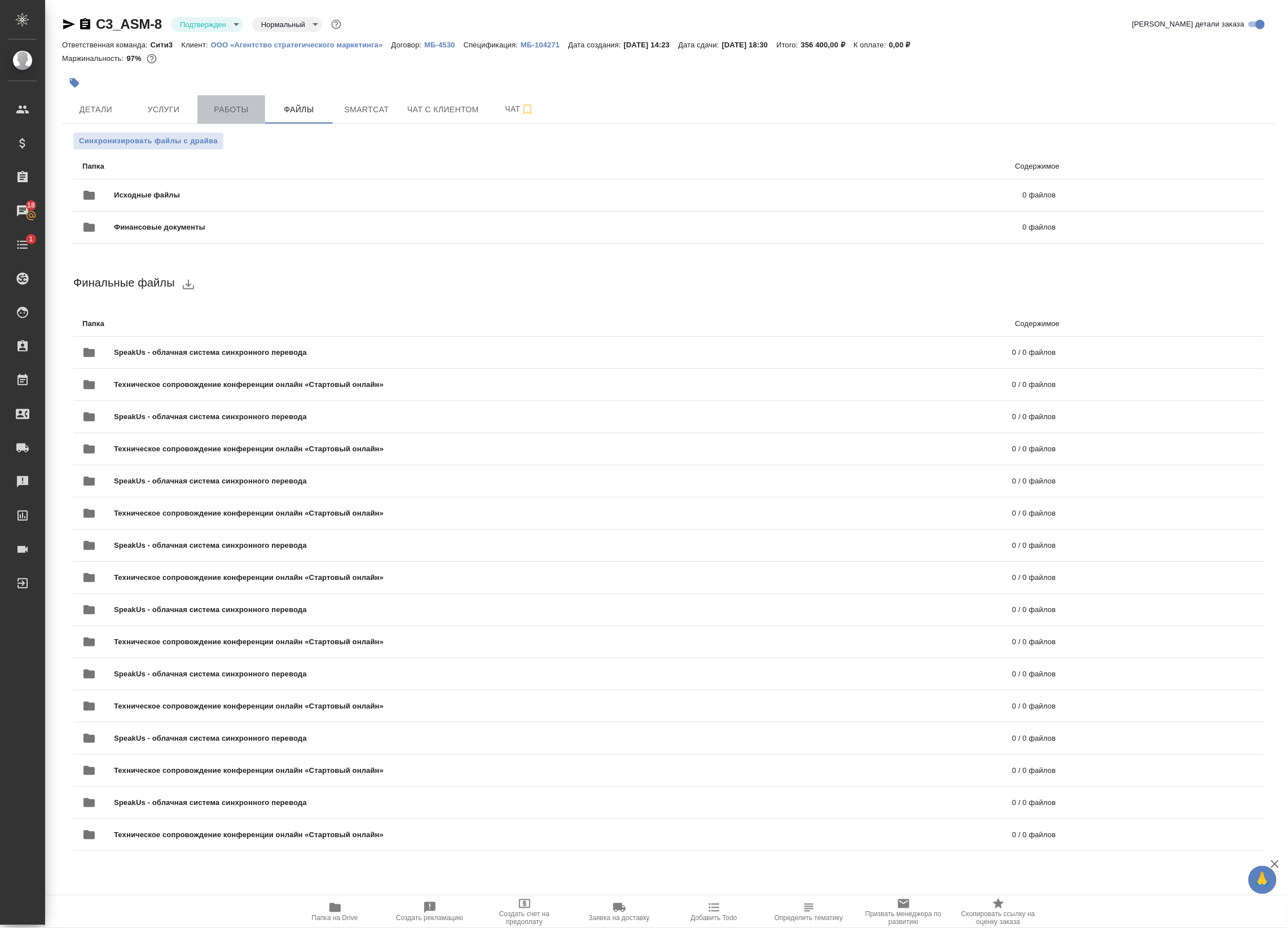
click at [227, 106] on span "Работы" at bounding box center [231, 110] width 54 height 14
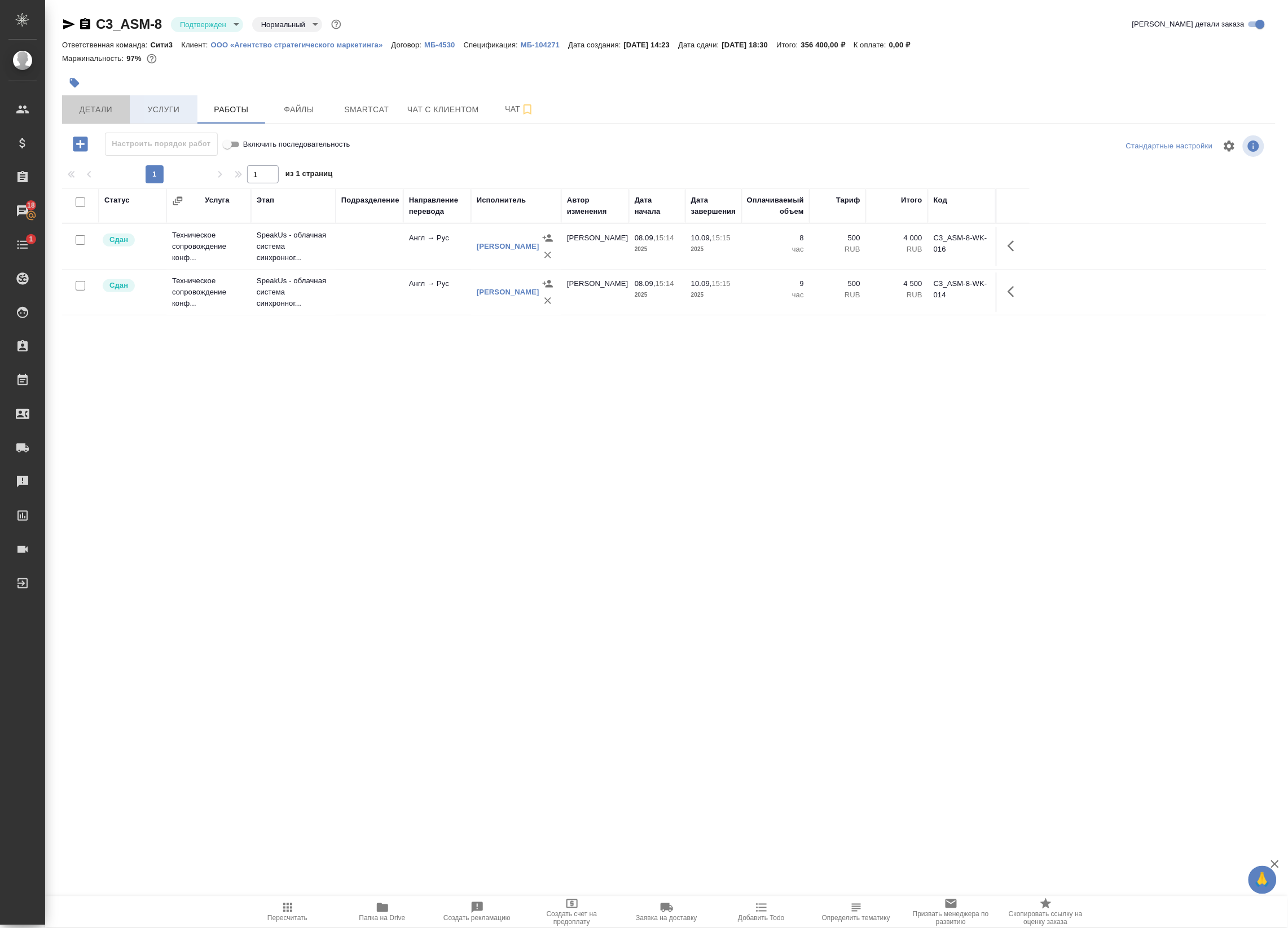
click at [101, 107] on span "Детали" at bounding box center [96, 110] width 54 height 14
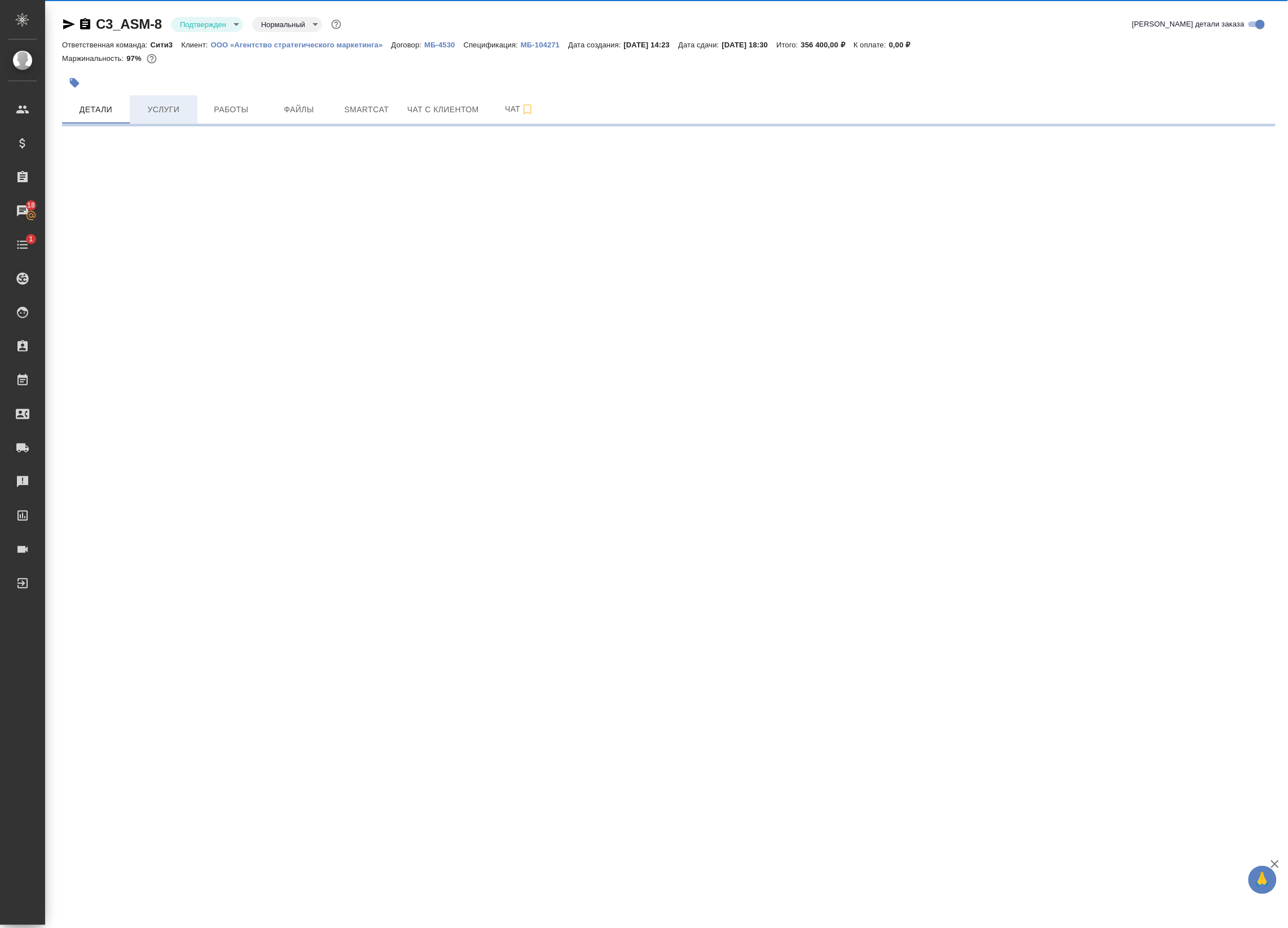
select select "RU"
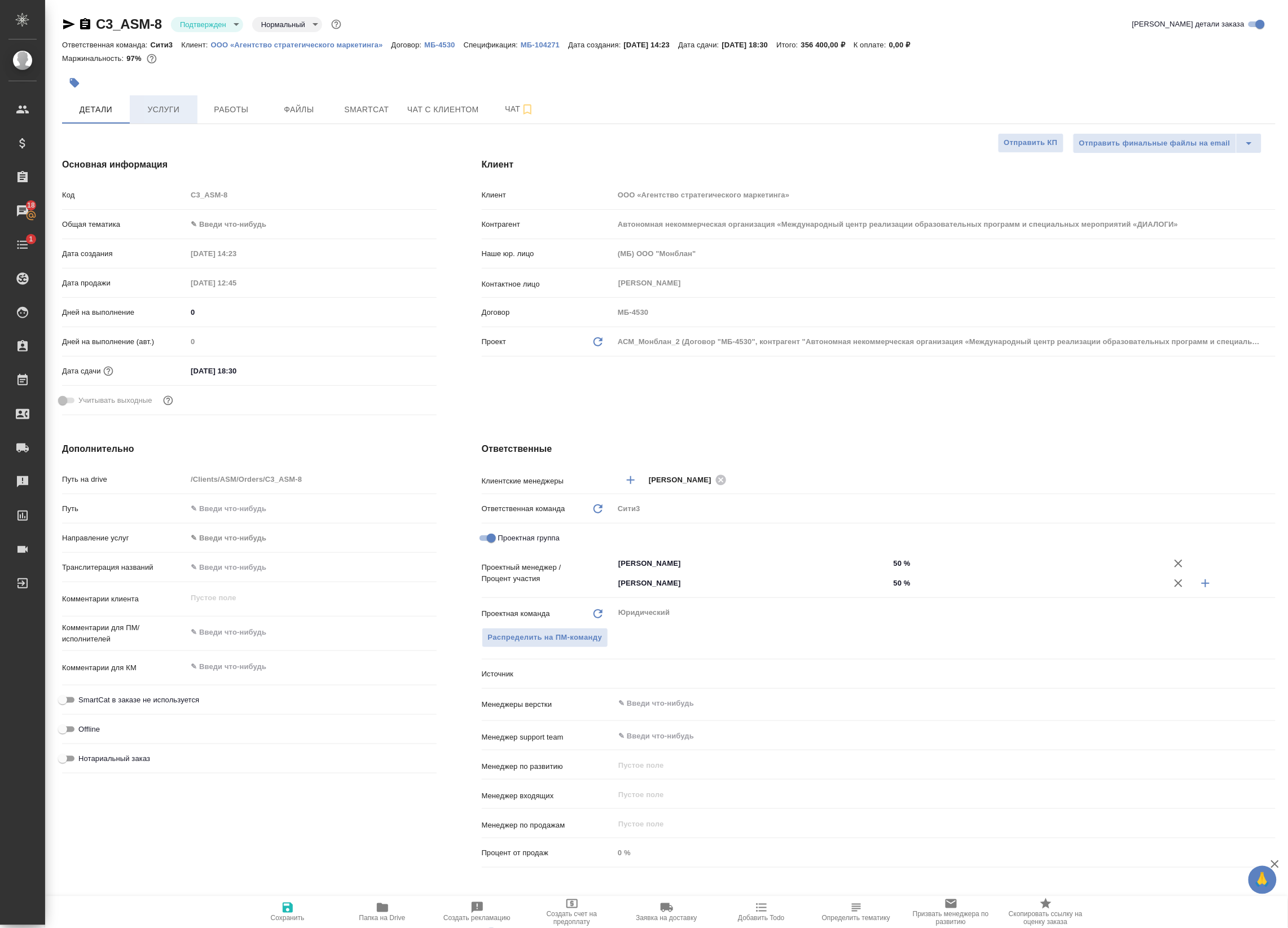
type textarea "x"
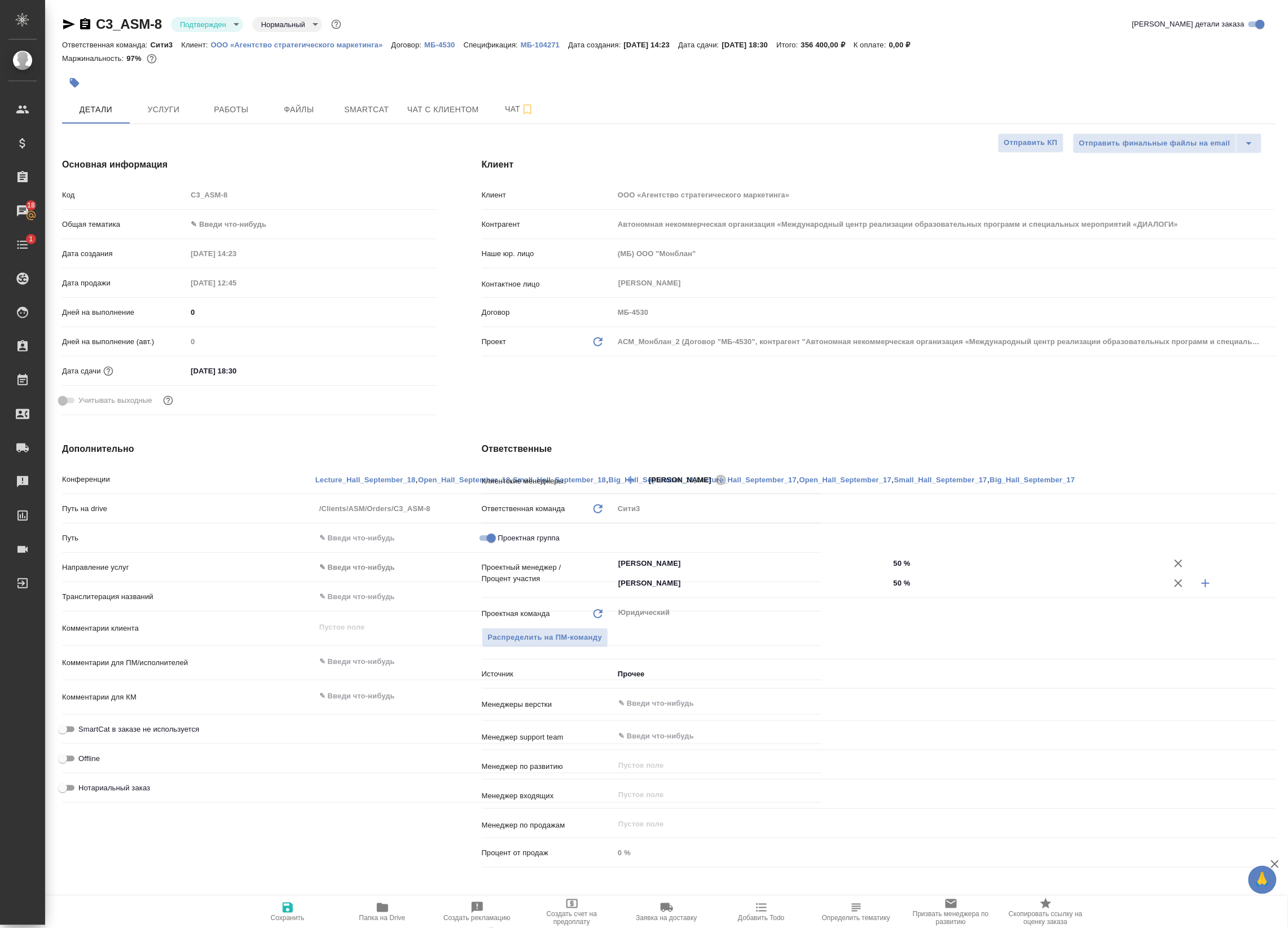
type textarea "x"
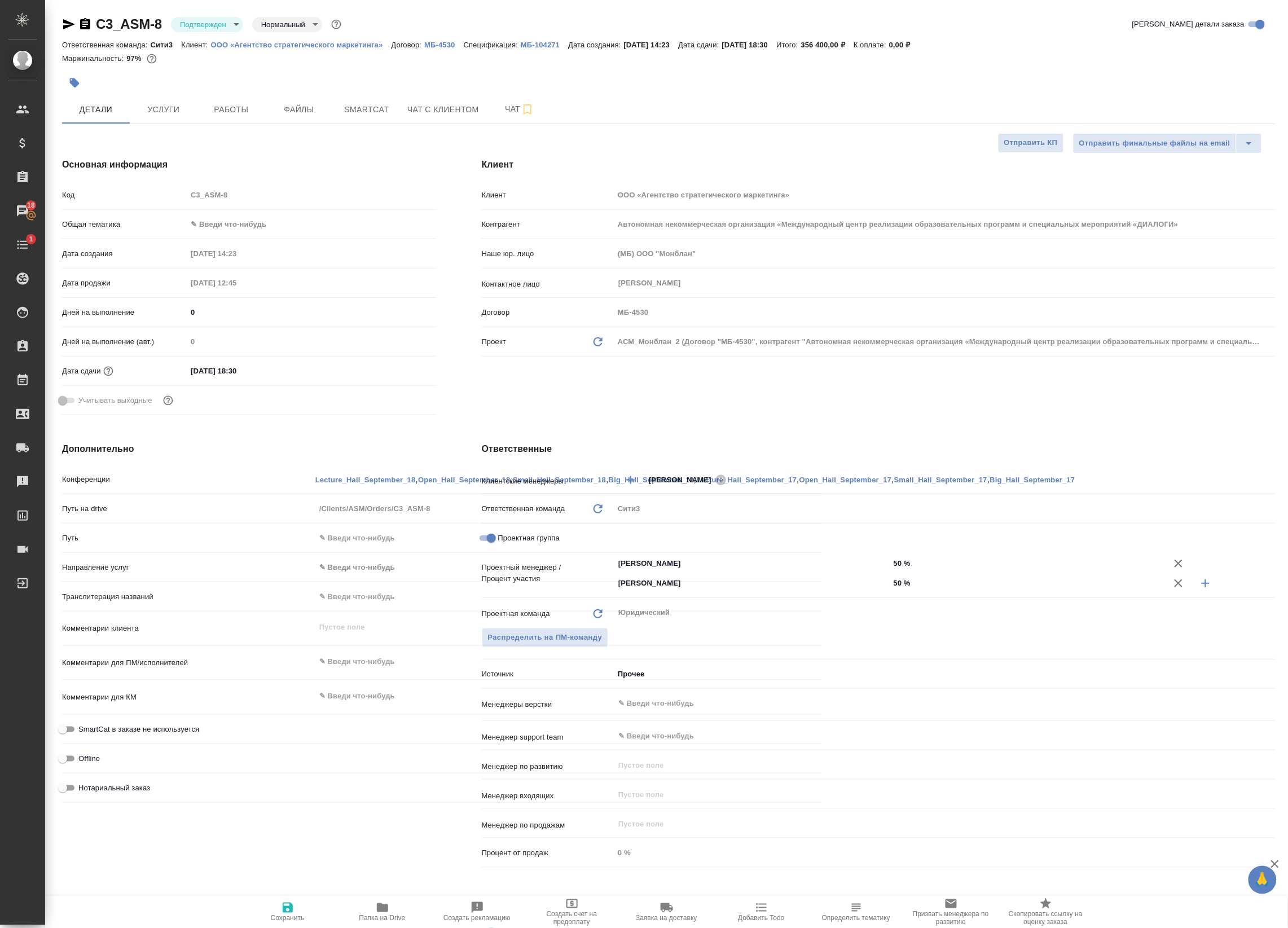
type textarea "x"
click at [234, 111] on span "Работы" at bounding box center [231, 110] width 54 height 14
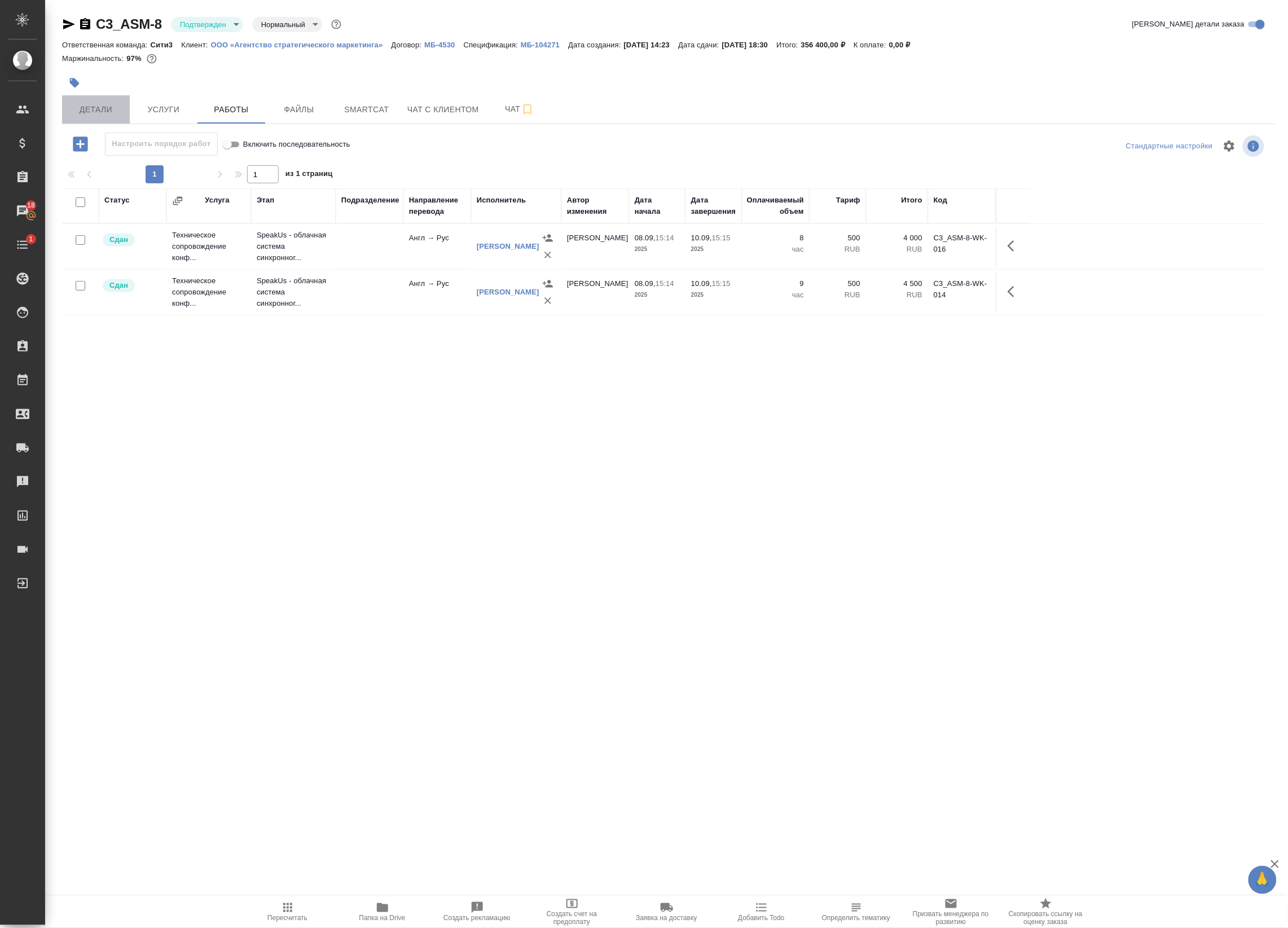
click at [92, 102] on span "Детали" at bounding box center [96, 110] width 54 height 14
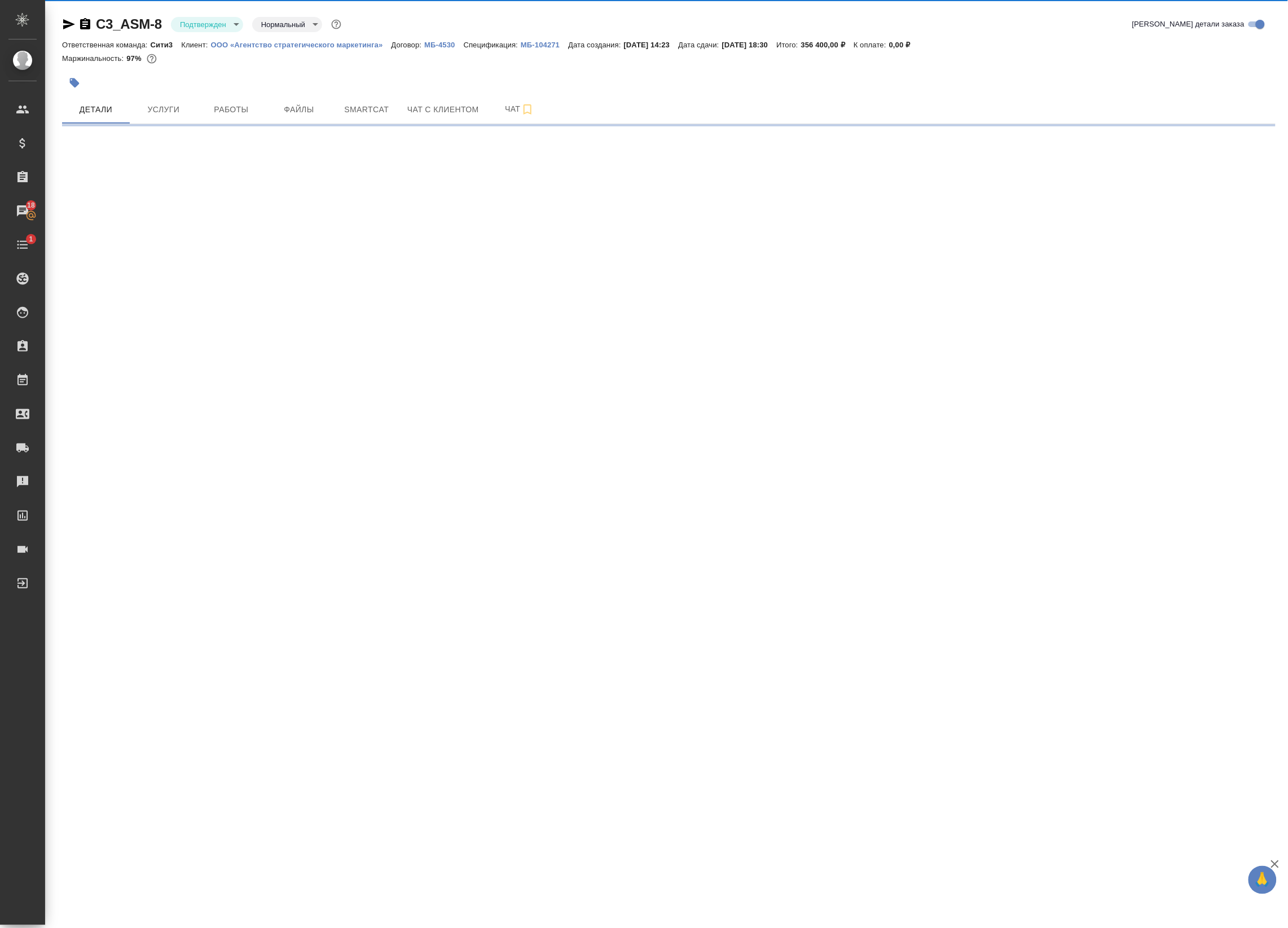
select select "RU"
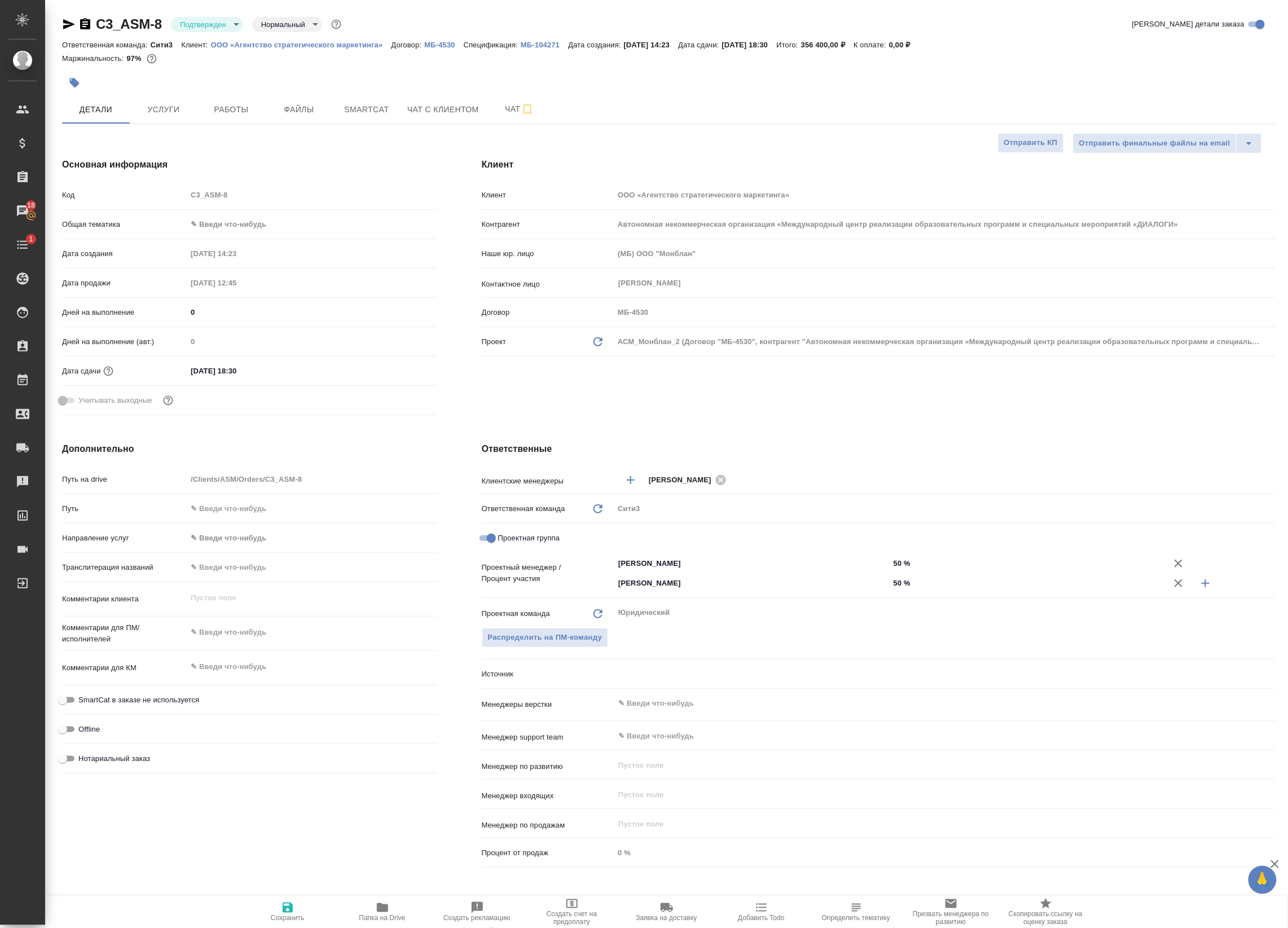
type textarea "x"
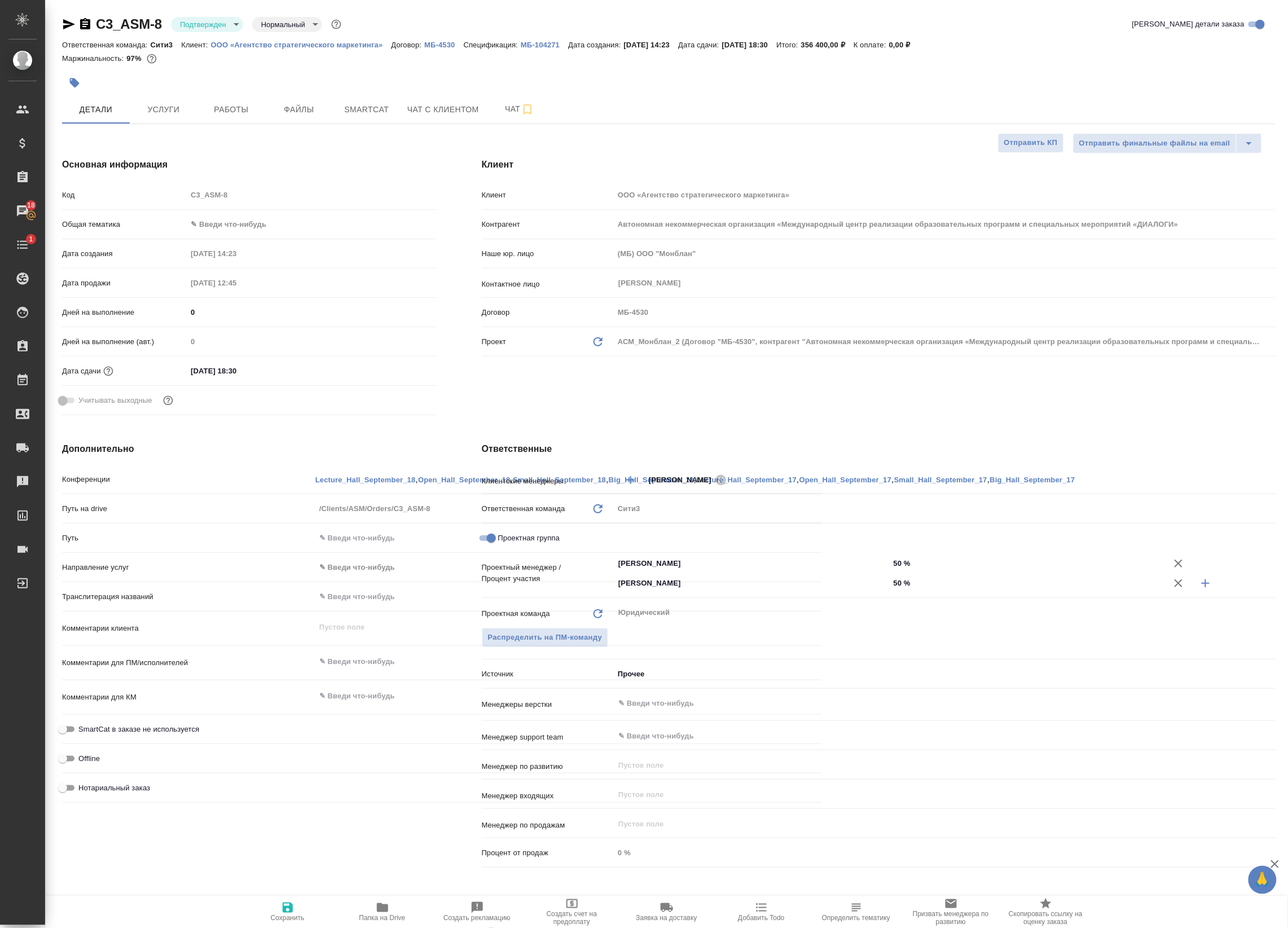
type textarea "x"
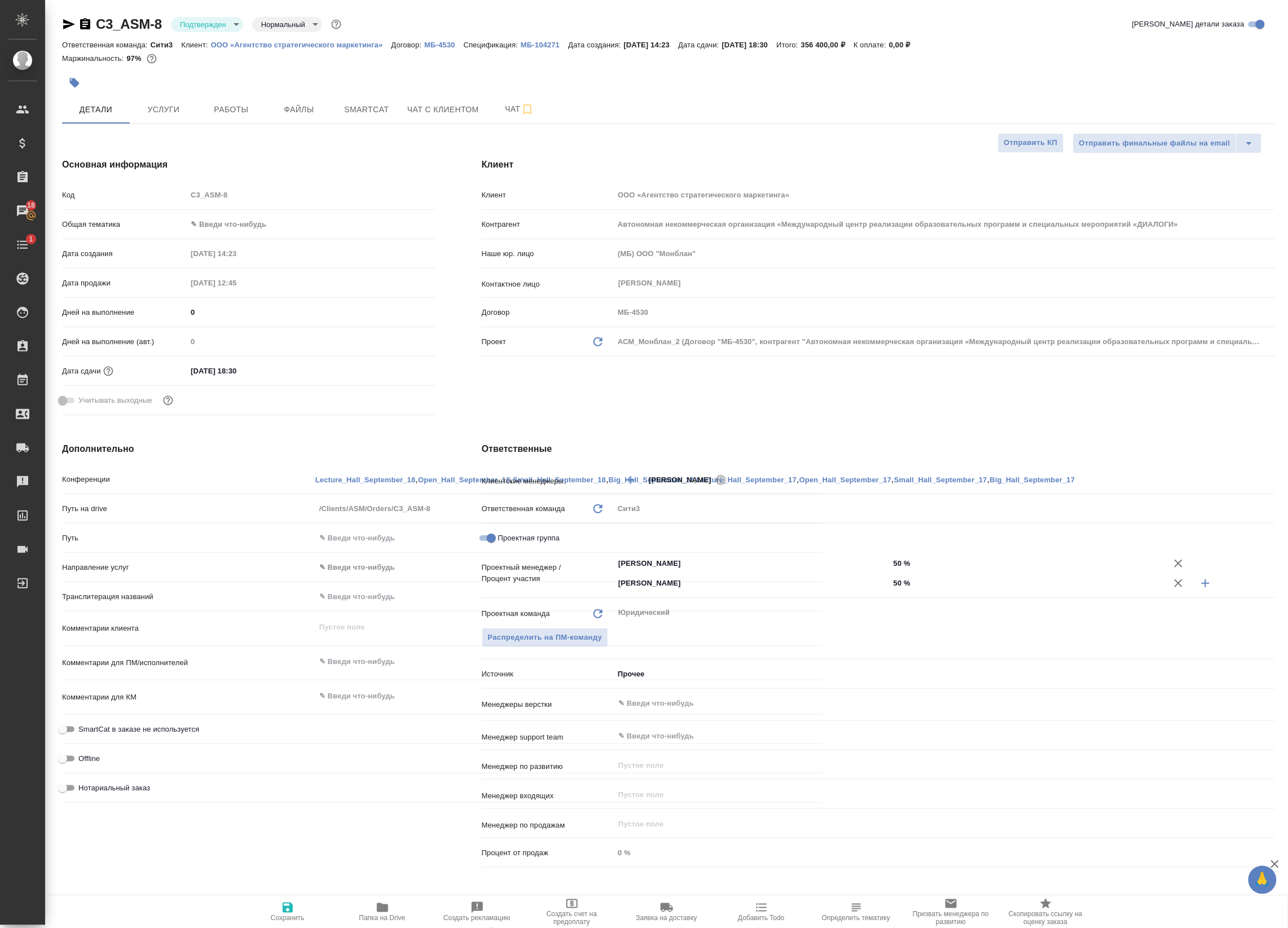
type textarea "x"
click at [137, 106] on span "Услуги" at bounding box center [164, 110] width 54 height 14
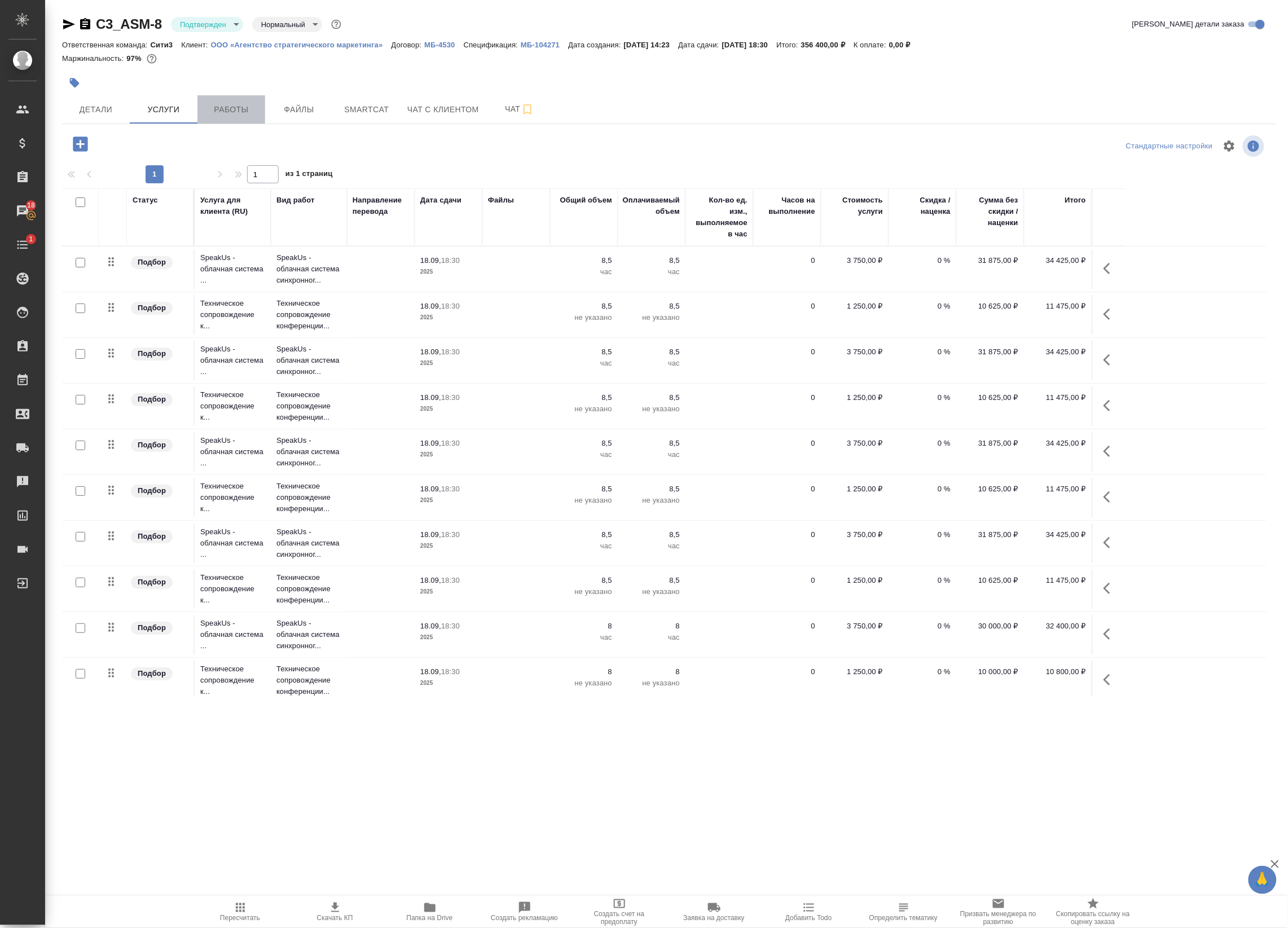
click at [220, 104] on span "Работы" at bounding box center [231, 110] width 54 height 14
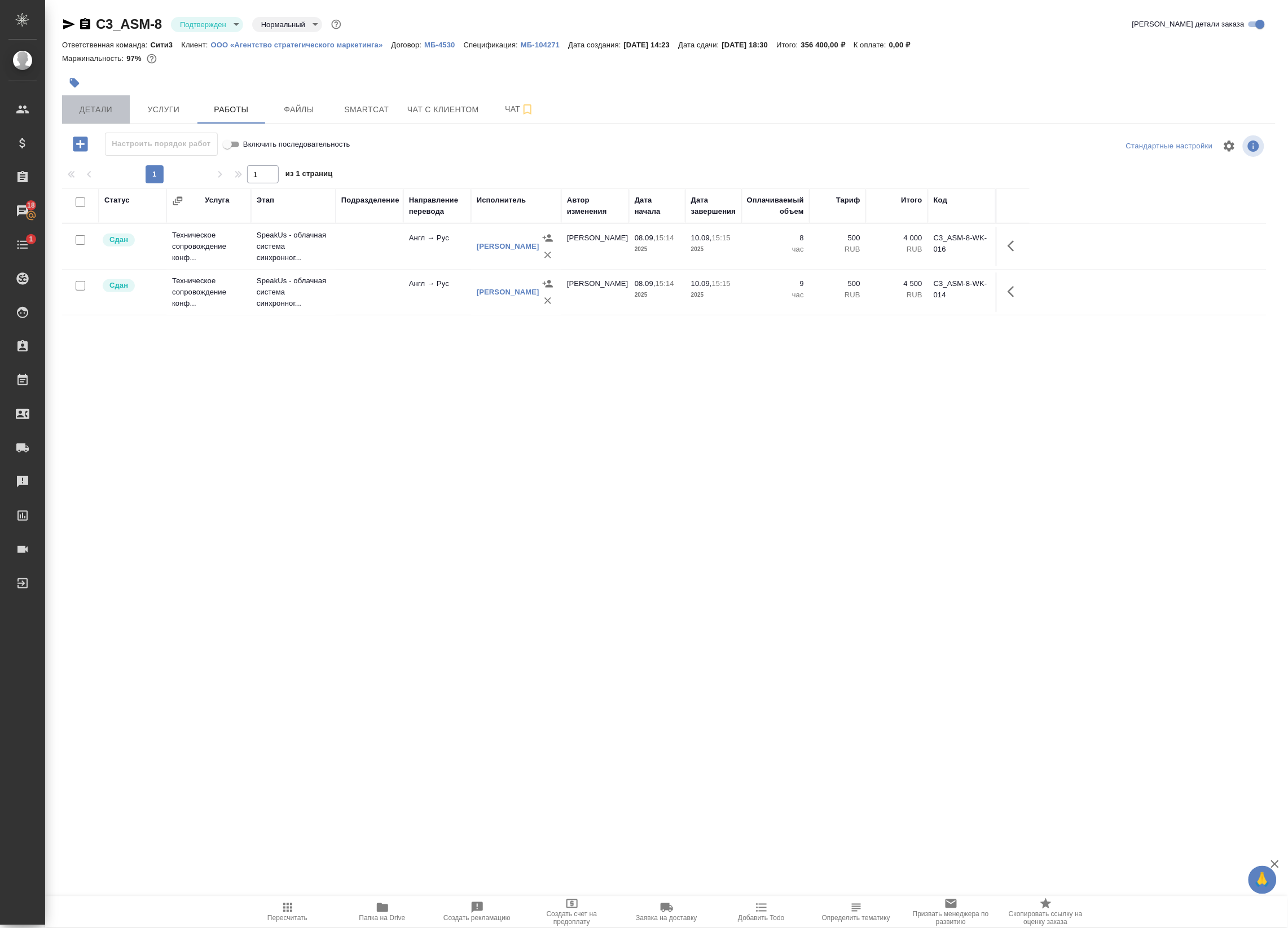
click at [107, 102] on span "Детали" at bounding box center [96, 110] width 54 height 14
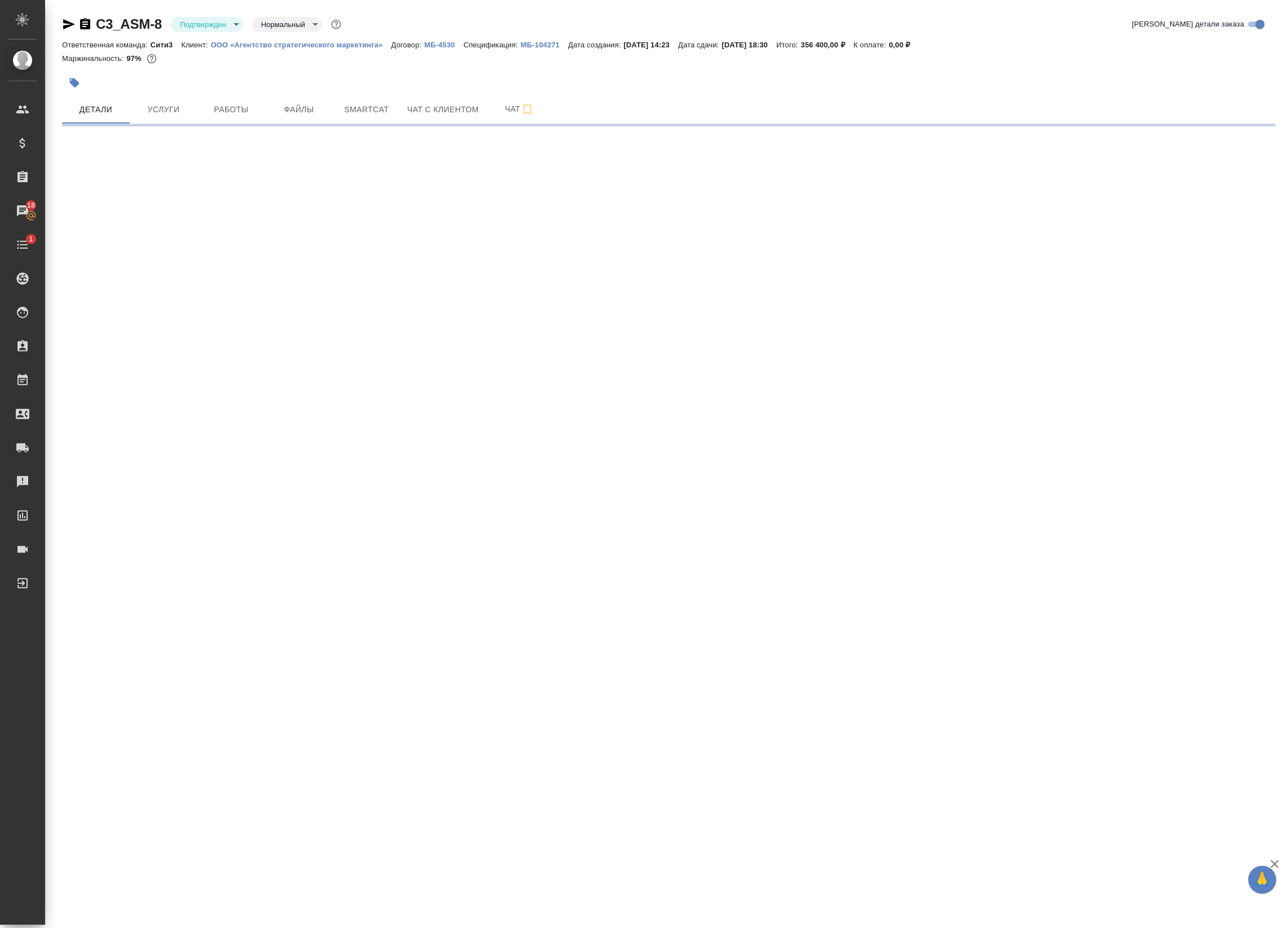
select select "RU"
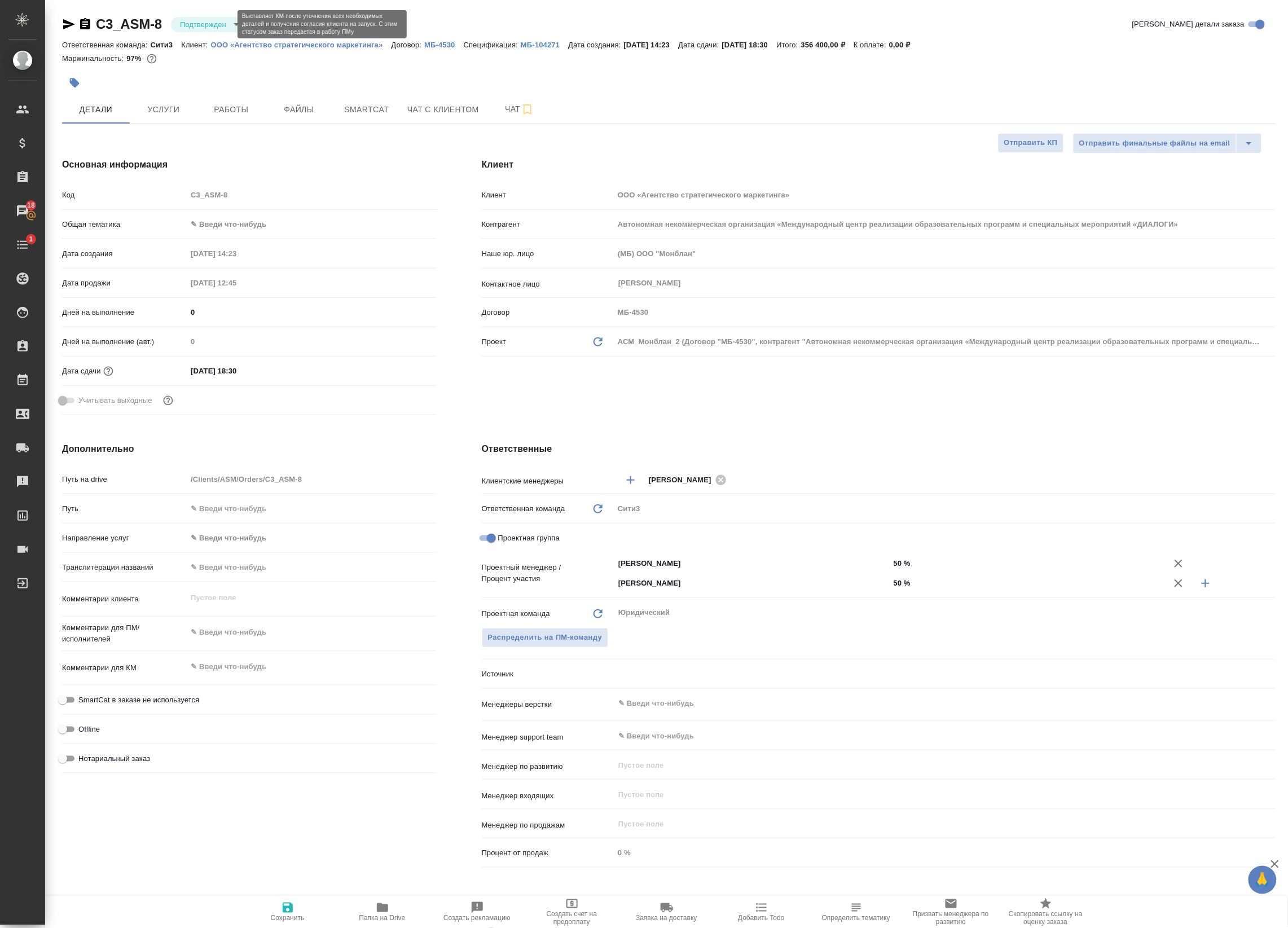
type textarea "x"
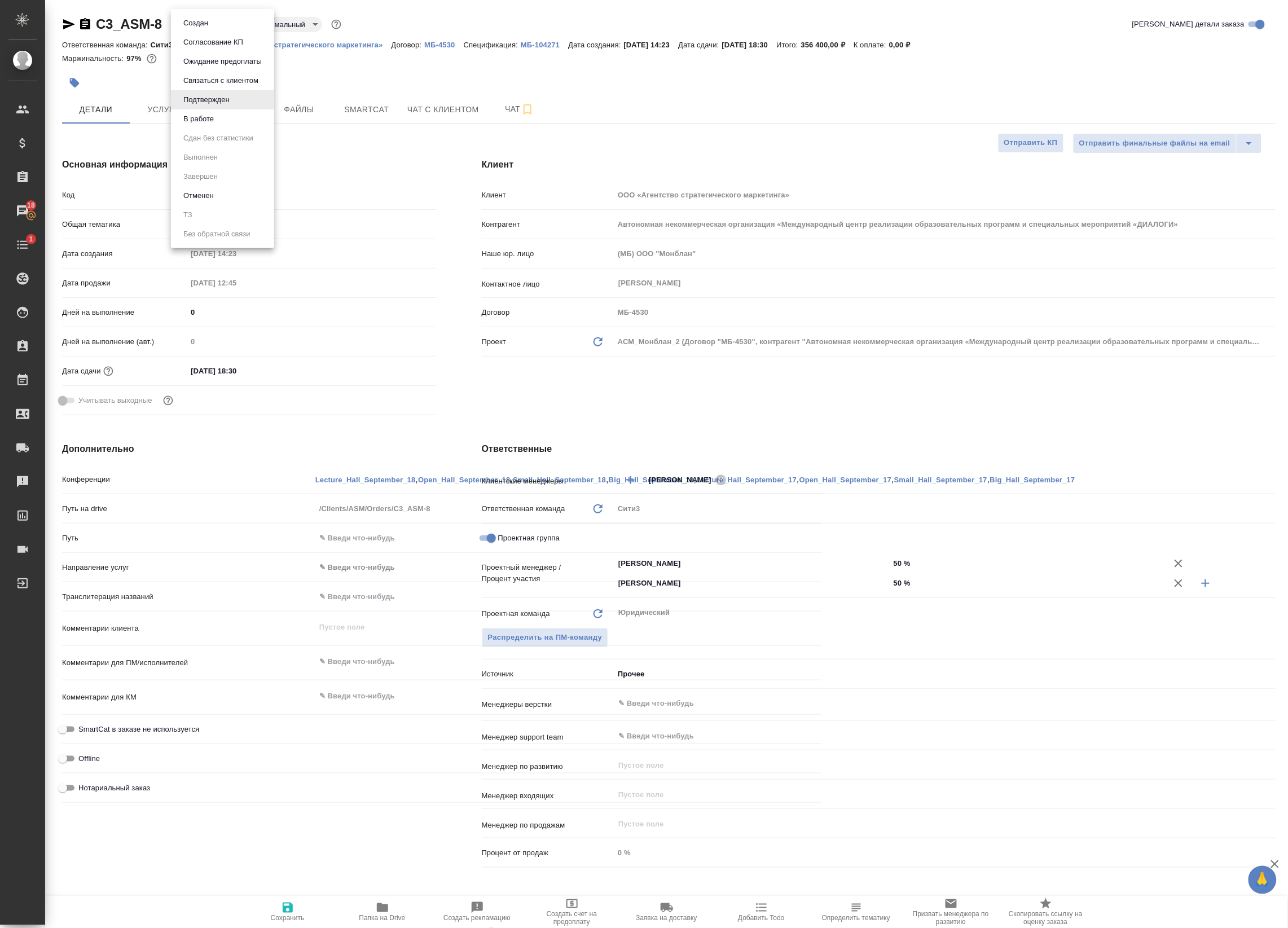
click at [230, 21] on body "🙏 .cls-1 fill:#fff; AWATERA Badanyan Artak Клиенты Спецификации Заказы 18 Чаты …" at bounding box center [644, 464] width 1288 height 928
click at [215, 113] on button "В работе" at bounding box center [198, 119] width 37 height 12
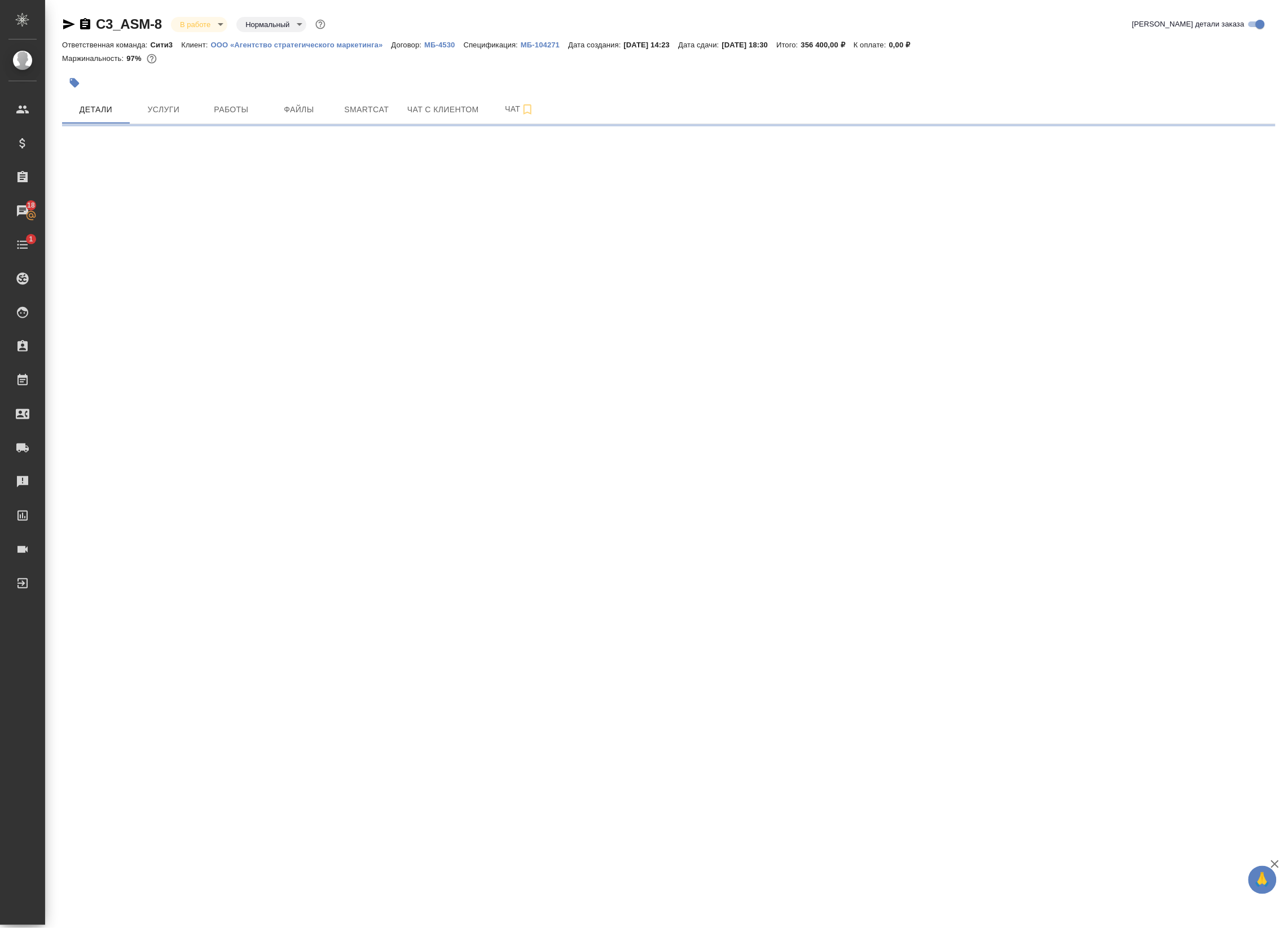
select select "RU"
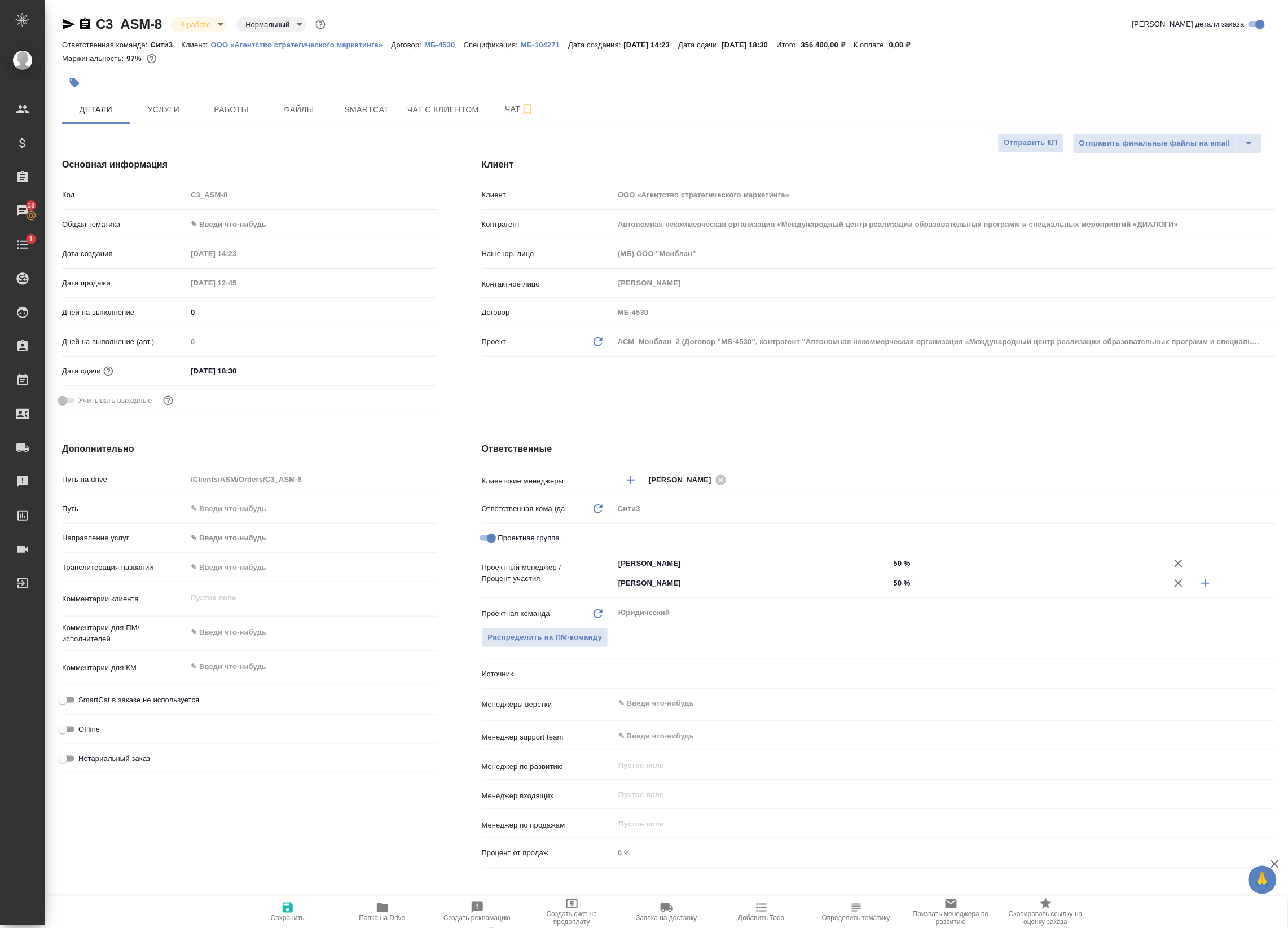
type textarea "x"
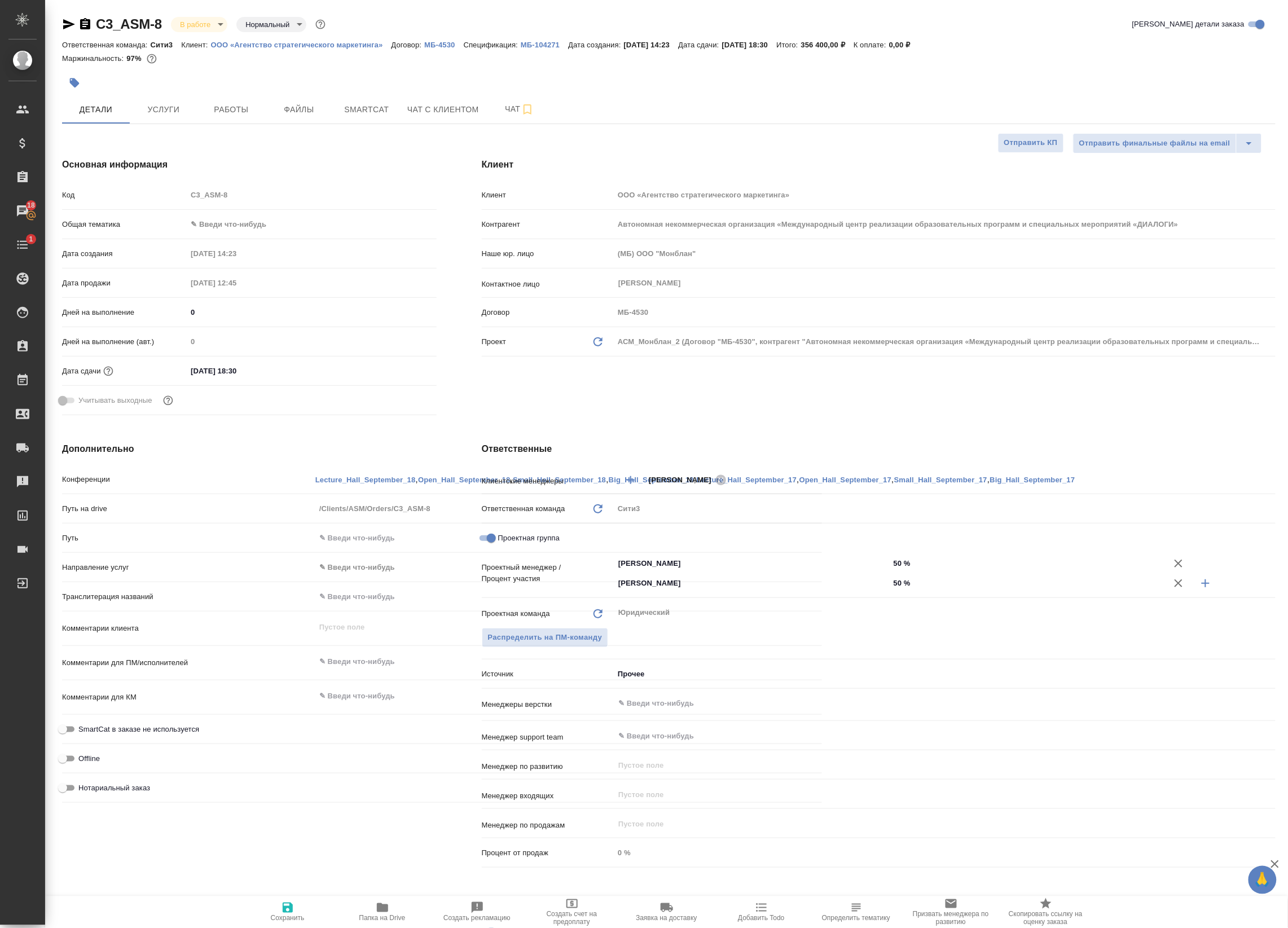
click at [191, 26] on body "🙏 .cls-1 fill:#fff; AWATERA Badanyan Artak Клиенты Спецификации Заказы 18 Чаты …" at bounding box center [644, 464] width 1288 height 928
click at [505, 78] on div at bounding box center [644, 464] width 1288 height 928
click at [529, 102] on icon "button" at bounding box center [527, 109] width 14 height 14
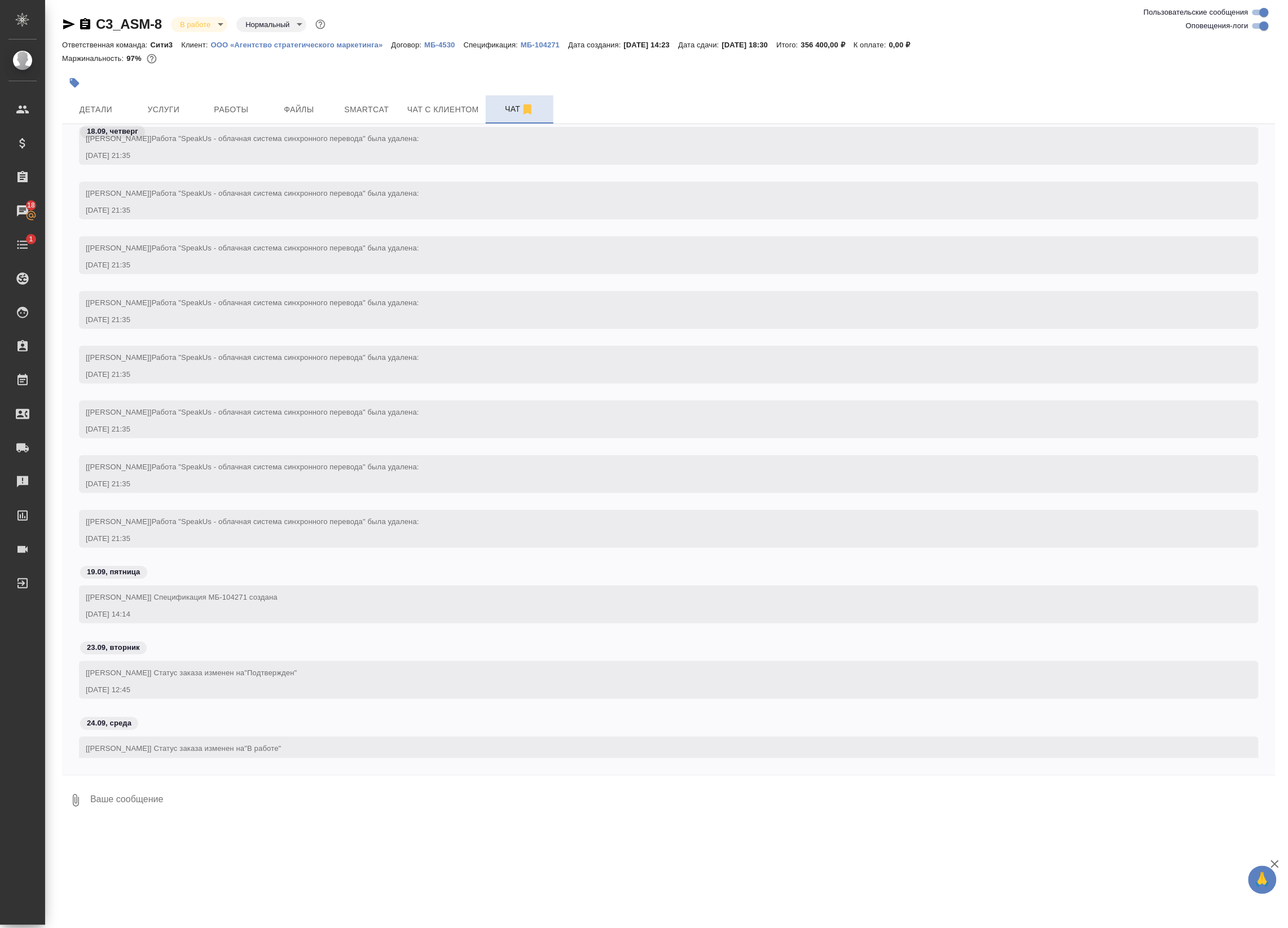
scroll to position [1431, 0]
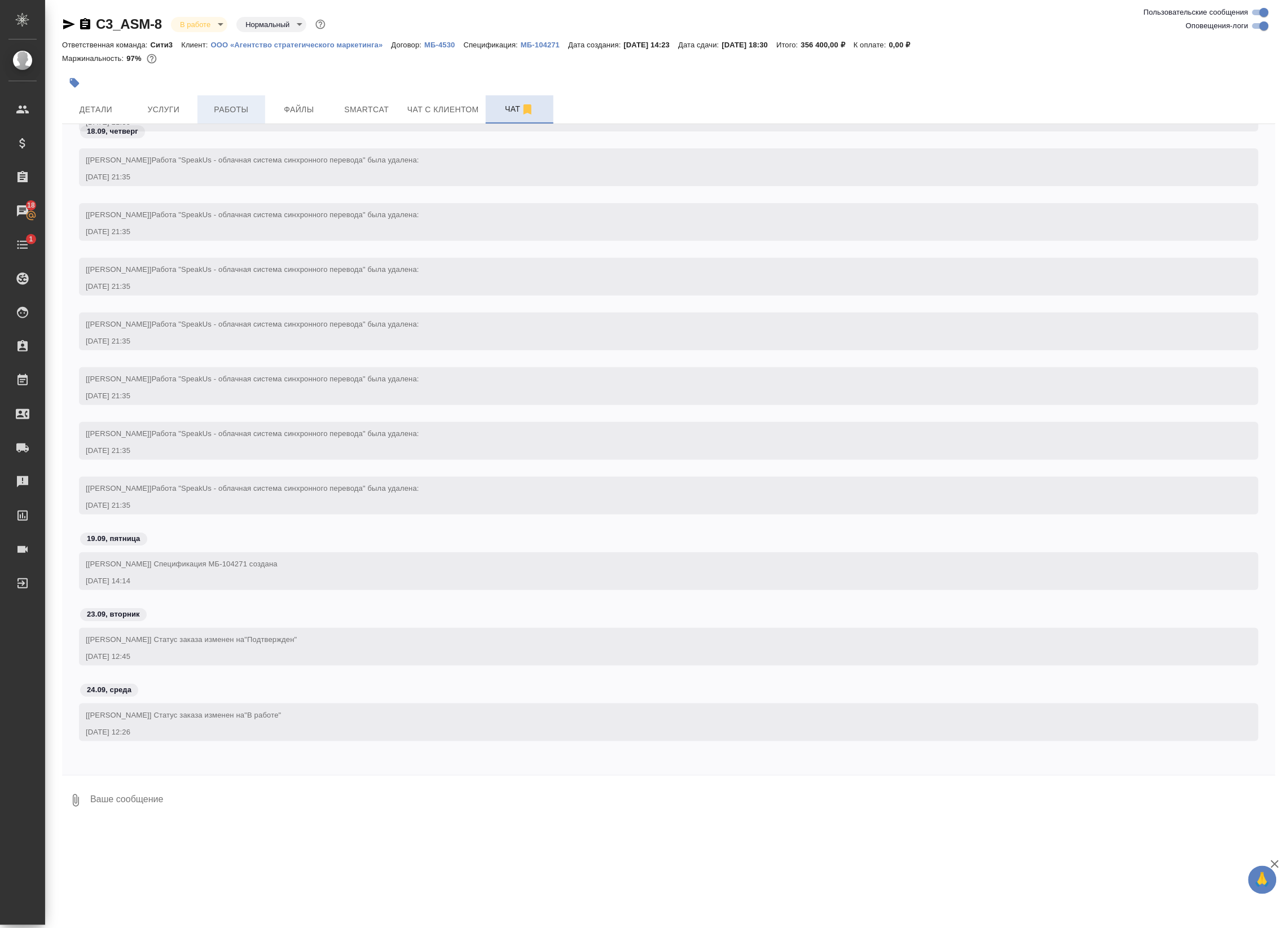
click at [223, 113] on span "Работы" at bounding box center [231, 110] width 54 height 14
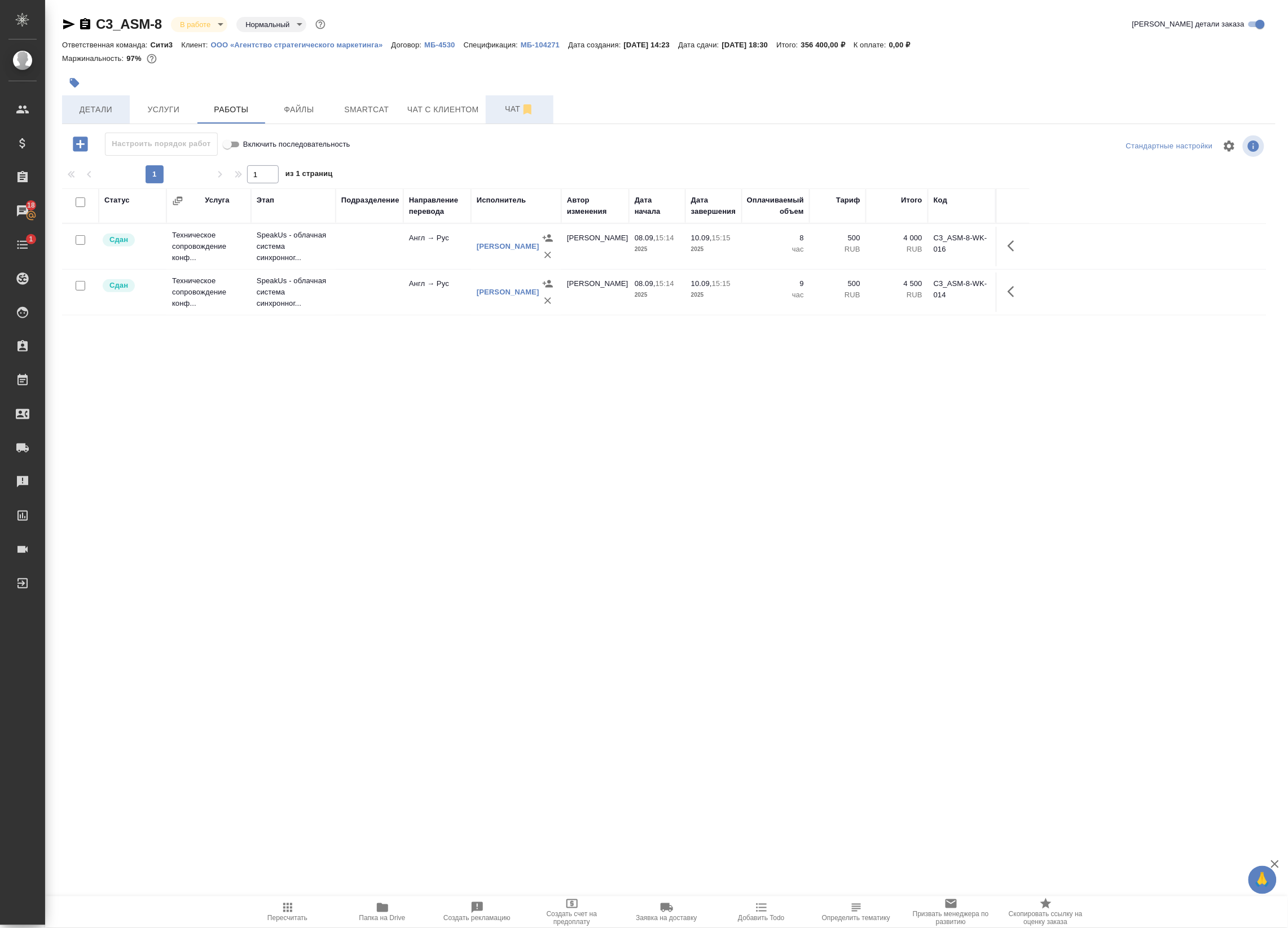
click at [110, 102] on span "Детали" at bounding box center [96, 110] width 54 height 14
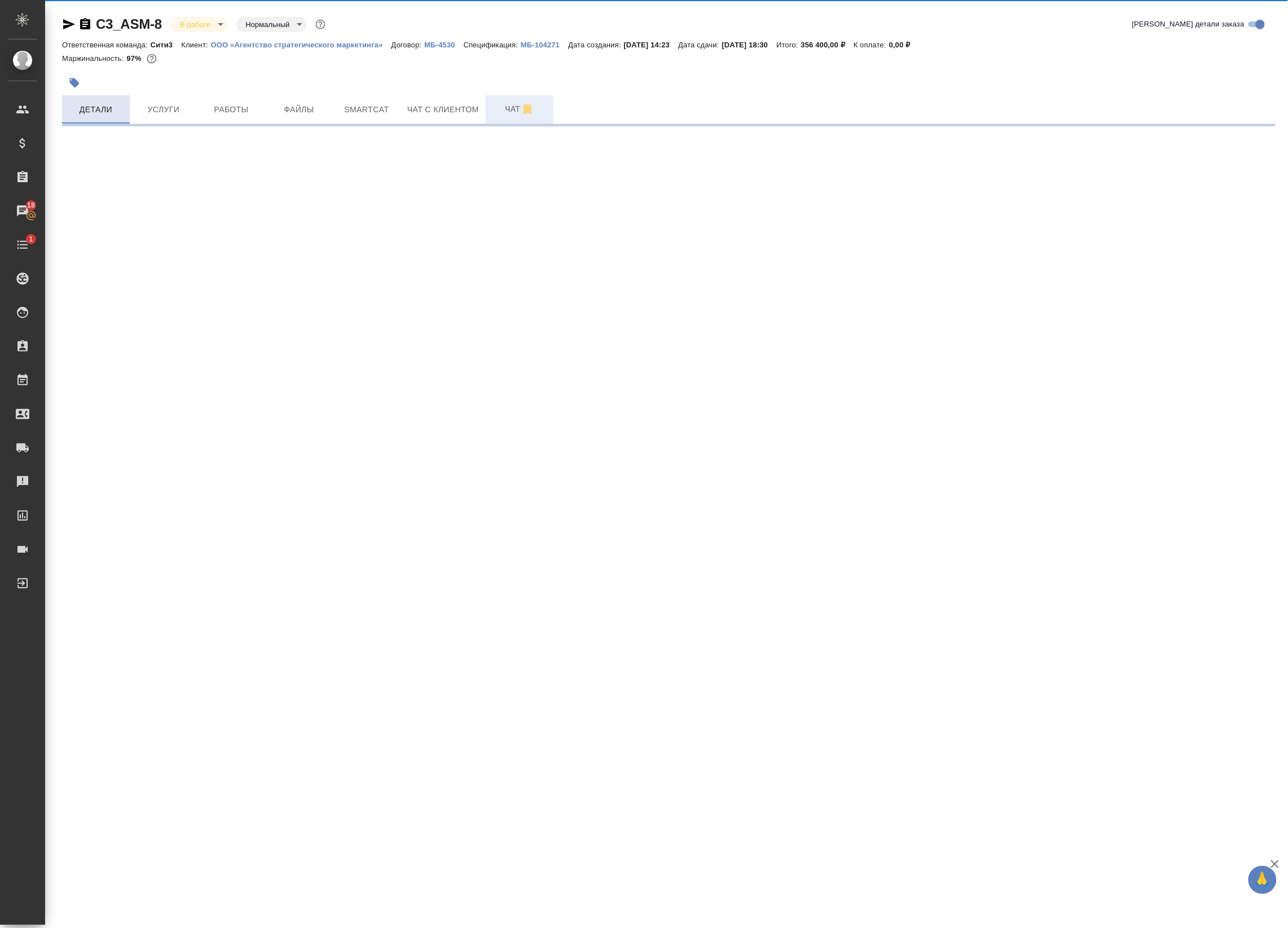
select select "RU"
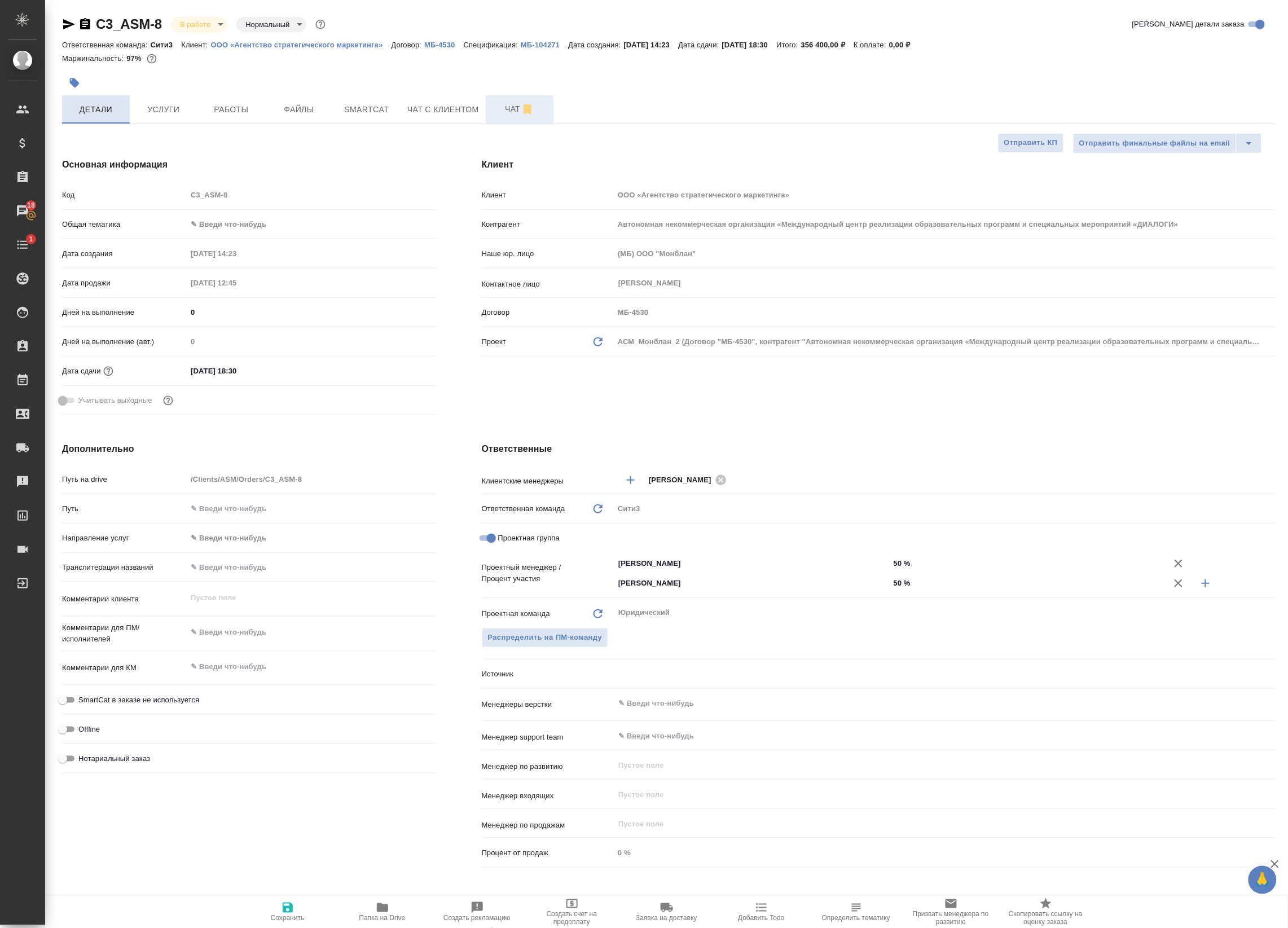
type textarea "x"
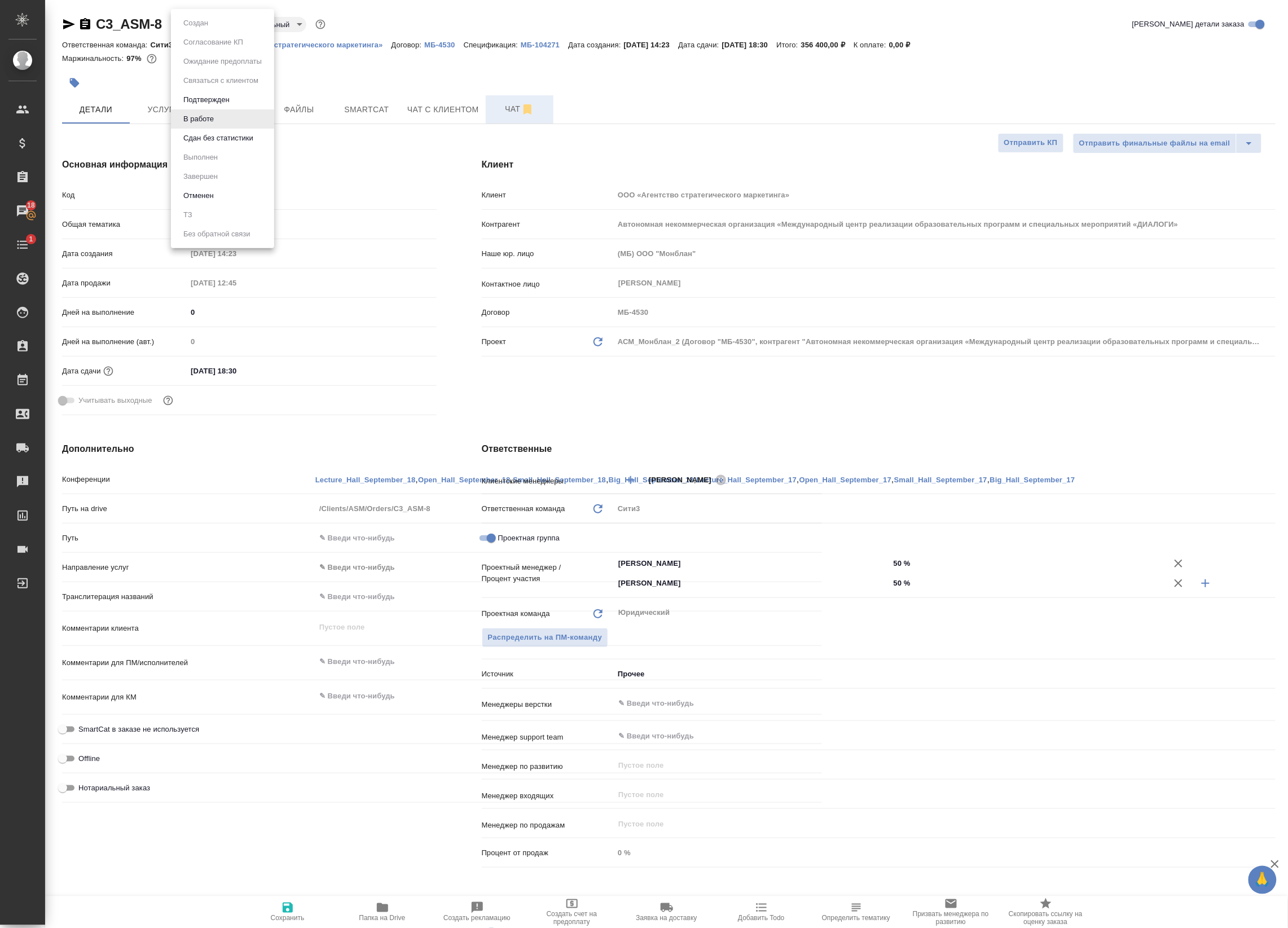
click at [207, 21] on body "🙏 .cls-1 fill:#fff; AWATERA Badanyan Artak Клиенты Спецификации Заказы 18 Чаты …" at bounding box center [644, 464] width 1288 height 928
click at [124, 90] on div at bounding box center [644, 464] width 1288 height 928
click at [261, 45] on p "ООО «Агентство стратегического маркетинга»" at bounding box center [301, 44] width 180 height 8
type textarea "x"
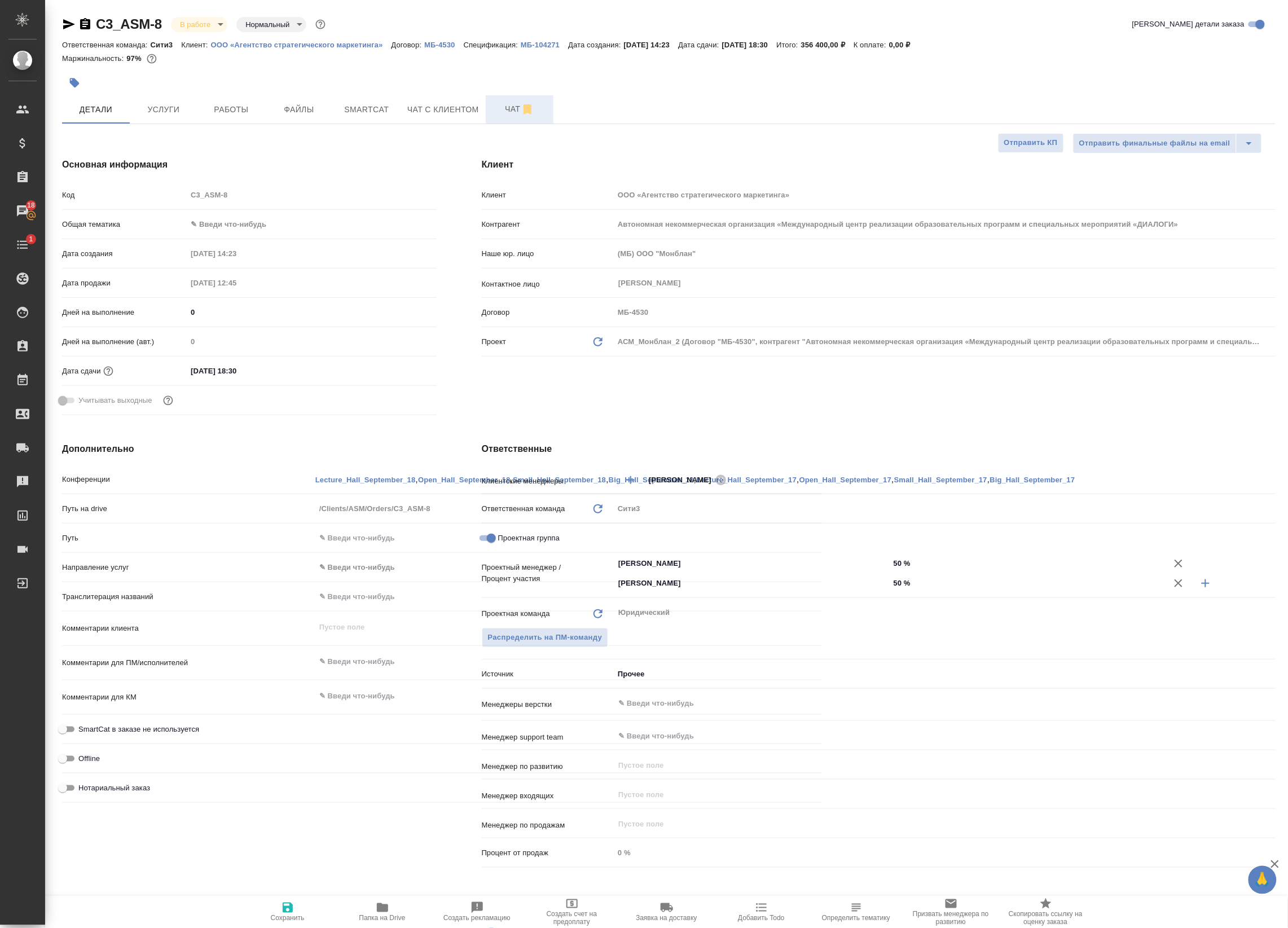
type textarea "x"
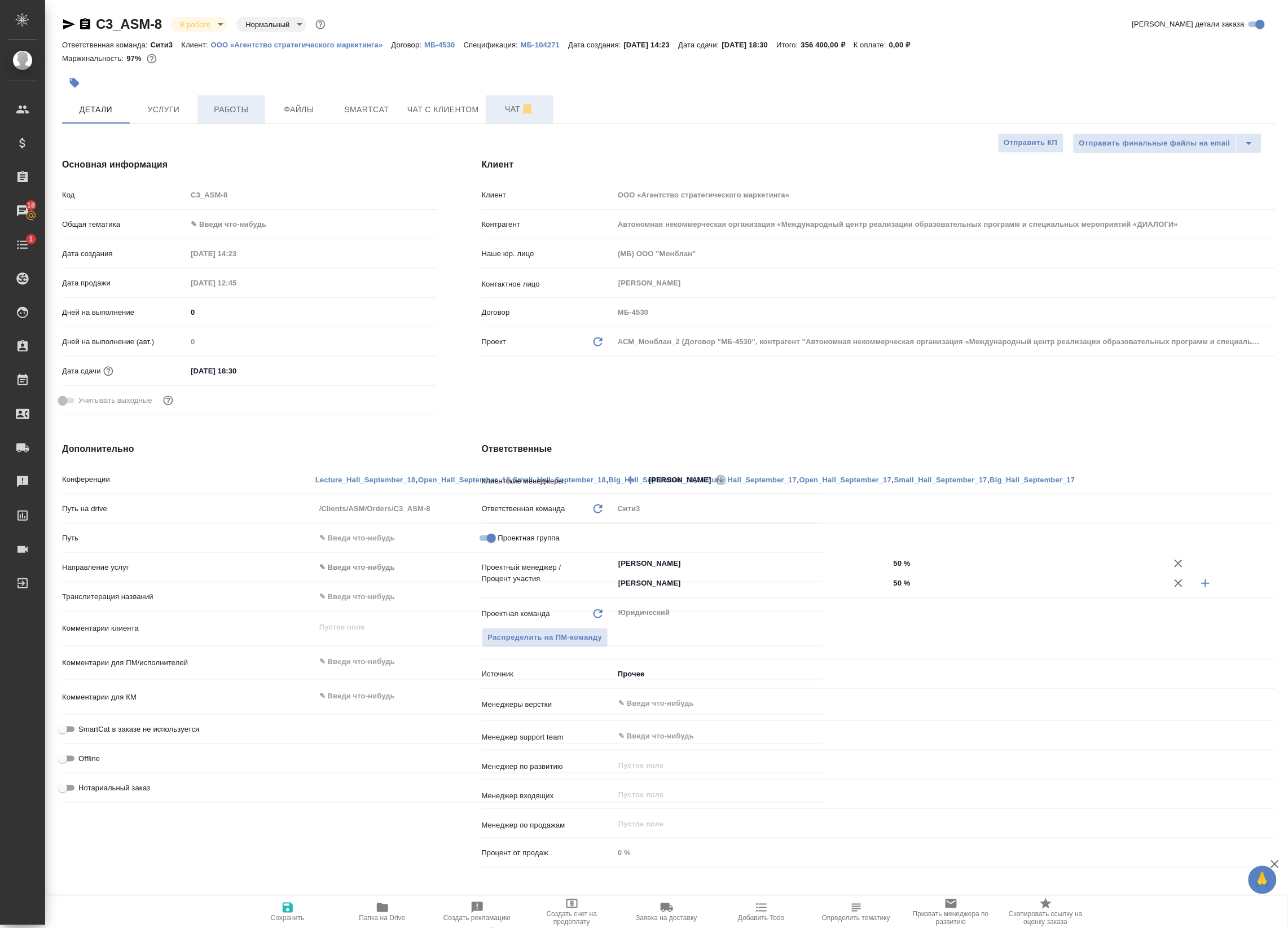
type textarea "x"
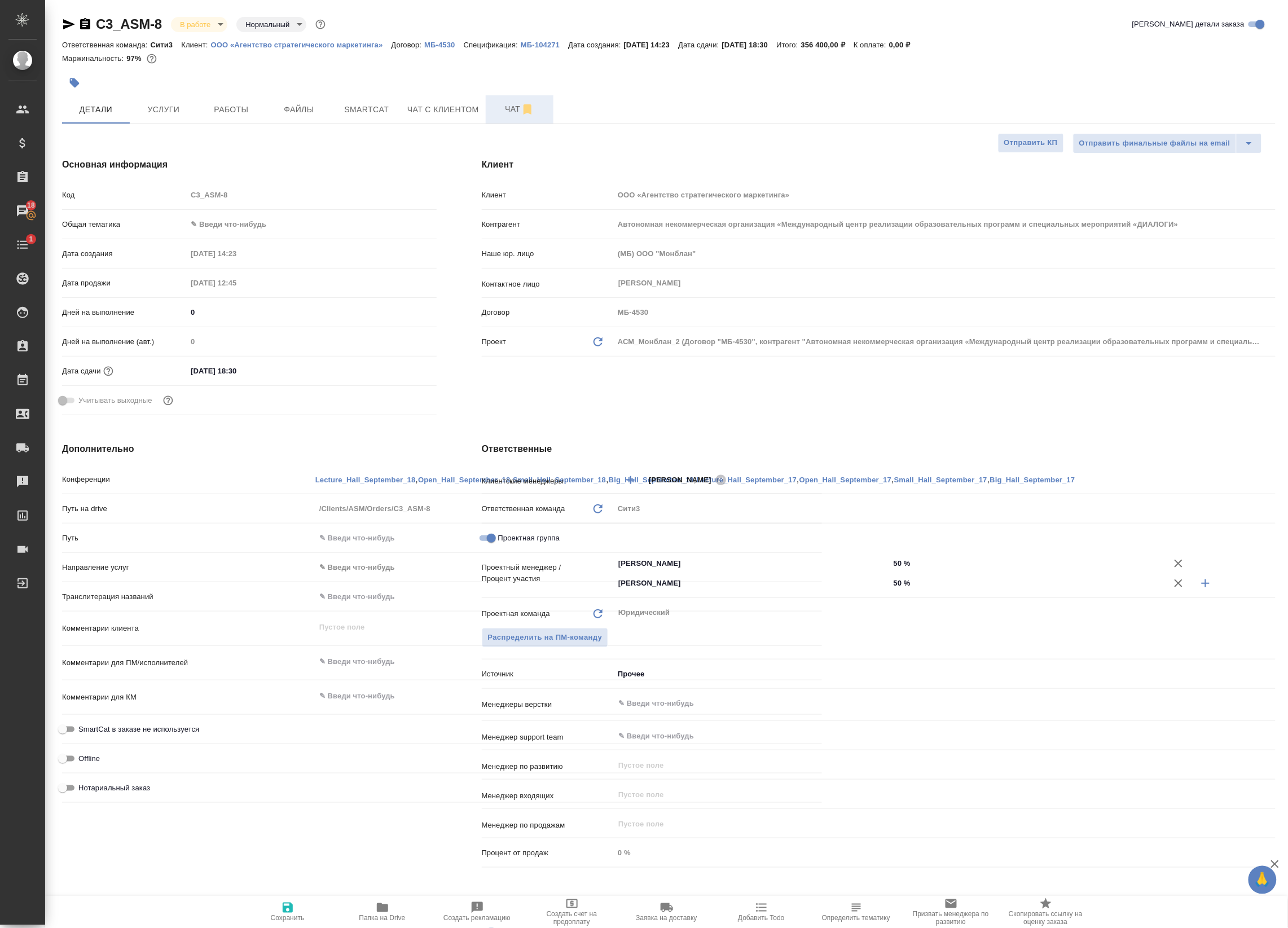
type textarea "x"
click at [211, 21] on body "🙏 .cls-1 fill:#fff; AWATERA Badanyan Artak Клиенты Спецификации Заказы 18 Чаты …" at bounding box center [644, 464] width 1288 height 928
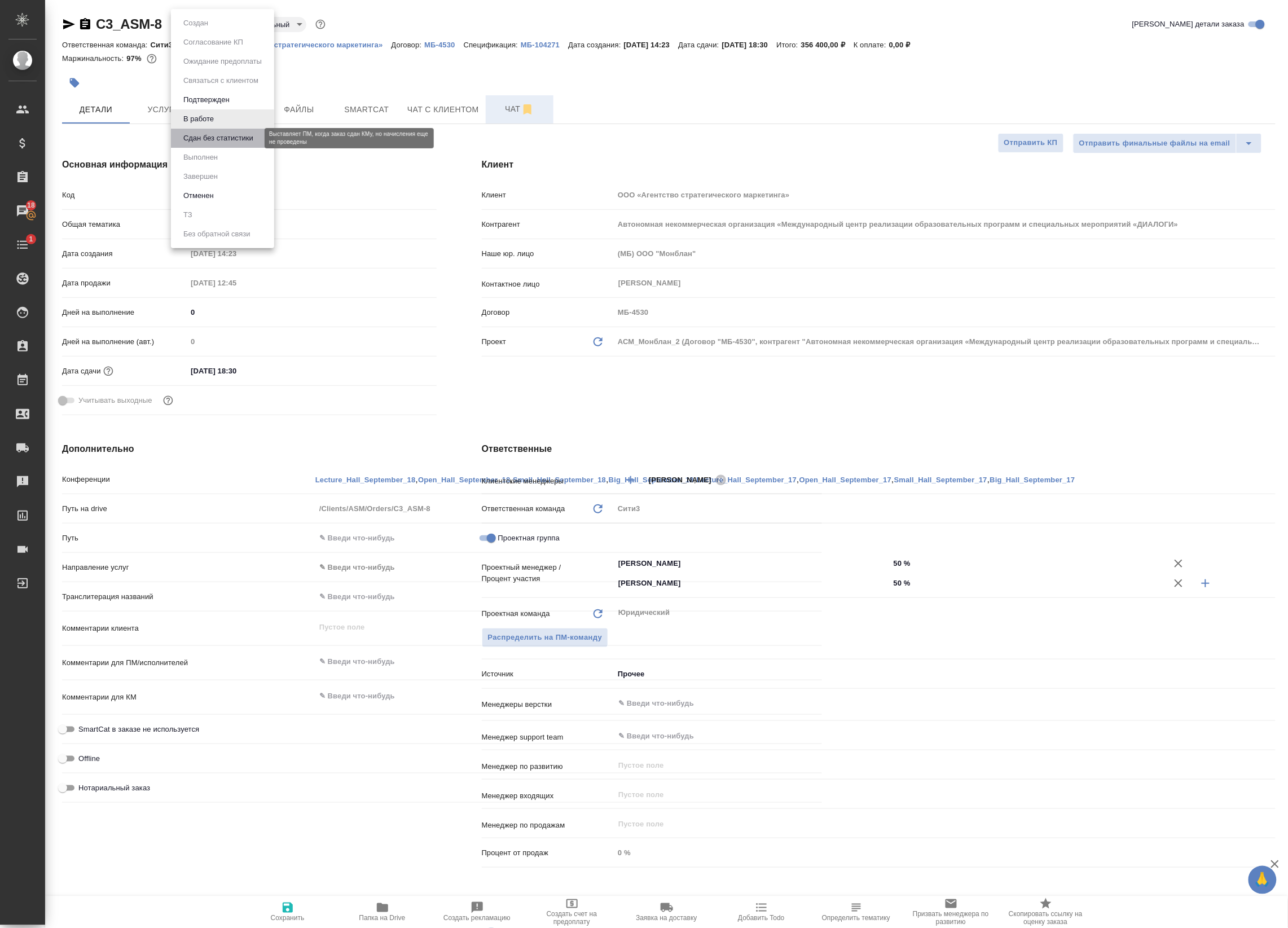
click at [217, 139] on button "Сдан без статистики" at bounding box center [218, 138] width 77 height 12
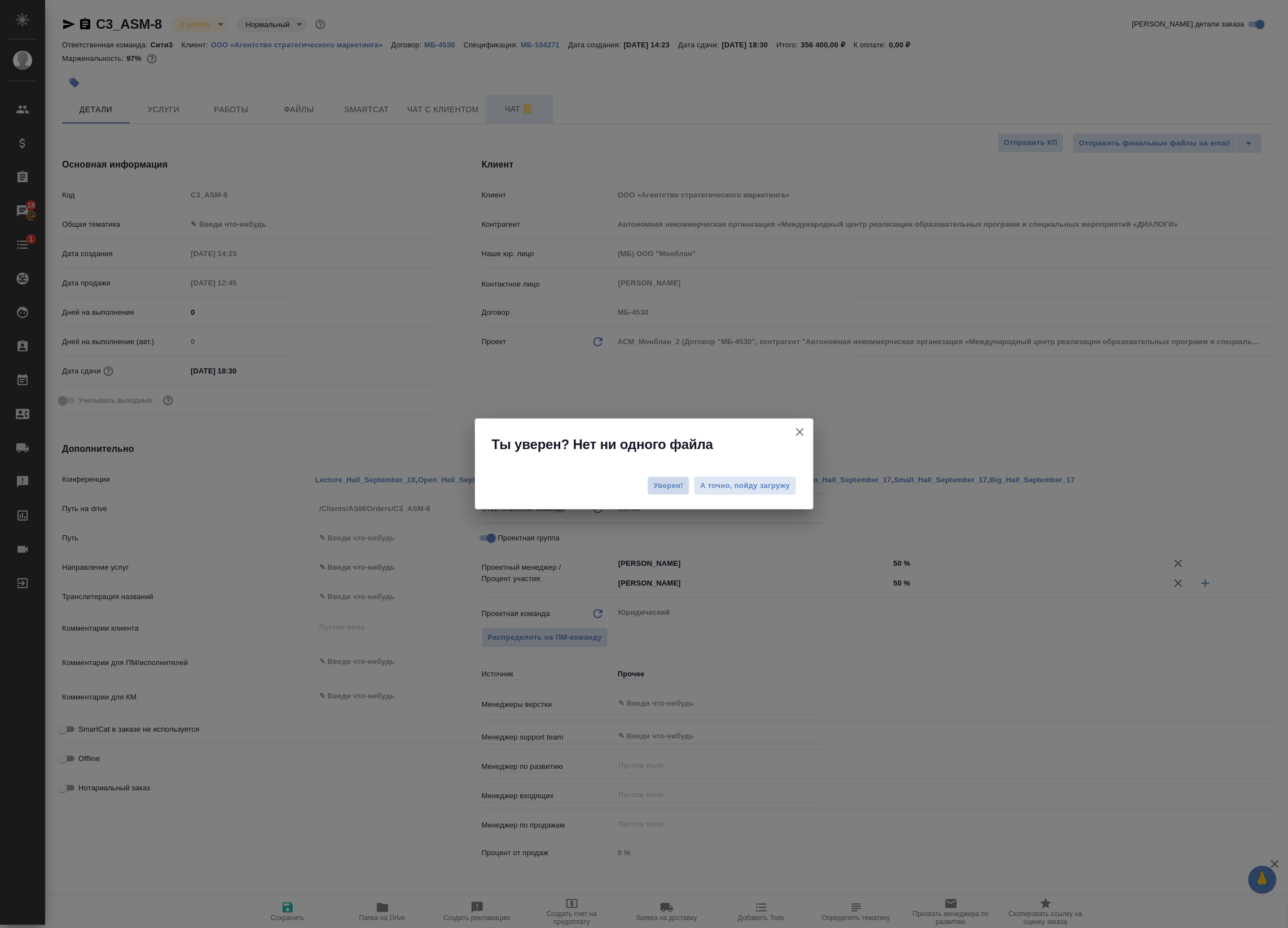
click at [658, 480] on span "Уверен!" at bounding box center [669, 486] width 30 height 12
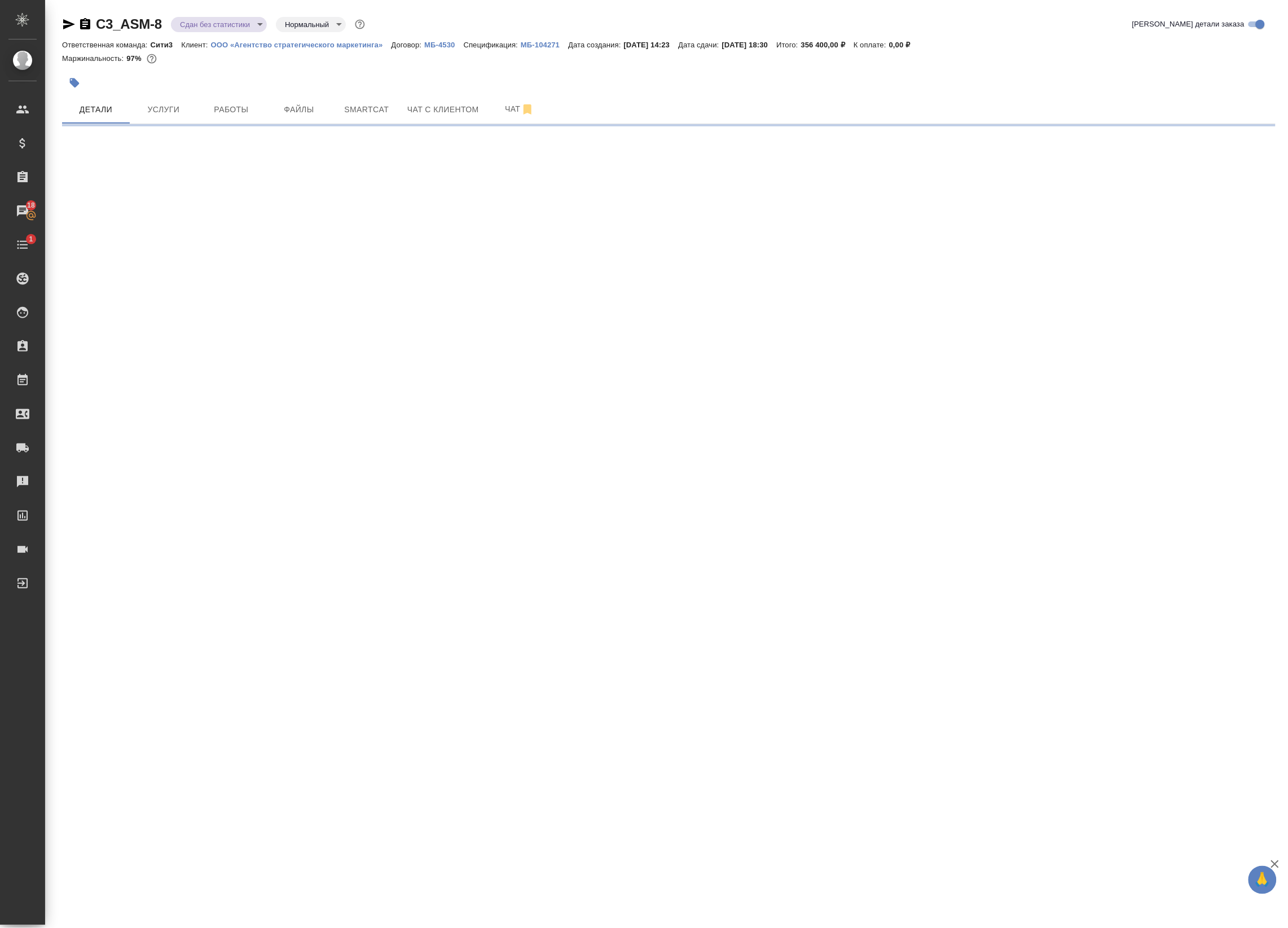
select select "RU"
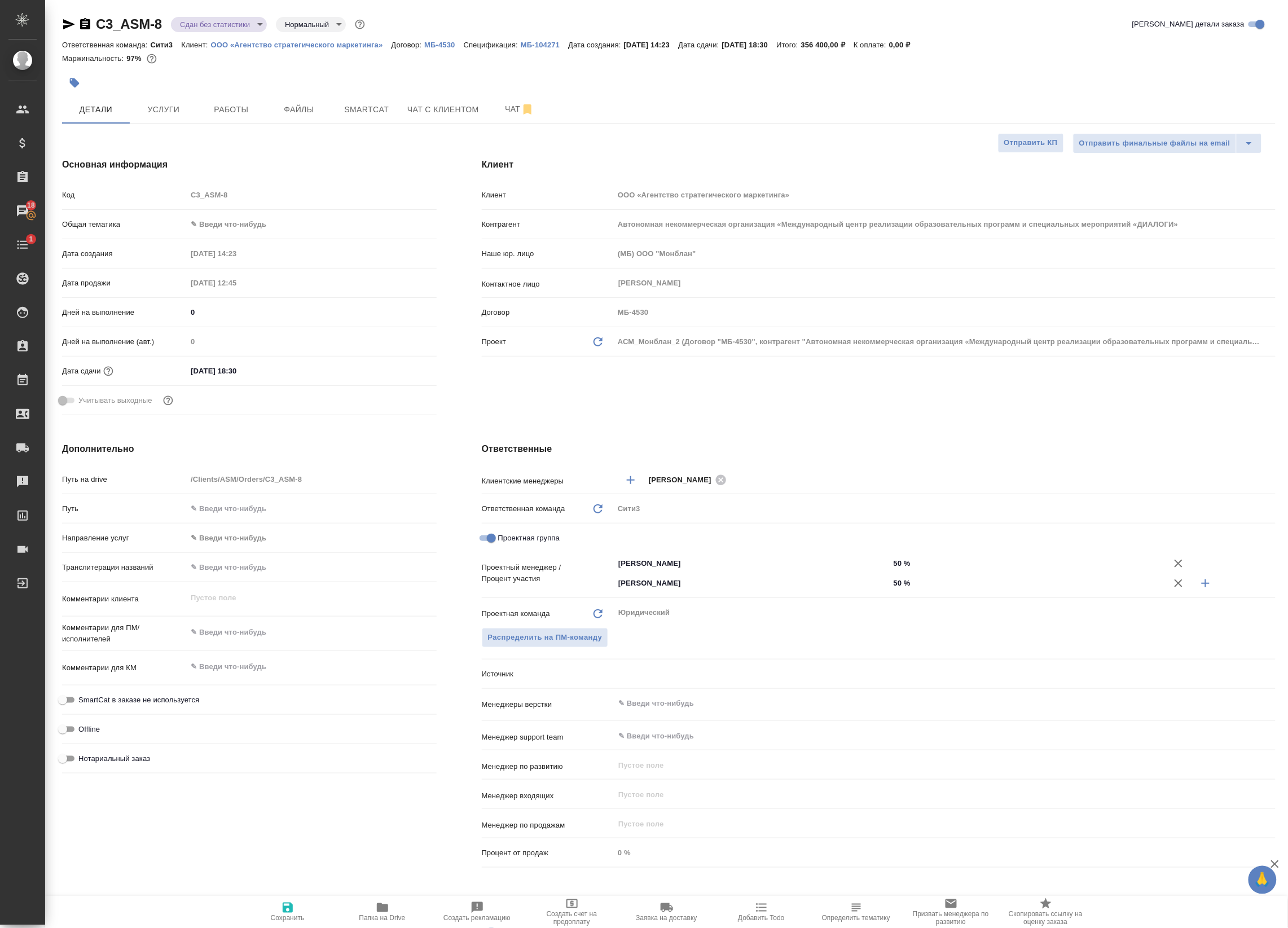
type textarea "x"
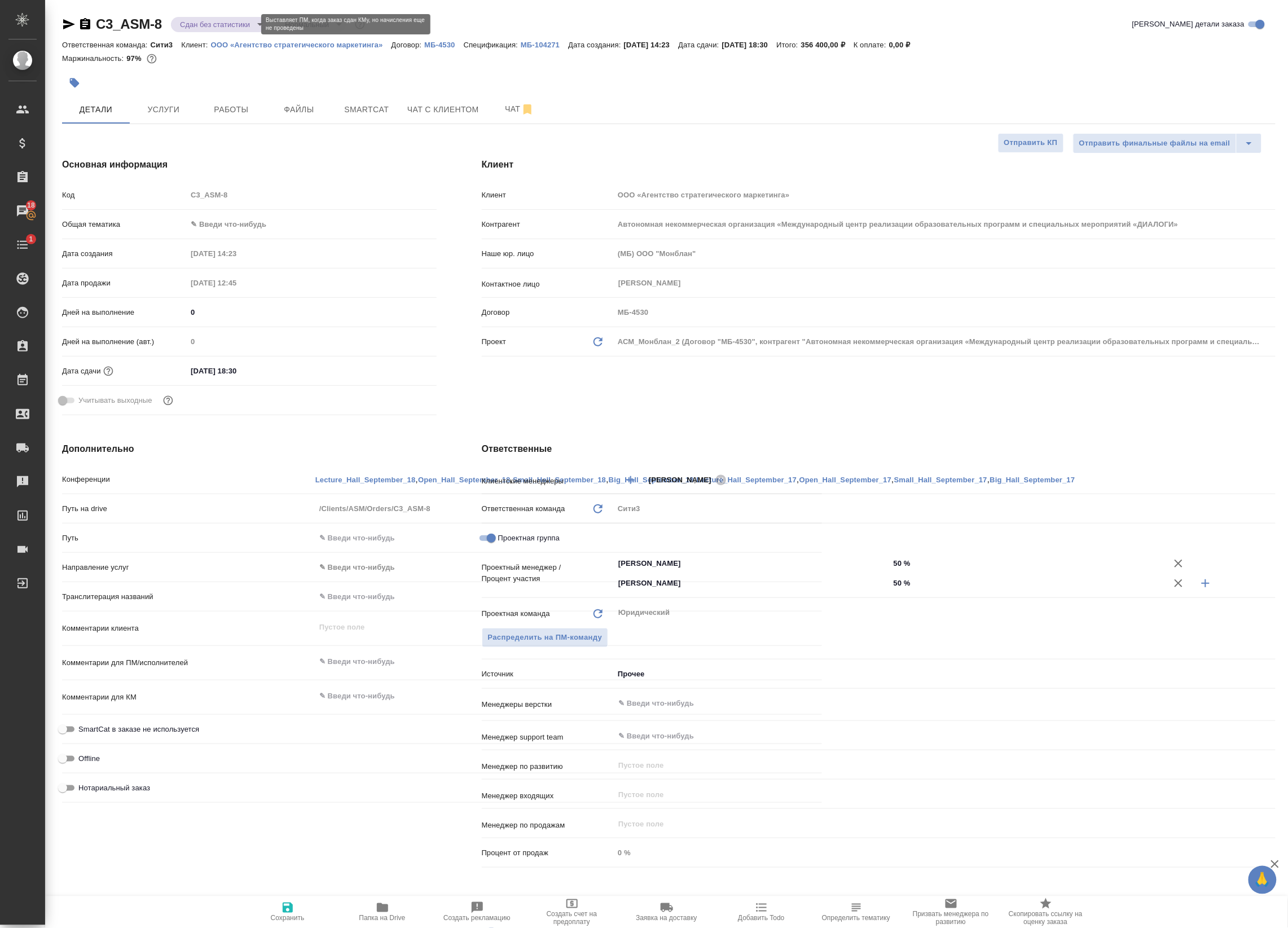
click at [217, 26] on body "🙏 .cls-1 fill:#fff; AWATERA Badanyan Artak Клиенты Спецификации Заказы 18 Чаты …" at bounding box center [644, 464] width 1288 height 928
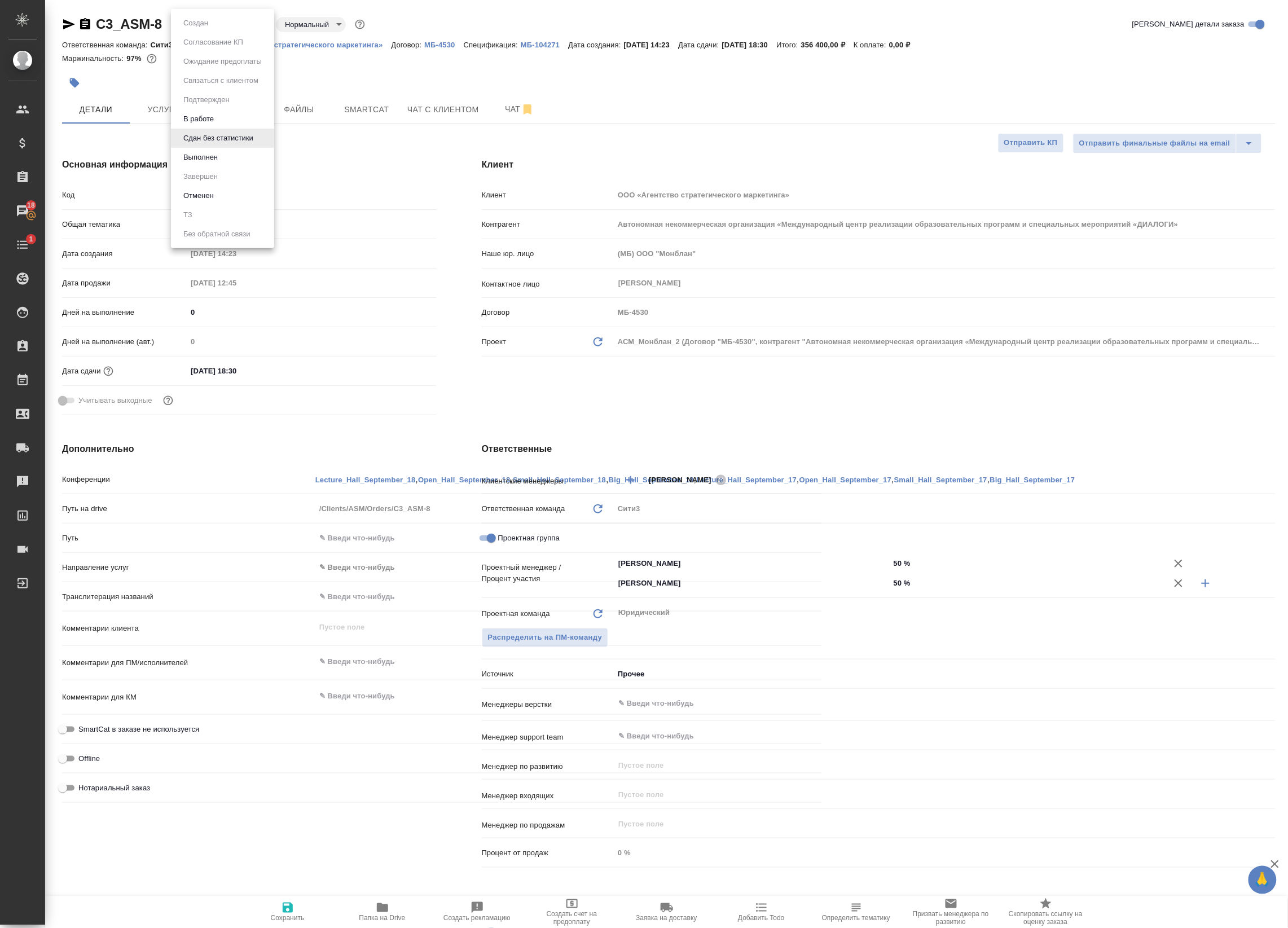
click at [257, 158] on li "Выполнен" at bounding box center [222, 157] width 103 height 19
type textarea "x"
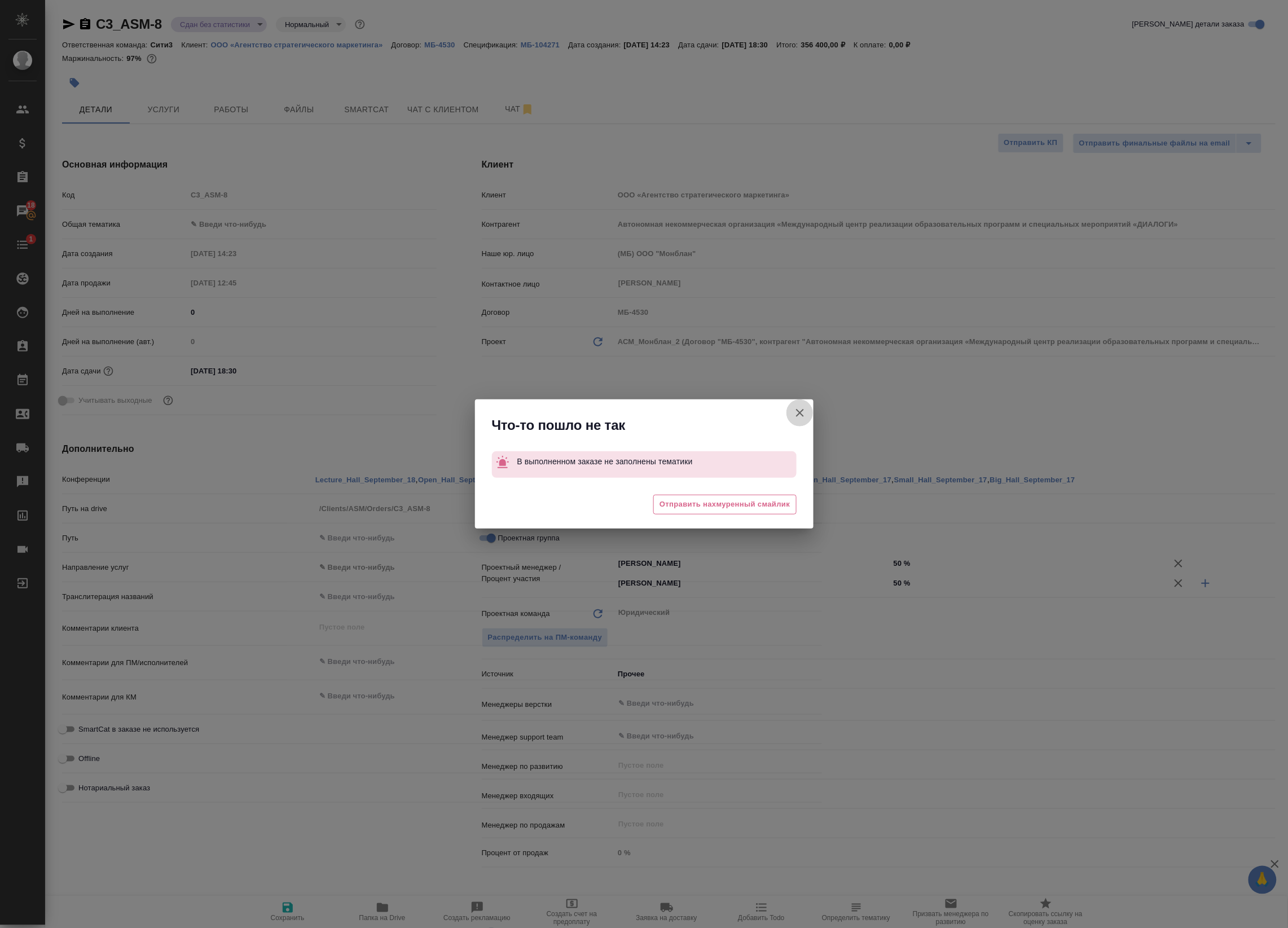
click at [796, 416] on icon "button" at bounding box center [800, 413] width 8 height 8
type textarea "x"
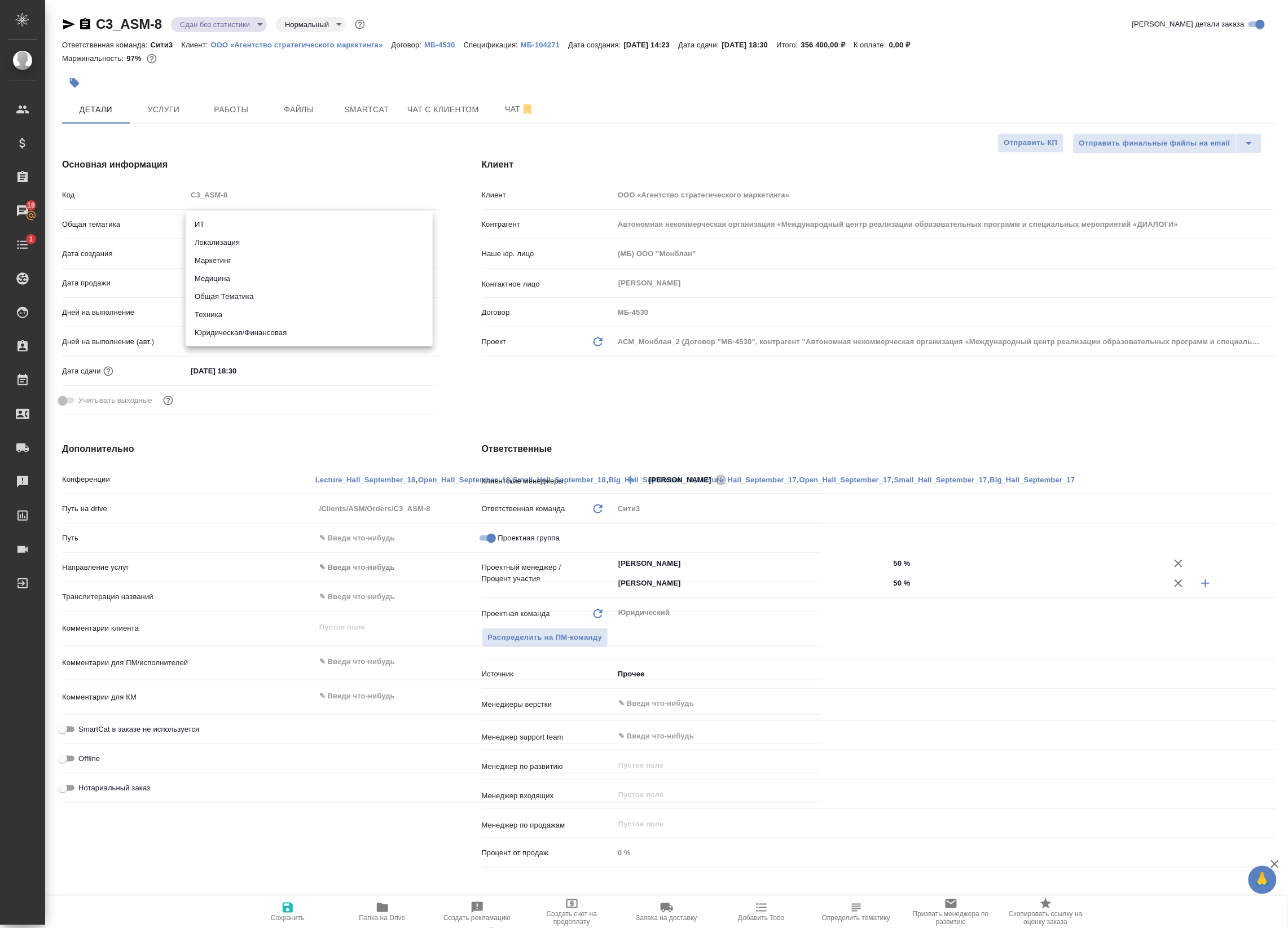
click at [209, 220] on body "🙏 .cls-1 fill:#fff; AWATERA Badanyan Artak Клиенты Спецификации Заказы 18 Чаты …" at bounding box center [644, 464] width 1288 height 928
click at [260, 277] on li "Медицина" at bounding box center [309, 278] width 247 height 18
type input "med"
type textarea "x"
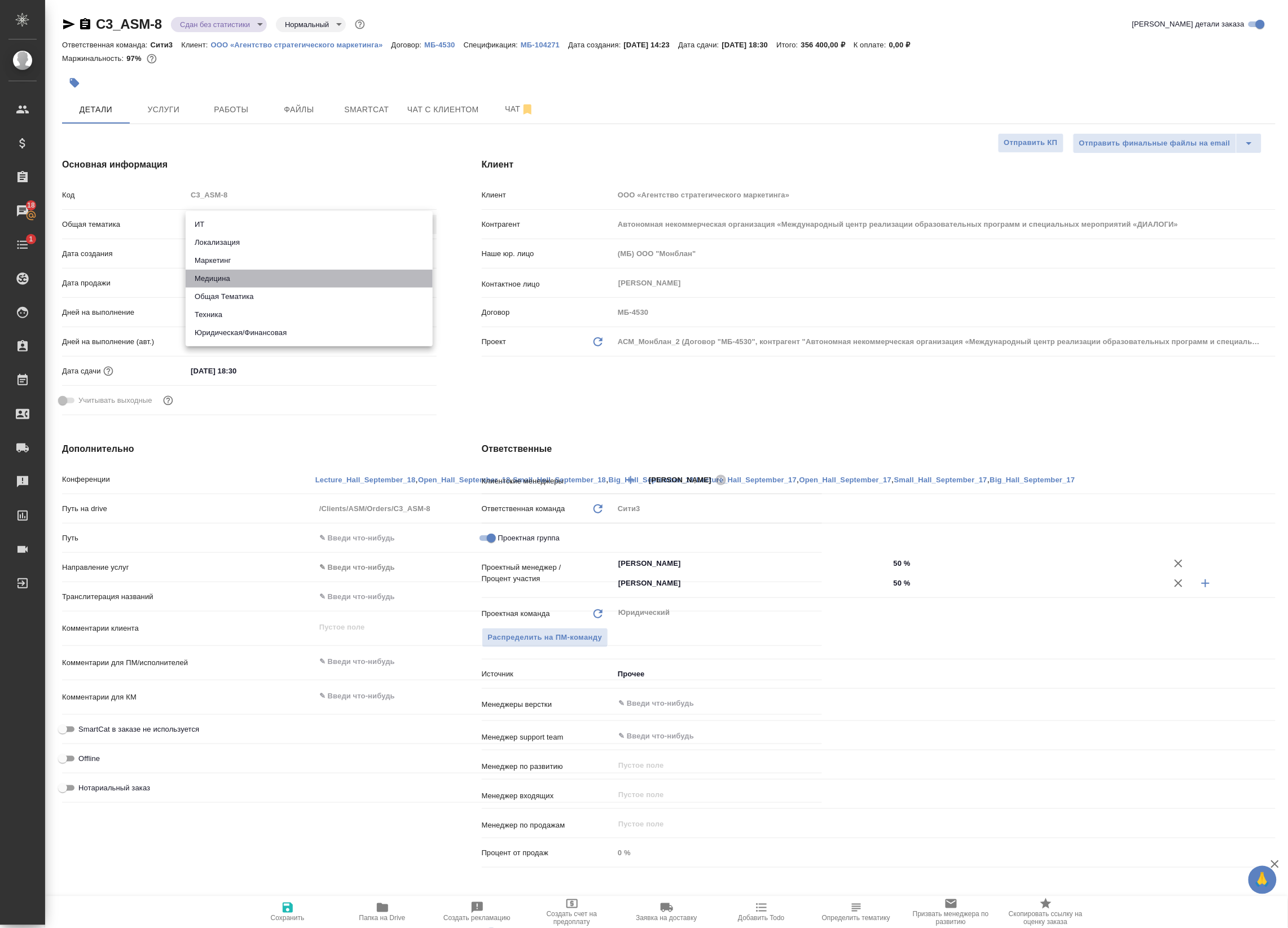
type textarea "x"
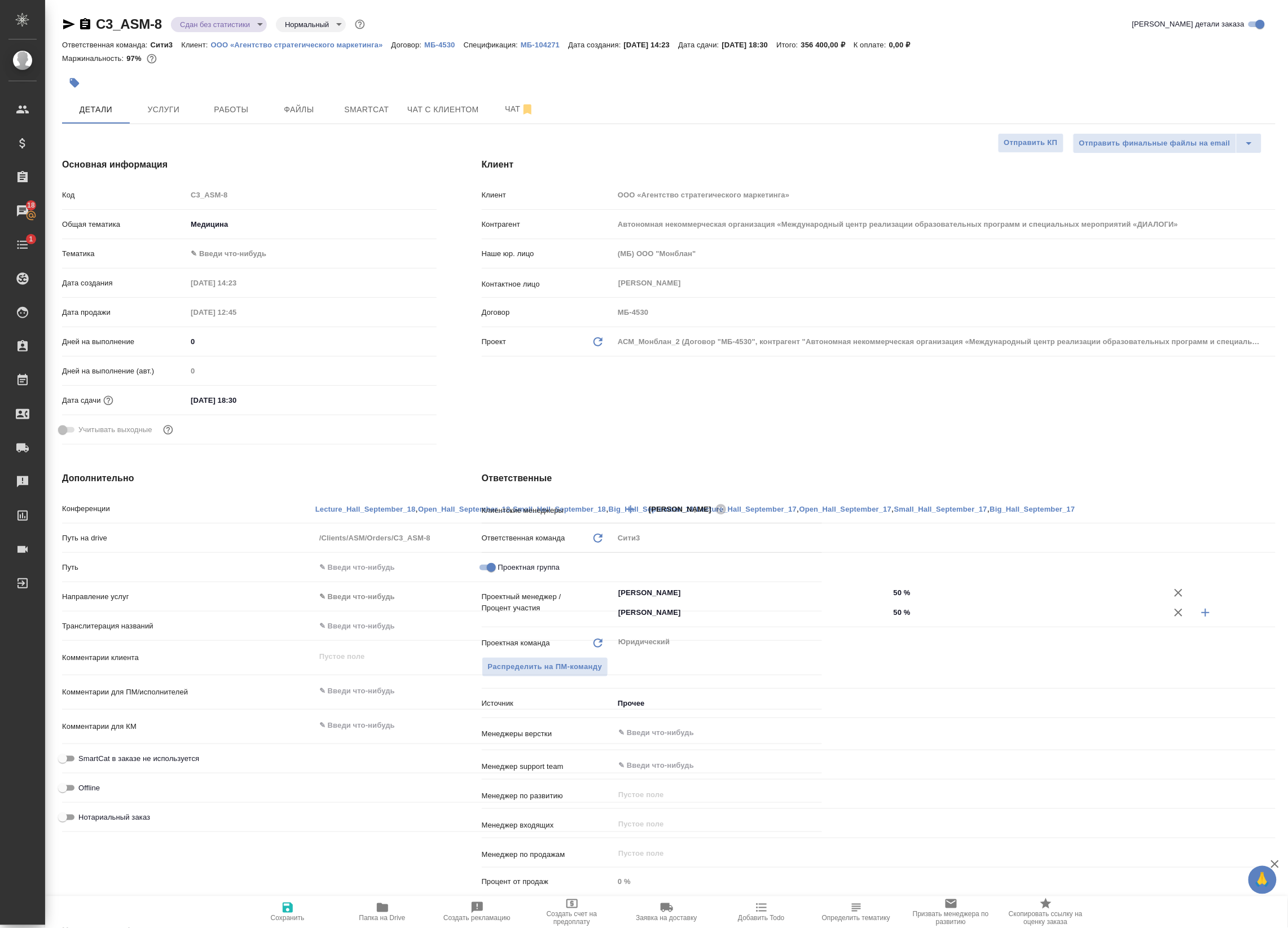
drag, startPoint x: 260, startPoint y: 277, endPoint x: 256, endPoint y: 268, distance: 9.8
click at [242, 224] on body "🙏 .cls-1 fill:#fff; AWATERA Badanyan Artak Клиенты Спецификации Заказы 18 Чаты …" at bounding box center [644, 464] width 1288 height 928
click at [249, 206] on li "Маркетинг" at bounding box center [309, 206] width 247 height 18
type input "marketing"
type textarea "x"
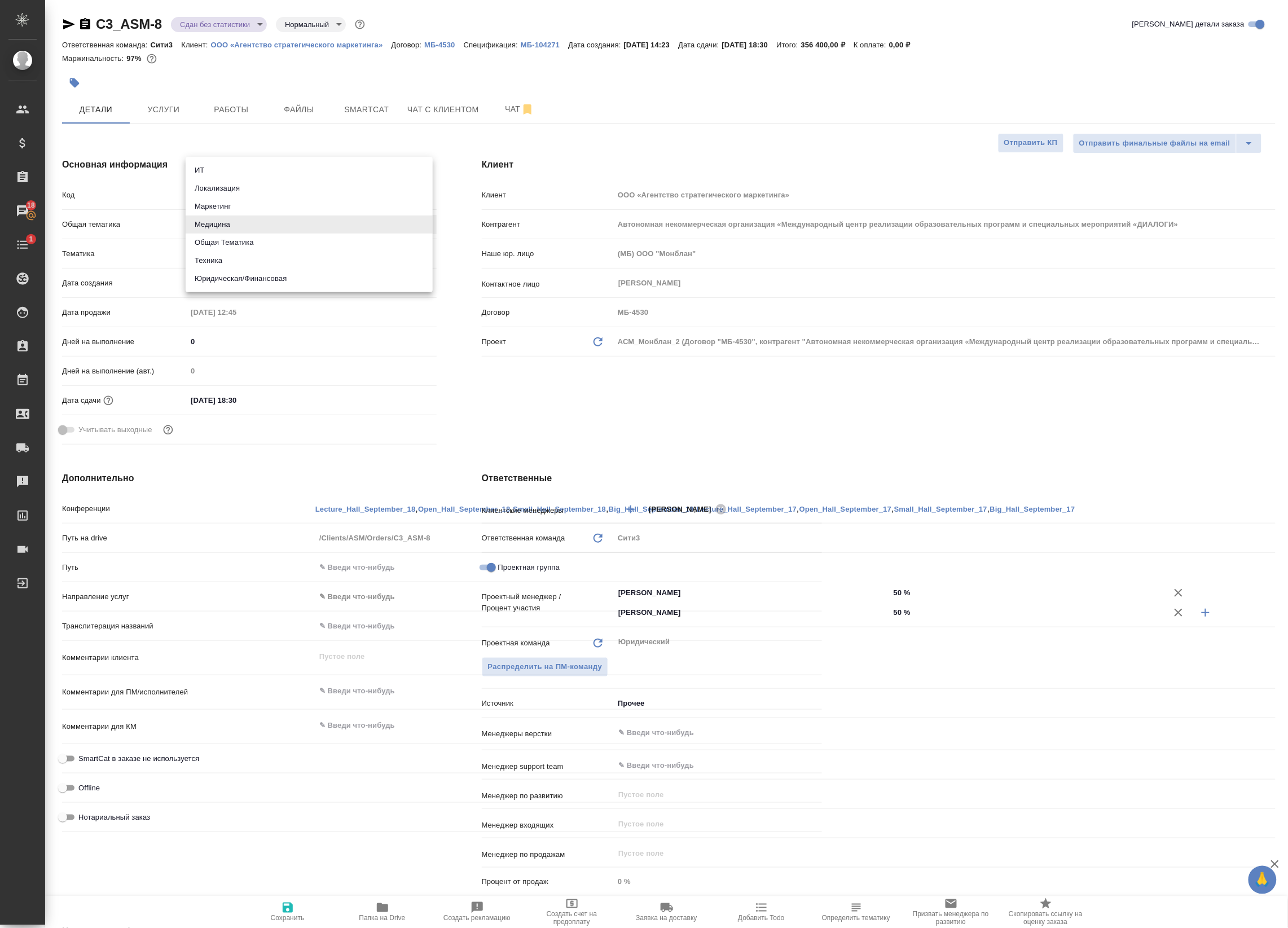
type textarea "x"
click at [226, 247] on body "🙏 .cls-1 fill:#fff; AWATERA Badanyan Artak Клиенты Спецификации Заказы 18 Чаты …" at bounding box center [644, 464] width 1288 height 928
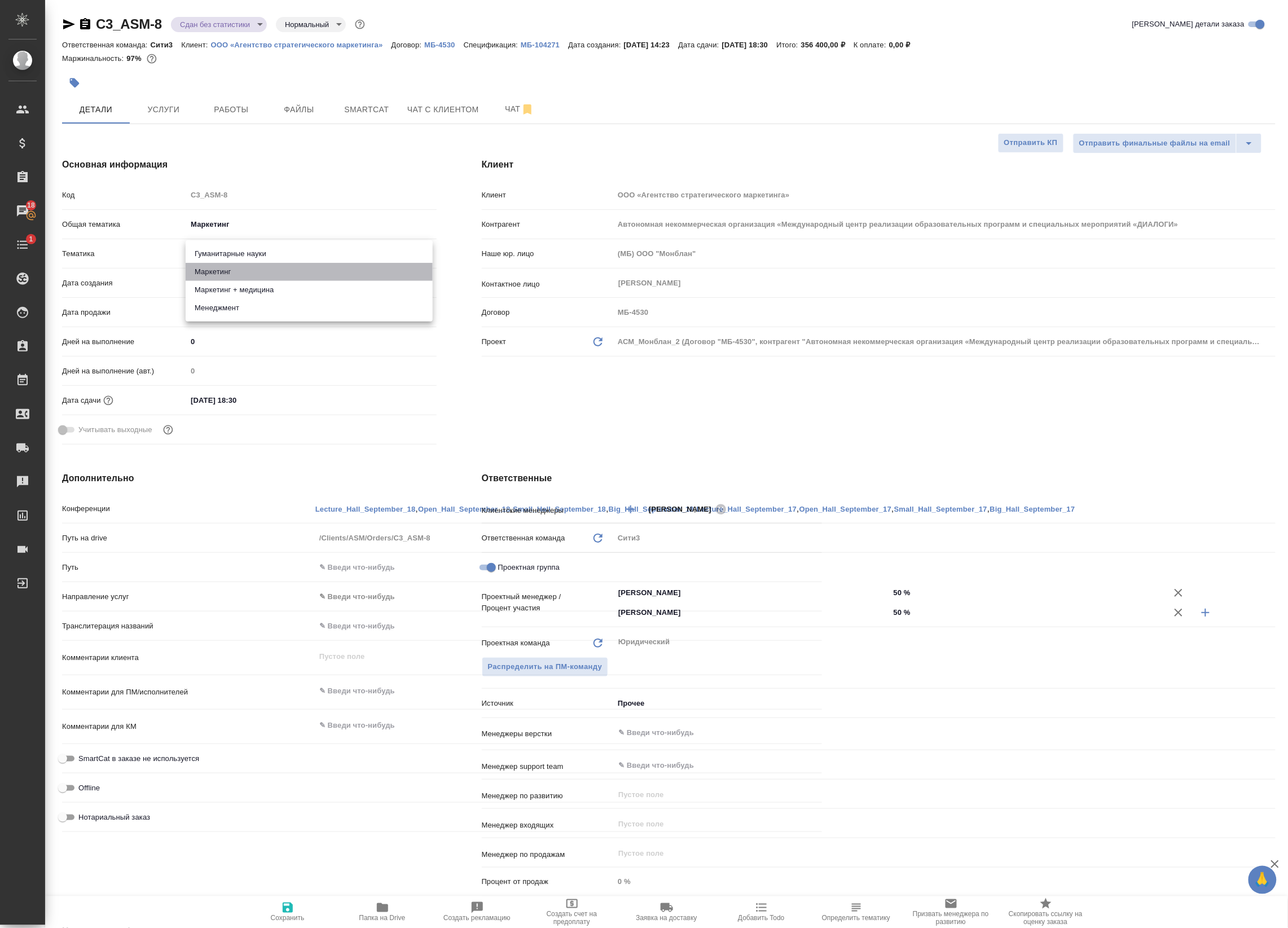
click at [238, 274] on li "Маркетинг" at bounding box center [309, 272] width 247 height 18
type textarea "x"
type input "5a8b8b956a9677013d343d63"
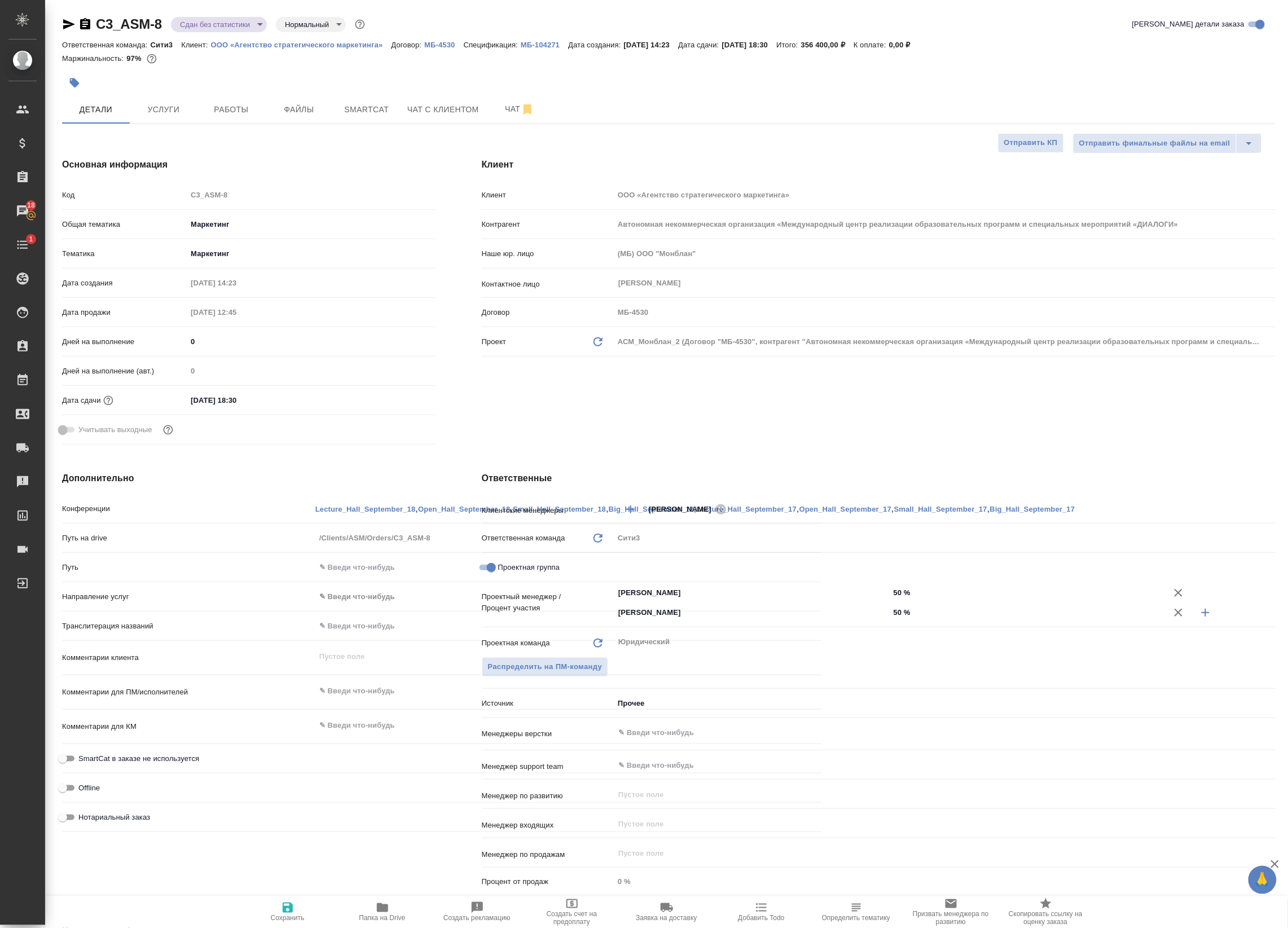
click at [292, 906] on icon "button" at bounding box center [288, 908] width 10 height 10
type textarea "x"
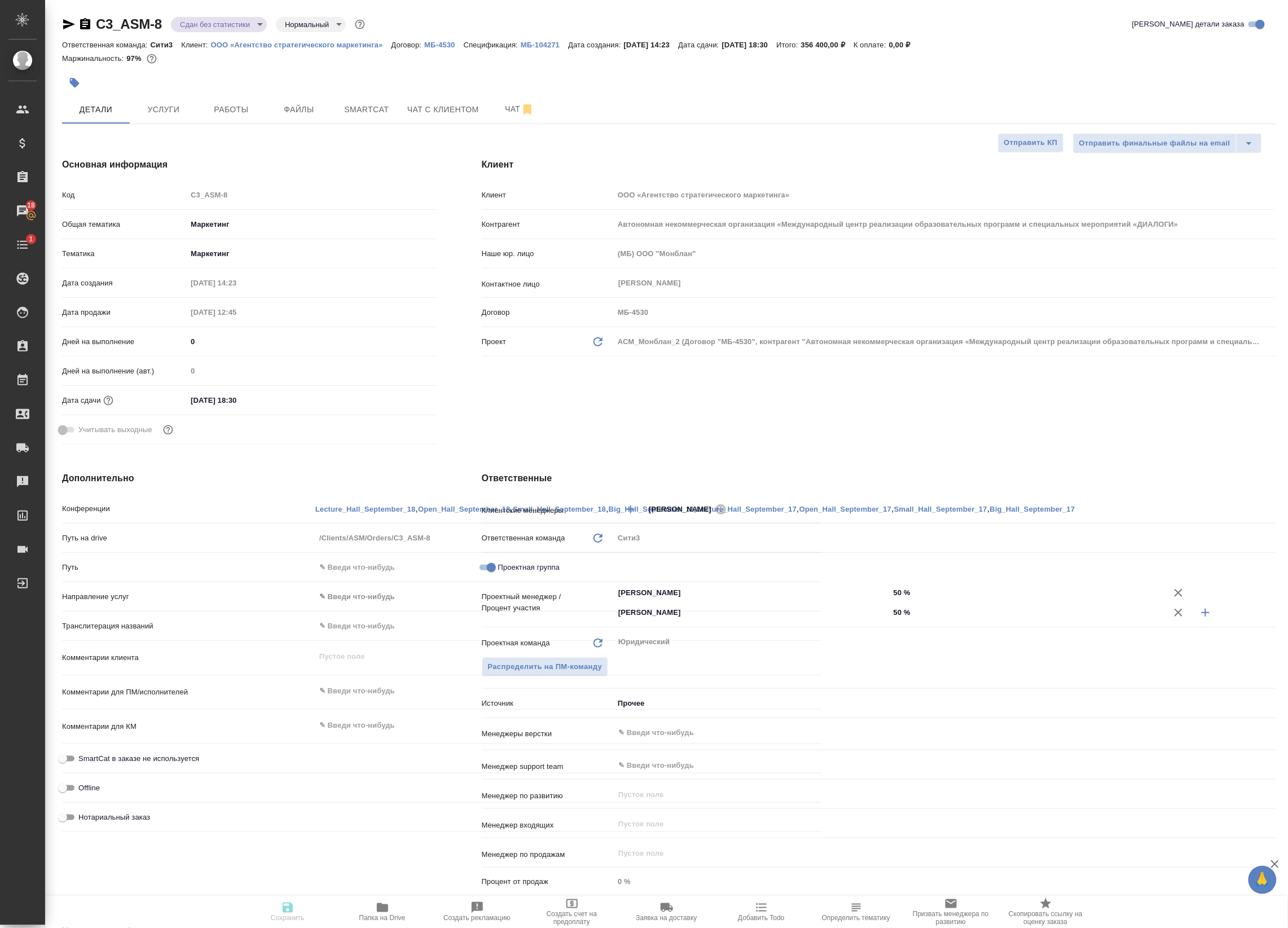
type textarea "x"
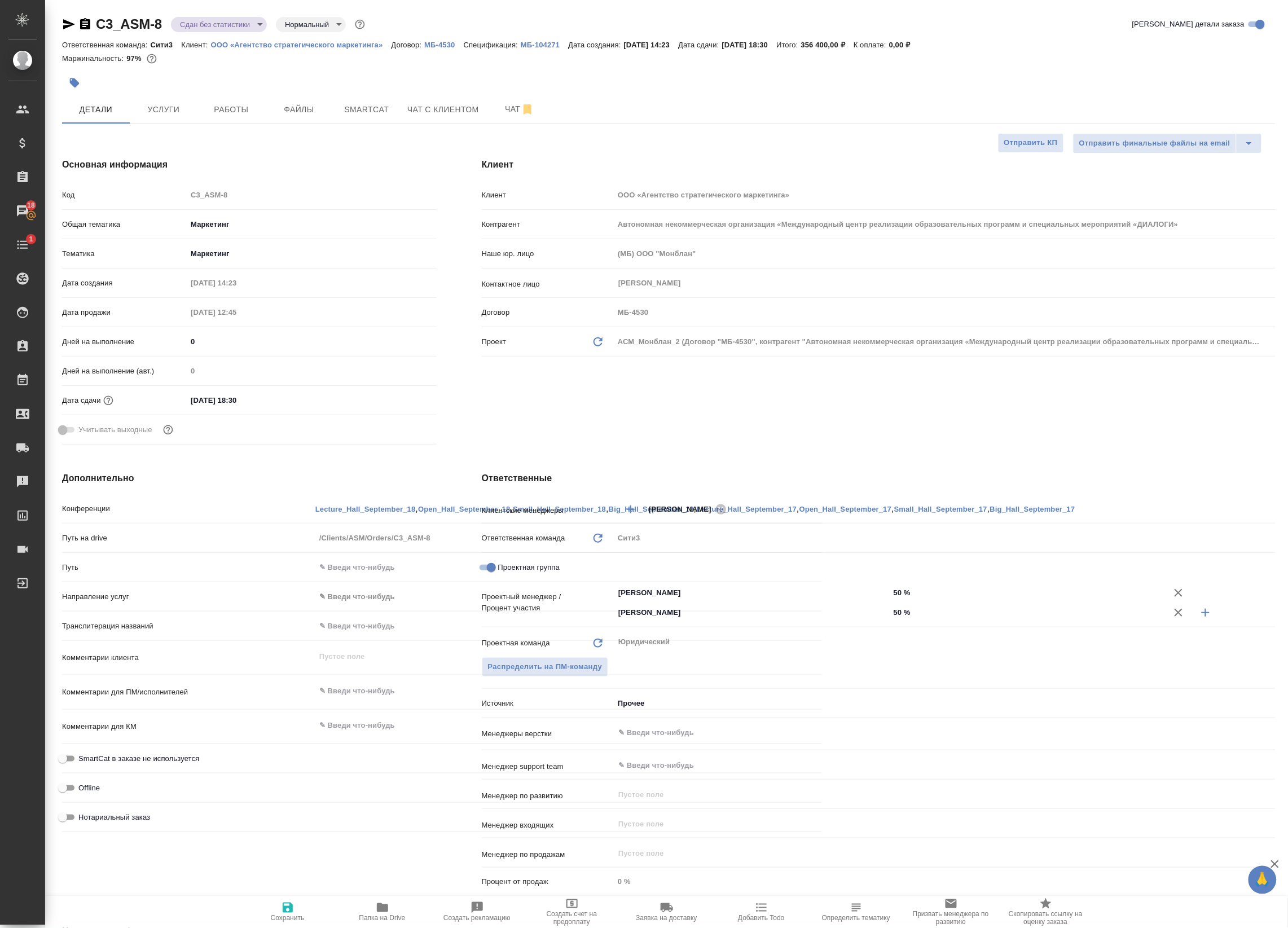
click at [224, 31] on body "🙏 .cls-1 fill:#fff; AWATERA Badanyan Artak Клиенты Спецификации Заказы 18 Чаты …" at bounding box center [644, 464] width 1288 height 928
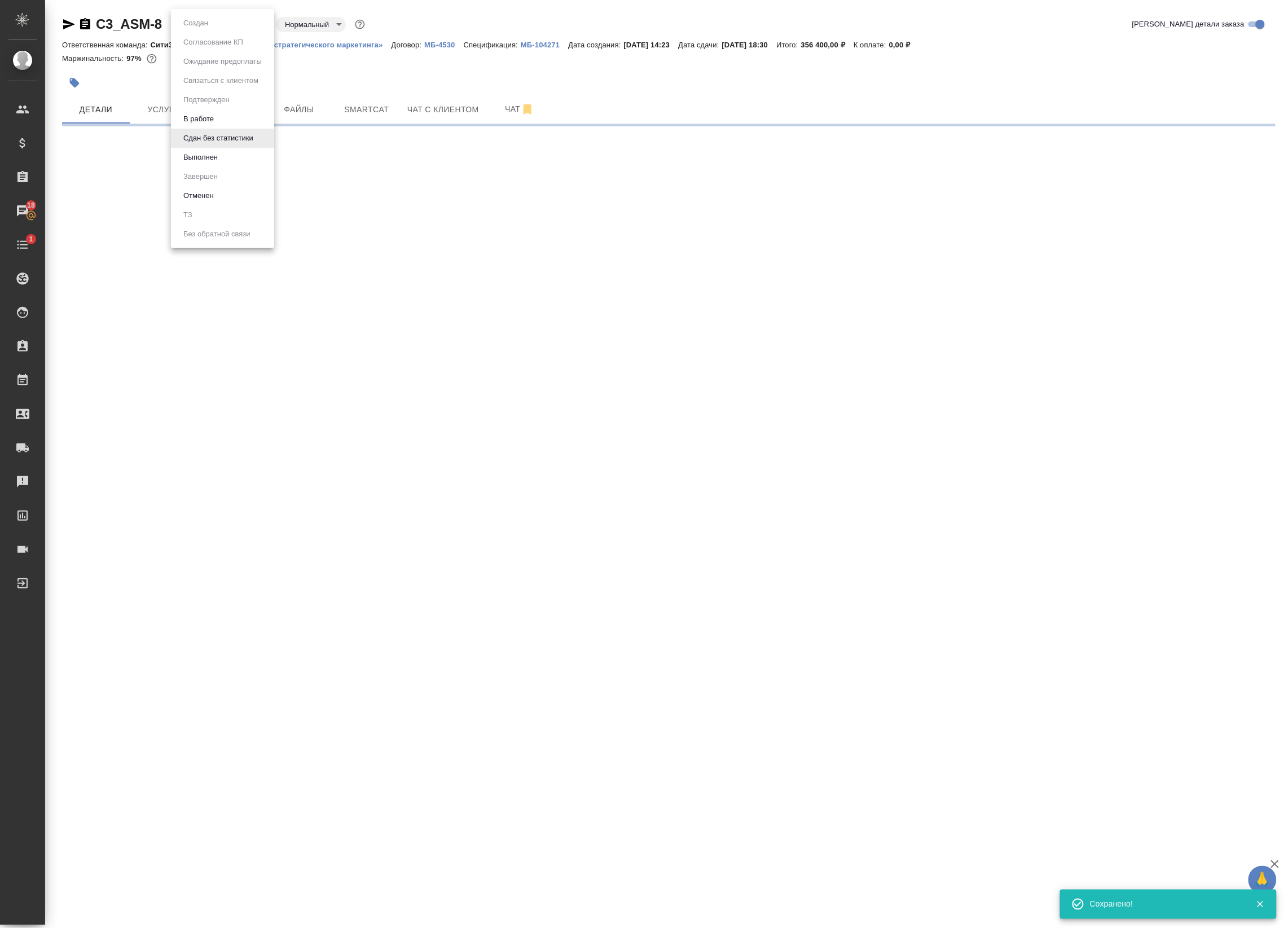
select select "RU"
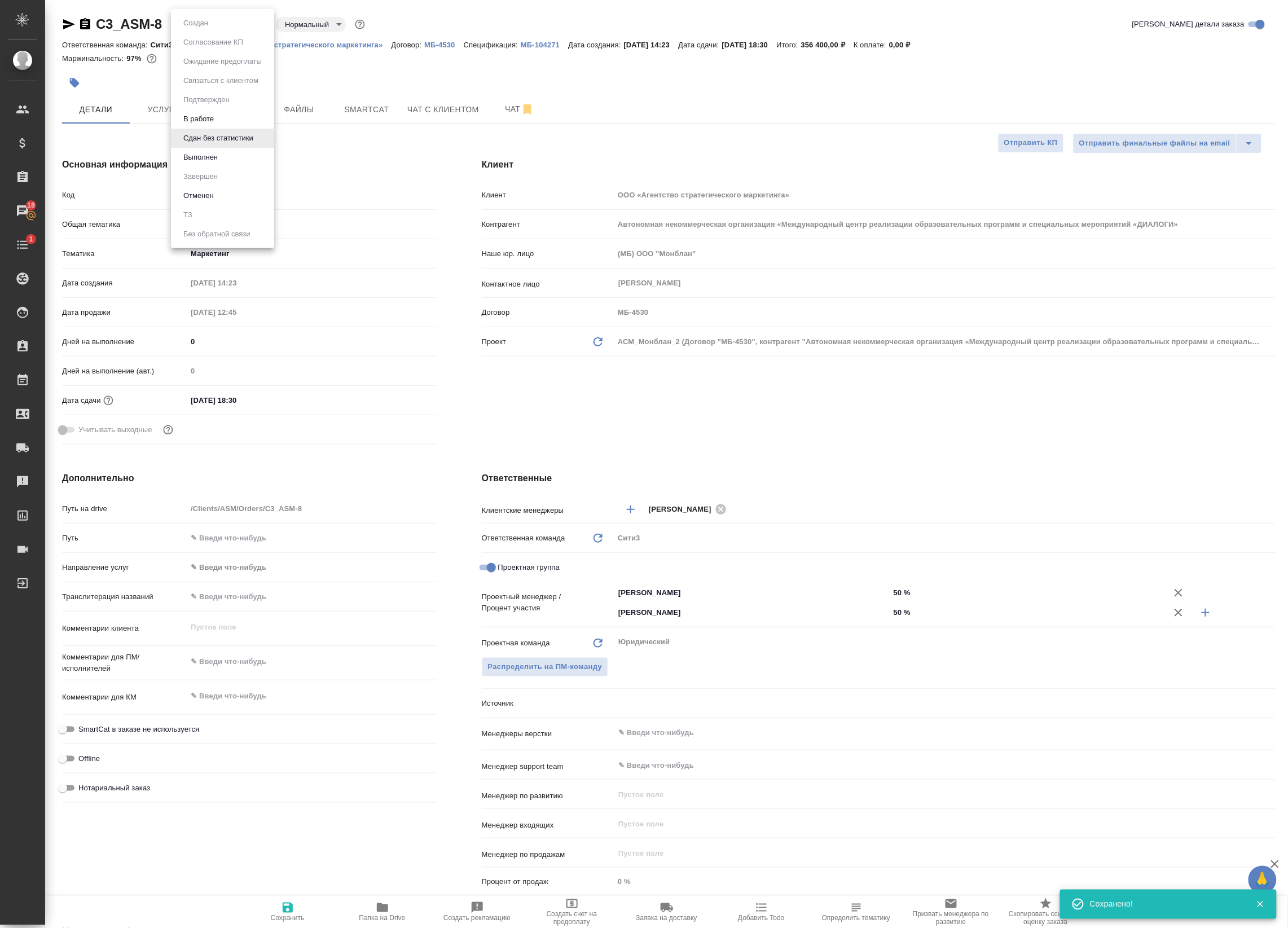
type textarea "x"
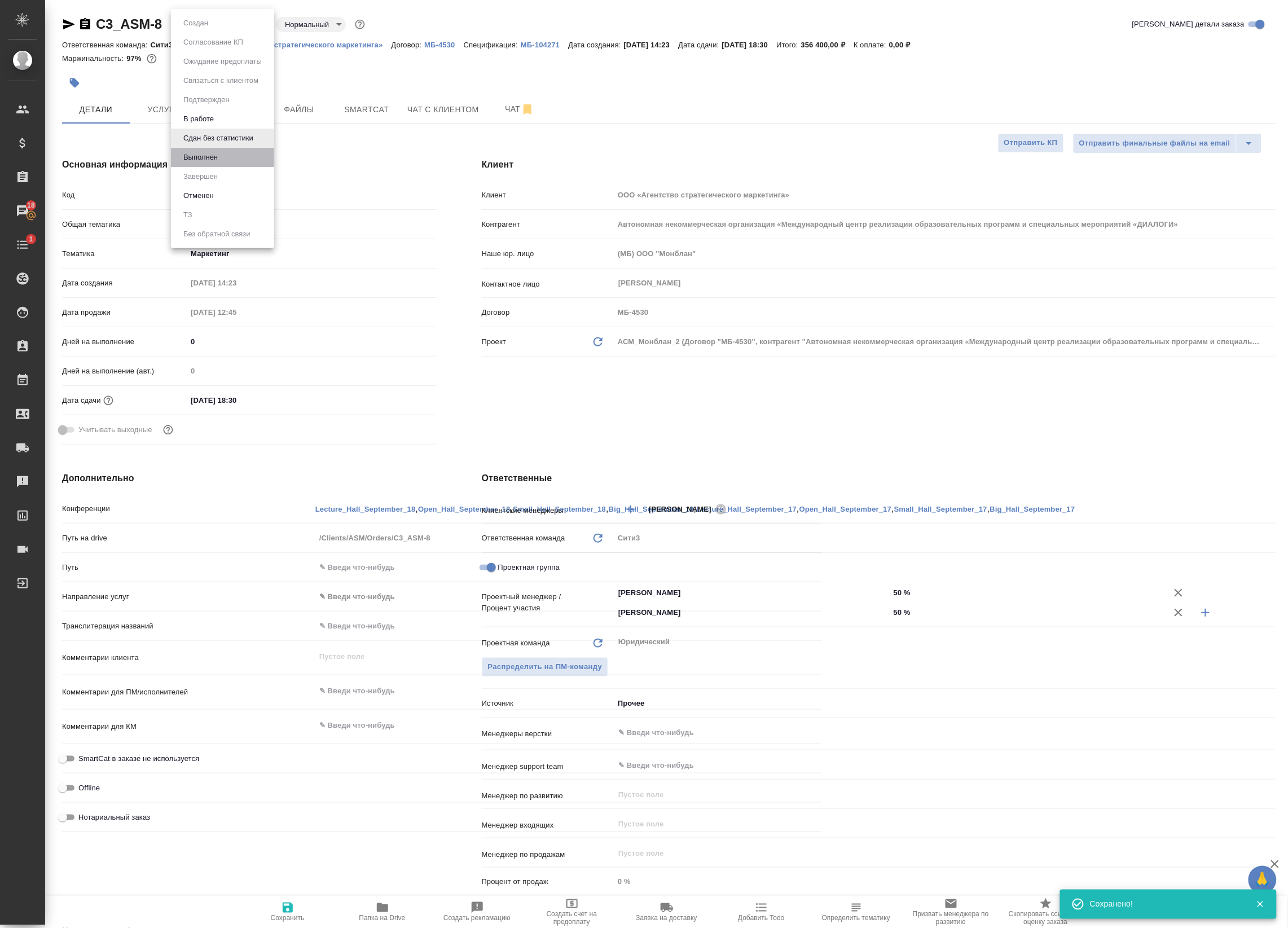
click at [224, 151] on li "Выполнен" at bounding box center [222, 157] width 103 height 19
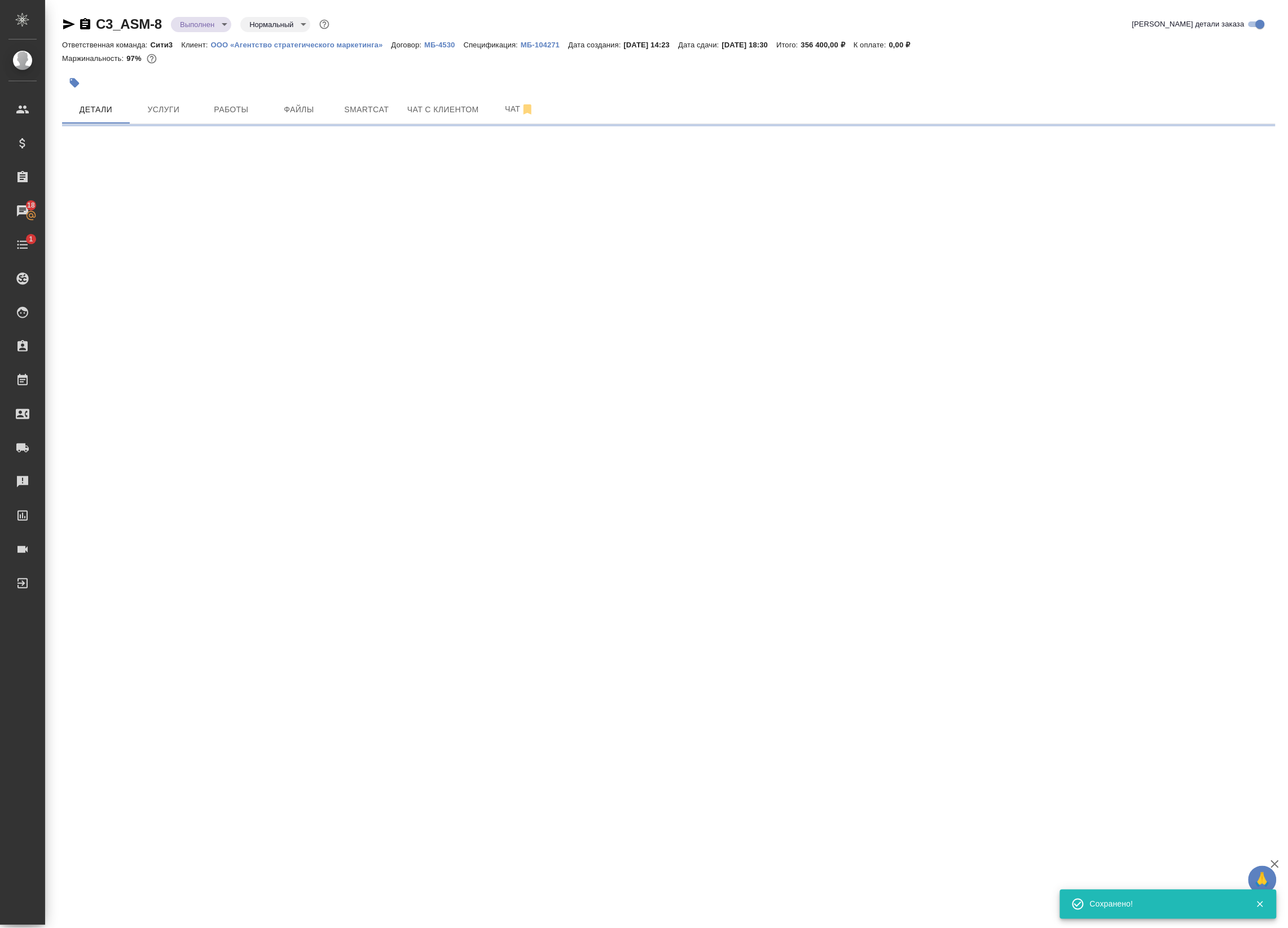
select select "RU"
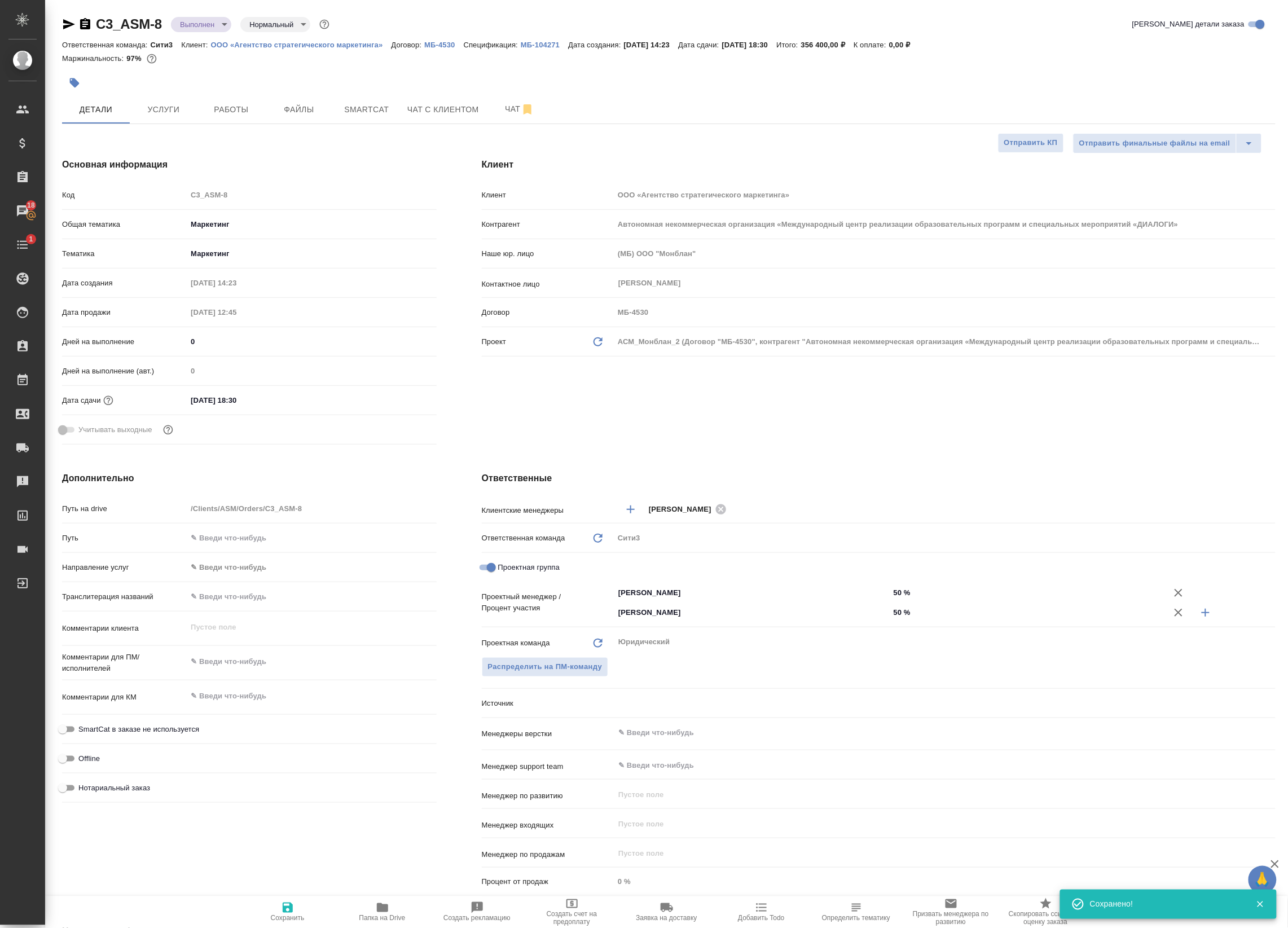
type textarea "x"
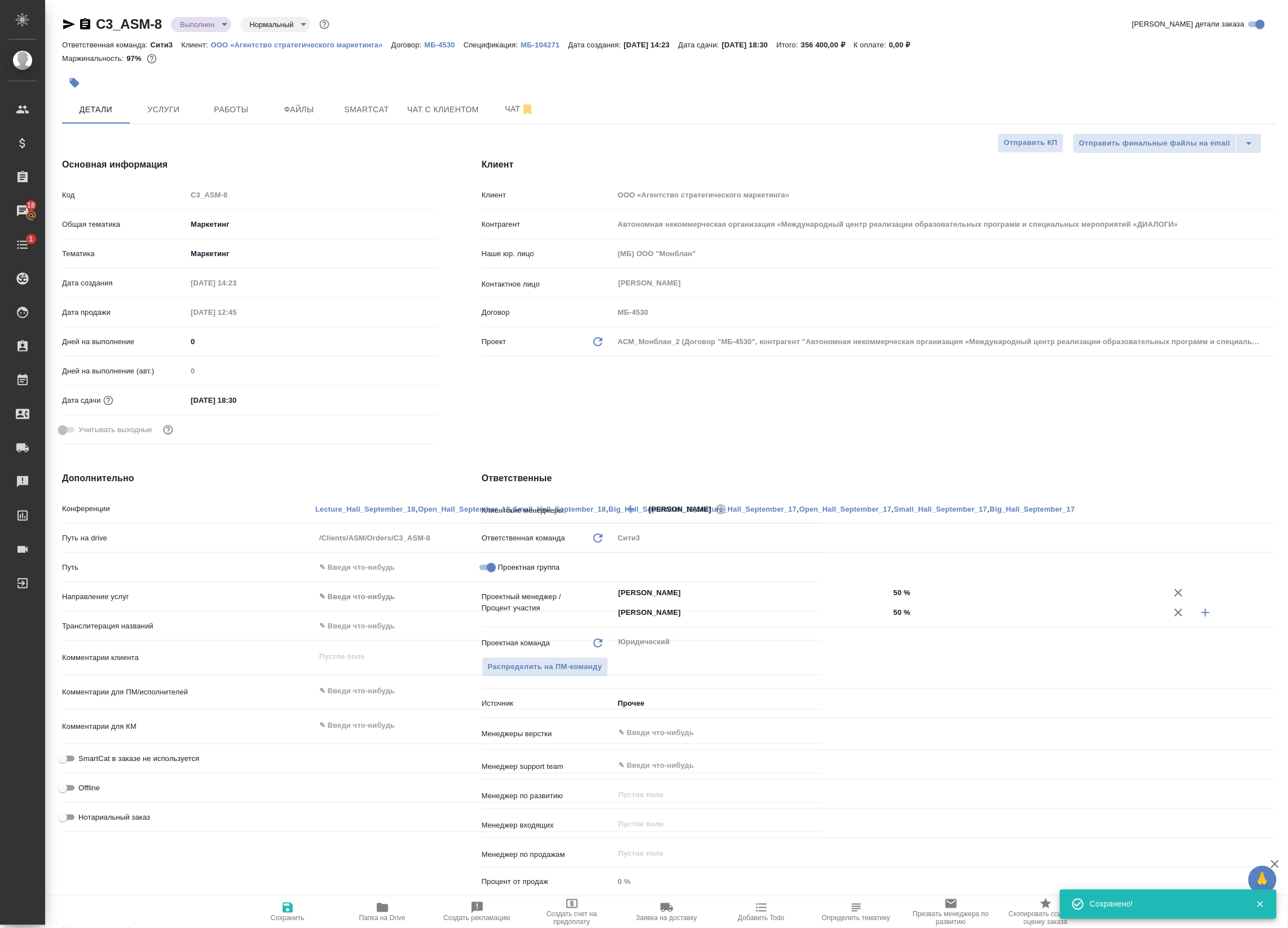
click at [298, 913] on span "Сохранить" at bounding box center [287, 911] width 81 height 21
type textarea "x"
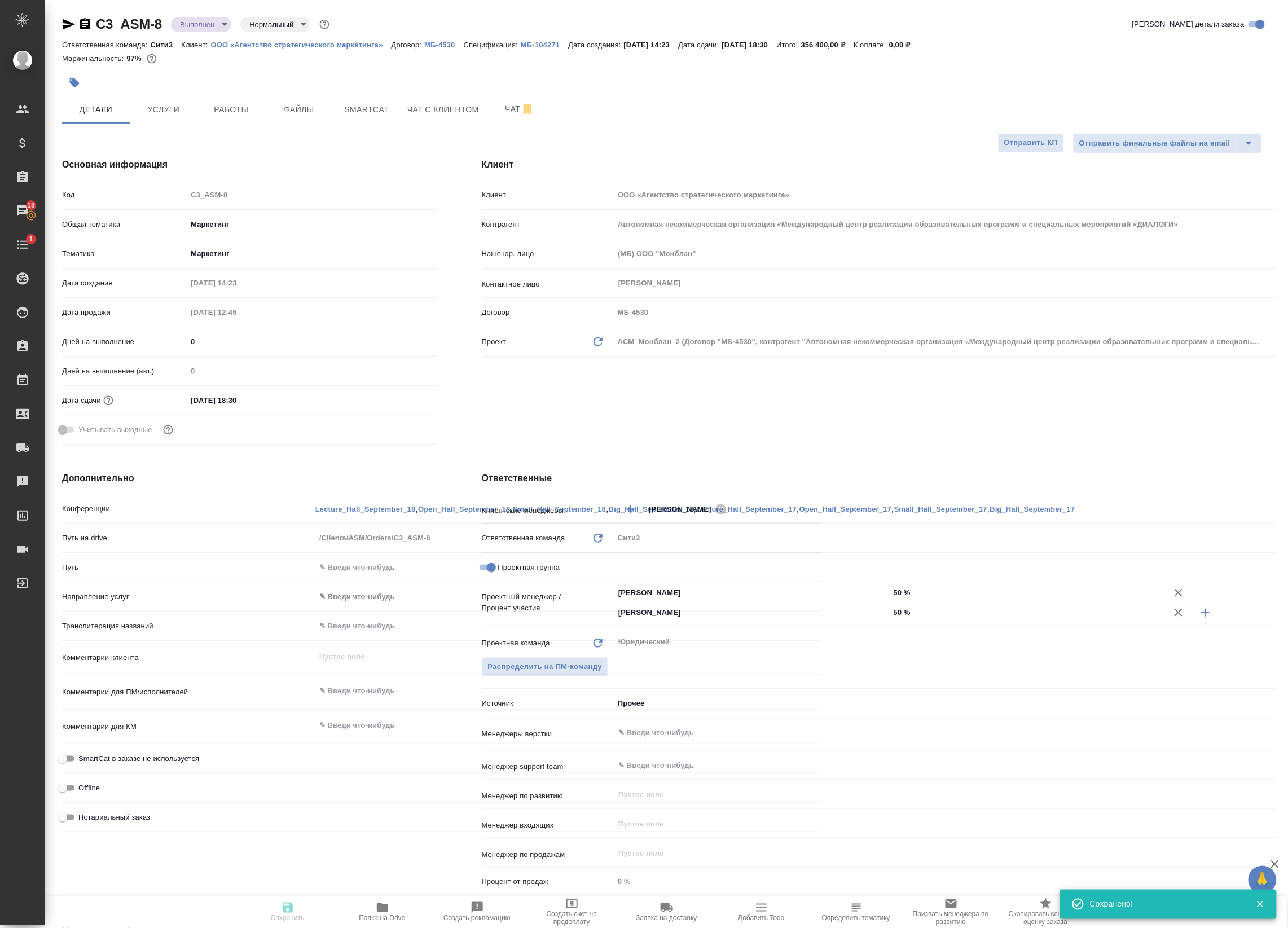
type textarea "x"
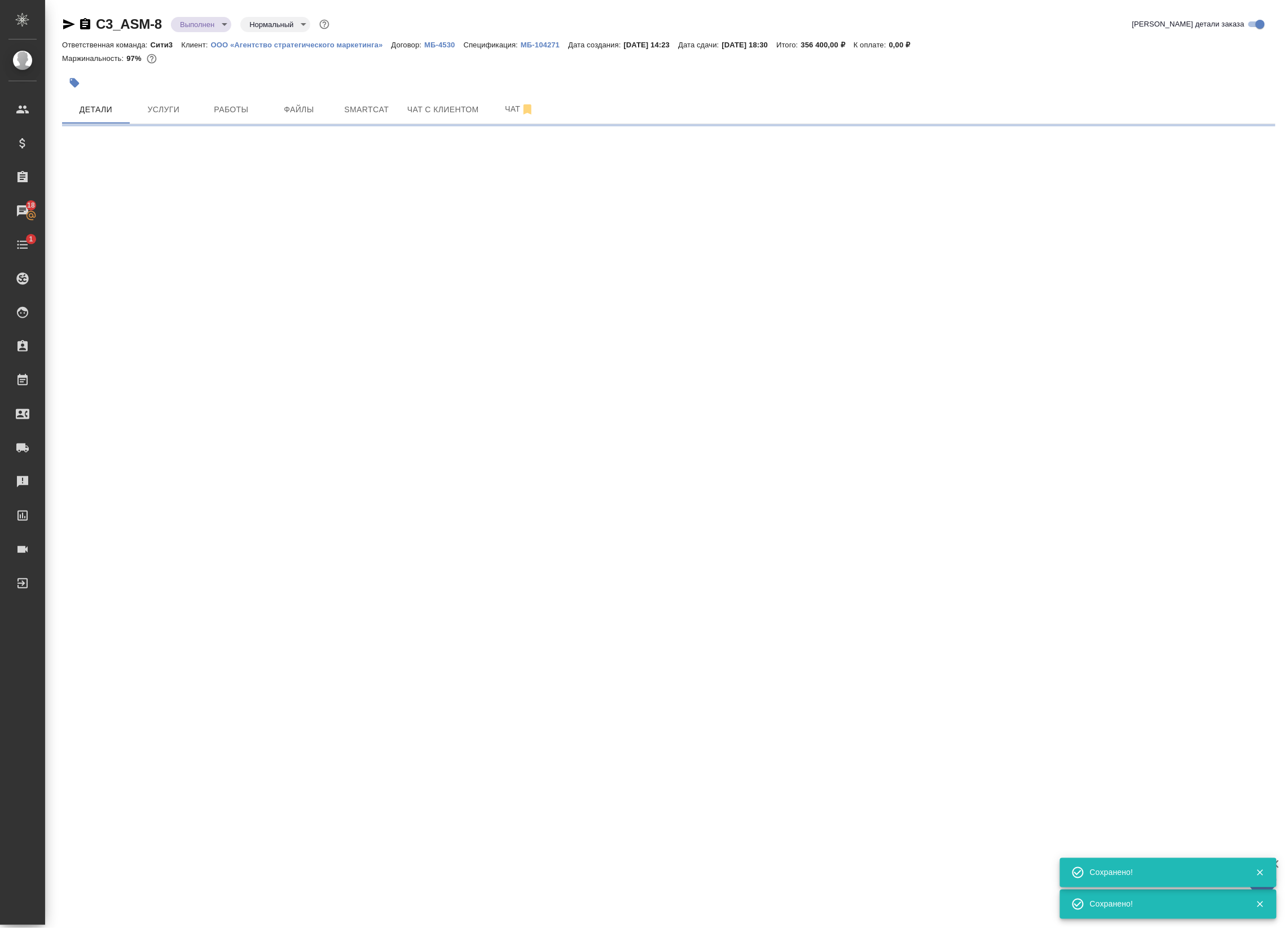
select select "RU"
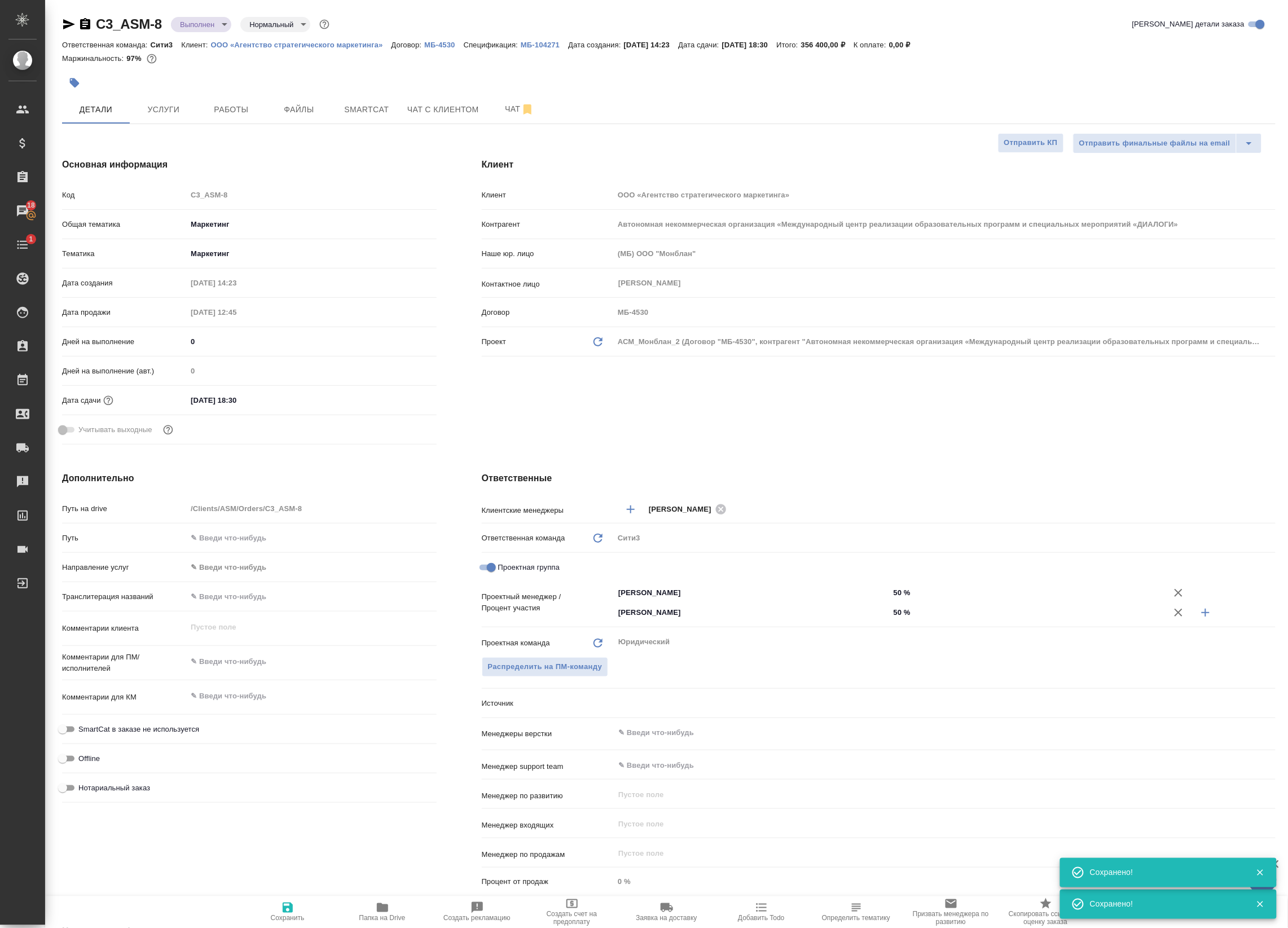
type textarea "x"
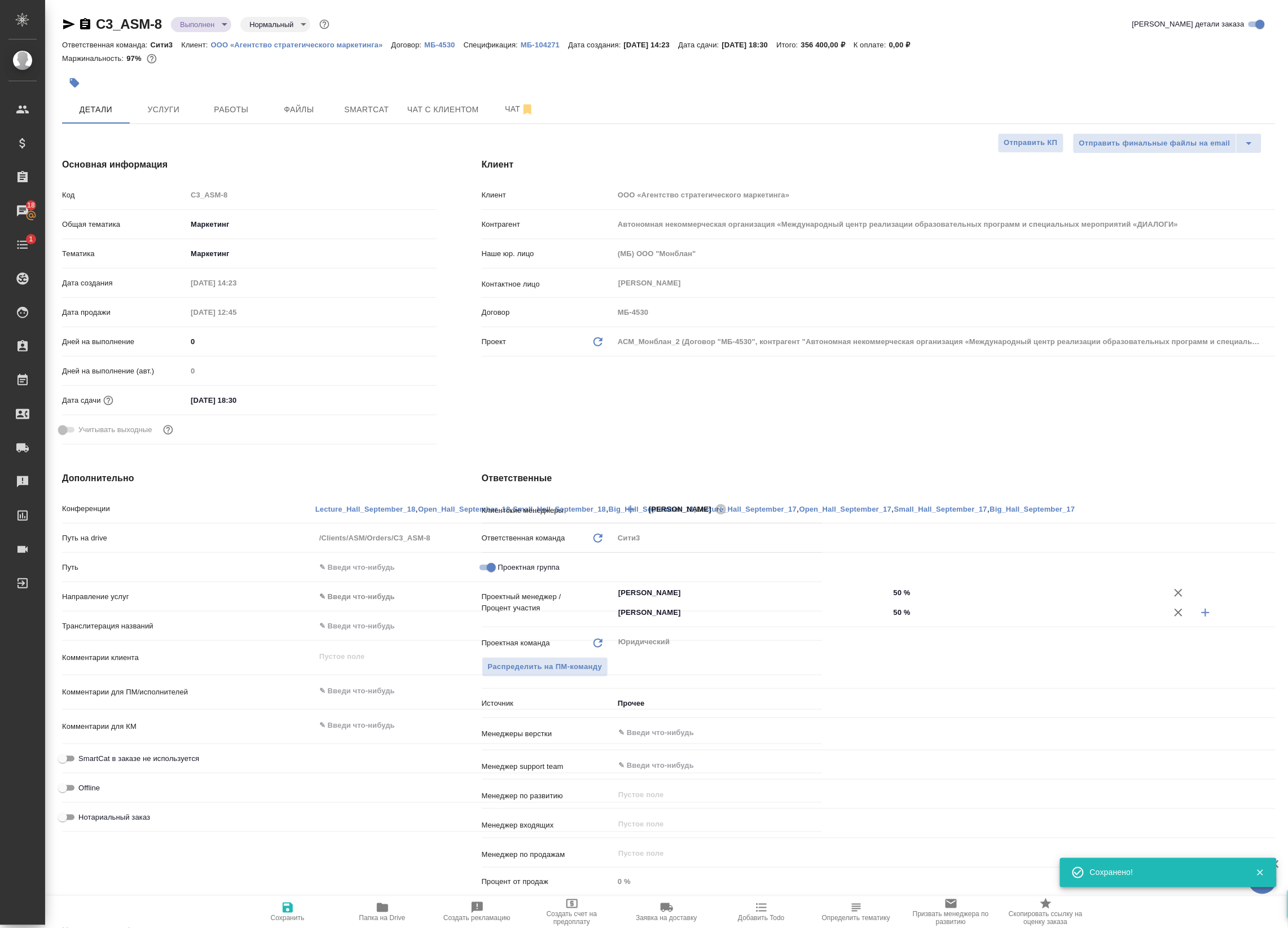
type textarea "x"
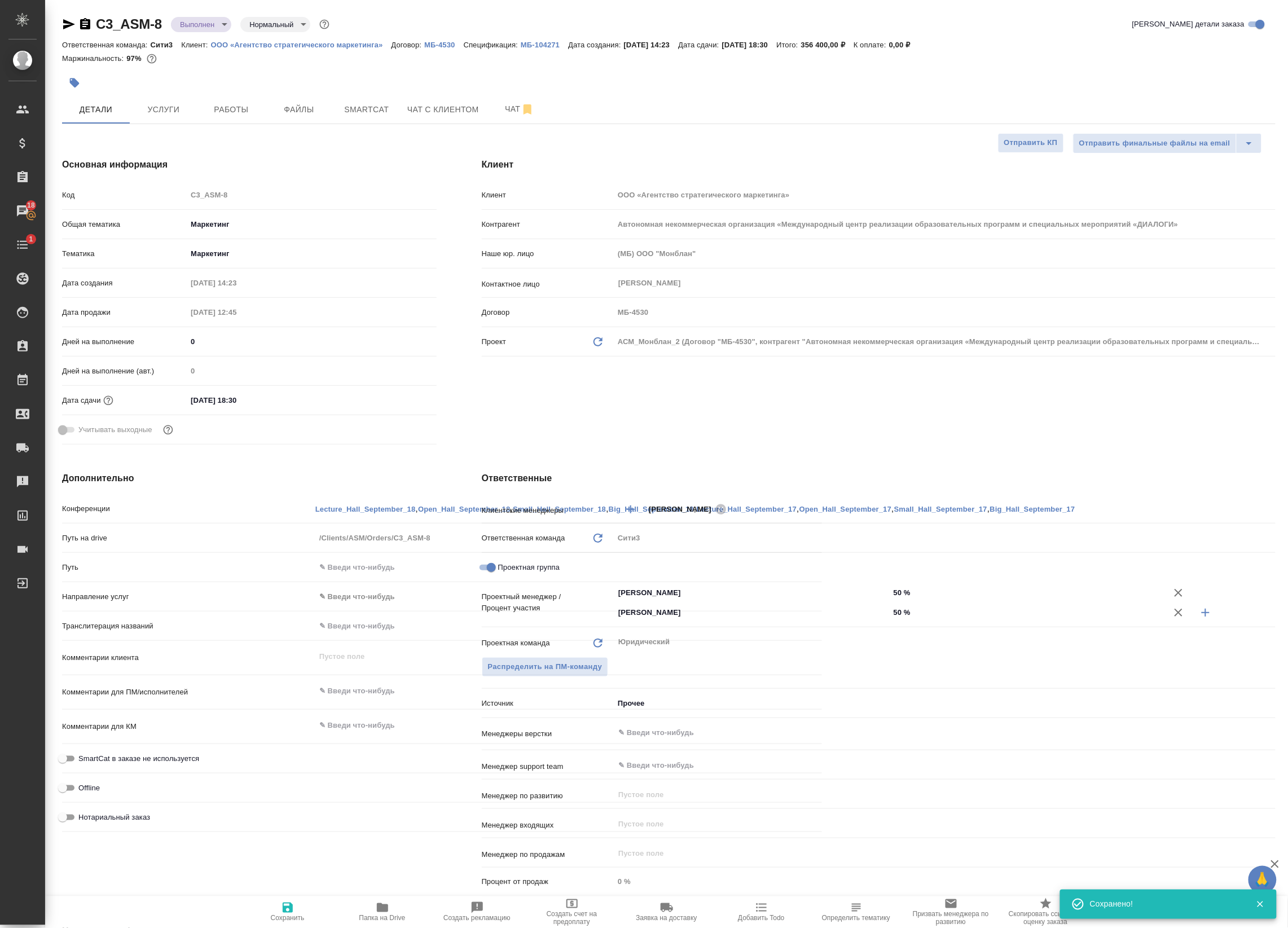
type textarea "x"
click at [178, 108] on span "Услуги" at bounding box center [164, 110] width 54 height 14
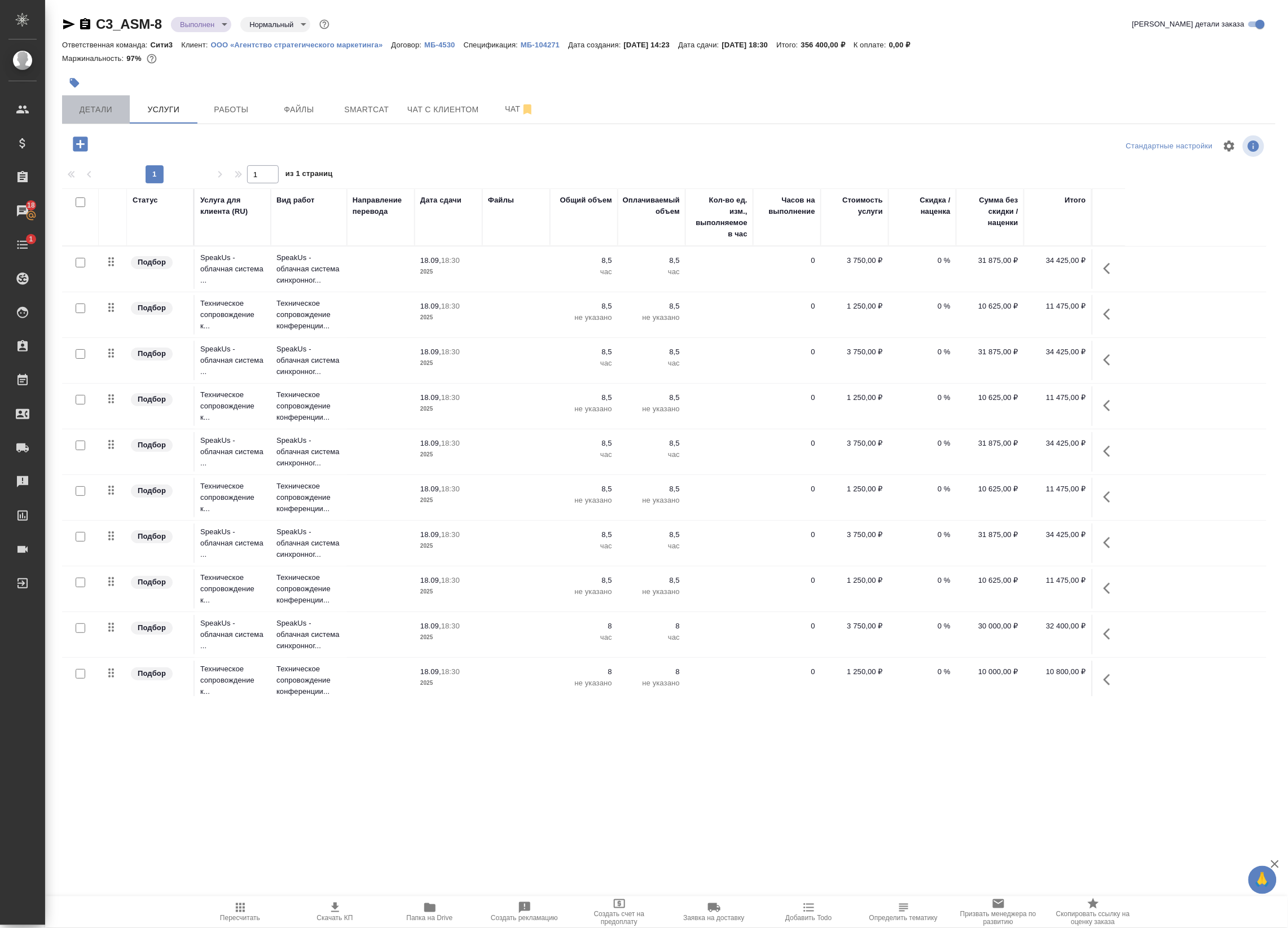
click at [79, 111] on span "Детали" at bounding box center [96, 110] width 54 height 14
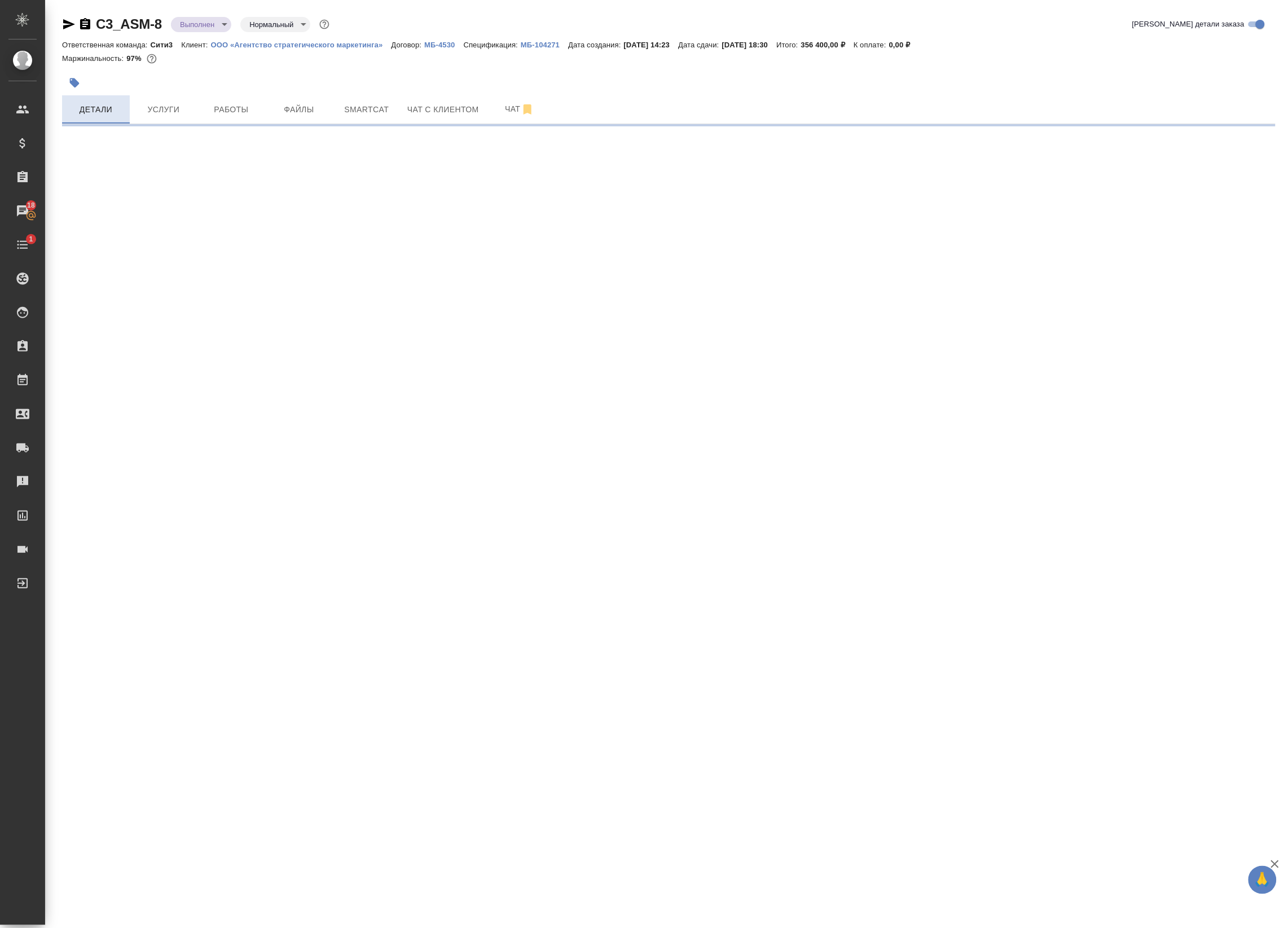
select select "RU"
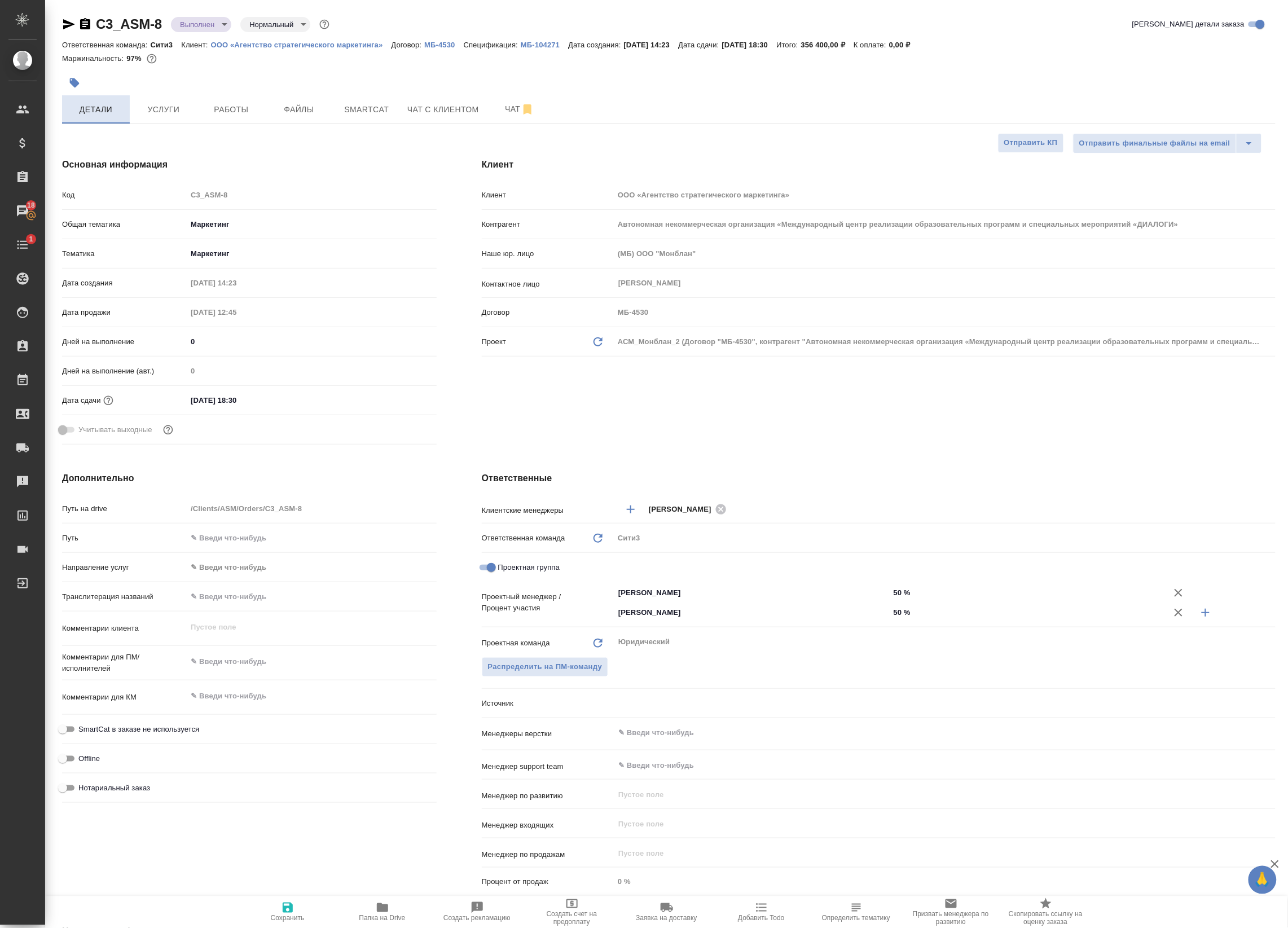
type textarea "x"
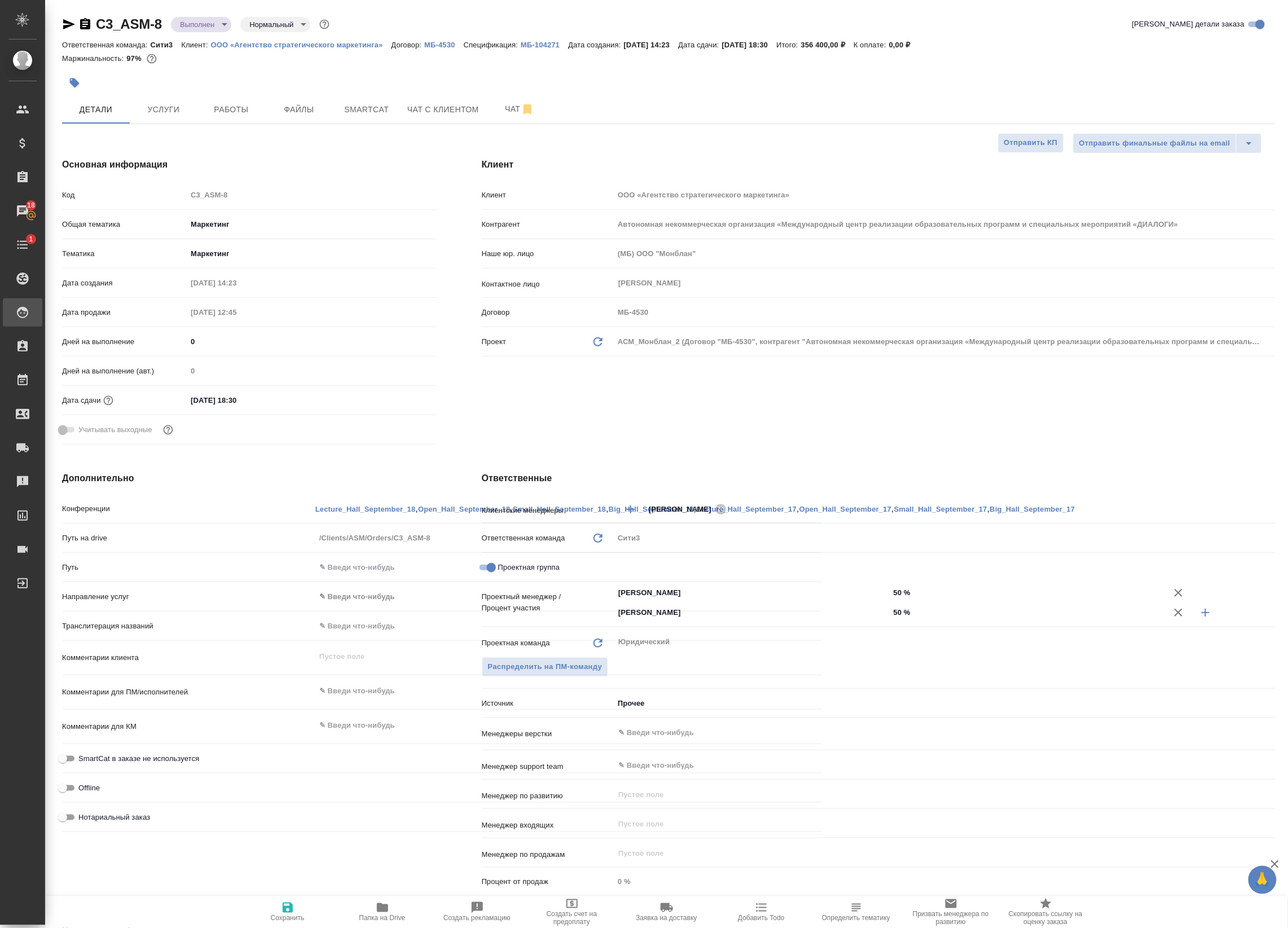
type textarea "x"
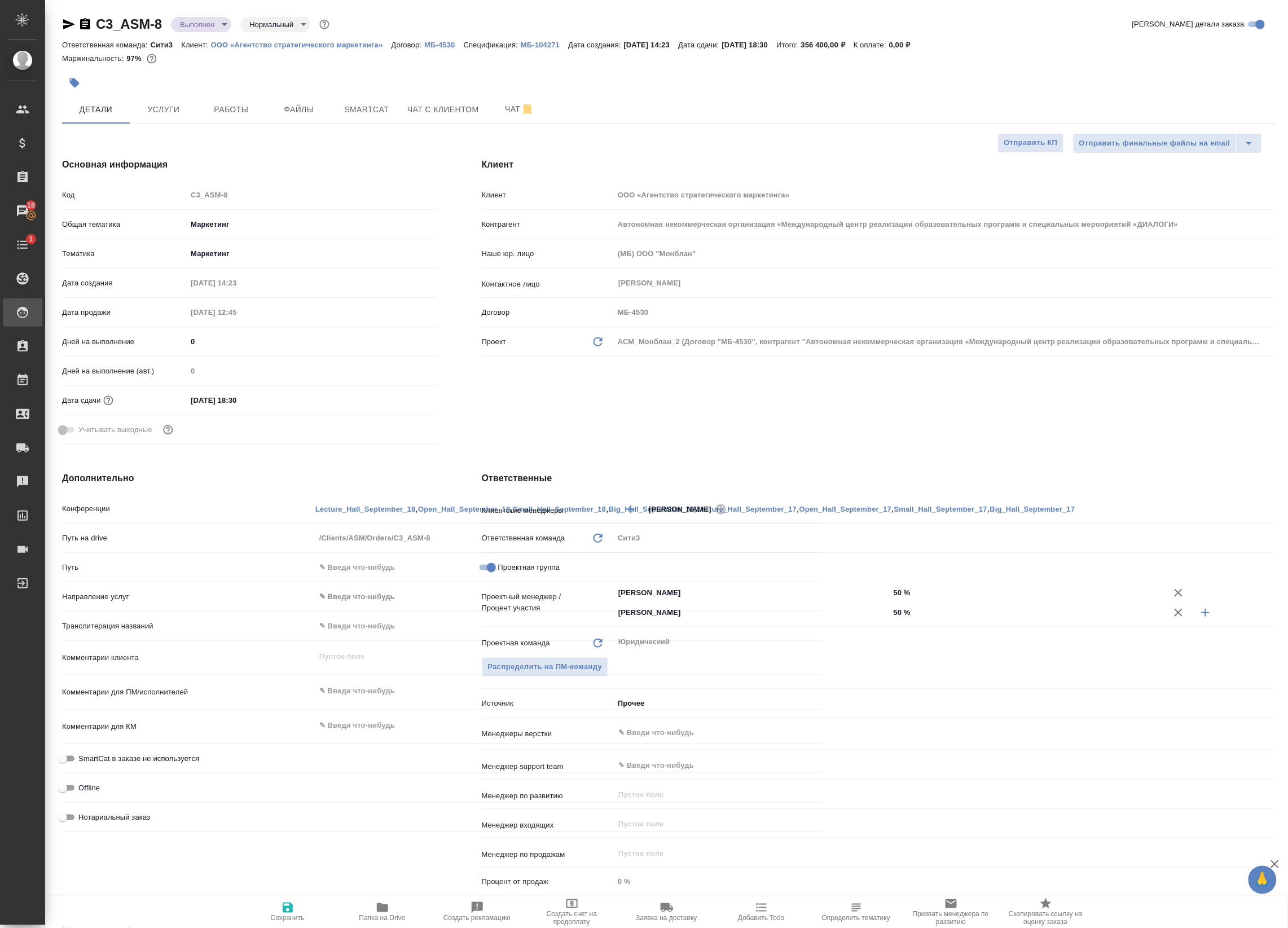
type textarea "x"
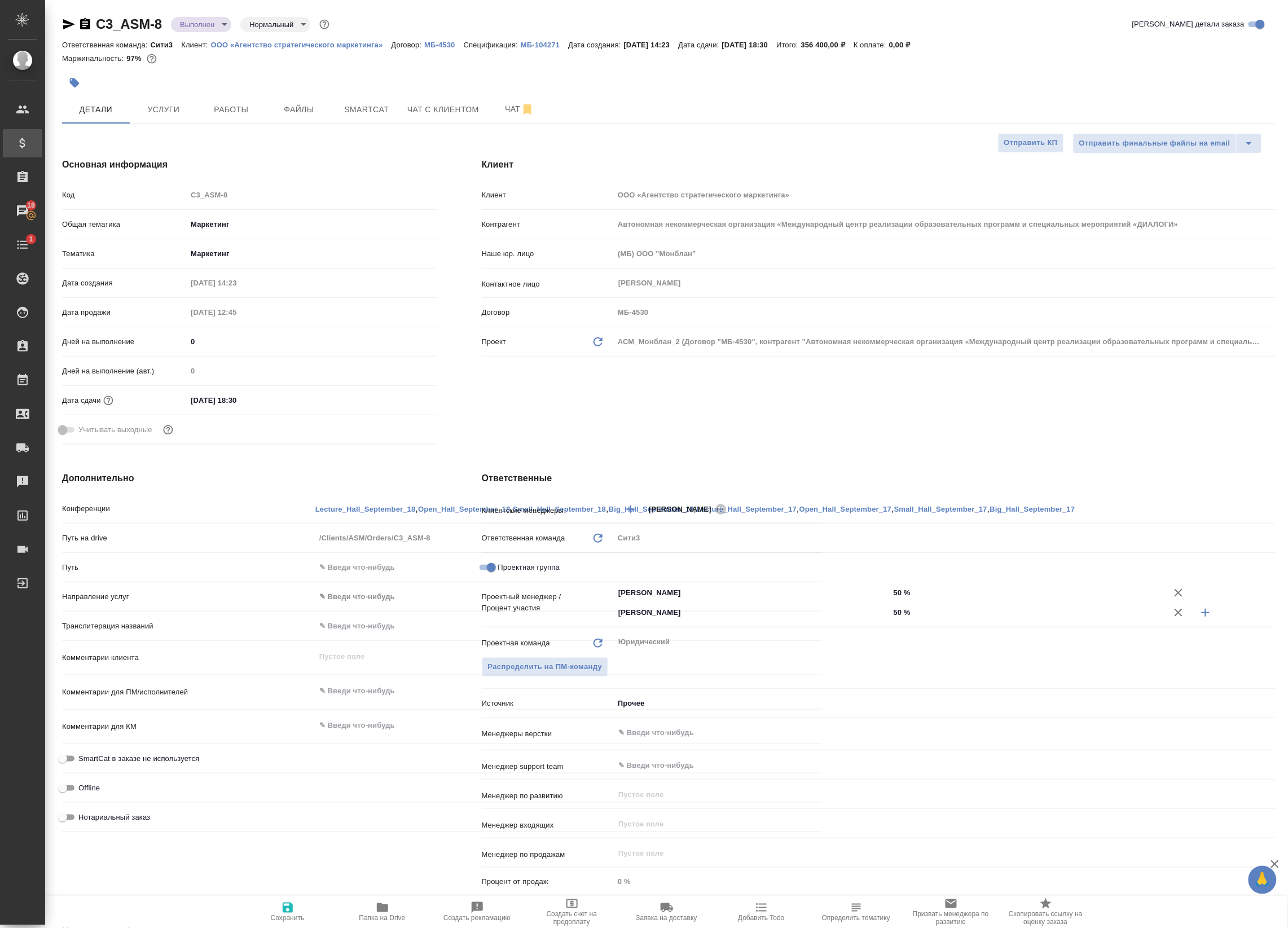
type textarea "x"
click at [360, 68] on div at bounding box center [668, 70] width 1213 height 3
click at [224, 119] on button "Работы" at bounding box center [231, 110] width 68 height 28
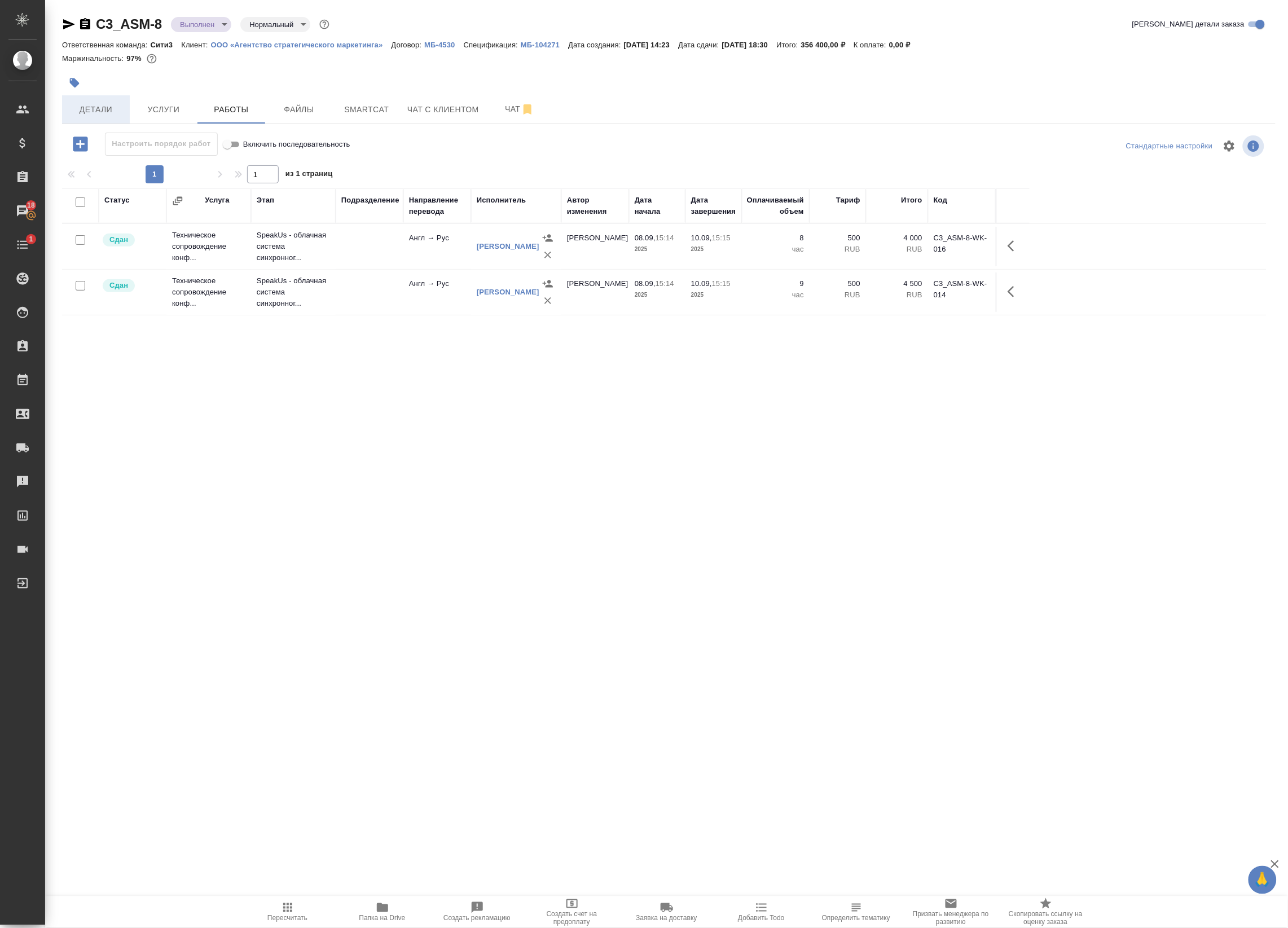
click at [102, 102] on button "Детали" at bounding box center [95, 110] width 68 height 28
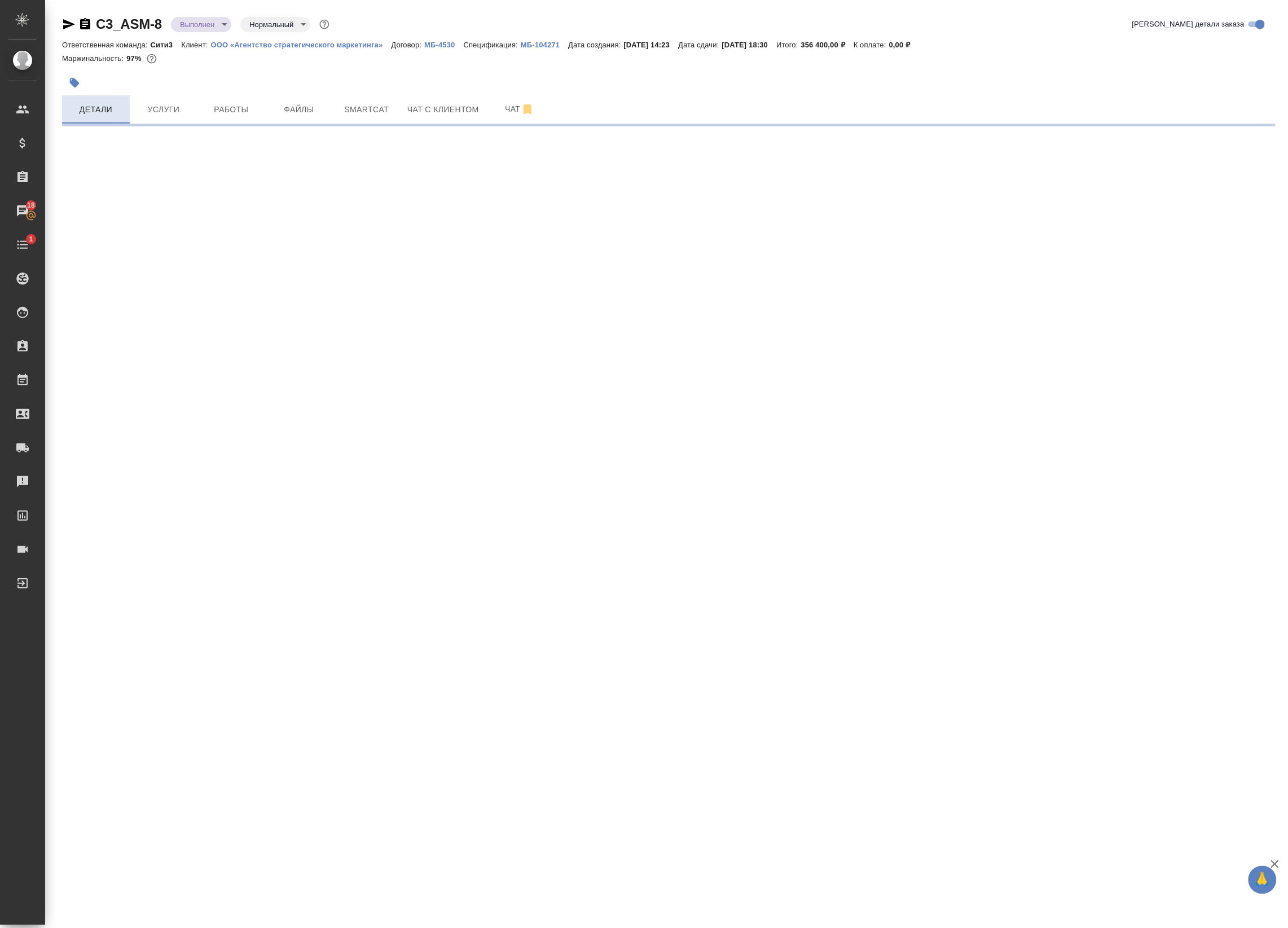
select select "RU"
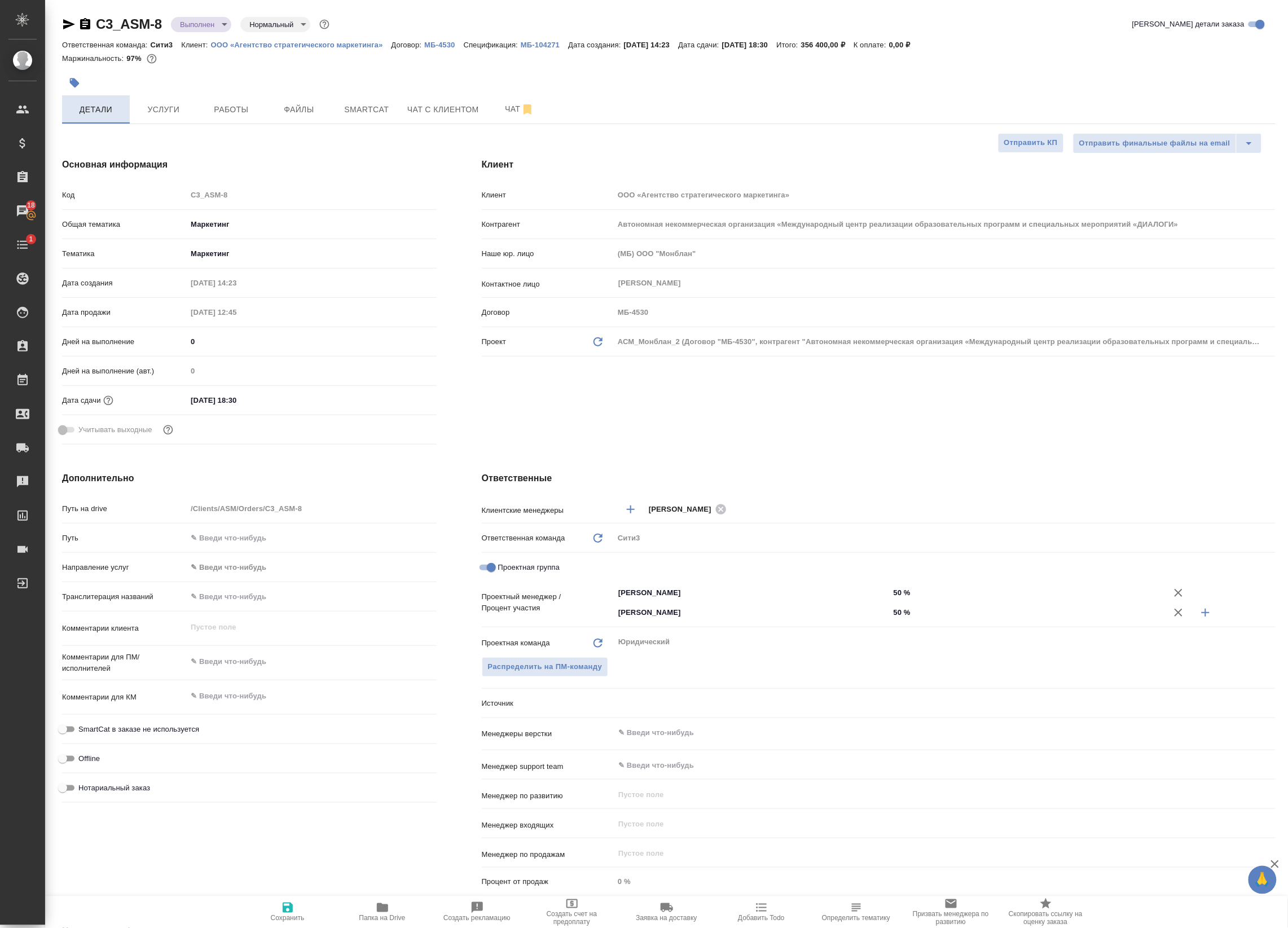
type textarea "x"
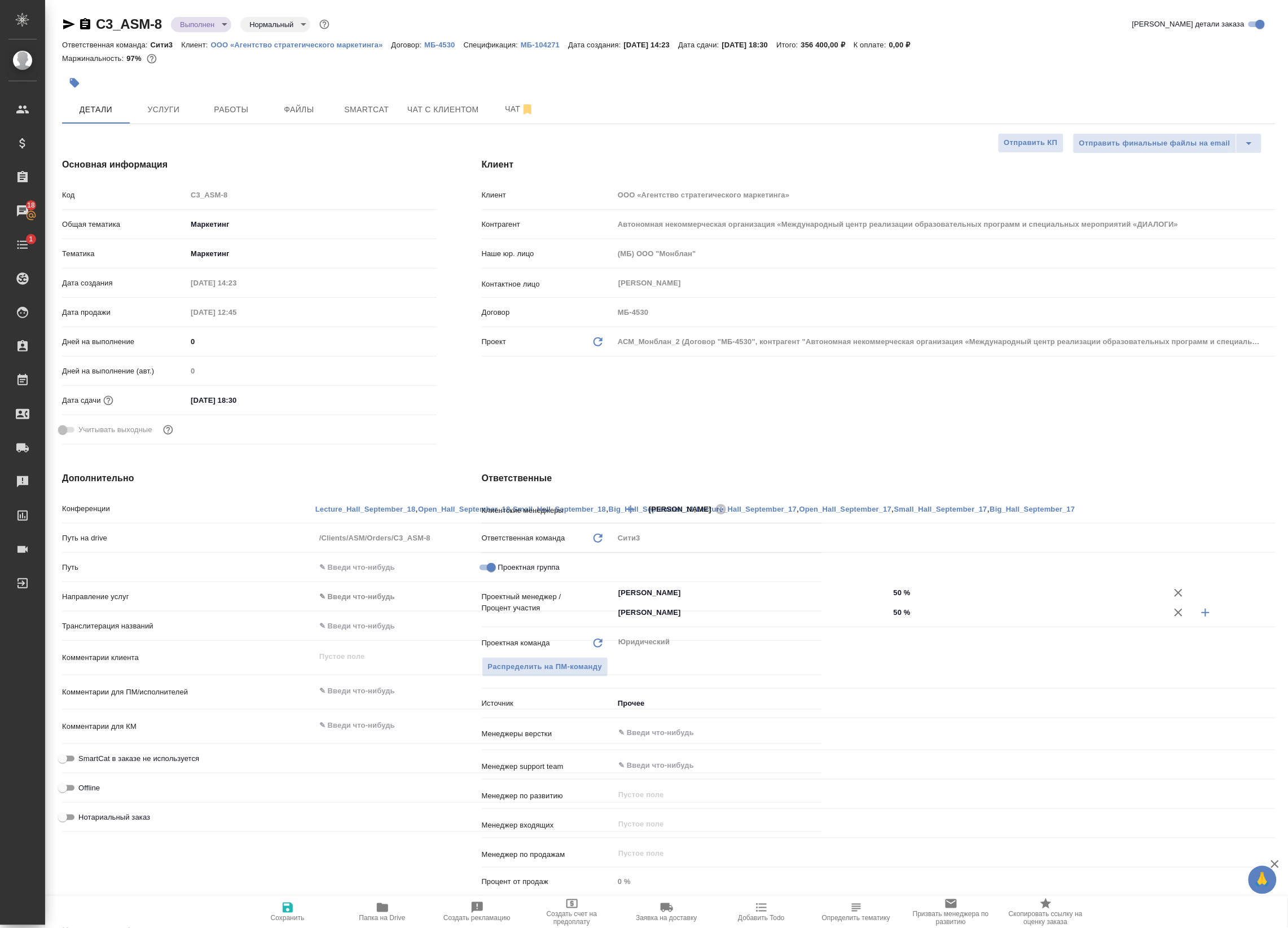
type textarea "x"
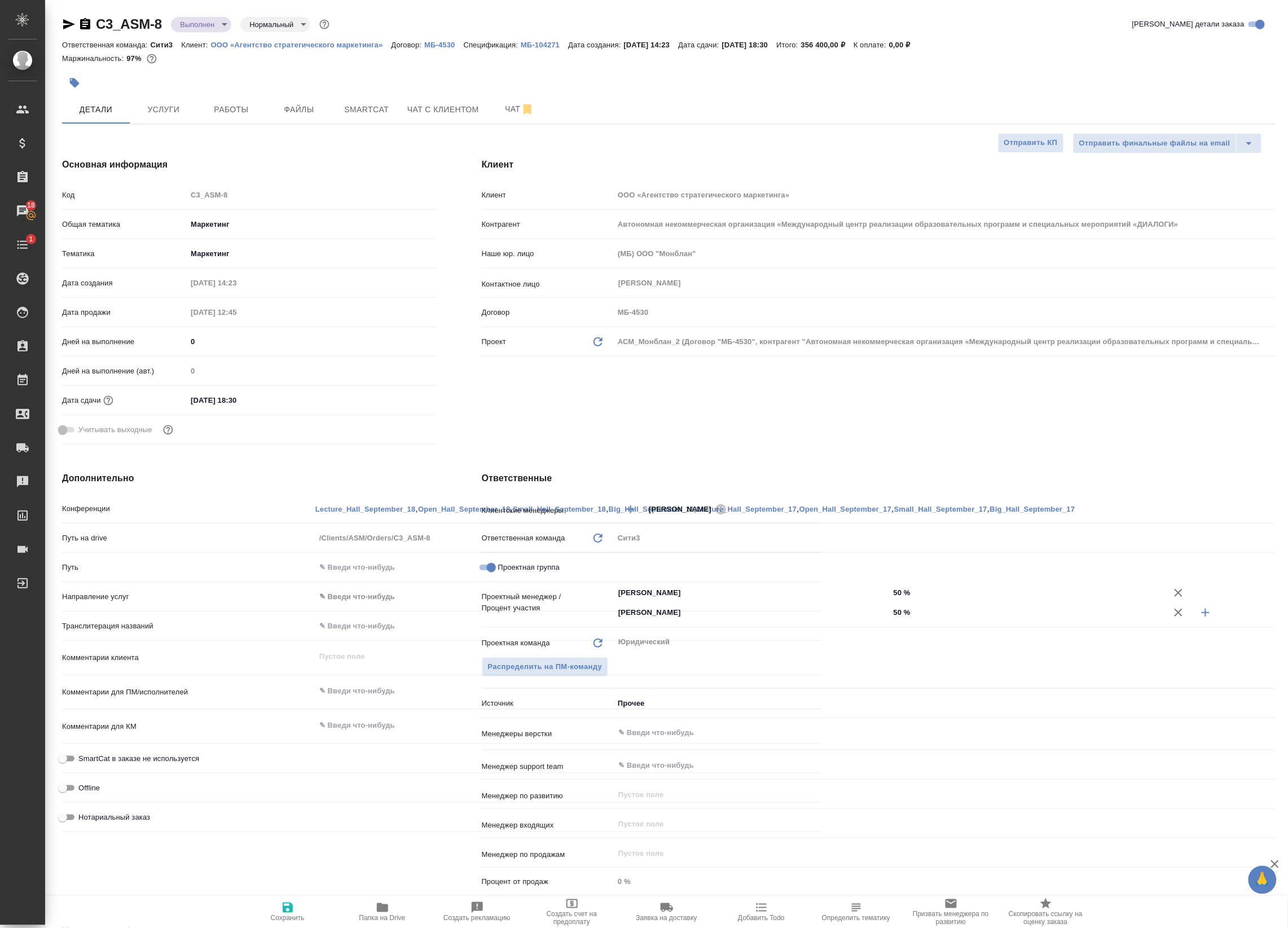
type textarea "x"
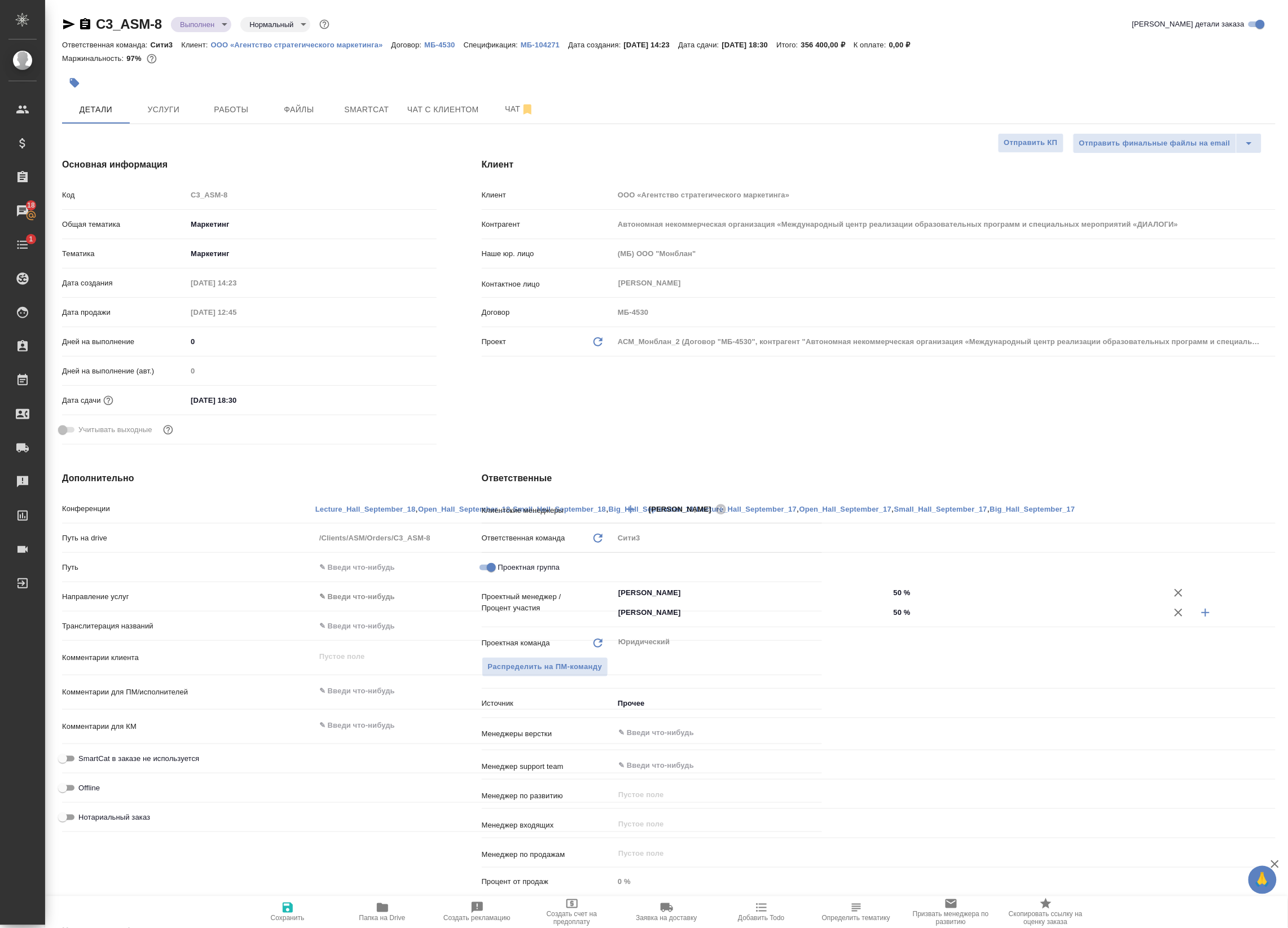
type textarea "x"
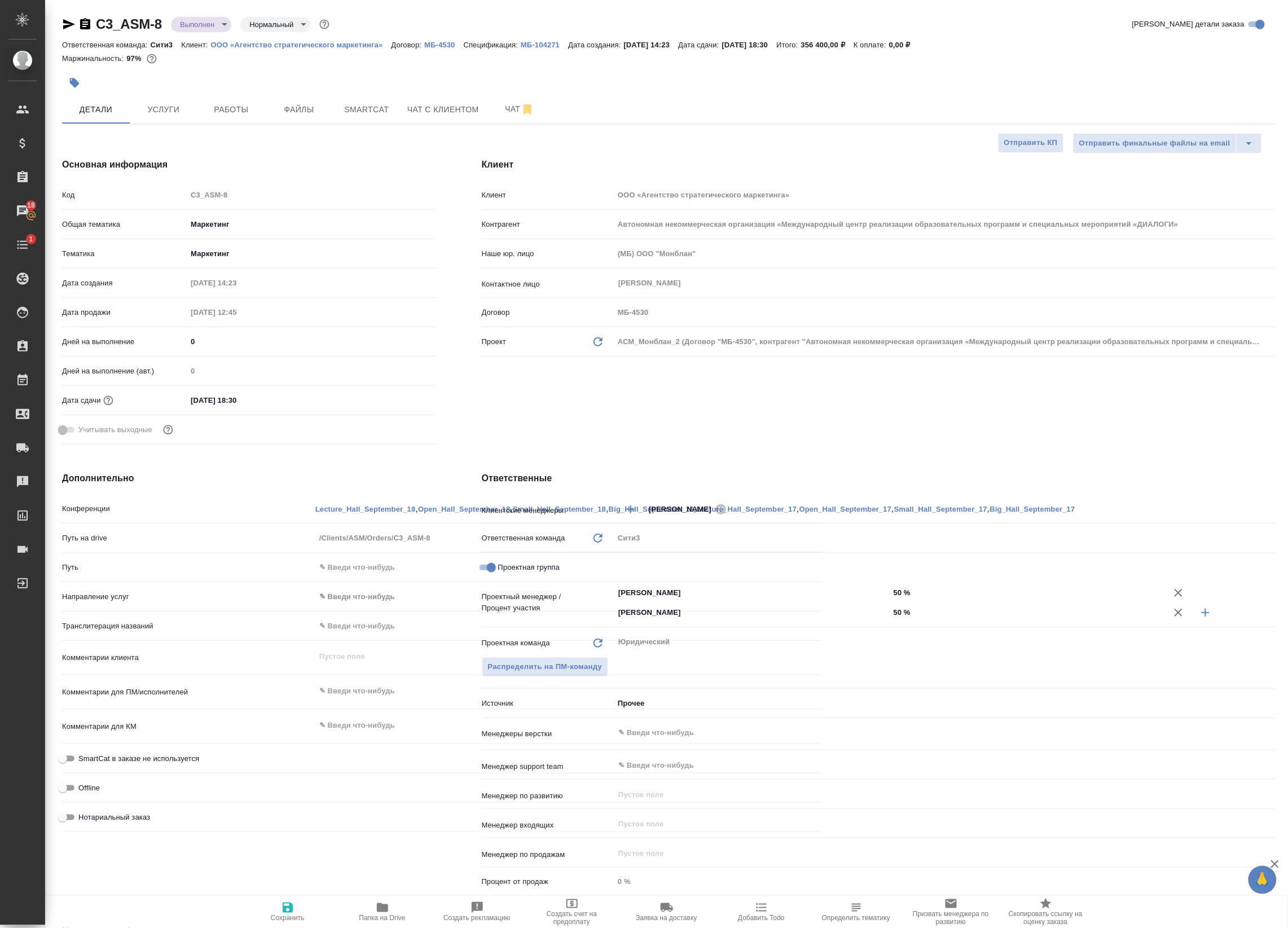
type textarea "x"
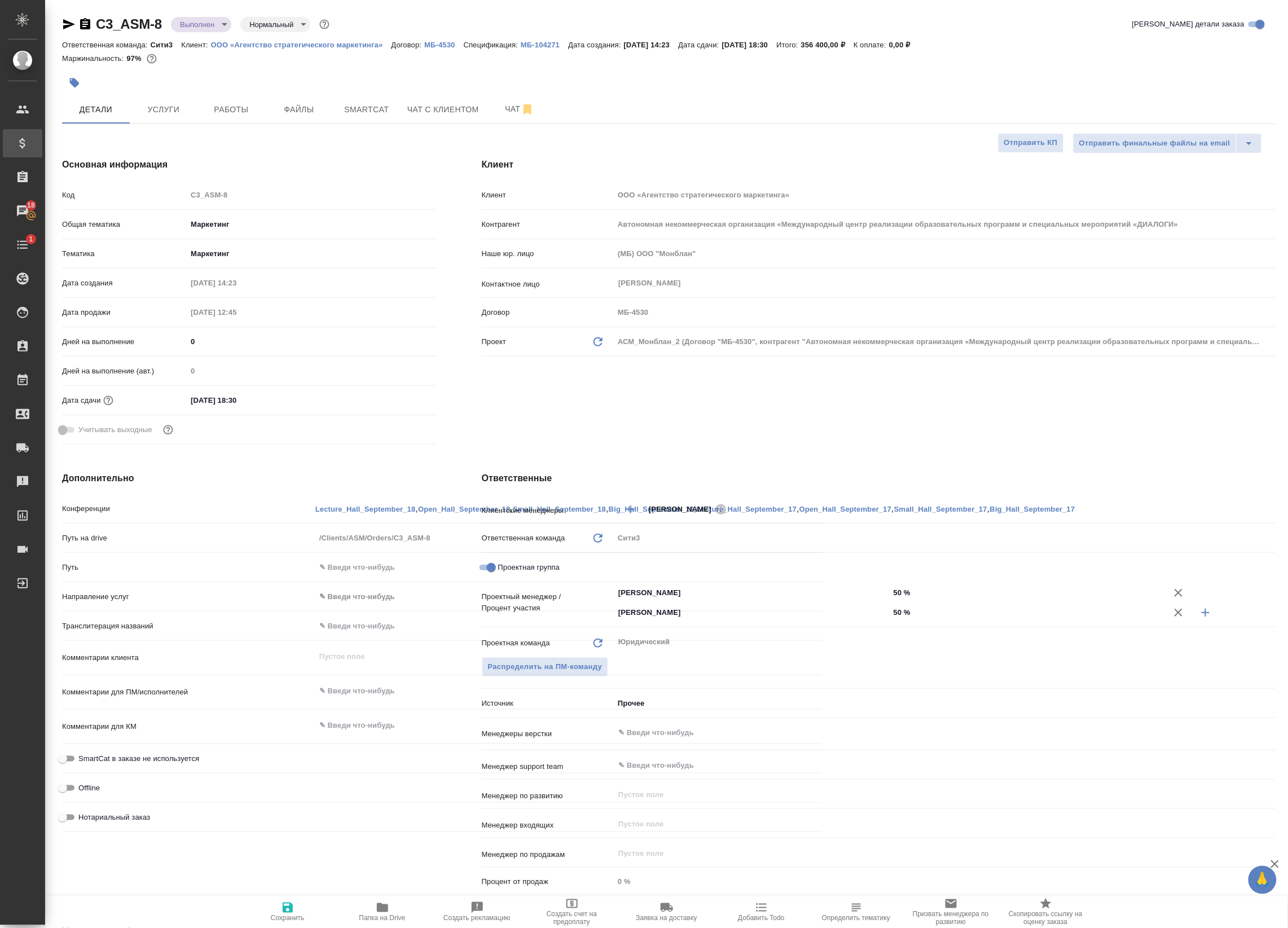
type textarea "x"
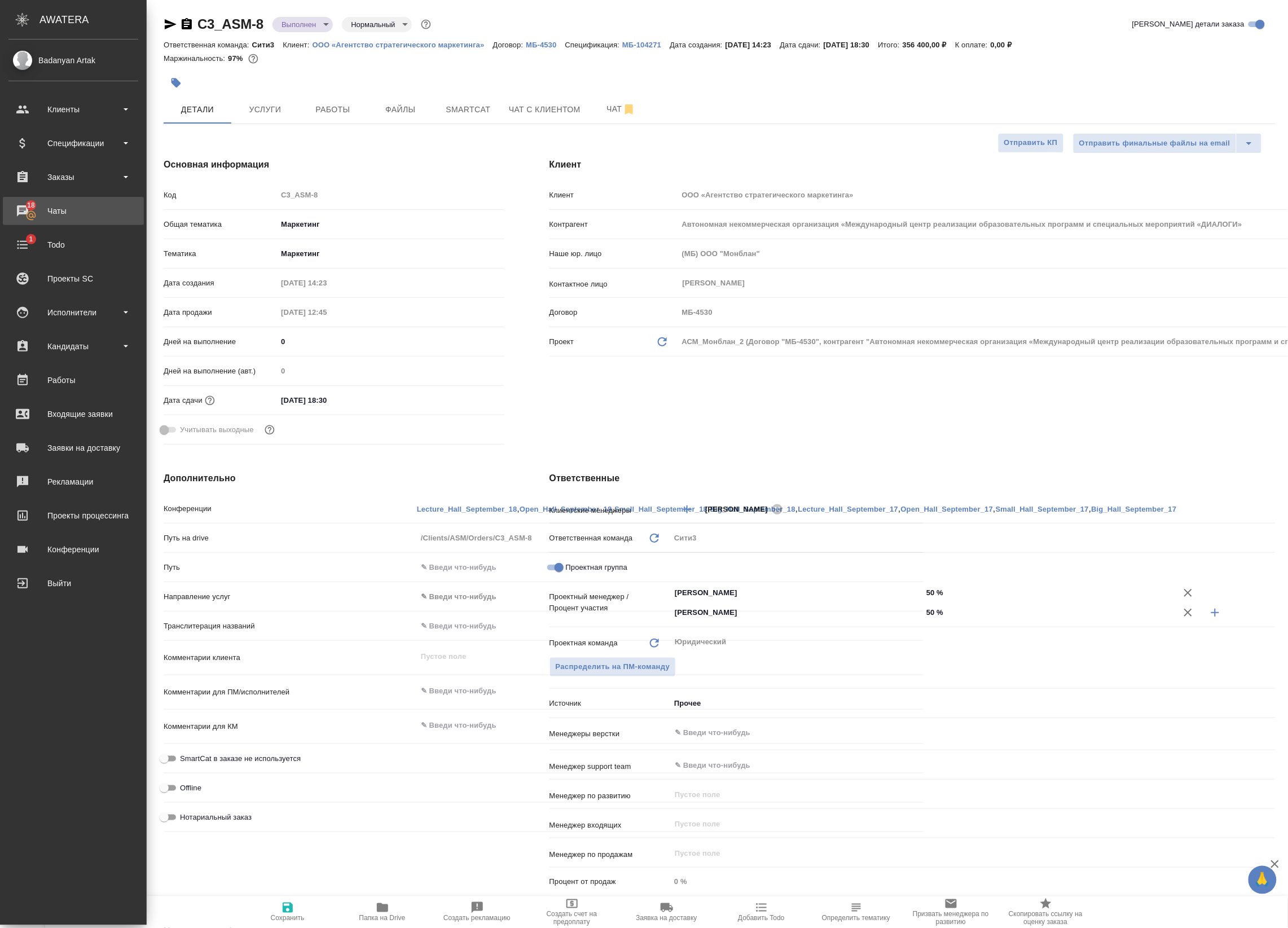
type textarea "x"
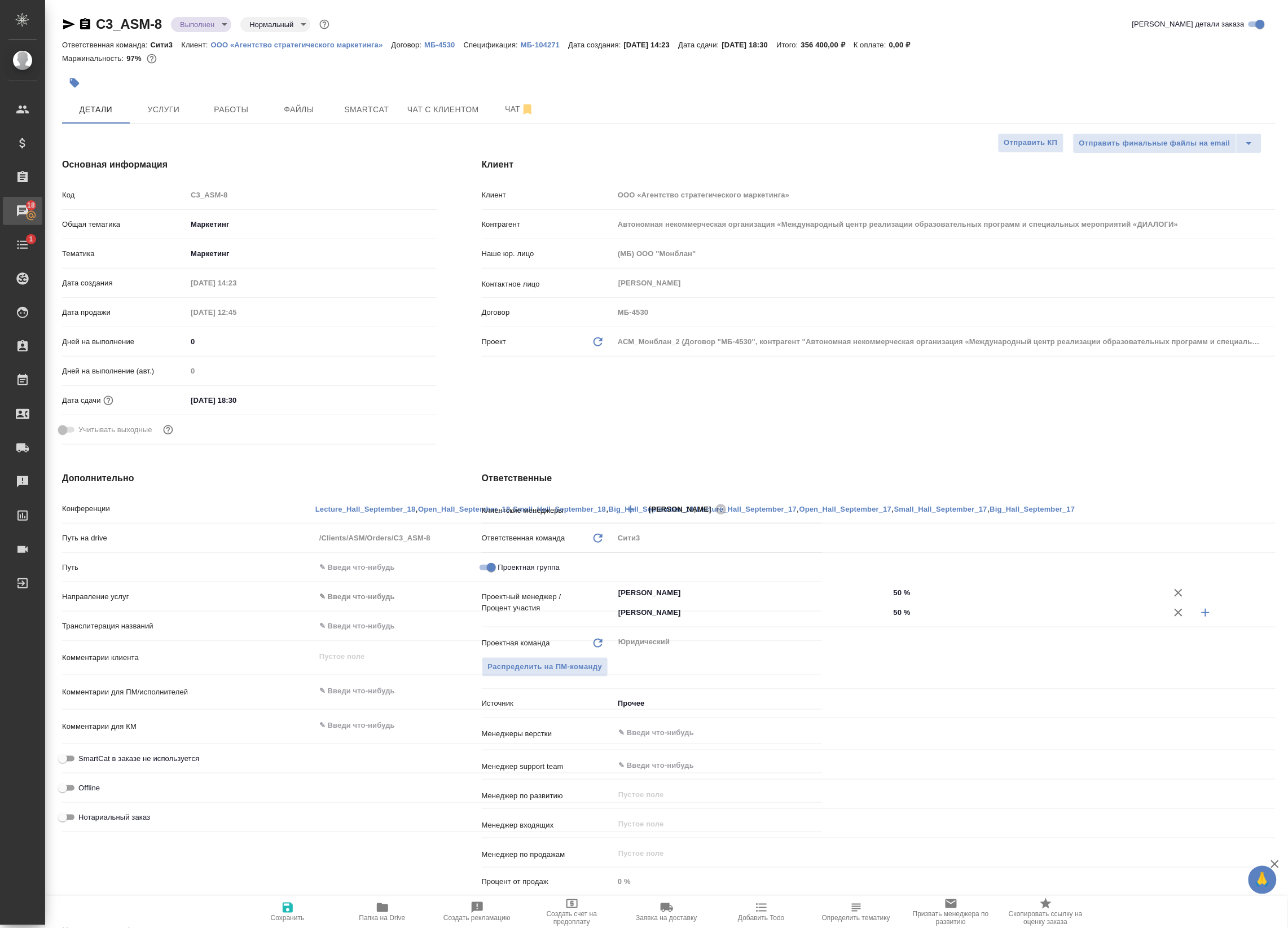
click at [23, 211] on div "Чаты" at bounding box center [8, 211] width 28 height 17
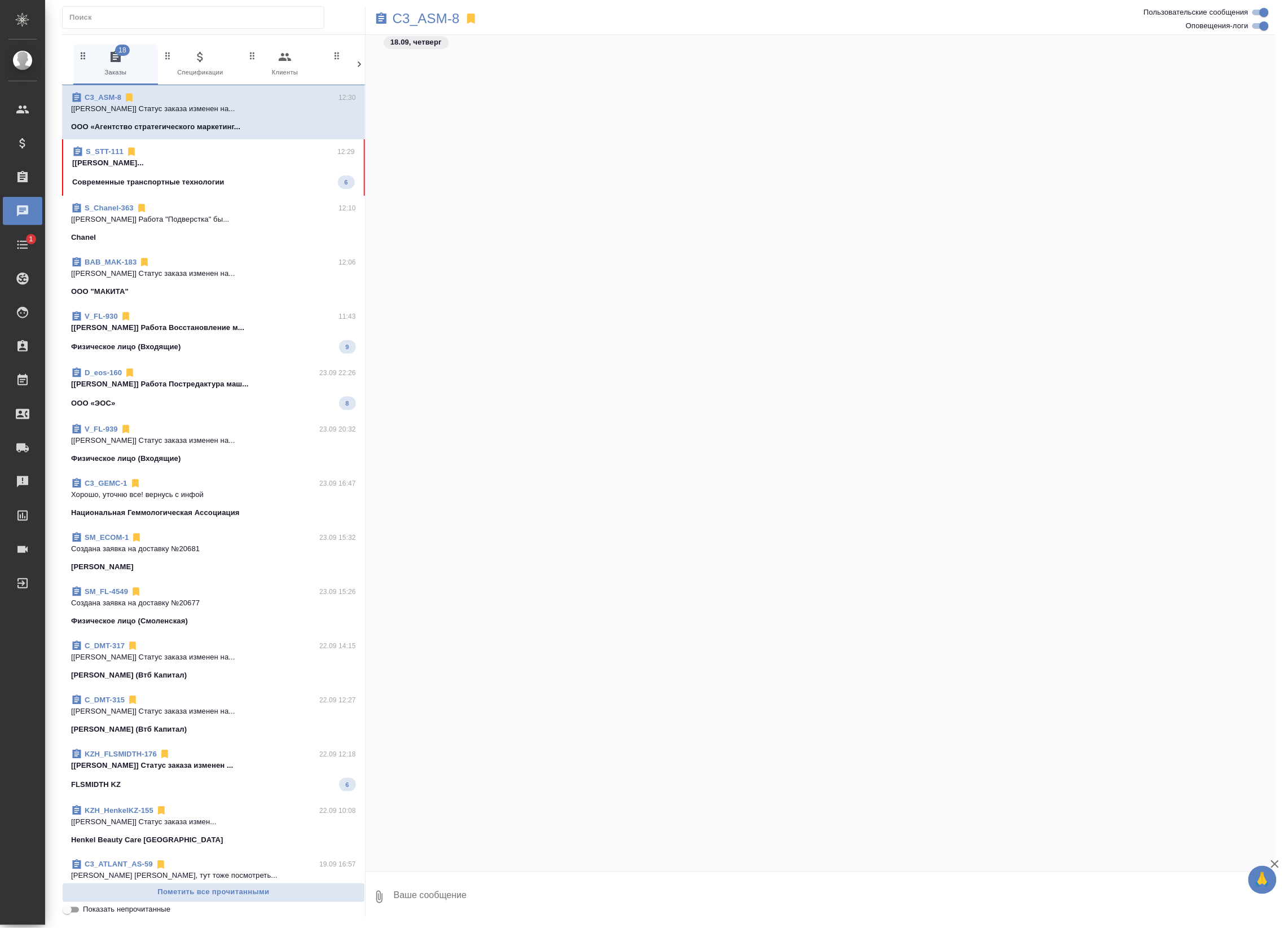
scroll to position [1419, 0]
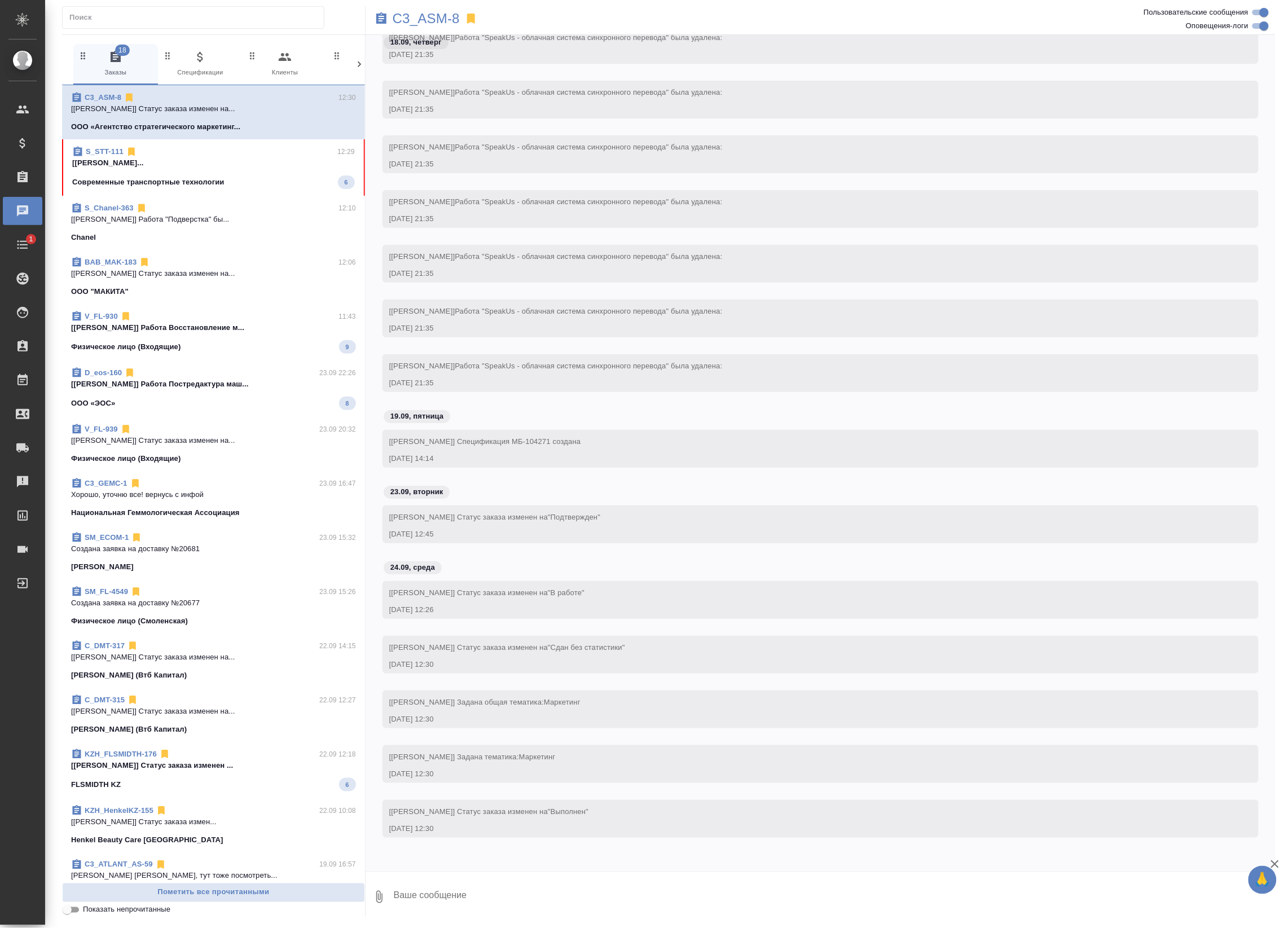
click at [272, 159] on p "[Третьякова Мария] Работа Восстановление..." at bounding box center [213, 163] width 283 height 12
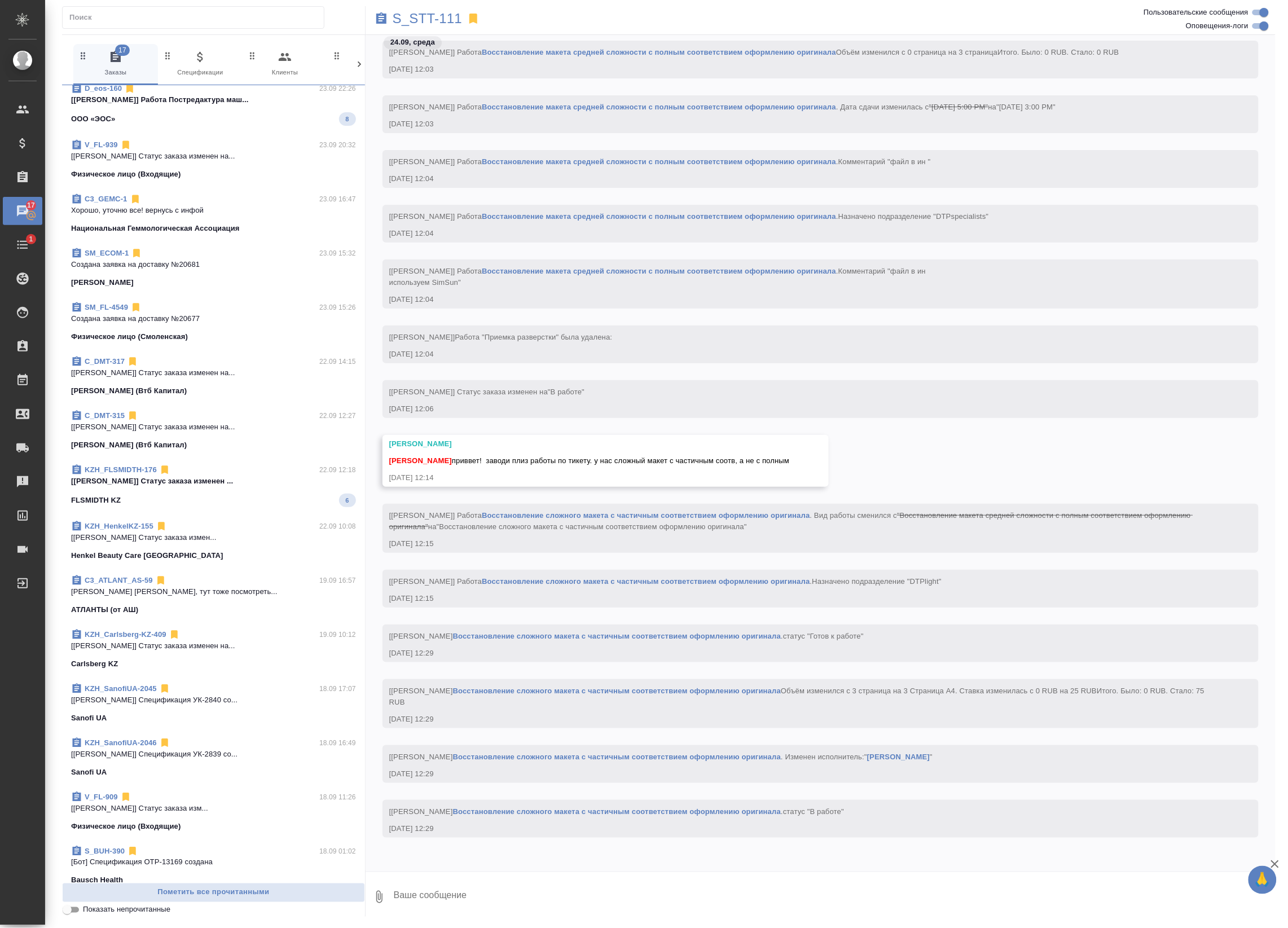
scroll to position [353, 0]
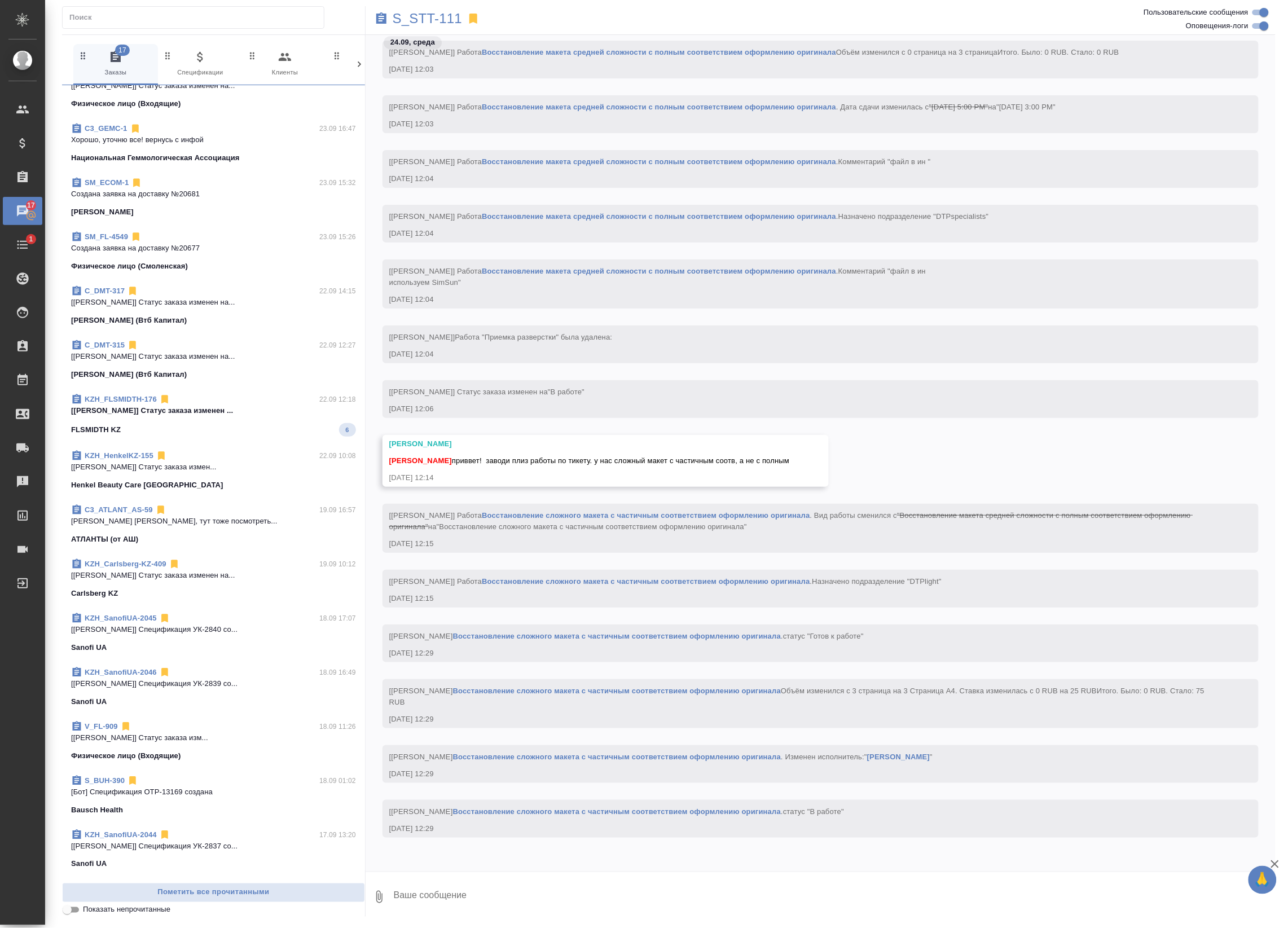
click at [285, 521] on p "Баданян Артак Артак, тут тоже посмотреть..." at bounding box center [213, 521] width 285 height 12
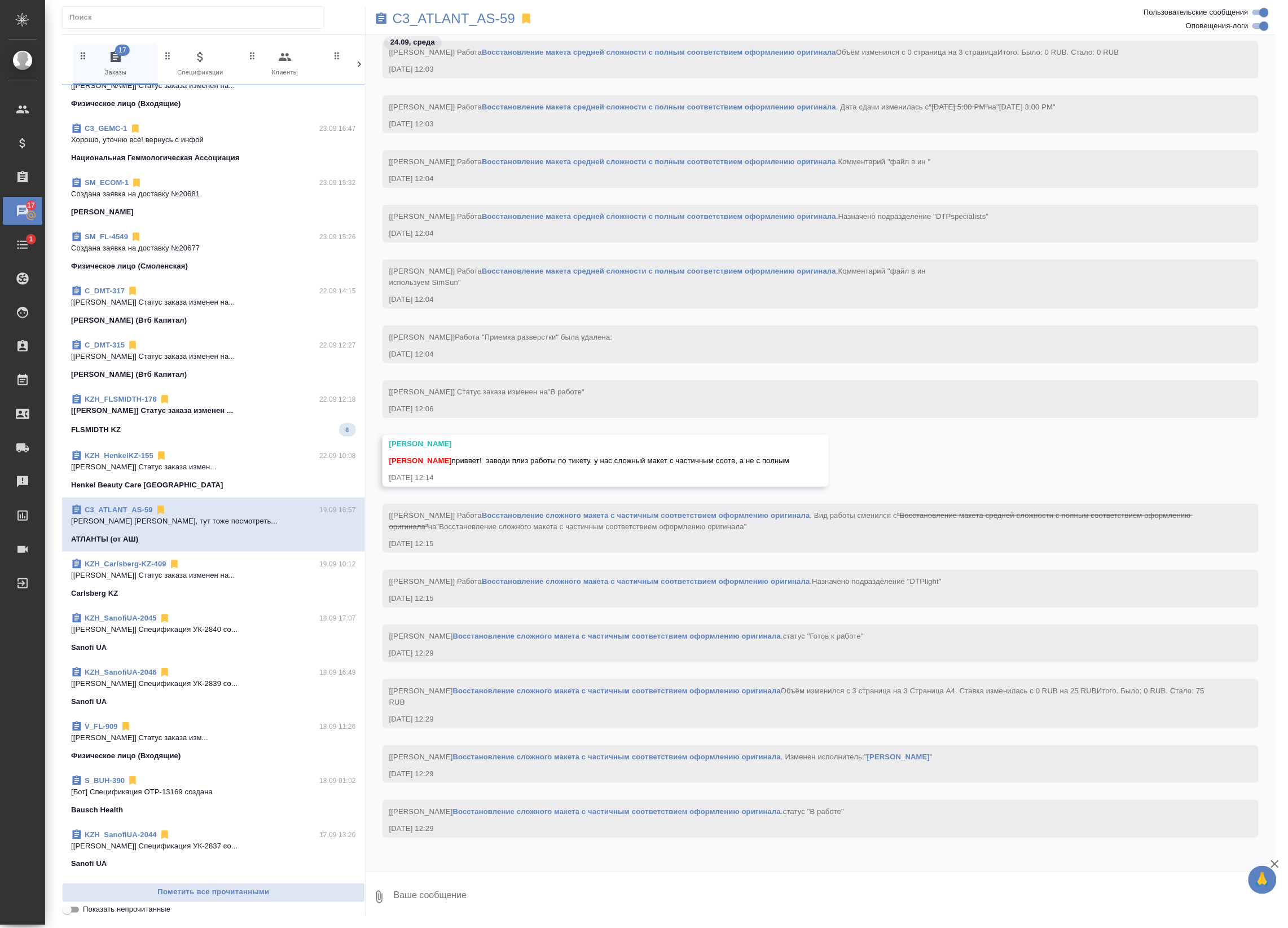
scroll to position [664, 0]
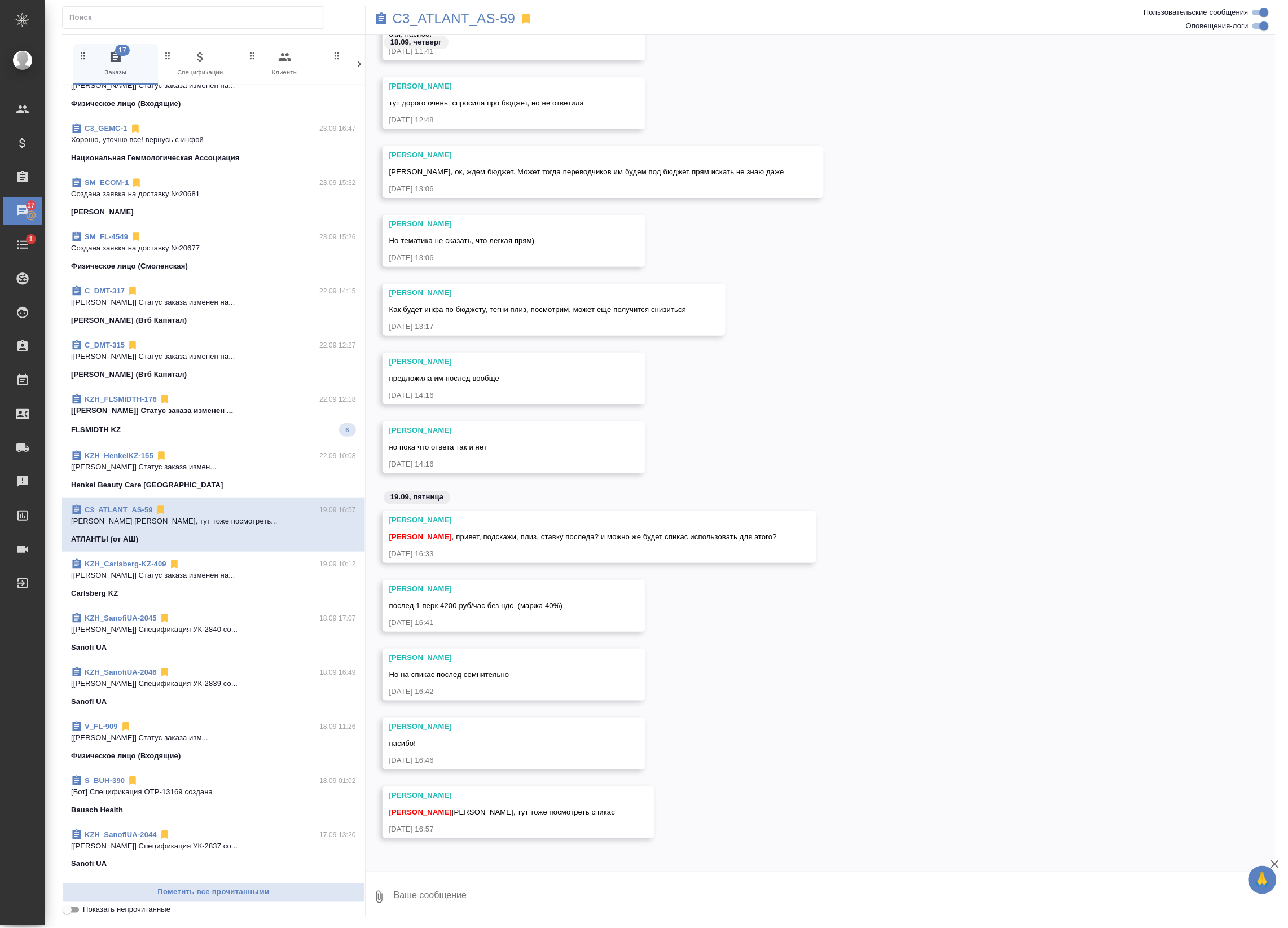
click at [255, 421] on span "KZH_FLSMIDTH-176 22.09 12:18 [Асланукова Сати] Статус заказа изменен ... FLSMID…" at bounding box center [213, 415] width 285 height 43
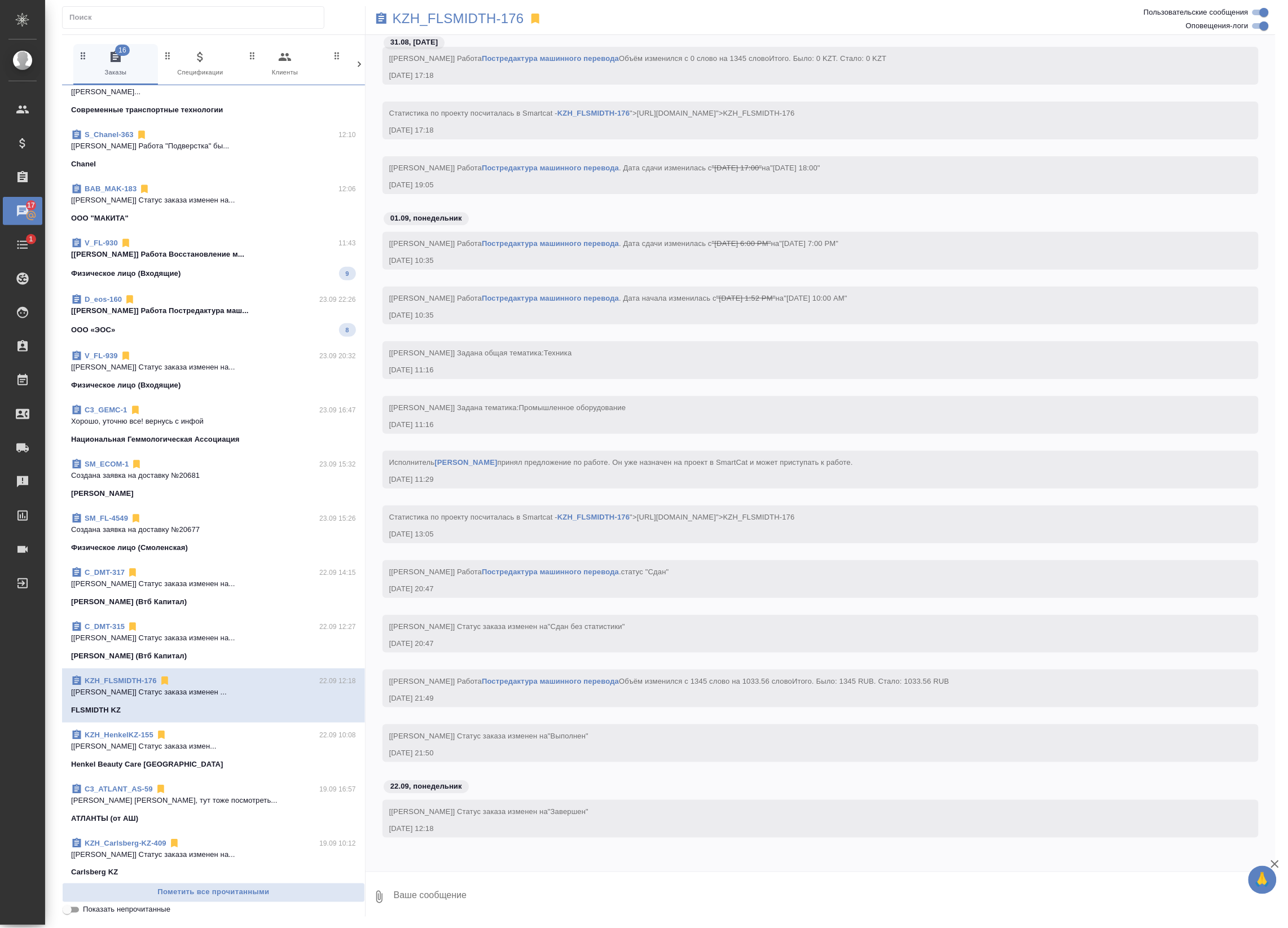
scroll to position [70, 0]
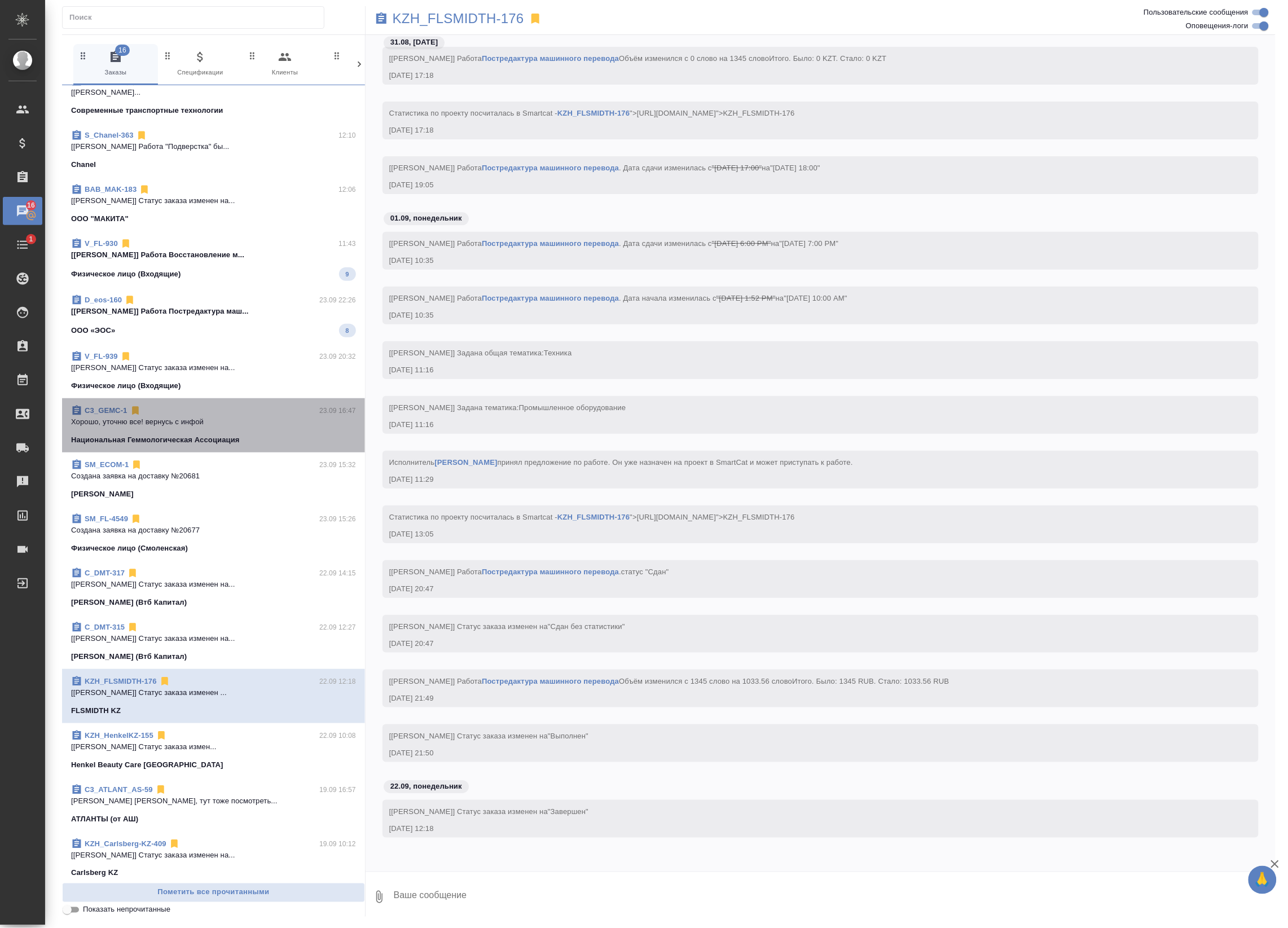
click at [255, 410] on div "C3_GEMC-1 23.09 16:47" at bounding box center [213, 411] width 285 height 12
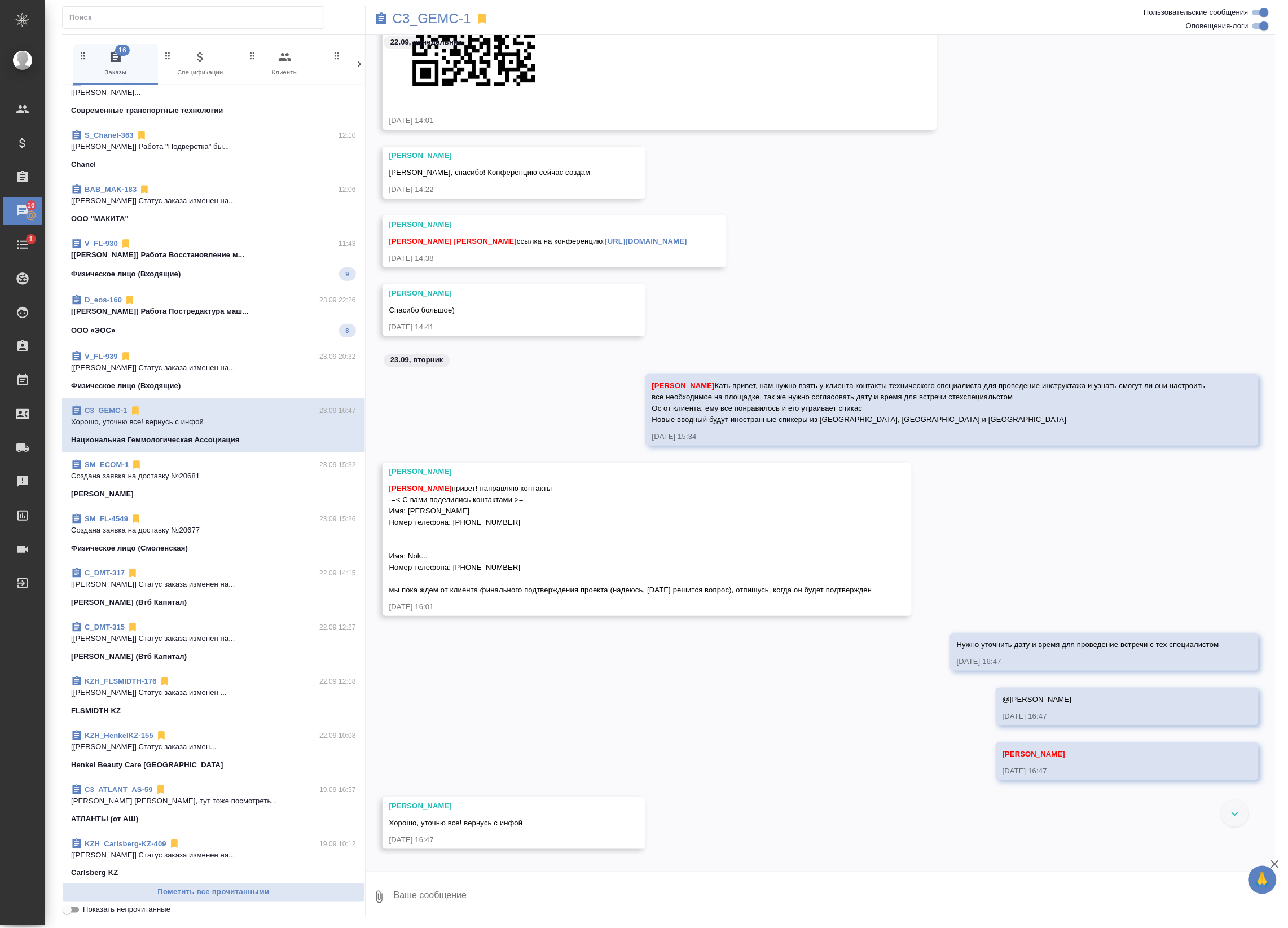
scroll to position [4019, 0]
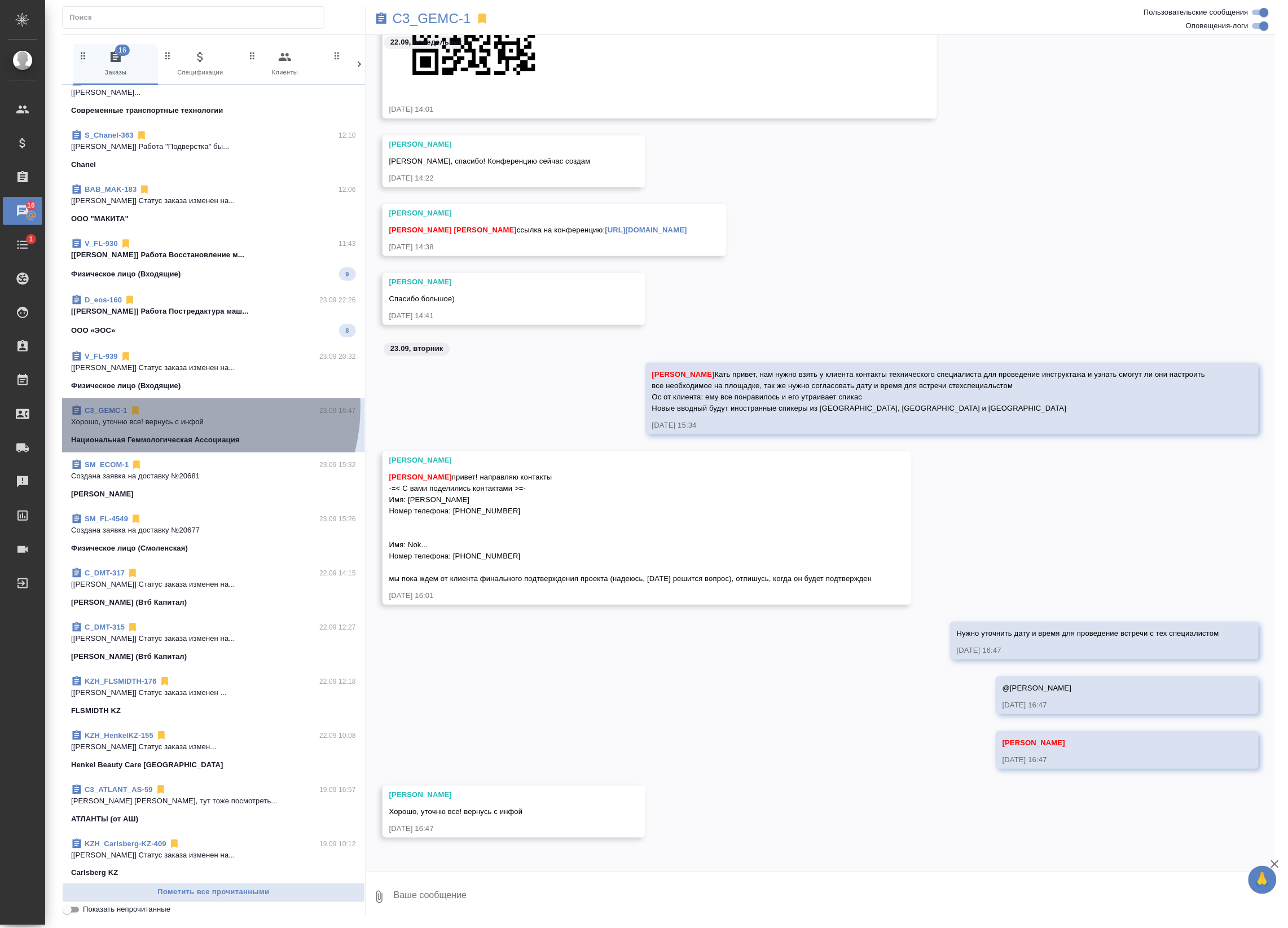
drag, startPoint x: 210, startPoint y: 414, endPoint x: 182, endPoint y: 408, distance: 28.6
click at [182, 408] on div "C3_GEMC-1 23.09 16:47" at bounding box center [213, 411] width 285 height 12
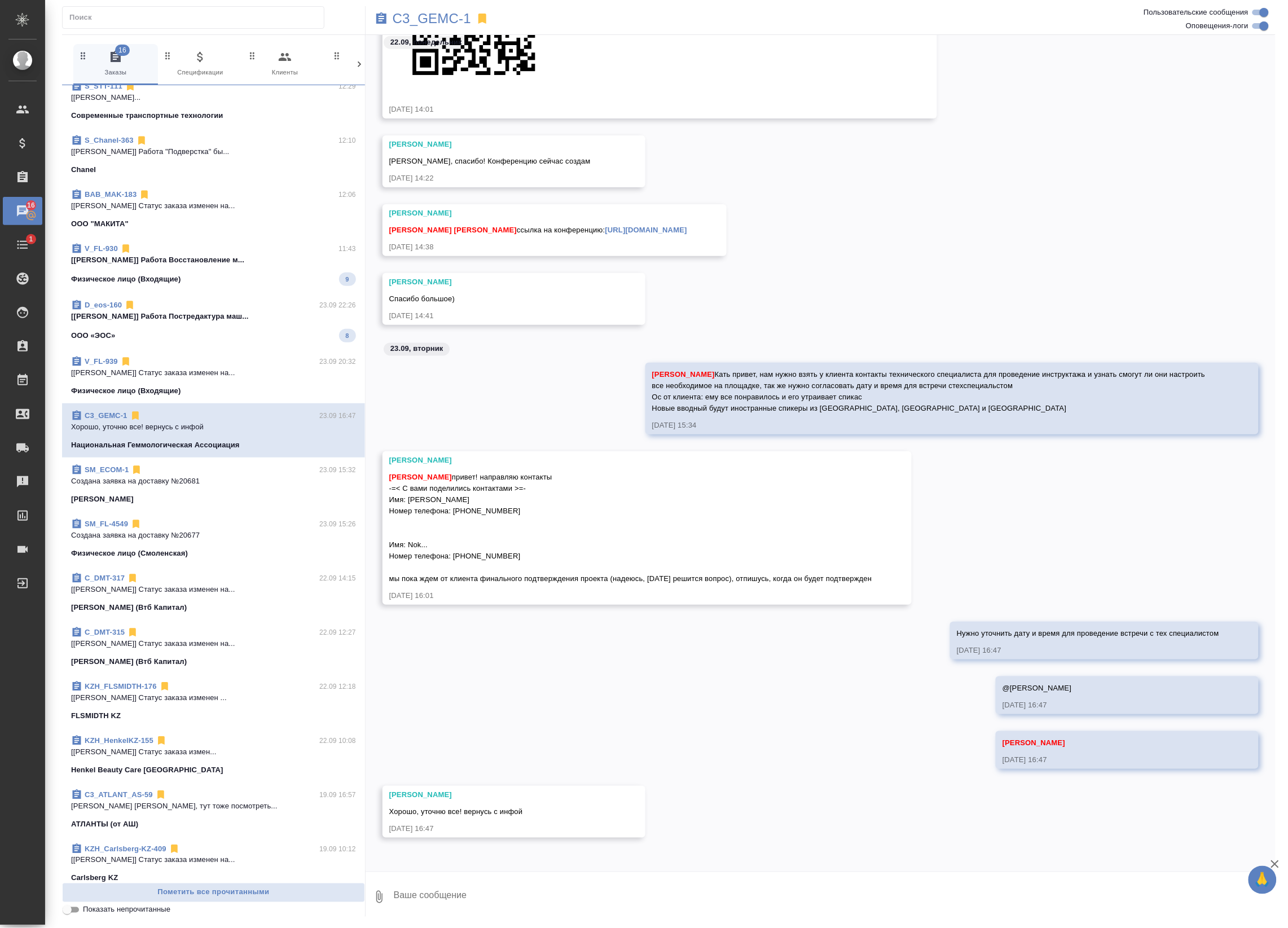
scroll to position [0, 0]
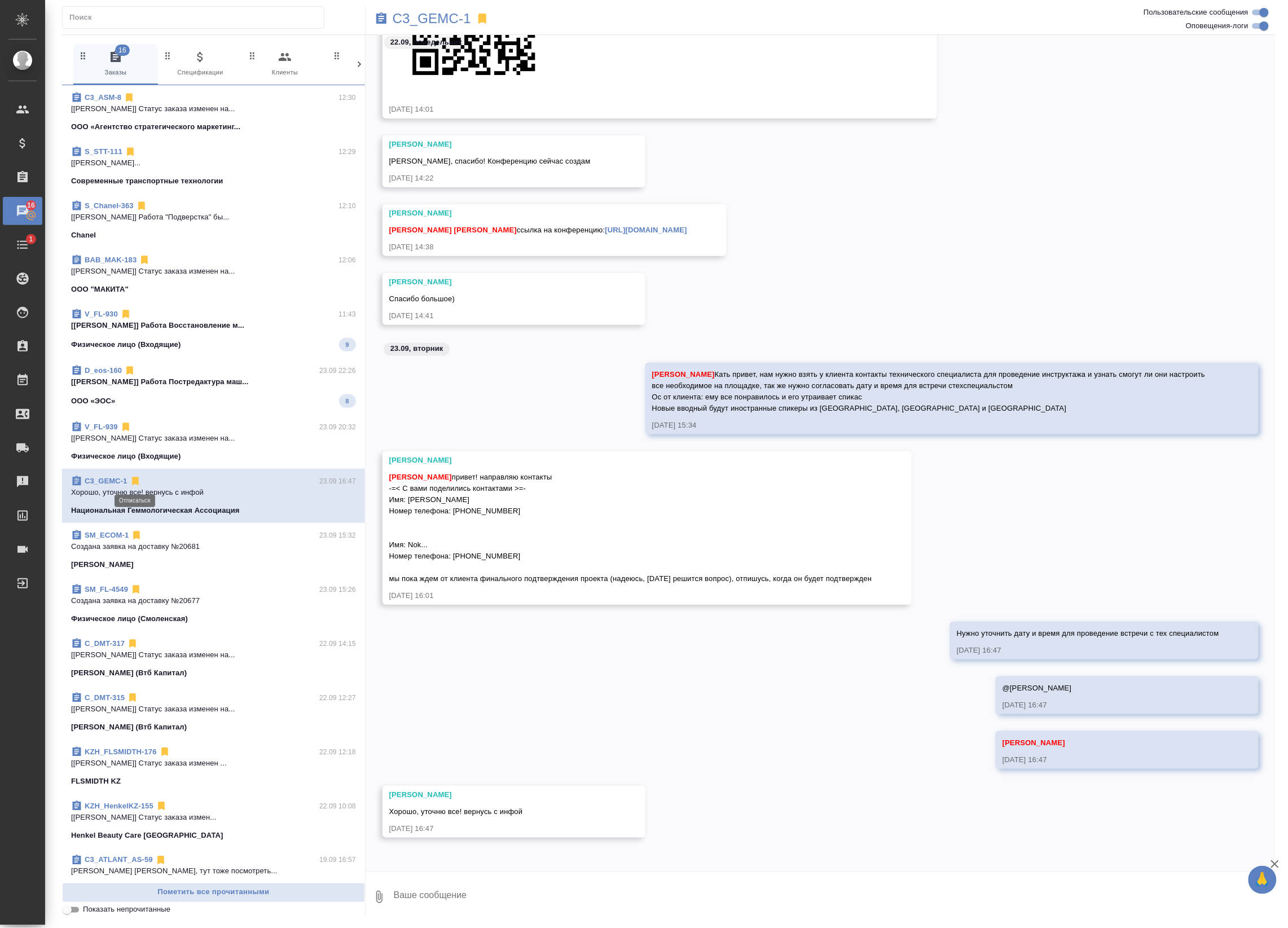
click at [134, 477] on icon at bounding box center [135, 481] width 12 height 12
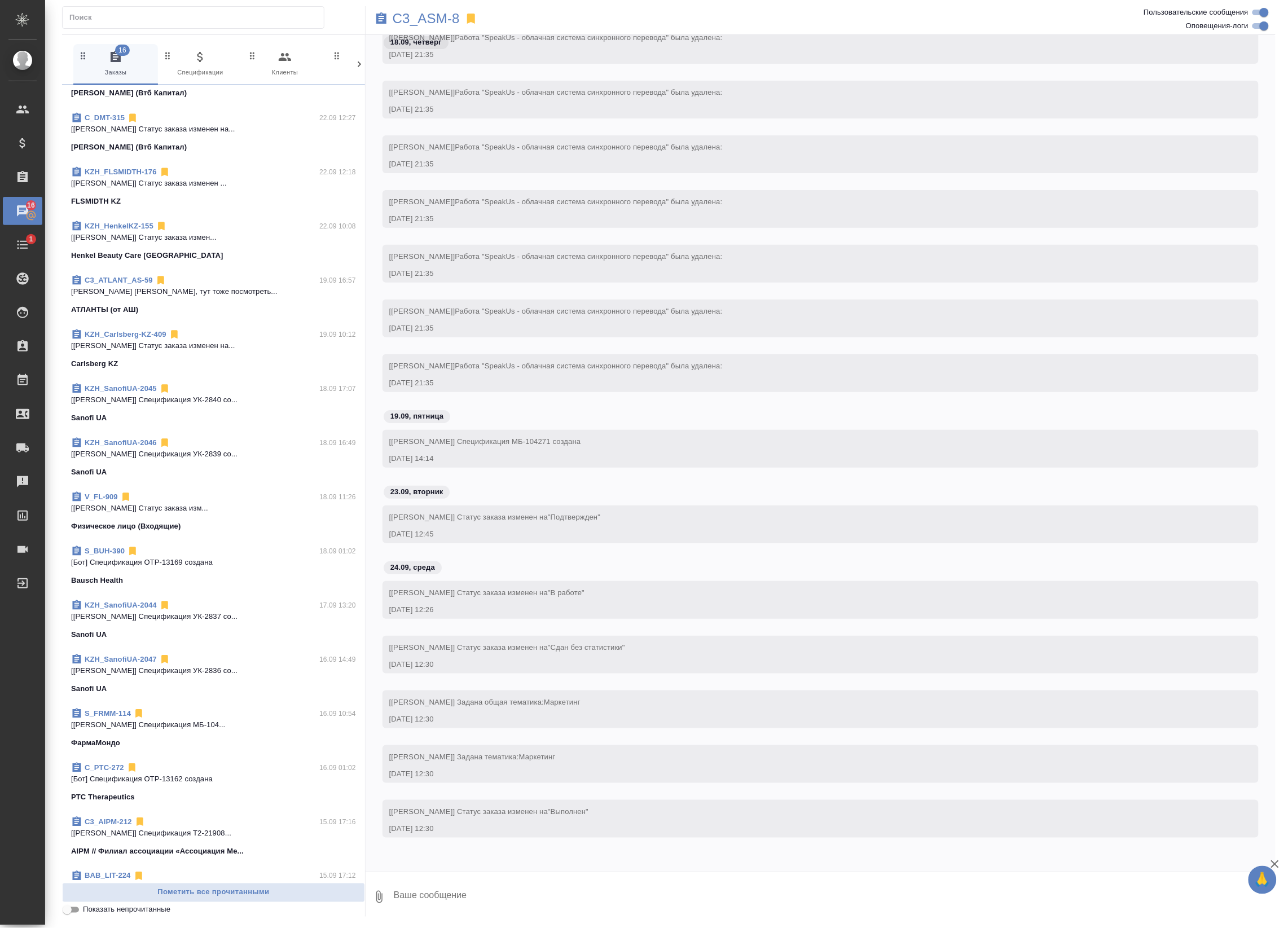
scroll to position [635, 0]
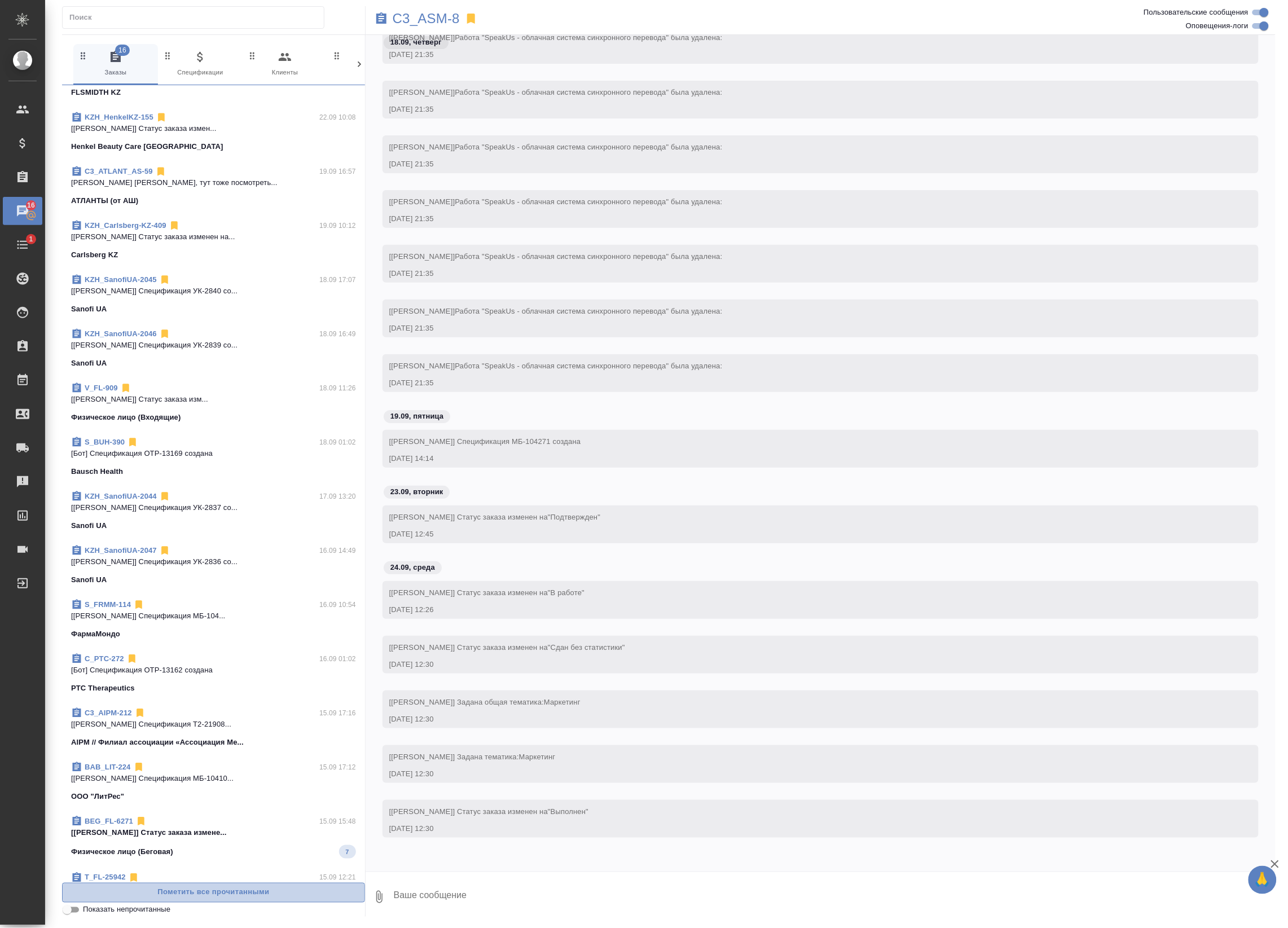
click at [204, 890] on span "Пометить все прочитанными" at bounding box center [213, 893] width 291 height 13
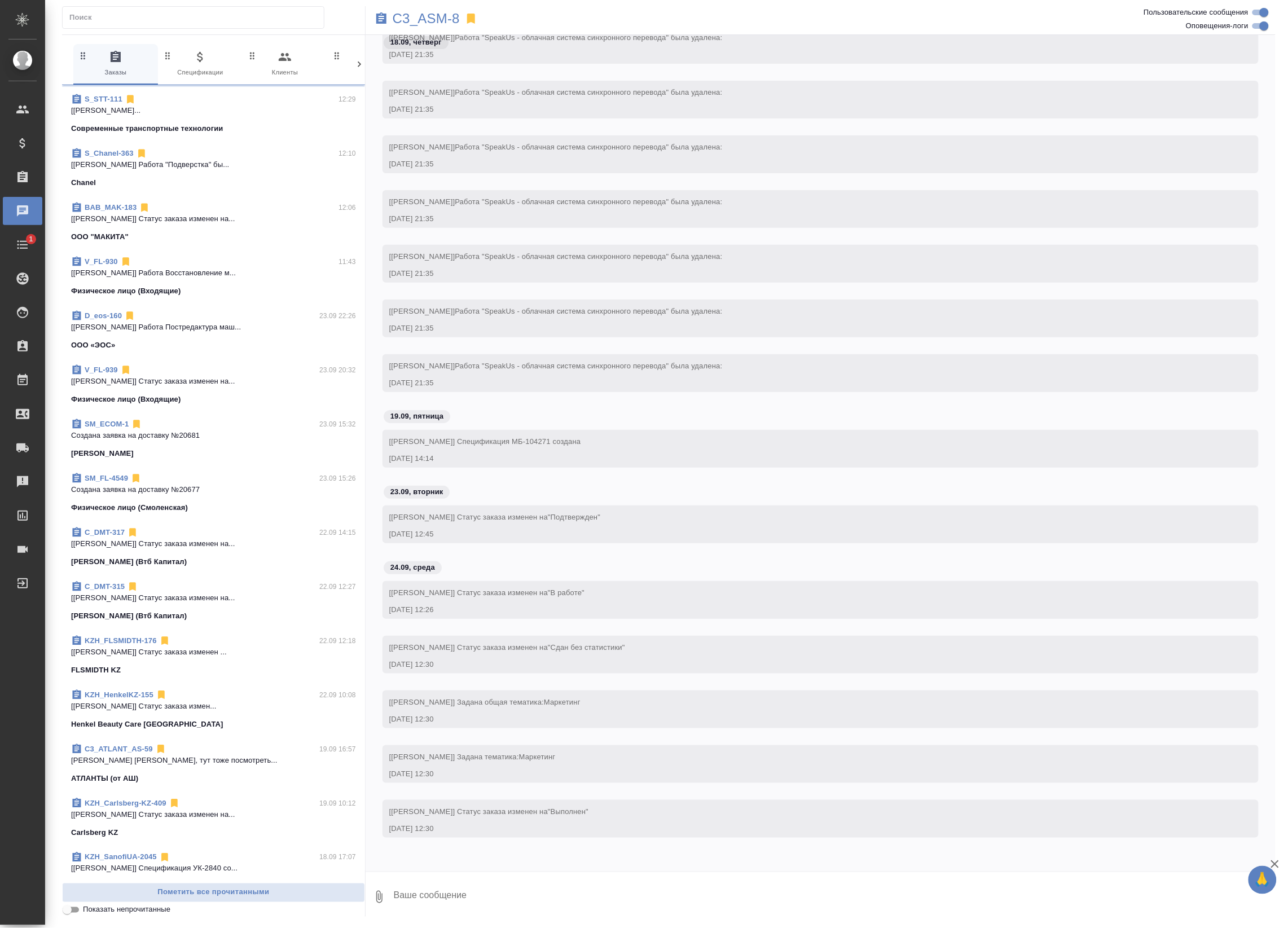
scroll to position [0, 0]
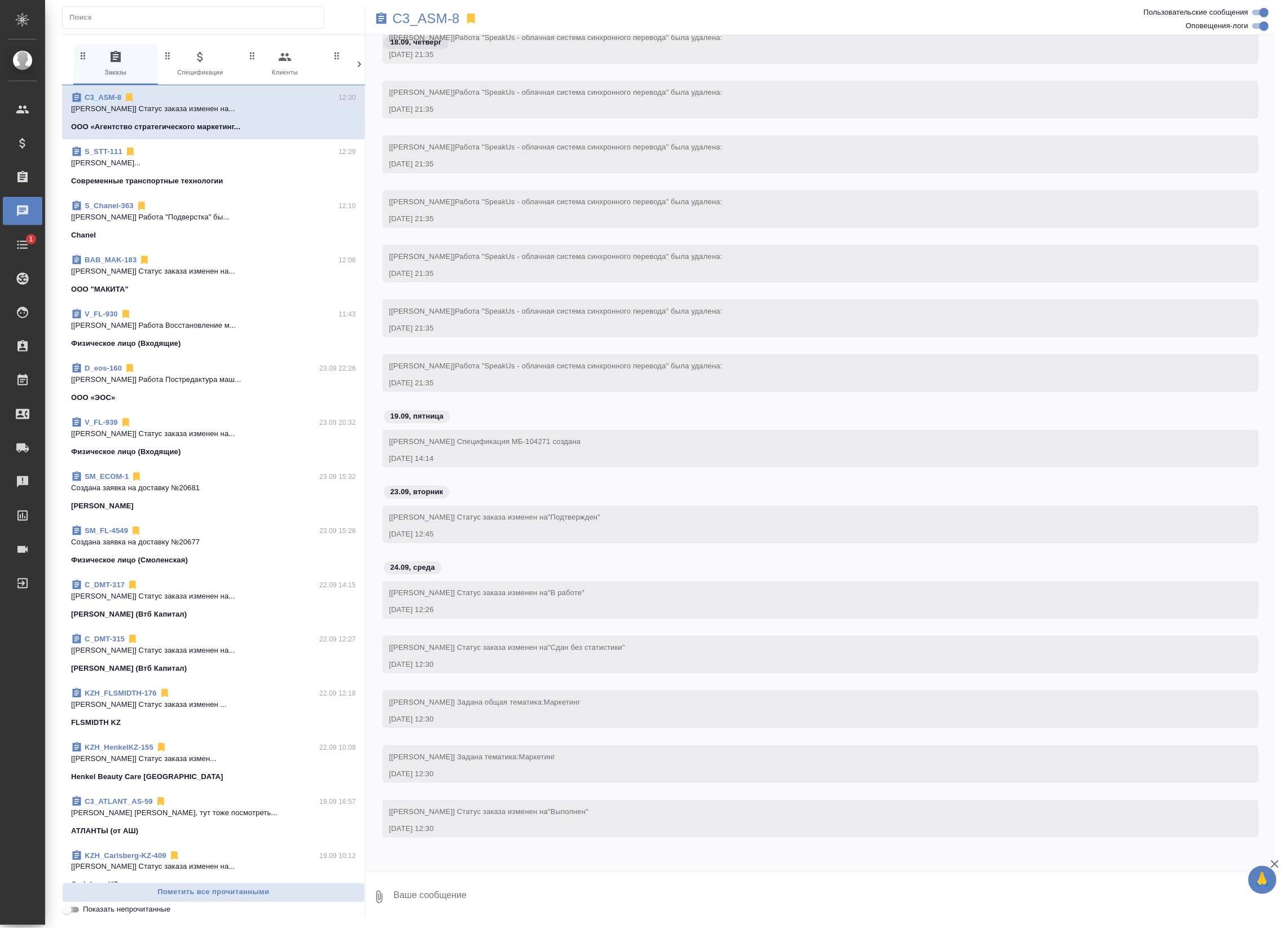
click at [71, 913] on input "Показать непрочитанные" at bounding box center [67, 910] width 41 height 14
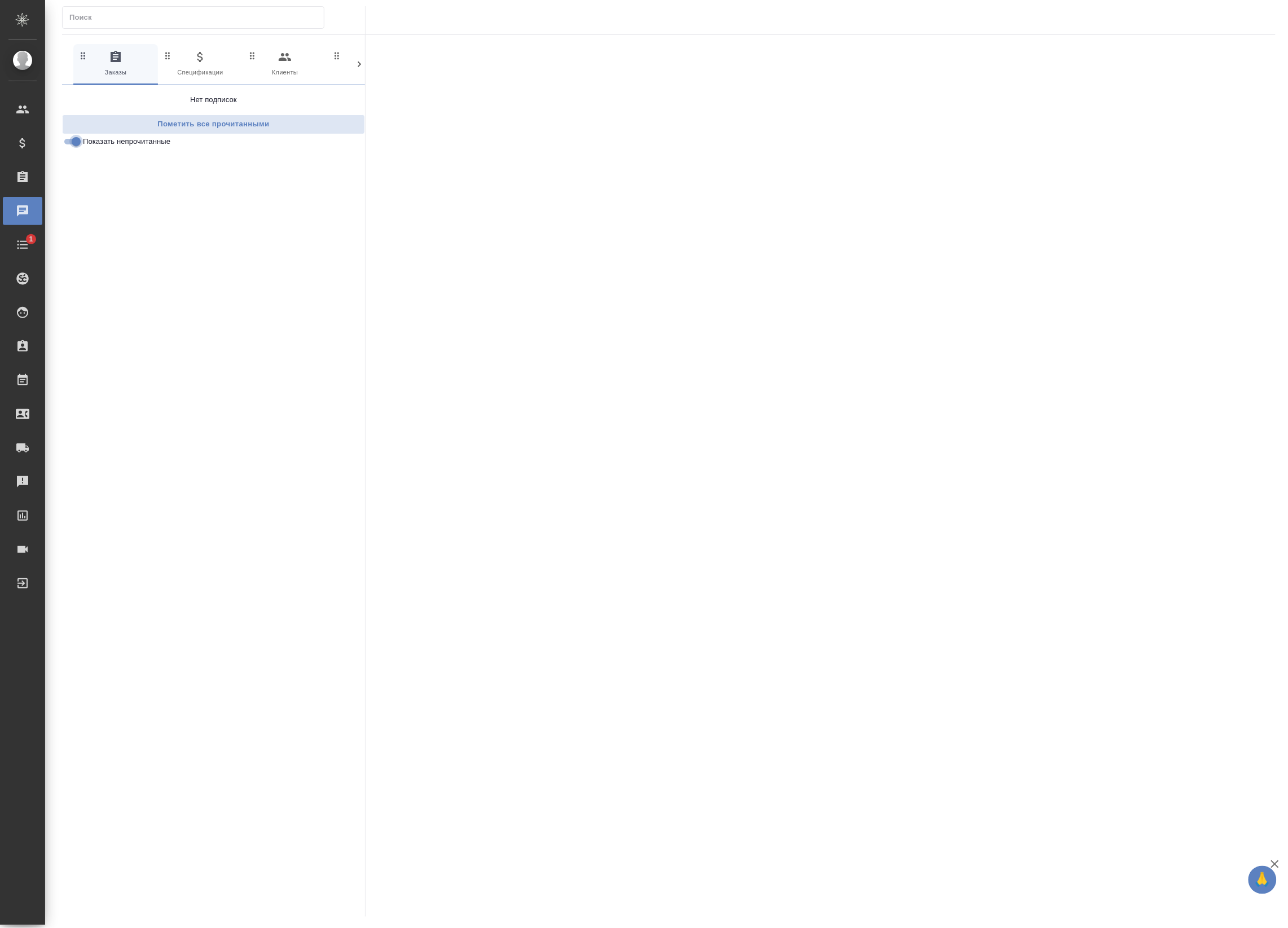
click at [72, 139] on input "Показать непрочитанные" at bounding box center [76, 141] width 41 height 14
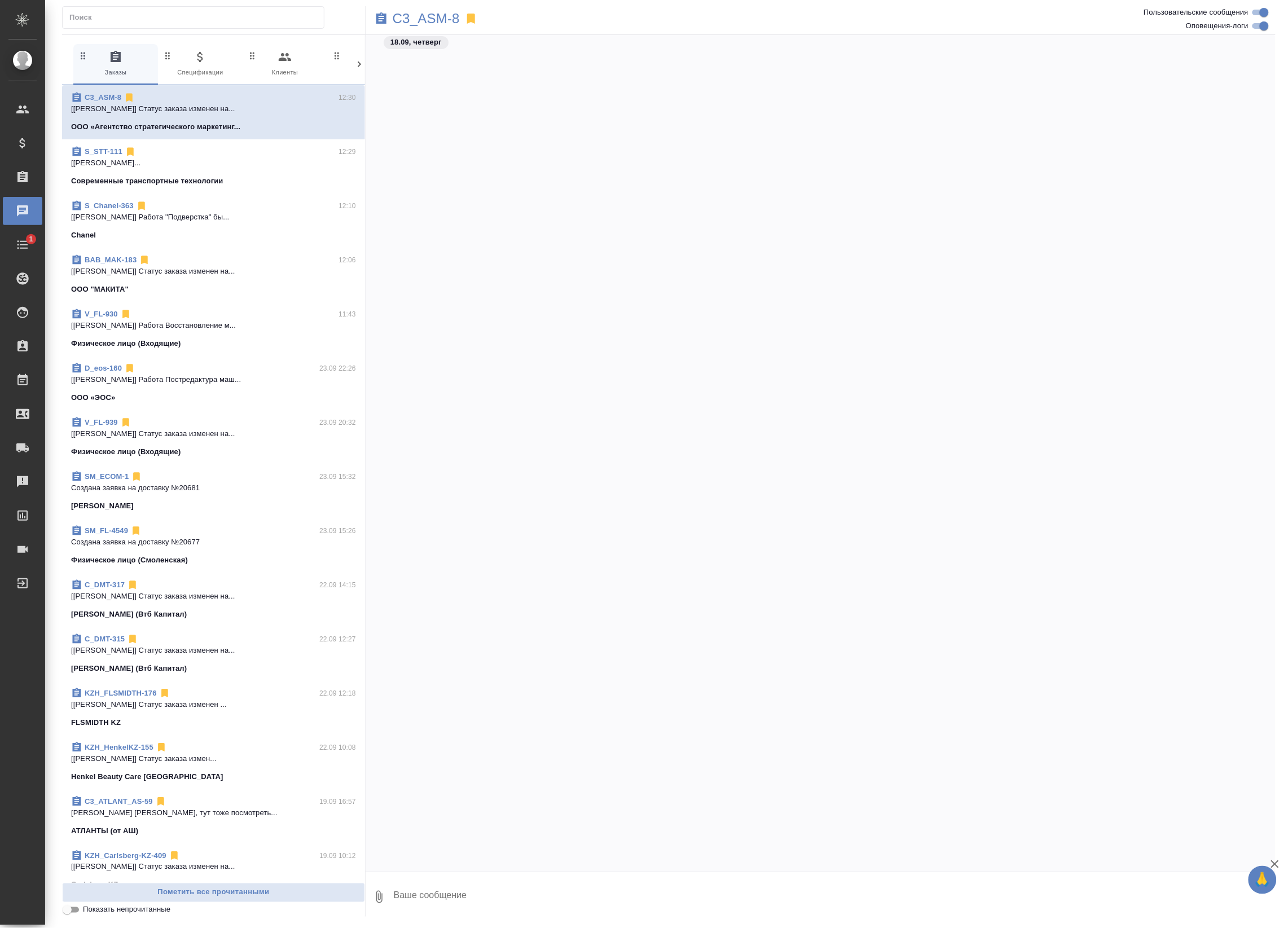
scroll to position [1419, 0]
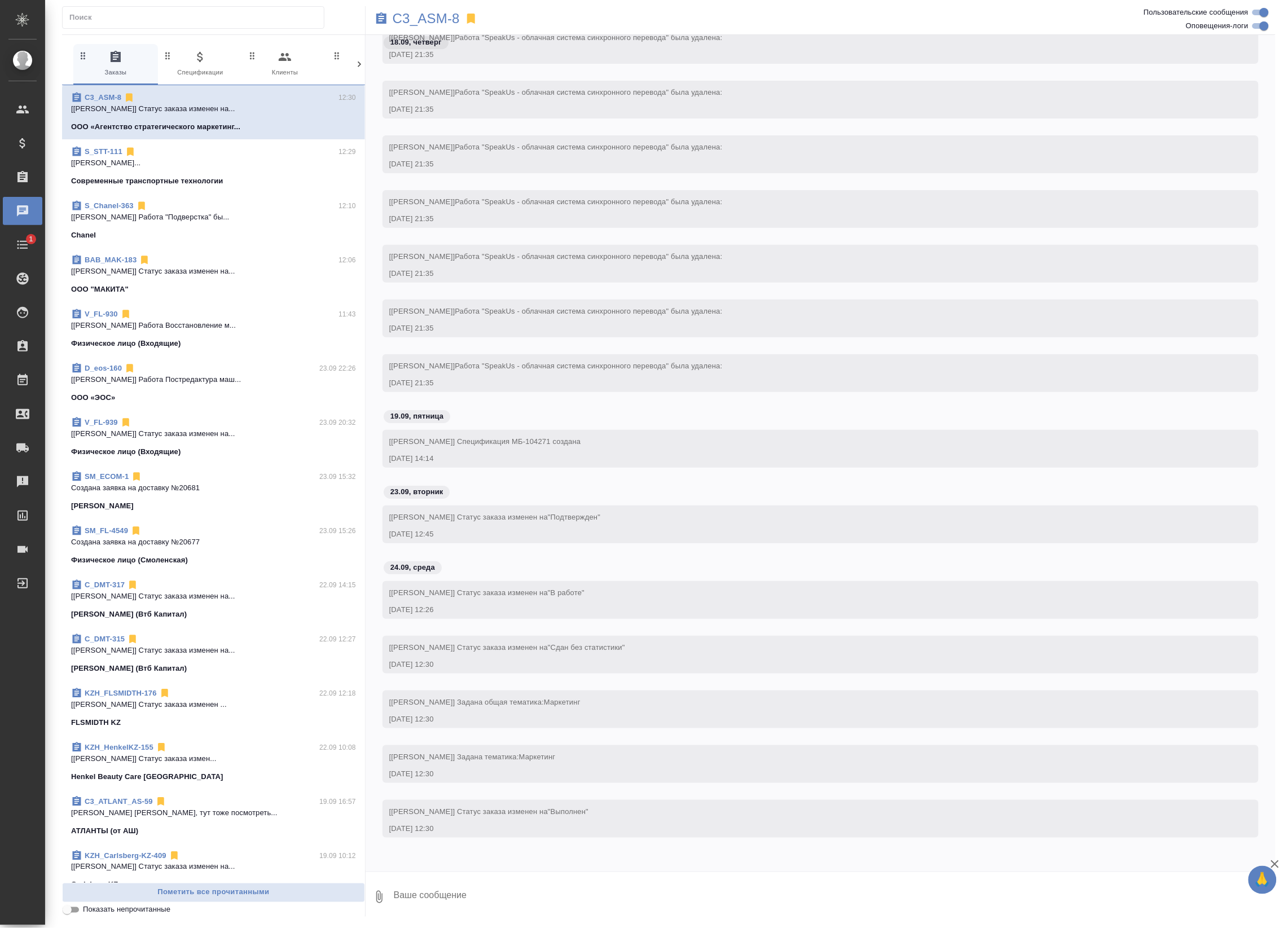
click at [193, 4] on div "C3_ASM-8 0 Заказы 0 Спецификации 0 Клиенты 0 Входящие 0 Тендеры 0 Исполнители 0…" at bounding box center [669, 461] width 1226 height 923
click at [179, 10] on input "text" at bounding box center [197, 17] width 255 height 16
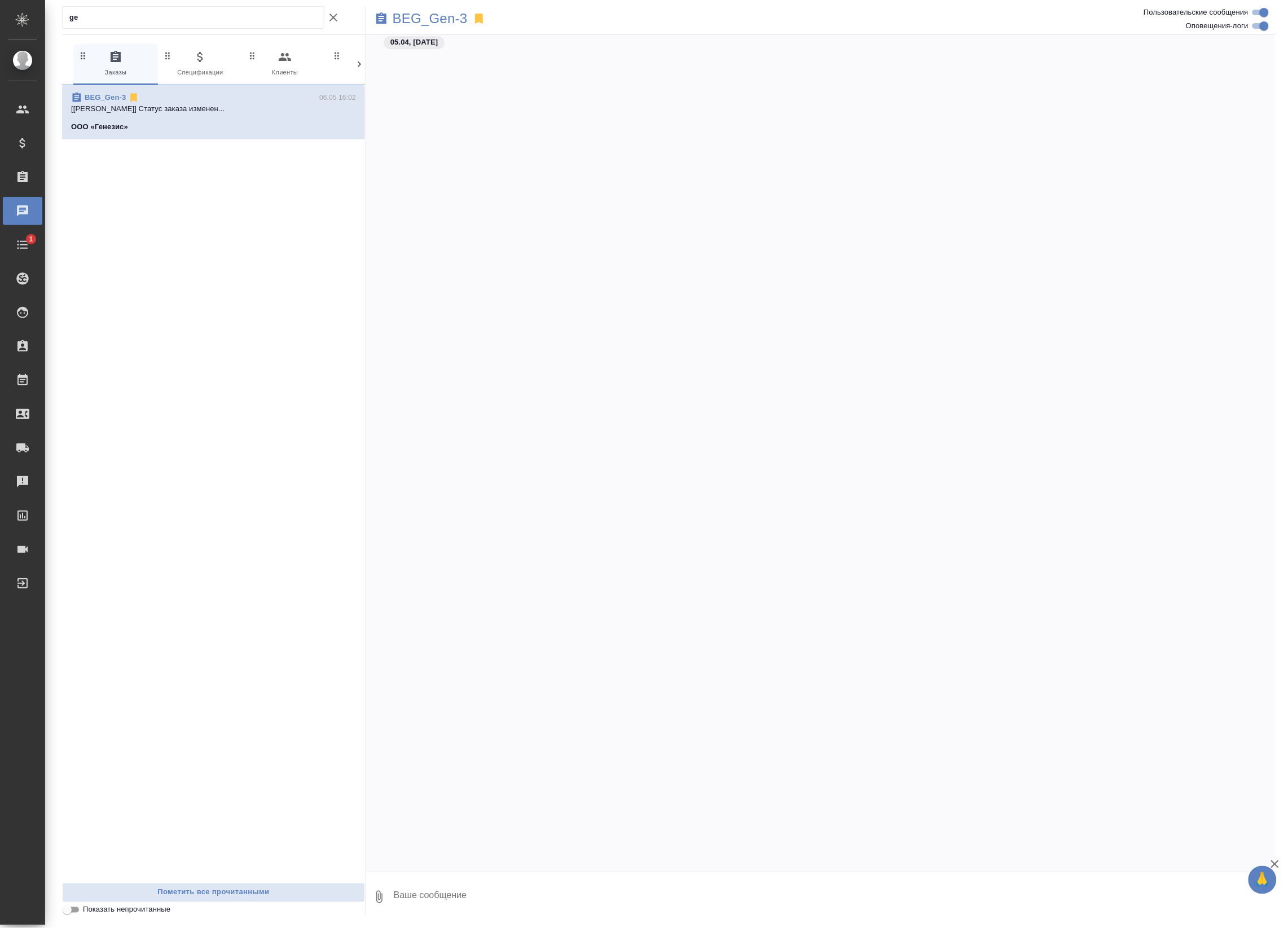
scroll to position [4458, 0]
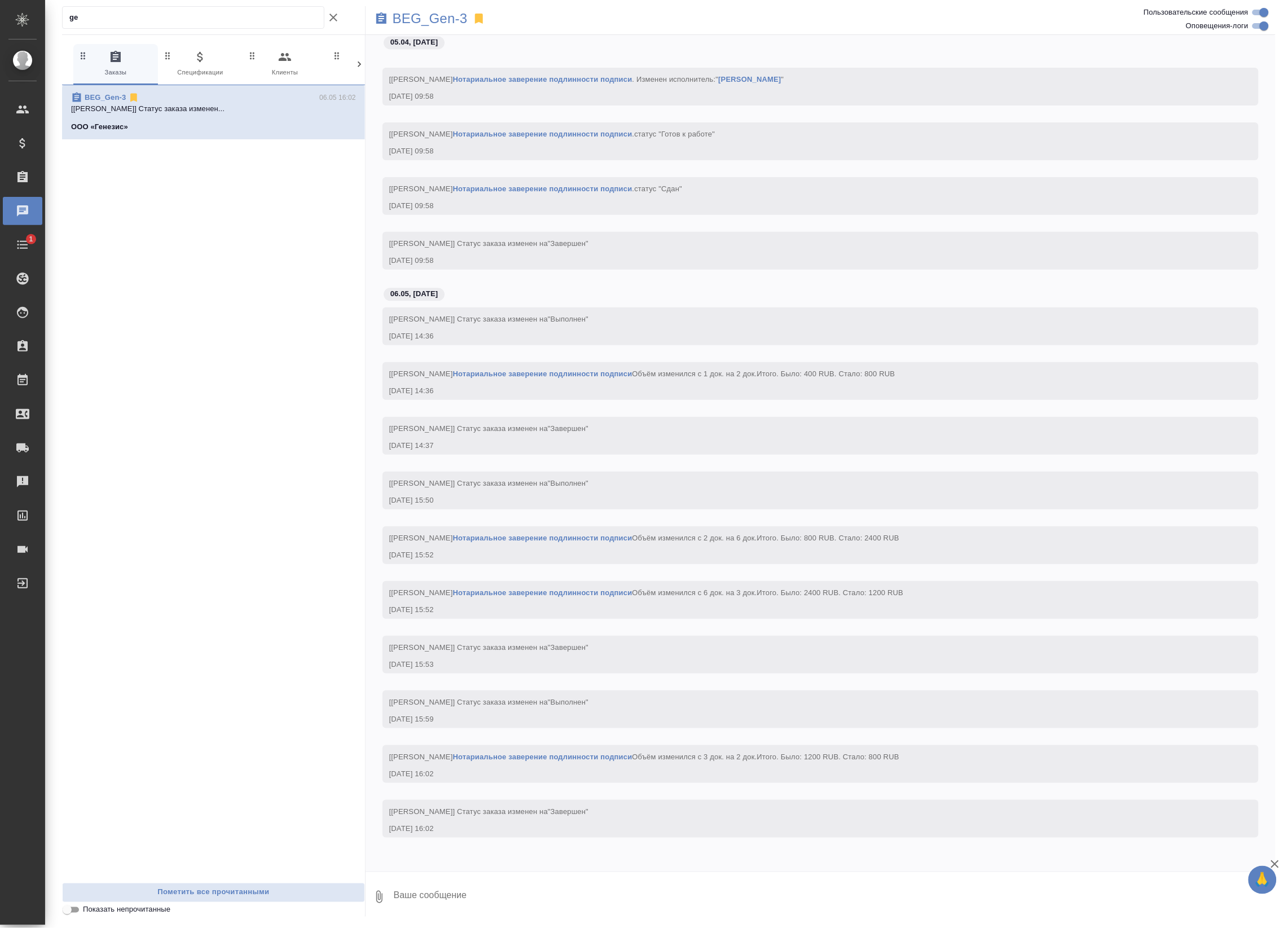
type input "g"
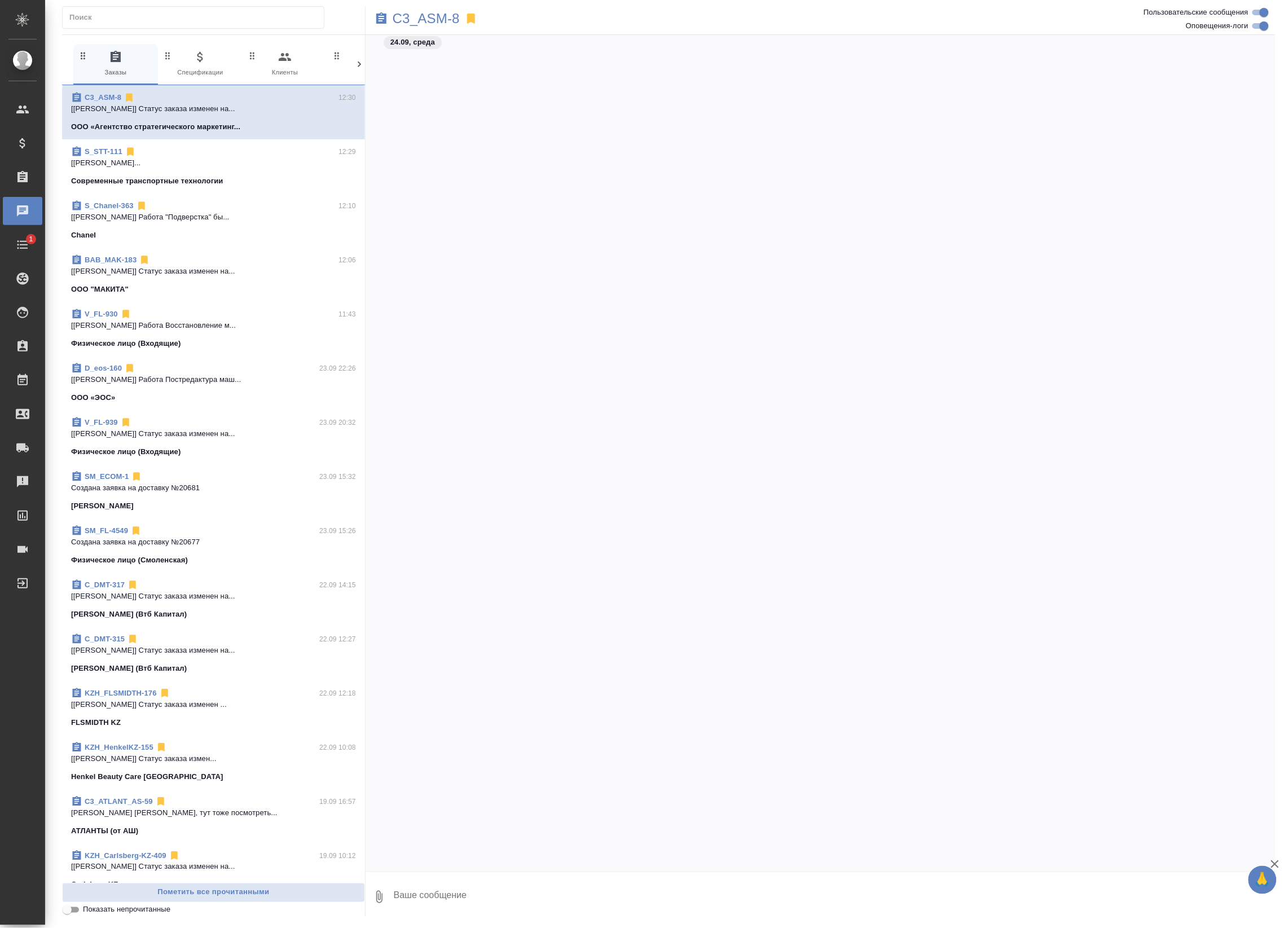
scroll to position [1419, 0]
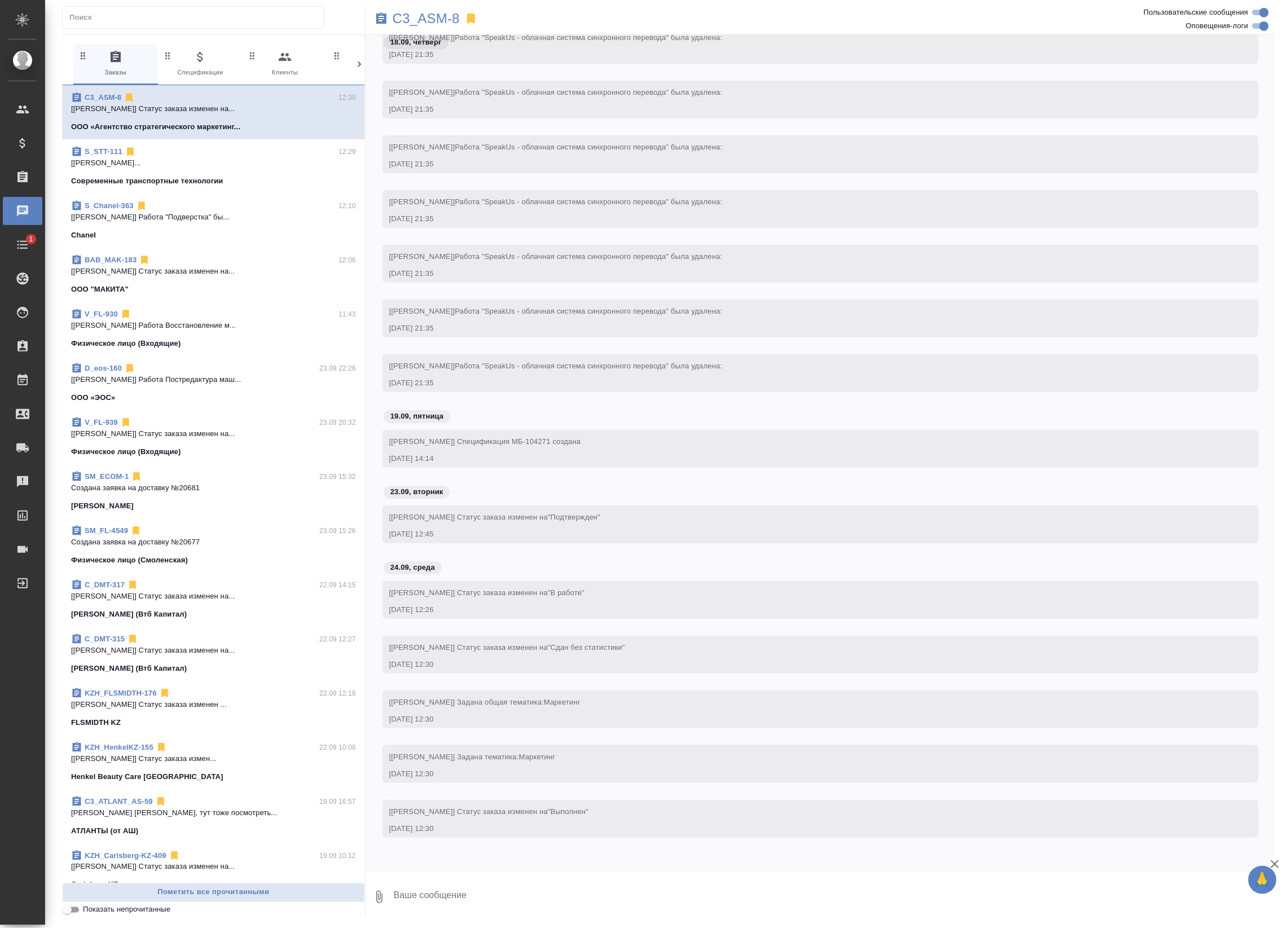
click at [133, 35] on div "0 Заказы 0 Спецификации 0 Клиенты 0 Входящие 0 Тендеры 0 Исполнители 0 Подбор и…" at bounding box center [213, 476] width 303 height 882
click at [137, 24] on input "text" at bounding box center [197, 17] width 255 height 16
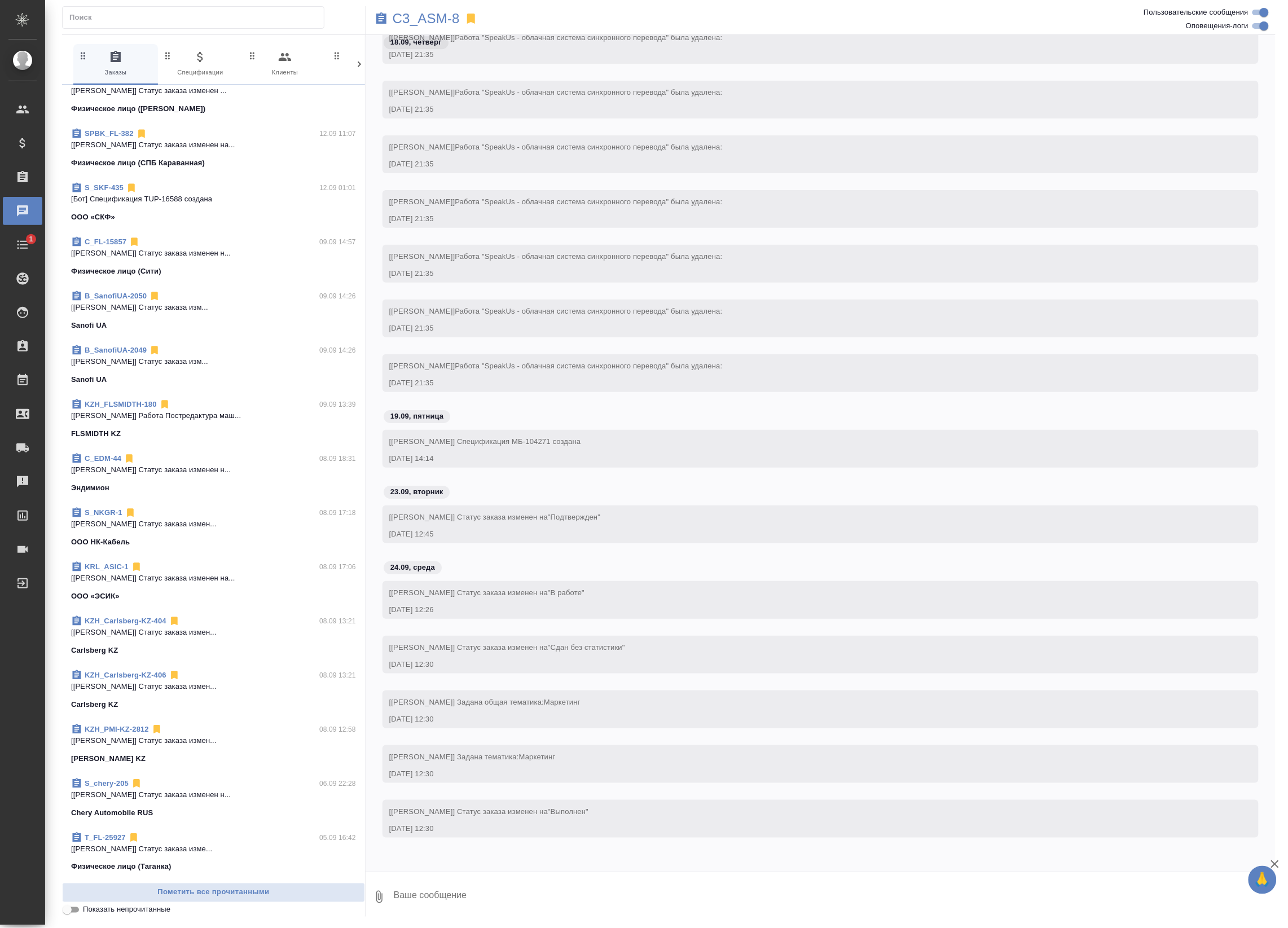
scroll to position [1569, 0]
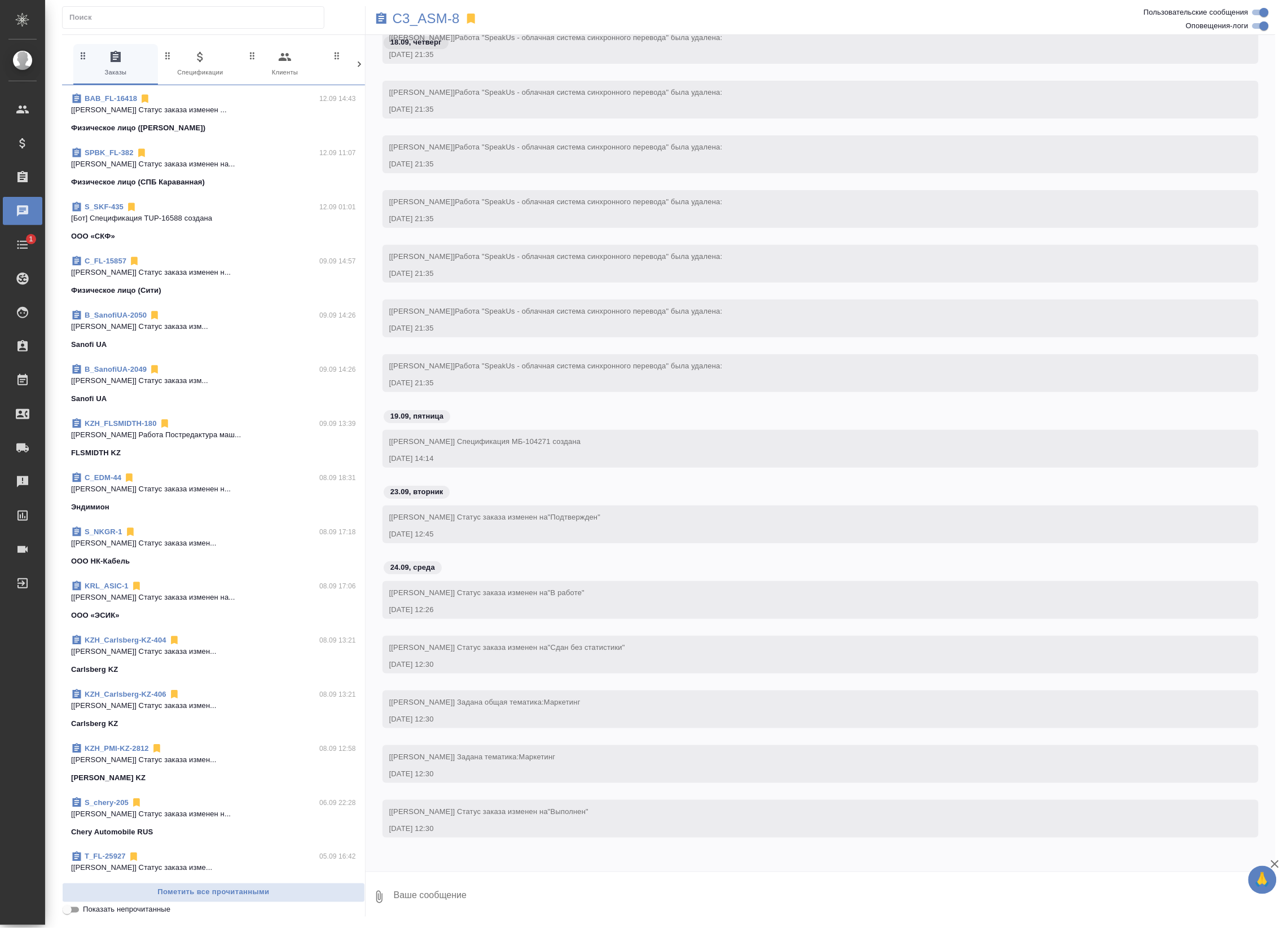
click at [227, 487] on p "[Лямина Надежда] Статус заказа изменен н..." at bounding box center [213, 489] width 285 height 12
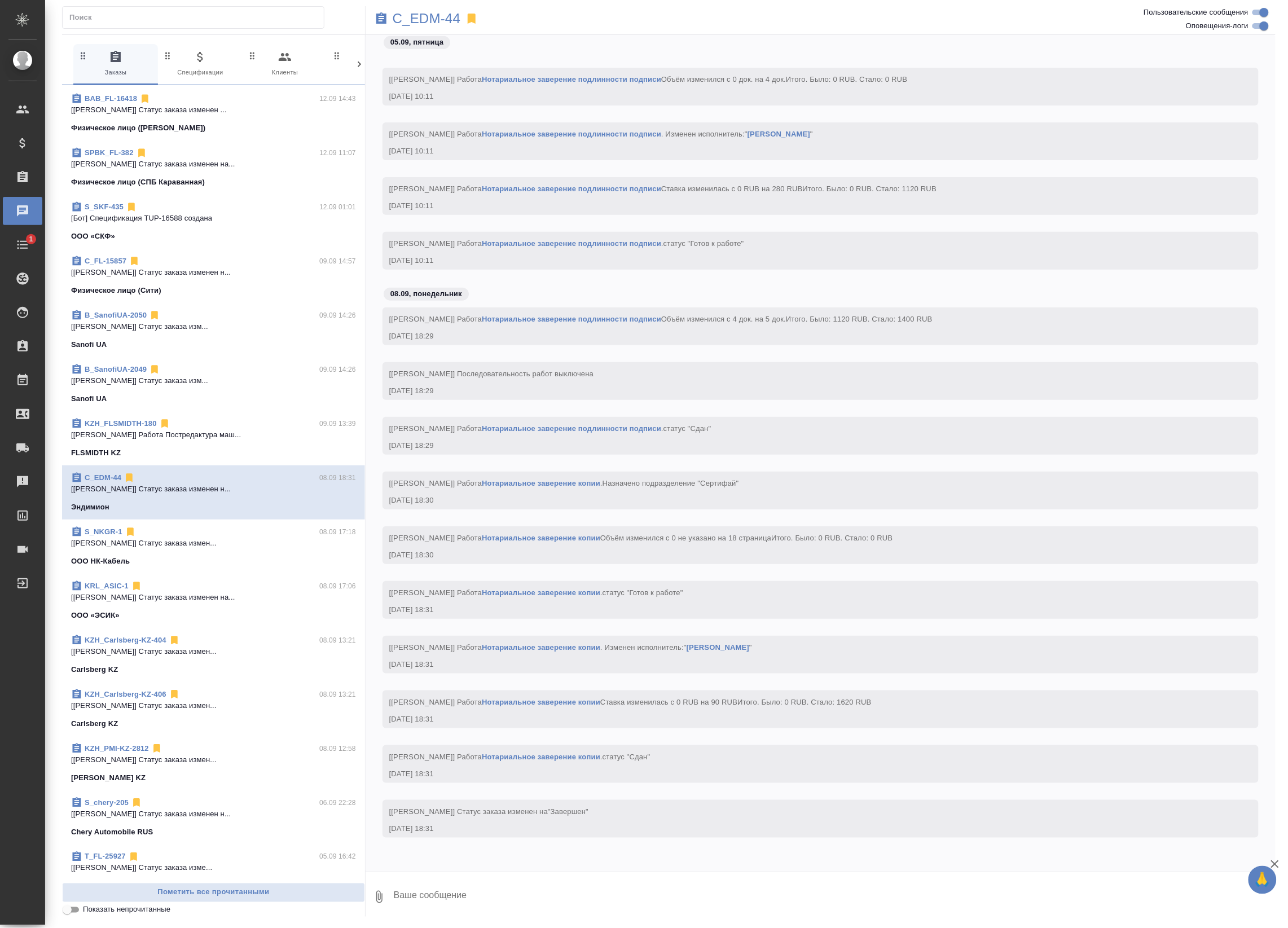
click at [224, 429] on p "[Баданян Артак] Работа Постредактура маш..." at bounding box center [213, 435] width 285 height 12
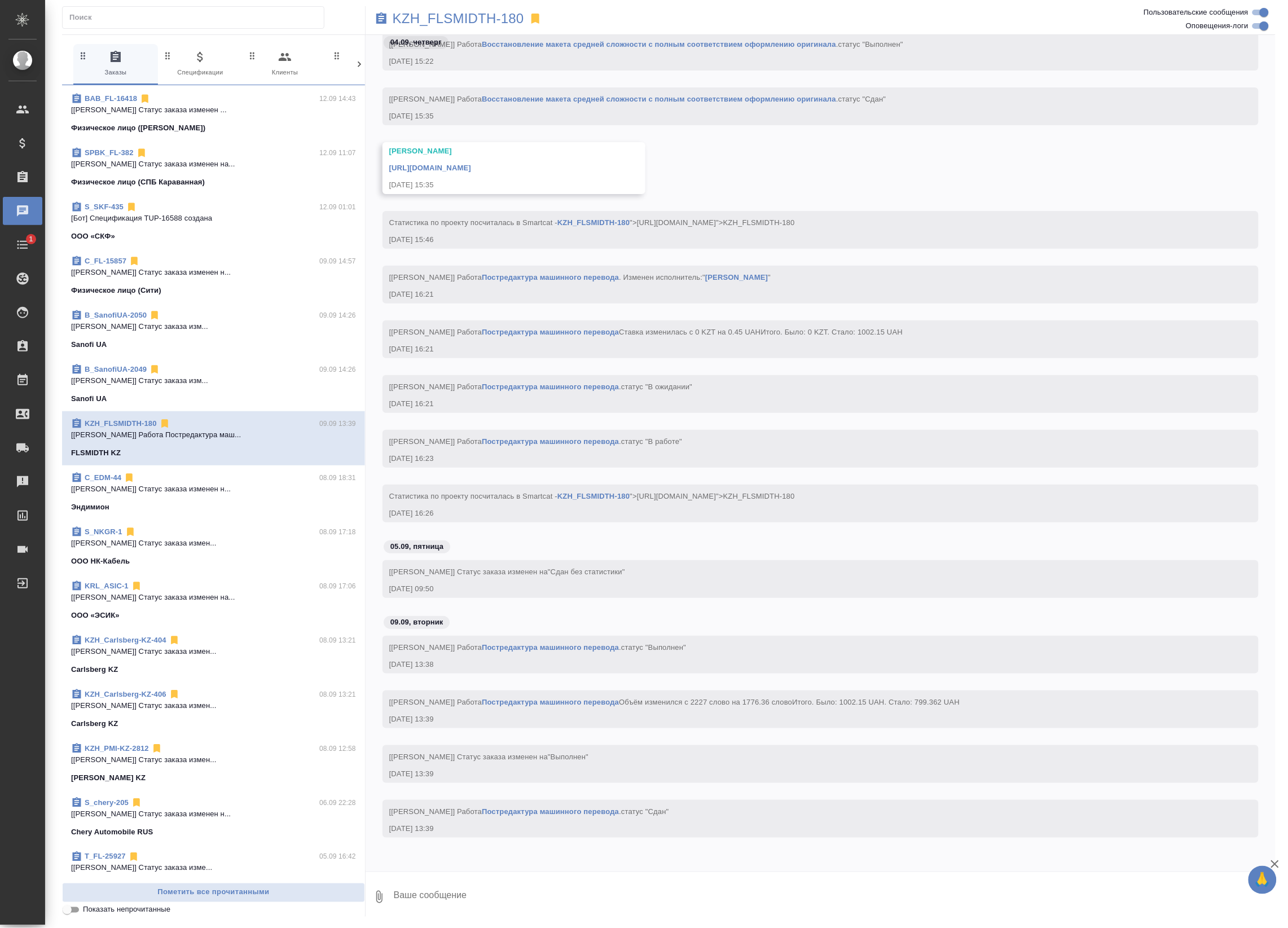
click at [231, 371] on div "B_SanofiUA-2049 09.09 14:26" at bounding box center [213, 370] width 285 height 12
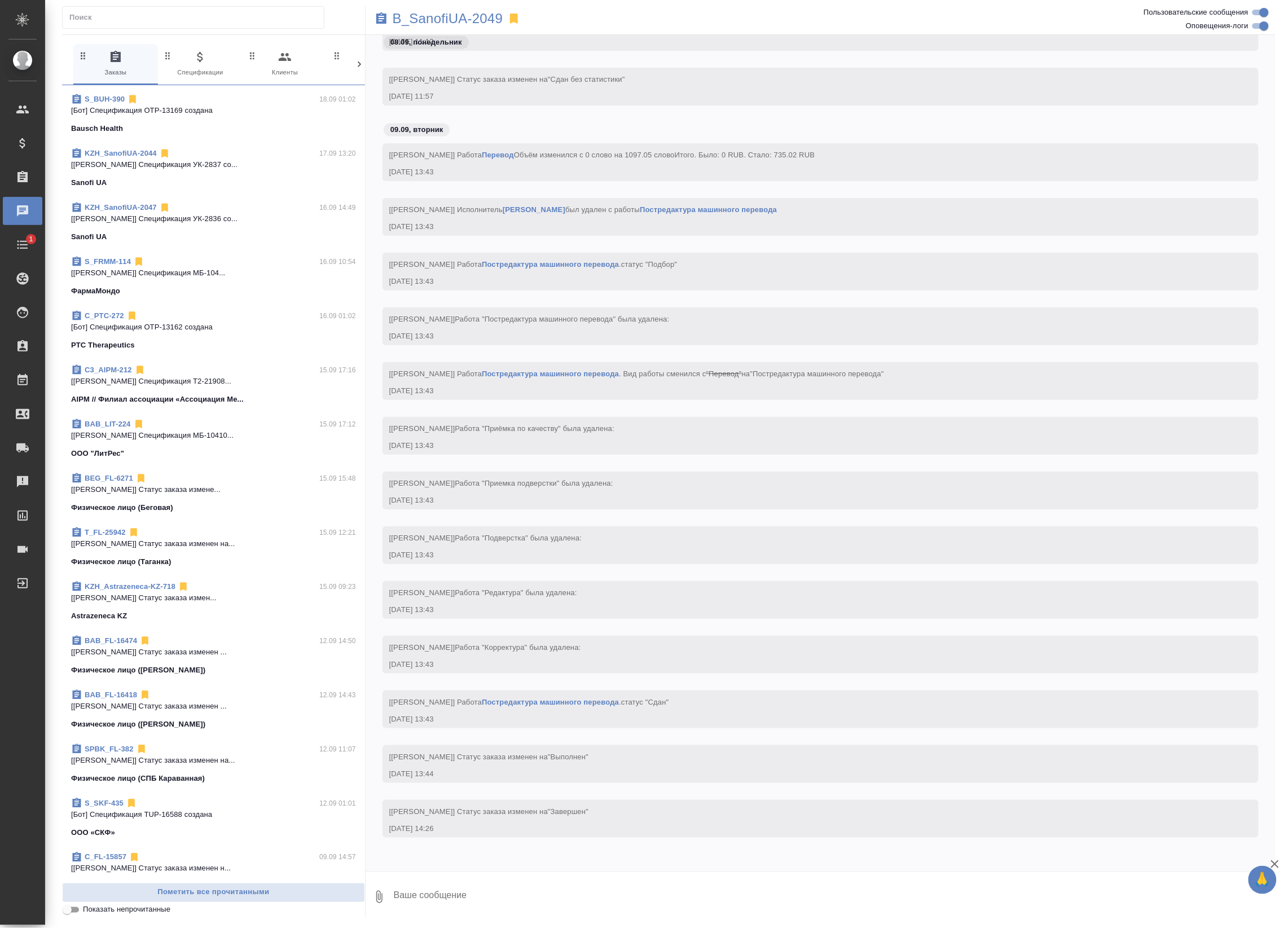
scroll to position [935, 0]
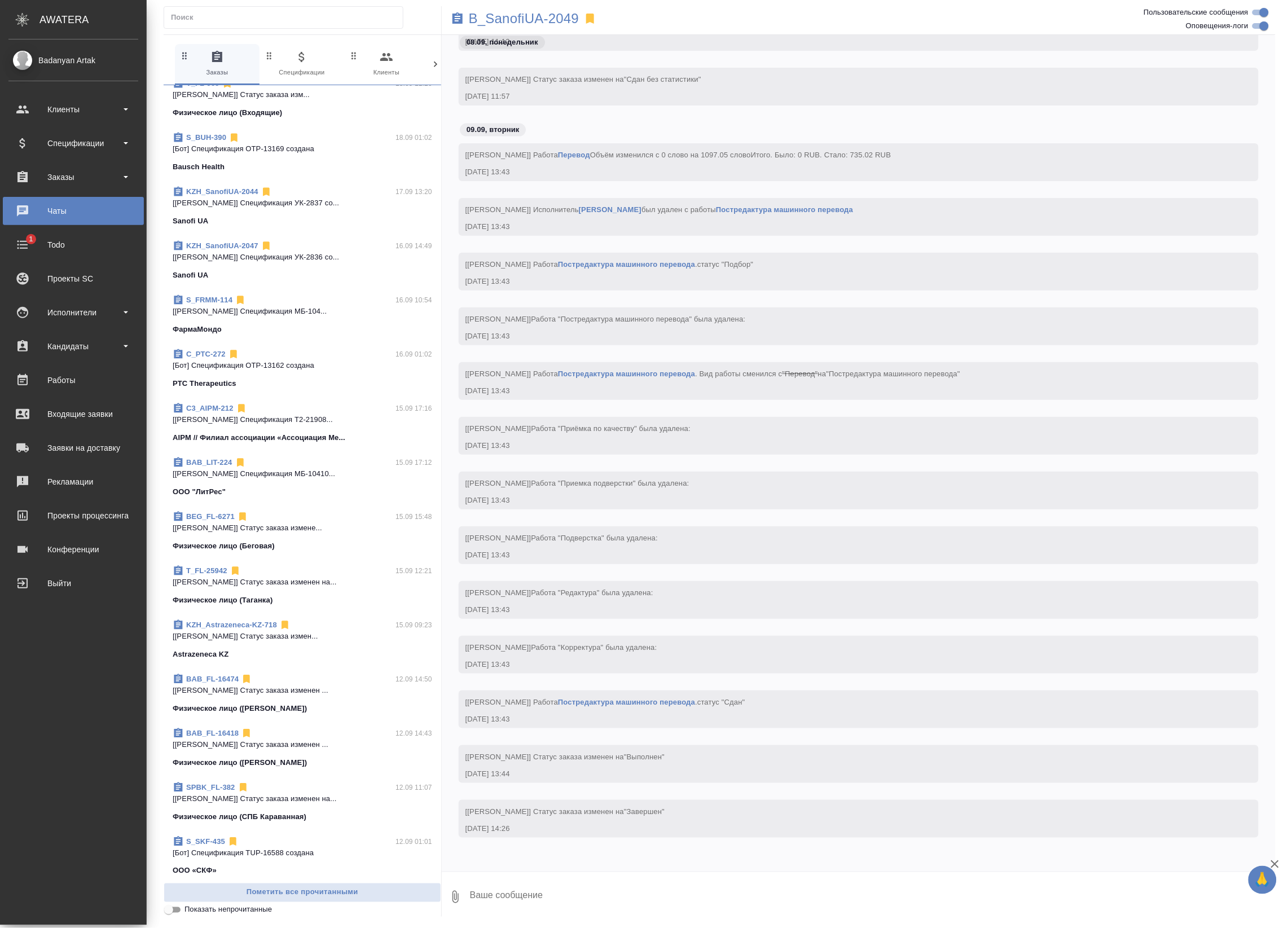
click at [34, 206] on div "Чаты" at bounding box center [73, 211] width 130 height 17
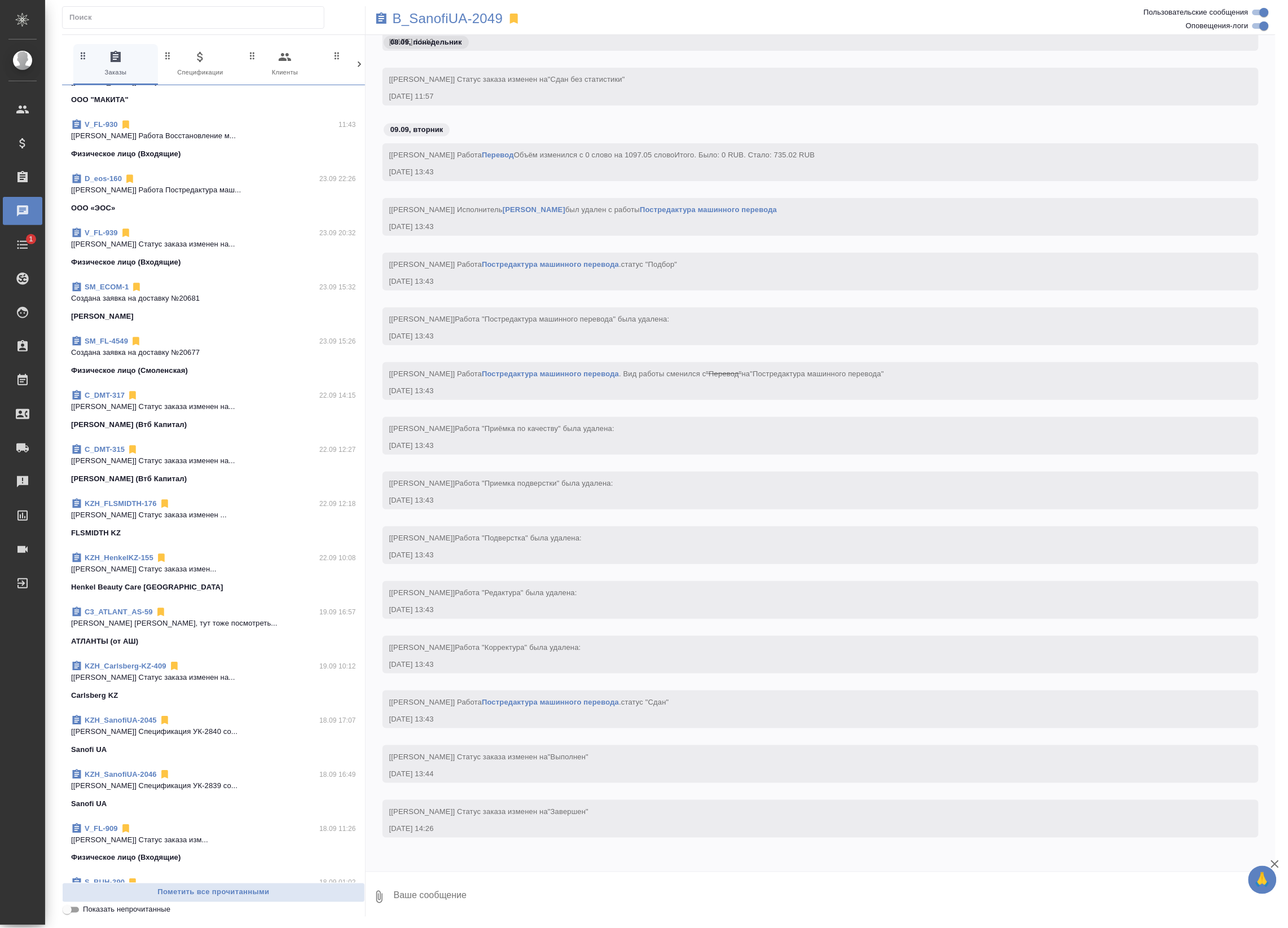
scroll to position [211, 0]
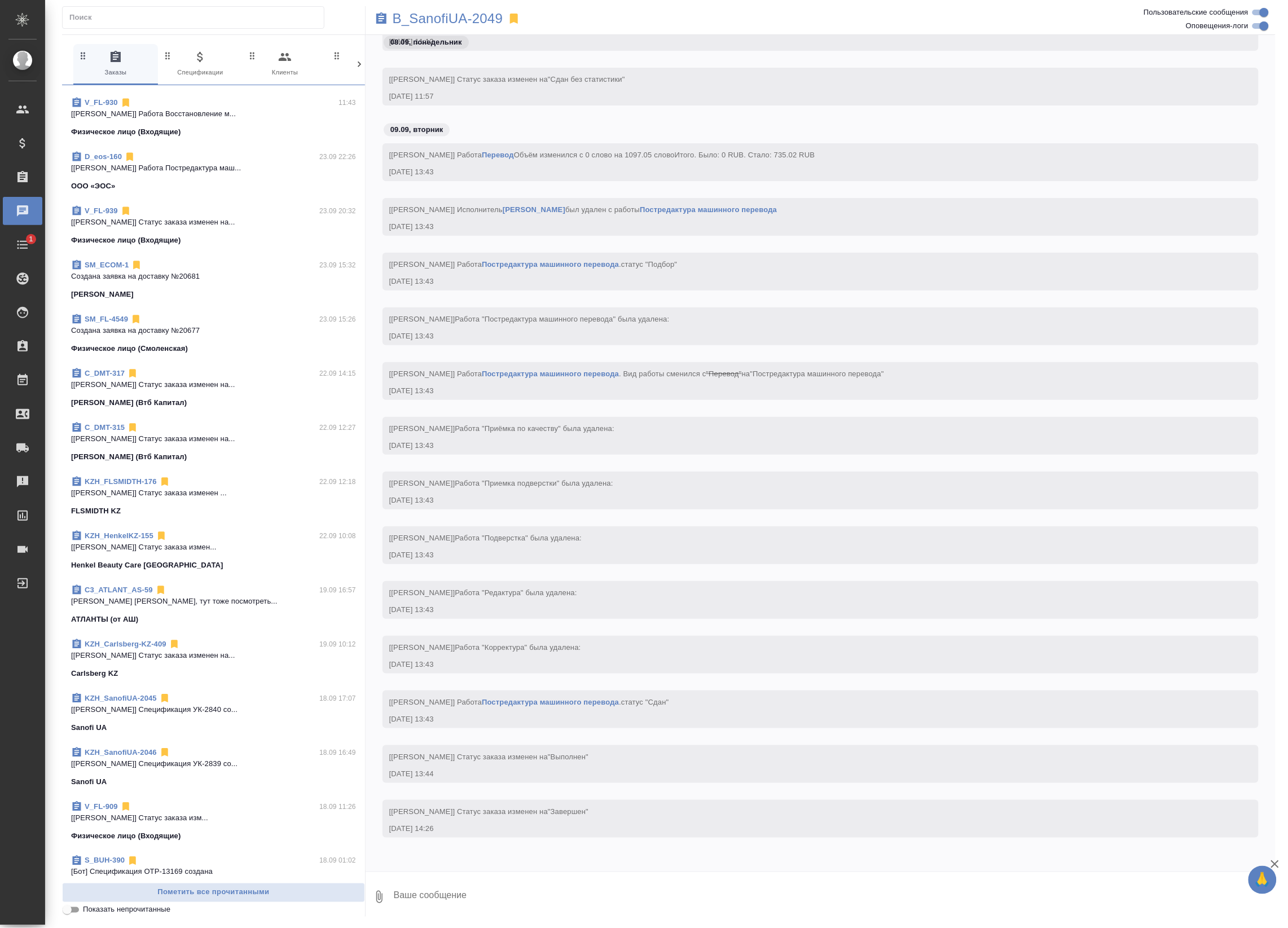
click at [275, 267] on div "SM_ECOM-1 23.09 15:32" at bounding box center [213, 266] width 285 height 12
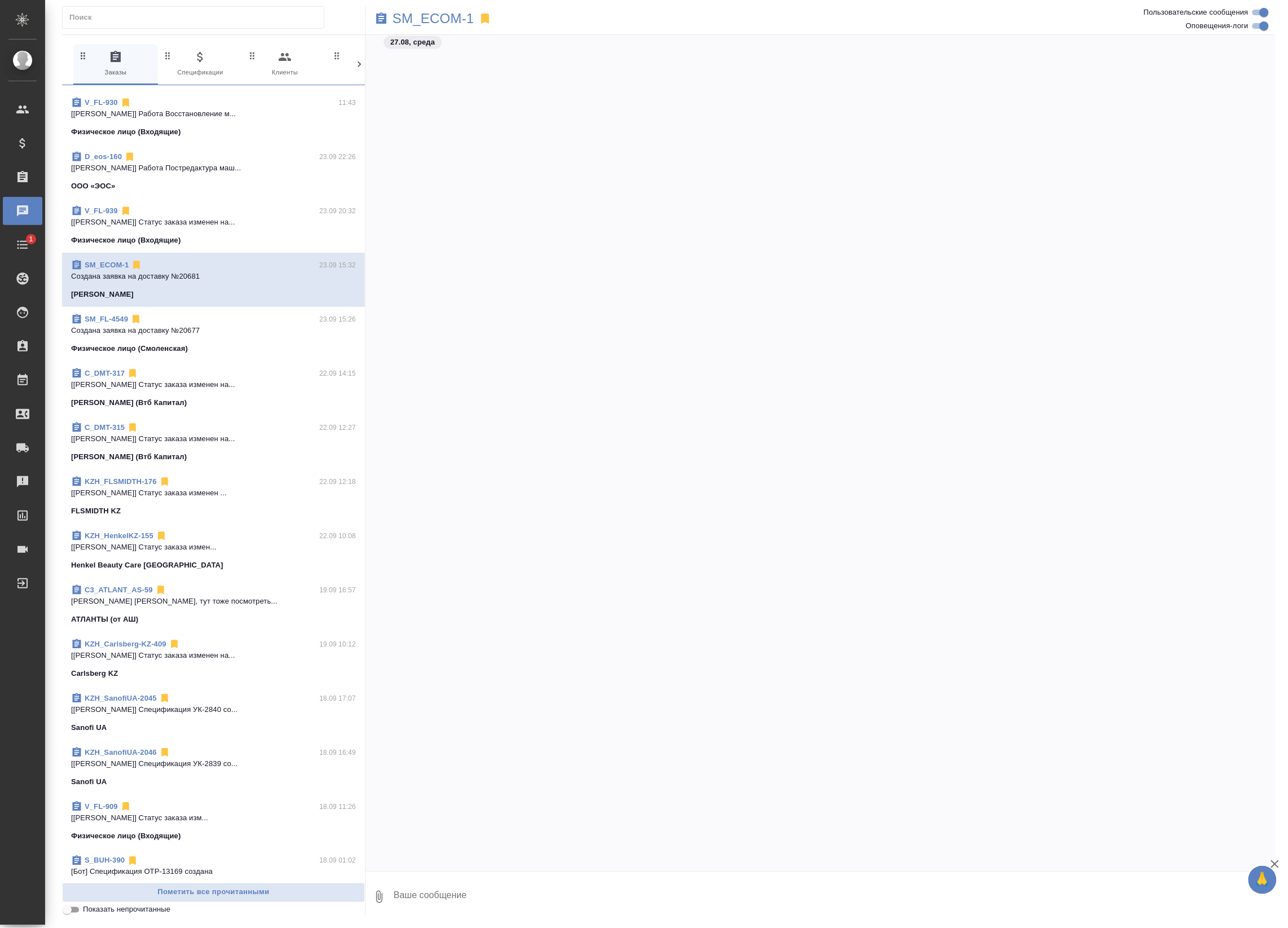
scroll to position [5200, 0]
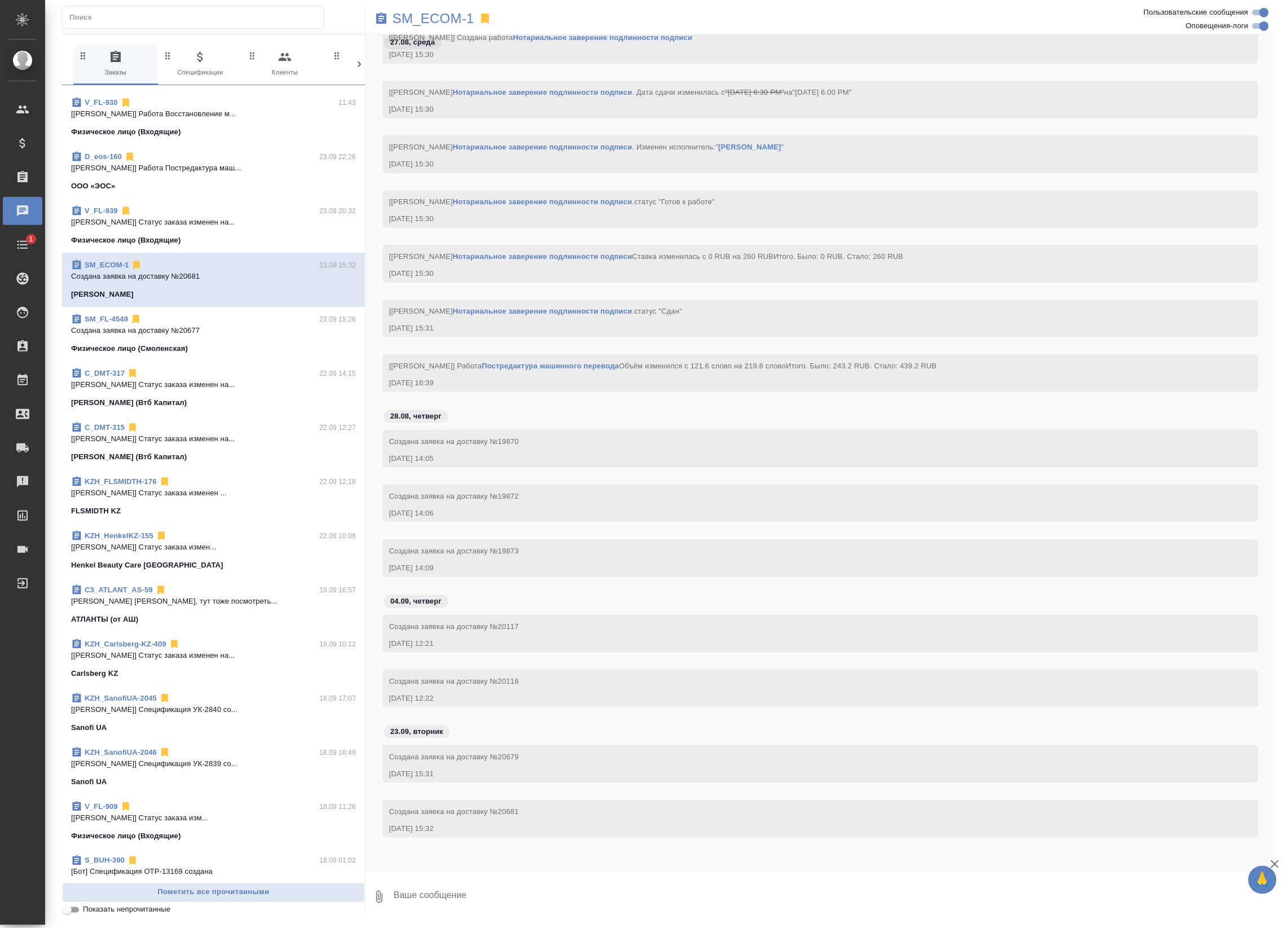
click at [269, 339] on span "SM_FL-4549 23.09 15:26 Создана заявка на доставку №20677 Физическое лицо (Смоле…" at bounding box center [213, 334] width 285 height 41
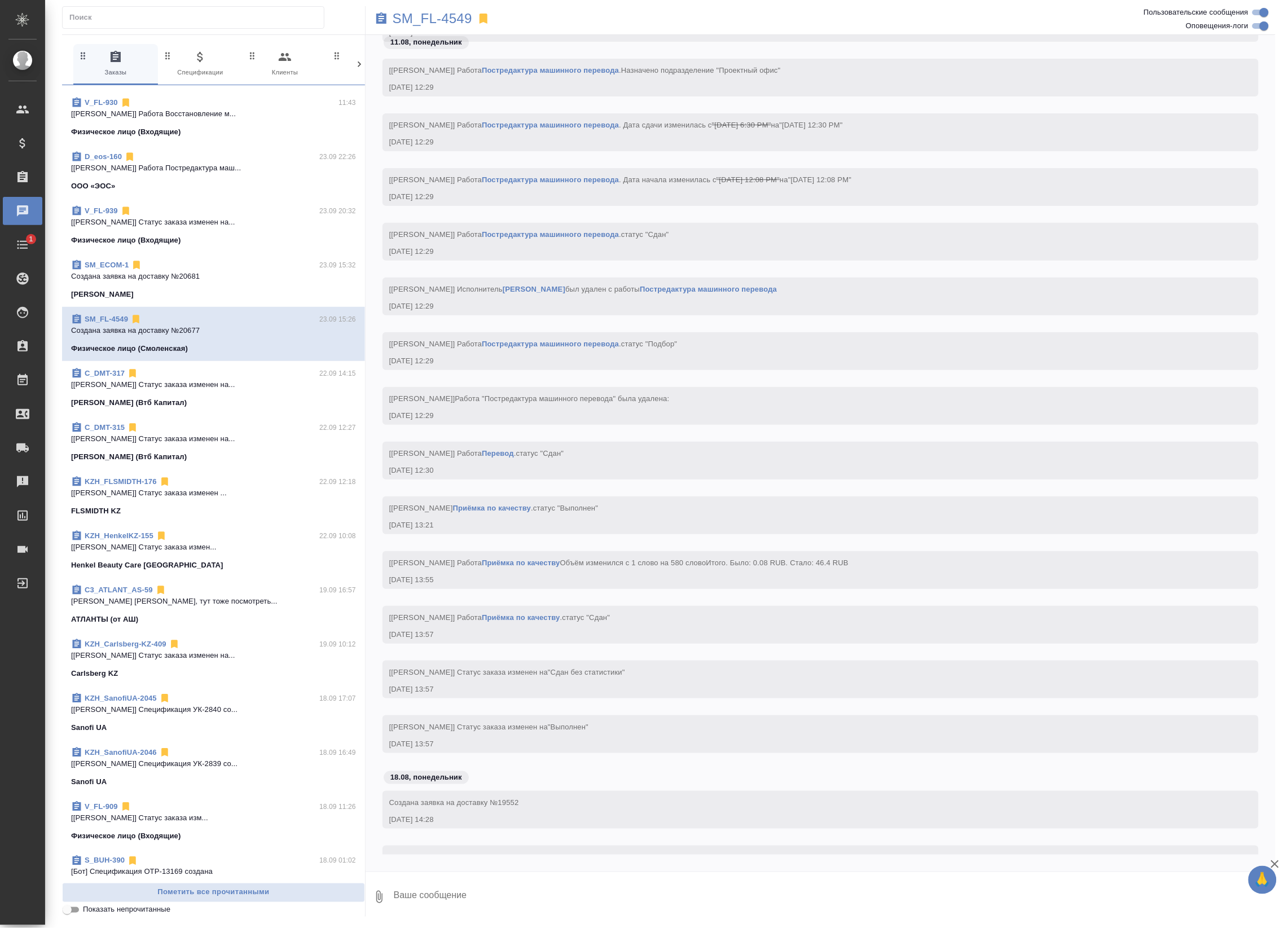
scroll to position [6504, 0]
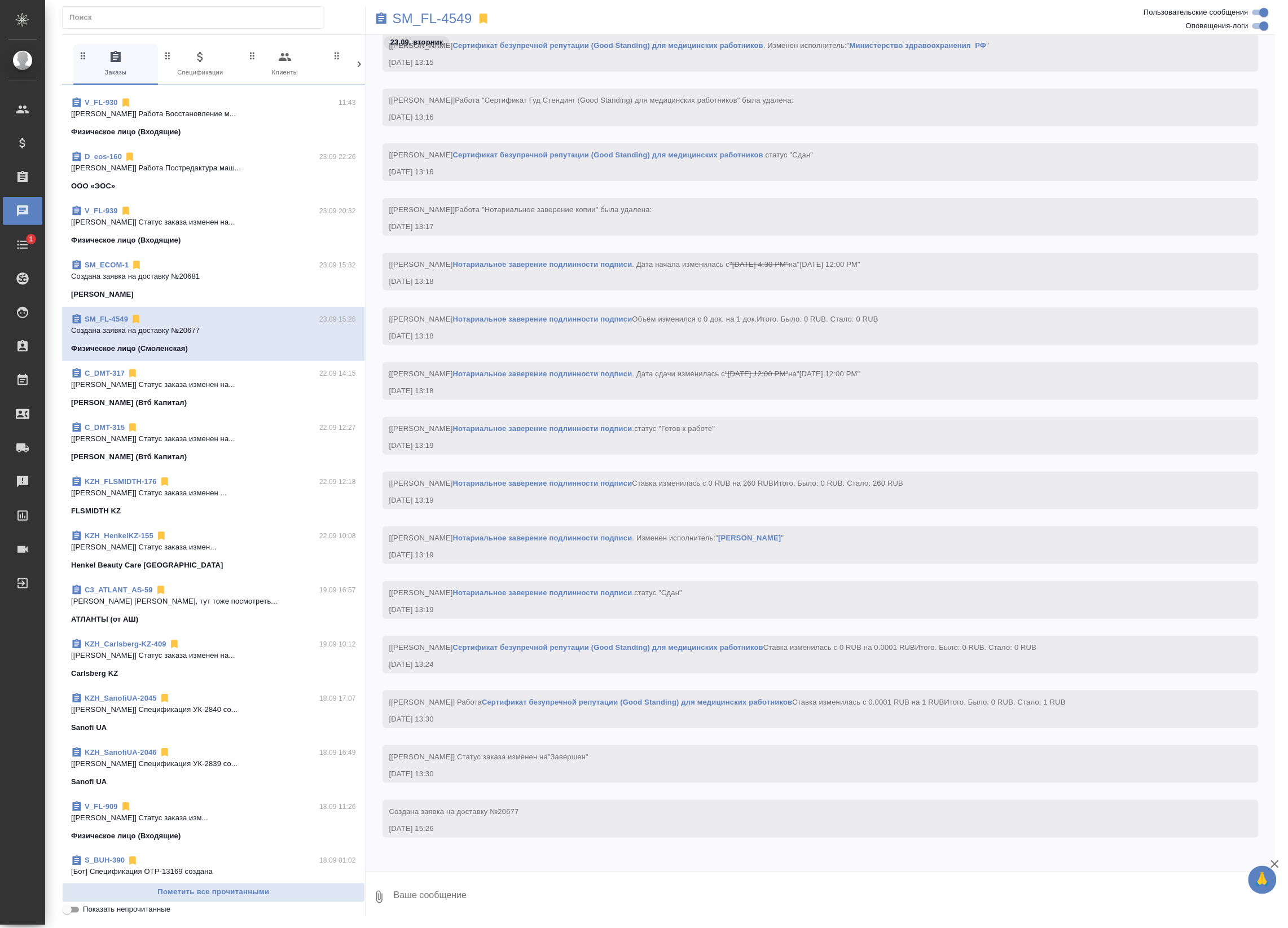
click at [280, 374] on div "C_DMT-317 22.09 14:15" at bounding box center [213, 374] width 285 height 12
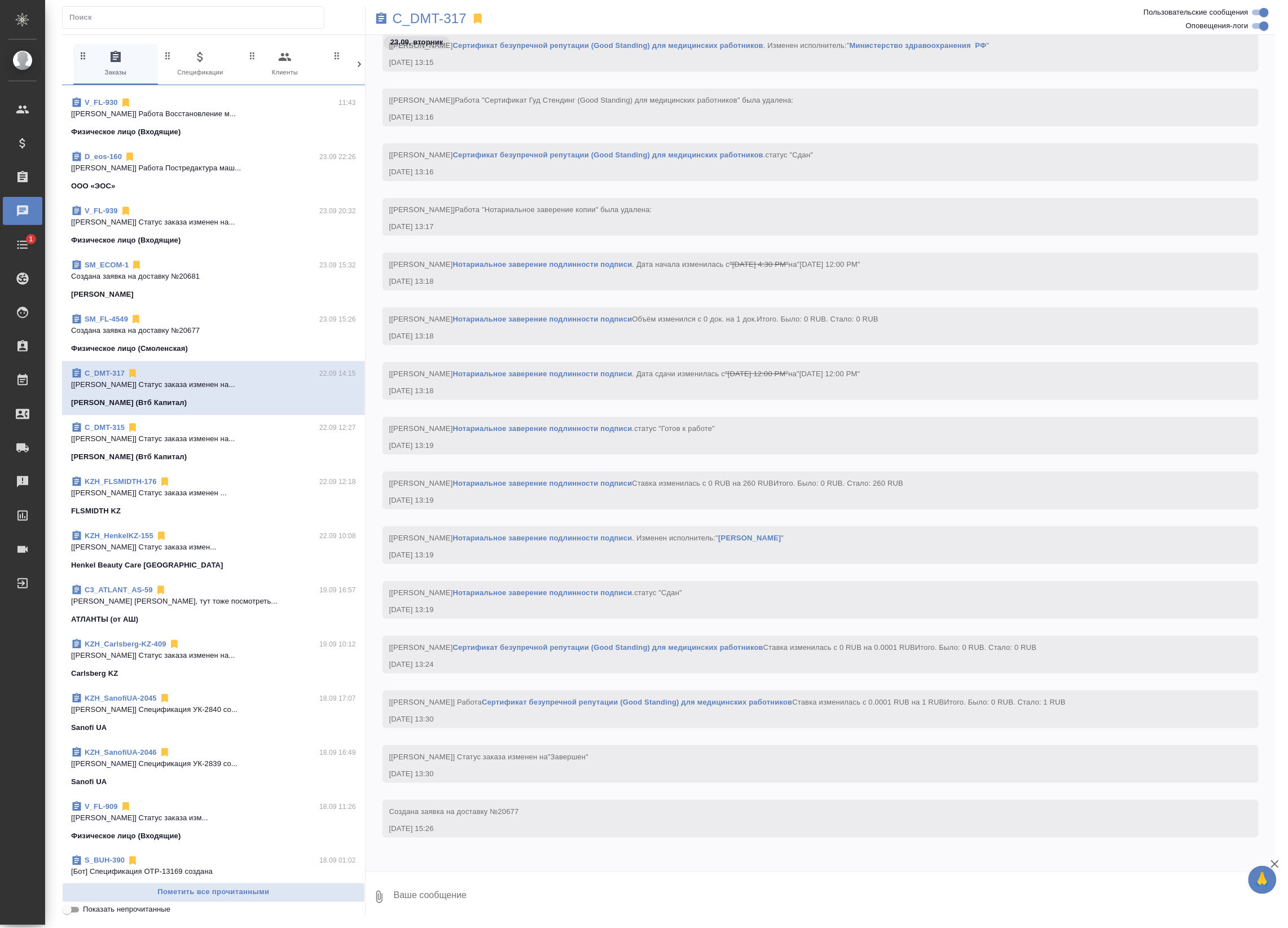
scroll to position [2904, 0]
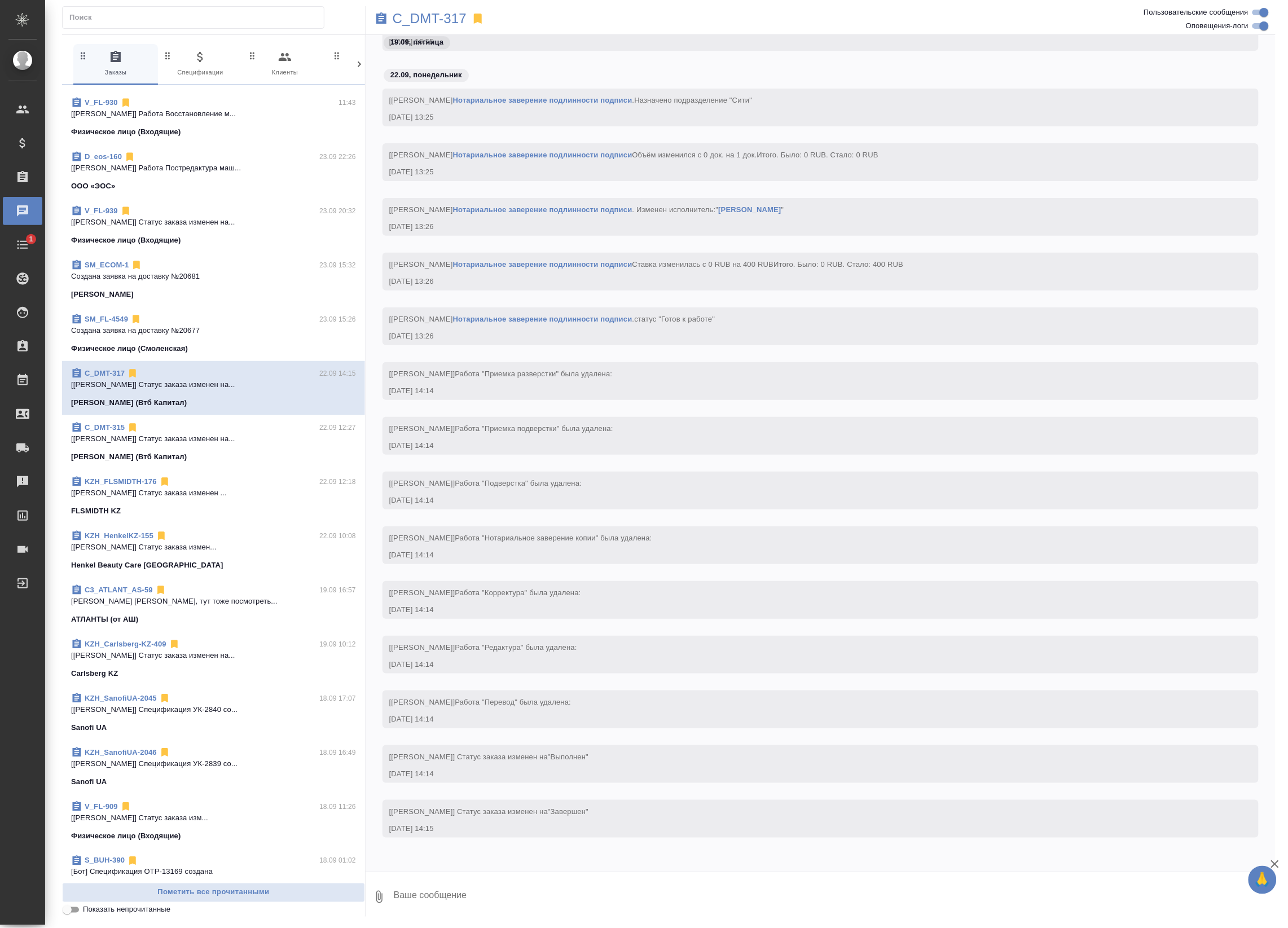
click at [283, 419] on div "C_DMT-315 22.09 12:27 [Баданян Артак] Статус заказа изменен на... Деметра Холди…" at bounding box center [213, 442] width 303 height 54
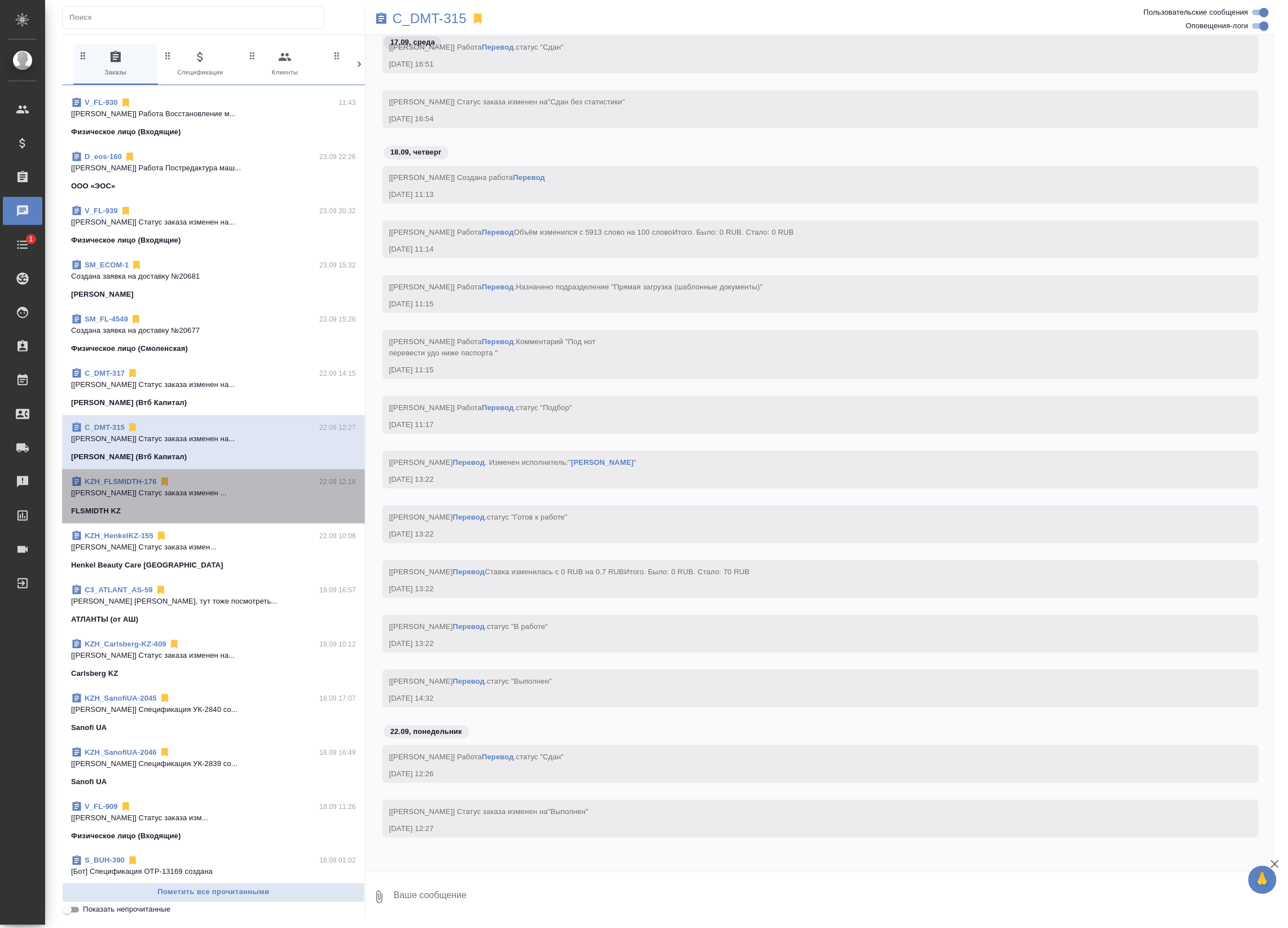
click at [280, 481] on div "KZH_FLSMIDTH-176 22.09 12:18" at bounding box center [213, 482] width 285 height 12
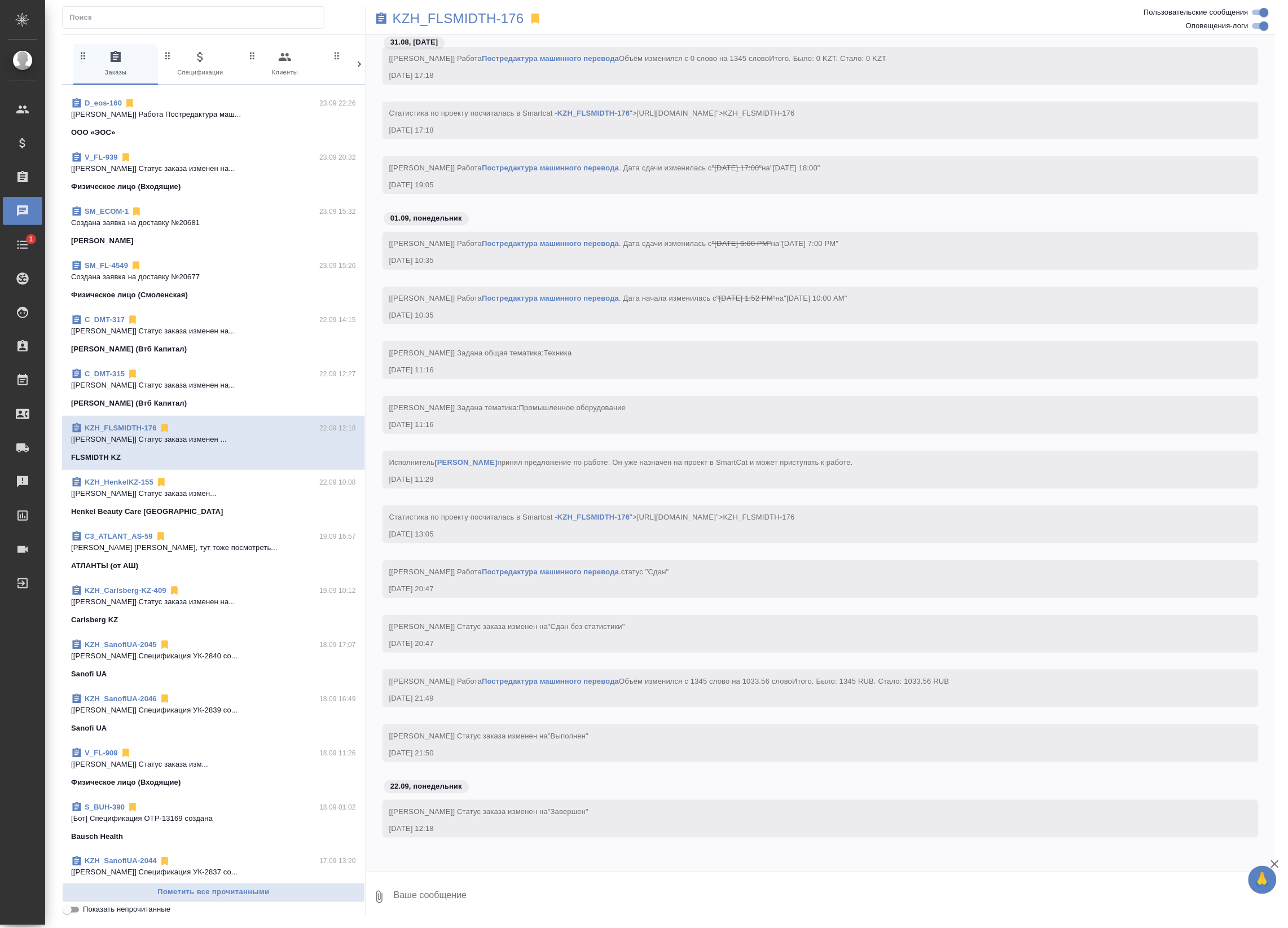
scroll to position [282, 0]
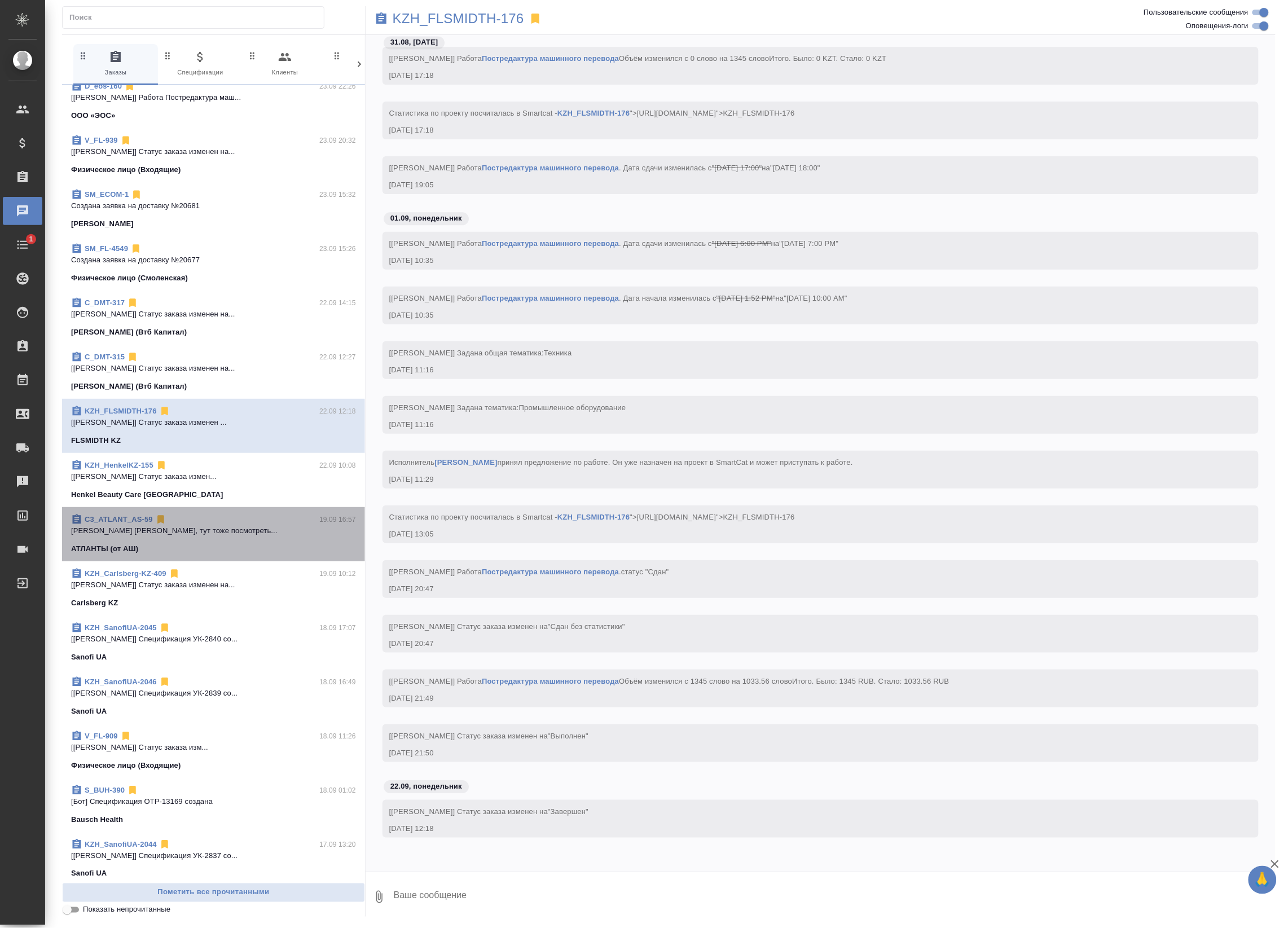
click at [297, 517] on div "C3_ATLANT_AS-59 19.09 16:57" at bounding box center [213, 519] width 285 height 12
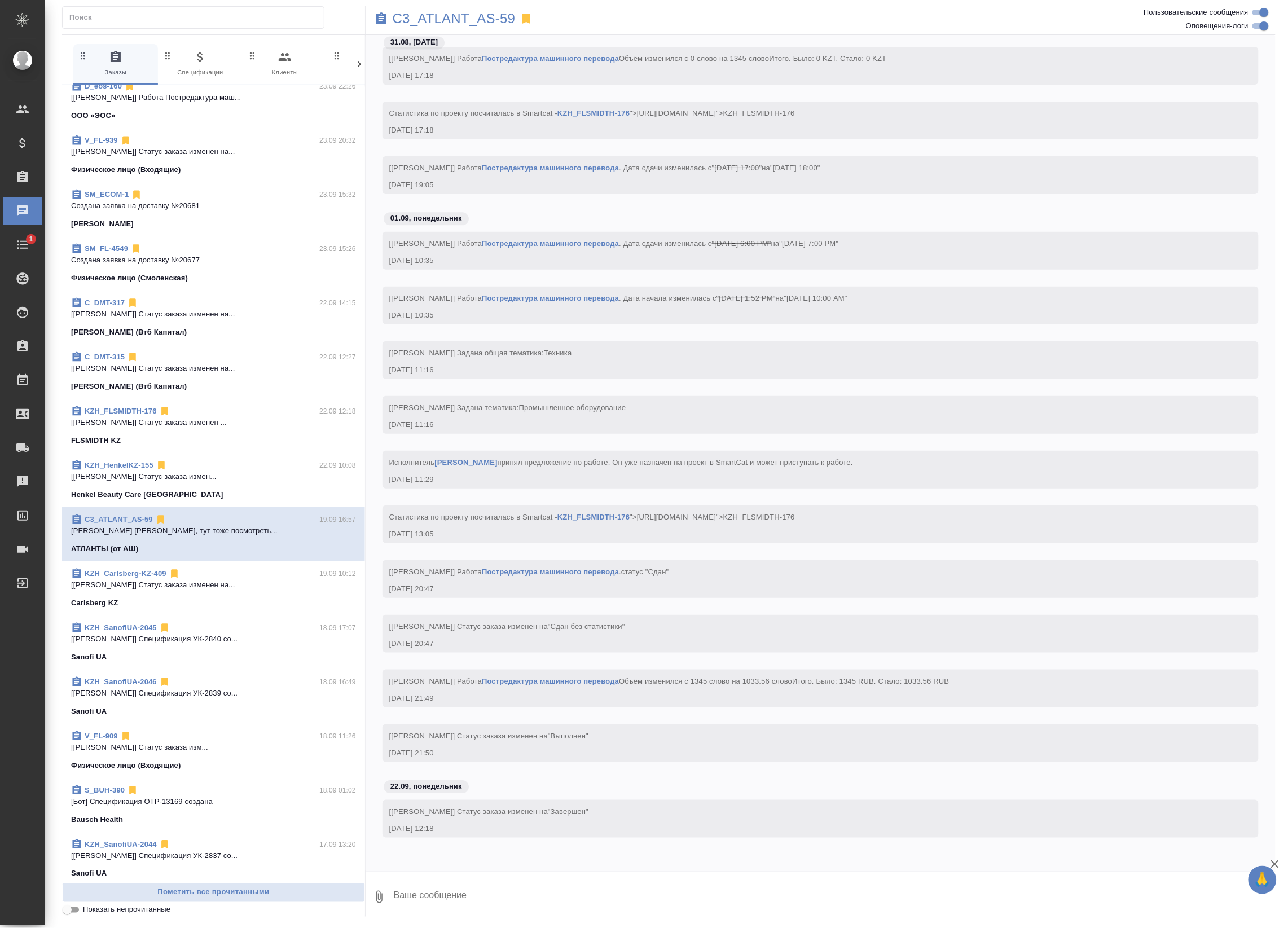
scroll to position [645, 0]
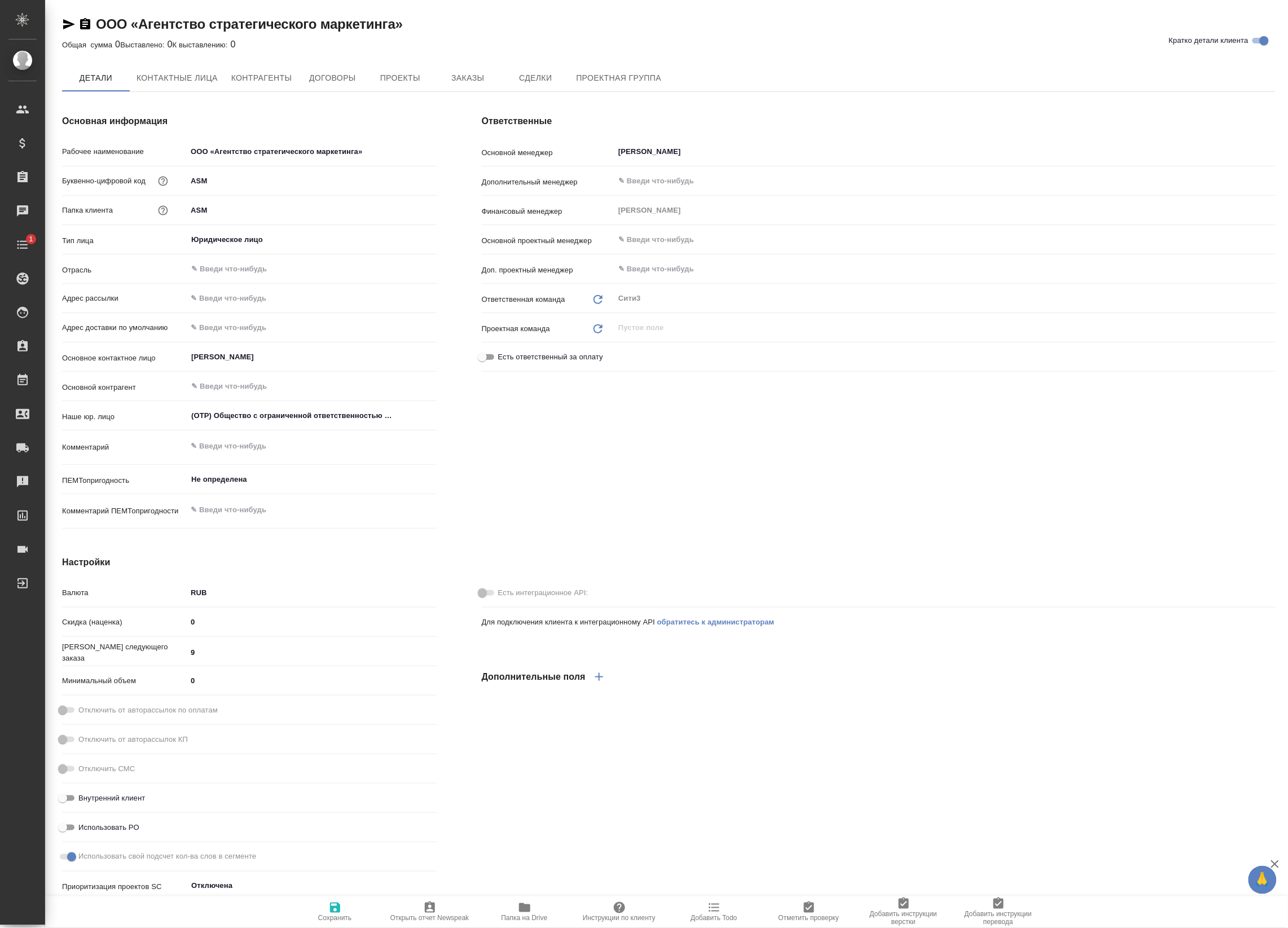
type textarea "x"
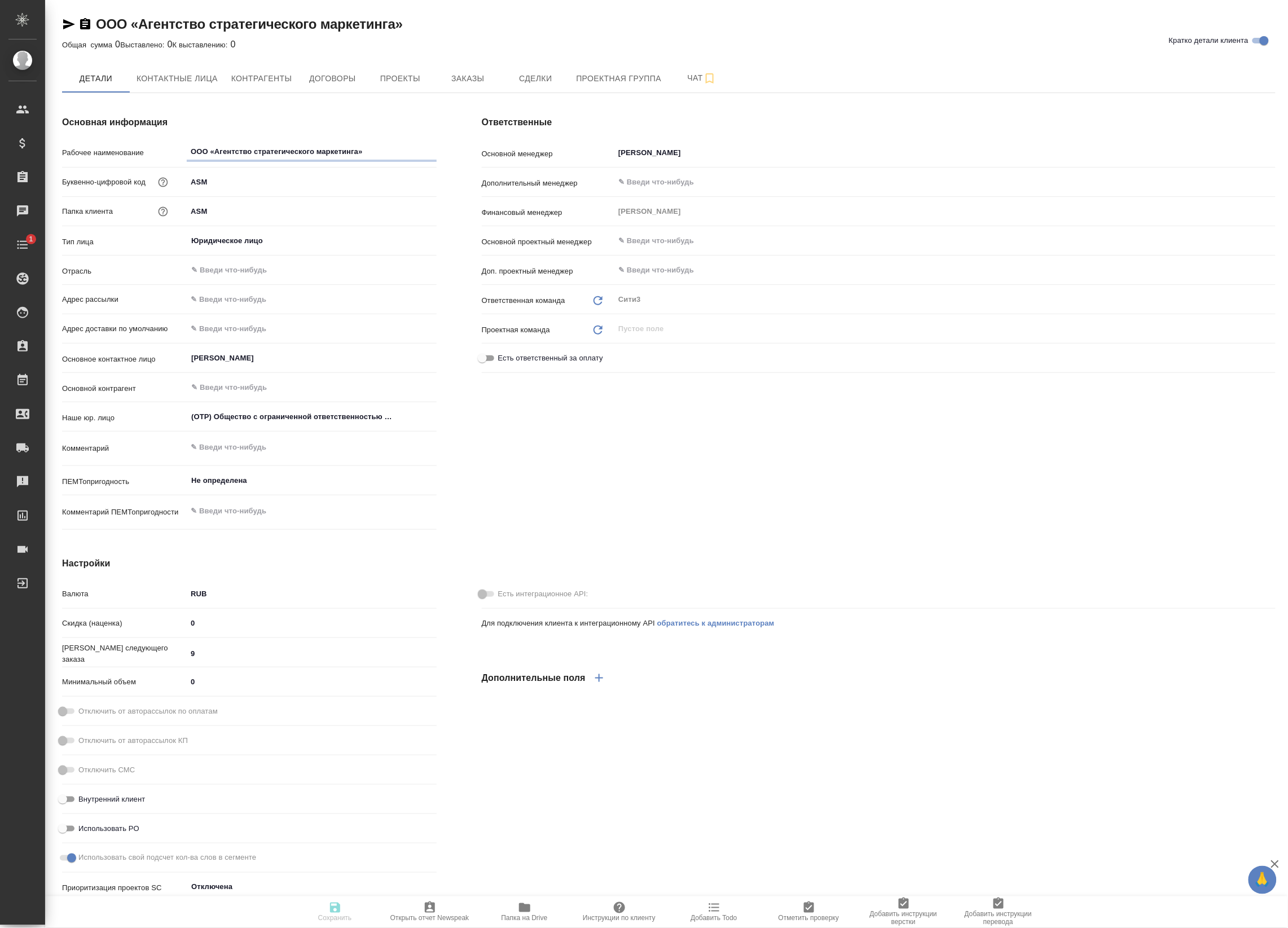
type textarea "x"
click at [691, 72] on span "Чат" at bounding box center [702, 78] width 54 height 14
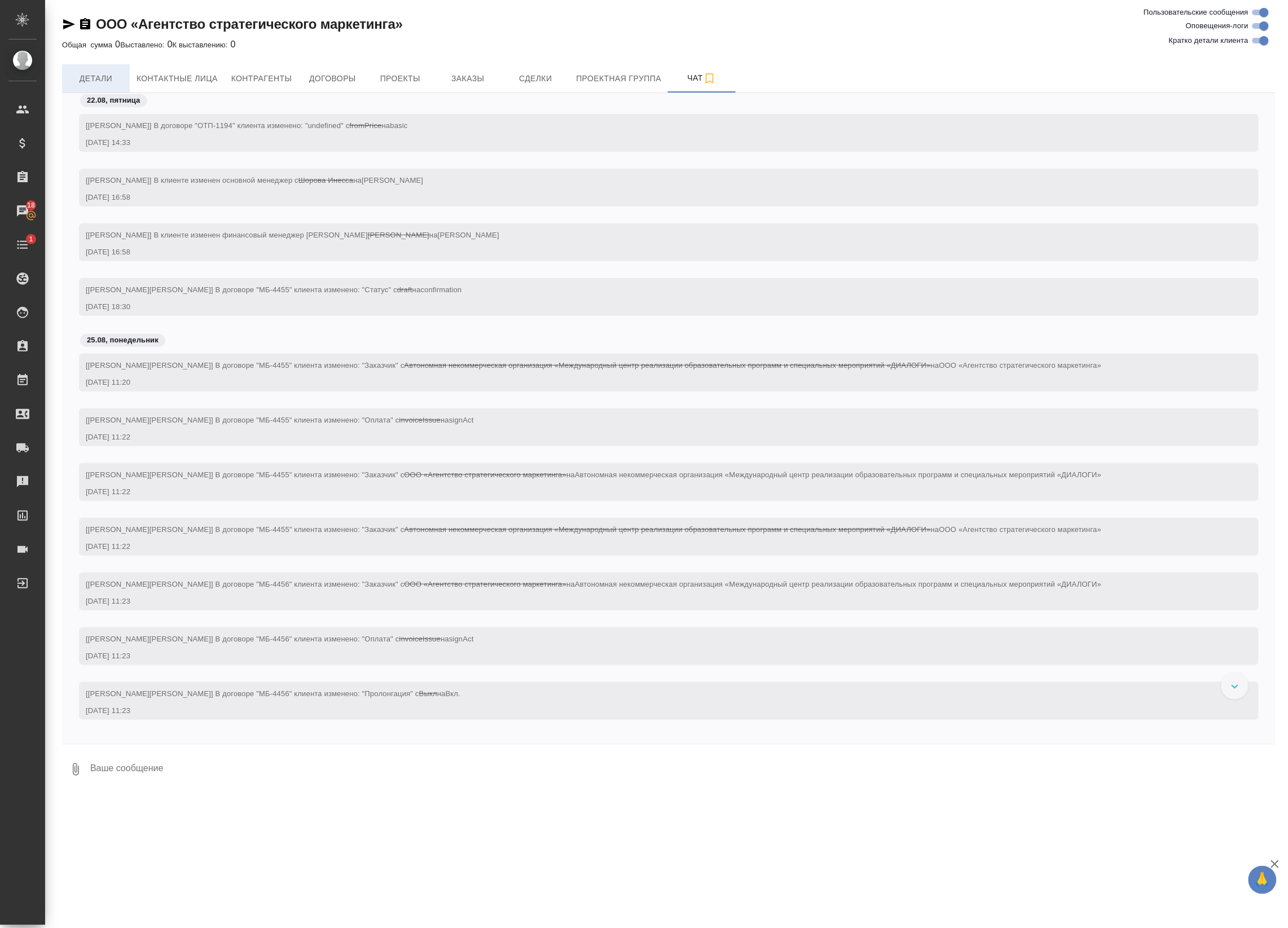
click at [102, 79] on span "Детали" at bounding box center [96, 79] width 54 height 14
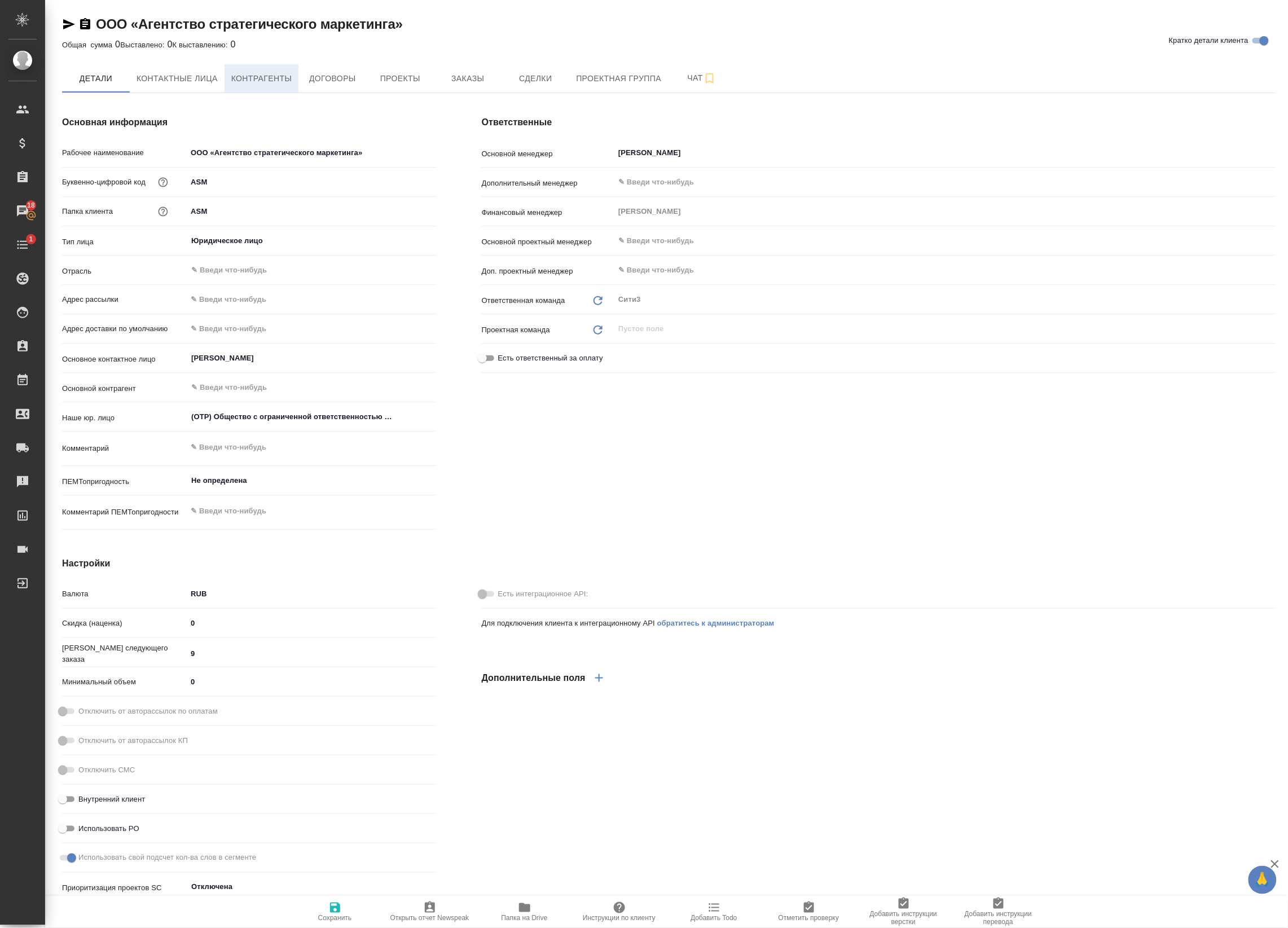
type textarea "x"
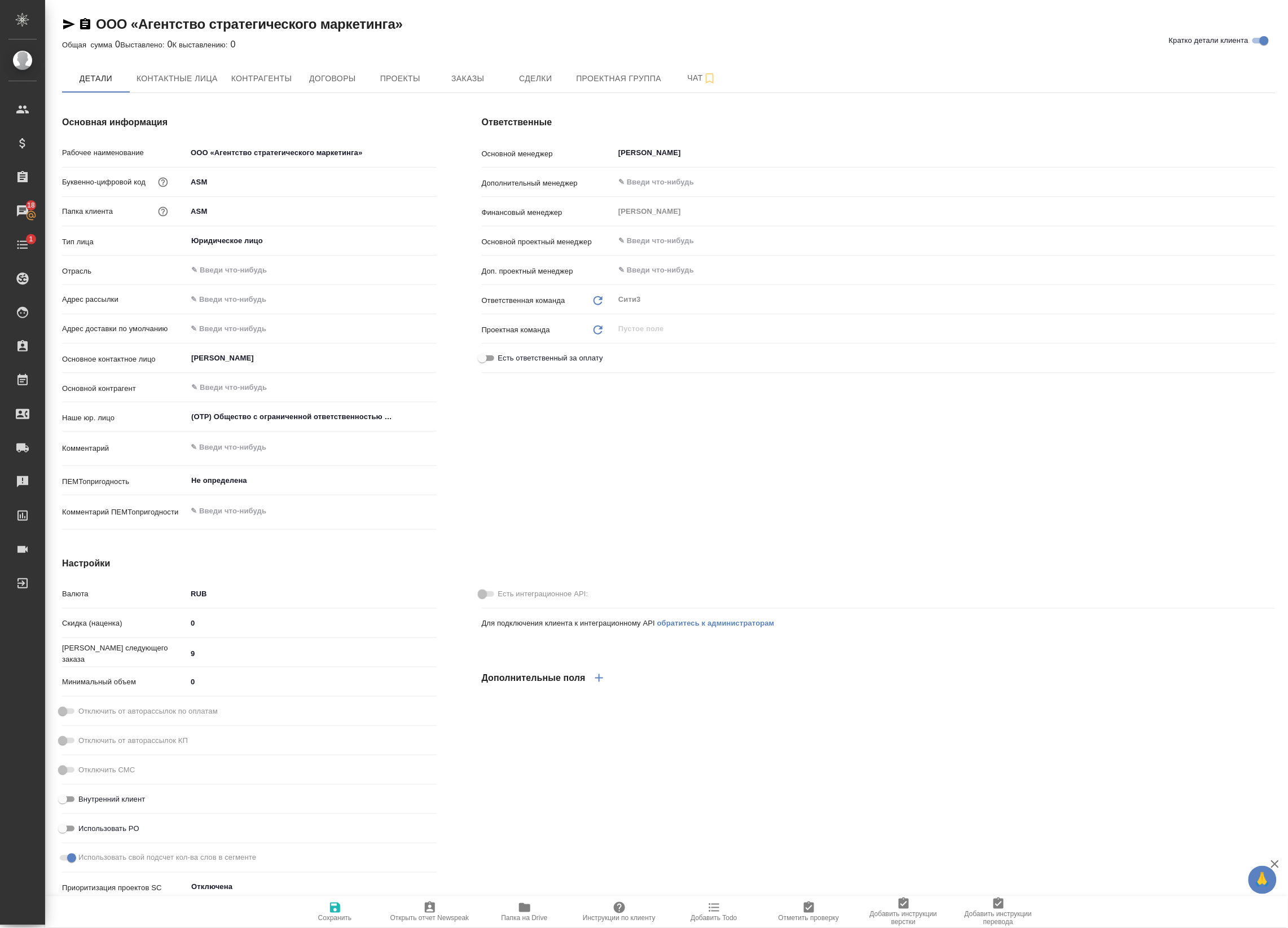
type textarea "x"
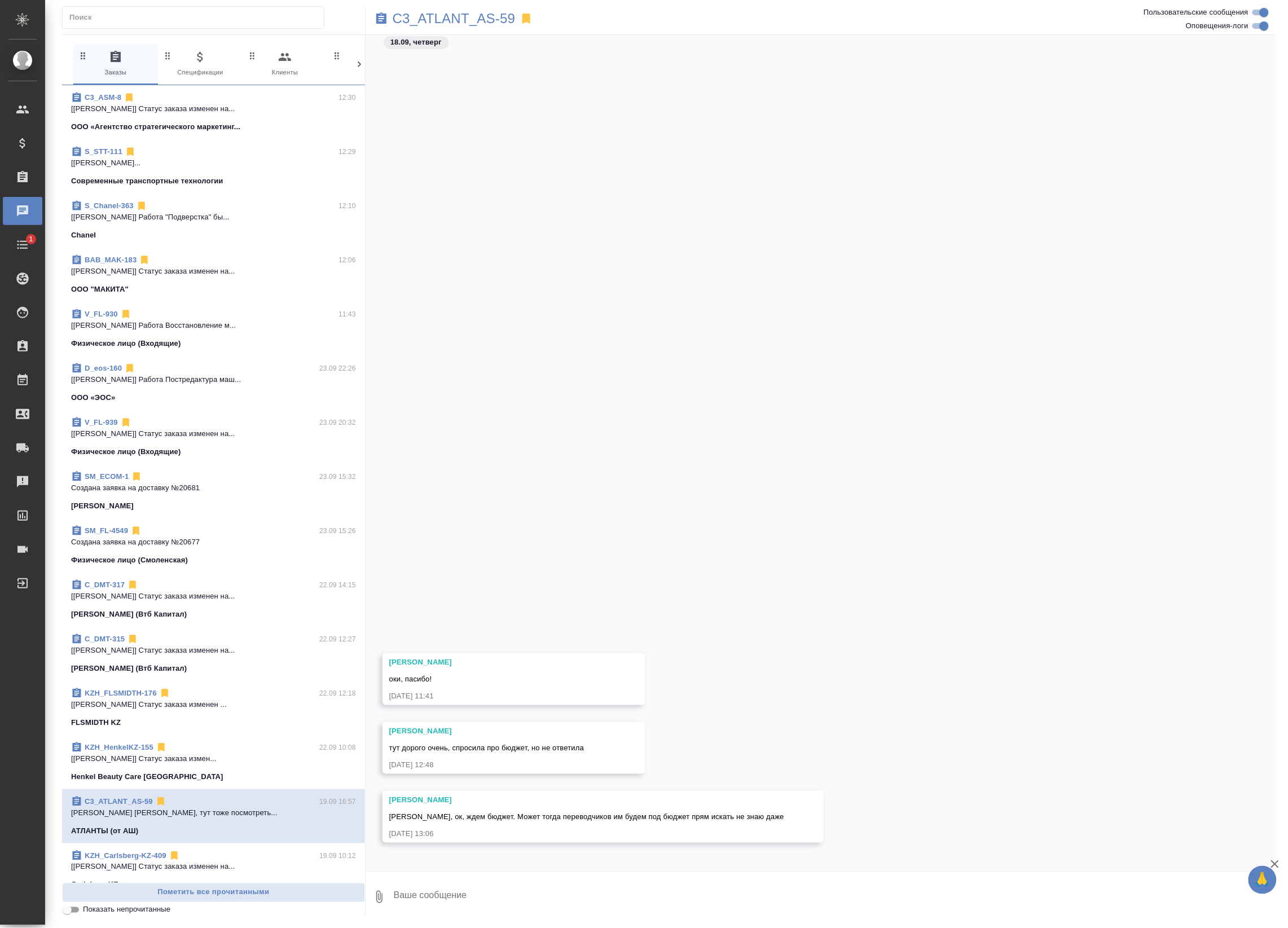
scroll to position [645, 0]
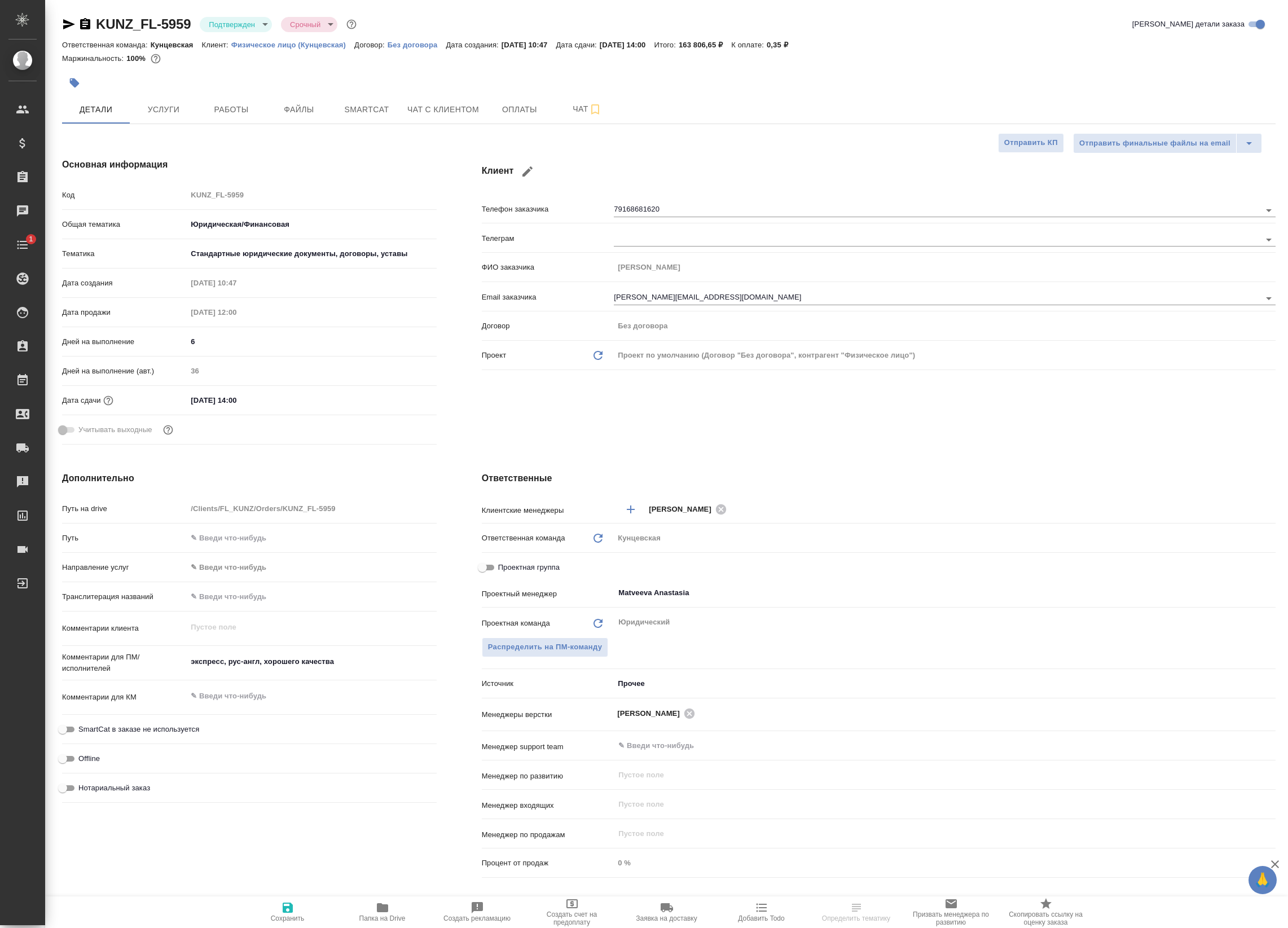
select select "RU"
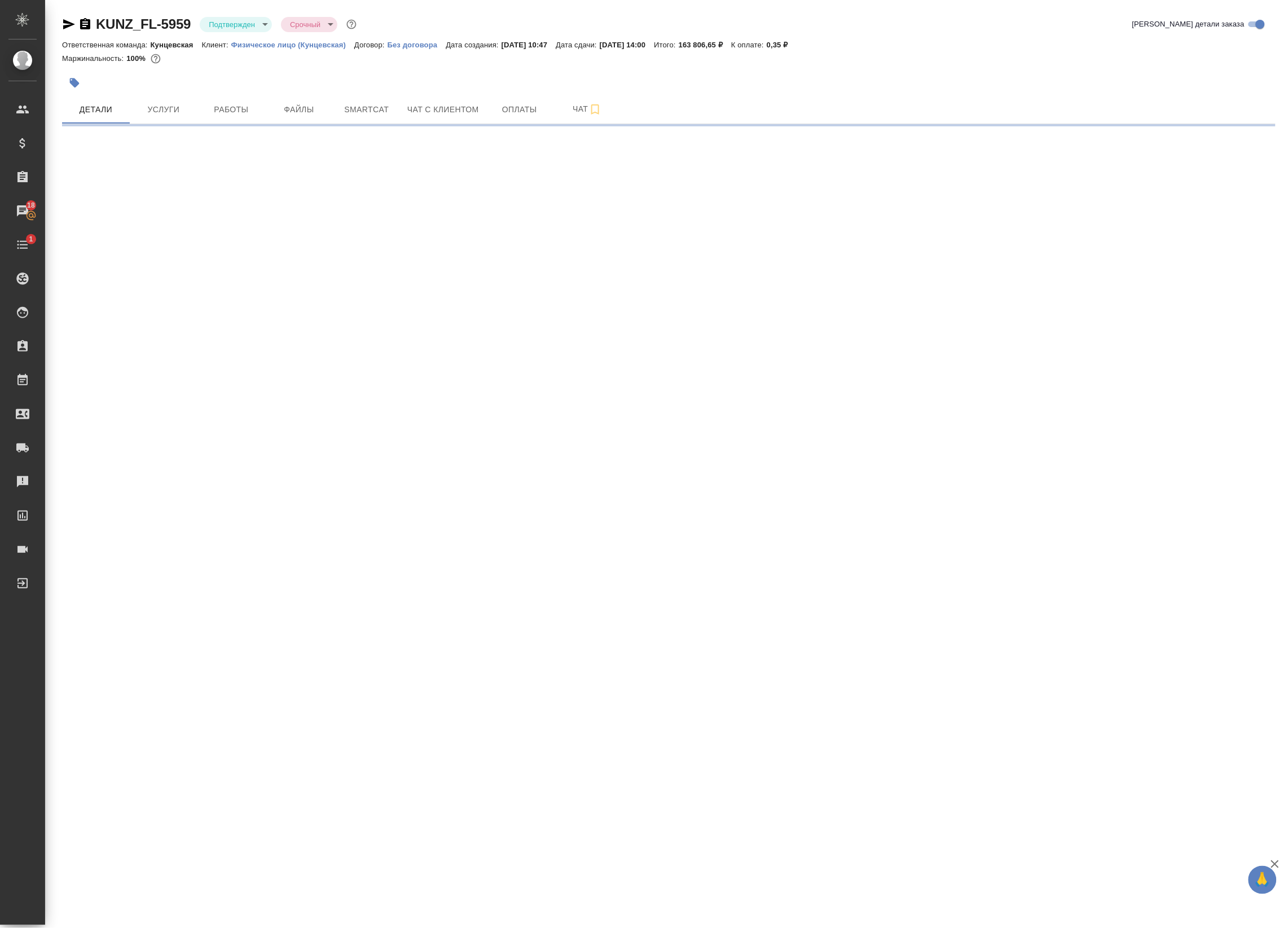
select select "RU"
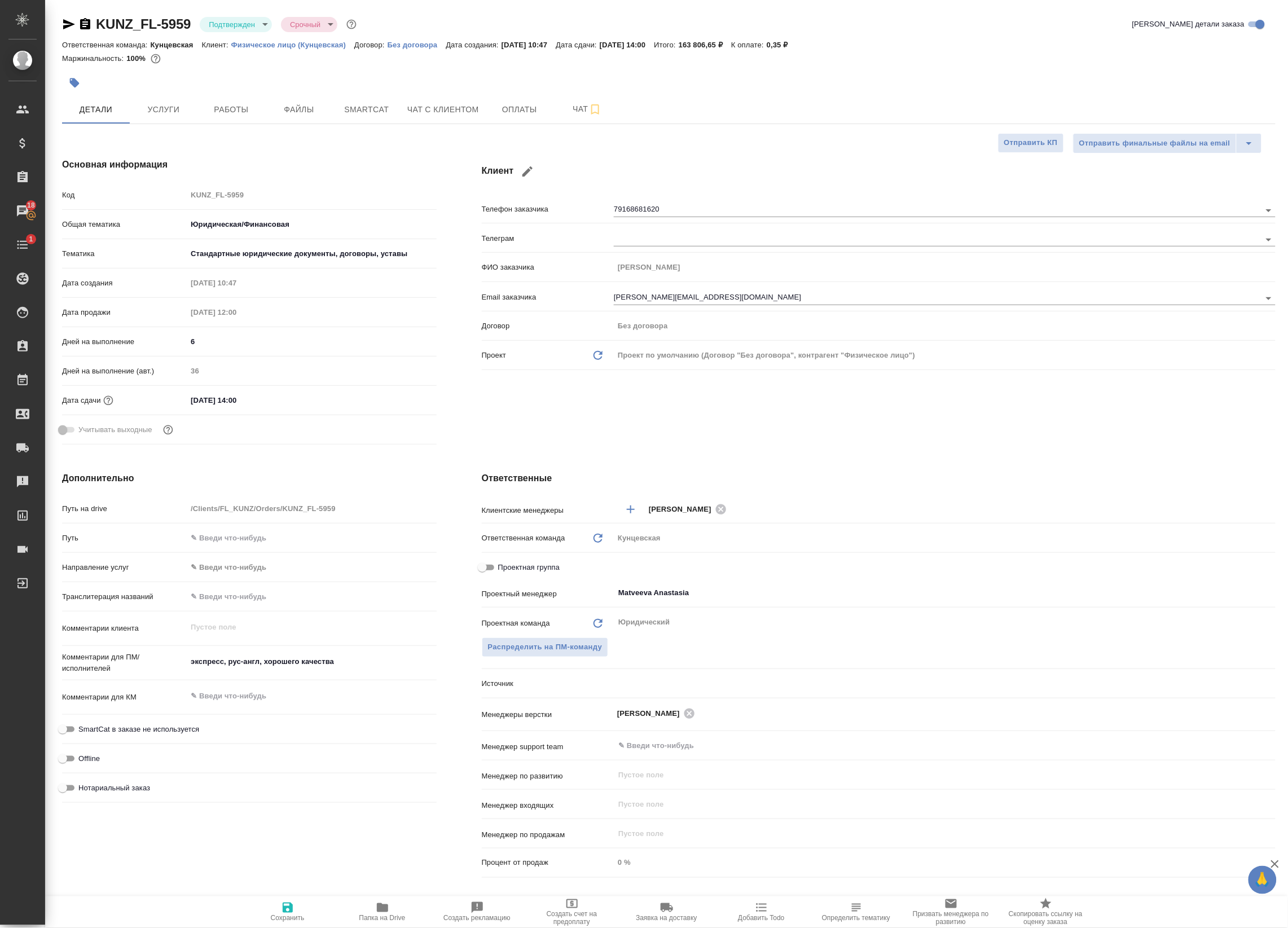
type textarea "x"
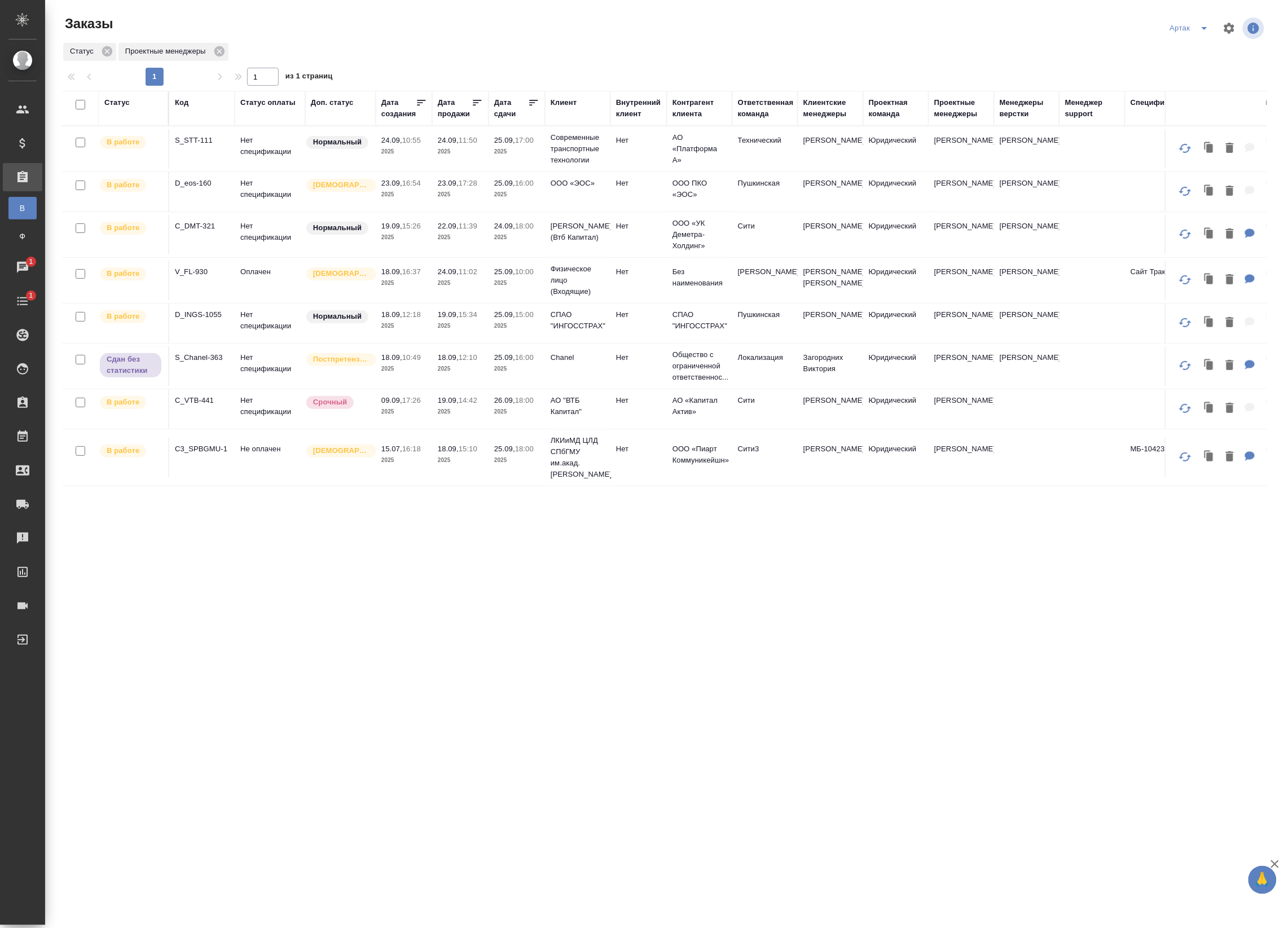
click at [320, 162] on td "Нормальный" at bounding box center [340, 148] width 70 height 39
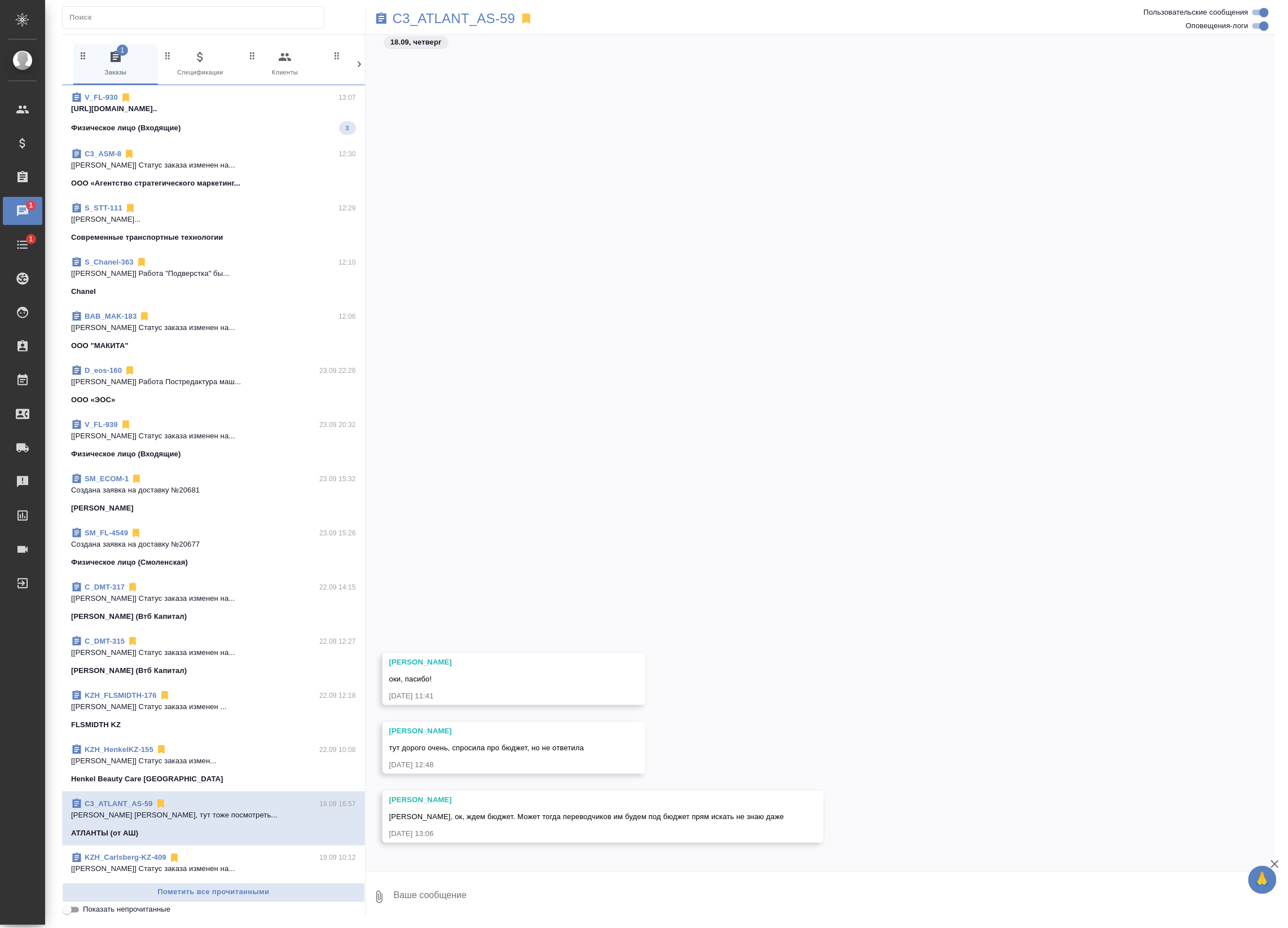
scroll to position [645, 0]
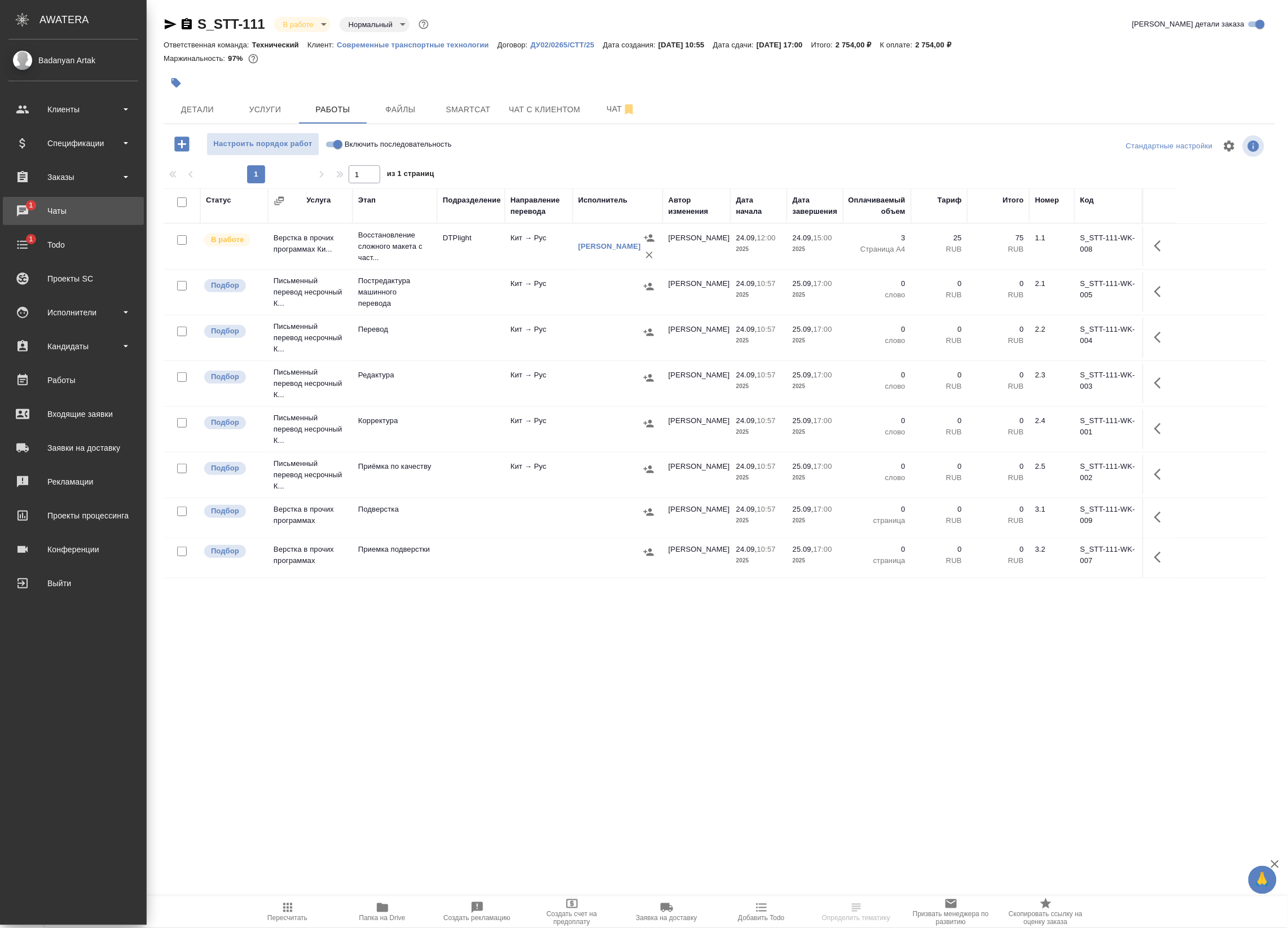
click at [24, 218] on link "1 Чаты" at bounding box center [73, 211] width 141 height 28
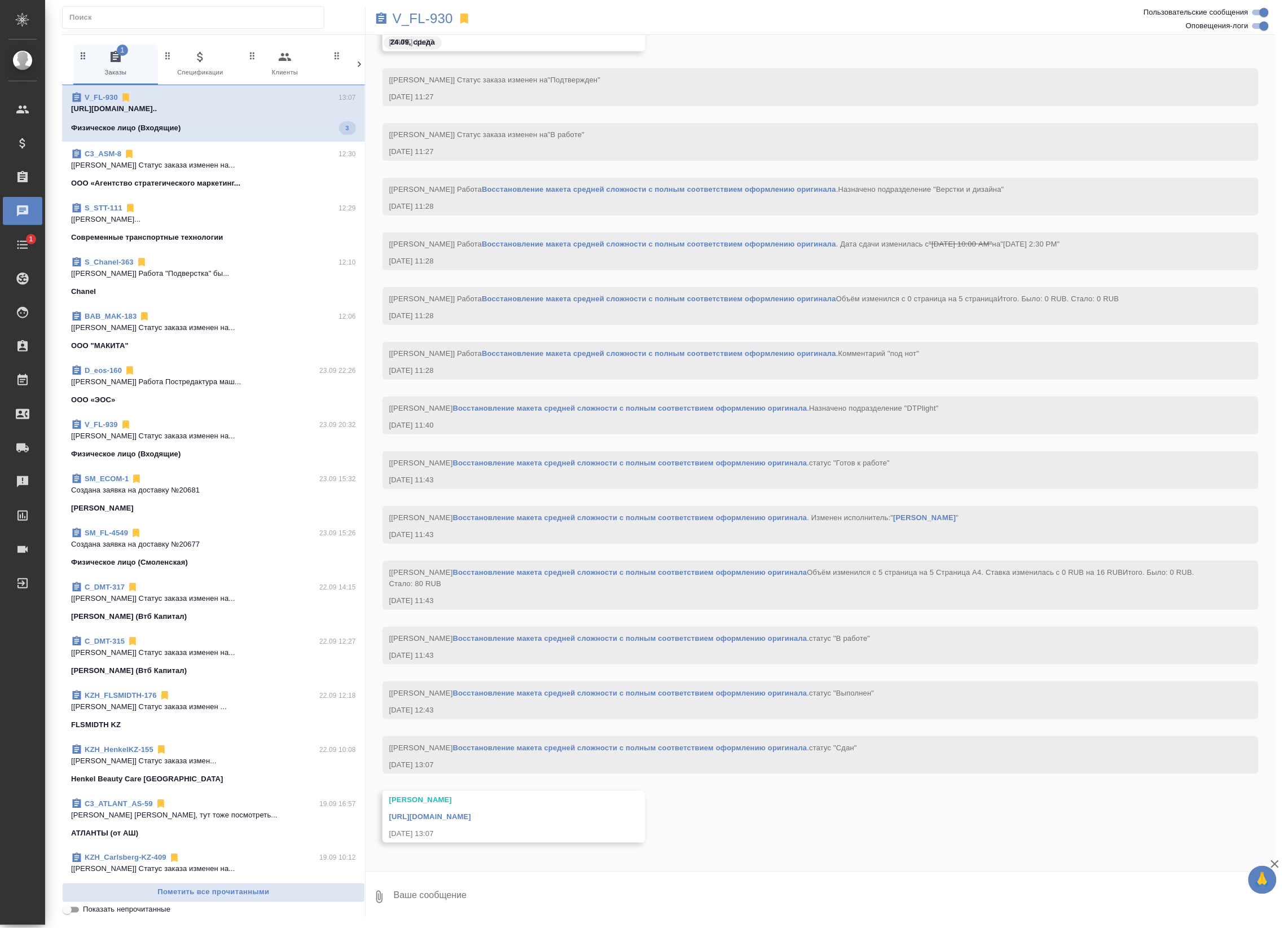
scroll to position [1431, 0]
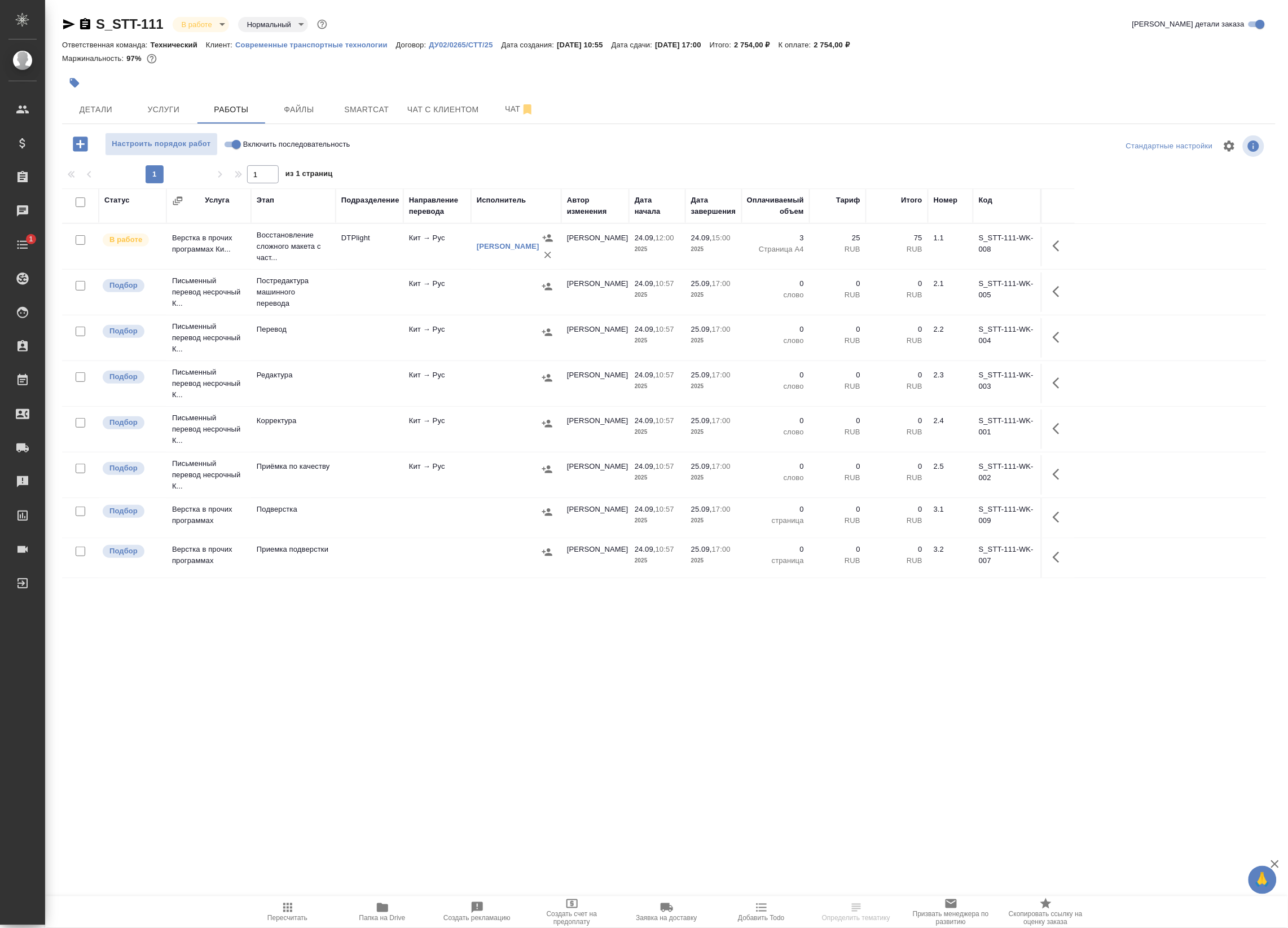
click at [396, 900] on button "Папка на Drive" at bounding box center [382, 912] width 95 height 32
click at [505, 111] on span "Чат" at bounding box center [519, 109] width 54 height 14
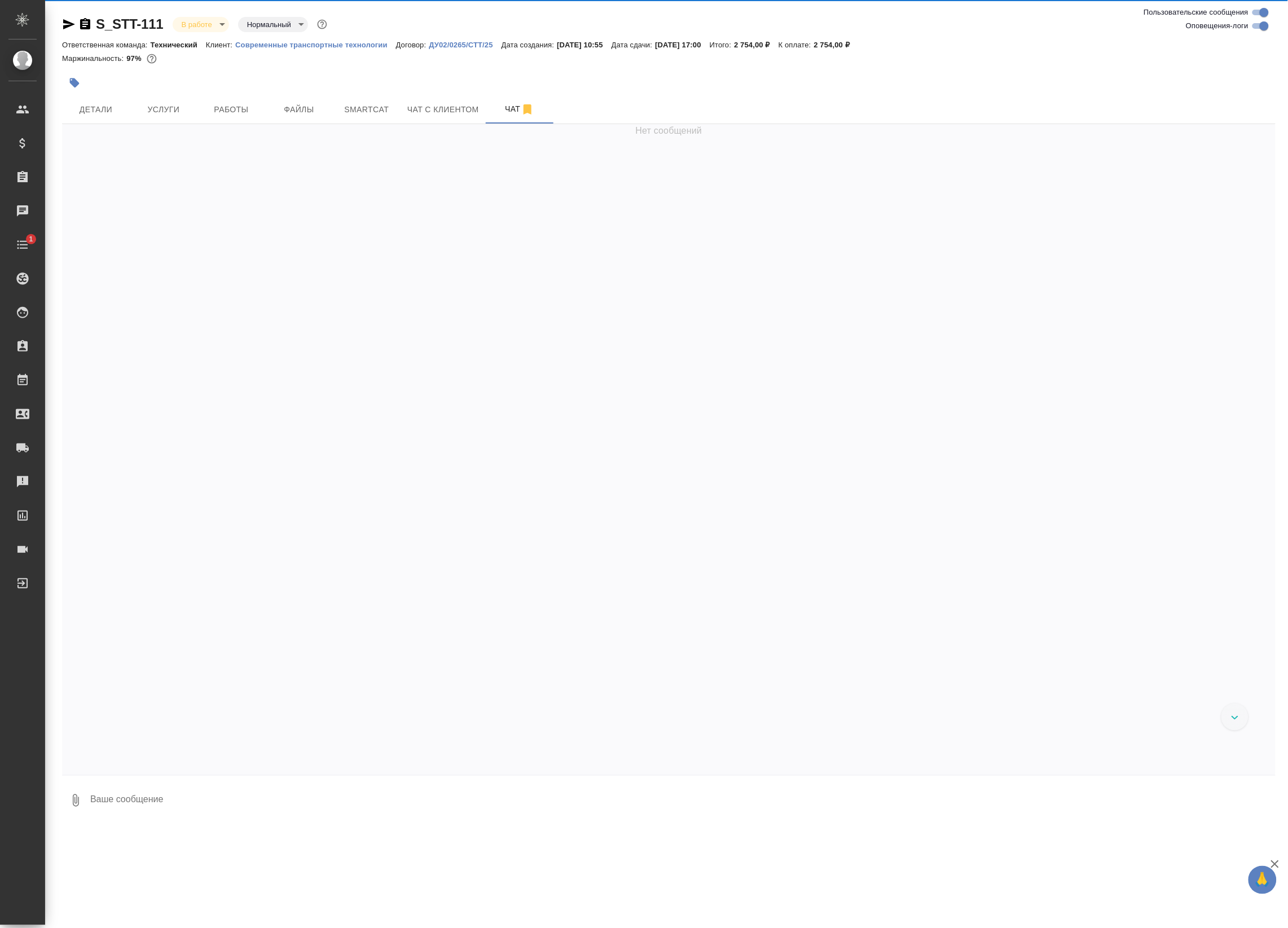
scroll to position [2355, 0]
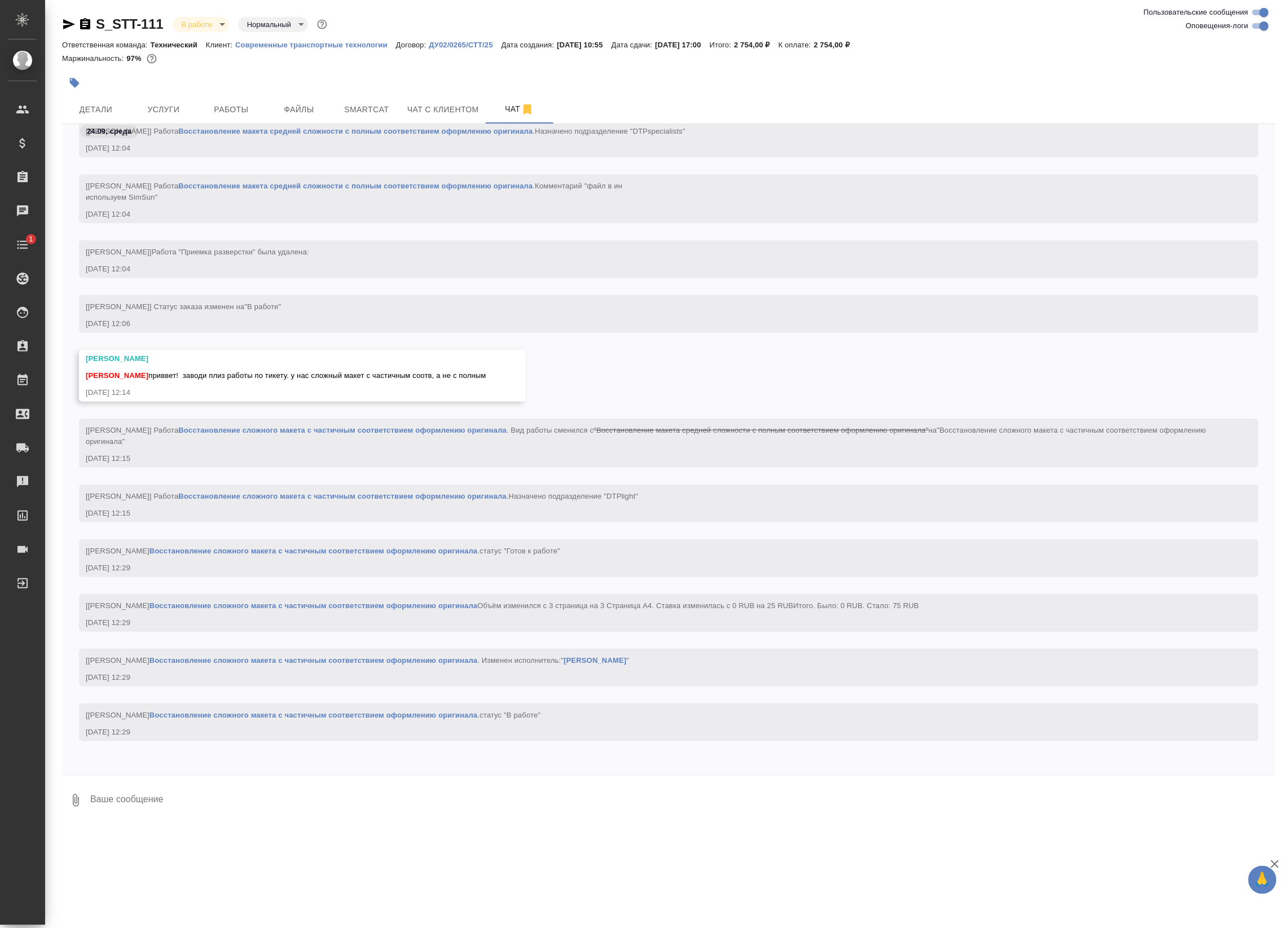
click at [1260, 30] on input "Оповещения-логи" at bounding box center [1264, 26] width 41 height 14
checkbox input "false"
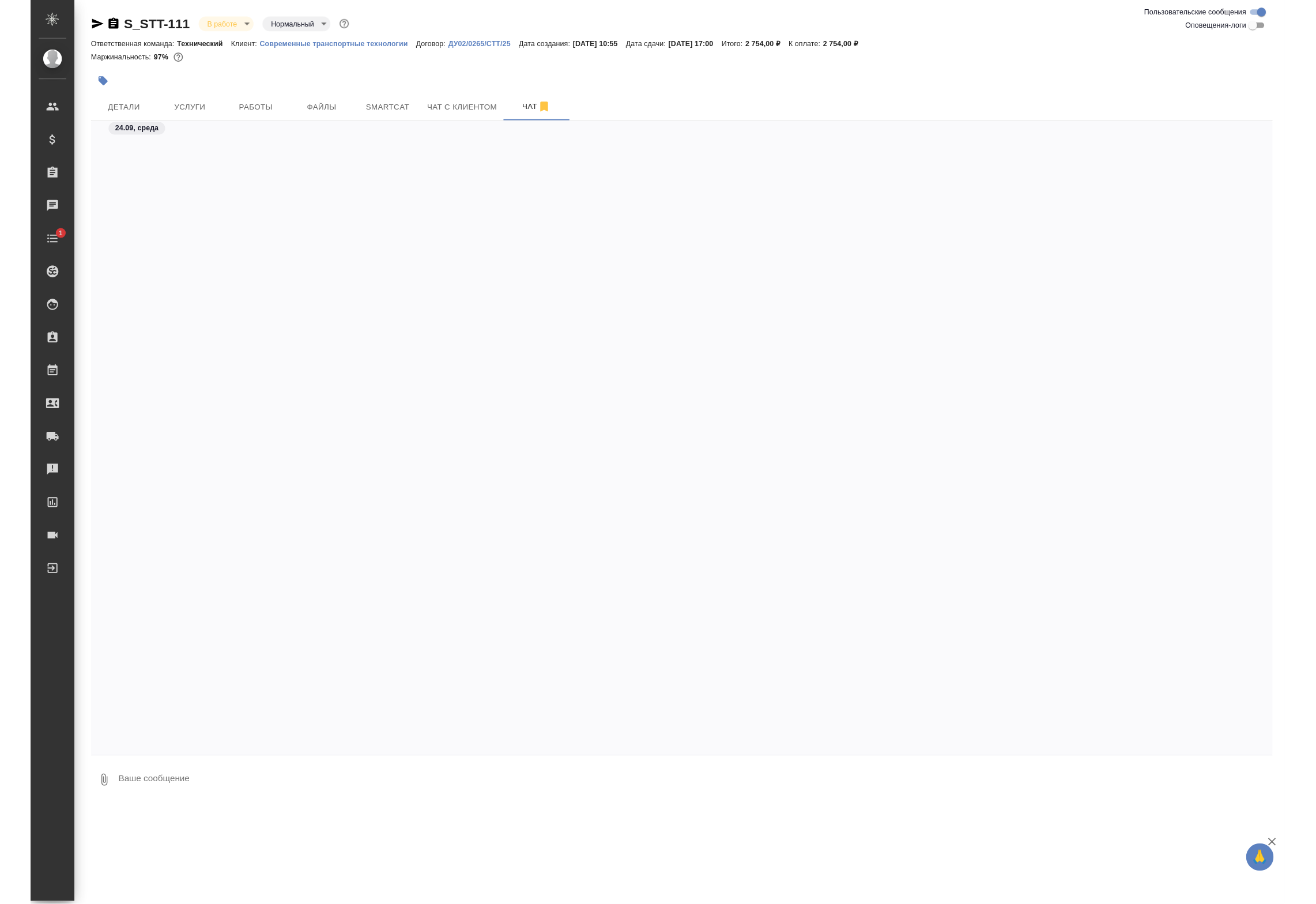
scroll to position [0, 0]
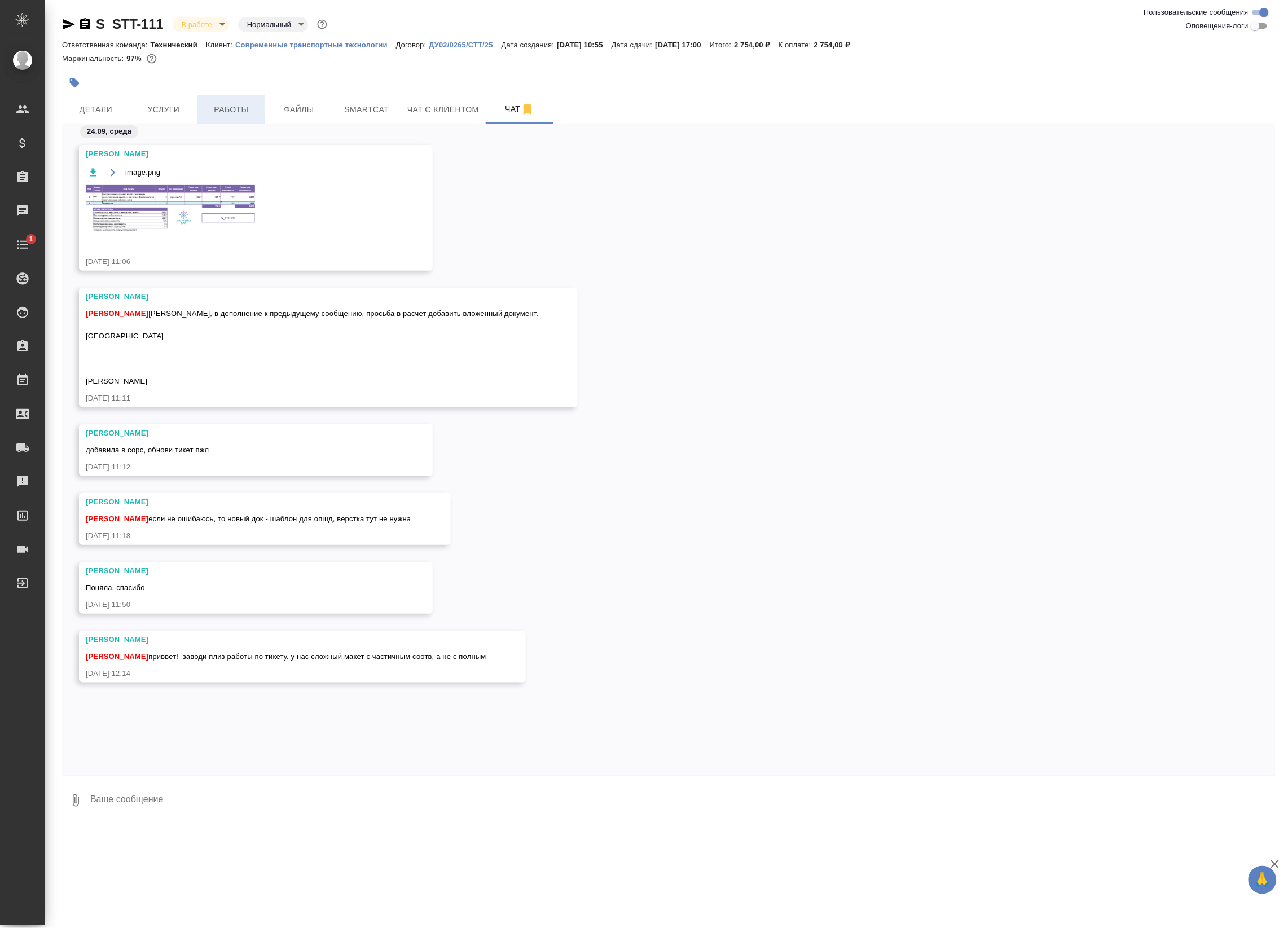
click at [215, 107] on span "Работы" at bounding box center [231, 110] width 54 height 14
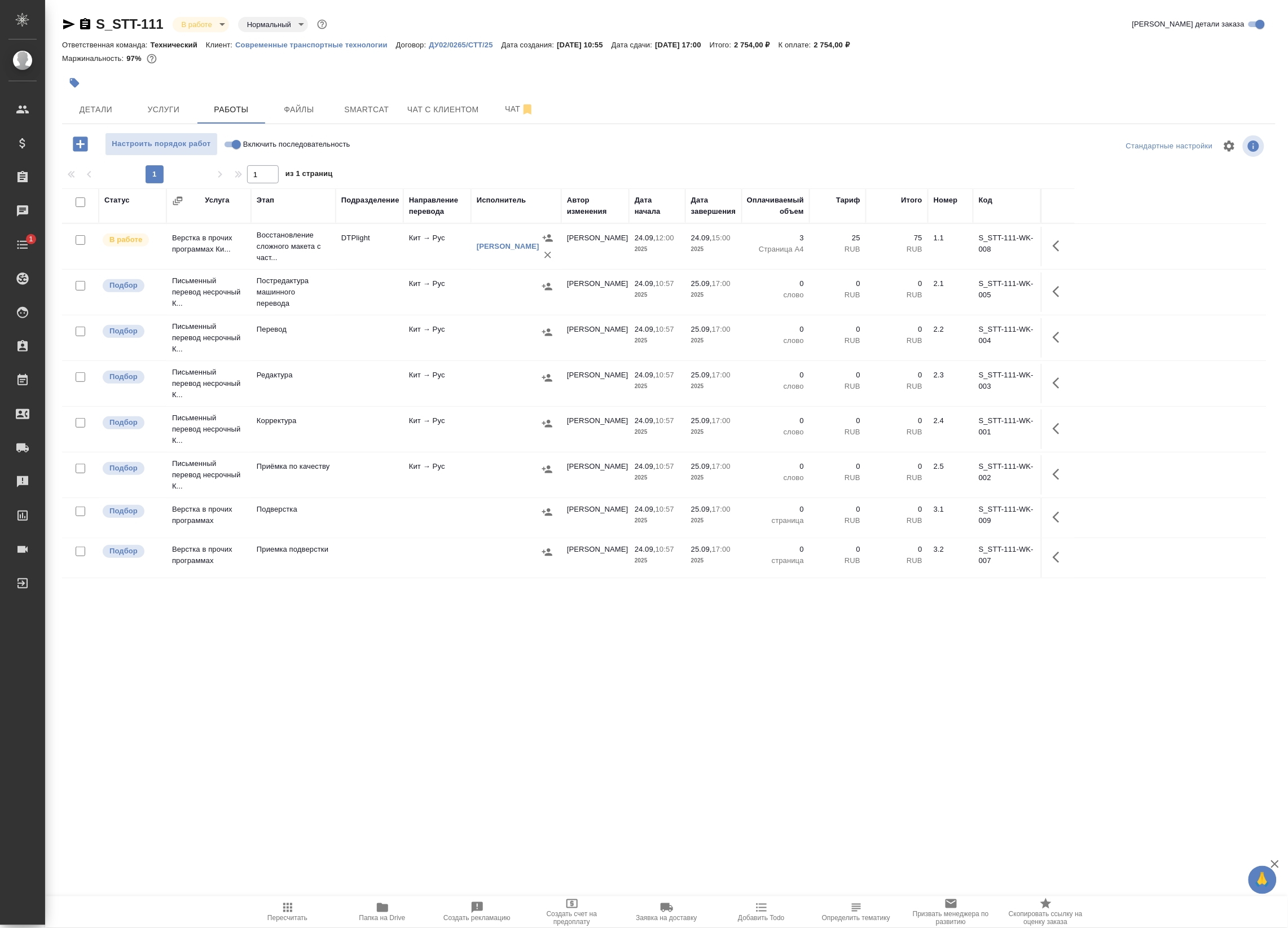
drag, startPoint x: 84, startPoint y: 142, endPoint x: 260, endPoint y: 339, distance: 264.2
click at [256, 339] on div "Настроить порядок работ Включить последовательность Стандартные настройки 1 1 и…" at bounding box center [668, 414] width 1213 height 564
click at [314, 329] on p "Перевод" at bounding box center [293, 329] width 73 height 12
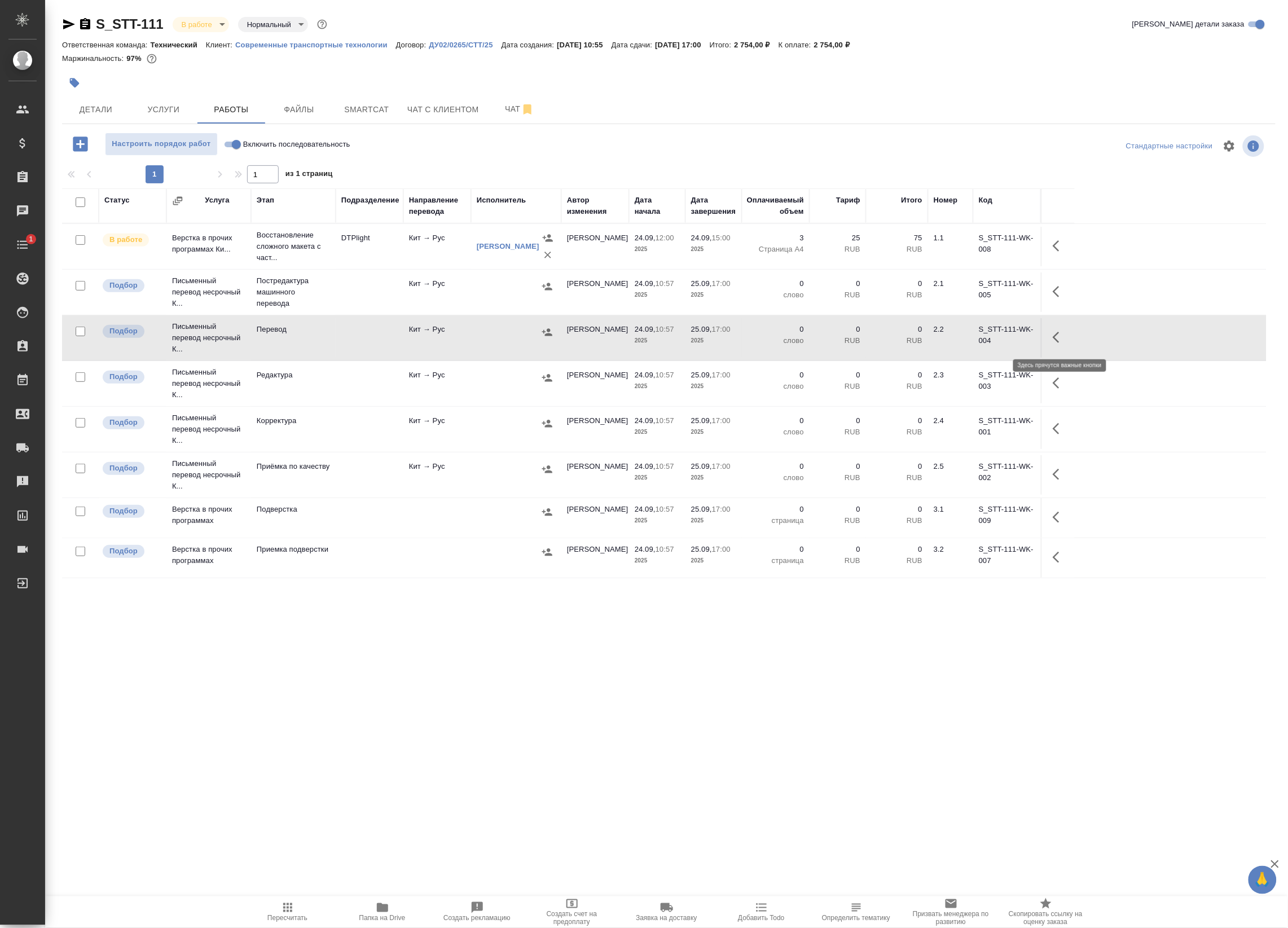
click at [1056, 338] on icon "button" at bounding box center [1059, 337] width 14 height 14
click at [979, 339] on icon "button" at bounding box center [976, 337] width 14 height 14
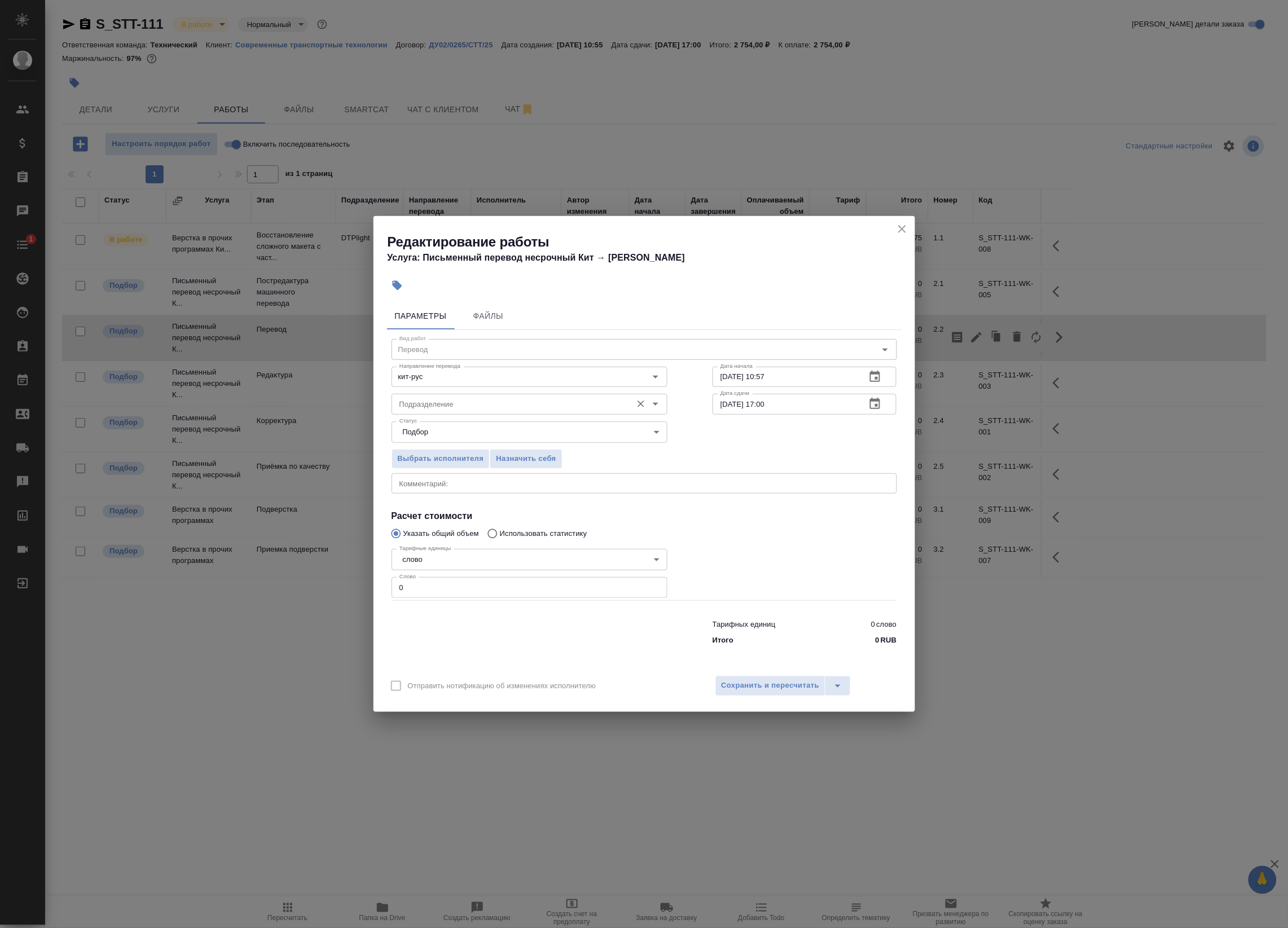
click at [486, 402] on input "Подразделение" at bounding box center [510, 403] width 231 height 14
click at [477, 447] on div "Выбрать исполнителя Назначить себя" at bounding box center [530, 457] width 321 height 69
click at [464, 404] on input "пря" at bounding box center [510, 403] width 231 height 14
click at [473, 427] on p "Прямая загрузка (шаблонные документы)" at bounding box center [472, 429] width 145 height 12
type input "Прямая загрузка (шаблонные документы)"
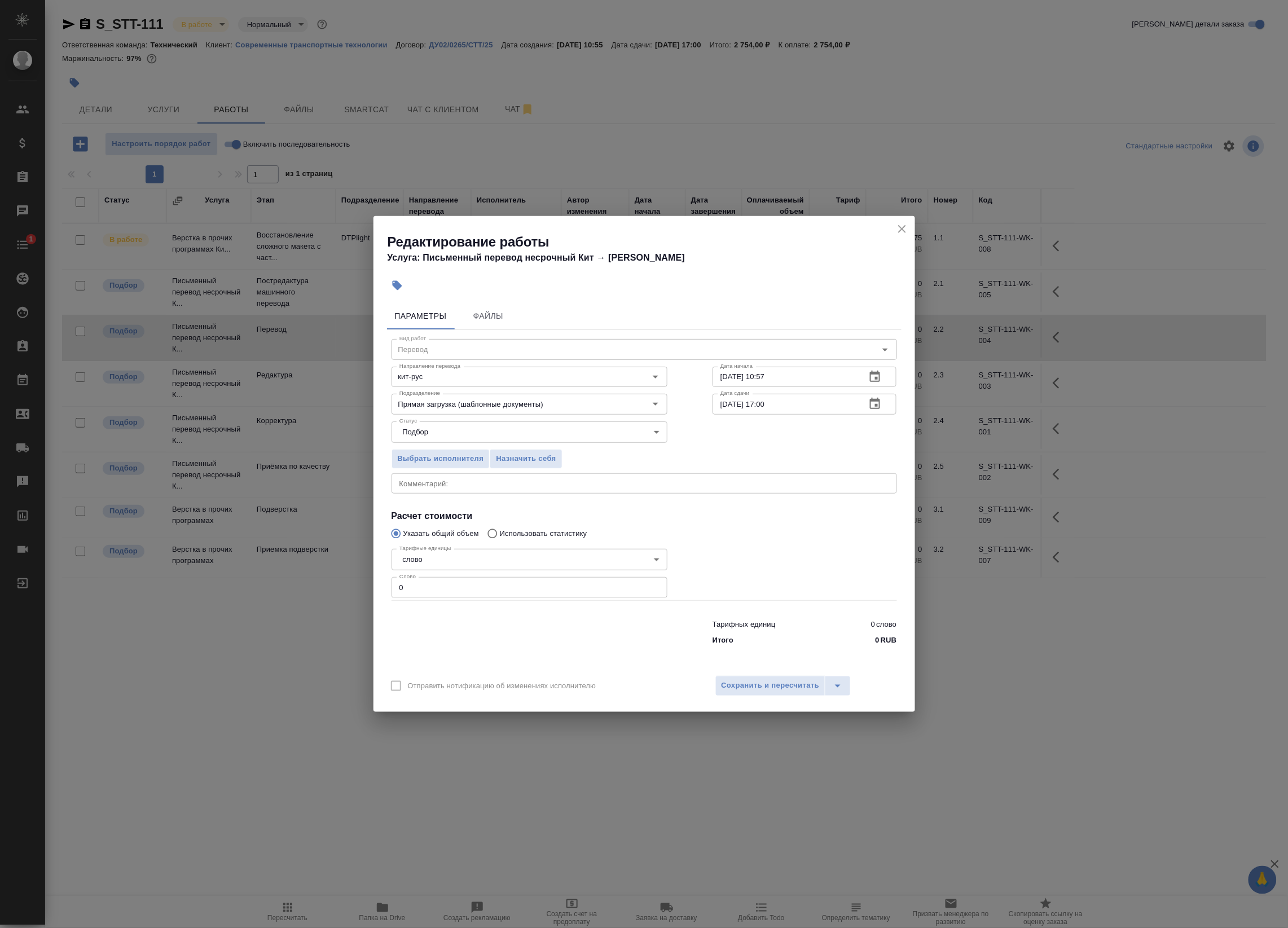
click at [644, 454] on div "Выбрать исполнителя Назначить себя" at bounding box center [530, 457] width 321 height 69
click at [499, 481] on textarea at bounding box center [644, 483] width 490 height 8
type textarea "1"
drag, startPoint x: 425, startPoint y: 591, endPoint x: 353, endPoint y: 586, distance: 72.2
click at [353, 586] on div "Редактирование работы Услуга: Письменный перевод несрочный Кит → [PERSON_NAME] …" at bounding box center [644, 464] width 1288 height 928
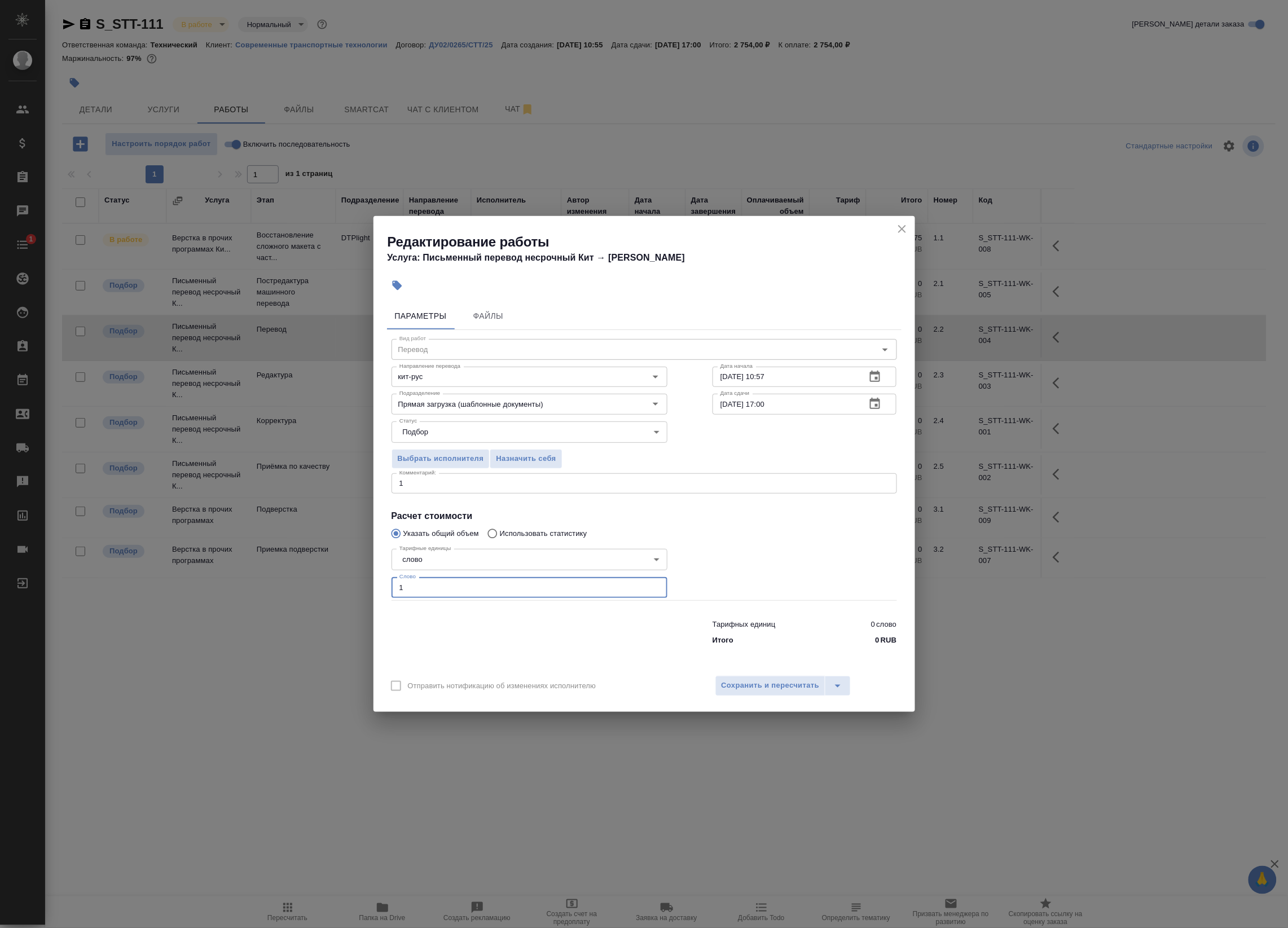
type input "1"
drag, startPoint x: 416, startPoint y: 488, endPoint x: 348, endPoint y: 487, distance: 68.0
click at [348, 487] on div "Редактирование работы Услуга: Письменный перевод несрочный Кит → [PERSON_NAME] …" at bounding box center [644, 464] width 1288 height 928
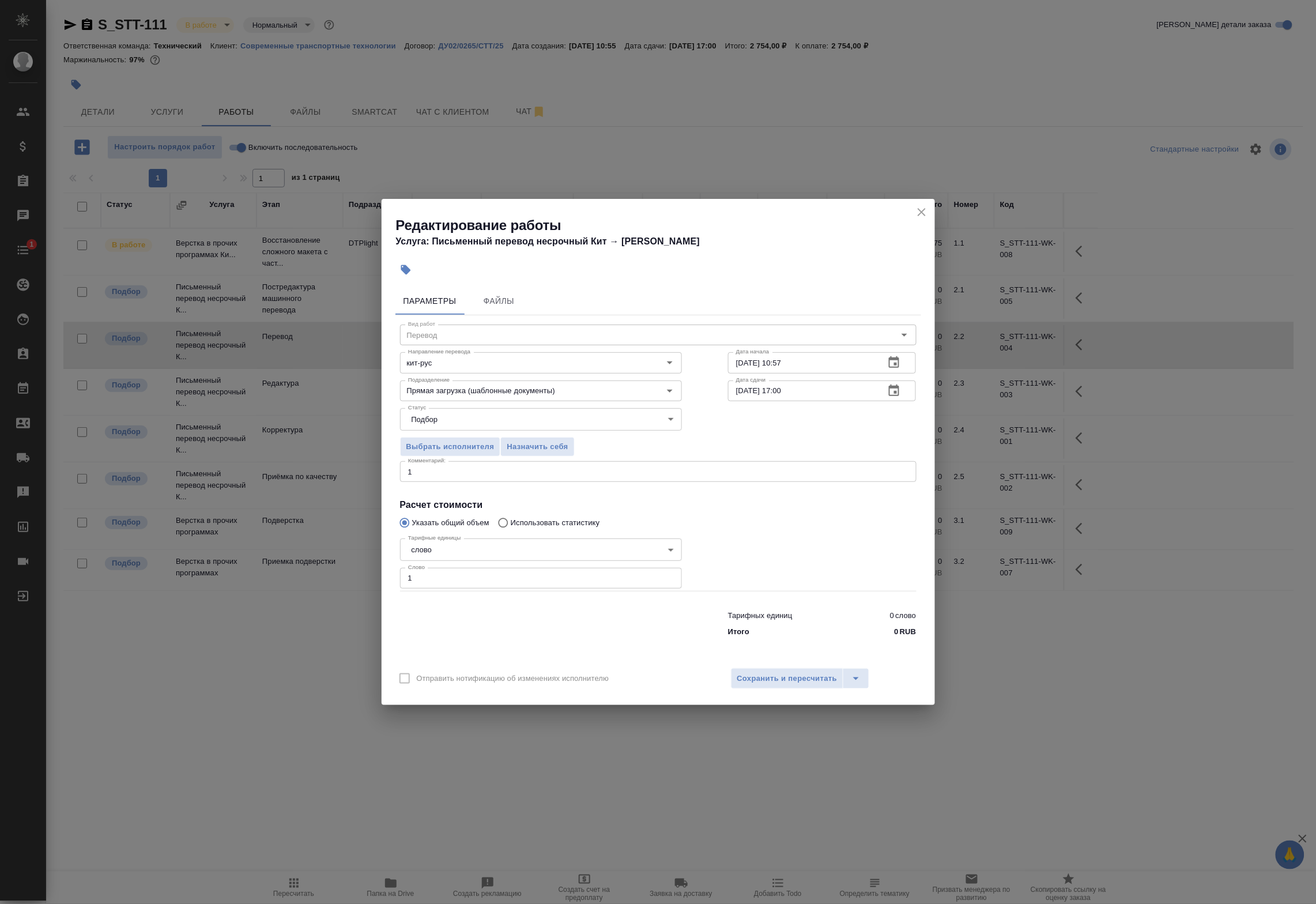
click at [447, 479] on div "1 x Комментарий:" at bounding box center [658, 471] width 516 height 21
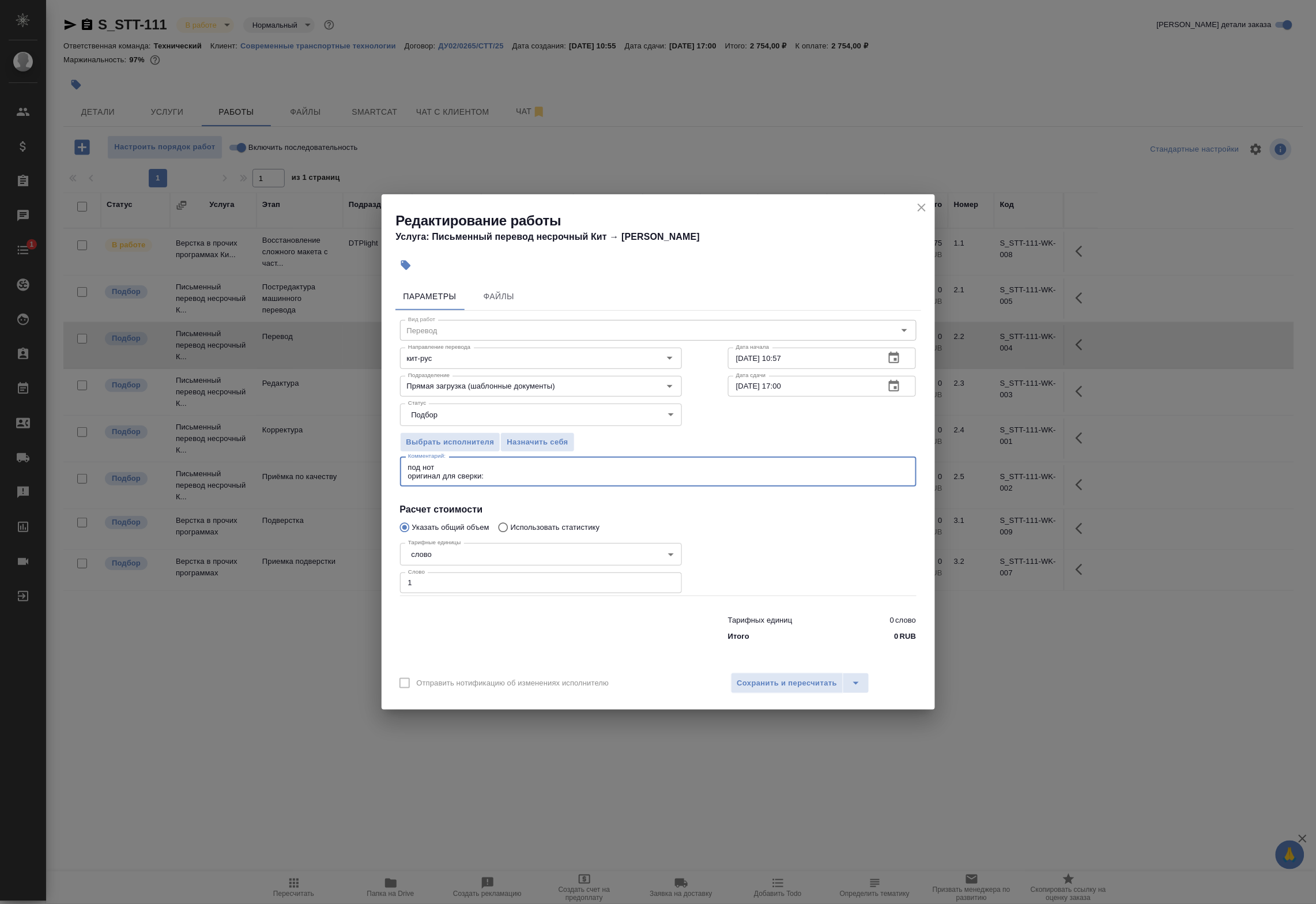
paste textarea "[URL][DOMAIN_NAME]"
type textarea "под нот оригинал для сверки:[URL][DOMAIN_NAME]"
click at [766, 685] on span "Сохранить и пересчитать" at bounding box center [787, 683] width 100 height 13
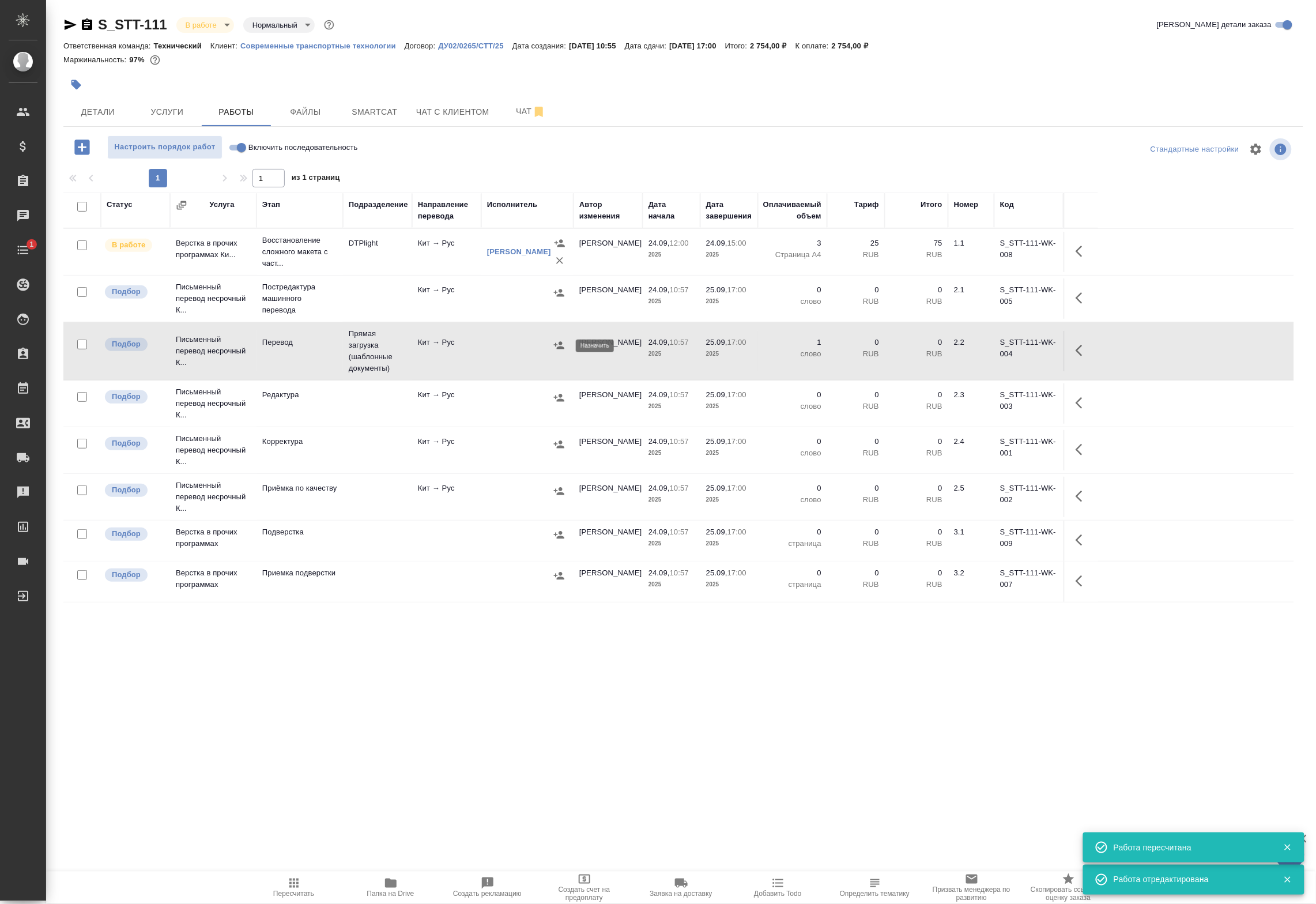
click at [558, 342] on icon "button" at bounding box center [559, 346] width 12 height 12
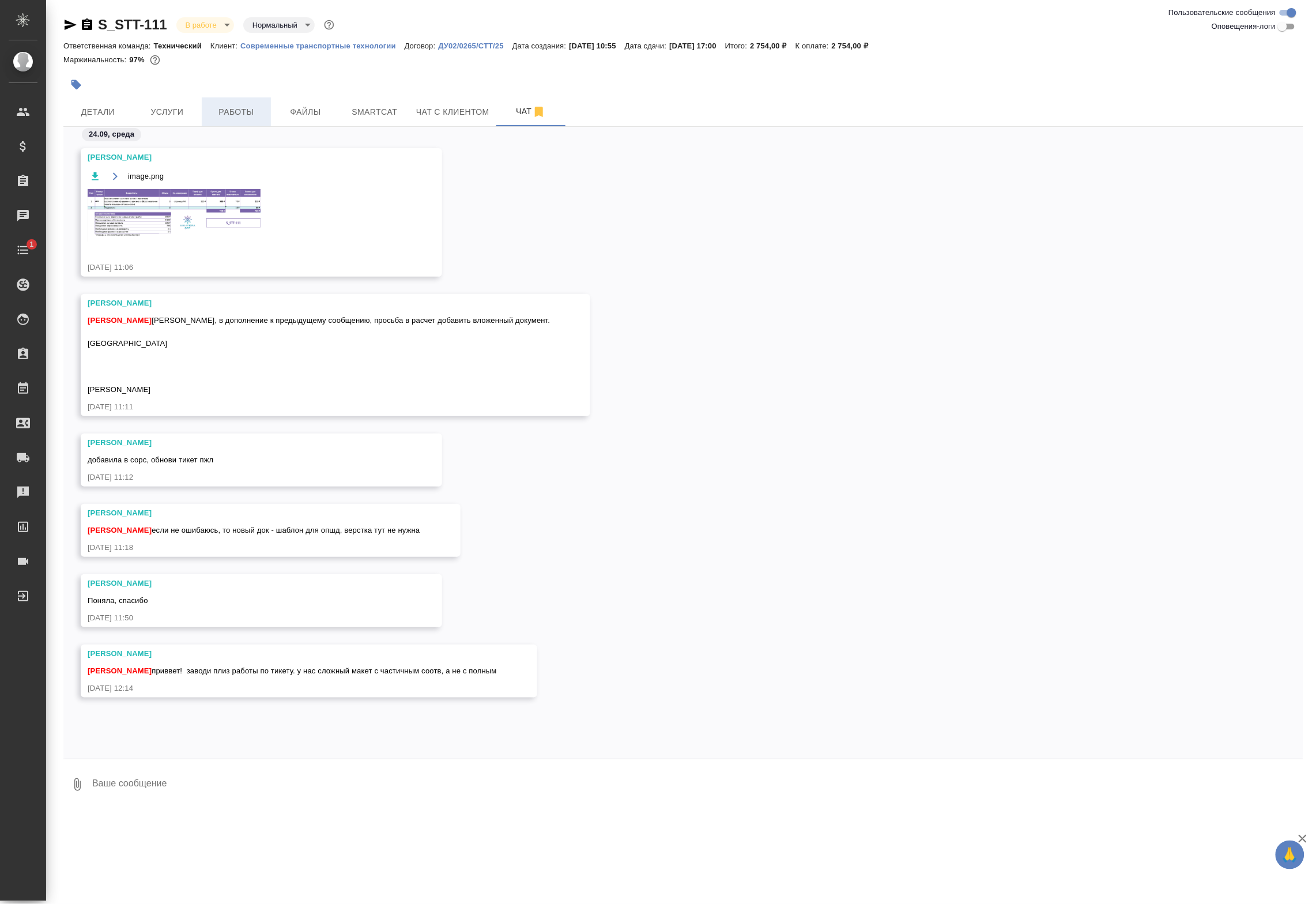
click at [251, 109] on span "Работы" at bounding box center [236, 112] width 55 height 14
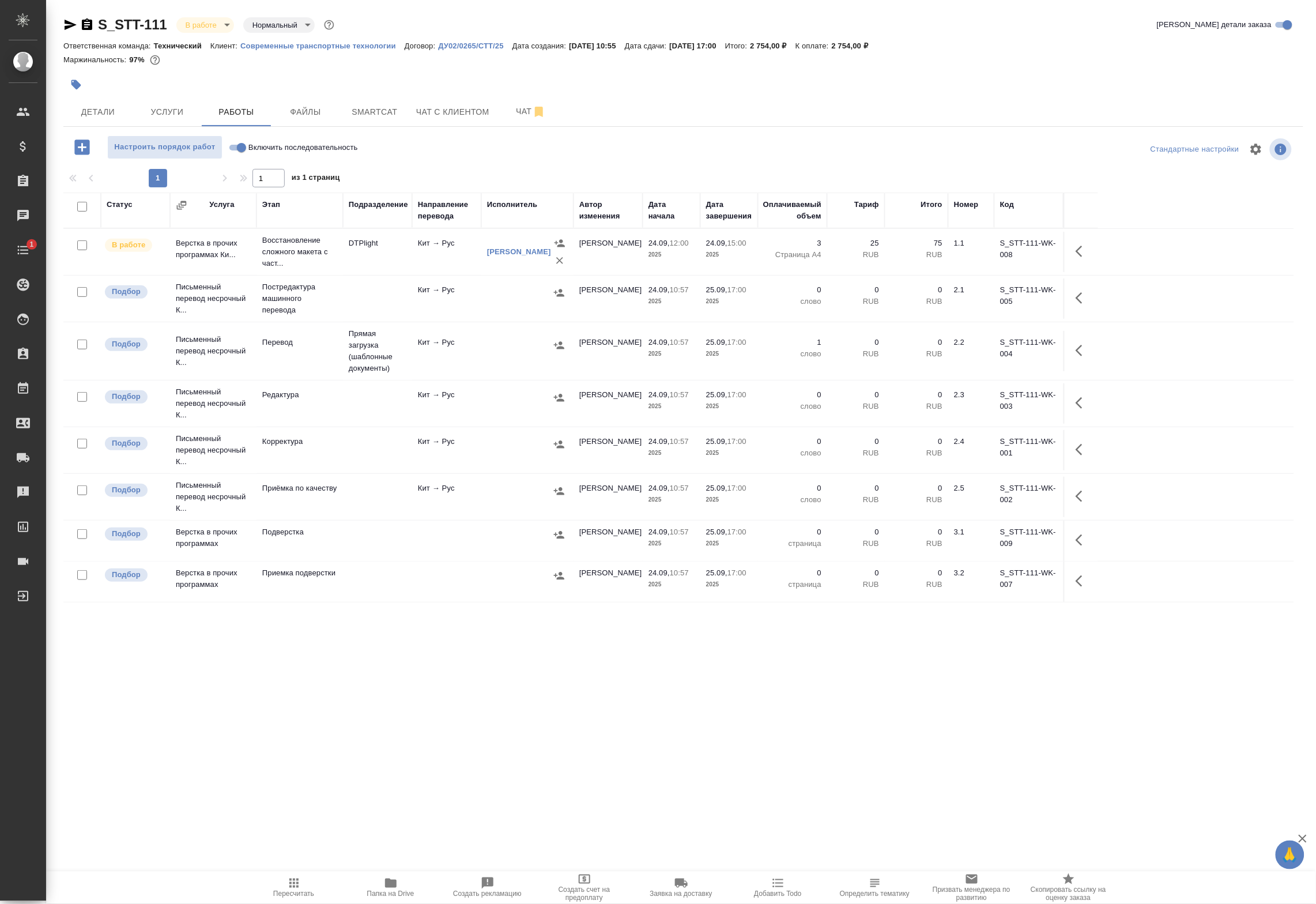
click at [1084, 354] on icon "button" at bounding box center [1082, 350] width 14 height 14
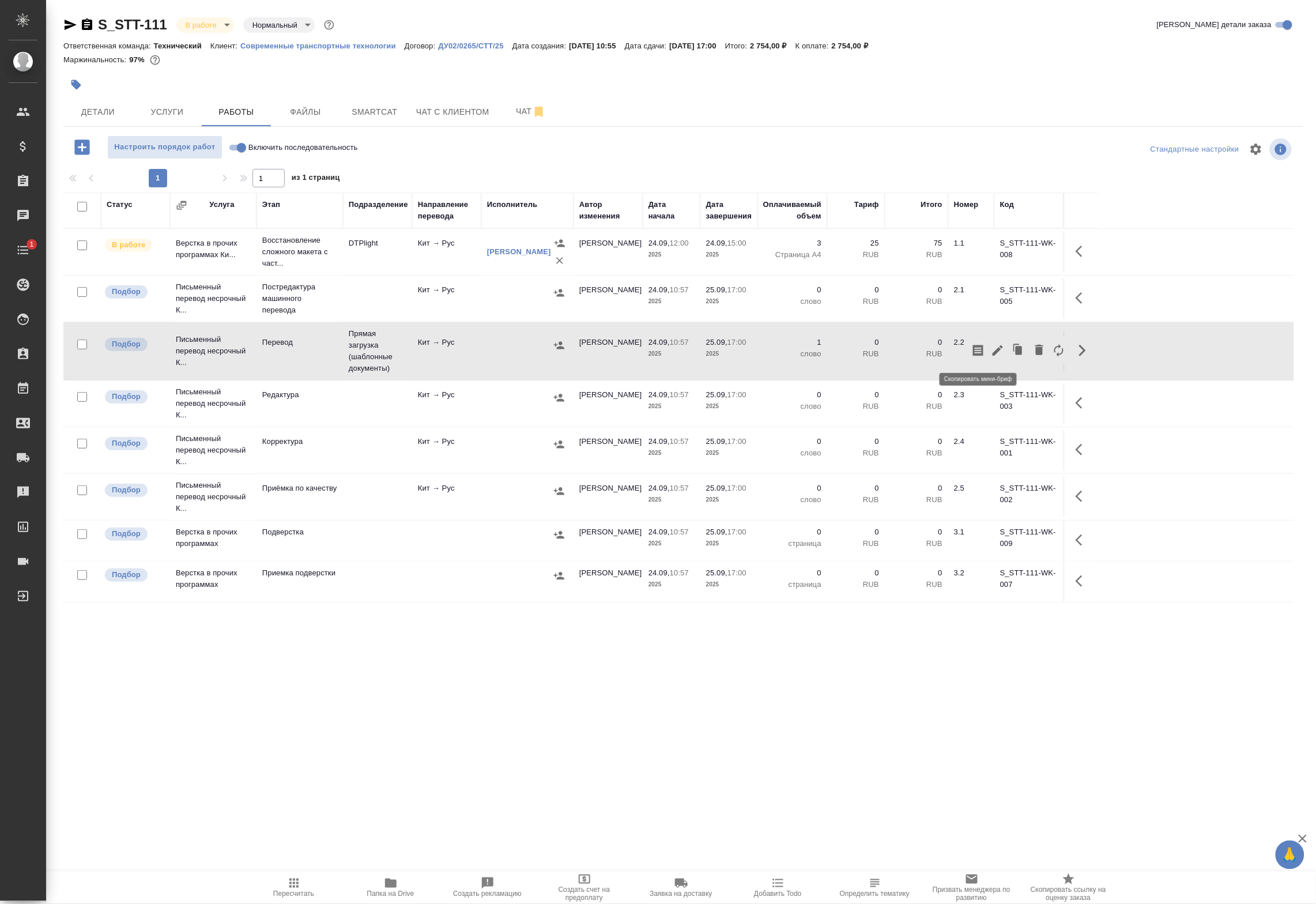
click at [983, 349] on icon "button" at bounding box center [978, 350] width 11 height 12
click at [497, 353] on div at bounding box center [527, 345] width 81 height 17
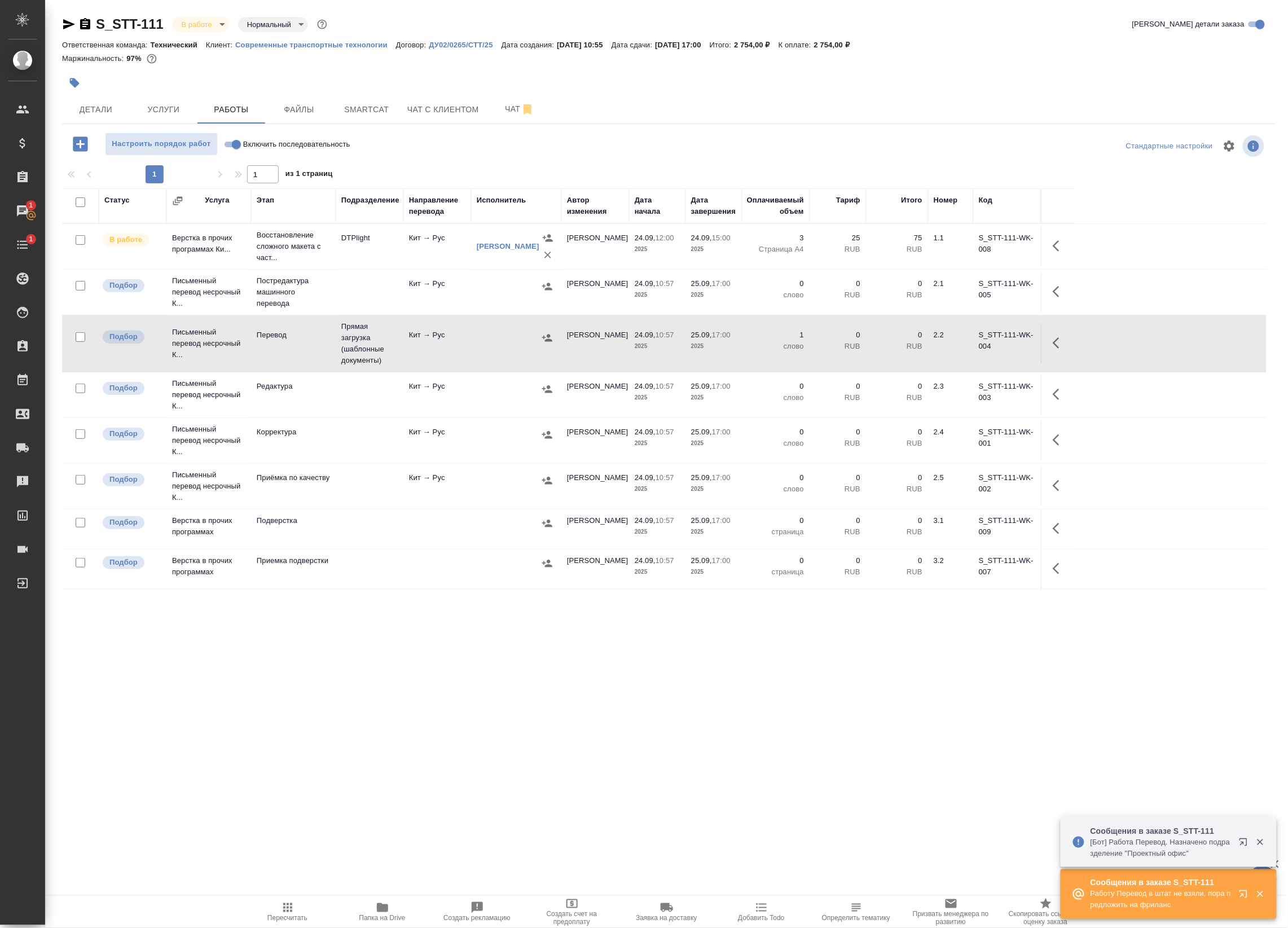
click at [1157, 889] on p "Работу Перевод в штат не взяли, пора предложить на фриланс" at bounding box center [1160, 900] width 141 height 23
click at [519, 108] on span "Чат" at bounding box center [519, 109] width 54 height 14
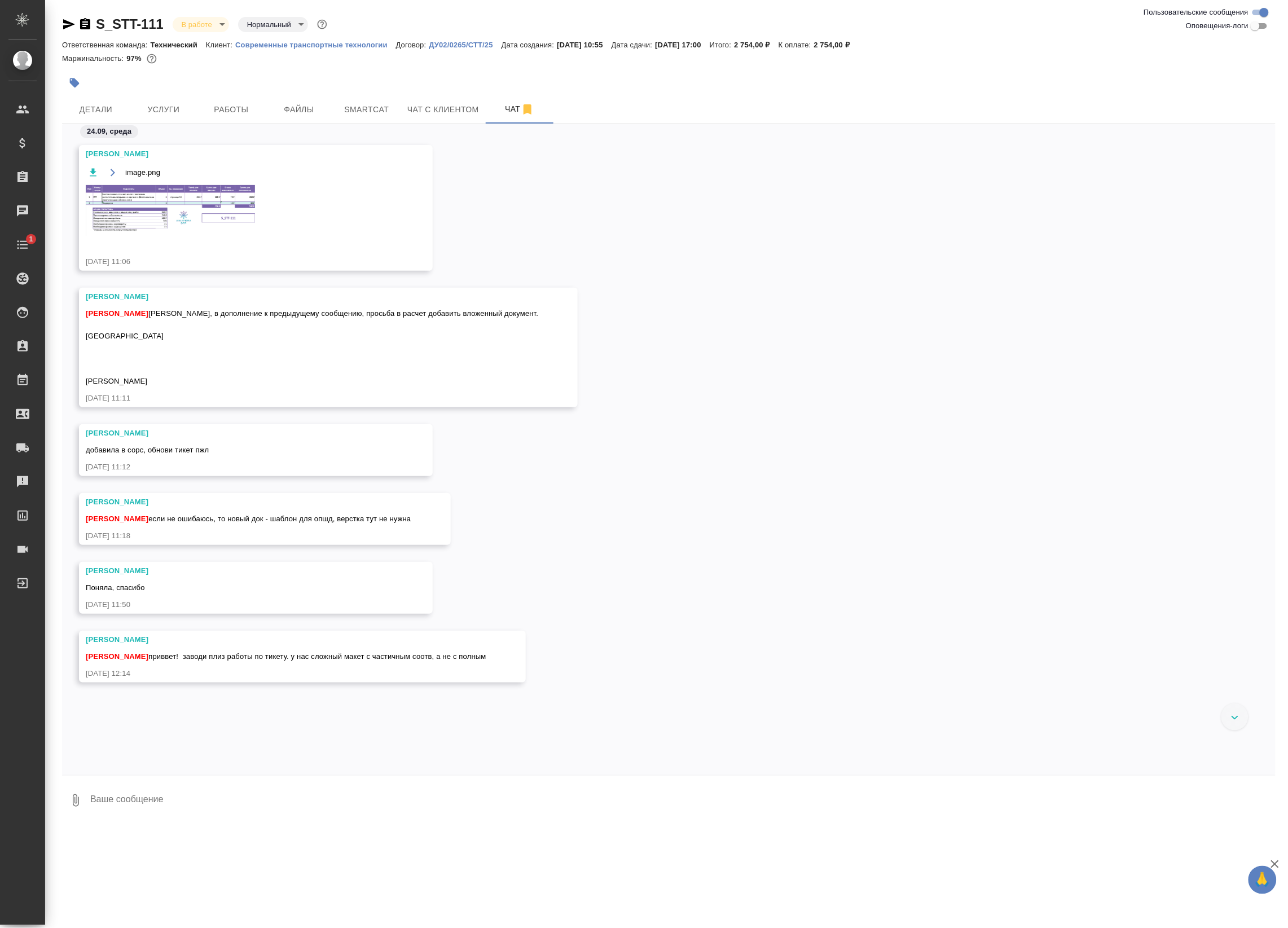
click at [168, 204] on img at bounding box center [170, 211] width 169 height 52
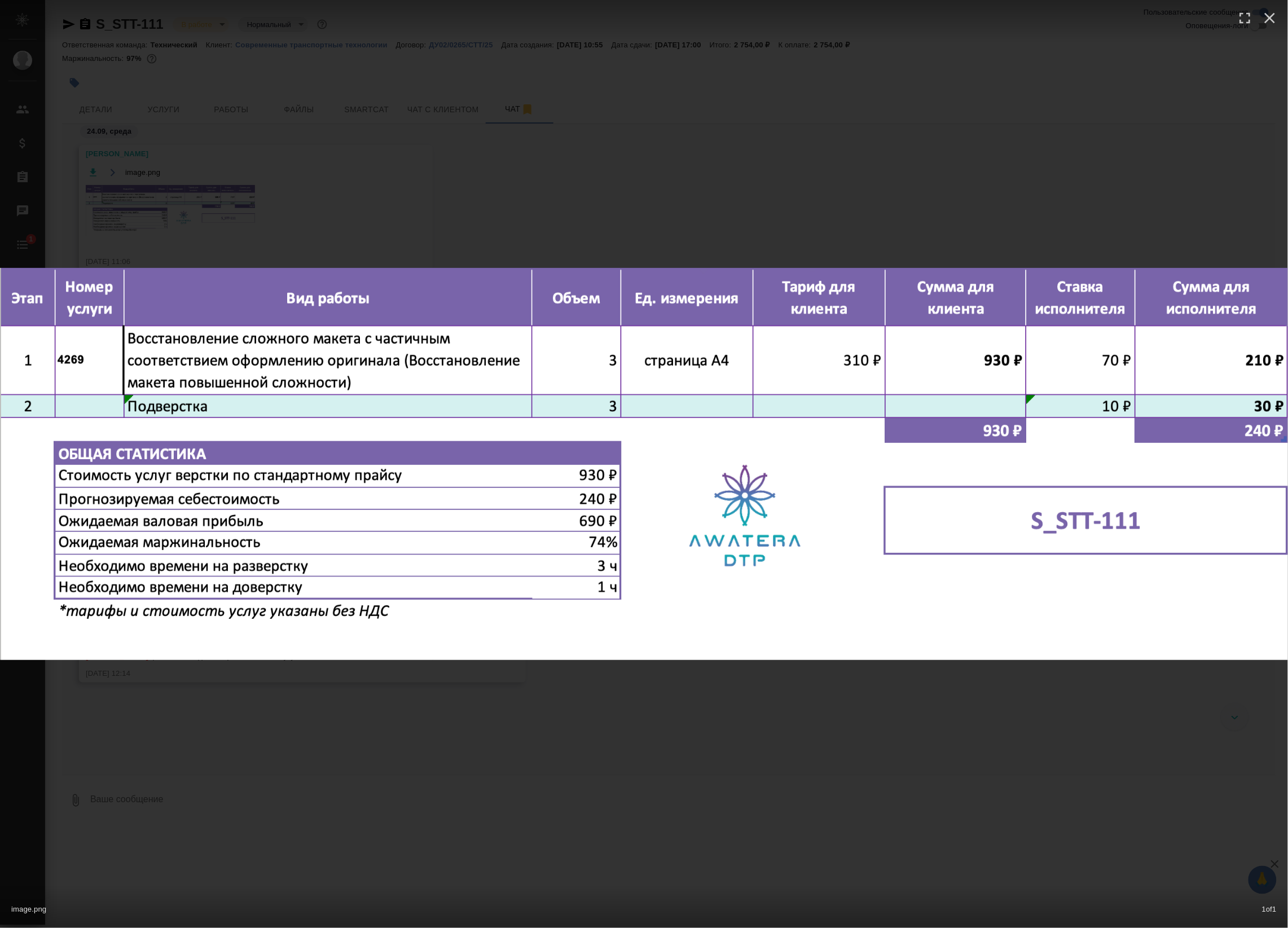
click at [370, 715] on div "image.png 1 of 1" at bounding box center [644, 464] width 1288 height 928
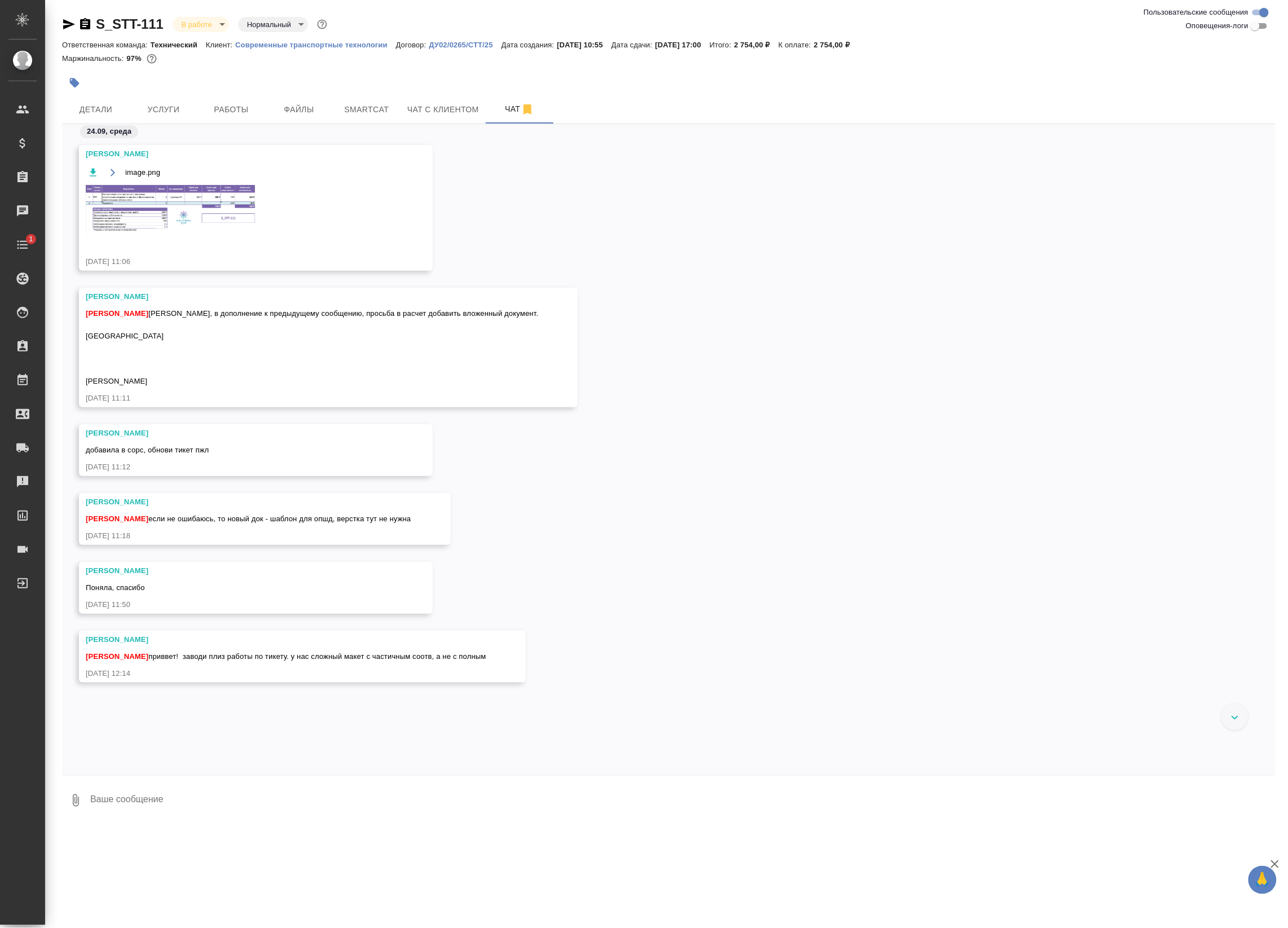
click at [195, 797] on textarea at bounding box center [682, 800] width 1186 height 39
type textarea "№"
type textarea """
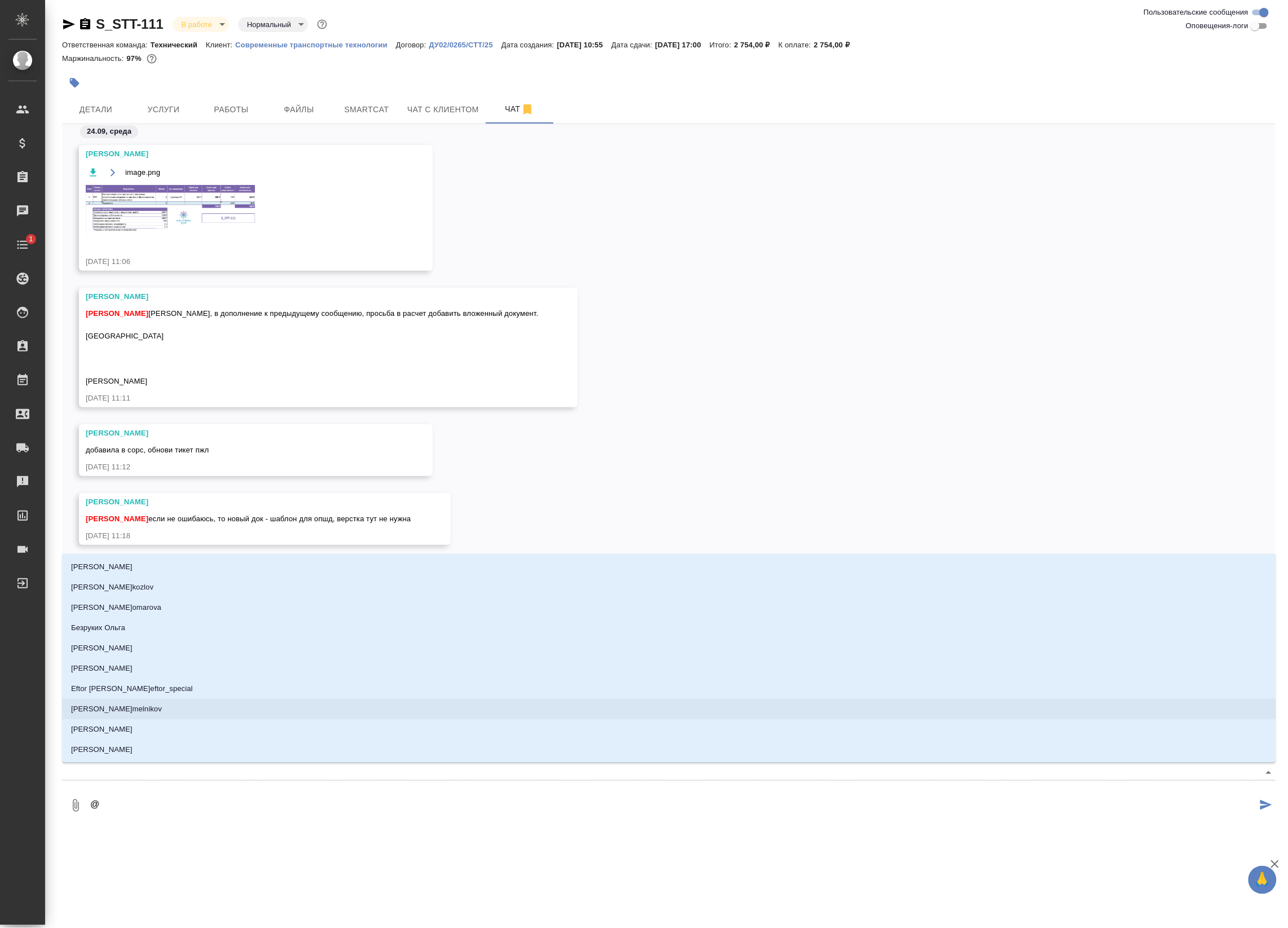
type textarea "@p"
type input "p"
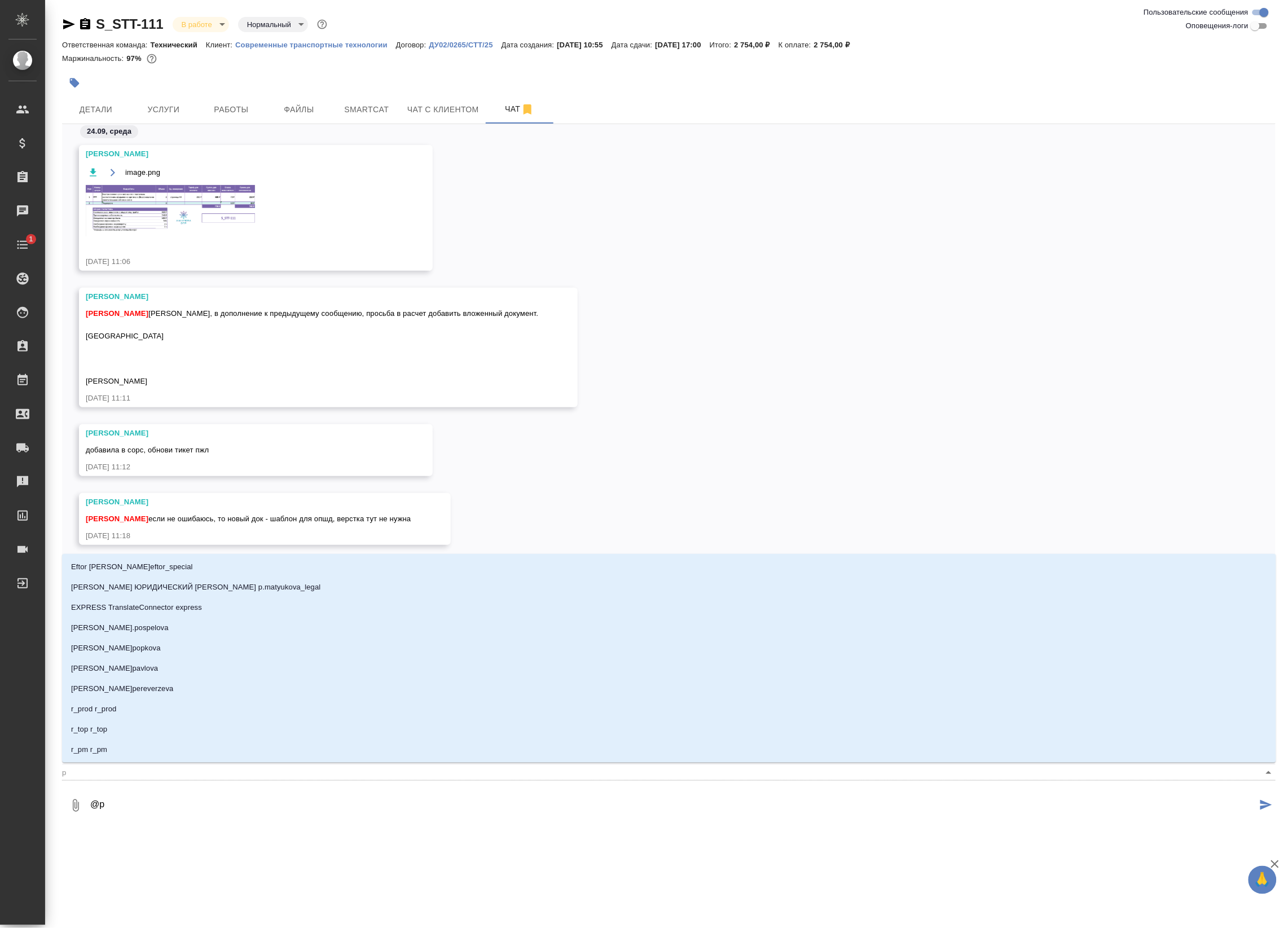
type textarea "@pf"
type input "pf"
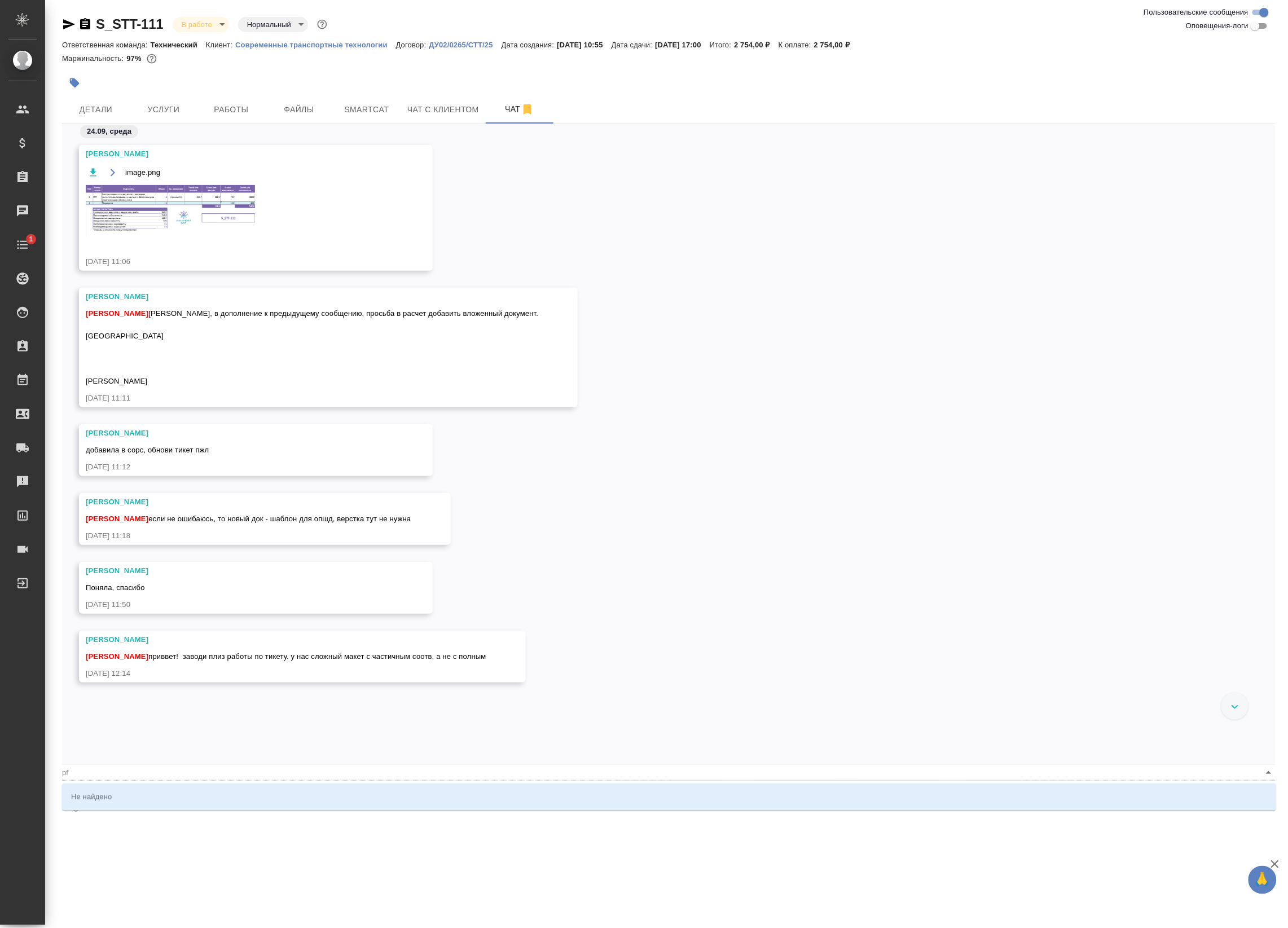
type textarea "@p"
type input "p"
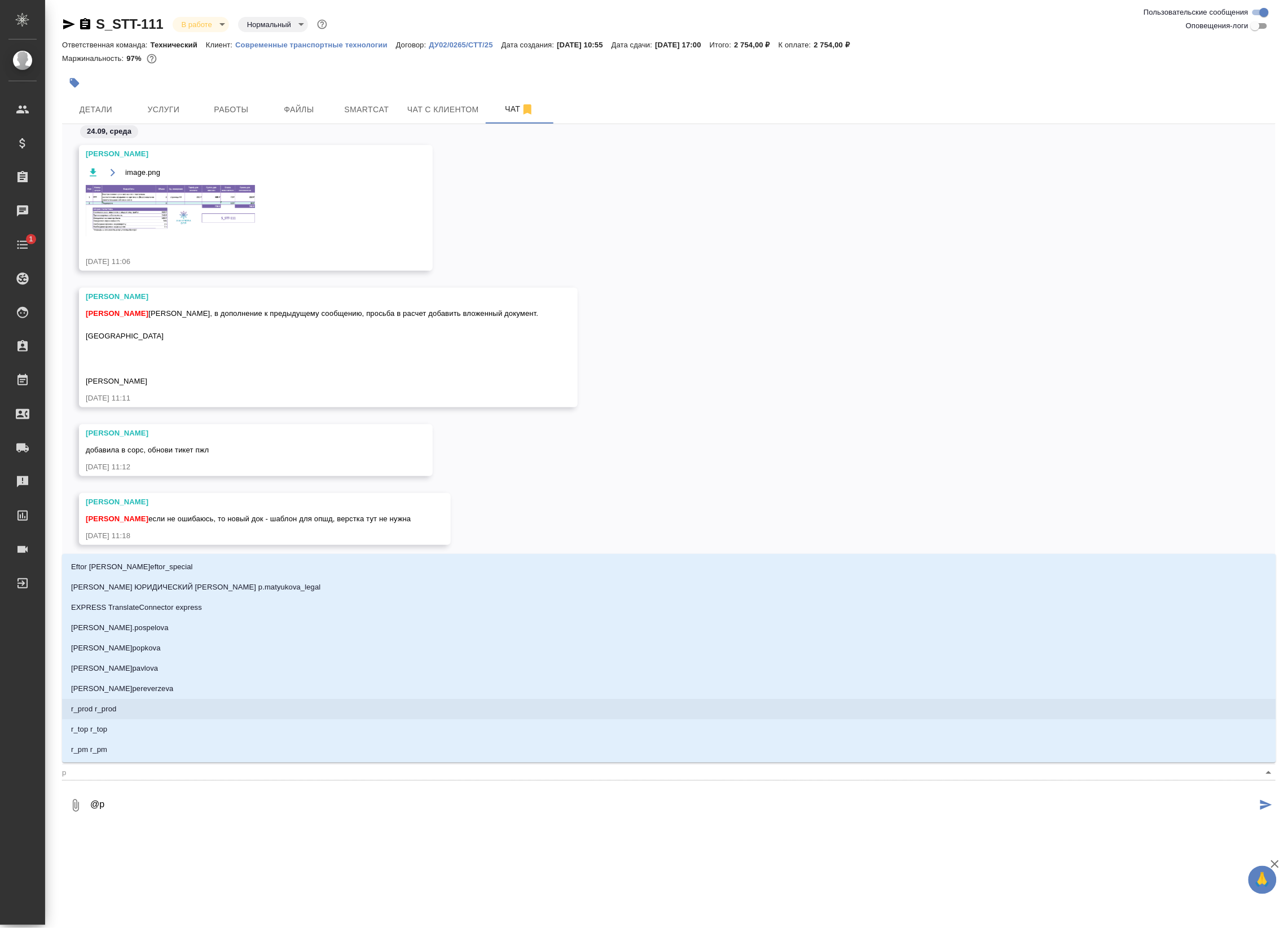
type textarea "@"
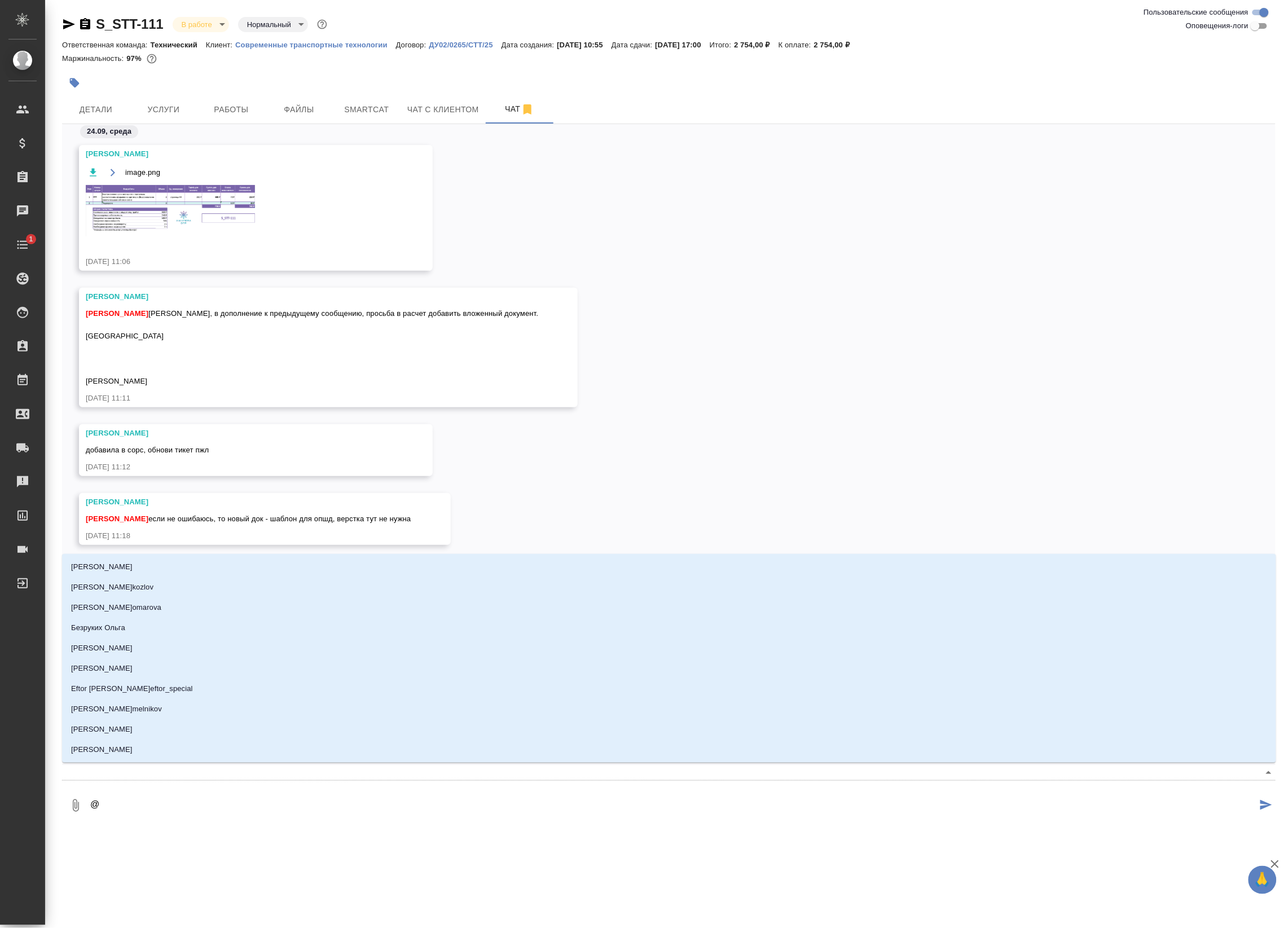
type textarea "@p"
type input "p"
type textarea "@"
type textarea "@p"
type input "p"
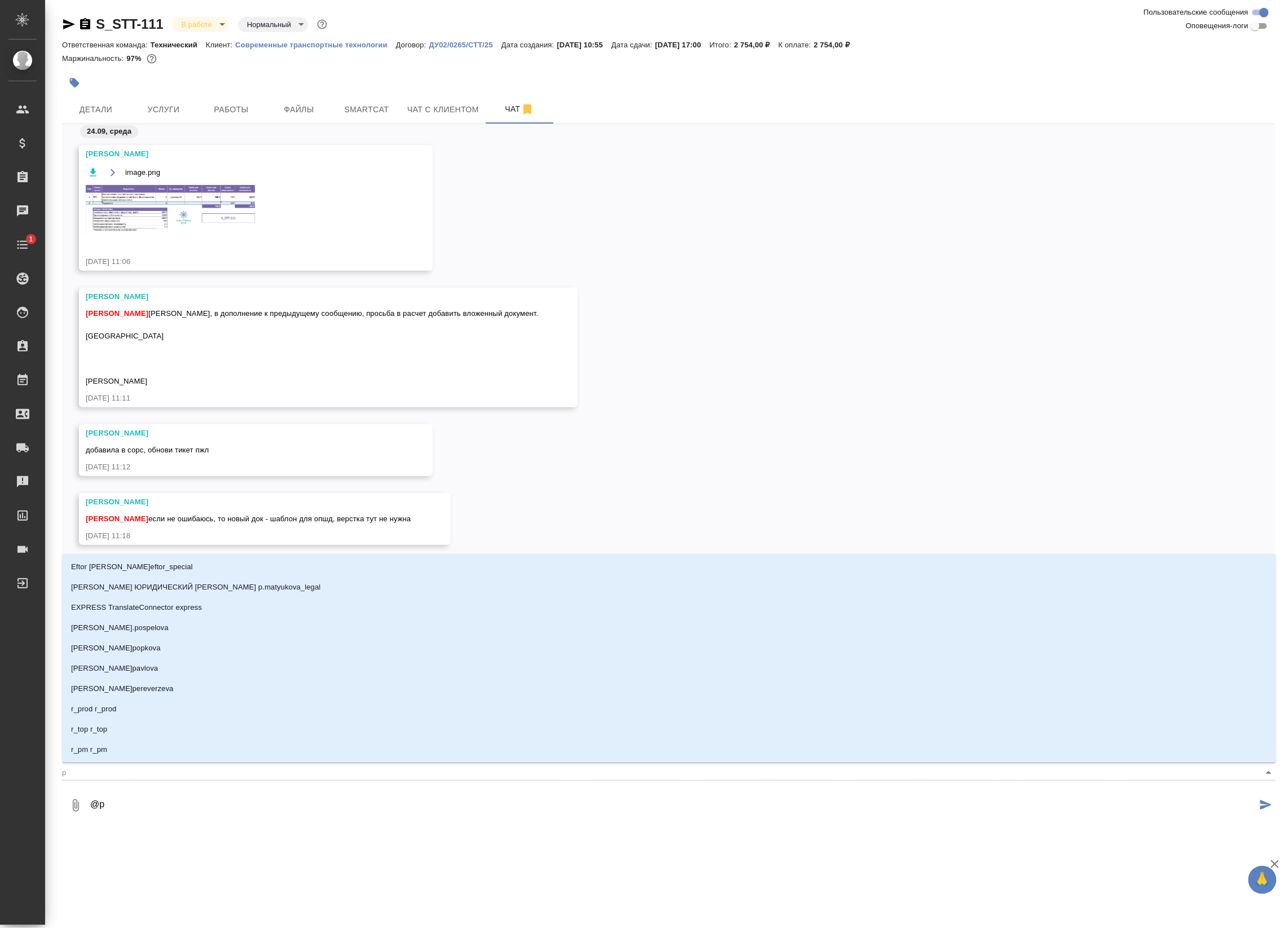
type textarea "@pf"
type input "pf"
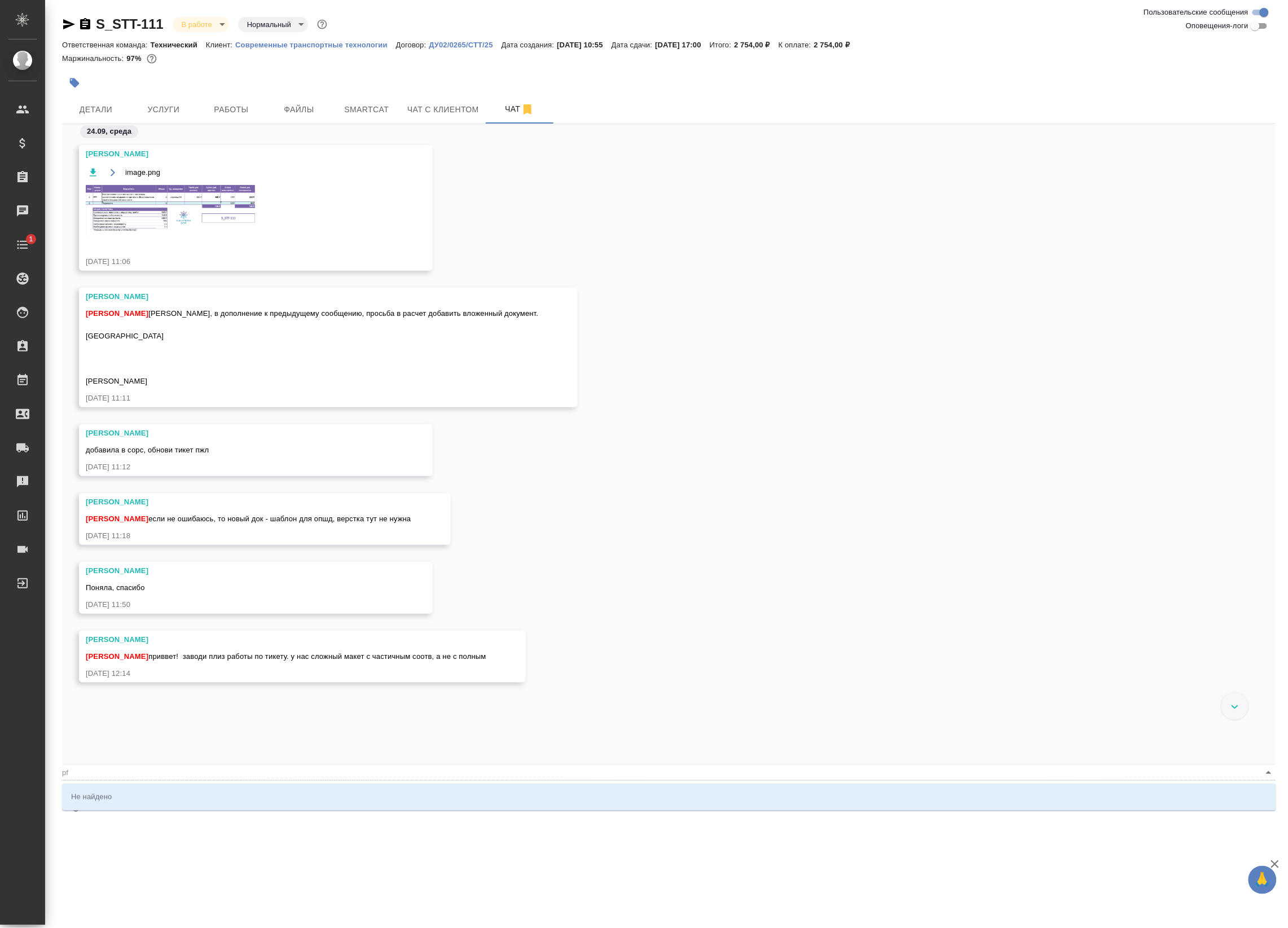
type textarea "@p"
type input "p"
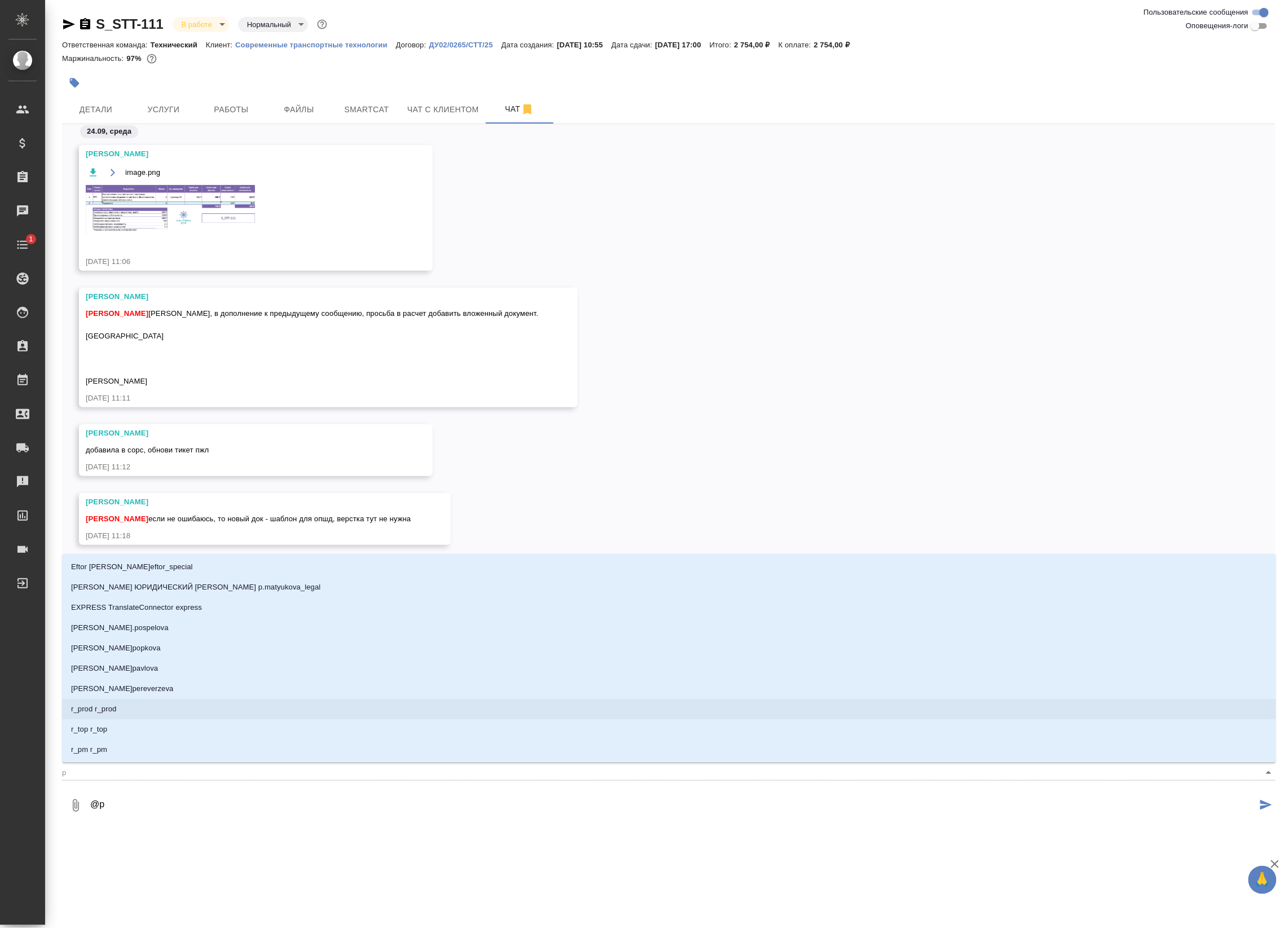
type textarea "@"
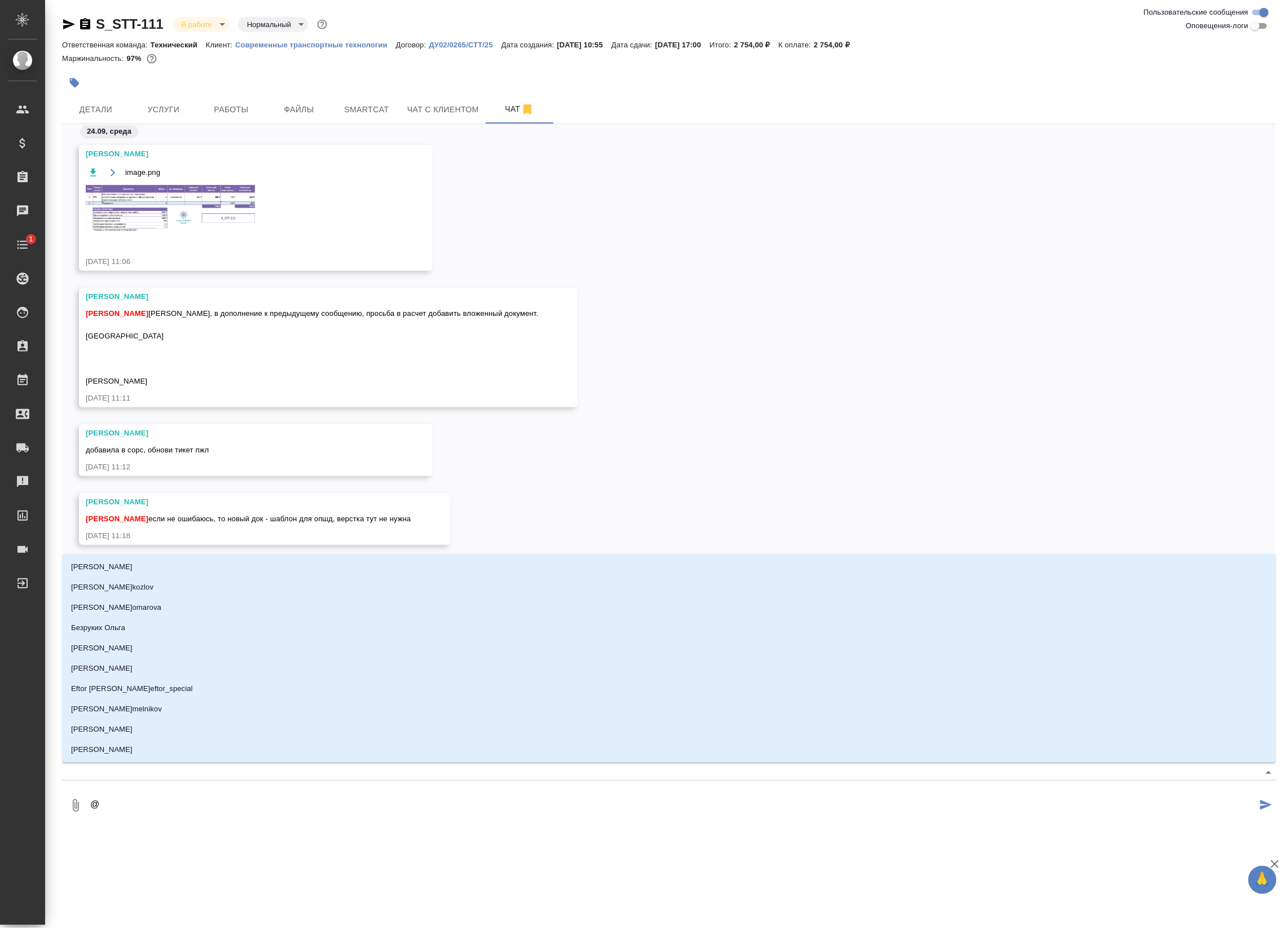
type textarea "@з"
type input "з"
type textarea "@за"
type input "за"
type textarea "@заб"
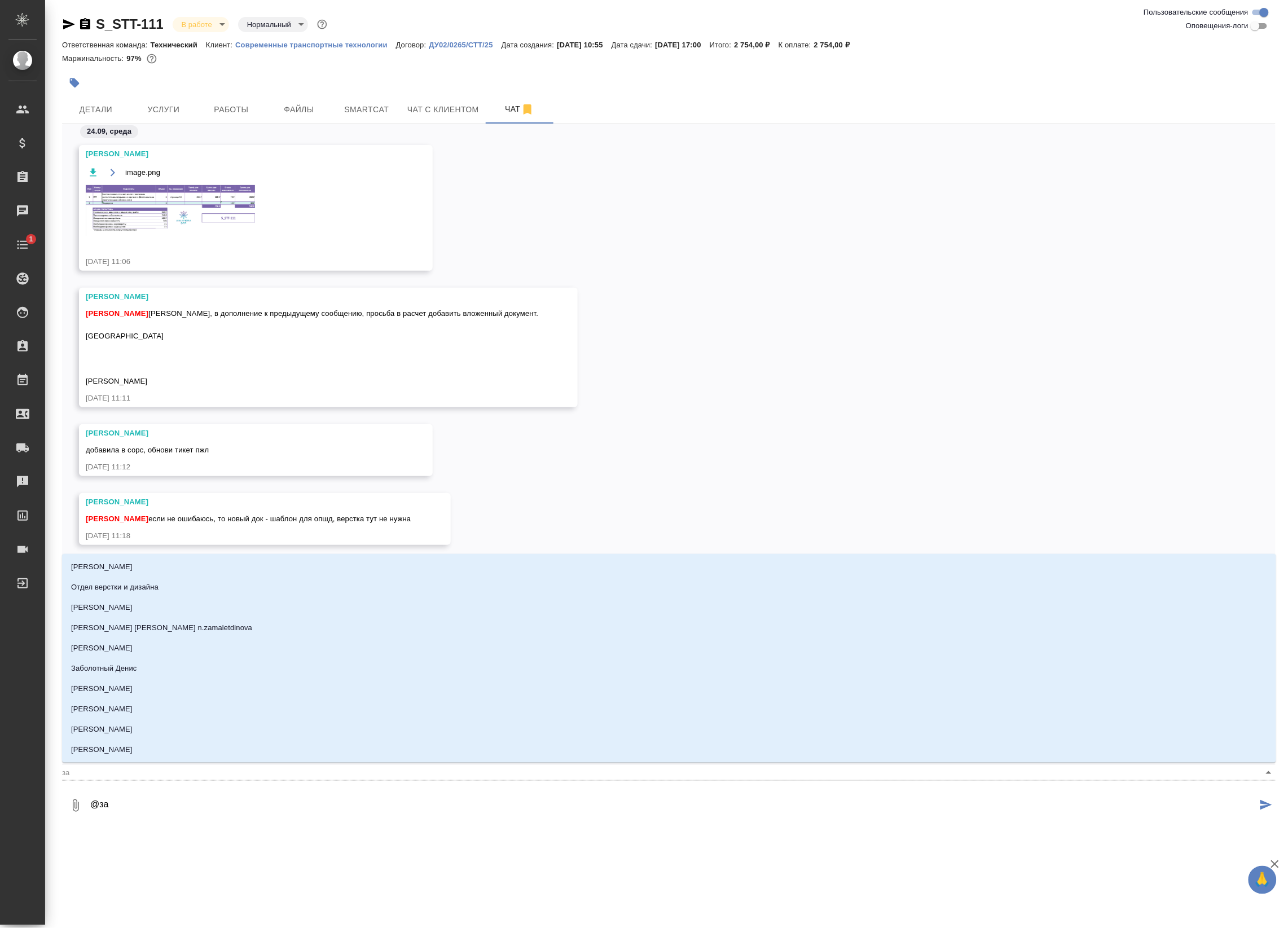
type input "заб"
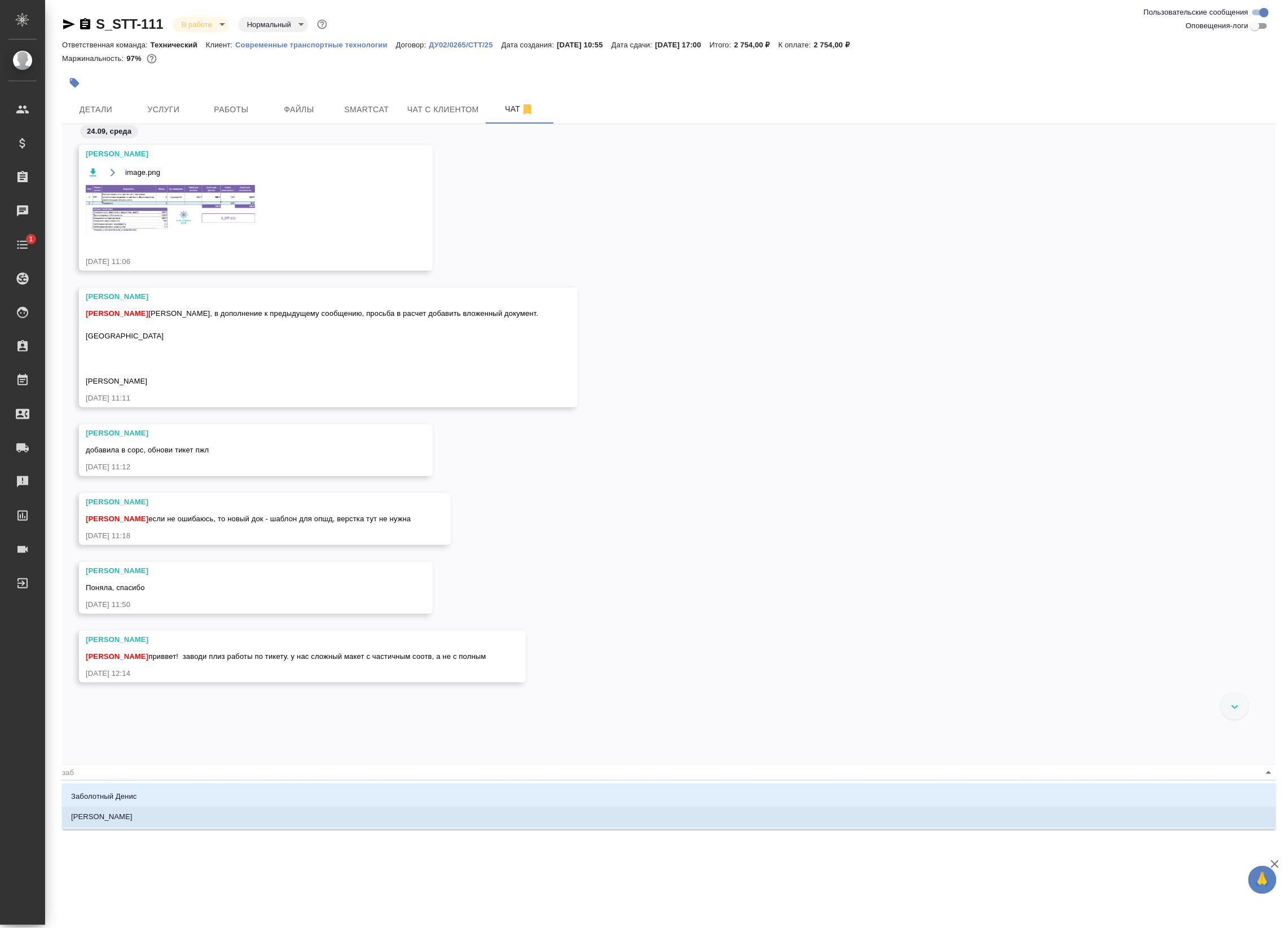
click at [256, 818] on li "[PERSON_NAME]" at bounding box center [669, 817] width 1214 height 21
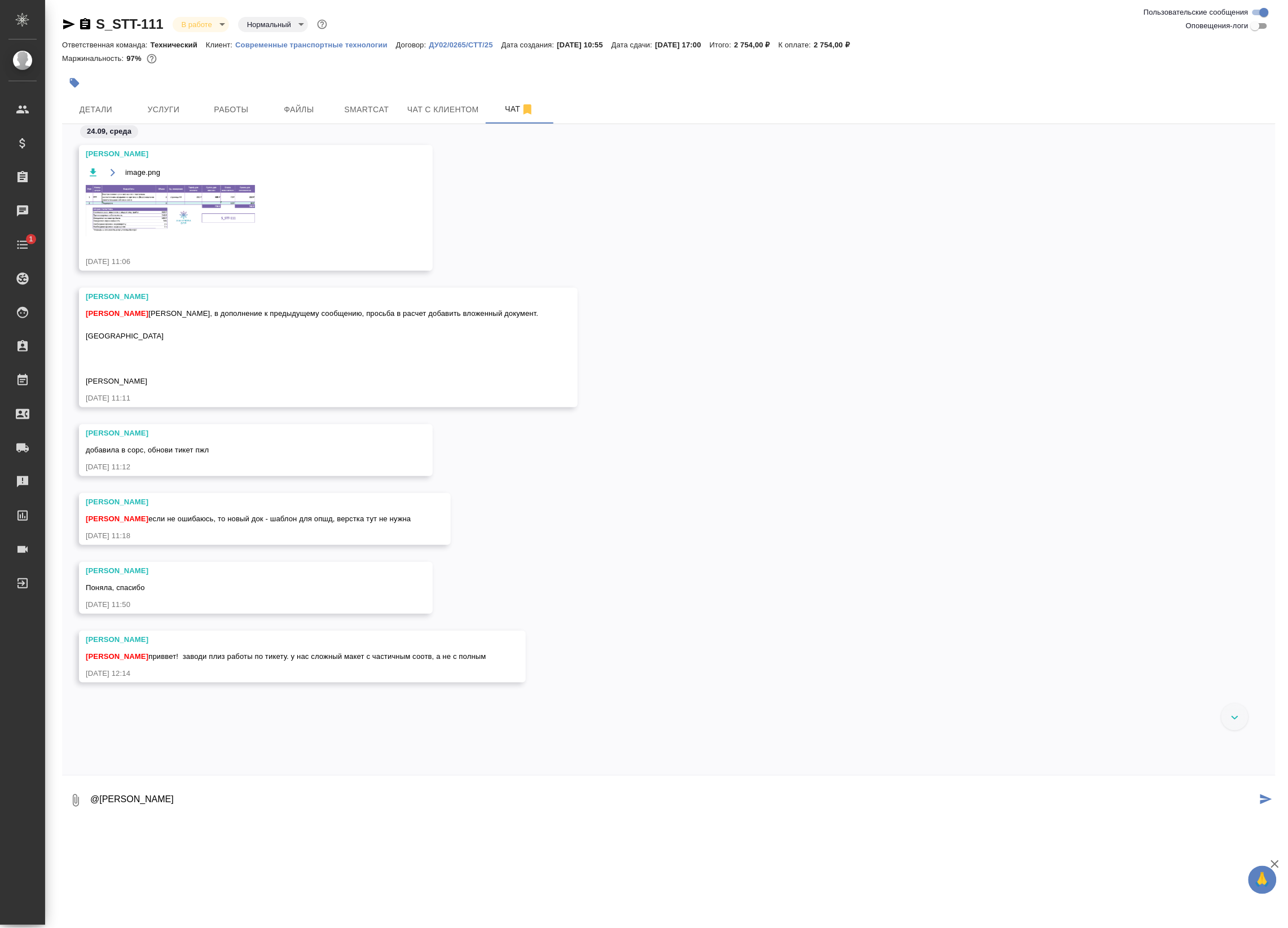
click at [289, 803] on textarea "@[PERSON_NAME]" at bounding box center [673, 800] width 1168 height 39
type textarea "@[PERSON_NAME]!"
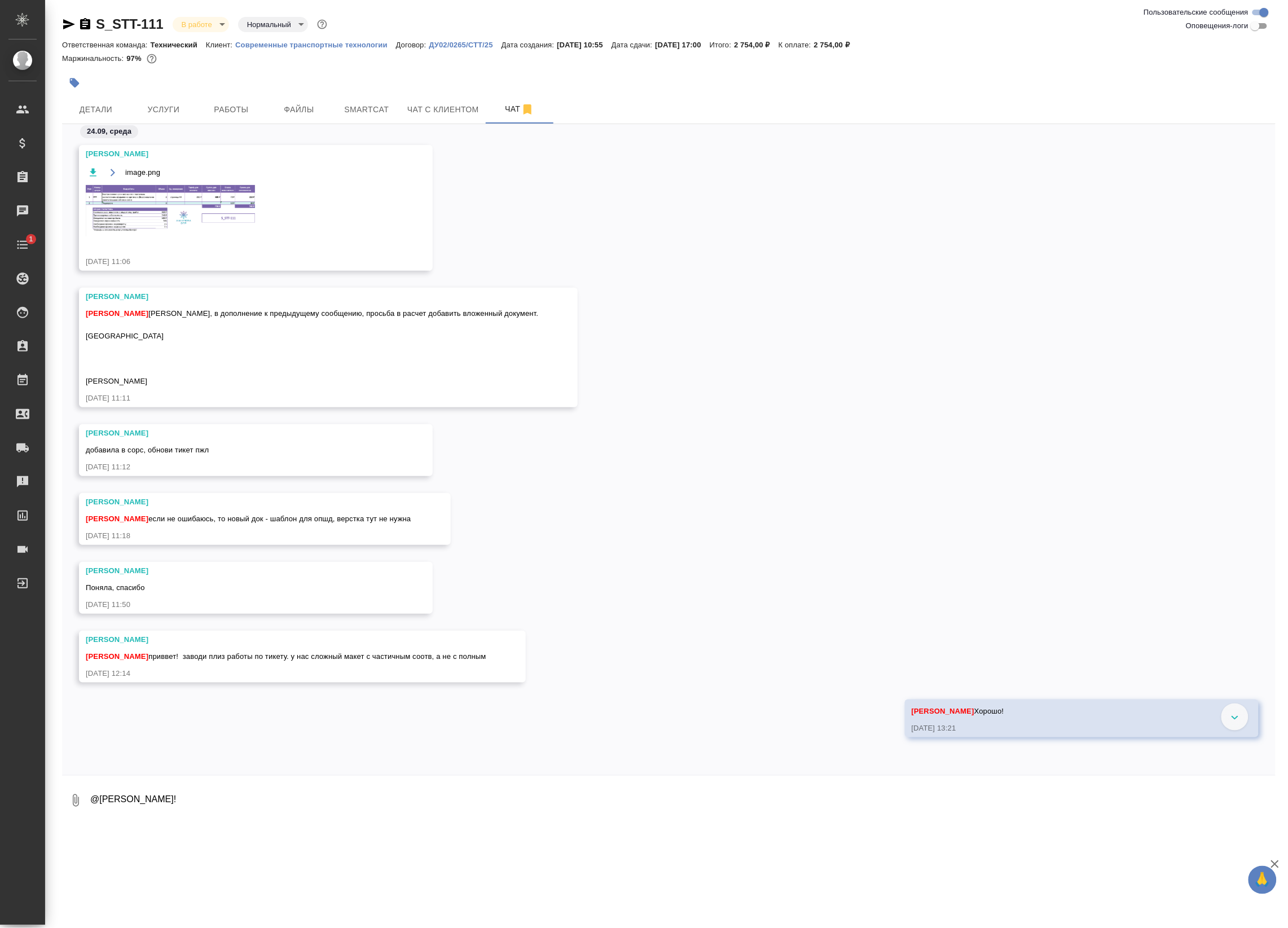
click at [142, 198] on img at bounding box center [170, 211] width 169 height 52
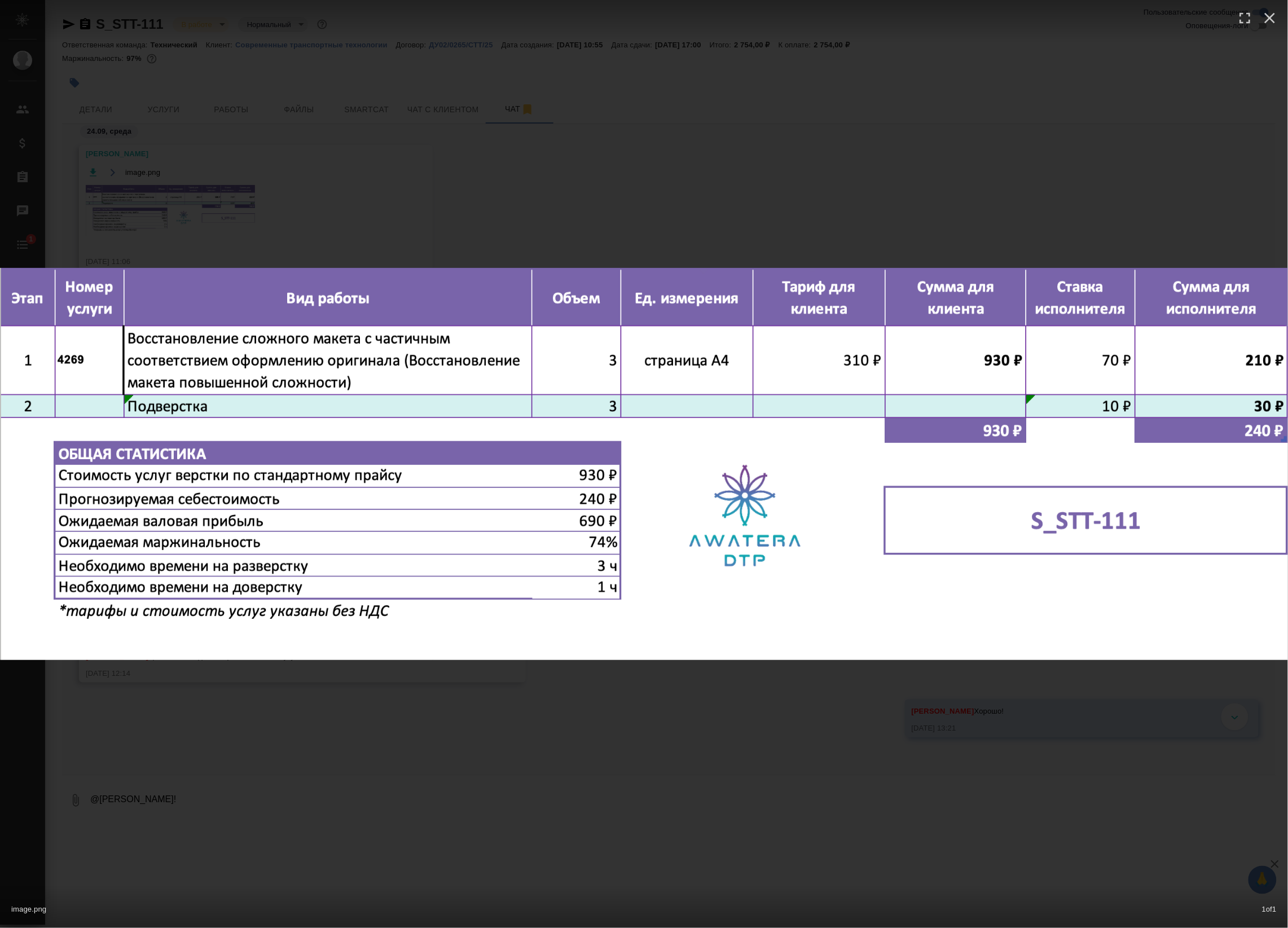
click at [376, 159] on div "image.png 1 of 1" at bounding box center [644, 464] width 1288 height 928
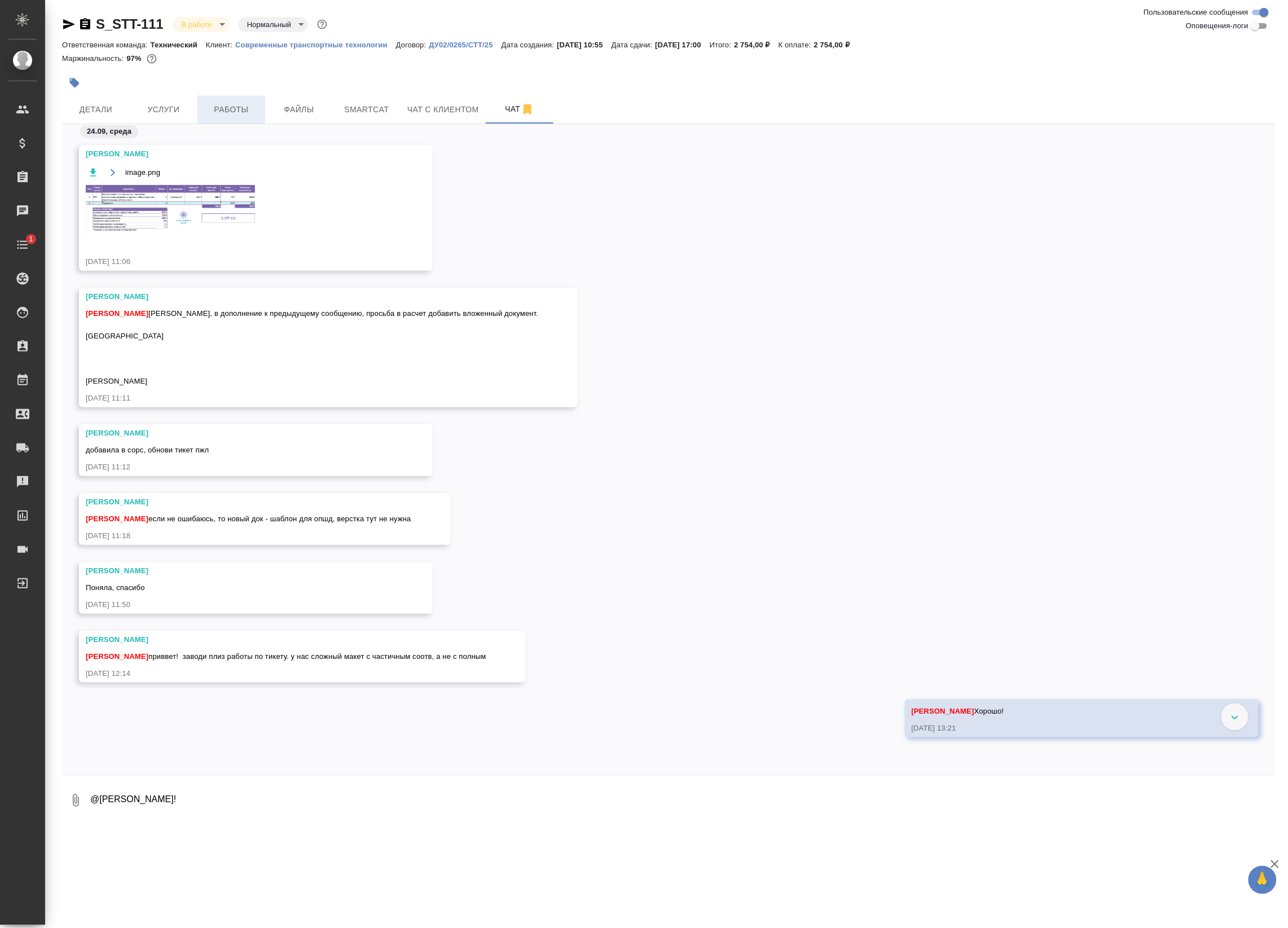
click at [234, 109] on span "Работы" at bounding box center [231, 110] width 54 height 14
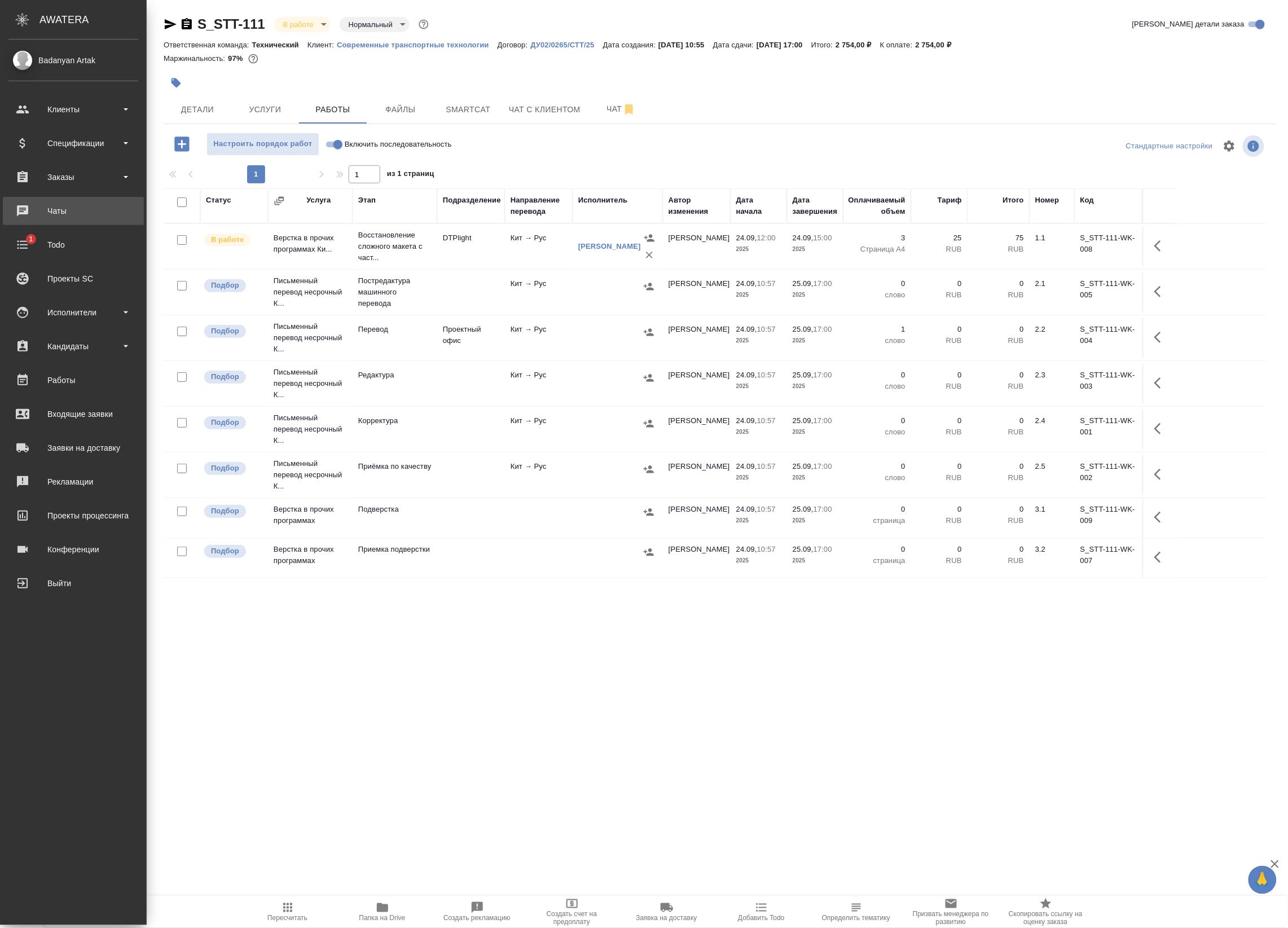
click at [50, 198] on link "0 Чаты" at bounding box center [73, 211] width 141 height 28
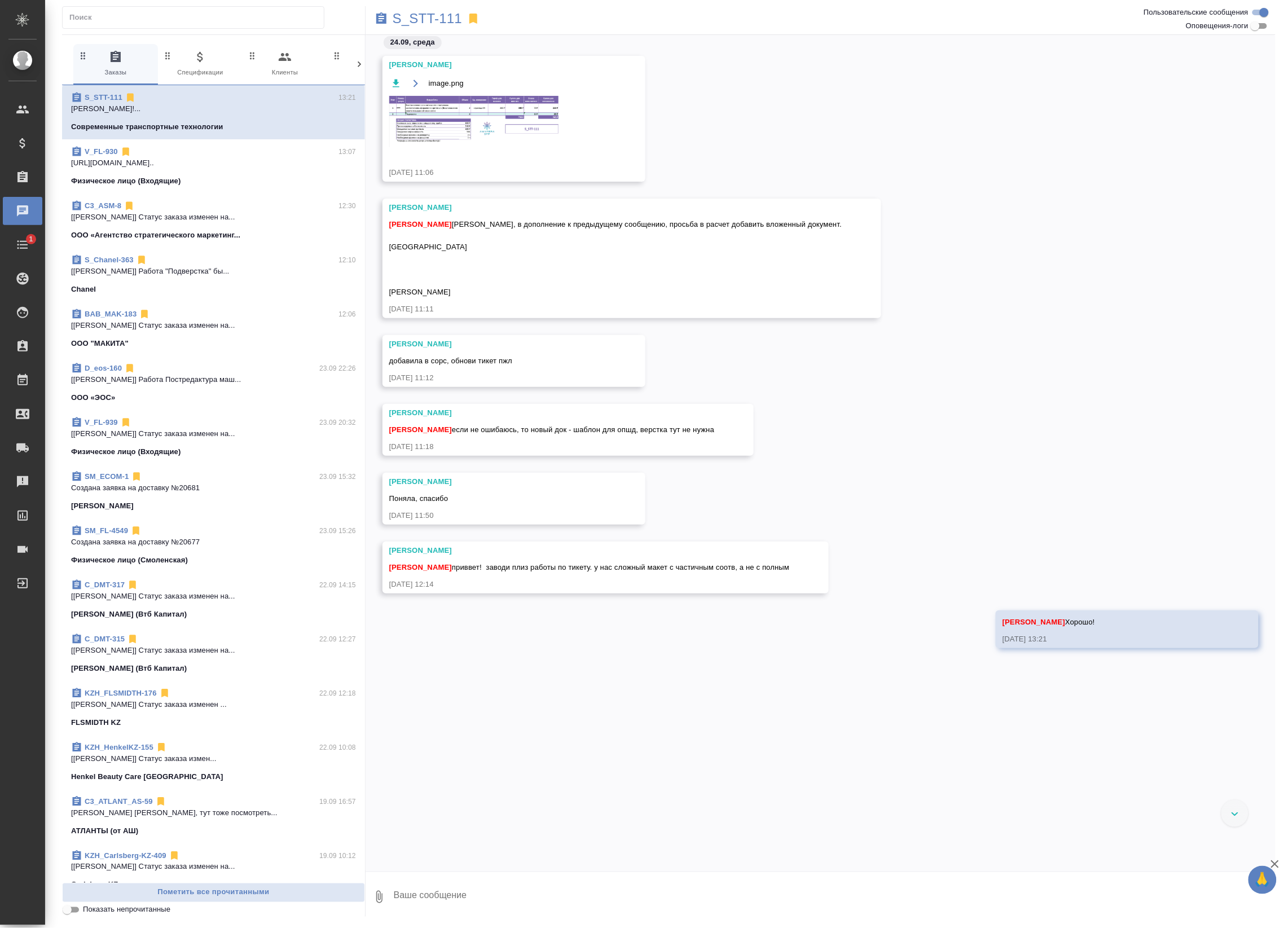
click at [249, 164] on p "[URL][DOMAIN_NAME].." at bounding box center [213, 163] width 285 height 12
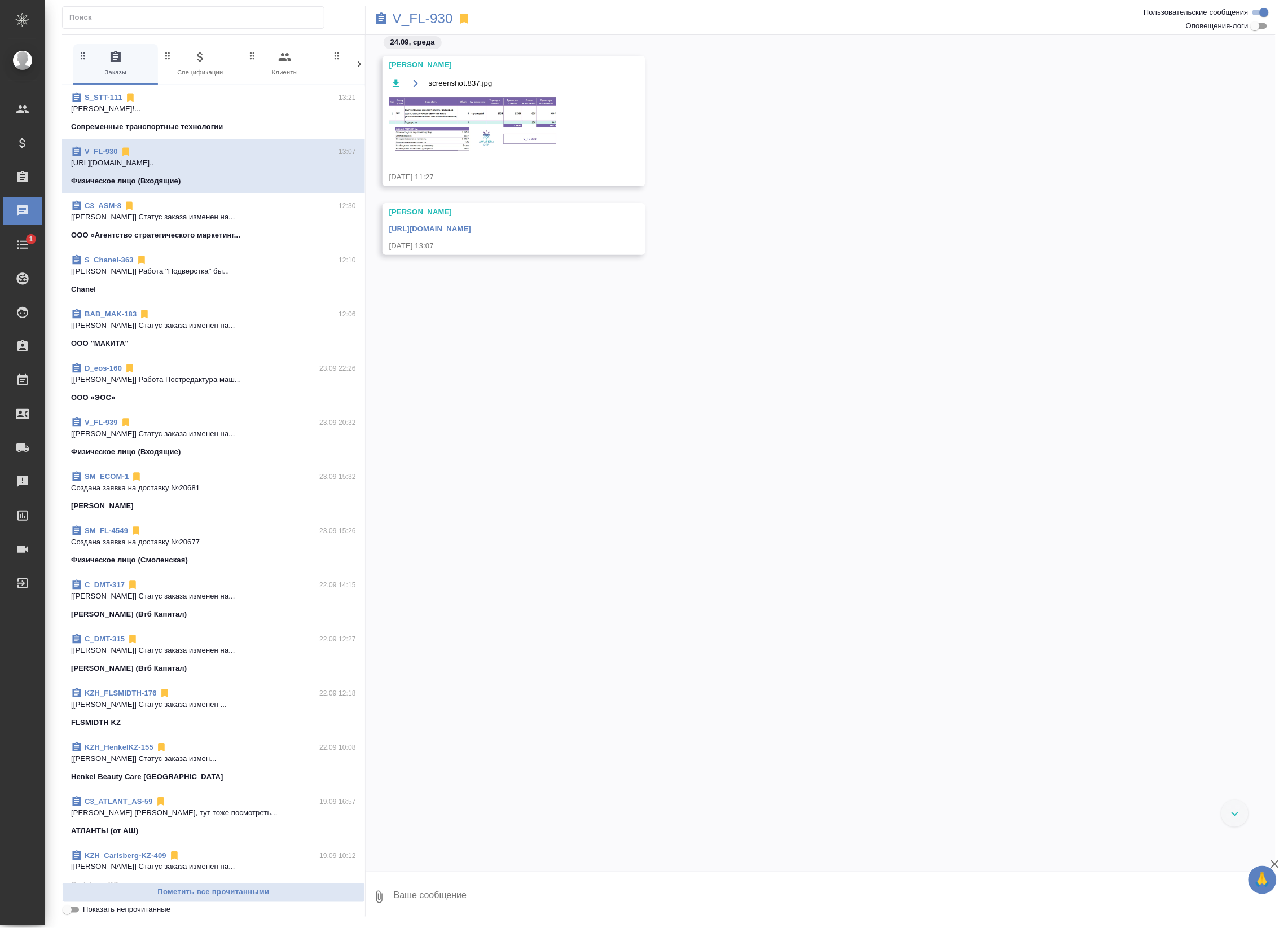
click at [247, 102] on div "S_STT-111 13:21" at bounding box center [213, 98] width 285 height 12
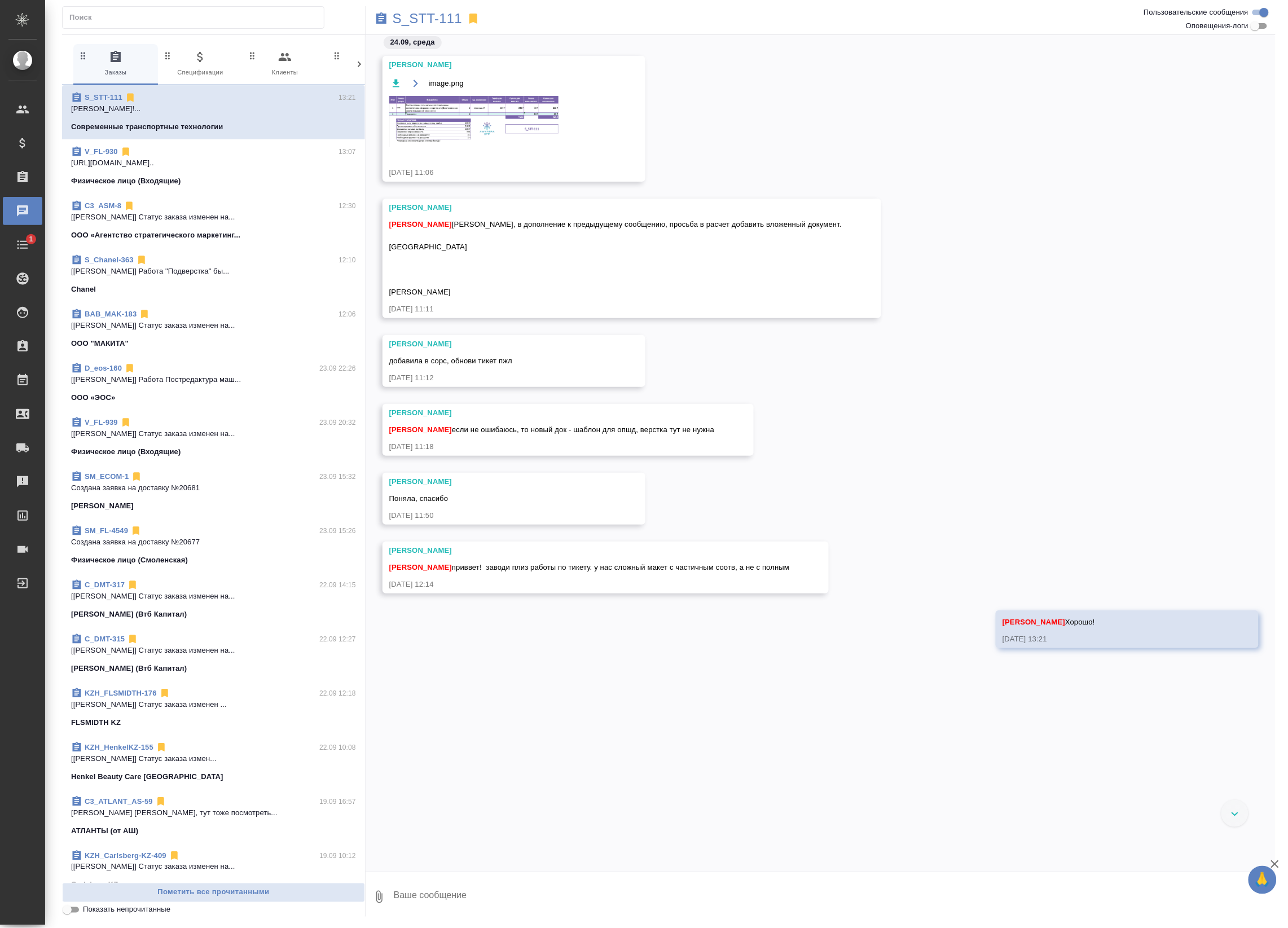
click at [260, 202] on div "C3_ASM-8 12:30" at bounding box center [213, 206] width 285 height 12
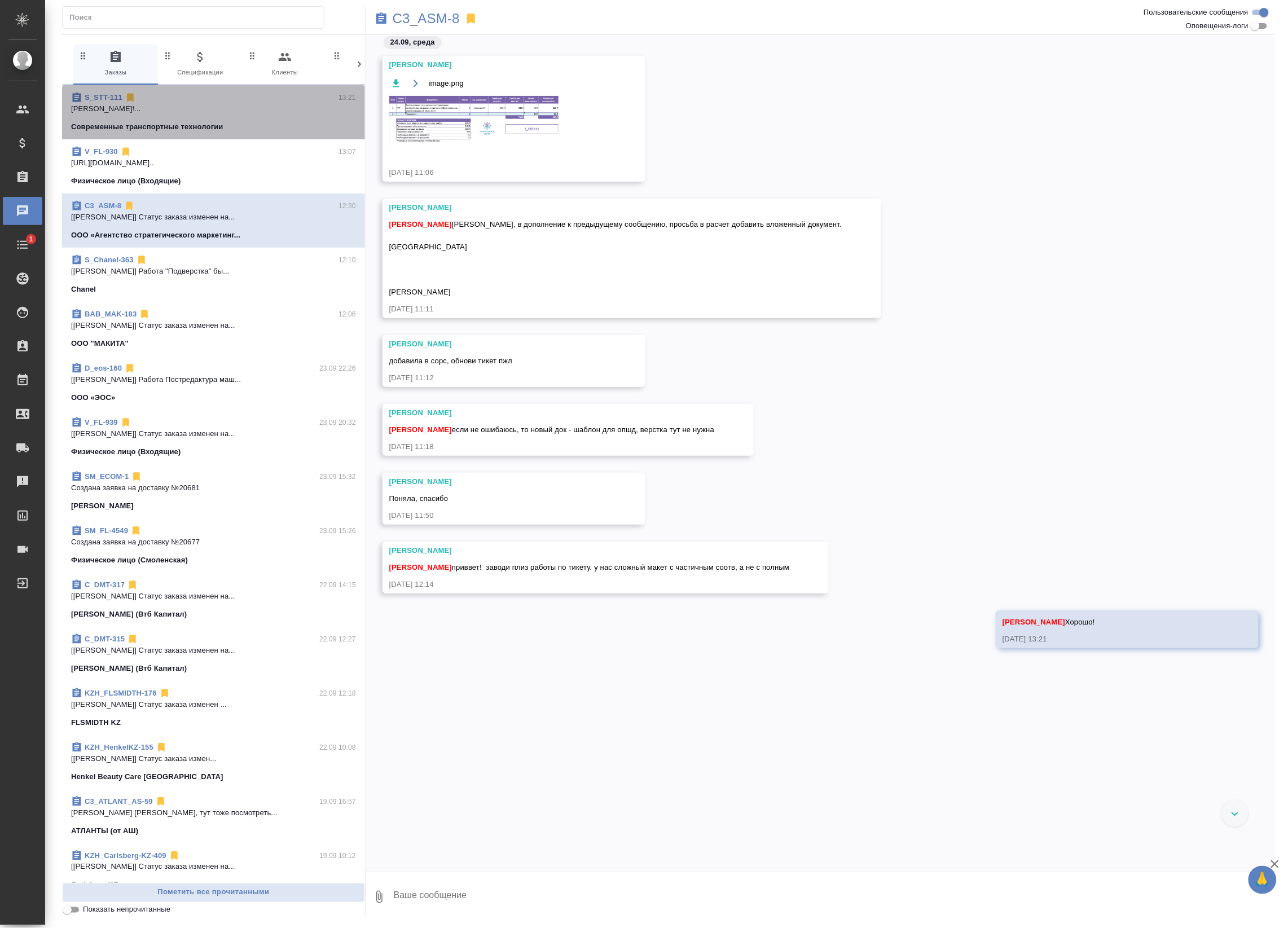
click at [251, 99] on div "S_STT-111 13:21" at bounding box center [213, 98] width 285 height 12
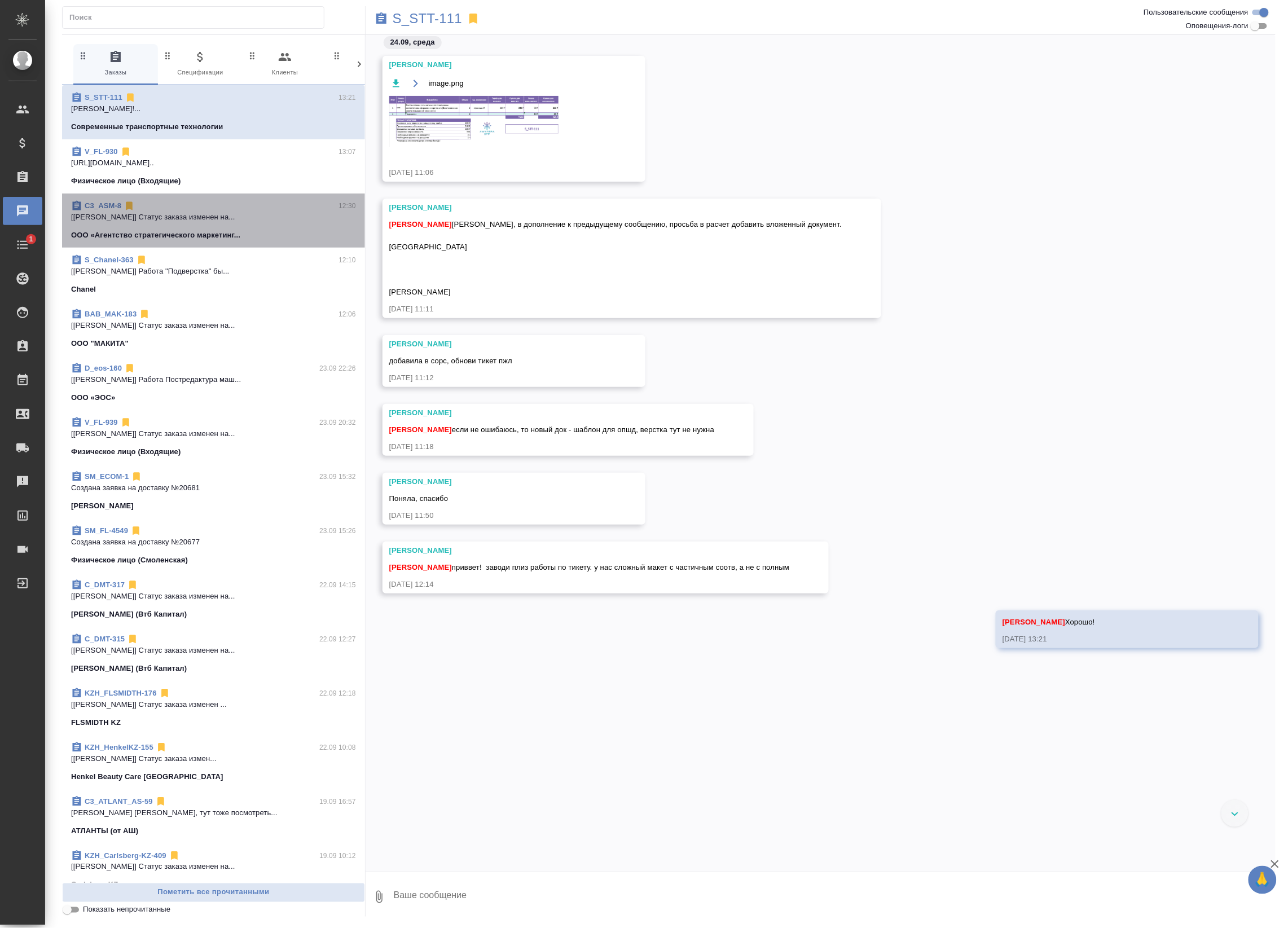
click at [256, 234] on div "ООО «Агентство стратегического маркетинг..." at bounding box center [213, 235] width 285 height 12
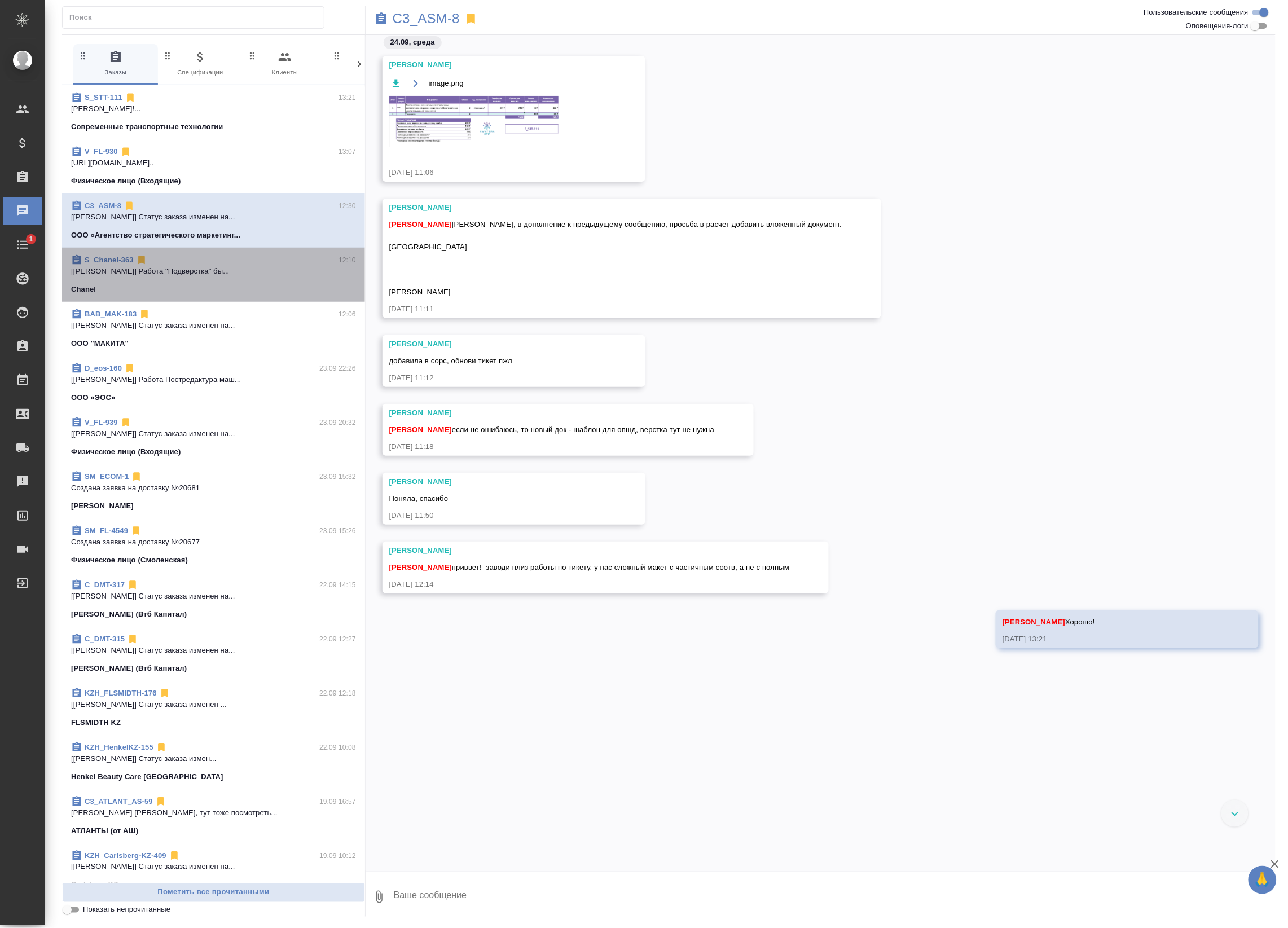
click at [260, 274] on p "[[PERSON_NAME]] Работа "Подверстка" бы..." at bounding box center [213, 271] width 285 height 12
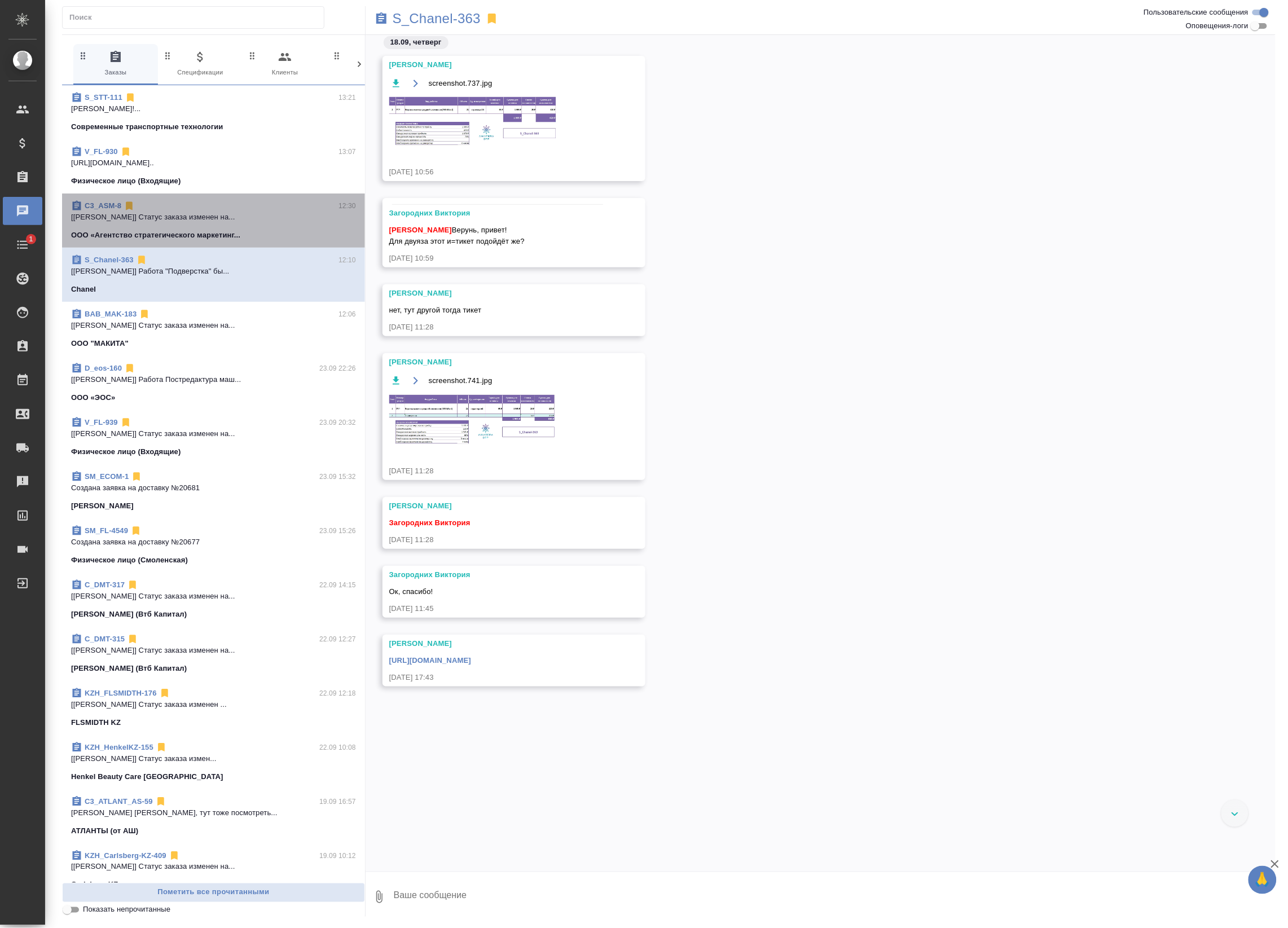
click at [269, 209] on div "C3_ASM-8 12:30" at bounding box center [213, 206] width 285 height 12
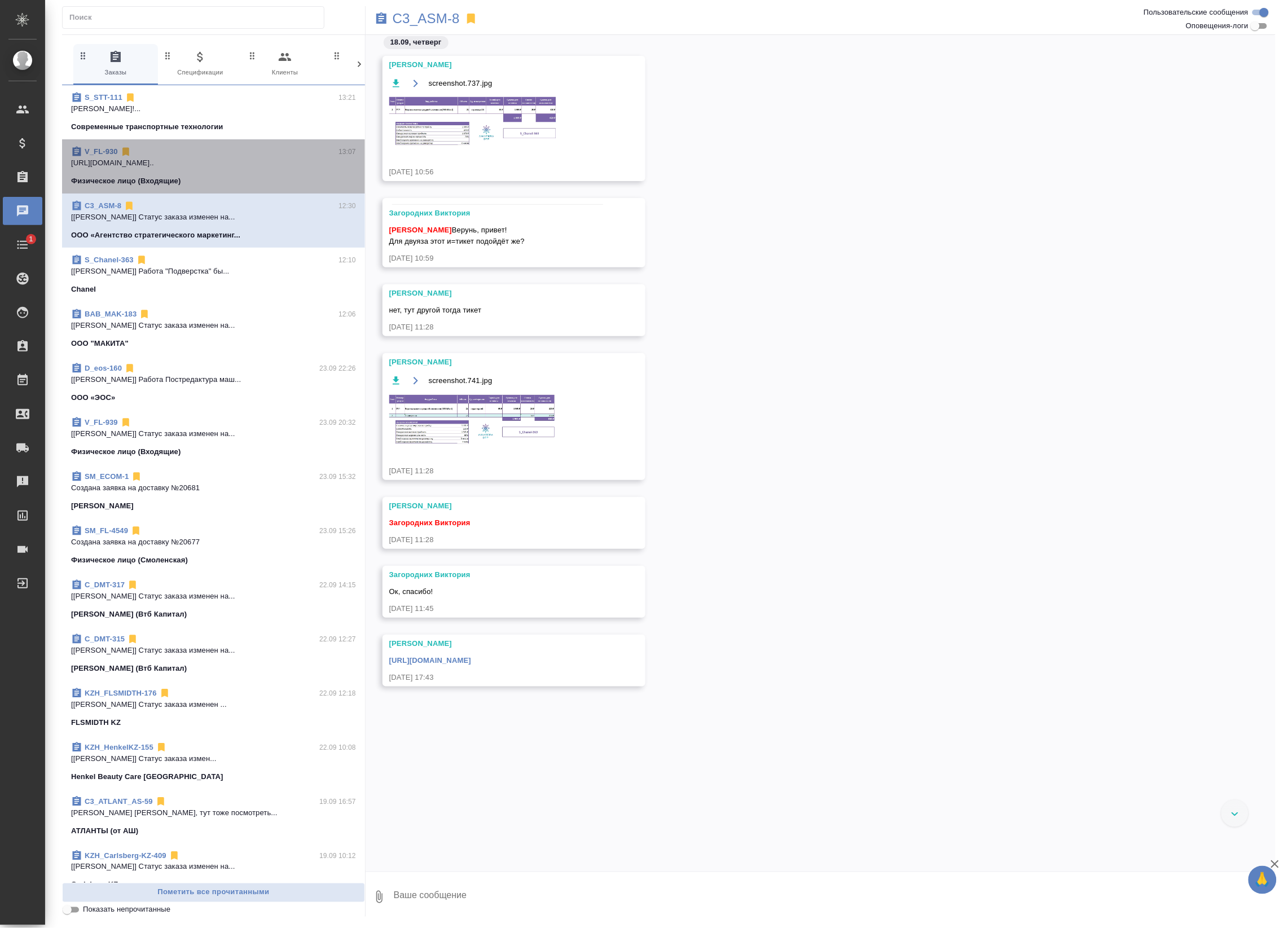
click at [267, 146] on div "V_FL-930 13:07" at bounding box center [213, 152] width 285 height 12
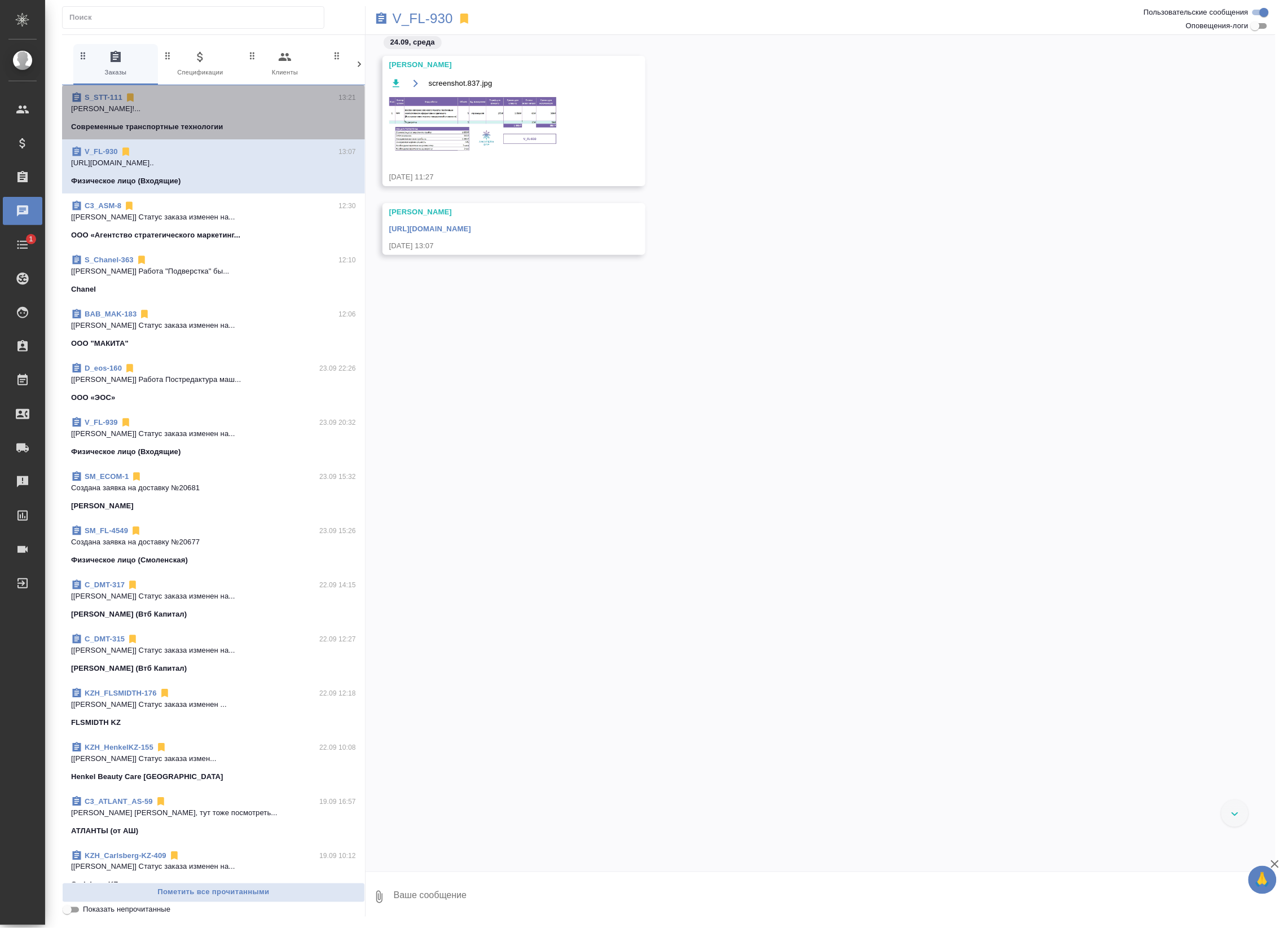
click at [260, 117] on span "S_STT-111 13:21 [PERSON_NAME]!... Современные транспортные технологии" at bounding box center [213, 112] width 285 height 41
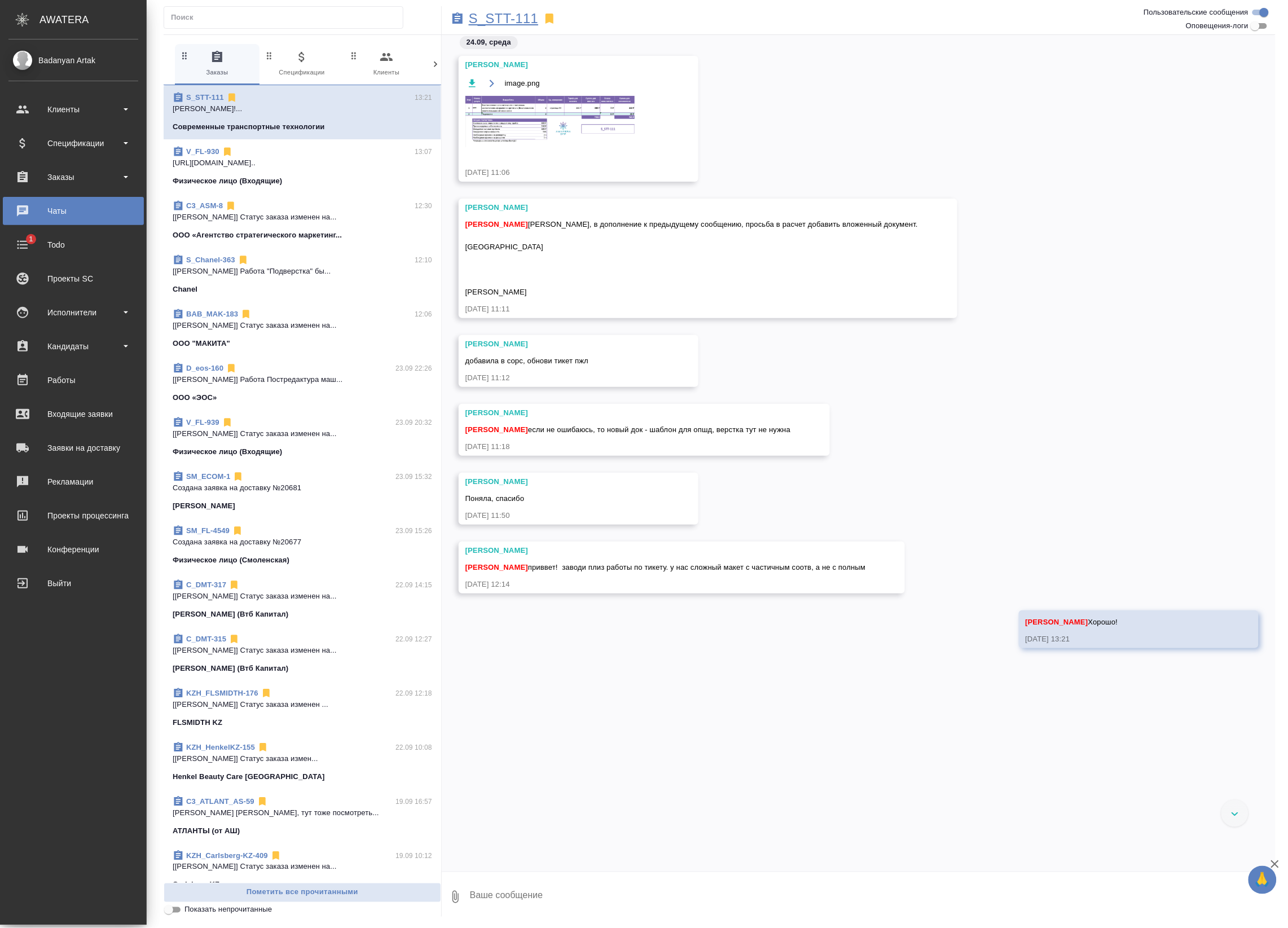
click at [488, 15] on p "S_STT-111" at bounding box center [503, 19] width 70 height 12
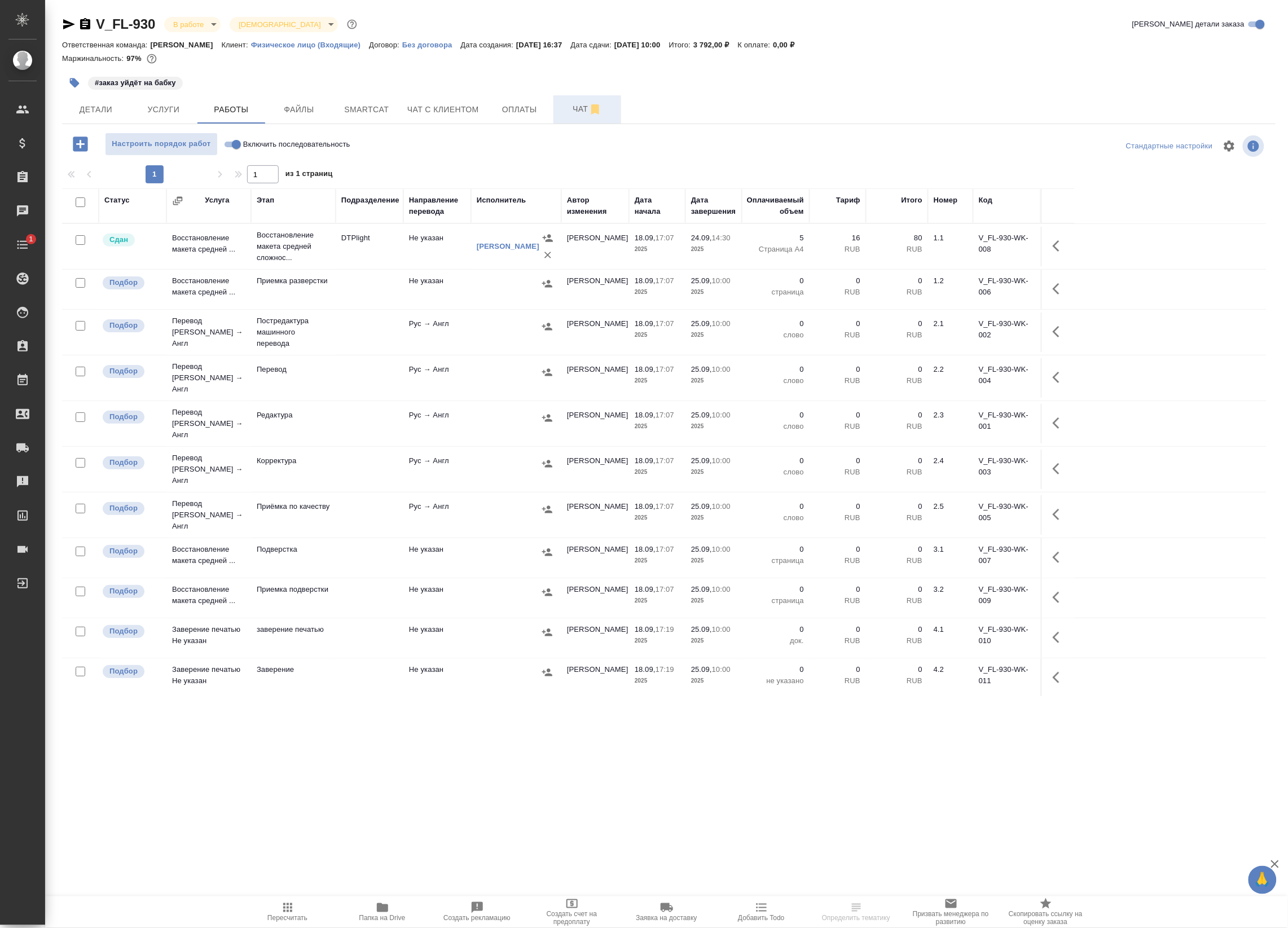
click at [577, 110] on span "Чат" at bounding box center [587, 109] width 54 height 14
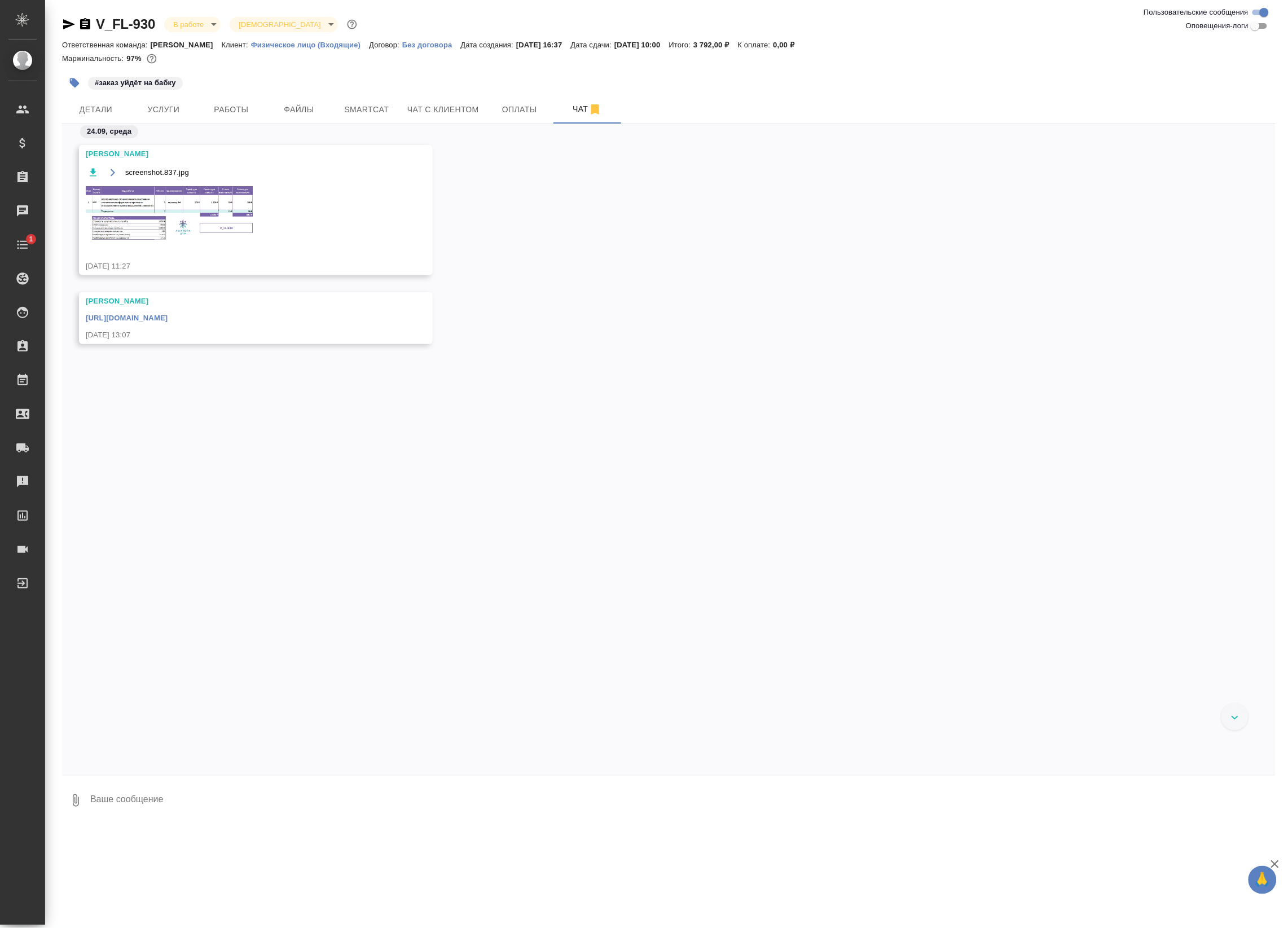
click at [168, 319] on link "[URL][DOMAIN_NAME]" at bounding box center [126, 318] width 82 height 8
click at [227, 113] on span "Работы" at bounding box center [231, 110] width 54 height 14
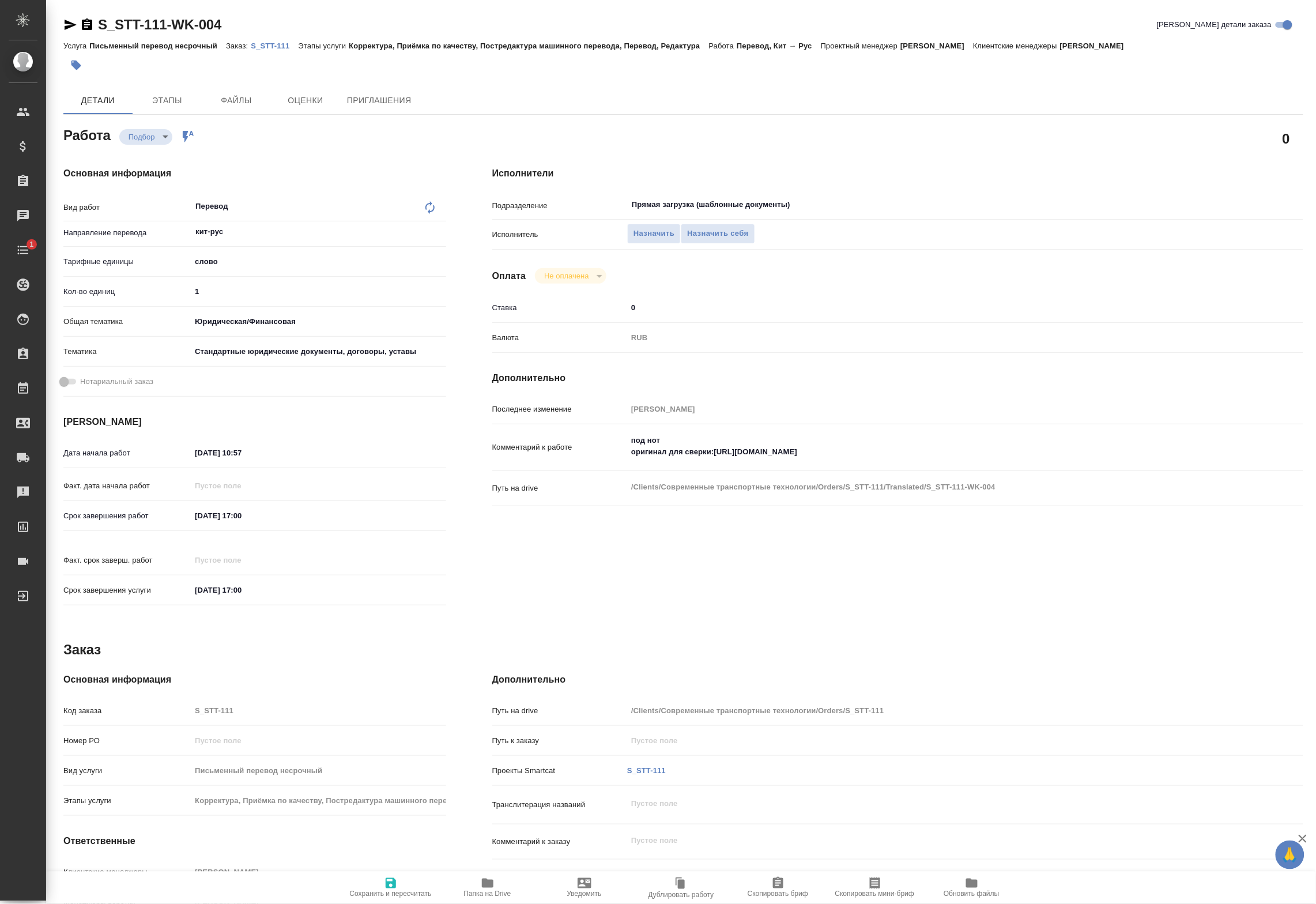
type textarea "x"
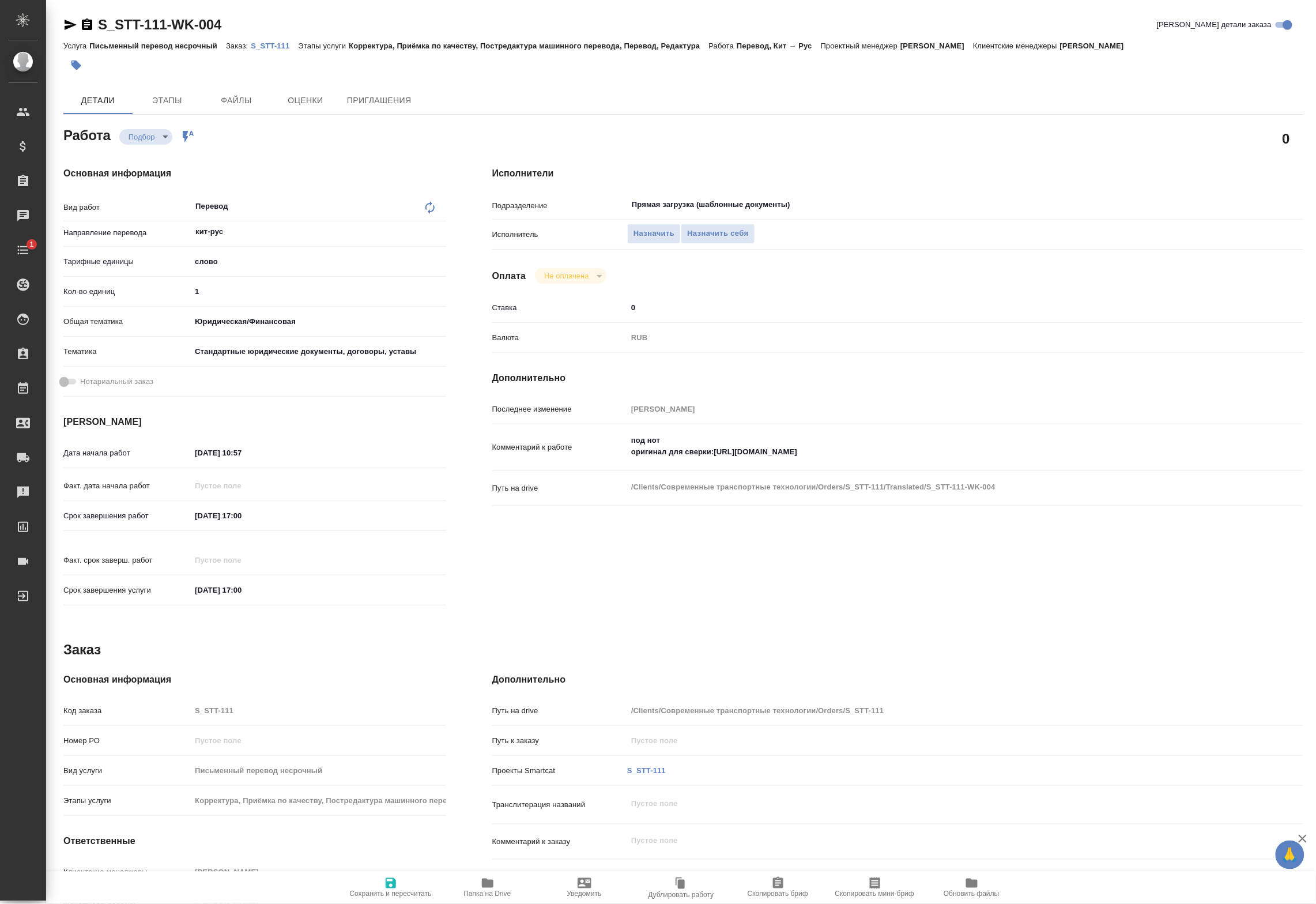
type textarea "x"
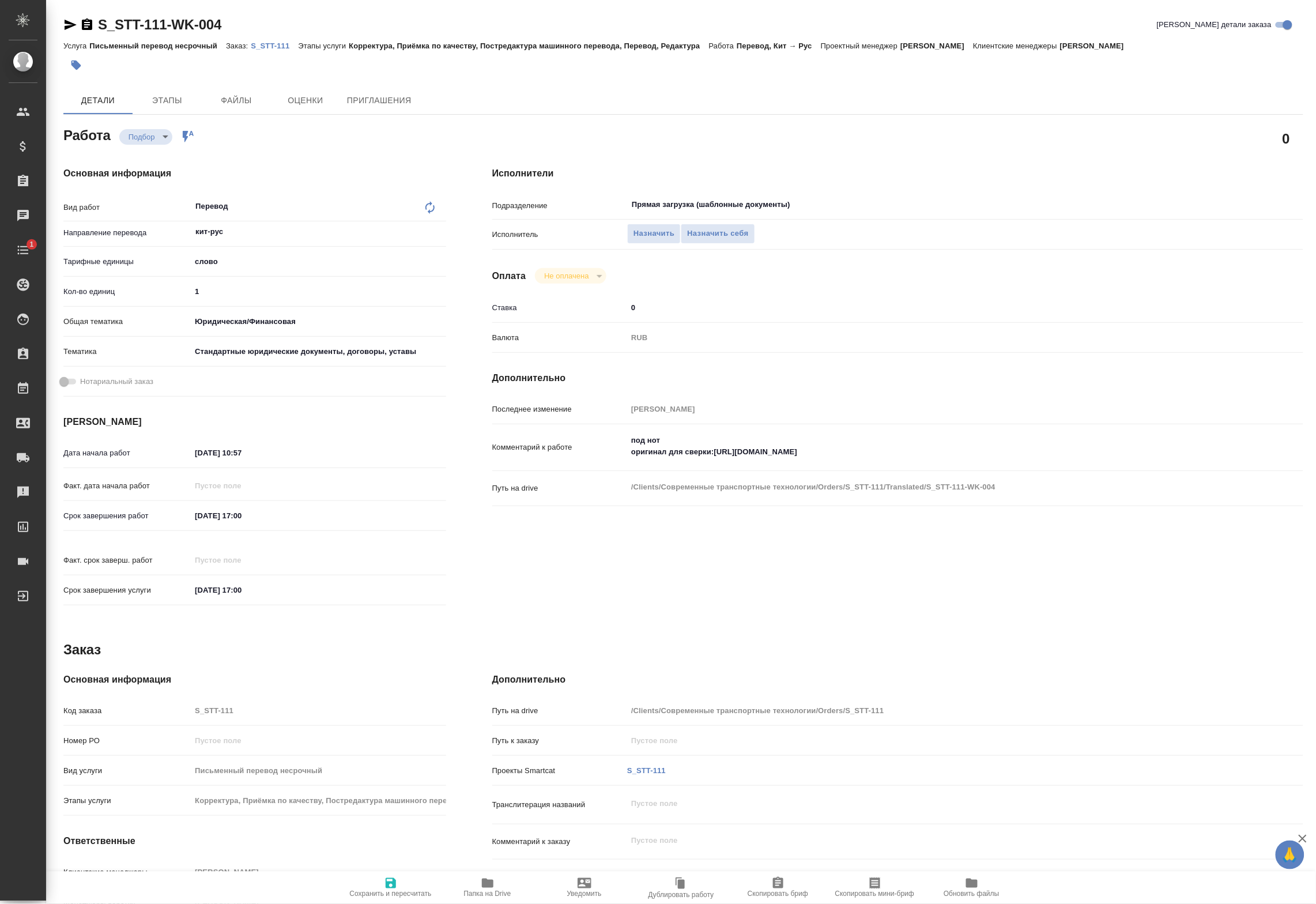
type textarea "x"
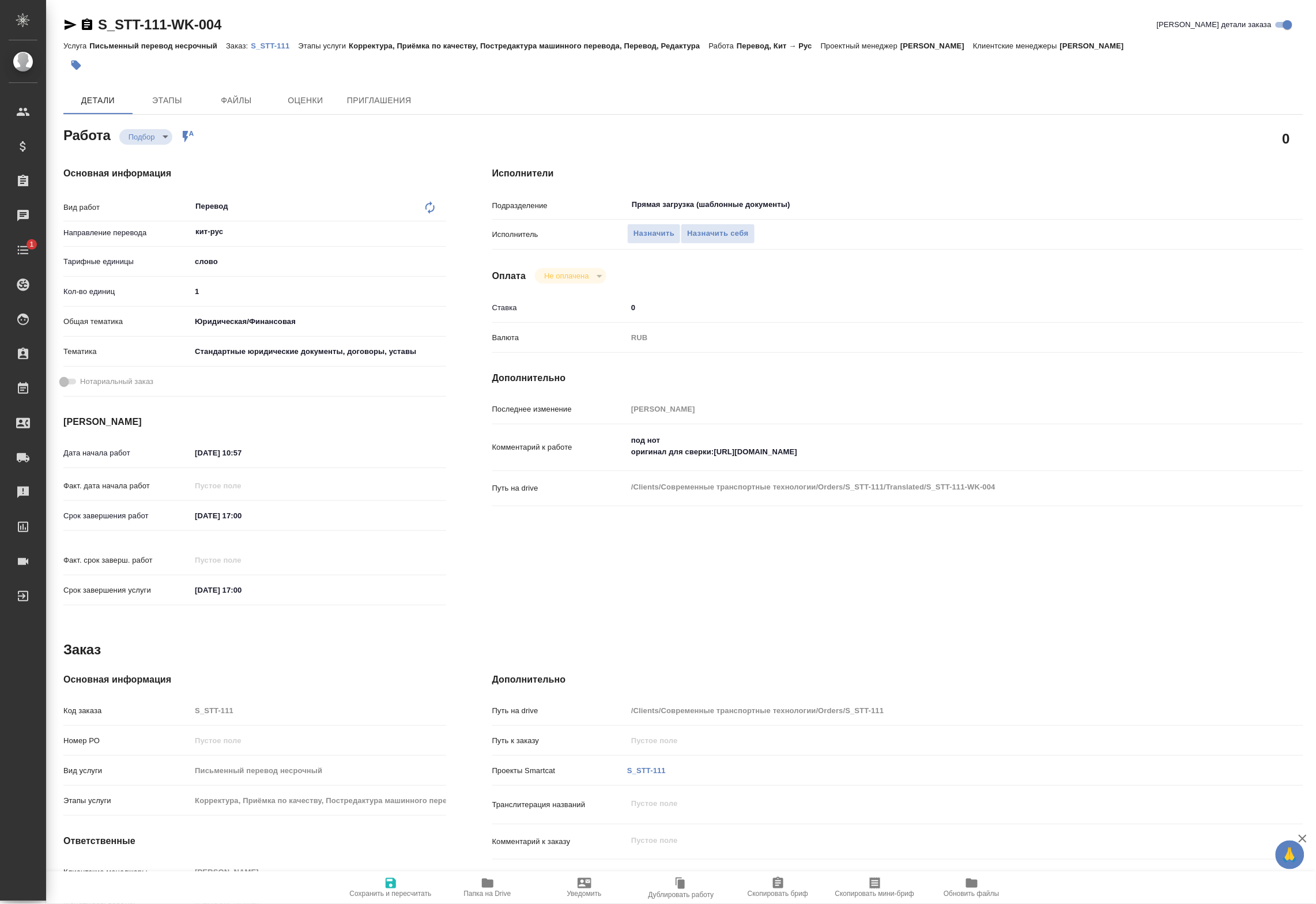
type textarea "x"
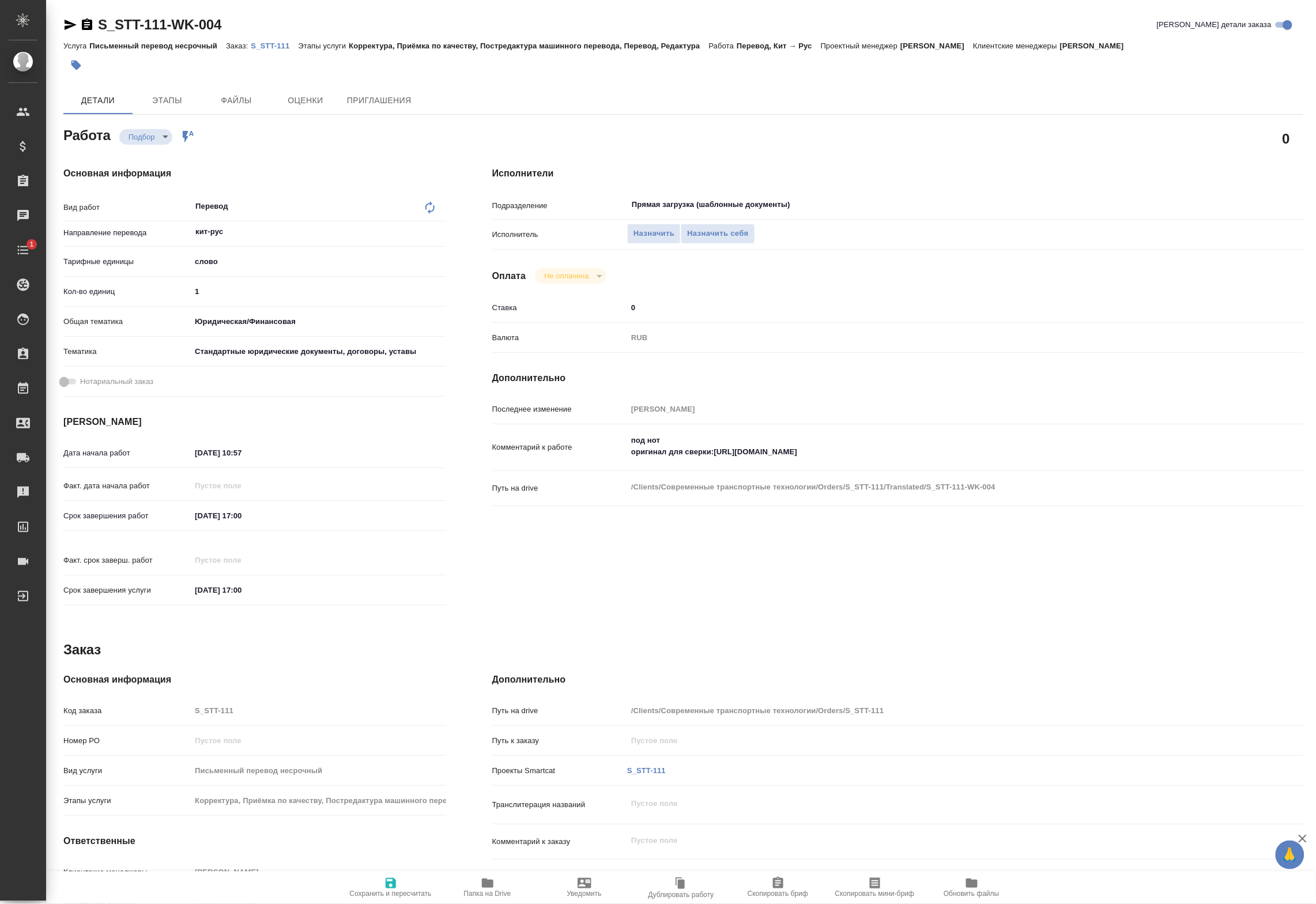
type textarea "x"
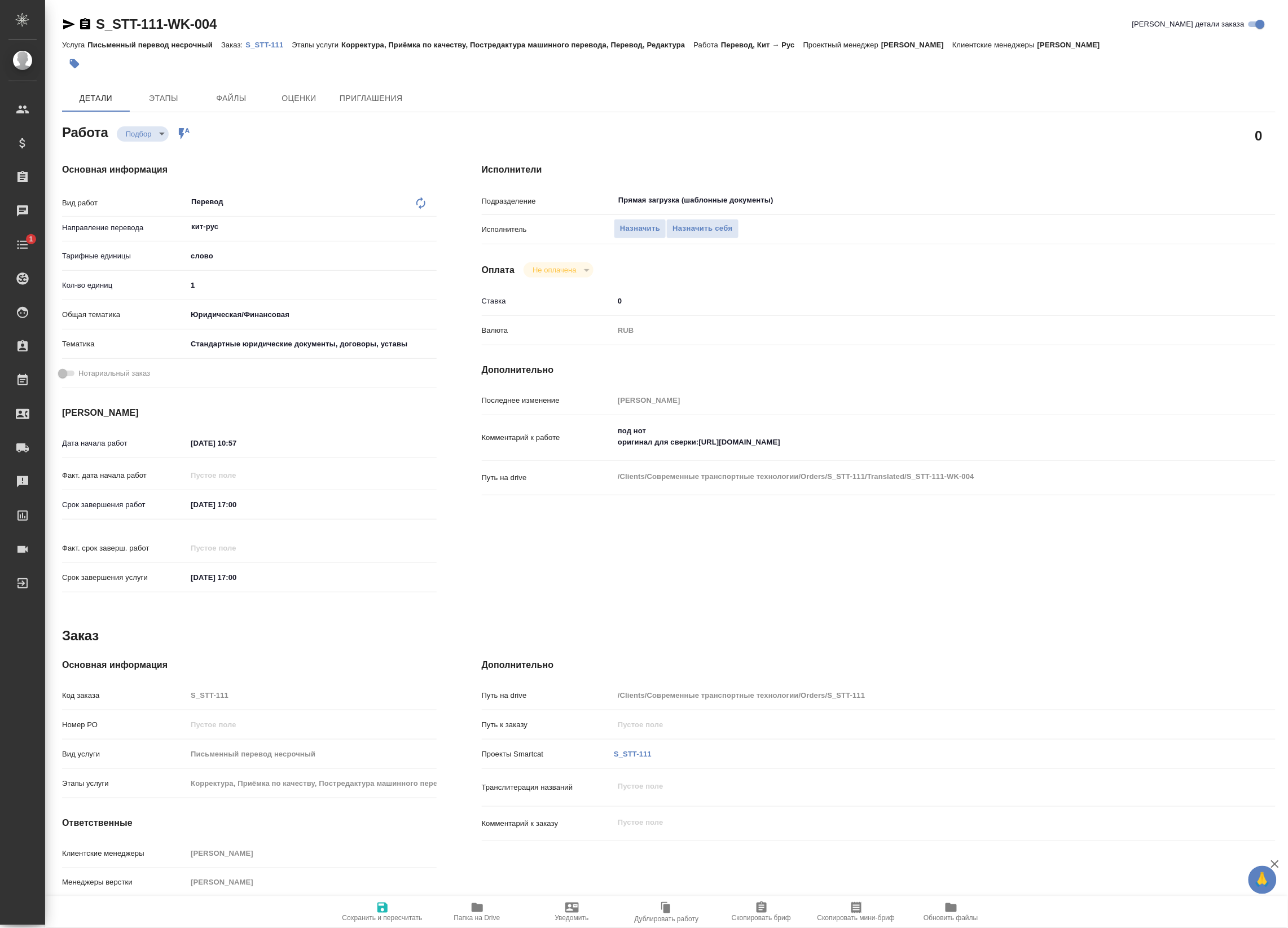
type textarea "x"
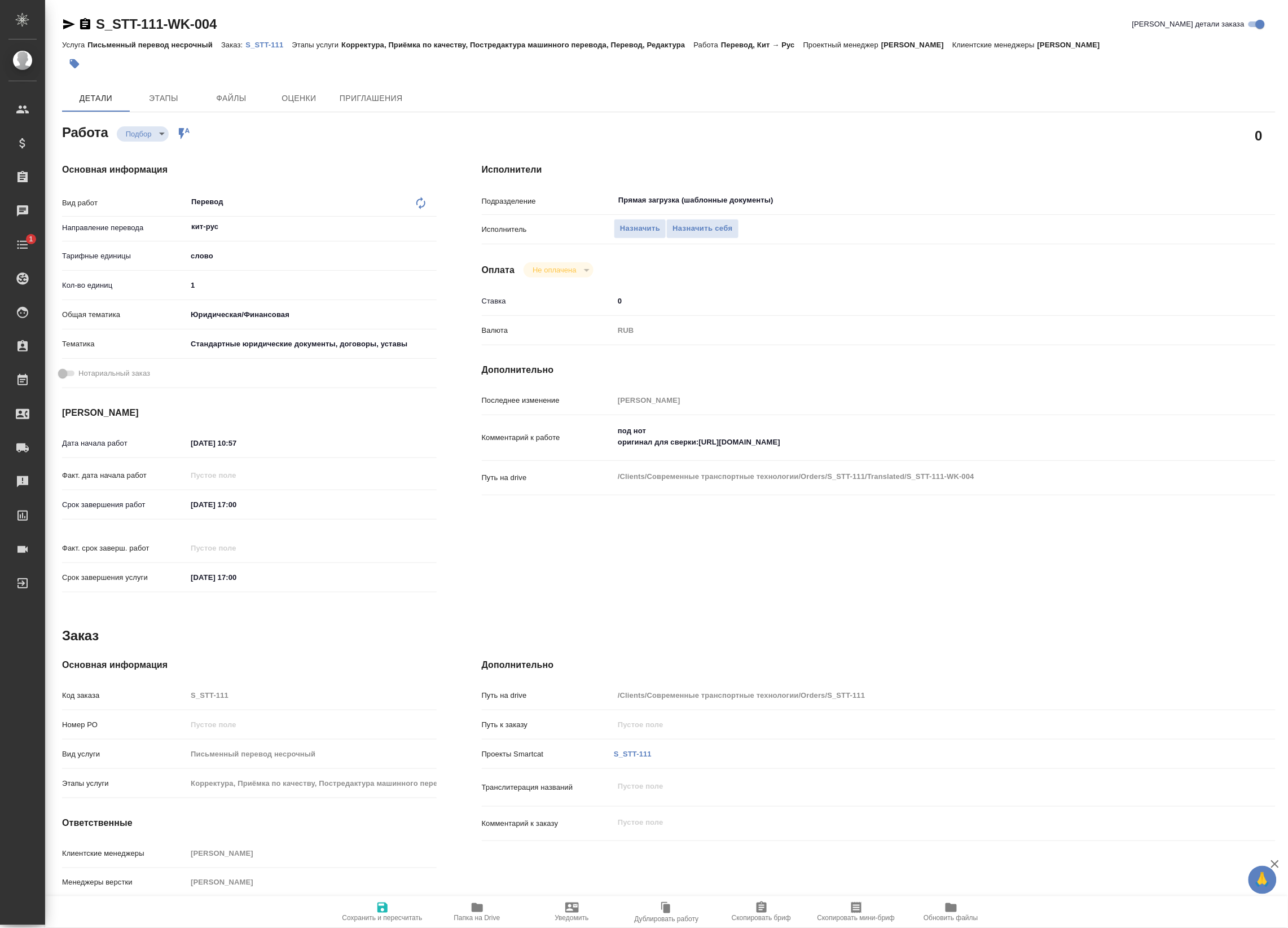
type textarea "x"
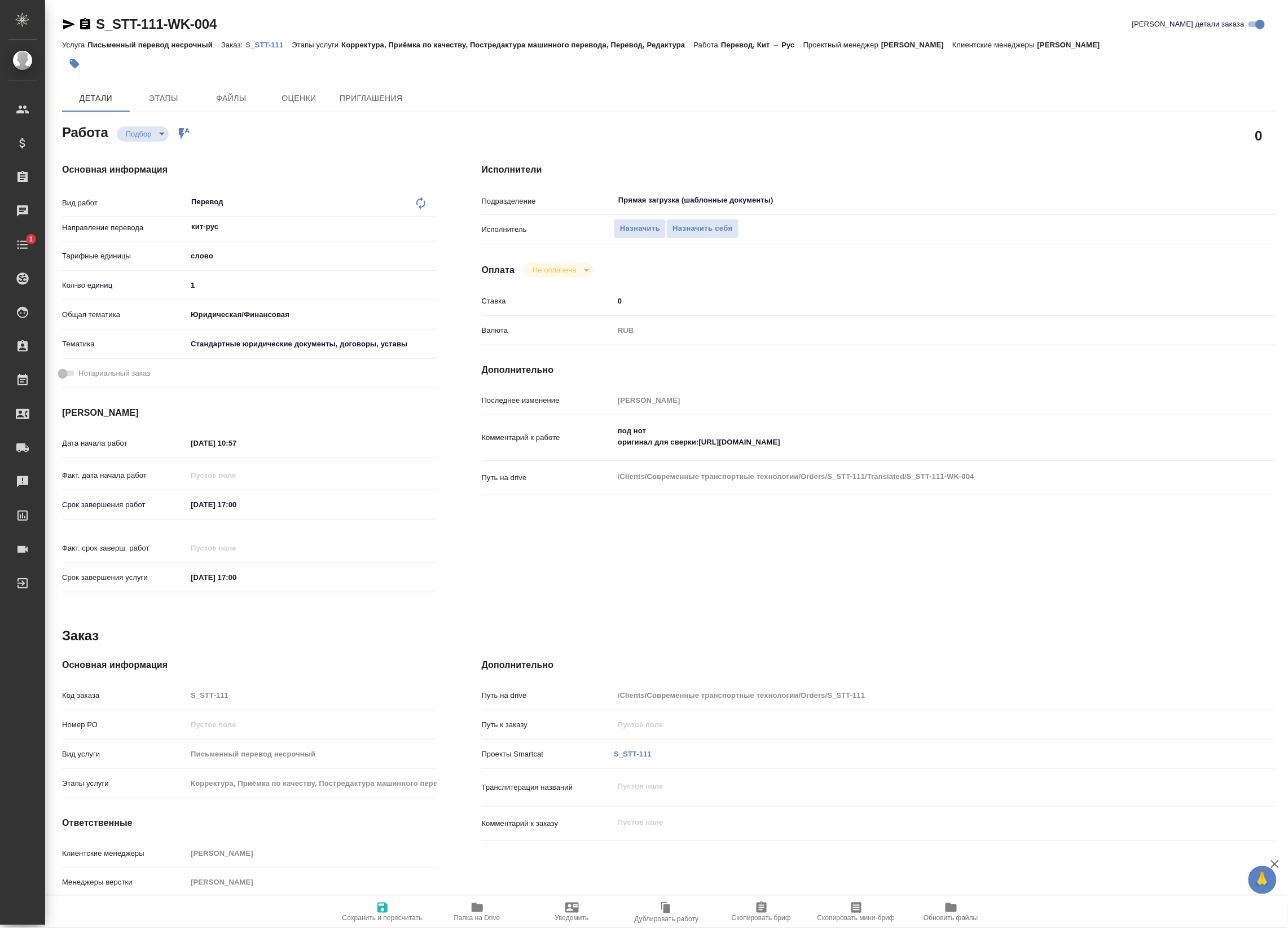
type textarea "x"
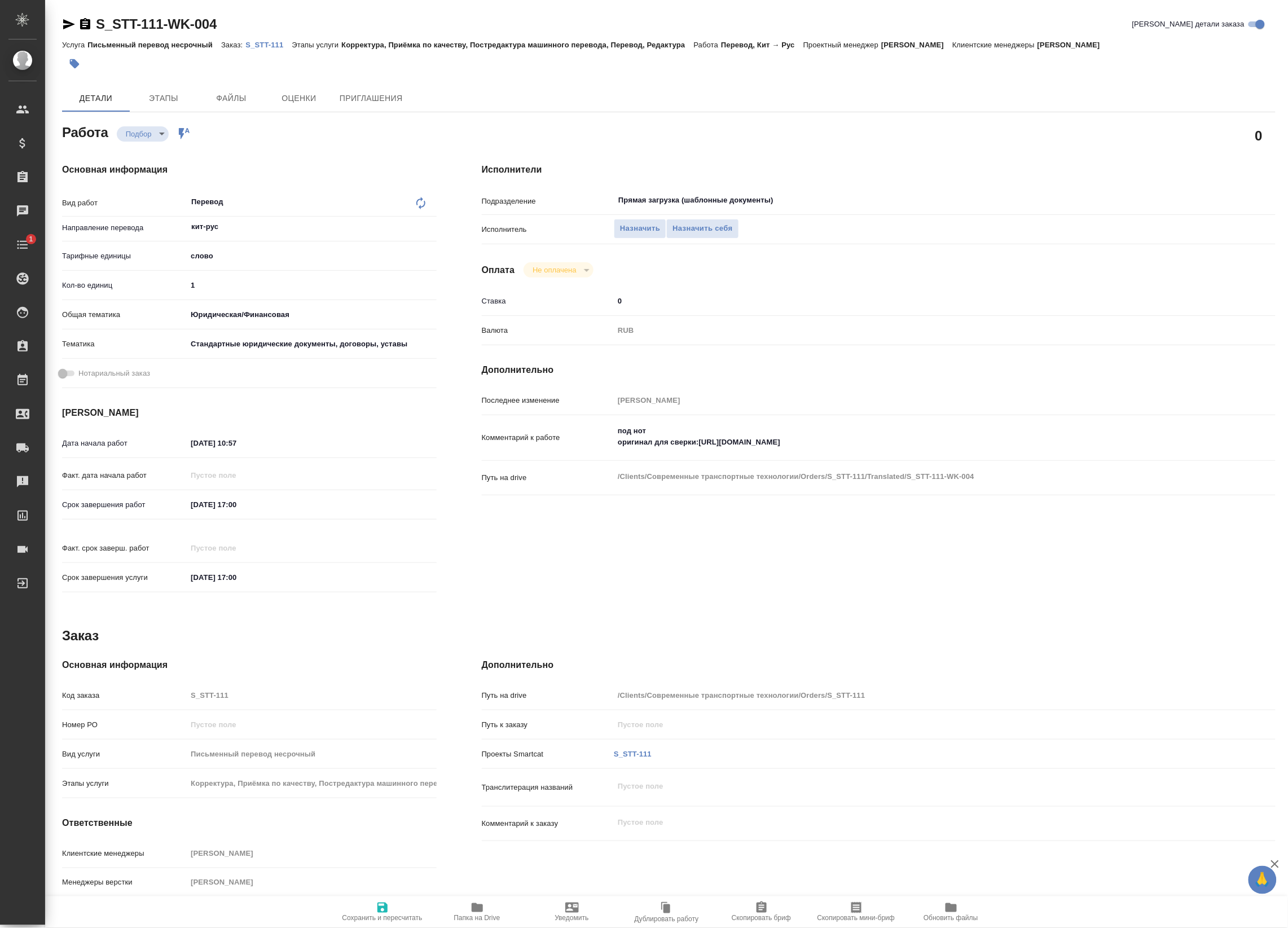
type textarea "x"
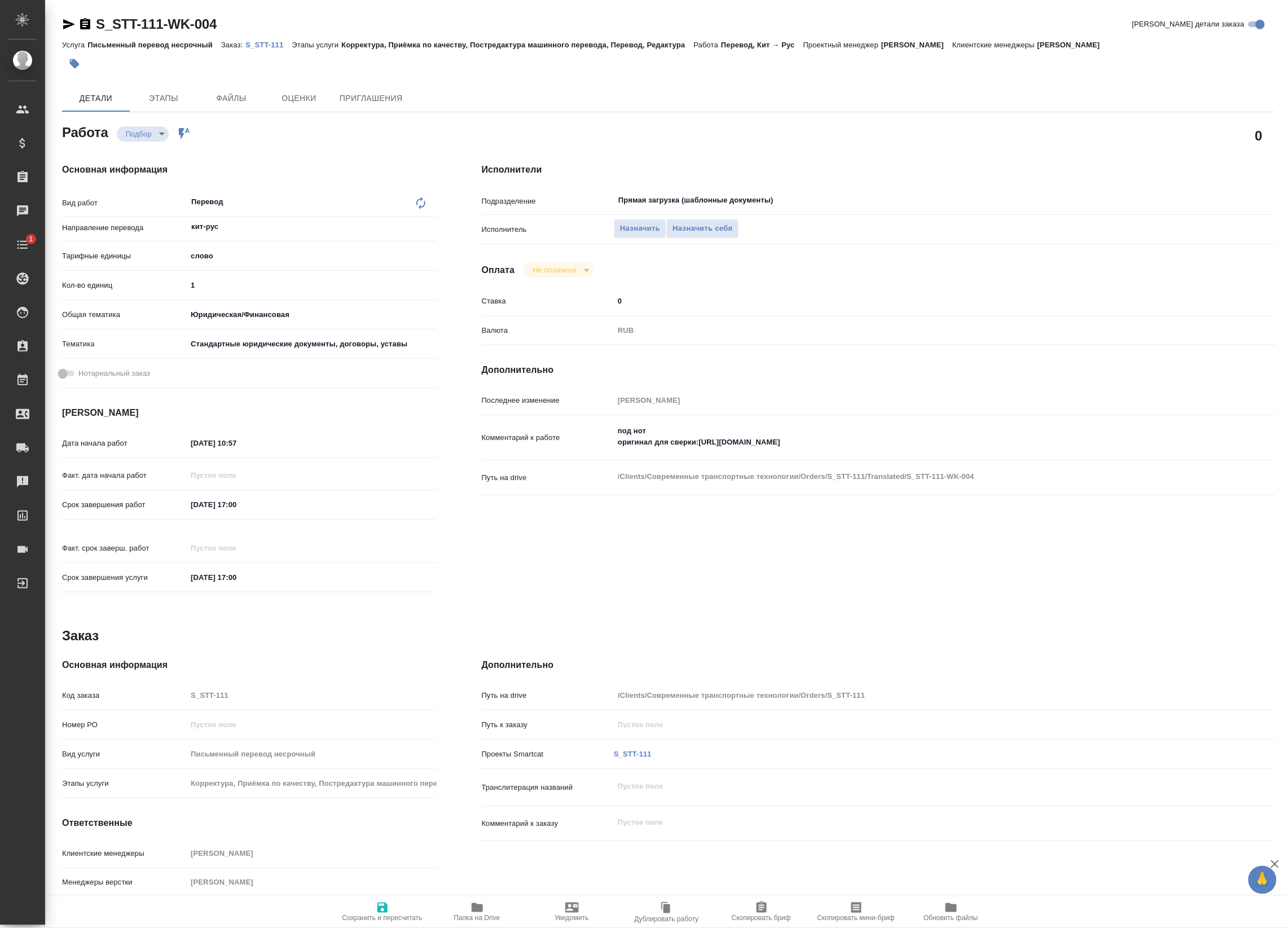
click at [475, 884] on icon "button" at bounding box center [477, 908] width 12 height 9
type textarea "x"
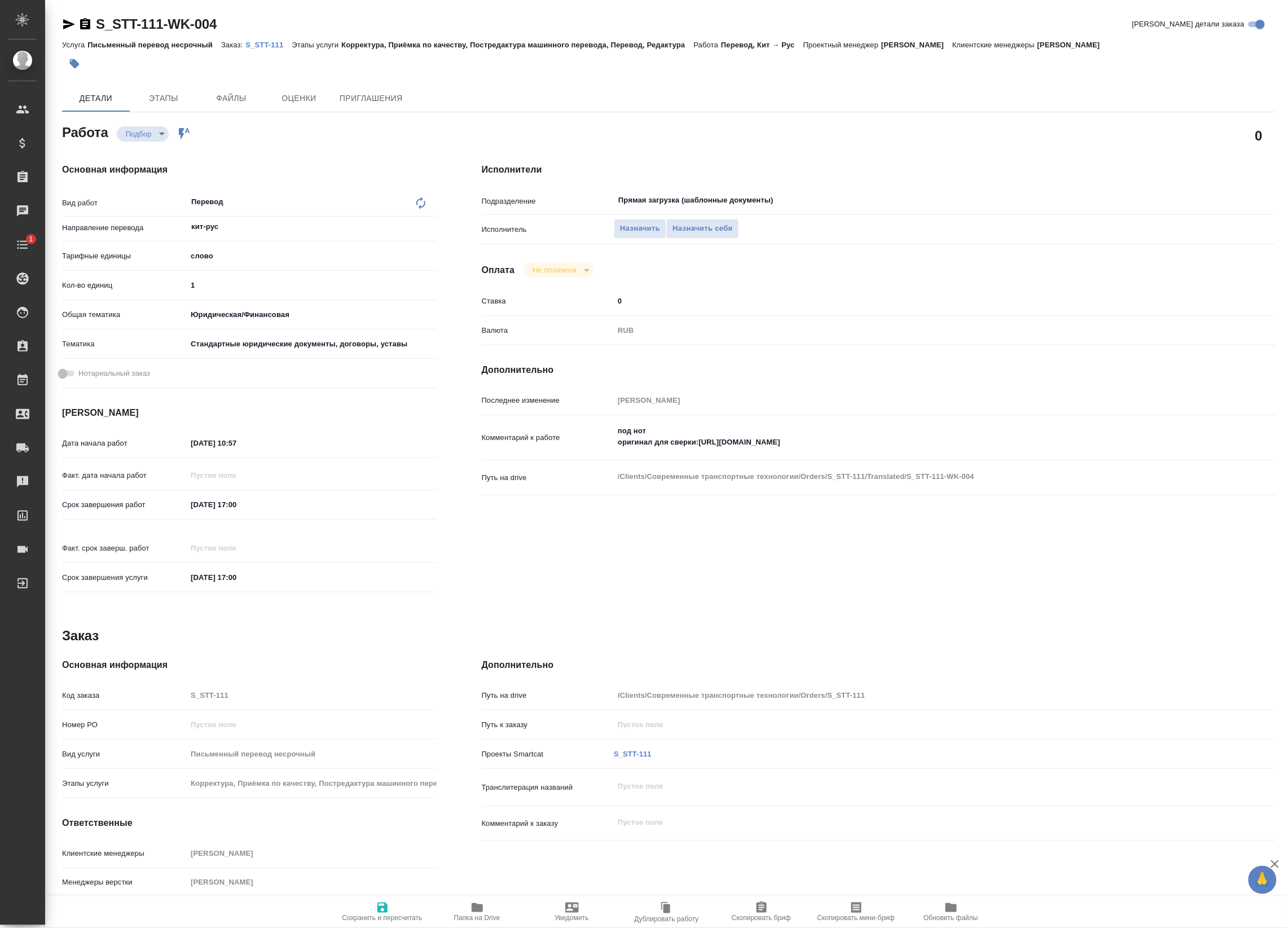
type textarea "x"
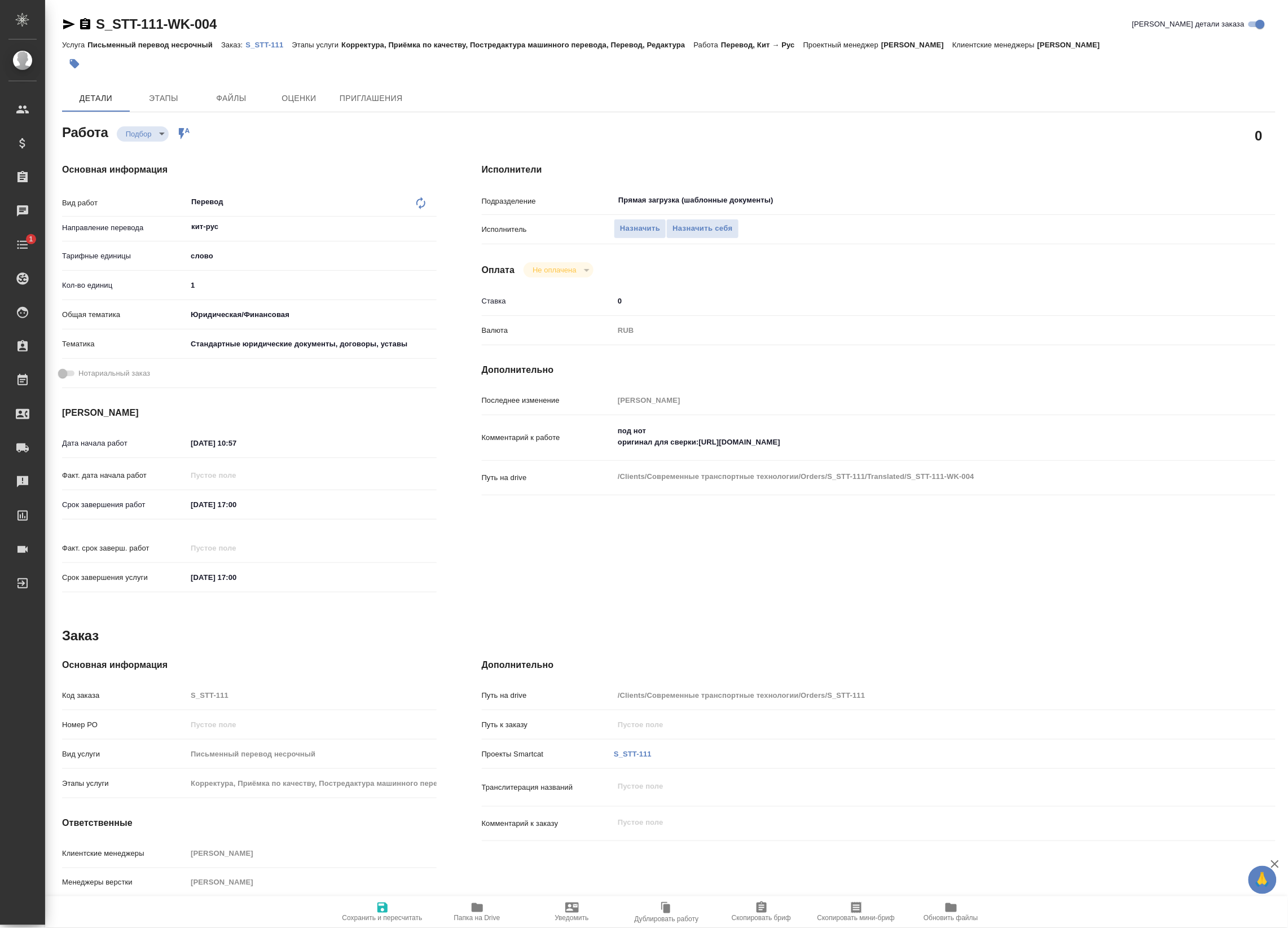
type textarea "x"
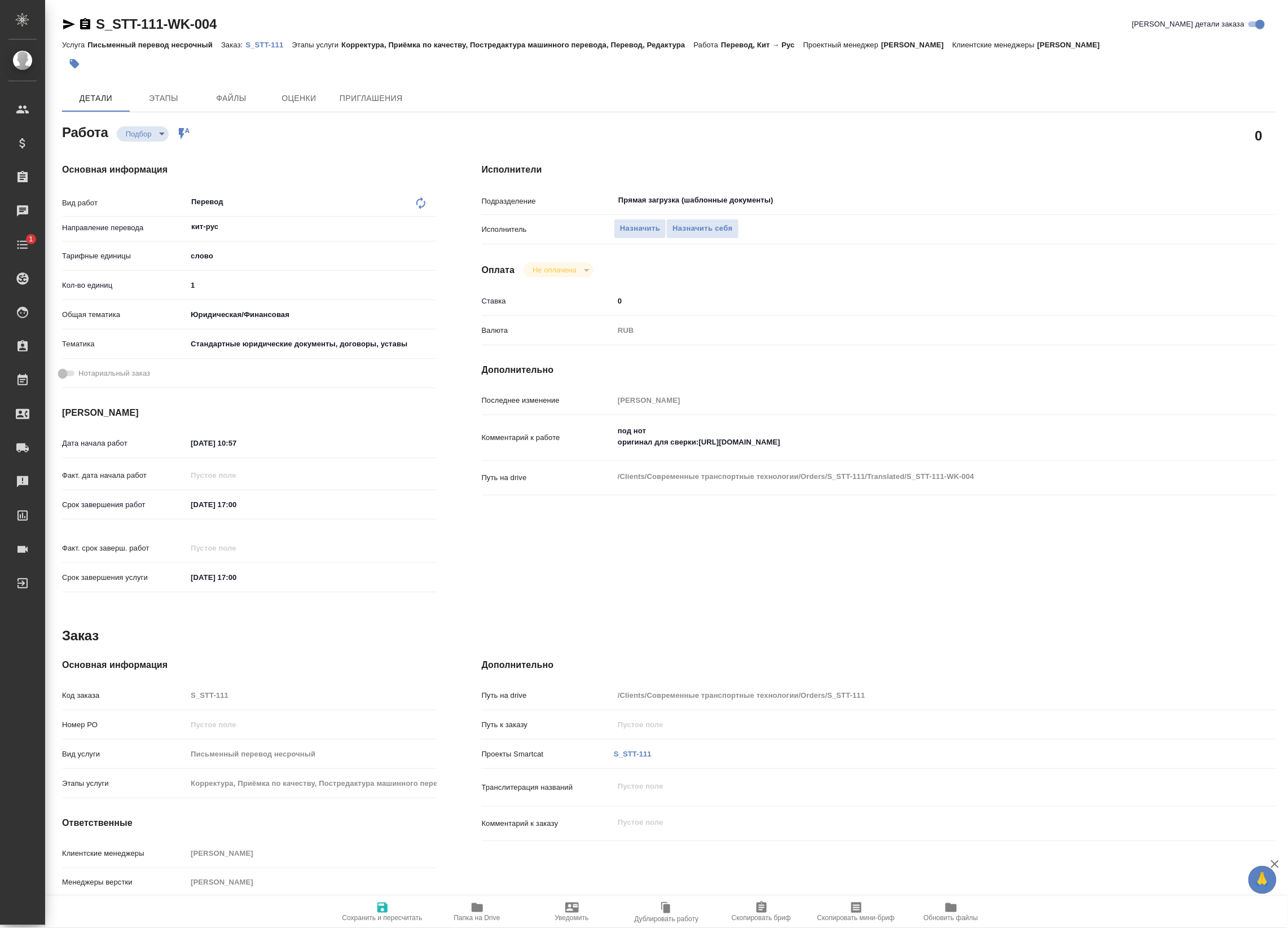
type textarea "x"
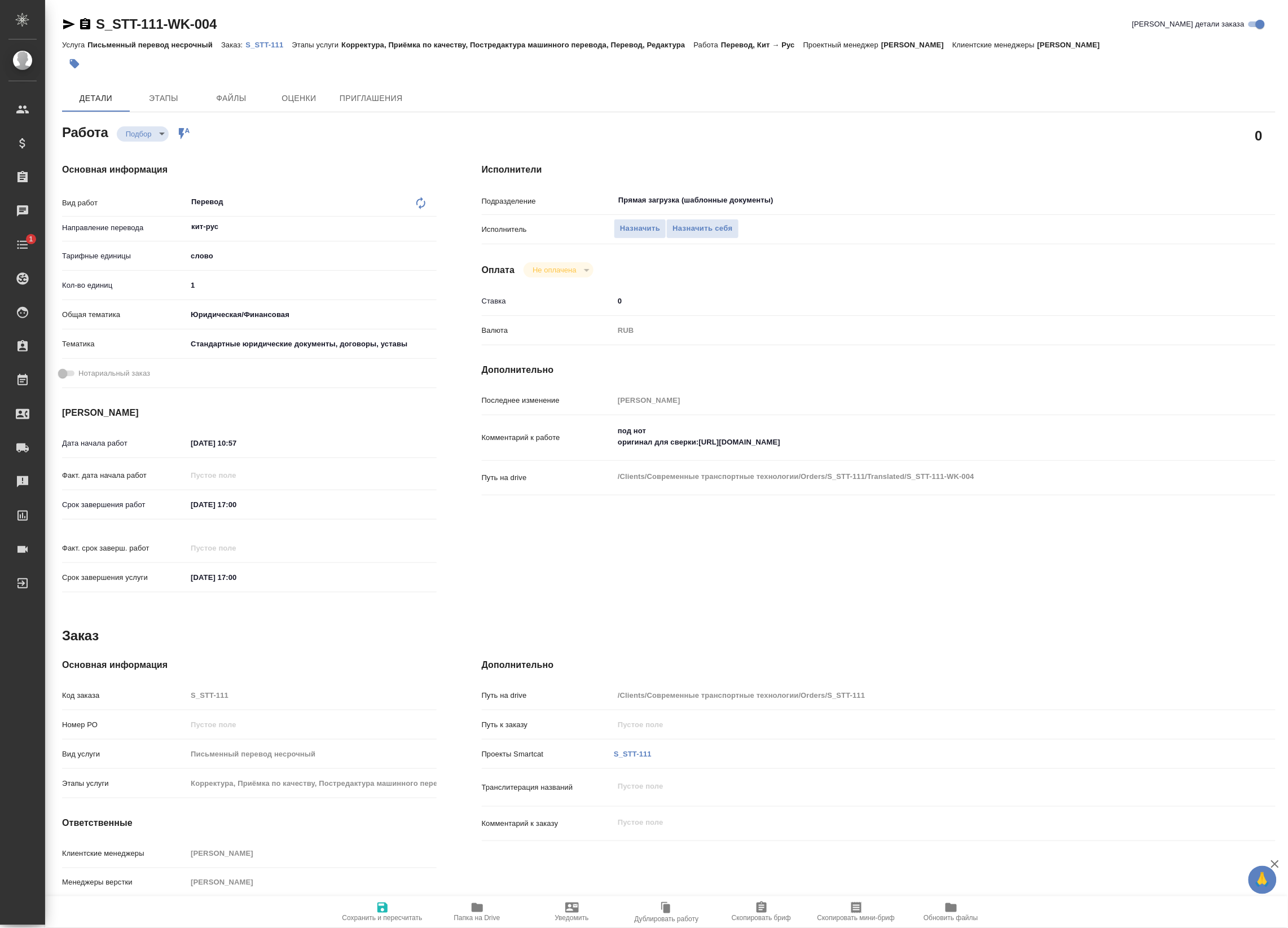
type textarea "x"
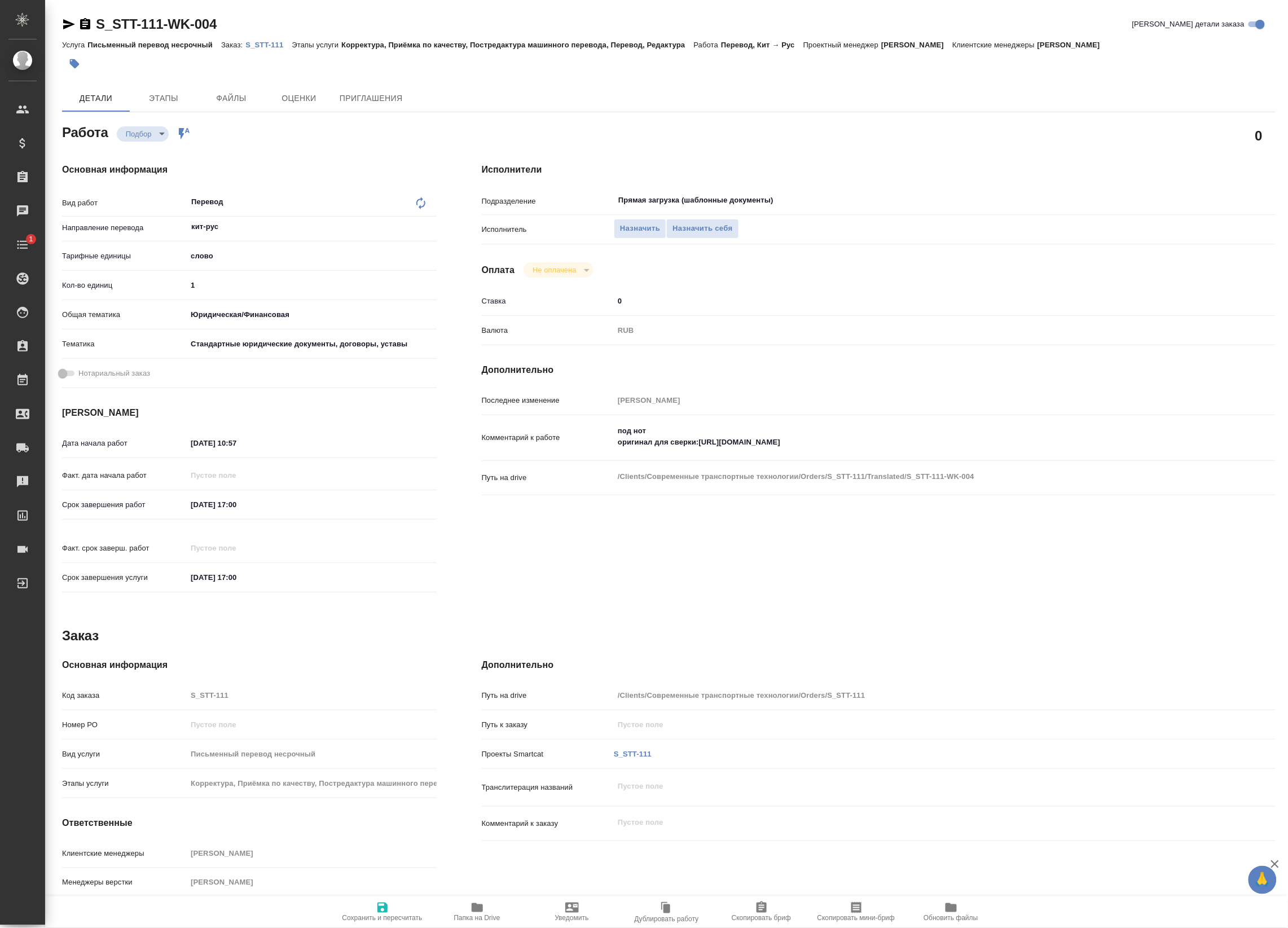
type textarea "x"
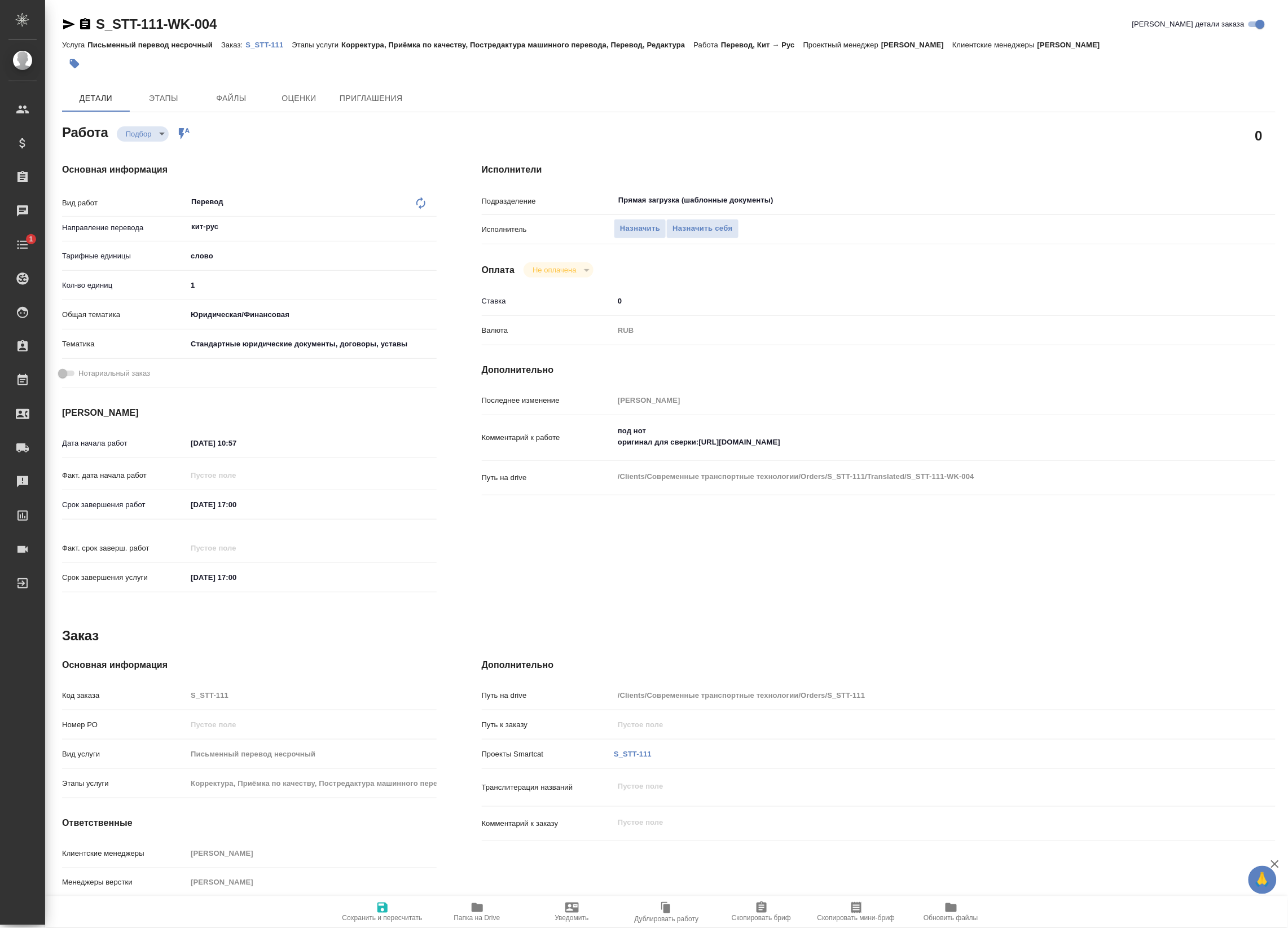
type textarea "x"
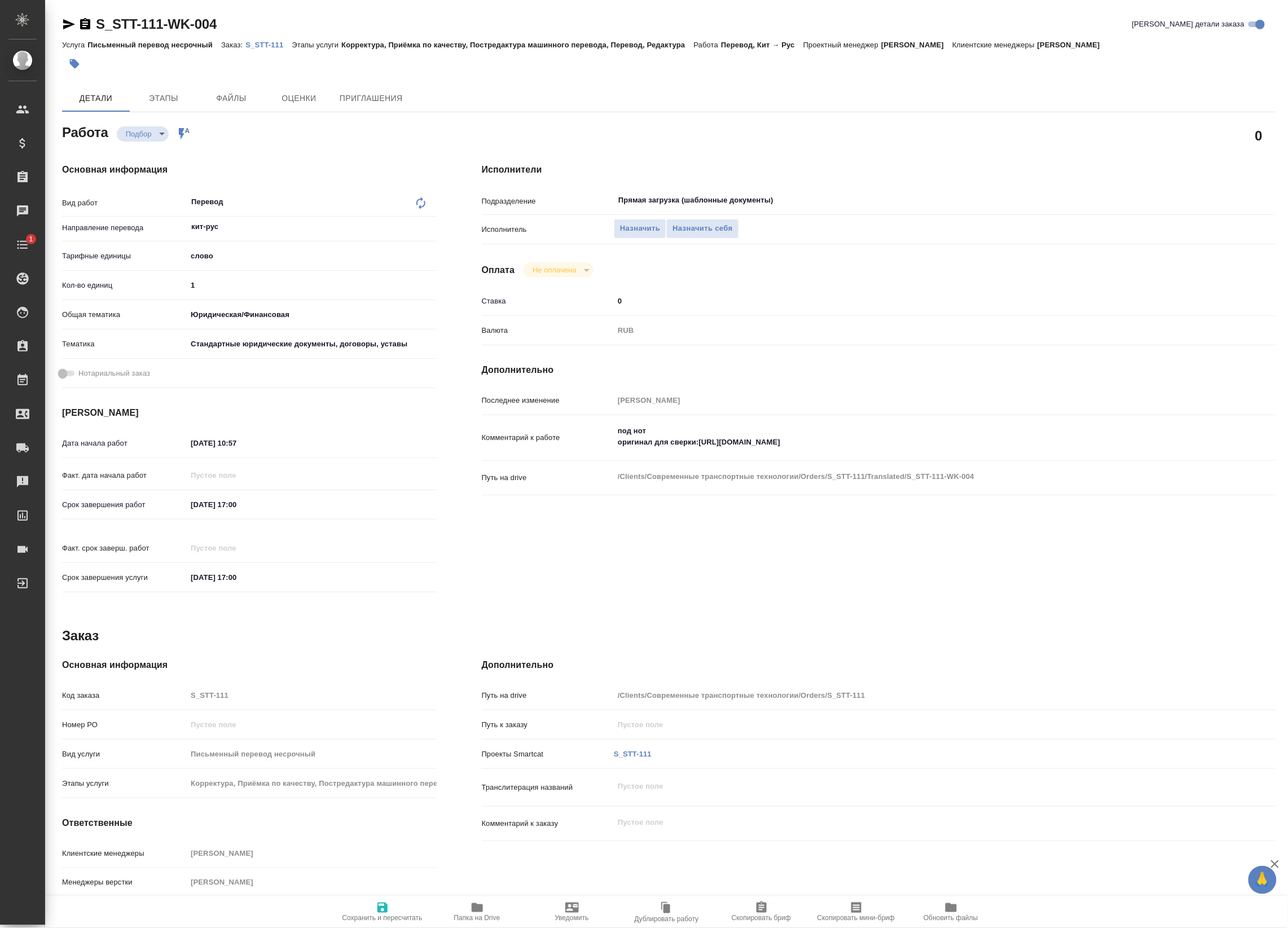
type textarea "x"
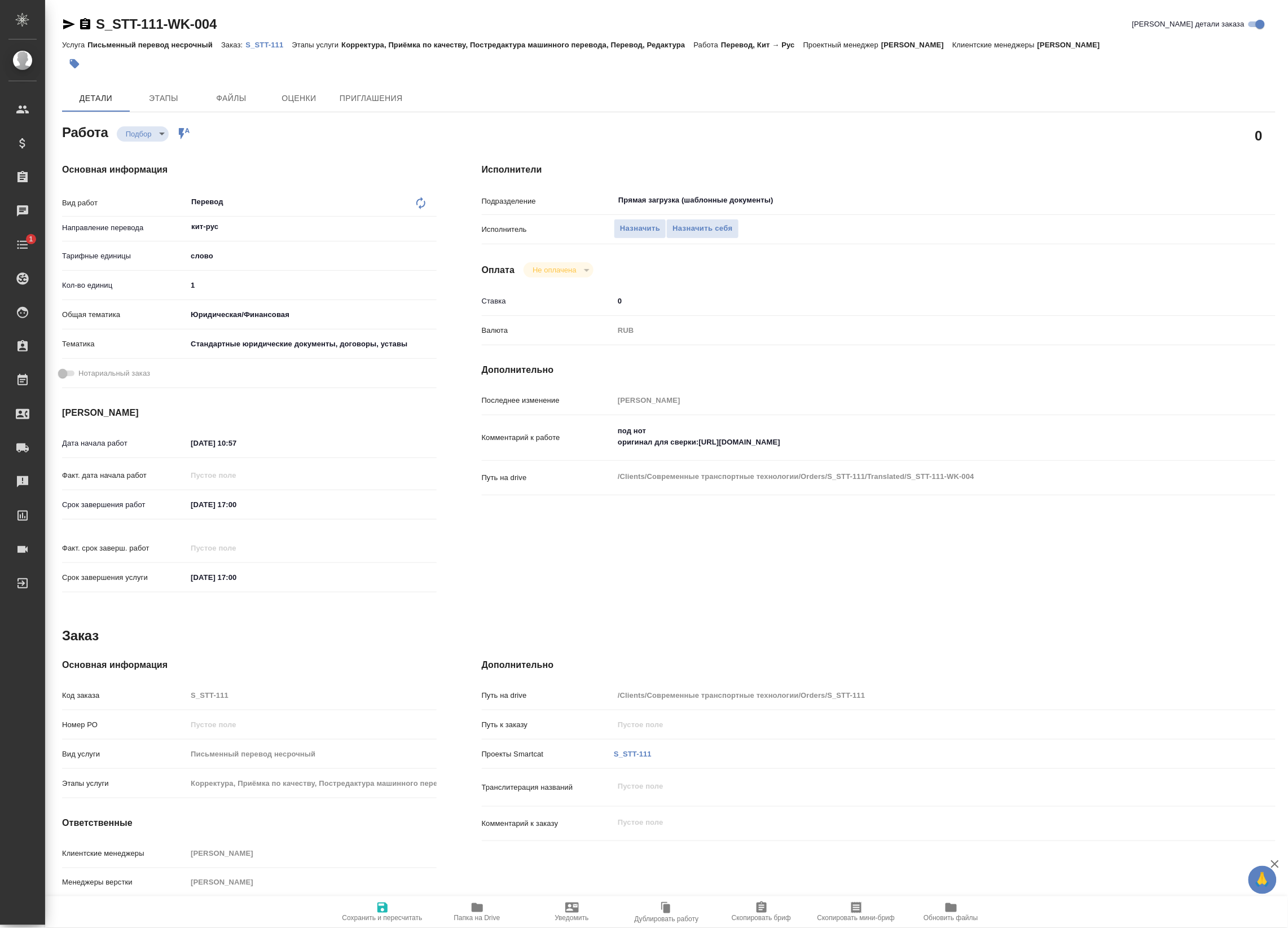
type textarea "x"
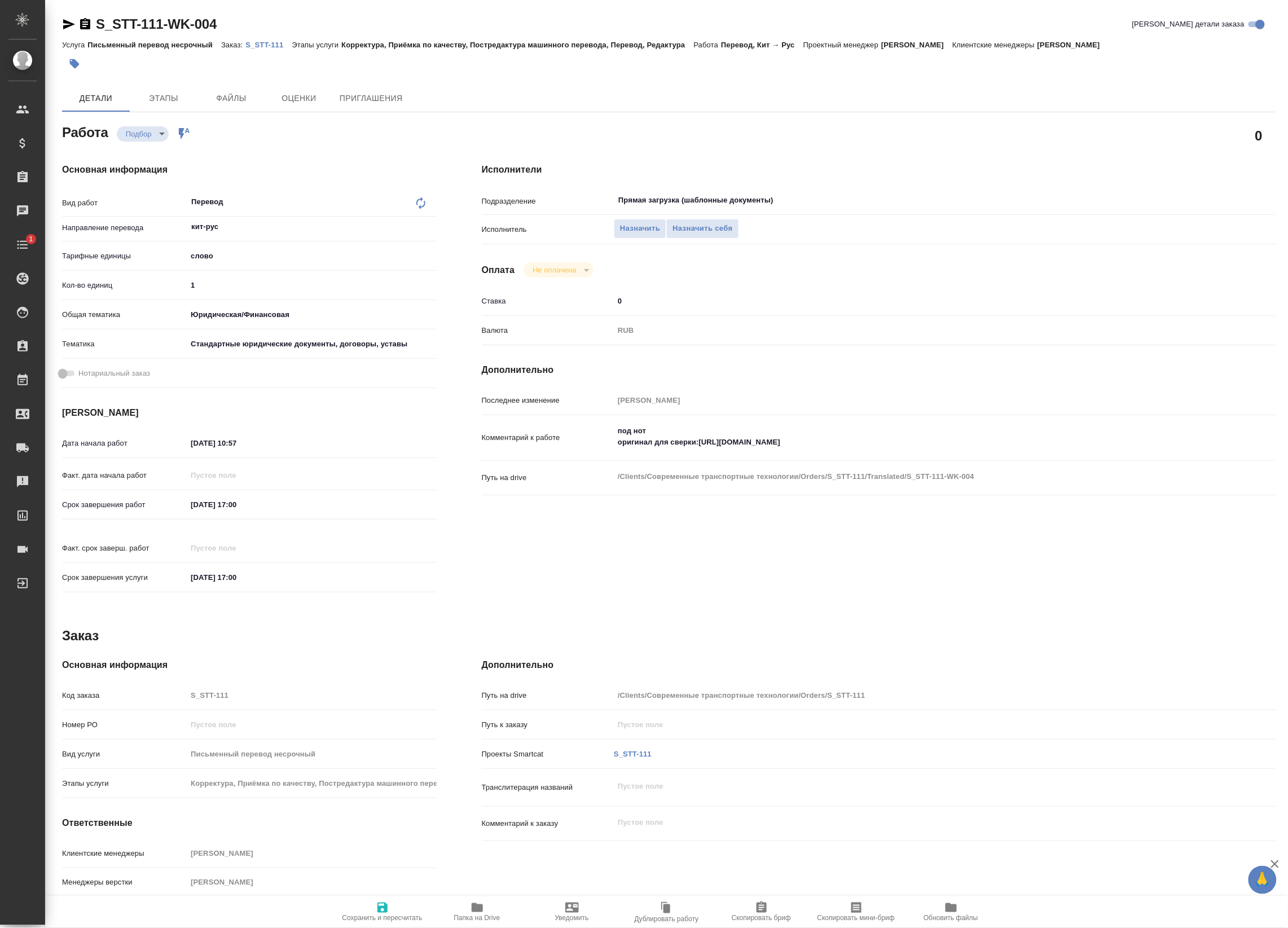
type textarea "x"
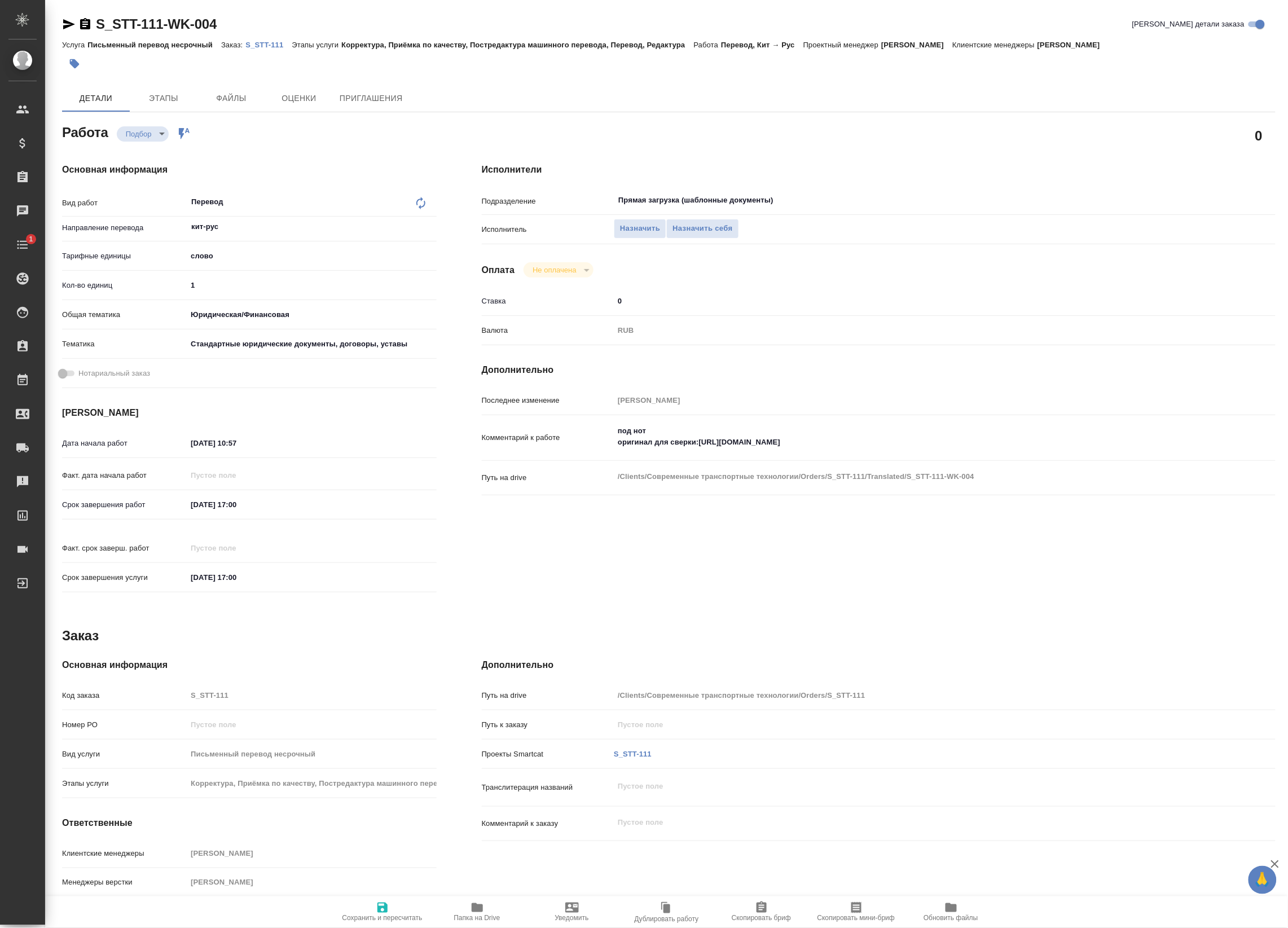
type textarea "x"
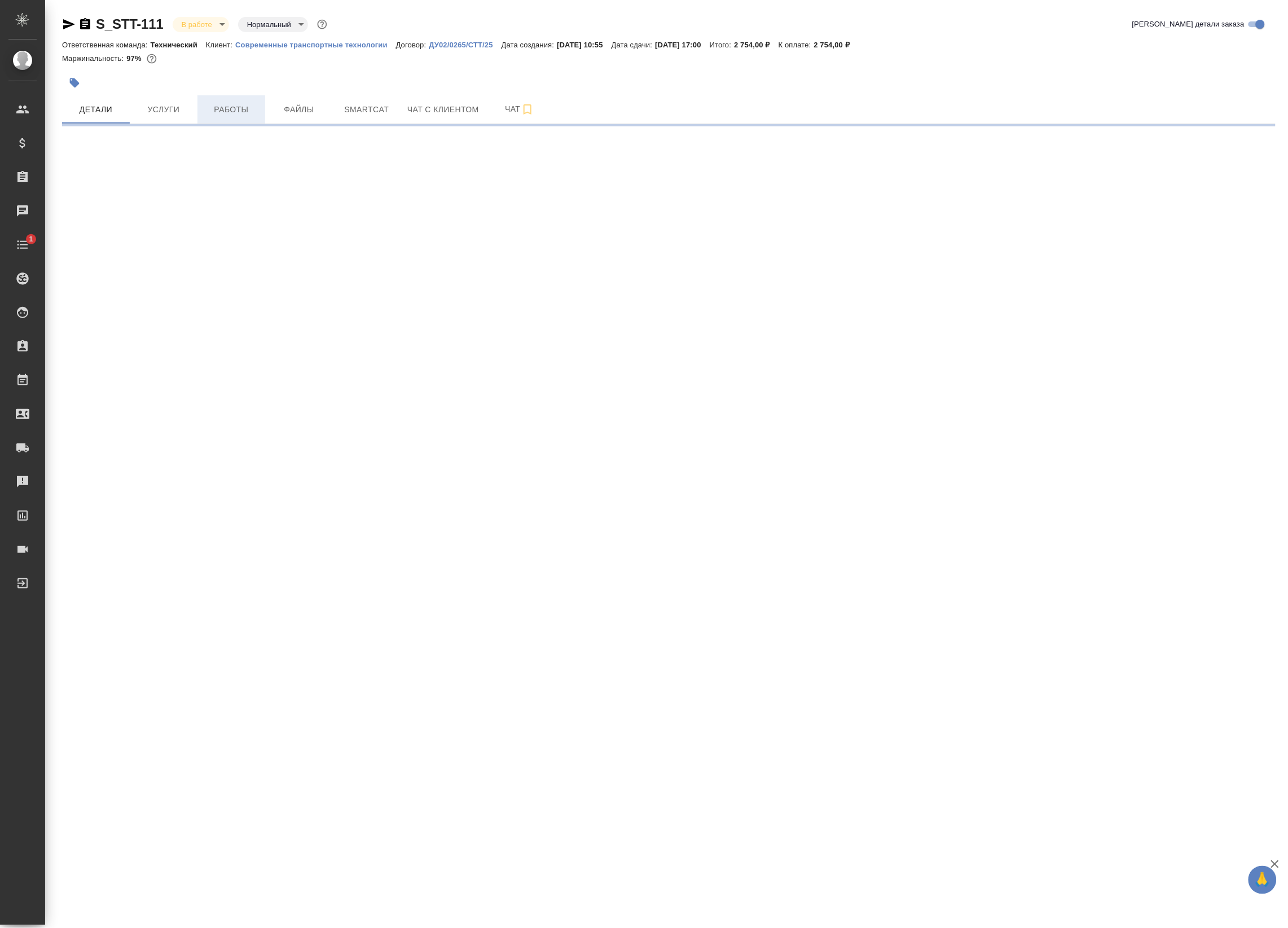
select select "RU"
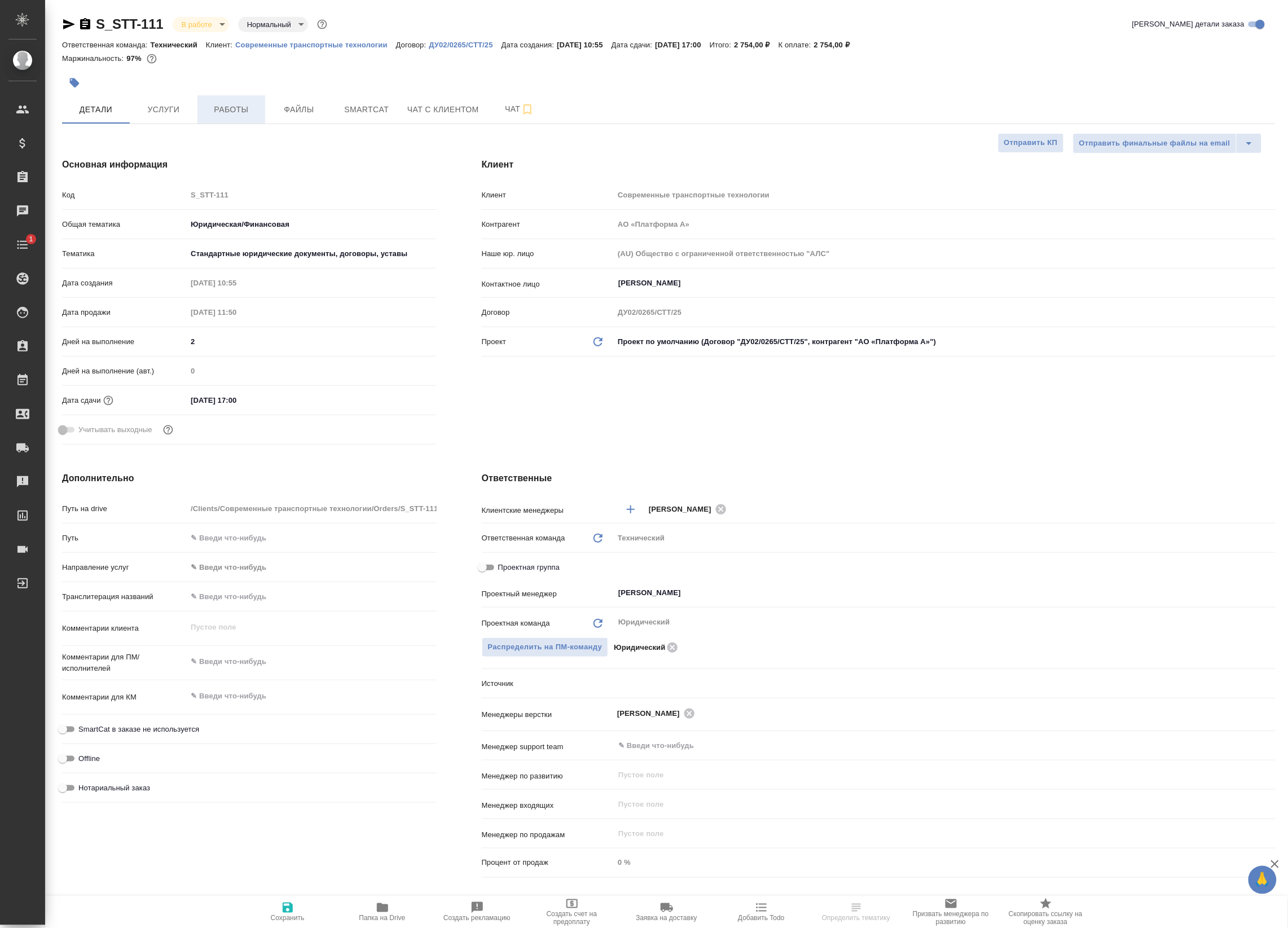
type textarea "x"
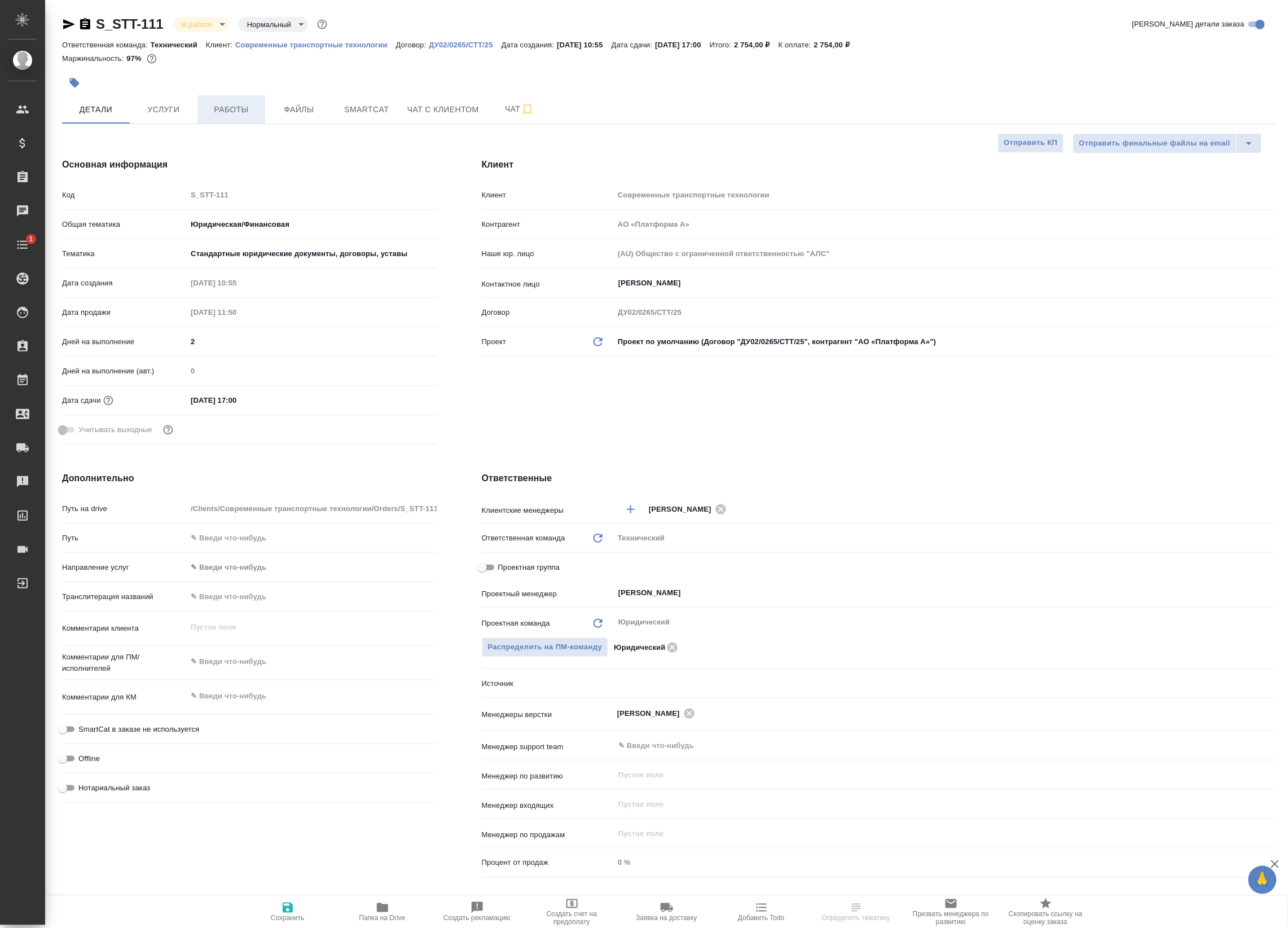
type textarea "x"
click at [261, 106] on button "Работы" at bounding box center [231, 110] width 68 height 28
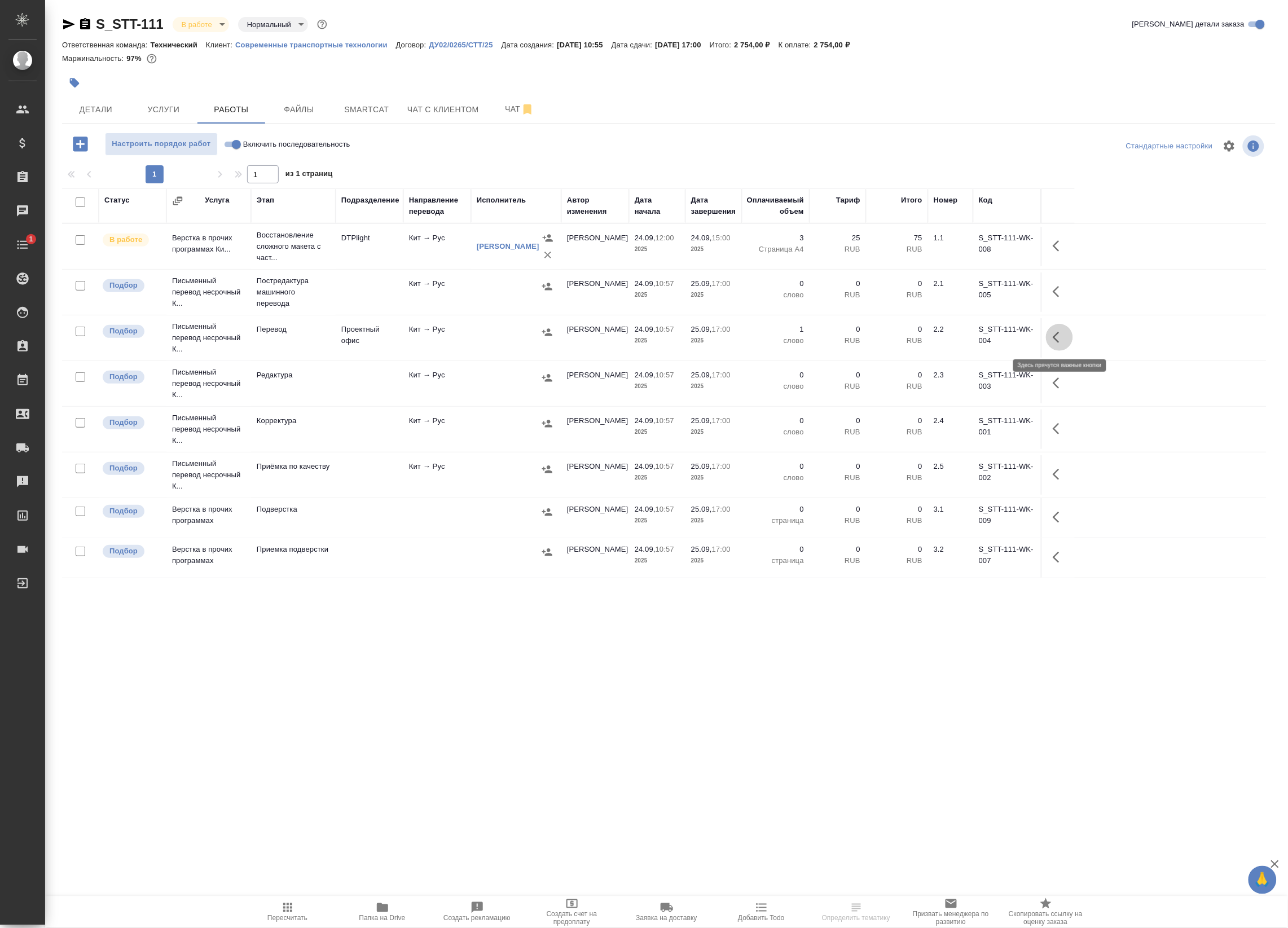
click at [1058, 342] on icon "button" at bounding box center [1059, 337] width 14 height 14
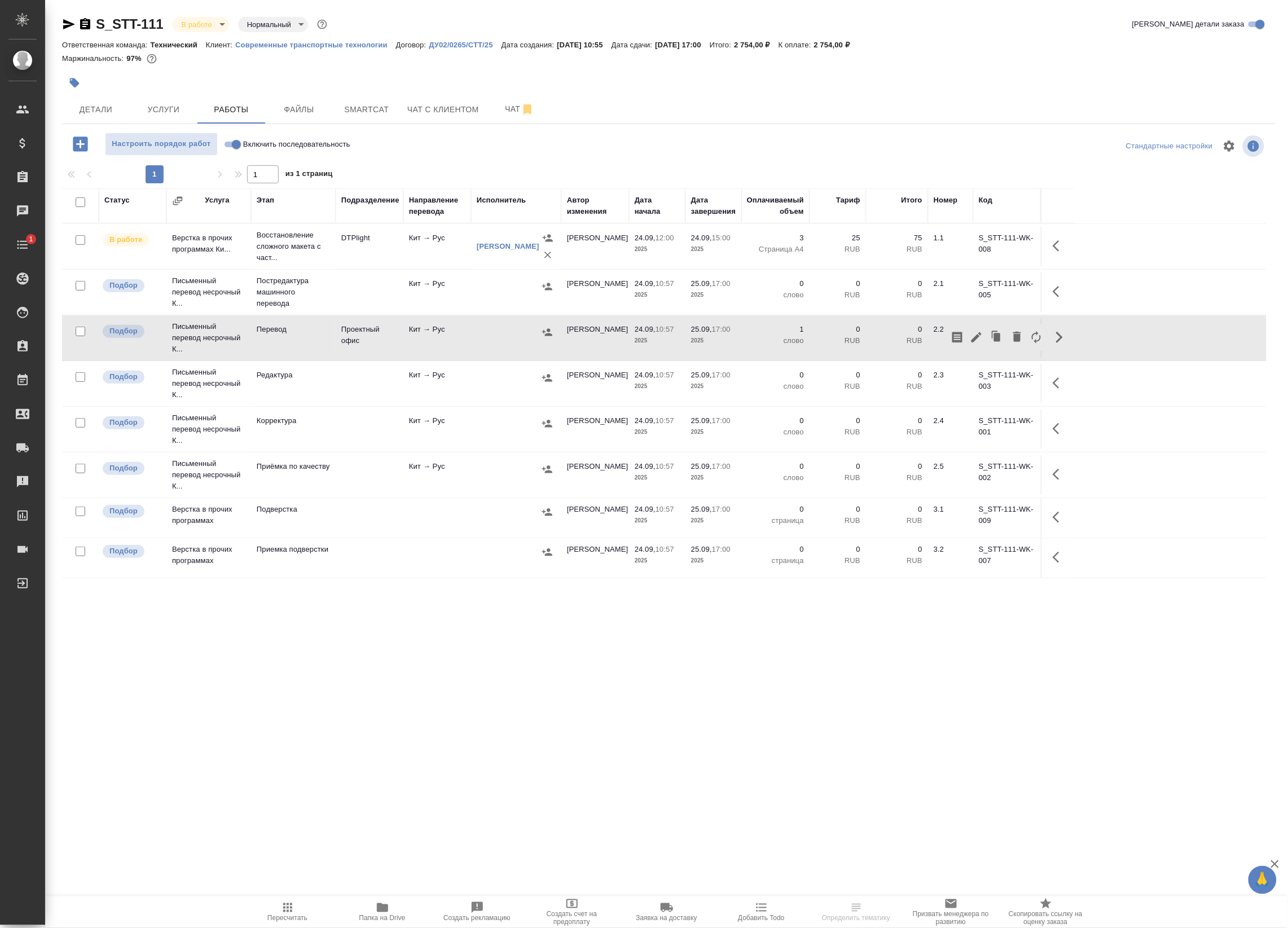
click at [428, 331] on td "Кит → Рус" at bounding box center [437, 338] width 68 height 39
click at [1059, 340] on icon "button" at bounding box center [1059, 337] width 14 height 14
click at [970, 344] on icon "button" at bounding box center [976, 337] width 14 height 14
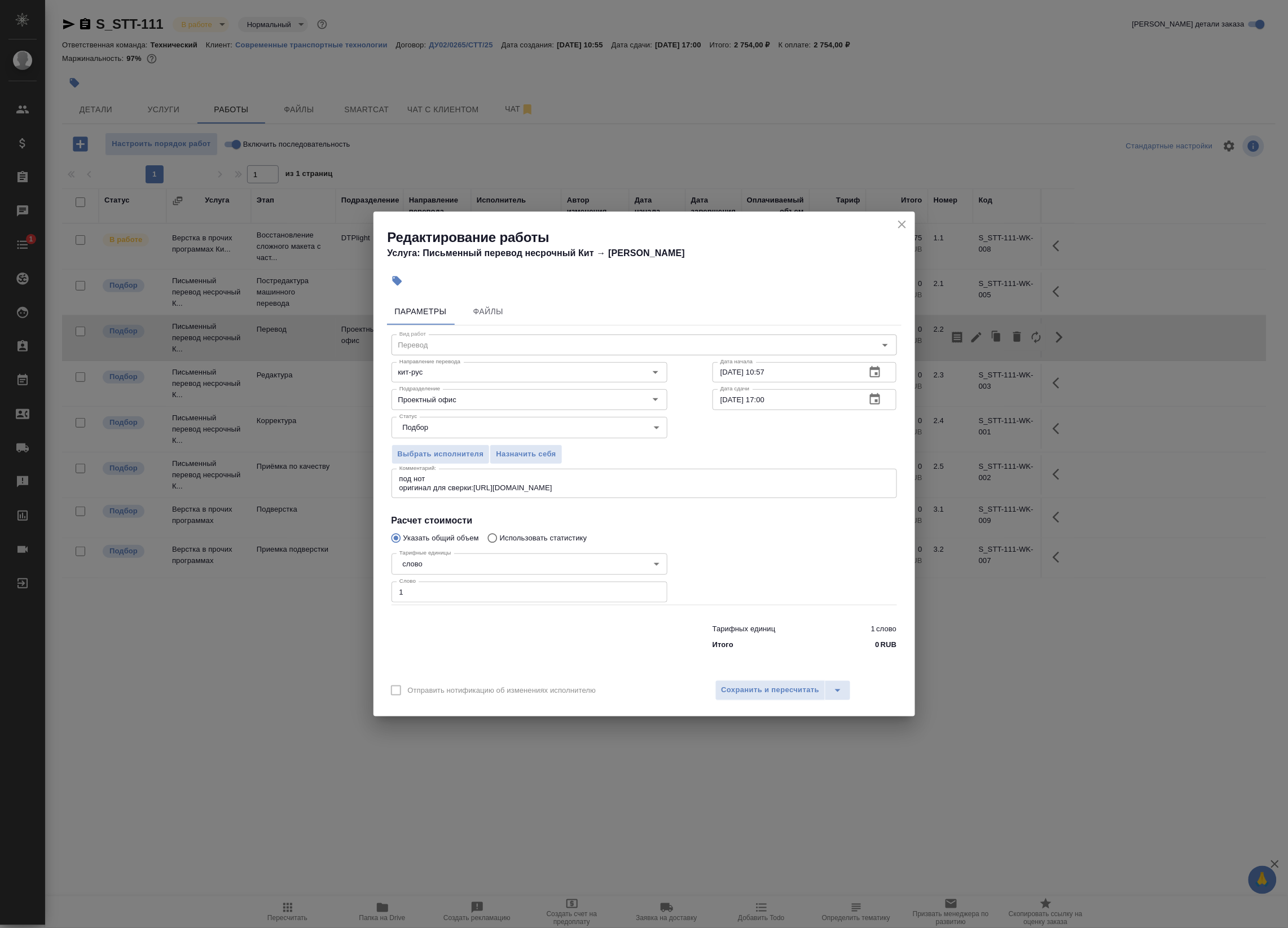
click at [872, 404] on icon "button" at bounding box center [875, 399] width 10 height 12
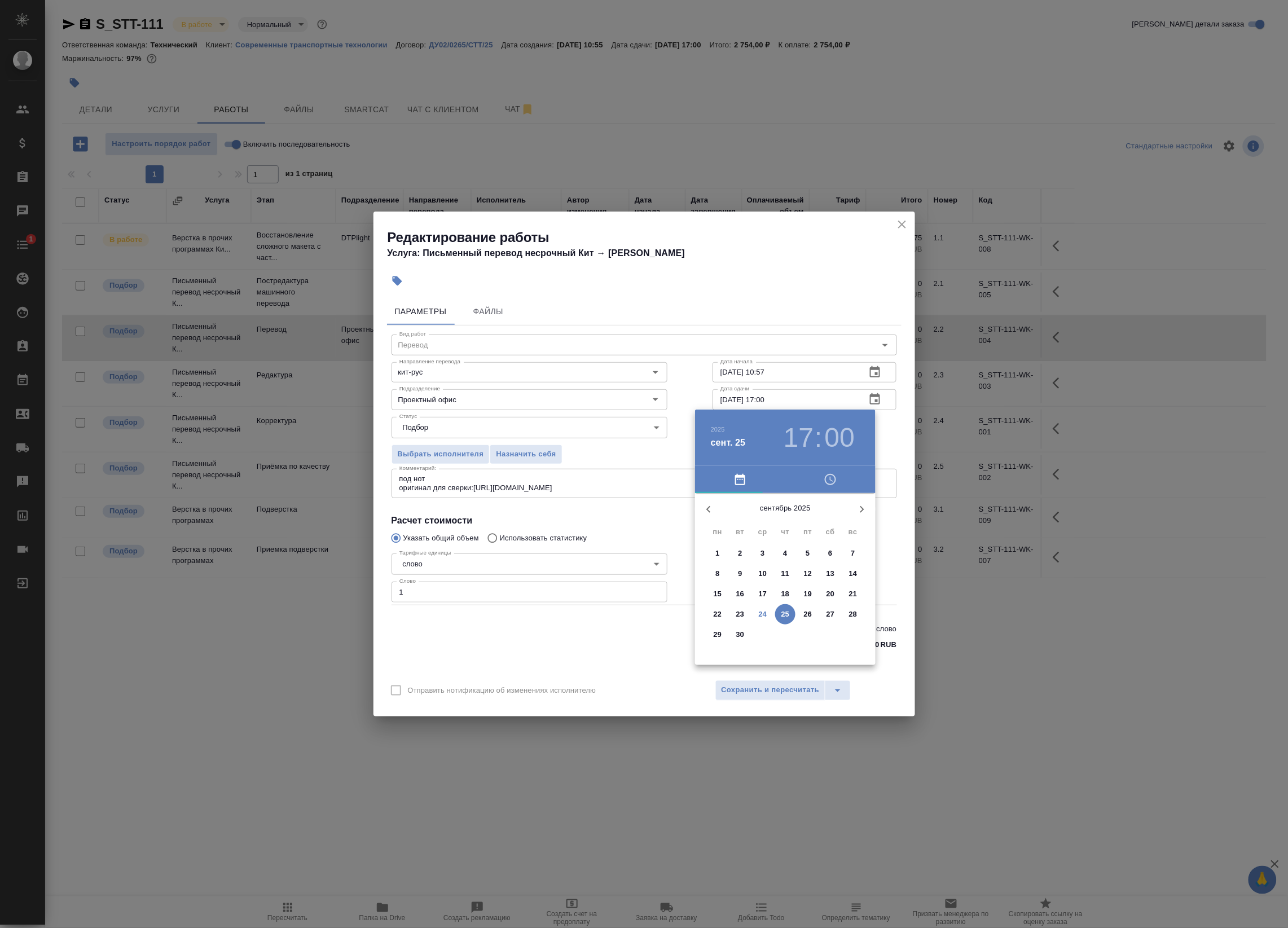
click at [802, 443] on h3 "17" at bounding box center [798, 438] width 30 height 32
click at [830, 579] on div at bounding box center [785, 582] width 147 height 147
type input "[DATE] 15:00"
click at [893, 447] on div at bounding box center [644, 464] width 1288 height 928
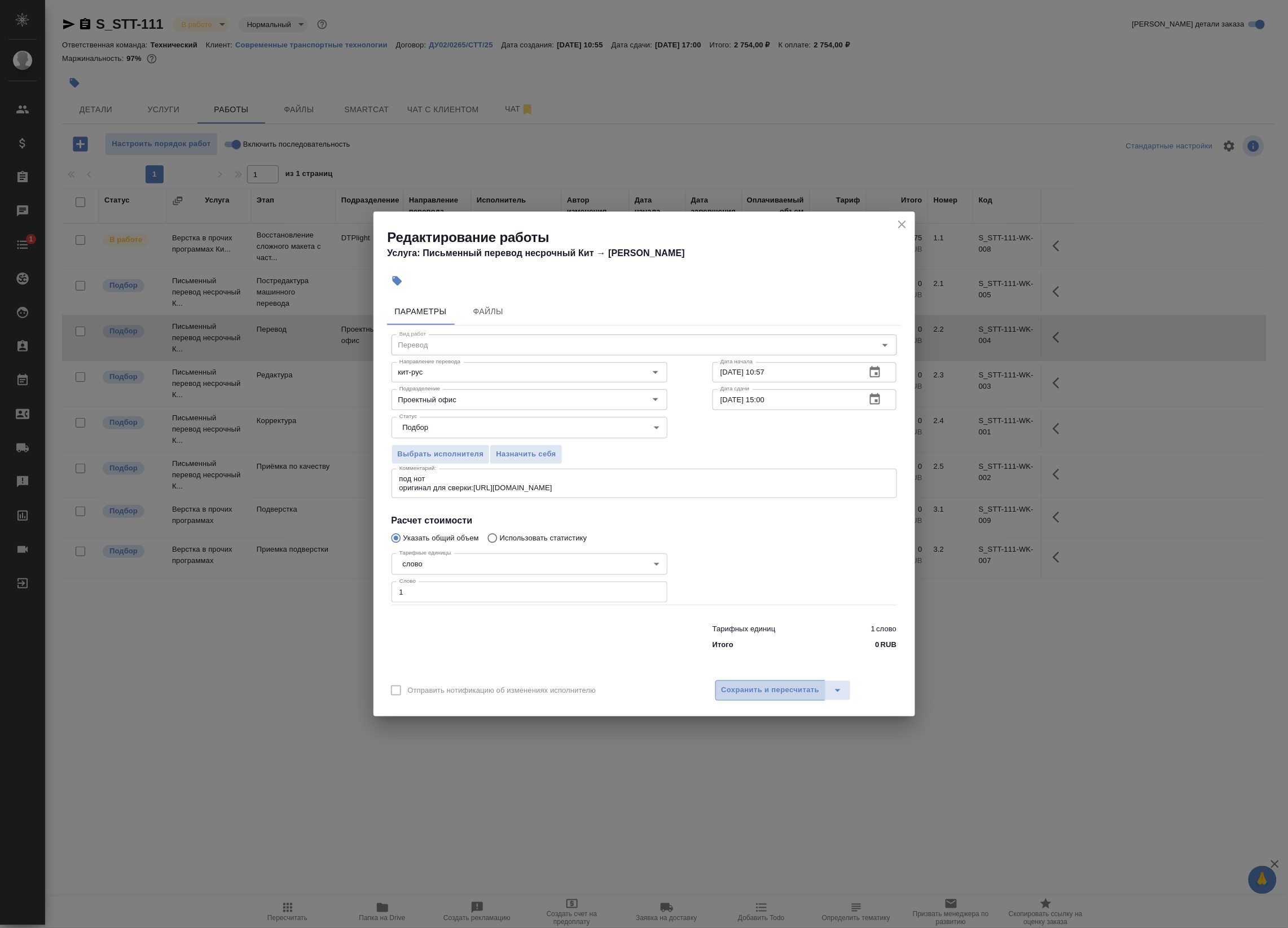
click at [768, 691] on span "Сохранить и пересчитать" at bounding box center [771, 690] width 98 height 13
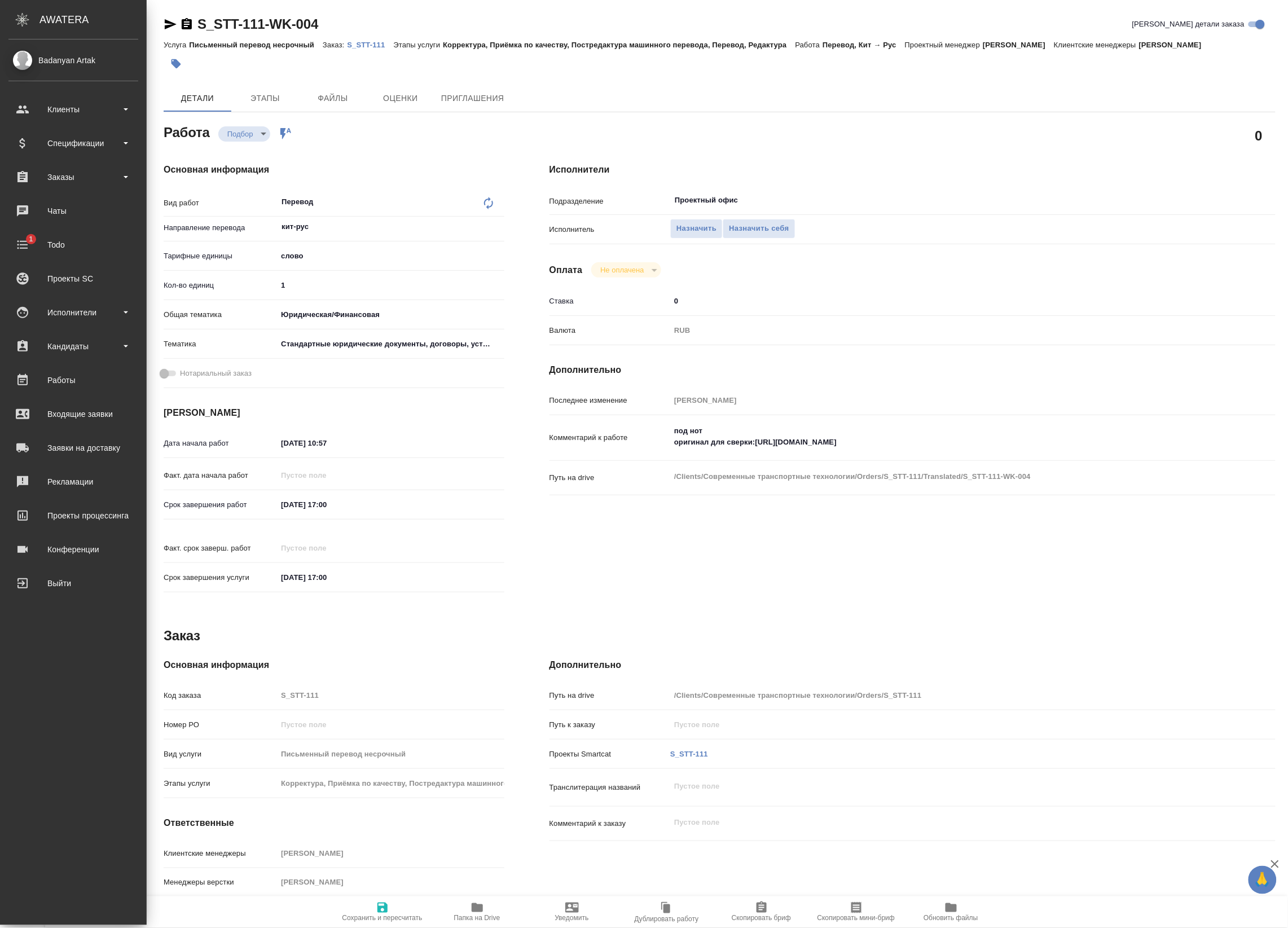
type textarea "x"
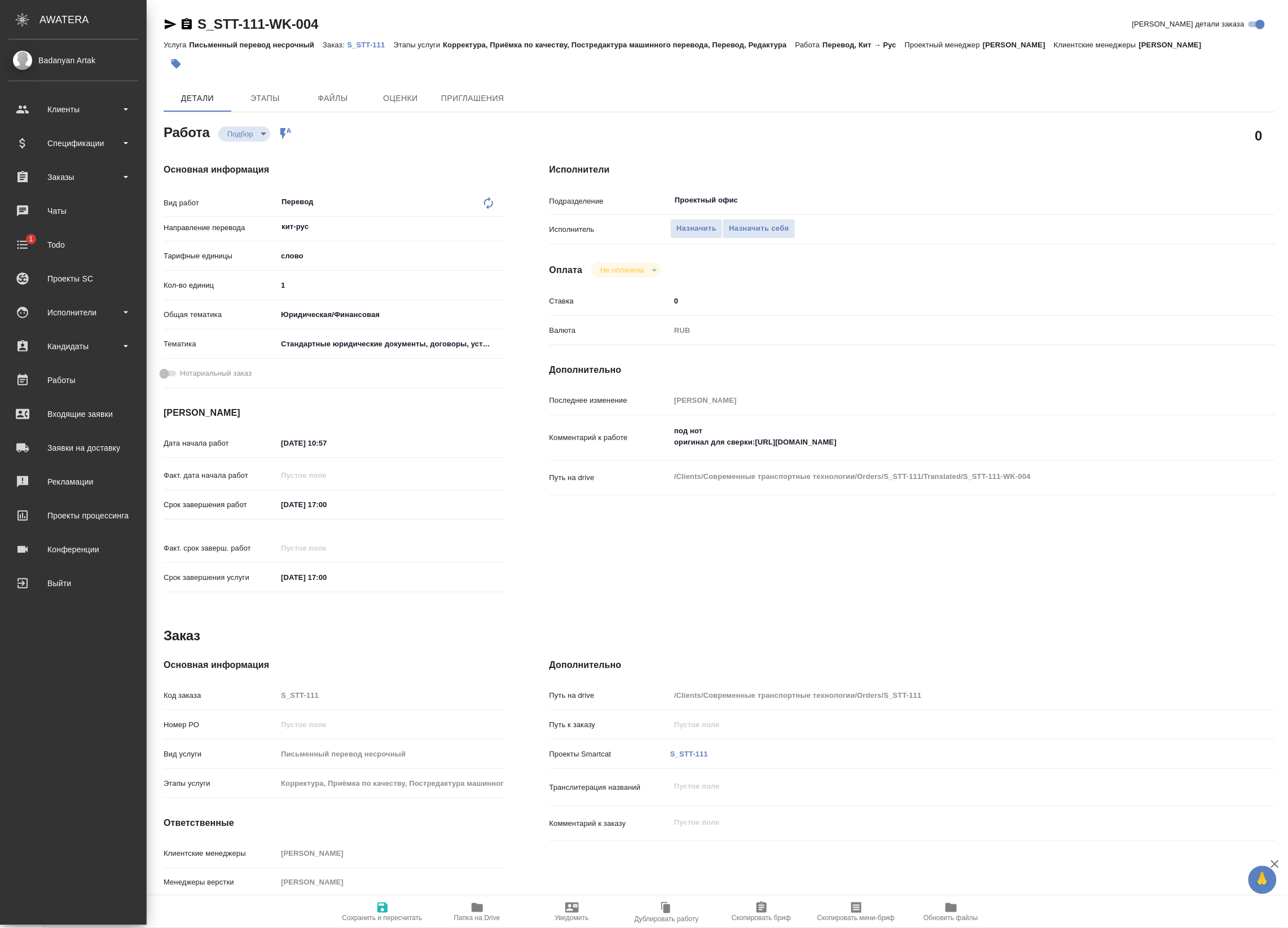
type textarea "x"
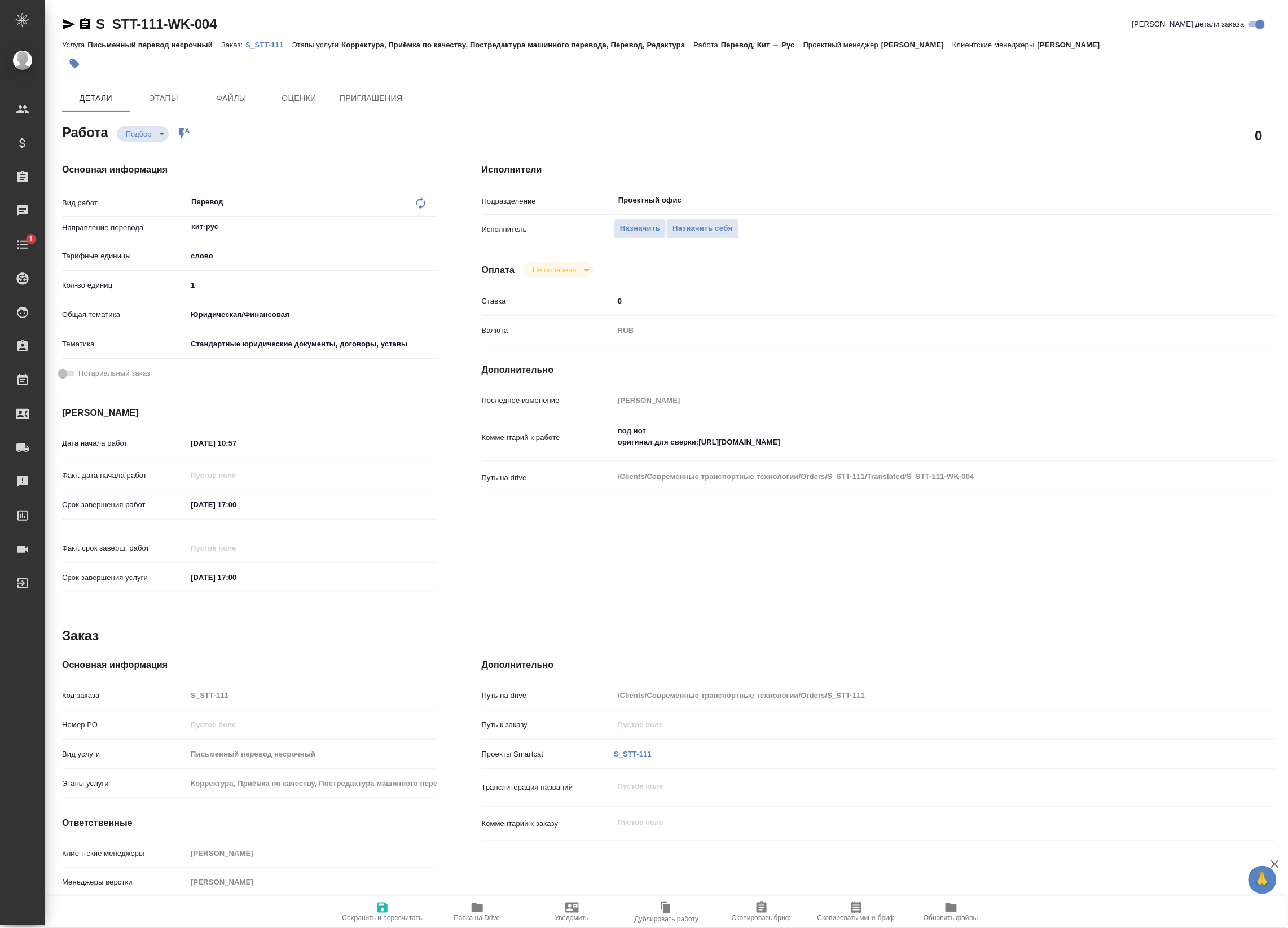
click at [69, 25] on icon "button" at bounding box center [69, 24] width 12 height 10
type textarea "x"
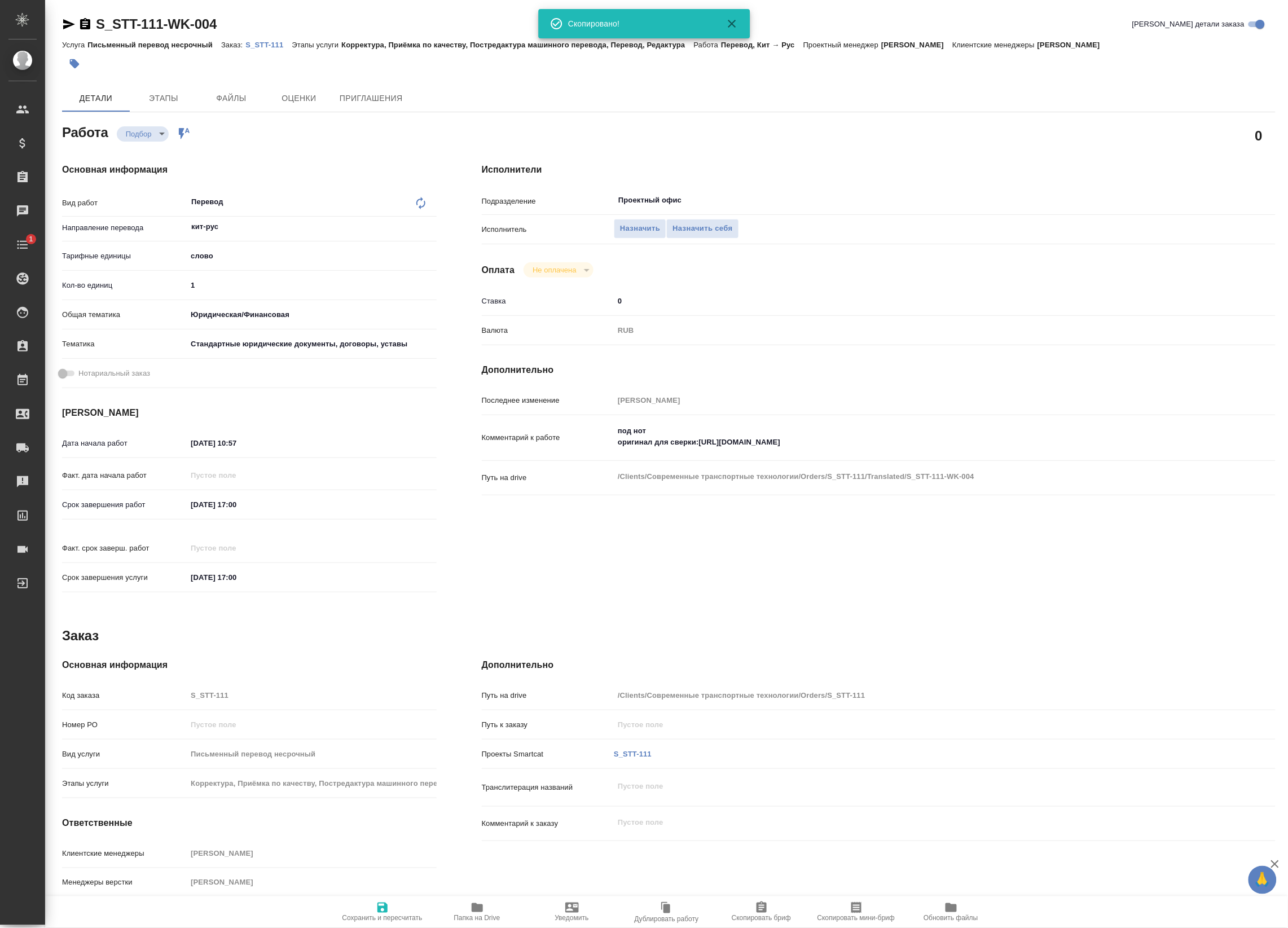
type textarea "x"
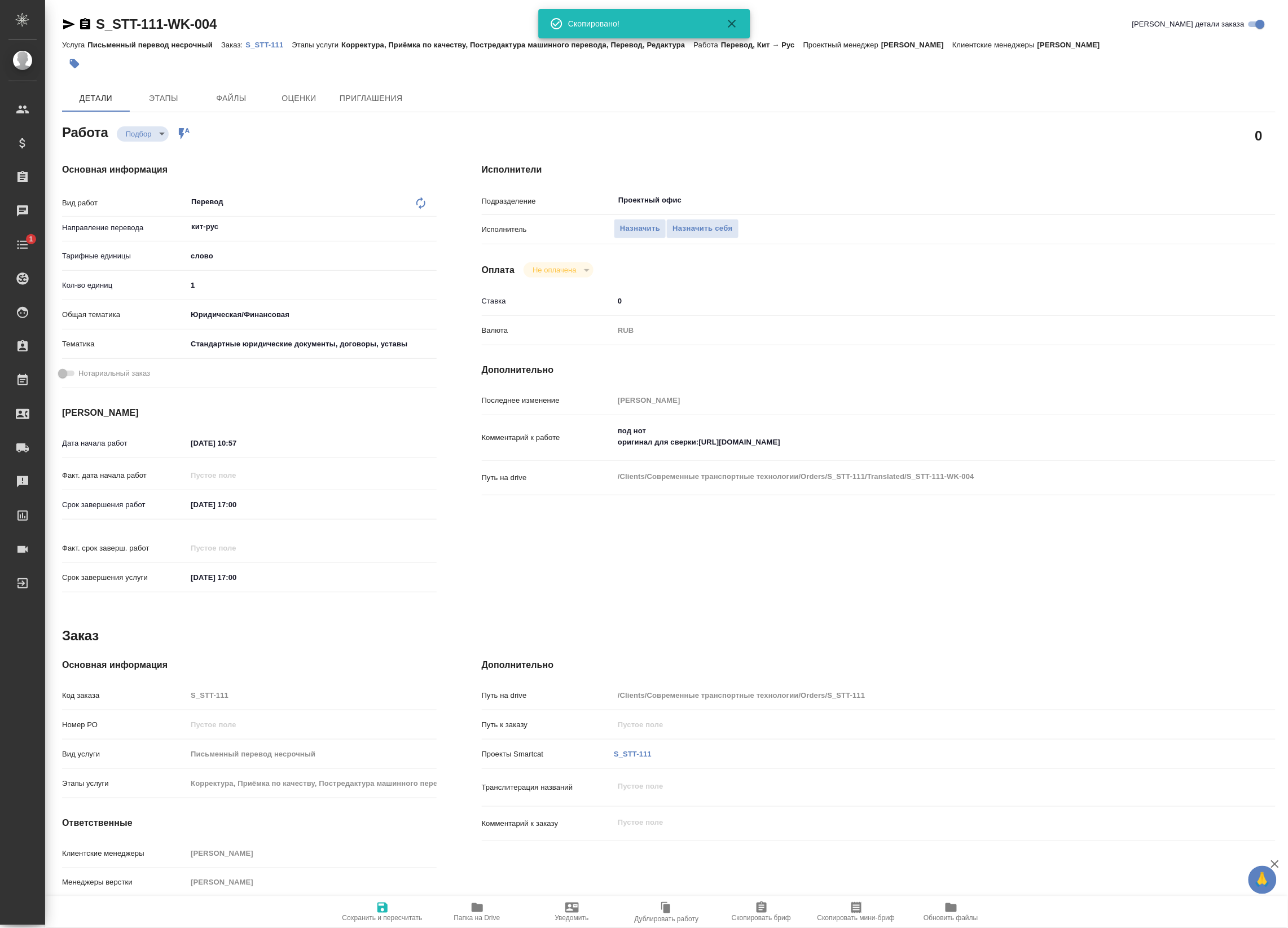
type textarea "x"
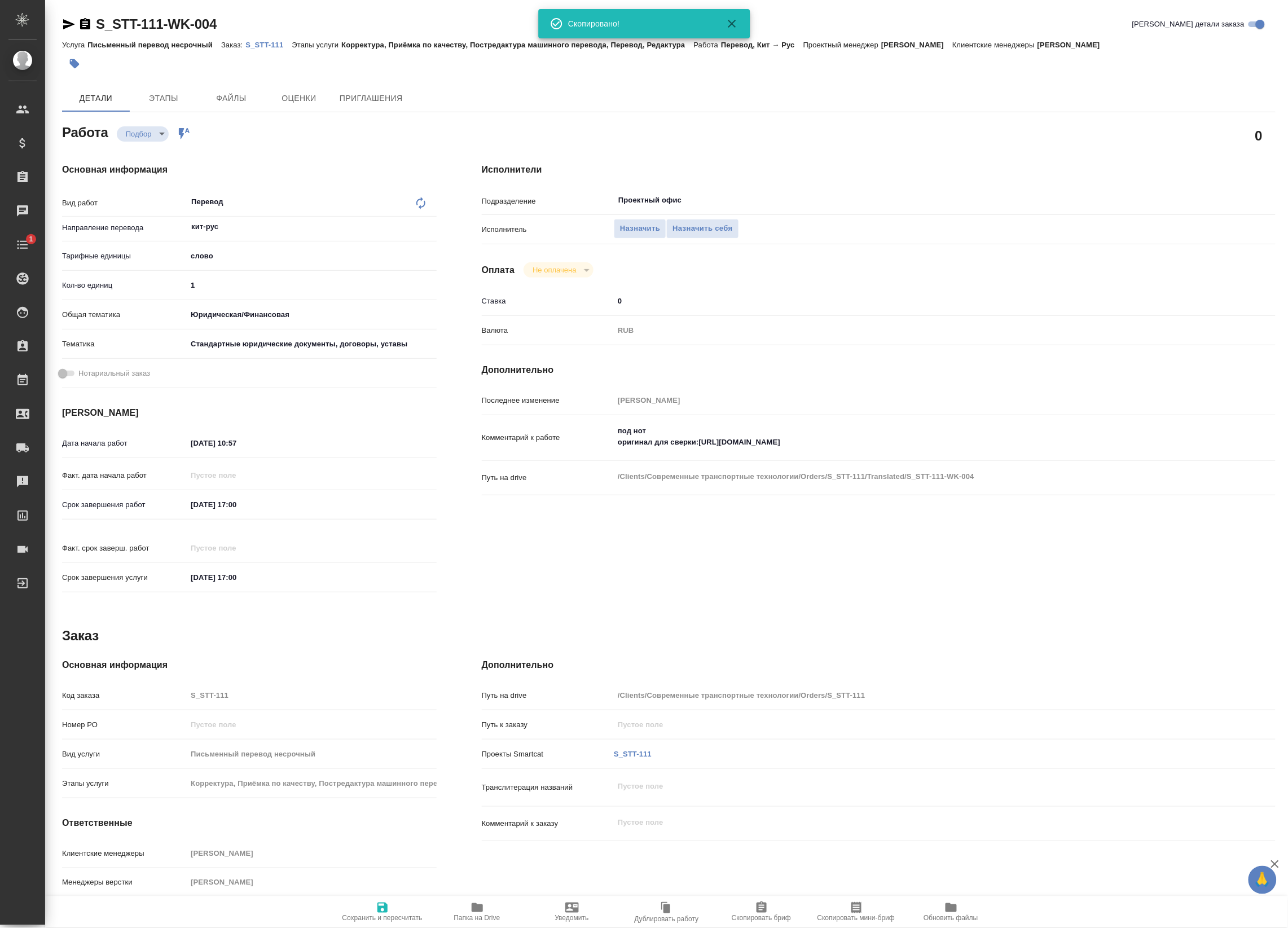
type textarea "x"
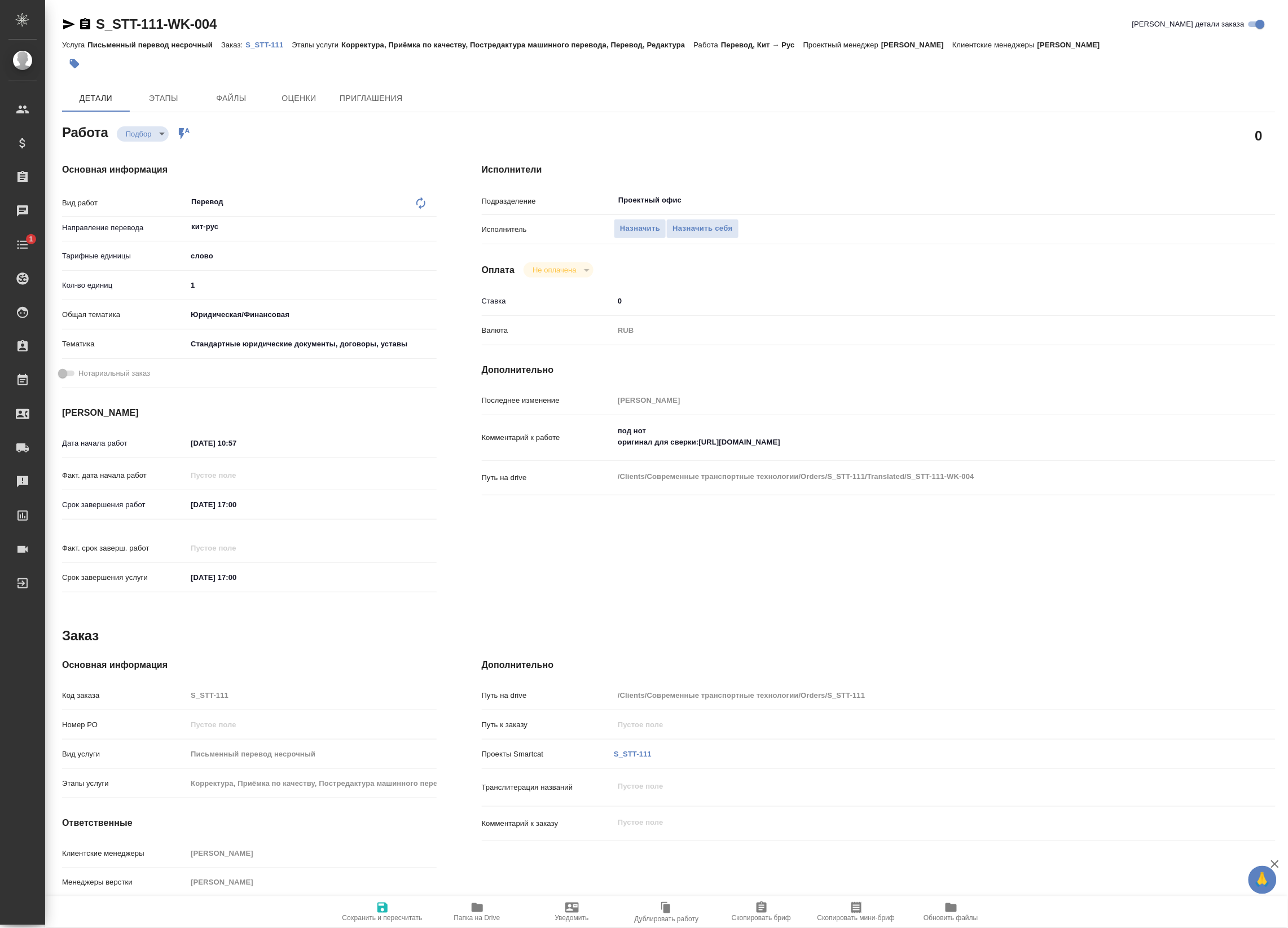
type textarea "x"
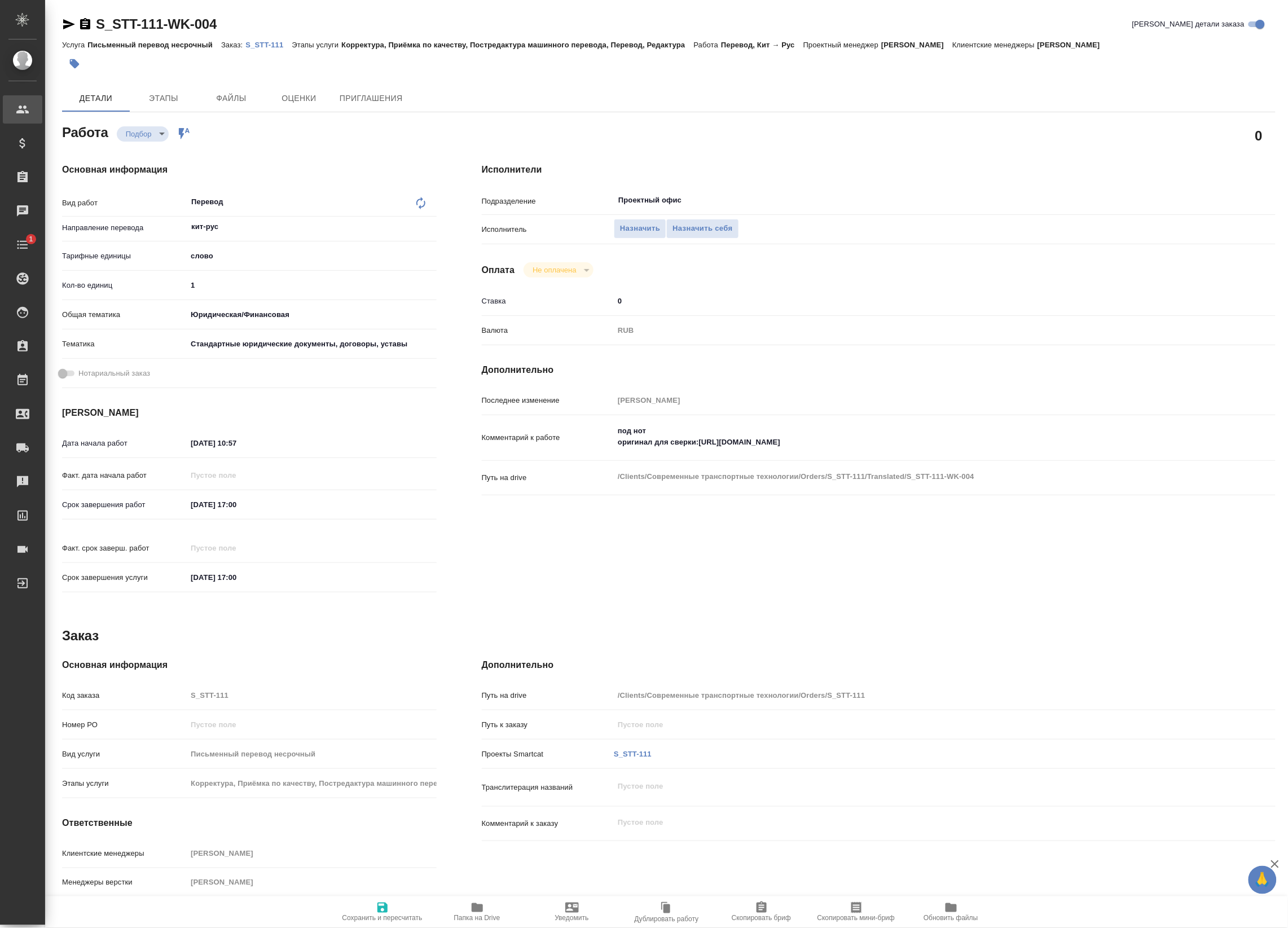
type textarea "x"
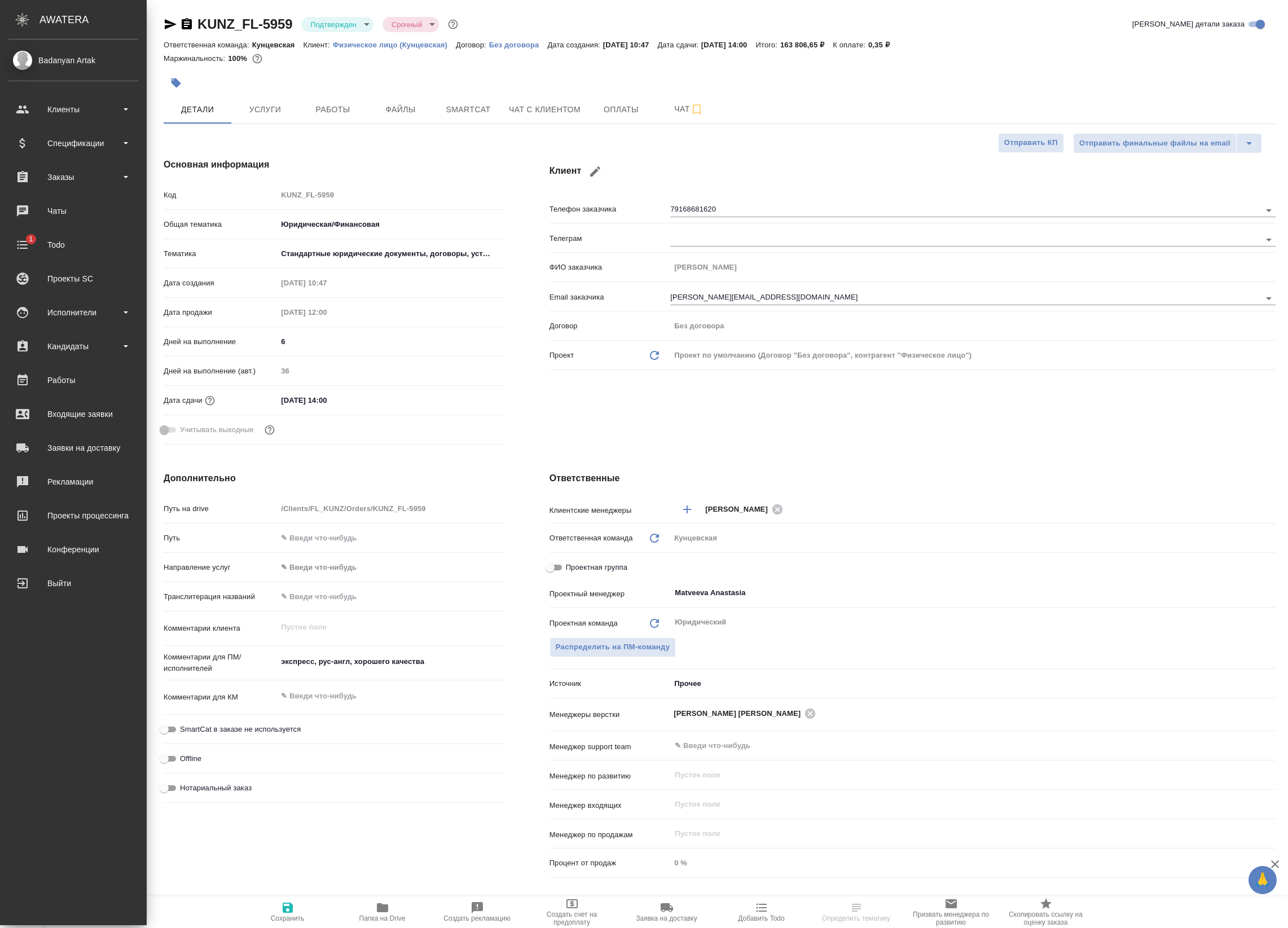
select select "RU"
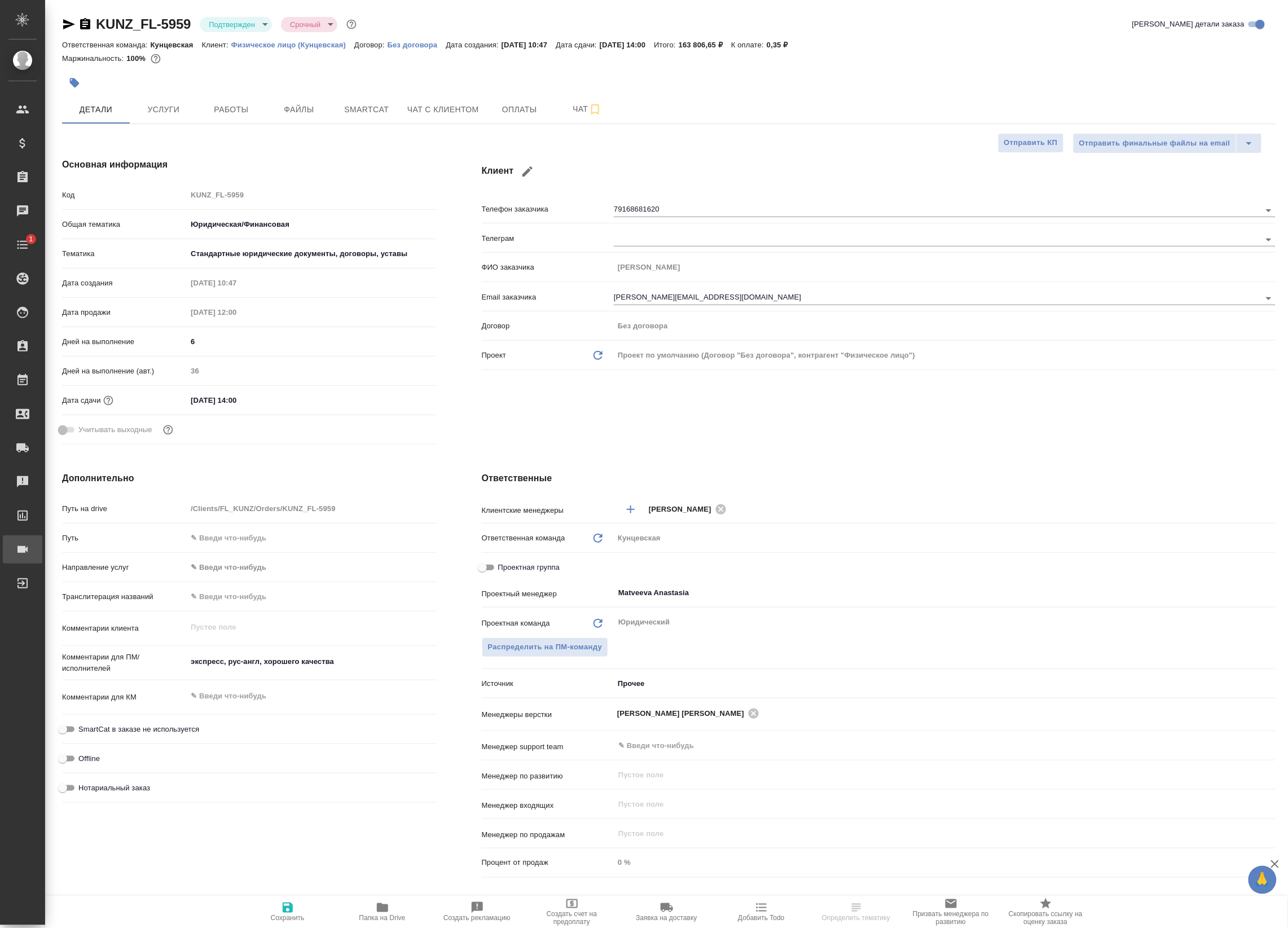
click at [23, 550] on div "Конференции" at bounding box center [8, 550] width 28 height 17
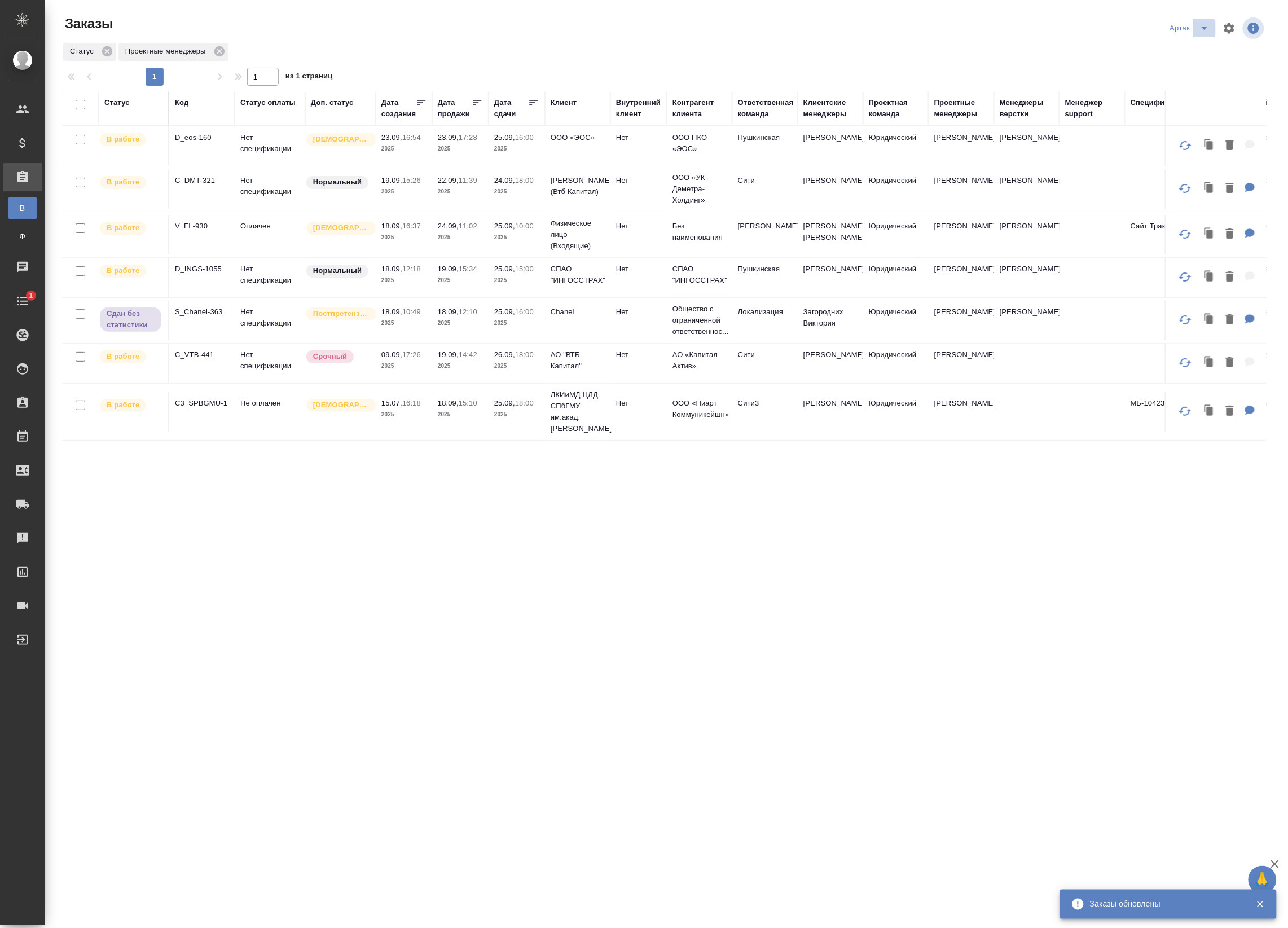
click at [1200, 33] on icon "split button" at bounding box center [1204, 28] width 14 height 14
click at [1185, 48] on li "leagal" at bounding box center [1191, 51] width 48 height 18
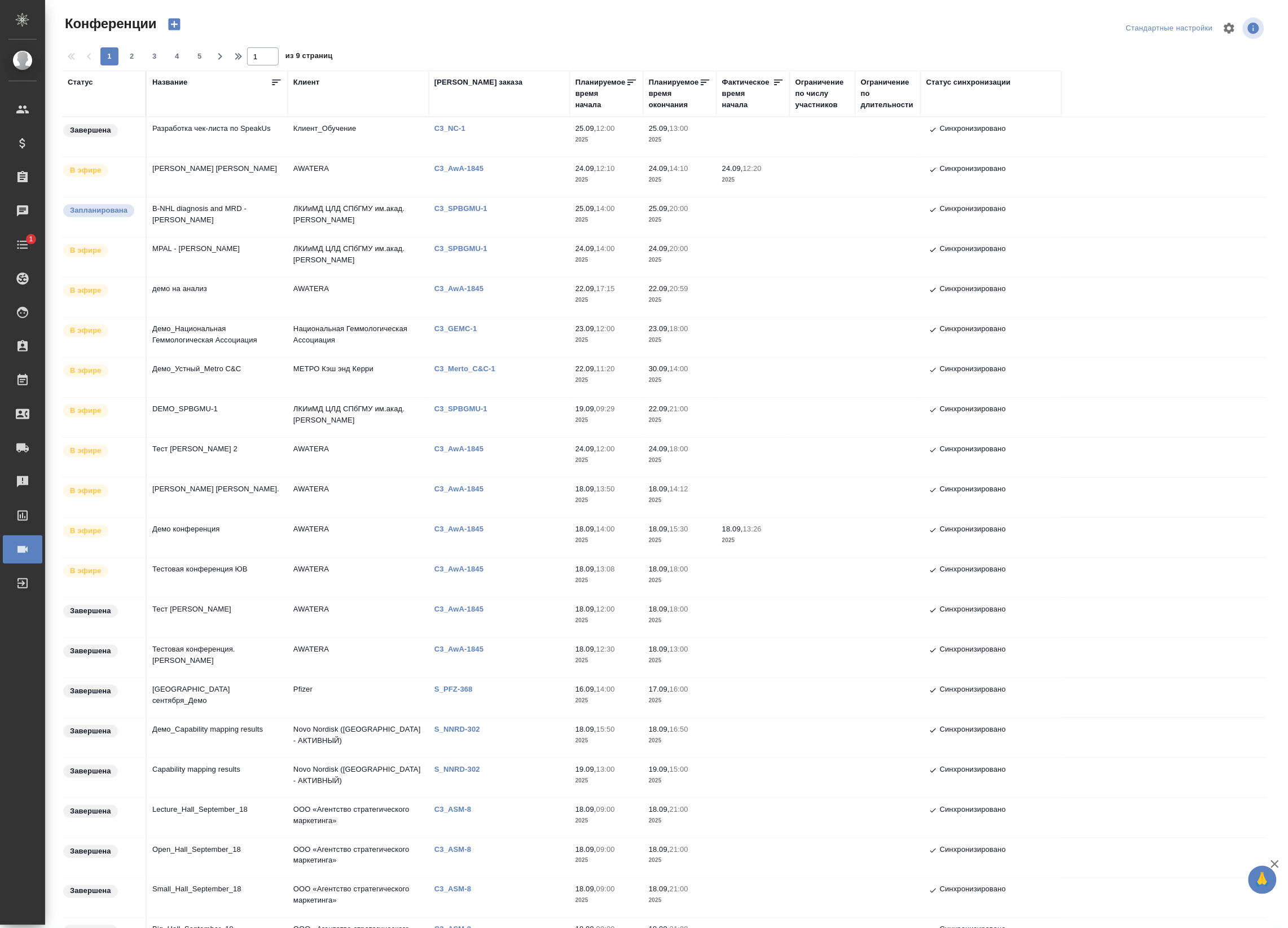
click at [341, 264] on td "ЛКИиМД ЦЛД СПбГМУ им.акад. [PERSON_NAME]" at bounding box center [358, 257] width 141 height 39
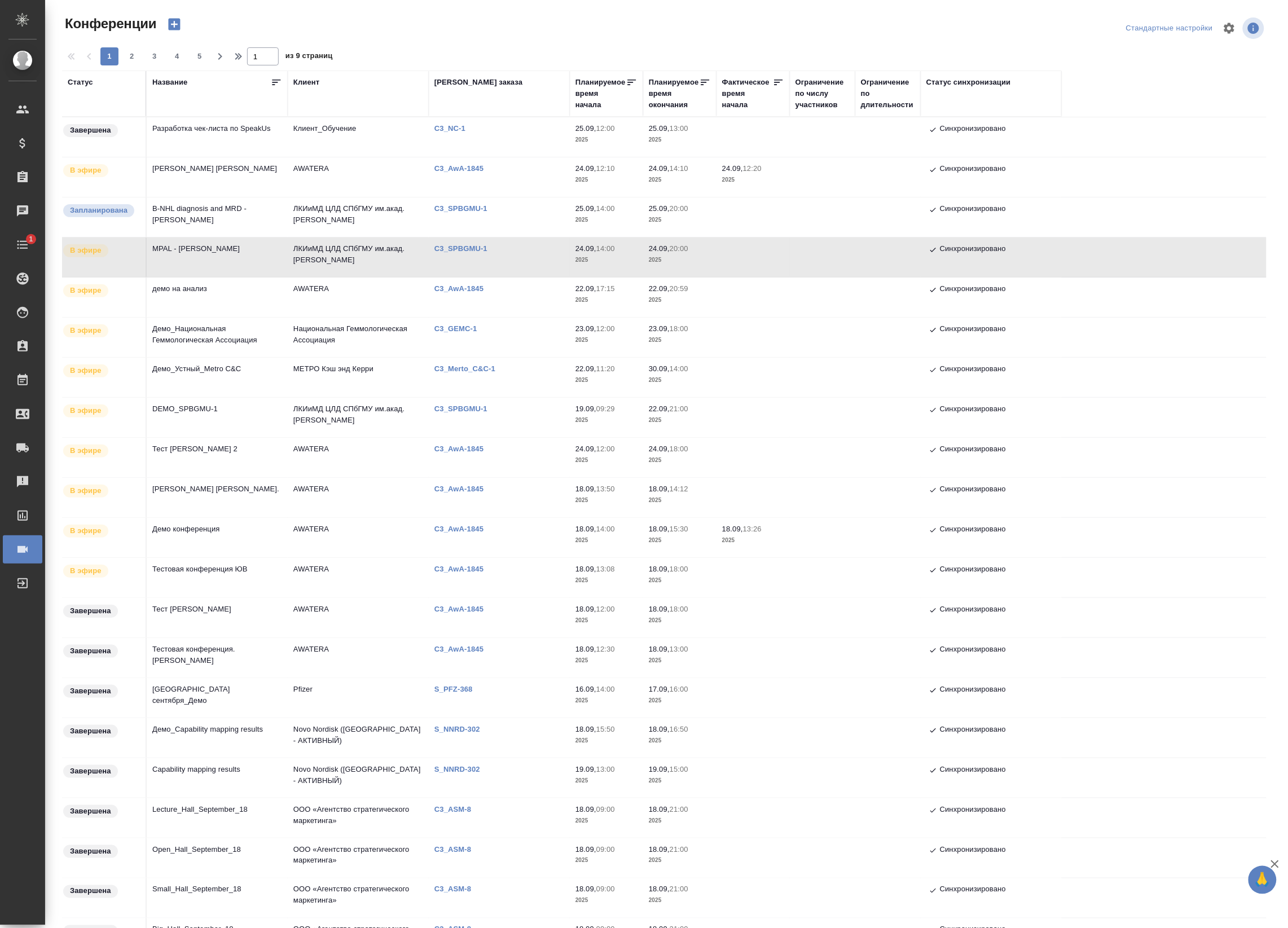
click at [351, 262] on td "ЛКИиМД ЦЛД СПбГМУ им.акад. [PERSON_NAME]" at bounding box center [358, 257] width 141 height 39
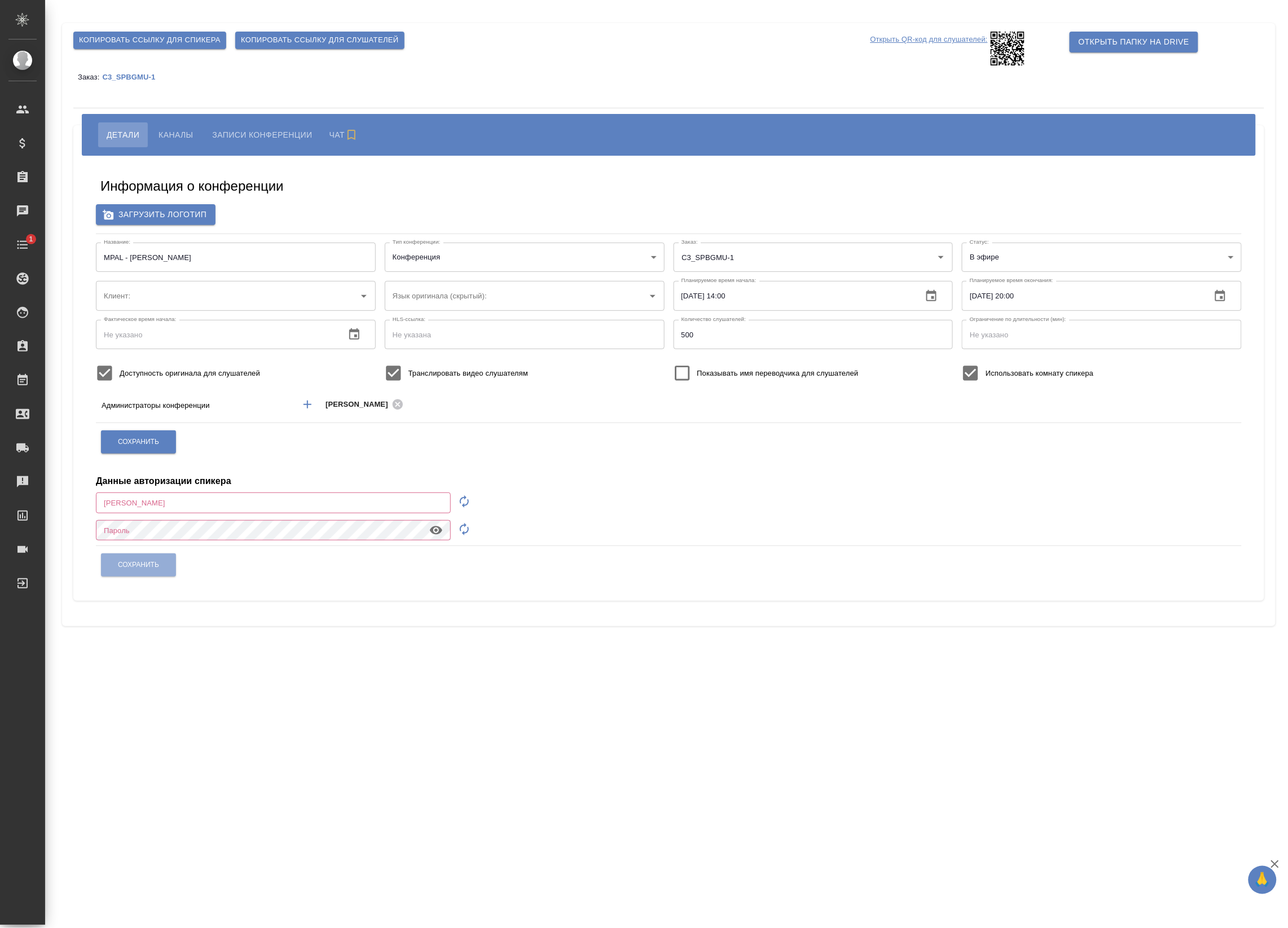
type input "ЛКИиМД ЦЛД СПбГМУ им.акад. [PERSON_NAME]"
type input "[EMAIL_ADDRESS][DOMAIN_NAME]"
click at [233, 130] on span "Записи конференции" at bounding box center [260, 135] width 100 height 14
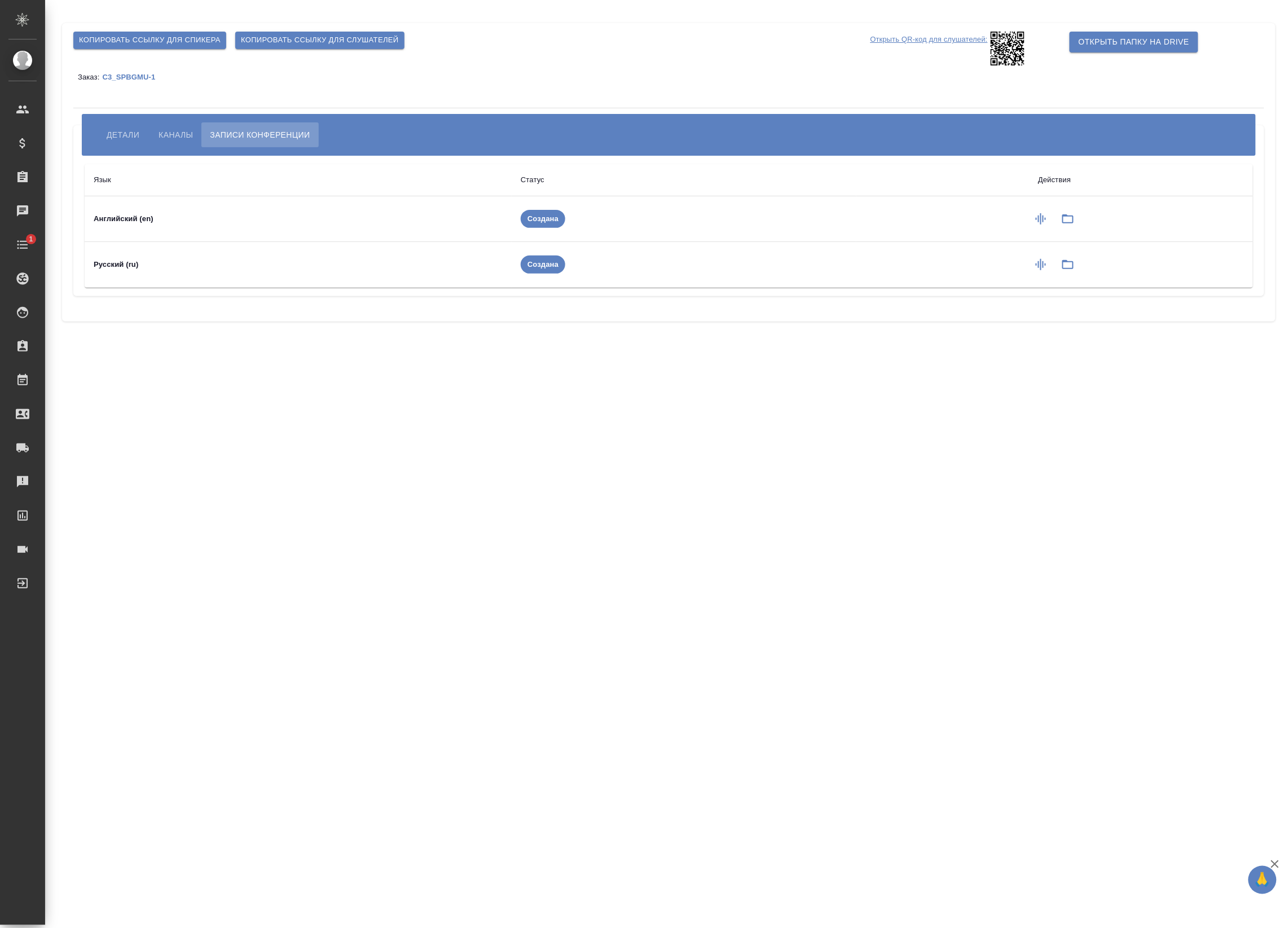
click at [178, 133] on span "Каналы" at bounding box center [175, 135] width 34 height 14
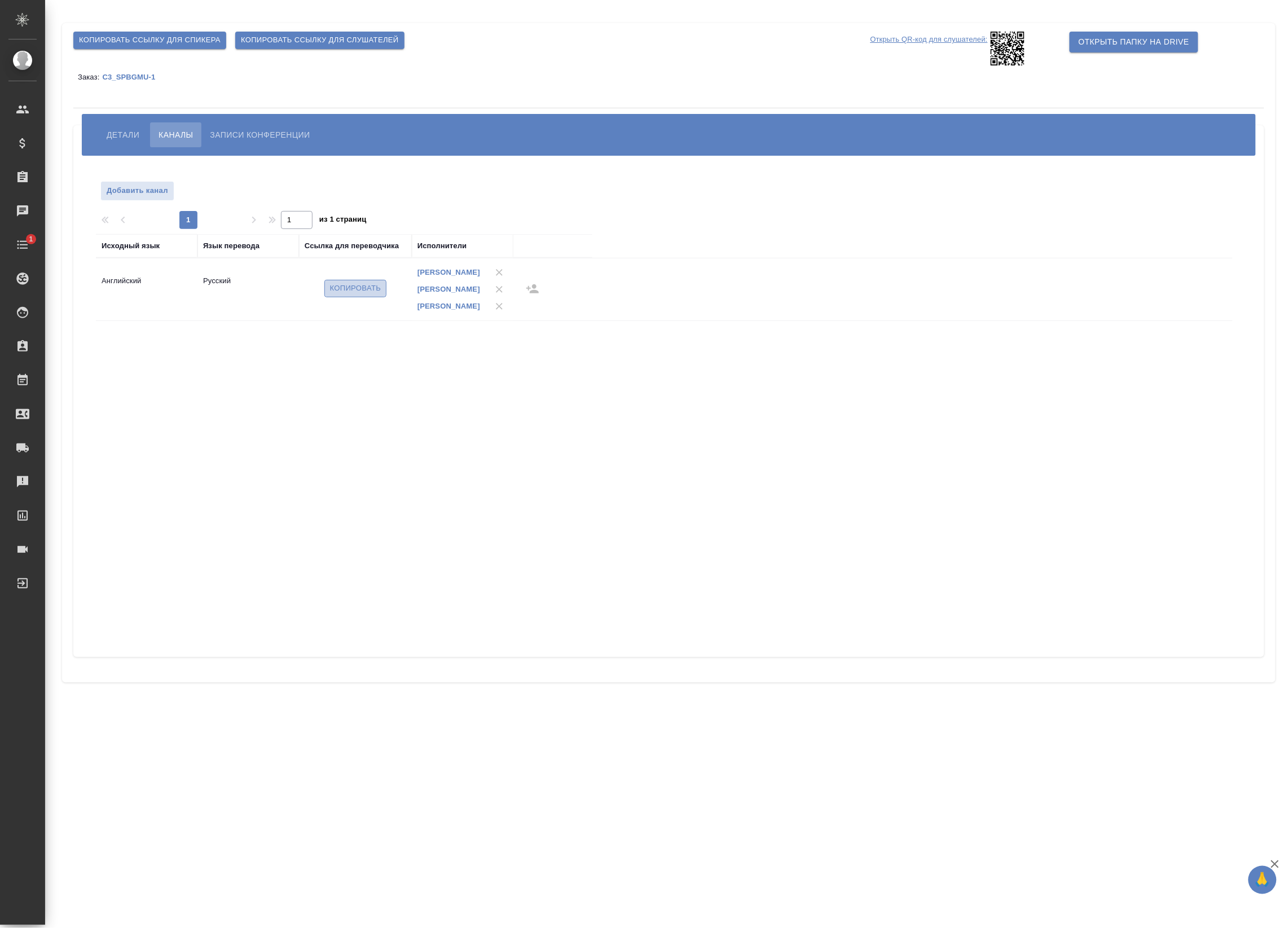
click at [365, 291] on span "Копировать" at bounding box center [356, 289] width 52 height 13
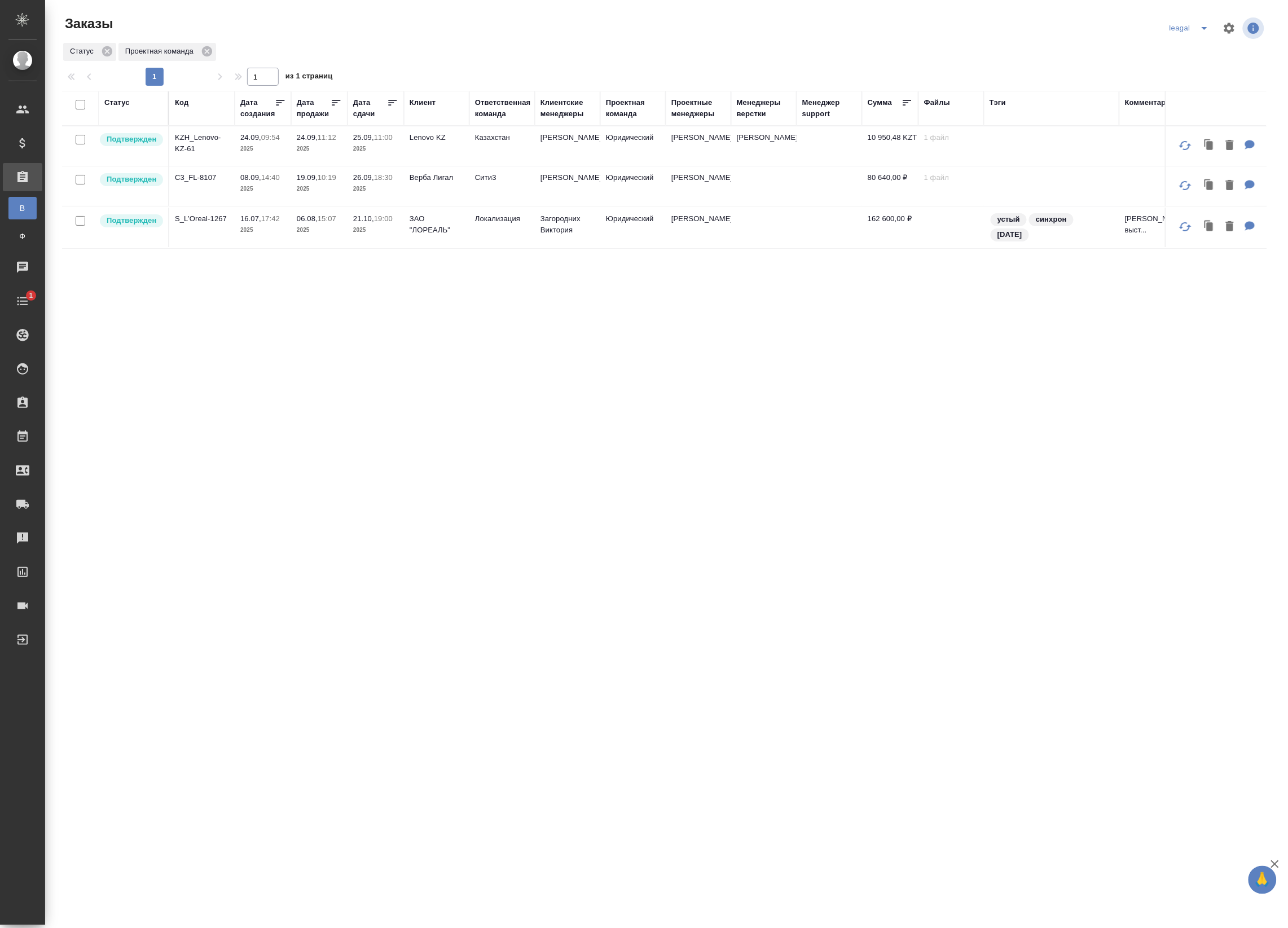
click at [699, 151] on td "[PERSON_NAME]" at bounding box center [698, 146] width 66 height 39
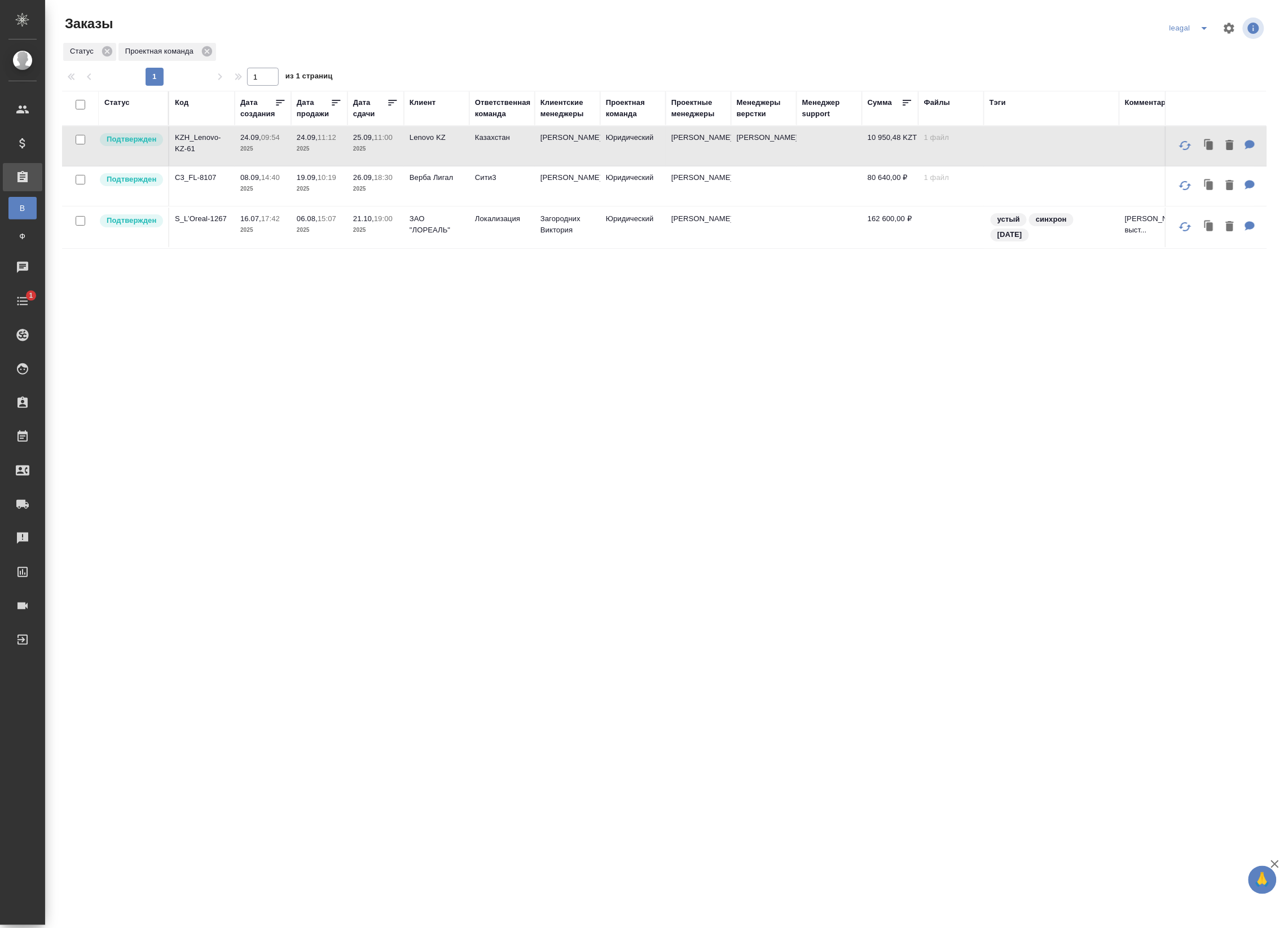
click at [627, 154] on td "Юридический" at bounding box center [633, 146] width 66 height 39
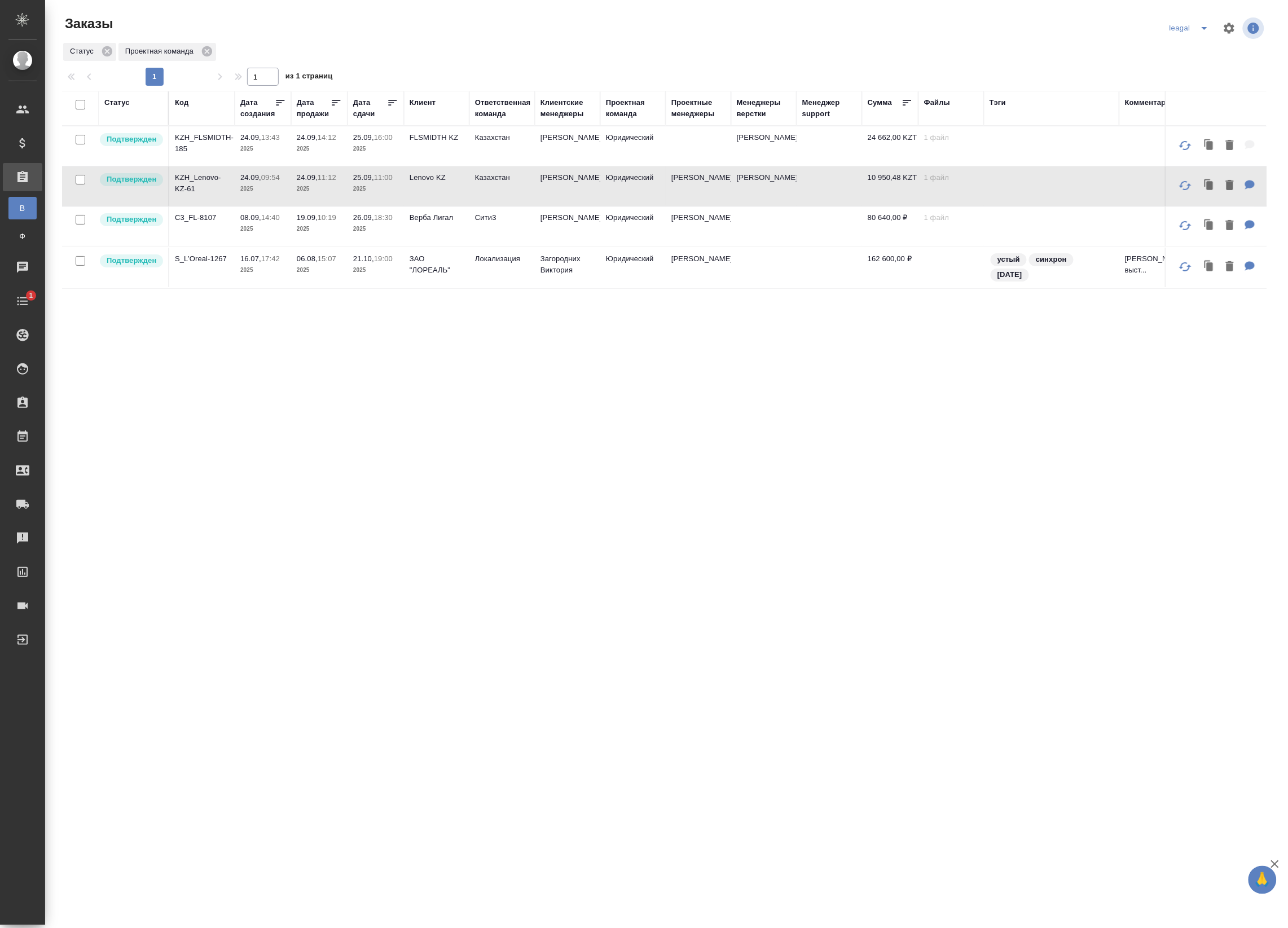
click at [651, 130] on td "Юридический" at bounding box center [633, 146] width 66 height 39
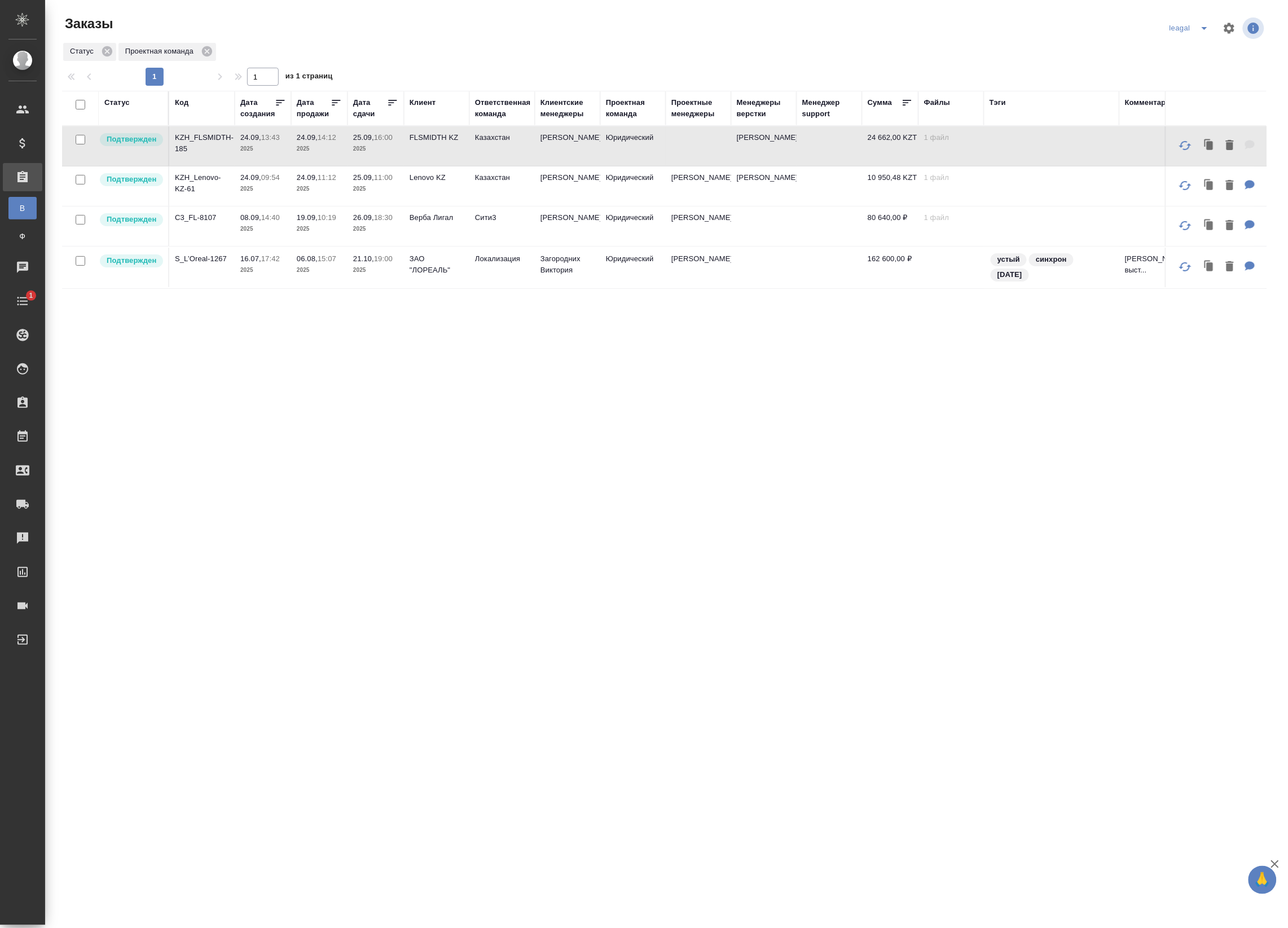
click at [672, 142] on td at bounding box center [698, 146] width 66 height 39
click at [649, 153] on td "Юридический" at bounding box center [633, 146] width 66 height 39
click at [358, 193] on p "2025" at bounding box center [376, 189] width 45 height 12
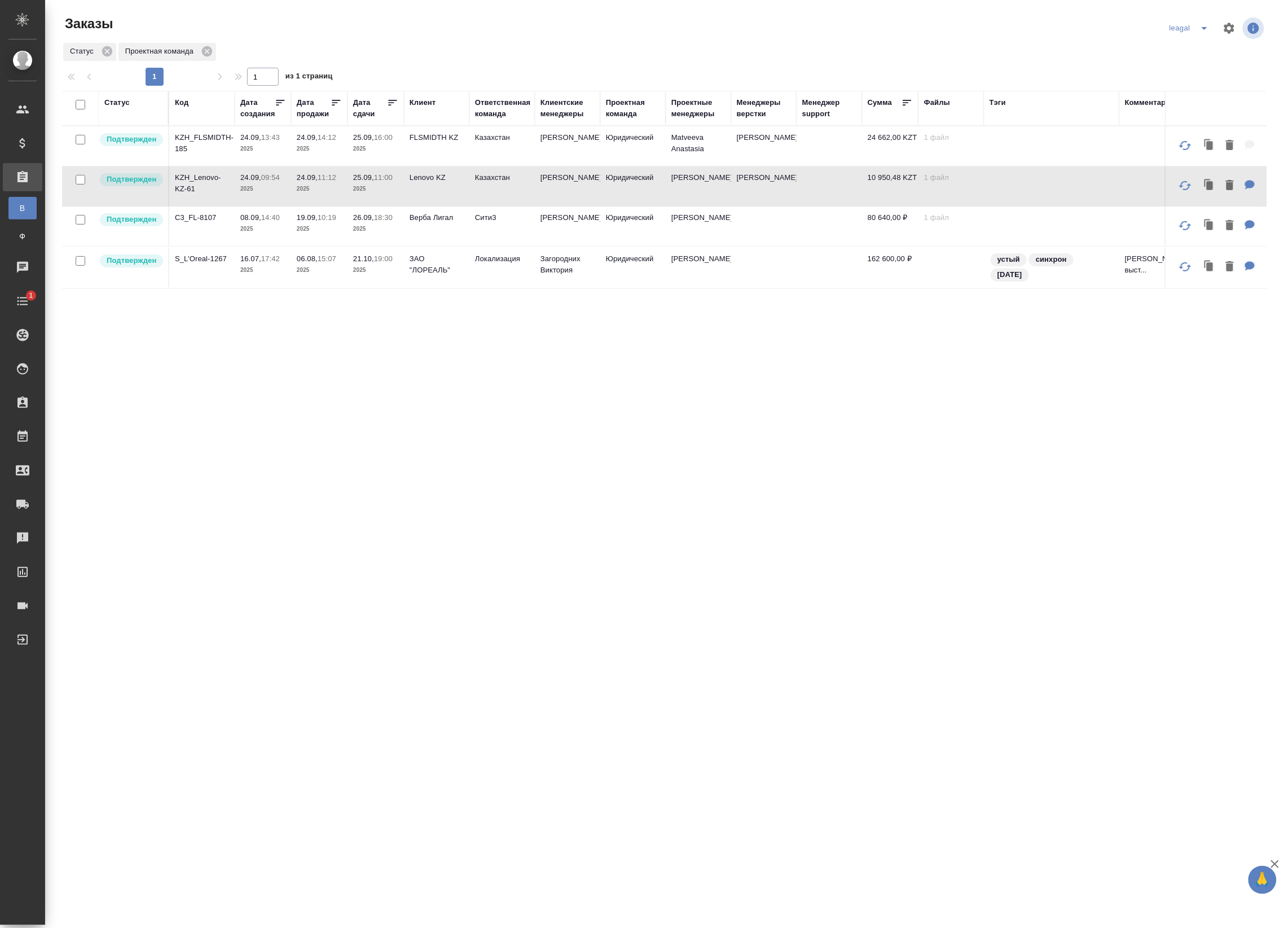
click at [503, 188] on td "Казахстан" at bounding box center [502, 186] width 66 height 39
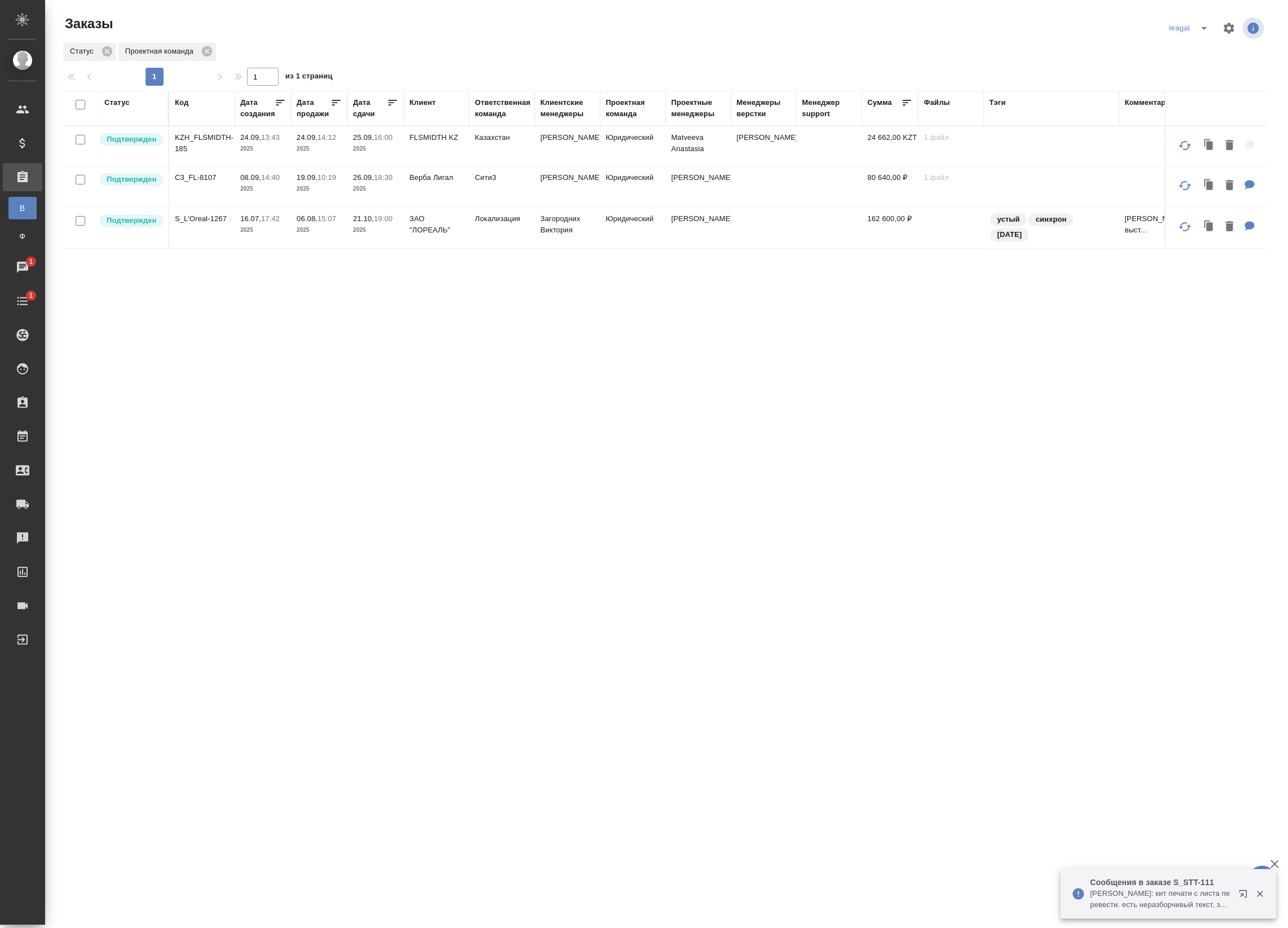
click at [1202, 29] on icon "split button" at bounding box center [1204, 28] width 14 height 14
click at [1184, 54] on li "Артак" at bounding box center [1191, 51] width 49 height 18
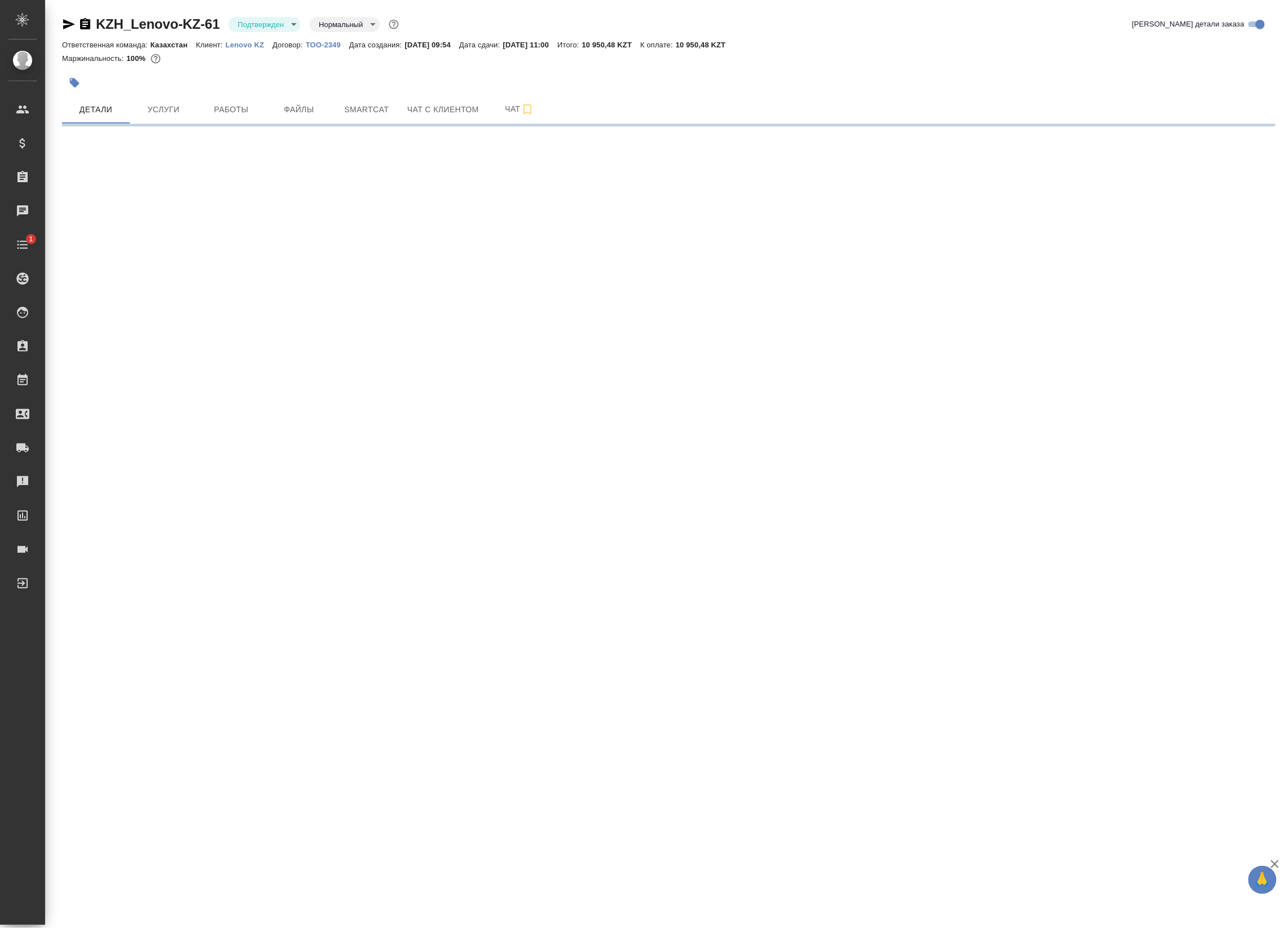
select select "RU"
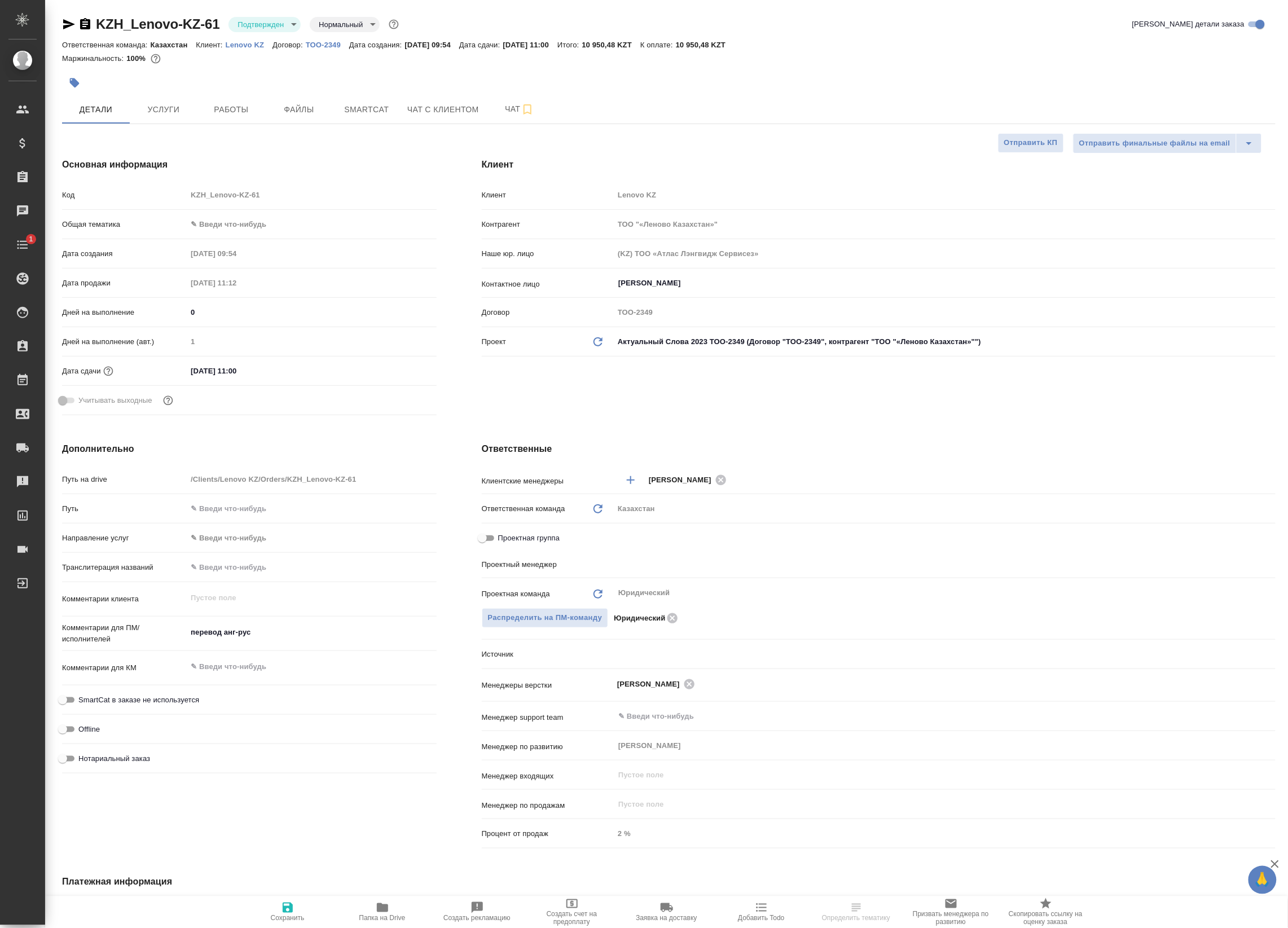
type textarea "x"
click at [66, 24] on icon "button" at bounding box center [68, 24] width 14 height 14
type textarea "x"
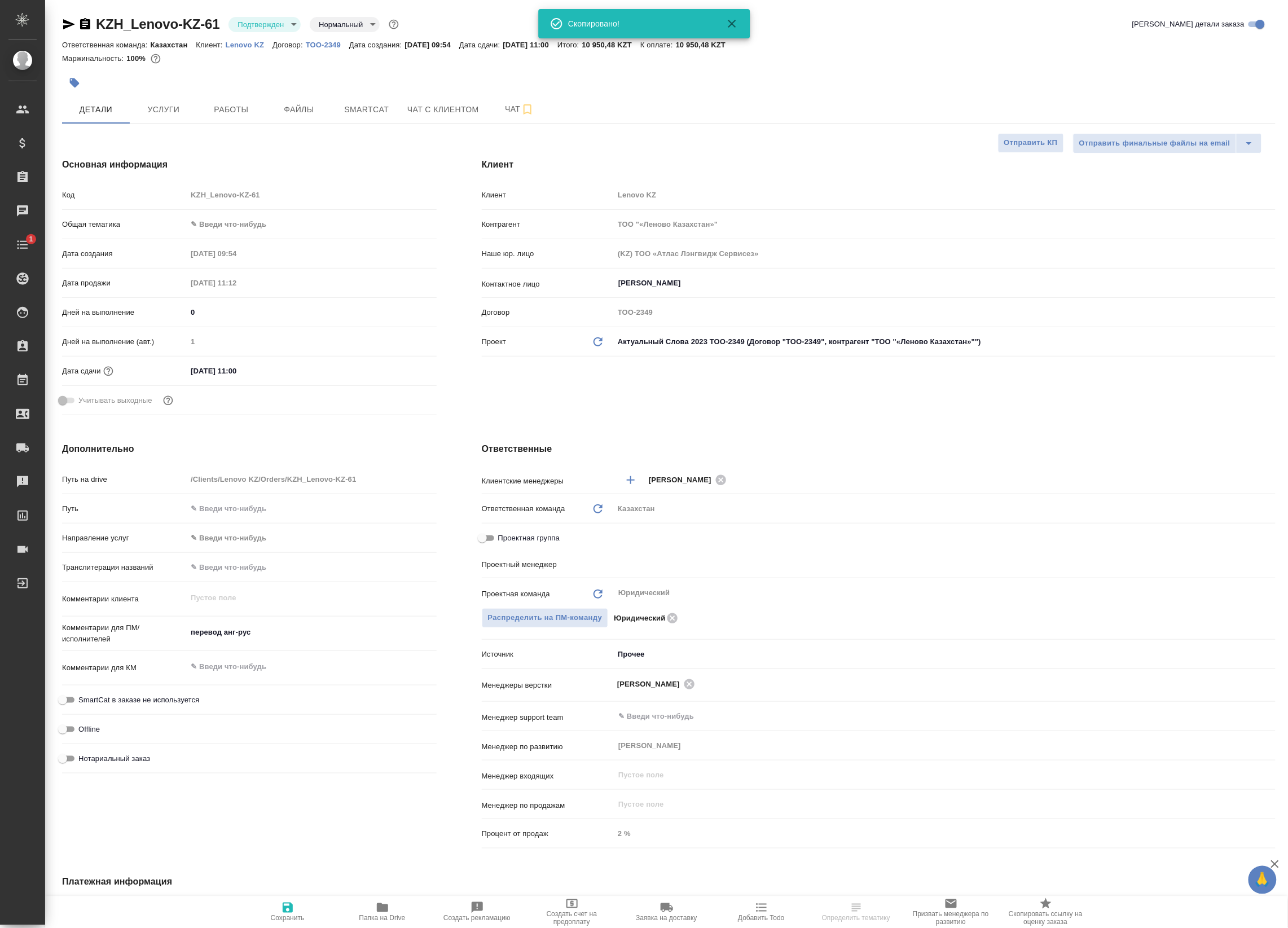
type textarea "x"
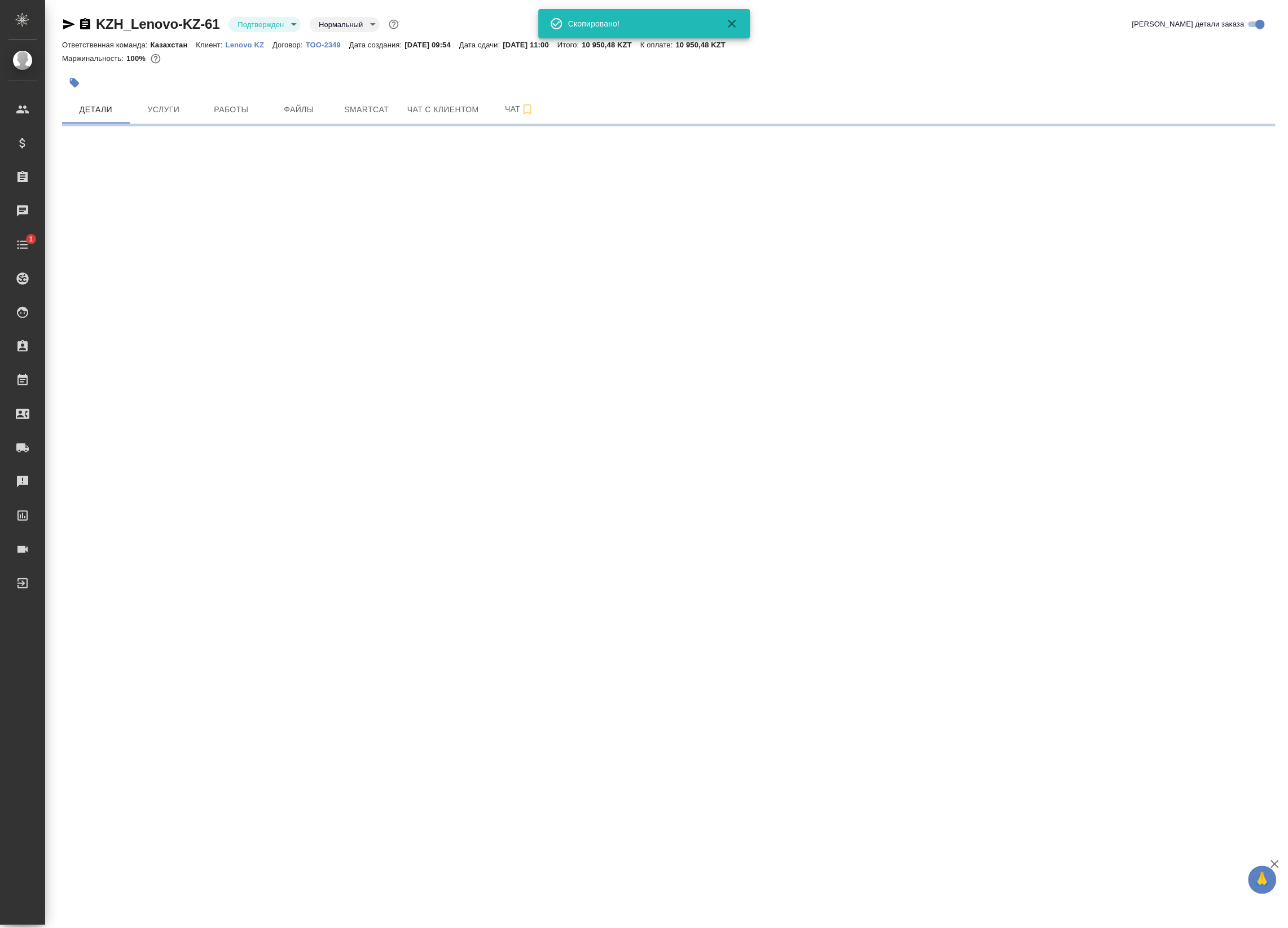
select select "RU"
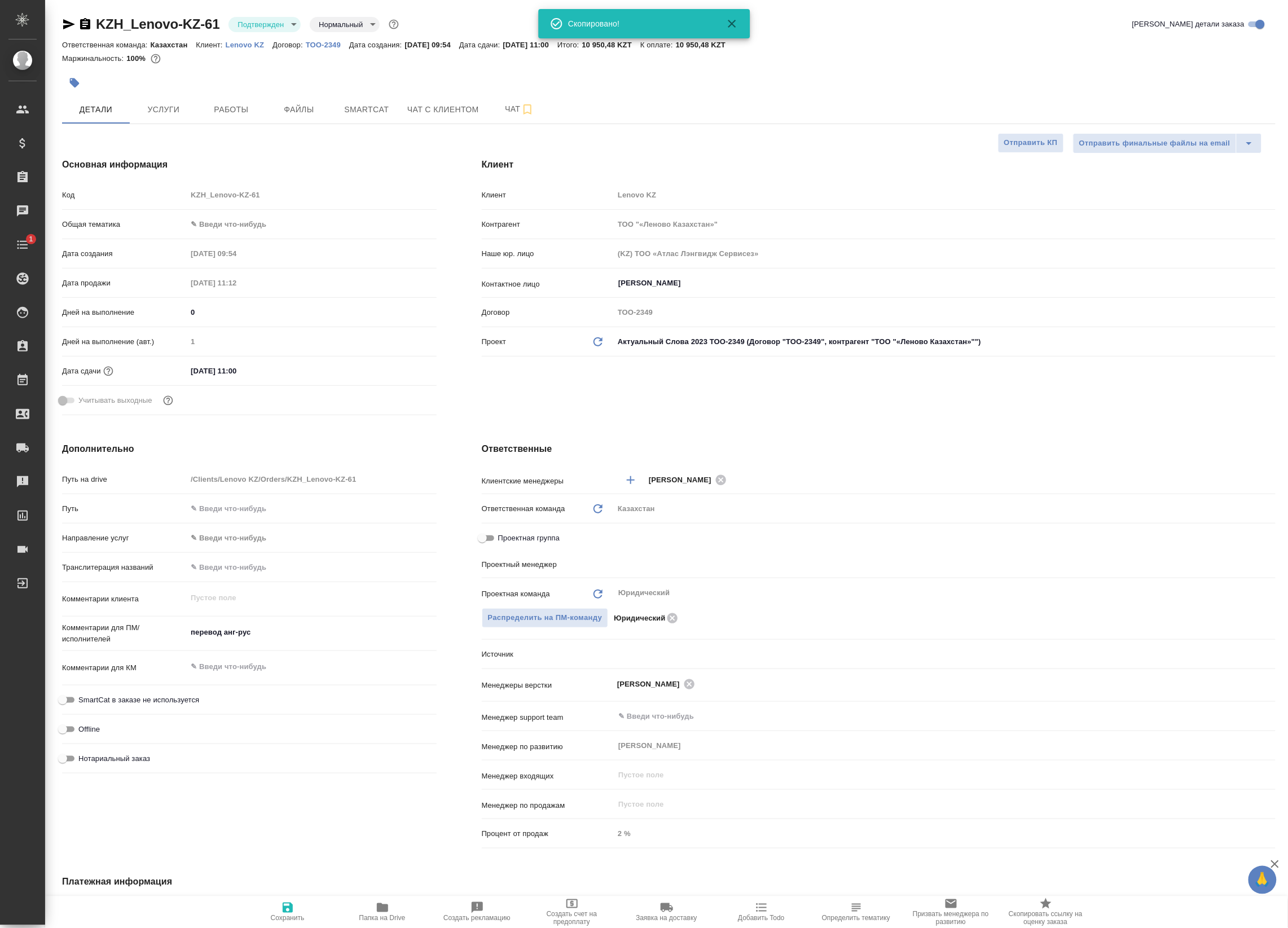
type textarea "x"
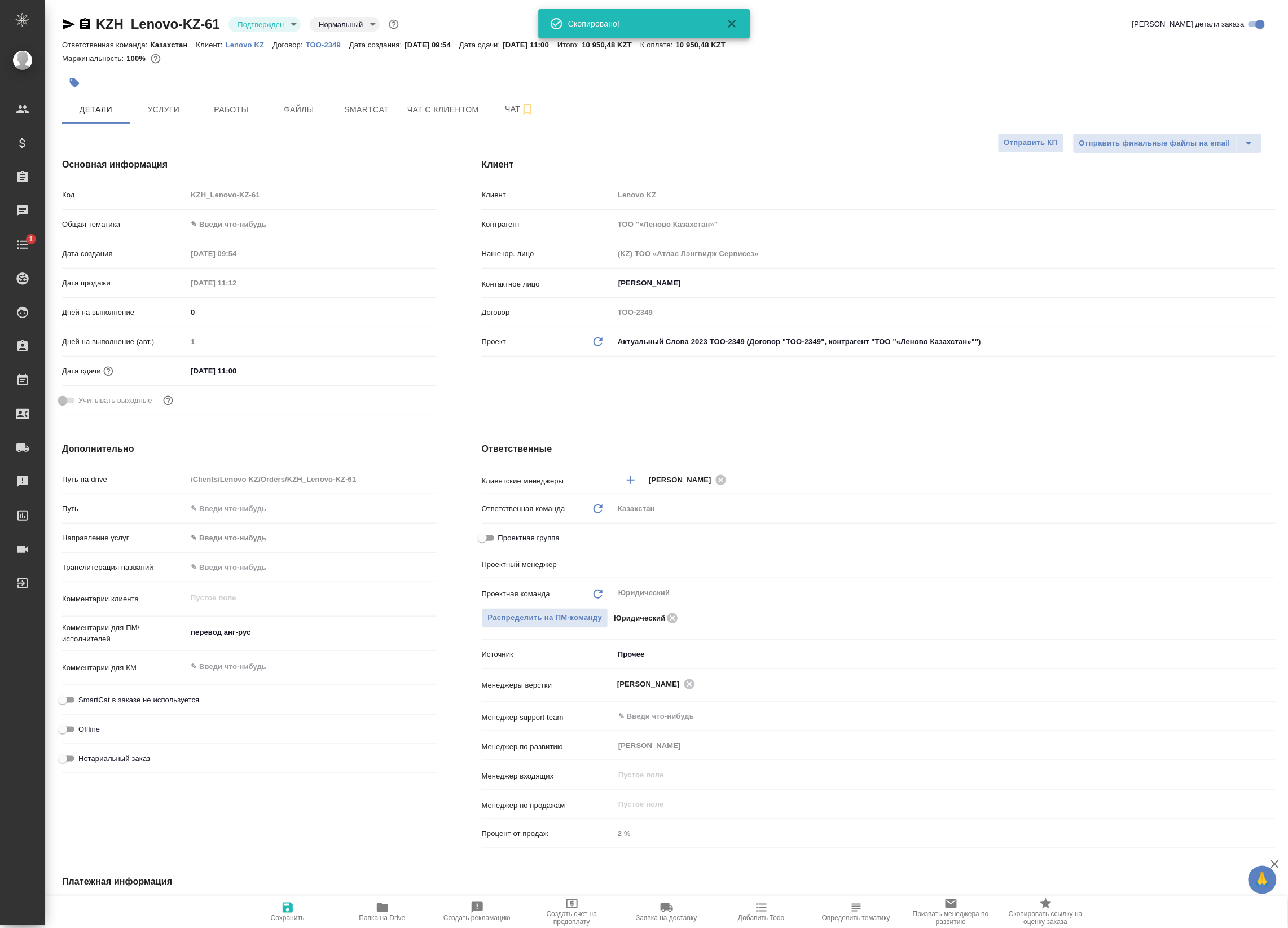
type textarea "x"
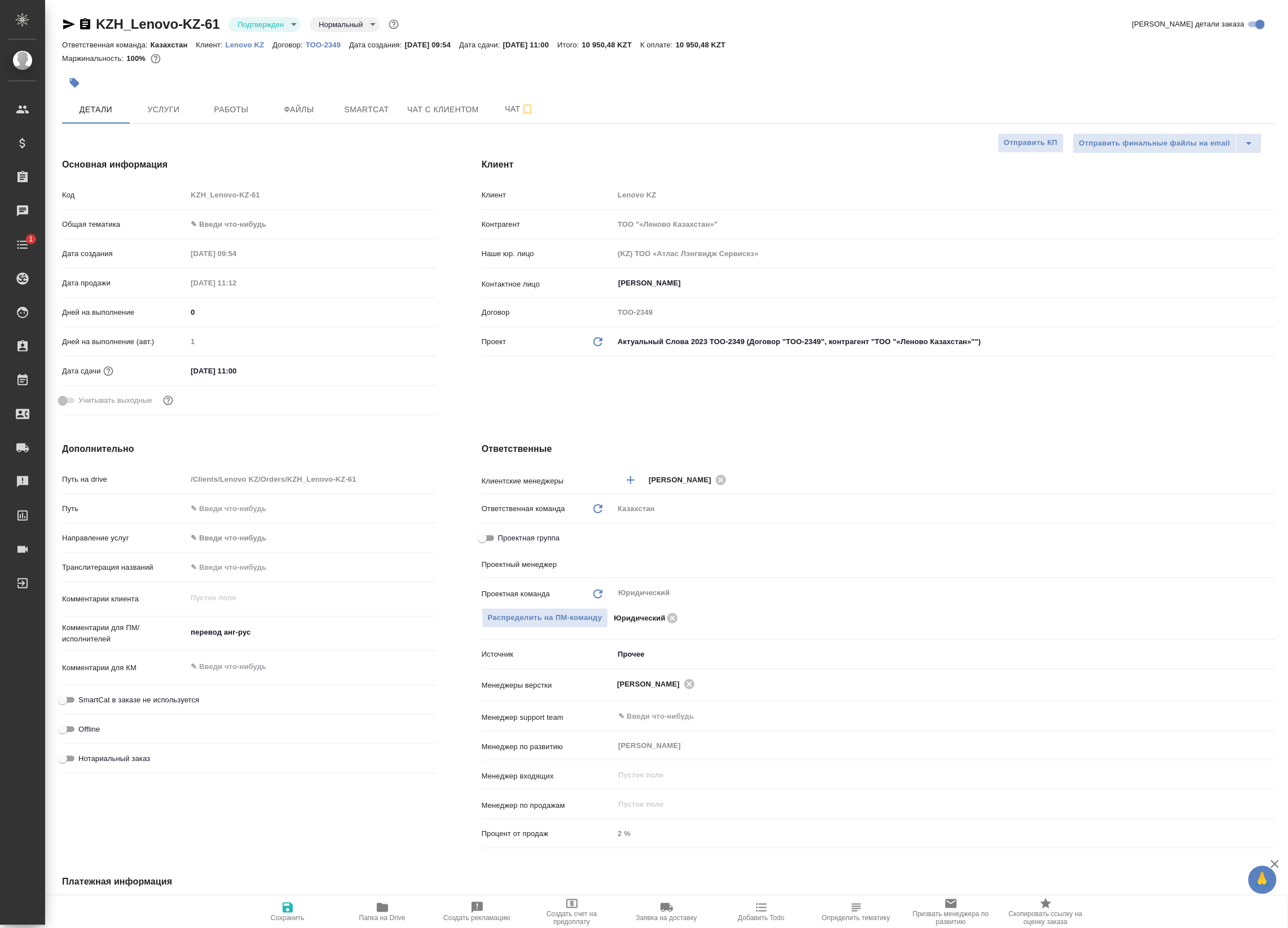
type textarea "x"
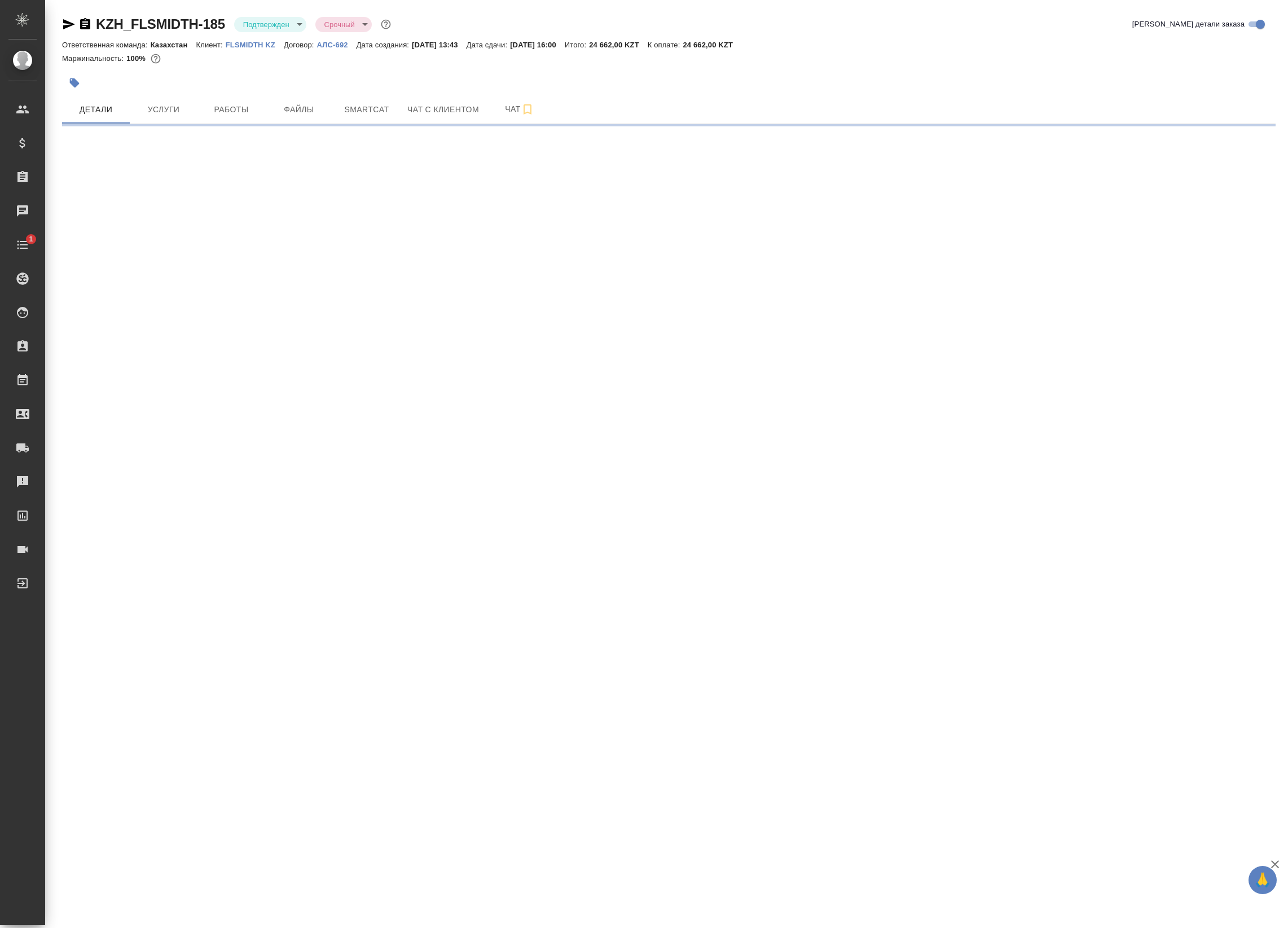
select select "RU"
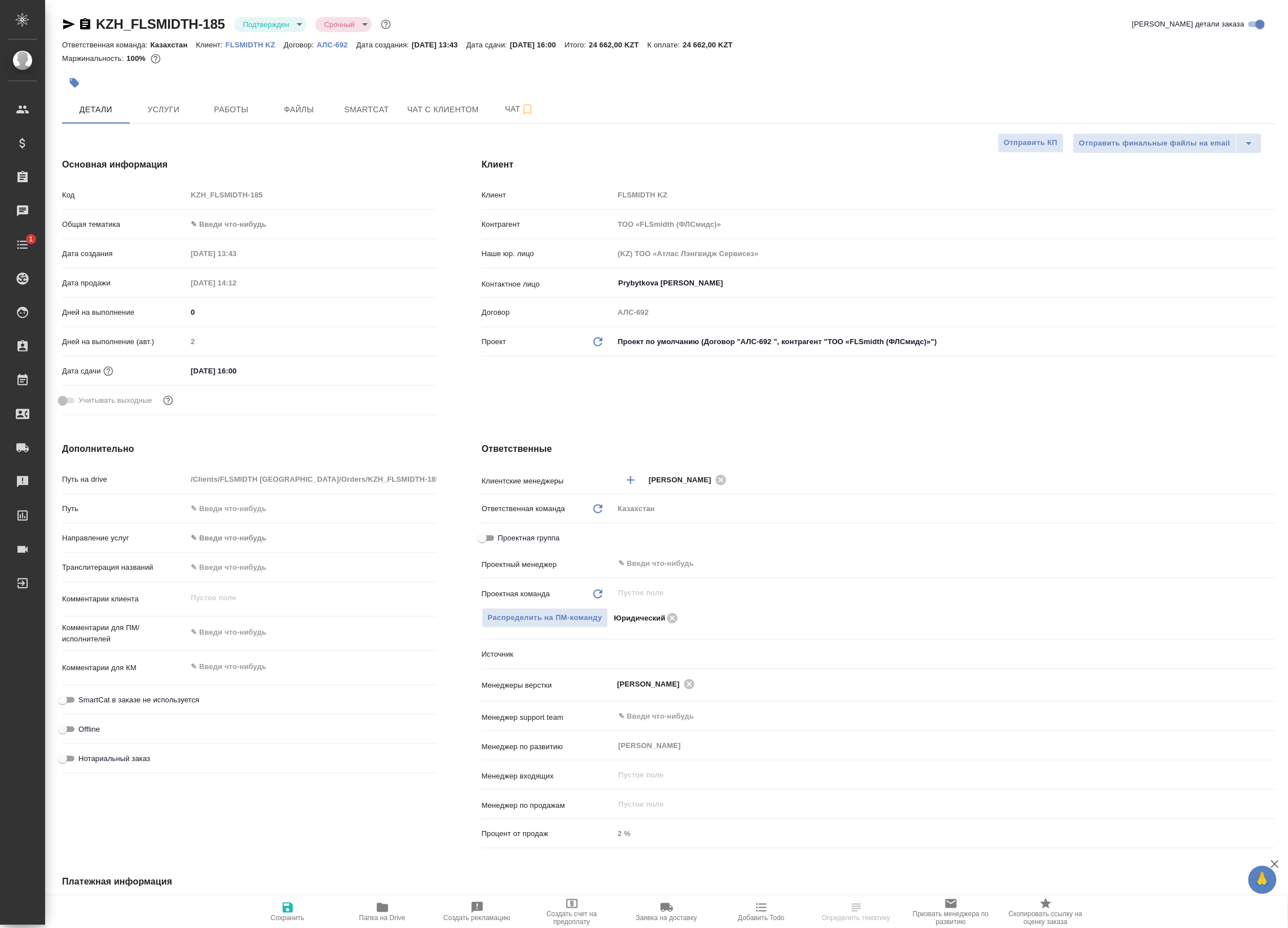
type textarea "x"
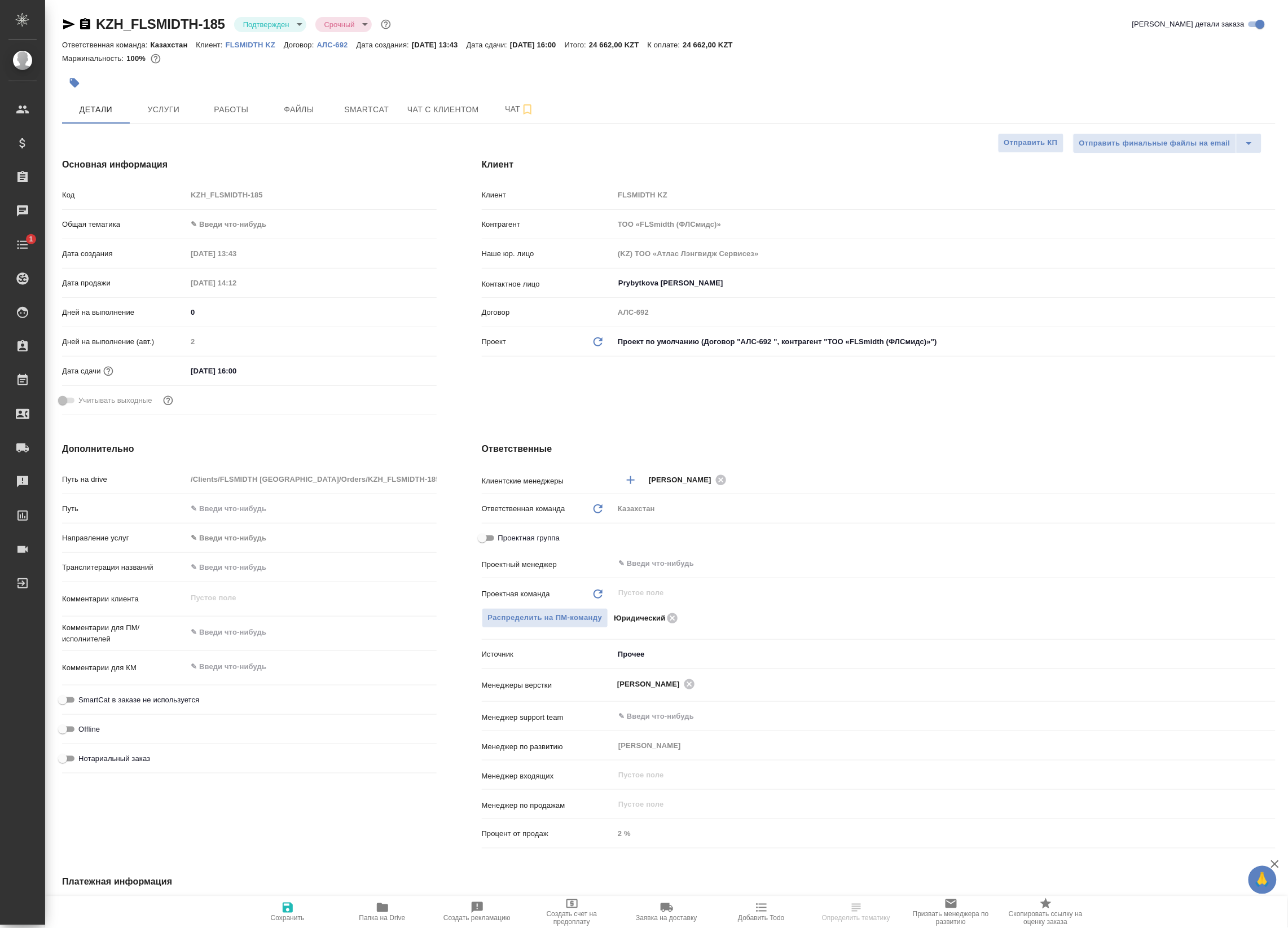
type textarea "x"
click at [236, 46] on p "FLSMIDTH KZ" at bounding box center [255, 44] width 58 height 8
type textarea "x"
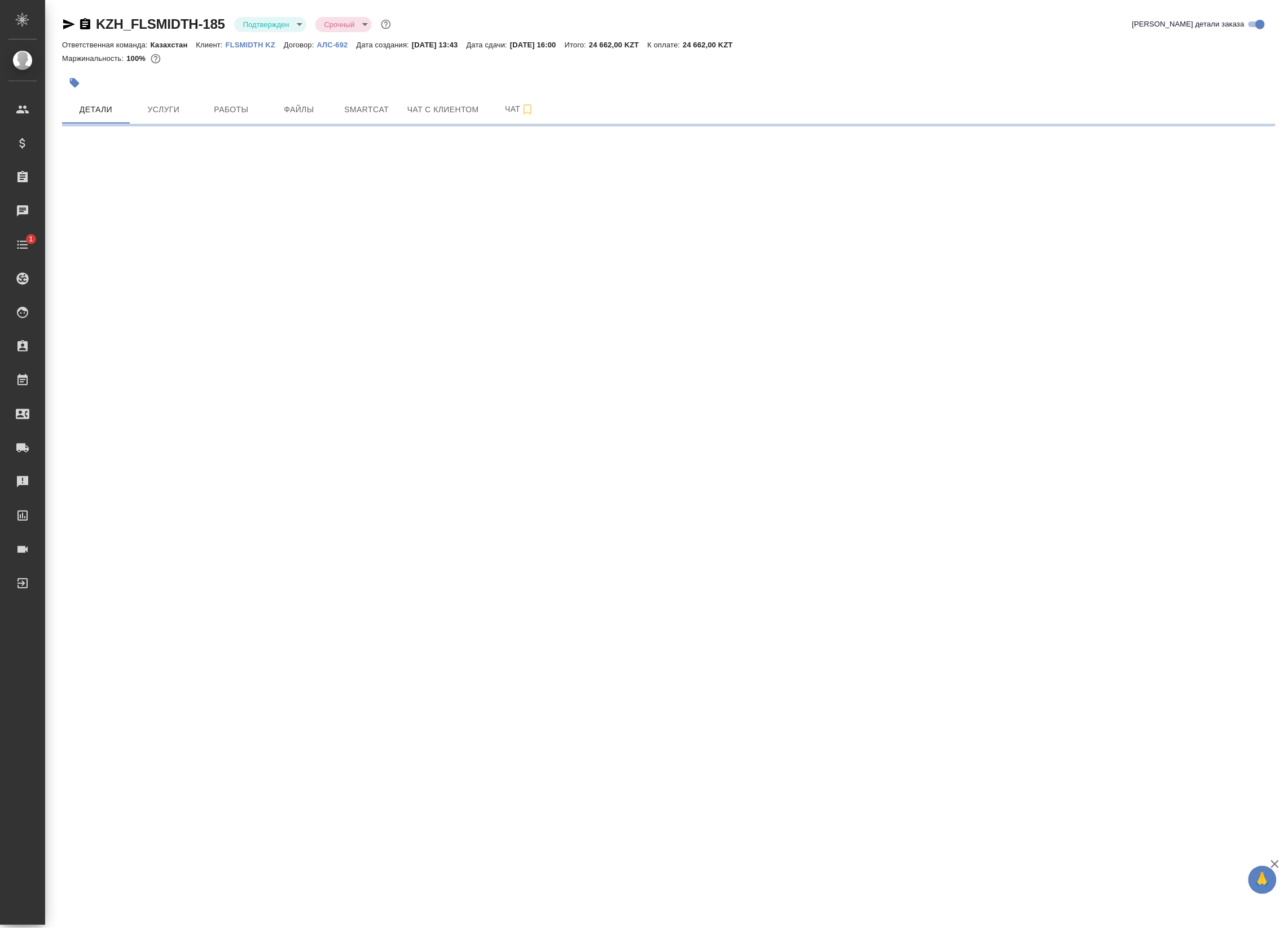
select select "RU"
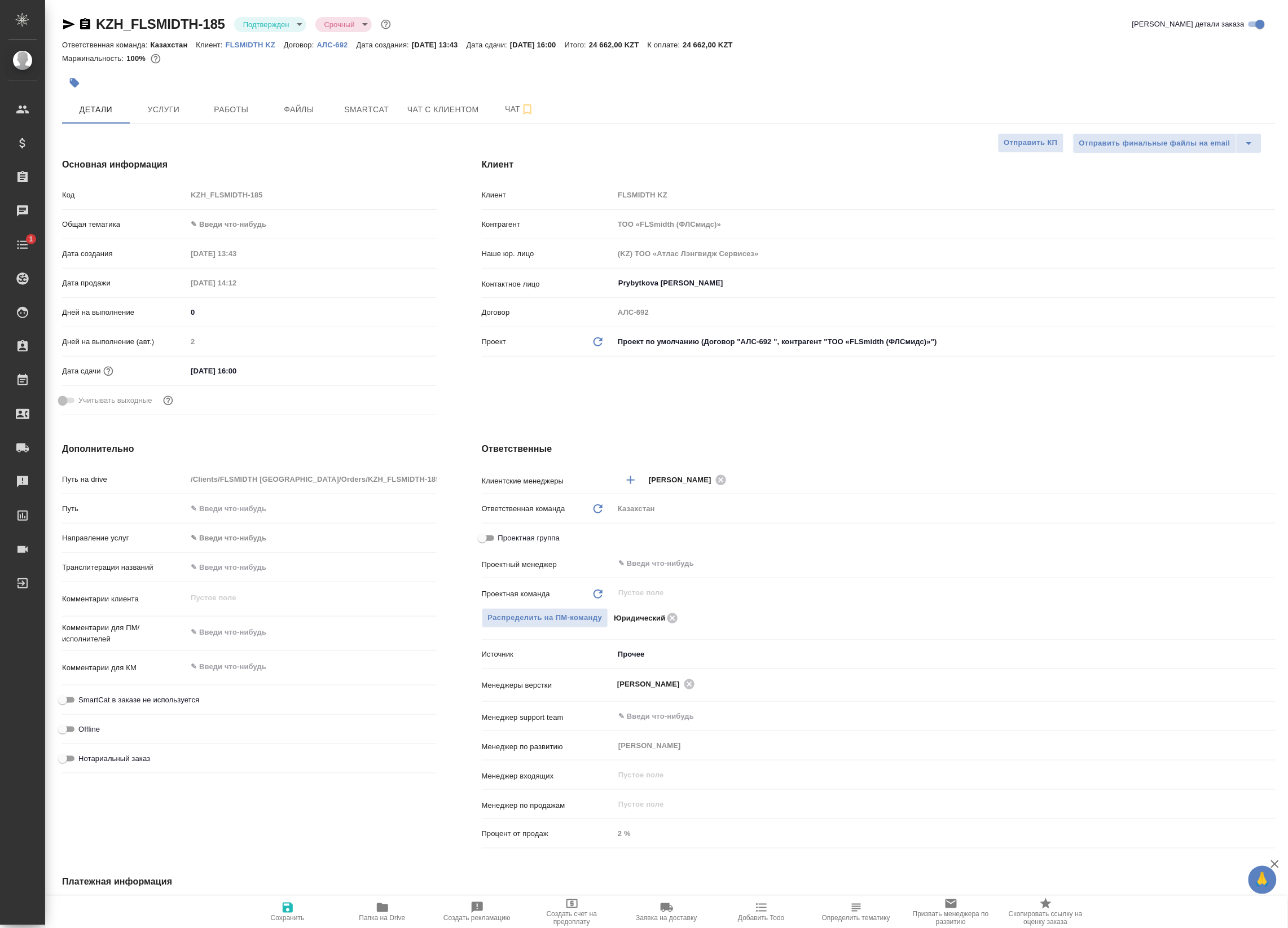
type textarea "x"
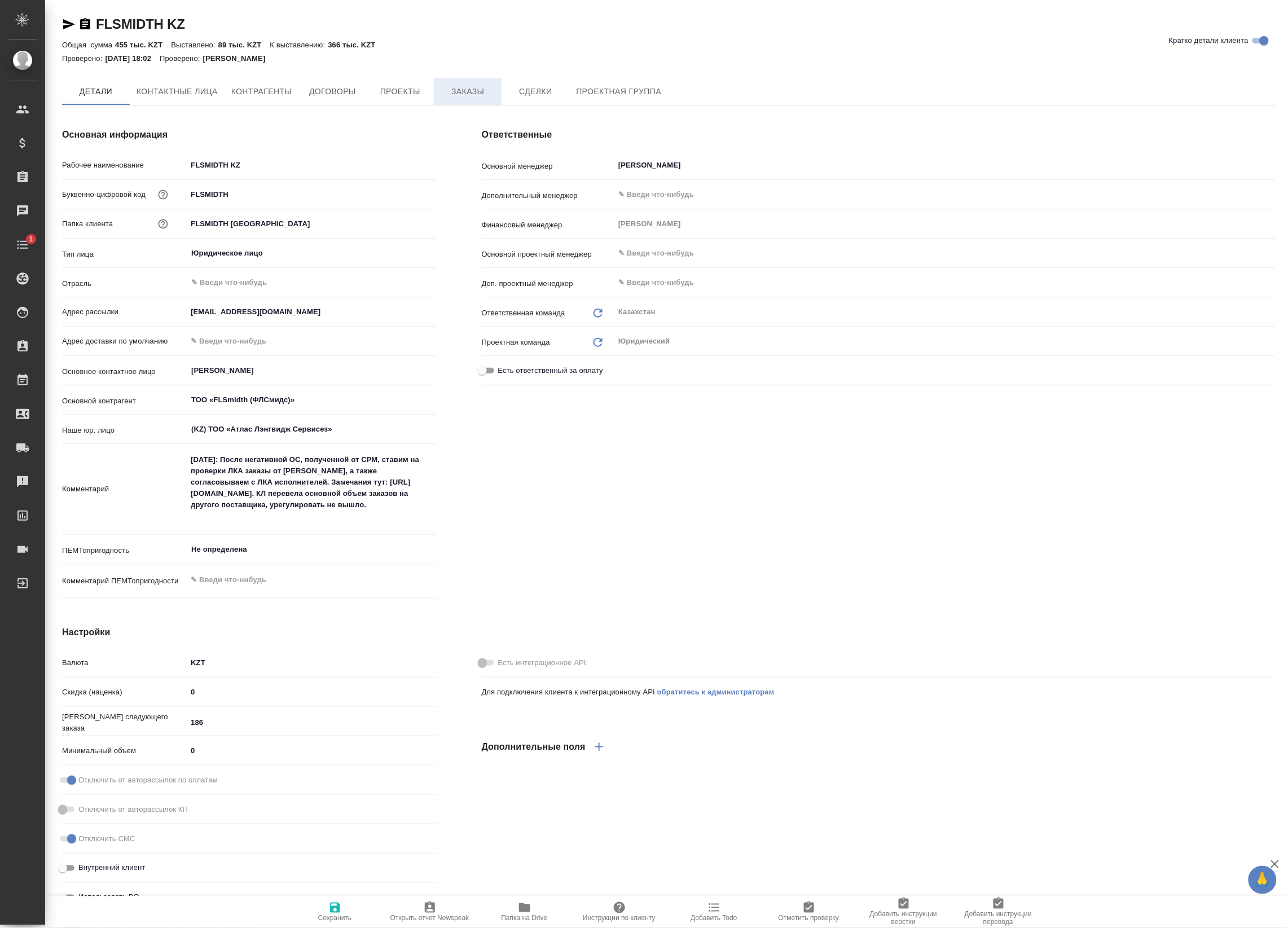
type textarea "x"
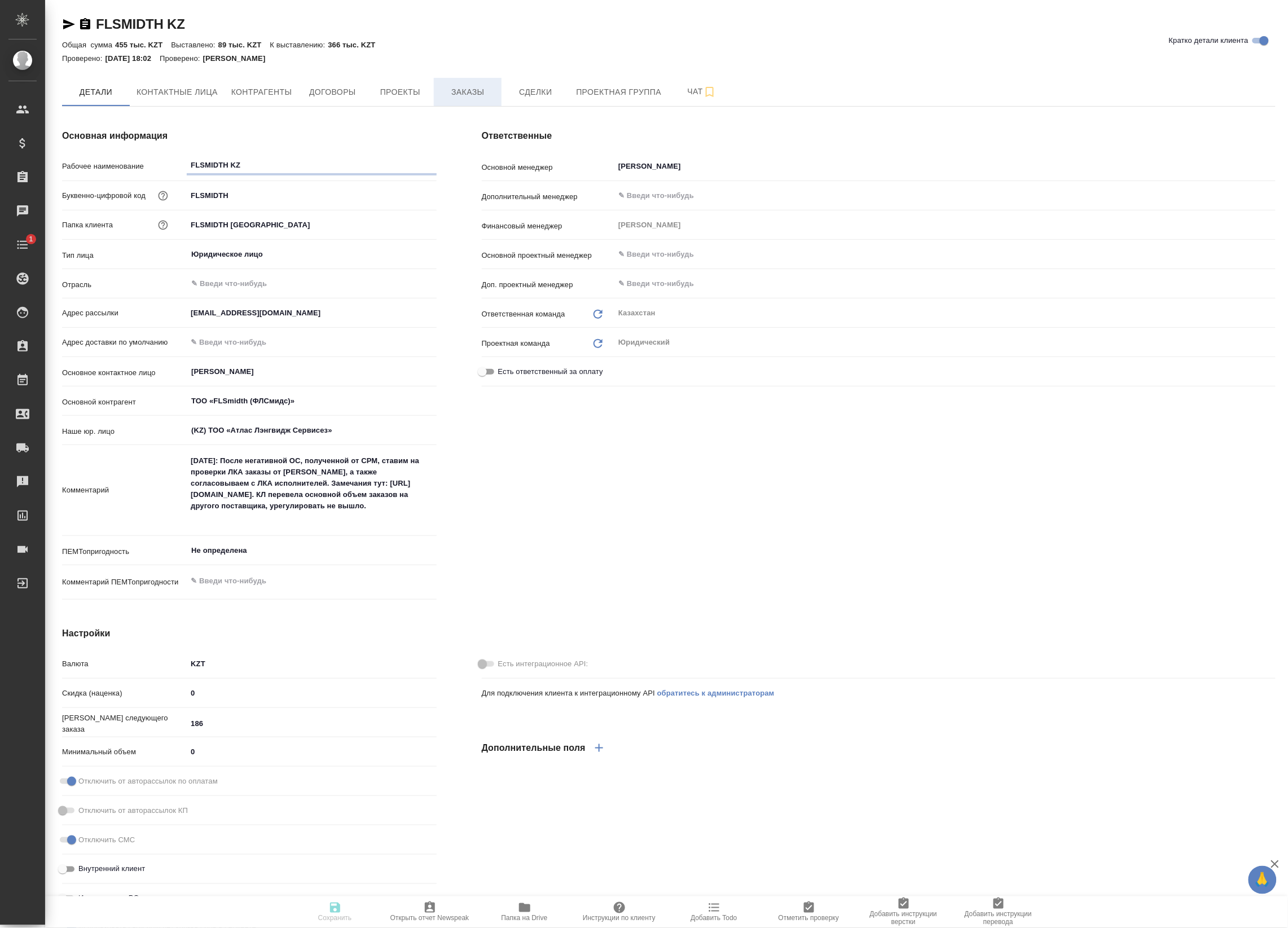
type textarea "x"
click at [451, 92] on span "Заказы" at bounding box center [468, 92] width 54 height 14
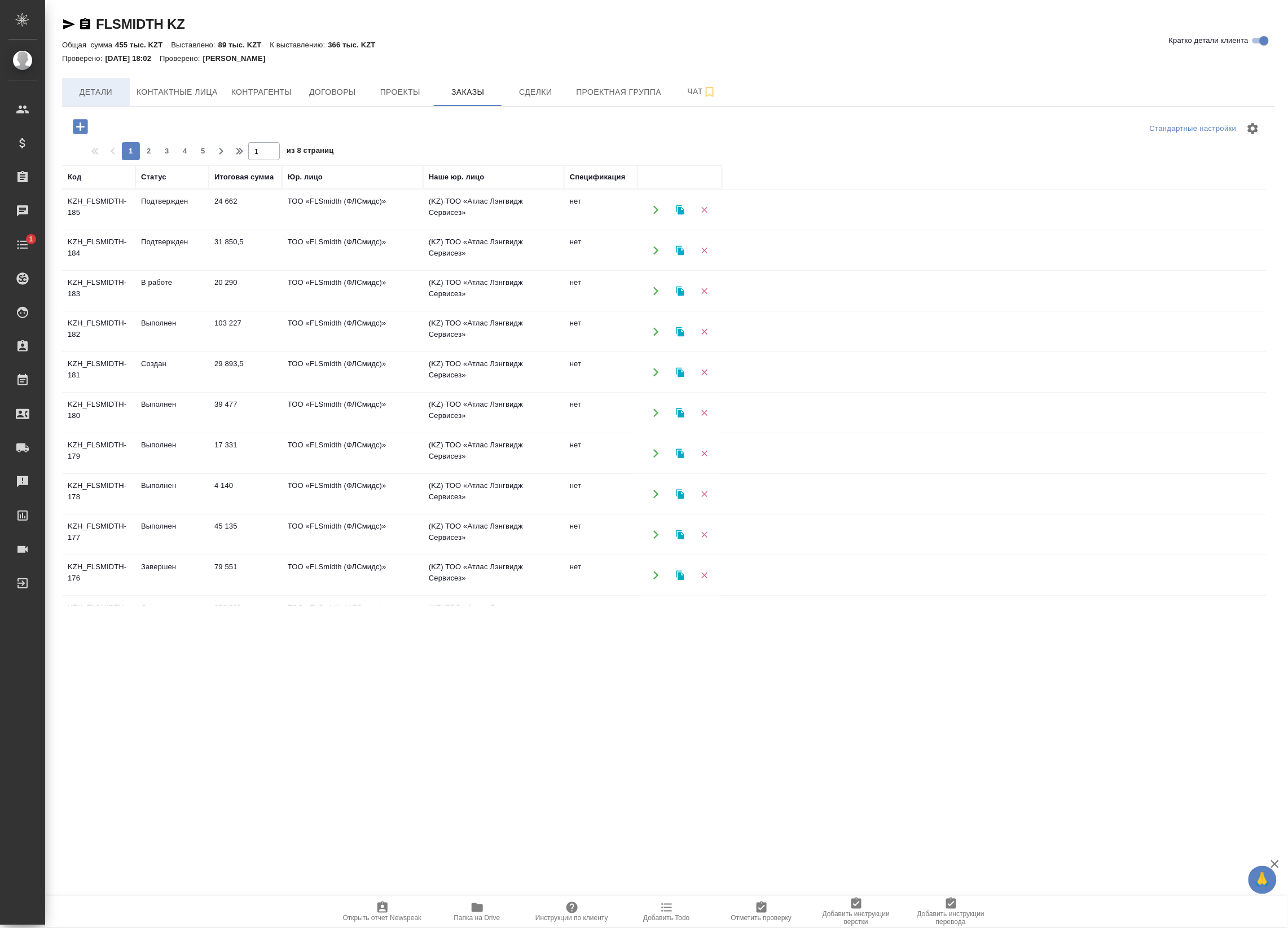
click at [84, 88] on span "Детали" at bounding box center [96, 92] width 54 height 14
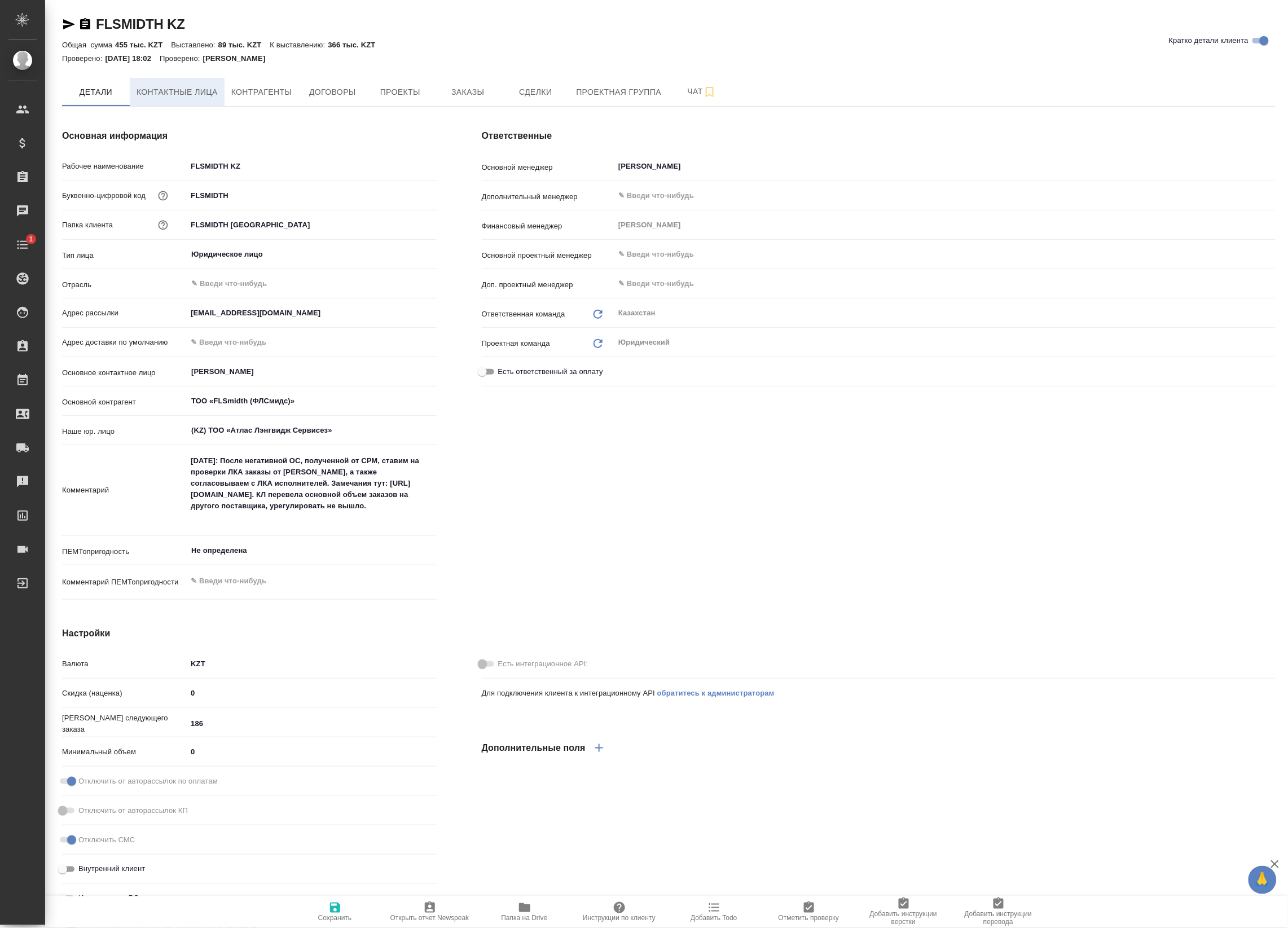
type textarea "x"
click at [88, 26] on icon "button" at bounding box center [85, 24] width 10 height 12
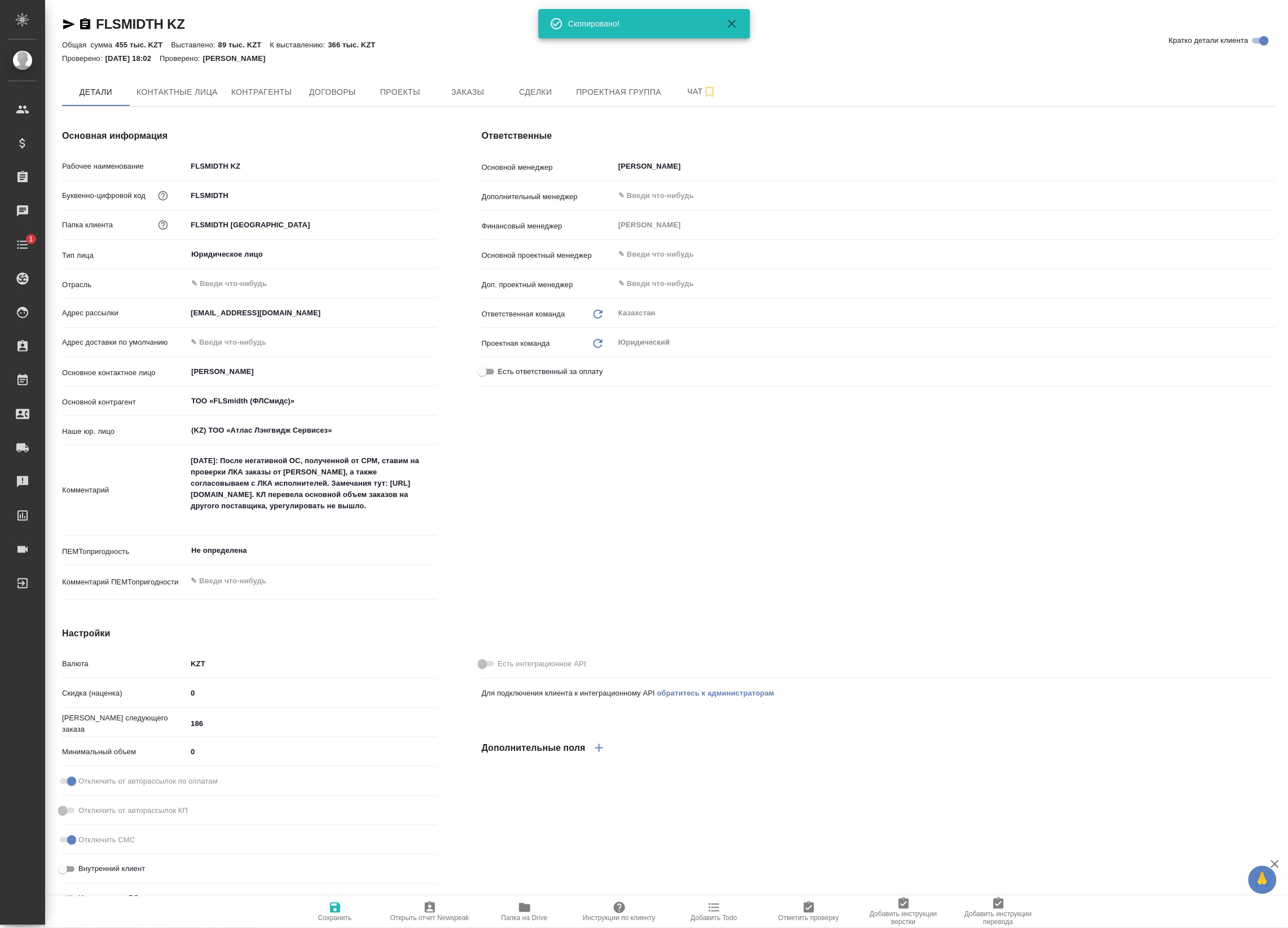
type textarea "x"
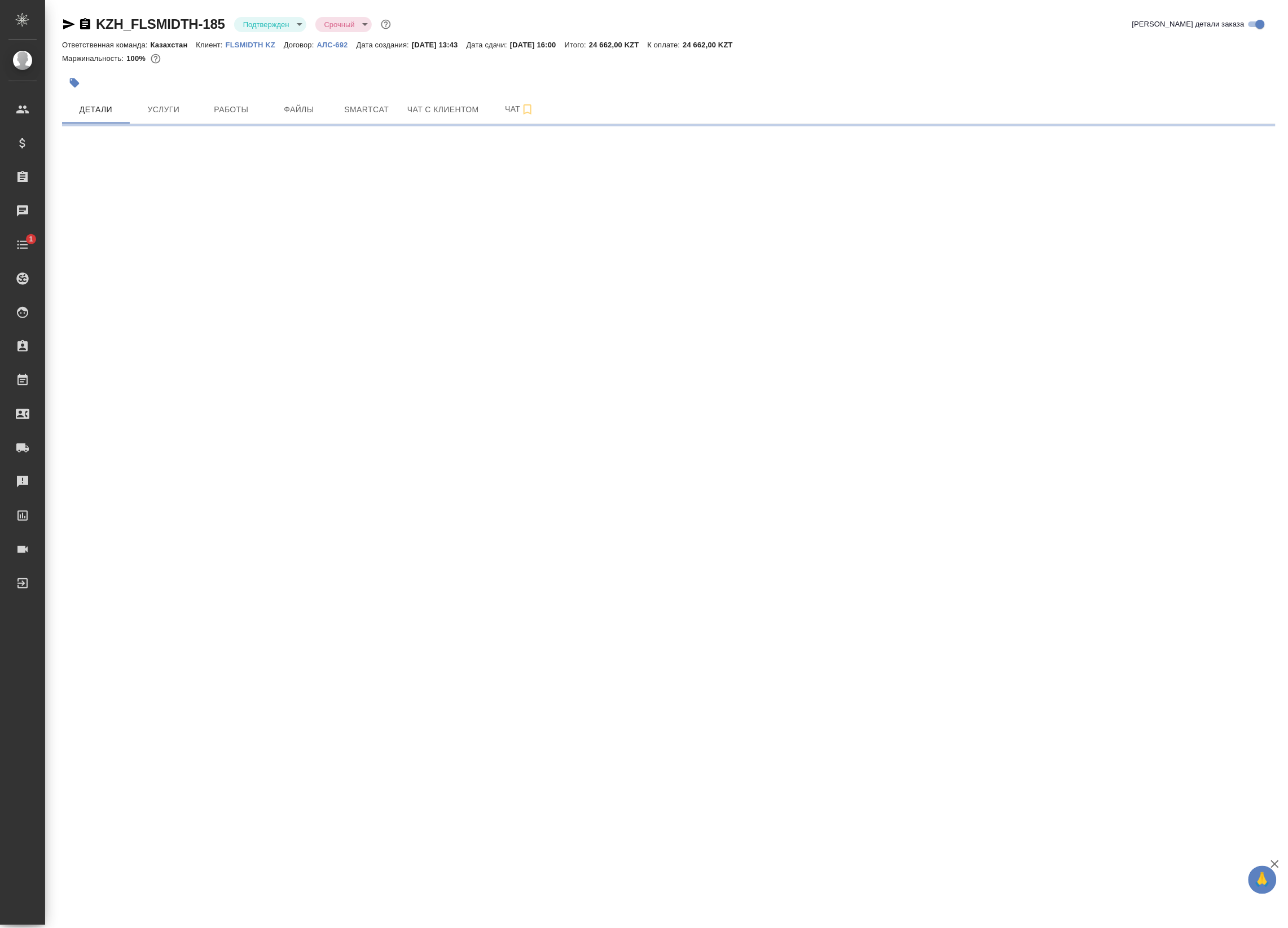
select select "RU"
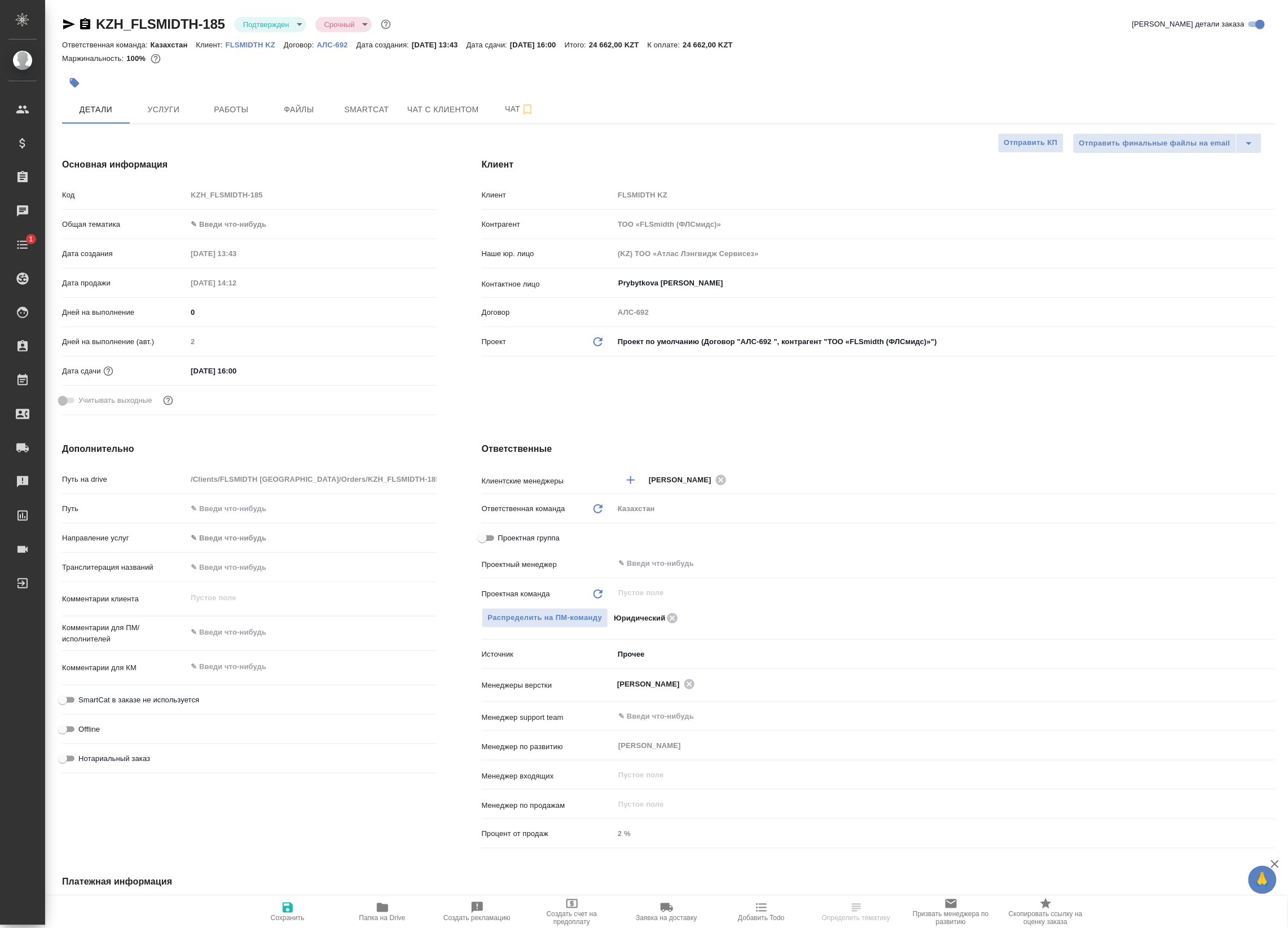
type textarea "x"
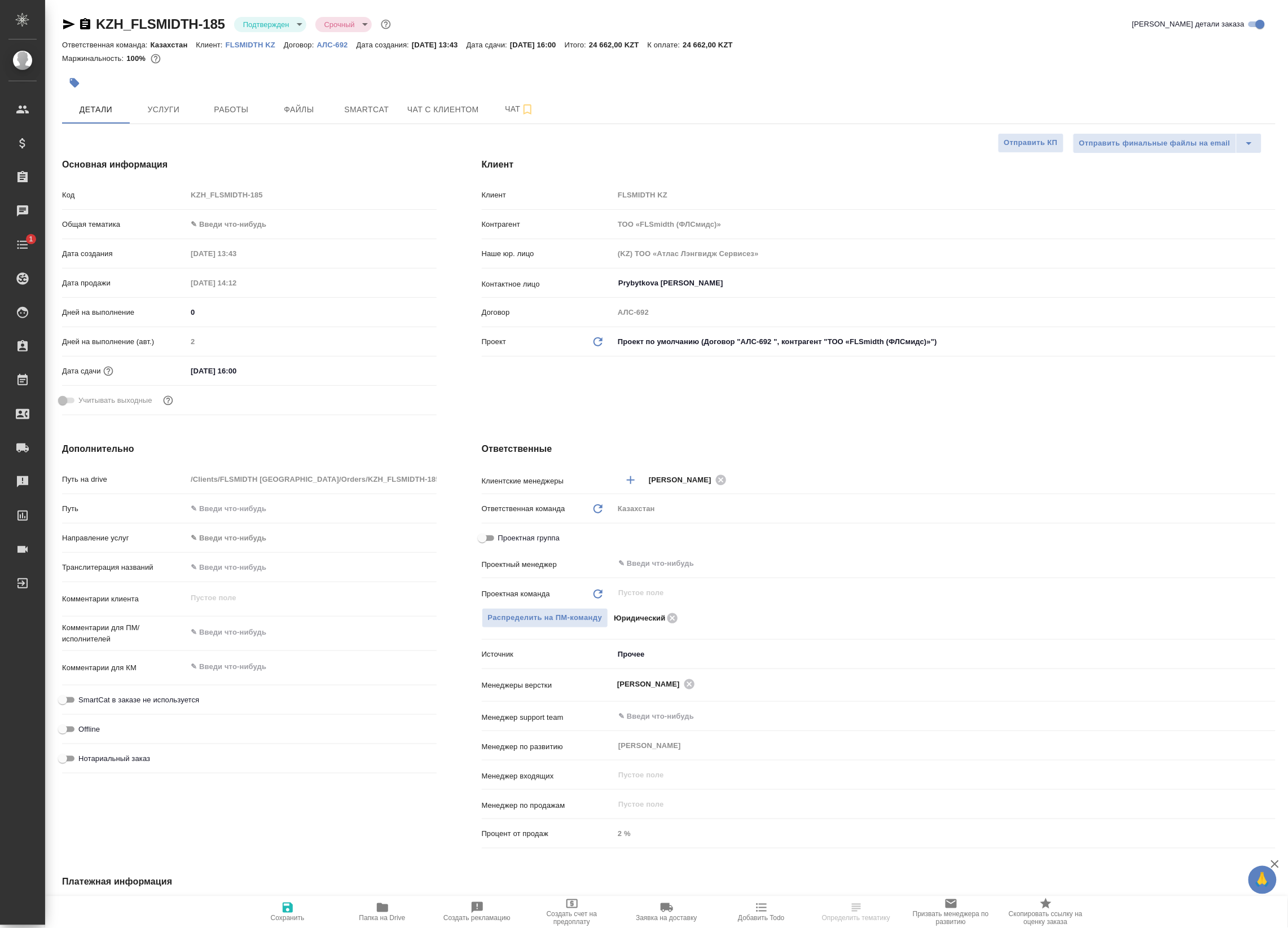
type textarea "x"
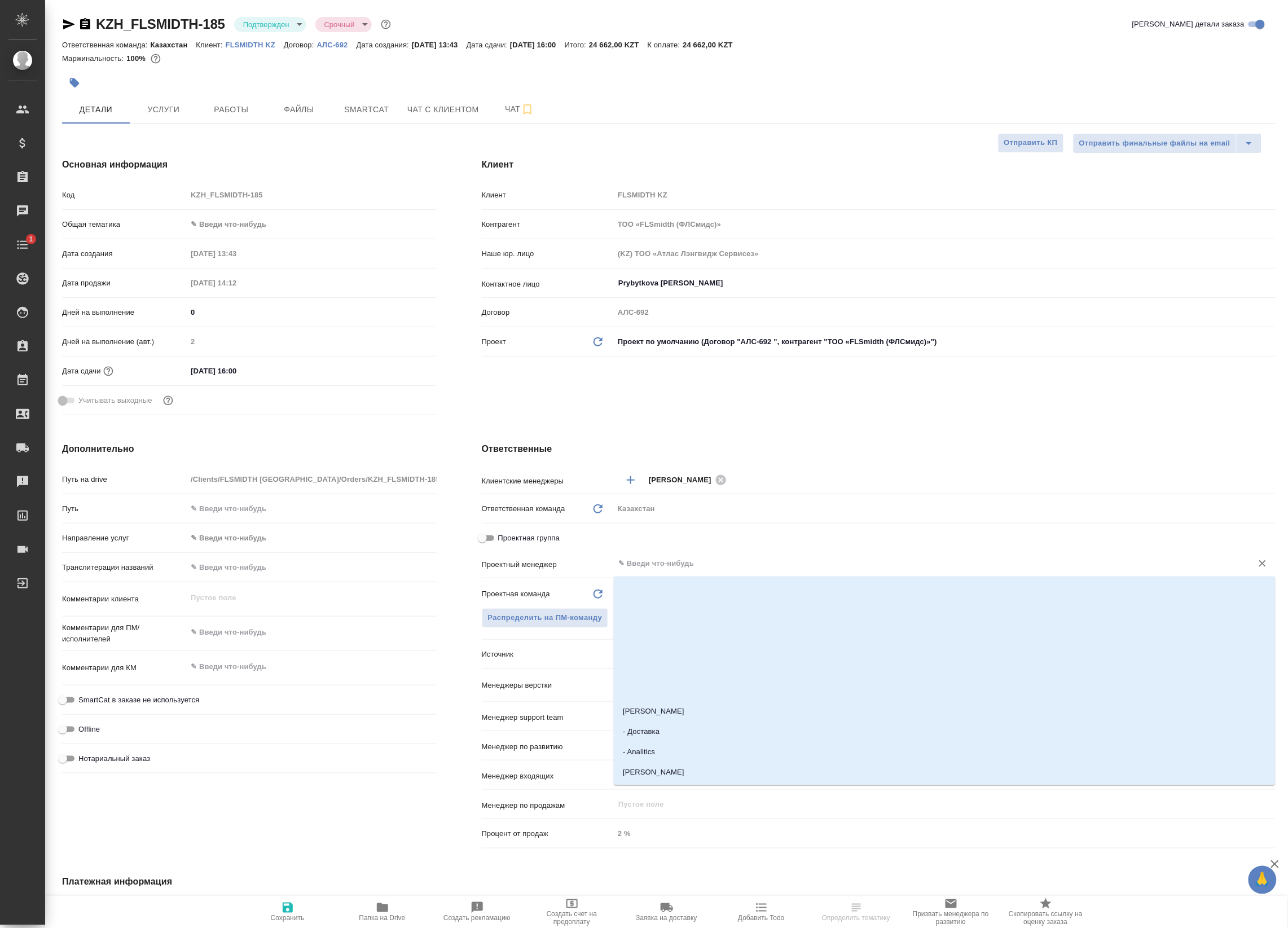
click at [658, 565] on input "text" at bounding box center [926, 563] width 617 height 14
type input "mat"
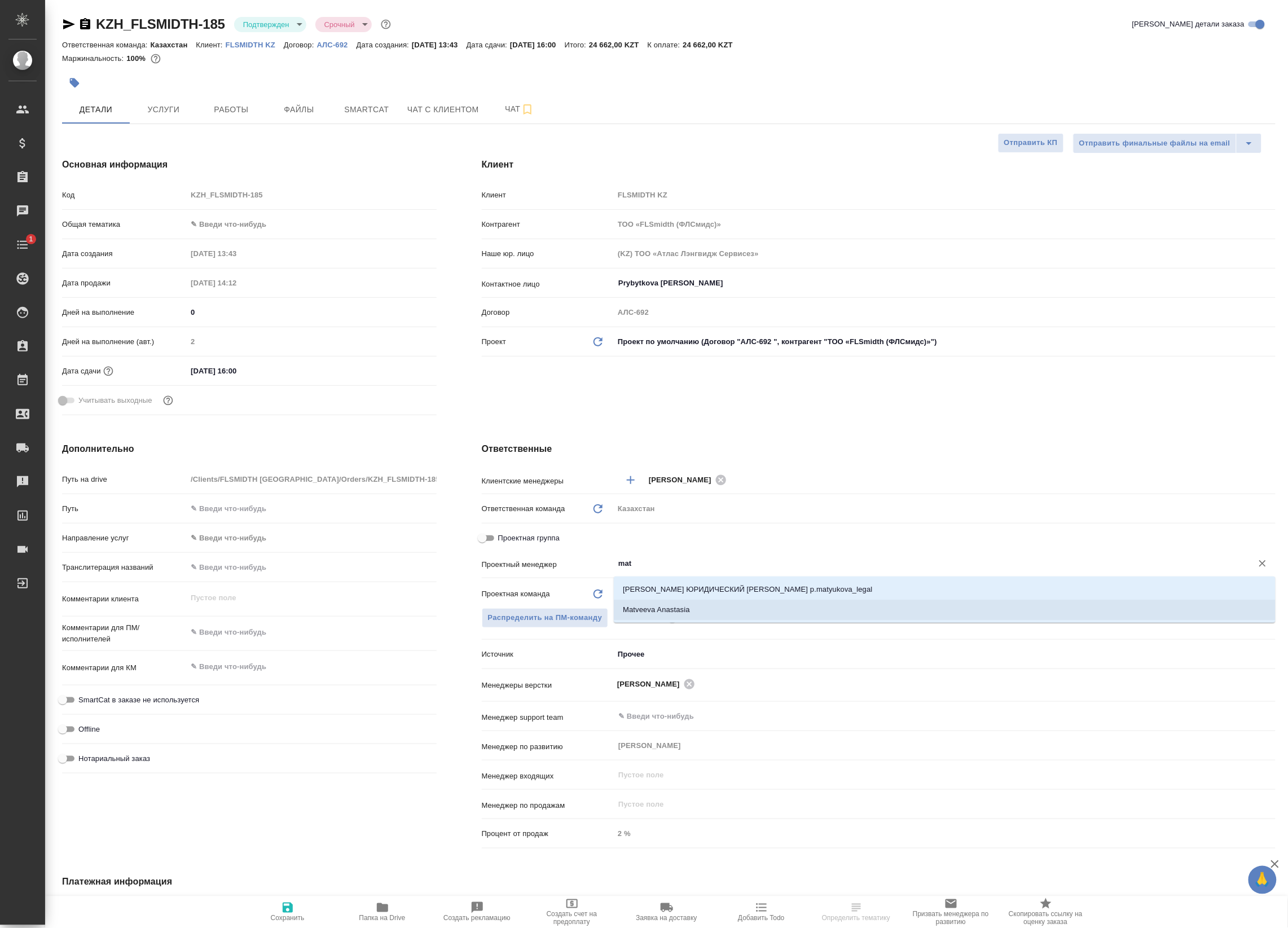
click at [694, 607] on li "Matveeva Anastasia" at bounding box center [944, 610] width 662 height 21
type textarea "x"
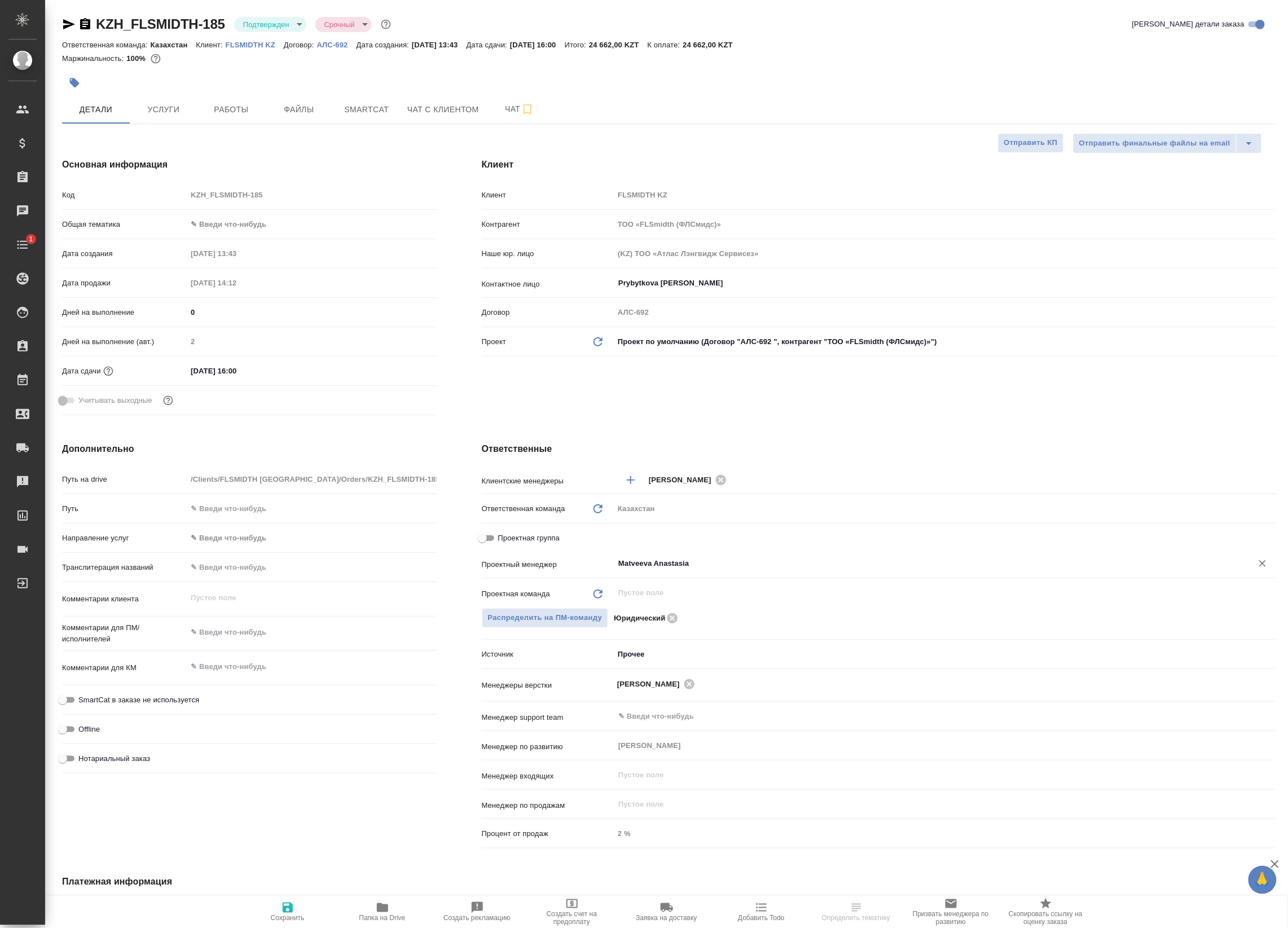
type input "Matveeva Anastasia"
click at [292, 913] on icon "button" at bounding box center [287, 907] width 14 height 14
type textarea "x"
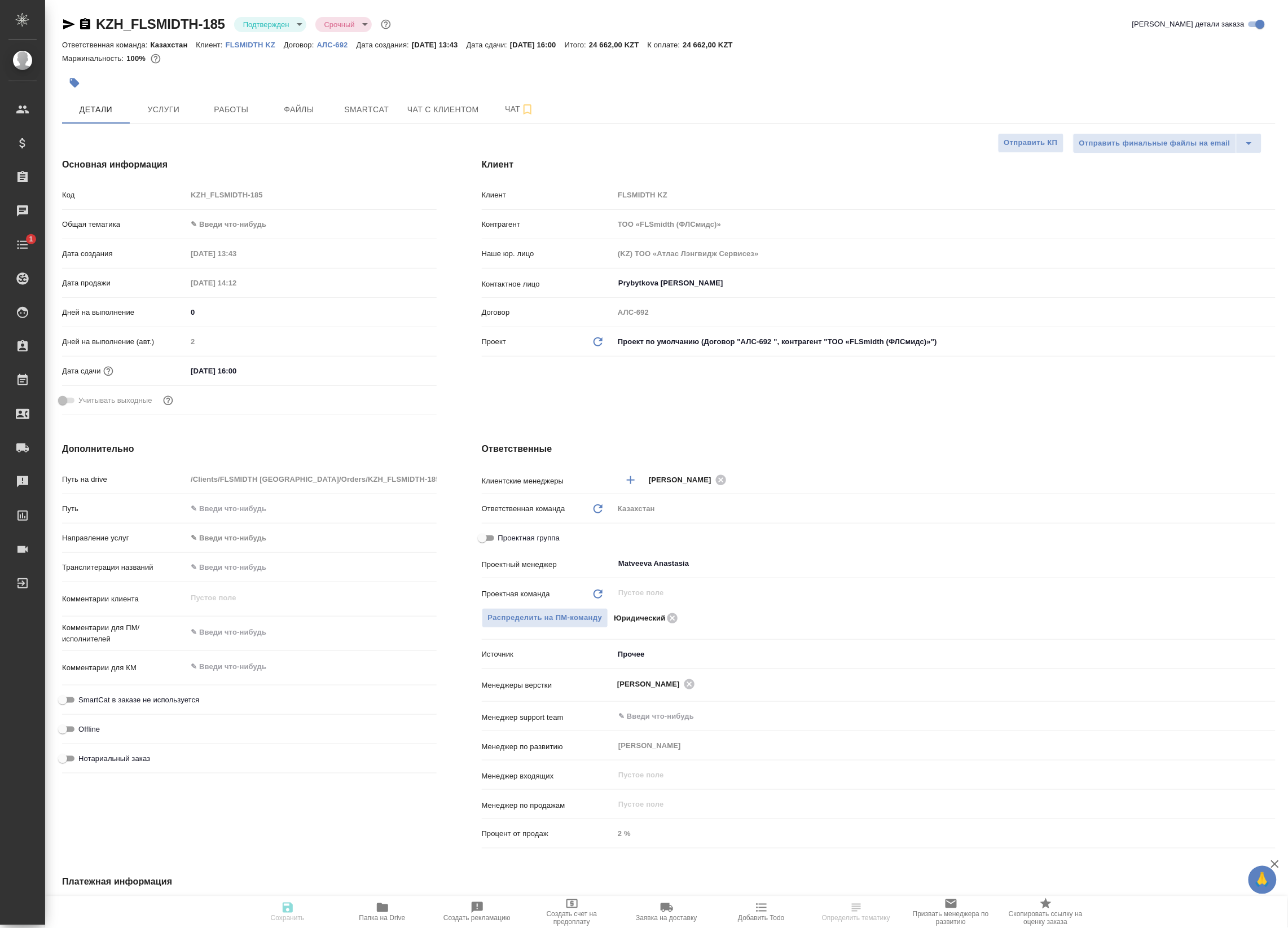
type textarea "x"
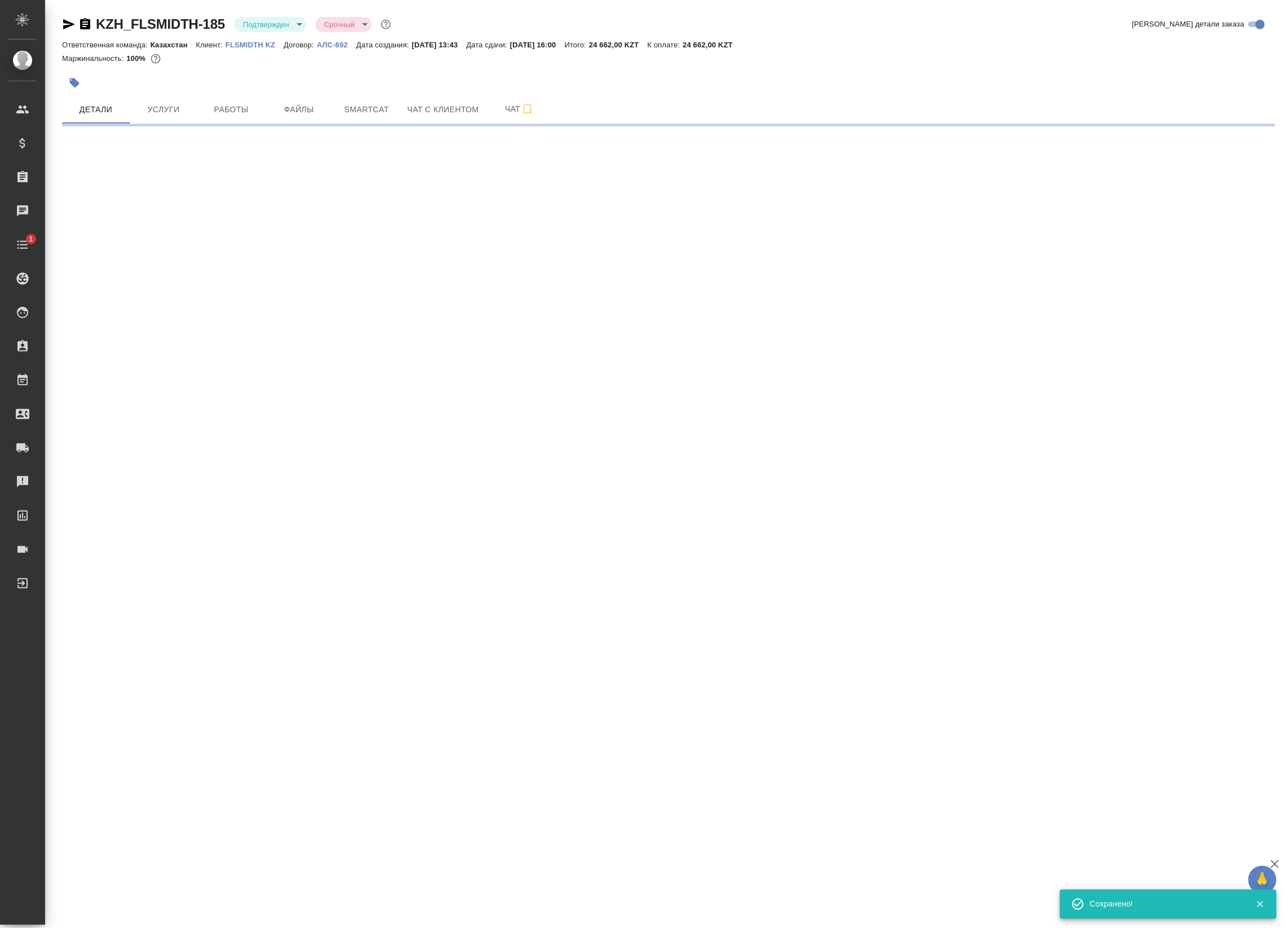
select select "RU"
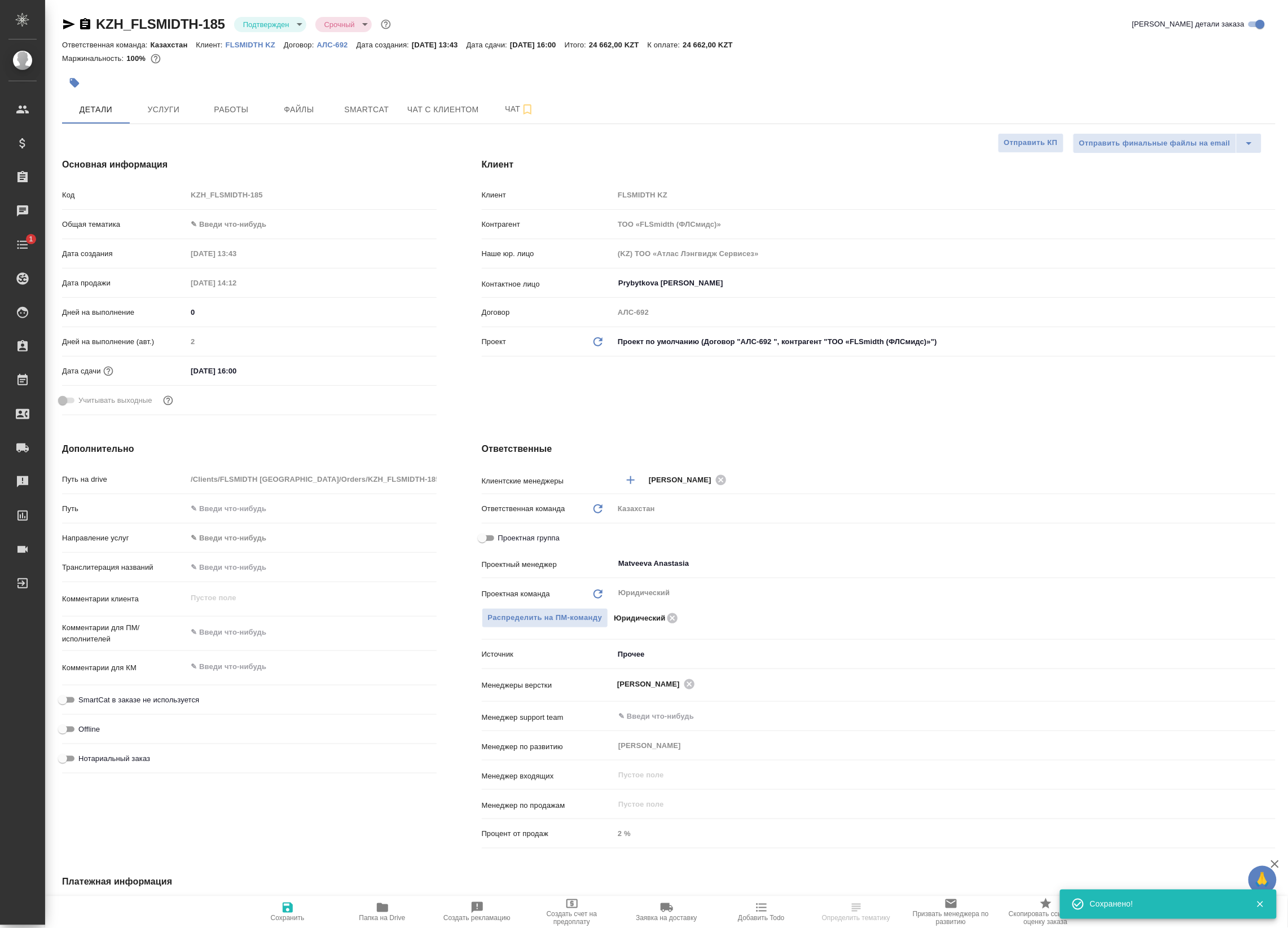
type textarea "x"
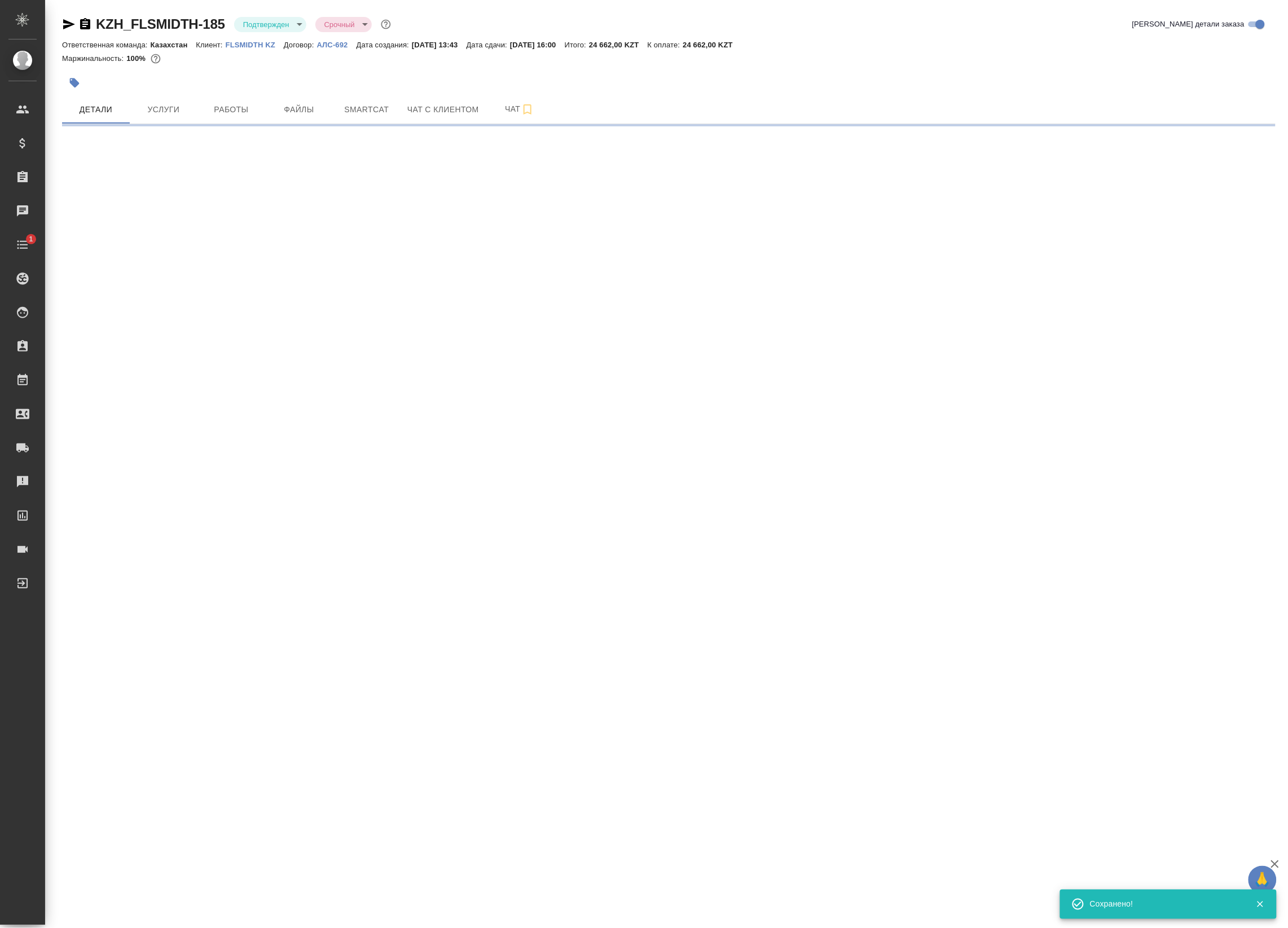
select select "RU"
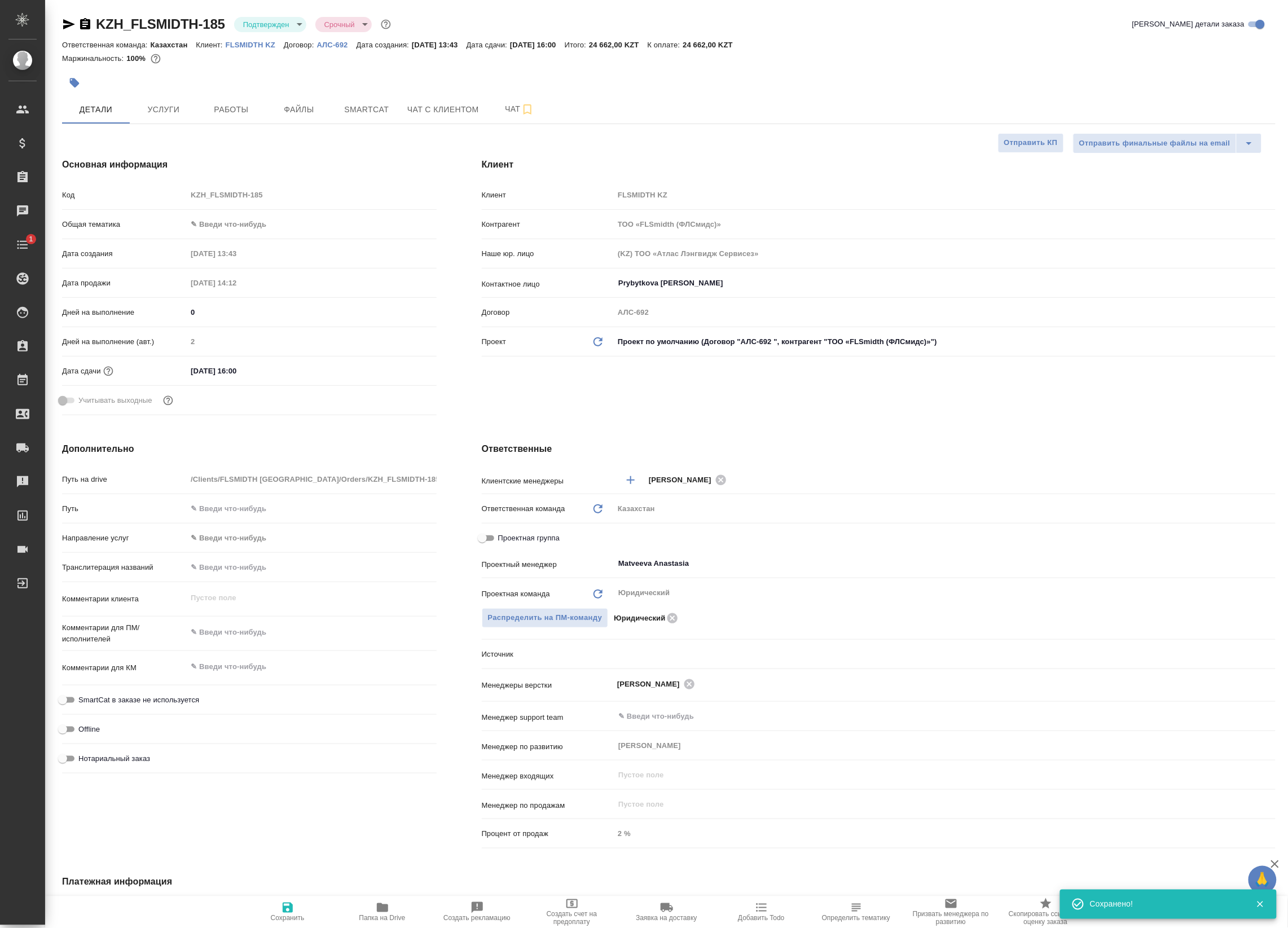
type textarea "x"
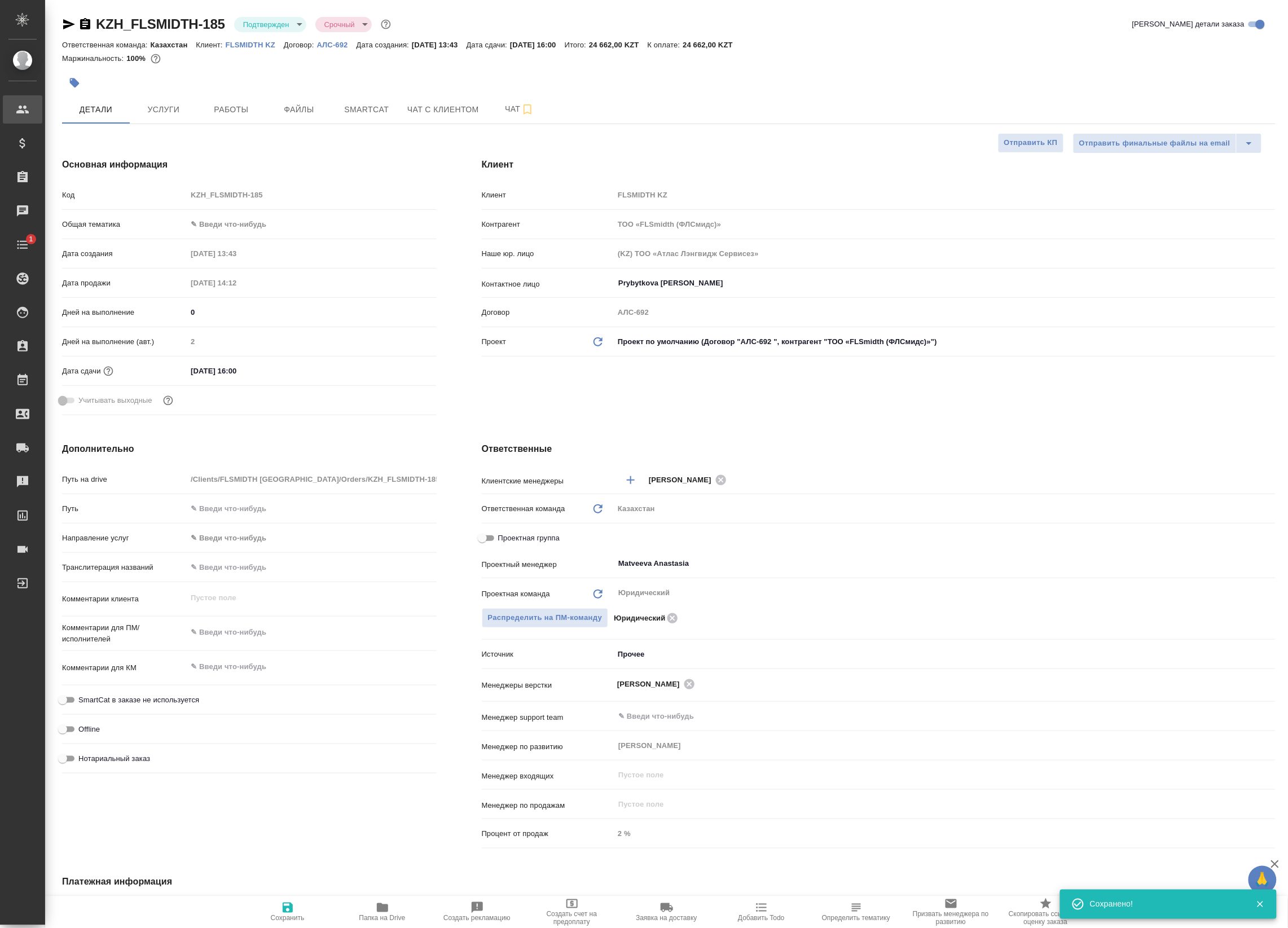
type textarea "x"
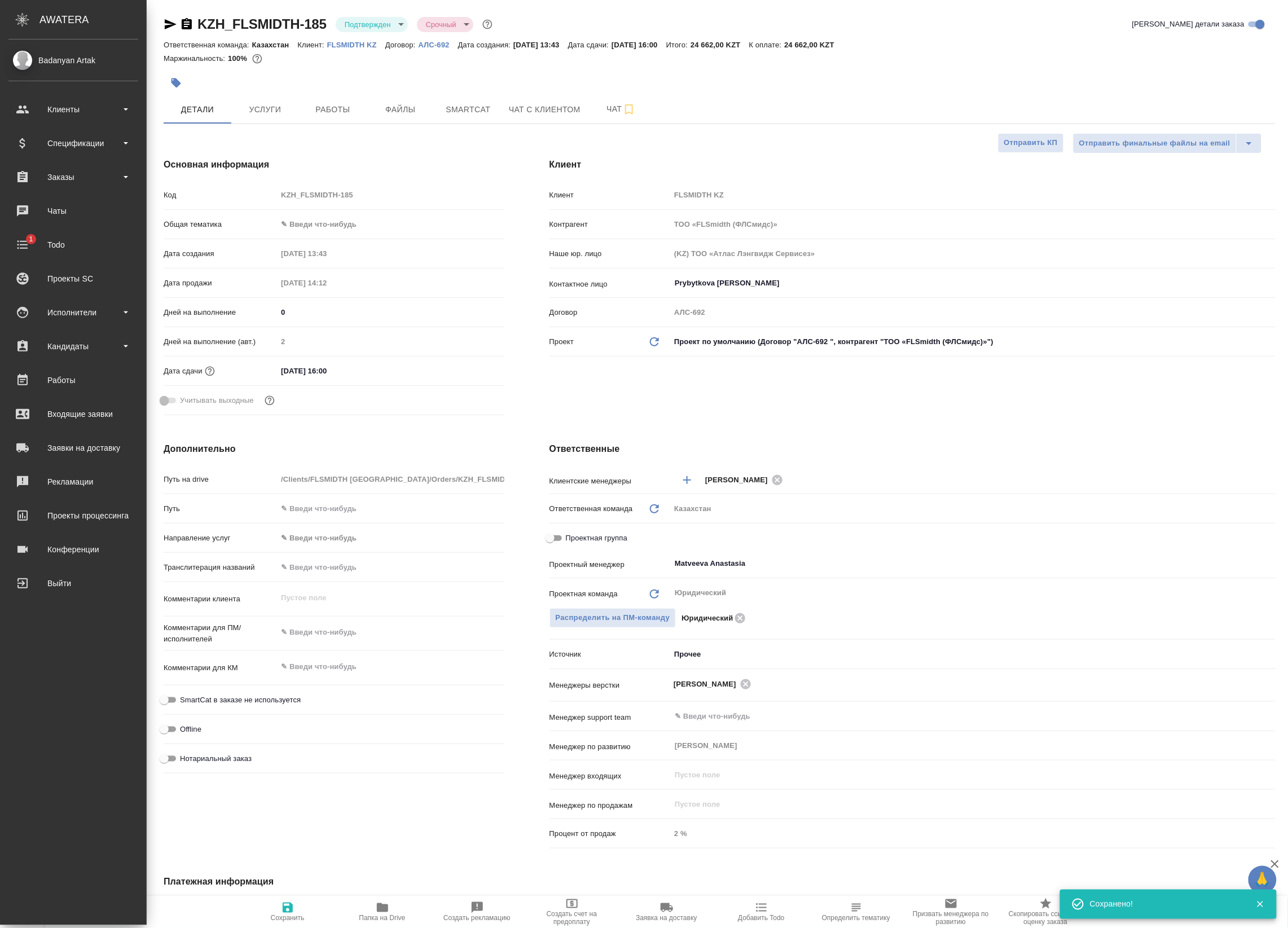
type textarea "x"
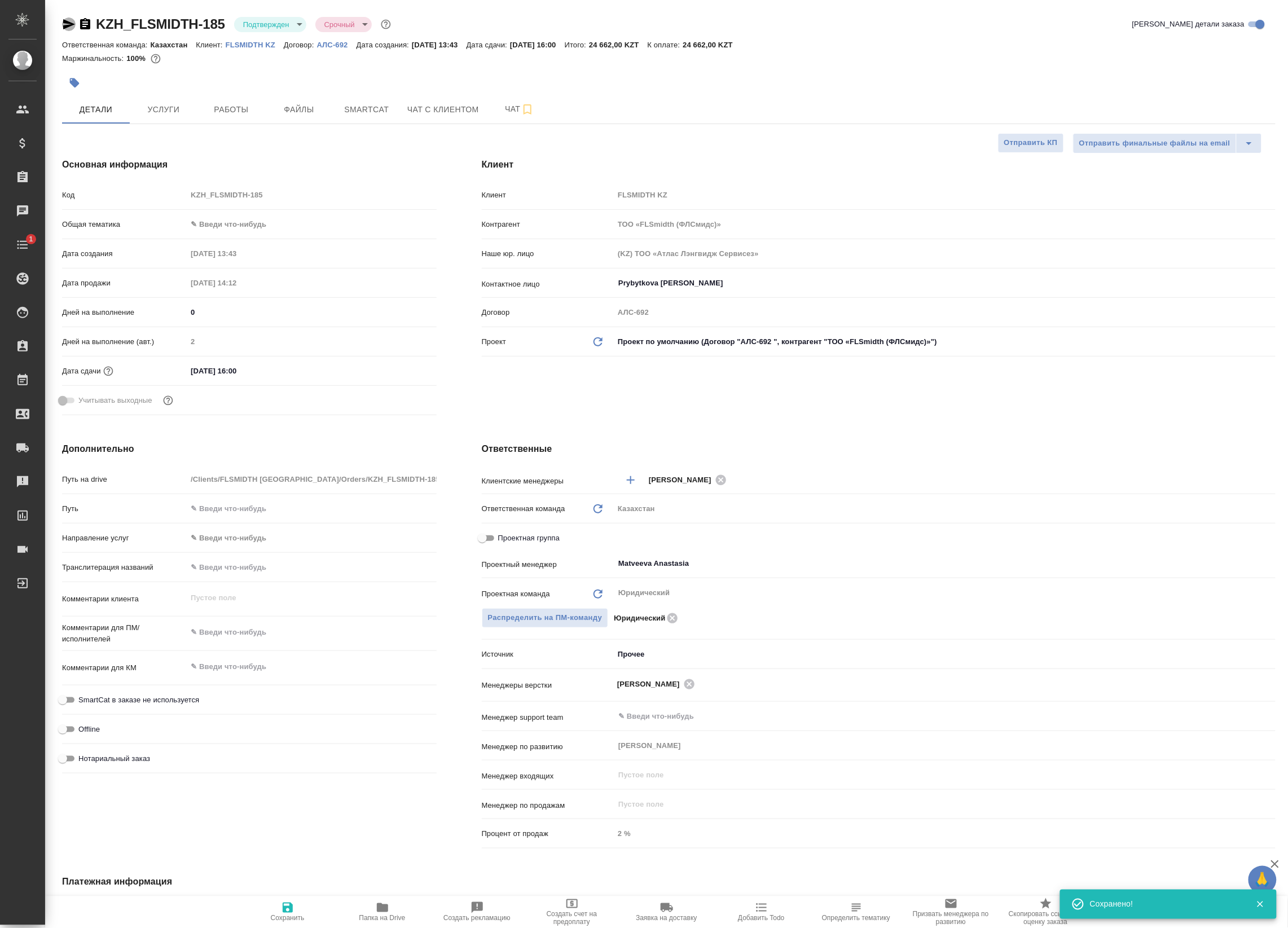
click at [66, 30] on icon "button" at bounding box center [68, 24] width 14 height 14
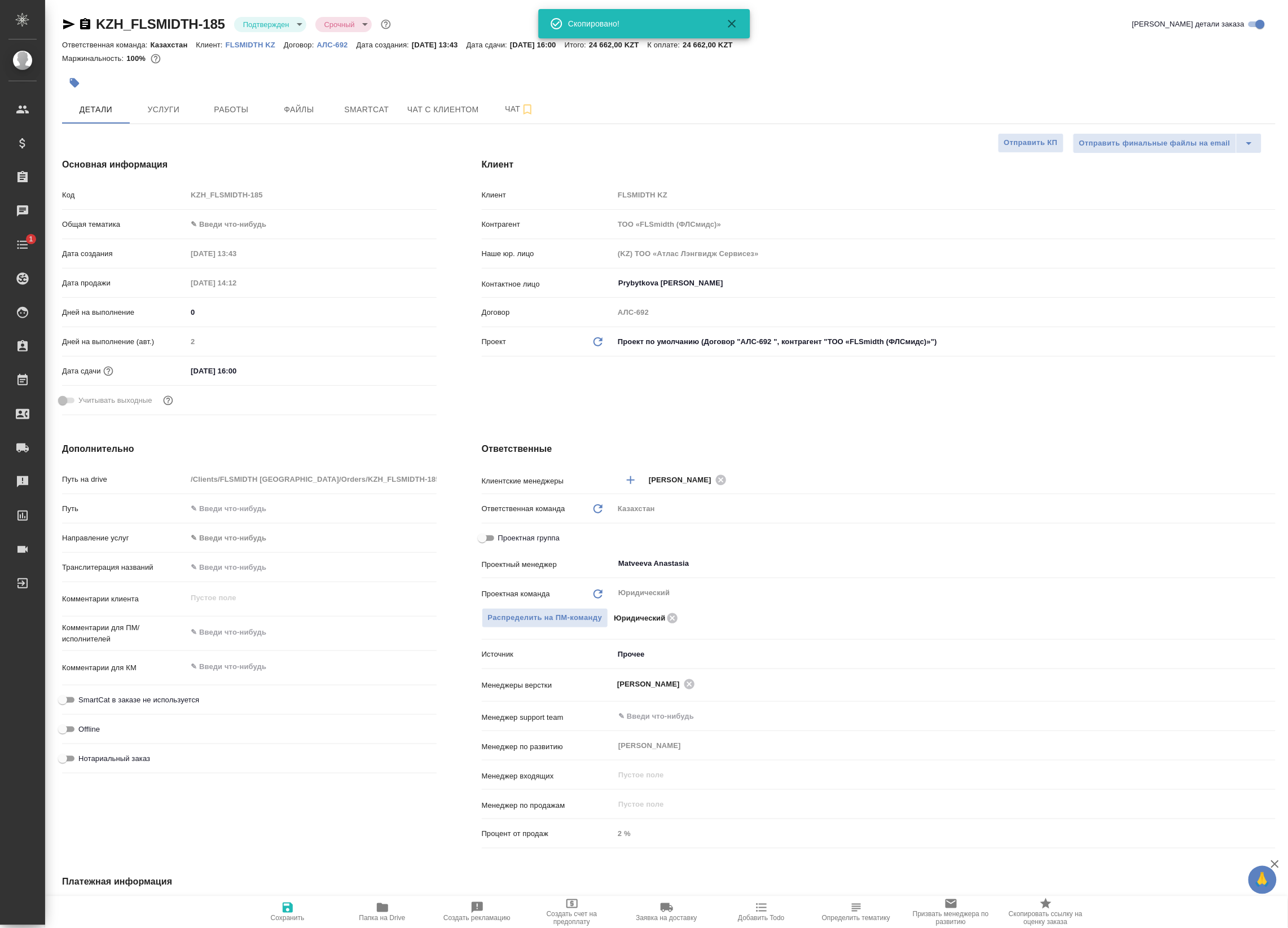
type textarea "x"
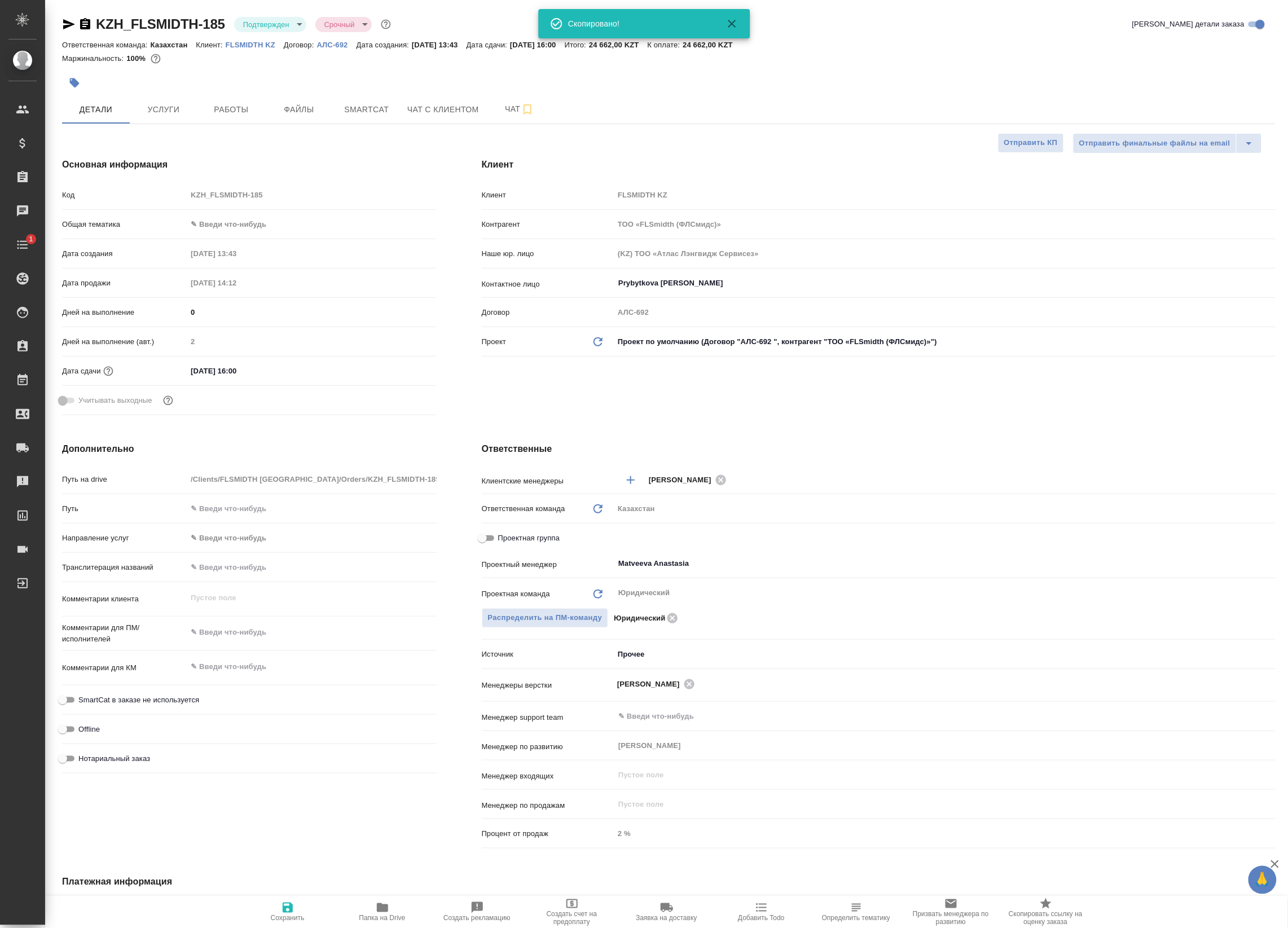
type textarea "x"
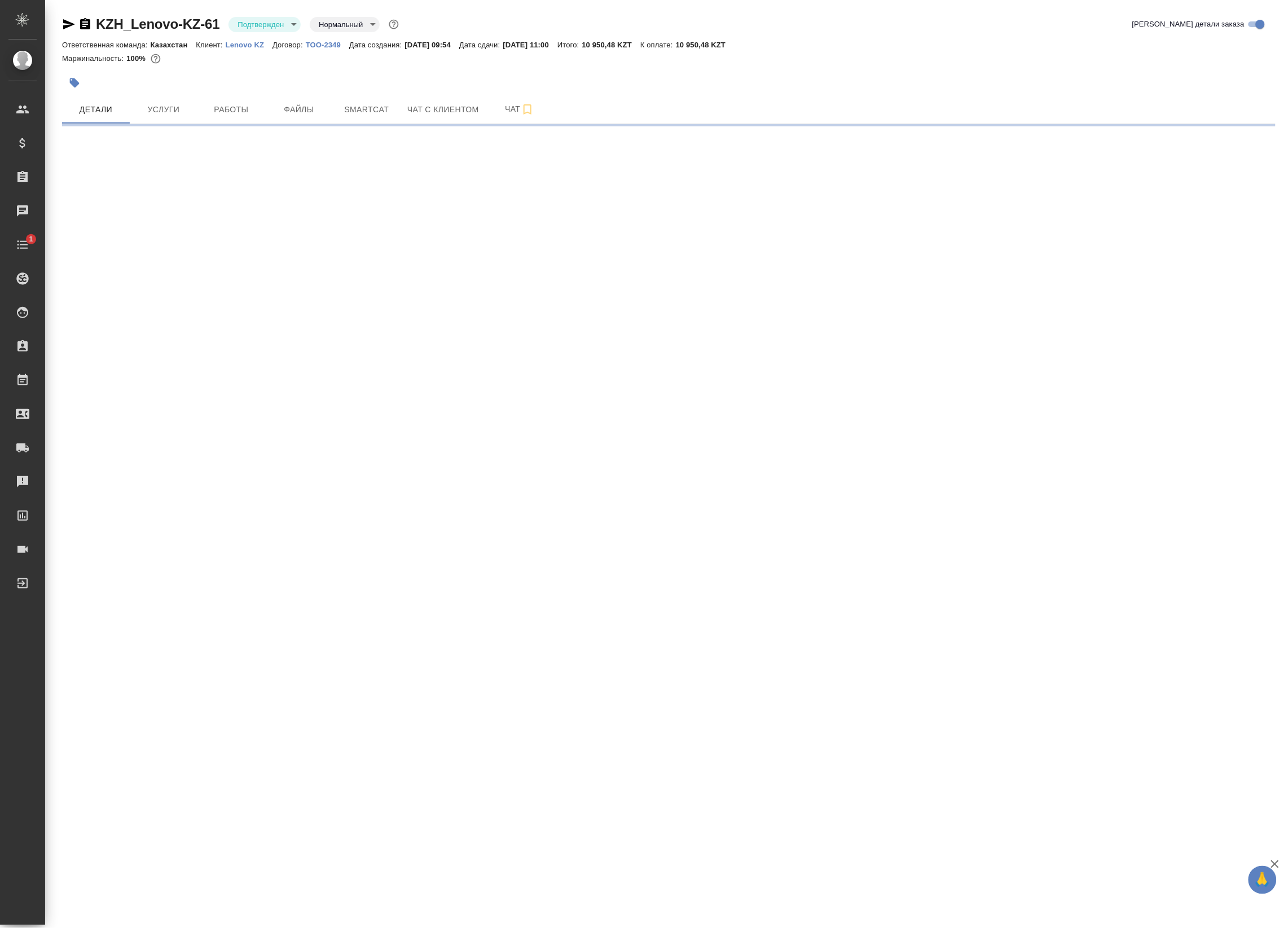
select select "RU"
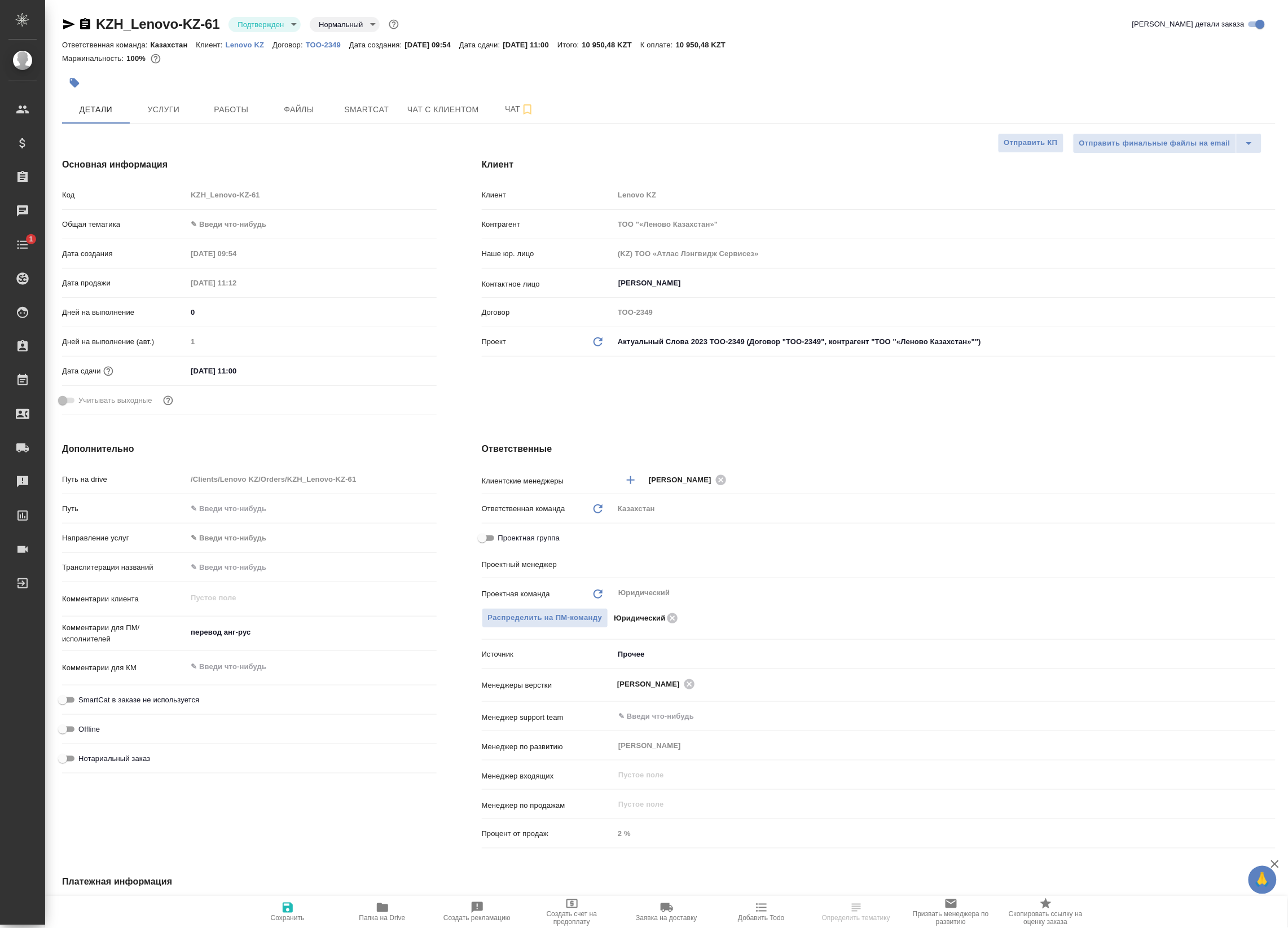
type textarea "x"
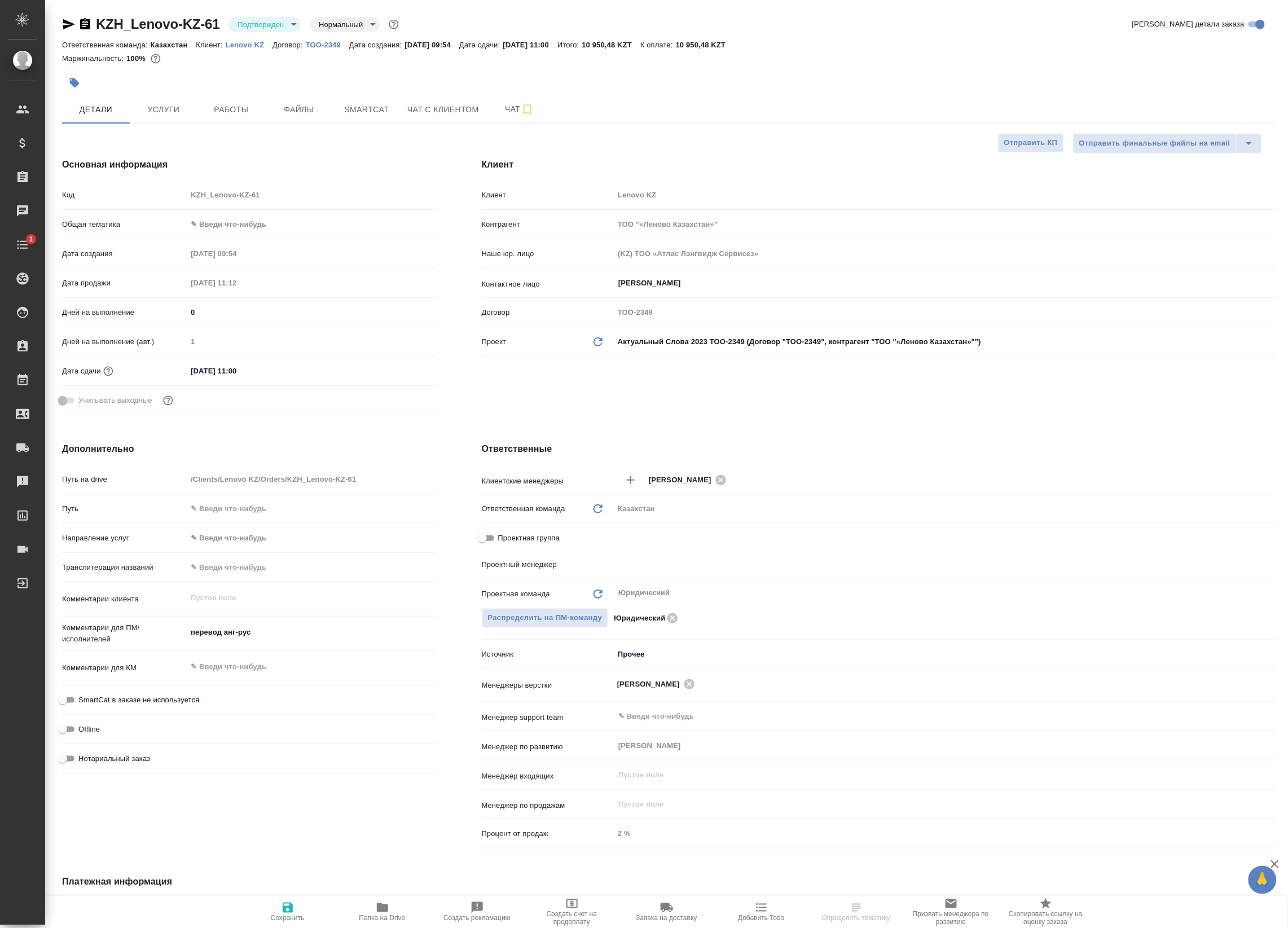
type textarea "x"
click at [619, 560] on input "text" at bounding box center [926, 563] width 617 height 14
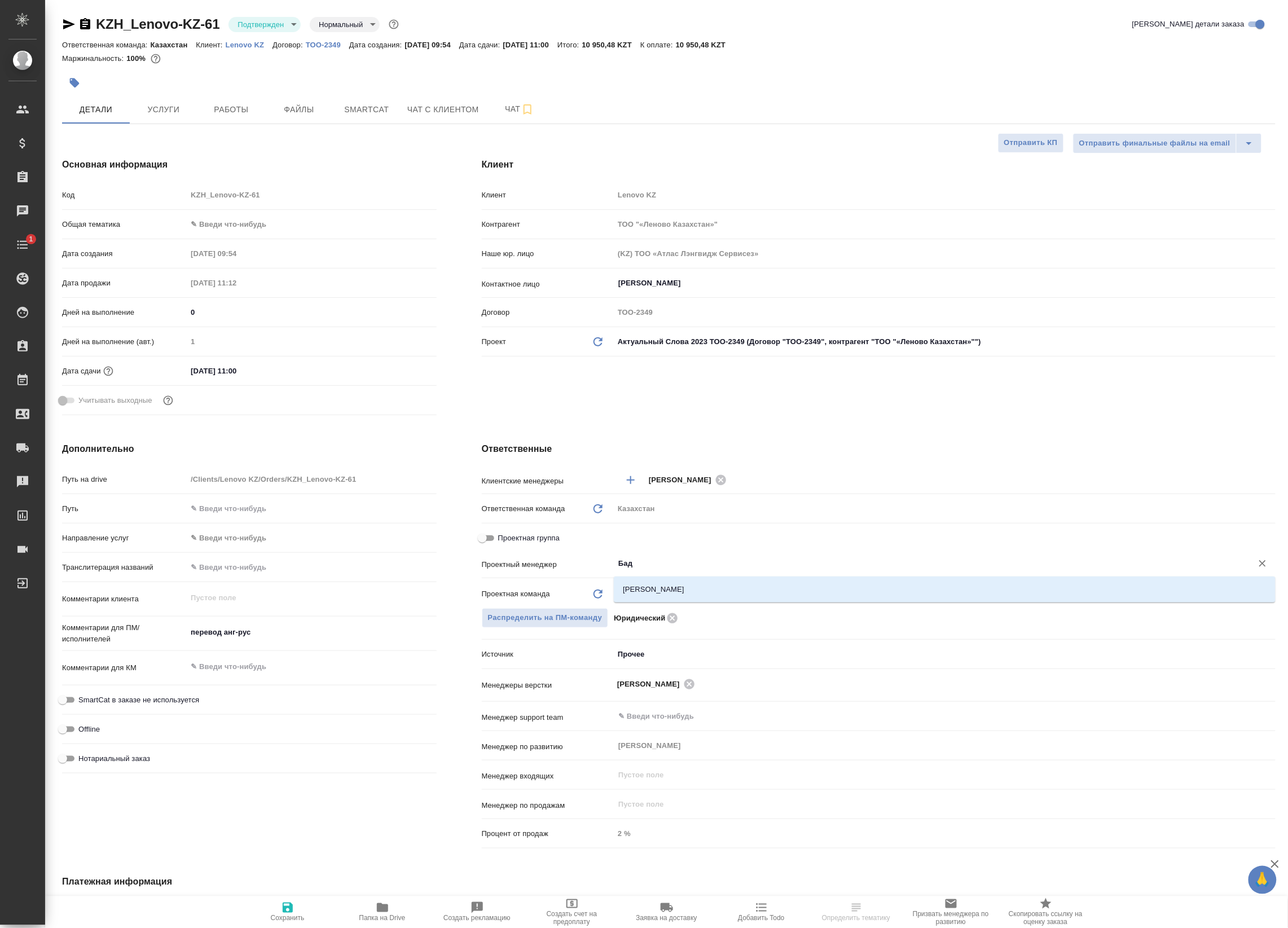
type input "Бада"
click at [667, 594] on li "[PERSON_NAME]" at bounding box center [944, 590] width 662 height 21
type textarea "x"
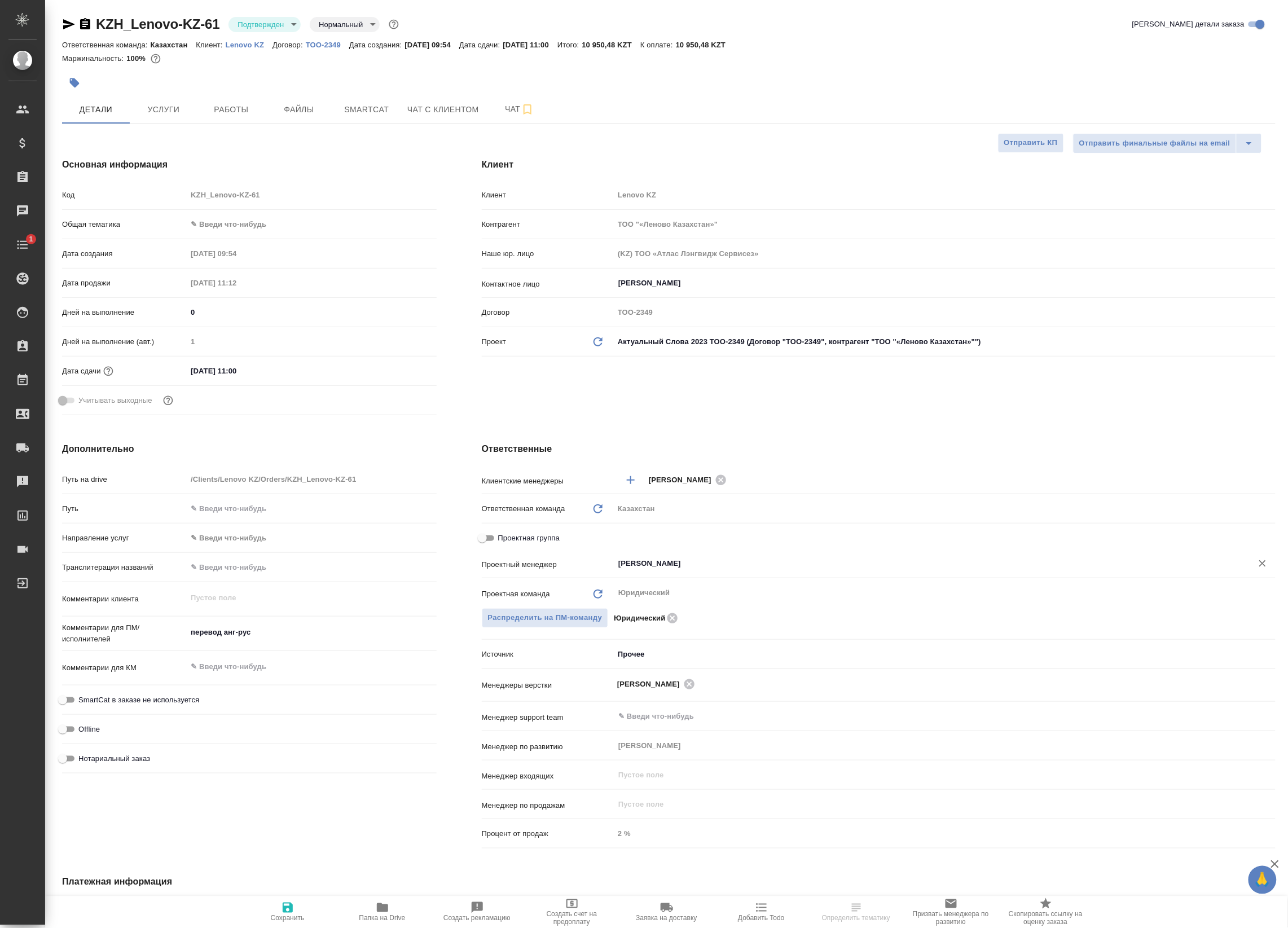
type input "[PERSON_NAME]"
click at [285, 917] on span "Сохранить" at bounding box center [287, 918] width 34 height 8
type textarea "x"
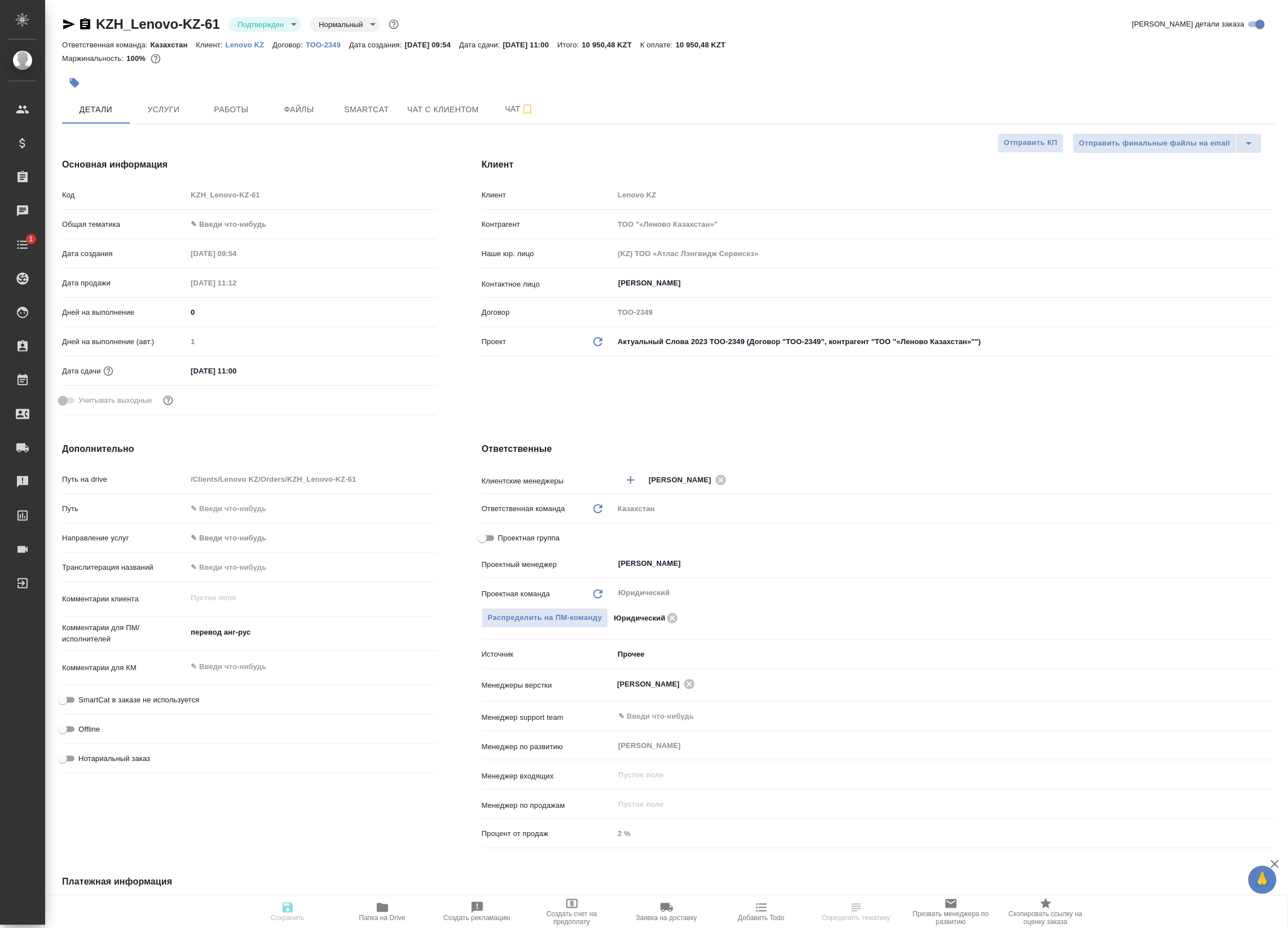
type textarea "x"
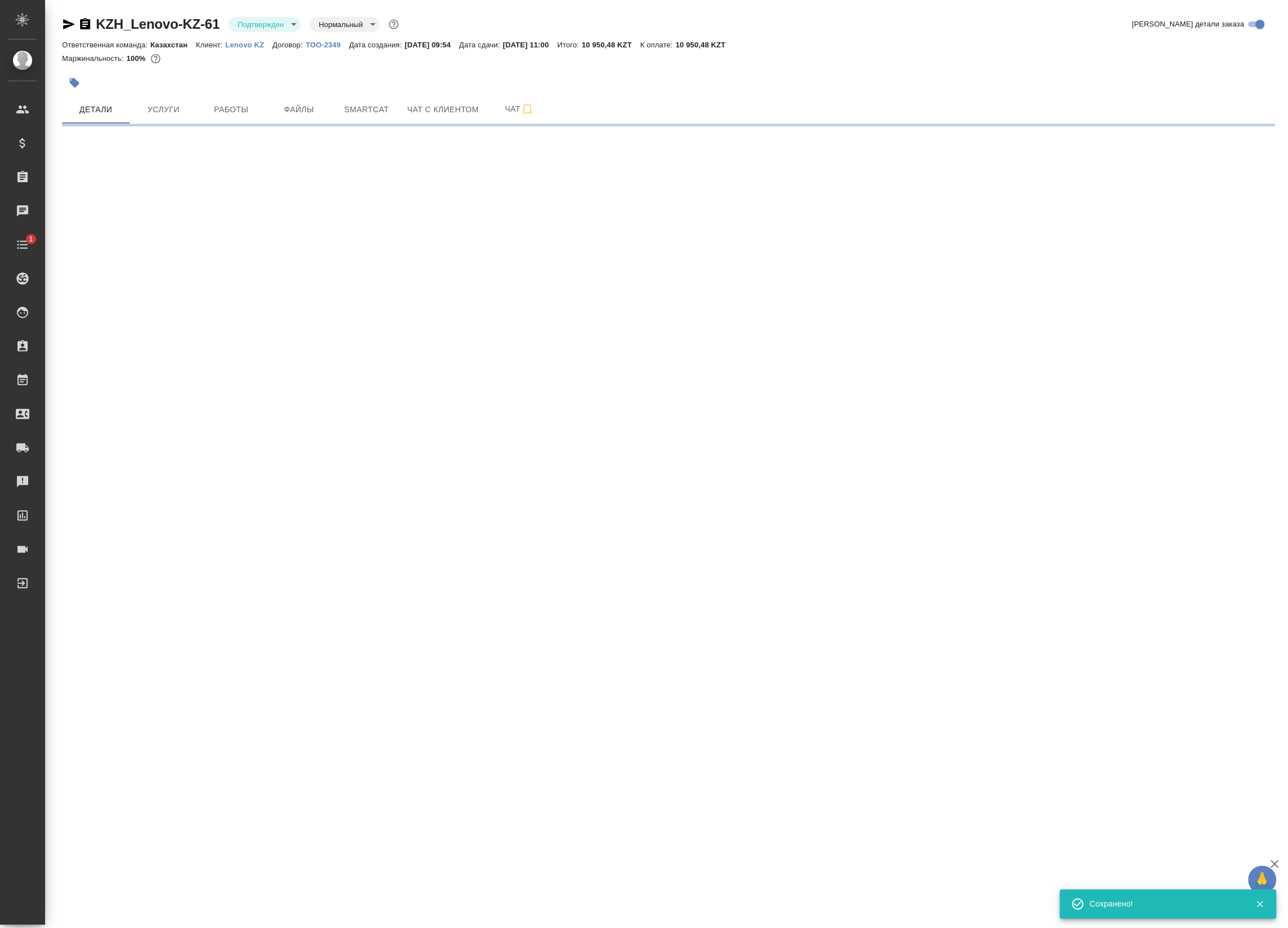
select select "RU"
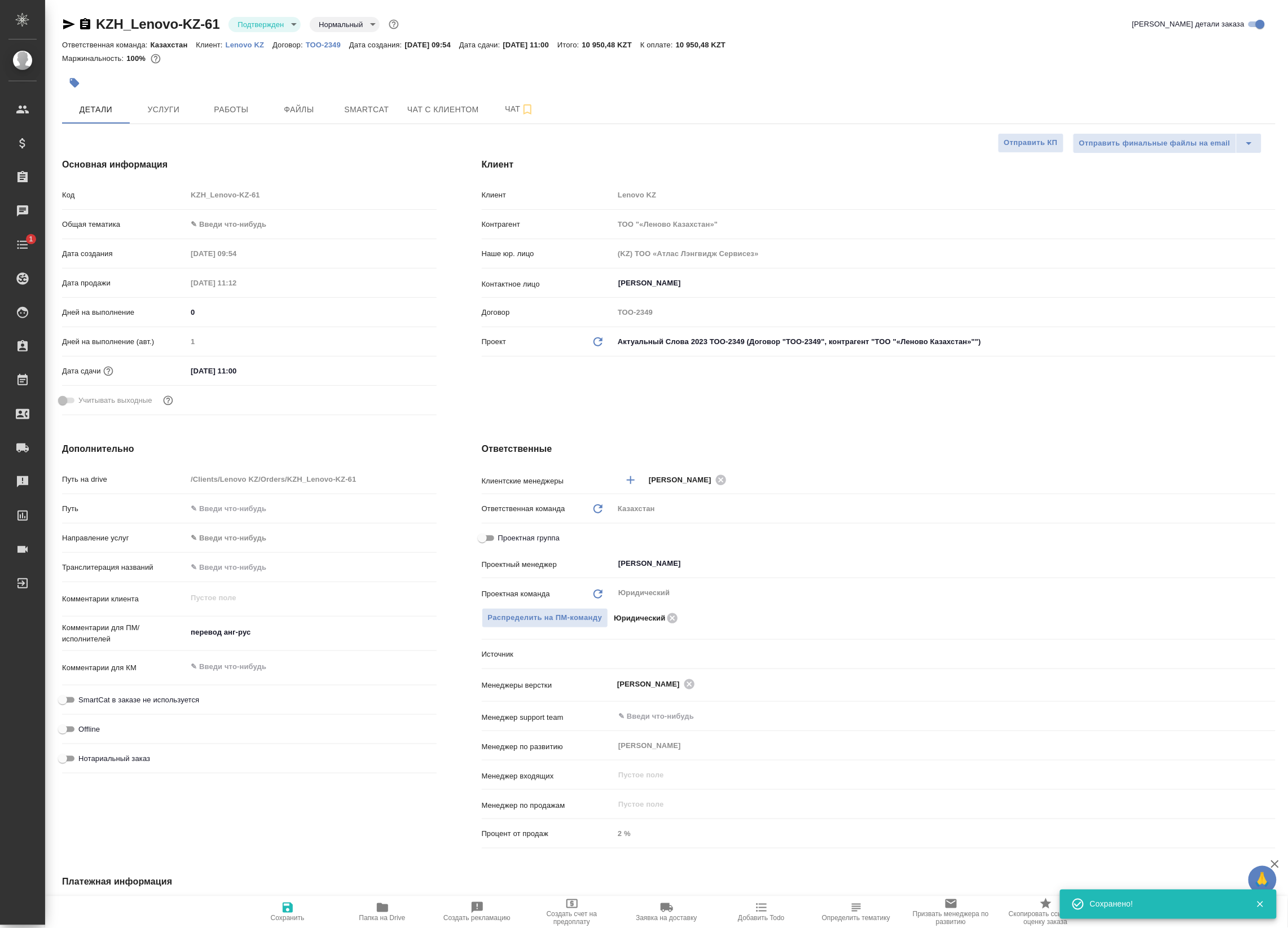
type textarea "x"
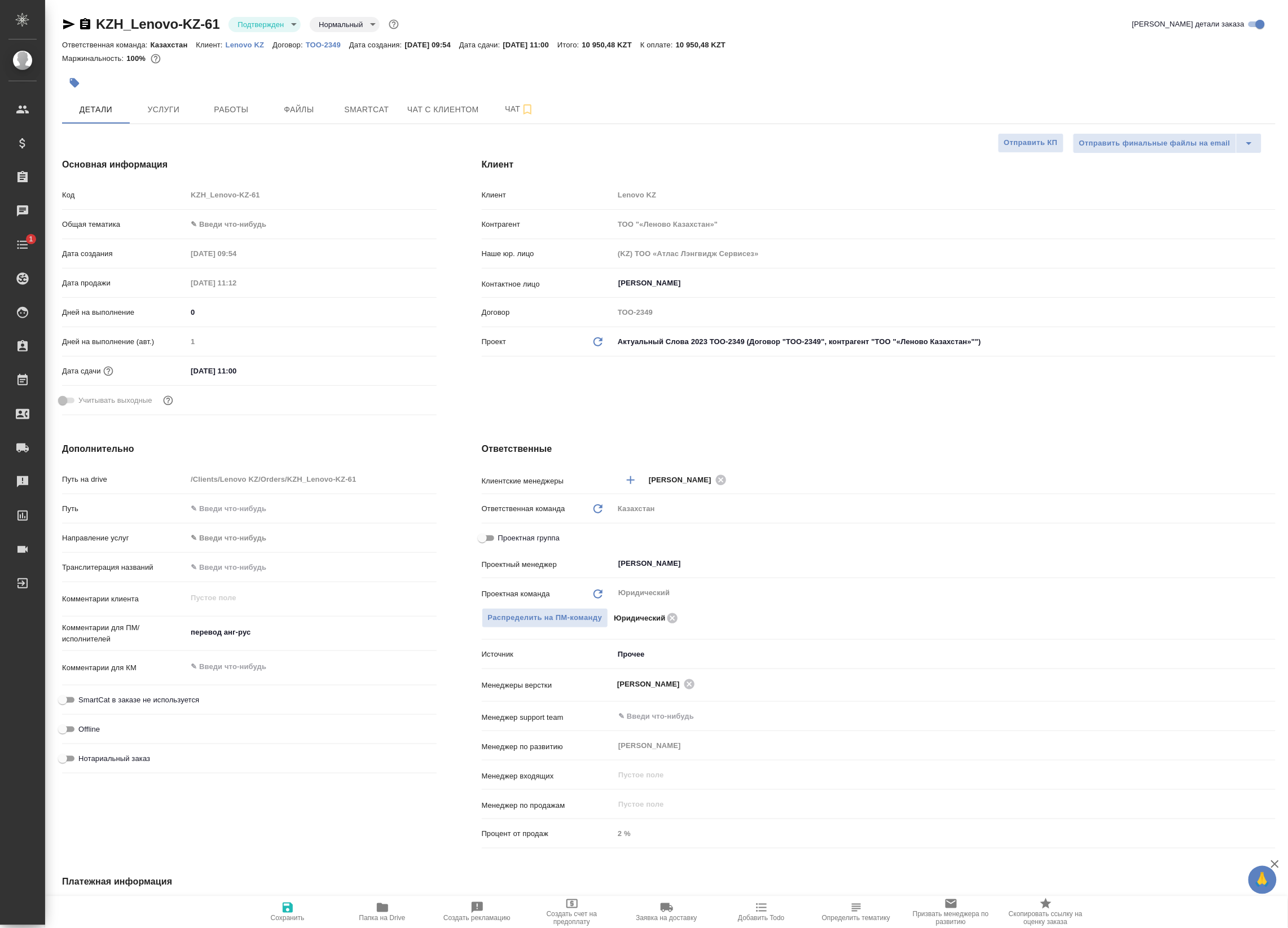
type textarea "x"
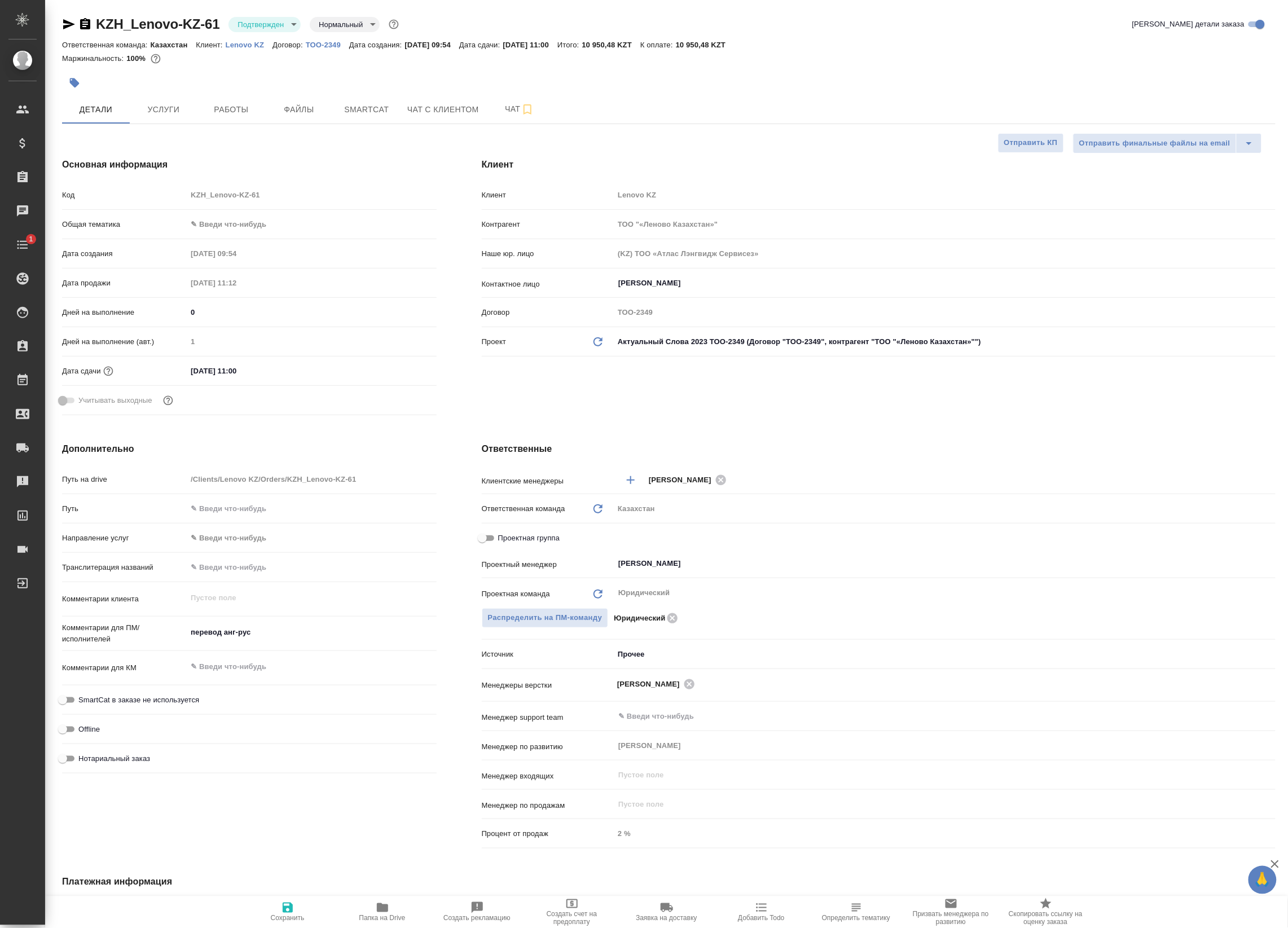
type textarea "x"
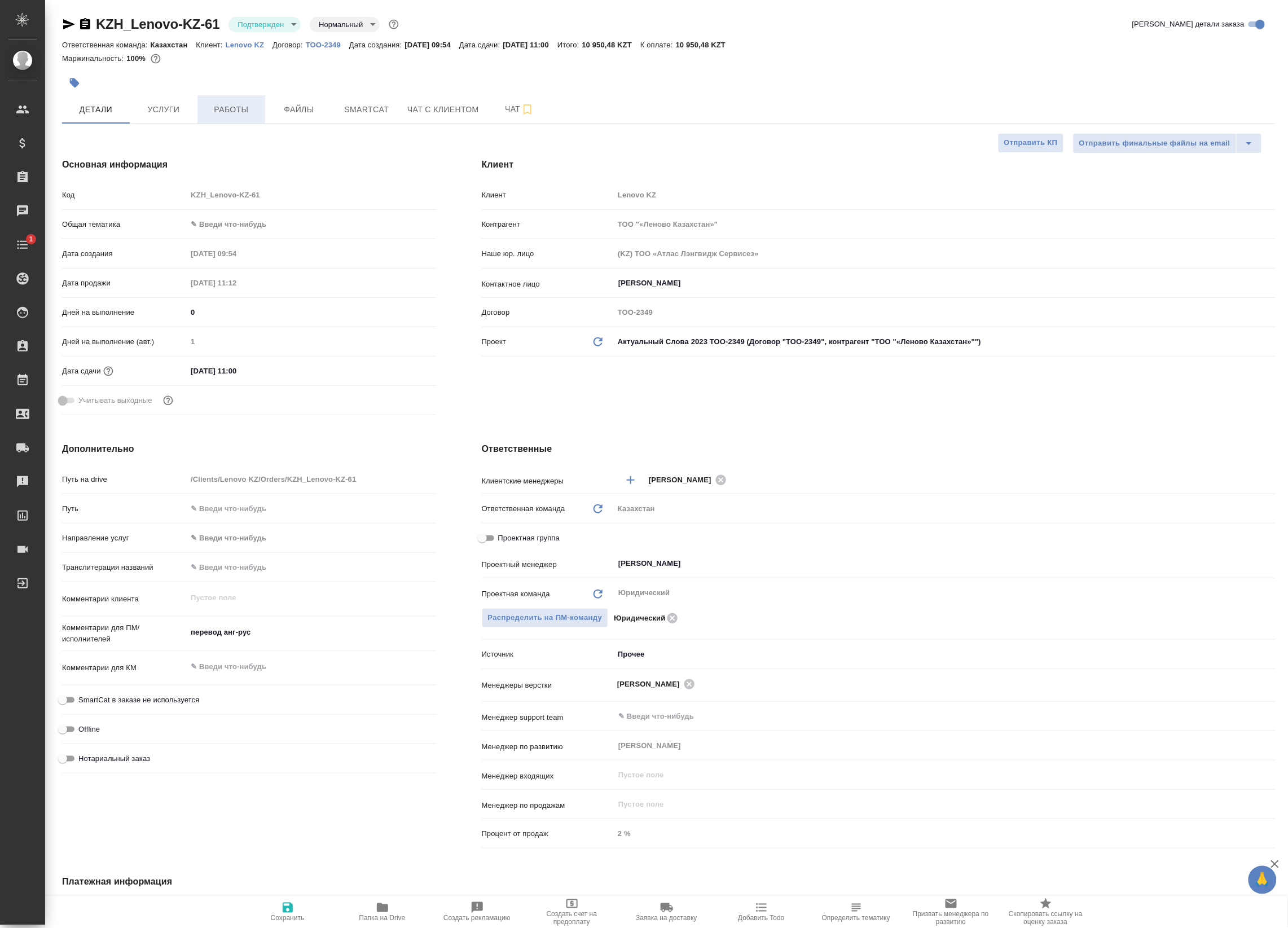
click at [233, 106] on span "Работы" at bounding box center [231, 110] width 54 height 14
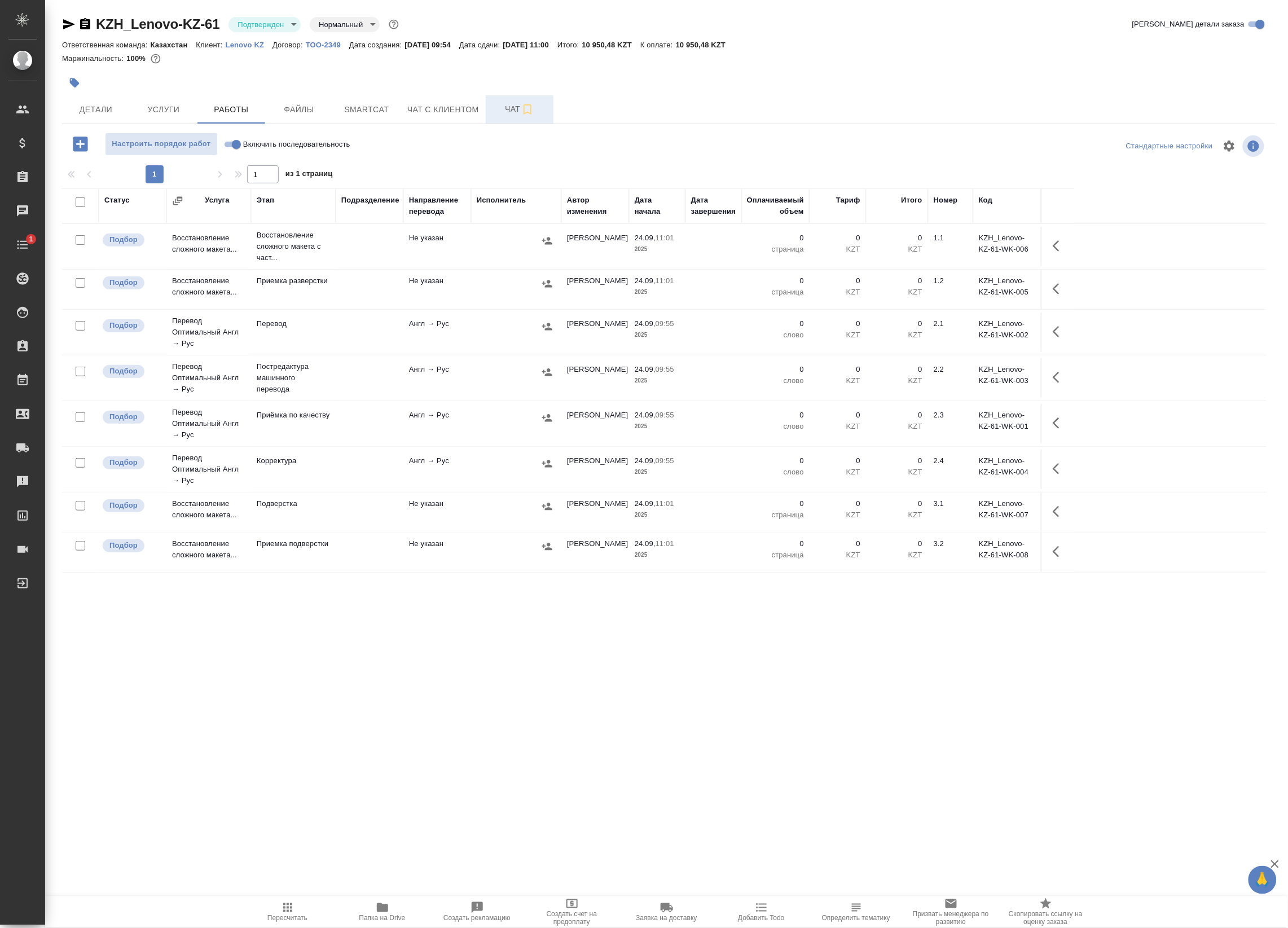
click at [506, 109] on span "Чат" at bounding box center [519, 109] width 54 height 14
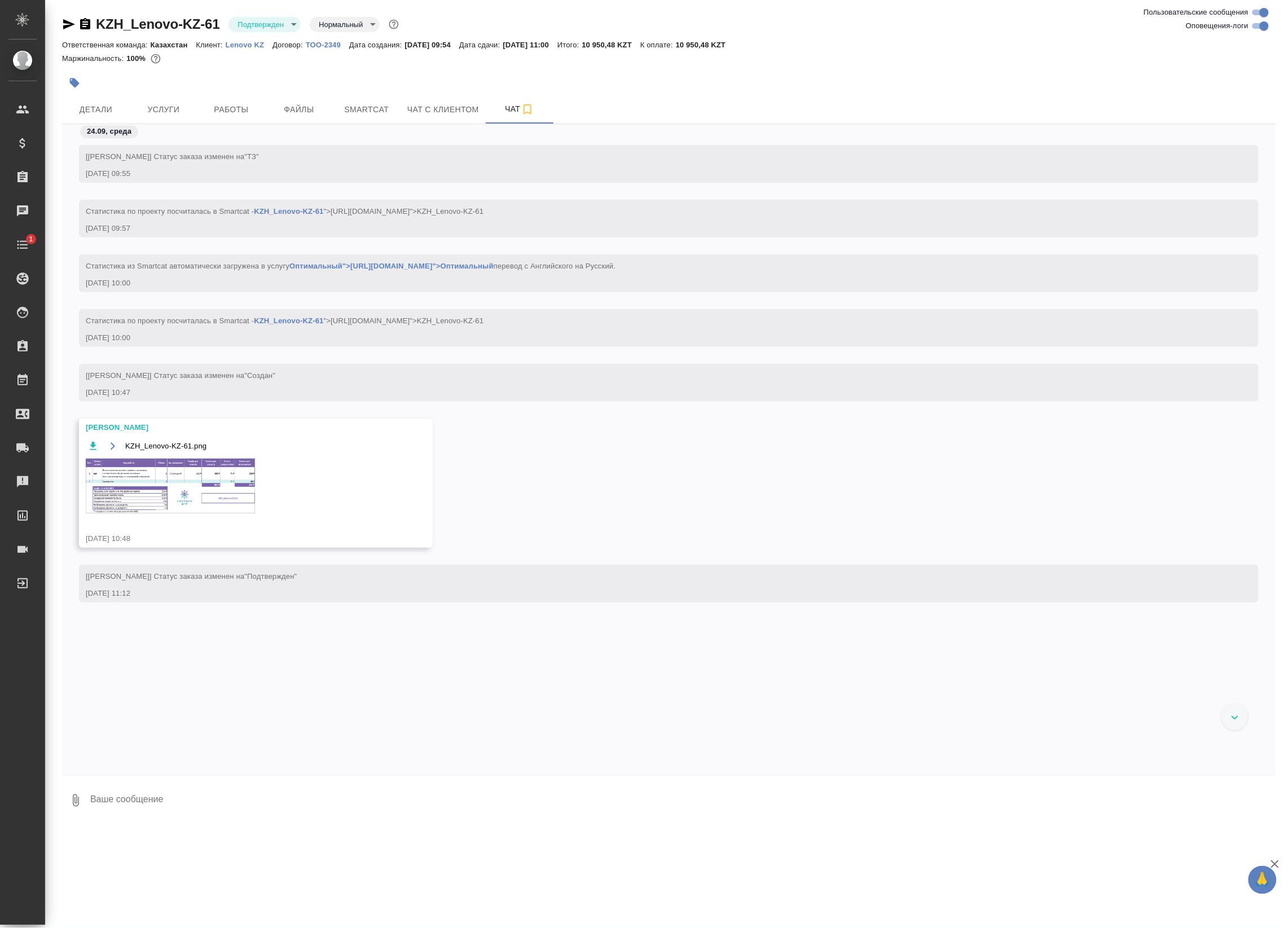
click at [128, 491] on img at bounding box center [170, 486] width 169 height 55
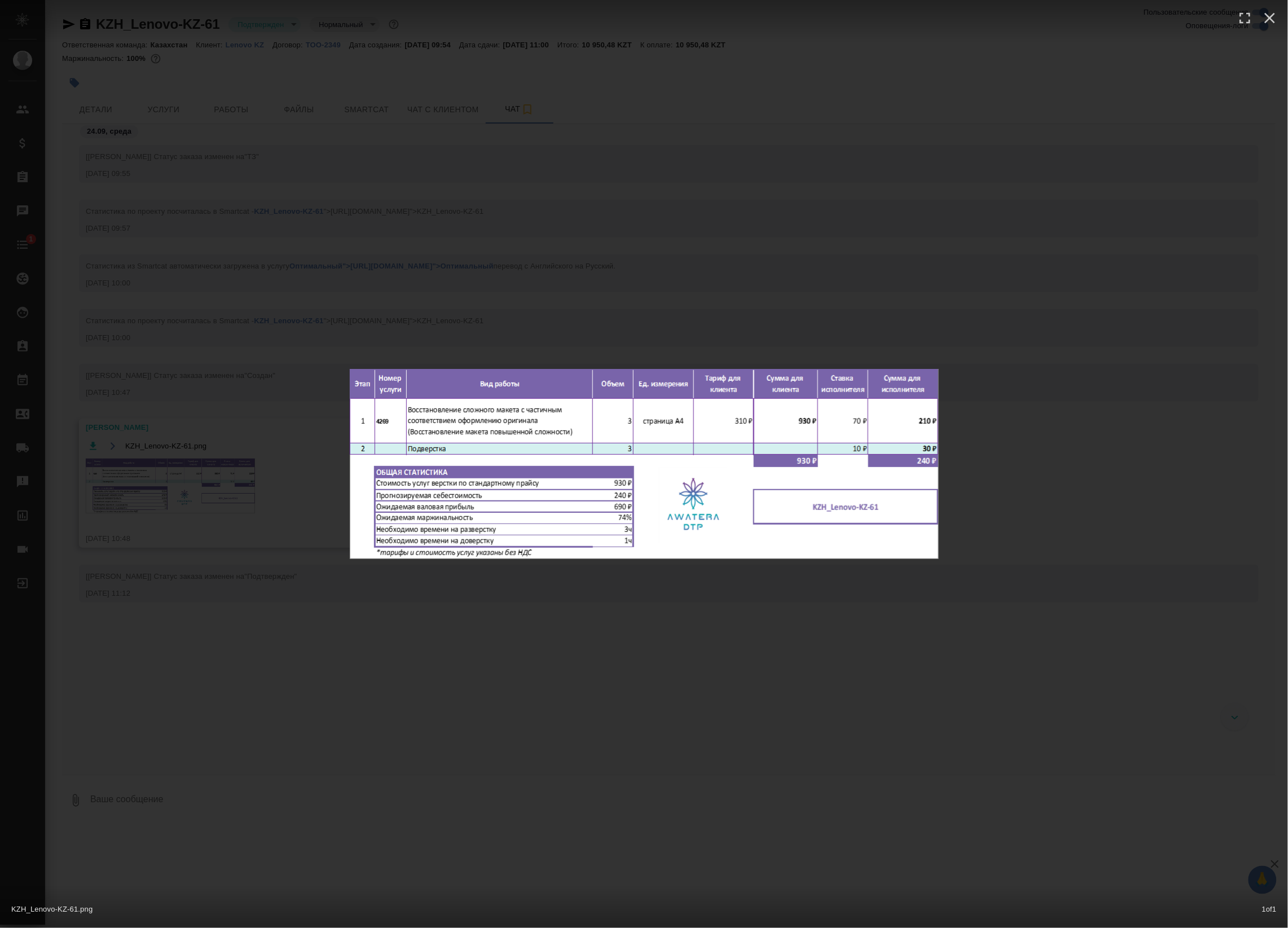
click at [215, 613] on div "KZH_Lenovo-KZ-61.png 1 of 1" at bounding box center [644, 464] width 1288 height 928
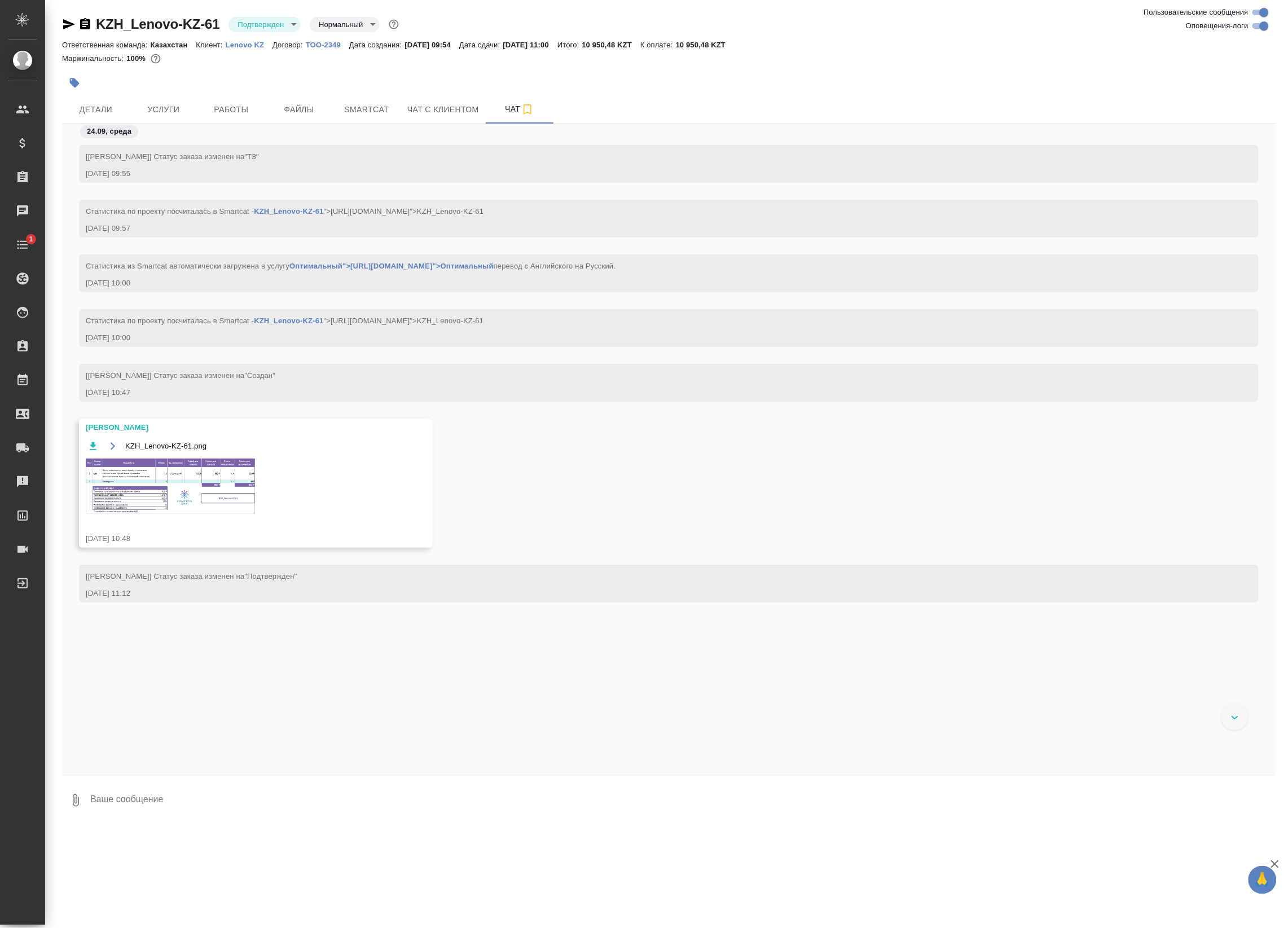
click at [172, 514] on div "KZH_Lenovo-KZ-61.png" at bounding box center [239, 483] width 307 height 88
click at [166, 487] on img at bounding box center [170, 486] width 169 height 55
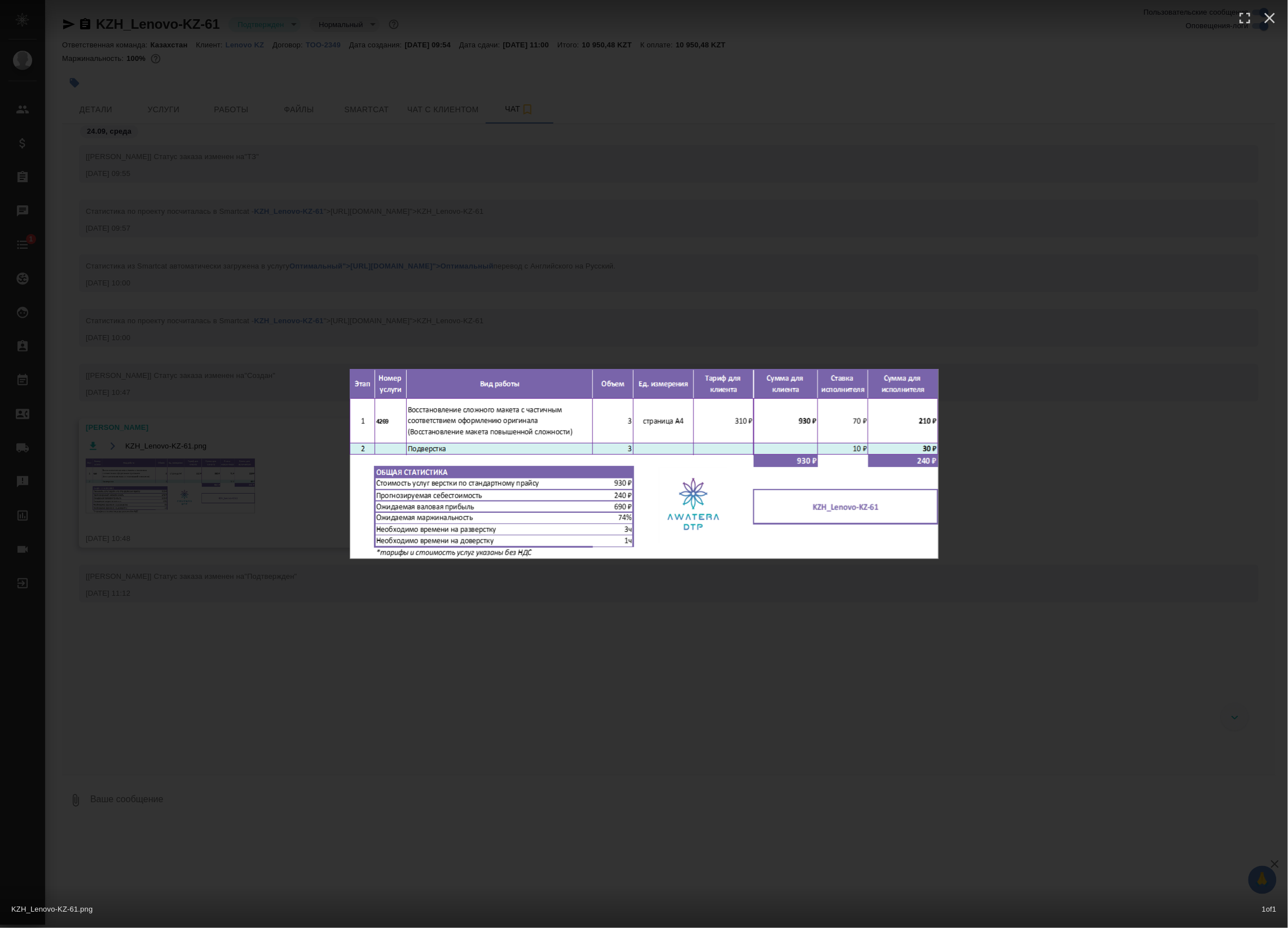
click at [231, 632] on div "KZH_Lenovo-KZ-61.png 1 of 1" at bounding box center [644, 464] width 1288 height 928
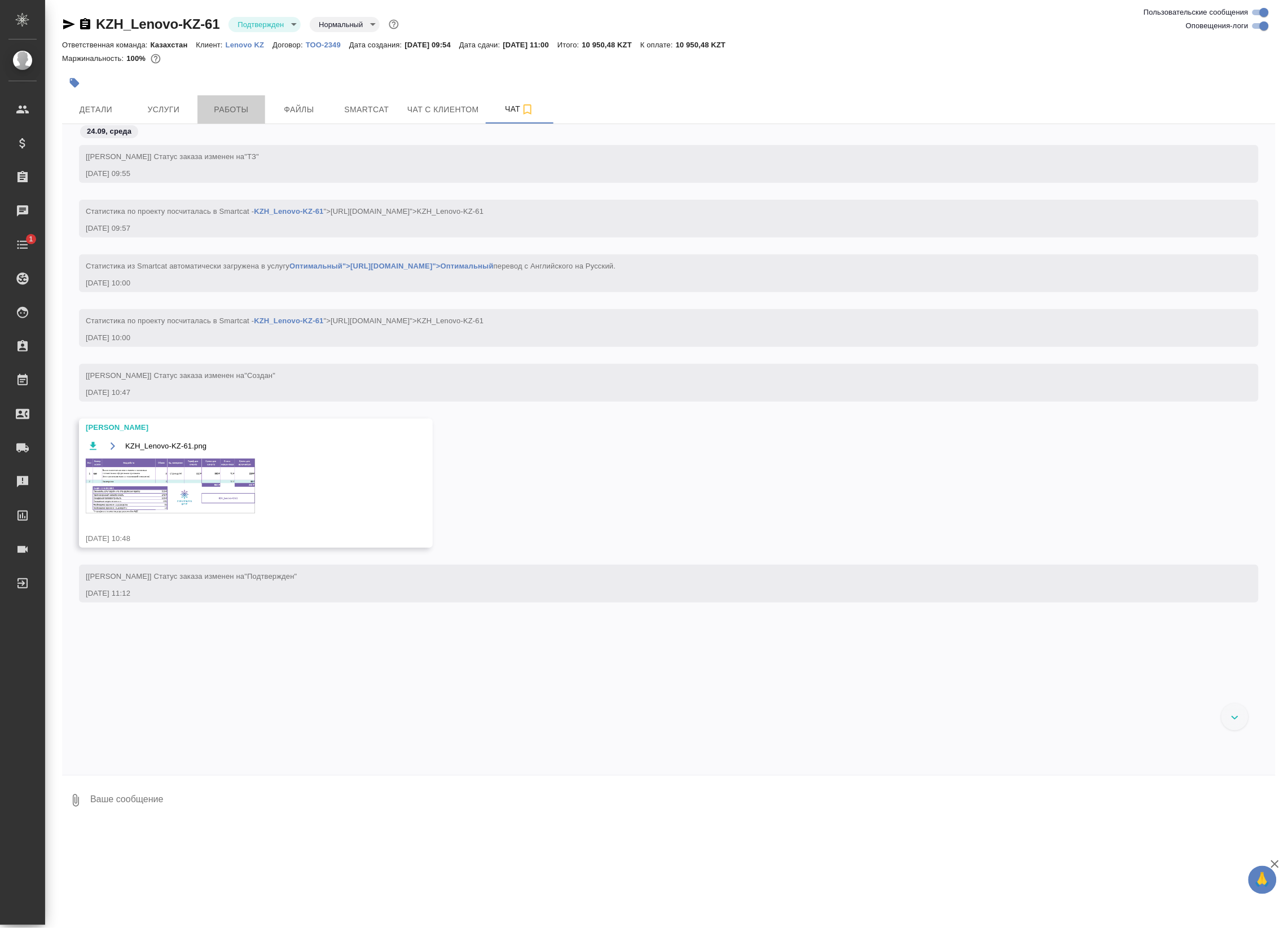
click at [222, 109] on span "Работы" at bounding box center [231, 110] width 54 height 14
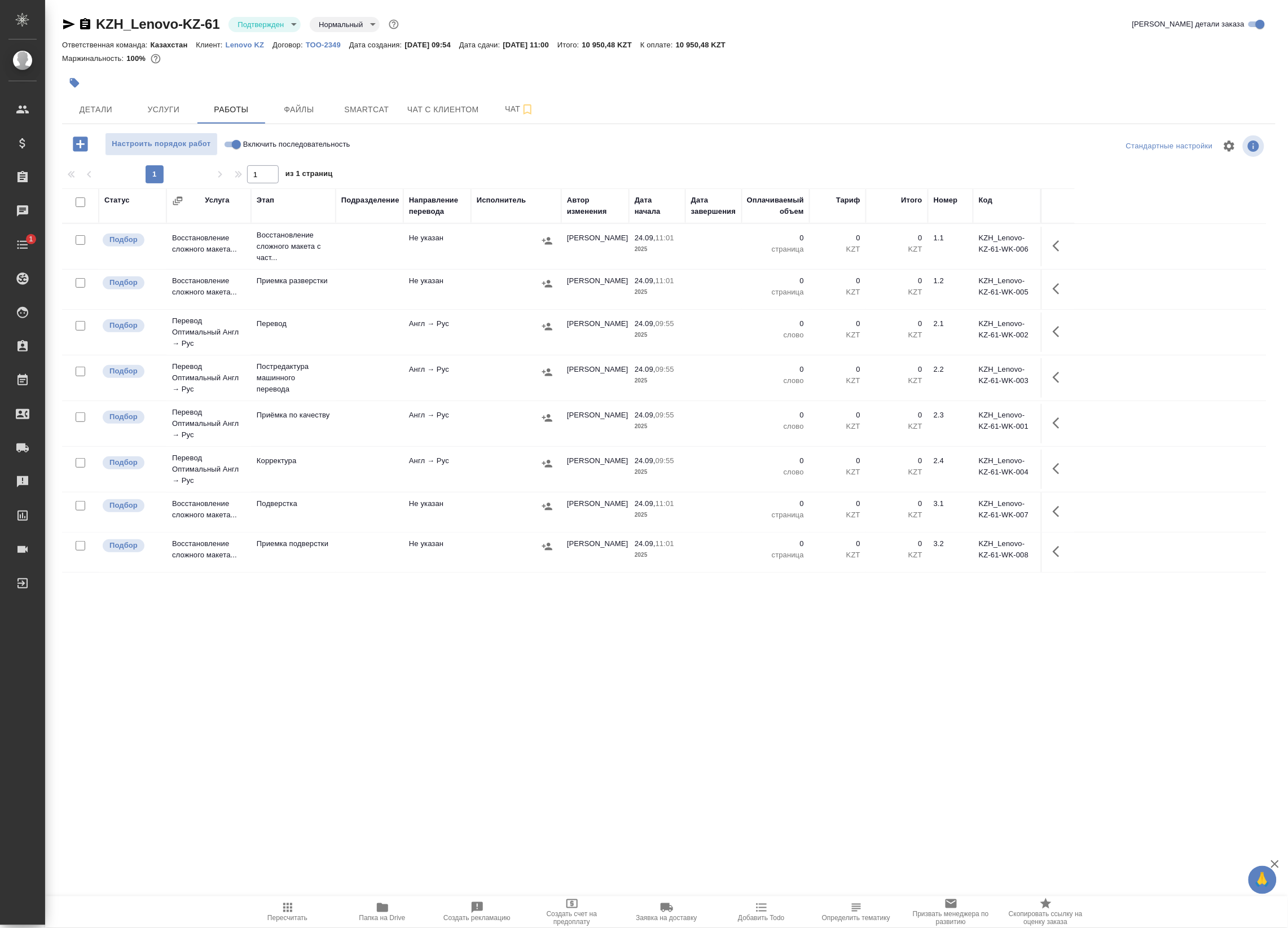
click at [266, 32] on div "KZH_Lenovo-KZ-61 Подтвержден confirmed Нормальный normal" at bounding box center [231, 24] width 339 height 18
click at [273, 27] on body "🙏 .cls-1 fill:#fff; AWATERA Badanyan Artak Клиенты Спецификации Заказы 0 Чаты 1…" at bounding box center [644, 464] width 1288 height 928
click at [262, 117] on button "В работе" at bounding box center [256, 119] width 37 height 12
click at [1046, 252] on button "button" at bounding box center [1059, 246] width 27 height 27
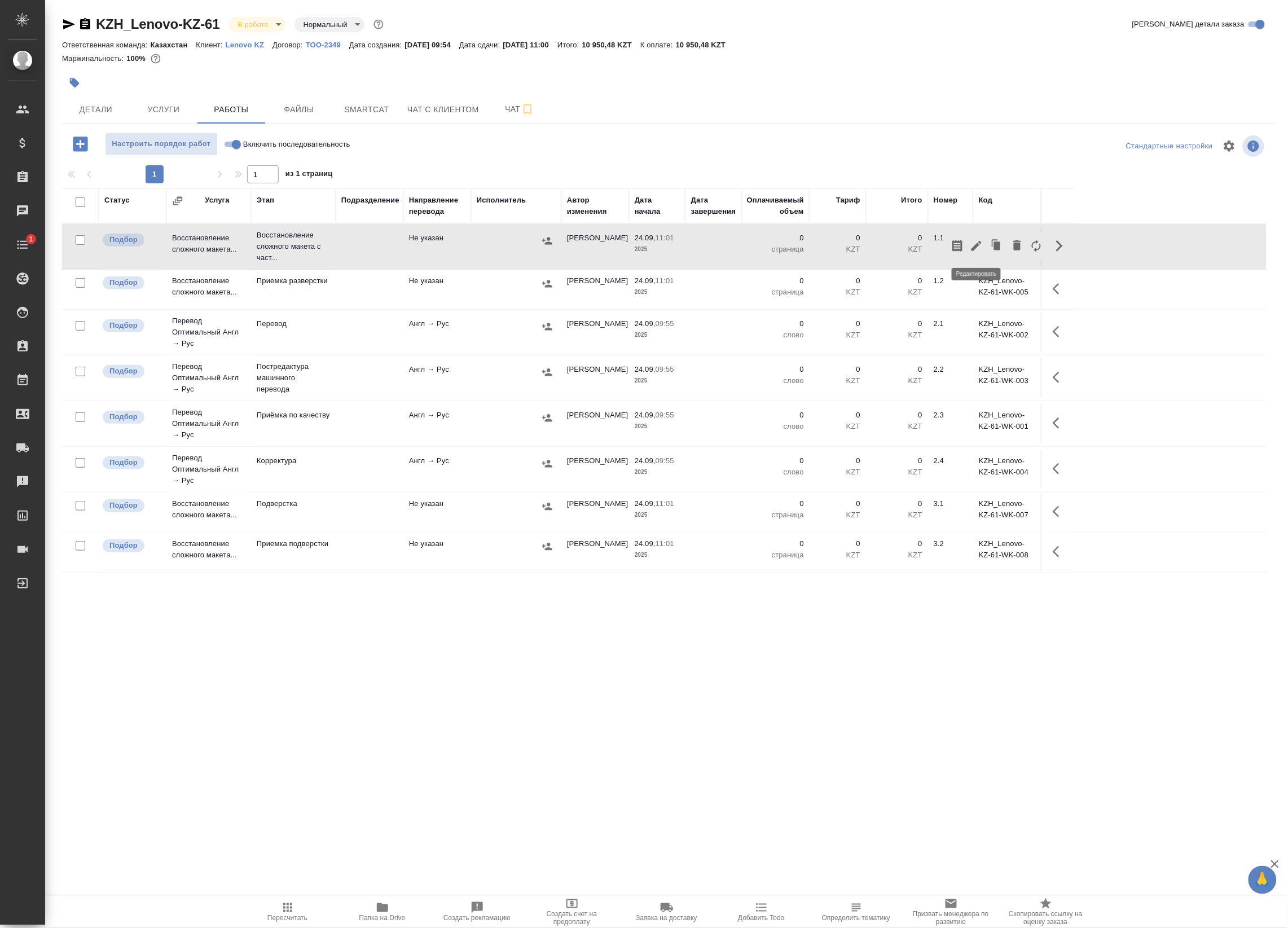
click at [977, 244] on icon "button" at bounding box center [976, 246] width 10 height 10
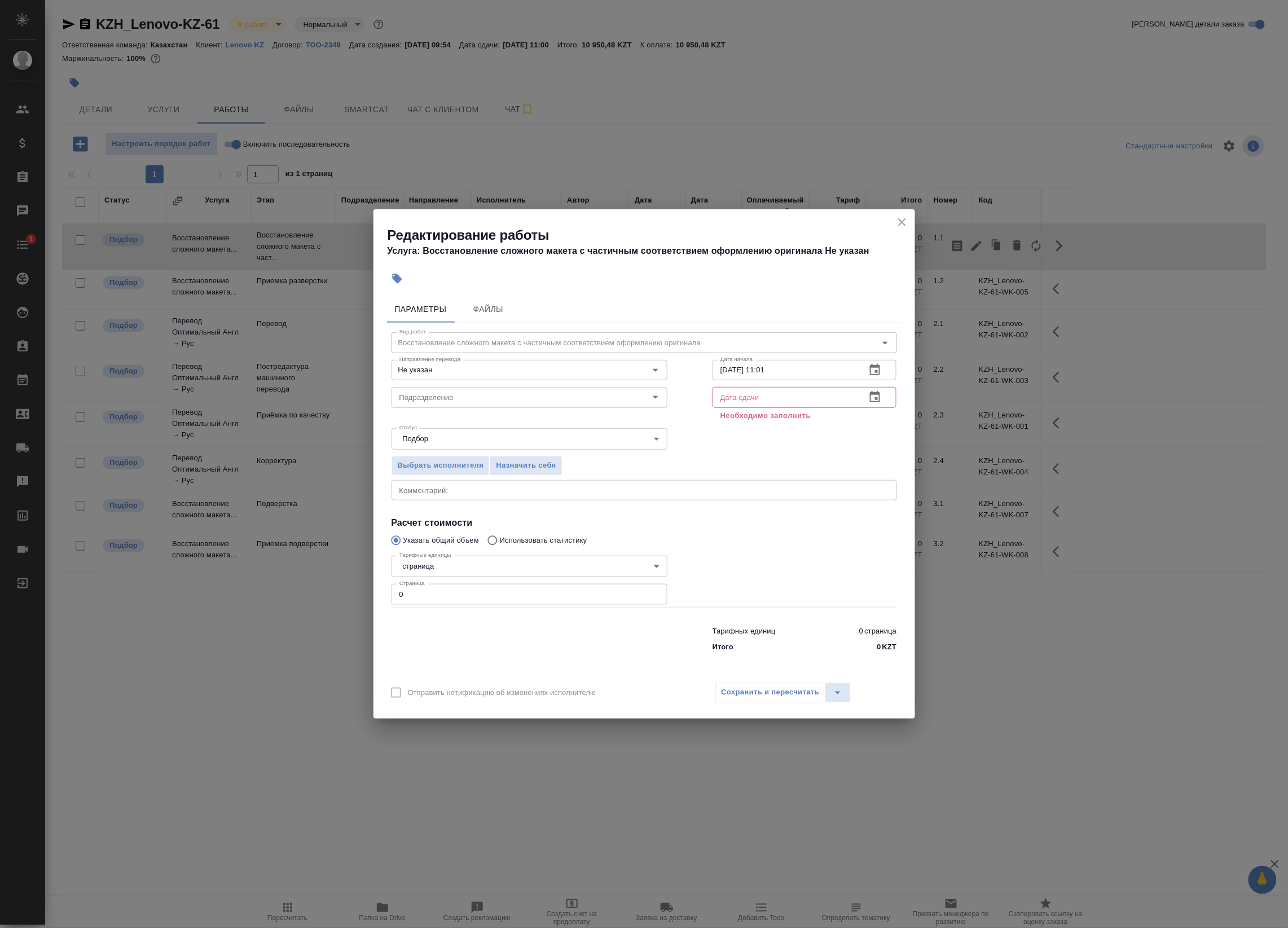
drag, startPoint x: 430, startPoint y: 604, endPoint x: 326, endPoint y: 590, distance: 104.9
click at [326, 590] on div "Редактирование работы Услуга: Восстановление сложного макета с частичным соотве…" at bounding box center [644, 464] width 1288 height 928
type input "3"
click at [808, 398] on input "text" at bounding box center [785, 398] width 145 height 21
click at [872, 403] on icon "button" at bounding box center [874, 397] width 14 height 14
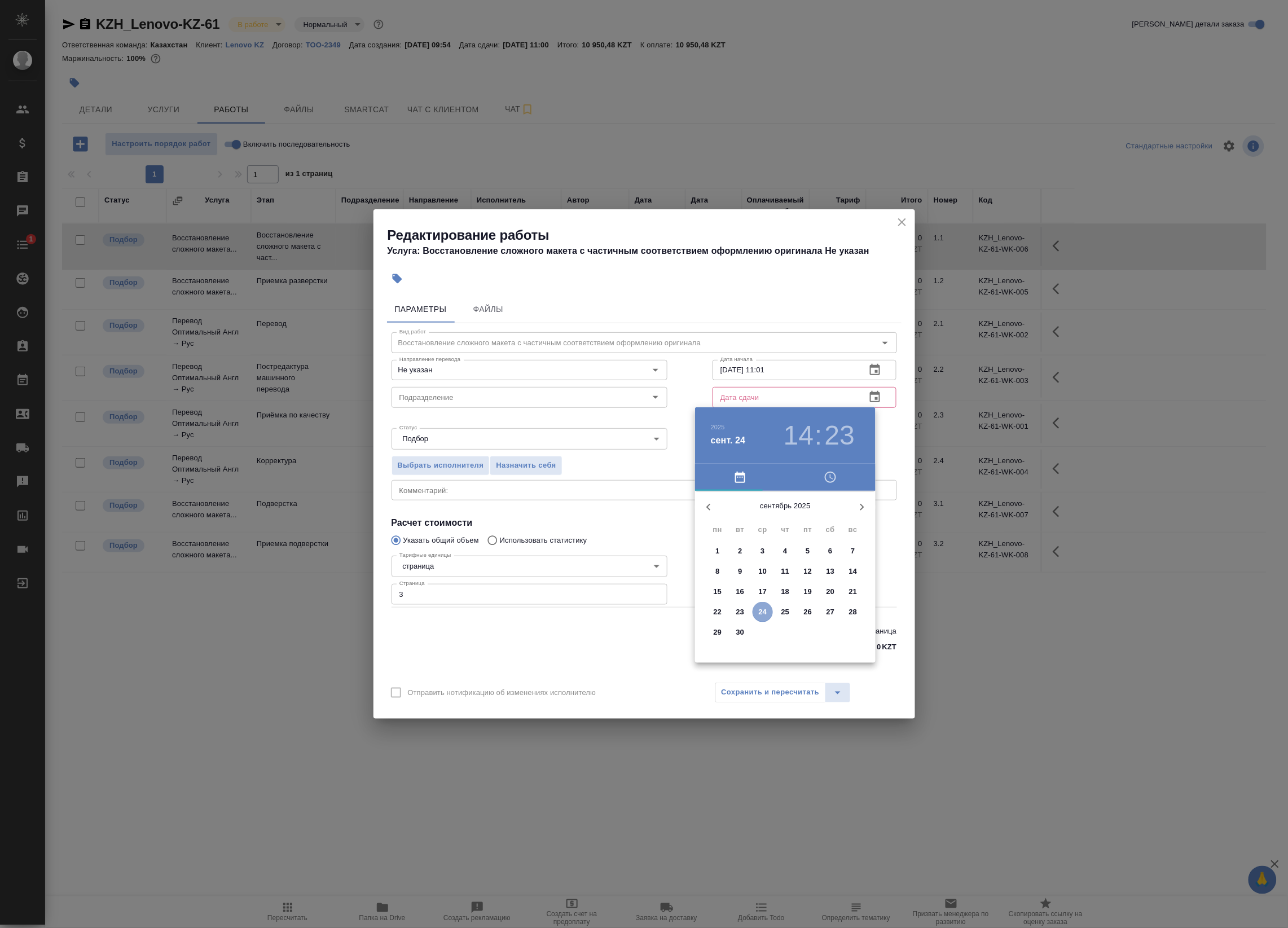
click at [767, 610] on span "24" at bounding box center [763, 612] width 21 height 12
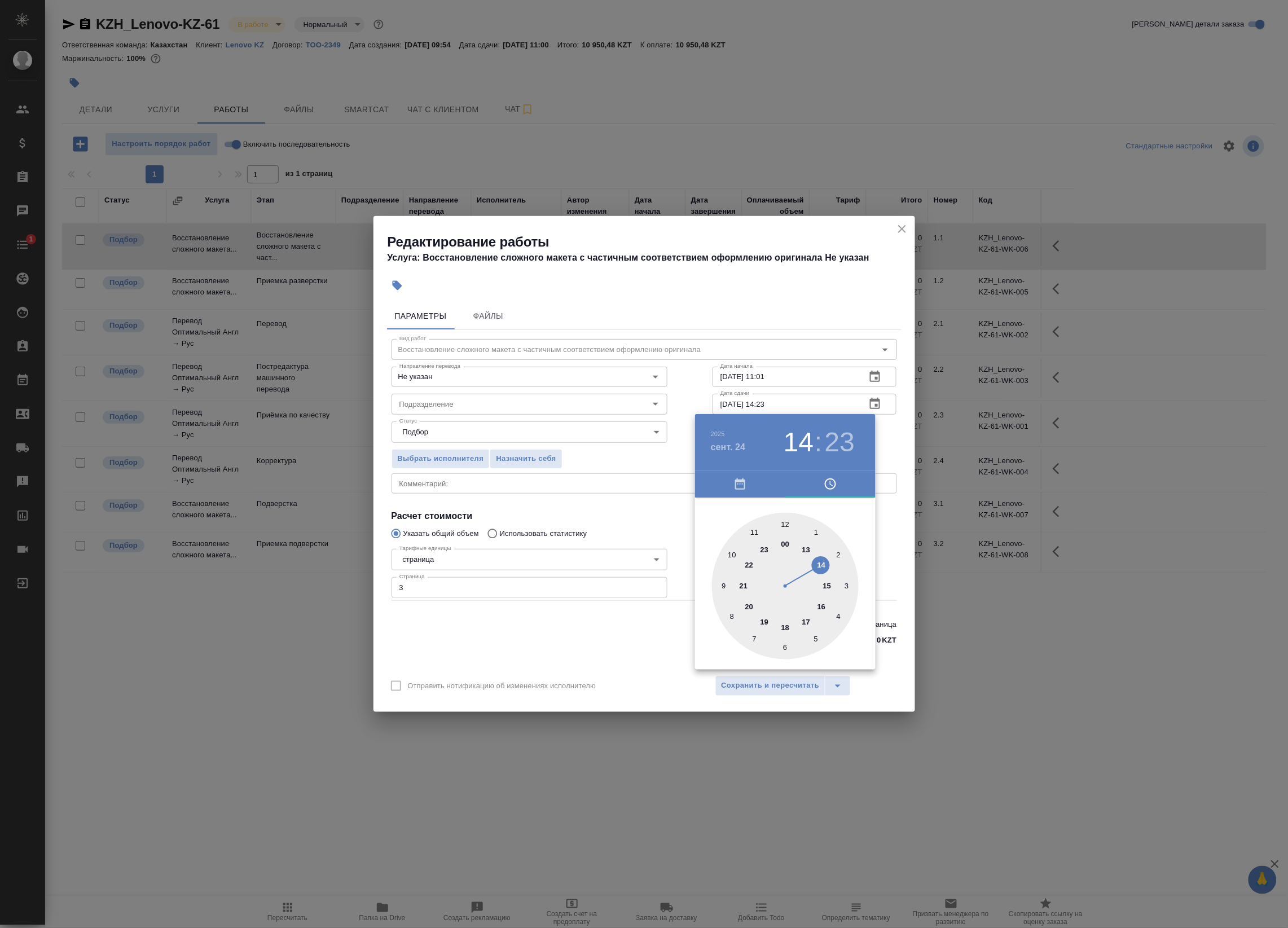
click at [819, 570] on div at bounding box center [785, 586] width 147 height 147
click at [782, 646] on div at bounding box center [785, 586] width 147 height 147
click at [892, 443] on div at bounding box center [644, 464] width 1288 height 928
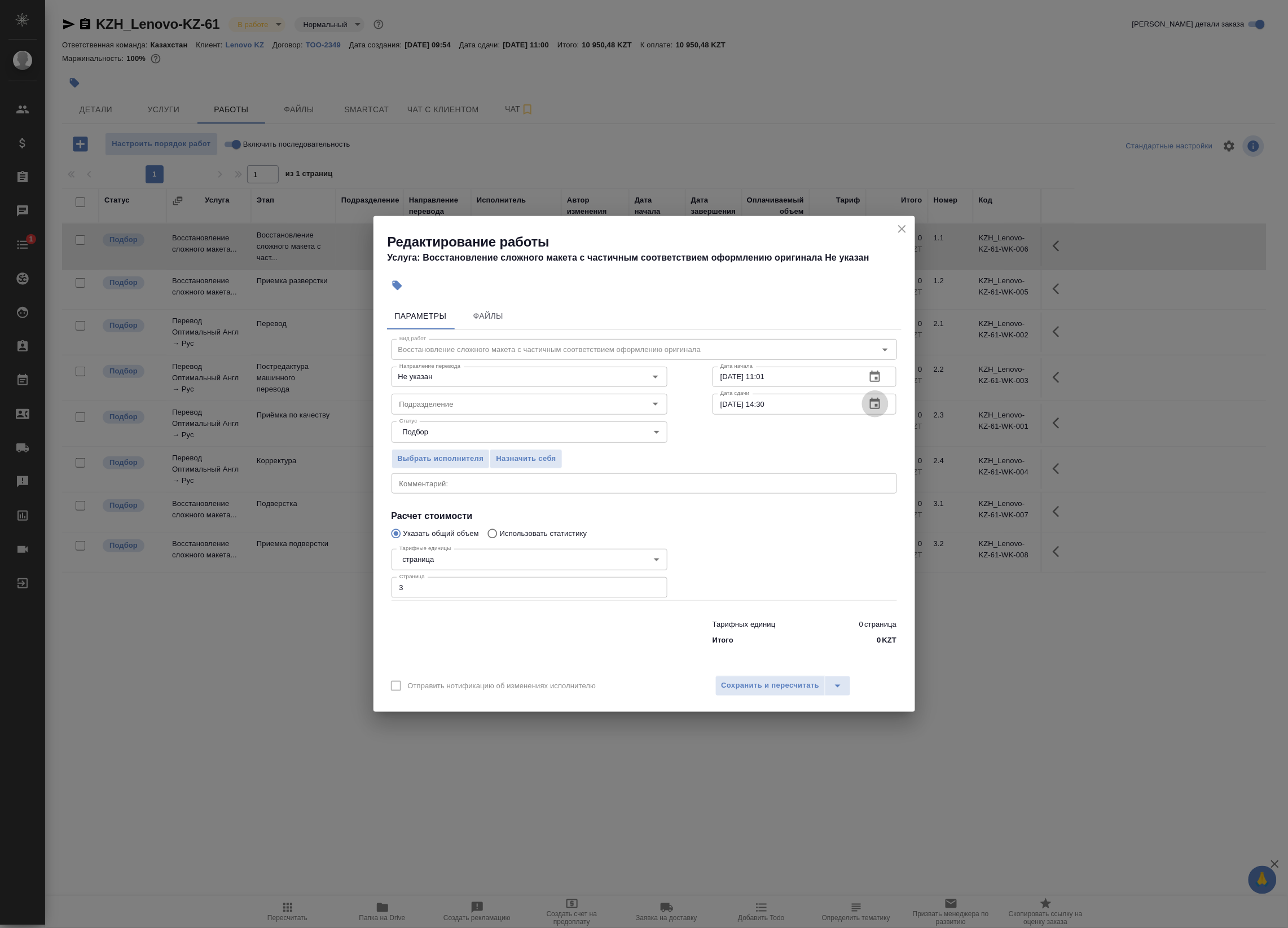
click at [874, 402] on icon "button" at bounding box center [874, 403] width 14 height 14
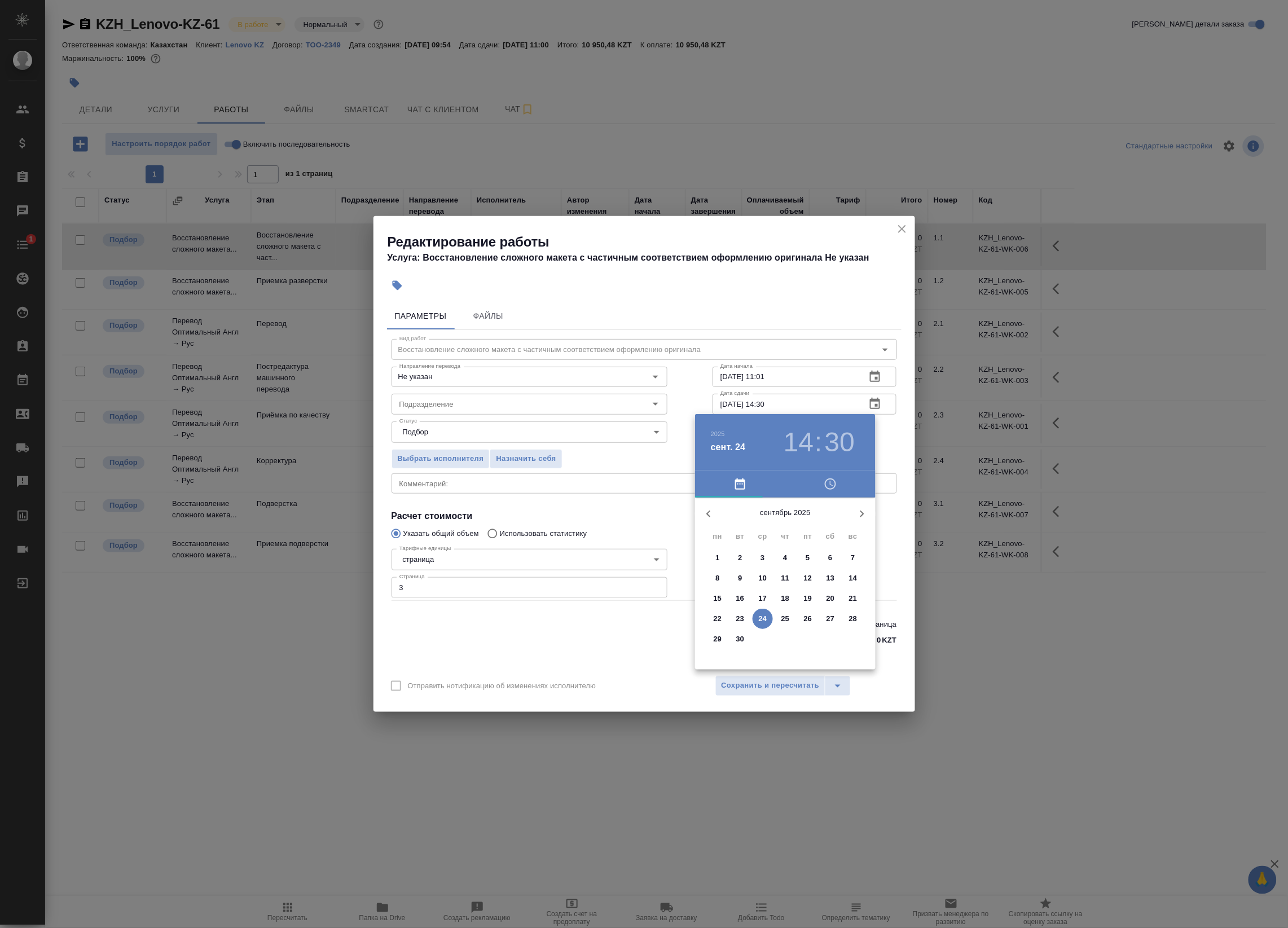
click at [808, 440] on h3 "14" at bounding box center [798, 442] width 30 height 32
click at [802, 623] on div at bounding box center [785, 586] width 147 height 147
click at [785, 523] on div at bounding box center [785, 586] width 147 height 147
type input "24.09.2025 17:00"
click at [885, 445] on div at bounding box center [644, 464] width 1288 height 928
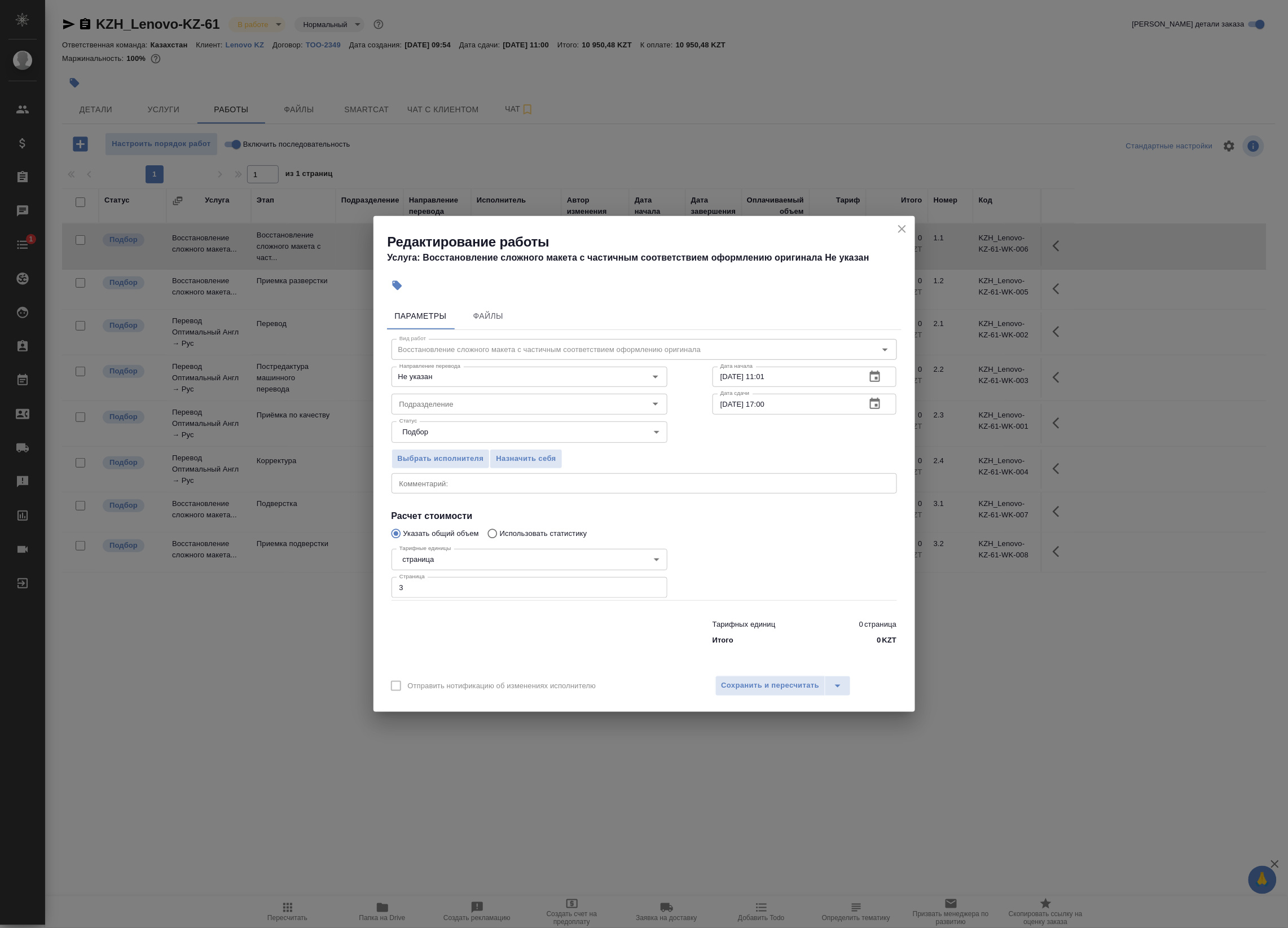
click at [869, 370] on icon "button" at bounding box center [874, 376] width 14 height 14
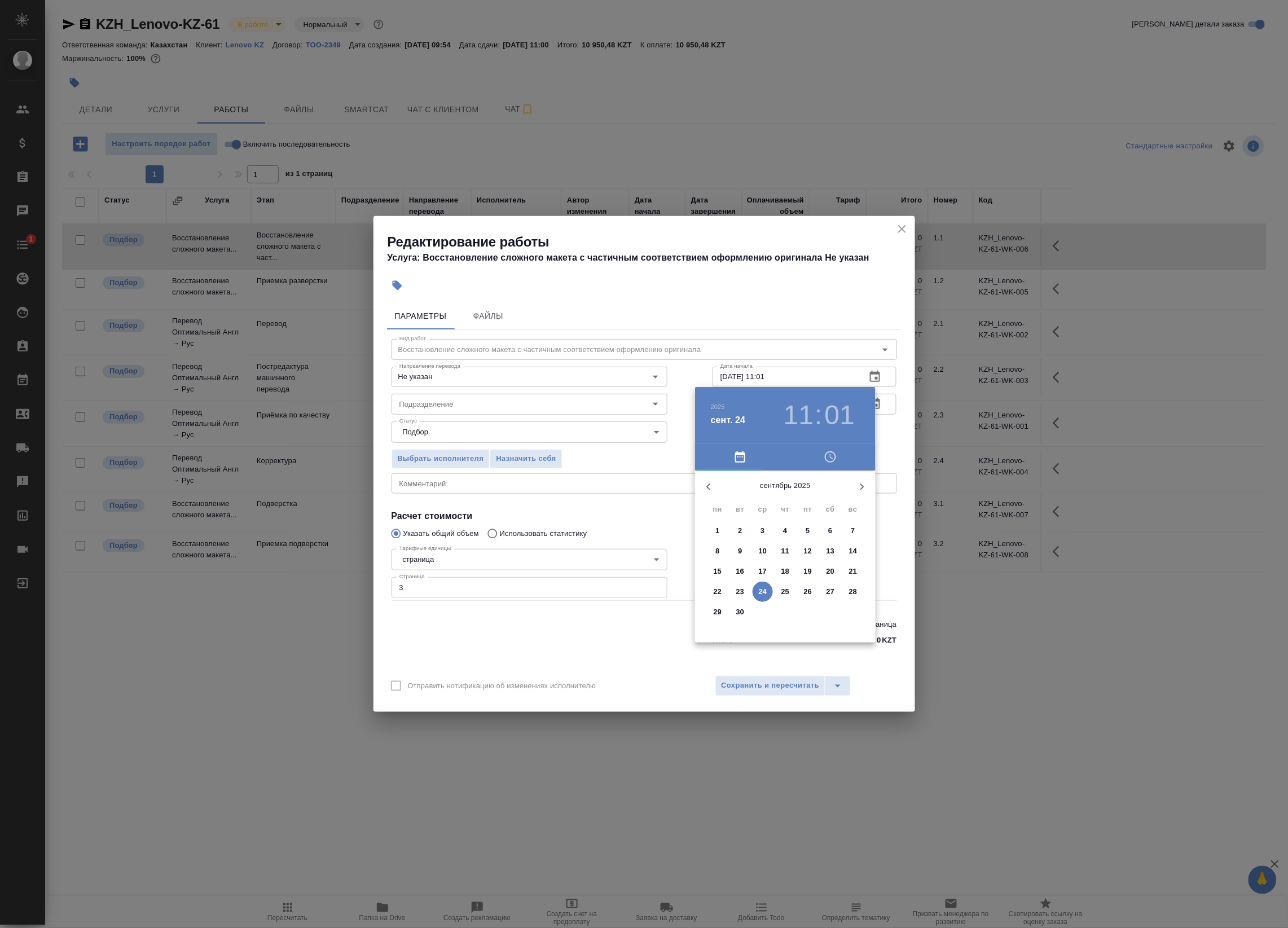
click at [763, 588] on p "24" at bounding box center [762, 592] width 8 height 12
click at [820, 537] on div at bounding box center [785, 559] width 147 height 147
drag, startPoint x: 785, startPoint y: 497, endPoint x: 791, endPoint y: 496, distance: 6.1
click at [785, 497] on div at bounding box center [785, 559] width 147 height 147
click at [896, 449] on div at bounding box center [644, 464] width 1288 height 928
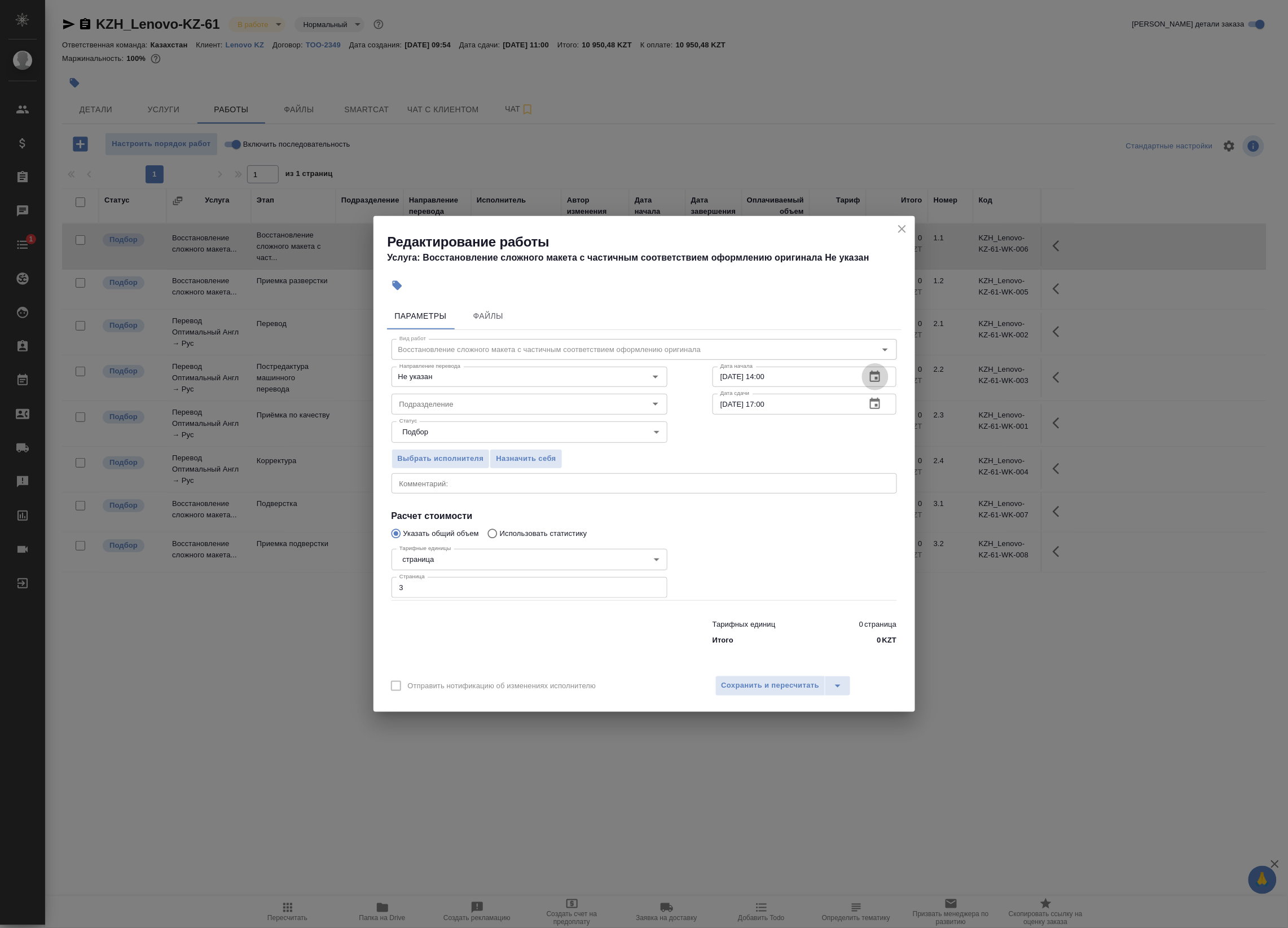
click at [870, 378] on icon "button" at bounding box center [874, 376] width 14 height 14
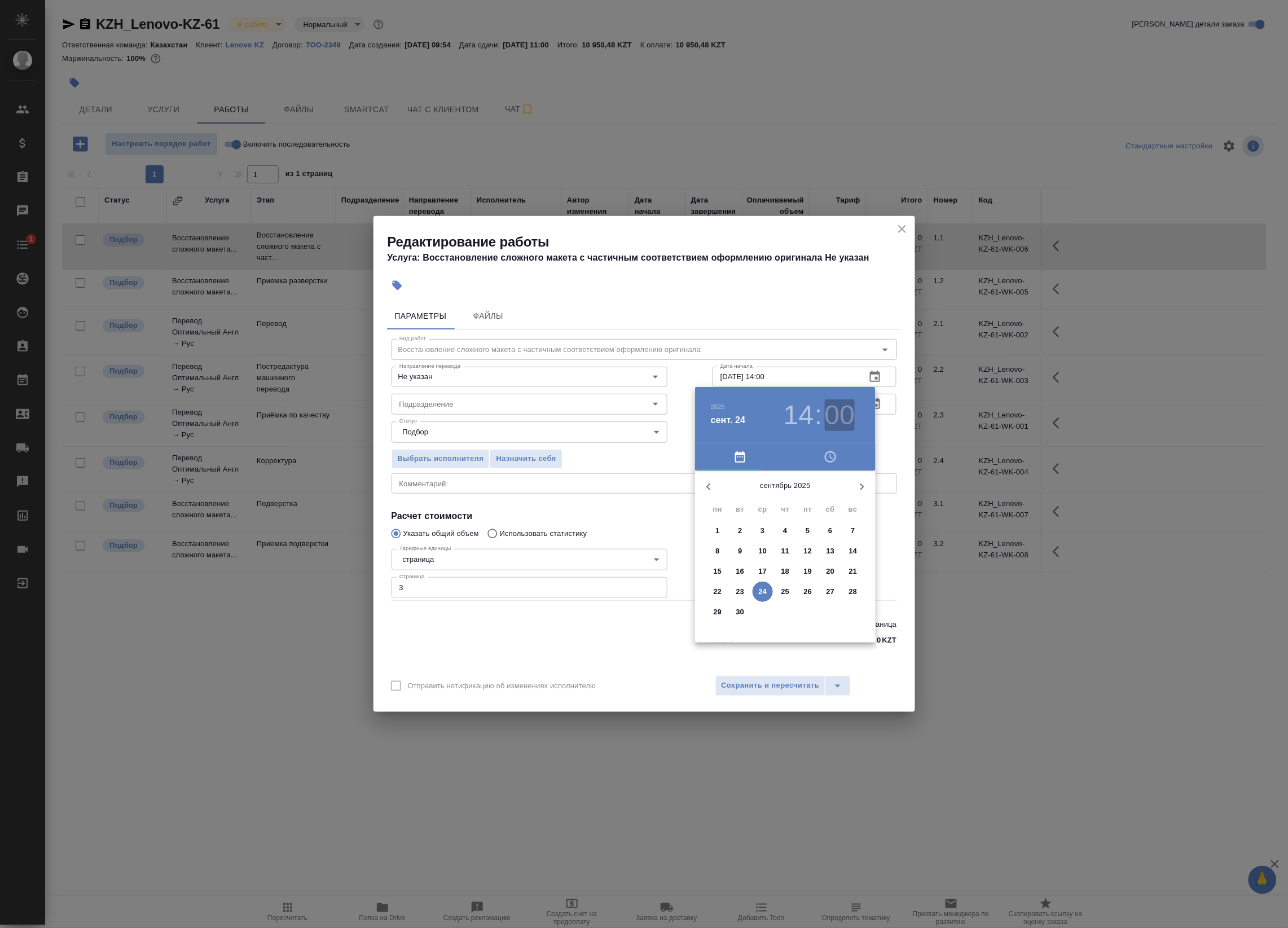
click at [846, 414] on h3 "00" at bounding box center [840, 415] width 30 height 32
click at [839, 588] on div at bounding box center [785, 559] width 147 height 147
type input "24.09.2025 14:20"
click at [885, 441] on div at bounding box center [644, 464] width 1288 height 928
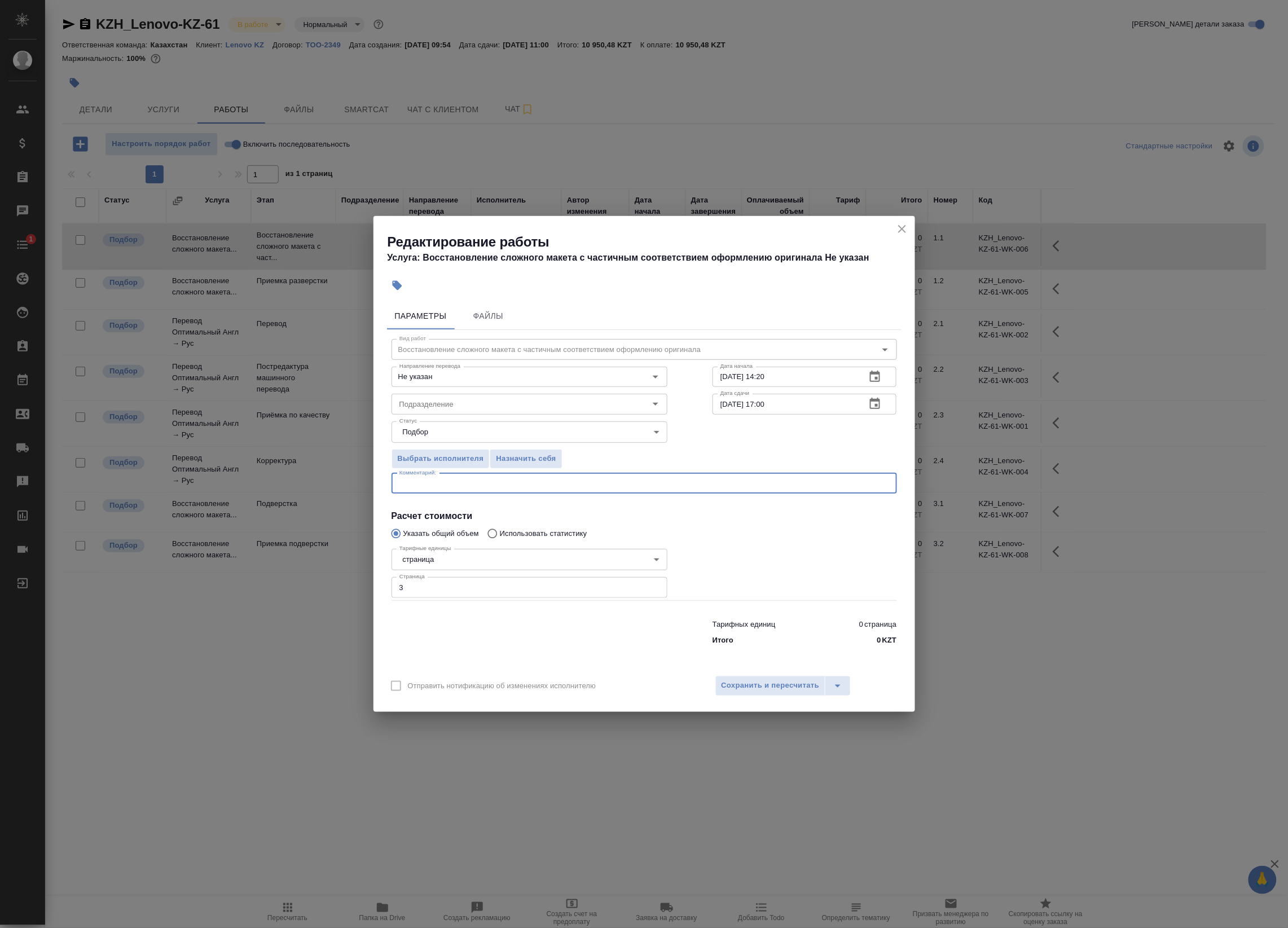
click at [579, 483] on textarea at bounding box center [644, 483] width 490 height 8
click at [778, 686] on span "Сохранить и пересчитать" at bounding box center [771, 686] width 98 height 13
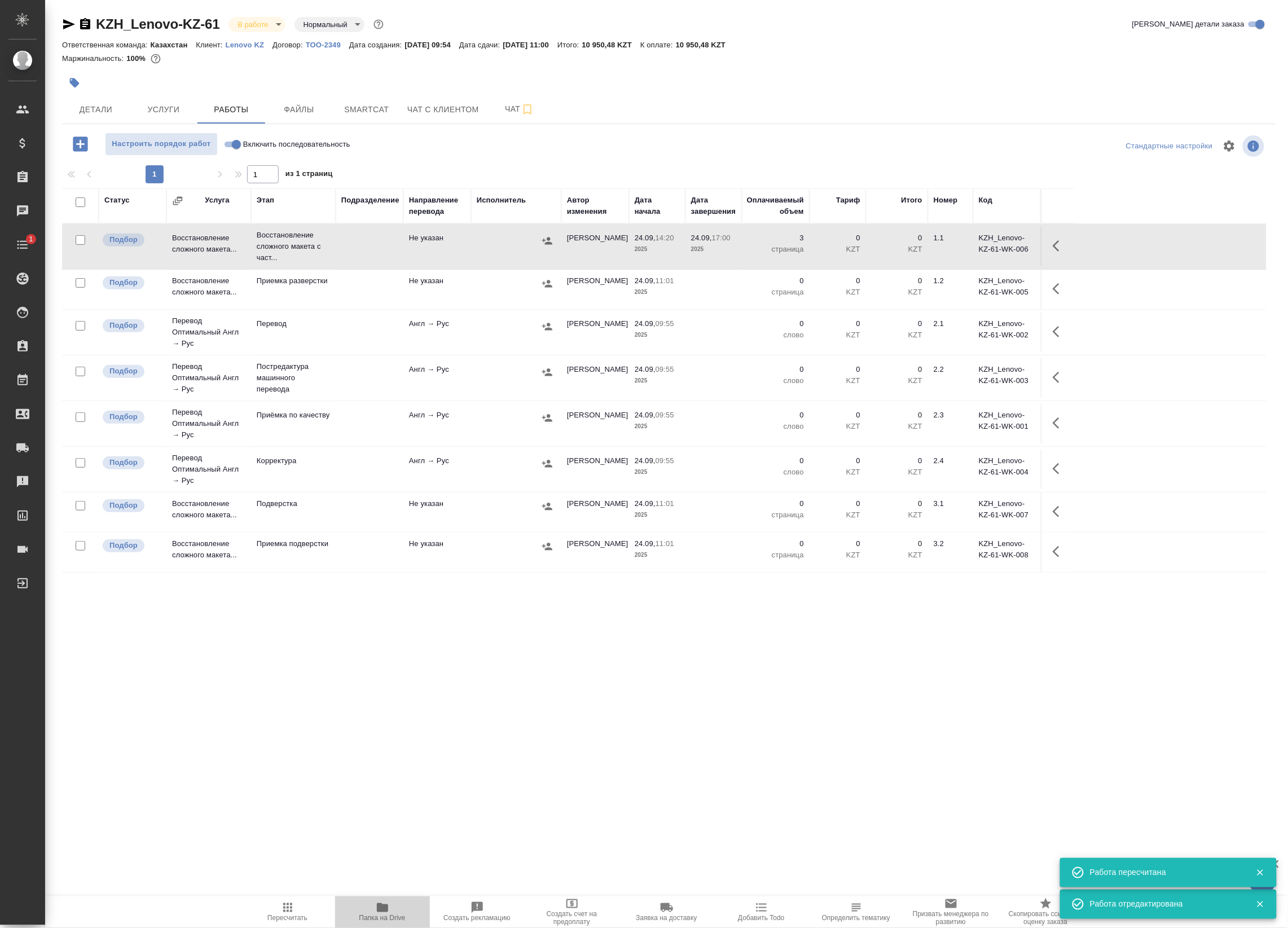
click at [381, 908] on icon "button" at bounding box center [383, 908] width 12 height 9
click at [1056, 240] on icon "button" at bounding box center [1059, 246] width 14 height 14
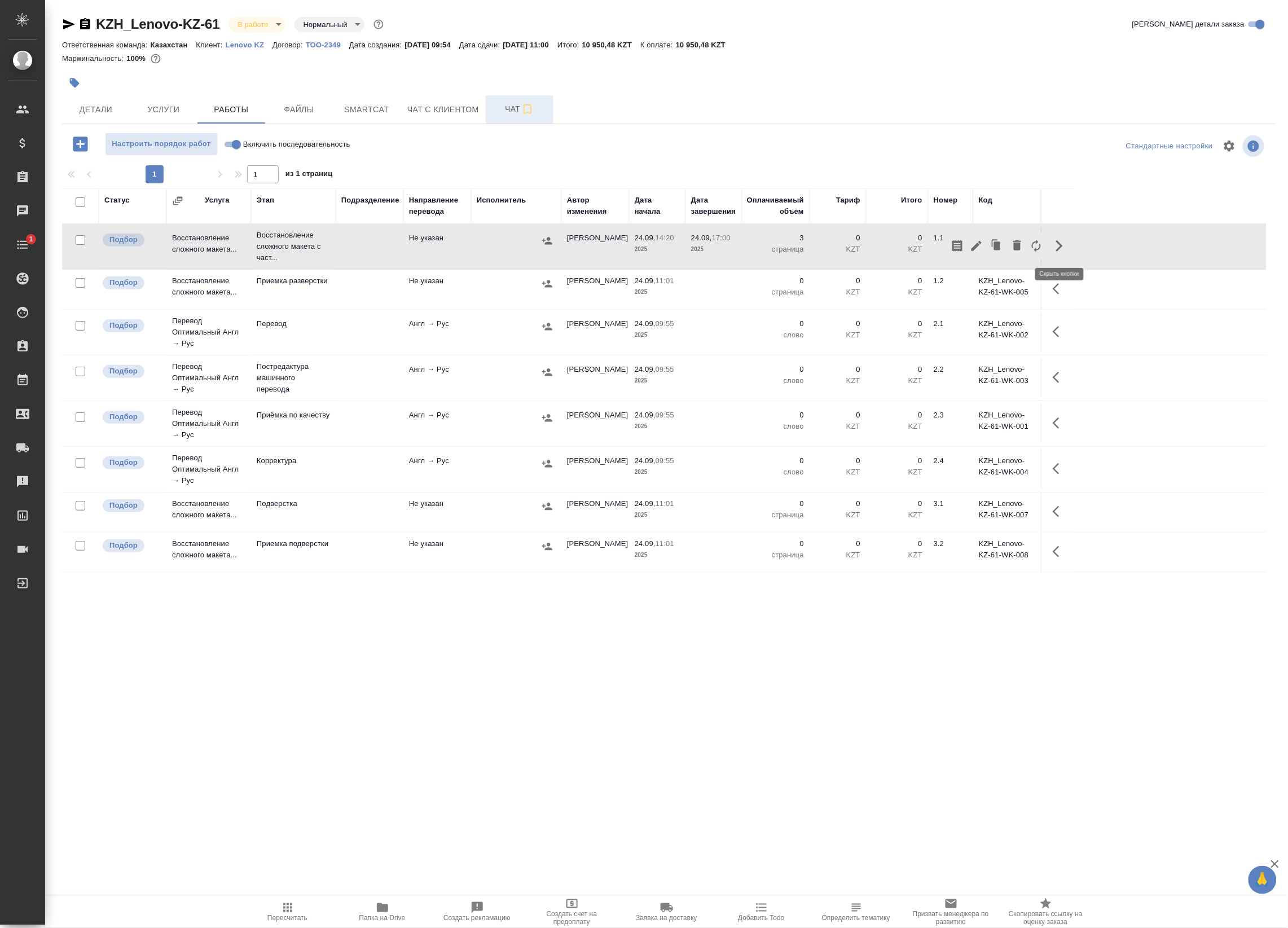
click at [517, 111] on span "Чат" at bounding box center [519, 109] width 54 height 14
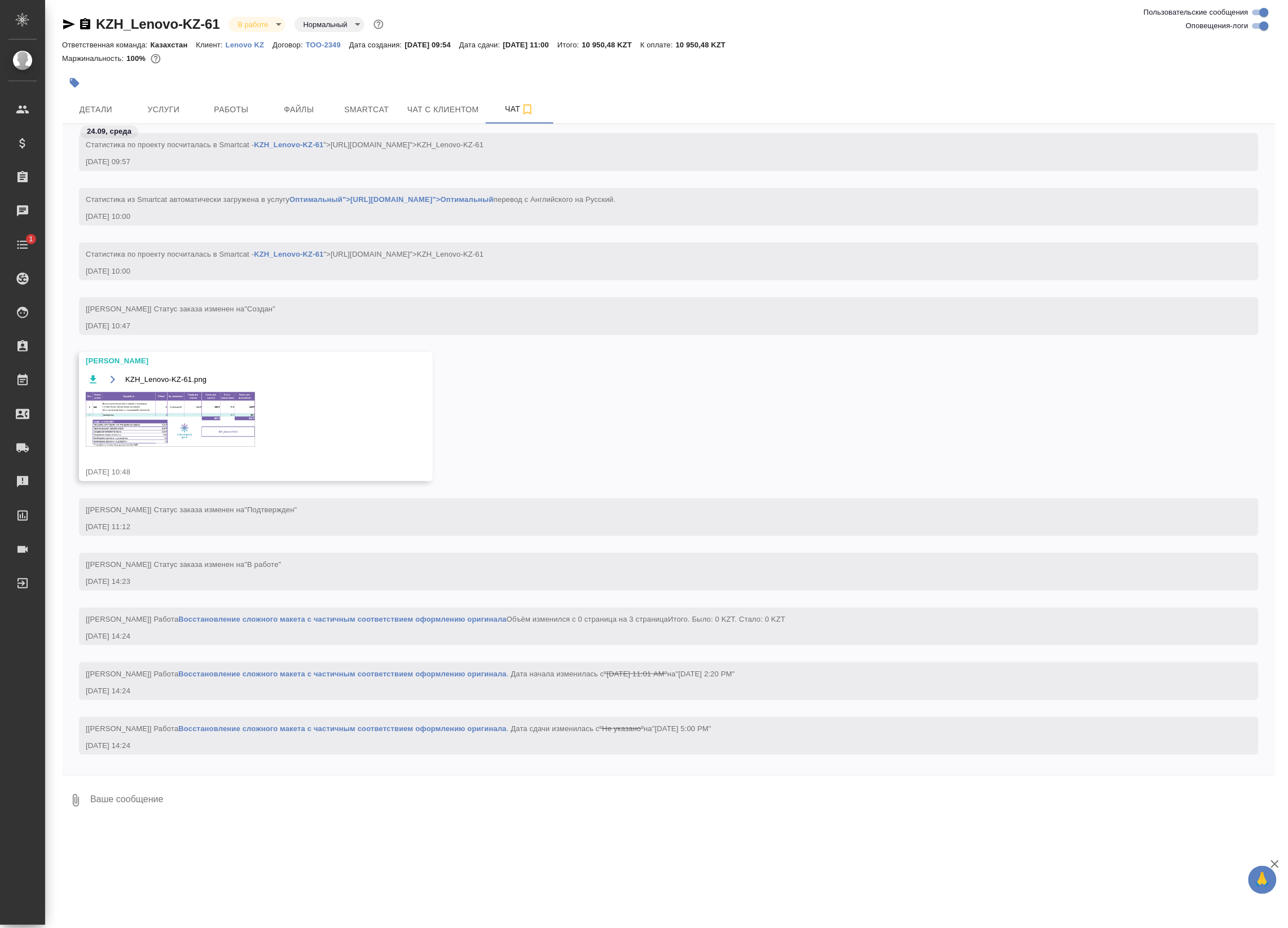
scroll to position [92, 0]
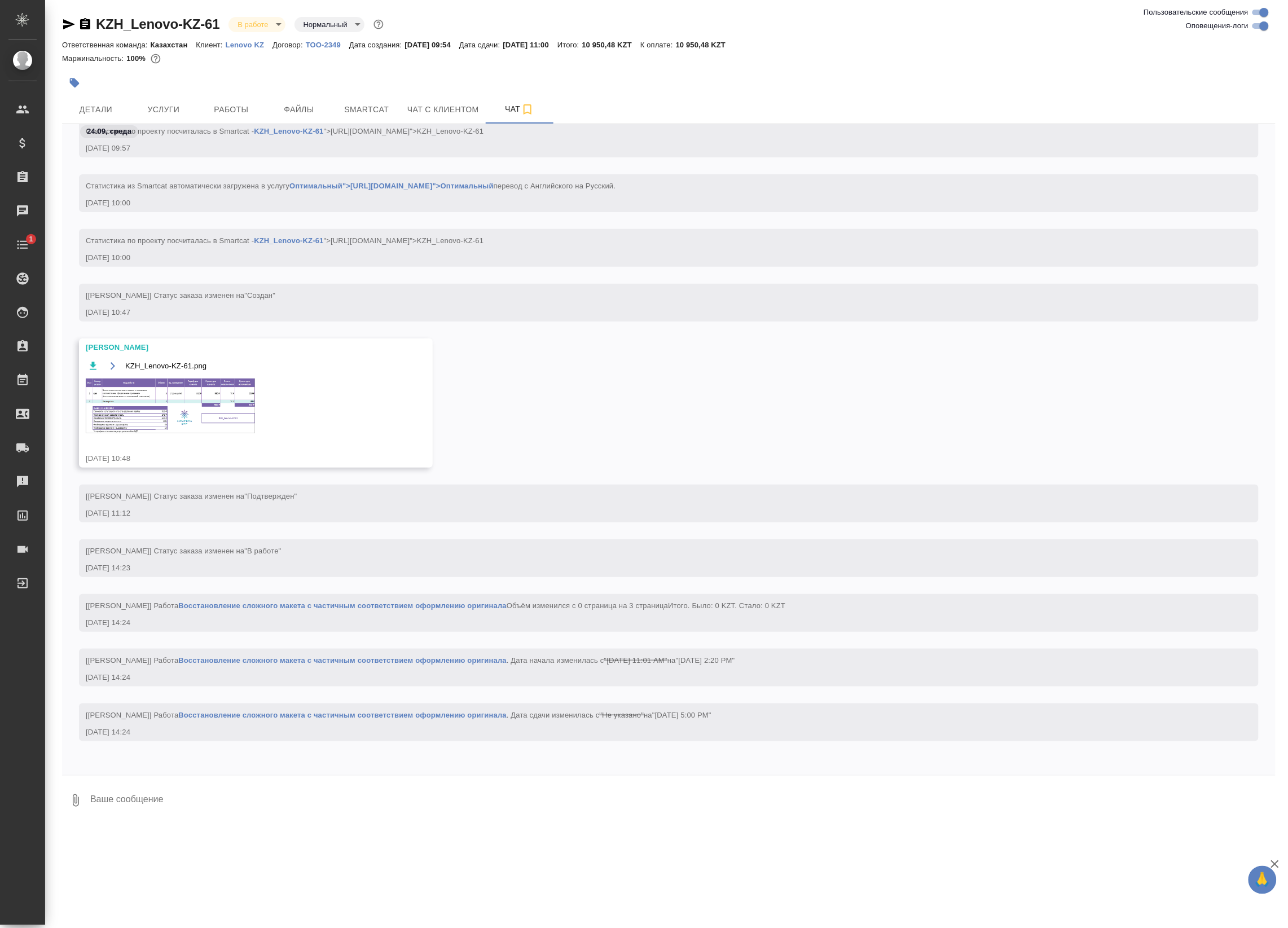
click at [224, 426] on div "KZH_Lenovo-KZ-61.png" at bounding box center [239, 403] width 307 height 88
click at [212, 413] on img at bounding box center [170, 405] width 169 height 55
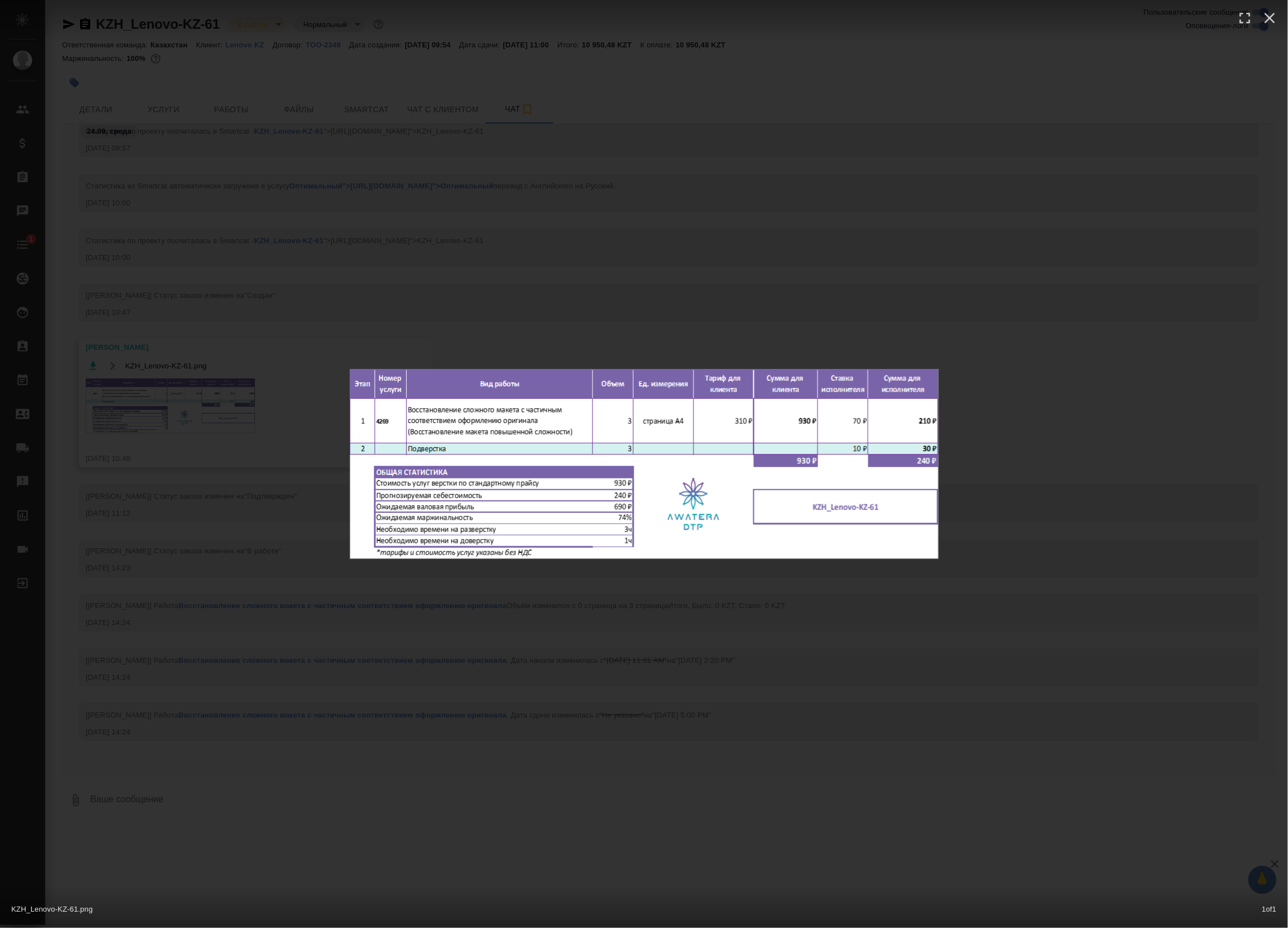
click at [518, 314] on div "KZH_Lenovo-KZ-61.png 1 of 1" at bounding box center [644, 464] width 1288 height 928
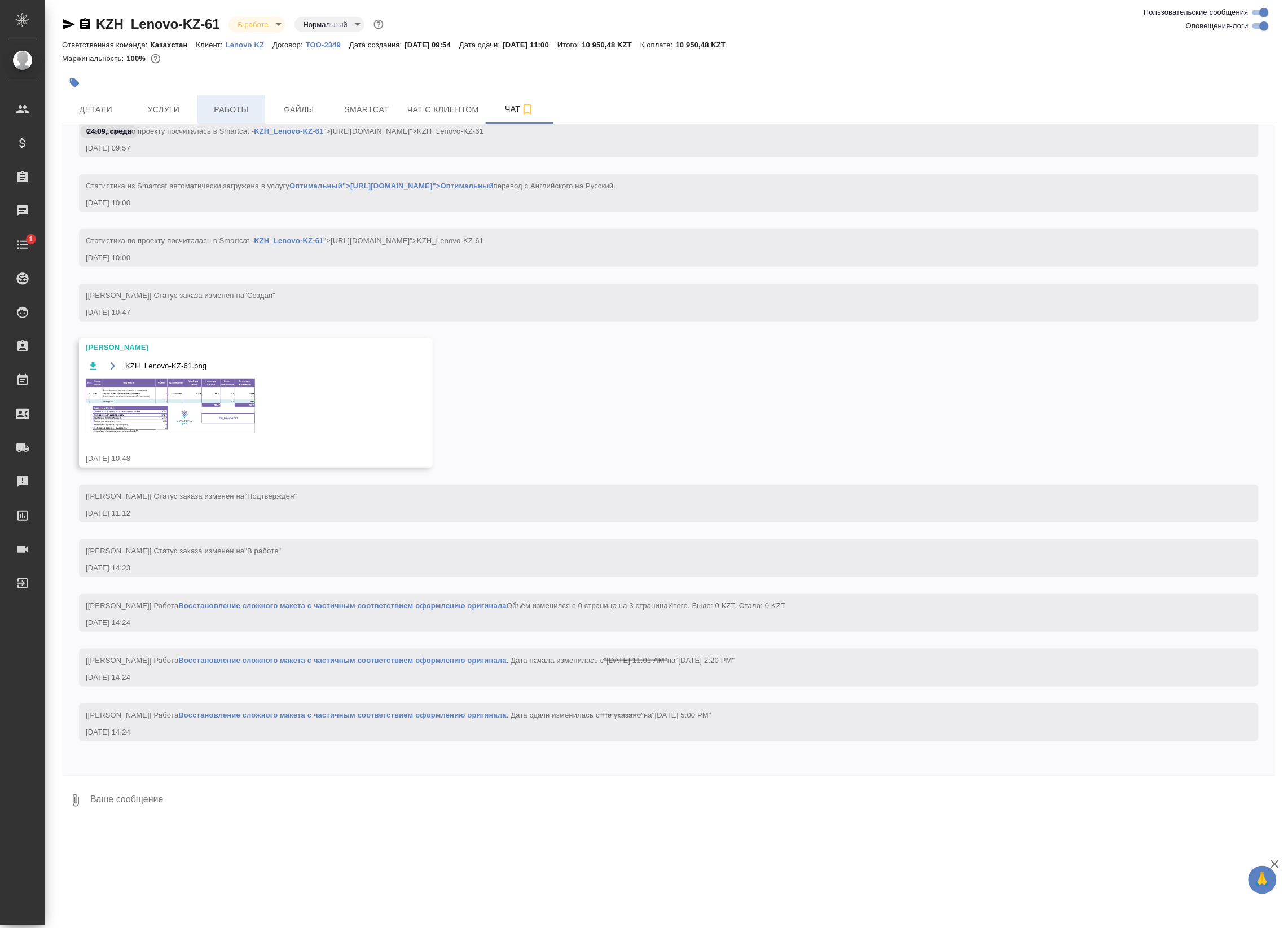
click at [227, 111] on span "Работы" at bounding box center [231, 110] width 54 height 14
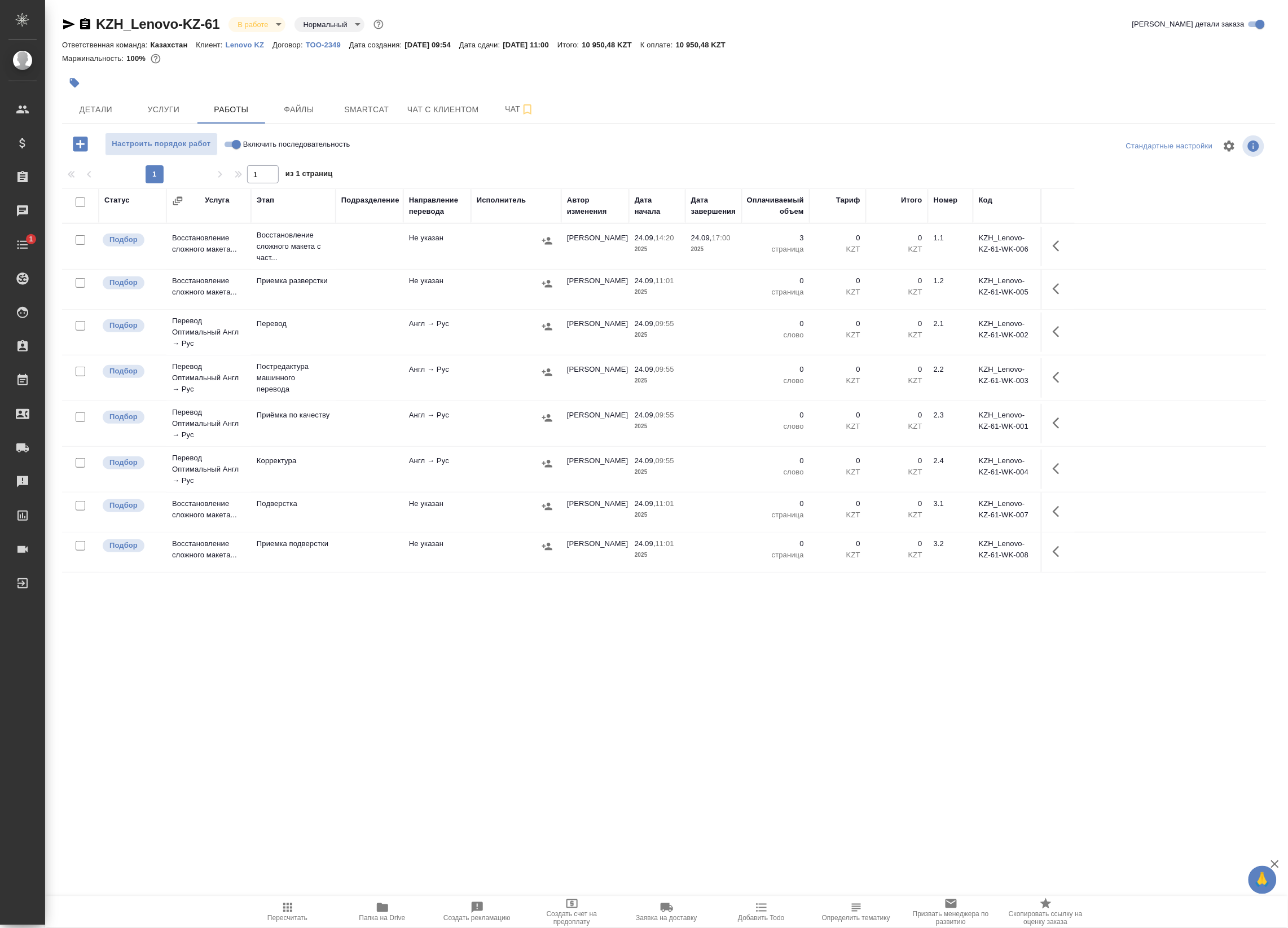
click at [1068, 244] on button "button" at bounding box center [1059, 246] width 27 height 27
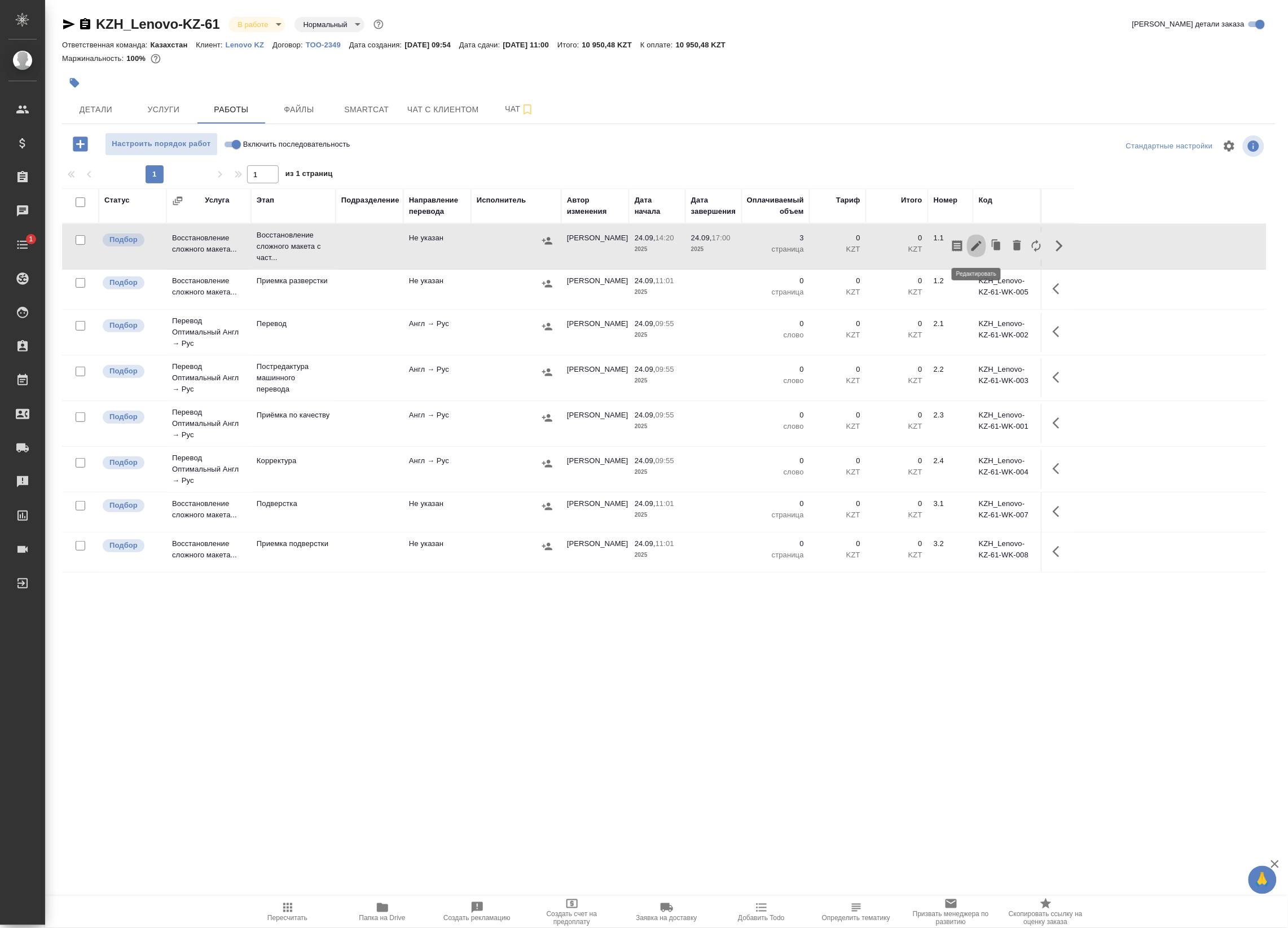
click at [976, 248] on icon "button" at bounding box center [976, 246] width 10 height 10
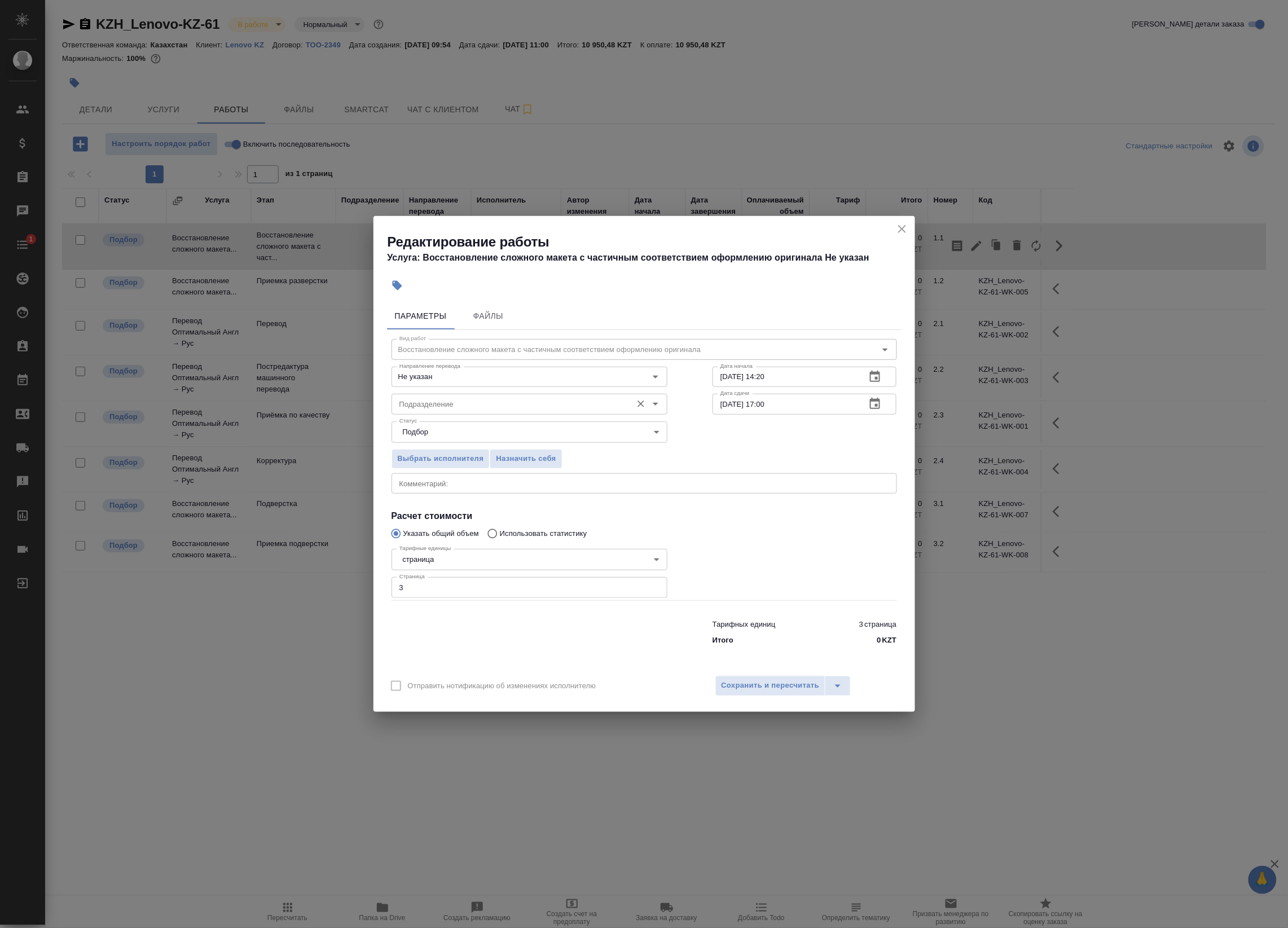
click at [472, 404] on input "Подразделение" at bounding box center [510, 403] width 231 height 14
click at [477, 429] on li "Верстки и дизайна" at bounding box center [529, 429] width 276 height 21
type input "Верстки и дизайна"
click at [780, 692] on button "Сохранить и пересчитать" at bounding box center [771, 686] width 111 height 21
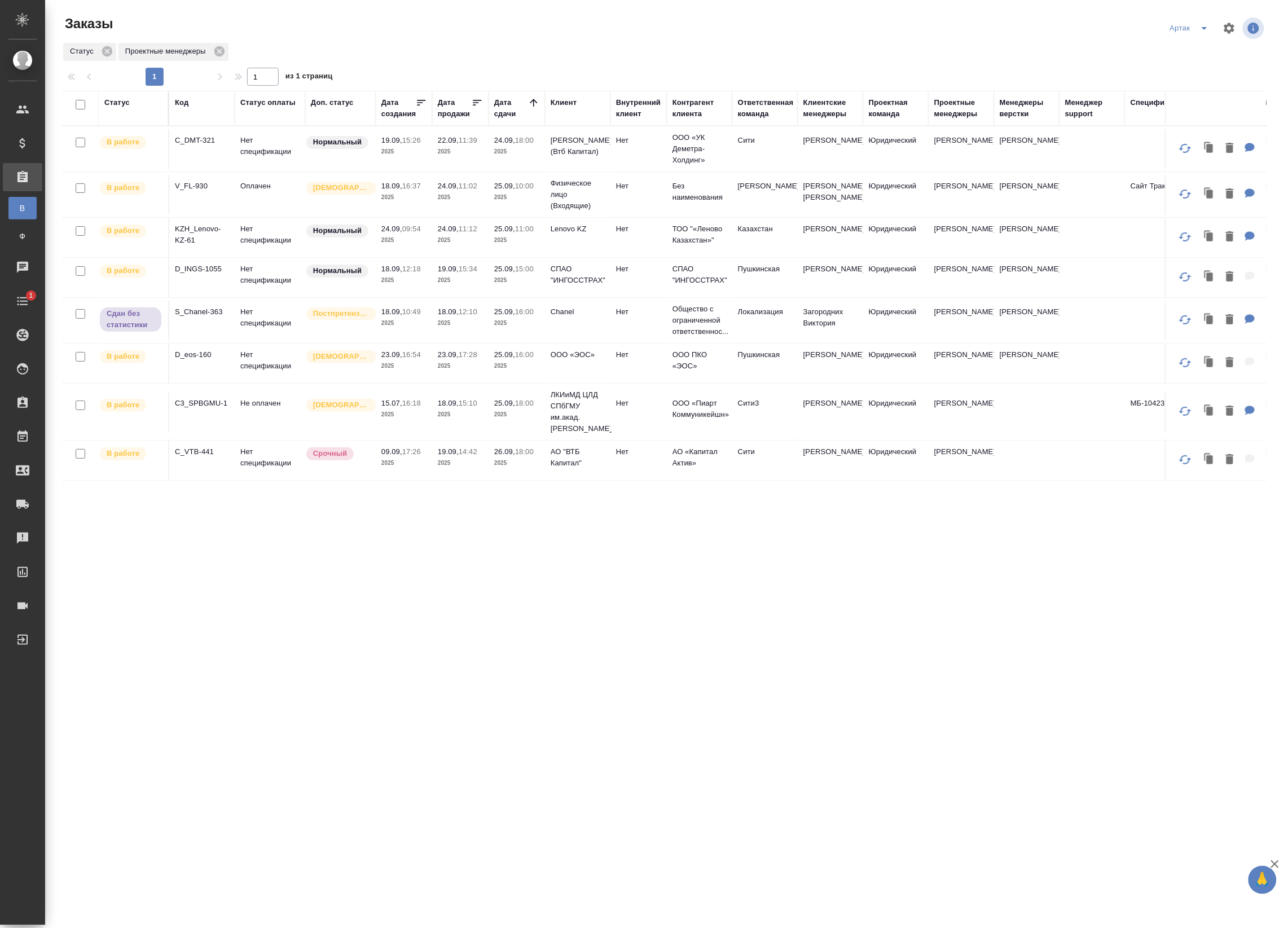
click at [532, 154] on p "2025" at bounding box center [517, 152] width 45 height 12
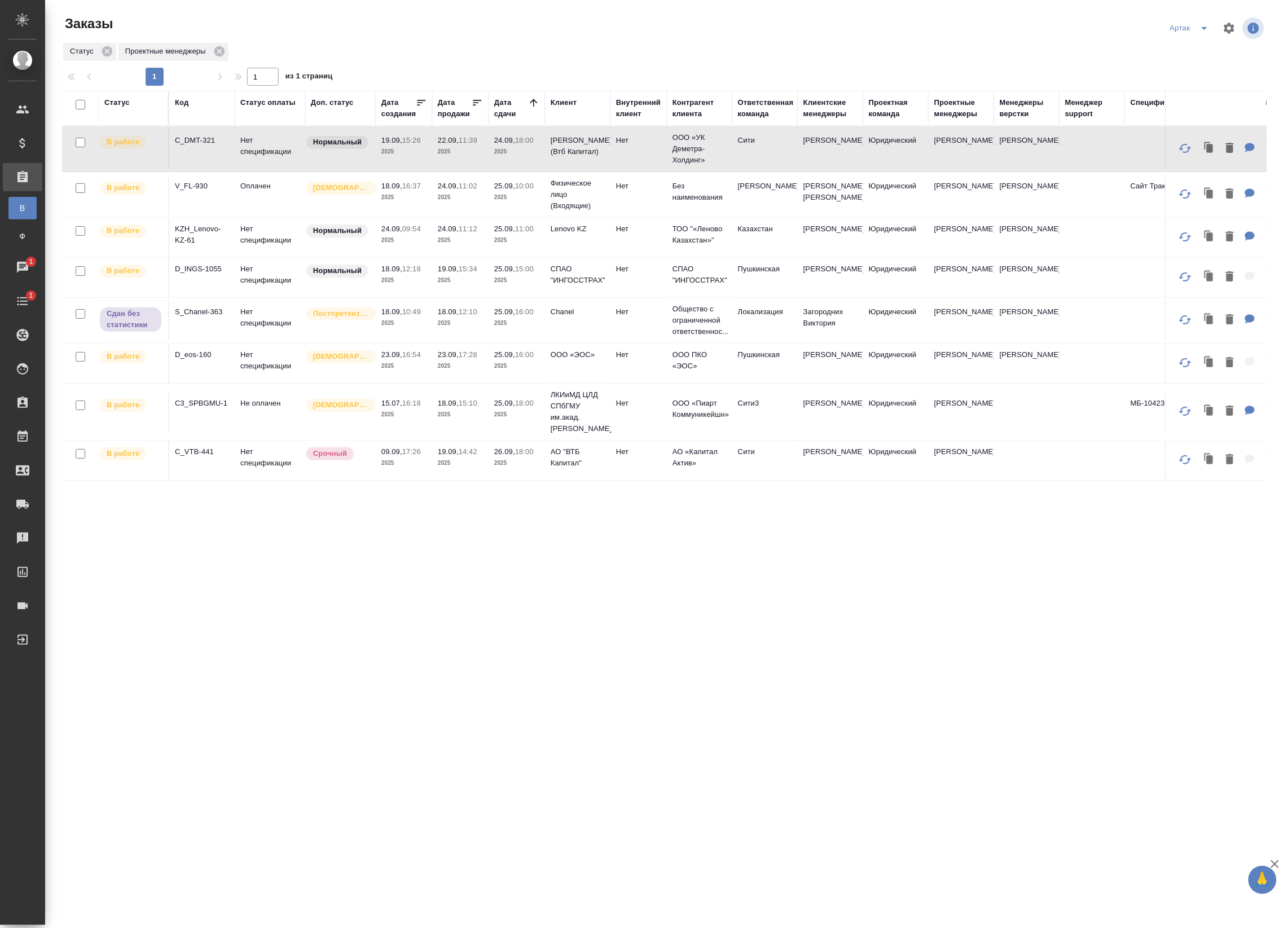
click at [532, 154] on p "2025" at bounding box center [517, 152] width 45 height 12
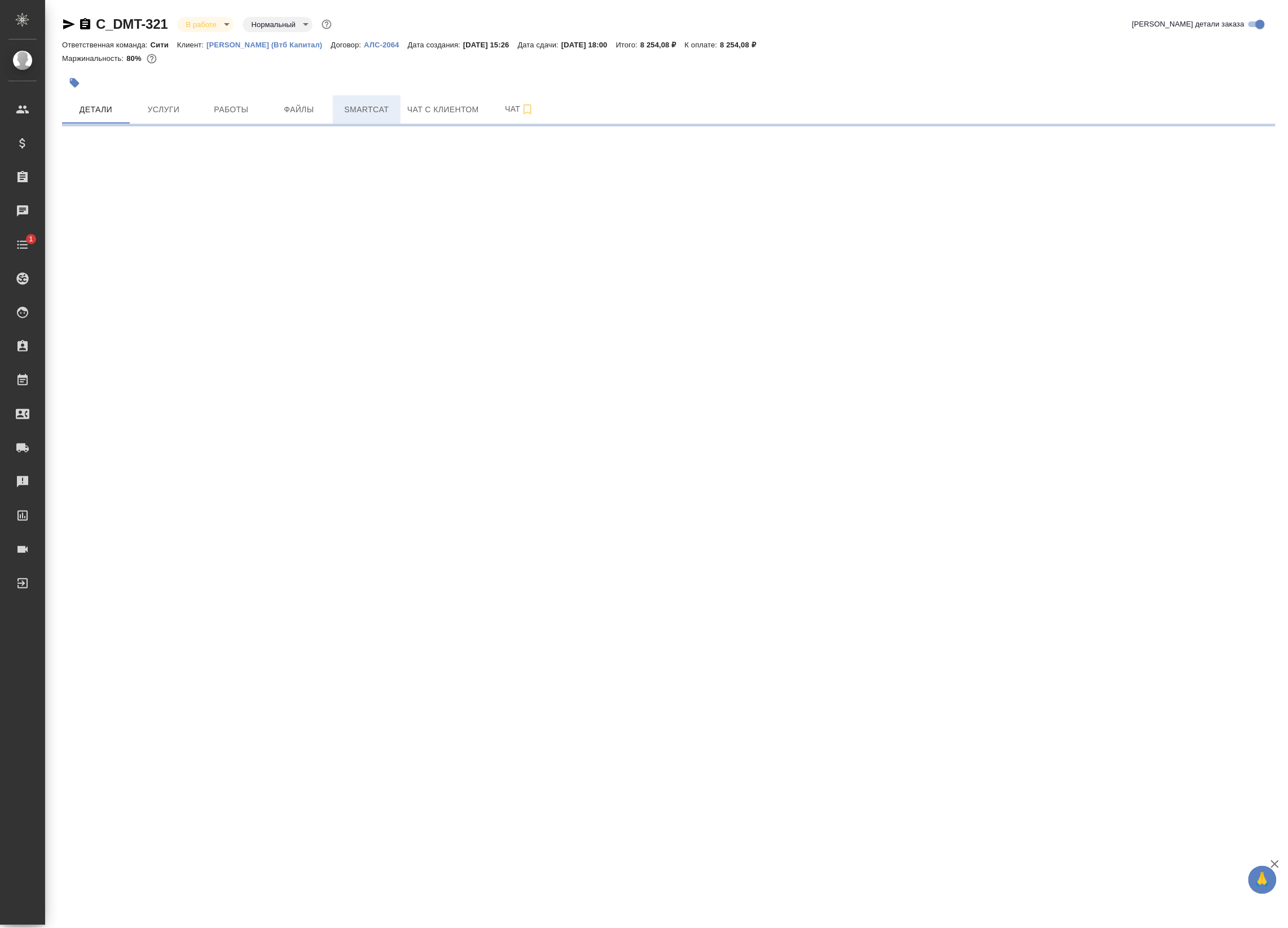
select select "RU"
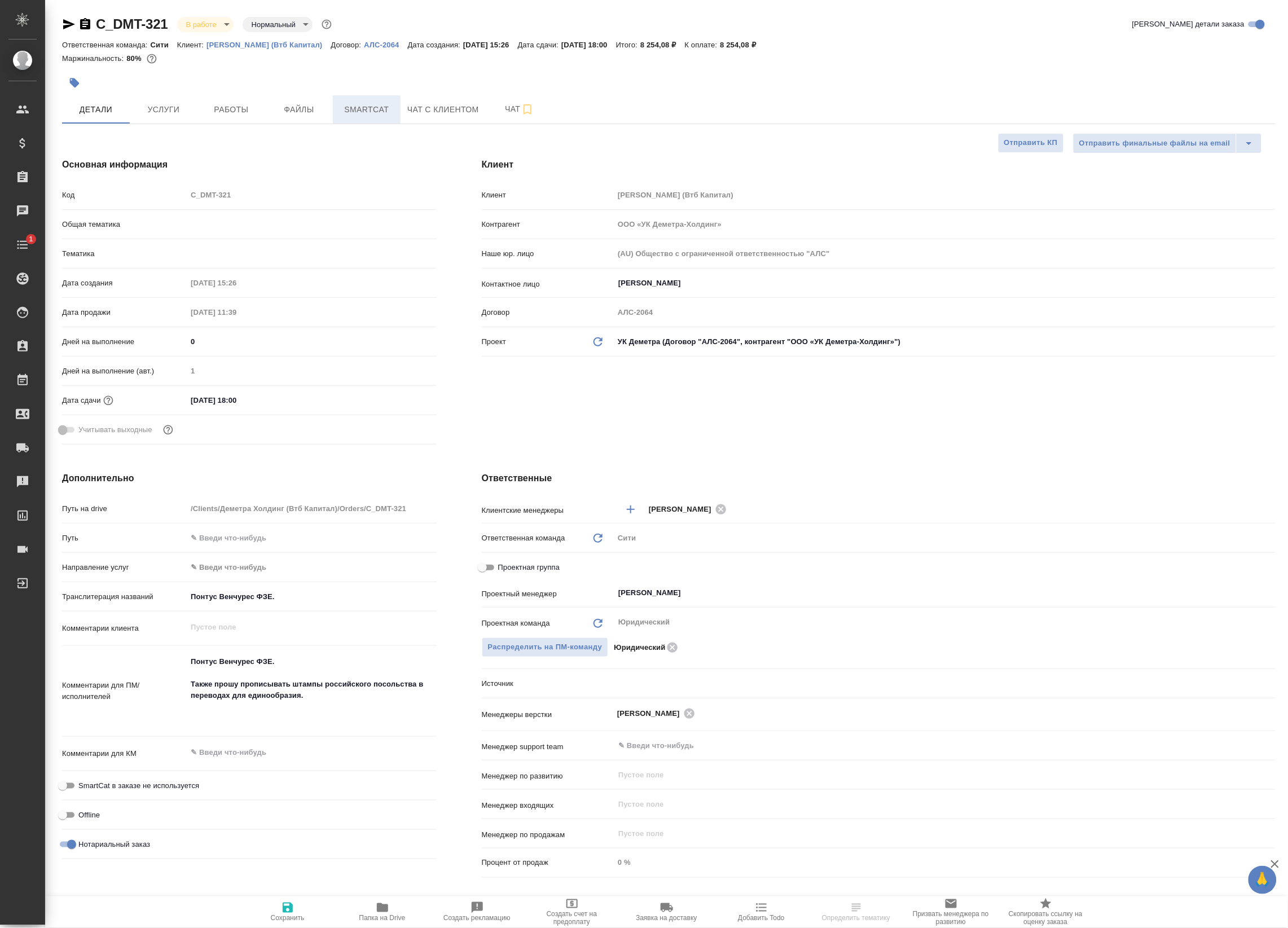
click at [389, 111] on span "Smartcat" at bounding box center [367, 110] width 54 height 14
type textarea "x"
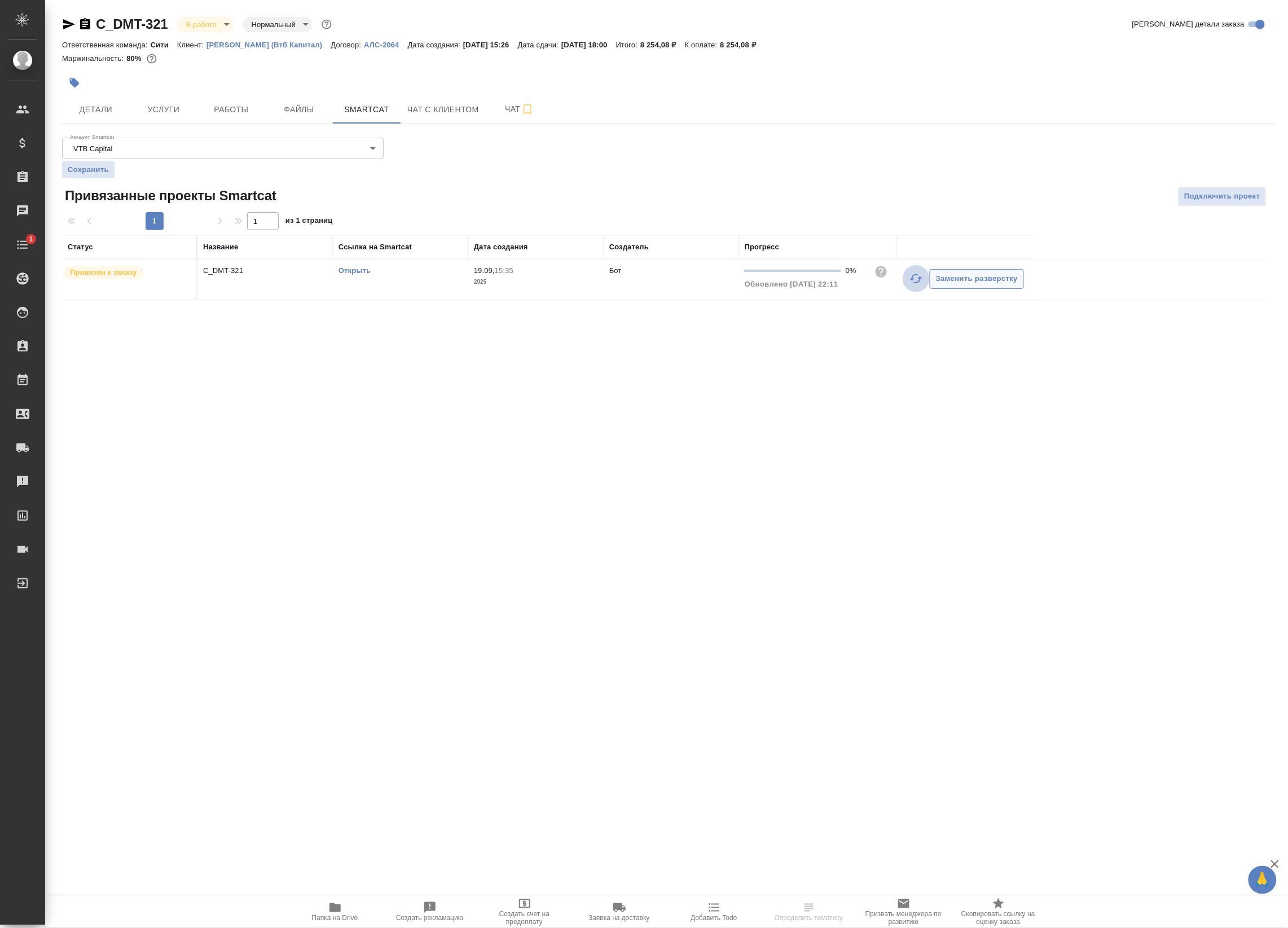
click at [914, 280] on icon "button" at bounding box center [916, 278] width 14 height 14
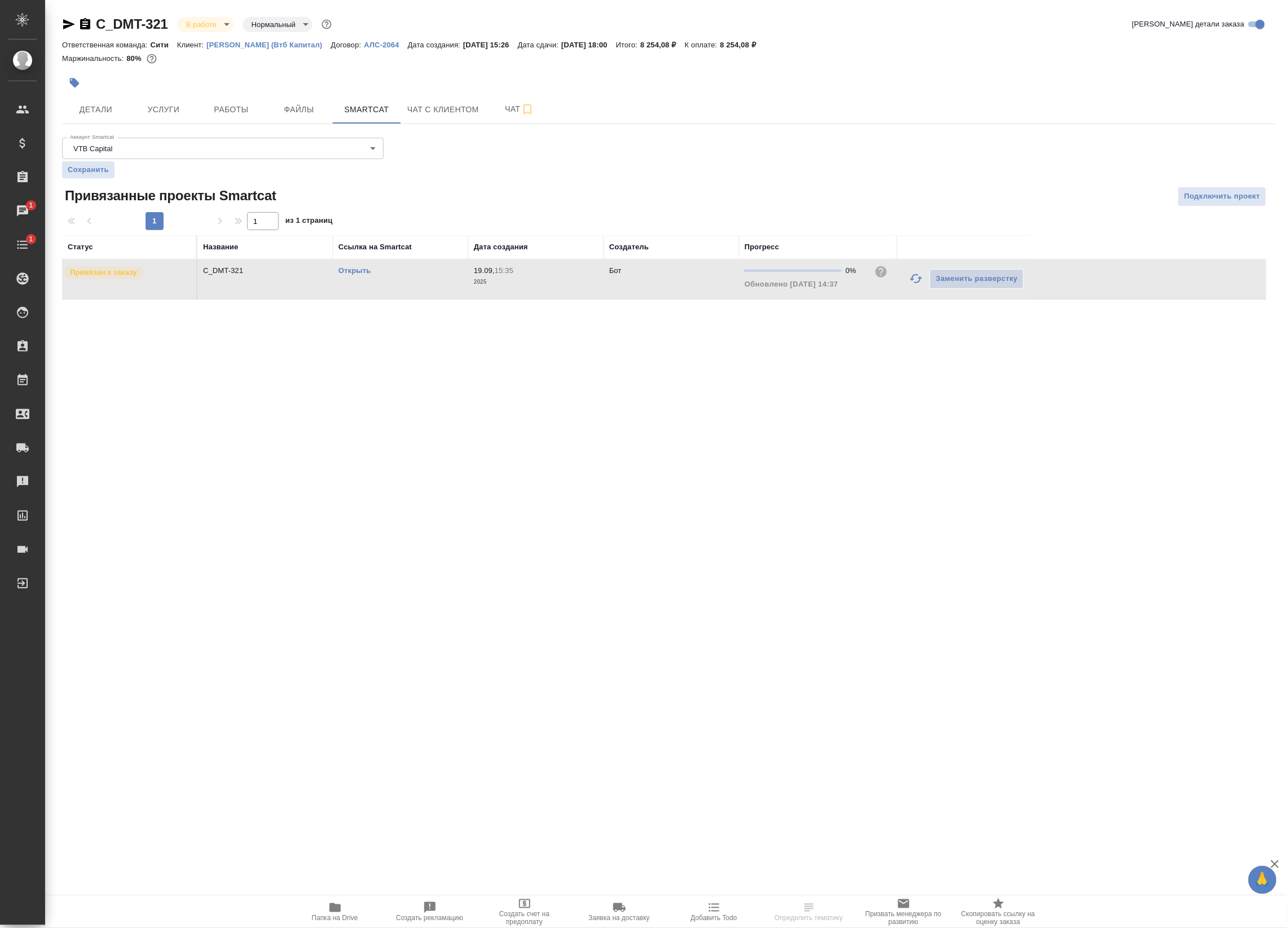
click at [360, 272] on link "Открыть" at bounding box center [354, 270] width 32 height 8
click at [200, 113] on button "Работы" at bounding box center [231, 110] width 68 height 28
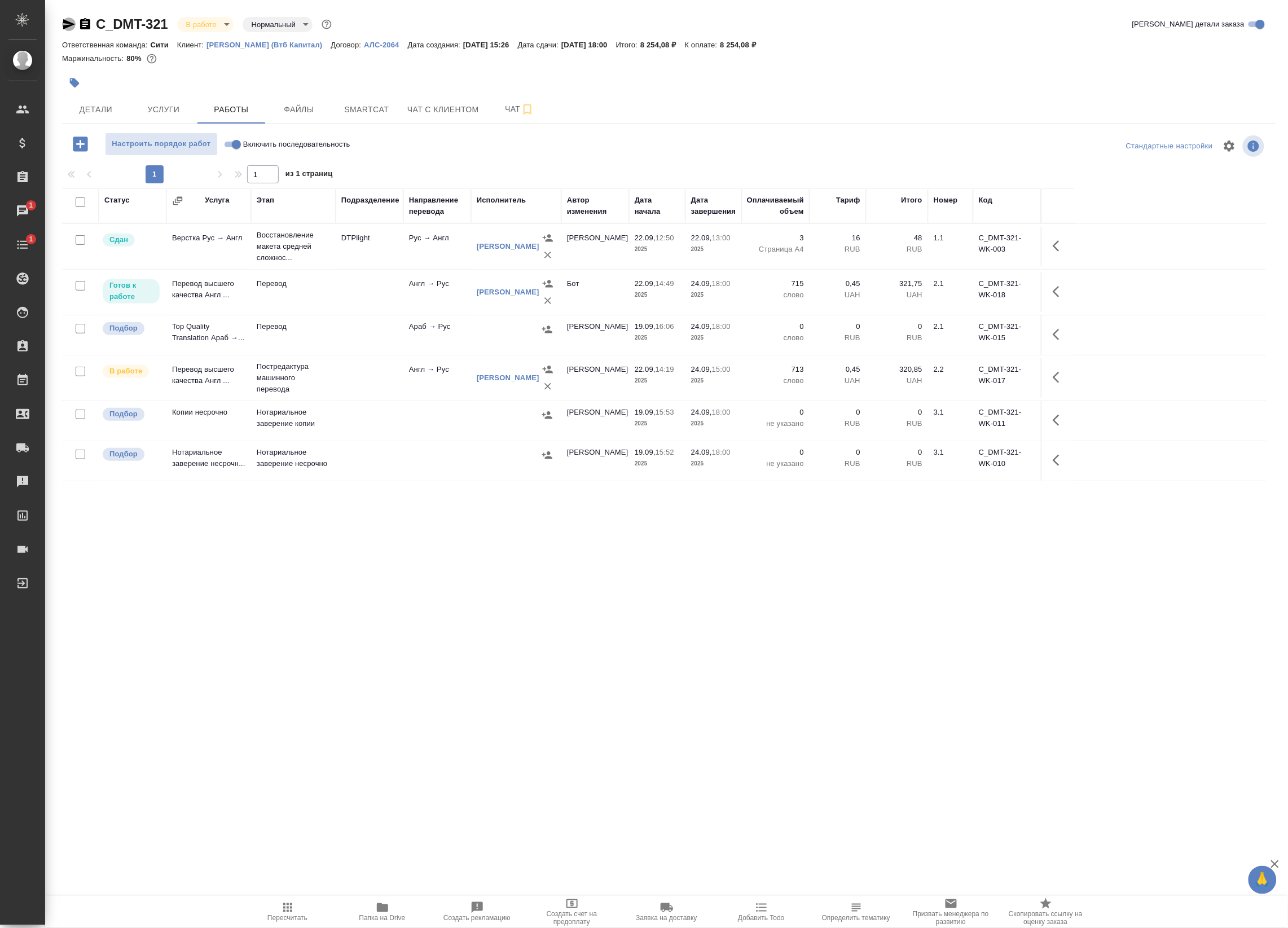
click at [70, 27] on icon "button" at bounding box center [68, 24] width 14 height 14
click at [80, 25] on icon "button" at bounding box center [85, 24] width 10 height 12
click at [427, 333] on td "Араб → Рус" at bounding box center [437, 334] width 68 height 39
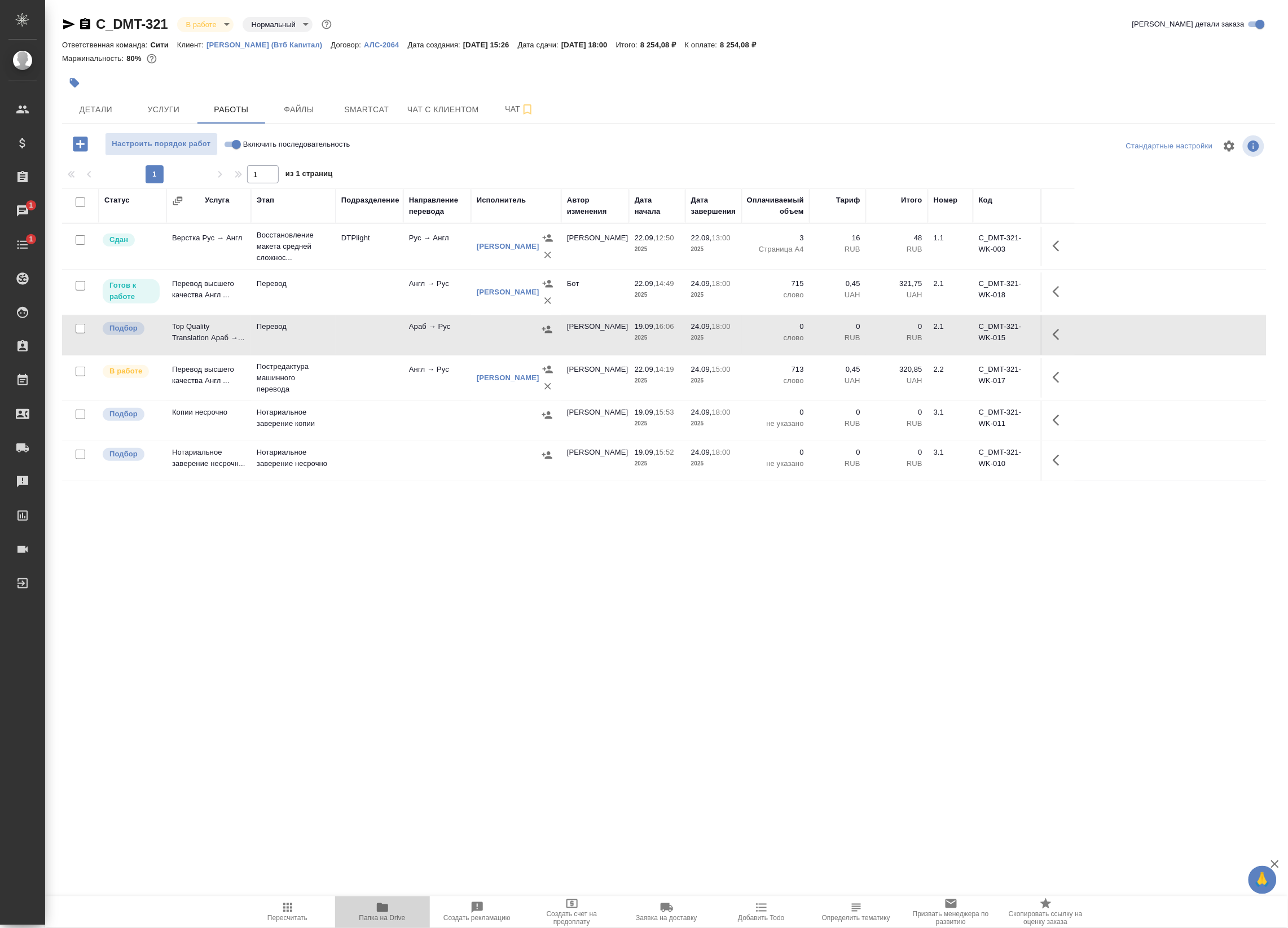
click at [407, 910] on span "Папка на Drive" at bounding box center [382, 911] width 81 height 21
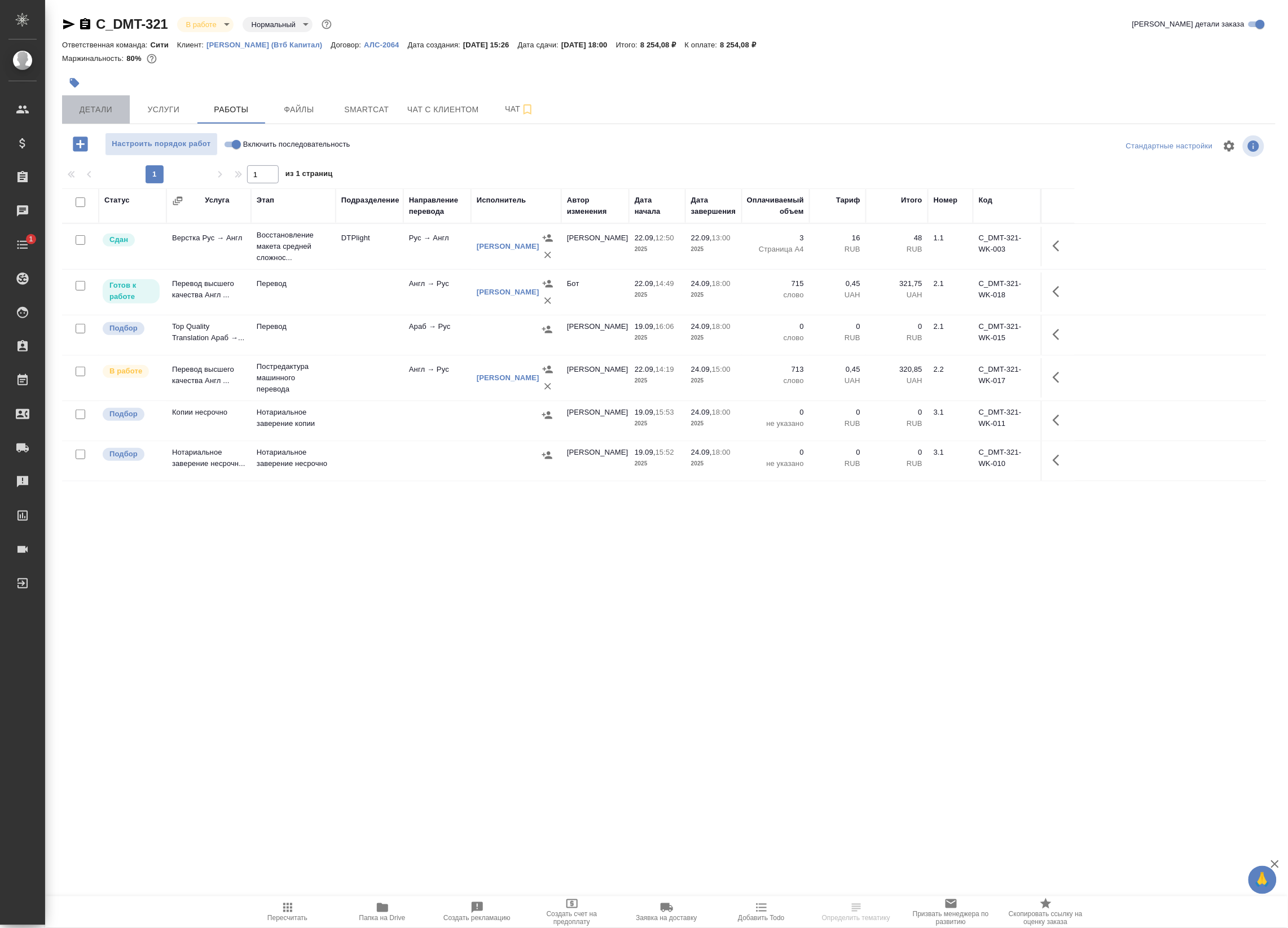
click at [86, 116] on span "Детали" at bounding box center [96, 110] width 54 height 14
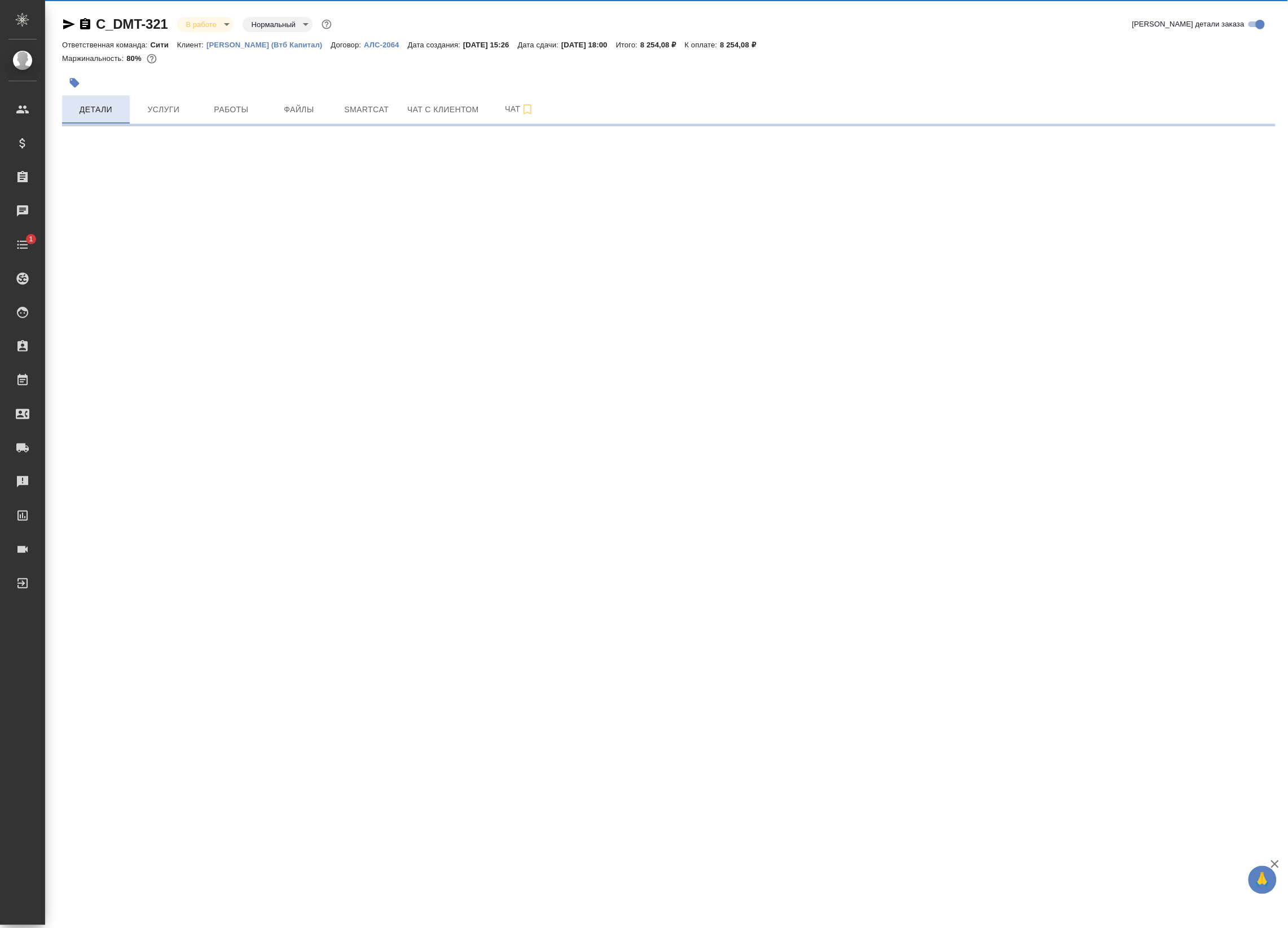
select select "RU"
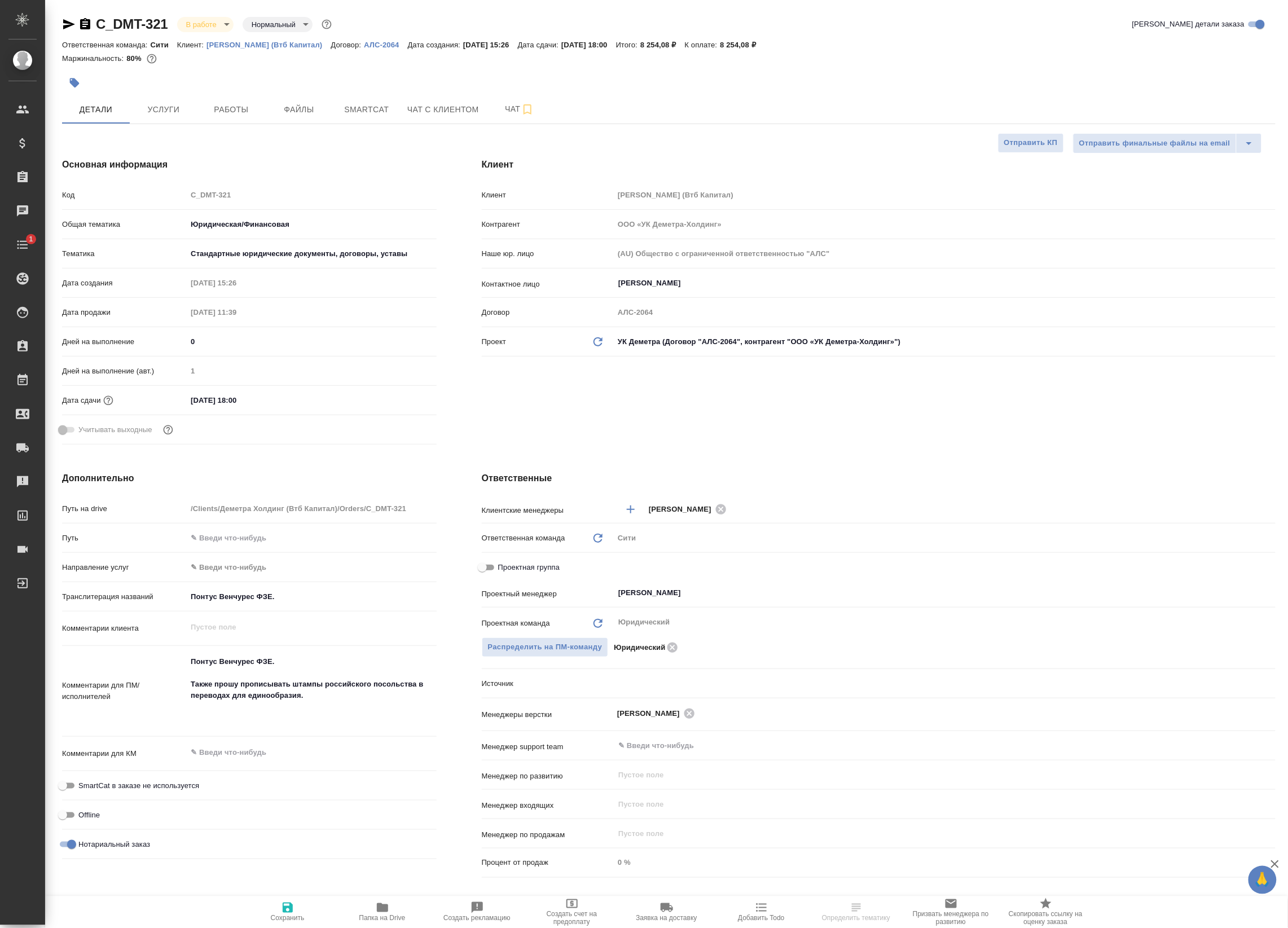
type textarea "x"
click at [207, 655] on textarea "Понтус Венчурес ФЗЕ. Также прошу прописывать штампы российского посольства в пе…" at bounding box center [311, 690] width 249 height 75
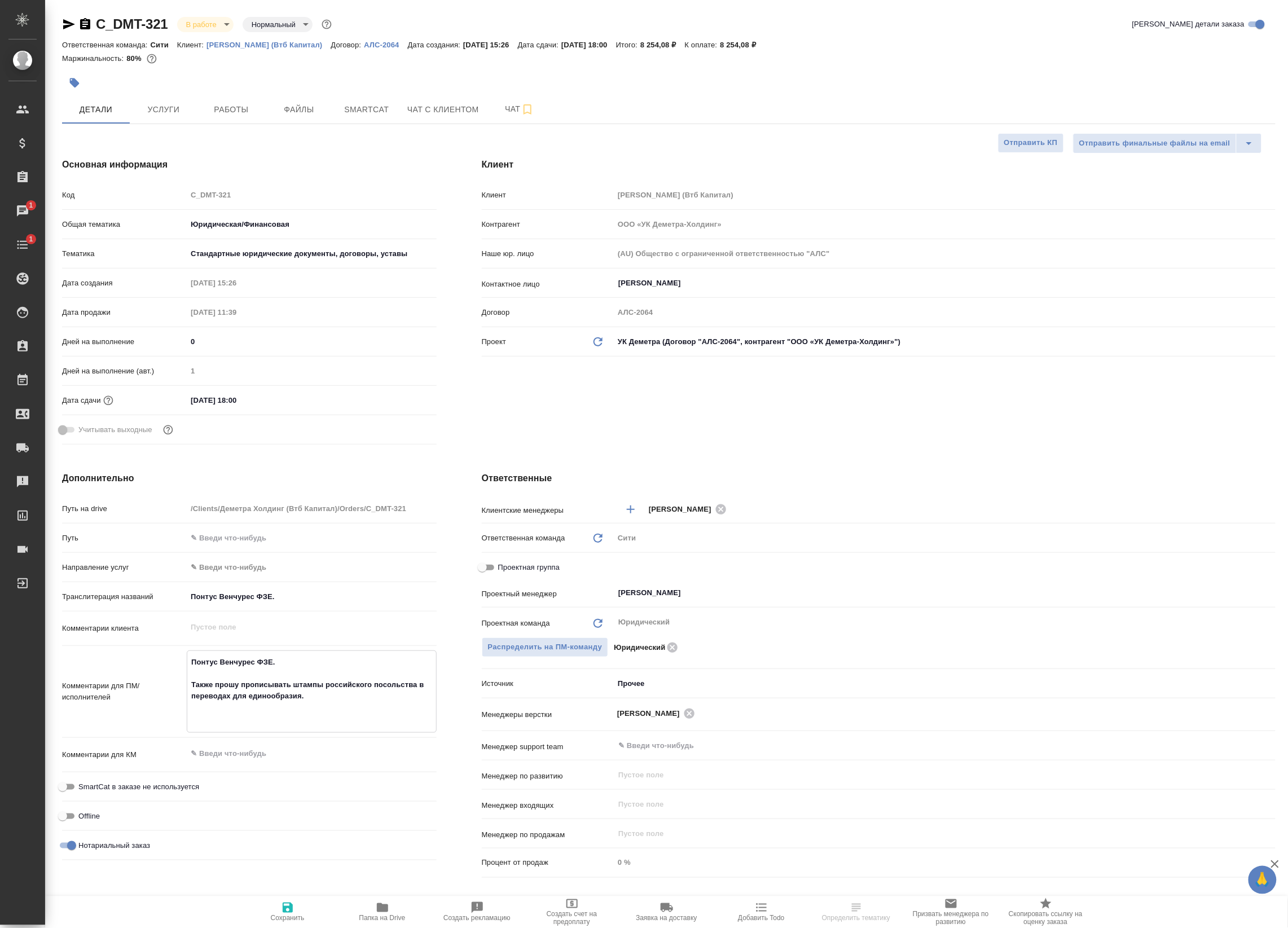
click at [211, 655] on textarea "Понтус Венчурес ФЗЕ. Также прошу прописывать штампы российского посольства в пе…" at bounding box center [311, 690] width 248 height 75
drag, startPoint x: 279, startPoint y: 661, endPoint x: 166, endPoint y: 650, distance: 113.5
click at [166, 650] on div "Комментарии для ПМ/исполнителей [PERSON_NAME] ФЗЕ. Также прошу прописывать штам…" at bounding box center [249, 691] width 374 height 82
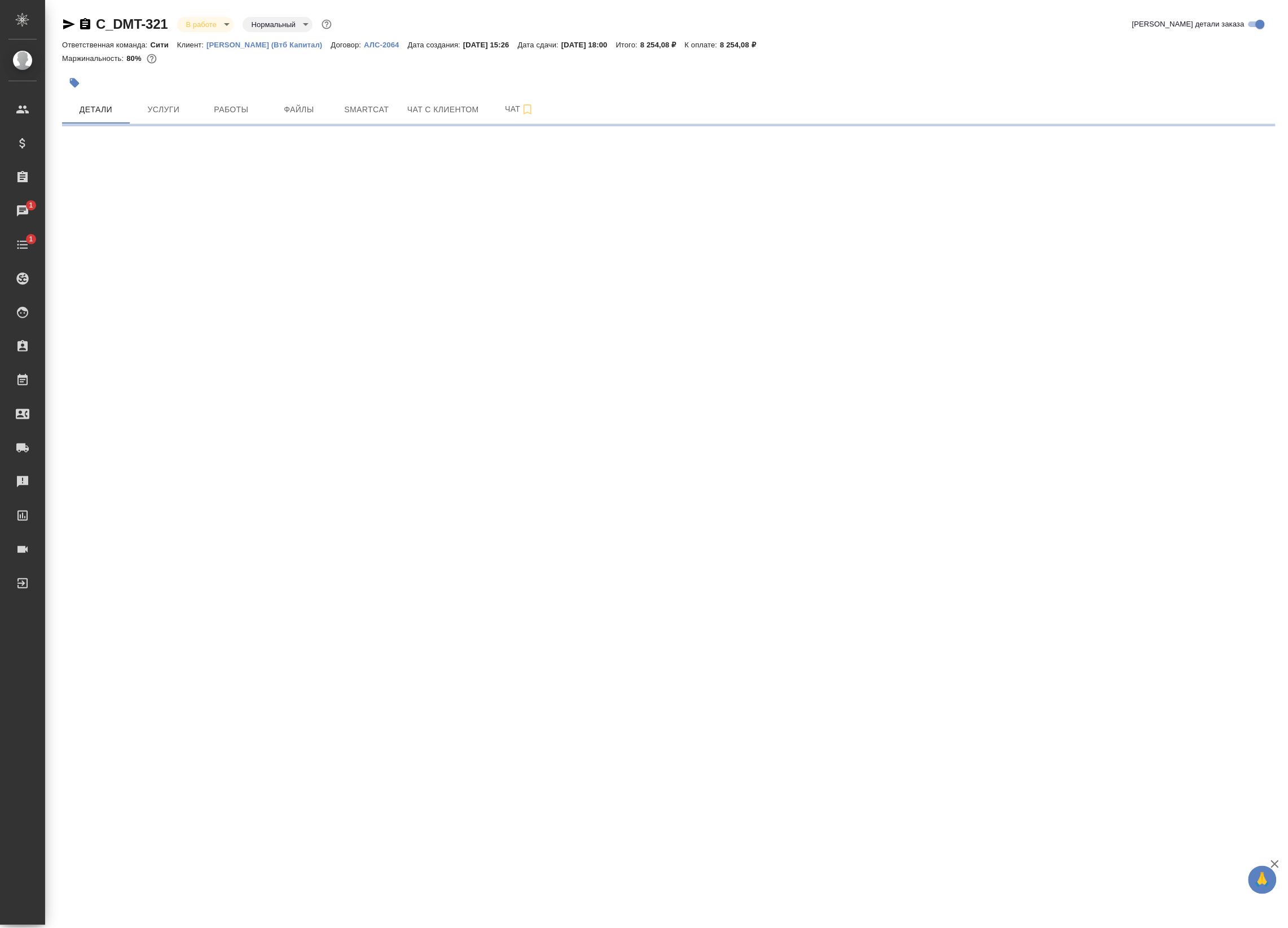
select select "RU"
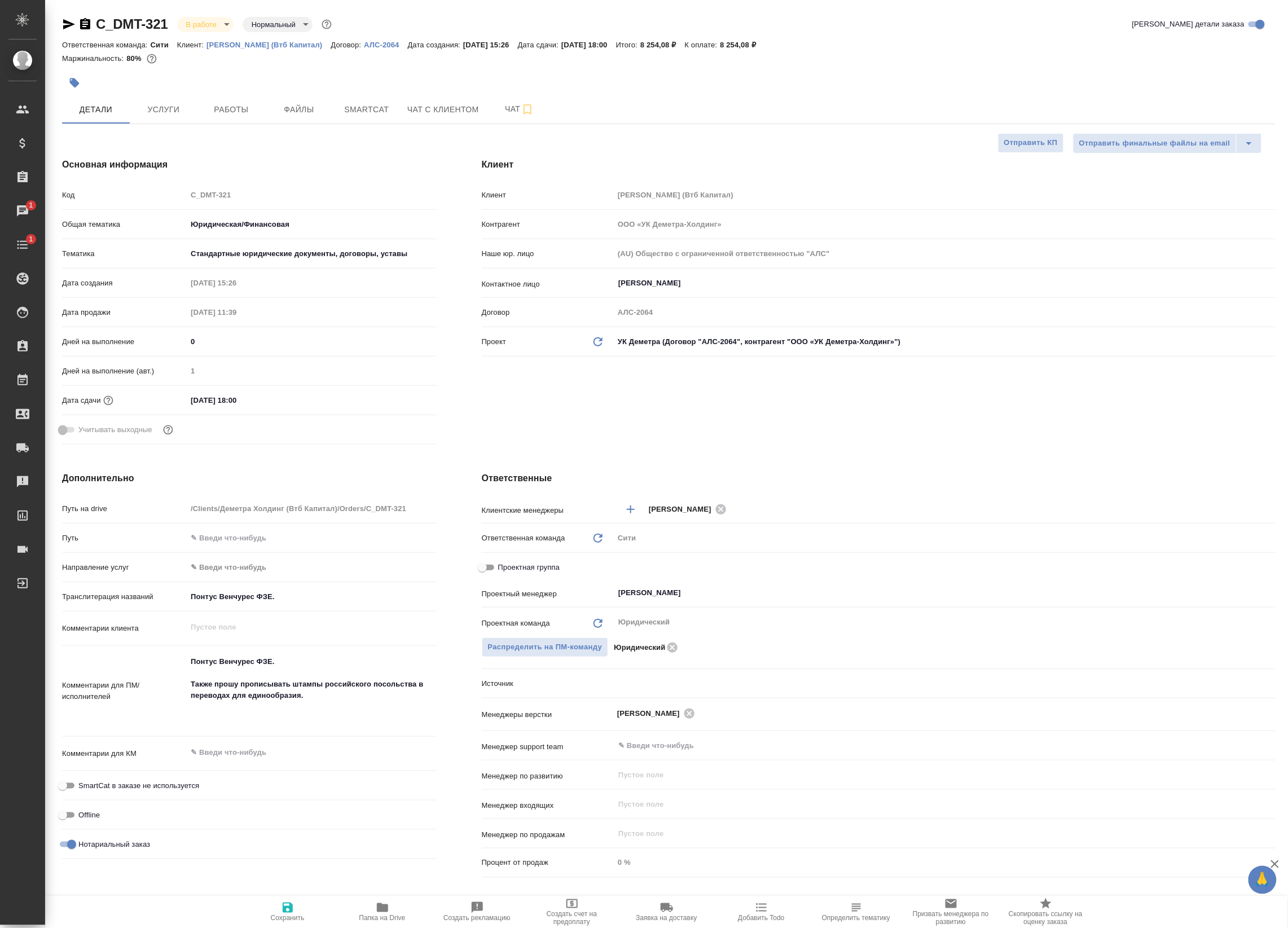
type textarea "x"
drag, startPoint x: 281, startPoint y: 661, endPoint x: 161, endPoint y: 652, distance: 120.3
click at [161, 652] on div "Комментарии для ПМ/исполнителей [PERSON_NAME] ФЗЕ. Также прошу прописывать штам…" at bounding box center [249, 691] width 374 height 82
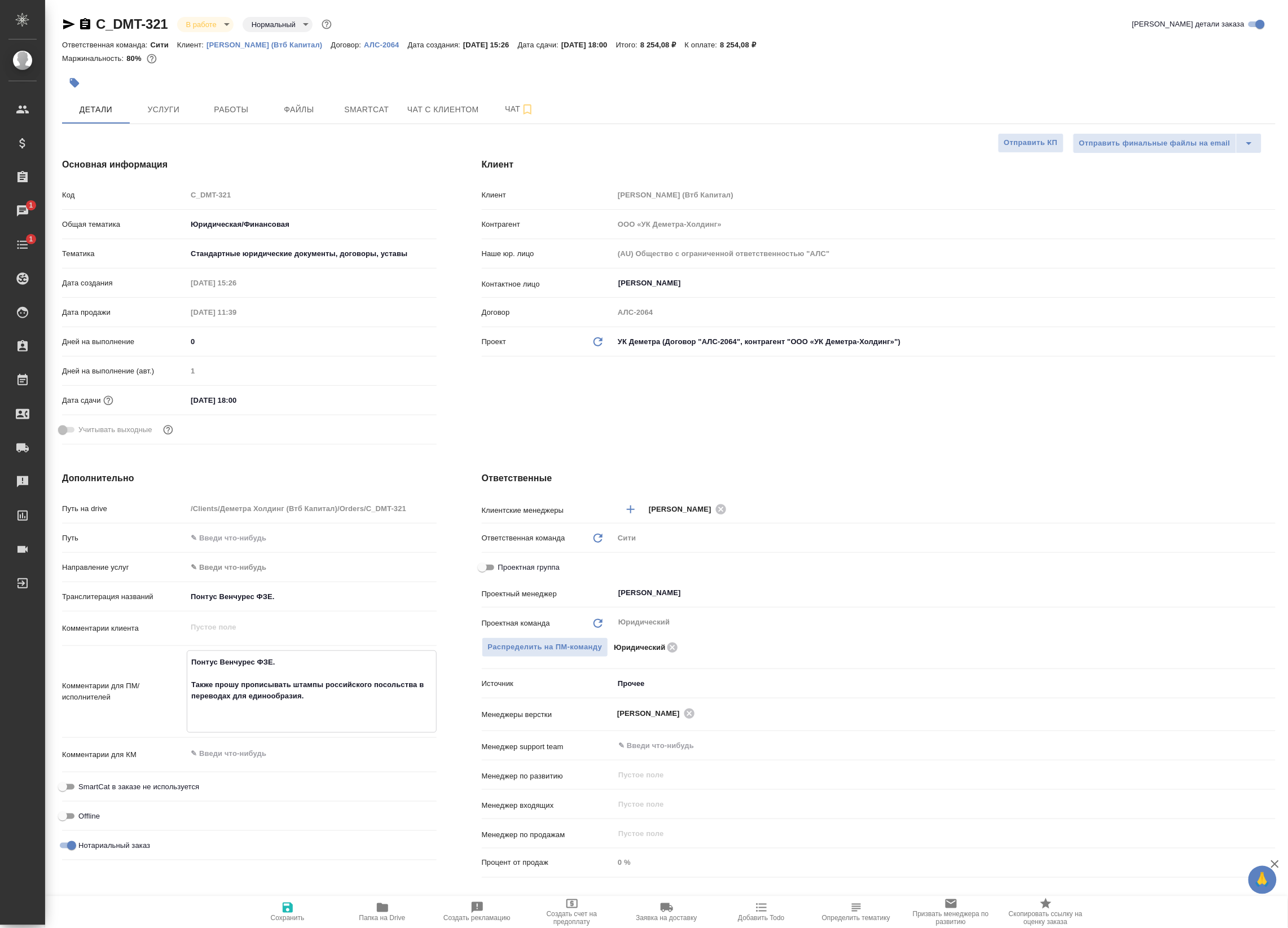
type textarea "x"
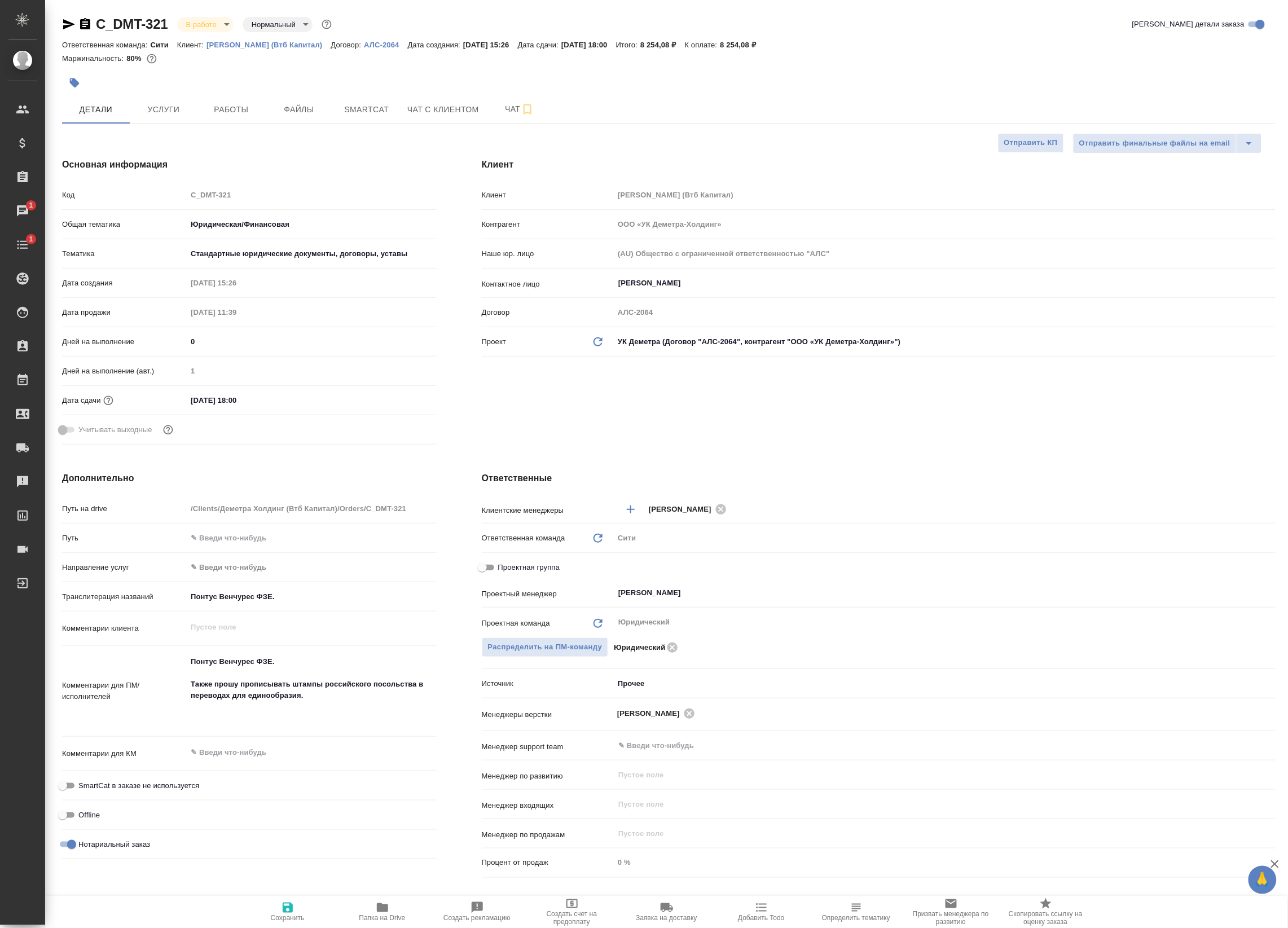
type textarea "x"
drag, startPoint x: 298, startPoint y: 697, endPoint x: 193, endPoint y: 681, distance: 106.2
click at [193, 681] on textarea "Понтус Венчурес ФЗЕ. Также прошу прописывать штампы российского посольства в пе…" at bounding box center [311, 690] width 248 height 75
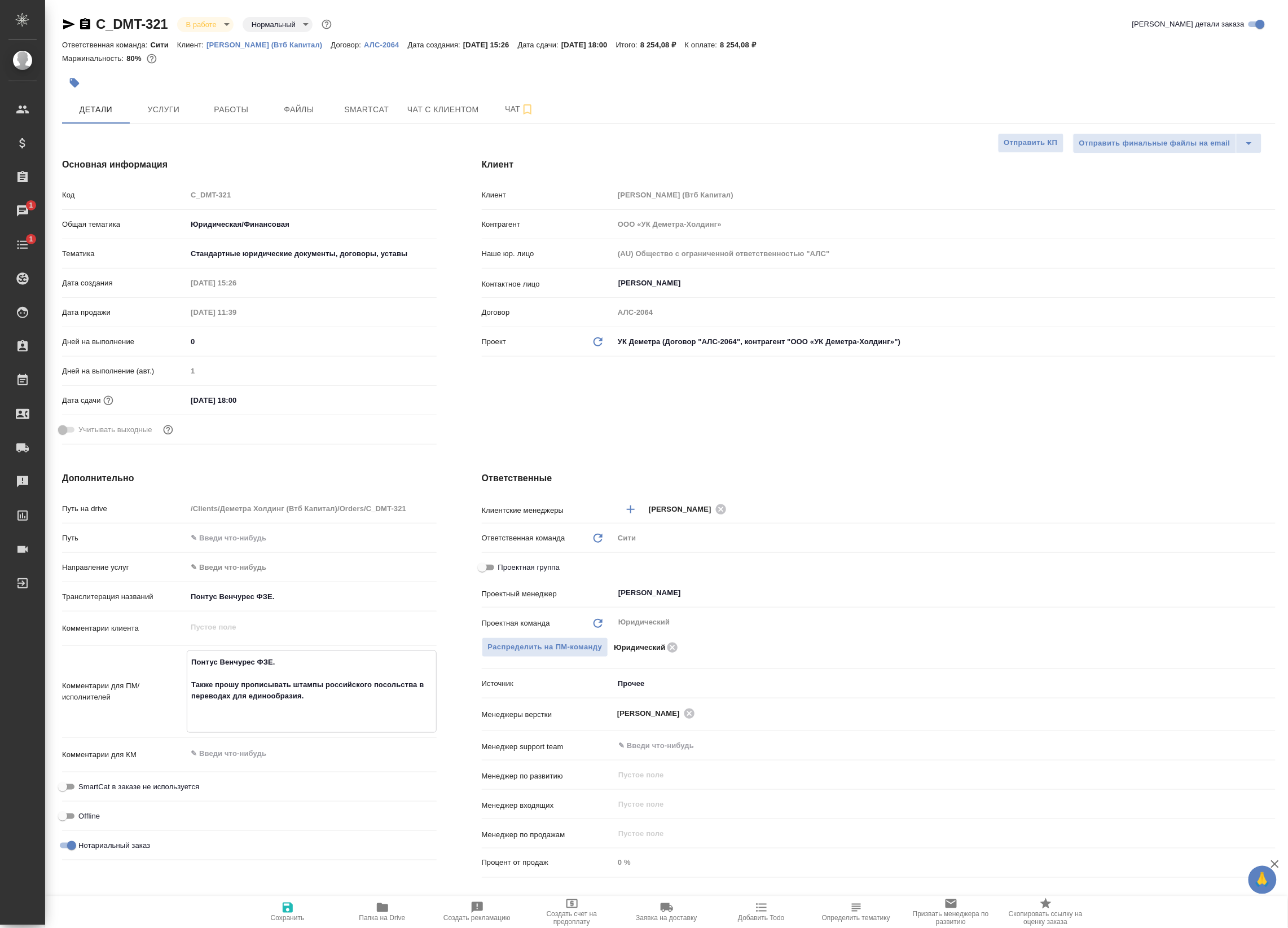
click at [316, 706] on textarea "Понтус Венчурес ФЗЕ. Также прошу прописывать штампы российского посольства в пе…" at bounding box center [311, 690] width 248 height 75
drag, startPoint x: 322, startPoint y: 701, endPoint x: 178, endPoint y: 681, distance: 145.4
click at [178, 681] on div "Комментарии для ПМ/исполнителей [PERSON_NAME] ФЗЕ. Также прошу прописывать штам…" at bounding box center [249, 691] width 374 height 82
type textarea "x"
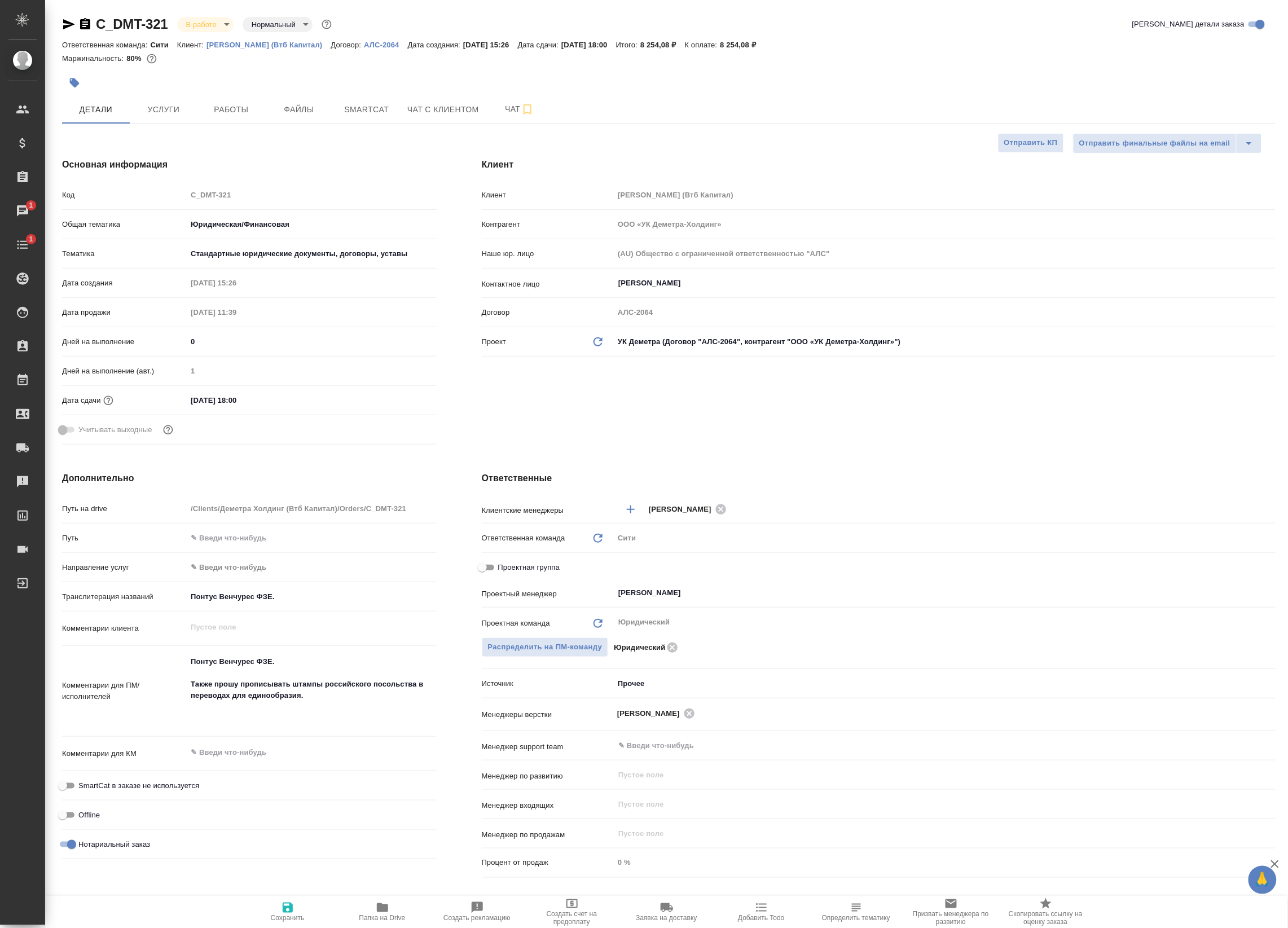
type textarea "x"
